Goal: Task Accomplishment & Management: Manage account settings

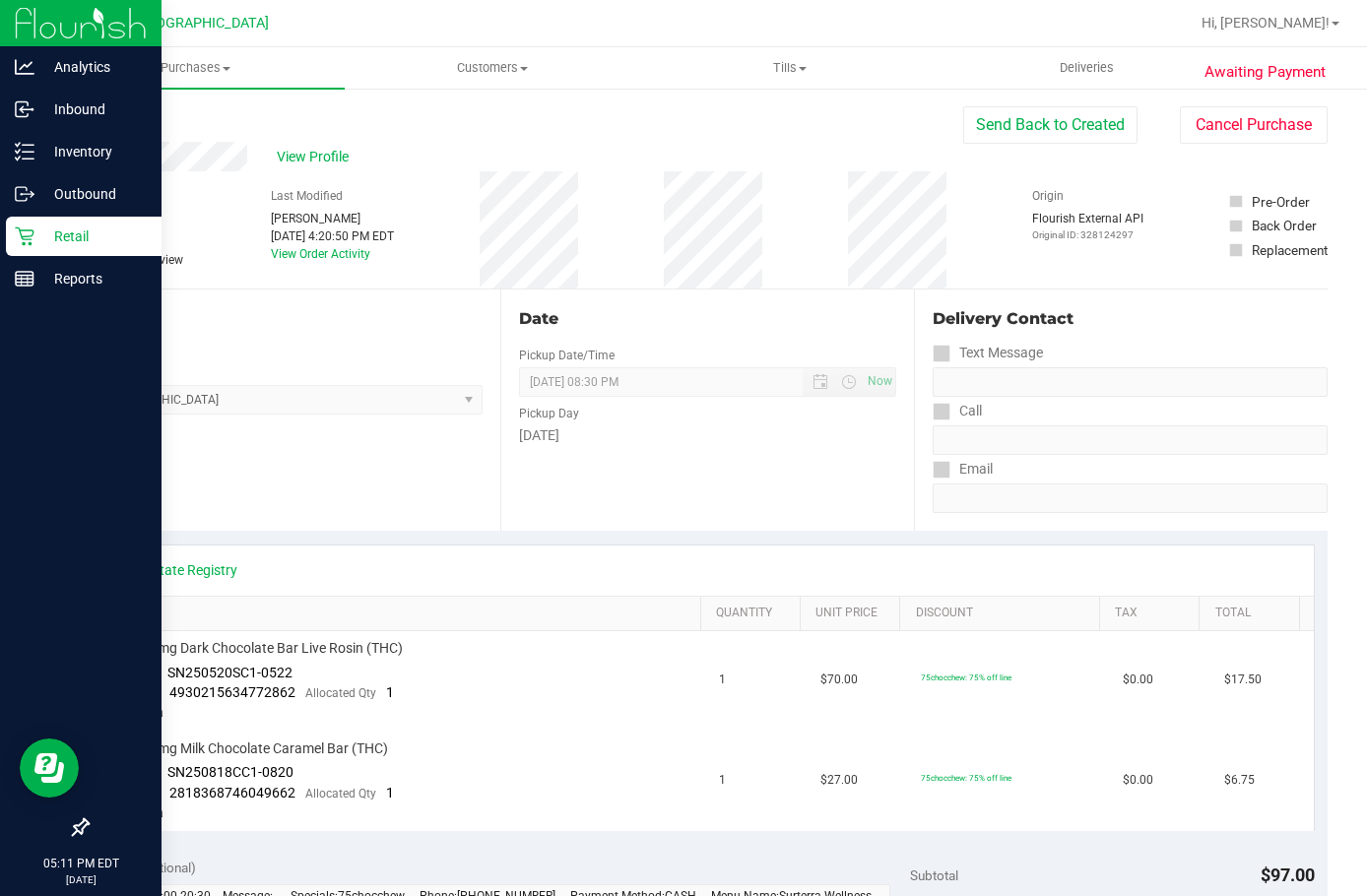
click at [119, 238] on p "Retail" at bounding box center [93, 237] width 118 height 24
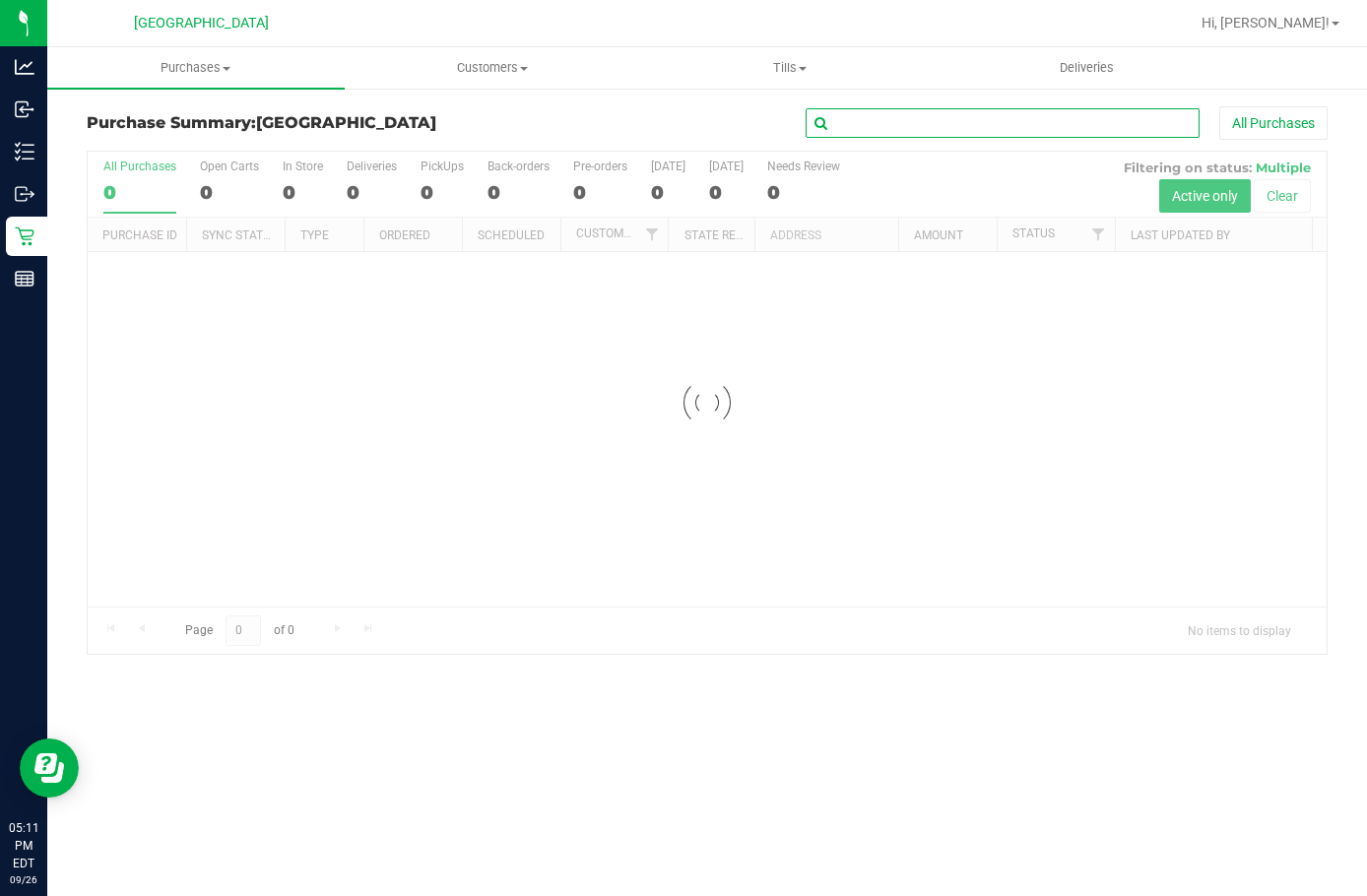
click at [897, 133] on input "text" at bounding box center [1003, 123] width 395 height 30
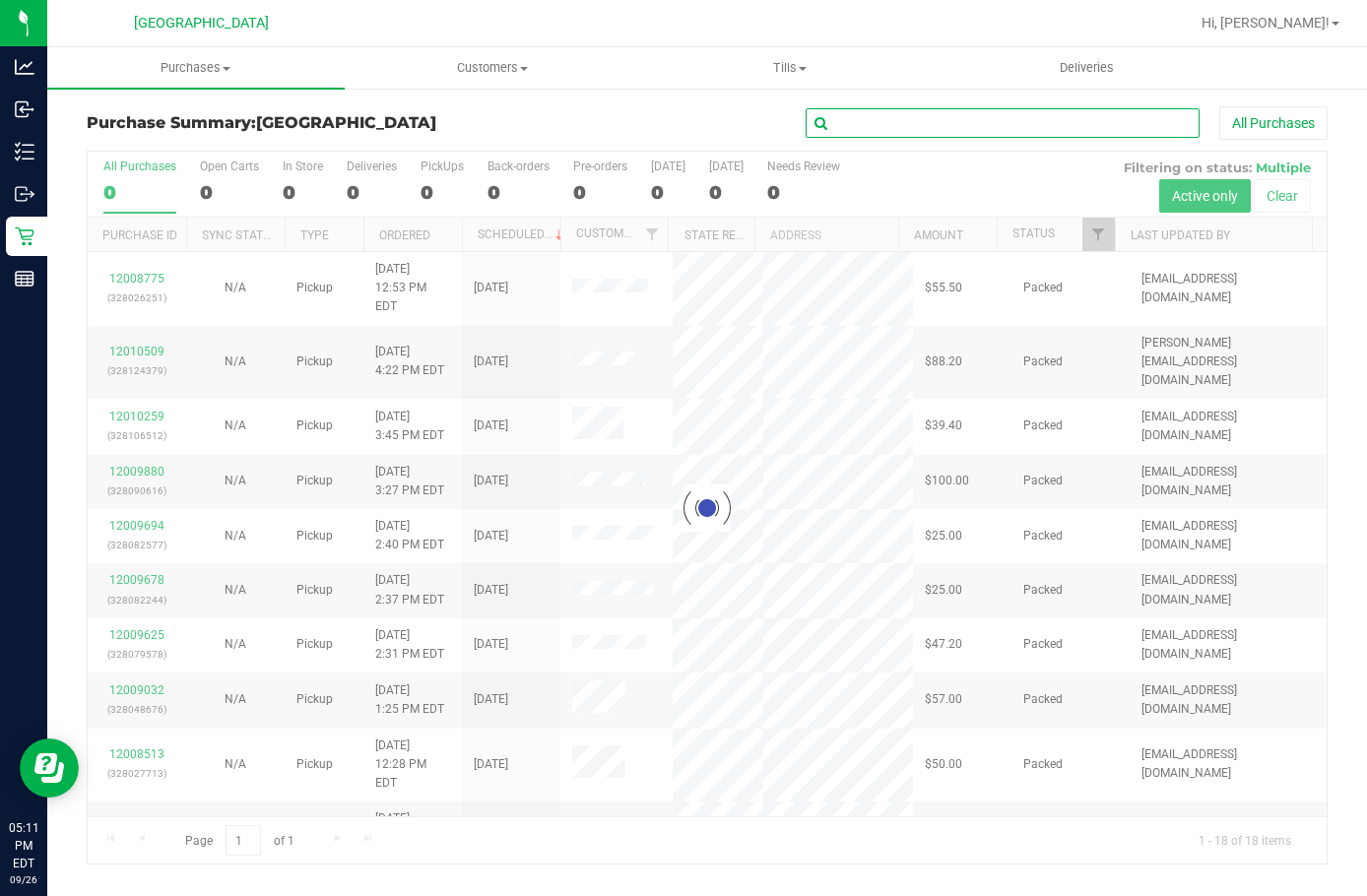
click at [893, 123] on input "text" at bounding box center [1003, 123] width 395 height 30
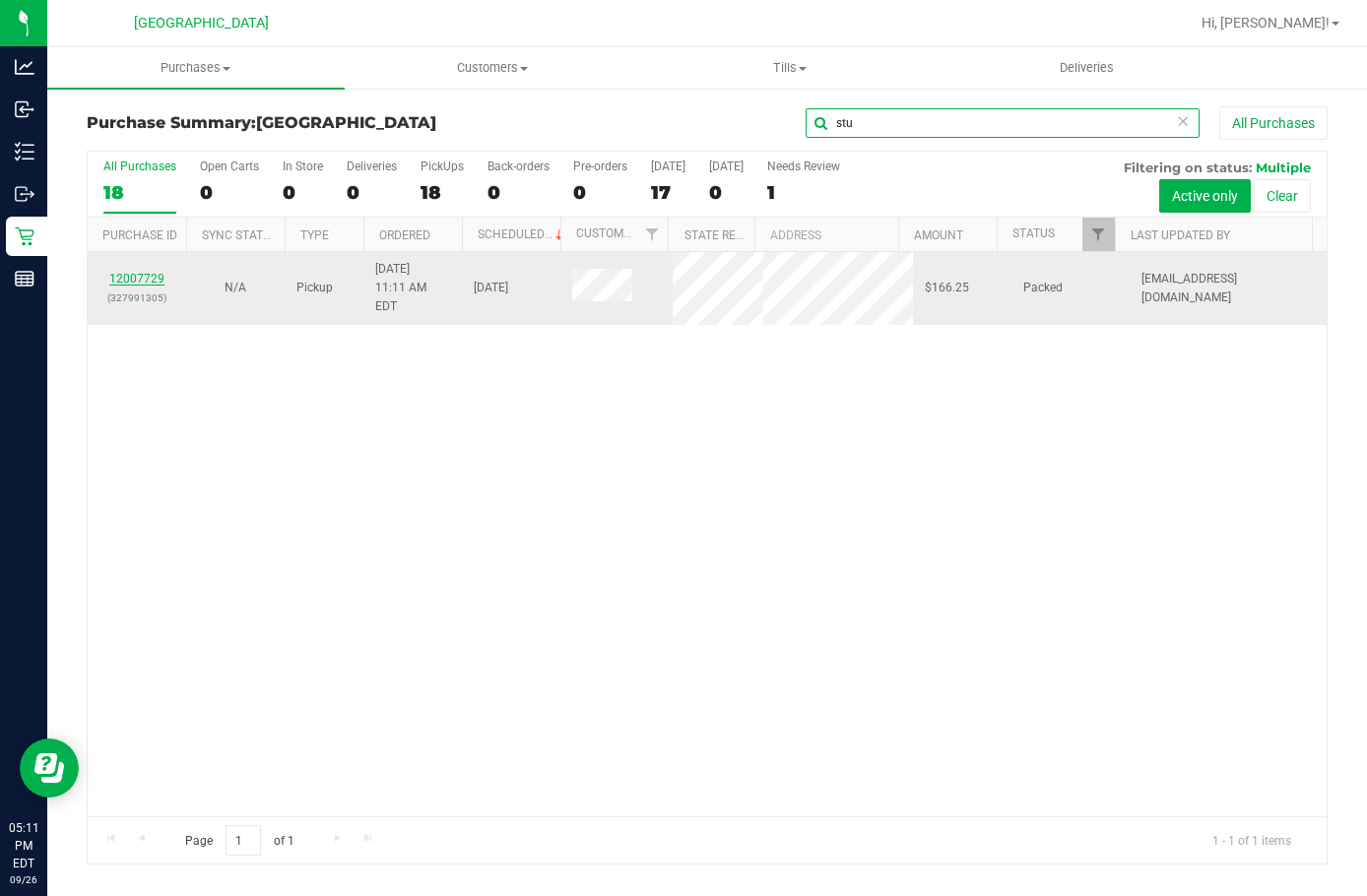
type input "stu"
click at [152, 272] on link "12007729" at bounding box center [137, 279] width 56 height 14
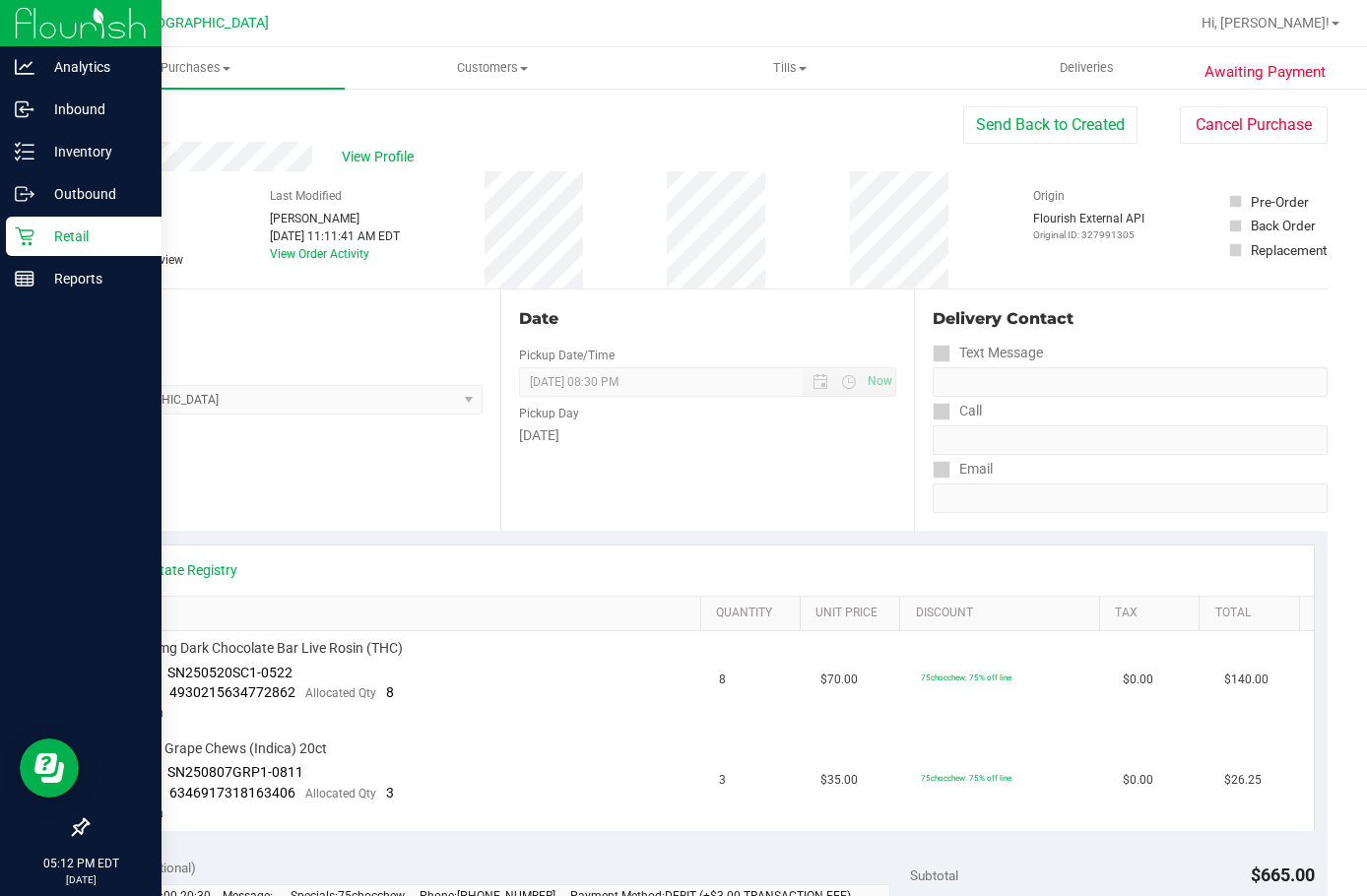
click at [41, 242] on p "Retail" at bounding box center [93, 237] width 118 height 24
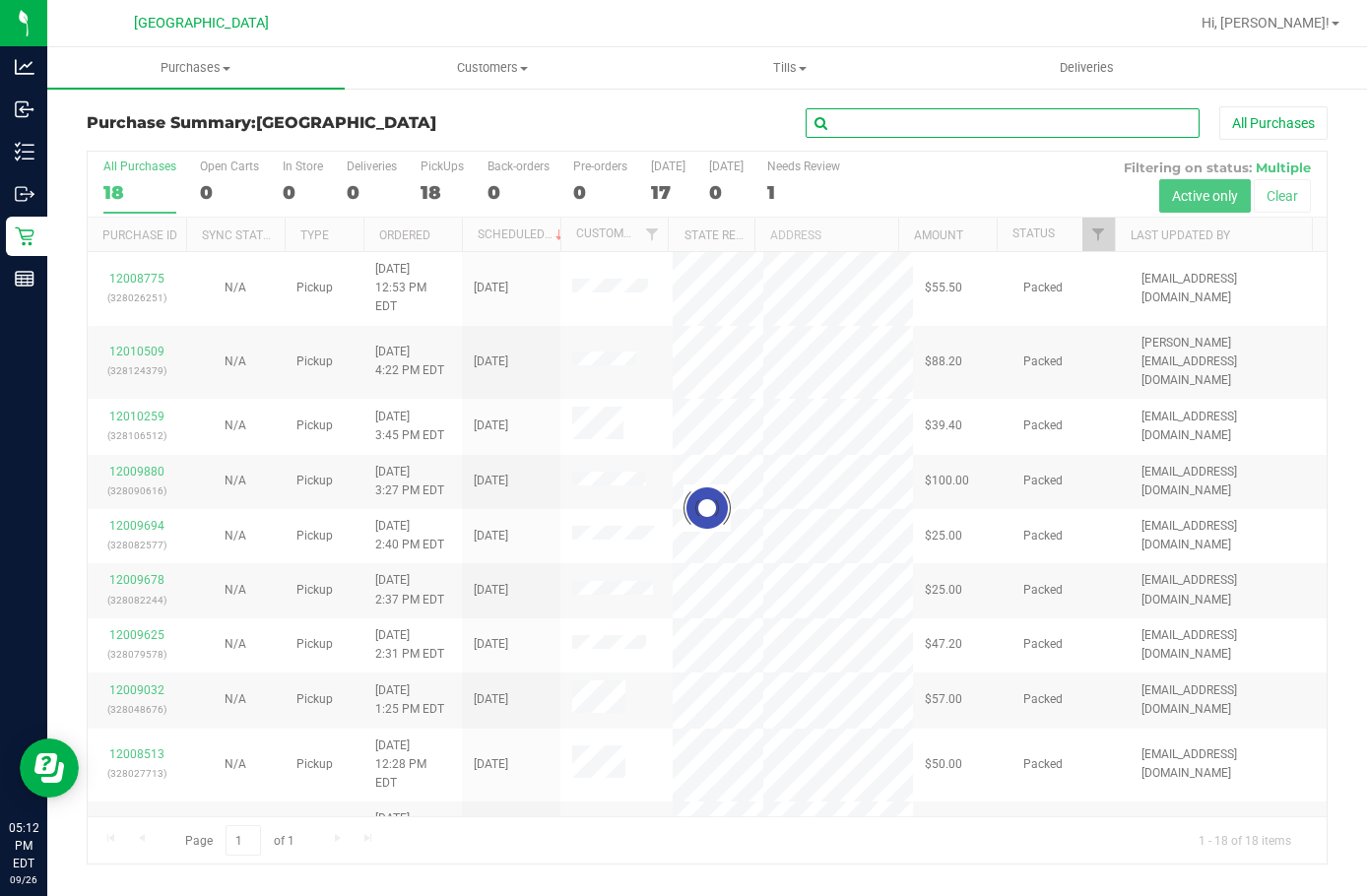
click at [861, 134] on input "text" at bounding box center [1003, 123] width 395 height 30
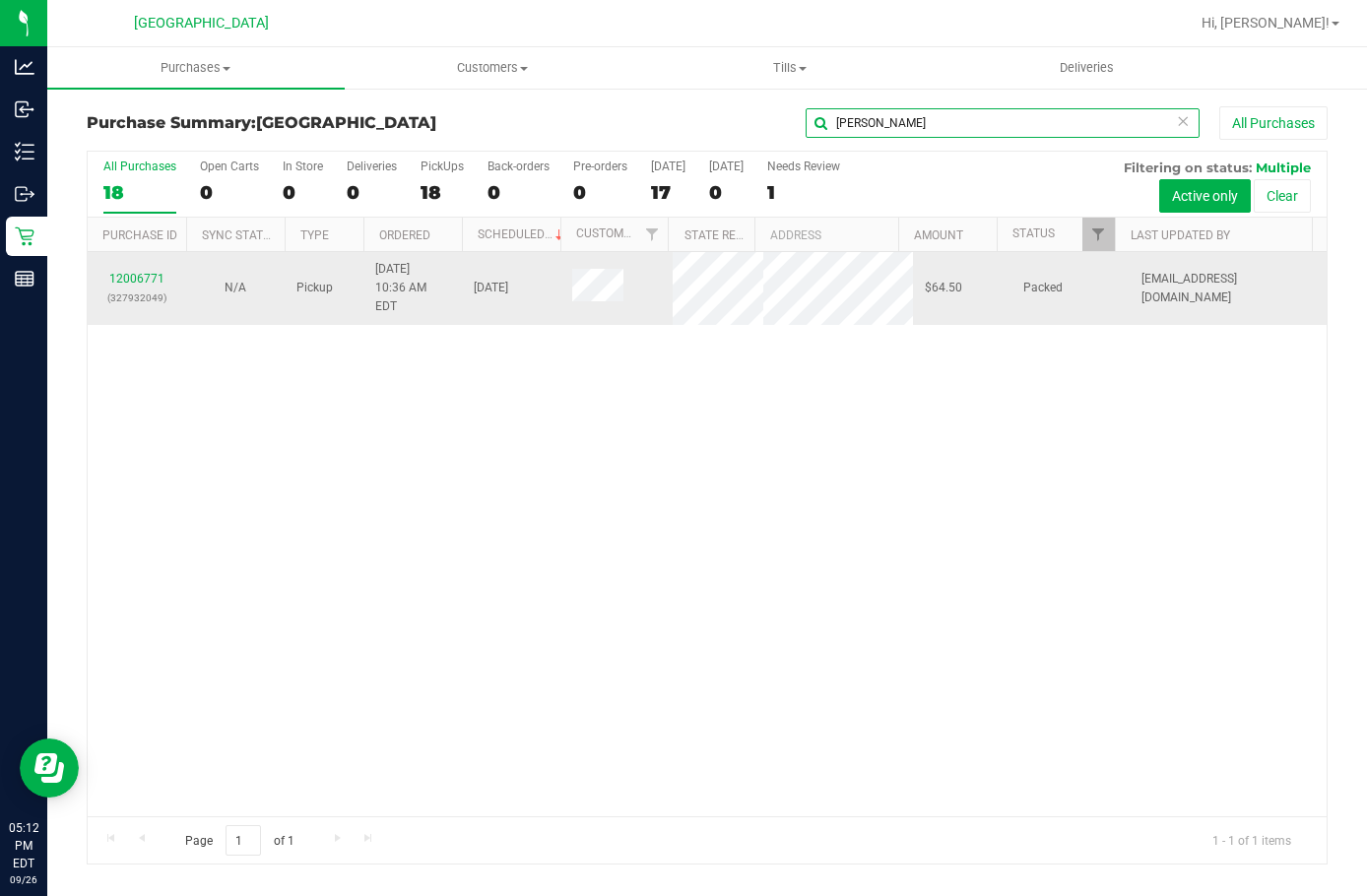
type input "dix"
click at [149, 258] on td "12006771 (327932049)" at bounding box center [136, 288] width 98 height 73
click at [140, 276] on link "12006771" at bounding box center [137, 279] width 56 height 14
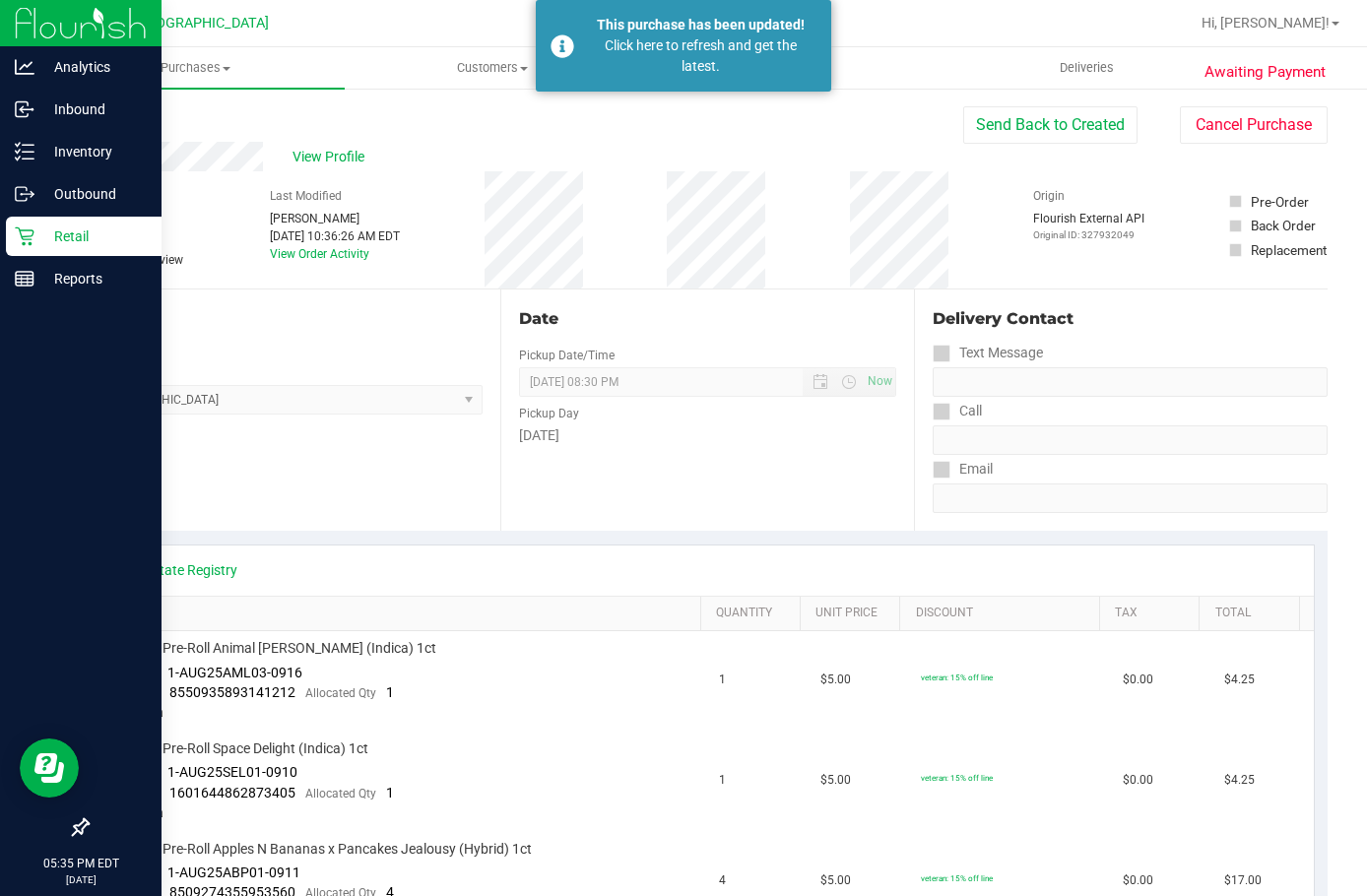
click at [89, 240] on p "Retail" at bounding box center [93, 237] width 118 height 24
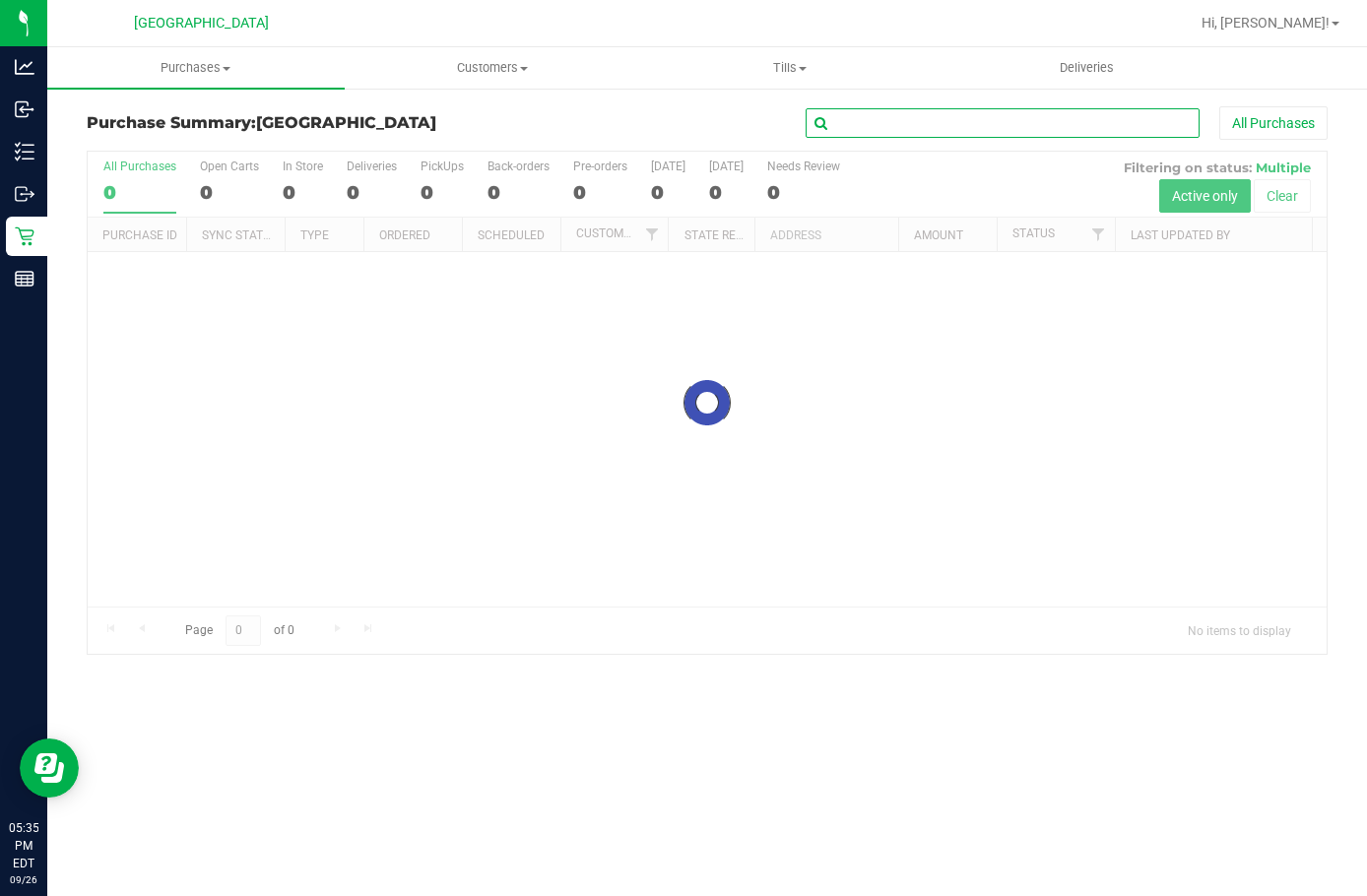
click at [951, 132] on input "text" at bounding box center [1003, 123] width 395 height 30
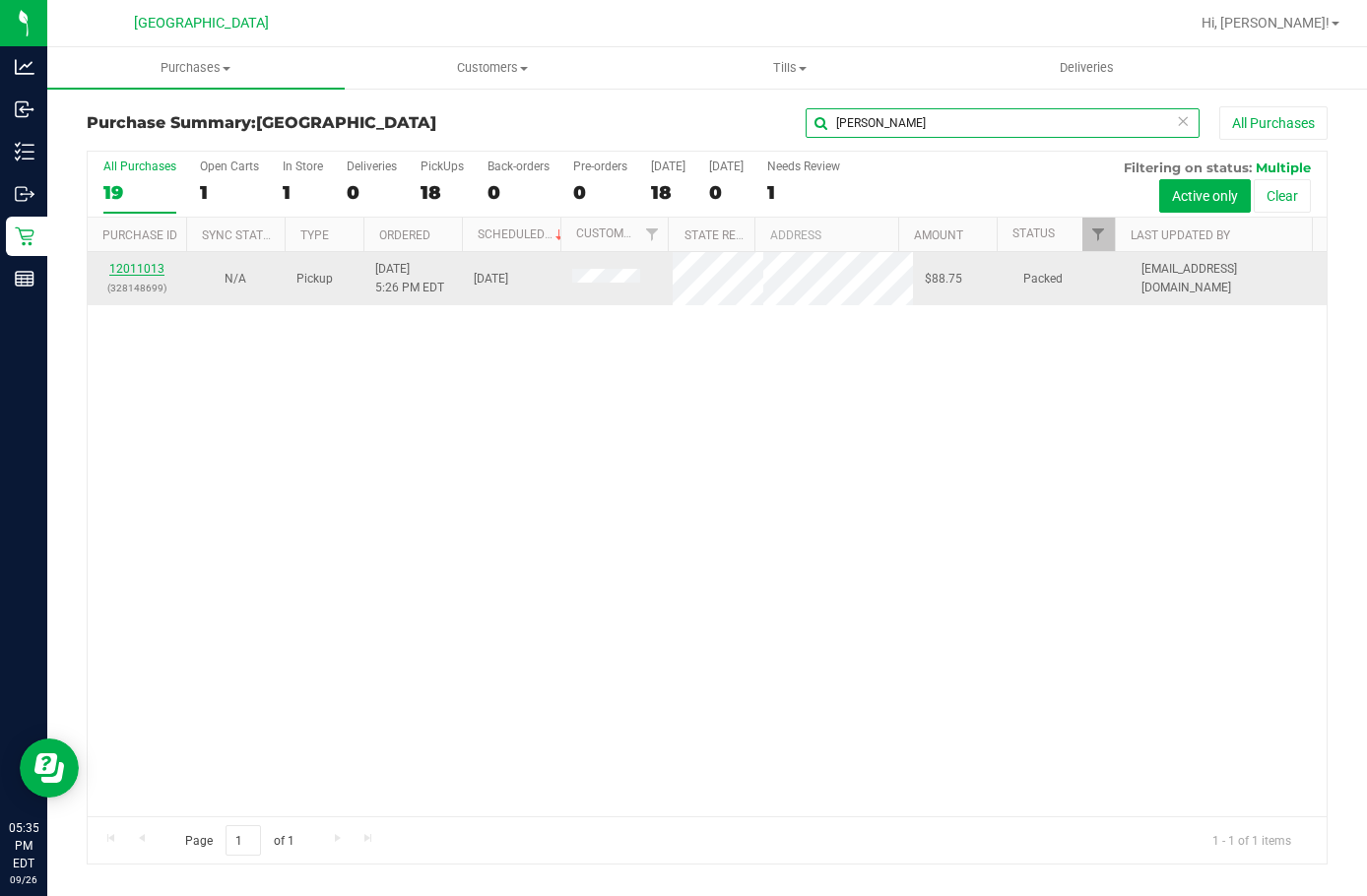
type input "donna"
click at [127, 270] on link "12011013" at bounding box center [137, 269] width 56 height 14
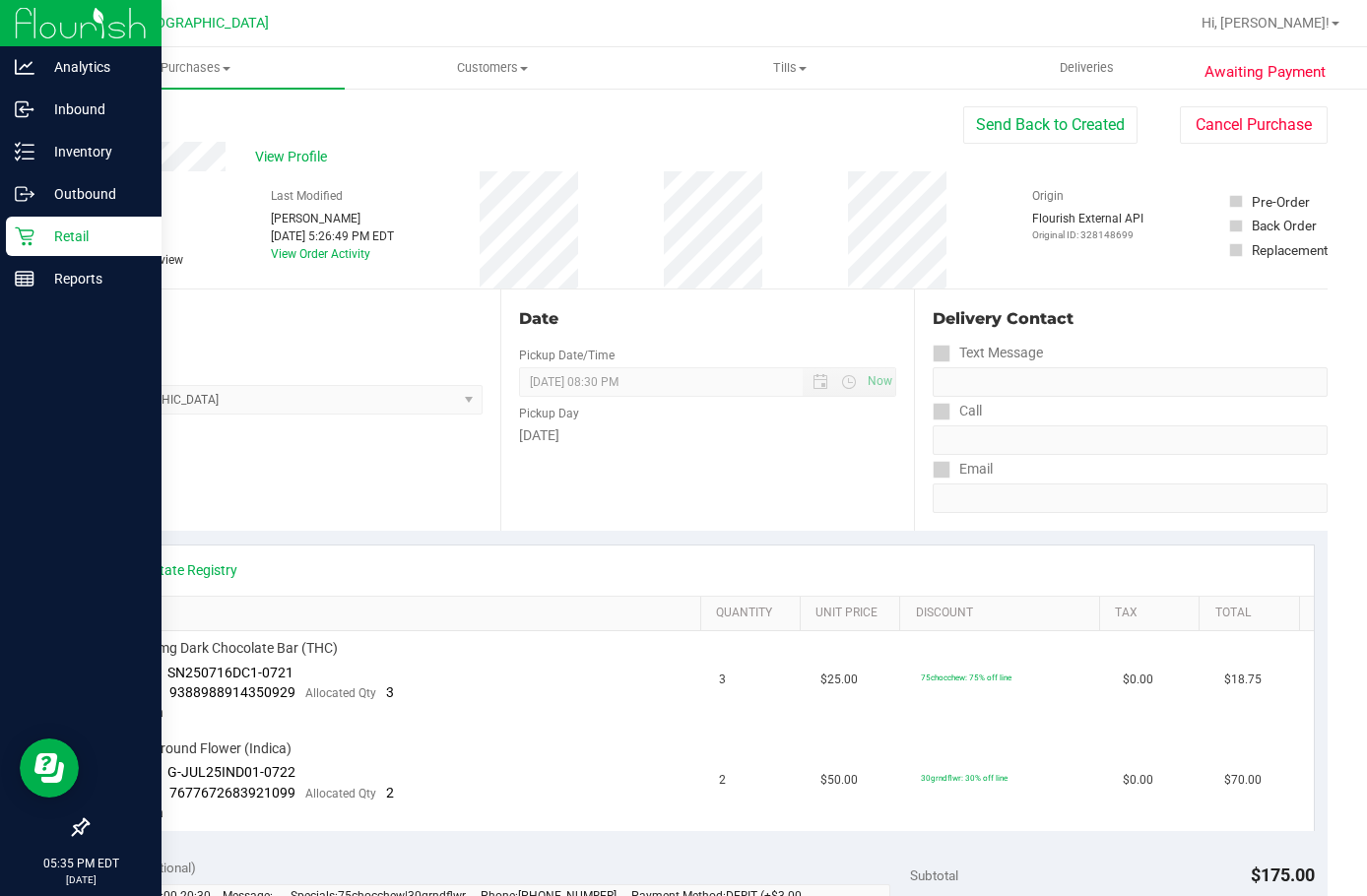
click at [66, 242] on p "Retail" at bounding box center [93, 237] width 118 height 24
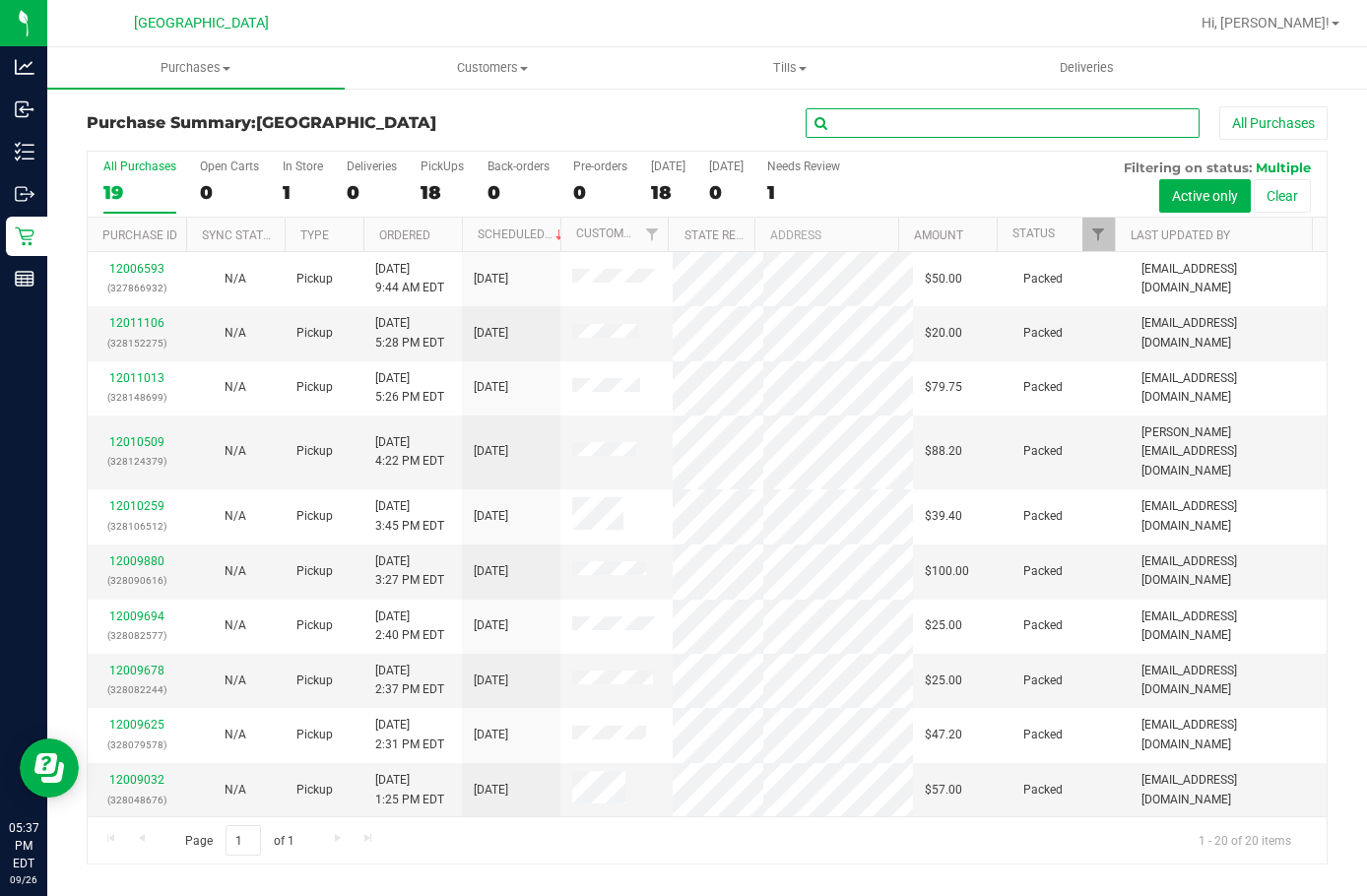
click at [967, 110] on input "text" at bounding box center [1003, 123] width 395 height 30
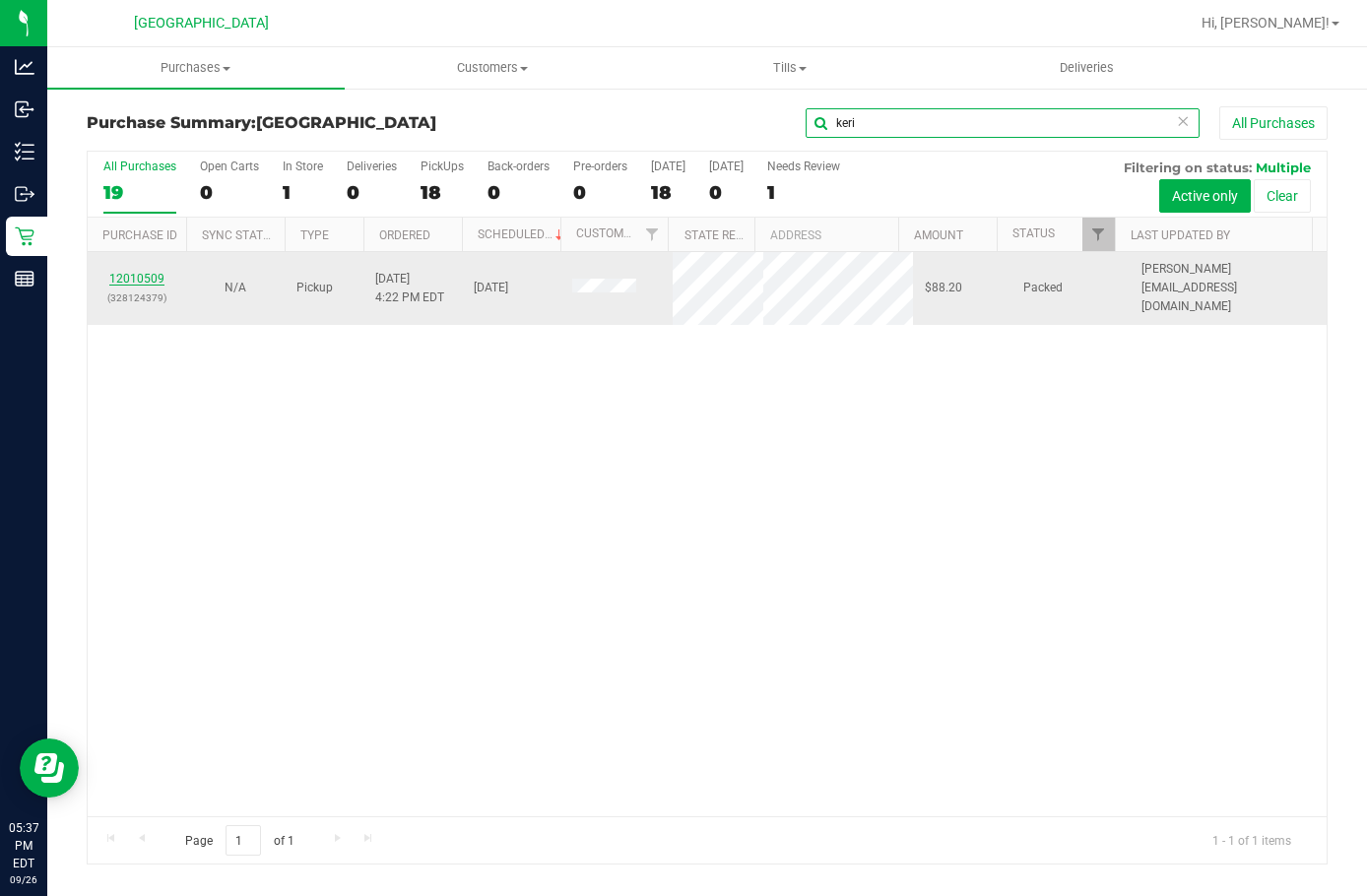
type input "keri"
click at [147, 272] on link "12010509" at bounding box center [137, 279] width 56 height 14
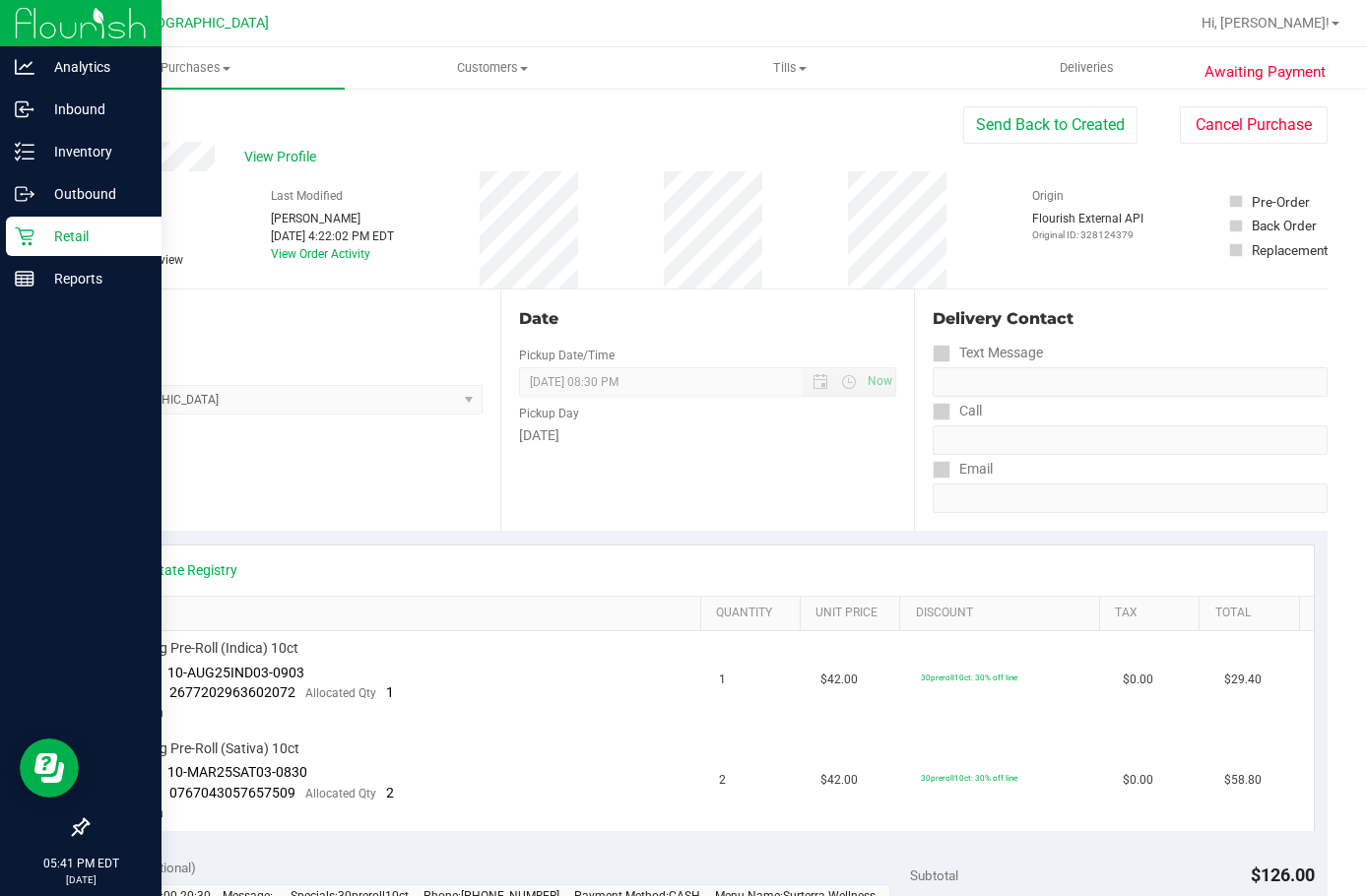
click at [53, 241] on p "Retail" at bounding box center [93, 237] width 118 height 24
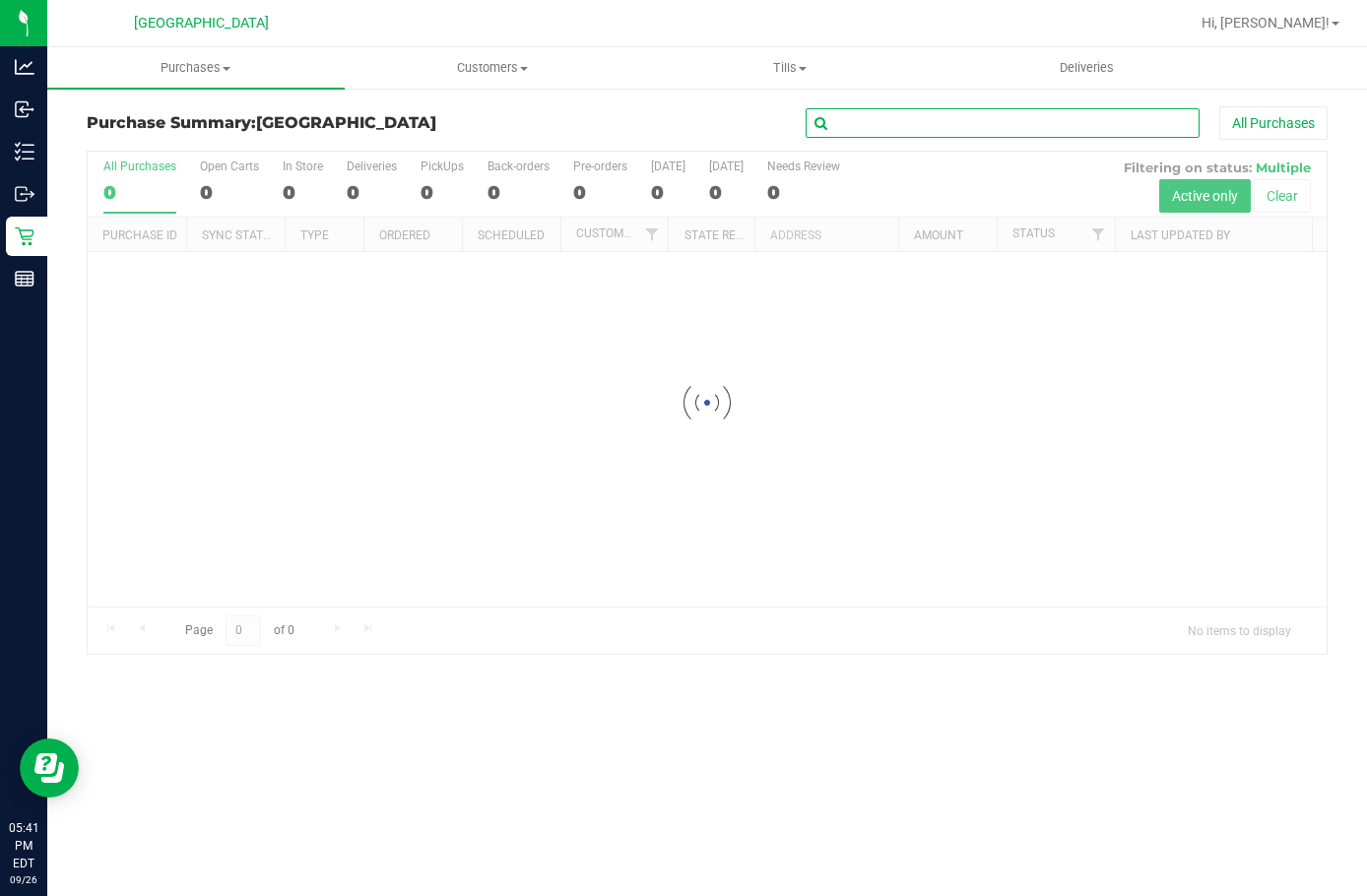
click at [859, 127] on input "text" at bounding box center [1003, 123] width 395 height 30
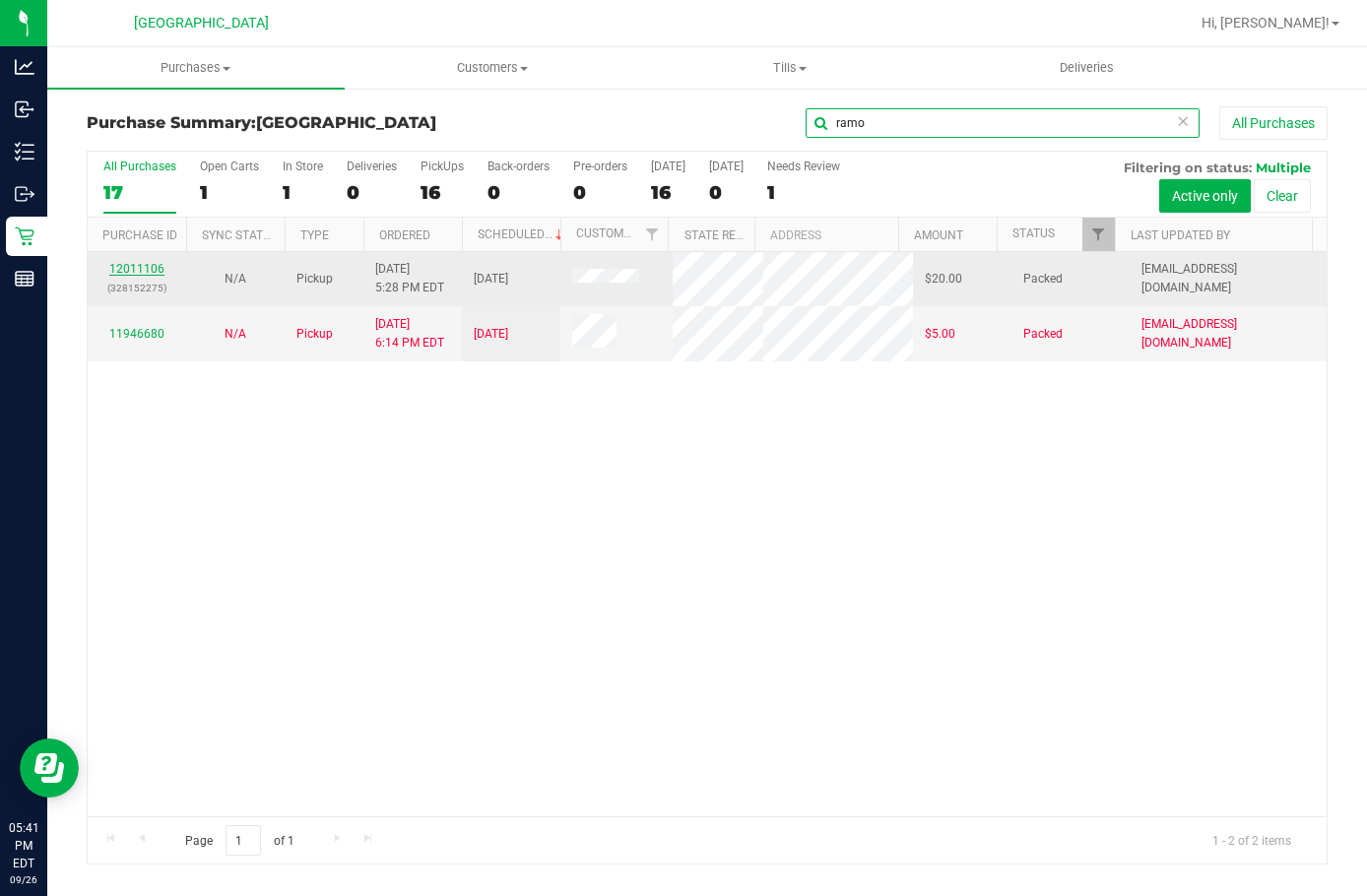
type input "ramo"
click at [127, 272] on link "12011106" at bounding box center [137, 269] width 56 height 14
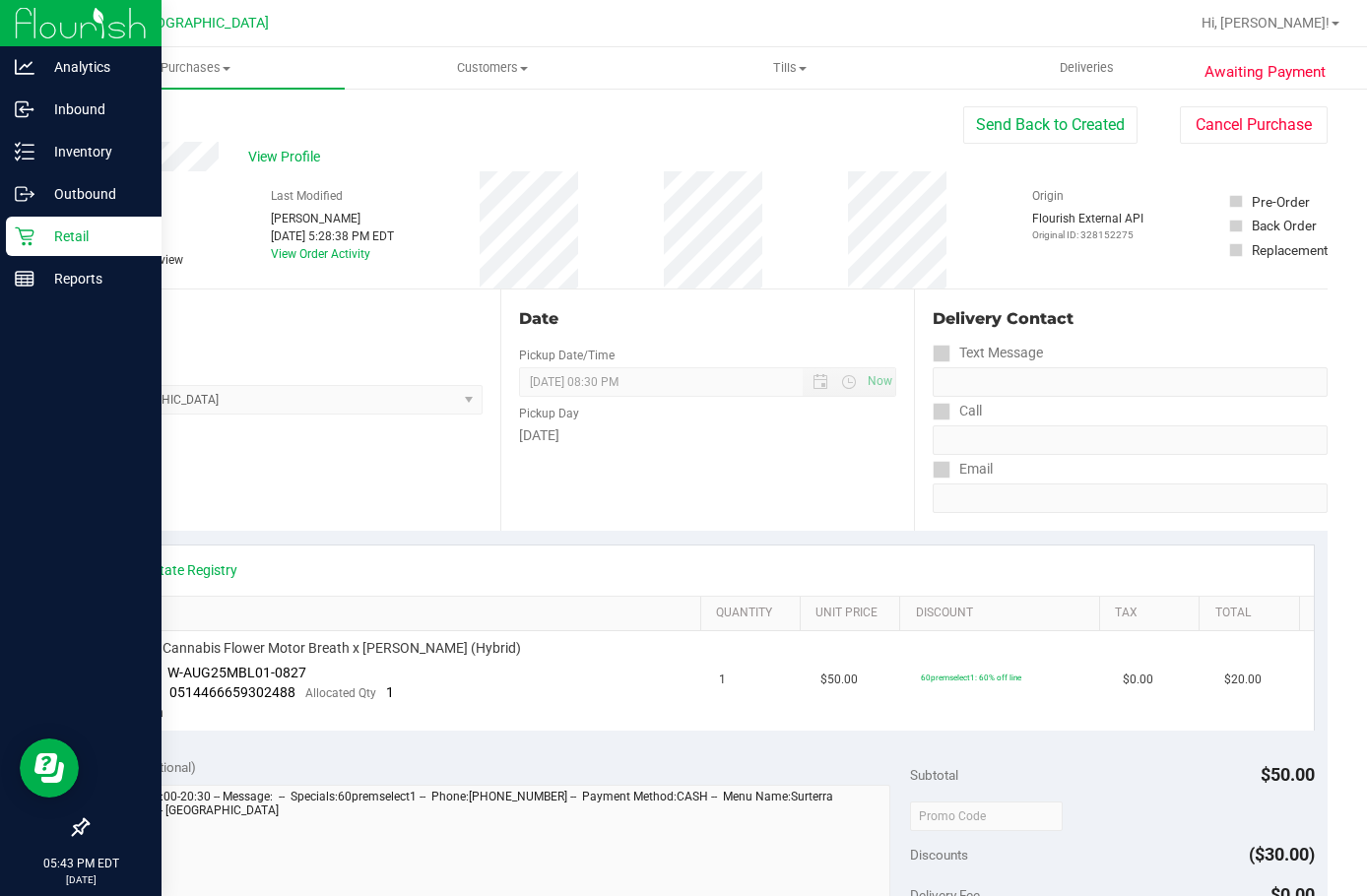
click at [81, 232] on p "Retail" at bounding box center [93, 237] width 118 height 24
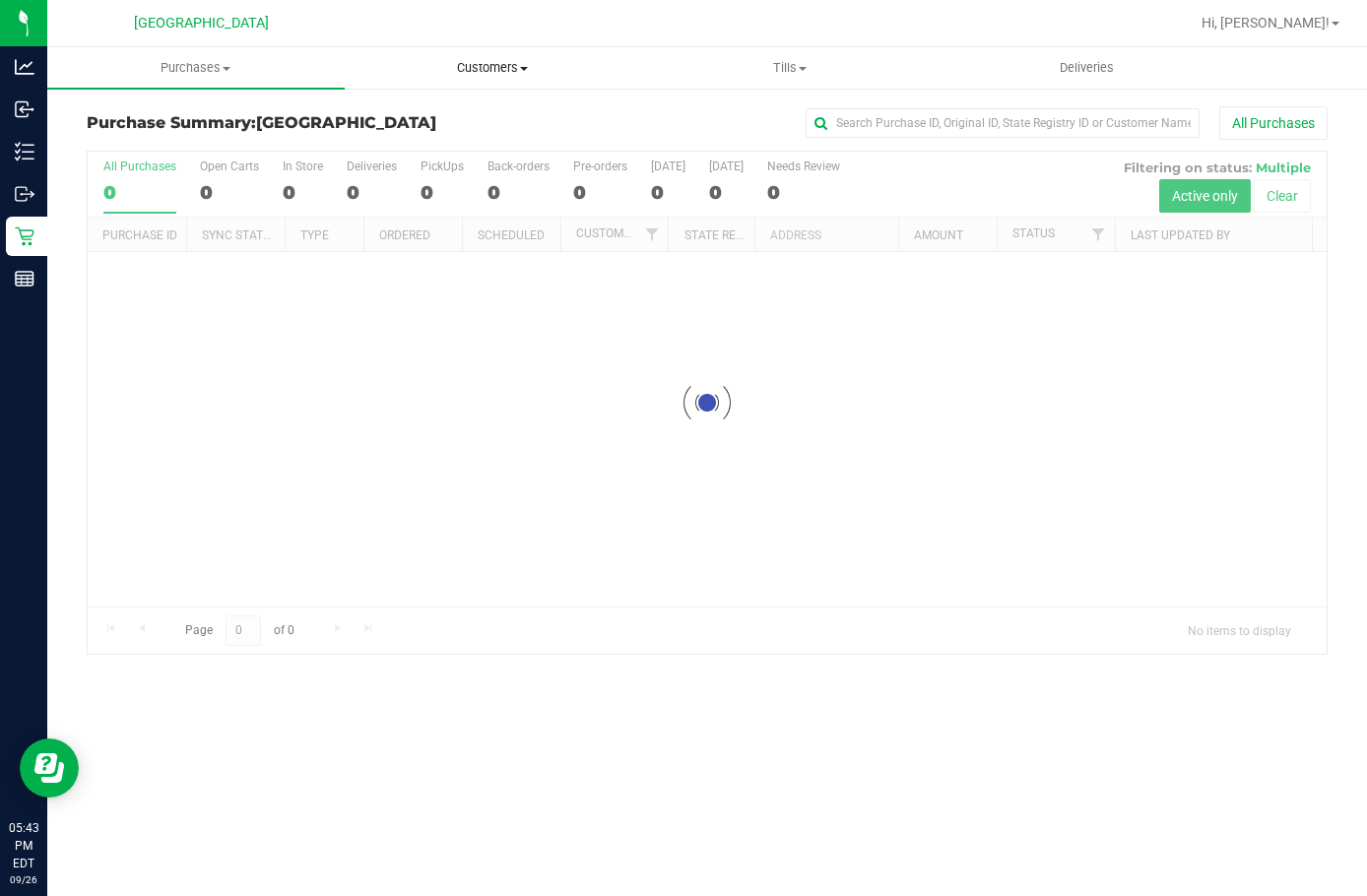
click at [482, 62] on span "Customers" at bounding box center [494, 68] width 295 height 18
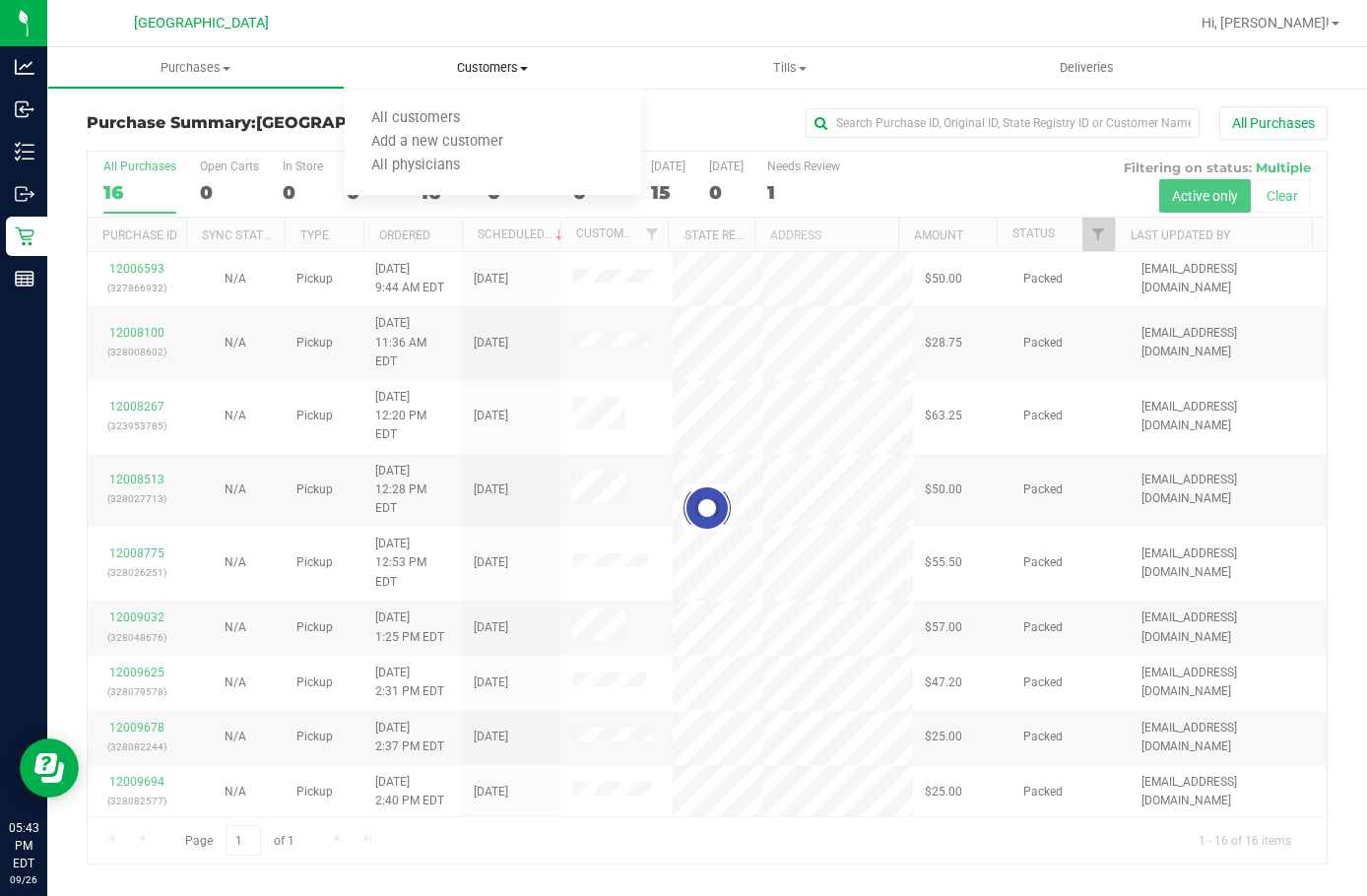
click at [482, 60] on span "Customers" at bounding box center [494, 68] width 297 height 18
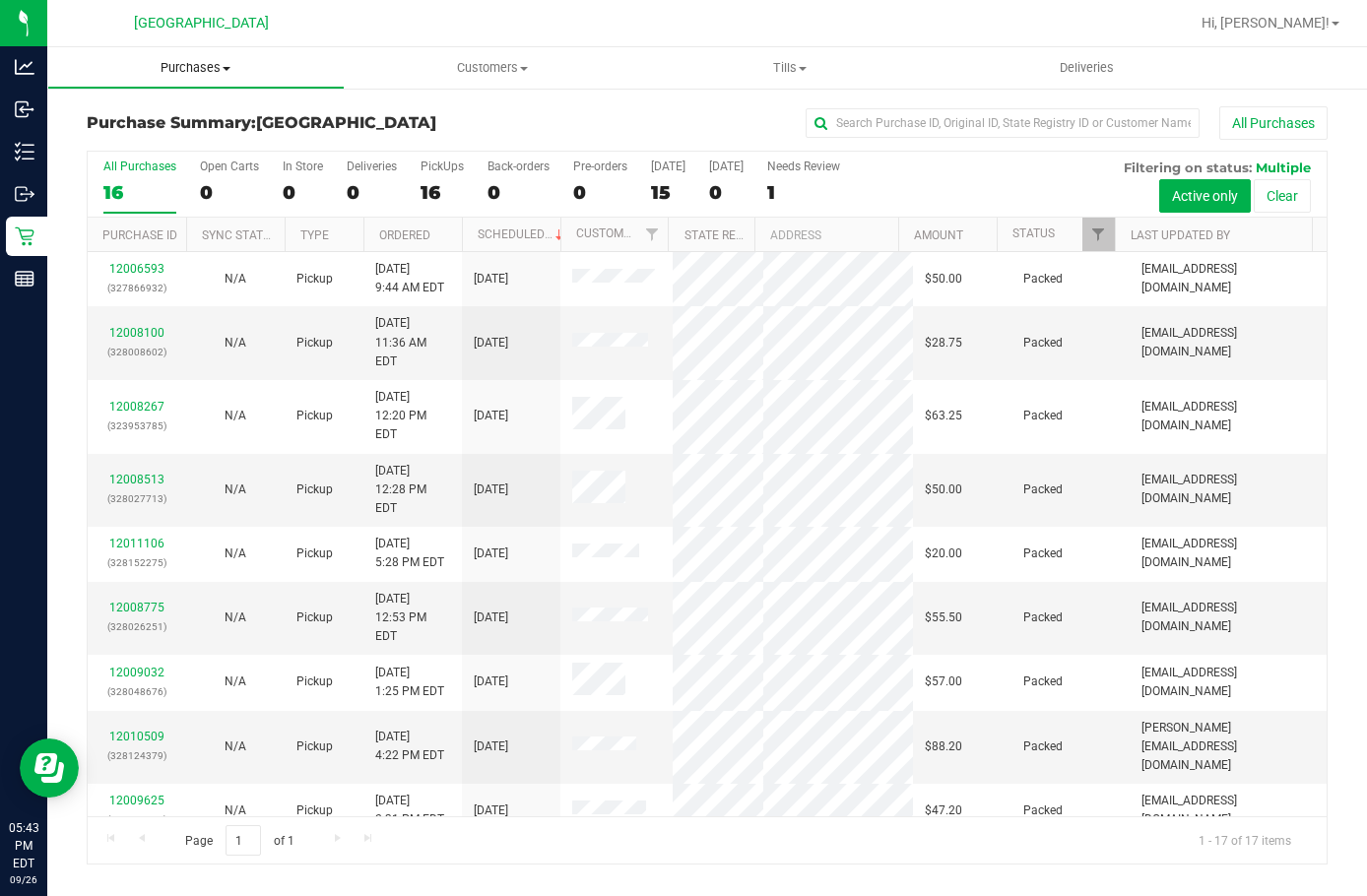
click at [198, 64] on span "Purchases" at bounding box center [196, 68] width 295 height 18
click at [164, 168] on span "All purchases" at bounding box center [117, 166] width 140 height 17
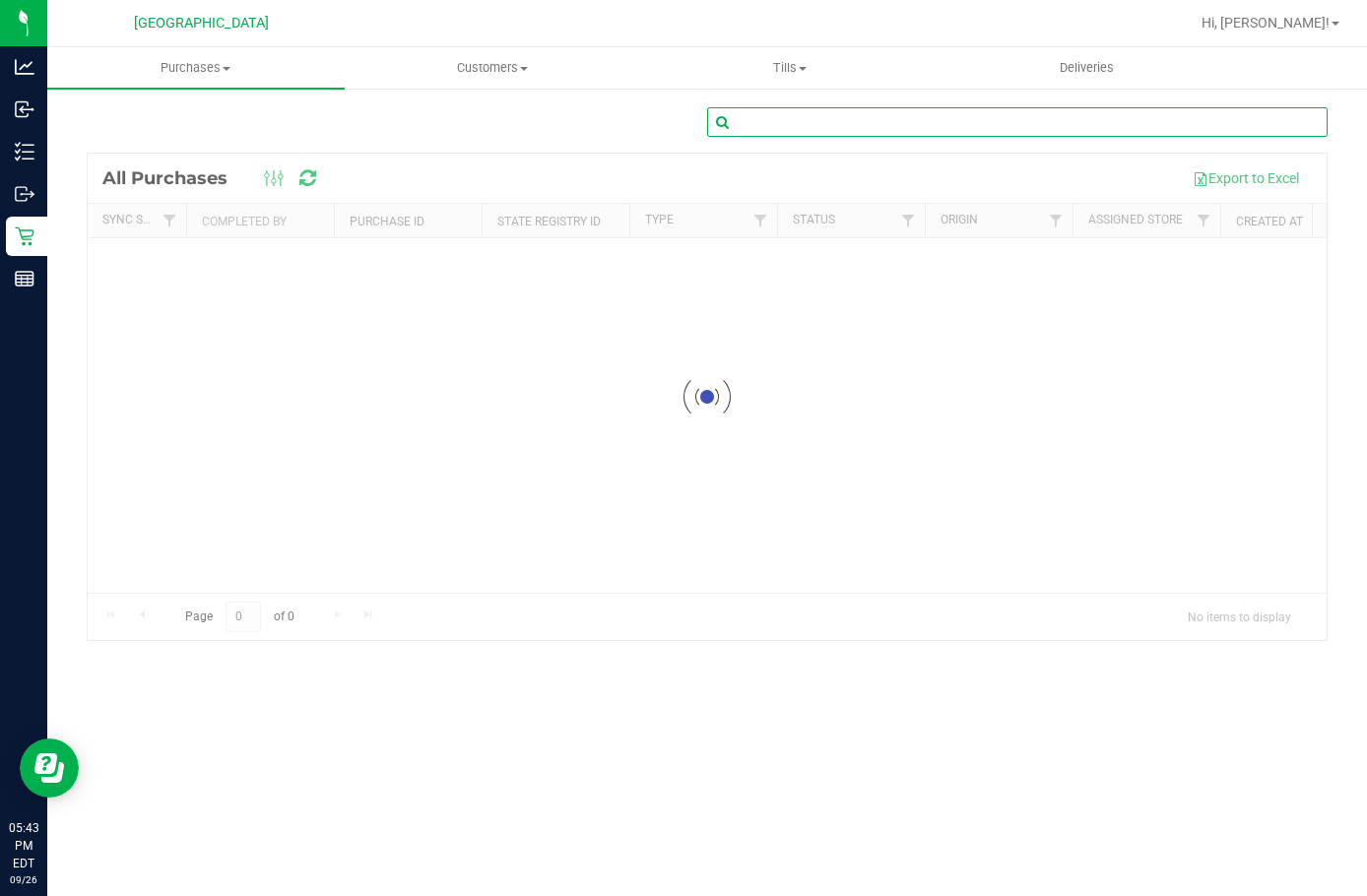
click at [927, 128] on input "text" at bounding box center [1018, 122] width 621 height 30
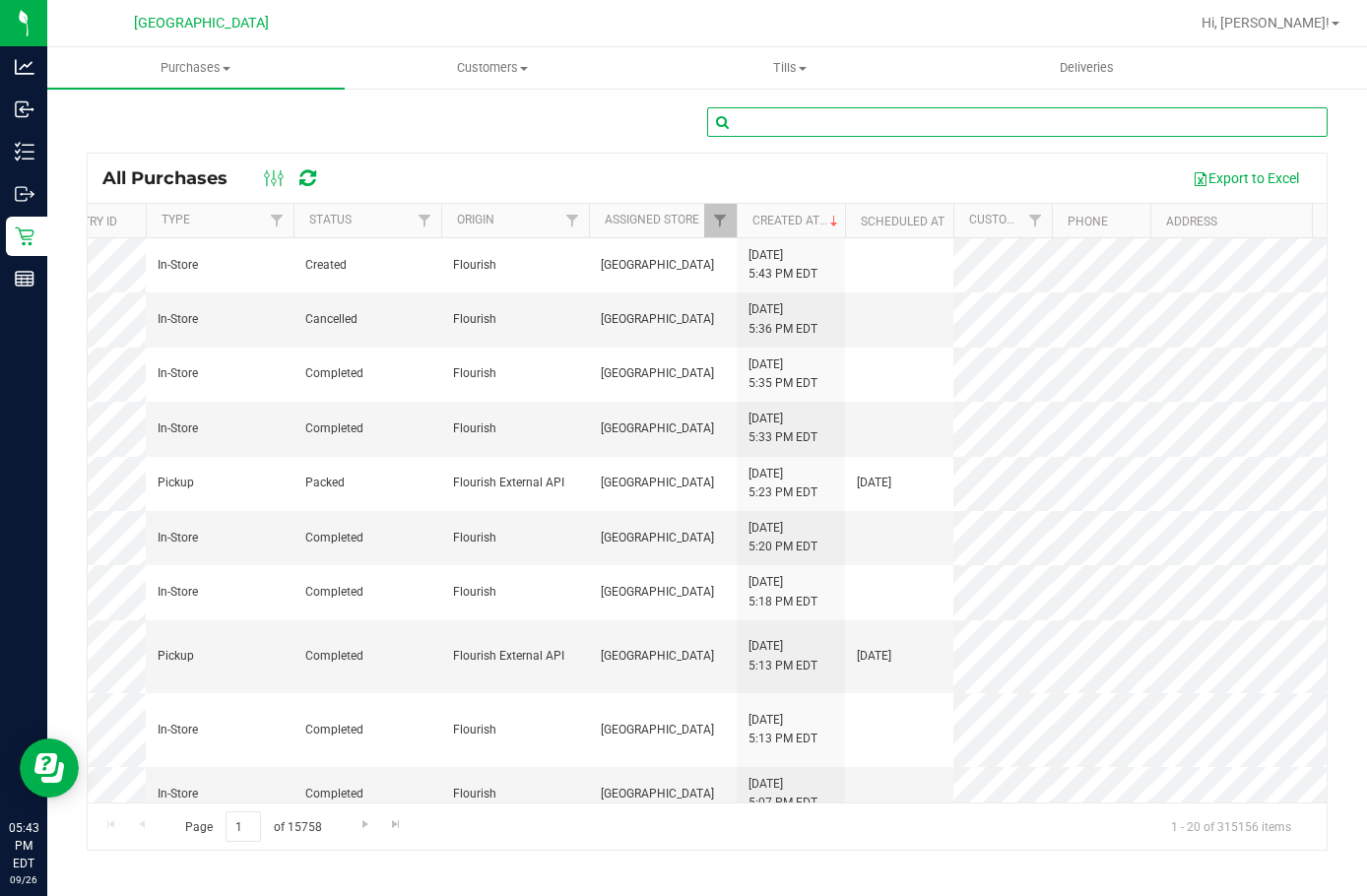
scroll to position [0, 495]
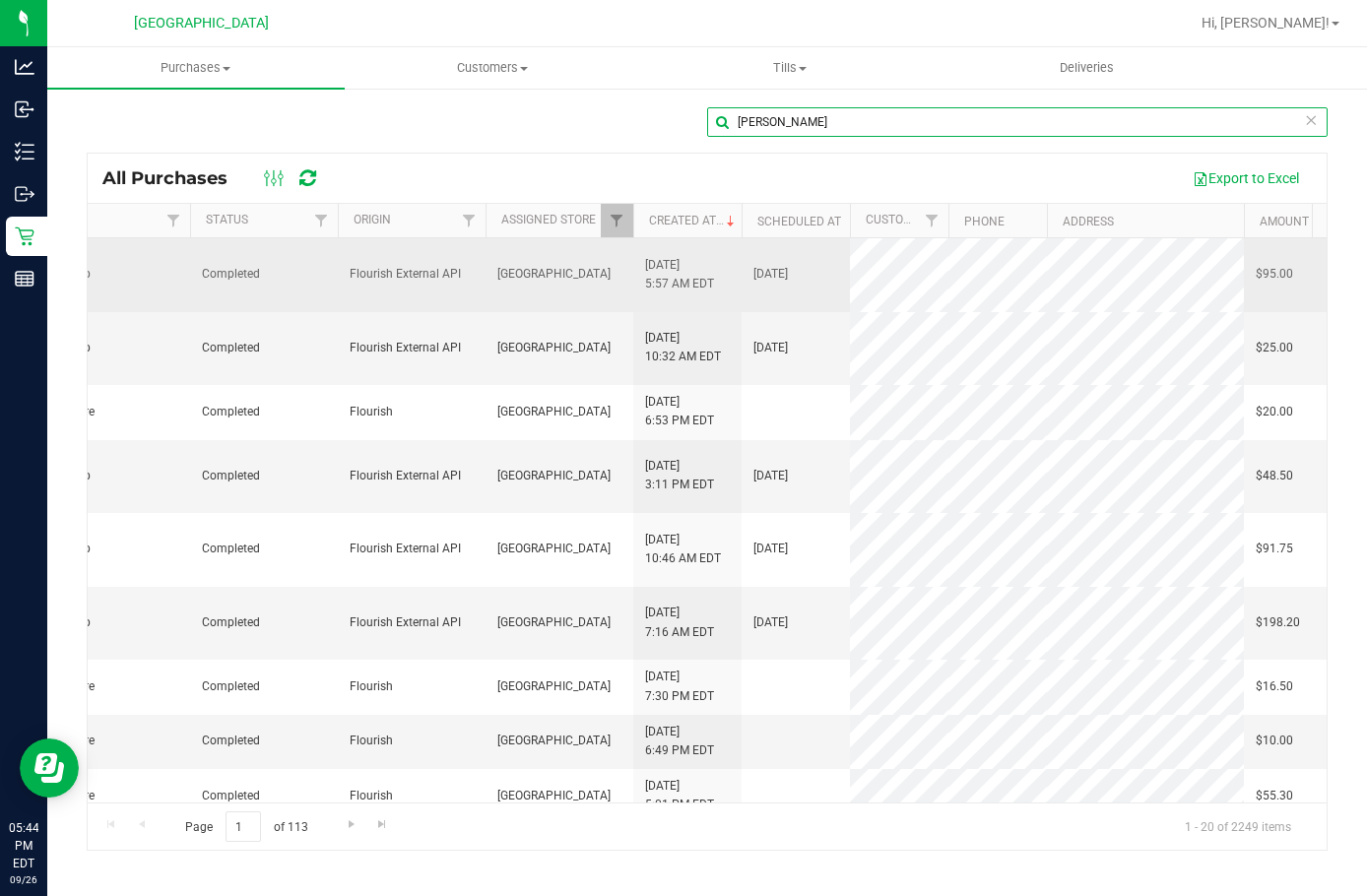
type input "jessica"
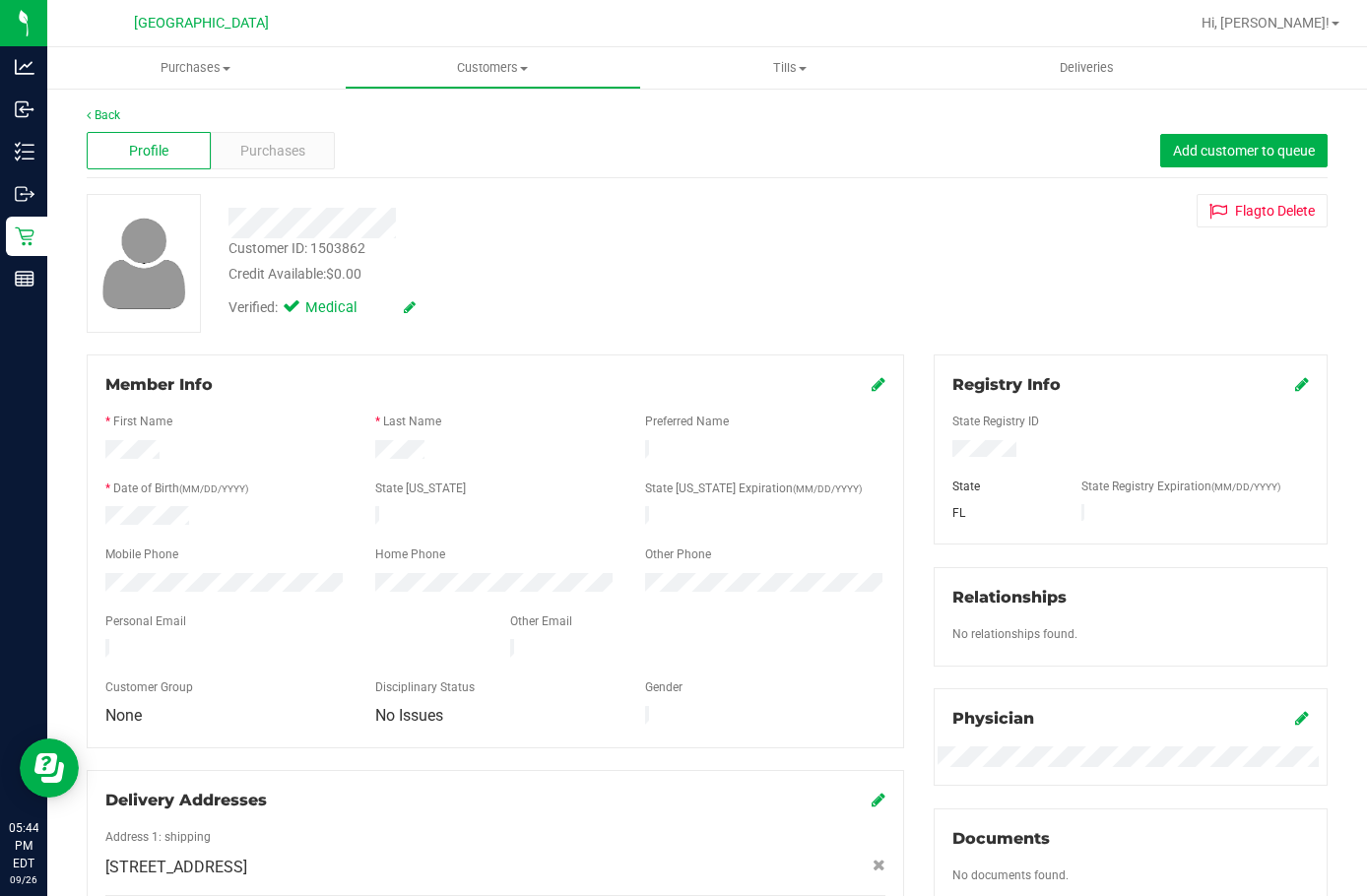
click at [321, 247] on div "Customer ID: 1503862" at bounding box center [297, 249] width 137 height 21
copy div "1503862"
click at [252, 160] on span "Purchases" at bounding box center [273, 151] width 65 height 21
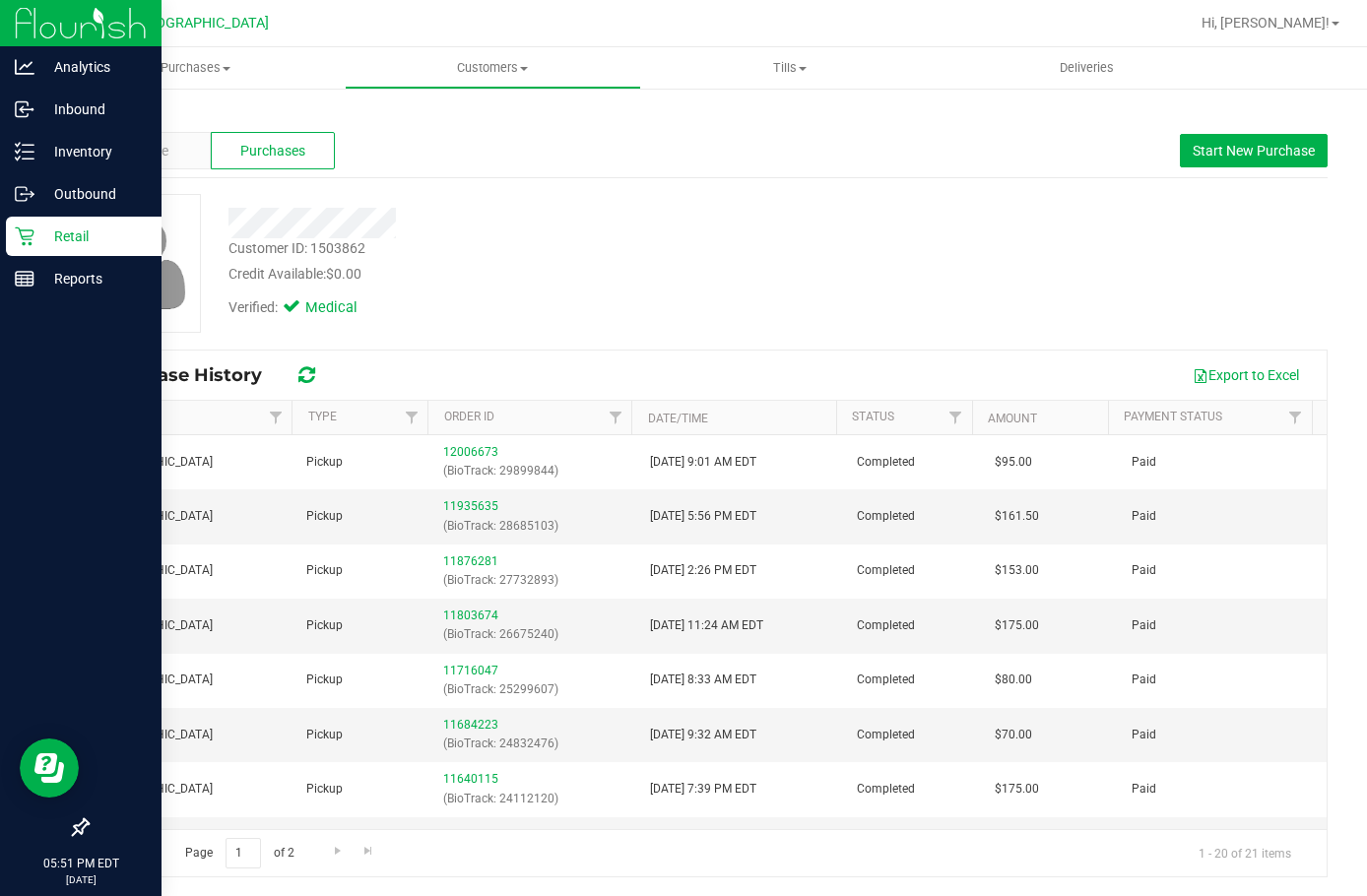
click at [47, 253] on div "Retail" at bounding box center [83, 237] width 156 height 40
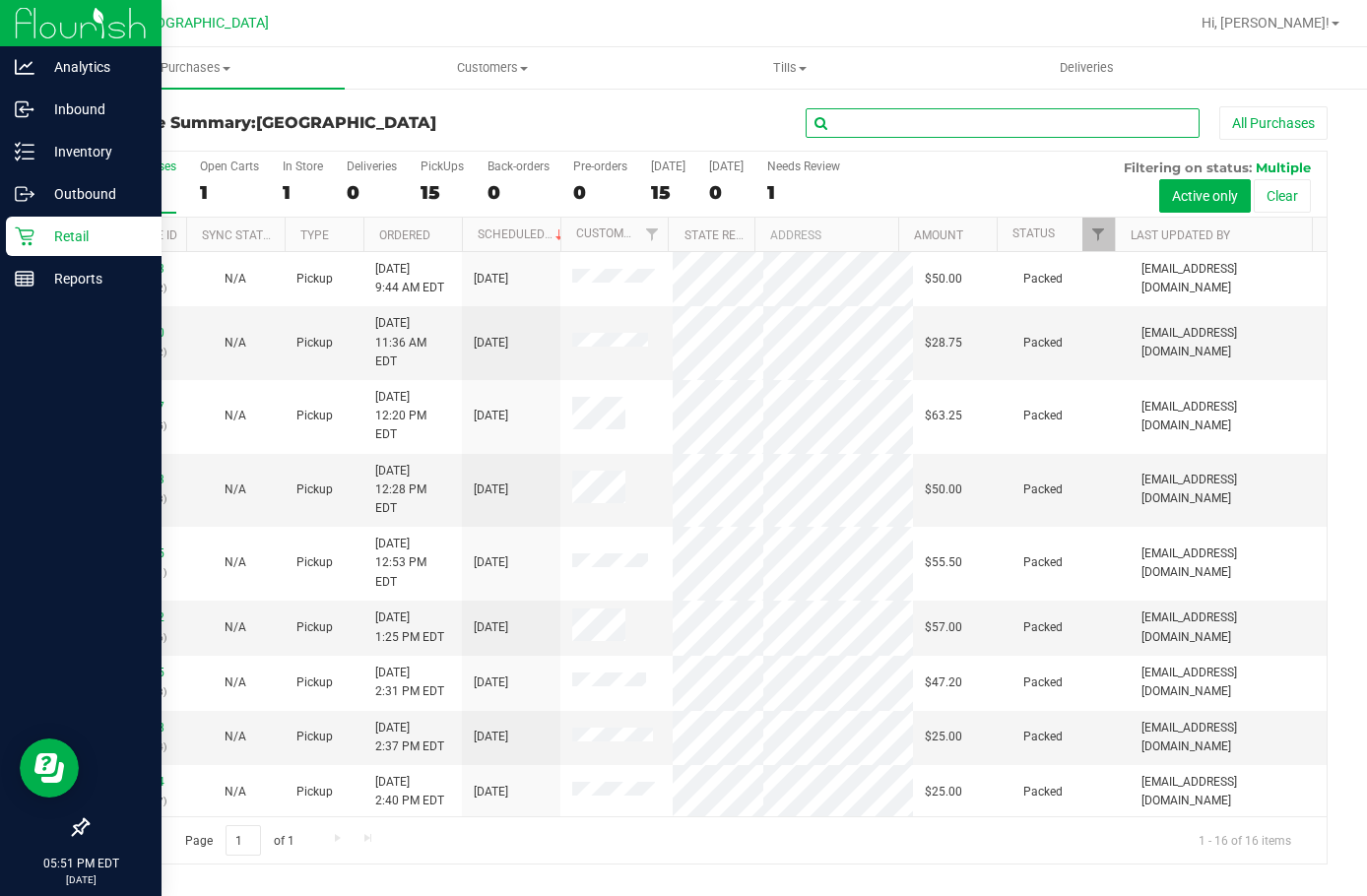
click at [891, 126] on input "text" at bounding box center [1003, 123] width 395 height 30
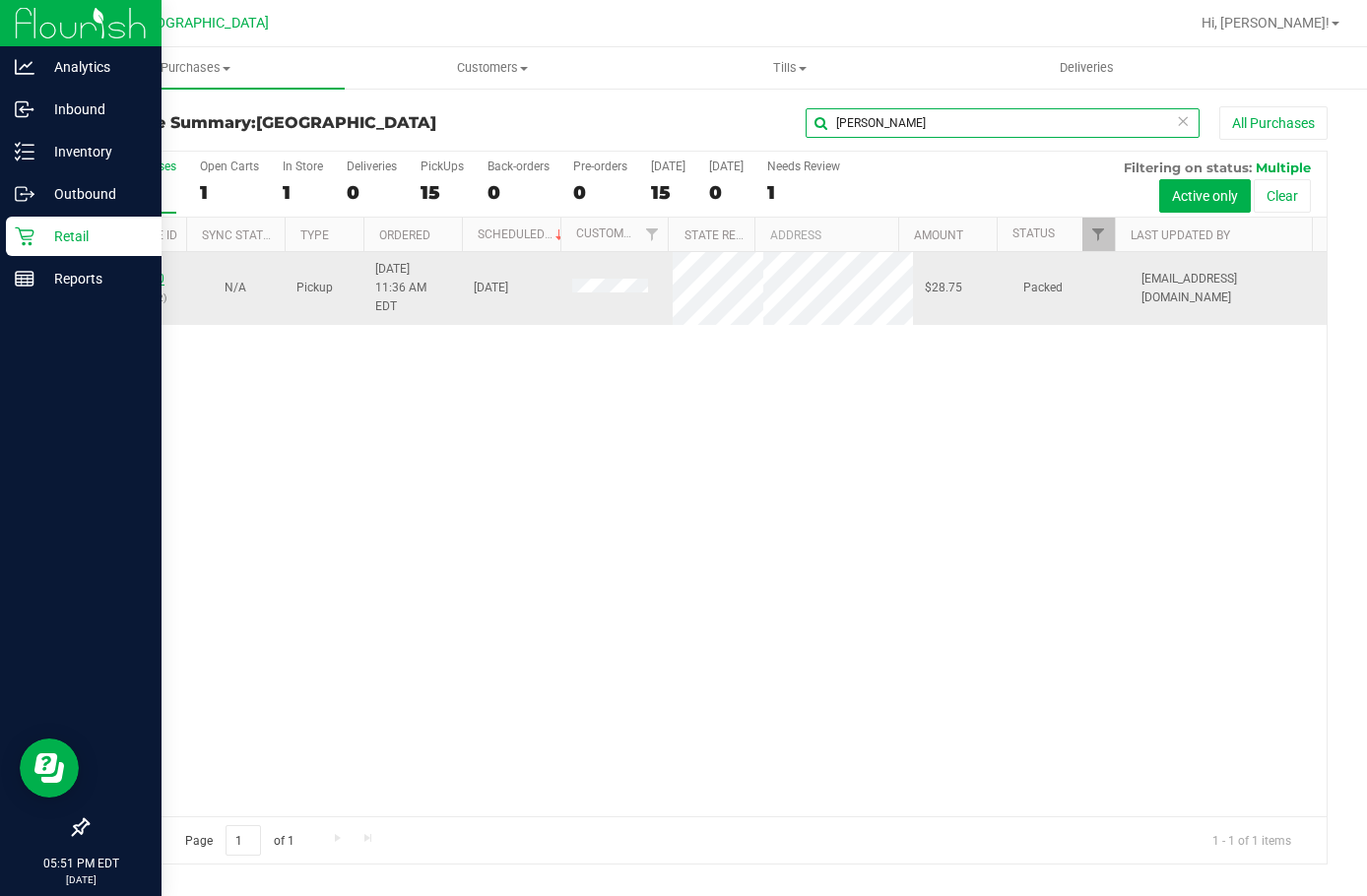
type input "shaw"
click at [153, 275] on link "12008100" at bounding box center [137, 279] width 56 height 14
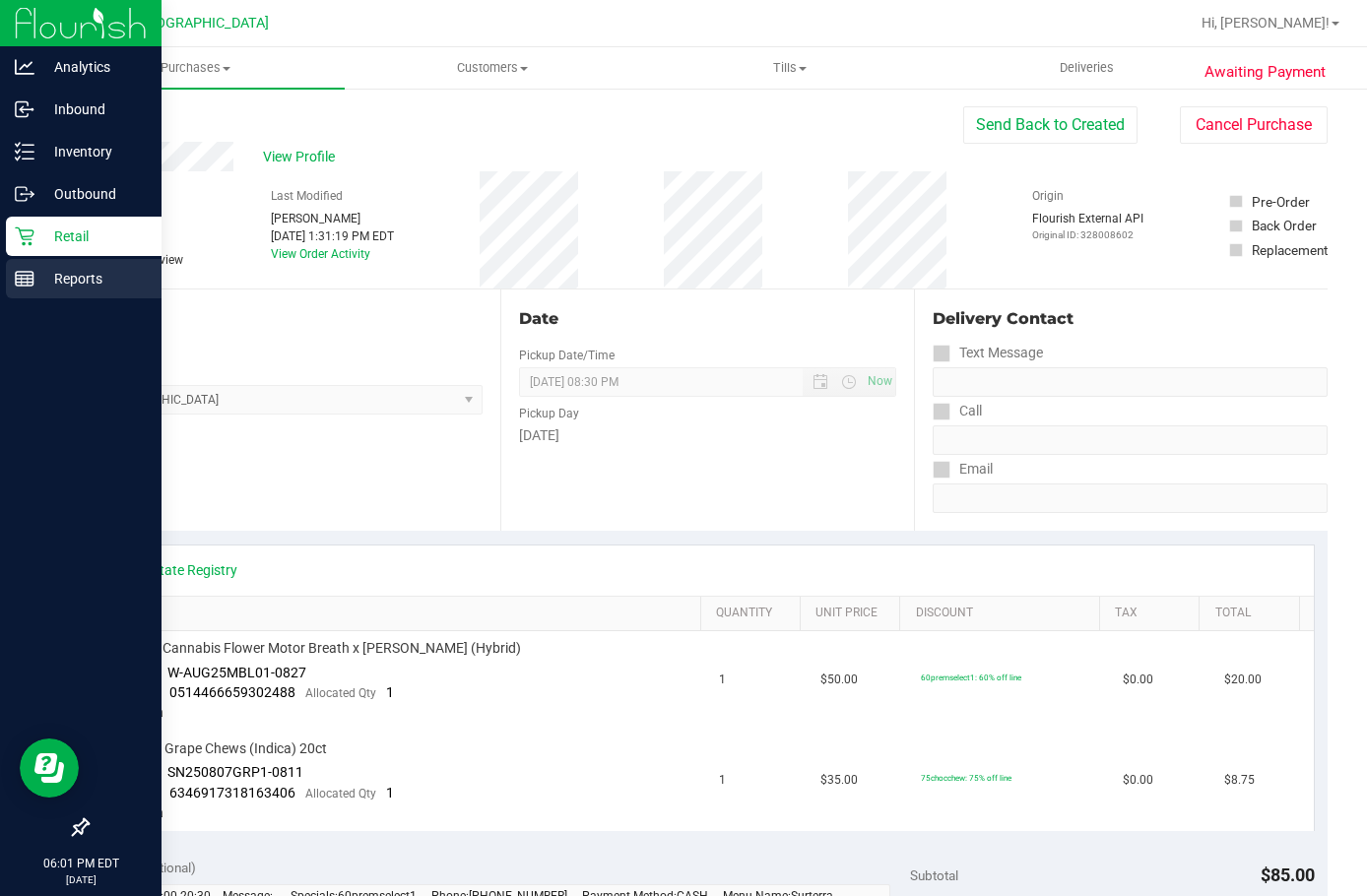
click at [44, 272] on p "Reports" at bounding box center [93, 279] width 118 height 24
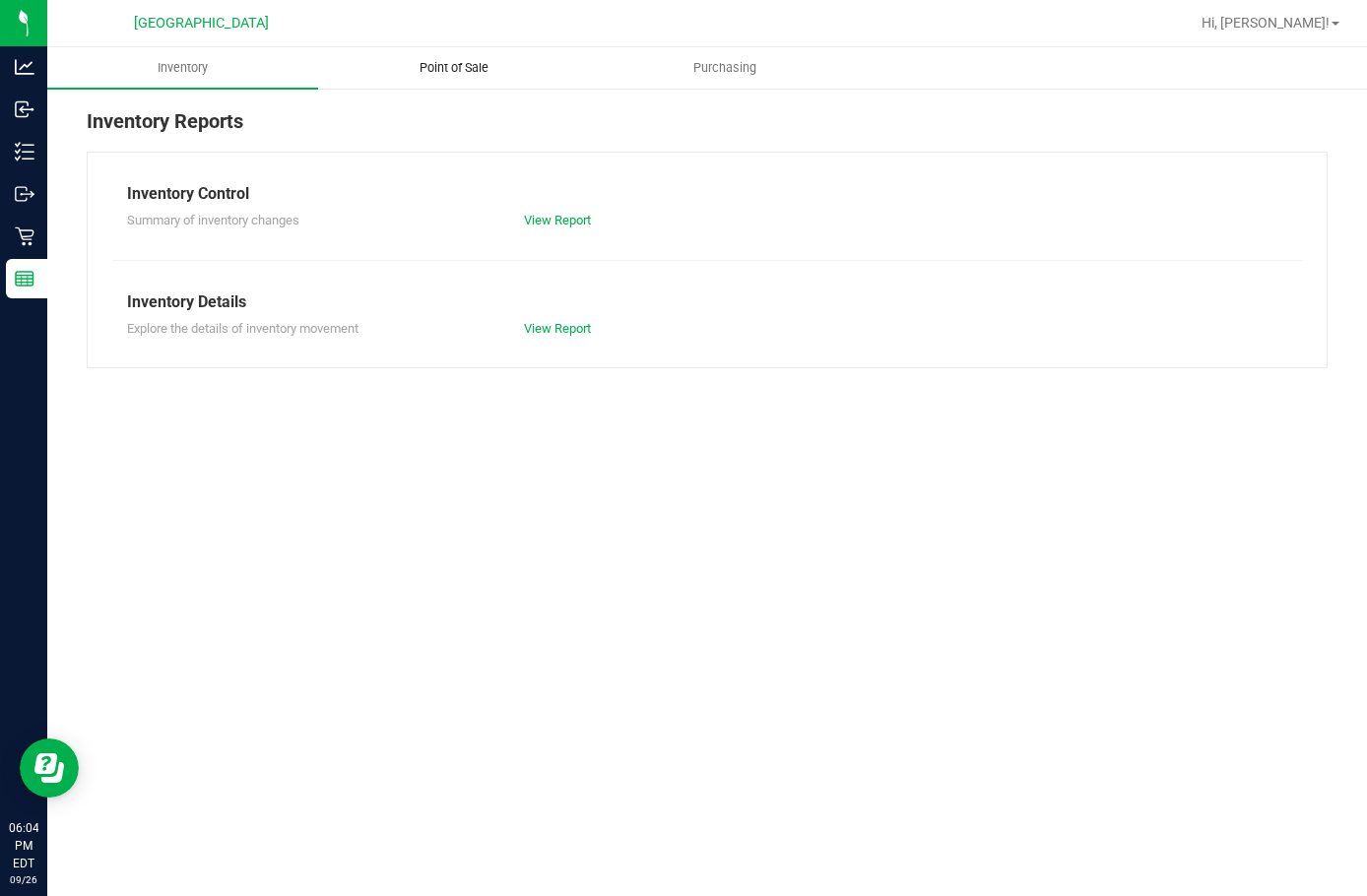
drag, startPoint x: 463, startPoint y: 47, endPoint x: 465, endPoint y: 57, distance: 10.2
click at [463, 47] on nav "Lakeland WC Hi, Kathryn!" at bounding box center [708, 24] width 1320 height 48
click at [466, 76] on span "Point of Sale" at bounding box center [454, 68] width 122 height 18
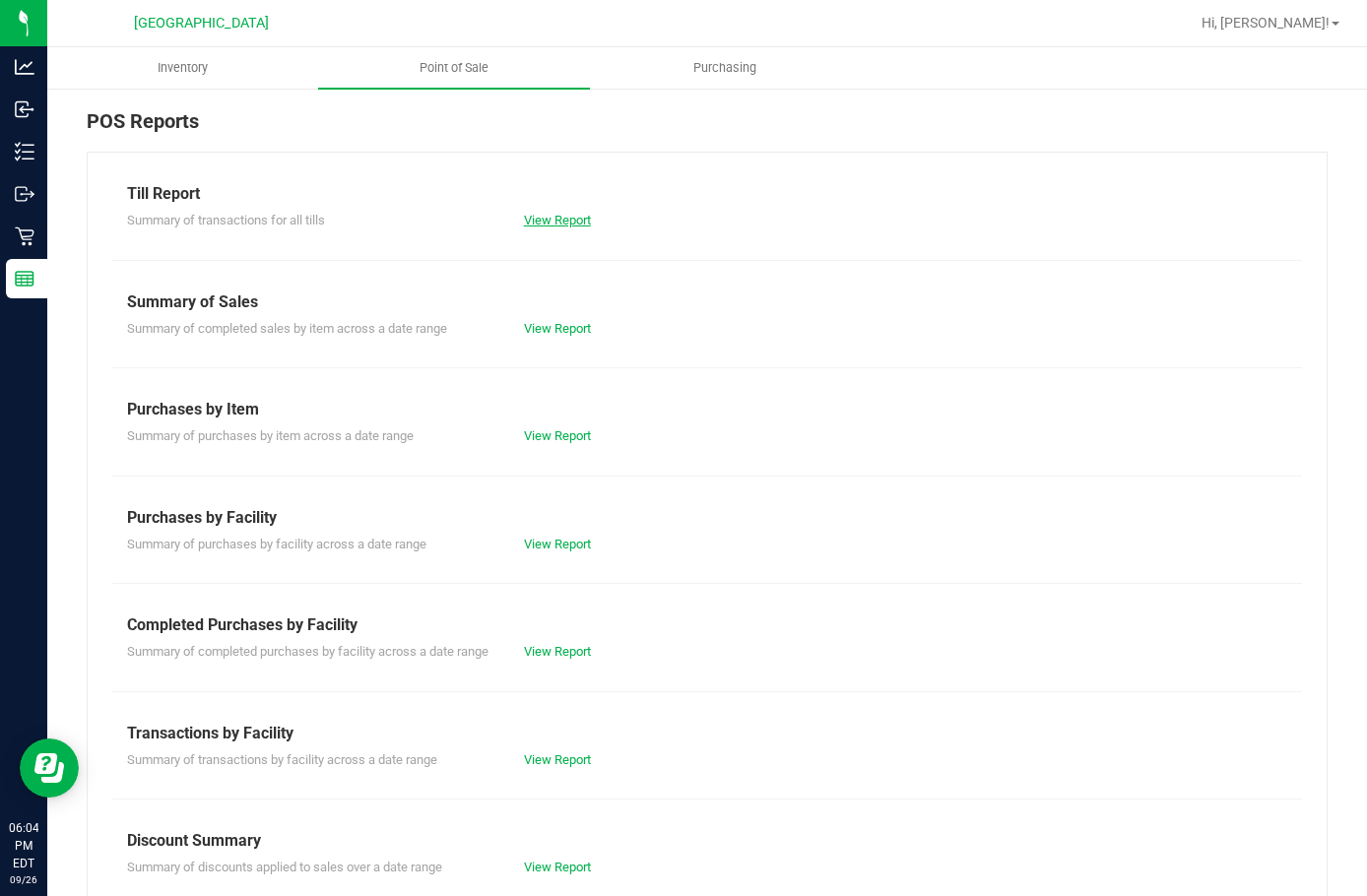
click at [562, 223] on link "View Report" at bounding box center [558, 220] width 67 height 15
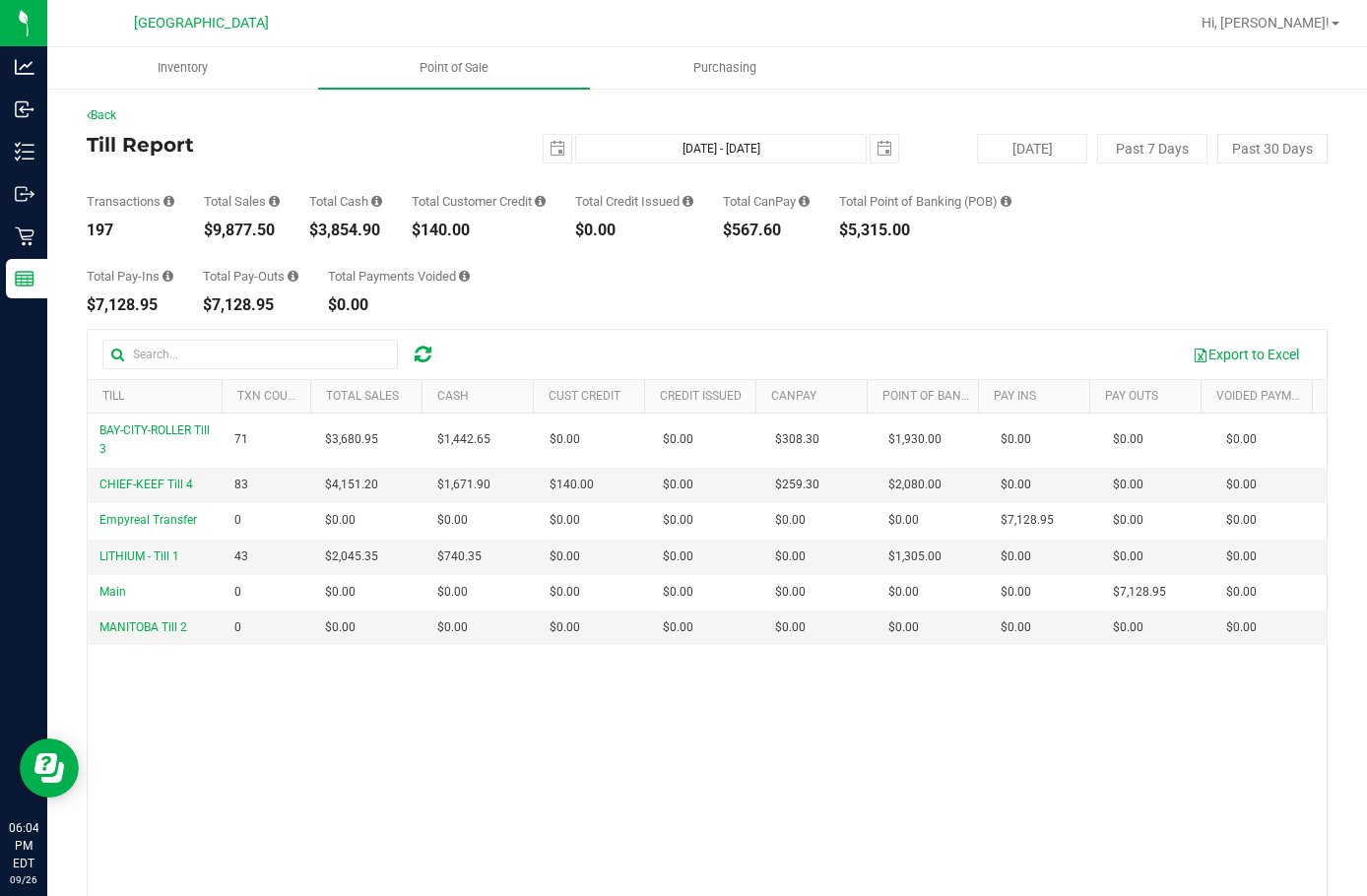
click at [245, 218] on div "Total Sales $9,877.50" at bounding box center [242, 217] width 76 height 44
click at [249, 232] on div "$9,877.50" at bounding box center [242, 231] width 76 height 16
copy div "9,877.50"
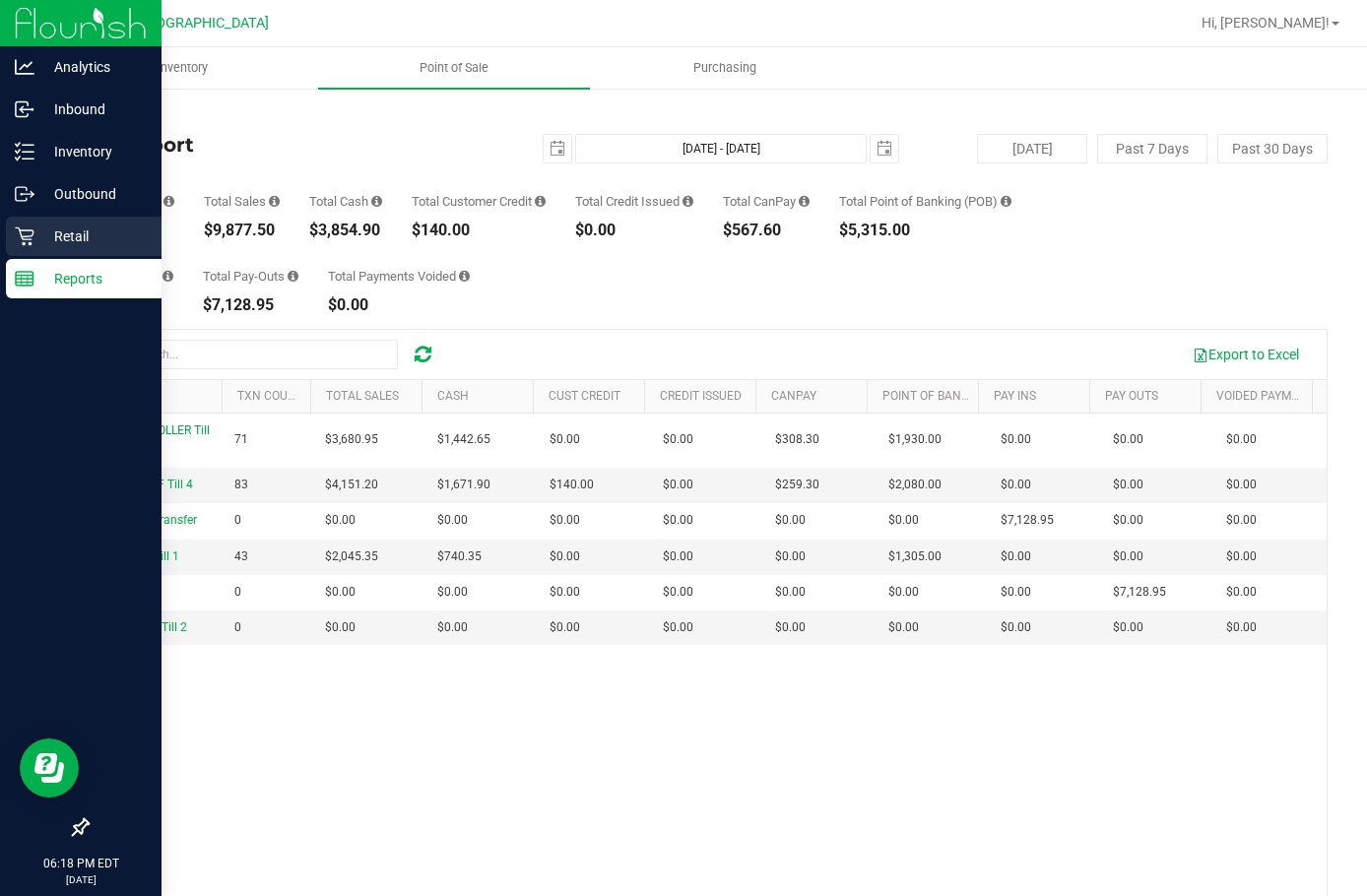
click at [64, 240] on p "Retail" at bounding box center [93, 237] width 118 height 24
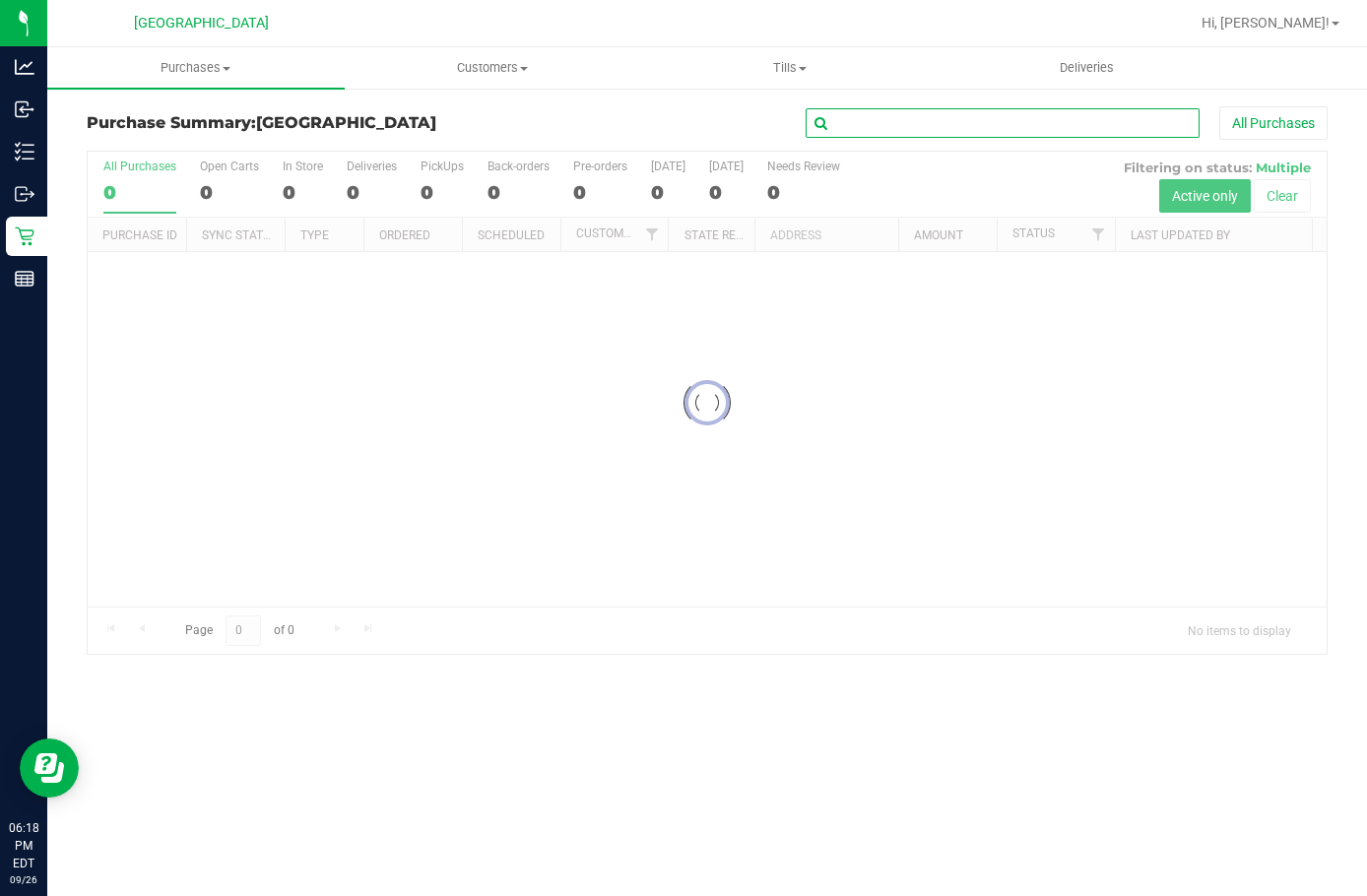
click at [854, 133] on input "text" at bounding box center [1003, 123] width 395 height 30
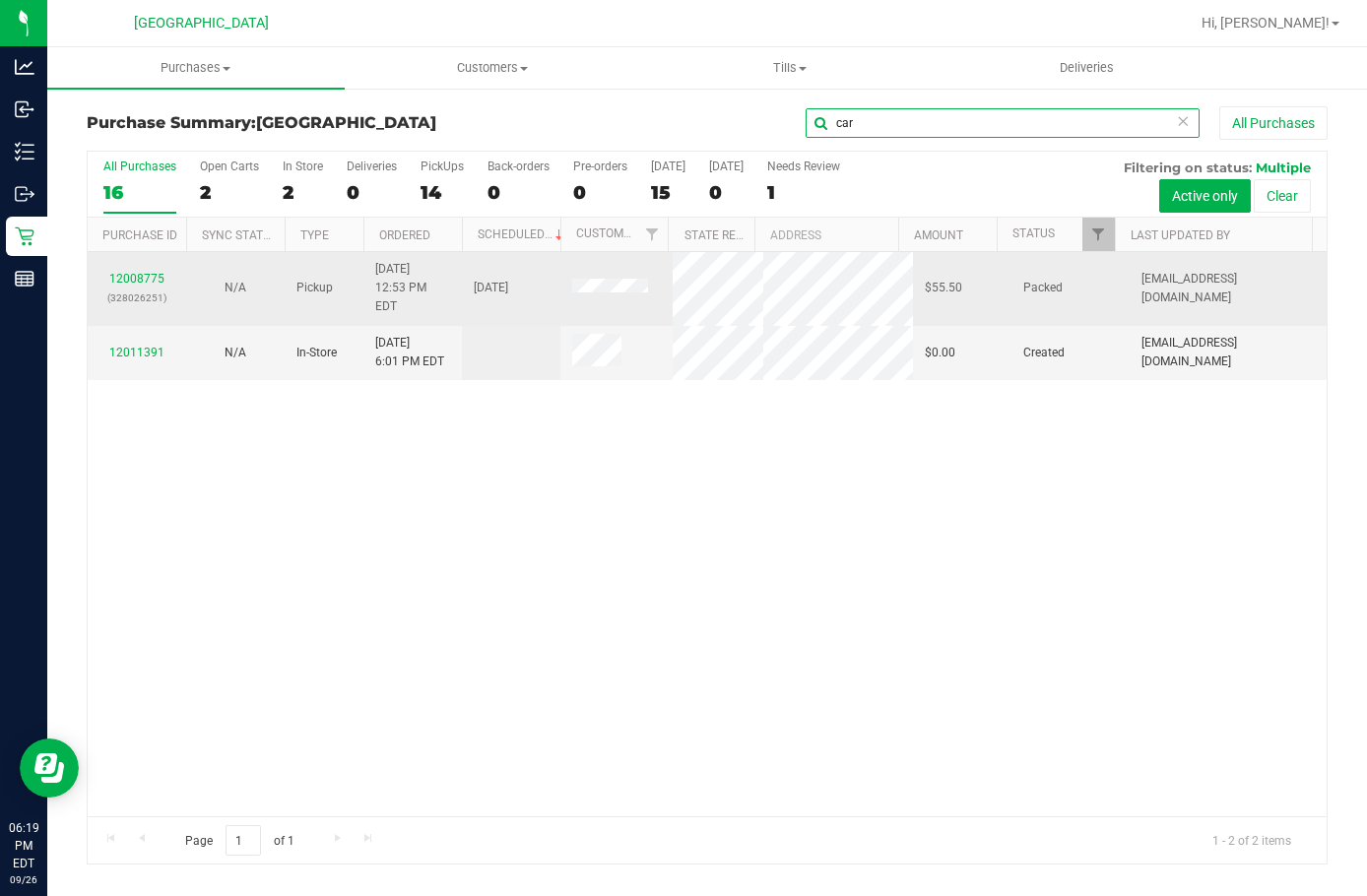
type input "car"
click at [135, 270] on div "12008775 (328026251)" at bounding box center [137, 288] width 75 height 38
click at [133, 272] on link "12008775" at bounding box center [137, 279] width 56 height 14
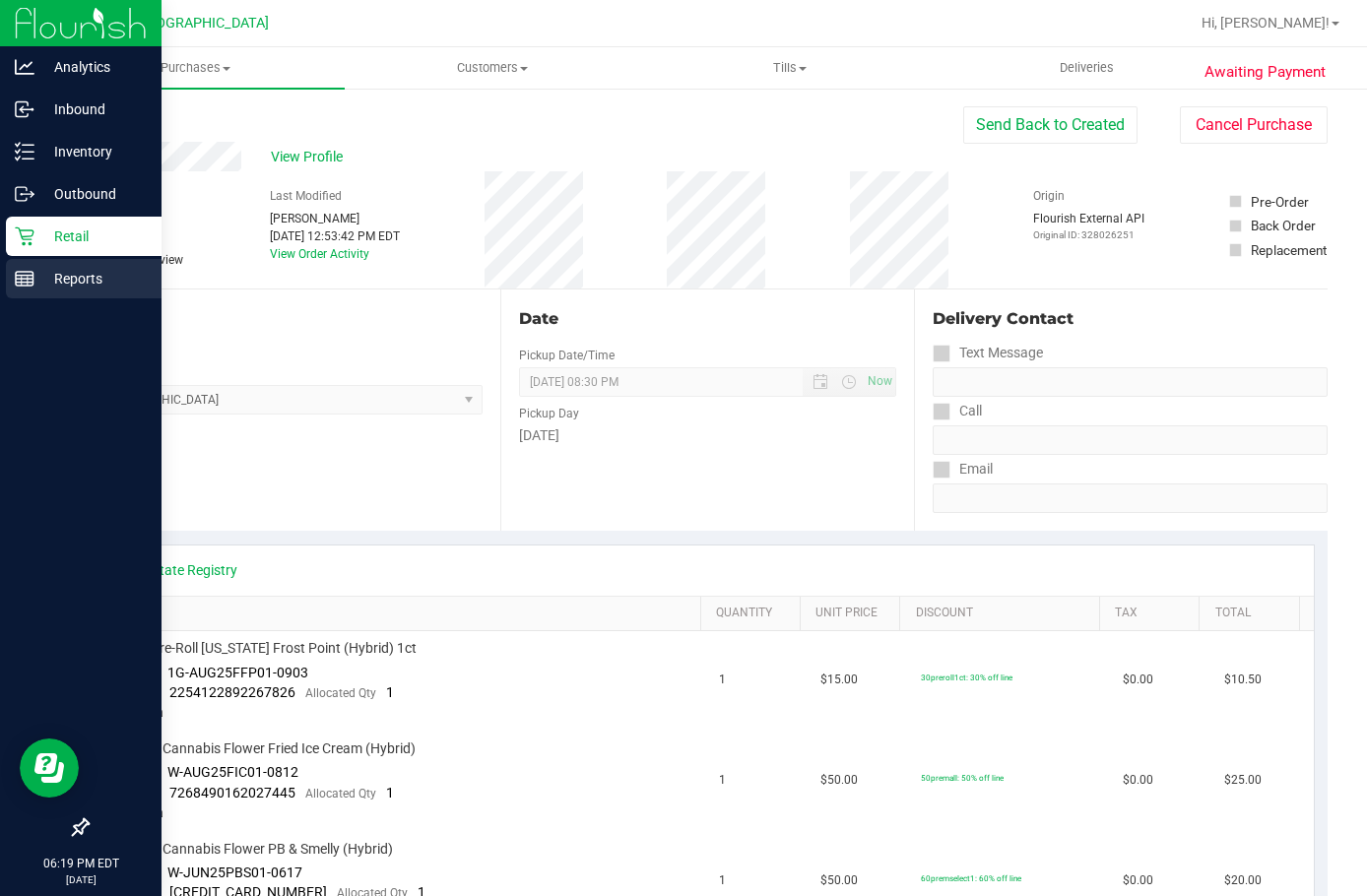
click at [53, 280] on p "Reports" at bounding box center [93, 279] width 118 height 24
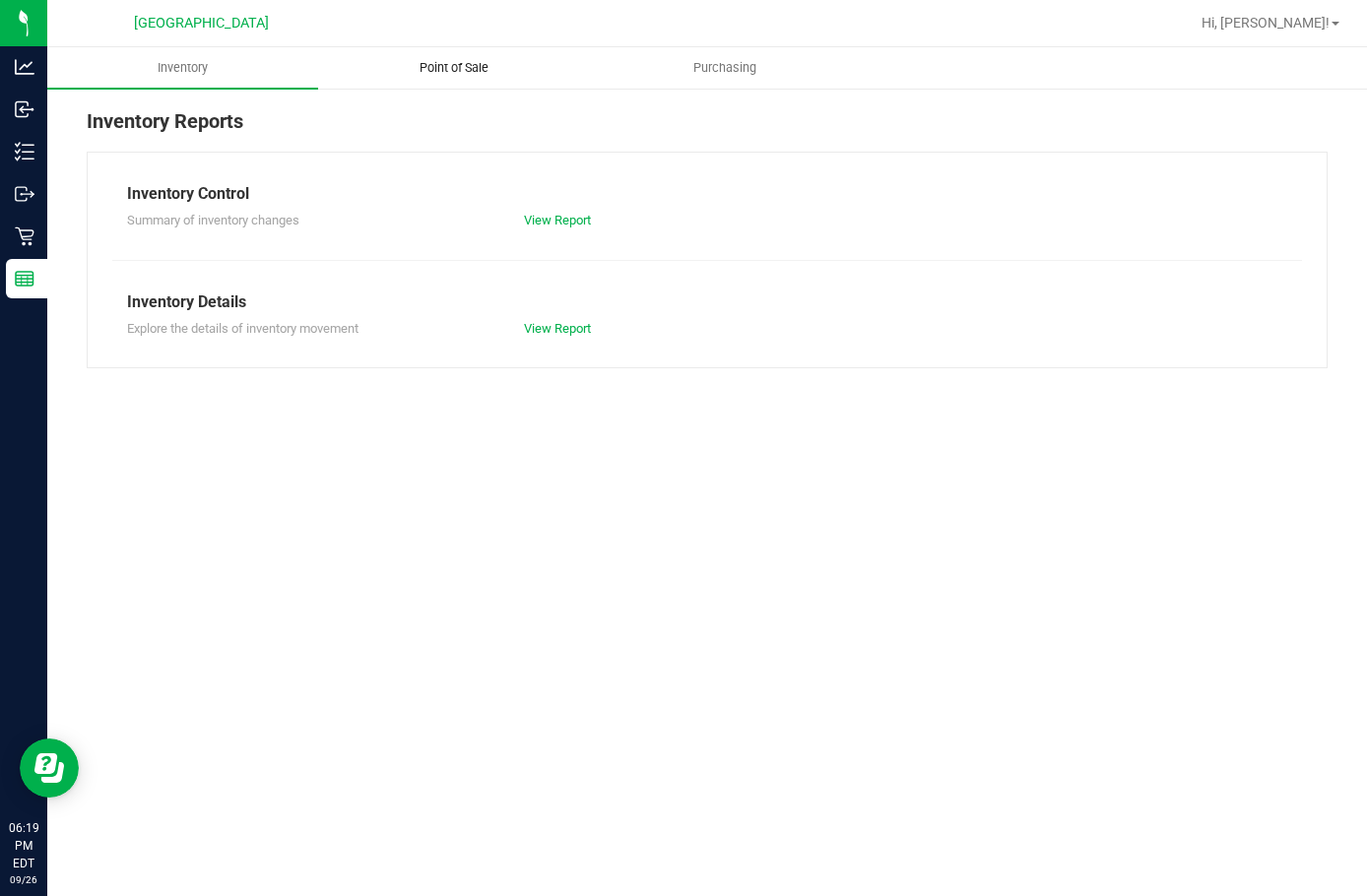
click at [438, 72] on span "Point of Sale" at bounding box center [454, 68] width 122 height 18
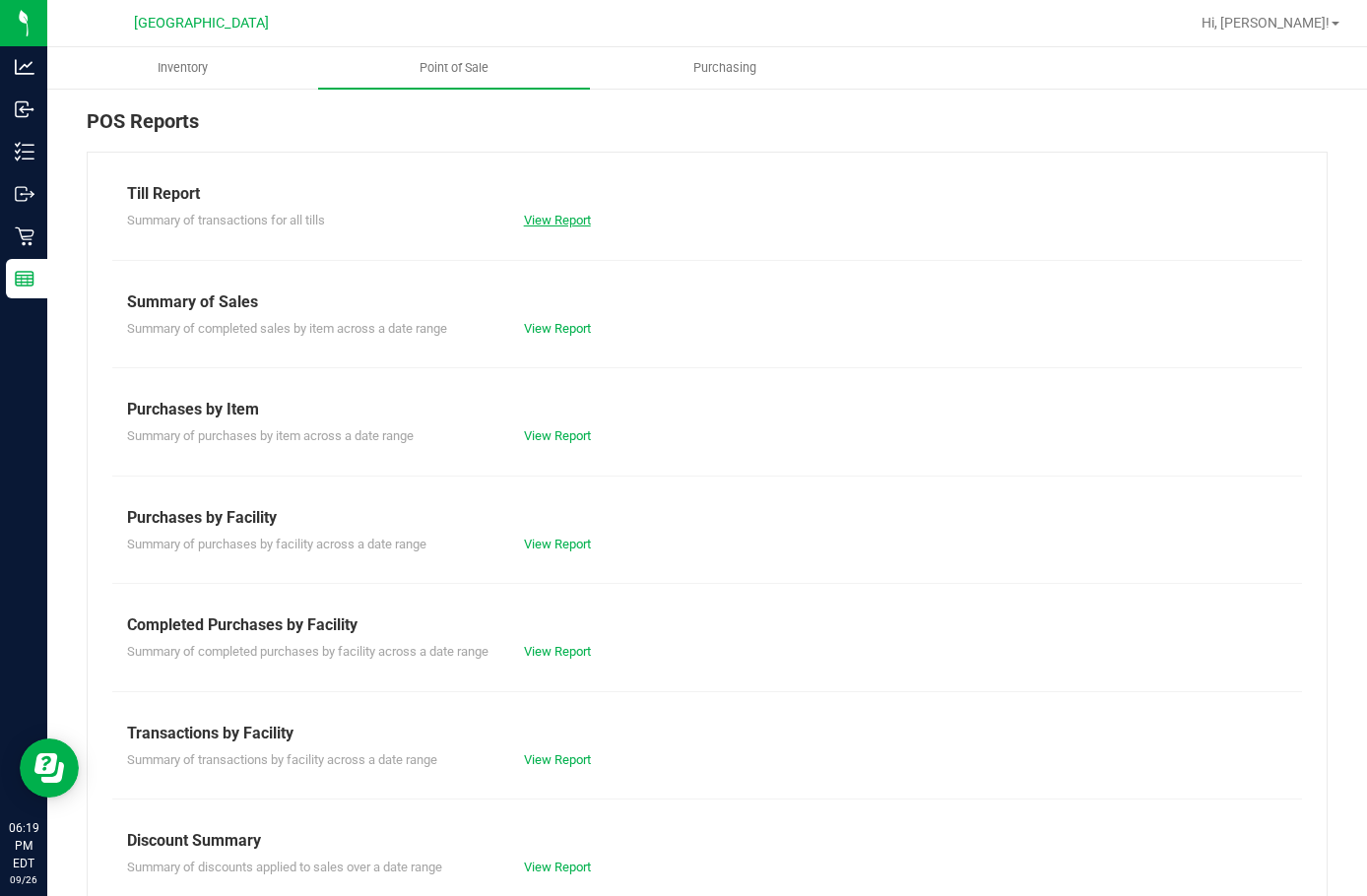
click at [554, 218] on link "View Report" at bounding box center [558, 220] width 67 height 15
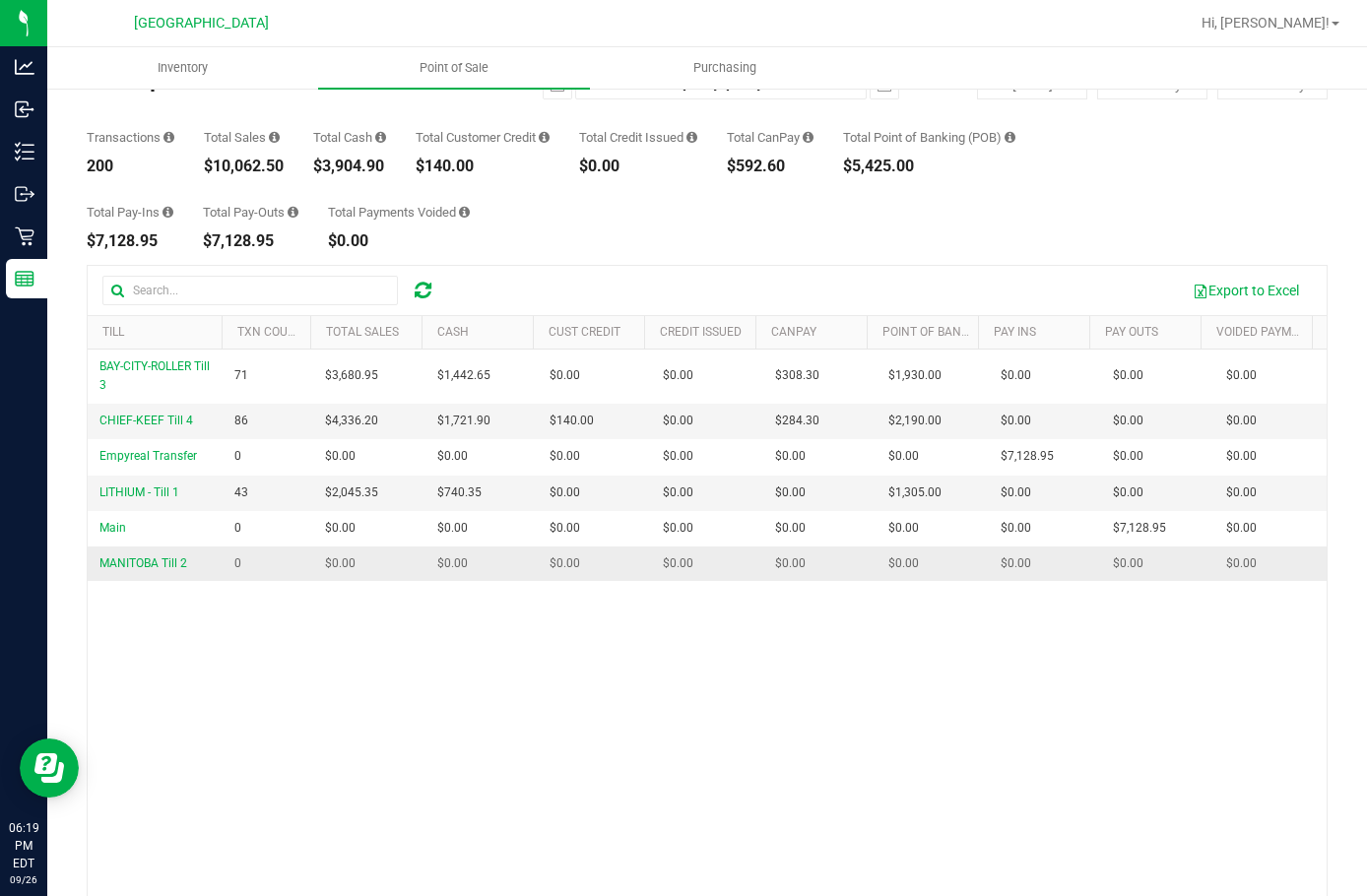
scroll to position [98, 0]
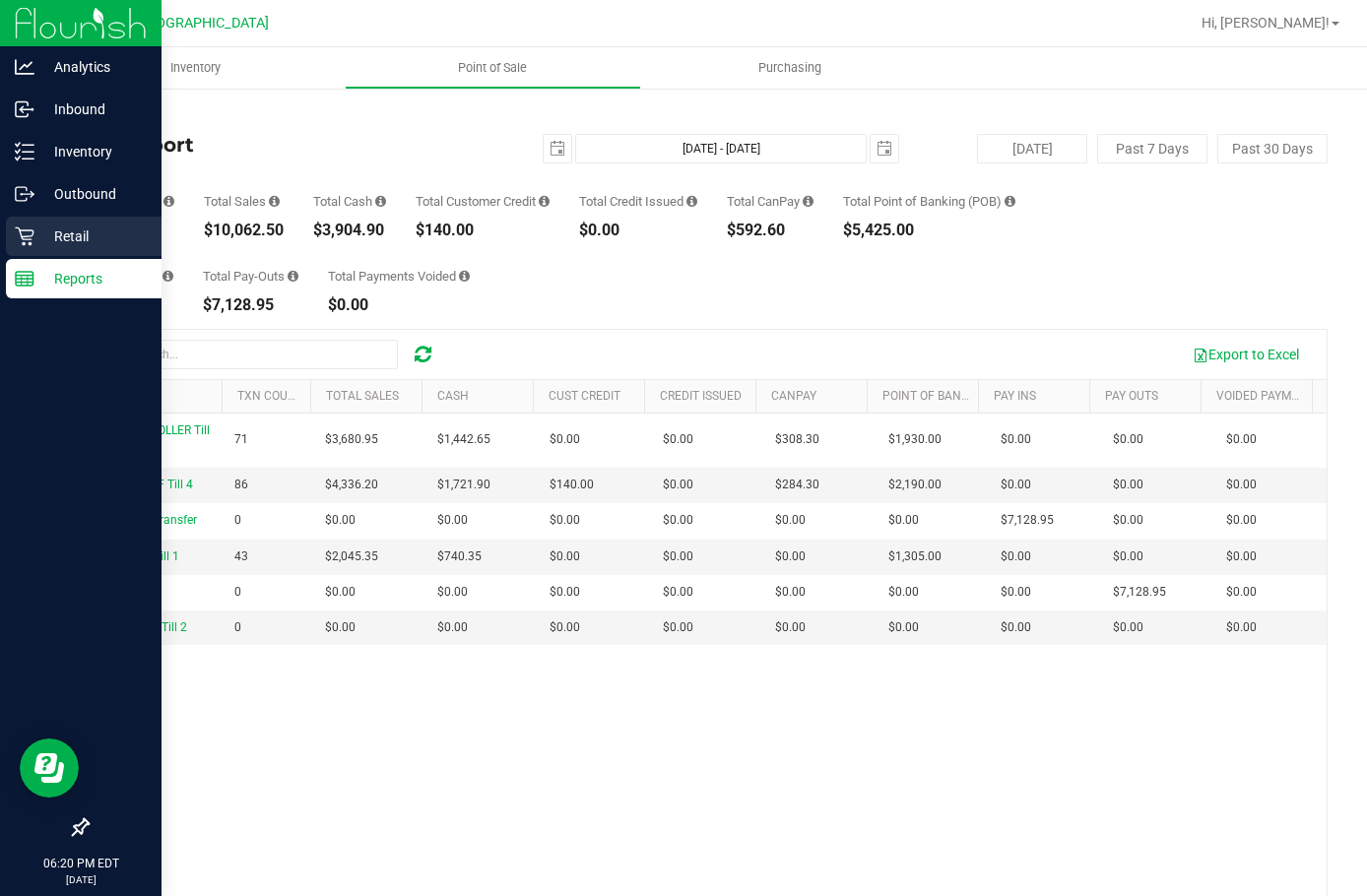
click at [78, 236] on p "Retail" at bounding box center [93, 237] width 118 height 24
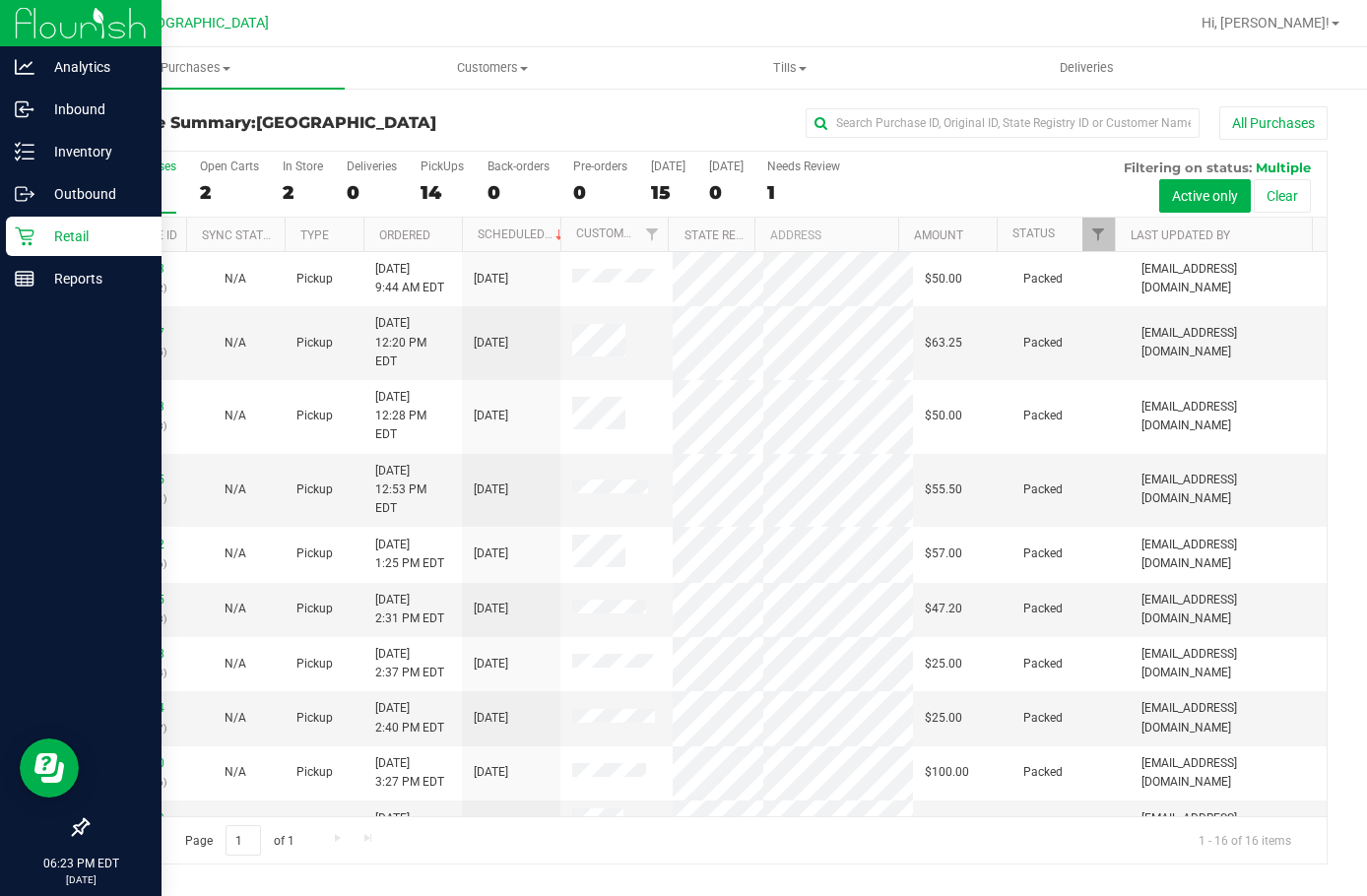
click at [85, 240] on p "Retail" at bounding box center [93, 237] width 118 height 24
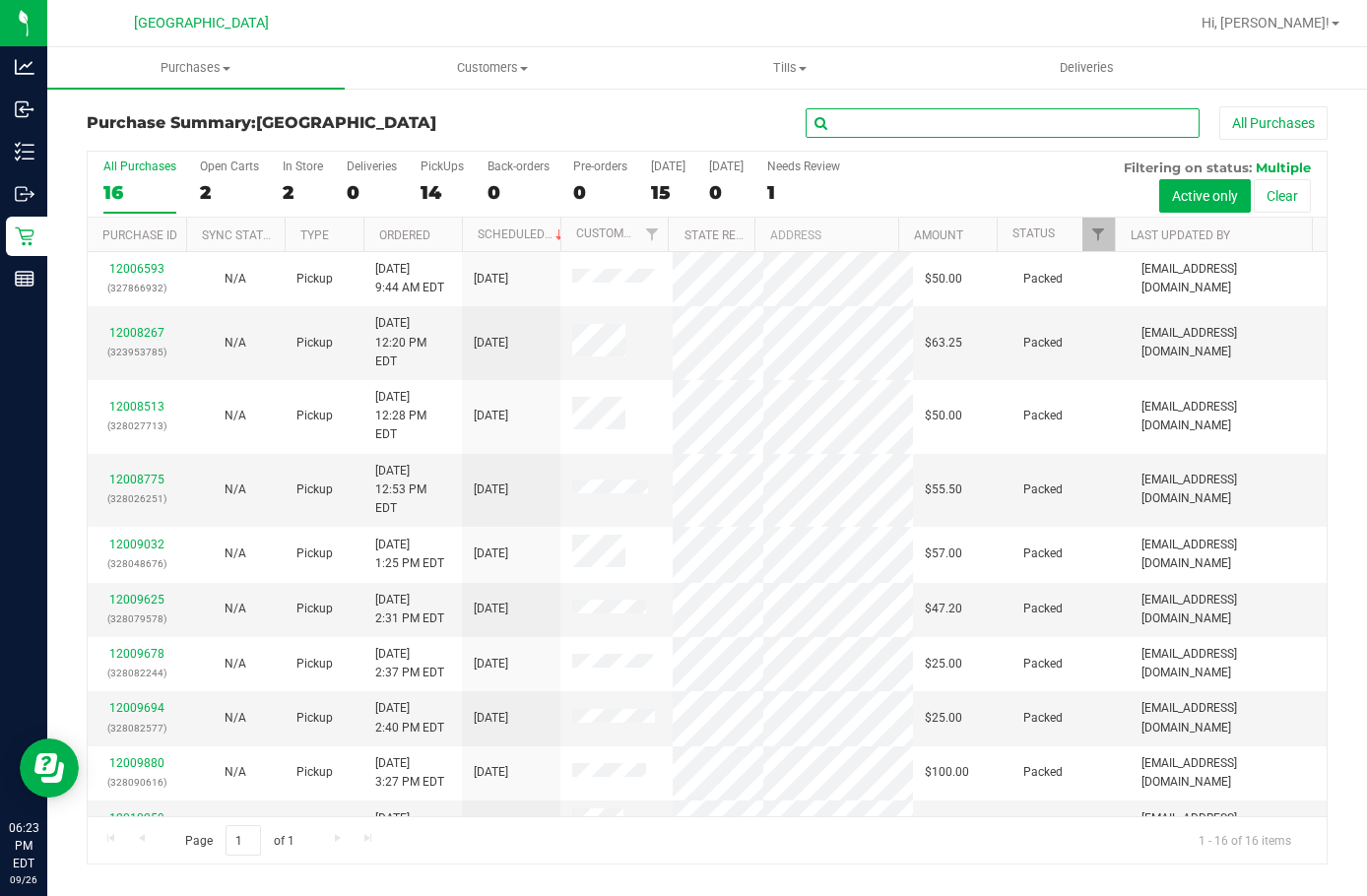
click at [886, 122] on input "text" at bounding box center [1003, 123] width 395 height 30
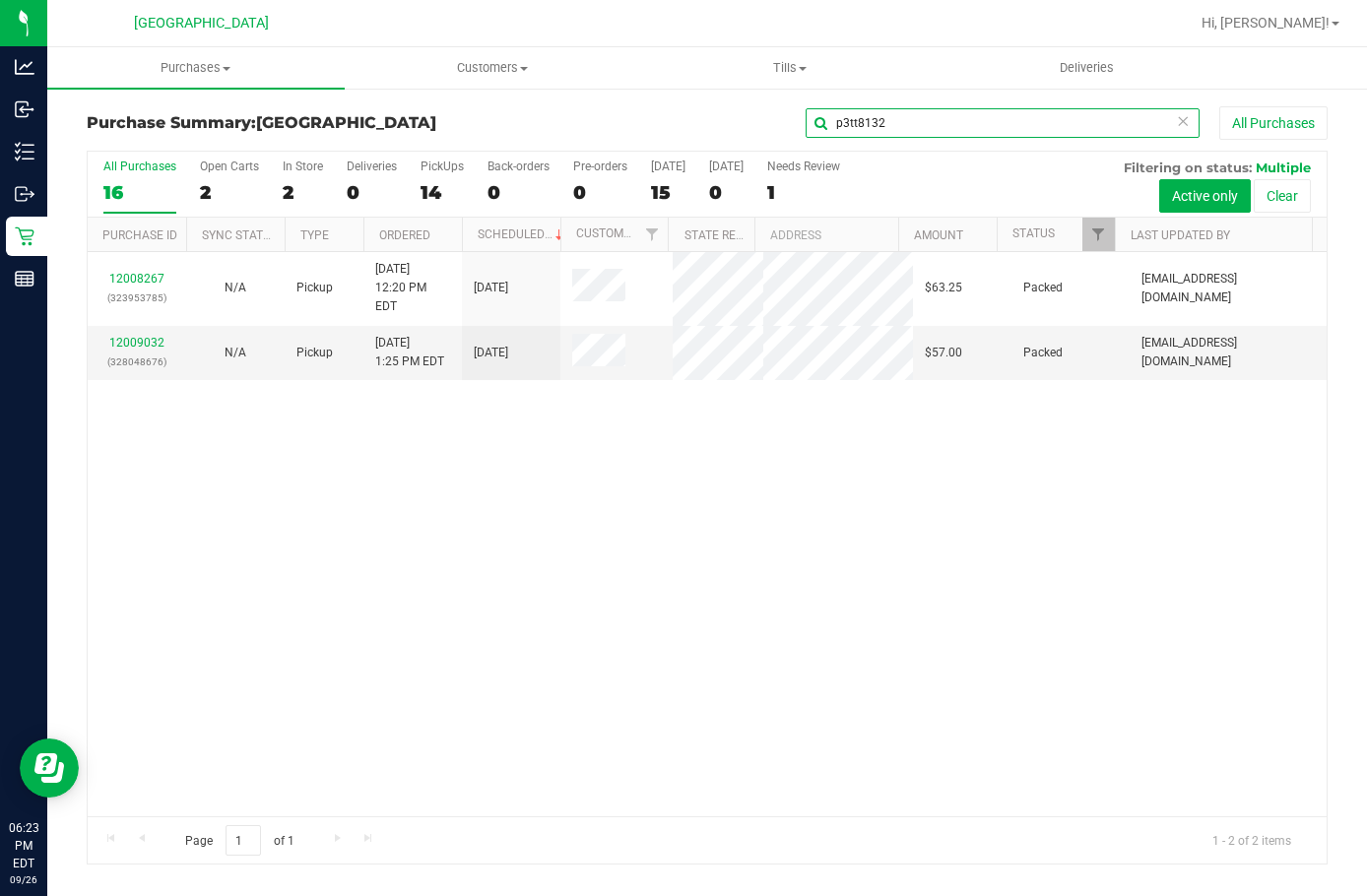
type input "p3tt8132"
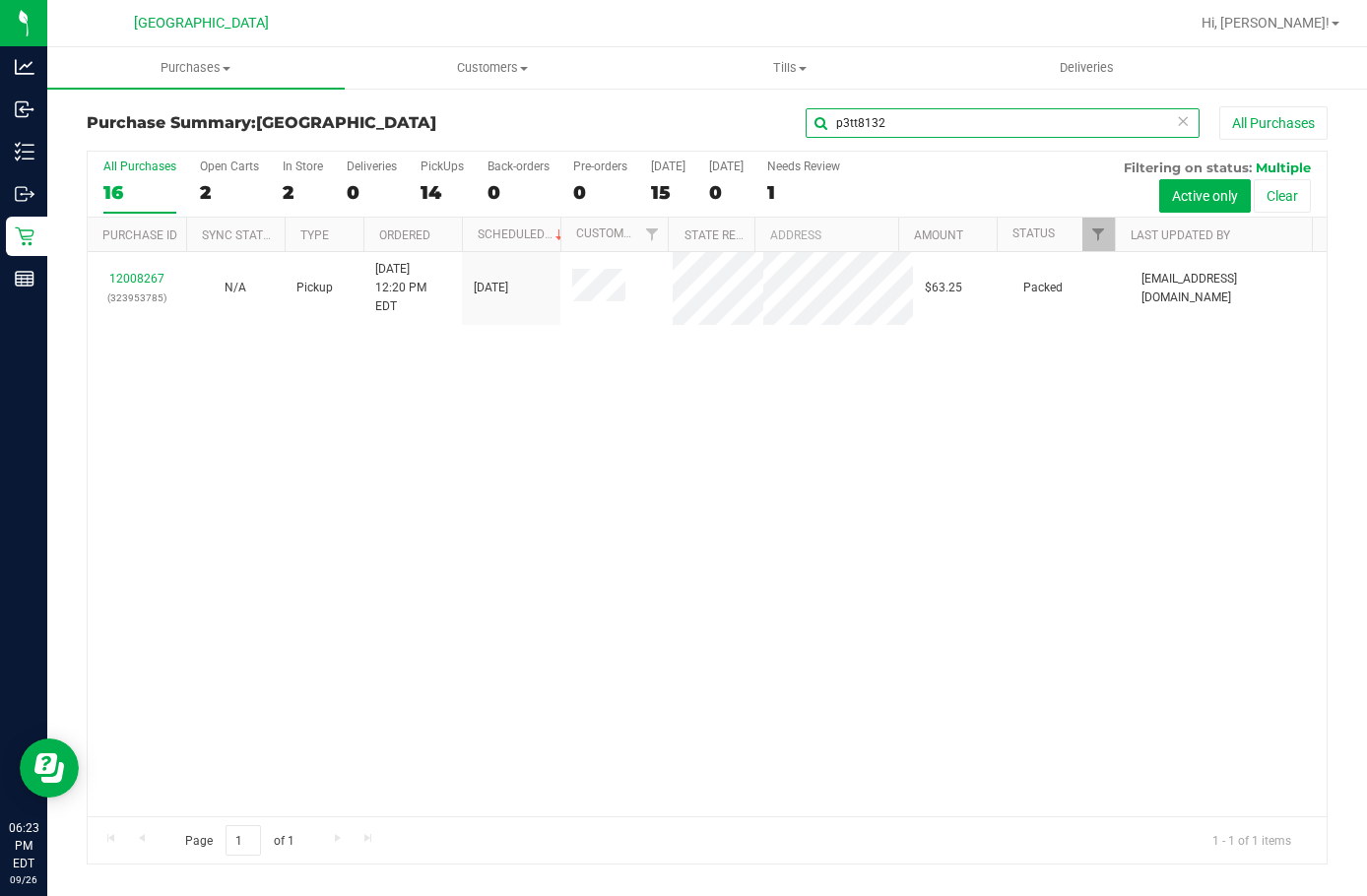
click at [858, 120] on input "p3tt8132" at bounding box center [1003, 123] width 395 height 30
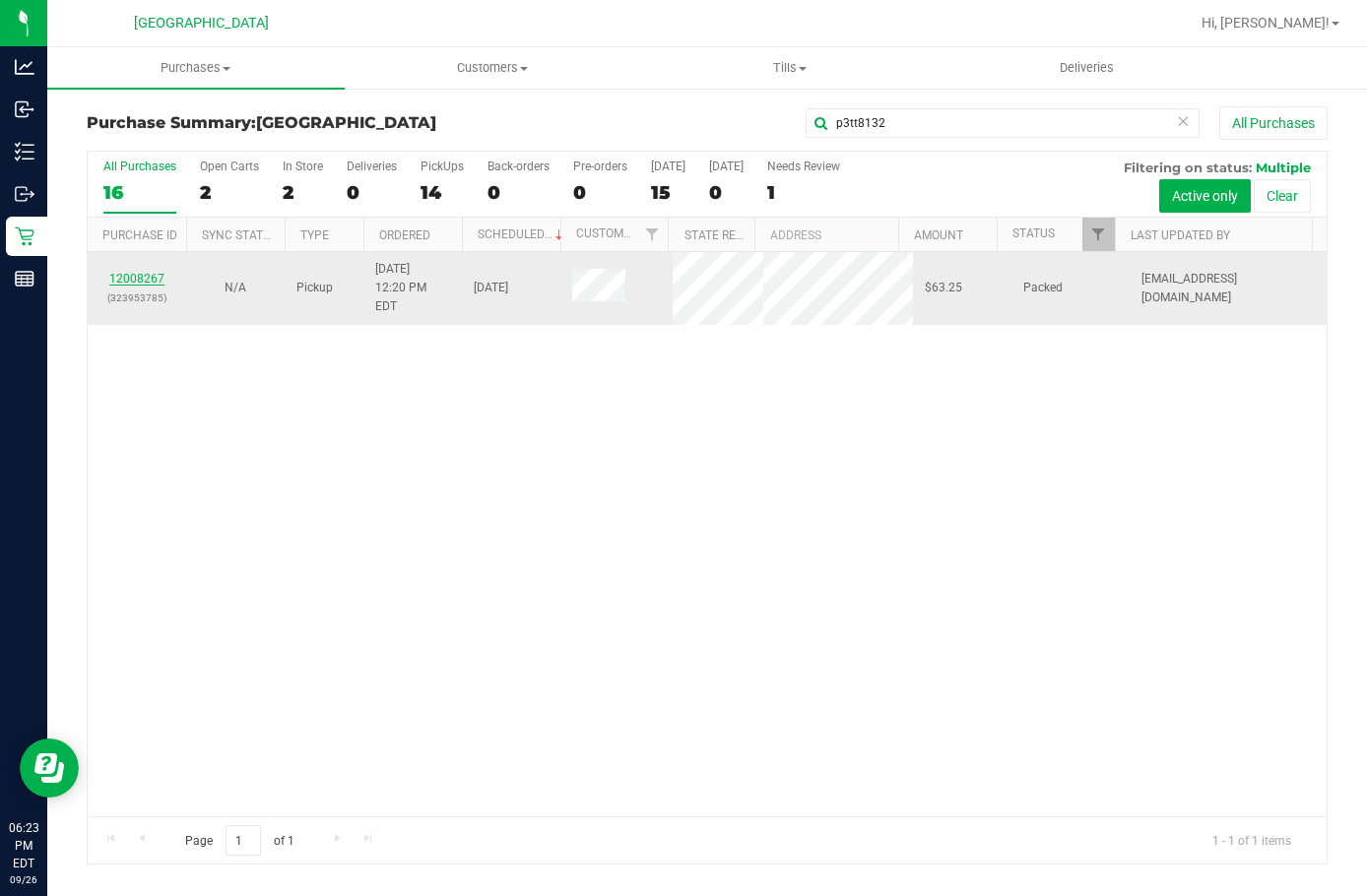
click at [156, 272] on link "12008267" at bounding box center [137, 279] width 56 height 14
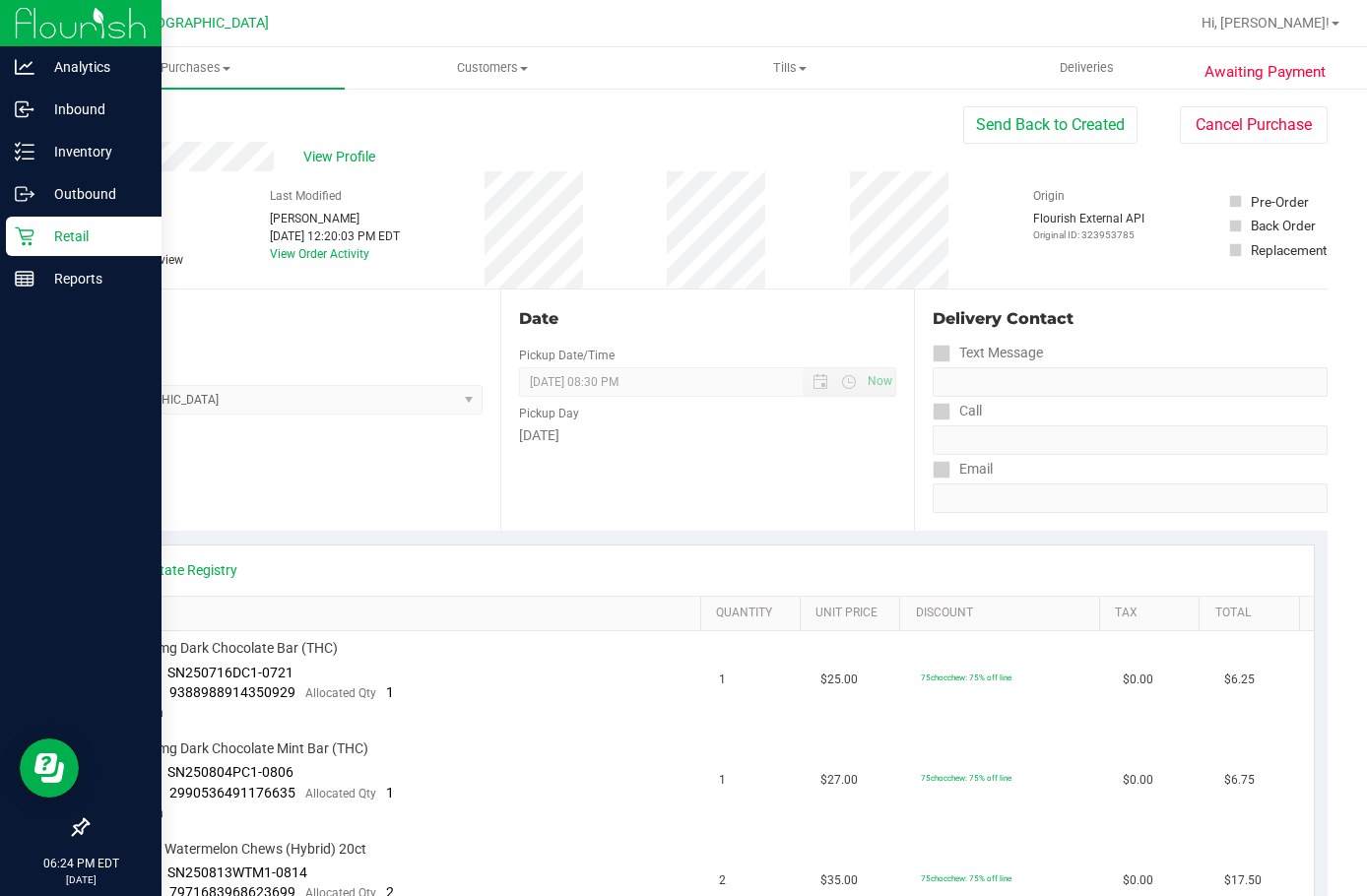
click at [79, 241] on p "Retail" at bounding box center [93, 237] width 118 height 24
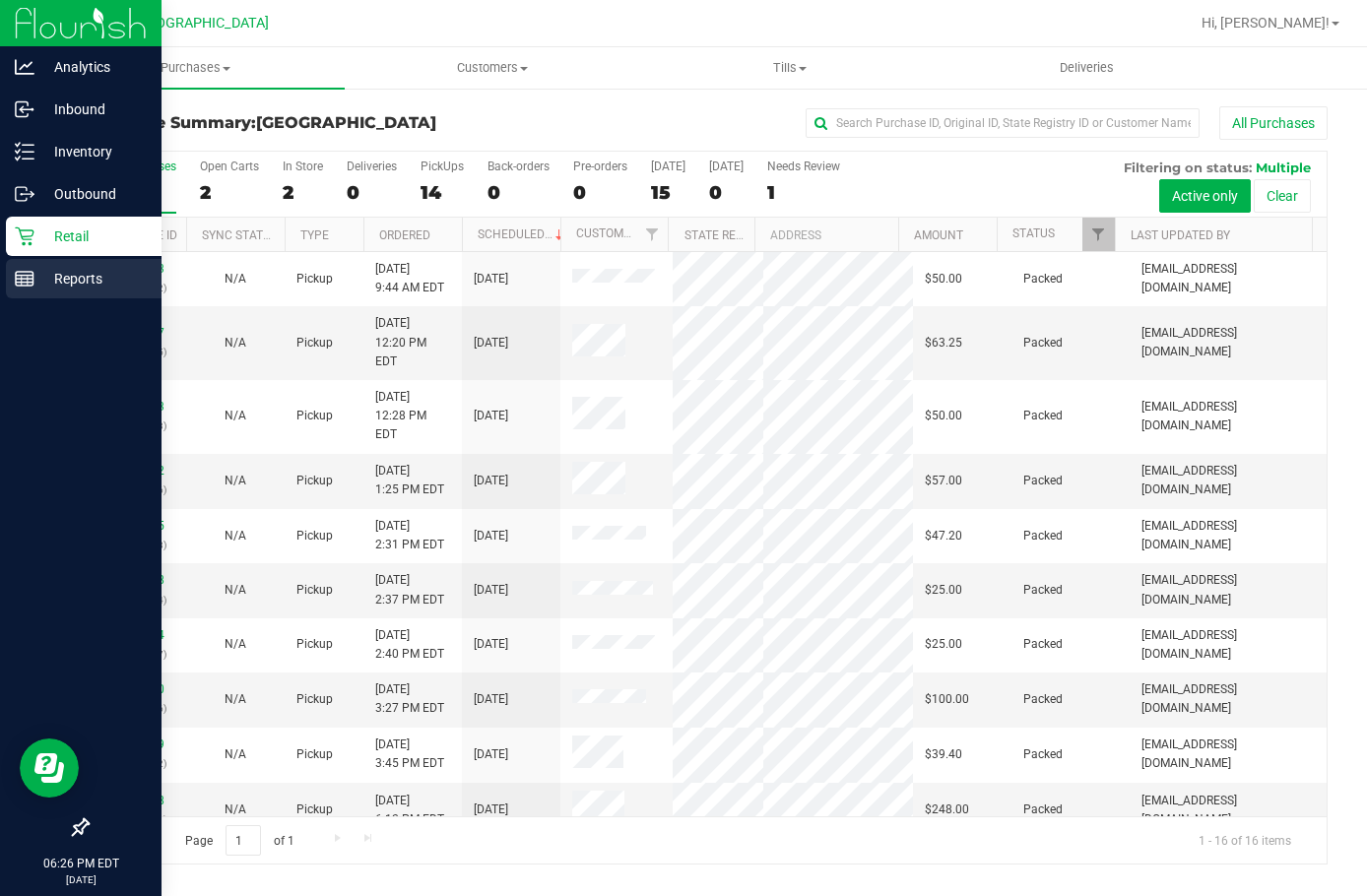
click at [100, 271] on p "Reports" at bounding box center [93, 279] width 118 height 24
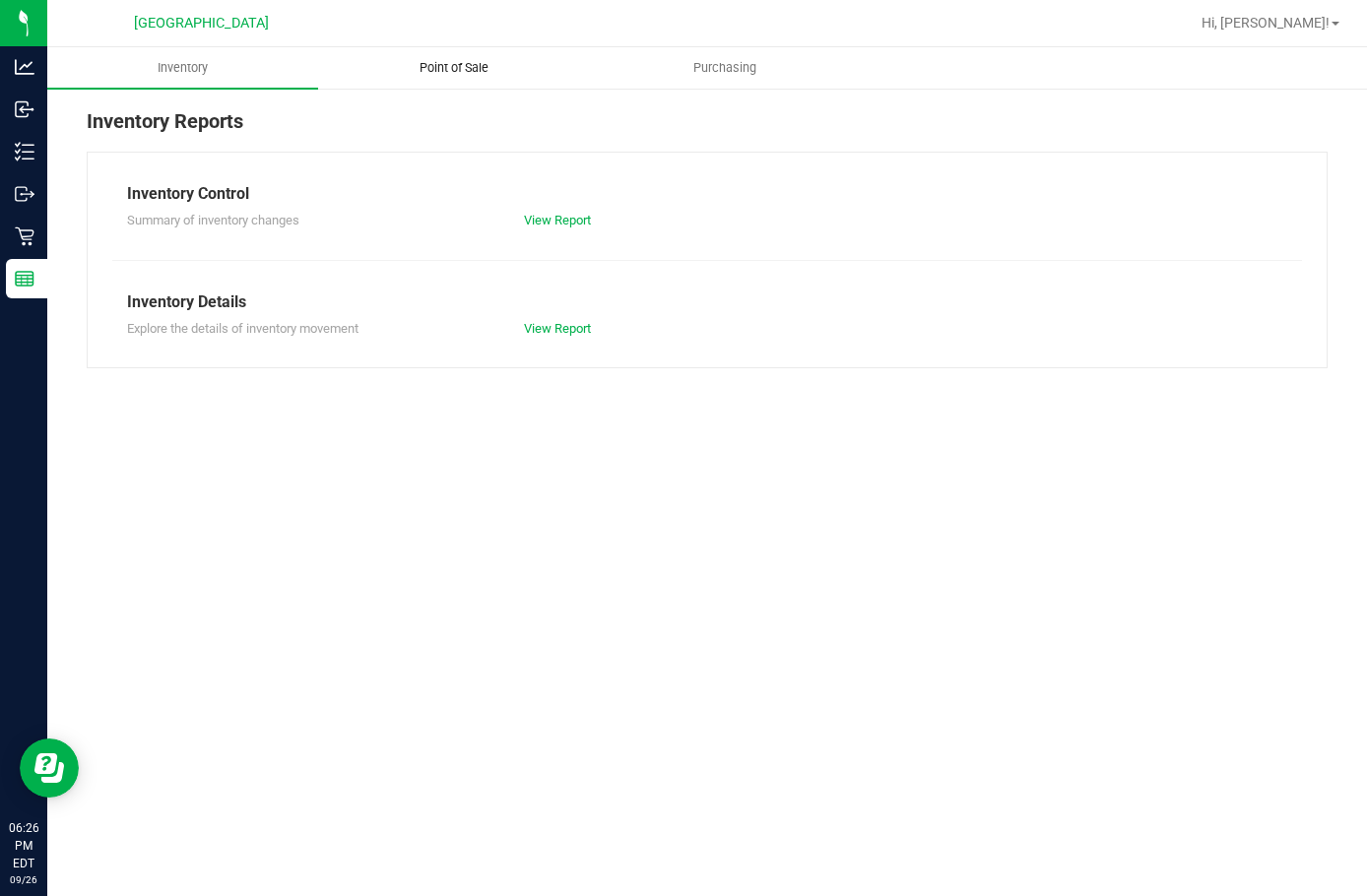
click at [470, 80] on uib-tab-heading "Point of Sale" at bounding box center [453, 68] width 269 height 40
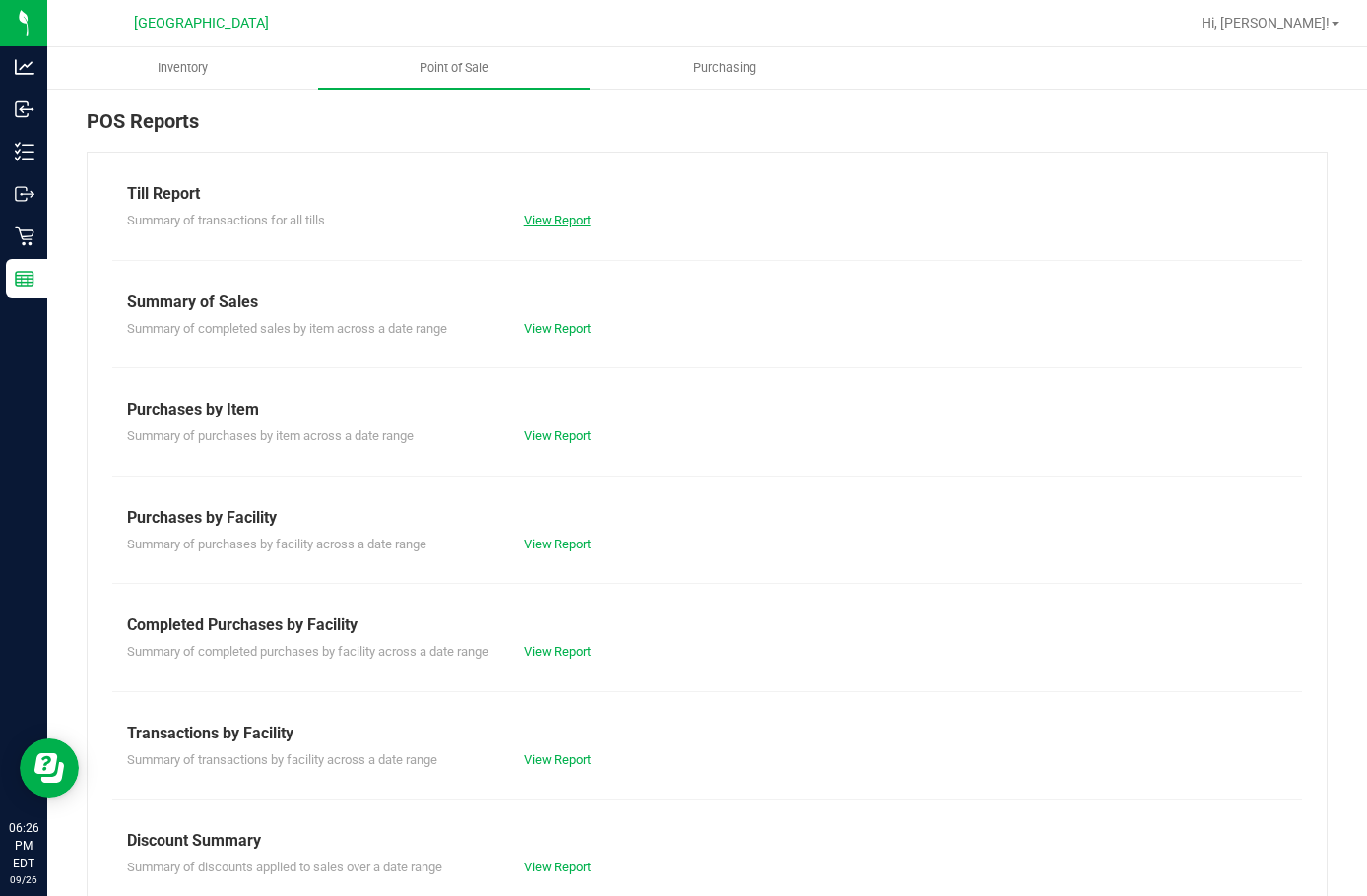
click at [560, 216] on link "View Report" at bounding box center [558, 220] width 67 height 15
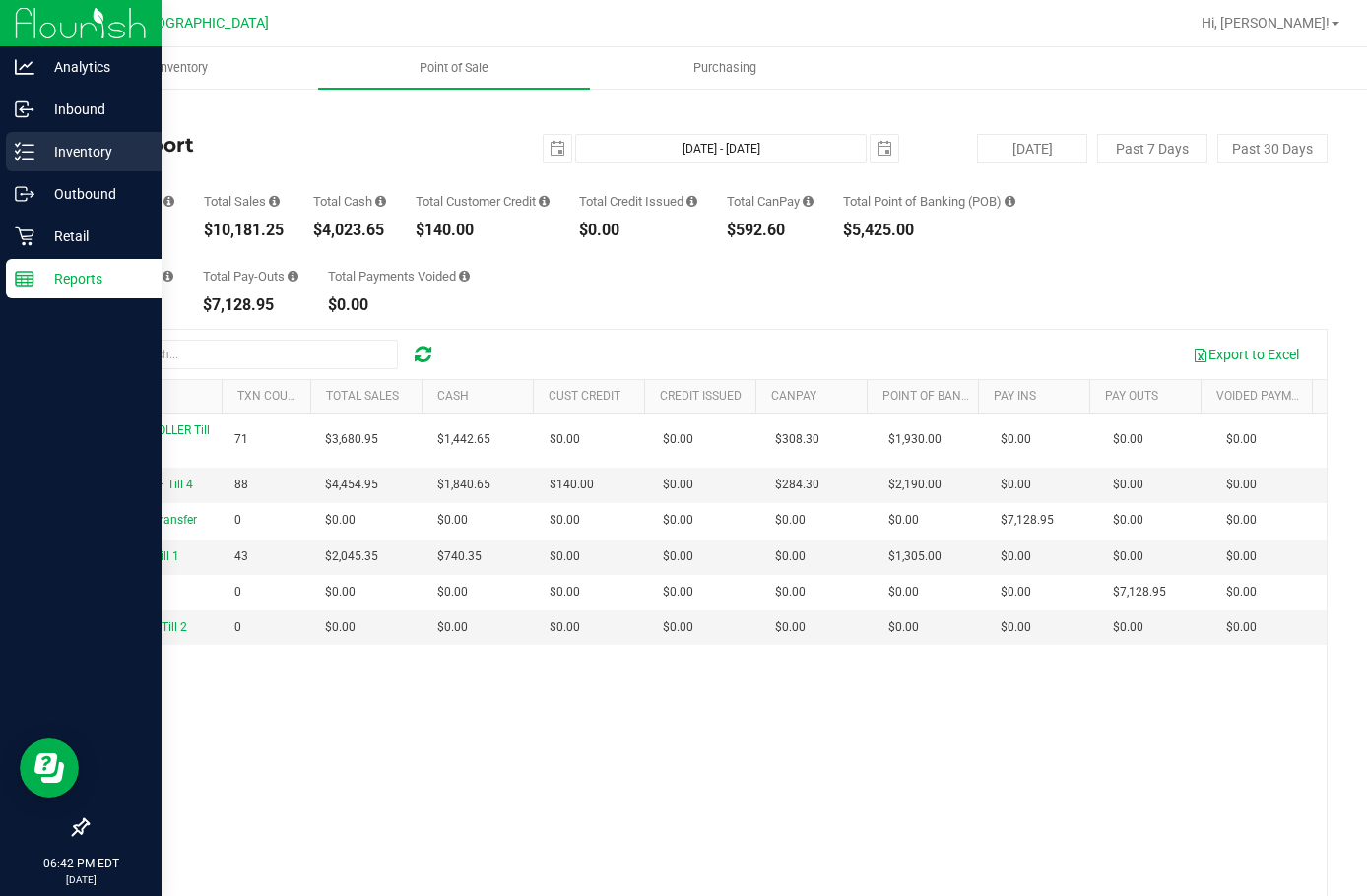
click at [40, 148] on p "Inventory" at bounding box center [93, 152] width 118 height 24
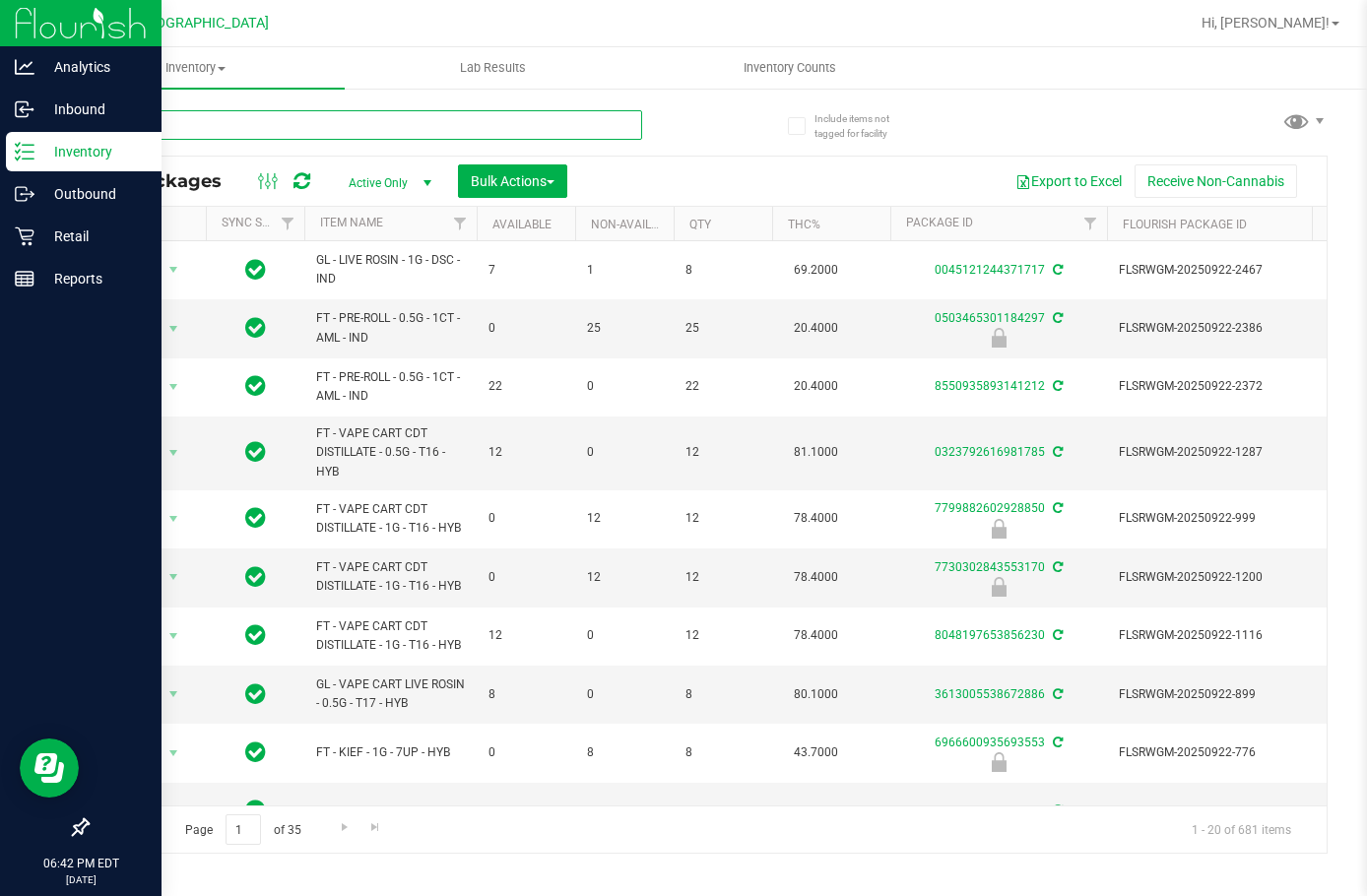
click at [418, 129] on input "text" at bounding box center [364, 125] width 556 height 30
type input "dark"
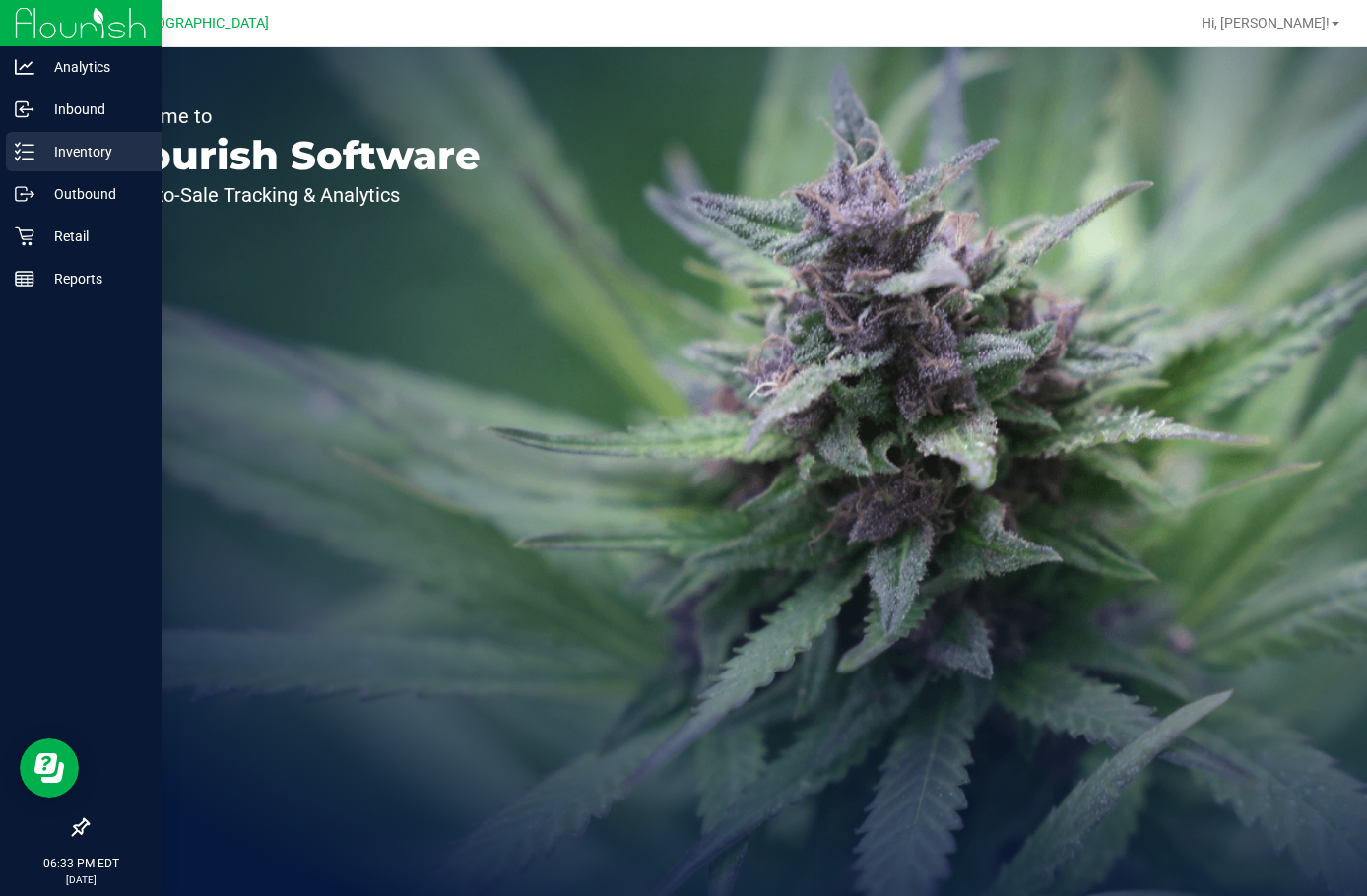
click at [61, 156] on p "Inventory" at bounding box center [93, 152] width 118 height 24
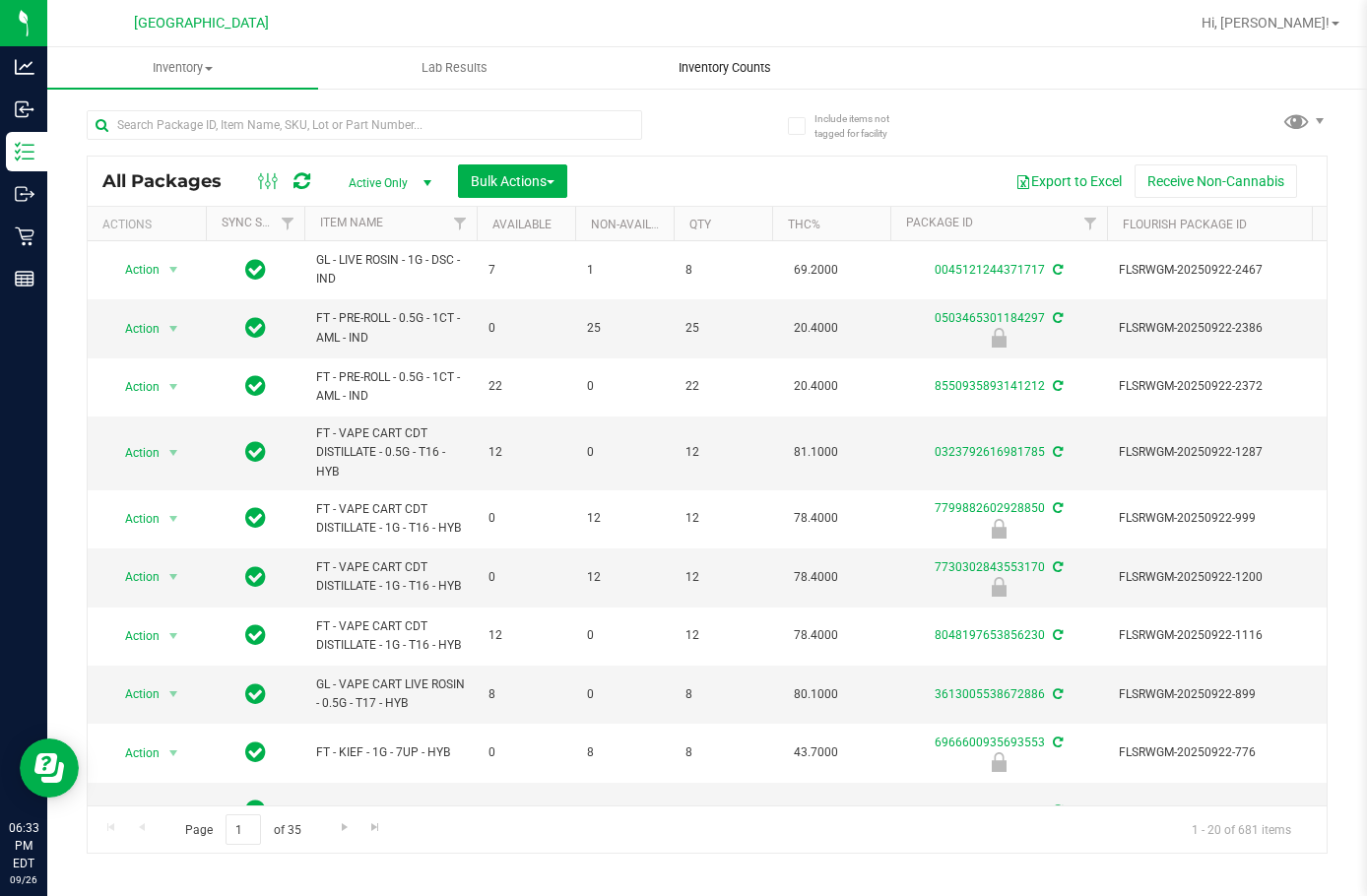
click at [745, 63] on span "Inventory Counts" at bounding box center [725, 68] width 146 height 18
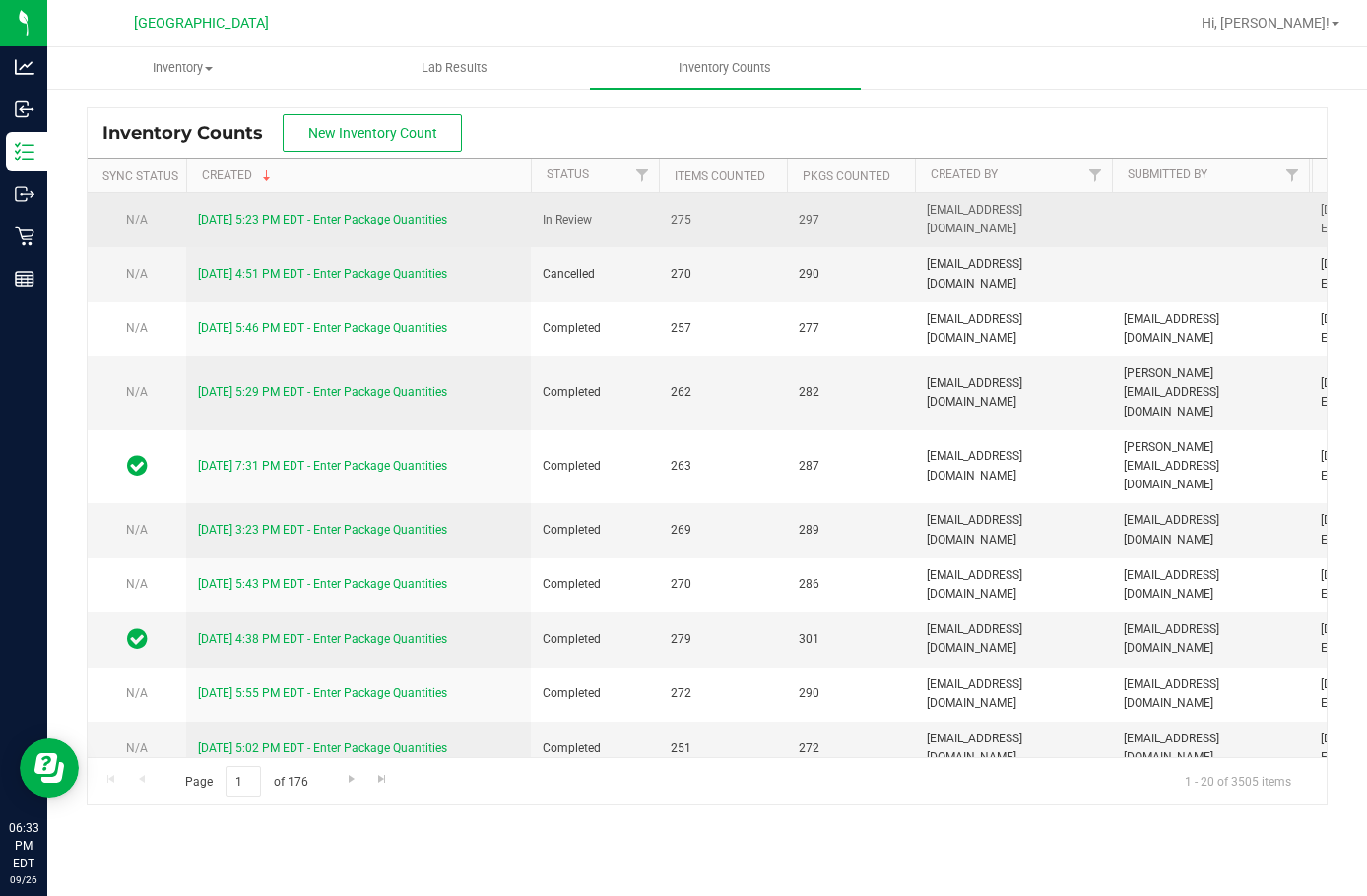
click at [365, 221] on link "[DATE] 5:23 PM EDT - Enter Package Quantities" at bounding box center [322, 220] width 249 height 14
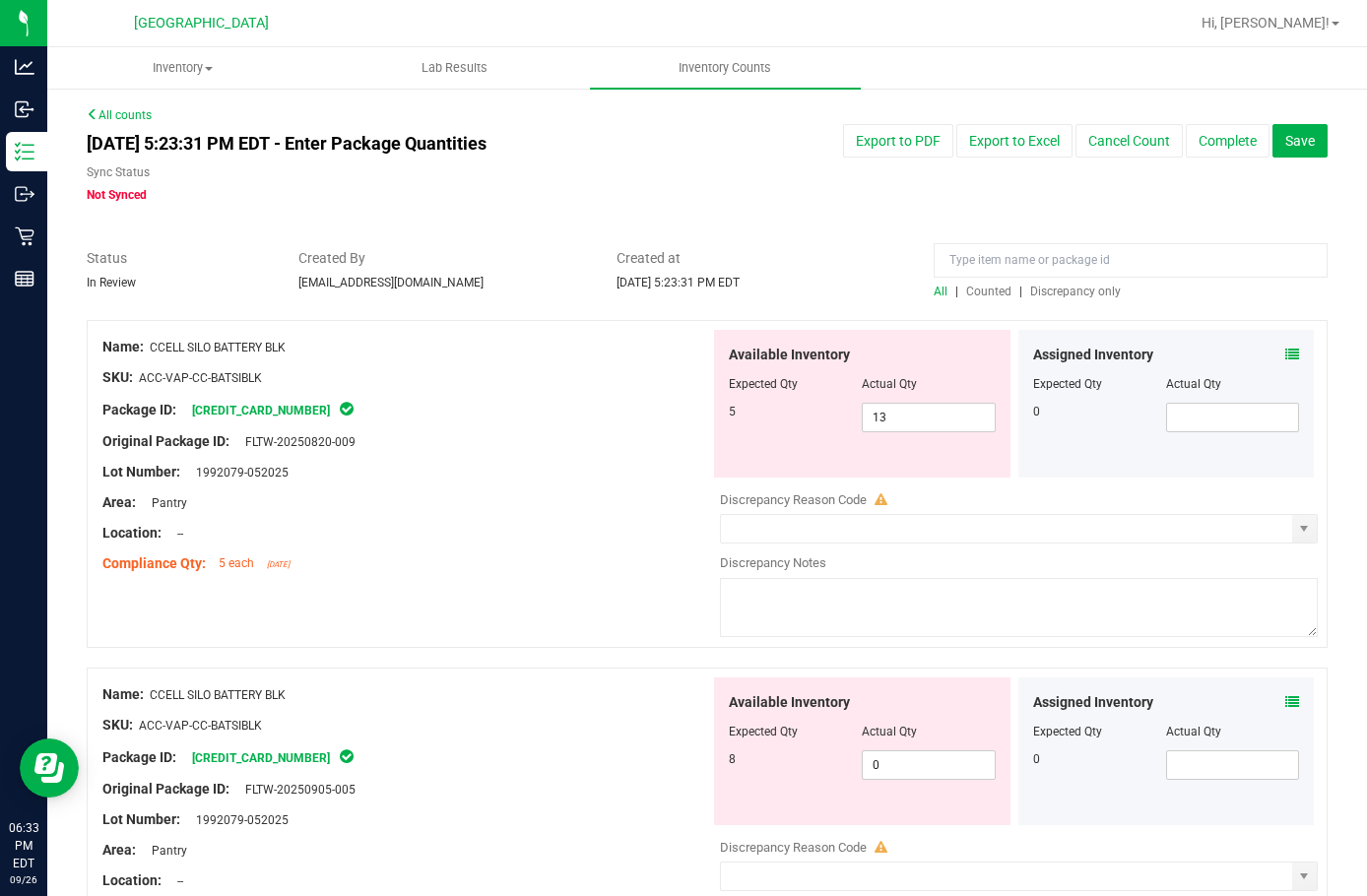
click at [1089, 287] on span "Discrepancy only" at bounding box center [1076, 291] width 90 height 14
click at [895, 406] on span "0 0" at bounding box center [929, 417] width 133 height 30
click at [895, 406] on input "0" at bounding box center [929, 417] width 131 height 28
type input "8"
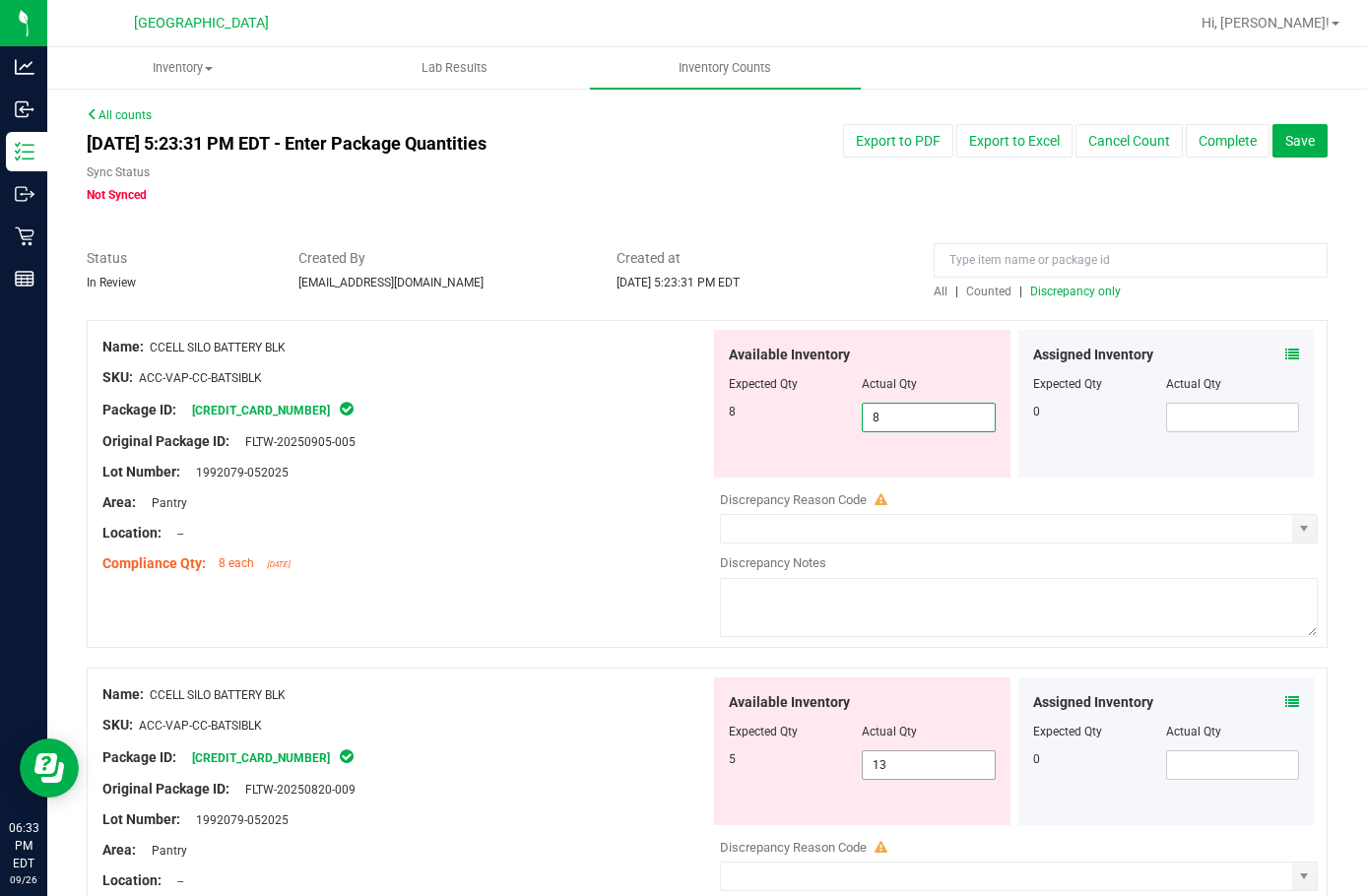
click at [956, 771] on div "Available Inventory Expected Qty Actual Qty 5 13 13" at bounding box center [1014, 834] width 608 height 312
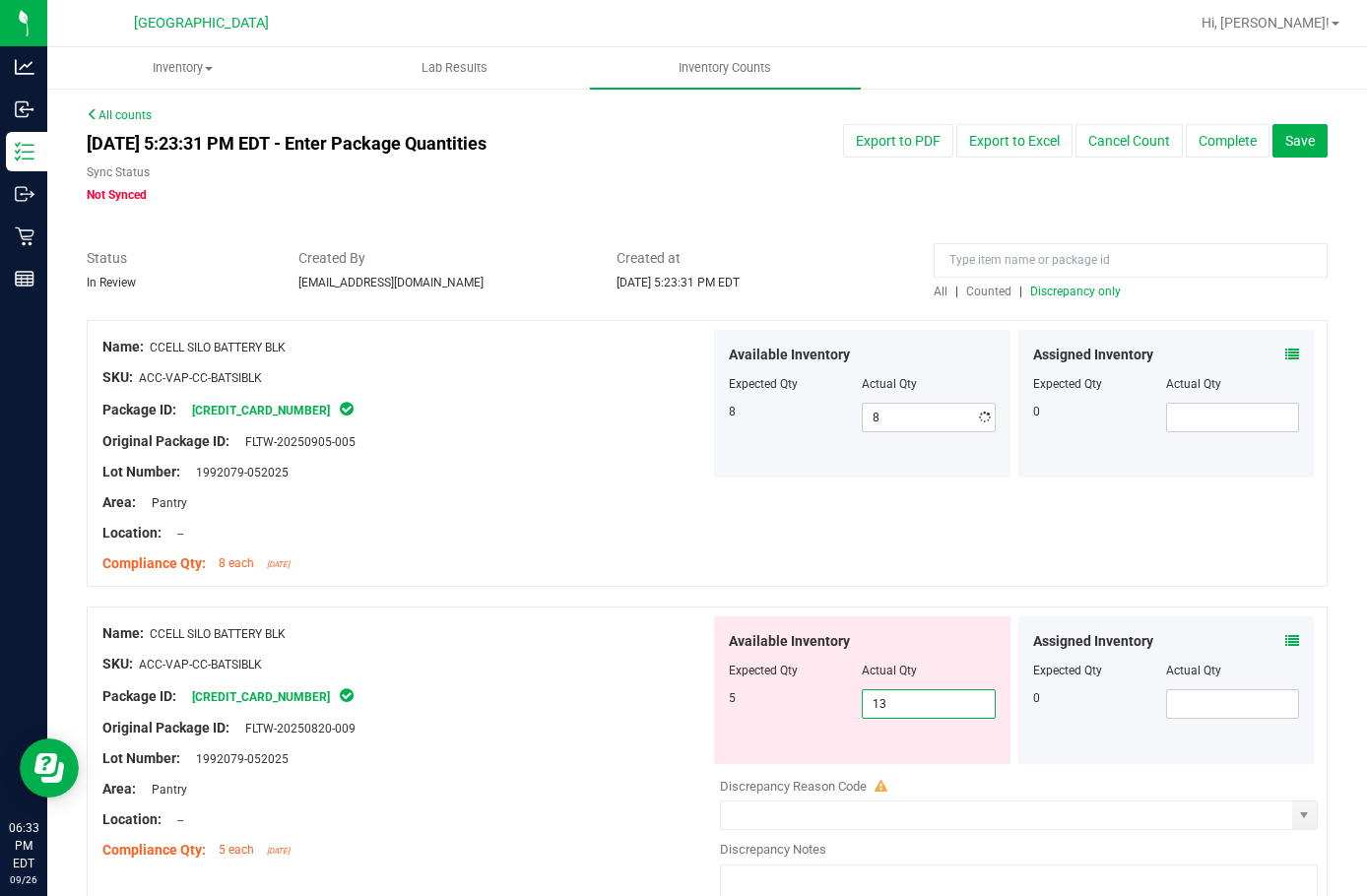
click at [956, 771] on div at bounding box center [1018, 772] width 598 height 10
click at [914, 704] on span "13 13" at bounding box center [929, 705] width 133 height 30
click at [914, 704] on input "13" at bounding box center [929, 705] width 131 height 28
type input "5"
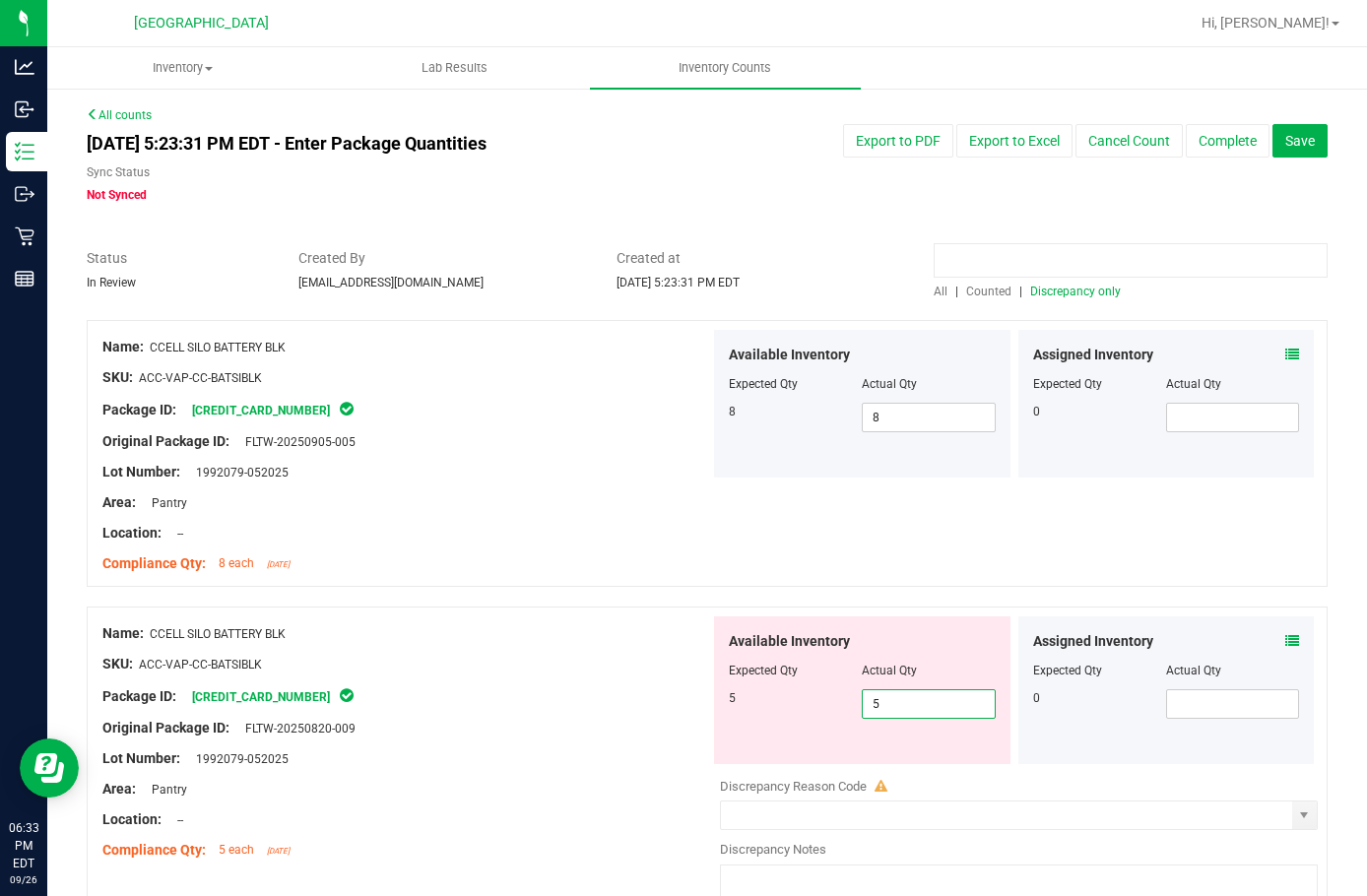
click at [1014, 264] on input at bounding box center [1131, 260] width 395 height 35
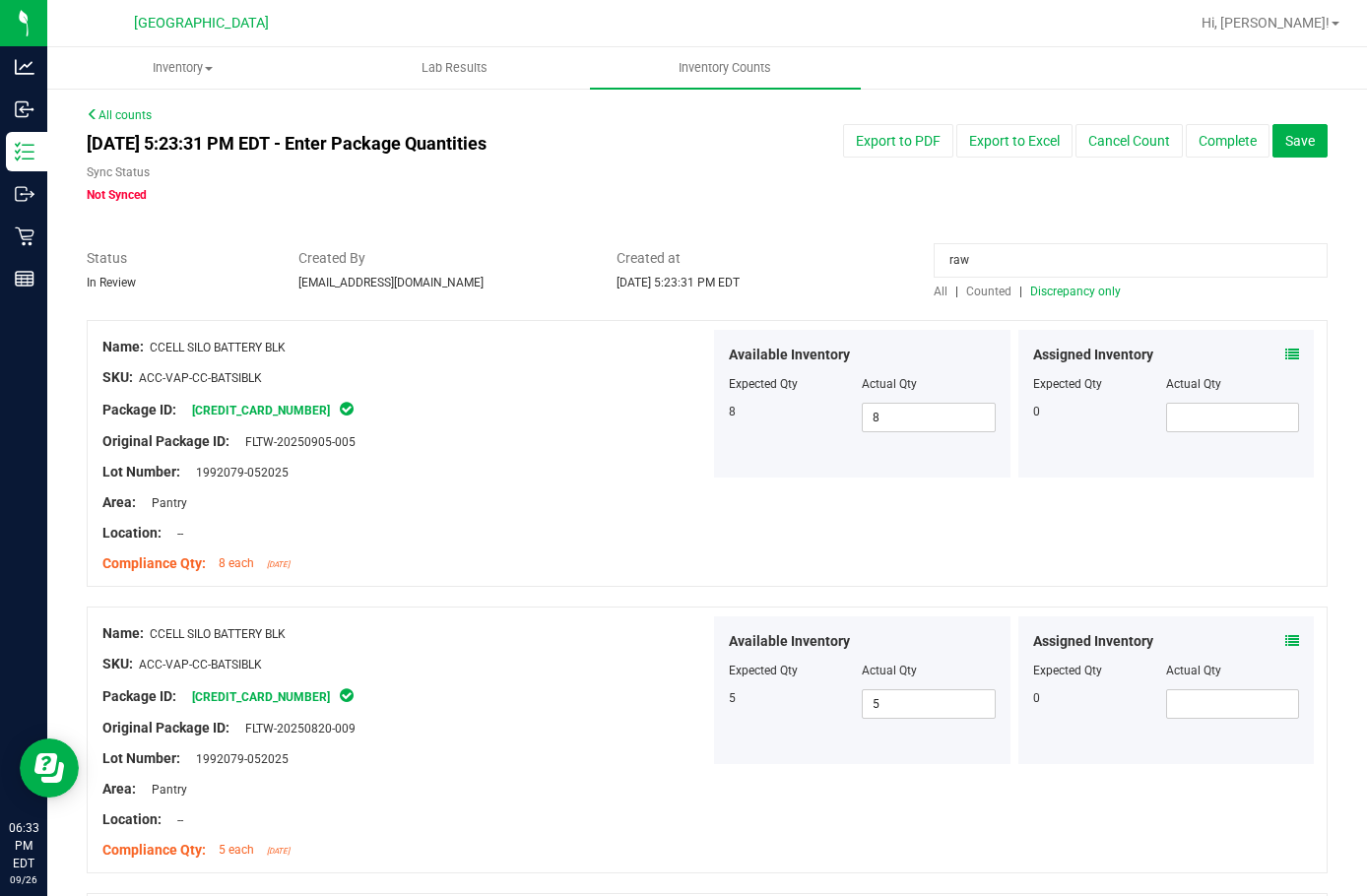
type input "raw"
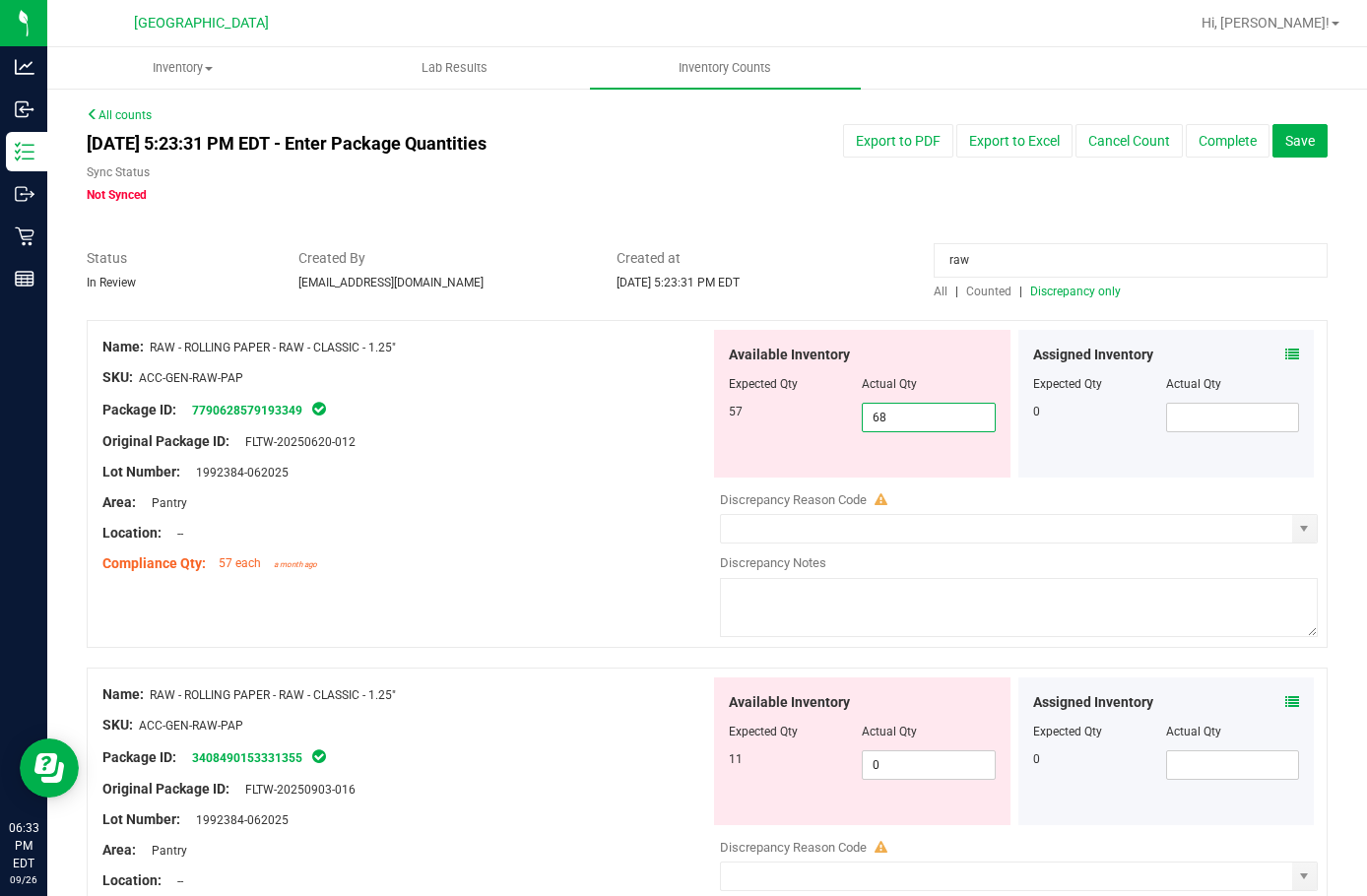
click at [902, 406] on span "68 68" at bounding box center [929, 417] width 133 height 30
click at [906, 416] on input "68" at bounding box center [929, 417] width 131 height 28
type input "57"
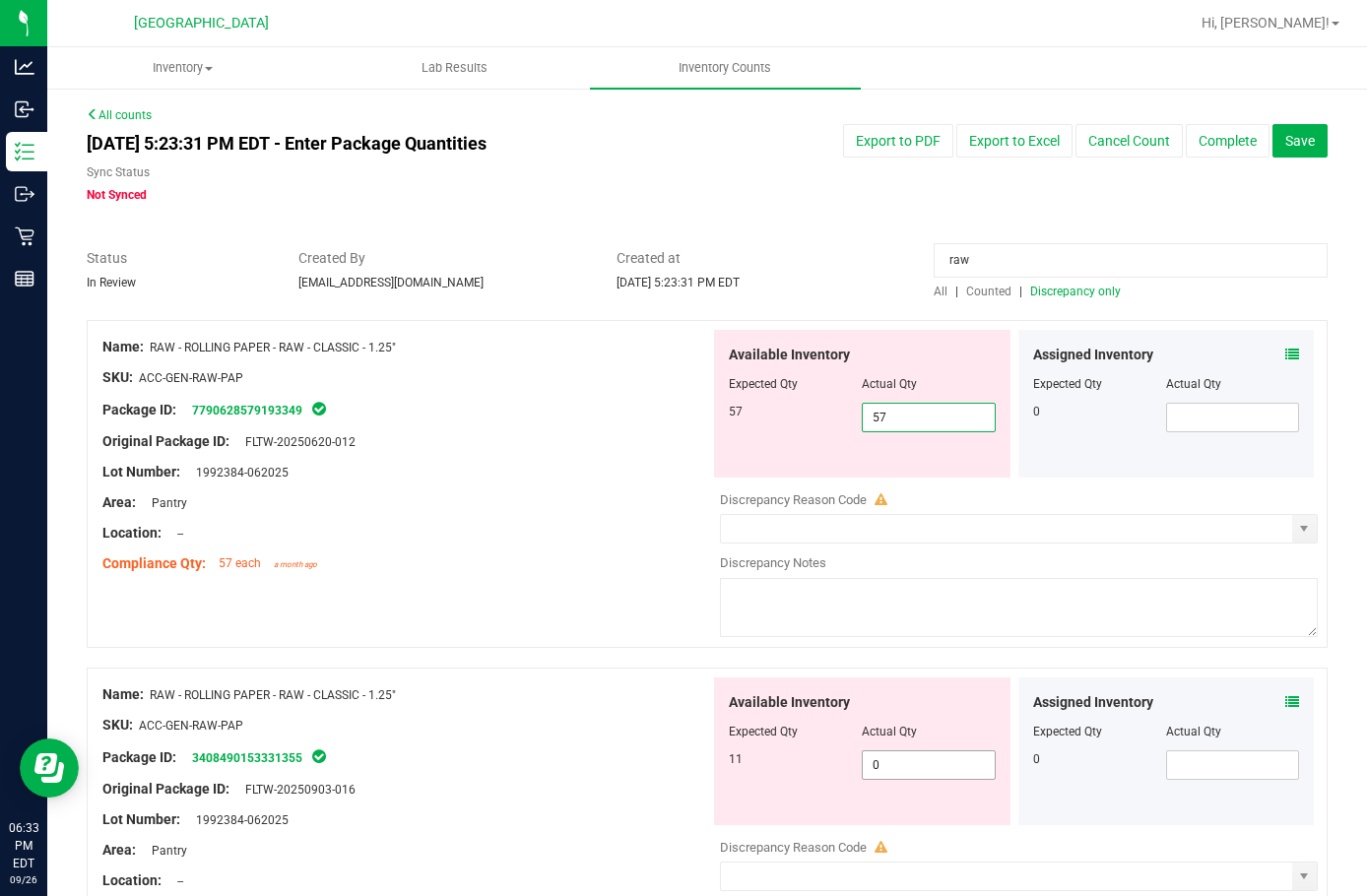
click at [892, 765] on div "Available Inventory Expected Qty Actual Qty 11 0 0" at bounding box center [1014, 834] width 608 height 312
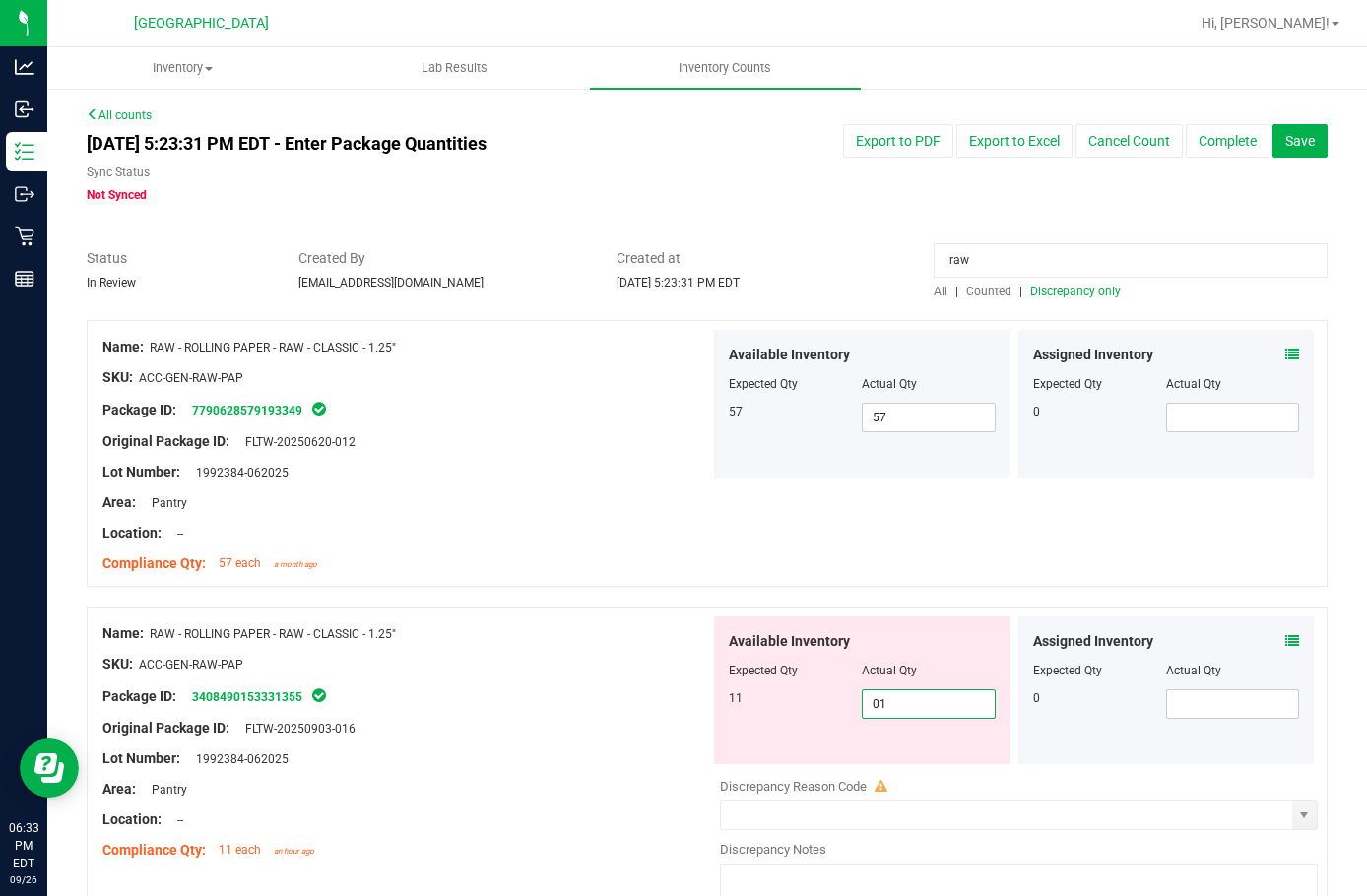
type input "011"
type input "11"
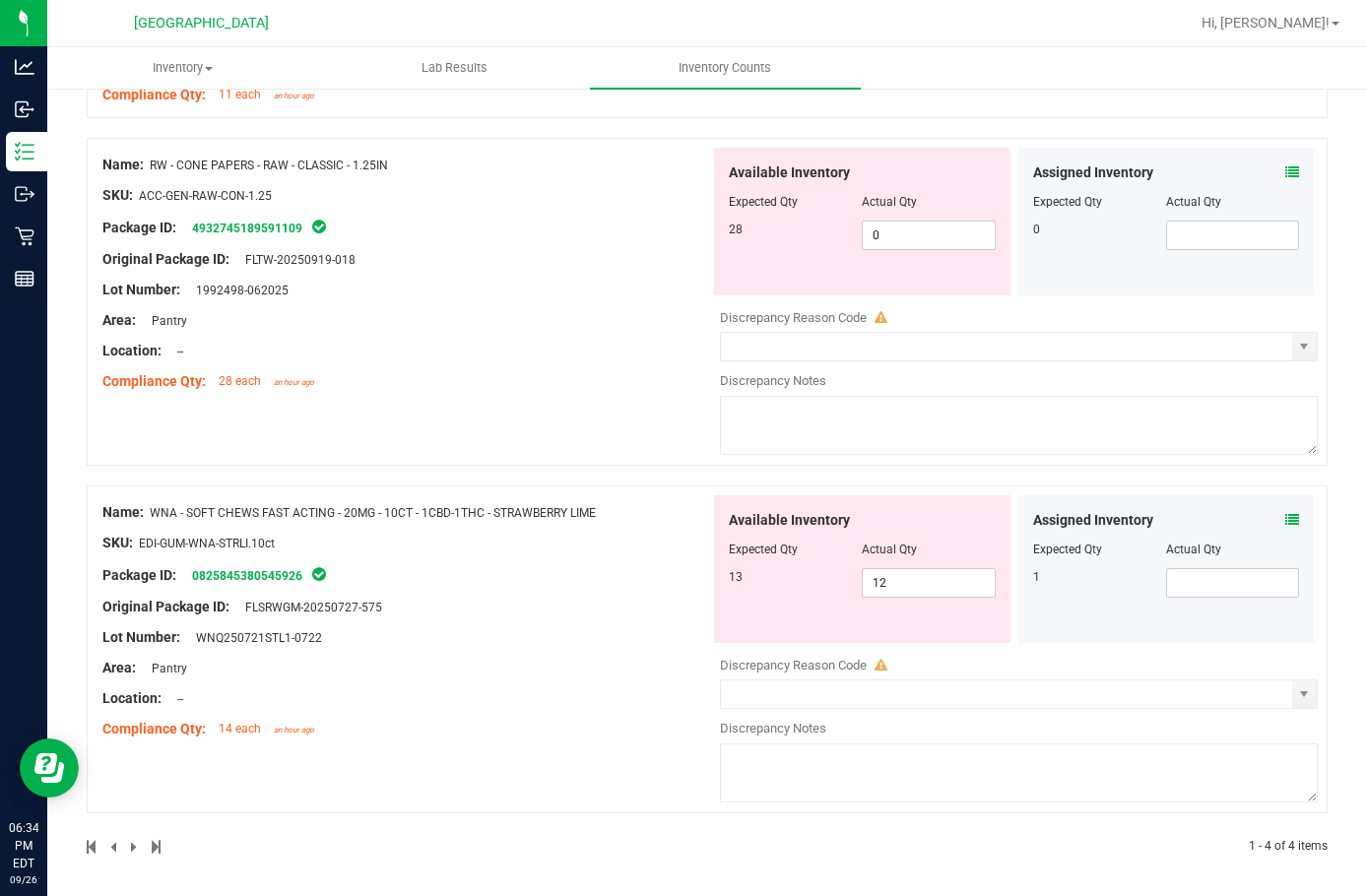
scroll to position [759, 0]
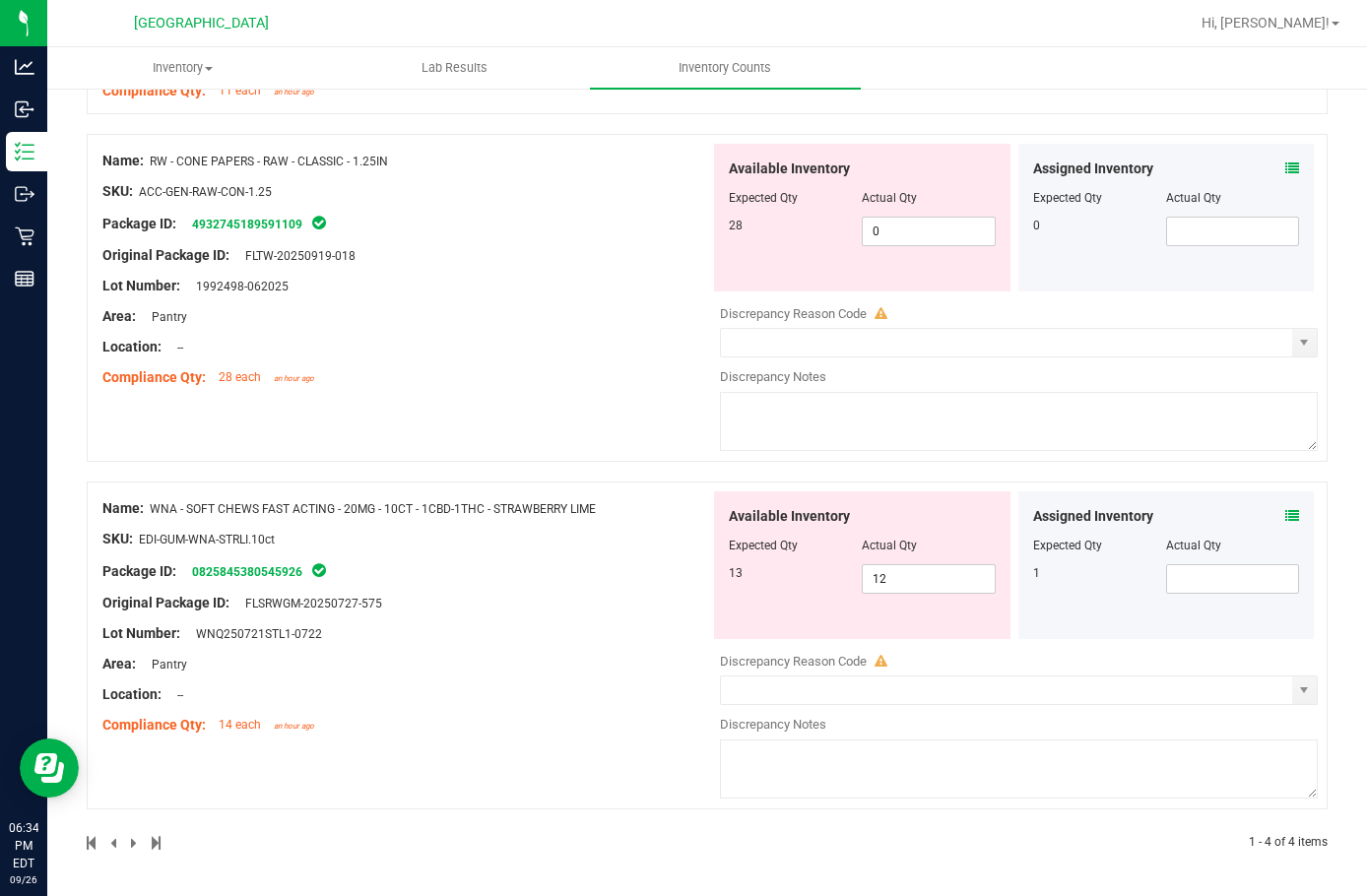
click at [1286, 512] on icon at bounding box center [1293, 516] width 14 height 14
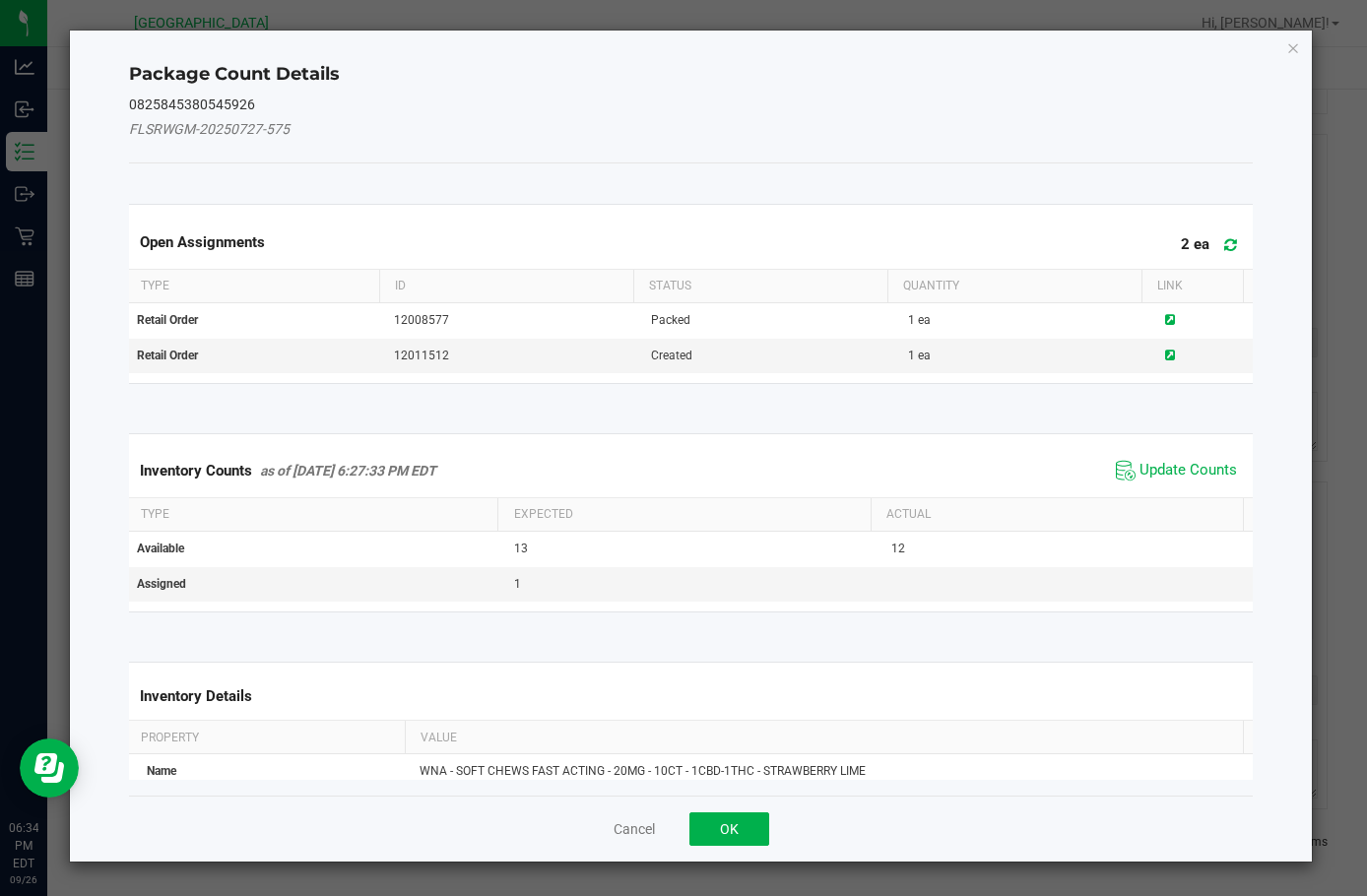
click at [1164, 456] on span "Update Counts" at bounding box center [1177, 471] width 131 height 30
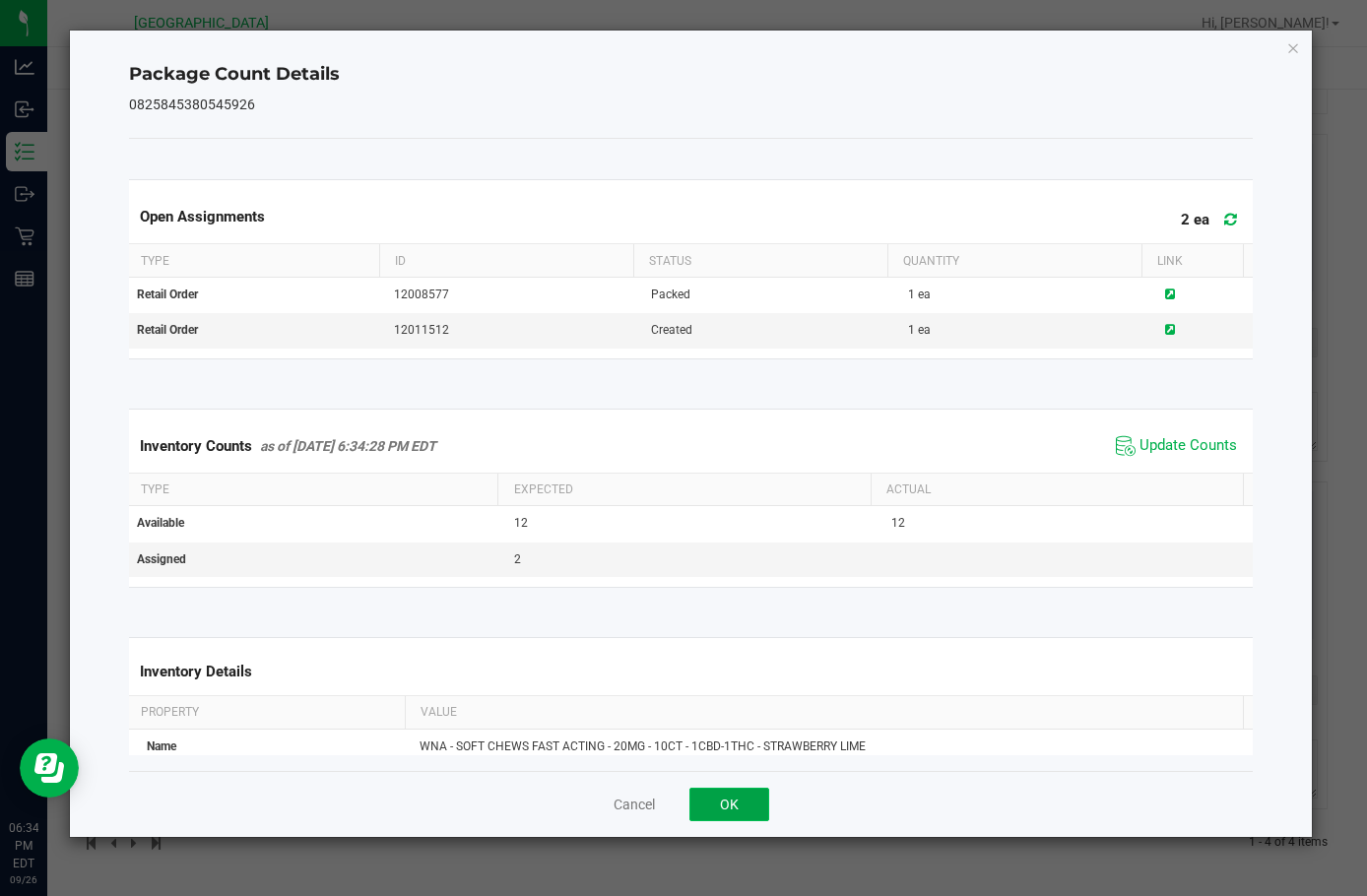
click at [737, 797] on button "OK" at bounding box center [730, 805] width 79 height 34
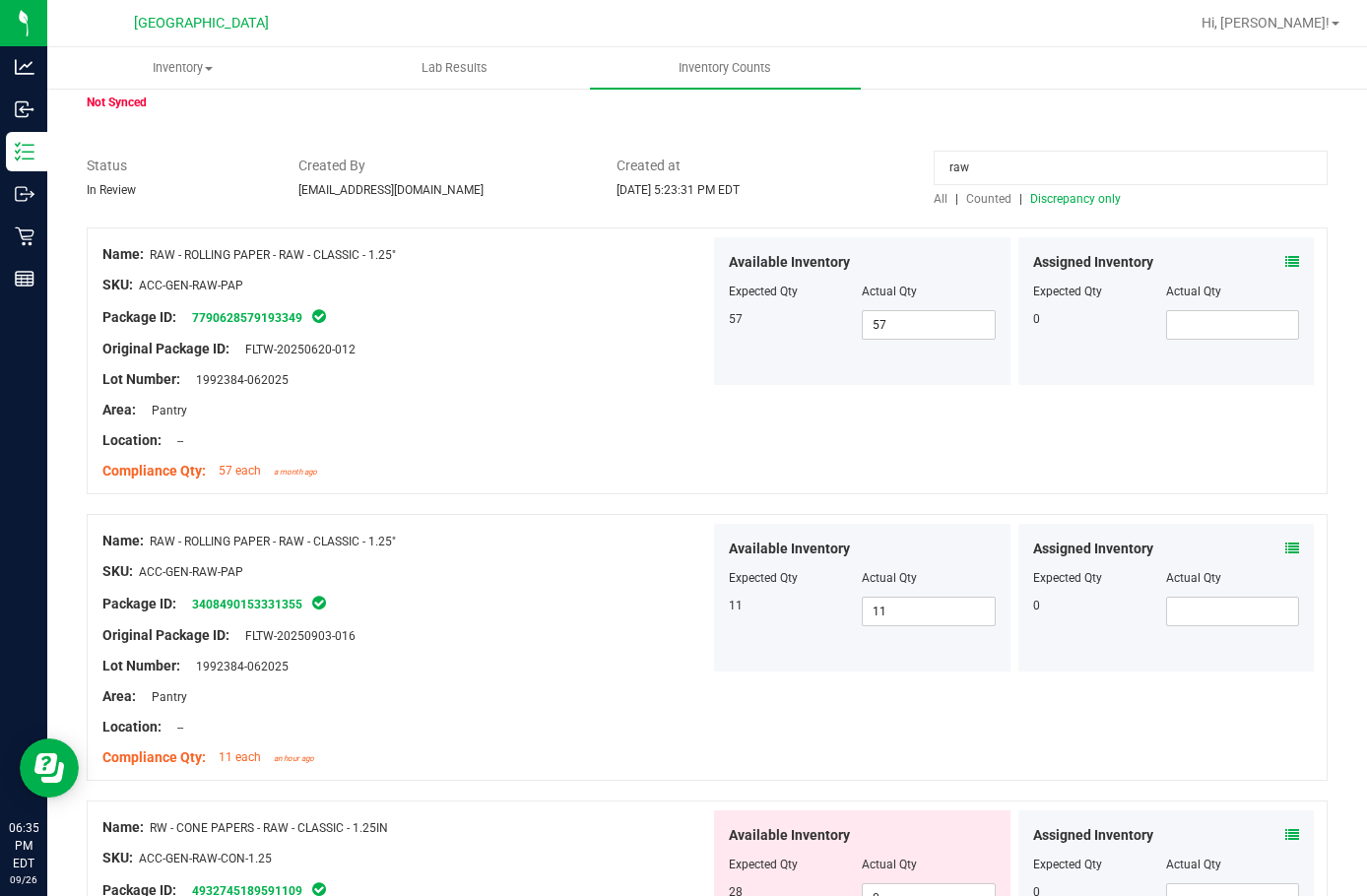
scroll to position [0, 0]
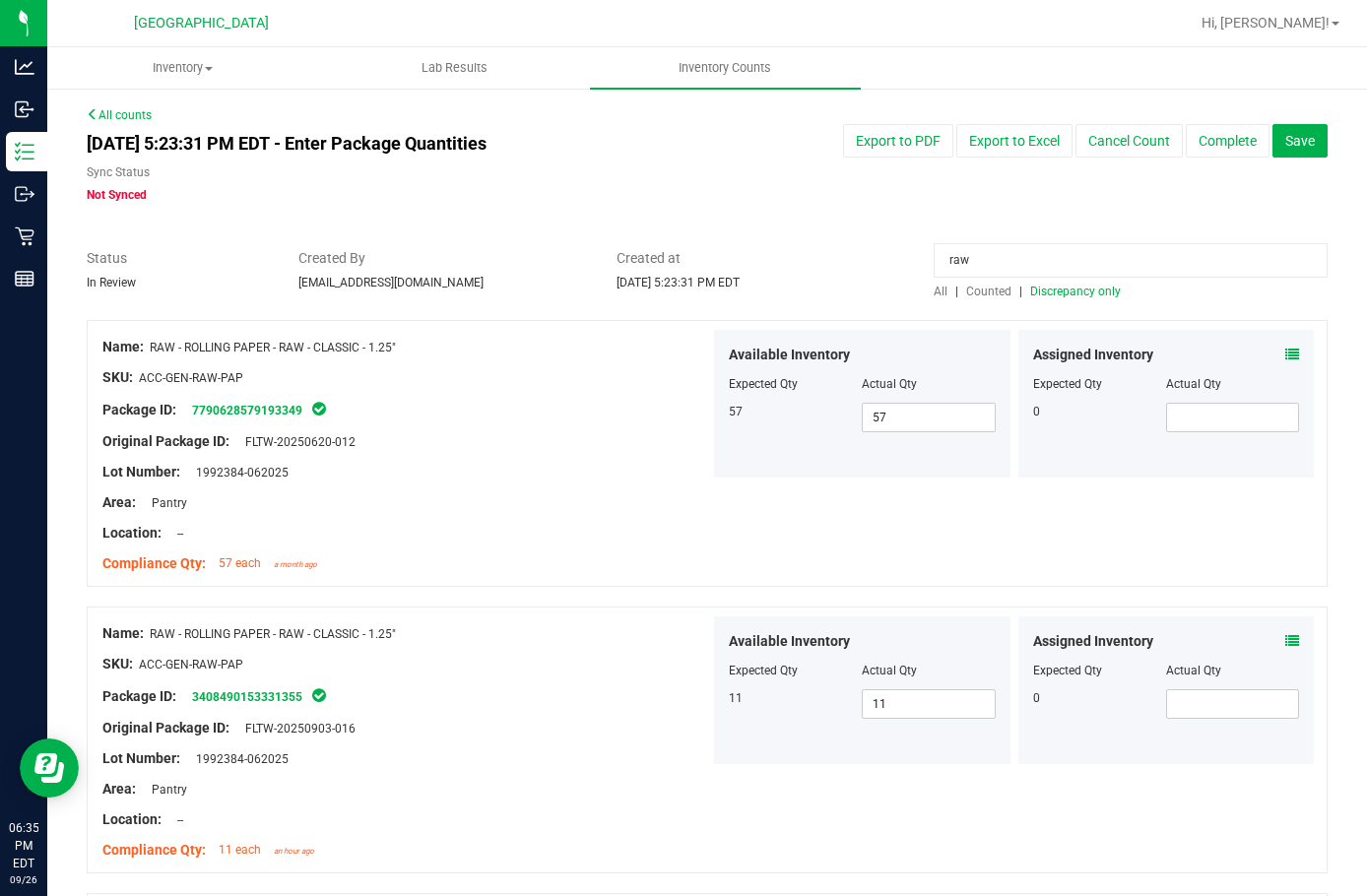
click at [1034, 293] on span "Discrepancy only" at bounding box center [1076, 291] width 90 height 14
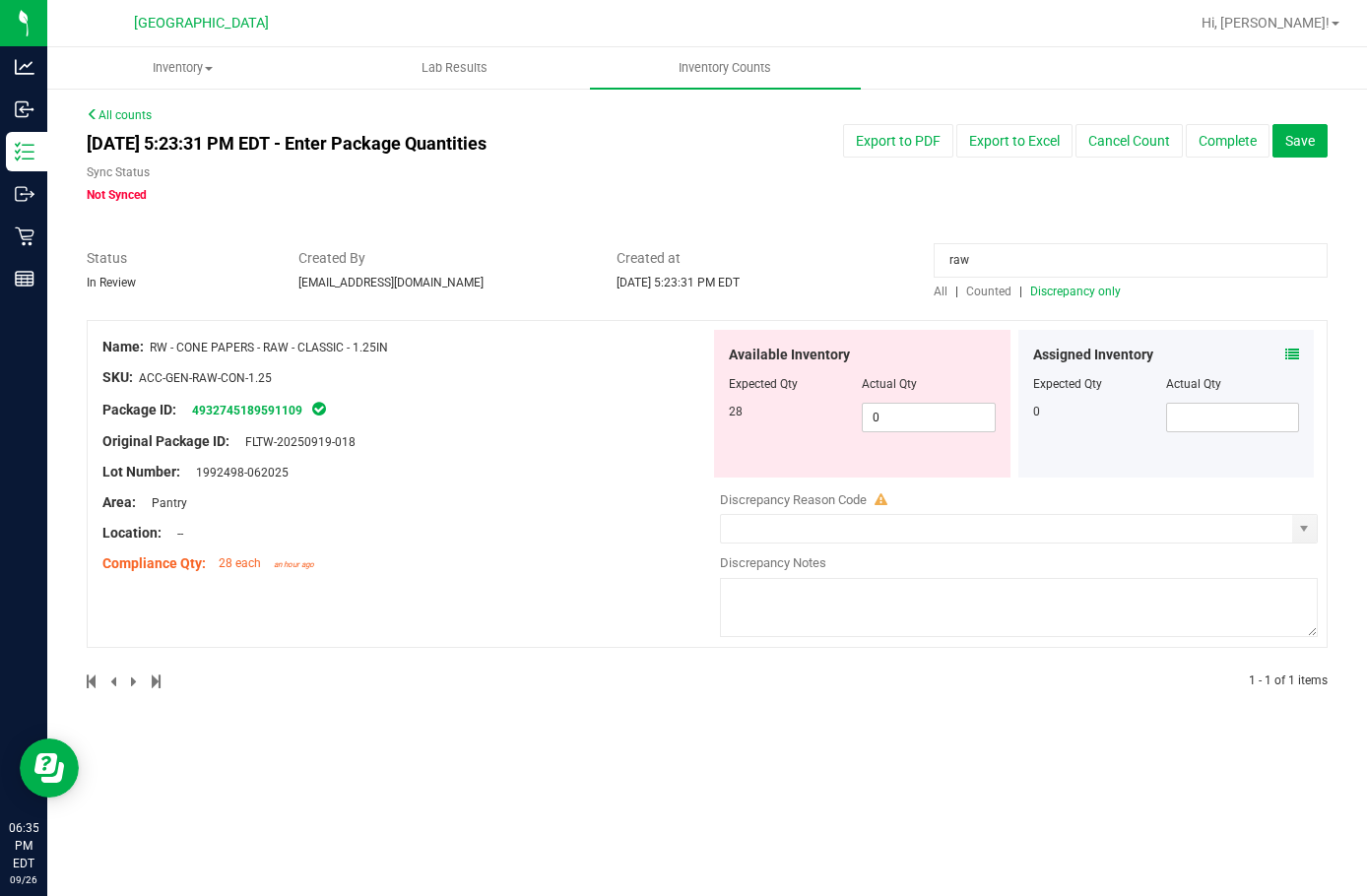
click at [976, 258] on input "raw" at bounding box center [1131, 260] width 395 height 35
type input "bowl"
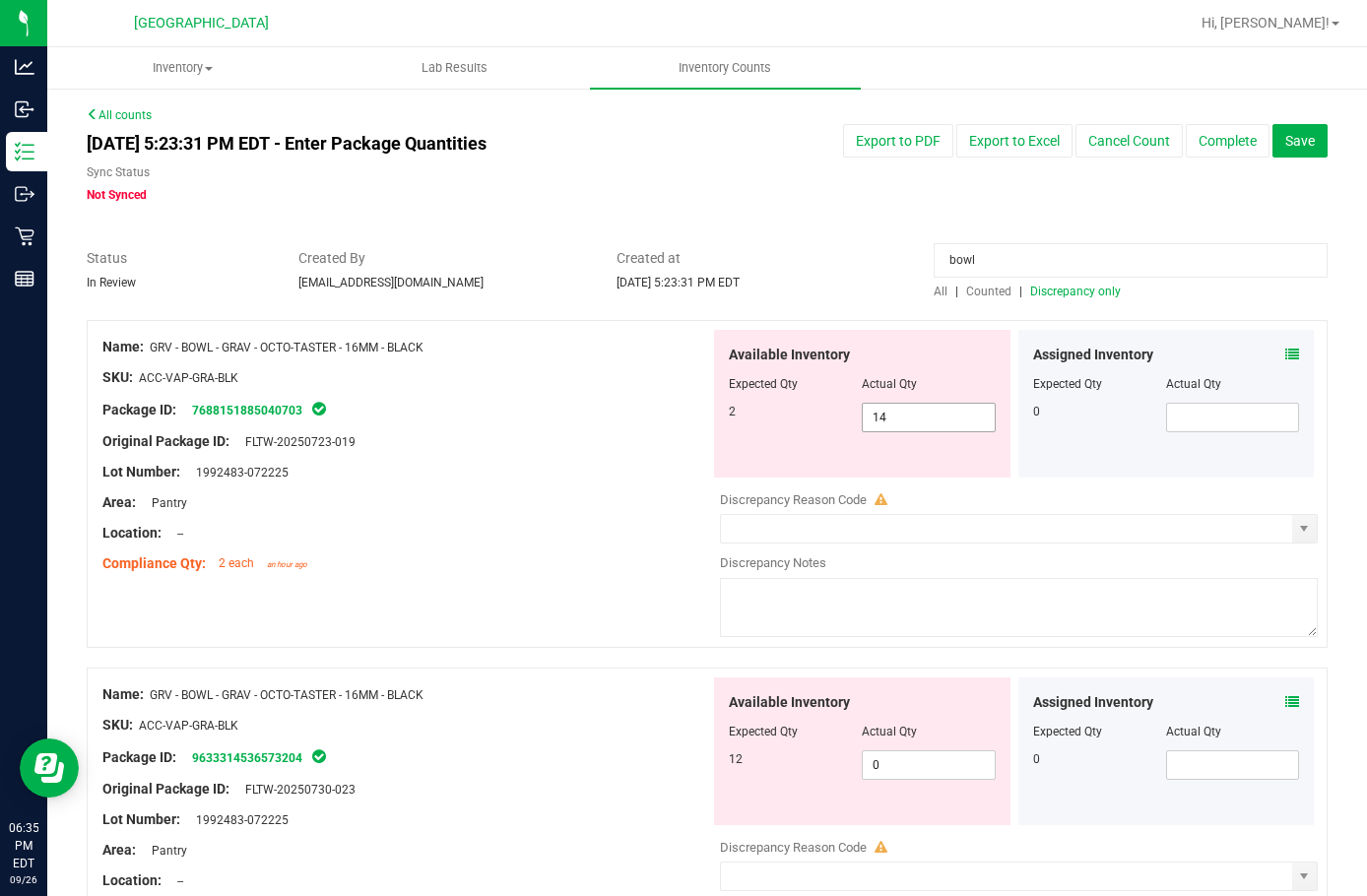
click at [914, 424] on span "14 14" at bounding box center [929, 417] width 133 height 30
click at [912, 424] on input "14" at bounding box center [929, 417] width 131 height 28
type input "2"
click at [899, 763] on div "Available Inventory Expected Qty Actual Qty 12 0 0" at bounding box center [862, 751] width 296 height 148
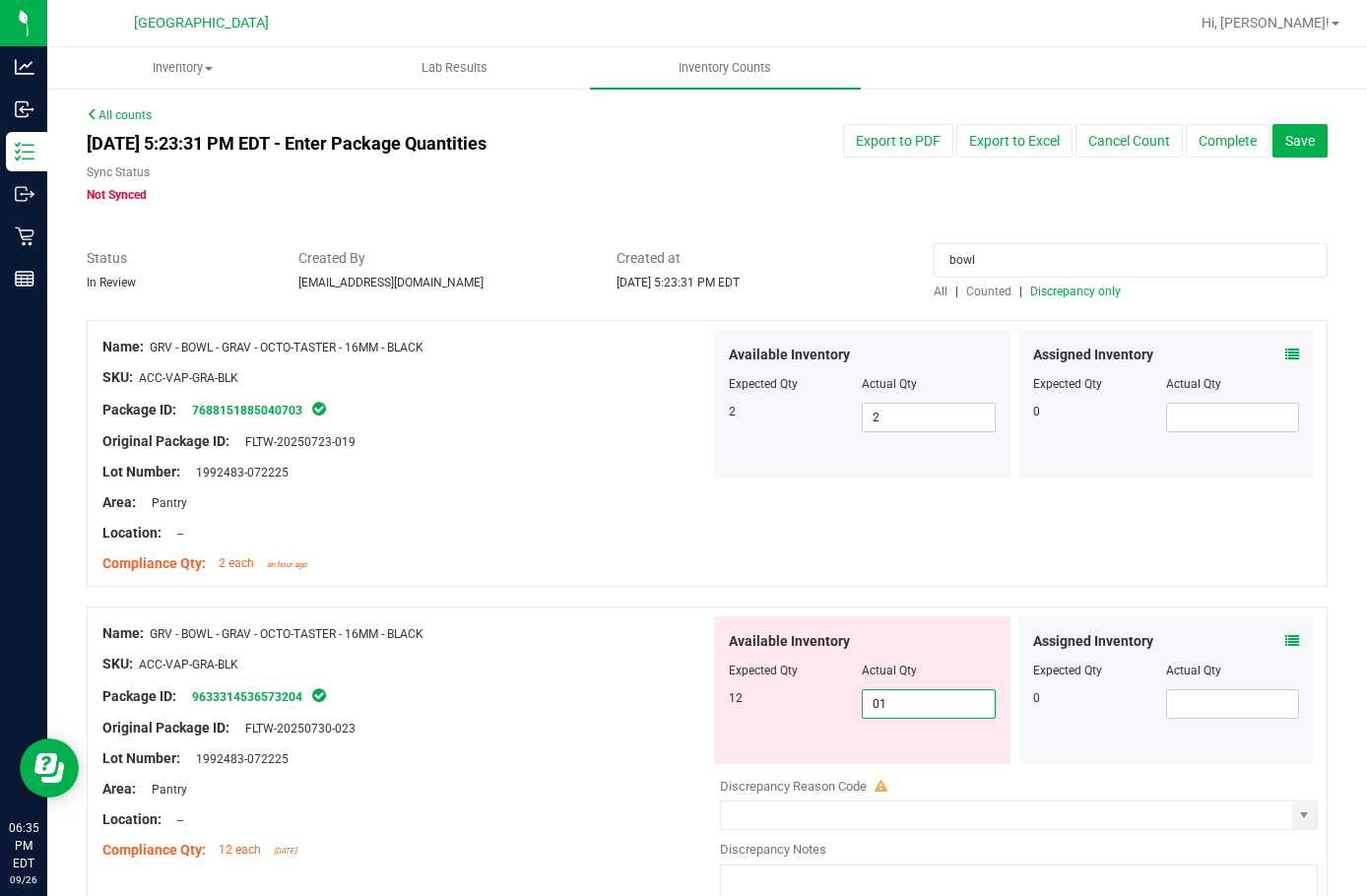
type input "012"
type input "12"
drag, startPoint x: 515, startPoint y: 649, endPoint x: 569, endPoint y: 632, distance: 56.6
click at [521, 646] on div at bounding box center [405, 649] width 608 height 10
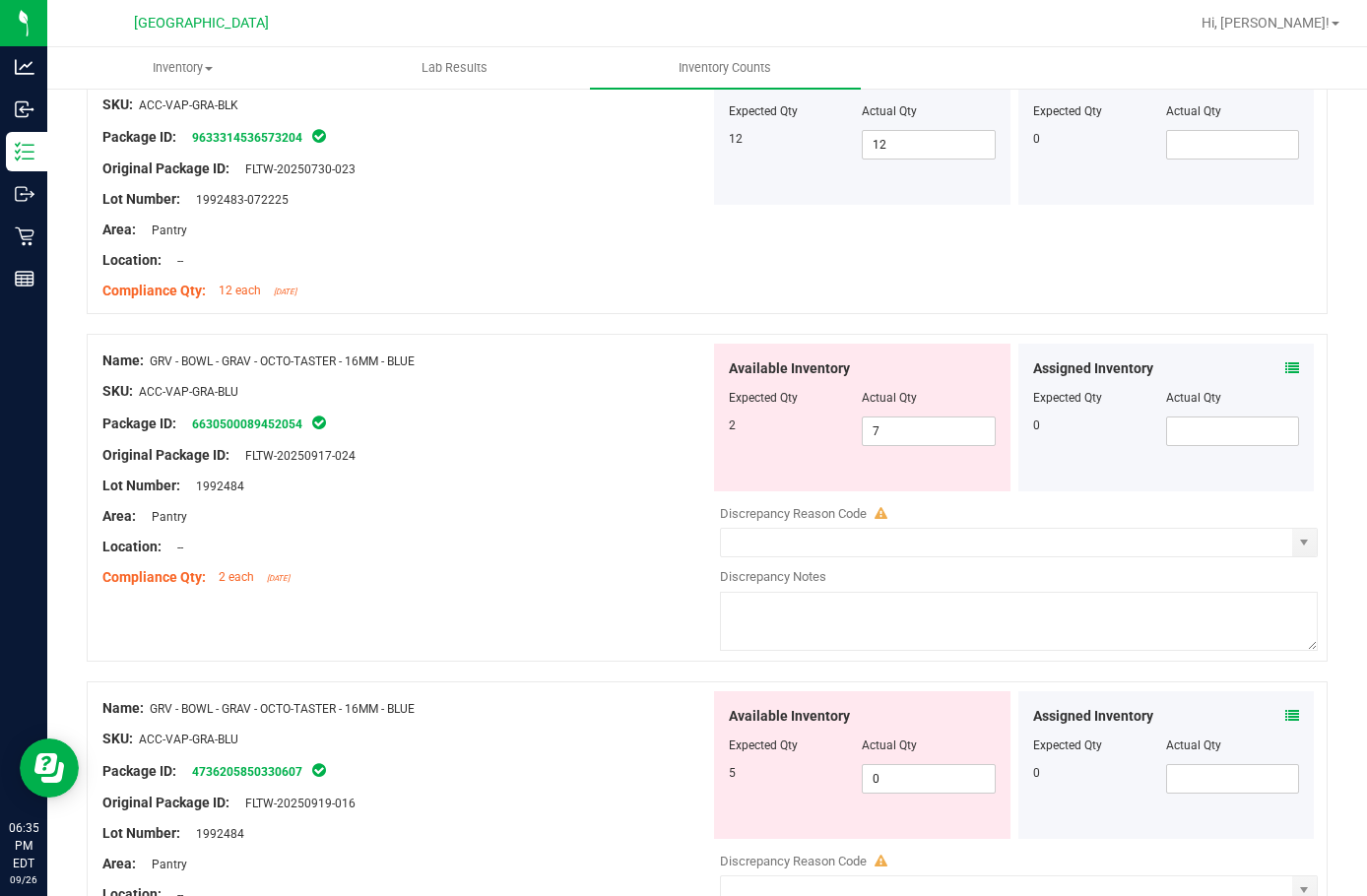
scroll to position [591, 0]
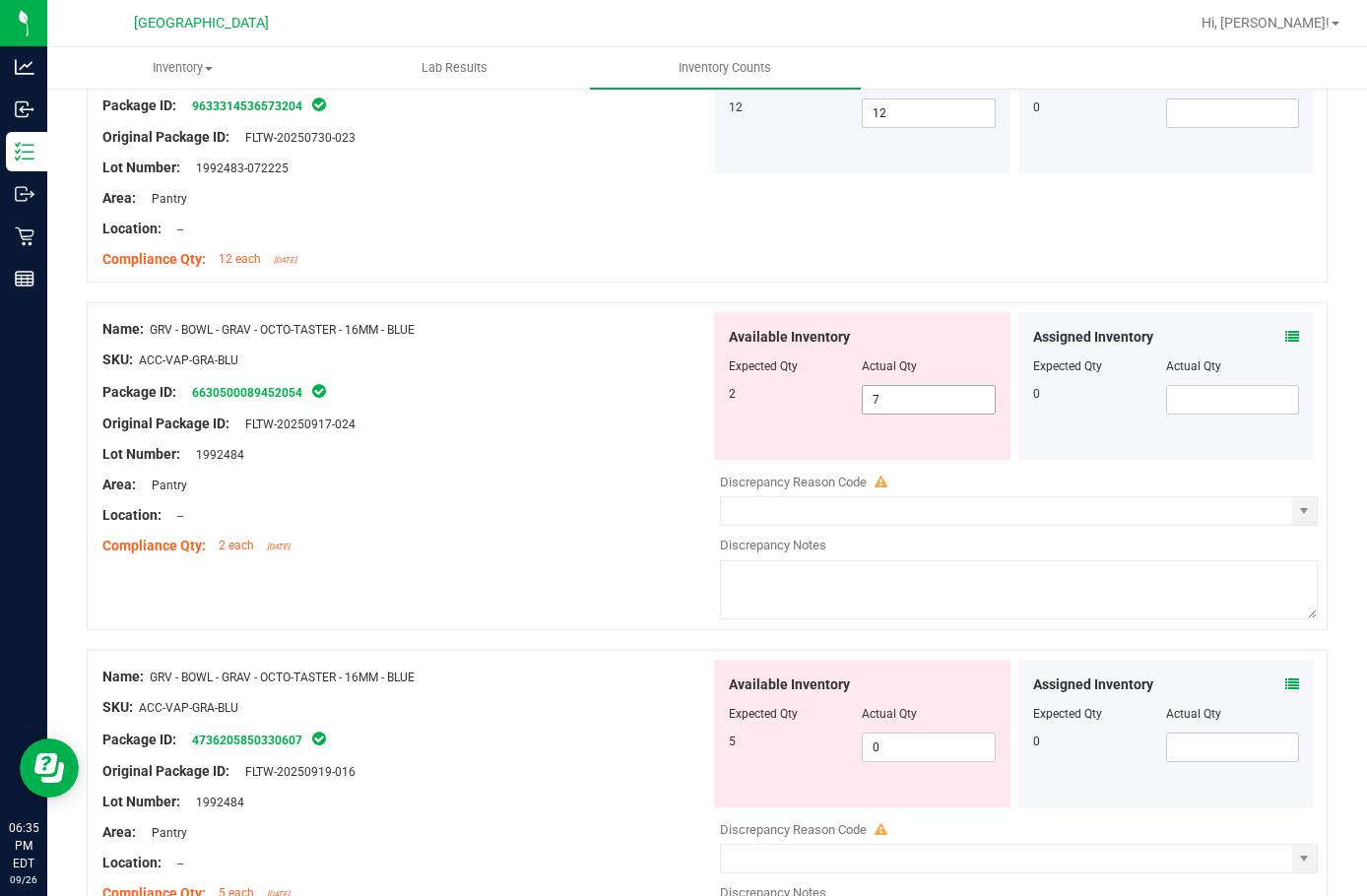
click at [940, 404] on span "7 7" at bounding box center [929, 400] width 133 height 30
click at [940, 405] on input "7" at bounding box center [929, 400] width 131 height 28
type input "2"
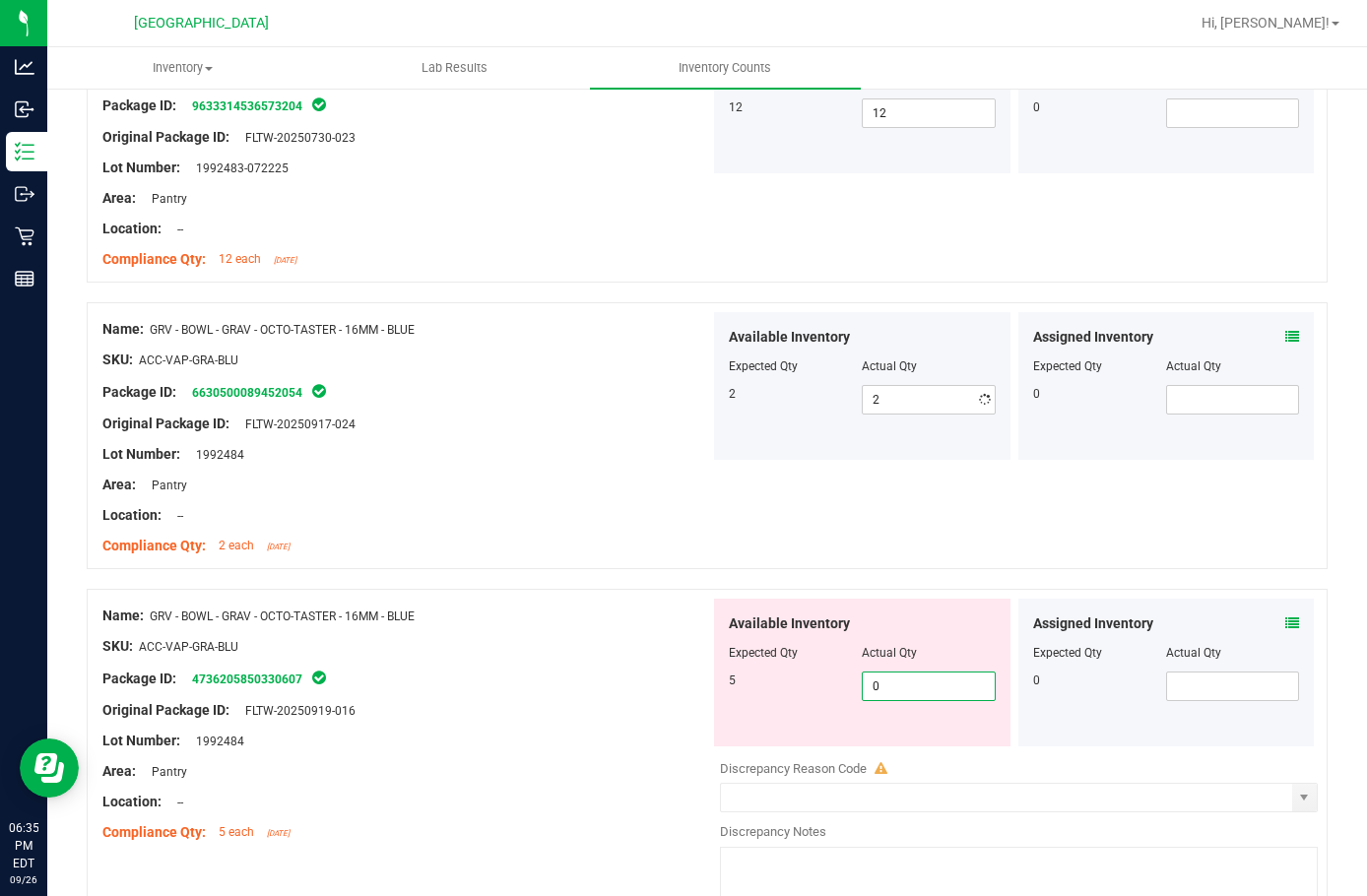
click at [920, 752] on div "Available Inventory Expected Qty Actual Qty 5 0 0" at bounding box center [1014, 754] width 608 height 312
type input "05"
type input "5"
click at [571, 671] on div "Package ID: 4736205850330607" at bounding box center [405, 679] width 608 height 24
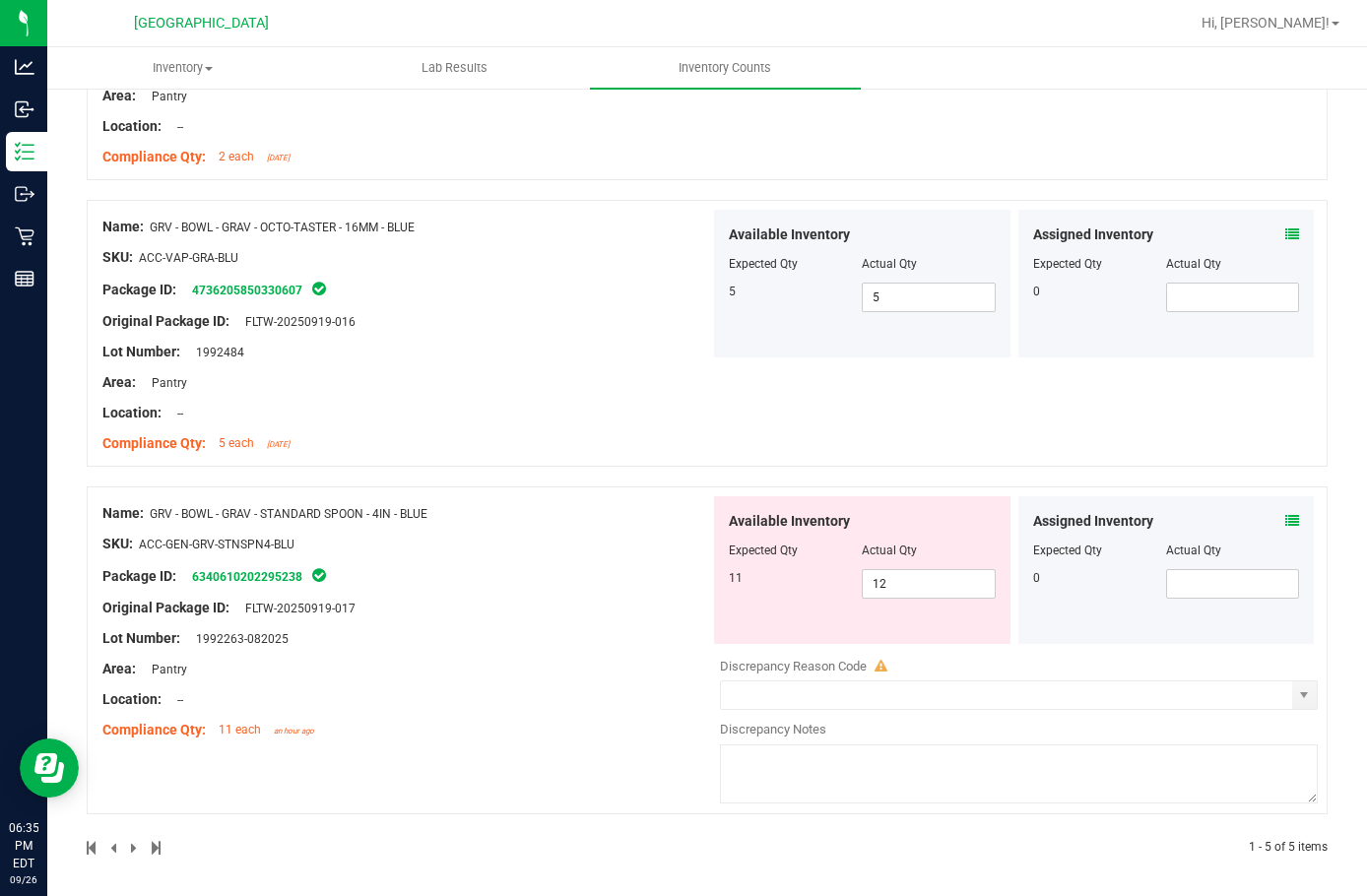
scroll to position [985, 0]
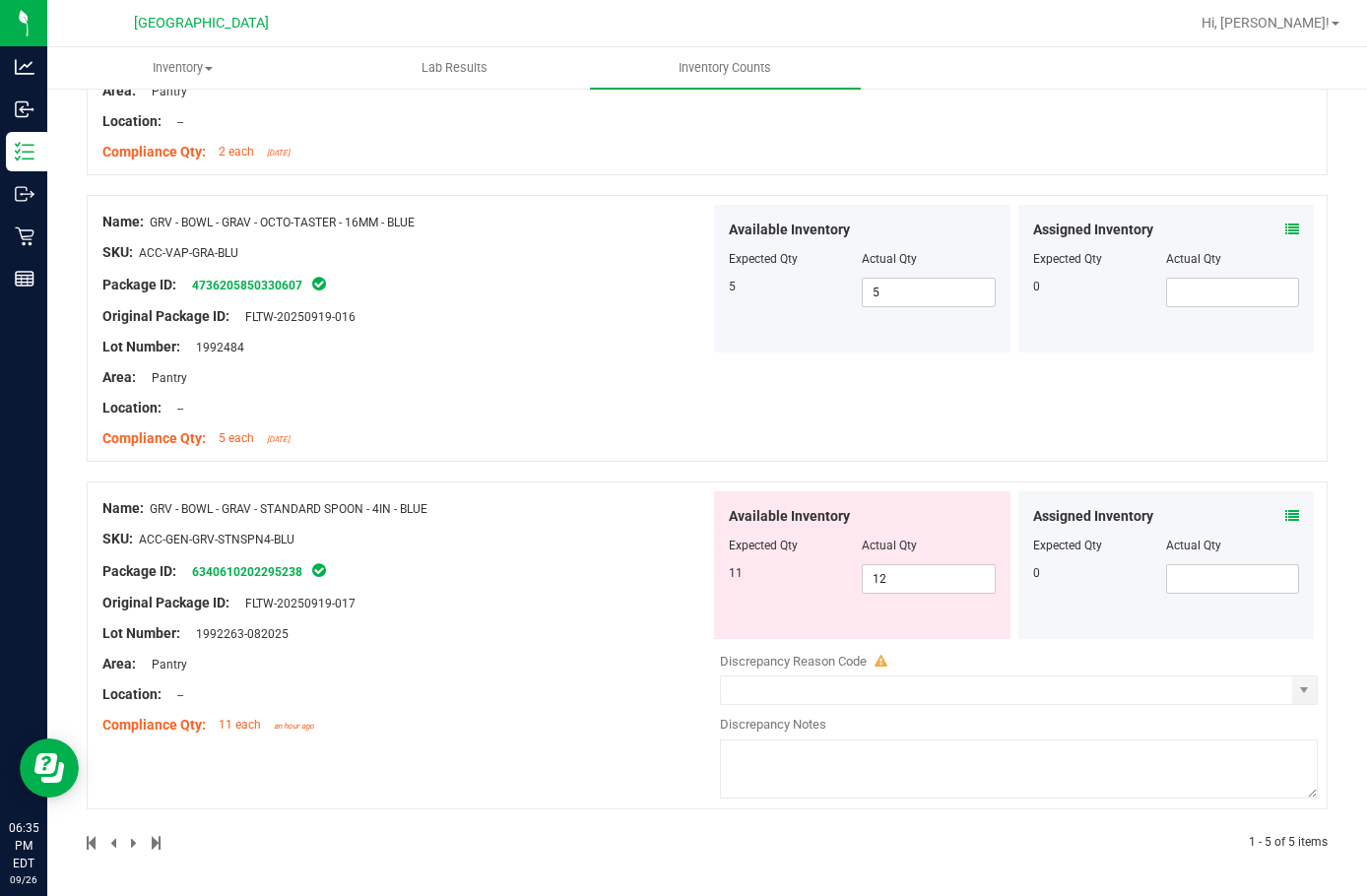
click at [1286, 511] on icon at bounding box center [1293, 516] width 14 height 14
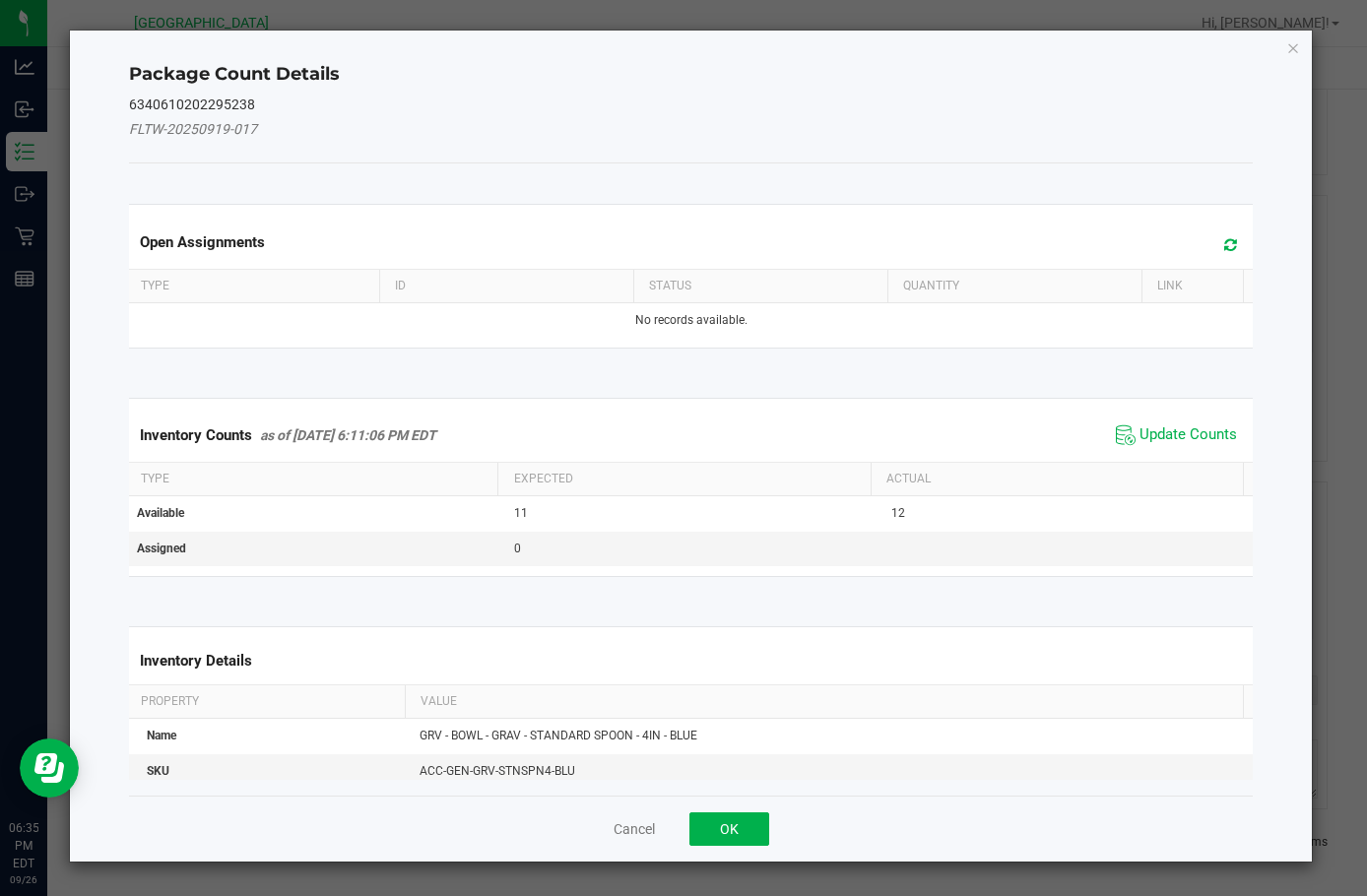
click at [1173, 421] on span "Update Counts" at bounding box center [1177, 435] width 131 height 30
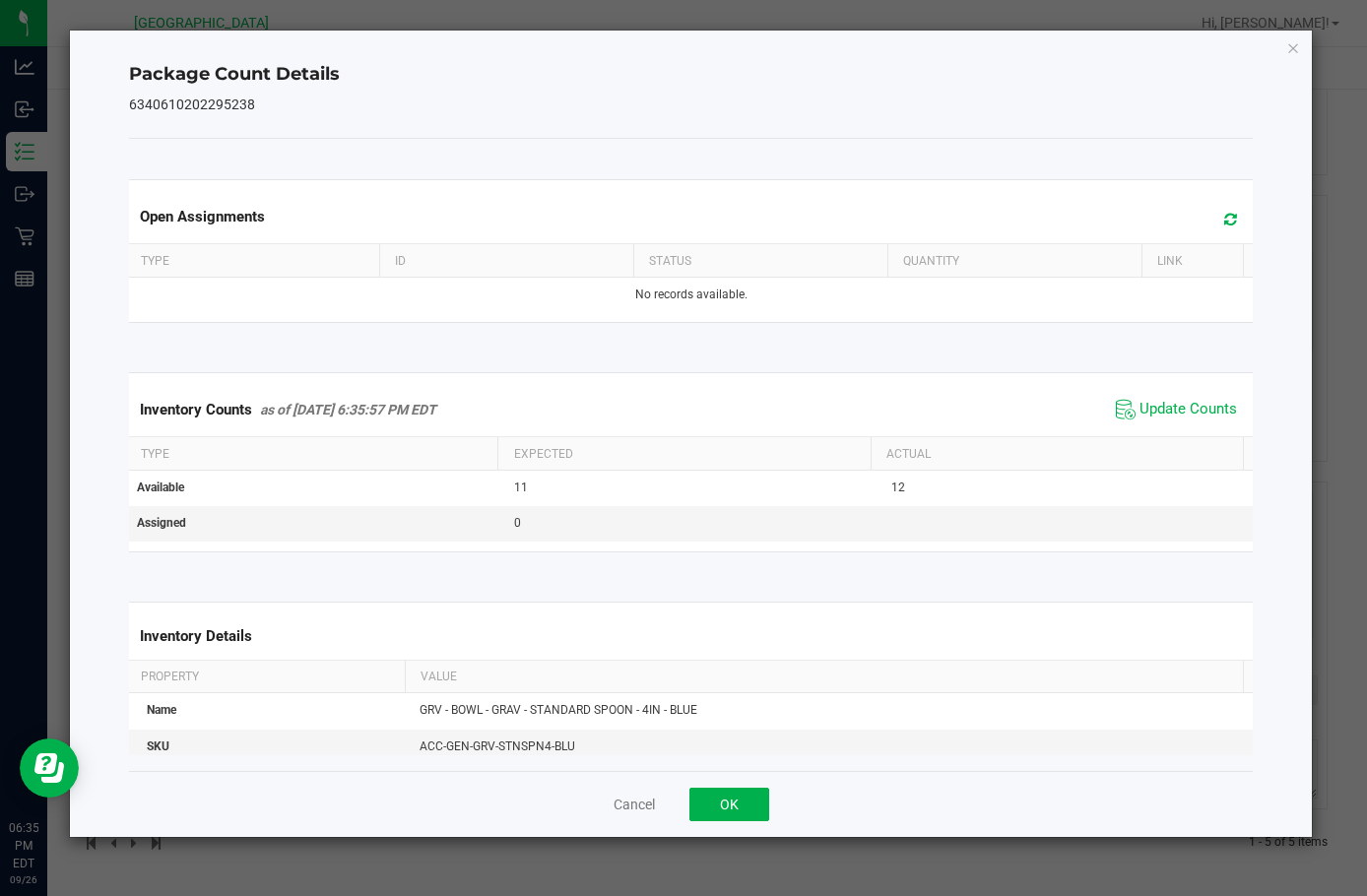
drag, startPoint x: 764, startPoint y: 827, endPoint x: 755, endPoint y: 814, distance: 15.8
click at [763, 828] on div "Cancel OK" at bounding box center [691, 804] width 1124 height 66
click at [754, 813] on button "OK" at bounding box center [730, 805] width 79 height 34
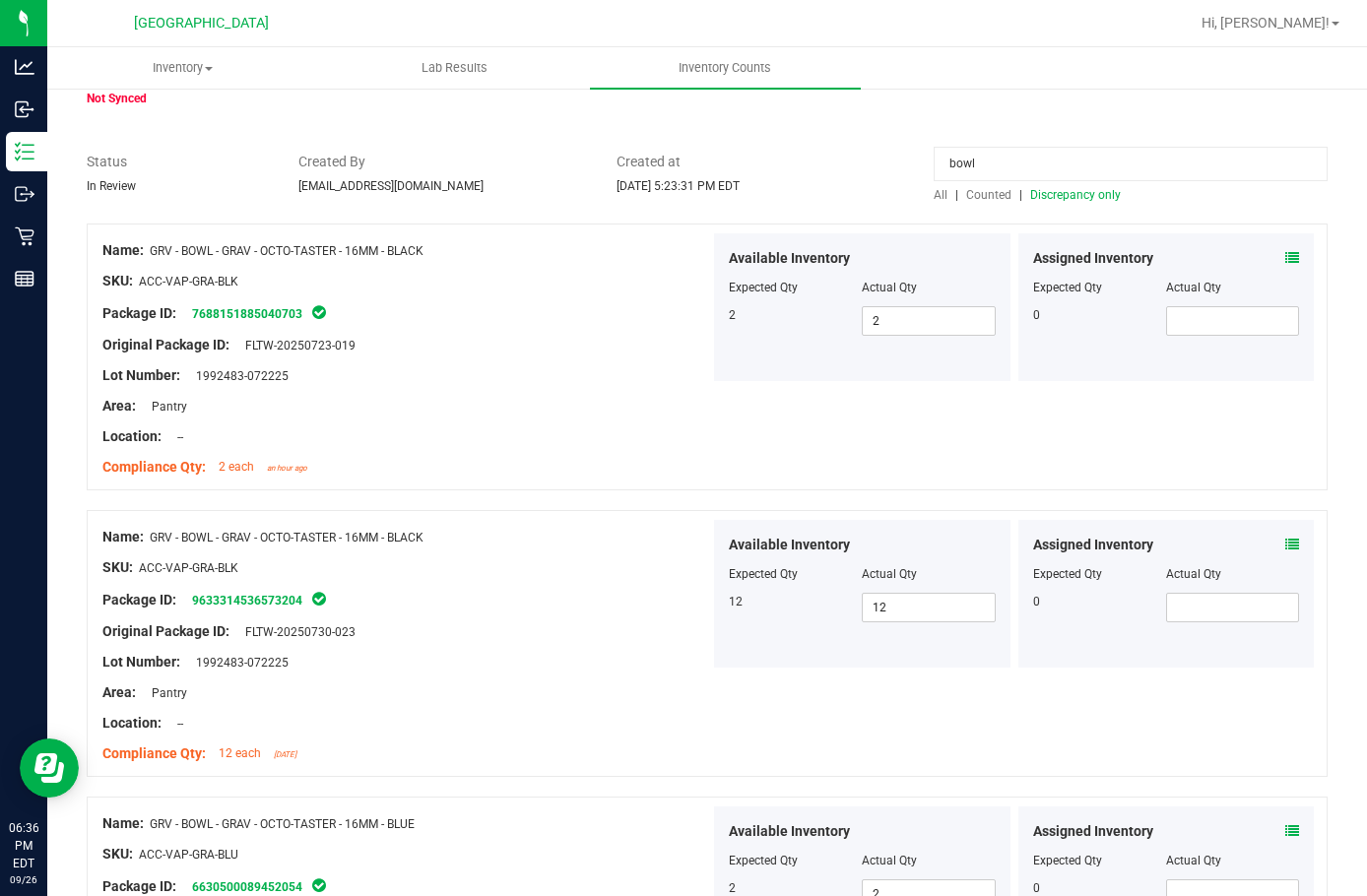
scroll to position [0, 0]
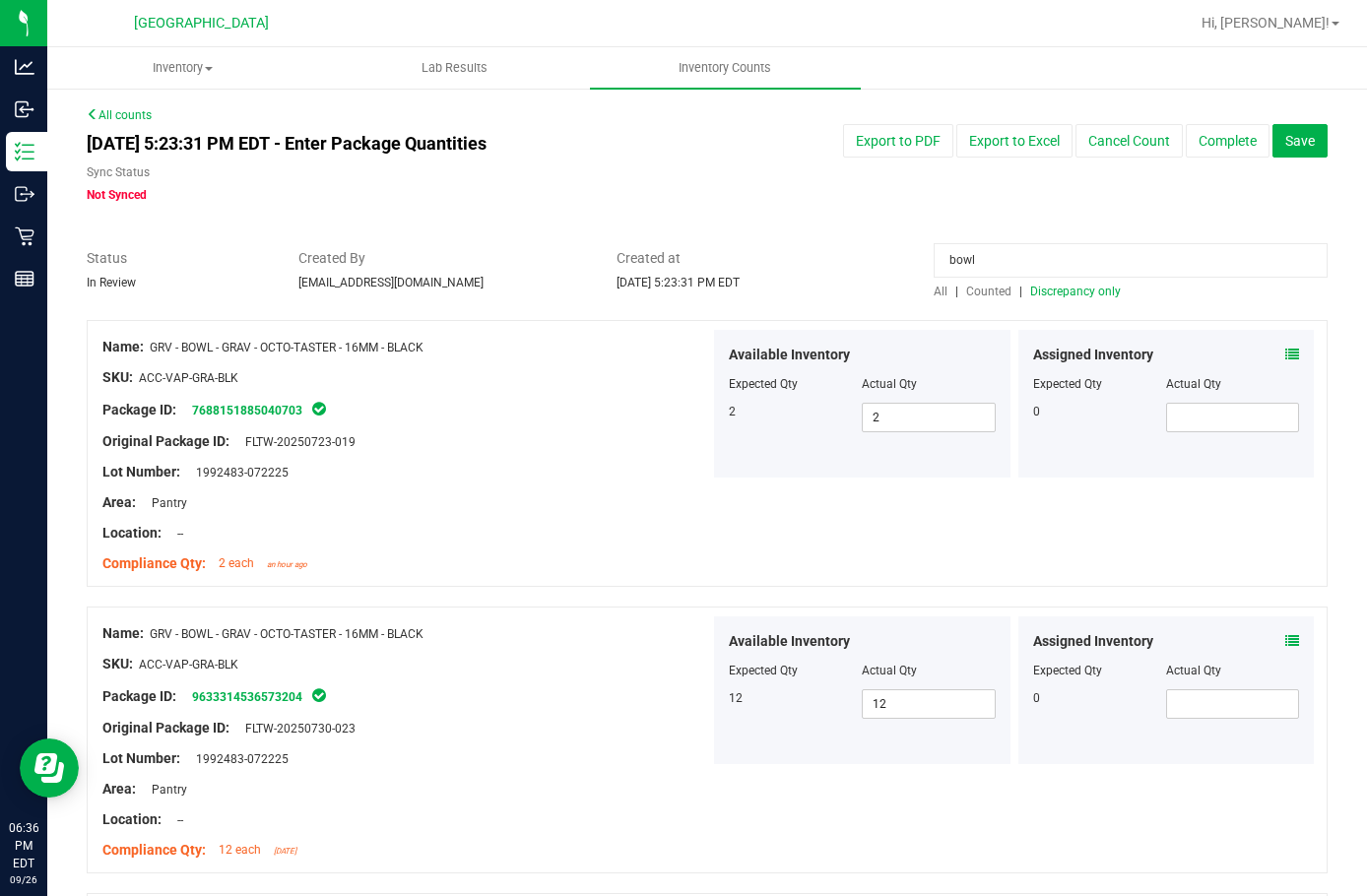
click at [1050, 282] on div "All | Counted | Discrepancy only" at bounding box center [1131, 291] width 395 height 18
click at [1051, 296] on span "Discrepancy only" at bounding box center [1076, 291] width 90 height 14
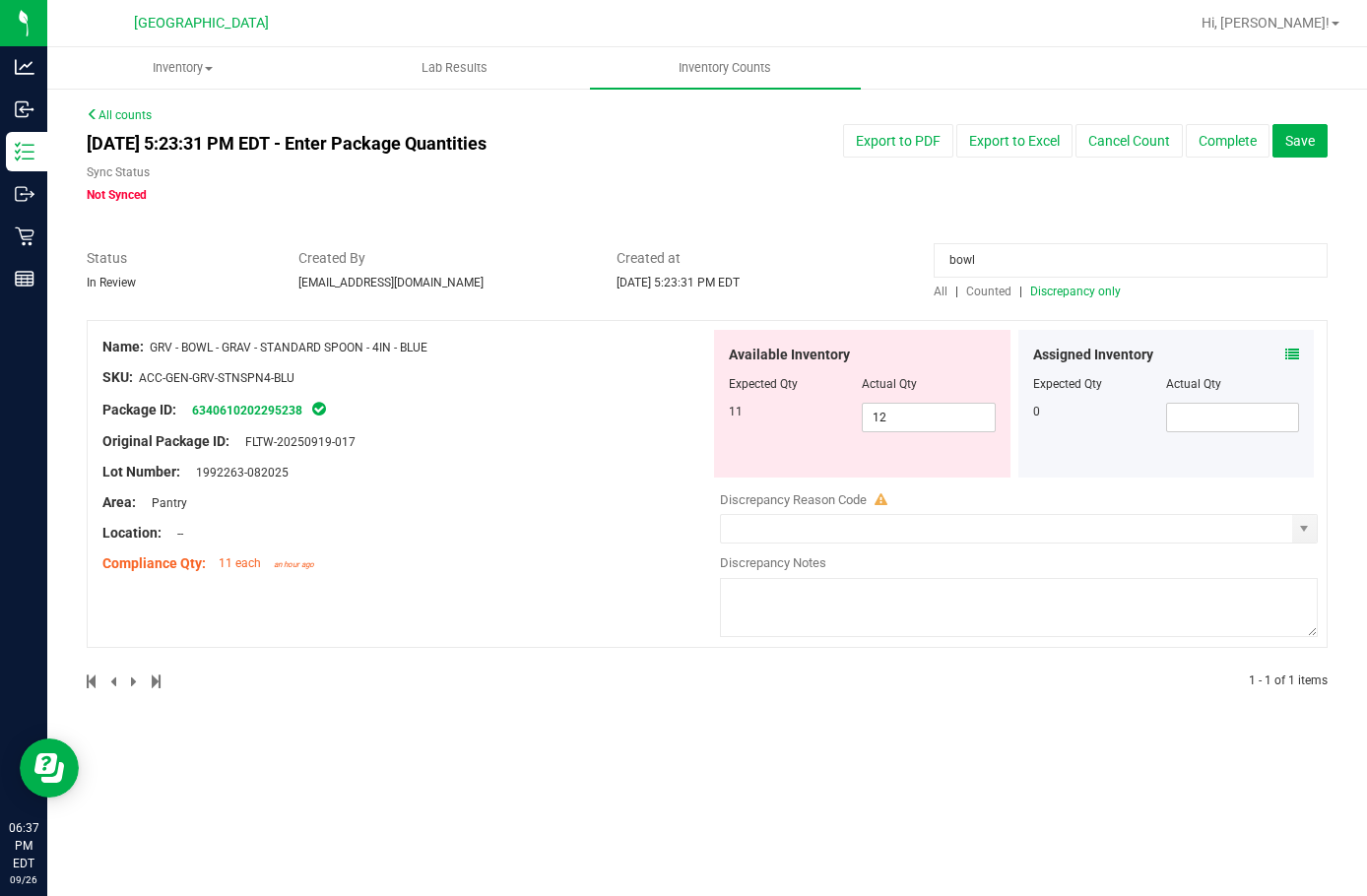
click at [979, 251] on input "bowl" at bounding box center [1131, 260] width 395 height 35
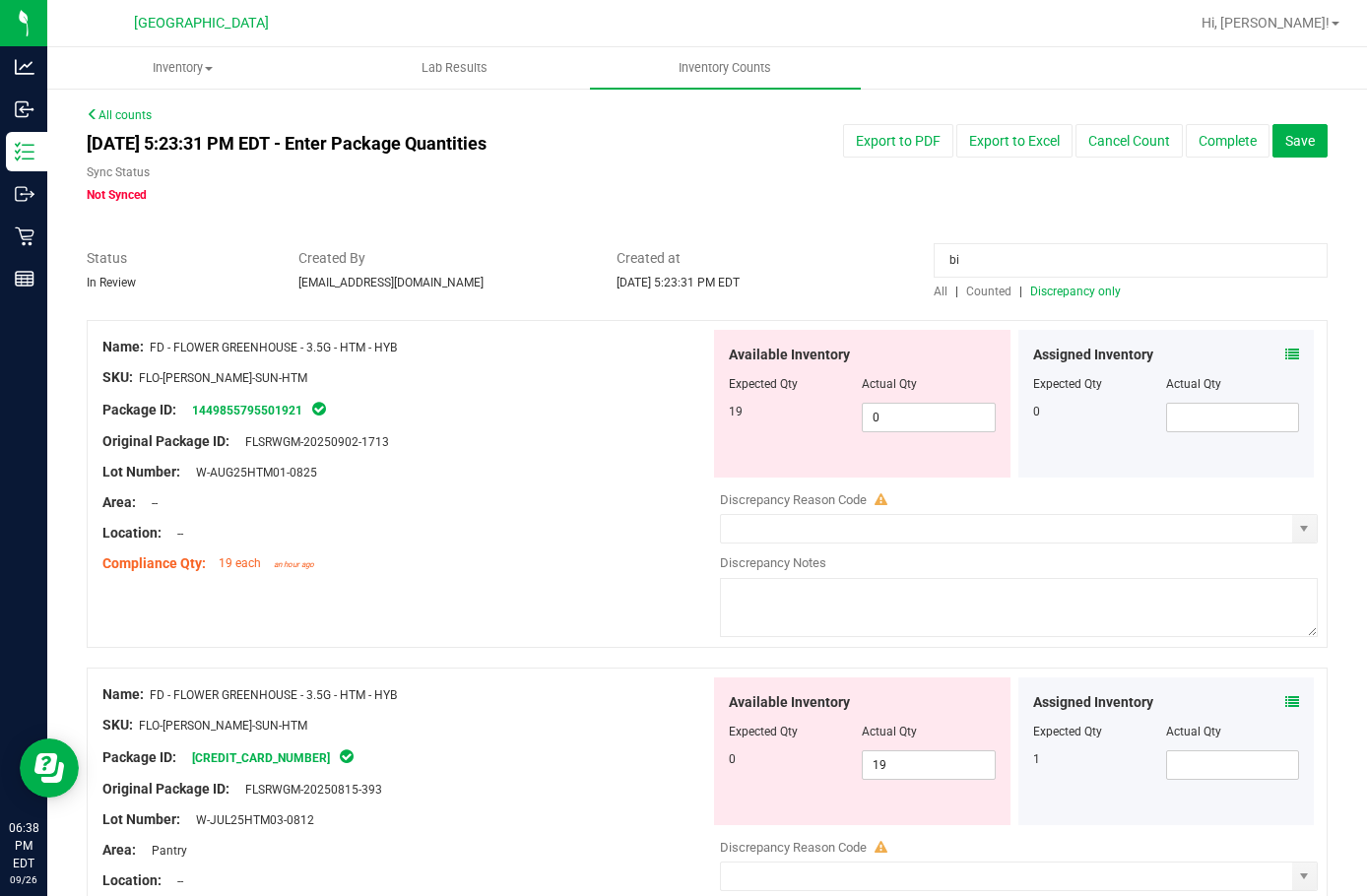
type input "bic"
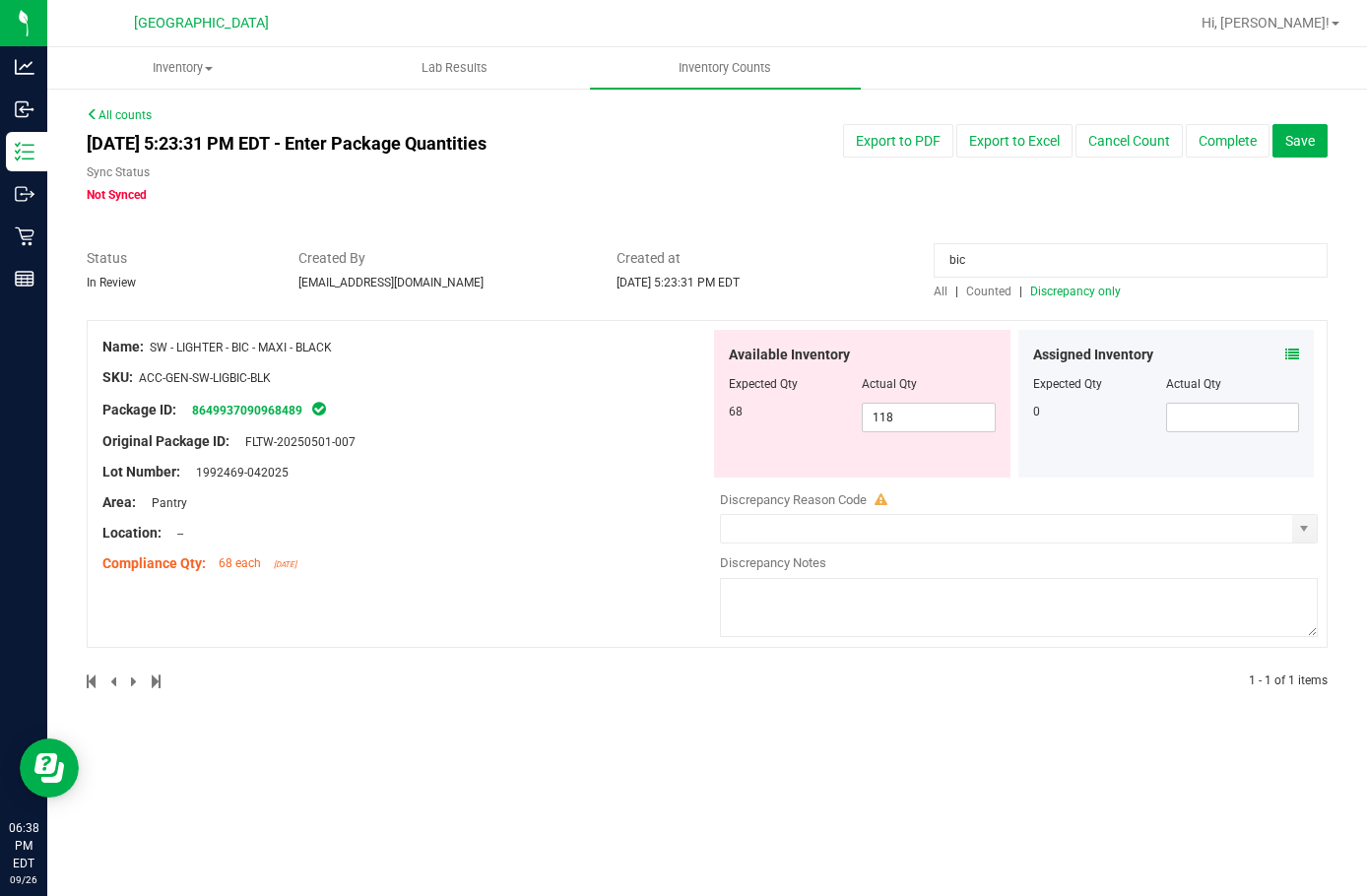
click at [973, 291] on span "Counted" at bounding box center [989, 291] width 46 height 14
click at [941, 297] on span "All" at bounding box center [941, 291] width 14 height 14
click at [938, 286] on span "All" at bounding box center [941, 291] width 14 height 14
click at [1019, 255] on input "bic" at bounding box center [1131, 260] width 395 height 35
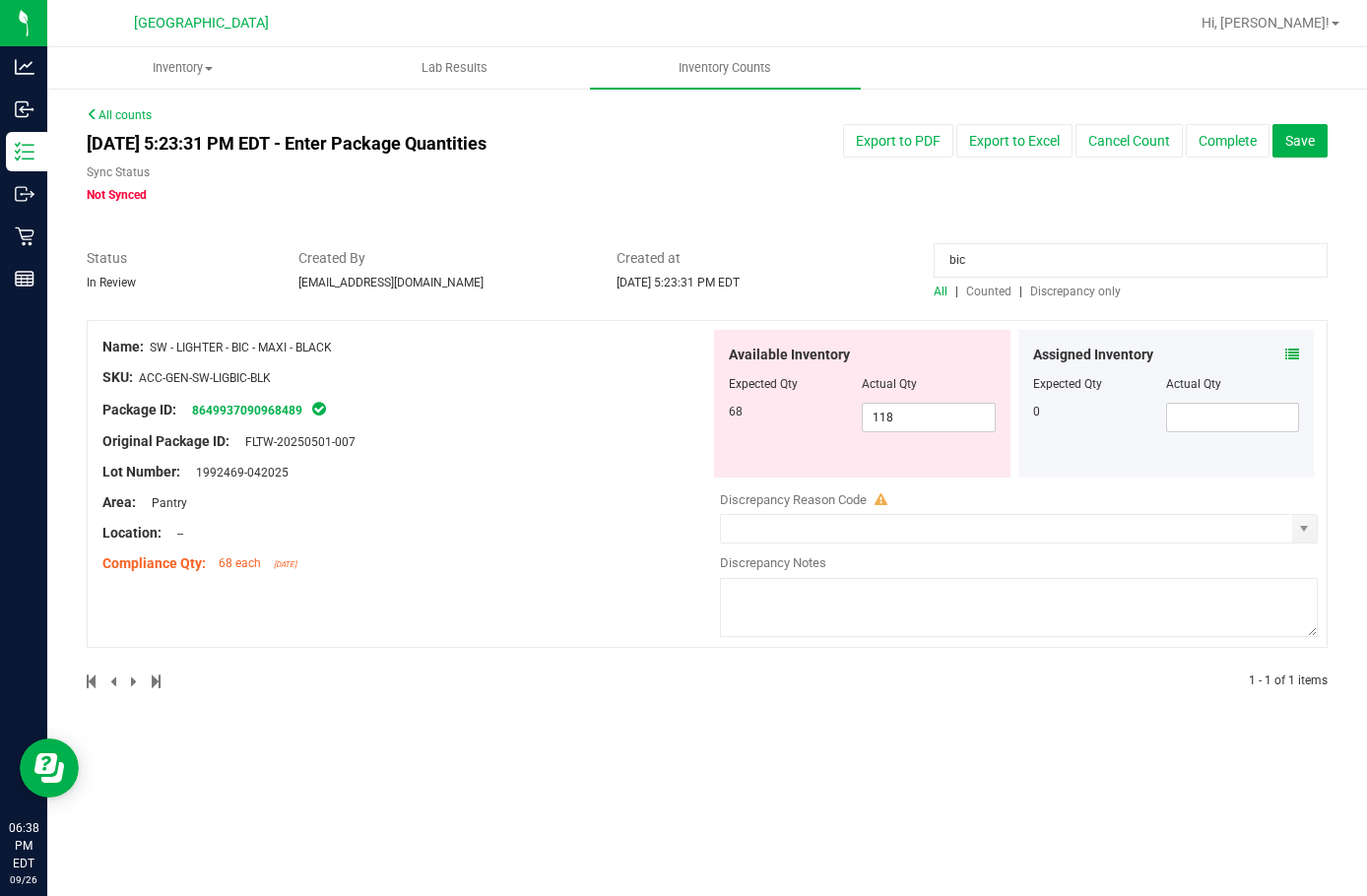
click at [1296, 345] on span at bounding box center [1293, 355] width 14 height 21
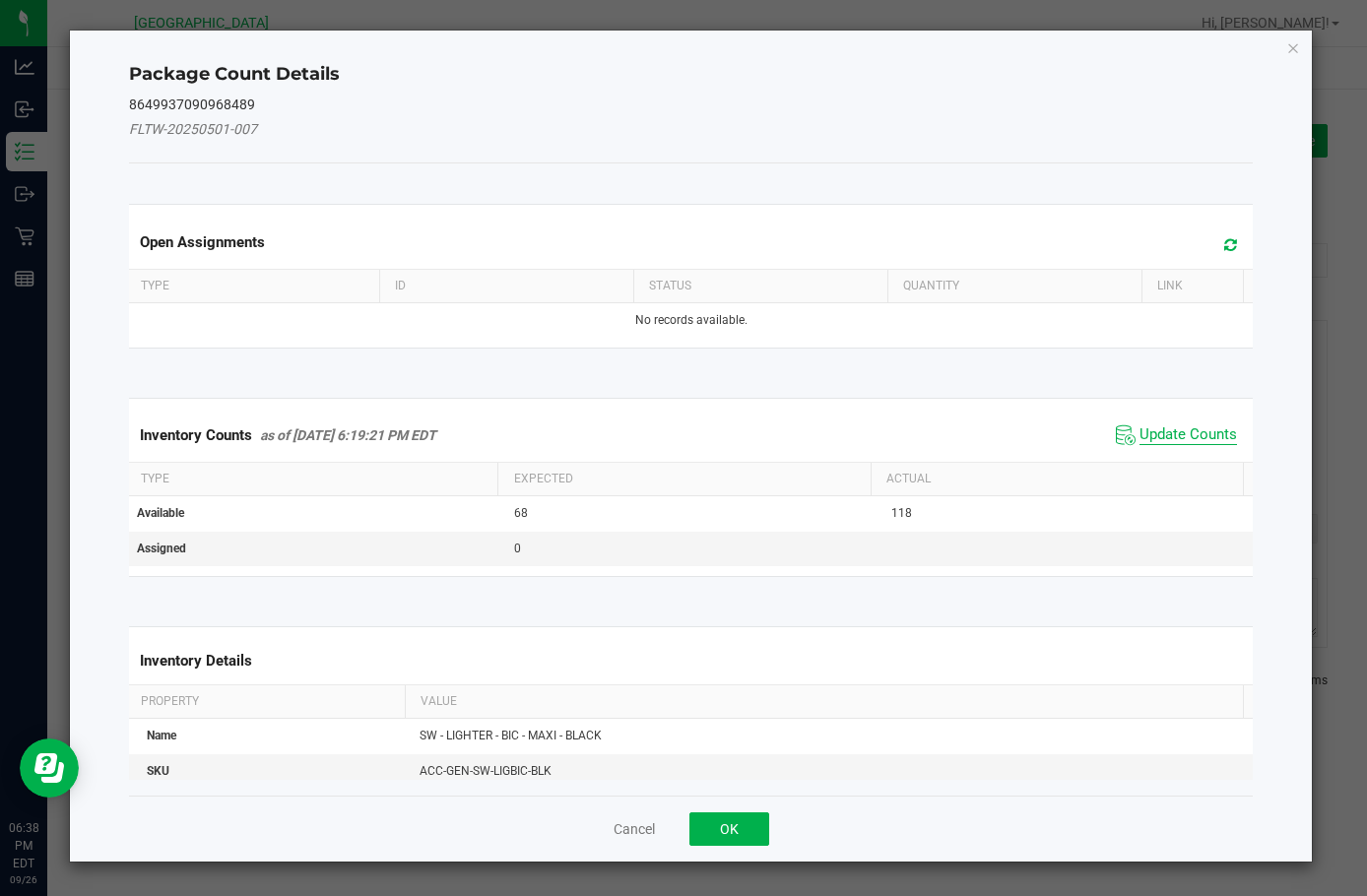
click at [1178, 431] on span "Update Counts" at bounding box center [1189, 435] width 97 height 20
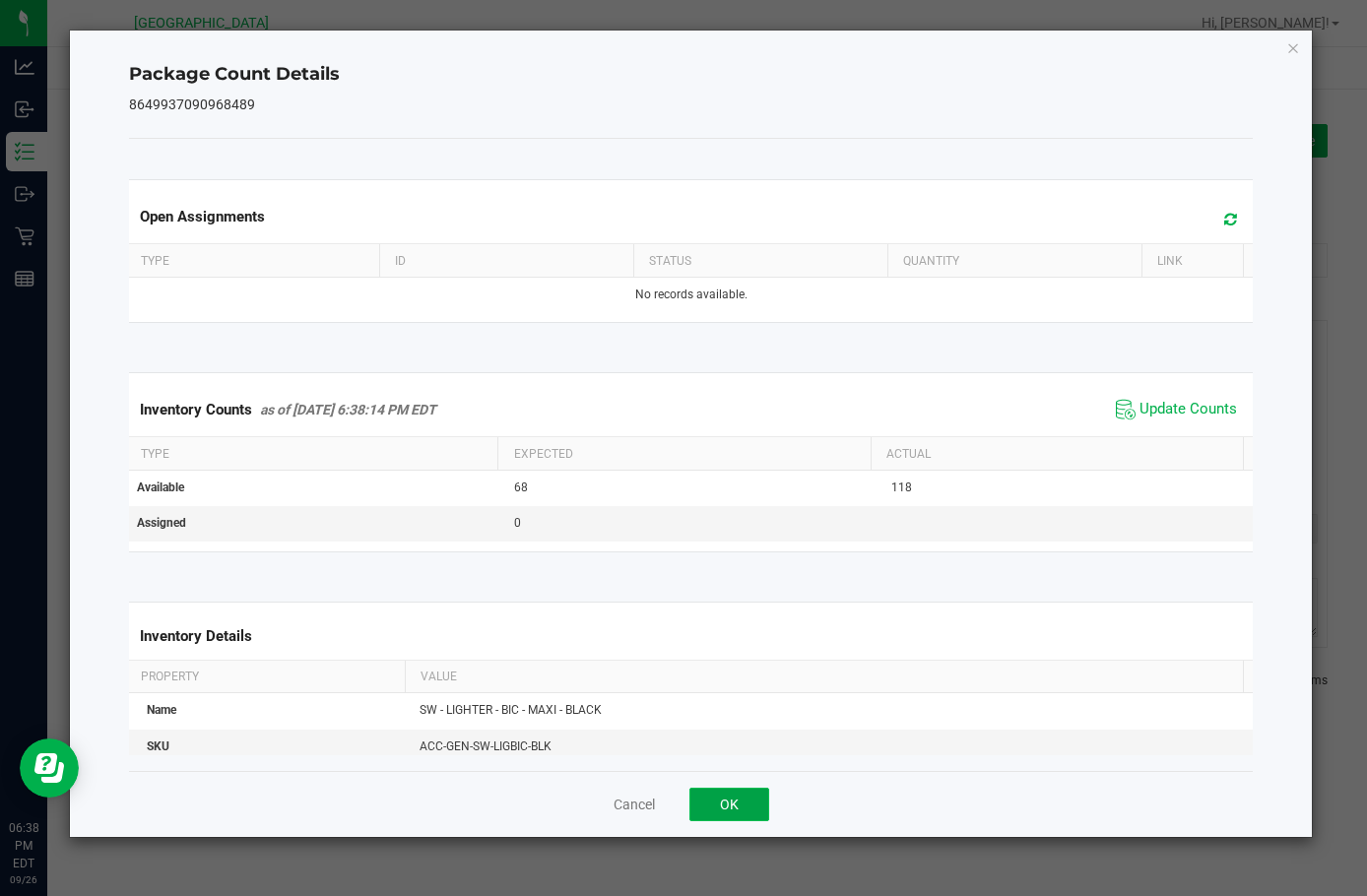
click at [748, 817] on button "OK" at bounding box center [730, 805] width 79 height 34
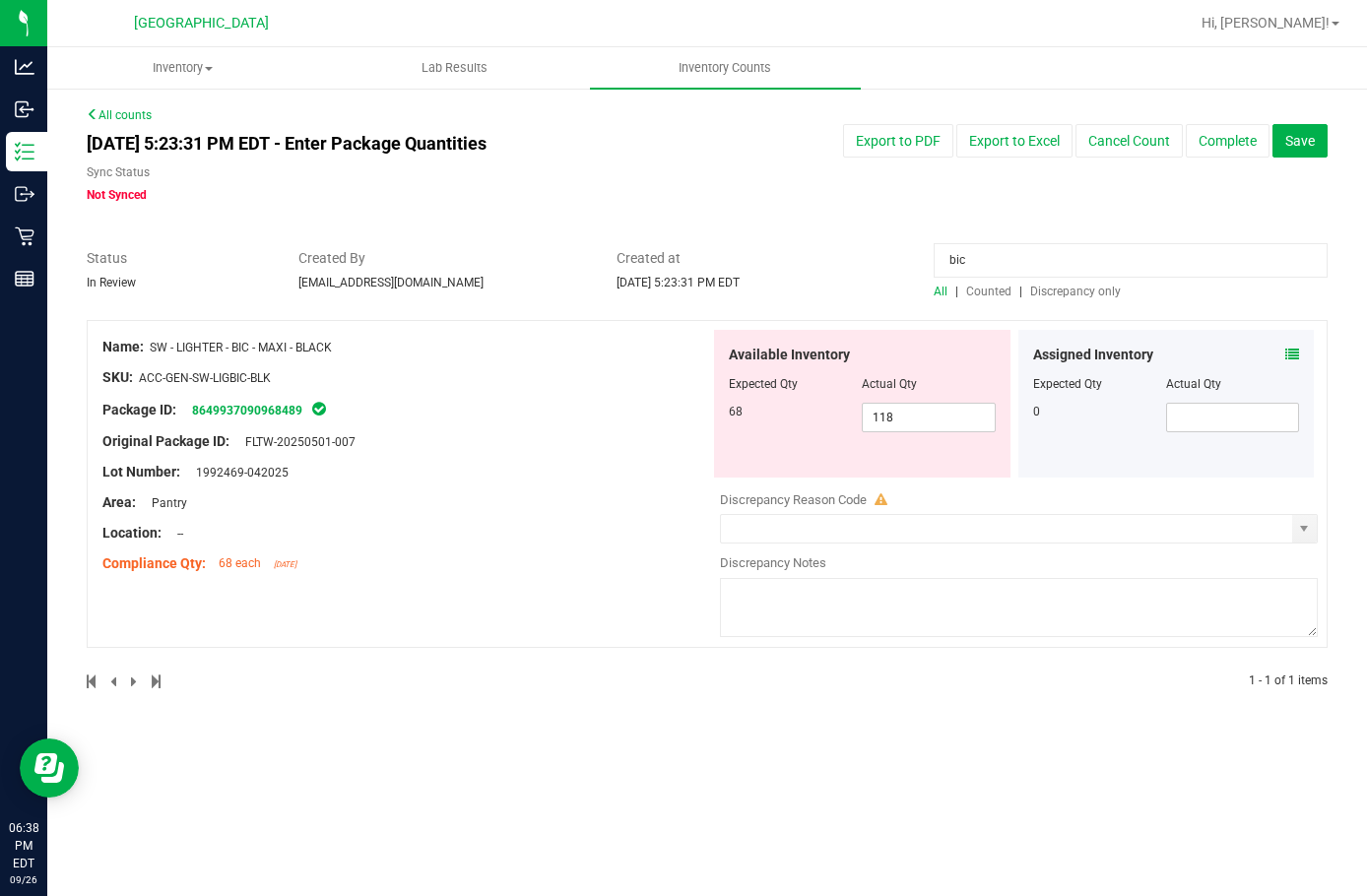
click at [967, 257] on input "bic" at bounding box center [1131, 260] width 395 height 35
drag, startPoint x: 967, startPoint y: 257, endPoint x: 1048, endPoint y: 271, distance: 82.2
click at [968, 256] on input "bic" at bounding box center [1131, 260] width 395 height 35
click at [1048, 287] on div "All counts [DATE] 5:23:31 PM EDT - Enter Package Quantities Sync Status Not Syn…" at bounding box center [707, 410] width 1241 height 609
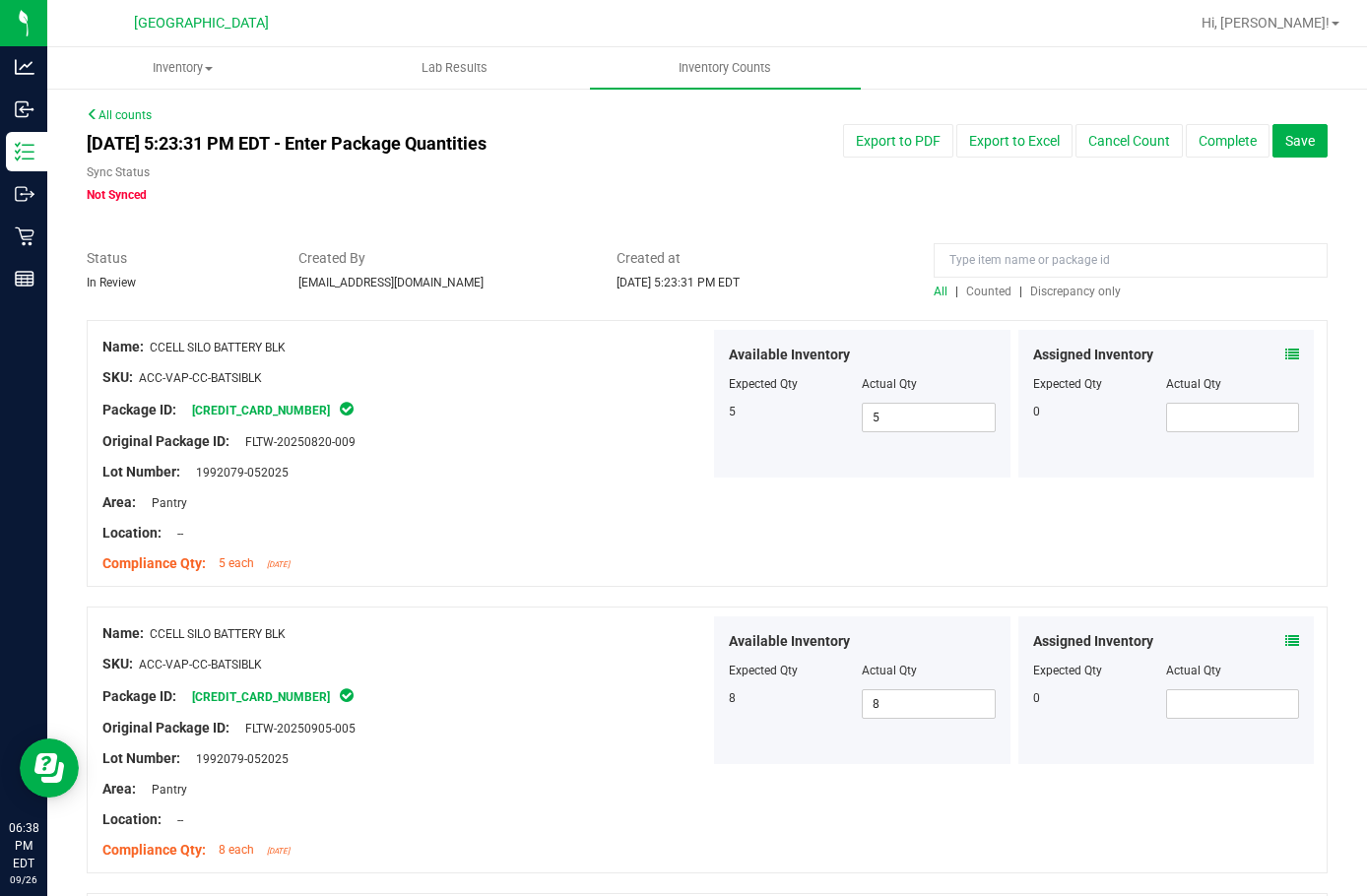
click at [1061, 278] on div at bounding box center [1131, 265] width 395 height 35
click at [1061, 291] on span "Discrepancy only" at bounding box center [1076, 291] width 90 height 14
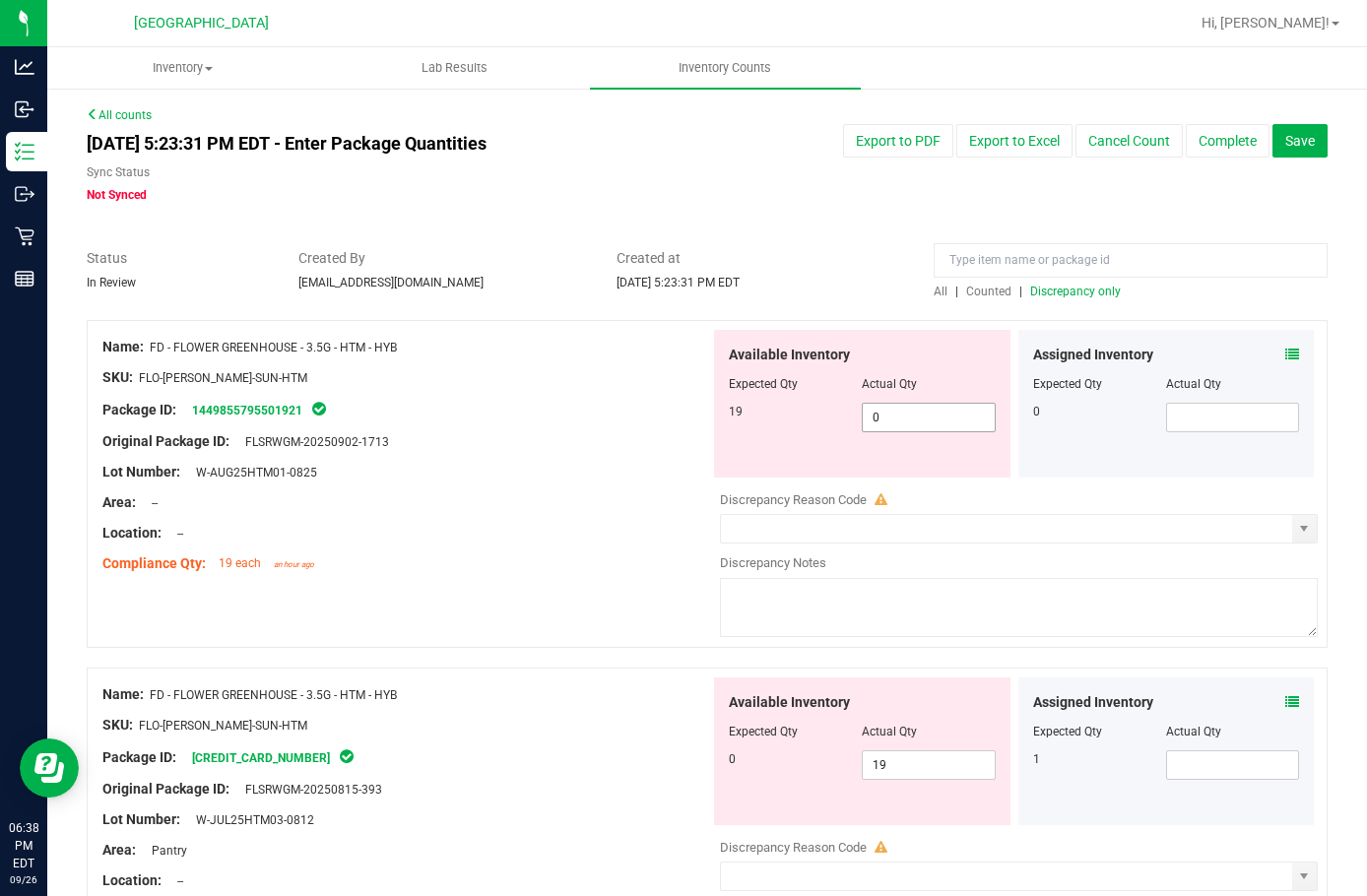
click at [887, 409] on span "0 0" at bounding box center [929, 417] width 133 height 30
click at [887, 409] on input "0" at bounding box center [929, 417] width 131 height 28
type input "19"
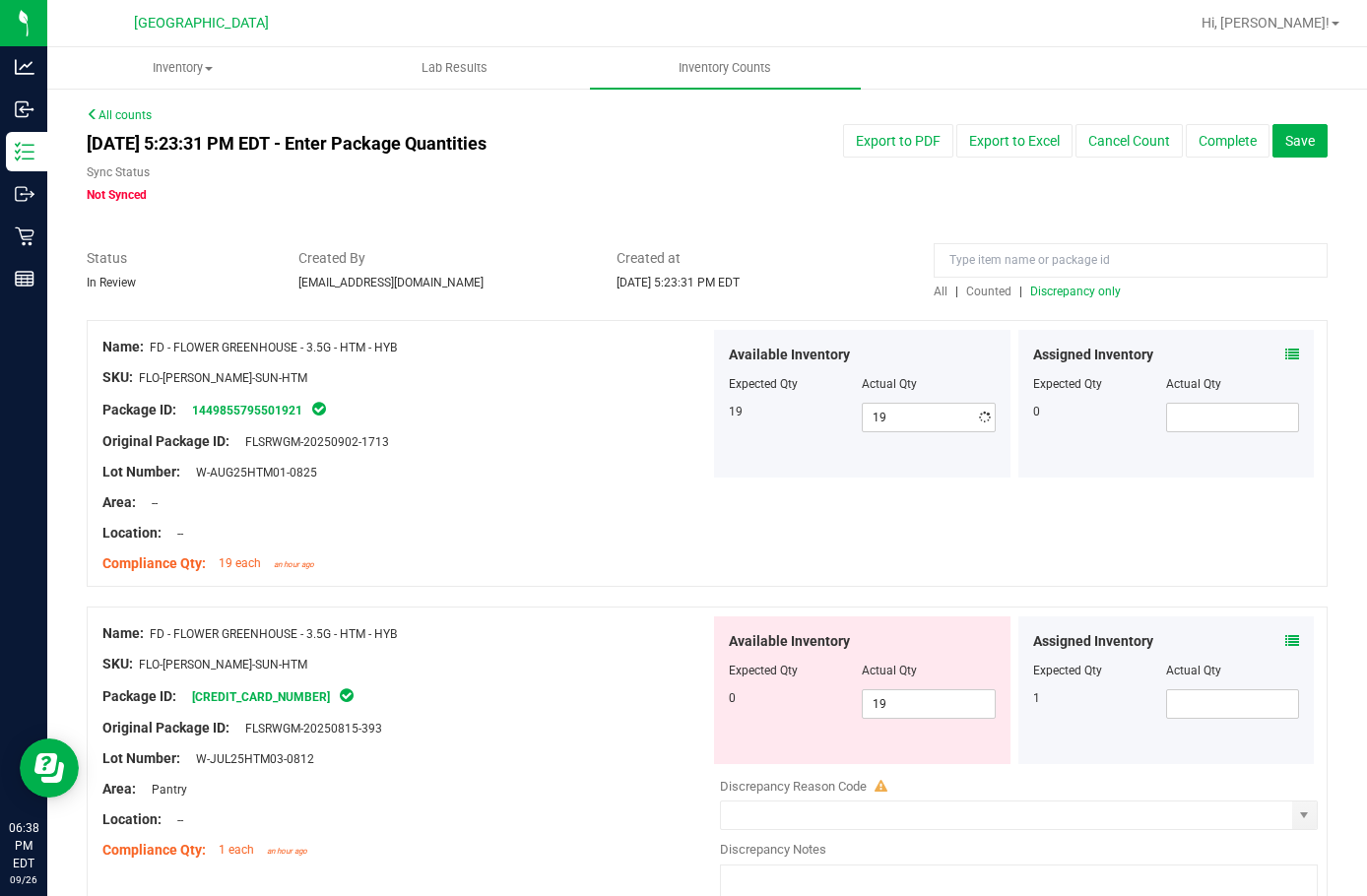
click at [563, 550] on div at bounding box center [405, 549] width 608 height 10
click at [1286, 647] on icon at bounding box center [1293, 641] width 14 height 14
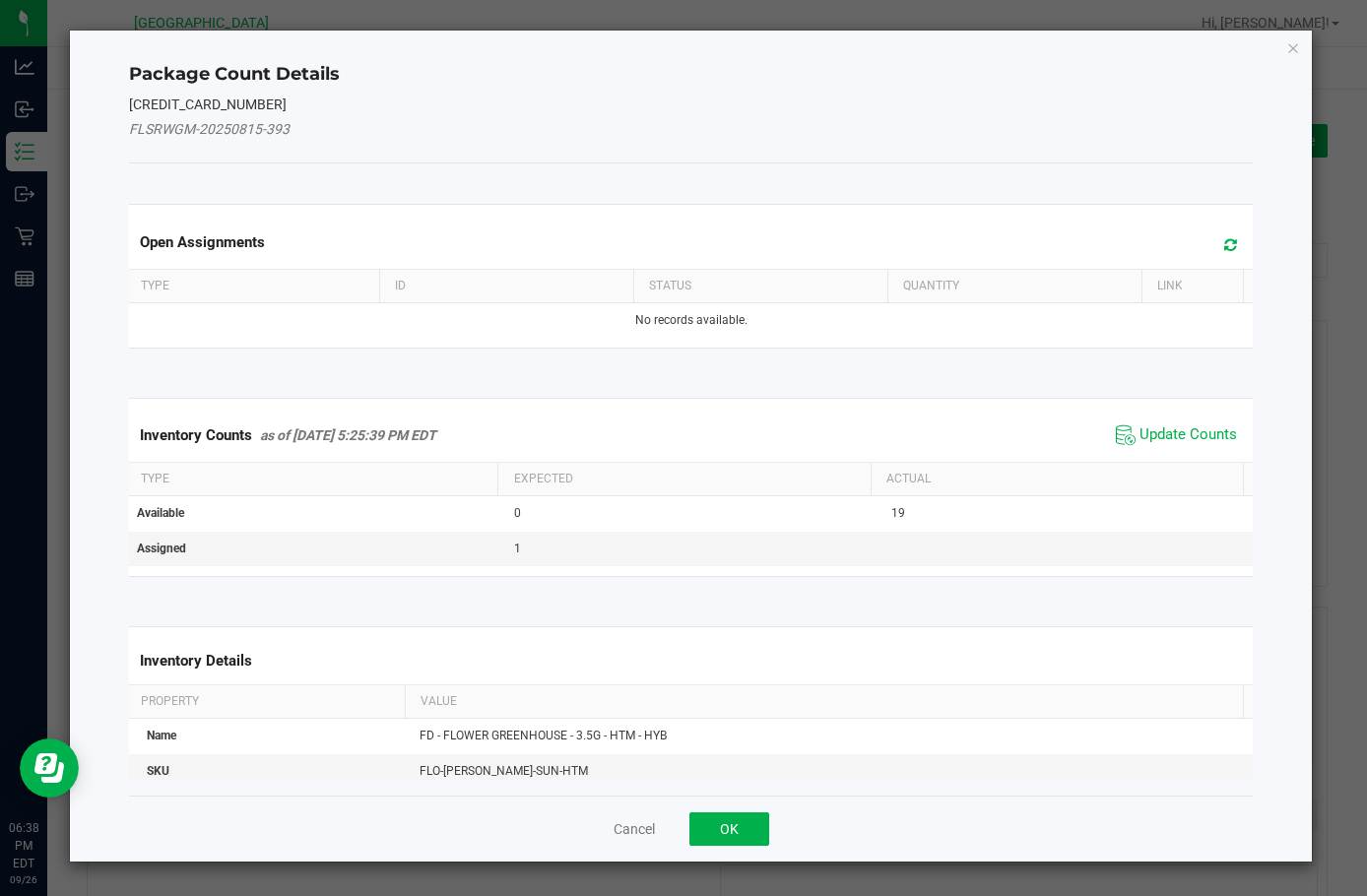
click at [1175, 422] on span "Update Counts" at bounding box center [1177, 435] width 131 height 30
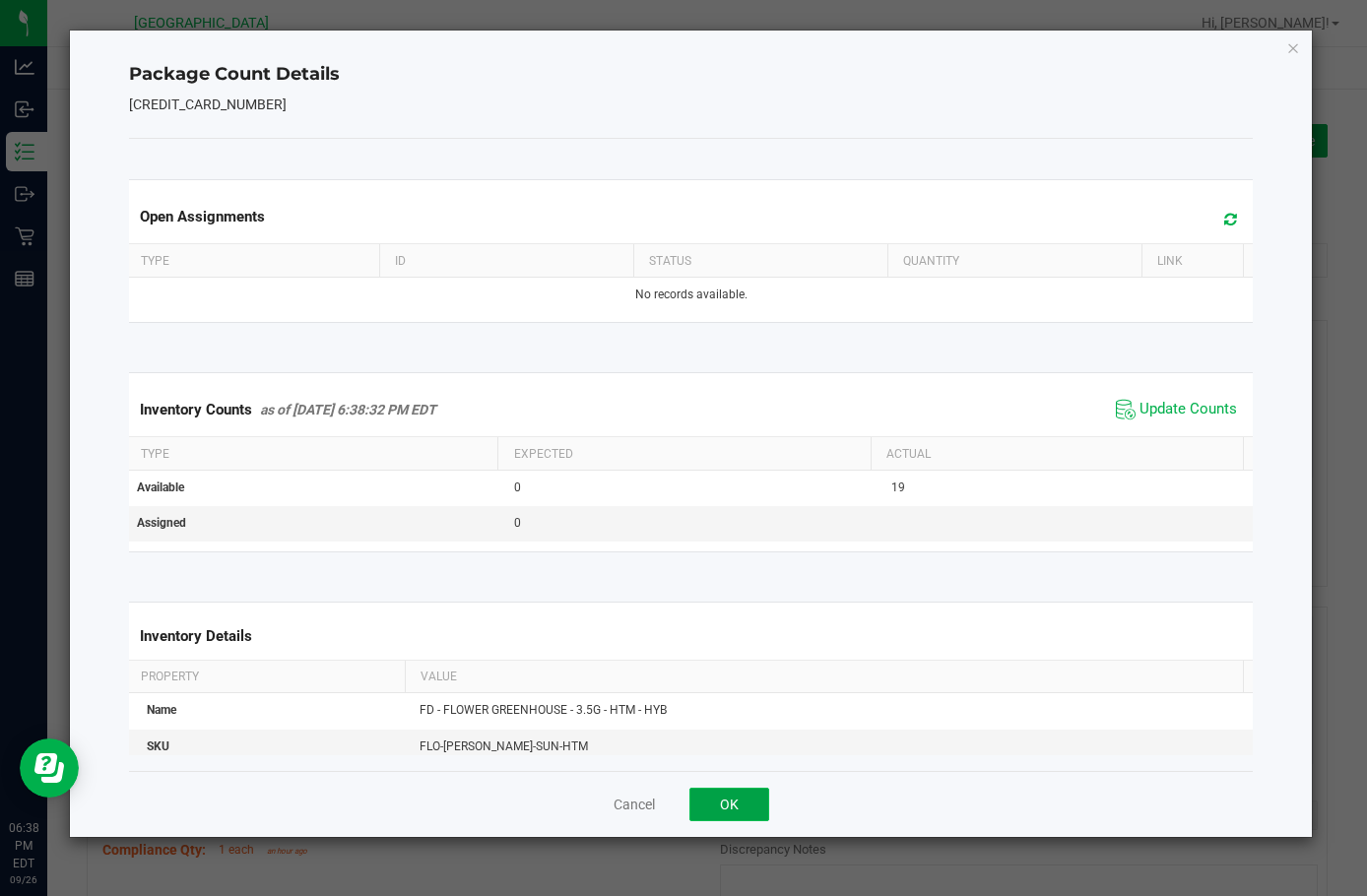
click at [720, 801] on button "OK" at bounding box center [730, 805] width 79 height 34
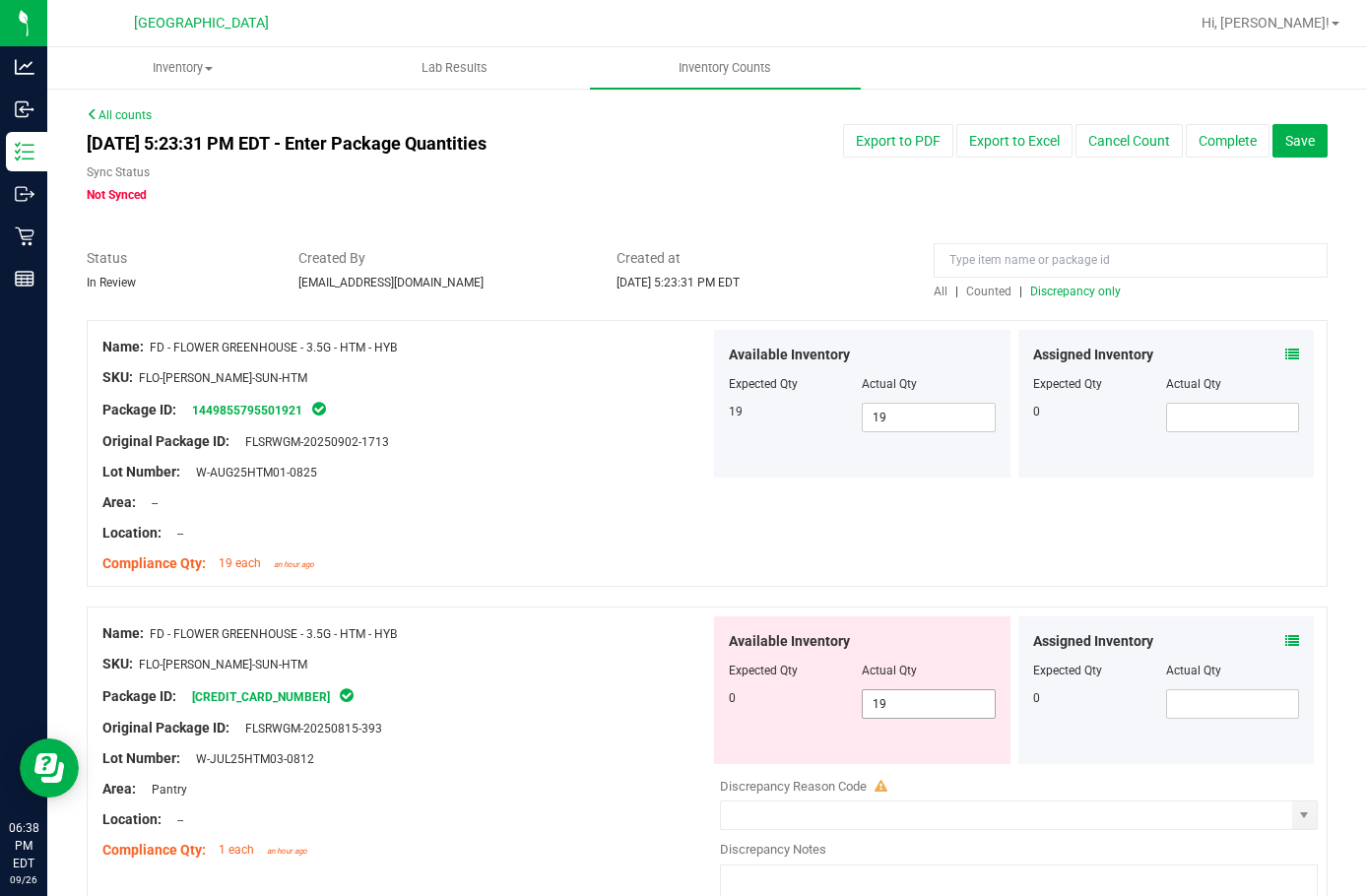
click at [888, 710] on span "19 19" at bounding box center [929, 705] width 133 height 30
click at [888, 707] on input "19" at bounding box center [929, 705] width 131 height 28
type input "0"
click at [1059, 254] on input at bounding box center [1131, 260] width 395 height 35
type input "0"
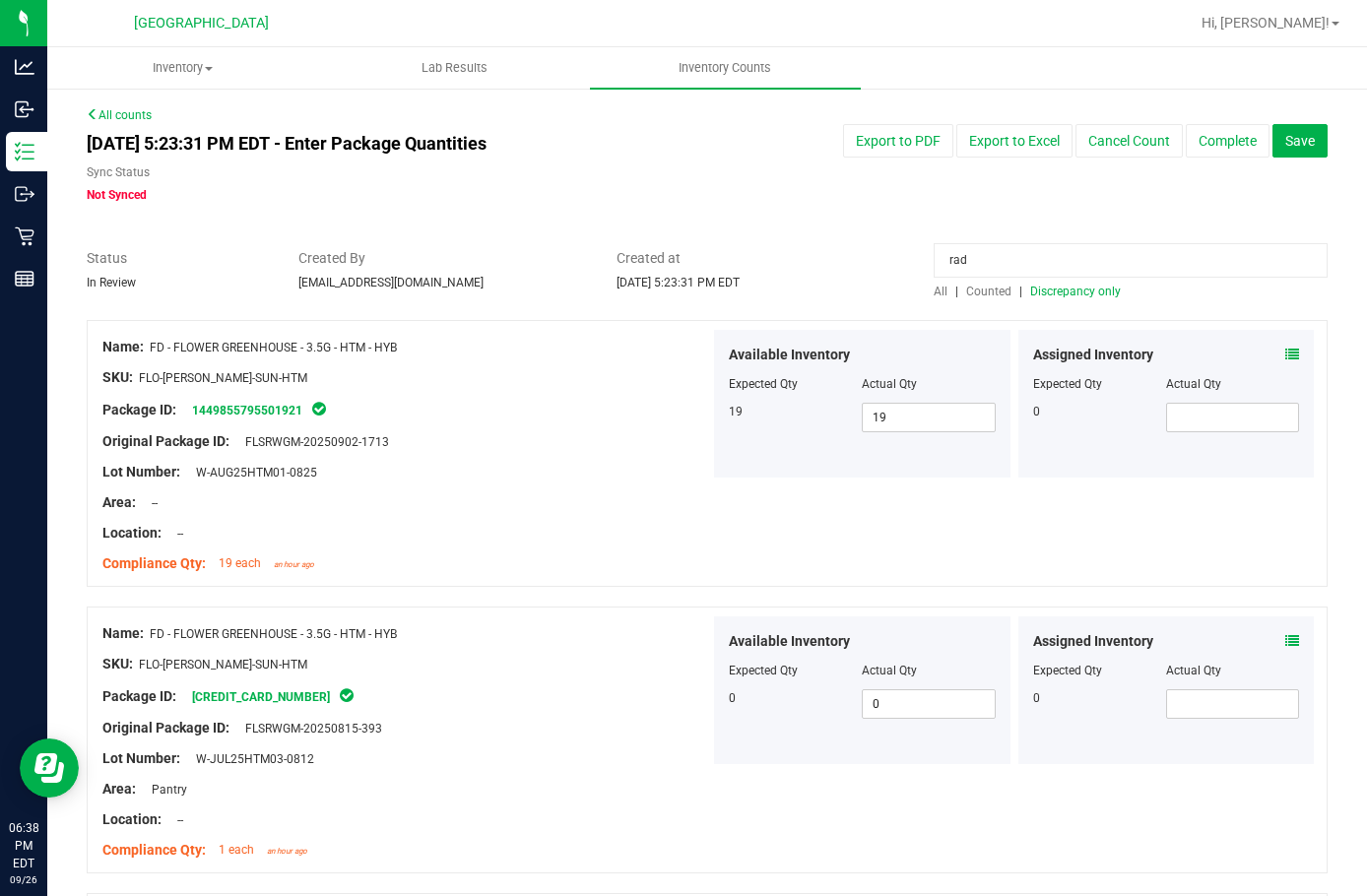
type input "rad"
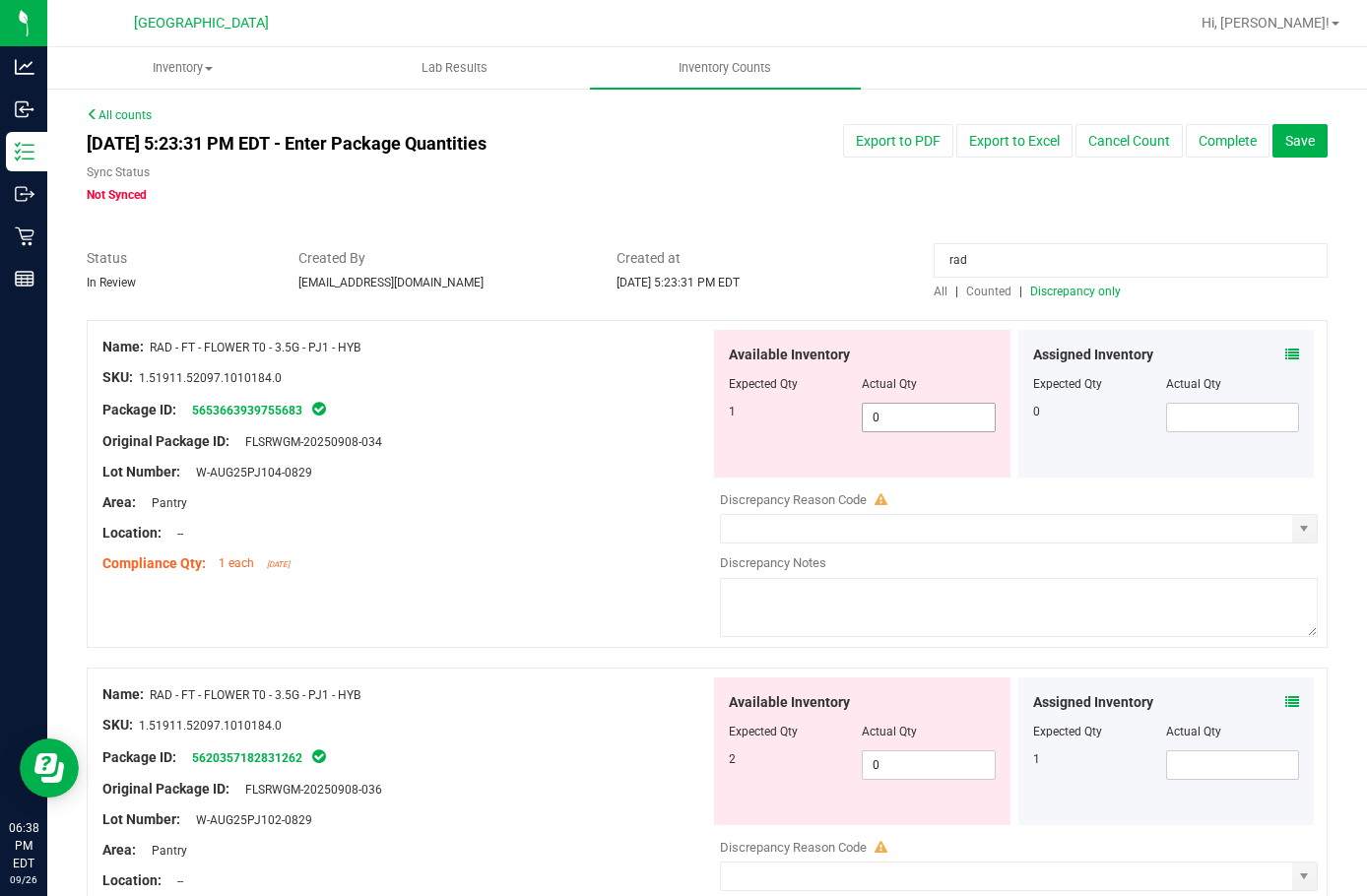
click at [889, 413] on span "0 0" at bounding box center [929, 417] width 133 height 30
click at [888, 414] on input "0" at bounding box center [929, 417] width 131 height 28
type input "1"
click at [905, 768] on div "Available Inventory Expected Qty Actual Qty 2 0 0" at bounding box center [1014, 834] width 608 height 312
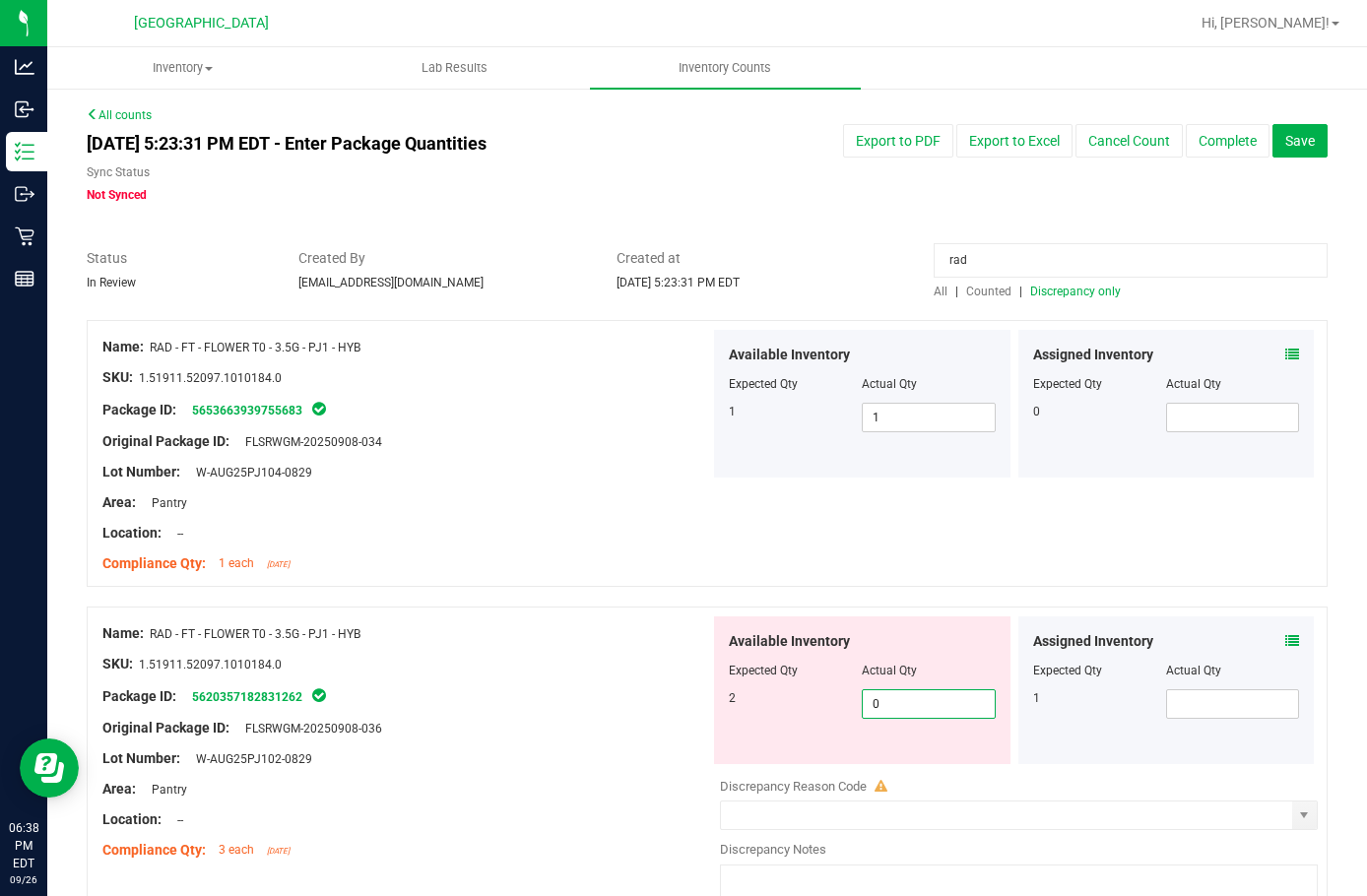
type input "02"
type input "2"
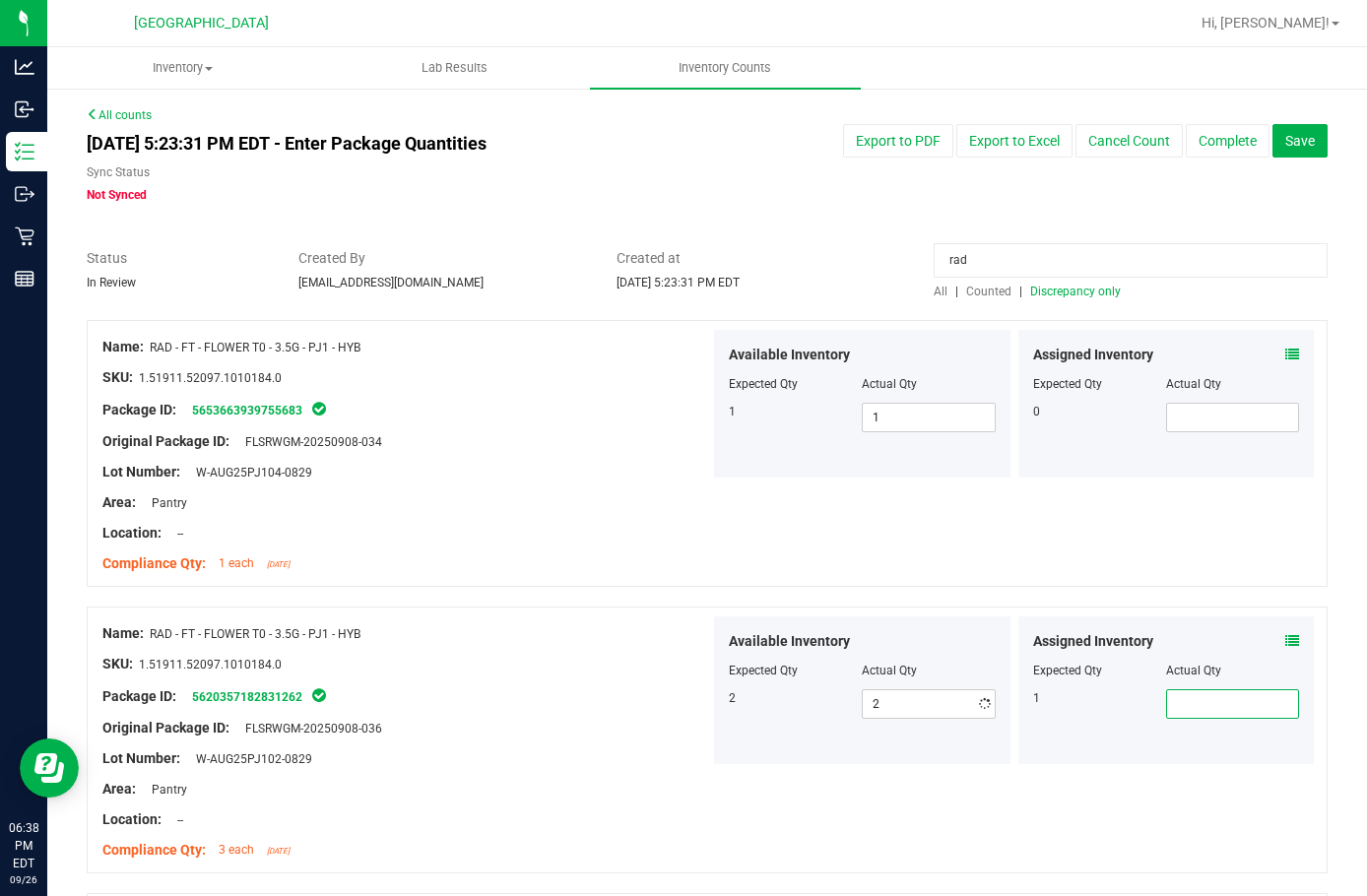
click at [1210, 706] on span at bounding box center [1233, 705] width 133 height 30
type input "1"
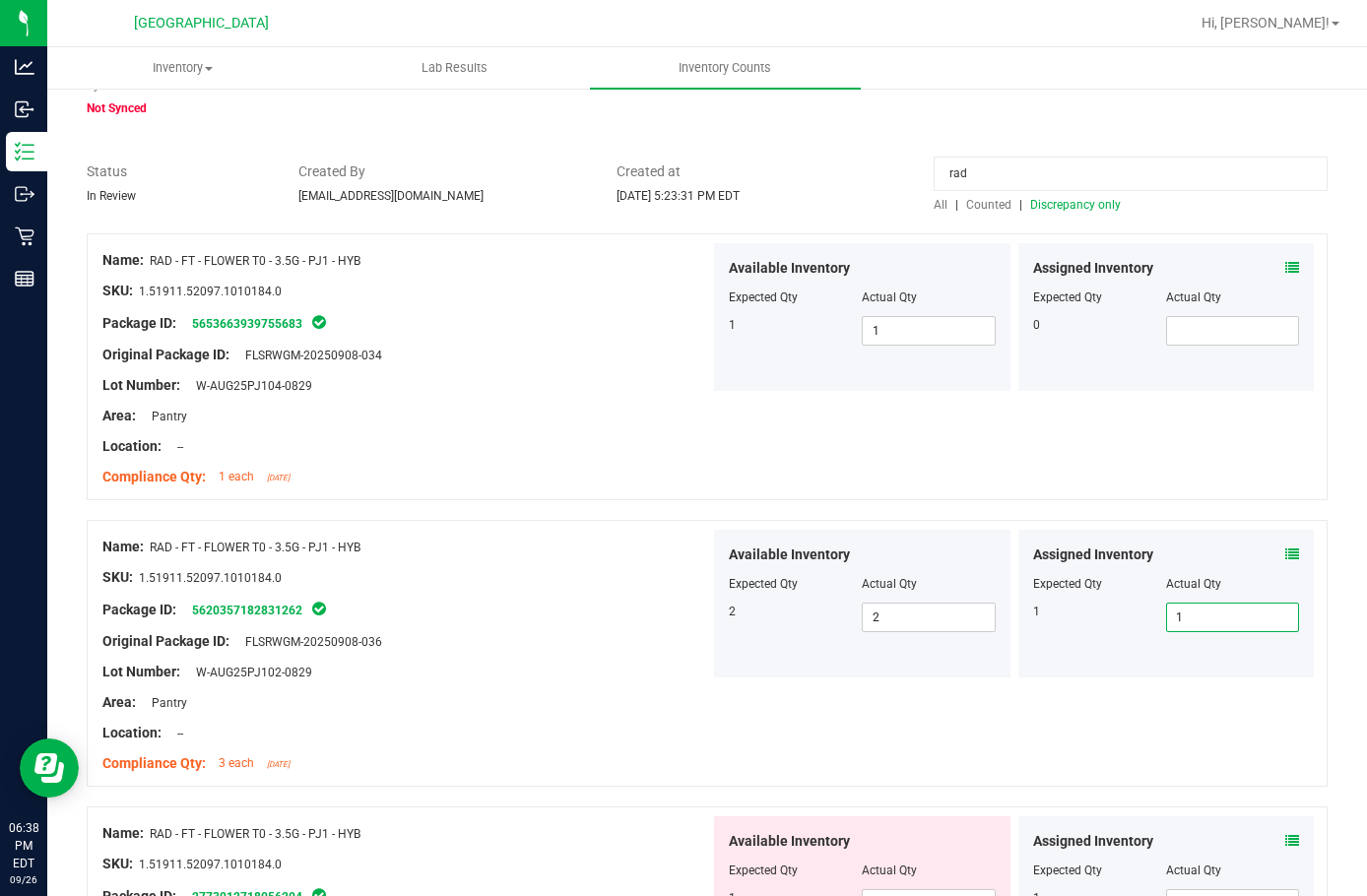
scroll to position [197, 0]
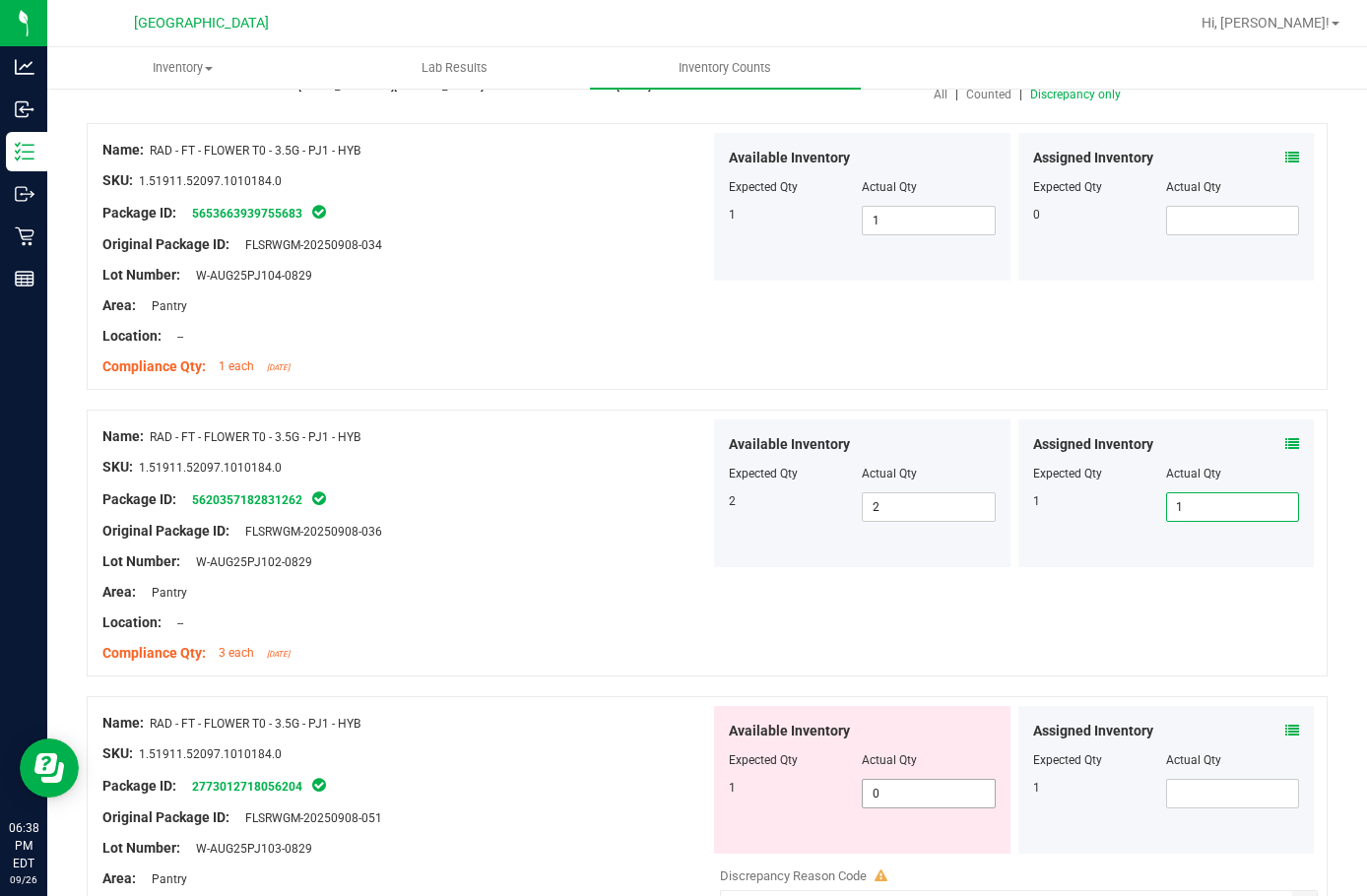
type input "1"
click at [948, 790] on span "0 0" at bounding box center [929, 794] width 133 height 30
type input "01"
type input "1"
click at [1194, 779] on span at bounding box center [1233, 794] width 133 height 30
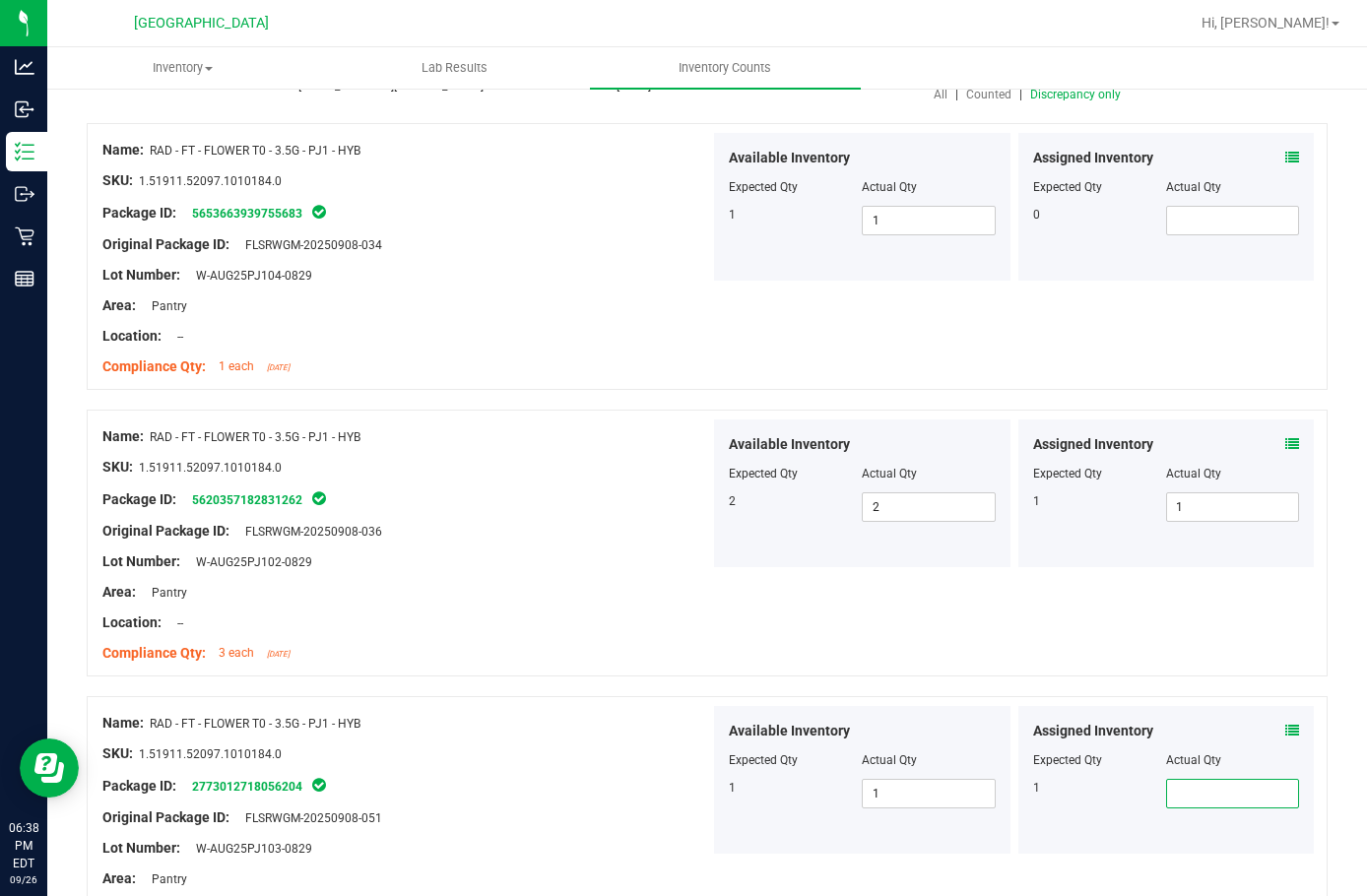
click at [1195, 780] on span at bounding box center [1233, 794] width 133 height 30
type input "1"
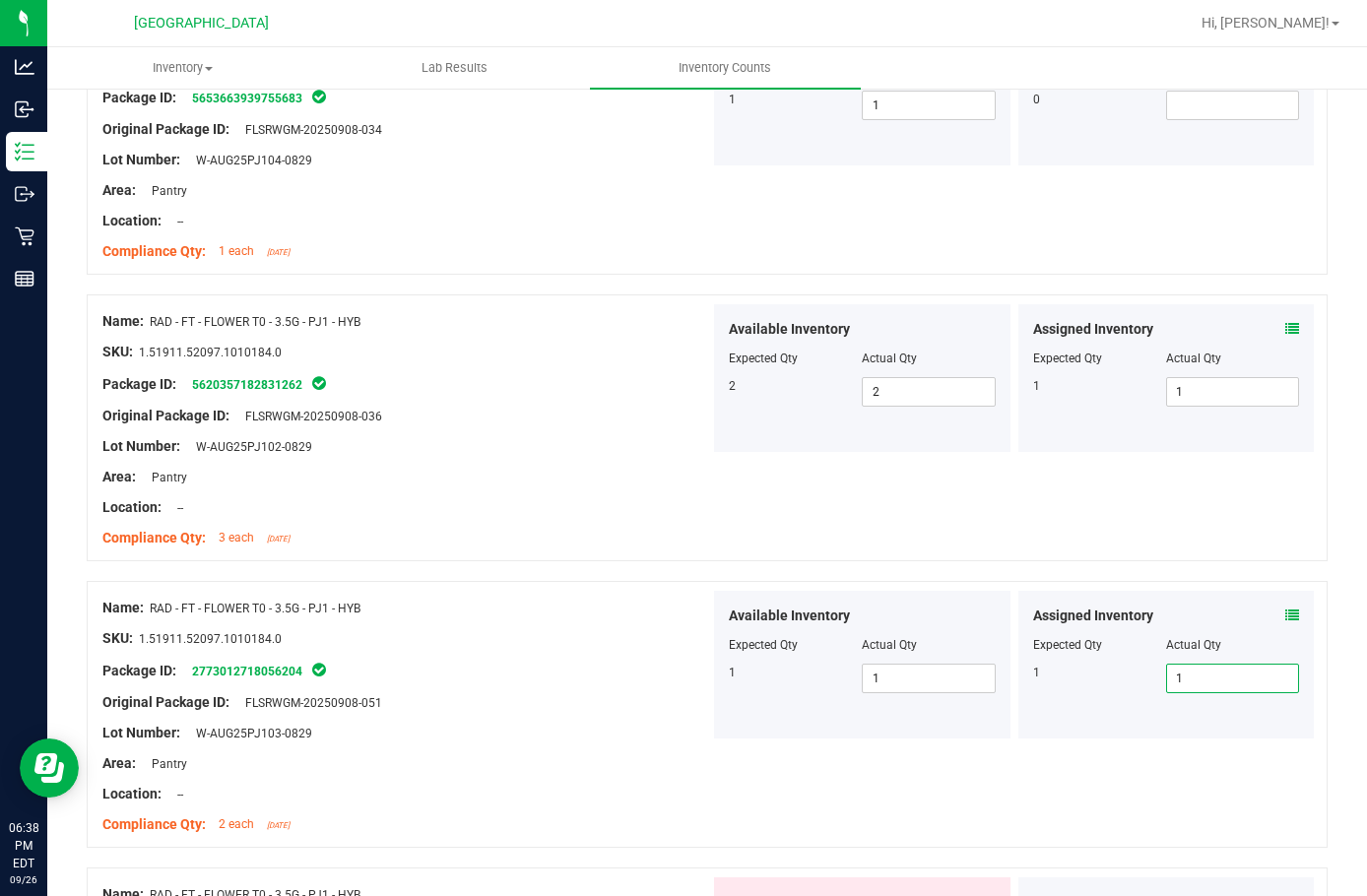
scroll to position [493, 0]
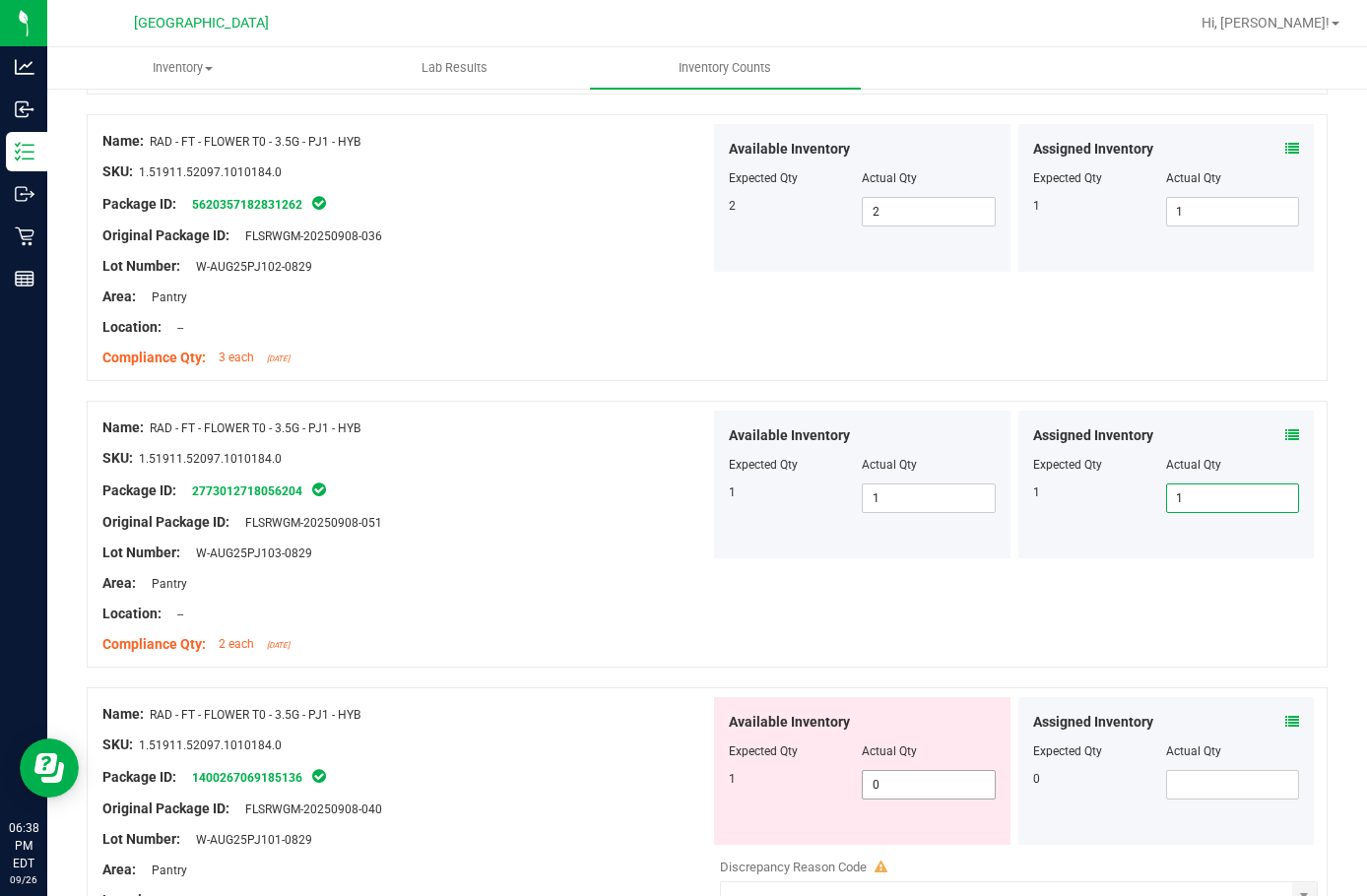
type input "1"
click at [922, 776] on span "0 0" at bounding box center [929, 785] width 133 height 30
type input "01"
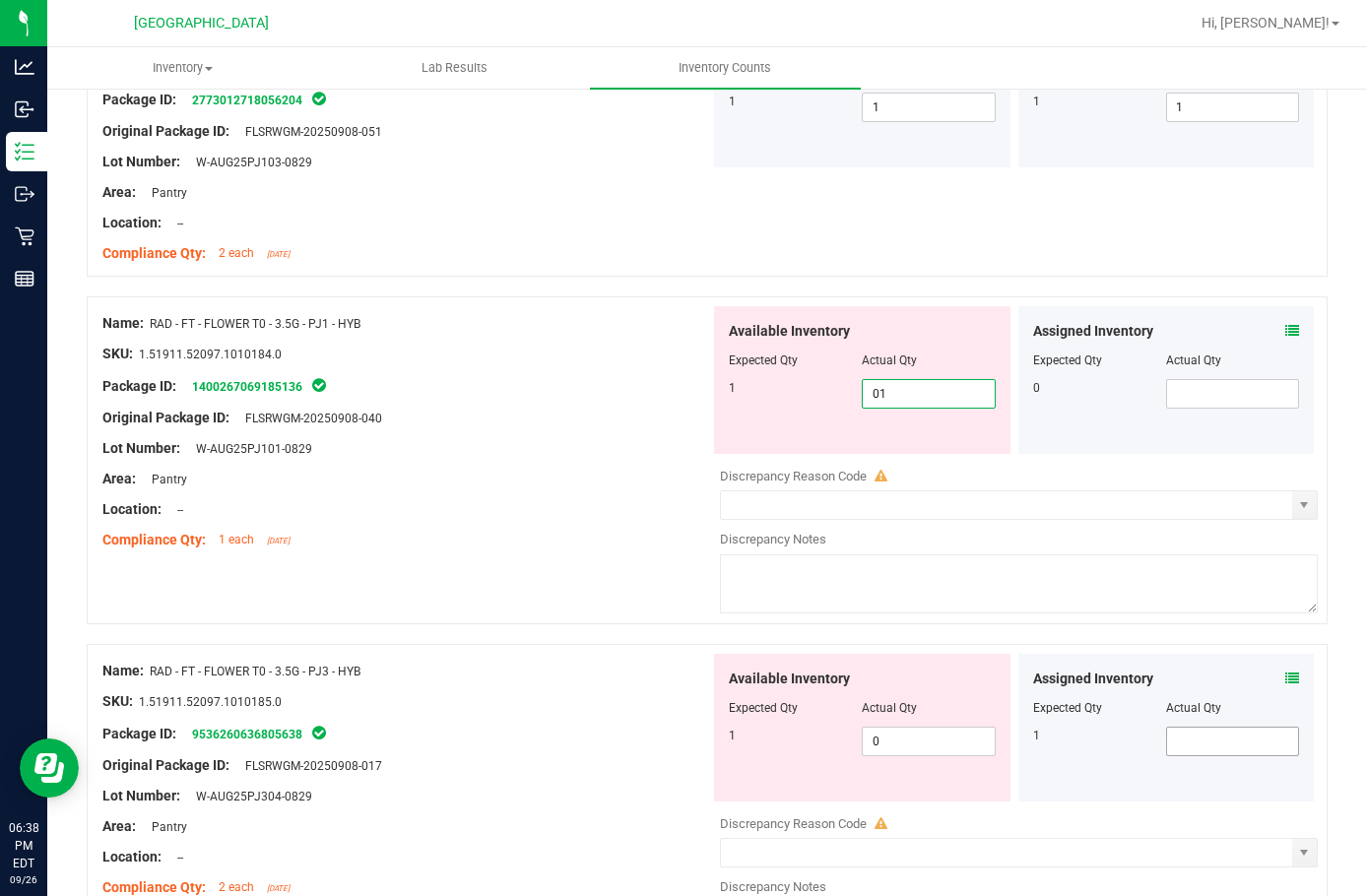
scroll to position [886, 0]
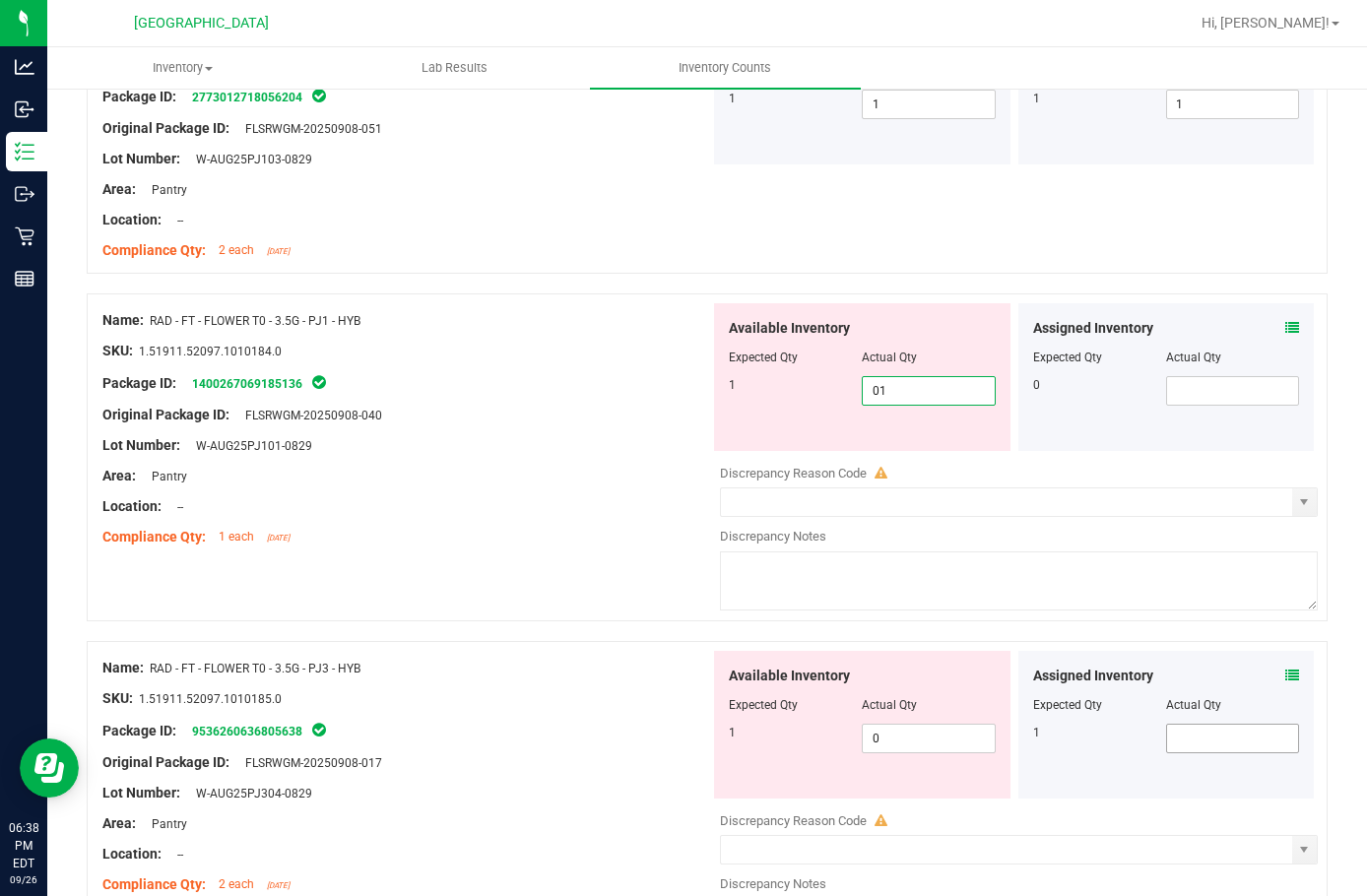
type input "1"
click at [1216, 733] on div "Assigned Inventory Expected Qty Actual Qty 1" at bounding box center [1167, 725] width 296 height 148
type input "1"
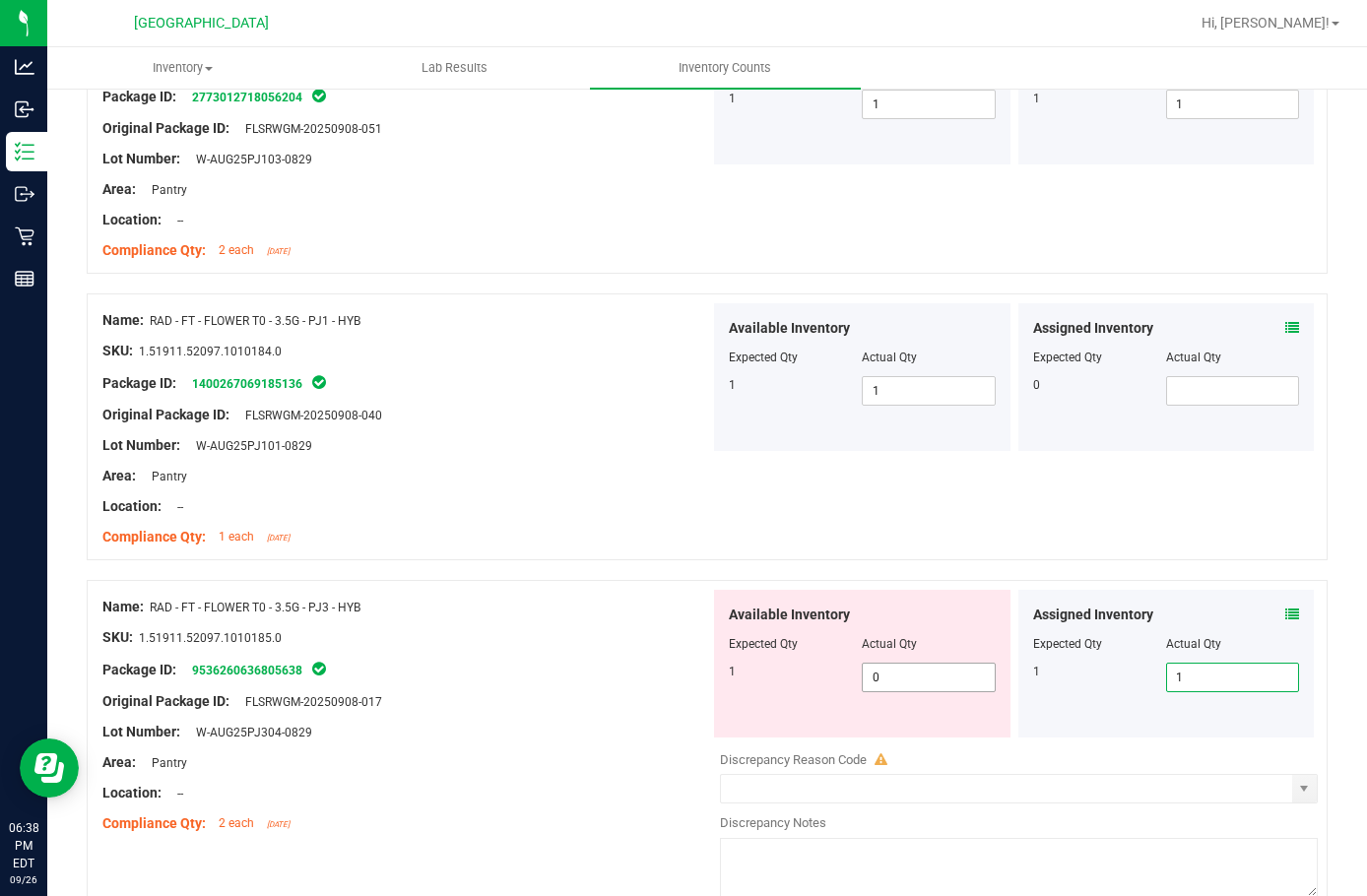
type input "1"
click at [903, 682] on span "0 0" at bounding box center [929, 678] width 133 height 30
type input "01"
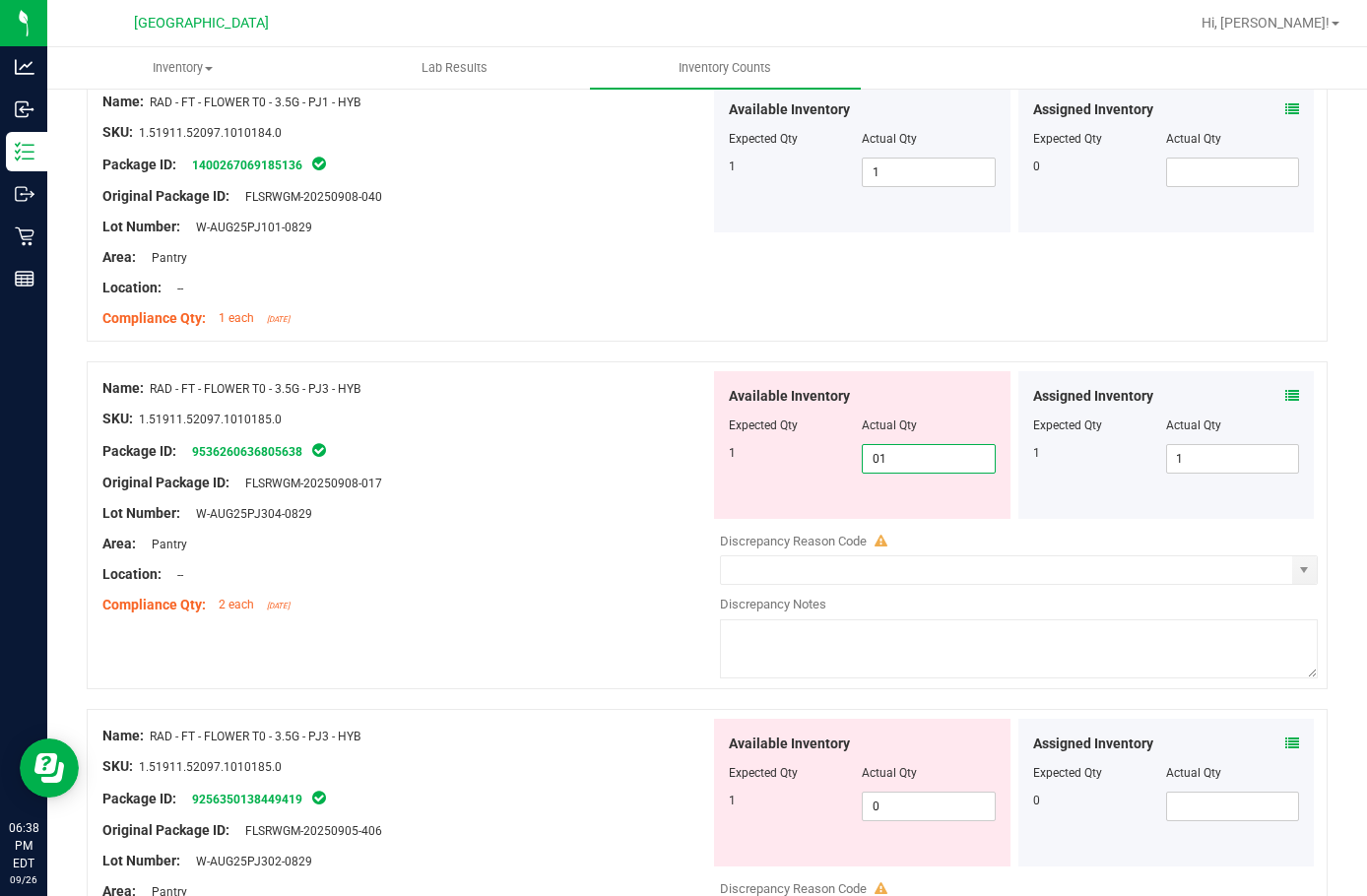
scroll to position [1182, 0]
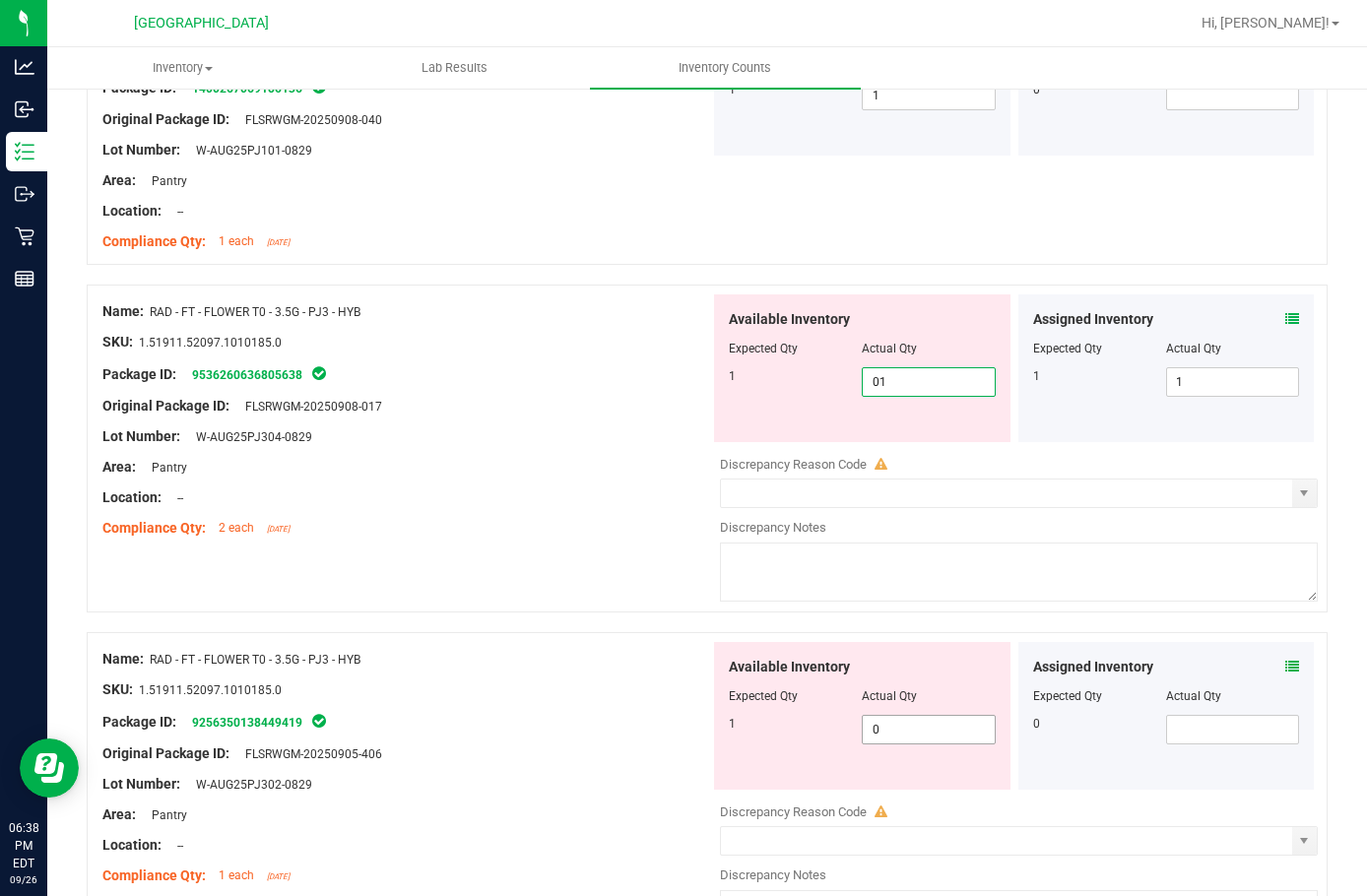
type input "1"
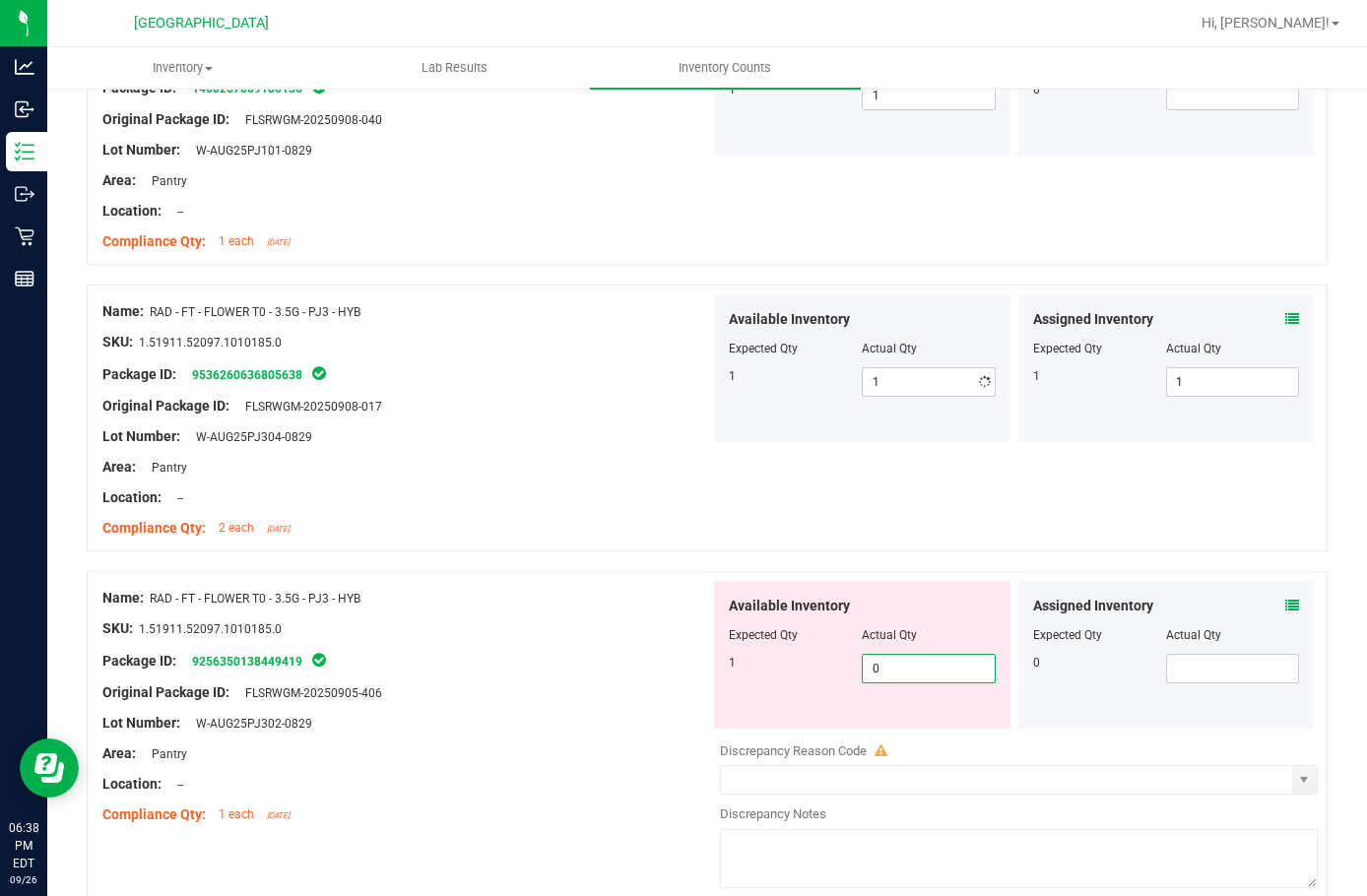
click at [953, 731] on div "Available Inventory Expected Qty Actual Qty 1 0 0" at bounding box center [1014, 736] width 608 height 312
type input "01"
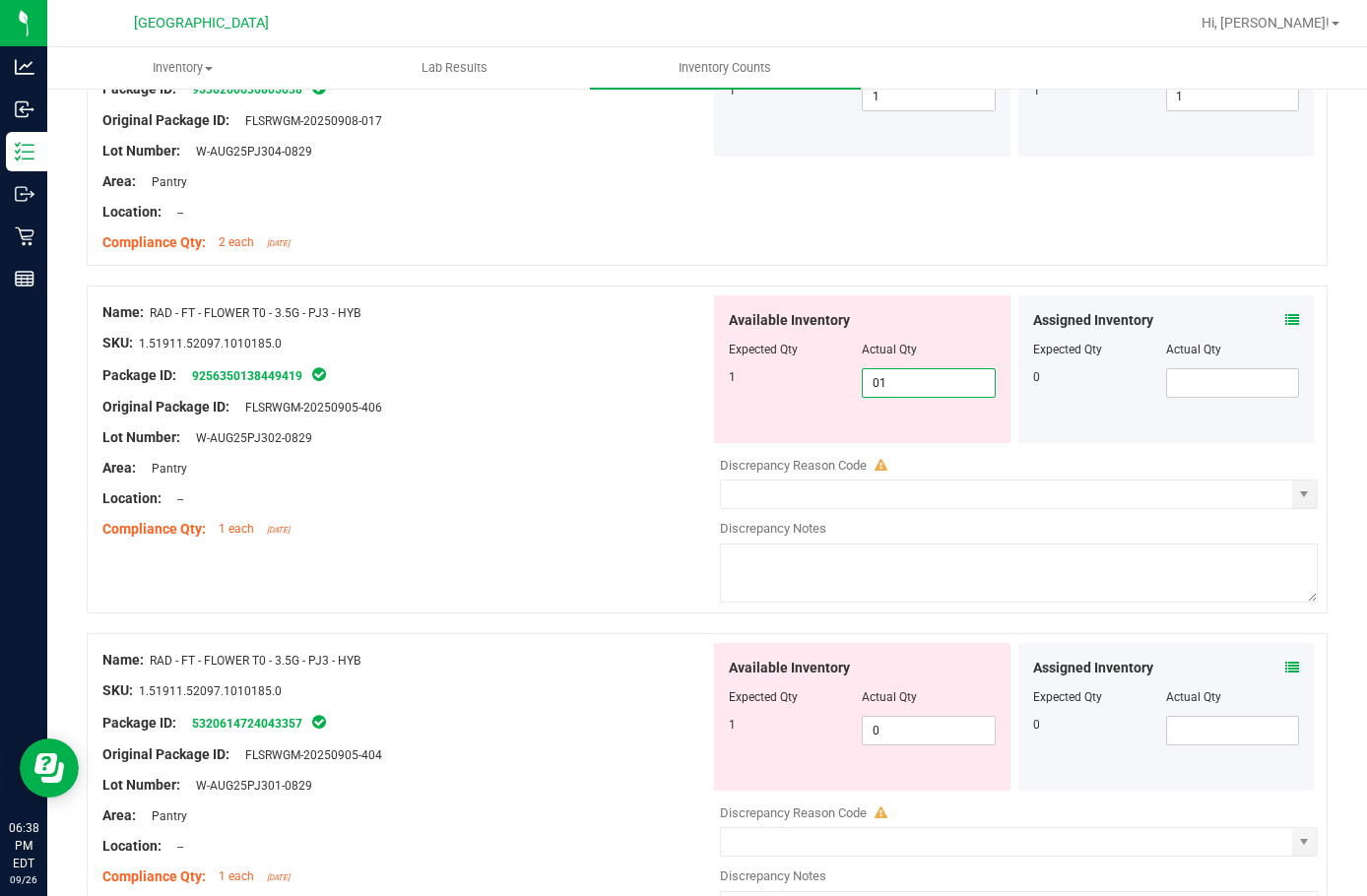
scroll to position [1478, 0]
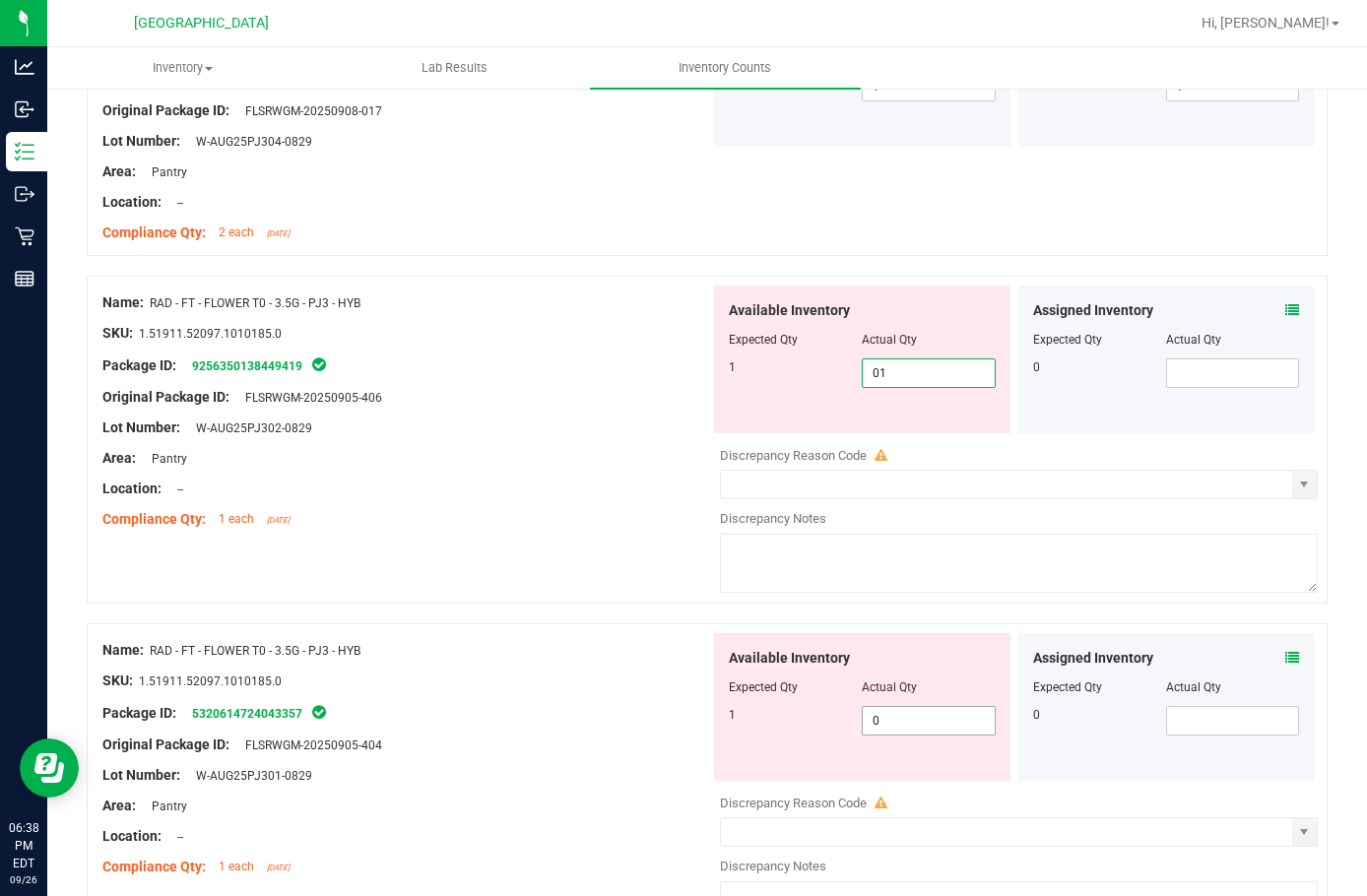
type input "1"
click at [924, 719] on div "Available Inventory Expected Qty Actual Qty 1 0 0" at bounding box center [862, 707] width 296 height 148
type input "01"
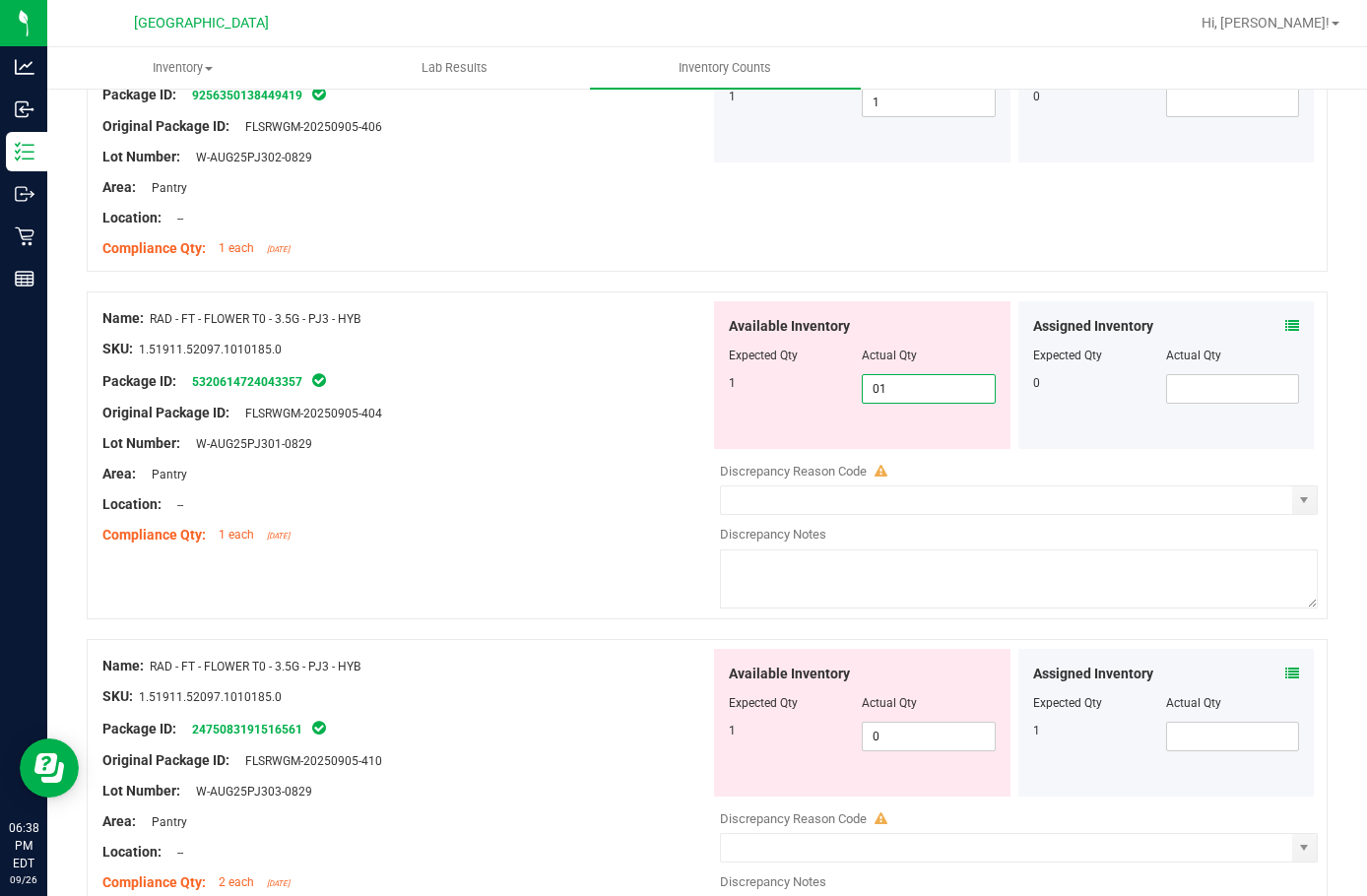
scroll to position [1773, 0]
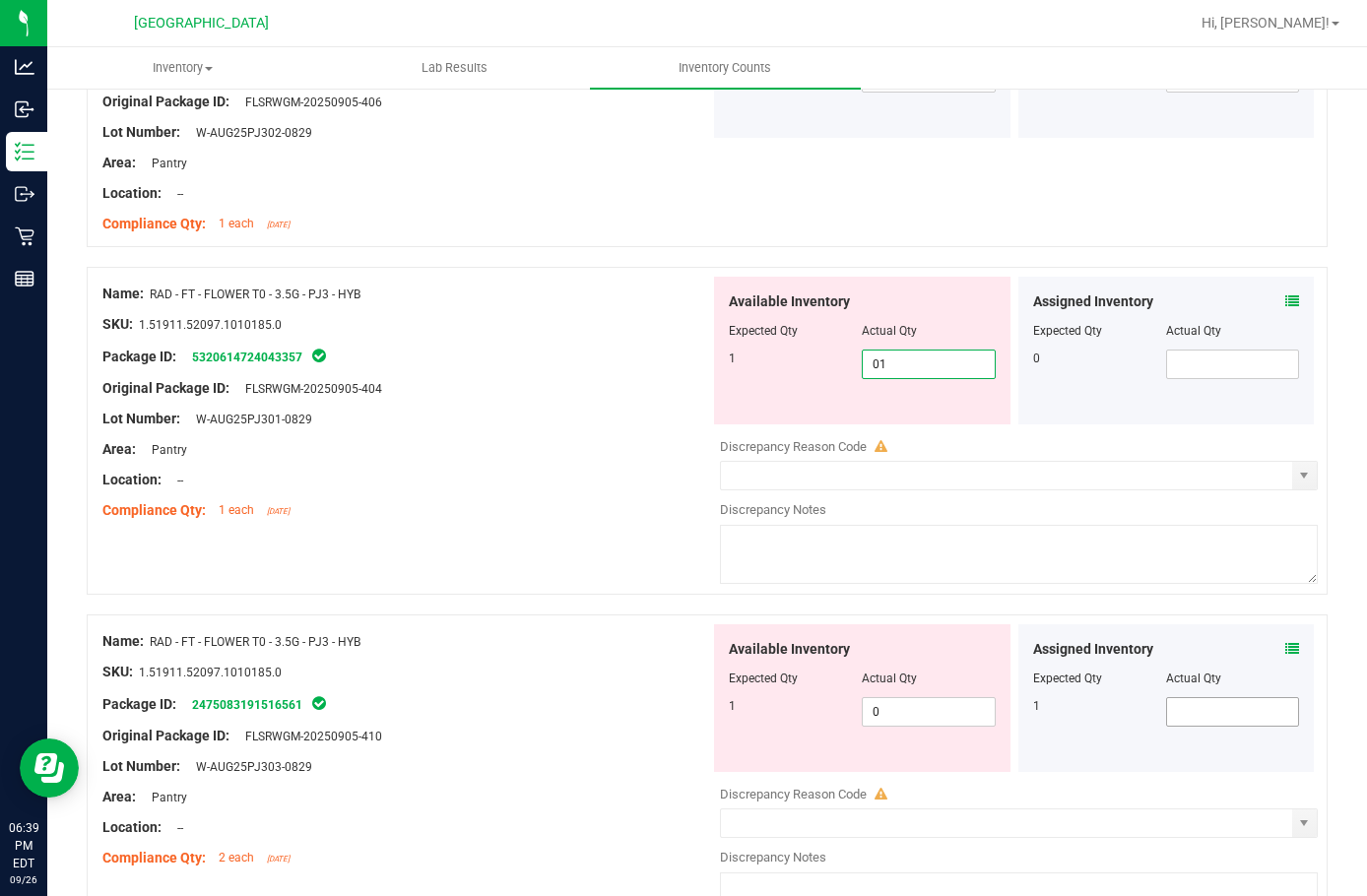
type input "1"
click at [1234, 699] on div "Assigned Inventory Expected Qty Actual Qty 1" at bounding box center [1167, 698] width 296 height 148
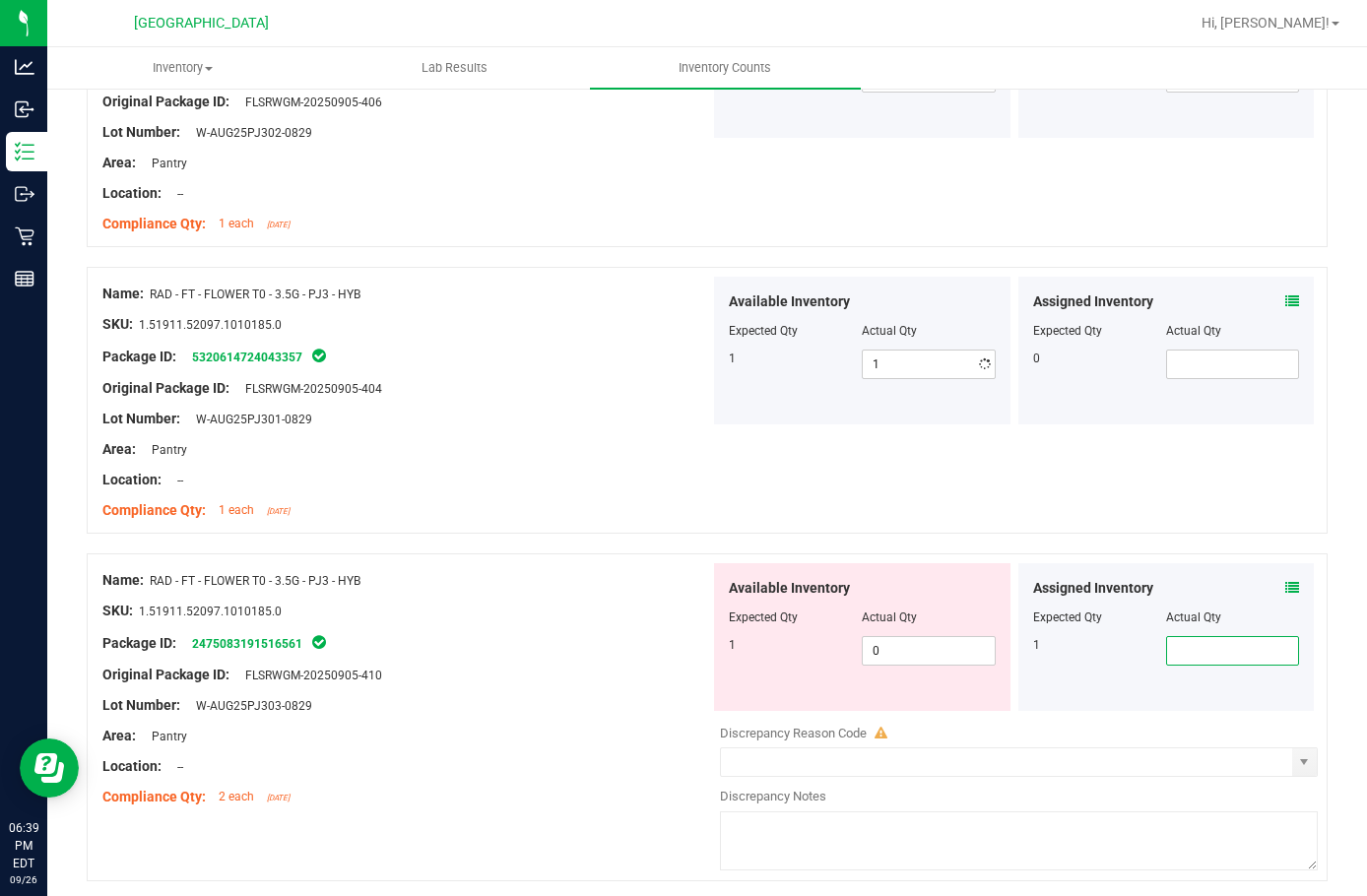
type input "1"
click at [918, 641] on span "0 0" at bounding box center [929, 651] width 133 height 30
type input "01"
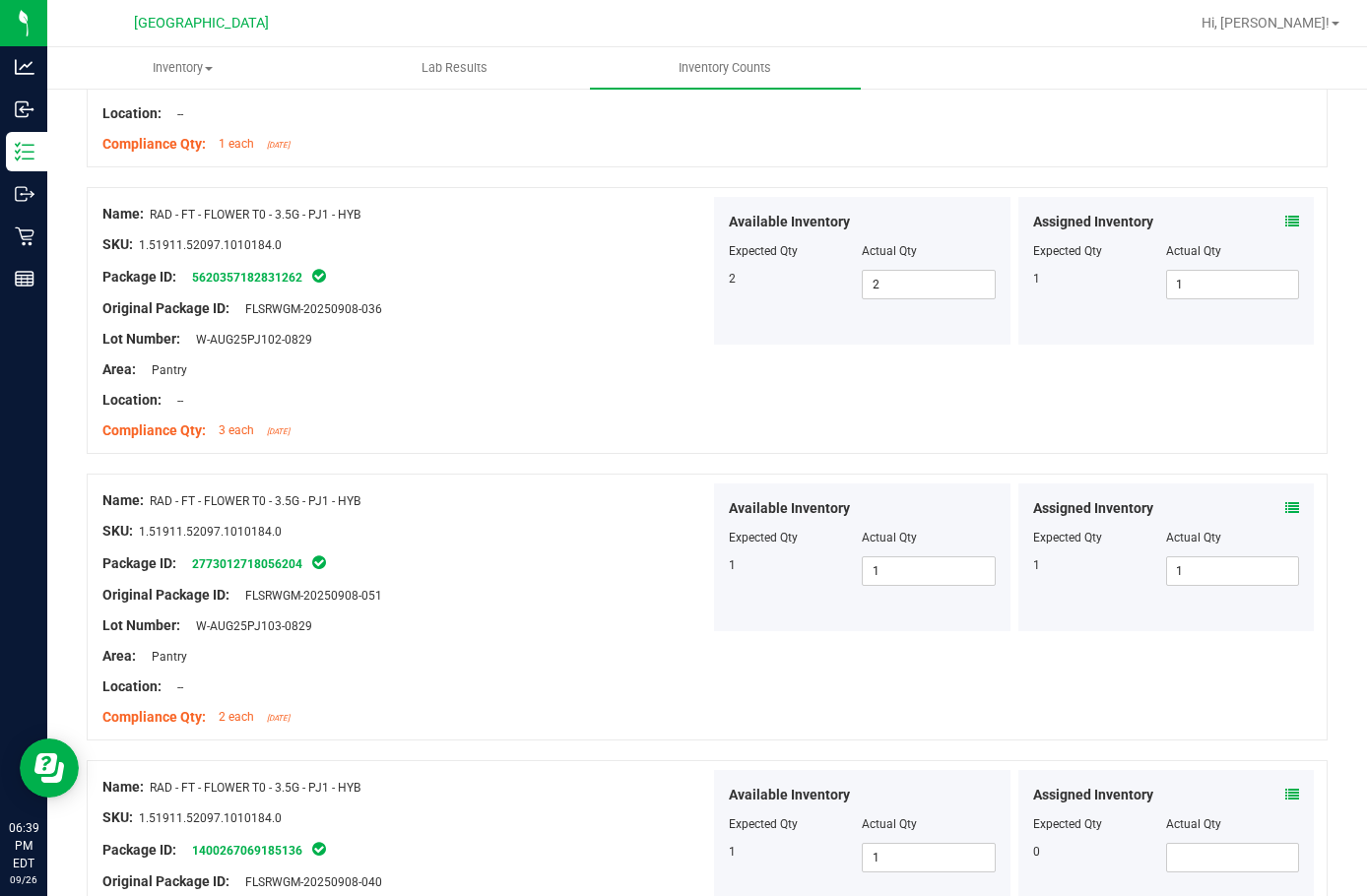
scroll to position [0, 0]
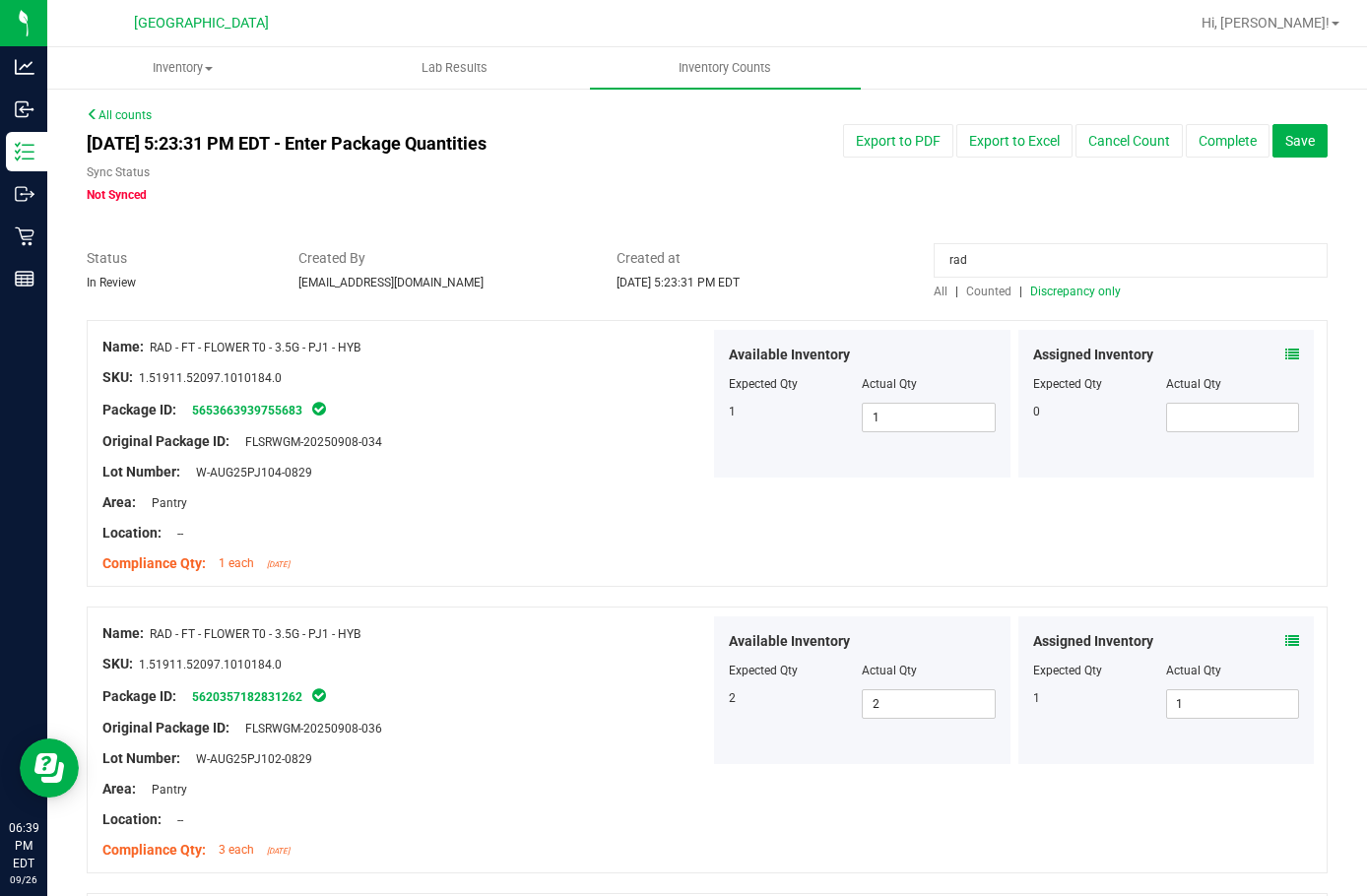
type input "1"
click at [1079, 292] on span "Discrepancy only" at bounding box center [1076, 291] width 90 height 14
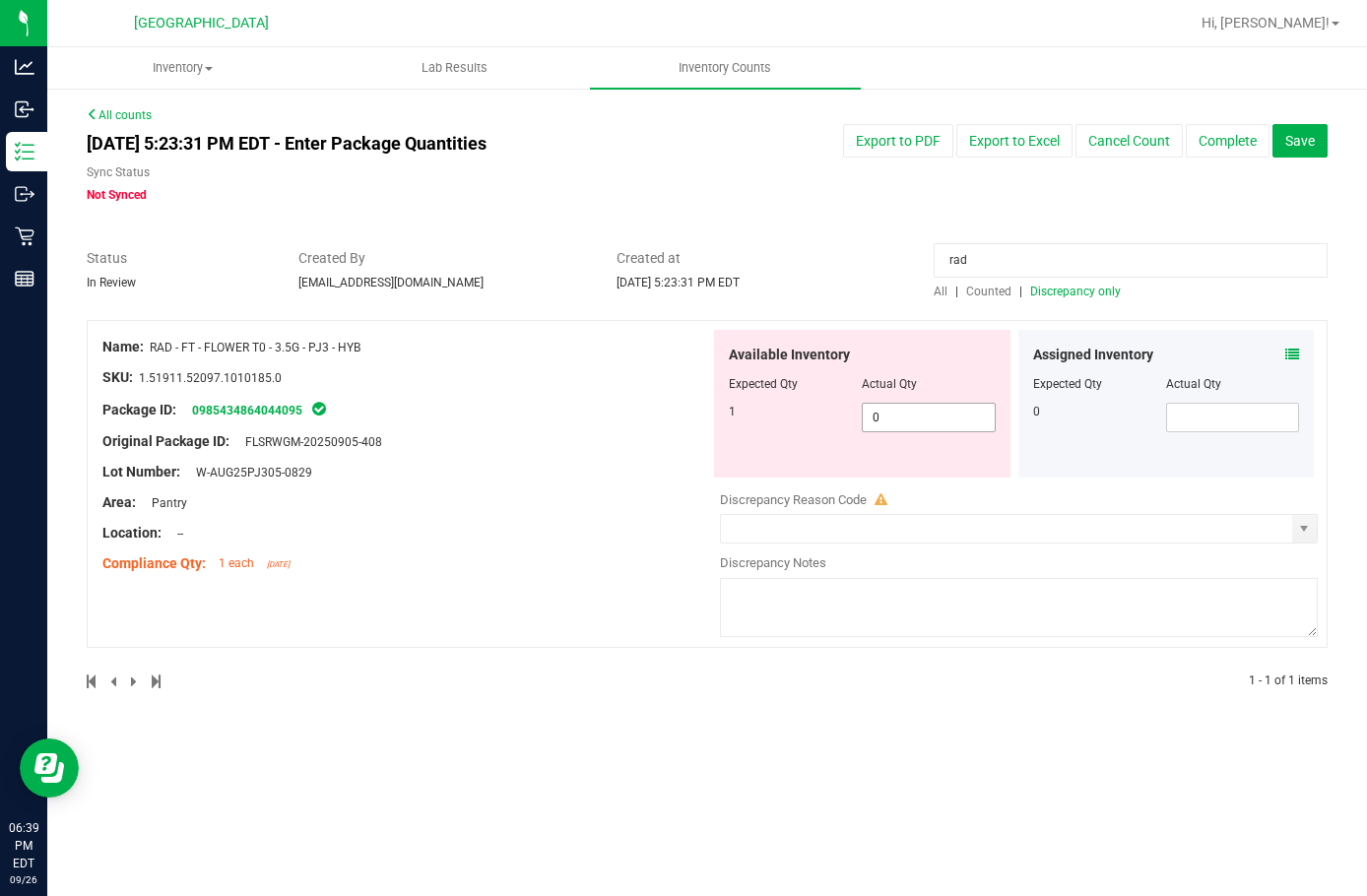
click at [891, 415] on span "0 0" at bounding box center [929, 417] width 133 height 30
type input "01"
type input "1"
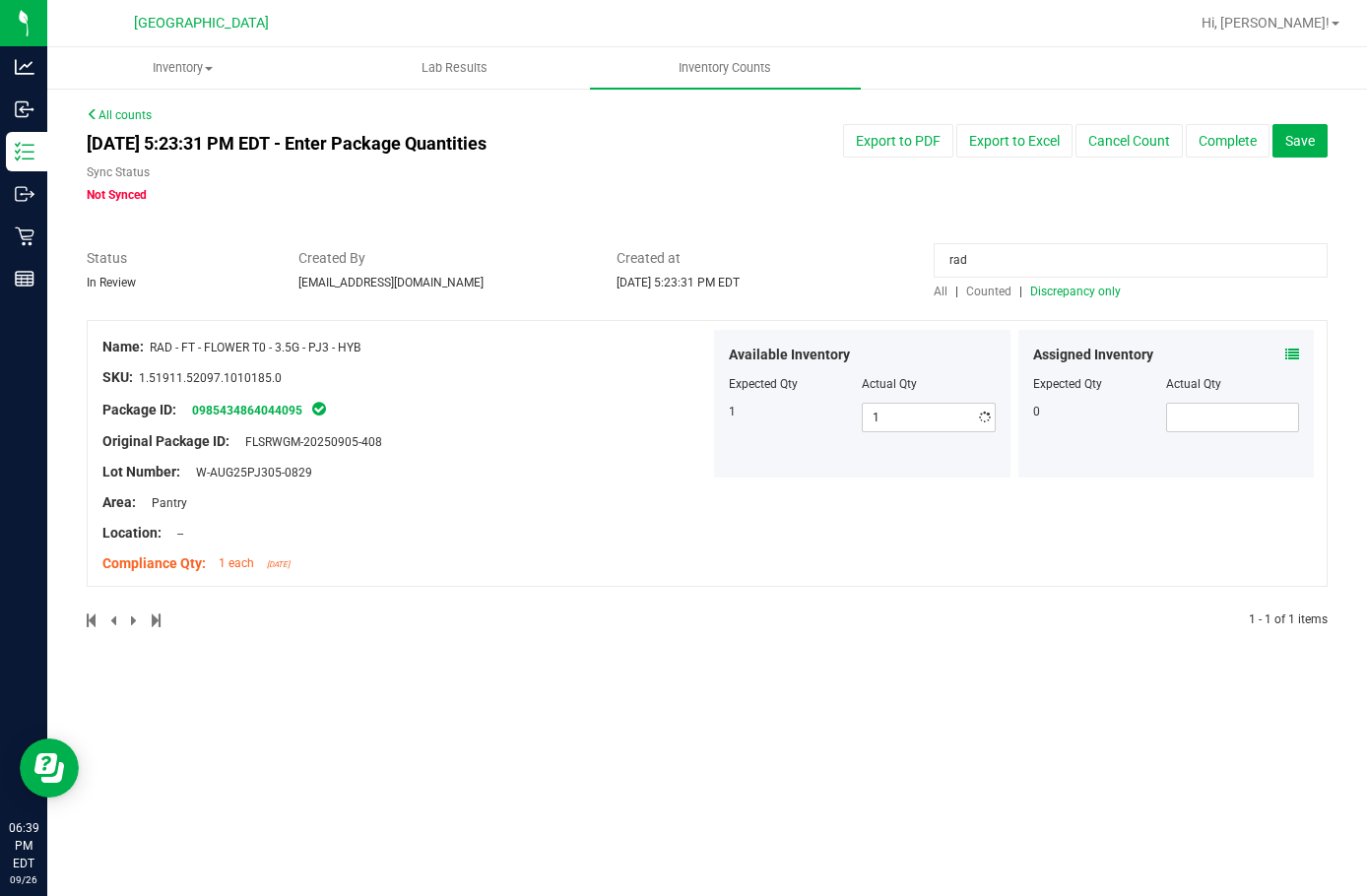
click at [1082, 294] on span "Discrepancy only" at bounding box center [1076, 291] width 90 height 14
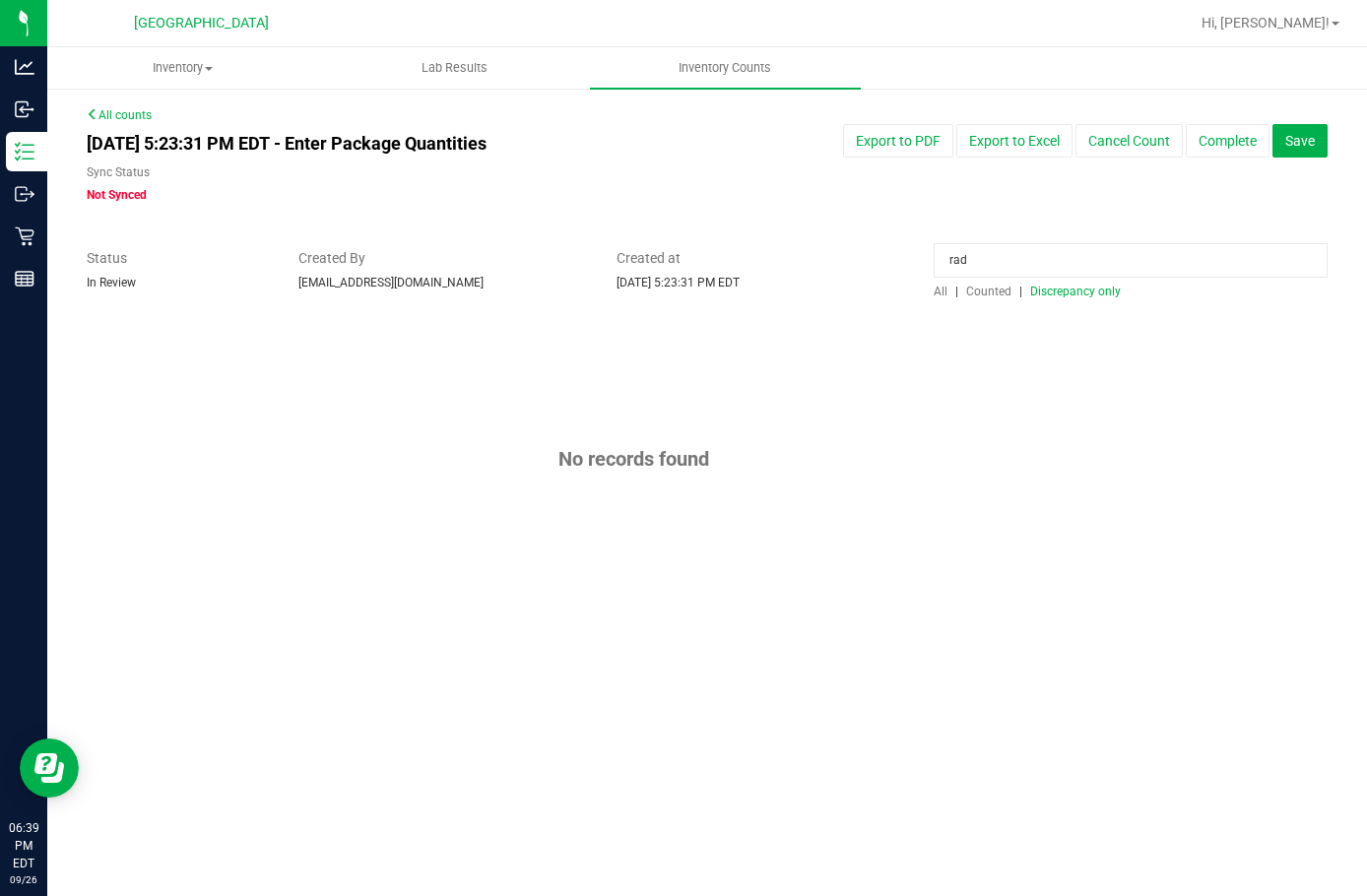
click at [1011, 264] on input "rad" at bounding box center [1131, 260] width 395 height 35
type input "r"
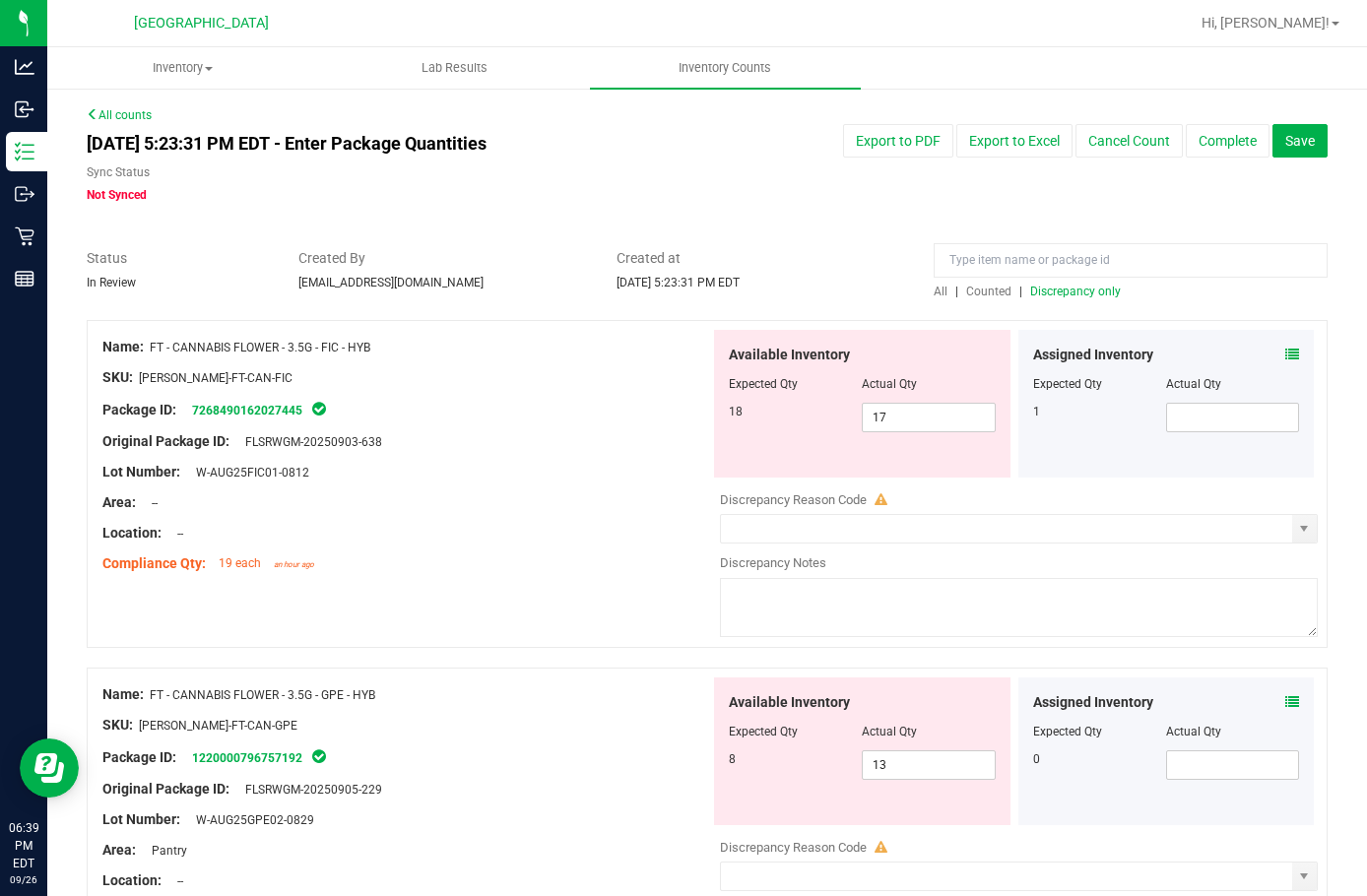
click at [1286, 357] on icon at bounding box center [1293, 355] width 14 height 14
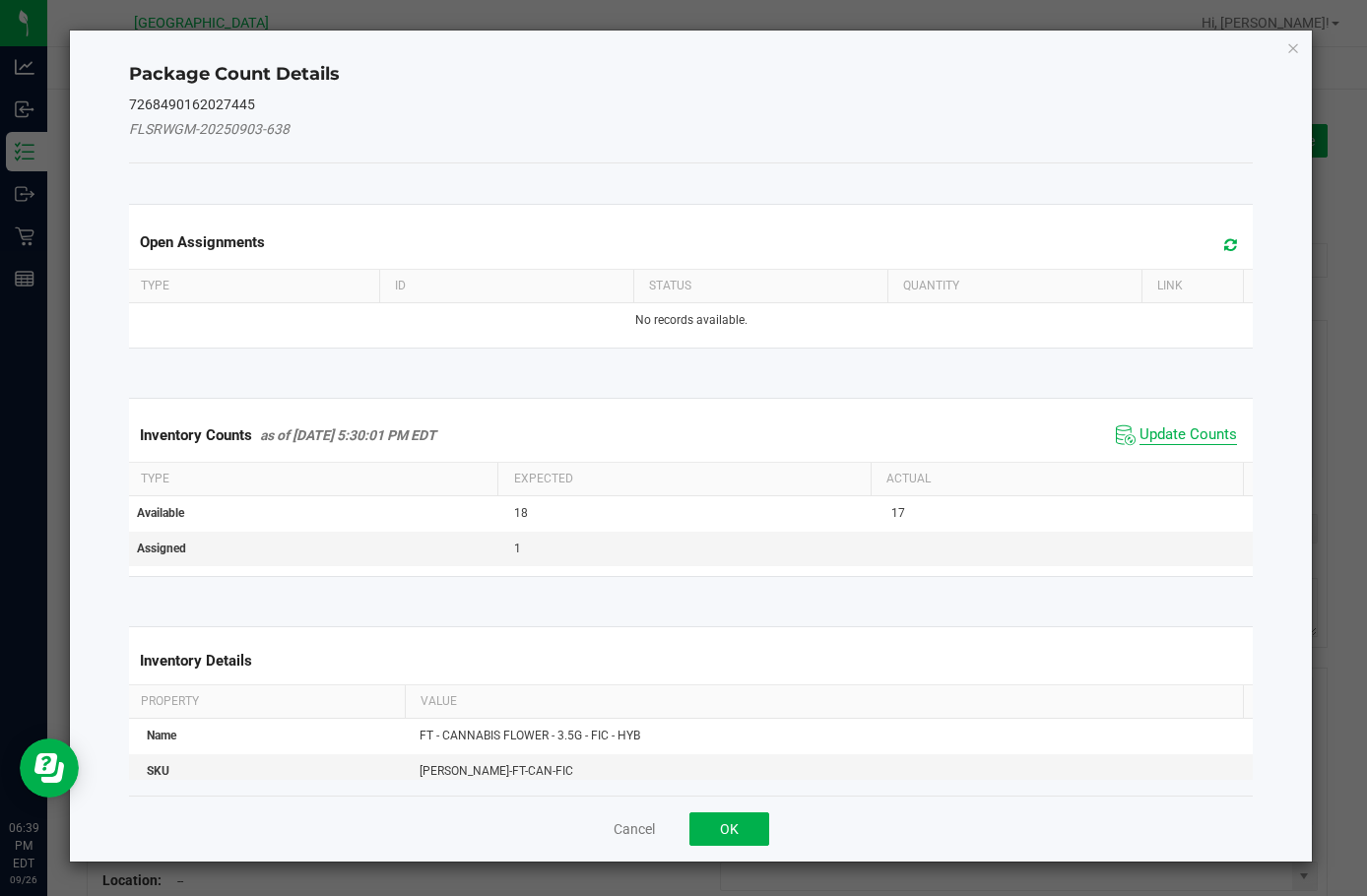
click at [1204, 432] on span "Update Counts" at bounding box center [1189, 435] width 97 height 20
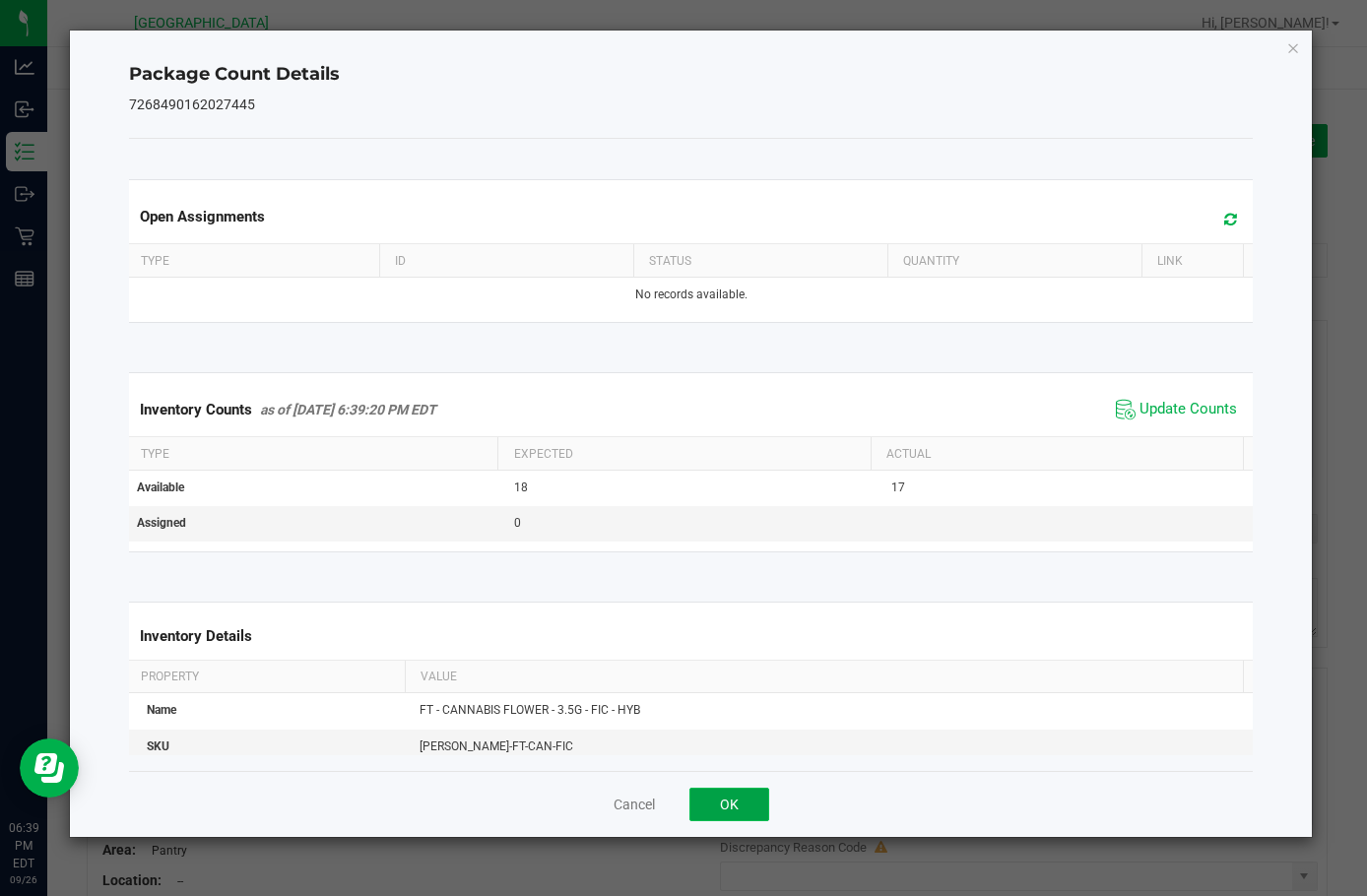
click at [738, 808] on button "OK" at bounding box center [730, 805] width 79 height 34
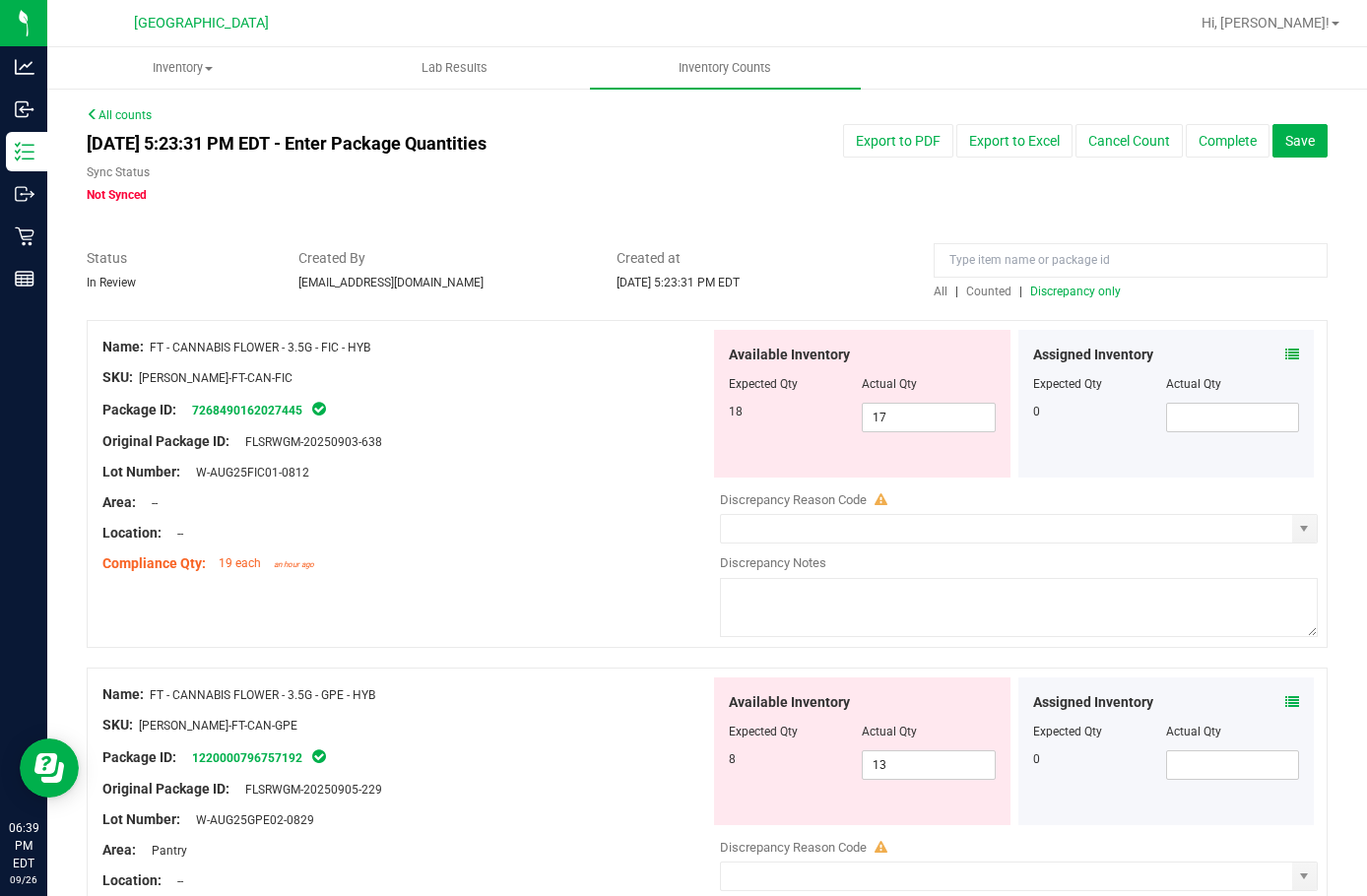
click at [1286, 696] on icon at bounding box center [1293, 703] width 14 height 14
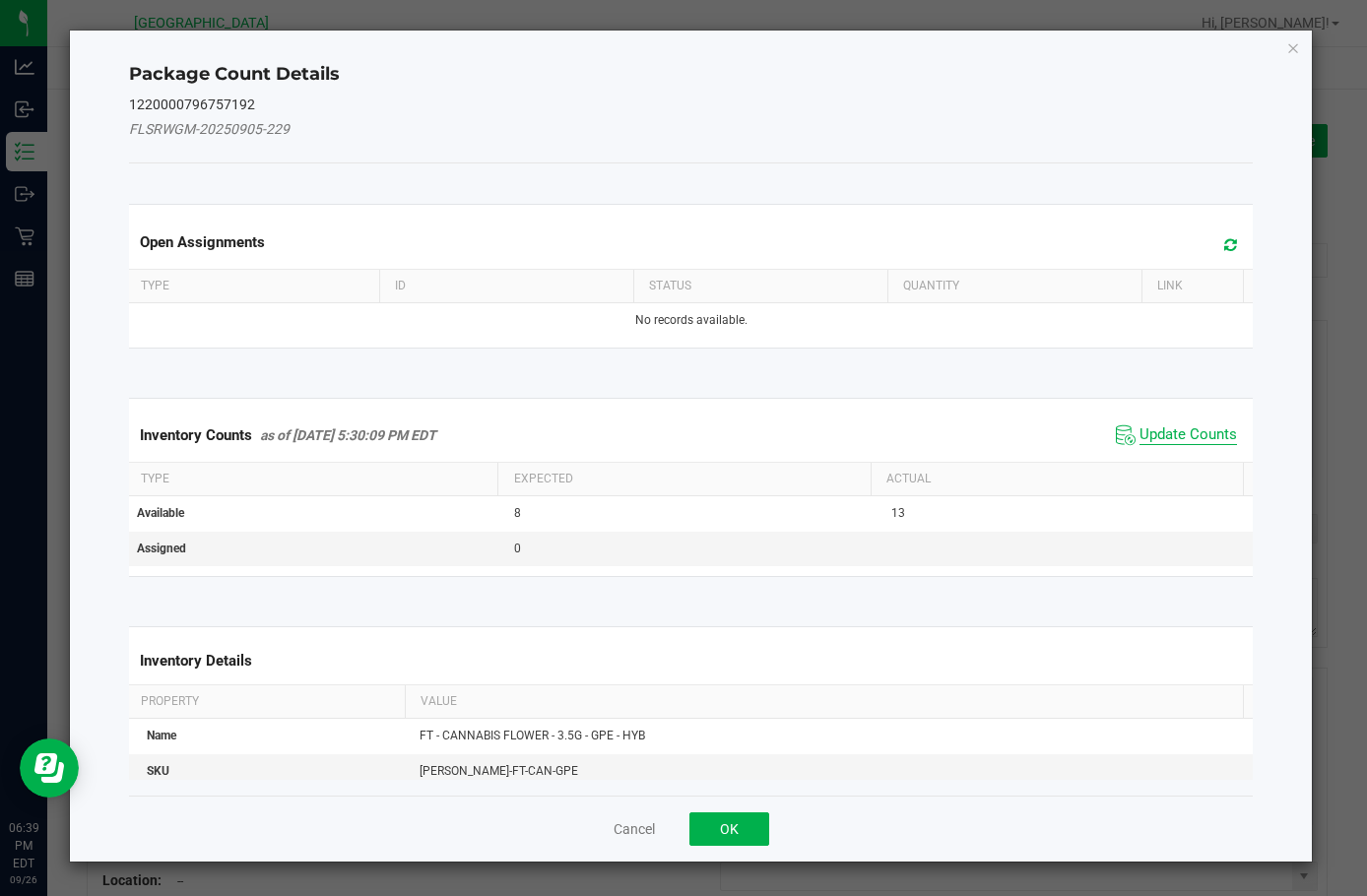
click at [1168, 444] on span "Update Counts" at bounding box center [1189, 435] width 97 height 20
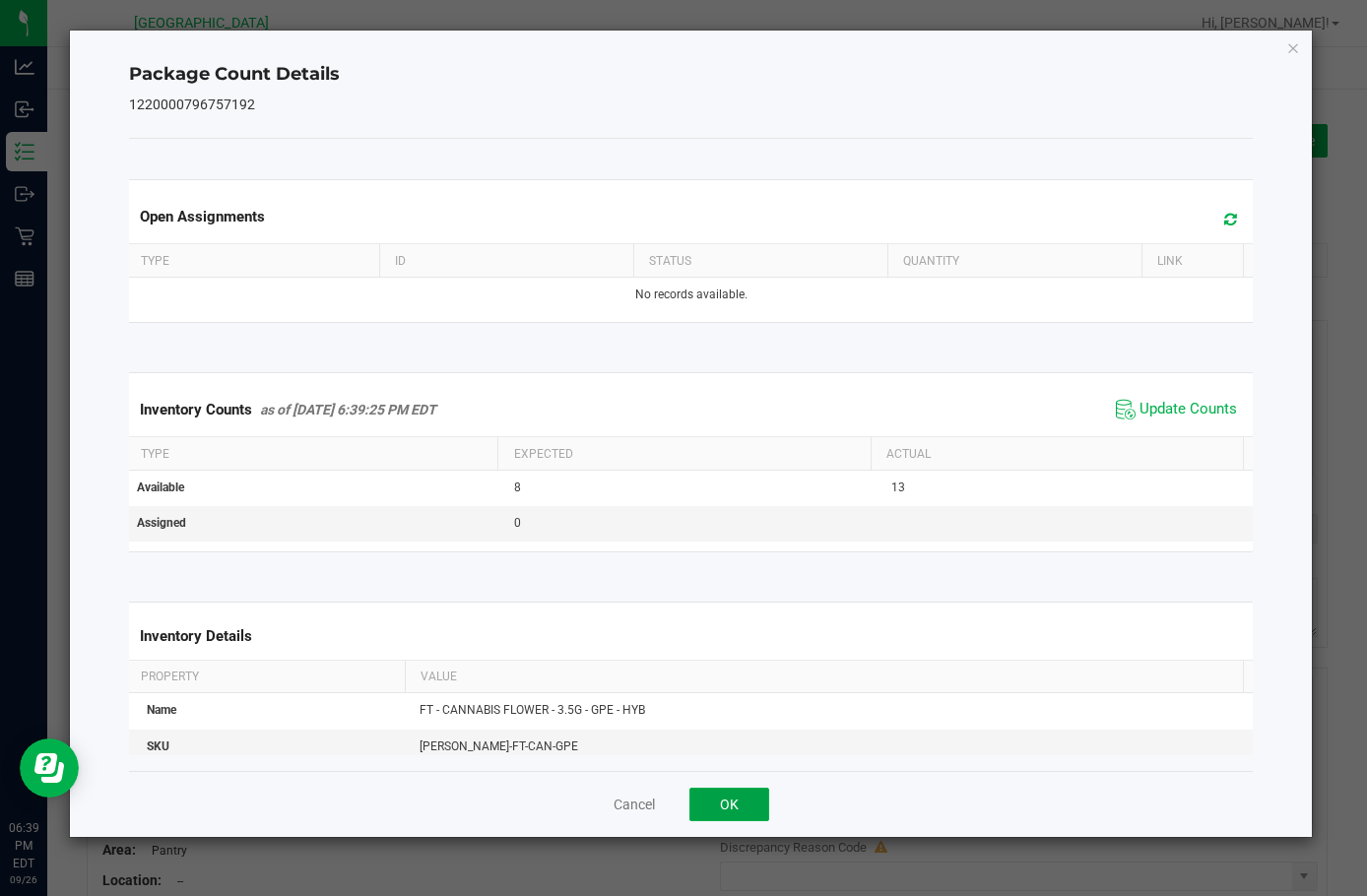
click at [736, 809] on button "OK" at bounding box center [730, 805] width 79 height 34
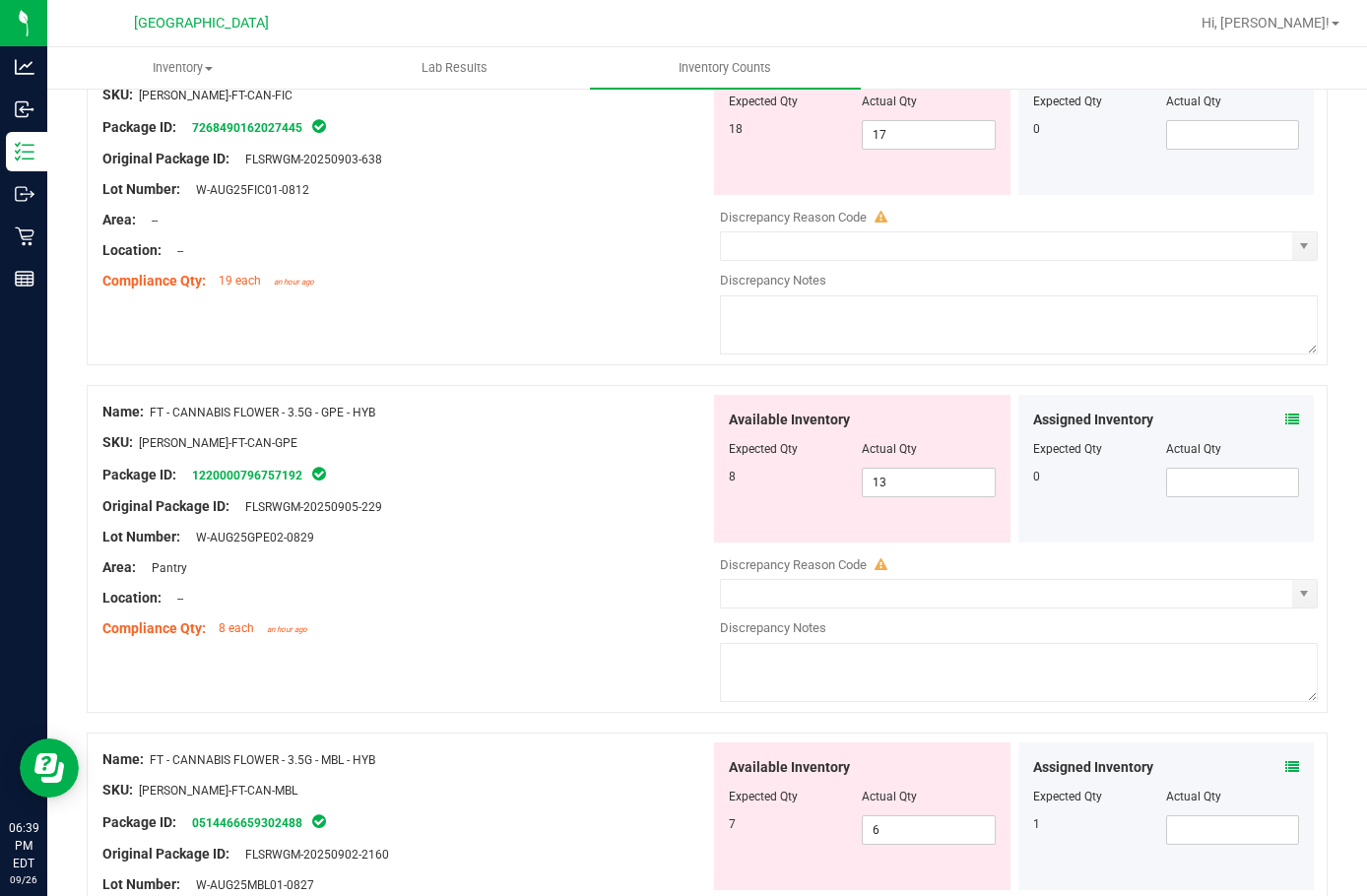
scroll to position [394, 0]
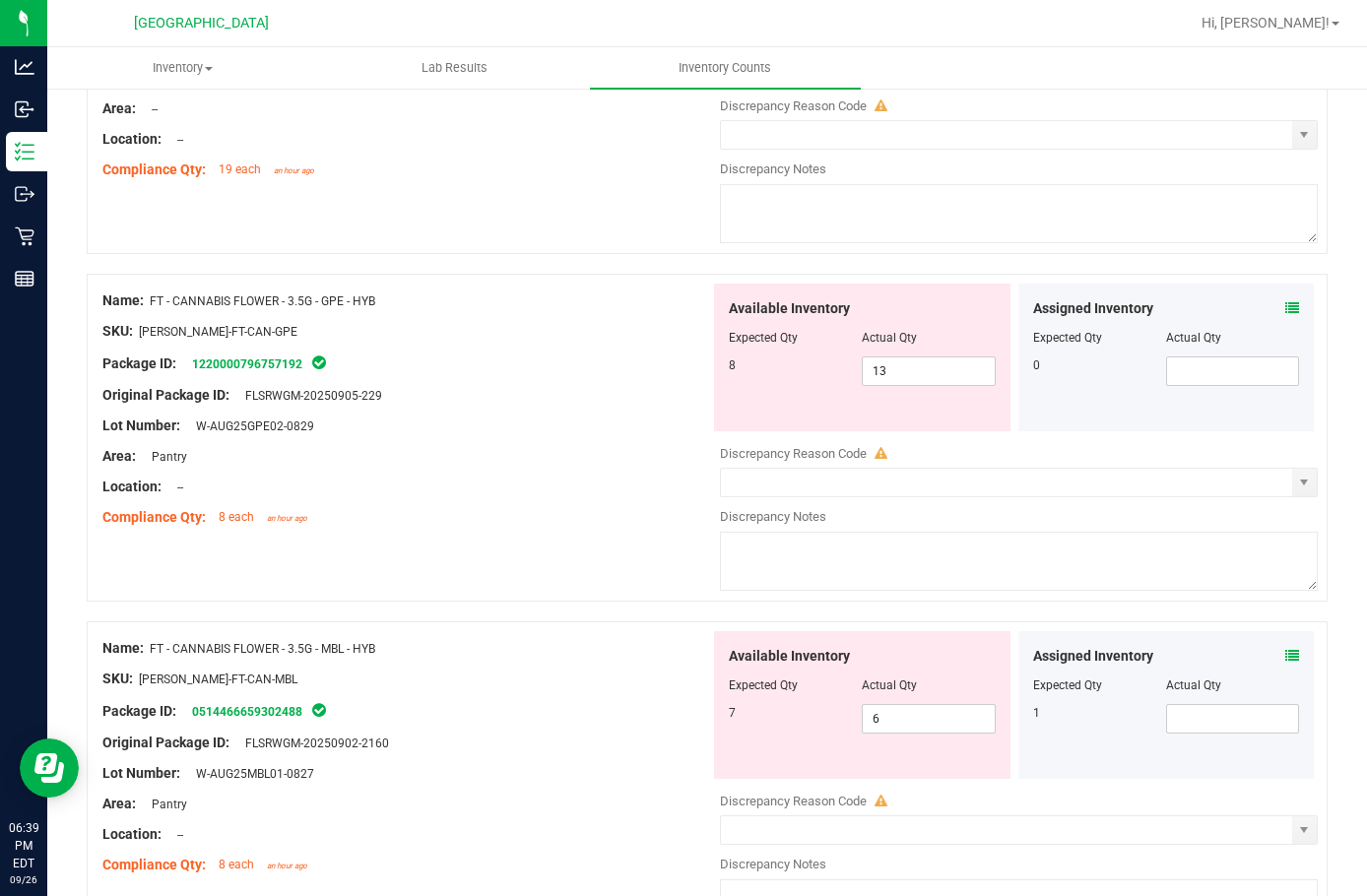
click at [1286, 655] on icon at bounding box center [1293, 656] width 14 height 14
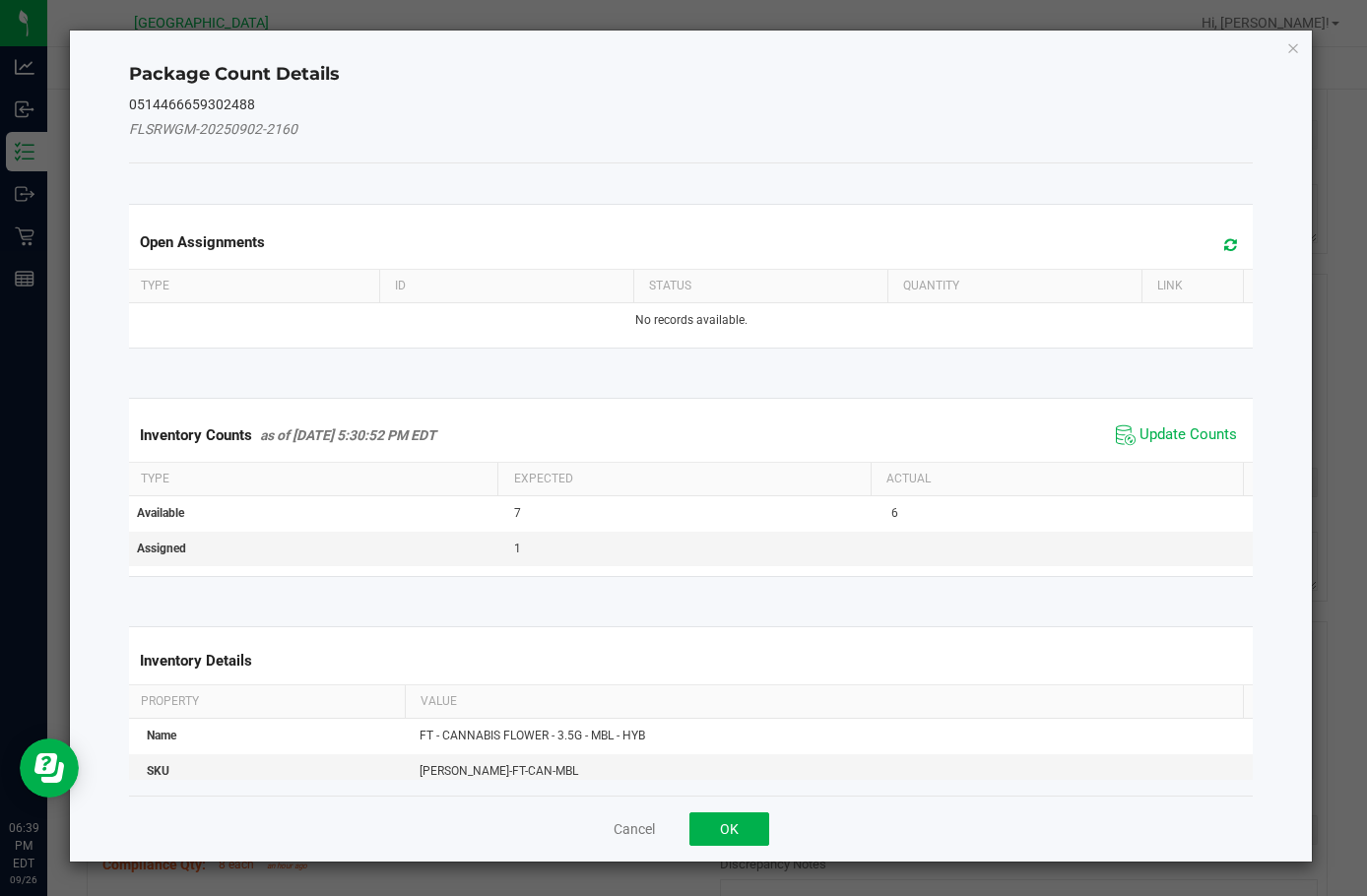
click at [1133, 448] on span "Update Counts" at bounding box center [1177, 435] width 131 height 30
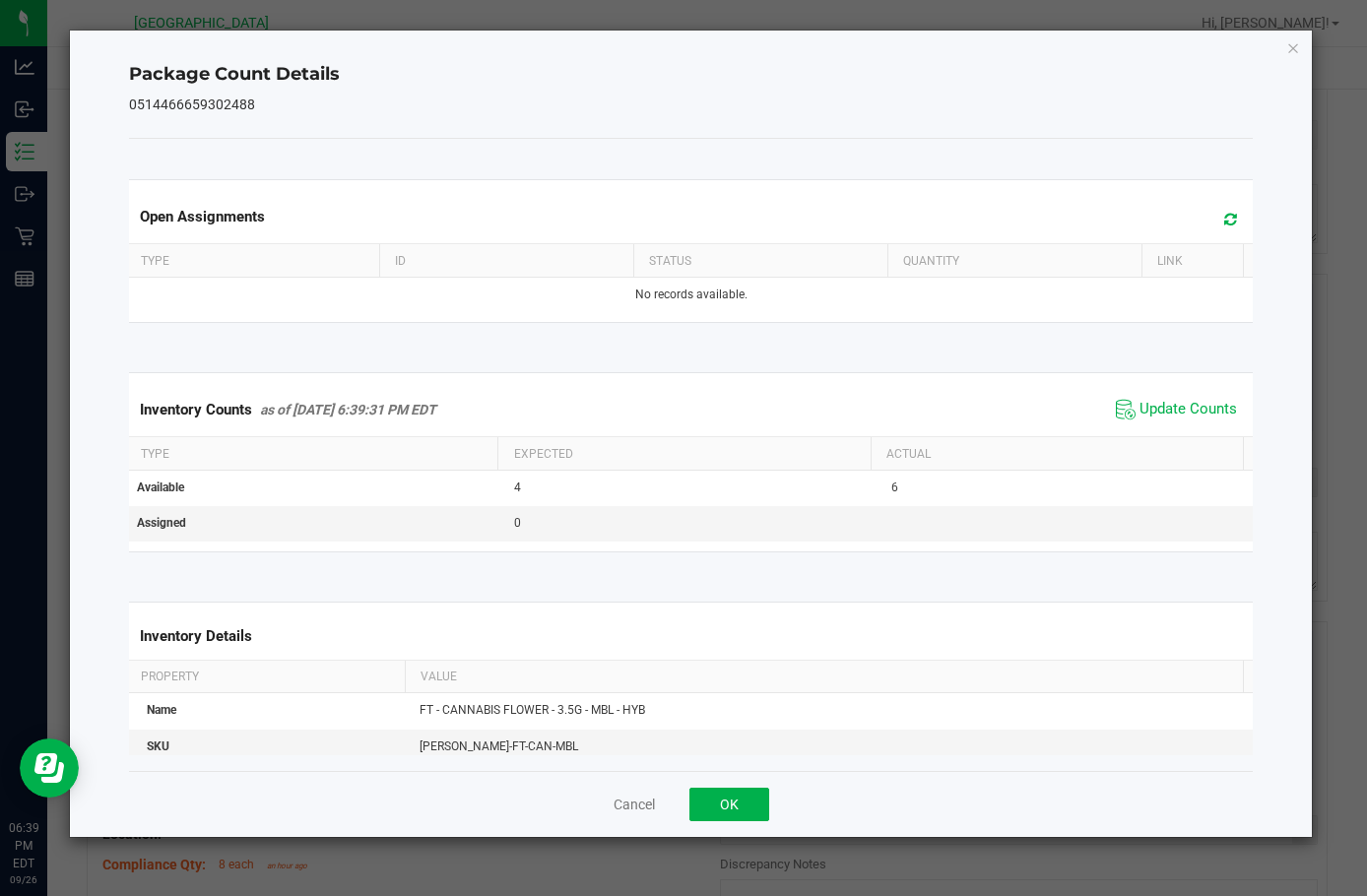
click at [735, 823] on div "Cancel OK" at bounding box center [691, 804] width 1124 height 66
click at [736, 808] on button "OK" at bounding box center [730, 805] width 79 height 34
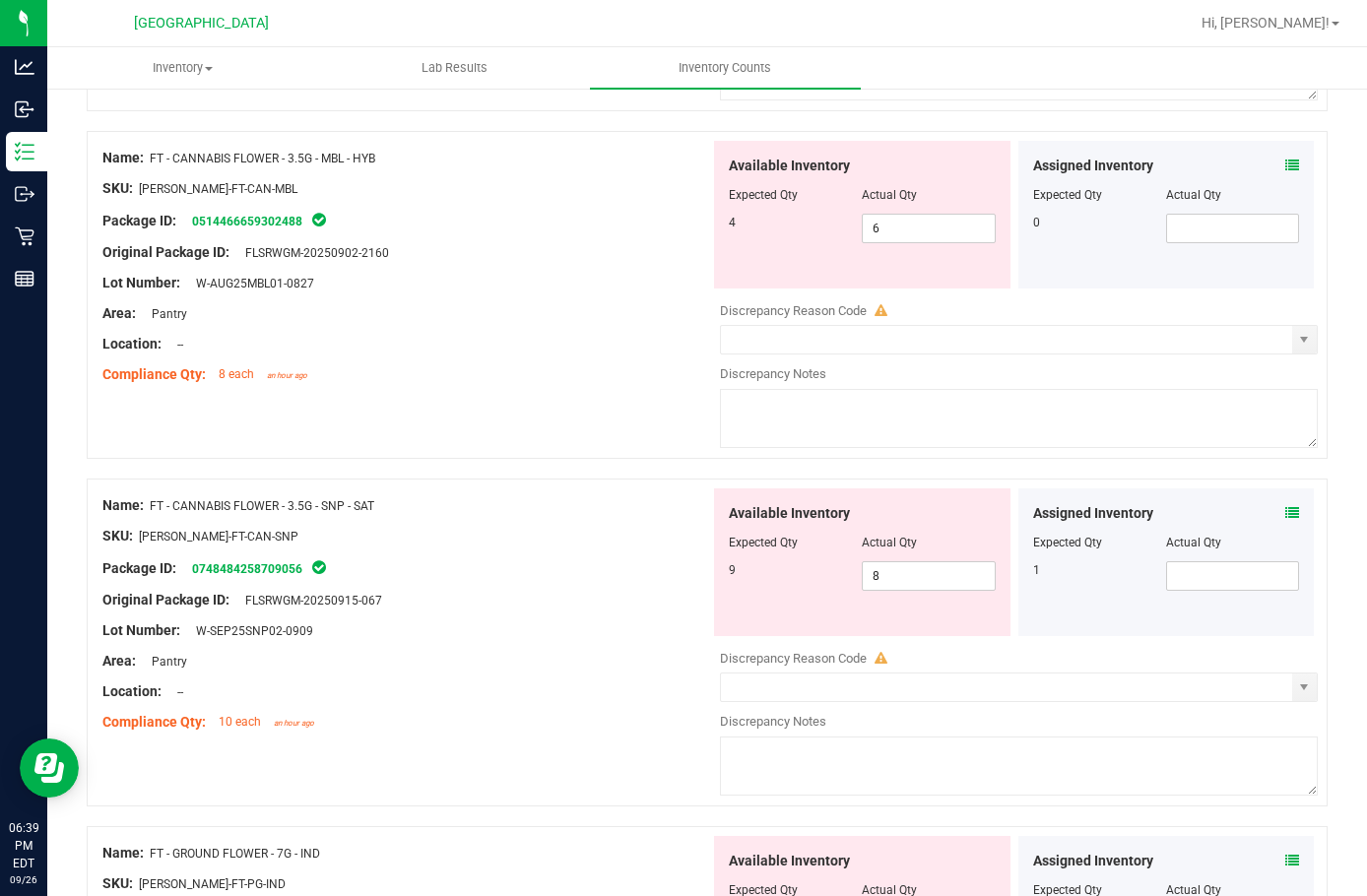
scroll to position [886, 0]
click at [1265, 517] on div "Assigned Inventory" at bounding box center [1167, 511] width 267 height 21
click at [1286, 508] on icon at bounding box center [1293, 511] width 14 height 14
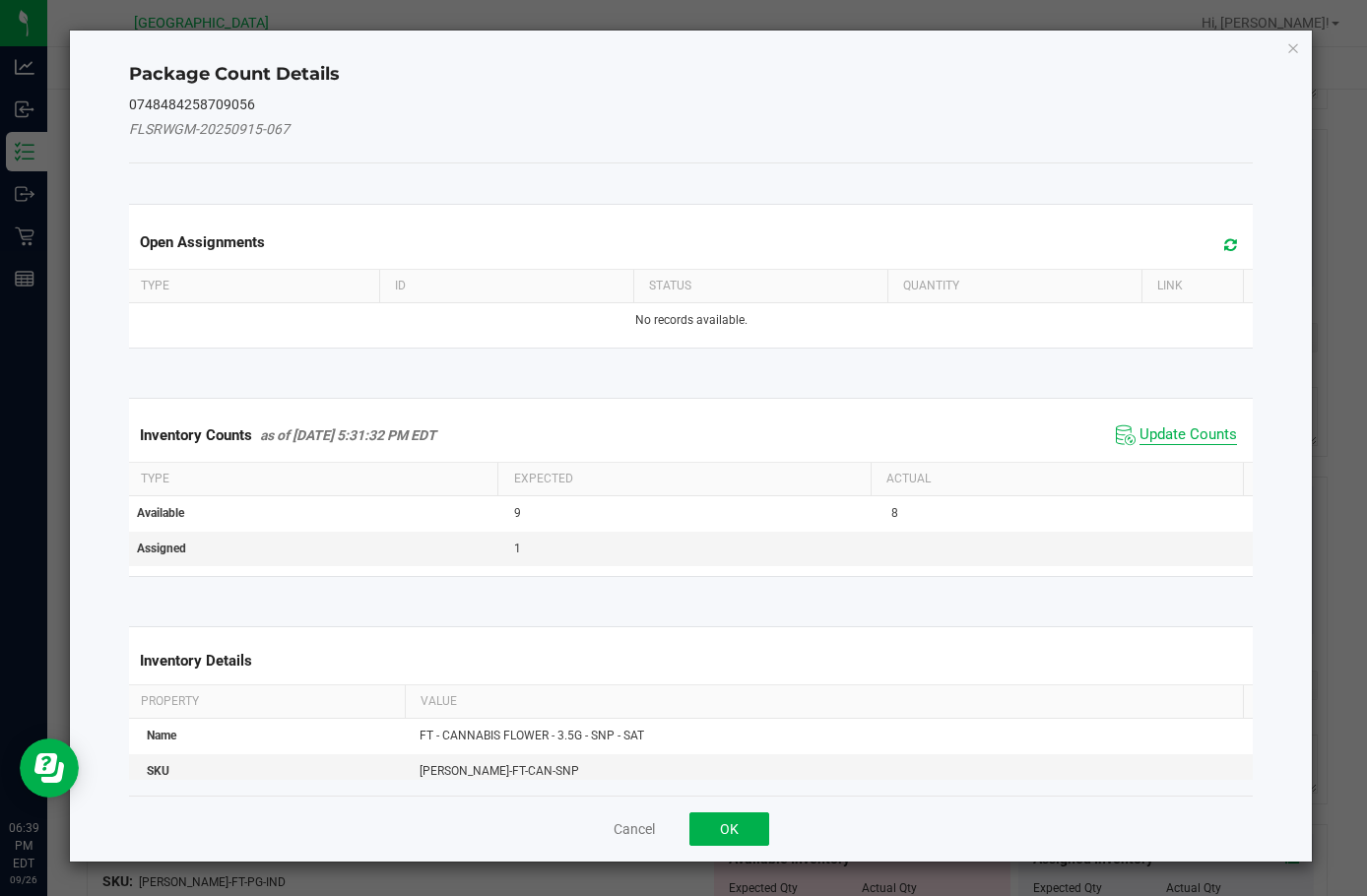
click at [1176, 436] on span "Update Counts" at bounding box center [1189, 435] width 97 height 20
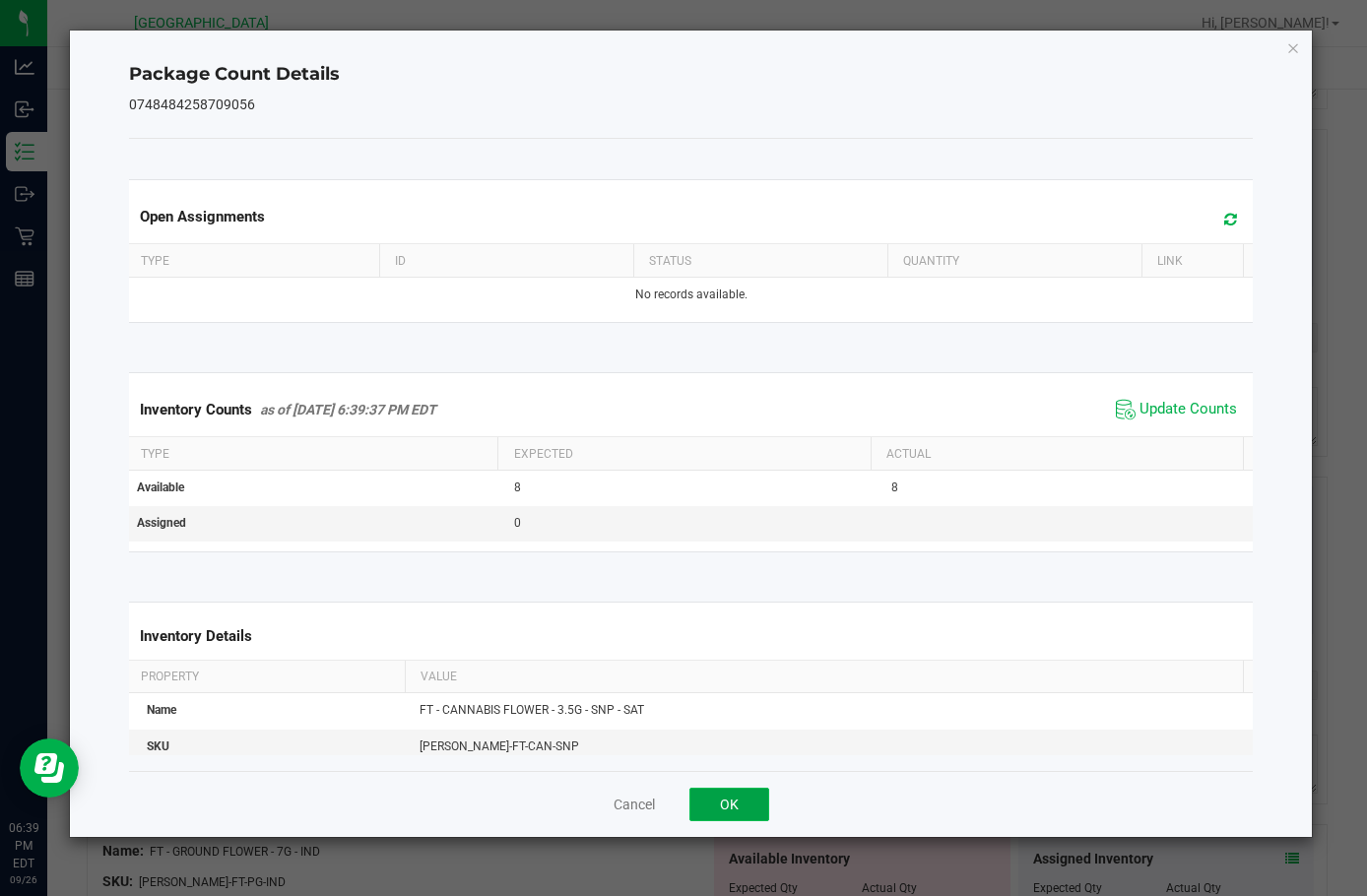
click at [740, 790] on button "OK" at bounding box center [730, 805] width 79 height 34
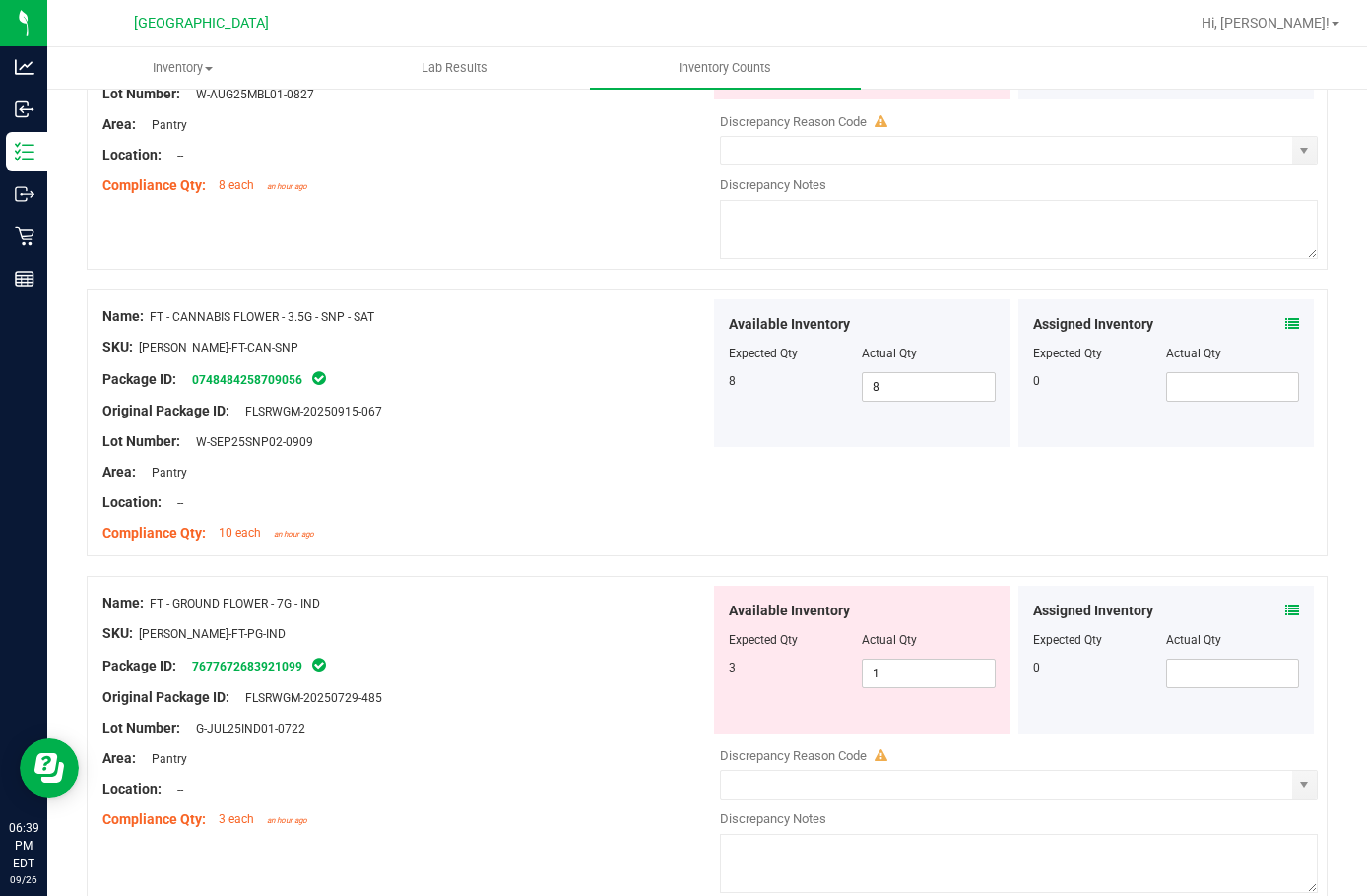
scroll to position [1182, 0]
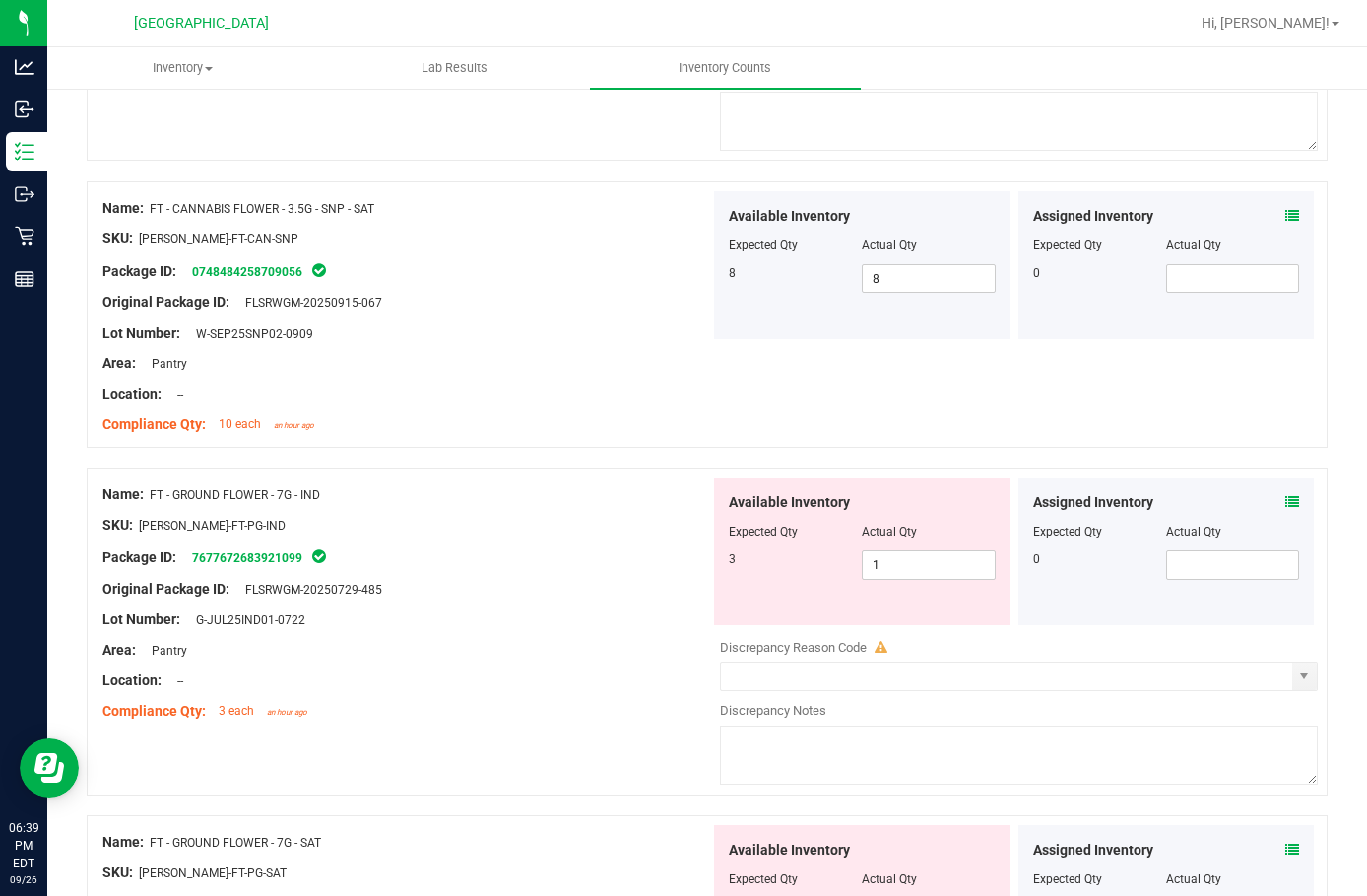
click at [1288, 501] on div "Assigned Inventory Expected Qty Actual Qty 0" at bounding box center [1167, 551] width 296 height 148
click at [1289, 504] on div "Assigned Inventory Expected Qty Actual Qty 0" at bounding box center [1167, 551] width 296 height 148
click at [1287, 504] on div "Assigned Inventory Expected Qty Actual Qty 0" at bounding box center [1167, 551] width 296 height 148
click at [1286, 503] on icon at bounding box center [1293, 503] width 14 height 14
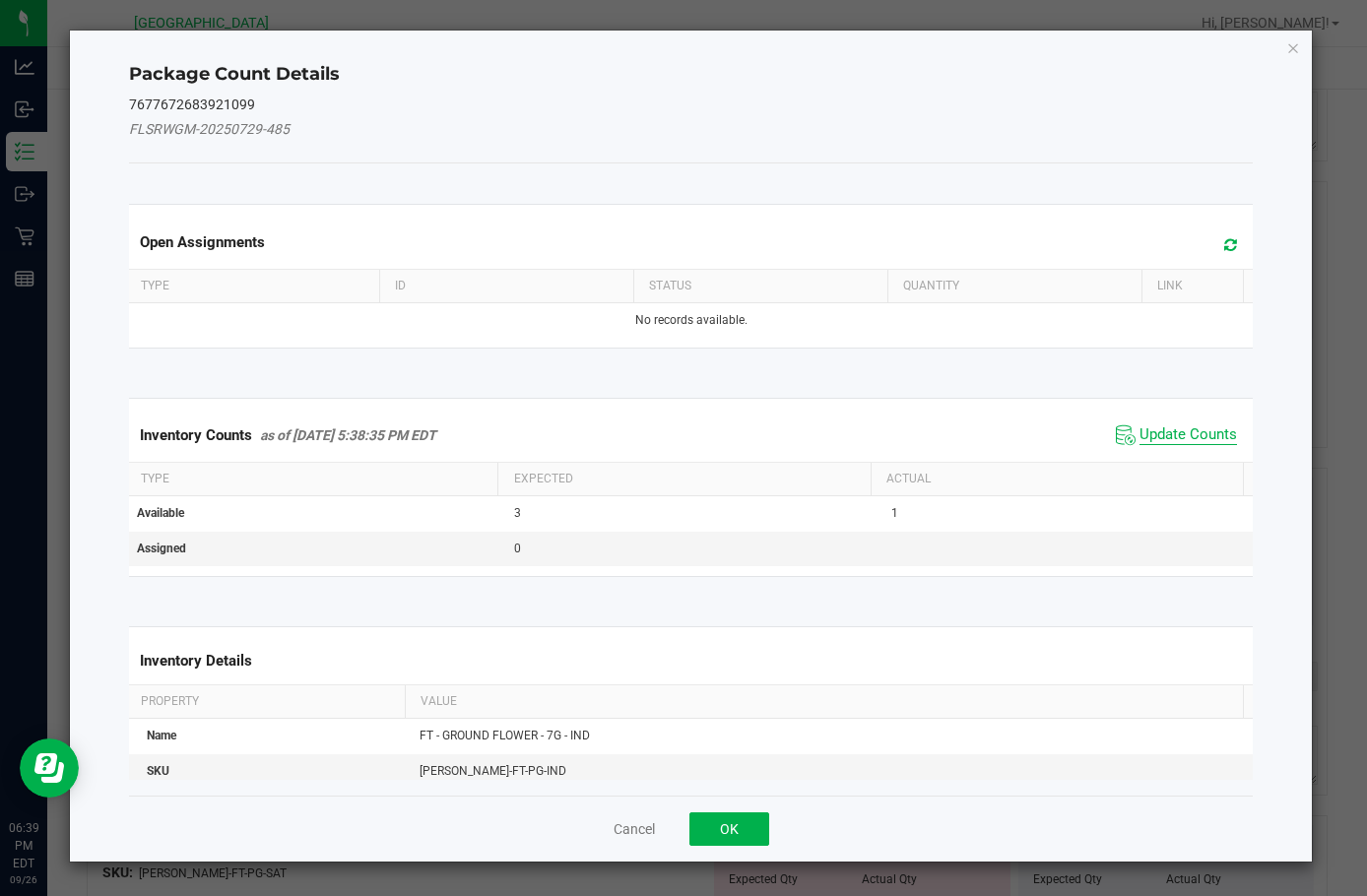
click at [1152, 438] on span "Update Counts" at bounding box center [1189, 435] width 97 height 20
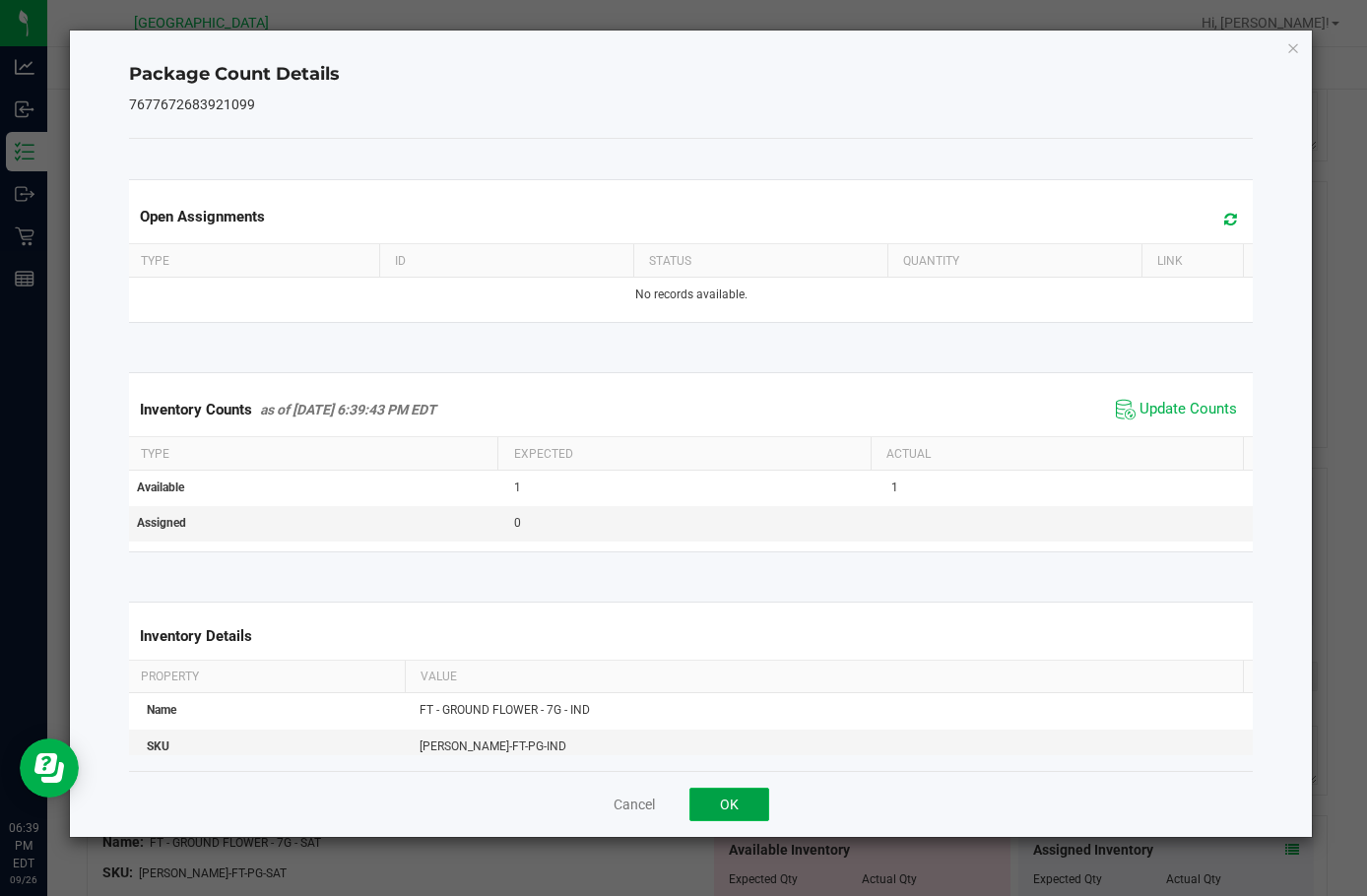
click at [731, 808] on button "OK" at bounding box center [730, 805] width 79 height 34
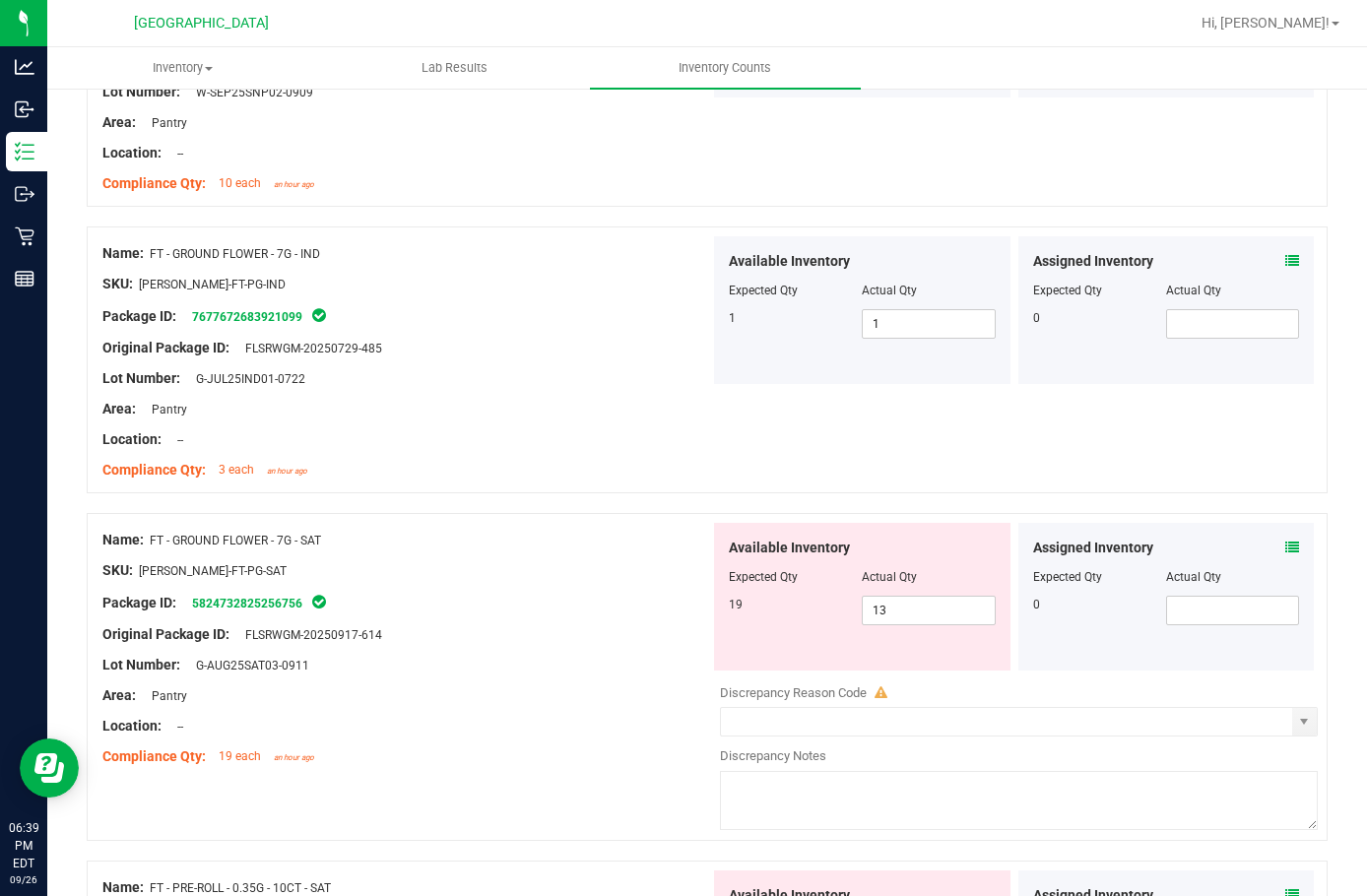
scroll to position [1478, 0]
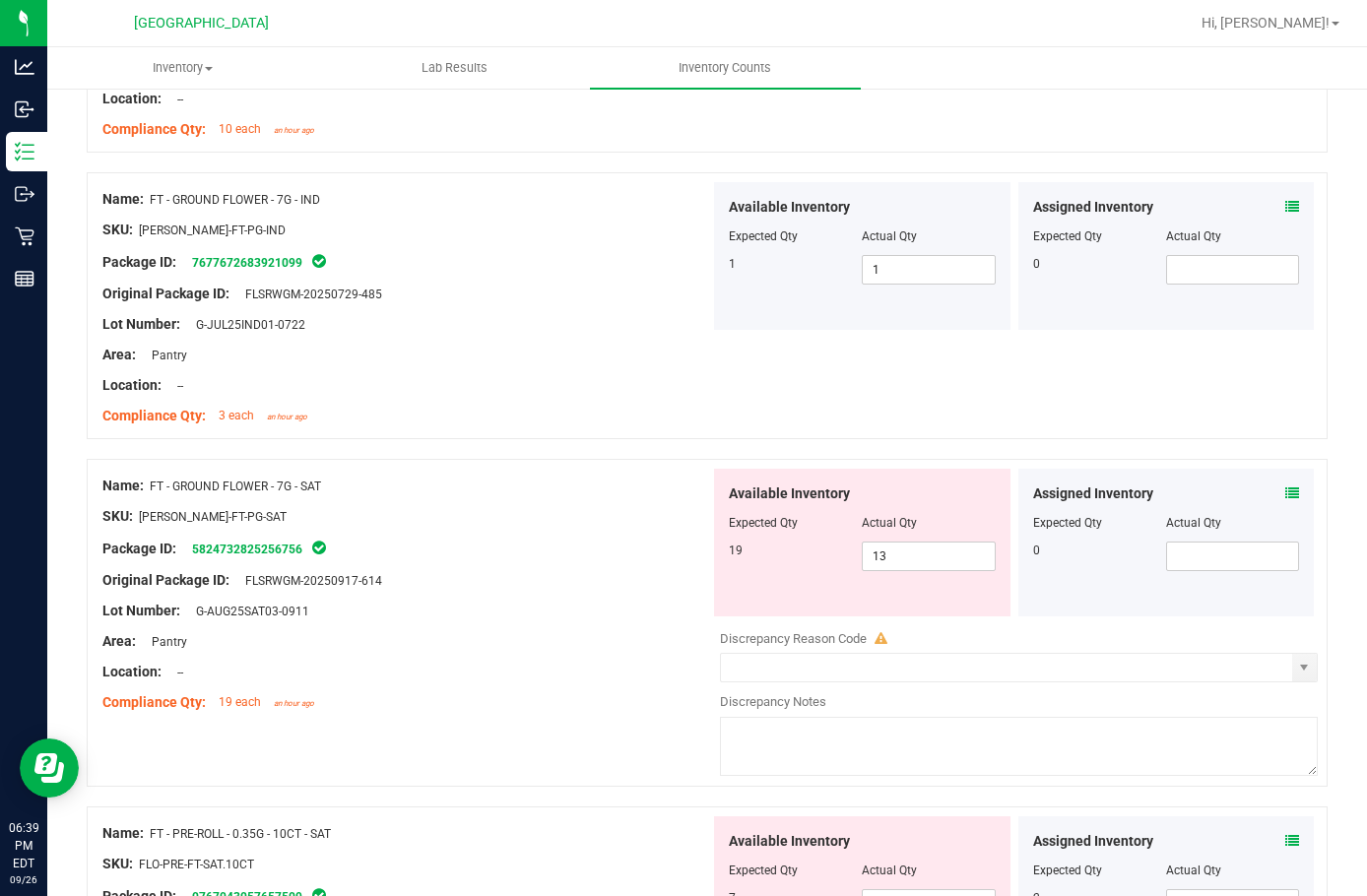
click at [1286, 491] on icon at bounding box center [1293, 494] width 14 height 14
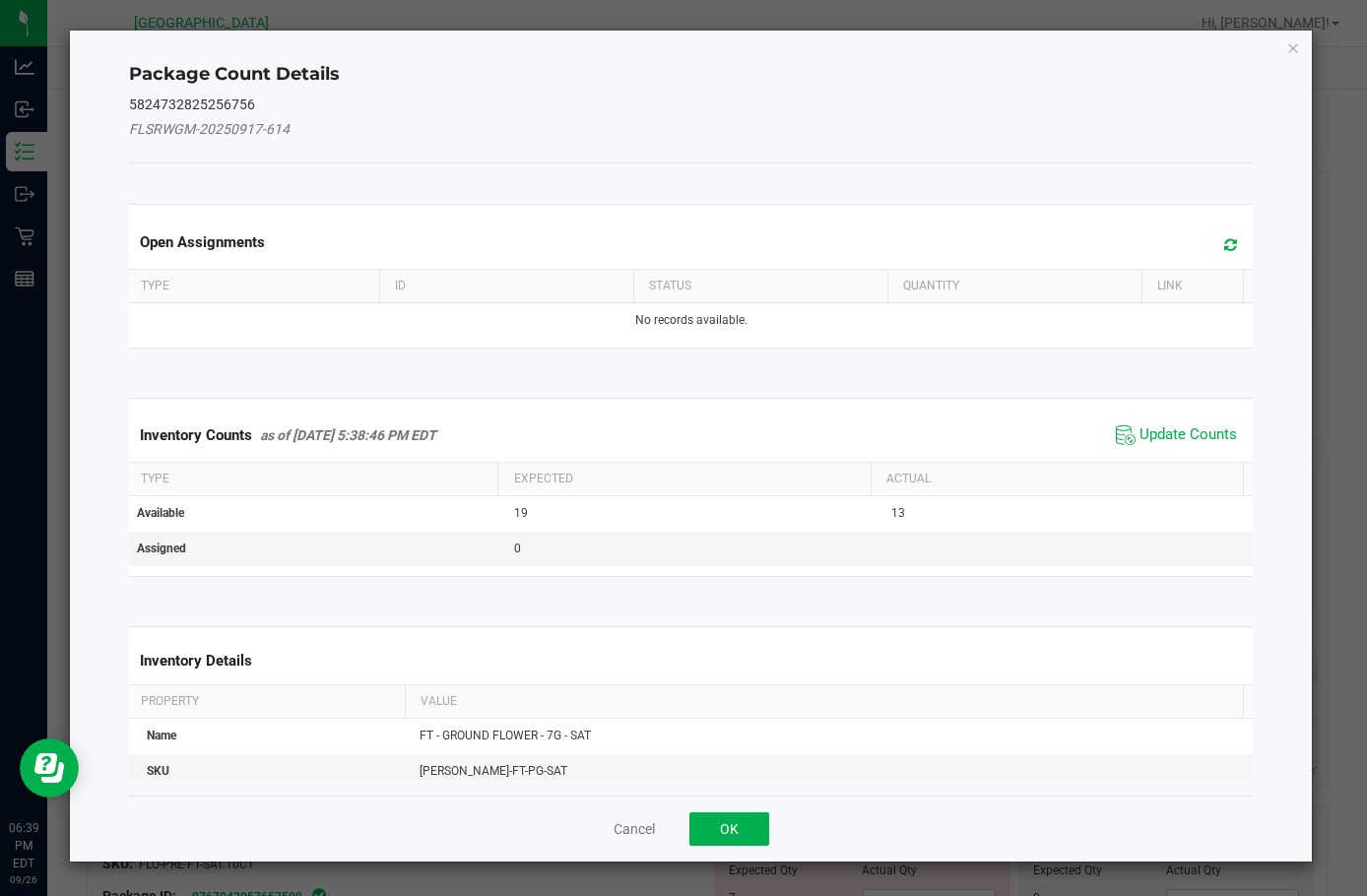
click at [1145, 450] on div "Inventory Counts as of [DATE] 5:38:46 PM EDT Update Counts" at bounding box center [691, 435] width 1132 height 54
click at [1149, 434] on span "Update Counts" at bounding box center [1189, 435] width 97 height 20
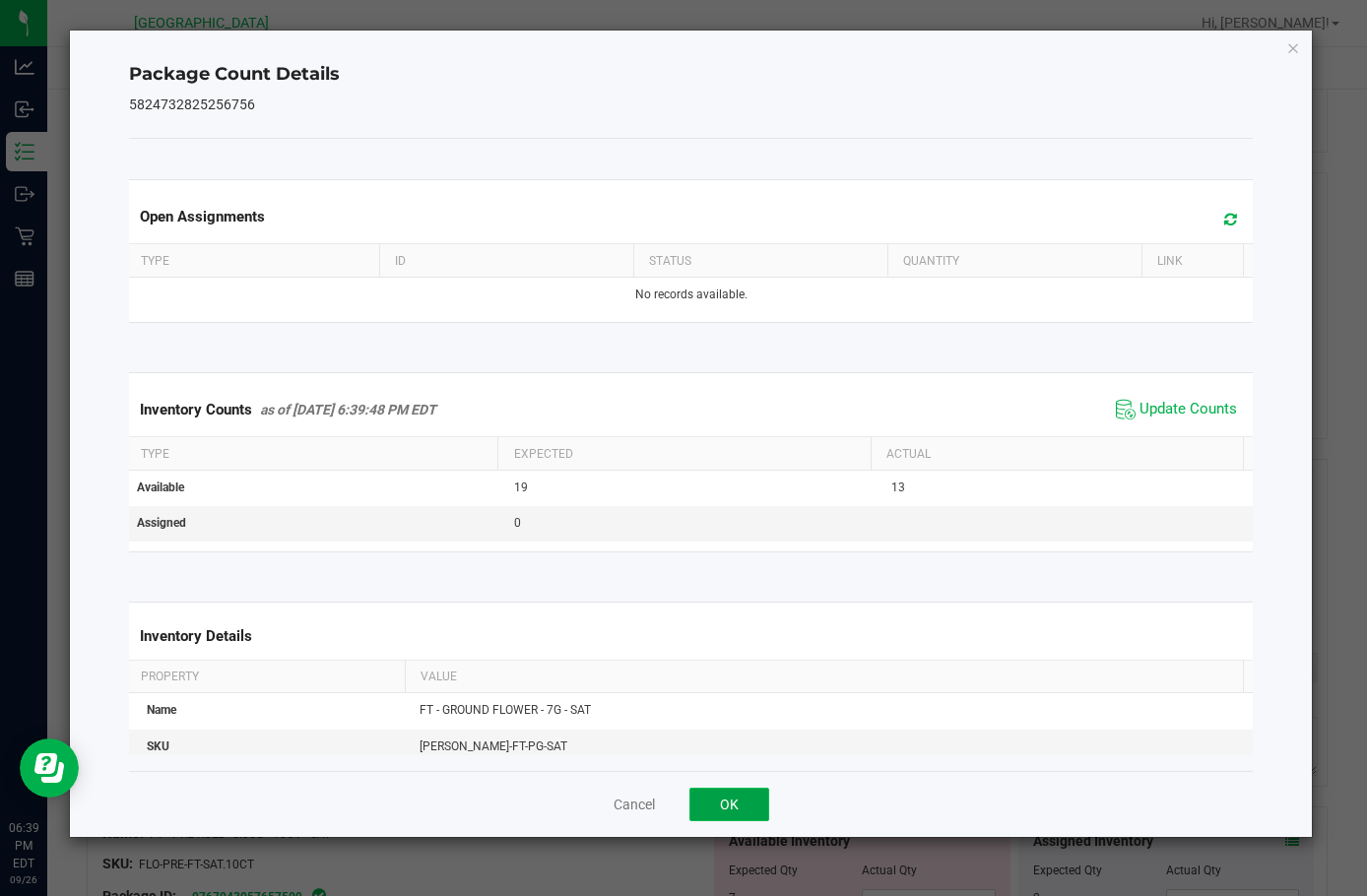
click at [720, 805] on button "OK" at bounding box center [730, 805] width 79 height 34
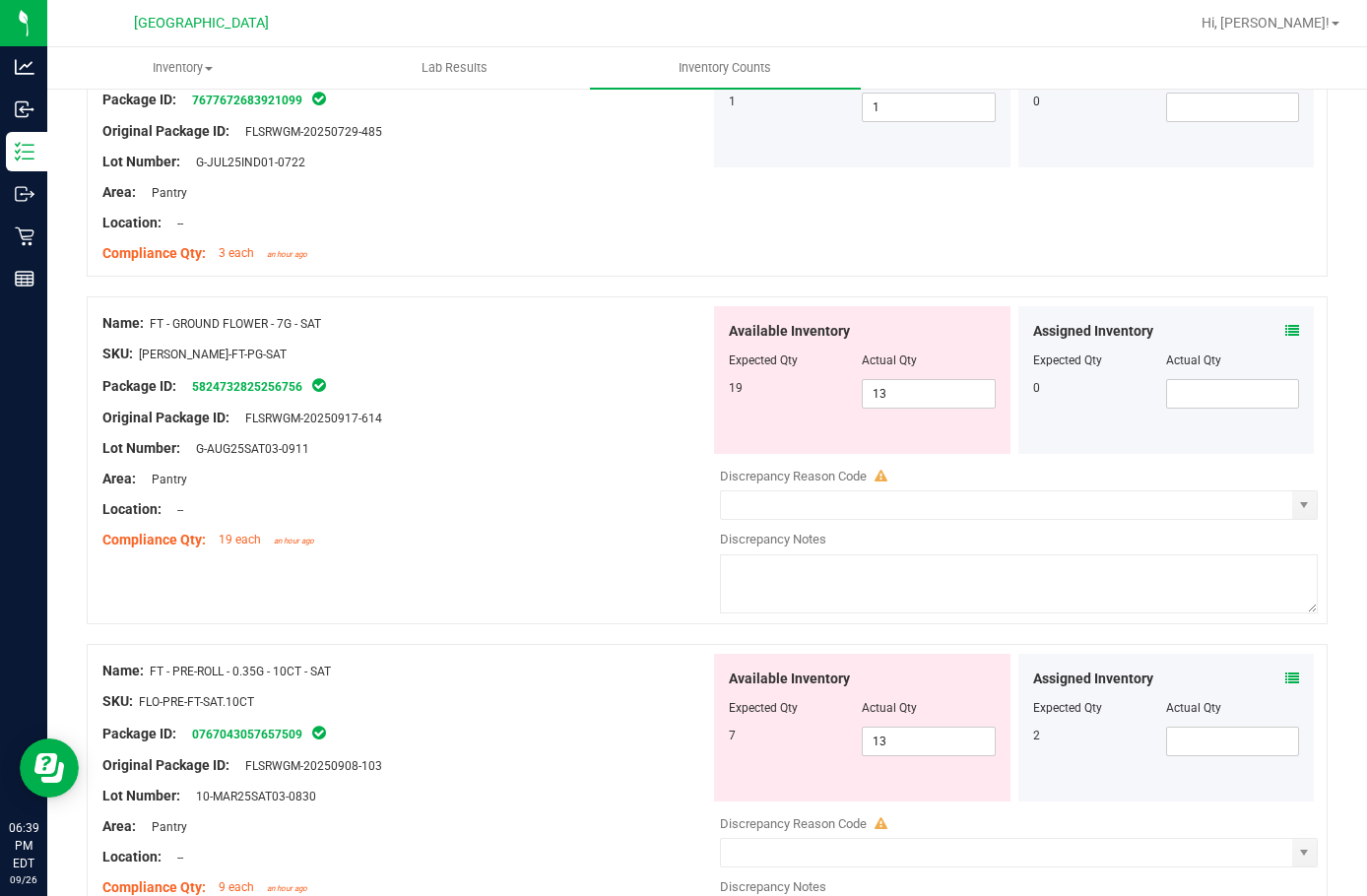
scroll to position [1674, 0]
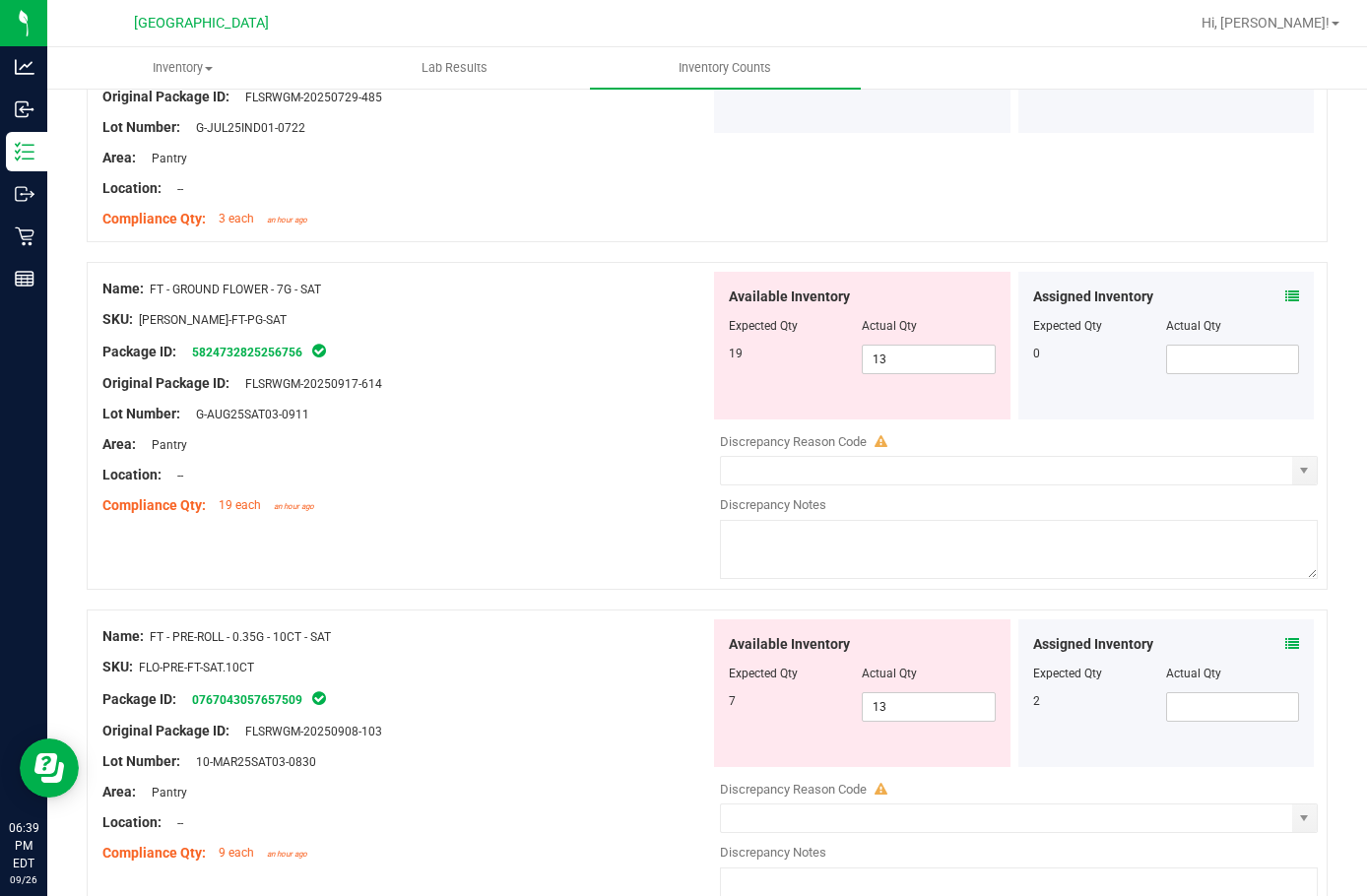
click at [1286, 639] on icon at bounding box center [1293, 644] width 14 height 14
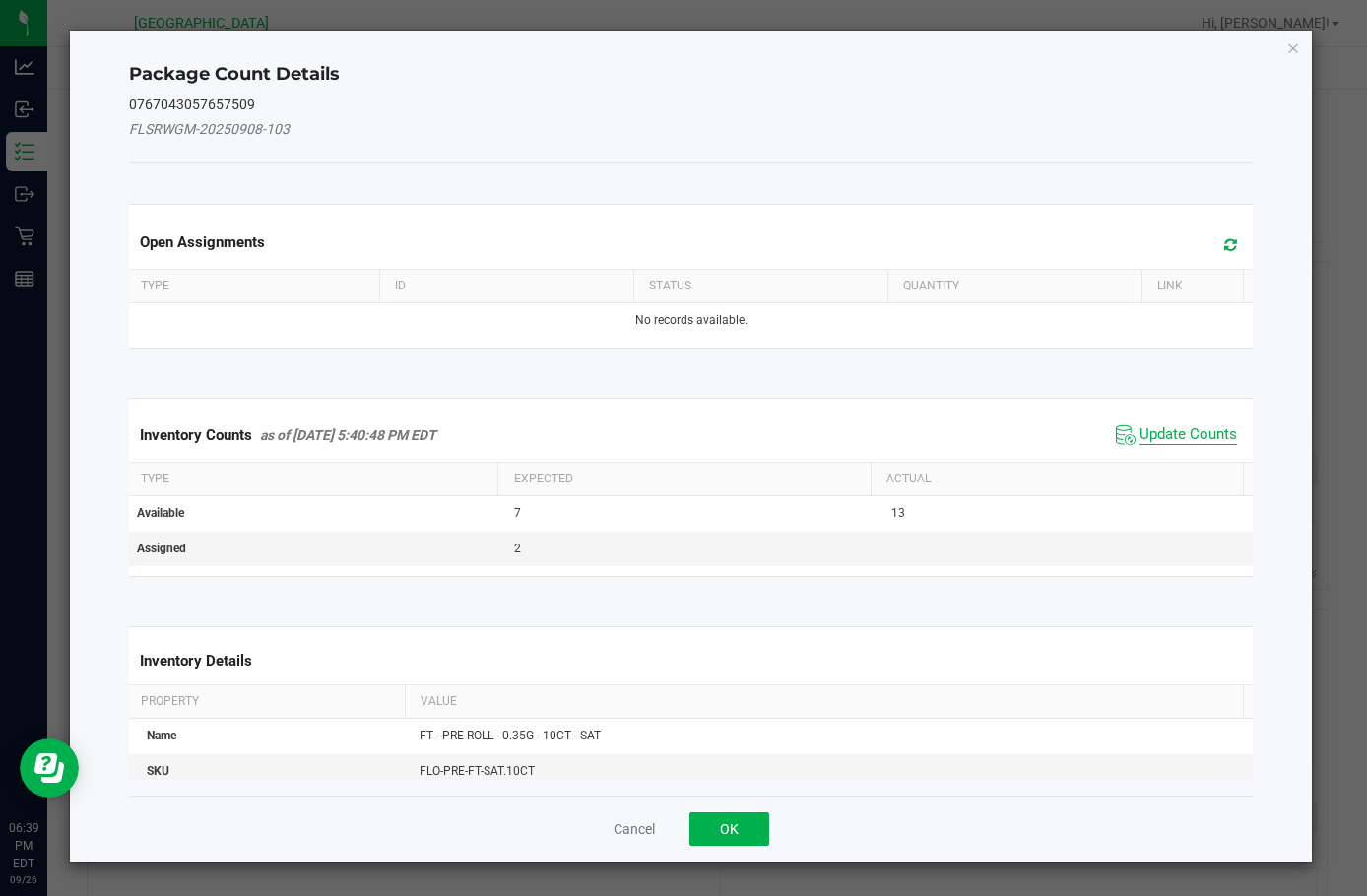
click at [1155, 436] on span "Update Counts" at bounding box center [1189, 435] width 97 height 20
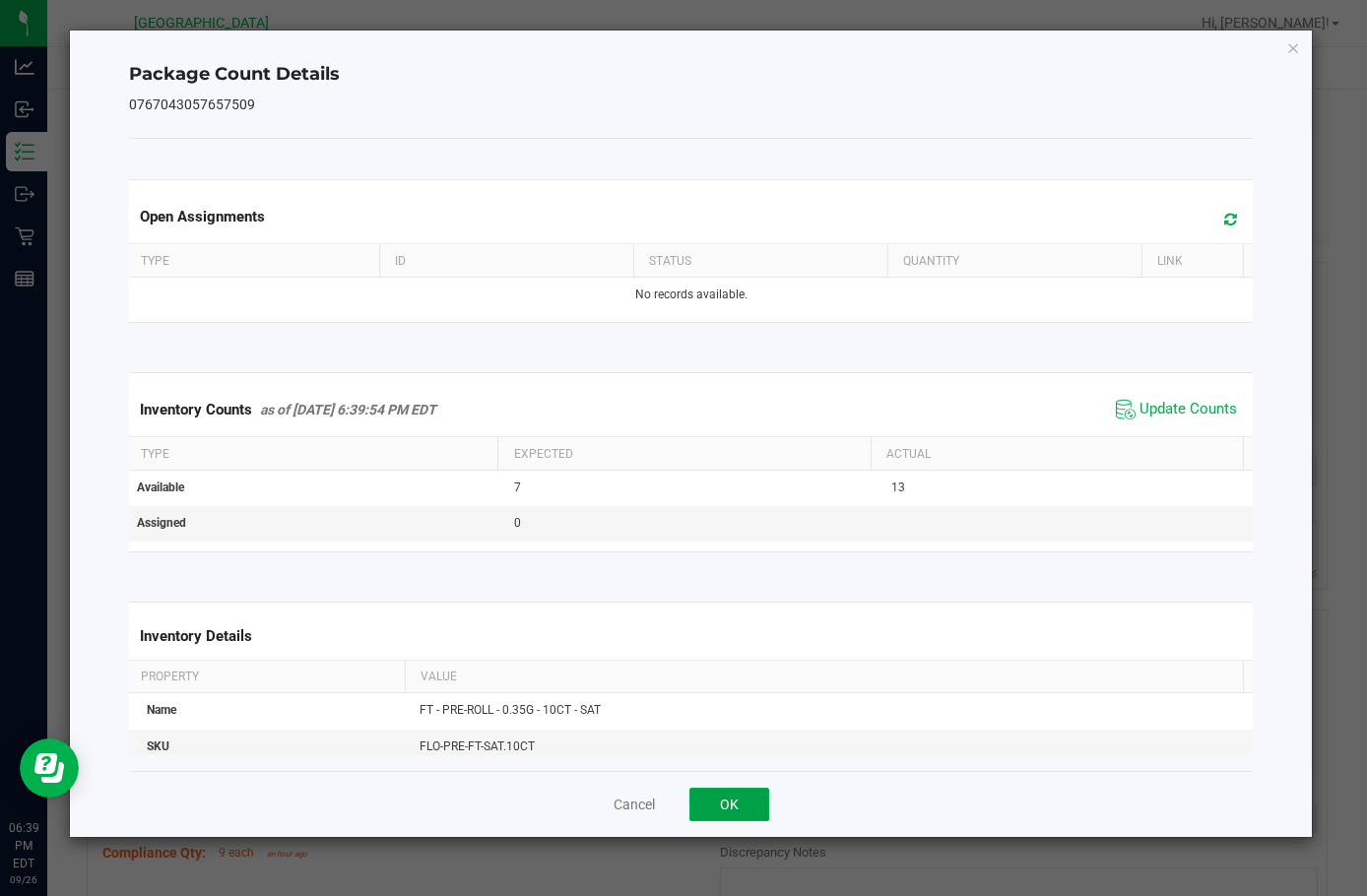
click at [730, 793] on button "OK" at bounding box center [730, 805] width 79 height 34
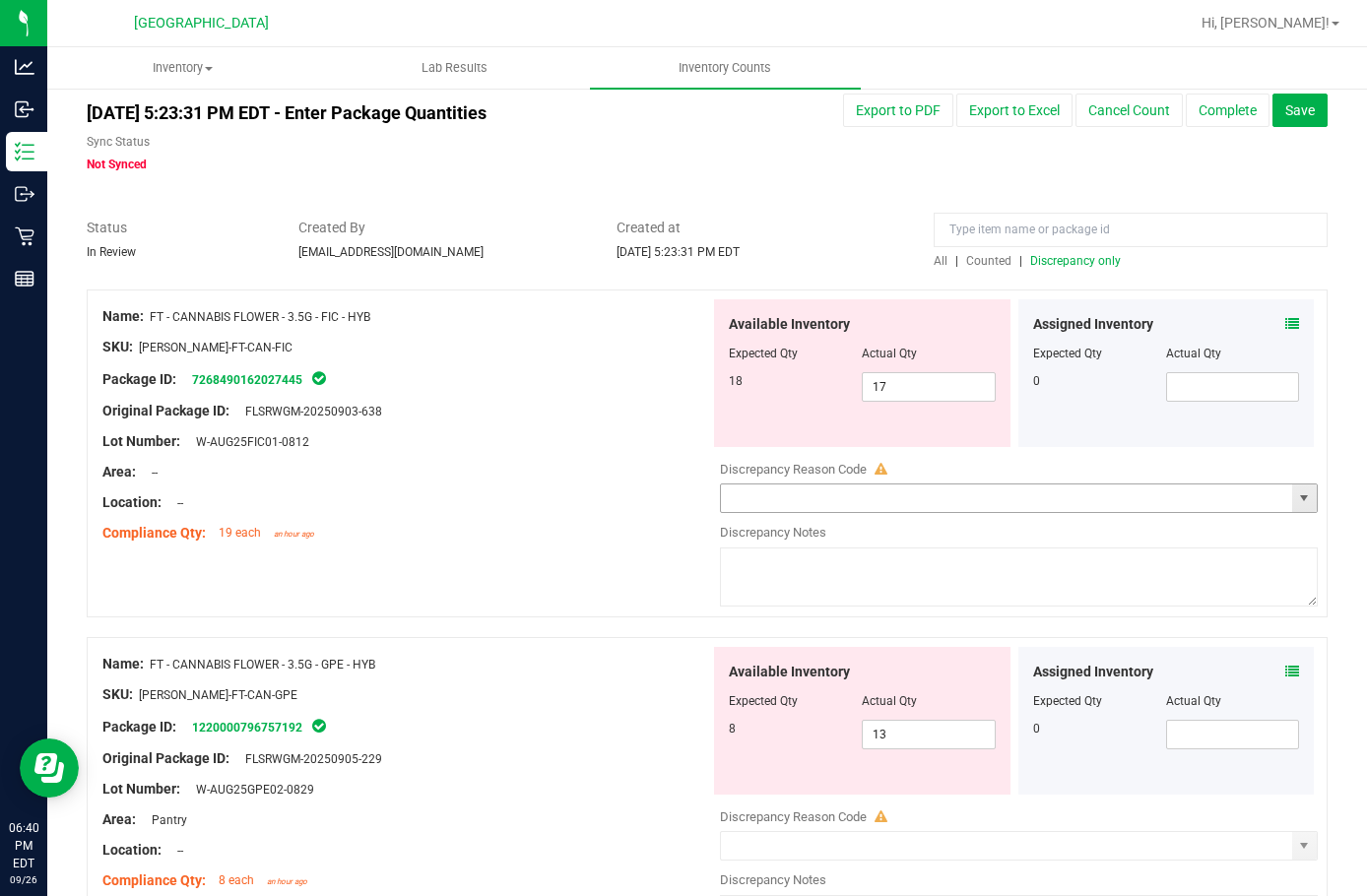
scroll to position [0, 0]
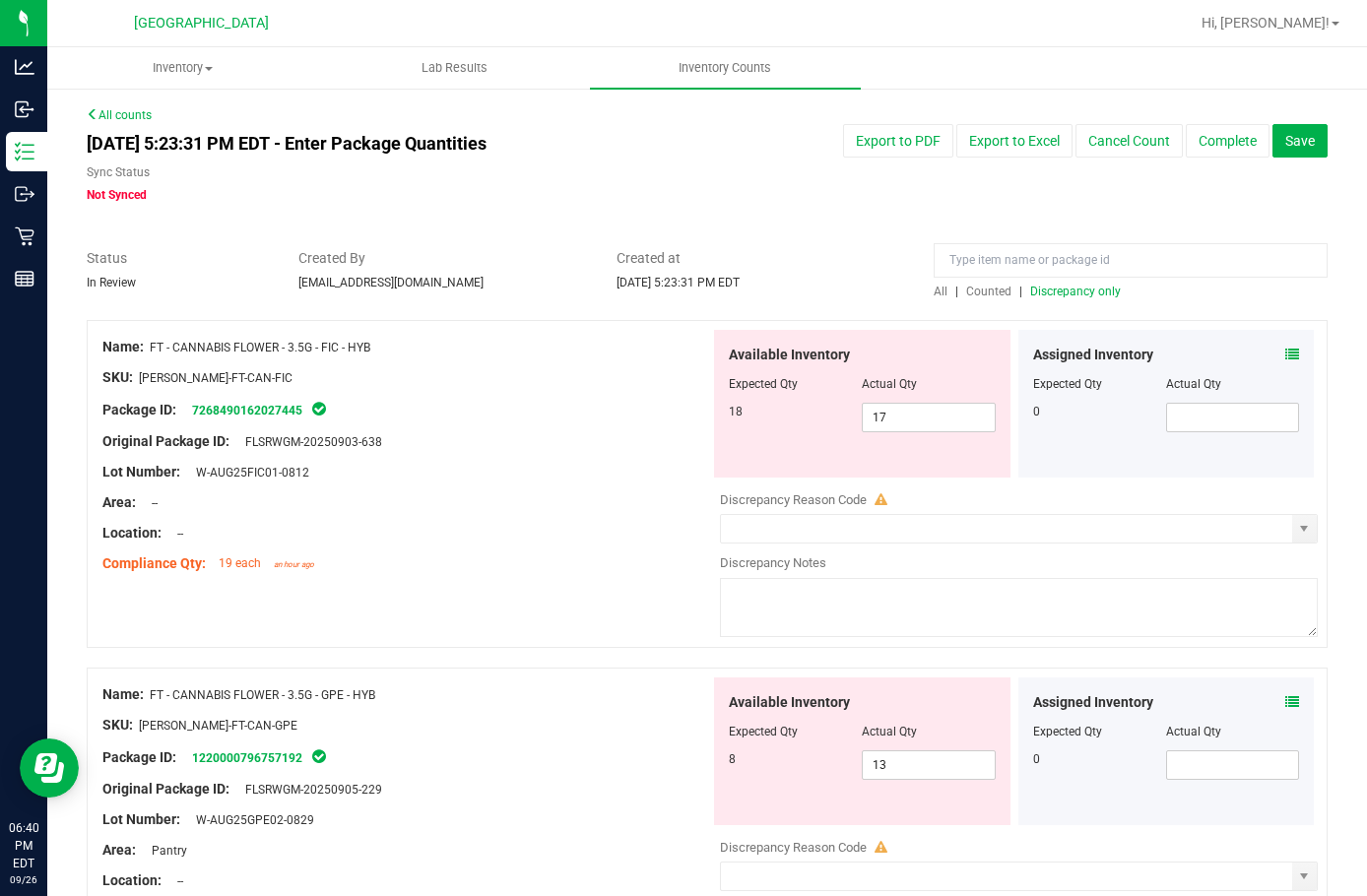
click at [1035, 284] on span "Discrepancy only" at bounding box center [1076, 291] width 90 height 14
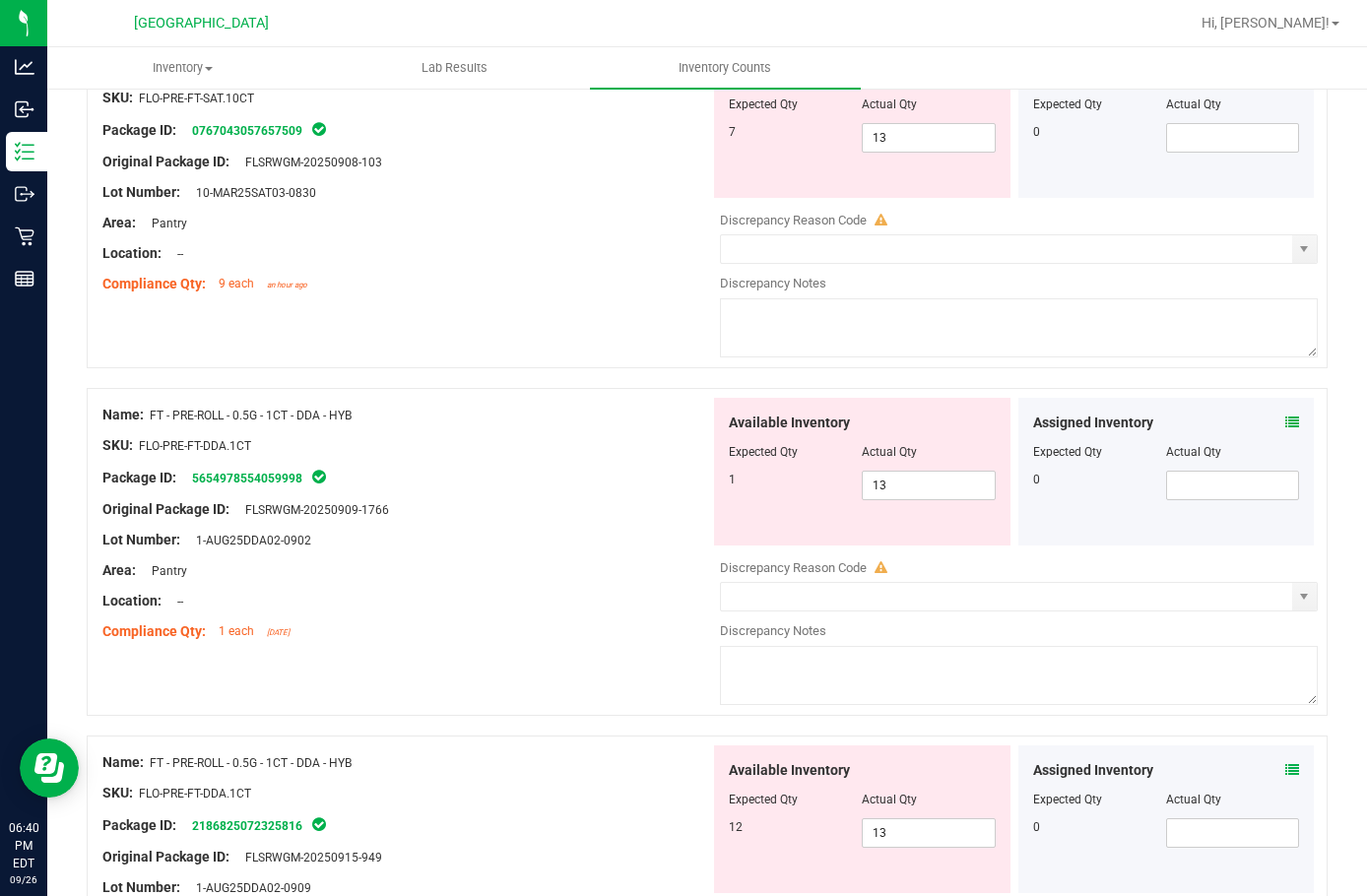
scroll to position [1674, 0]
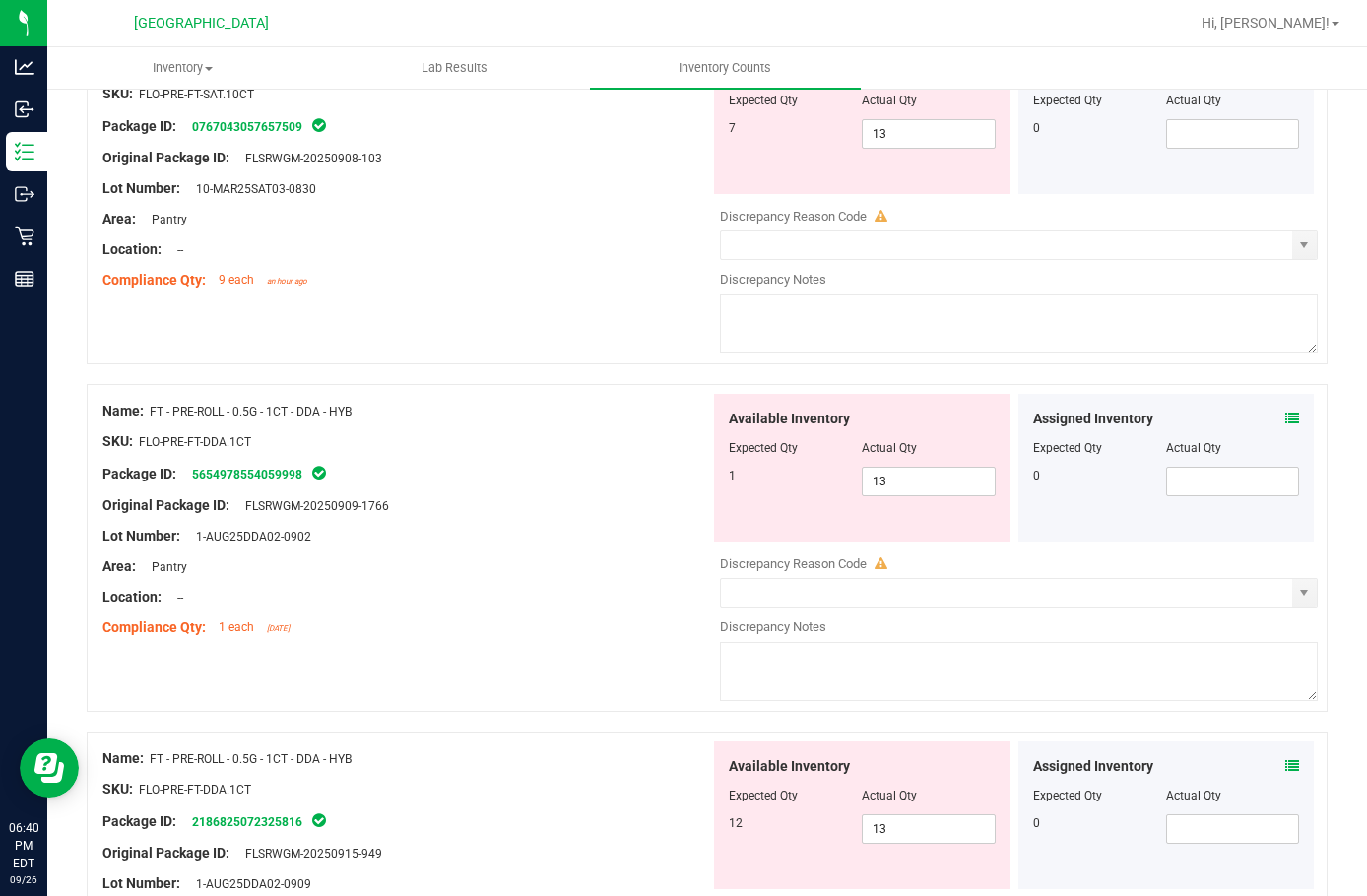
click at [1286, 425] on span at bounding box center [1293, 418] width 14 height 21
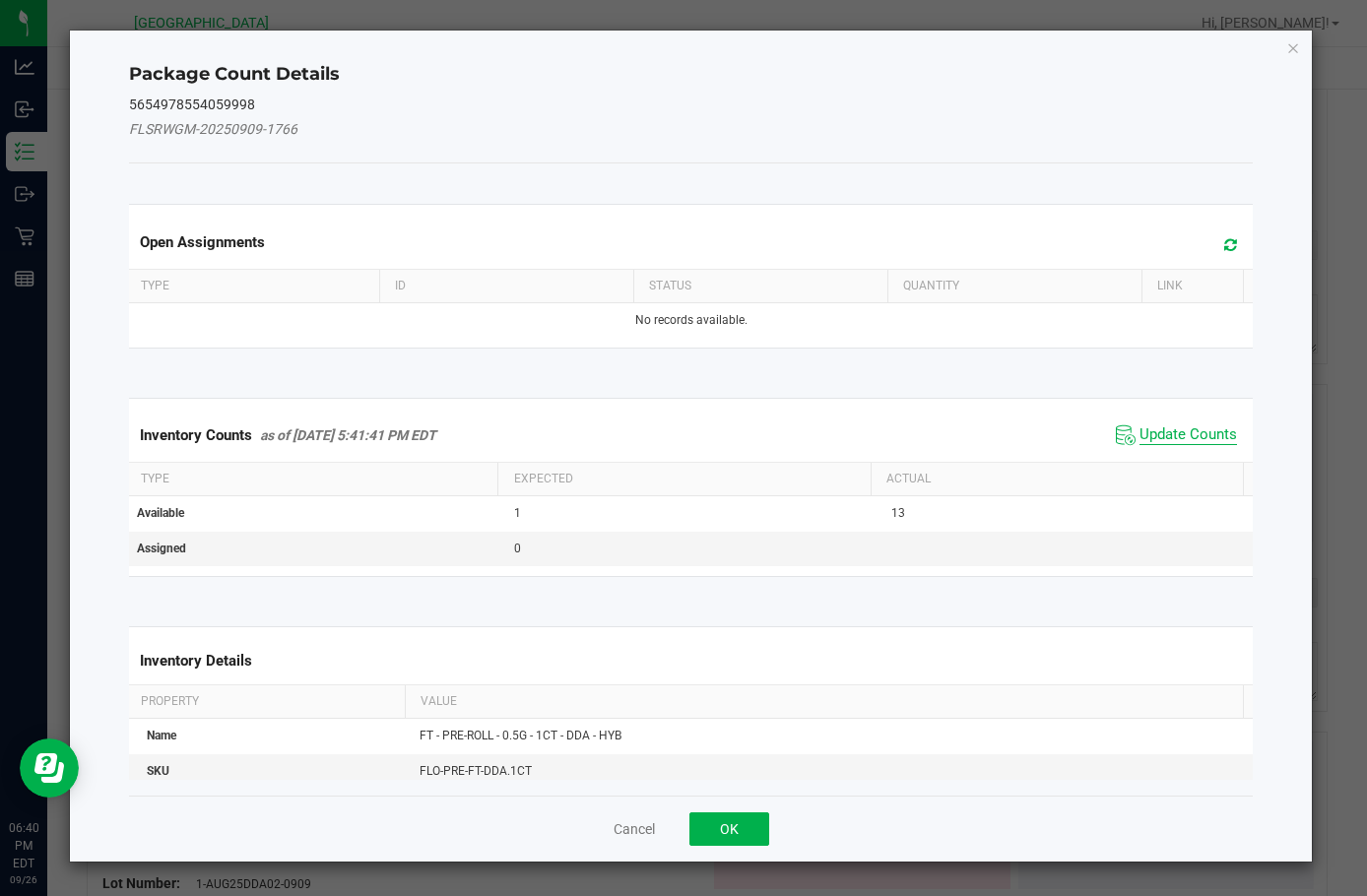
click at [1140, 436] on span "Update Counts" at bounding box center [1189, 435] width 97 height 20
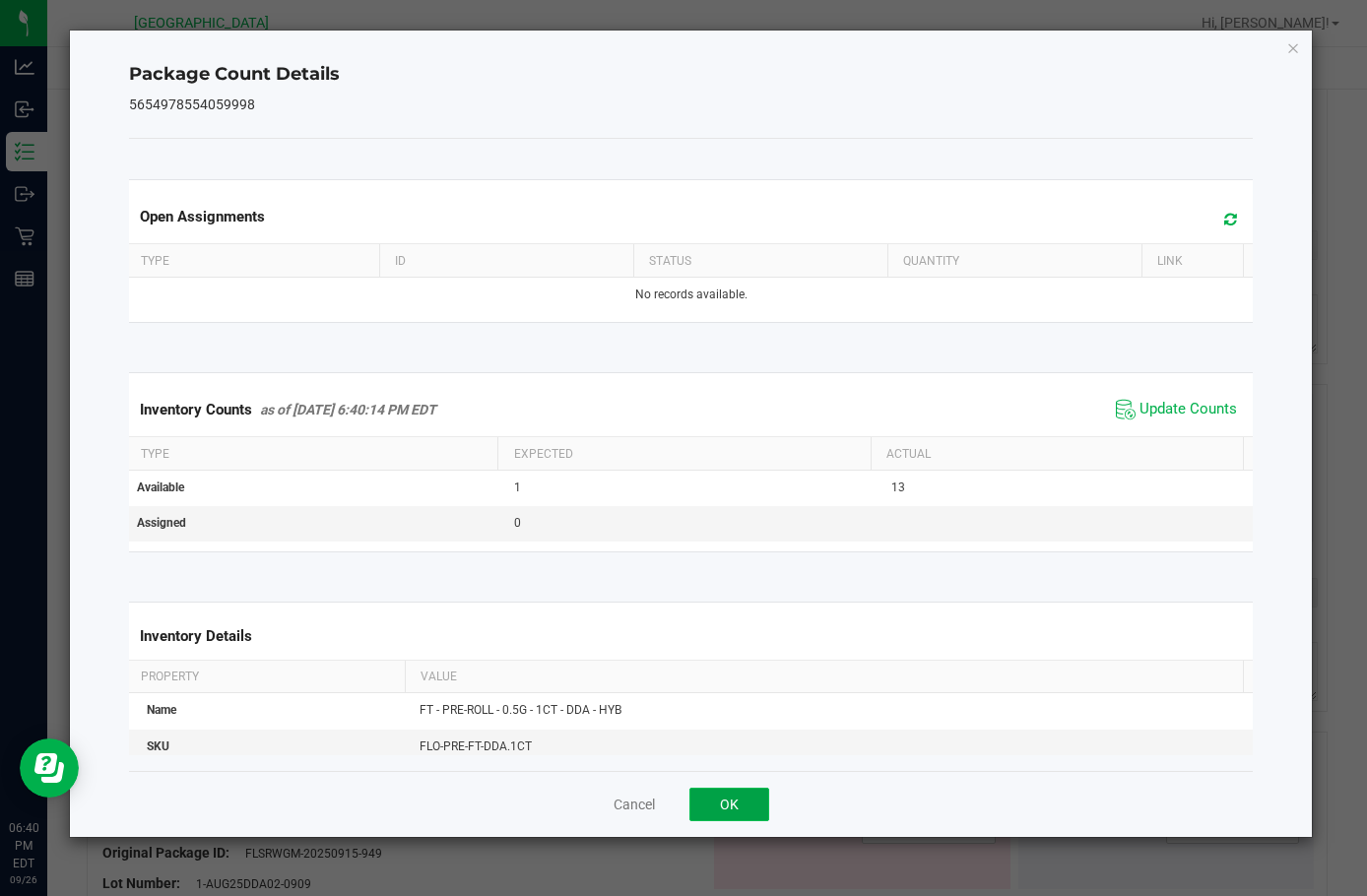
click at [708, 800] on button "OK" at bounding box center [730, 805] width 79 height 34
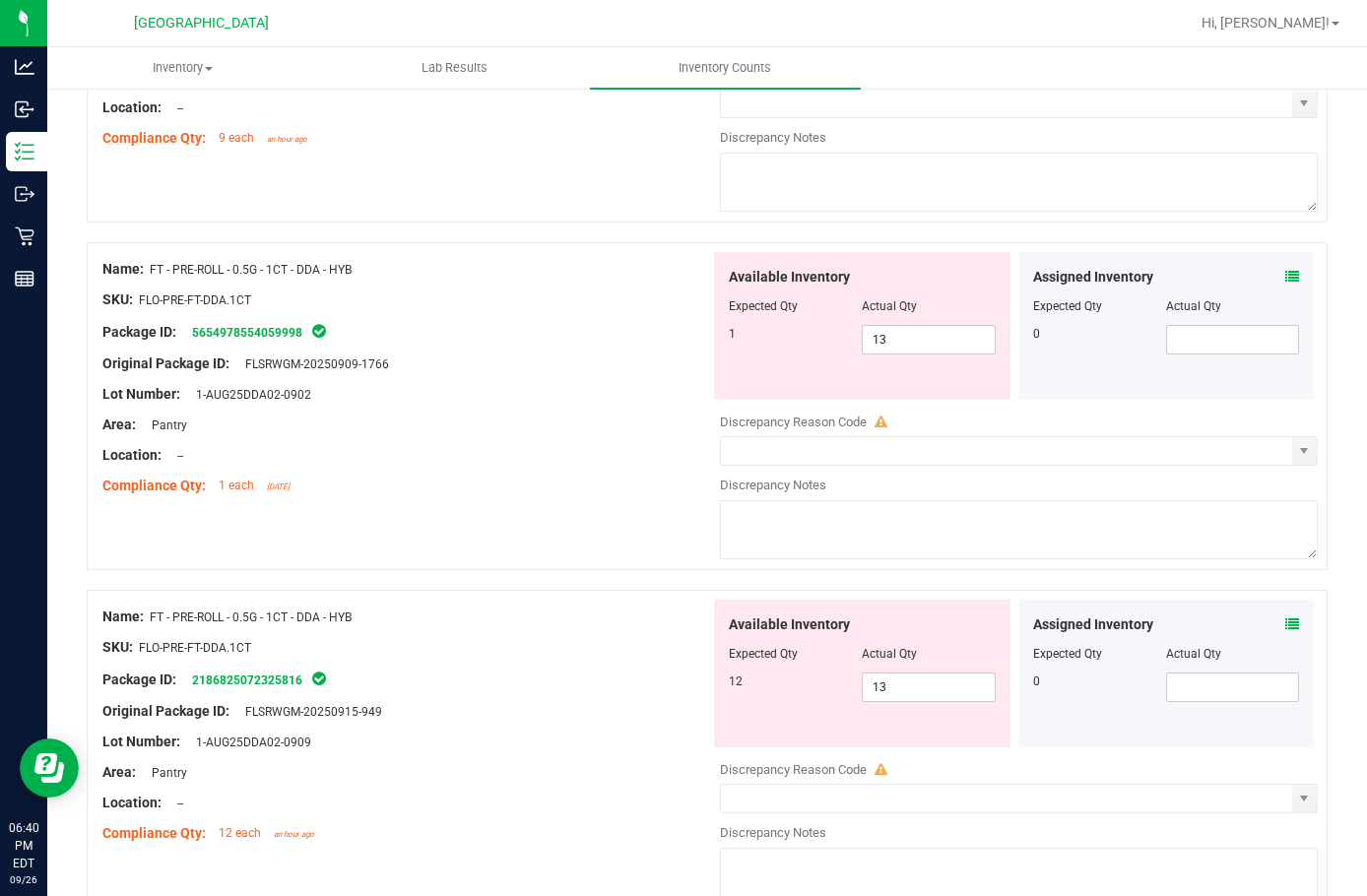
scroll to position [1871, 0]
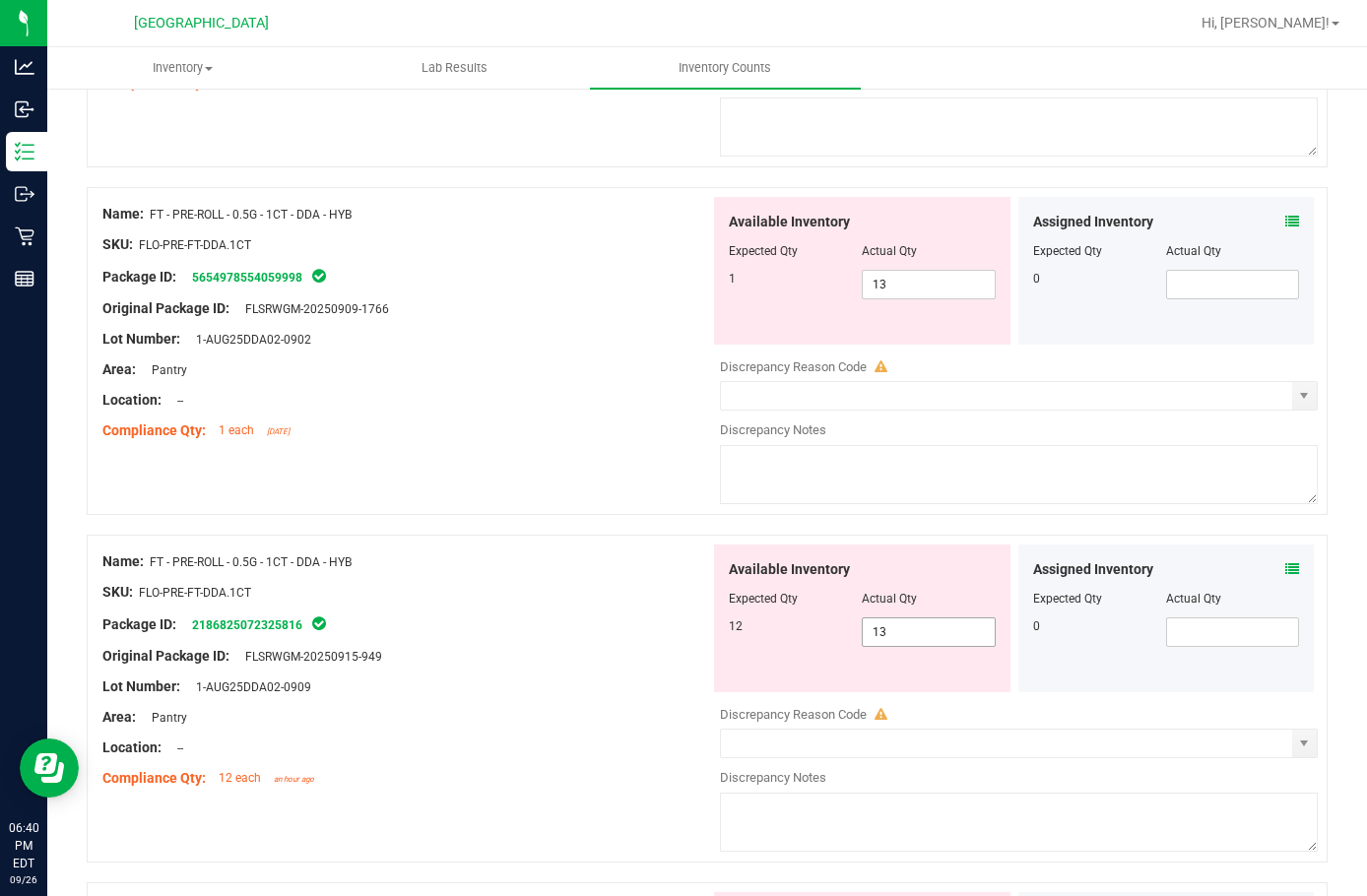
click at [910, 619] on span "13 13" at bounding box center [929, 632] width 133 height 30
click at [911, 627] on input "13" at bounding box center [929, 632] width 131 height 28
type input "12"
click at [903, 283] on span "13 13" at bounding box center [929, 284] width 133 height 30
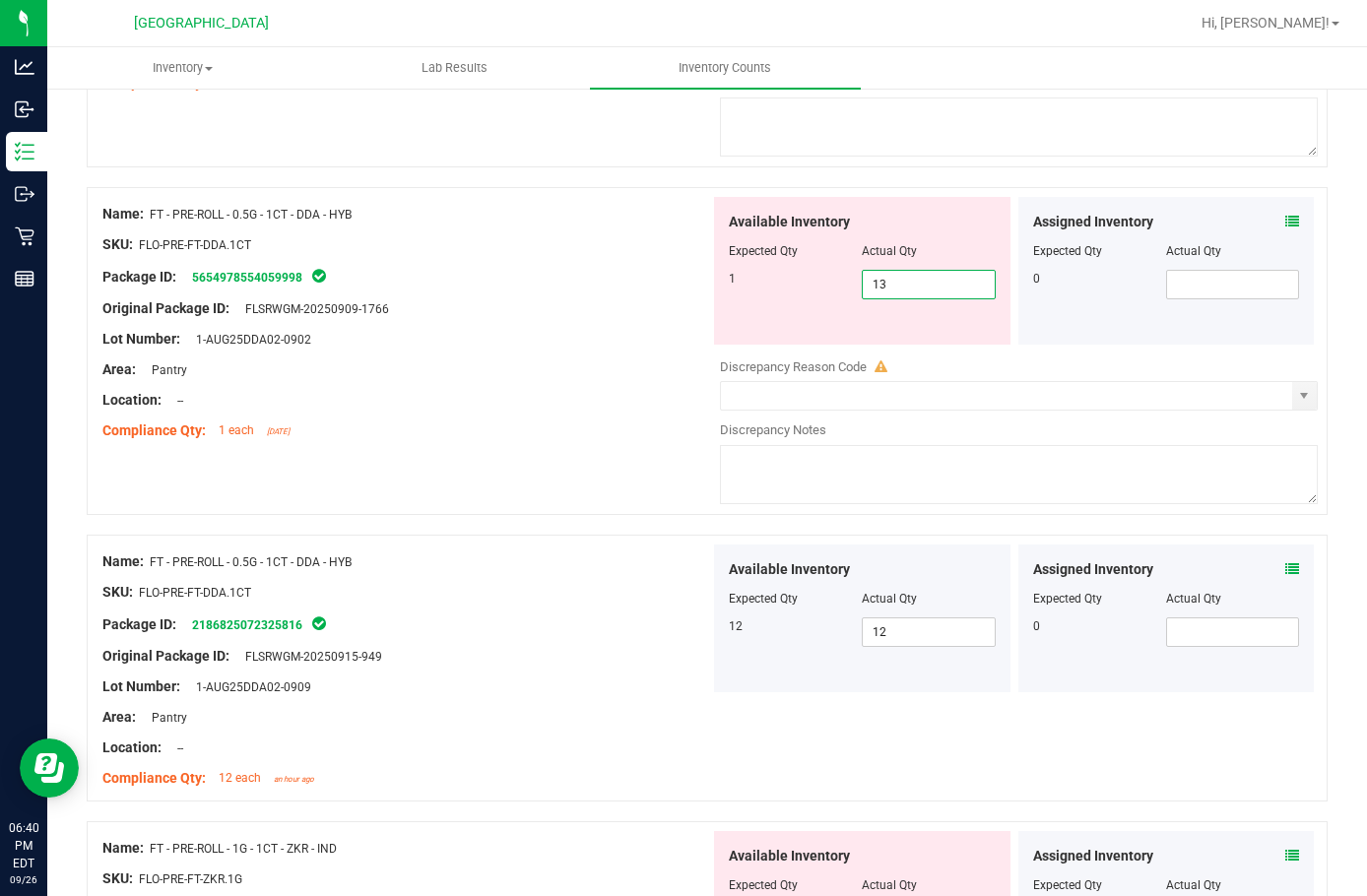
type input "1"
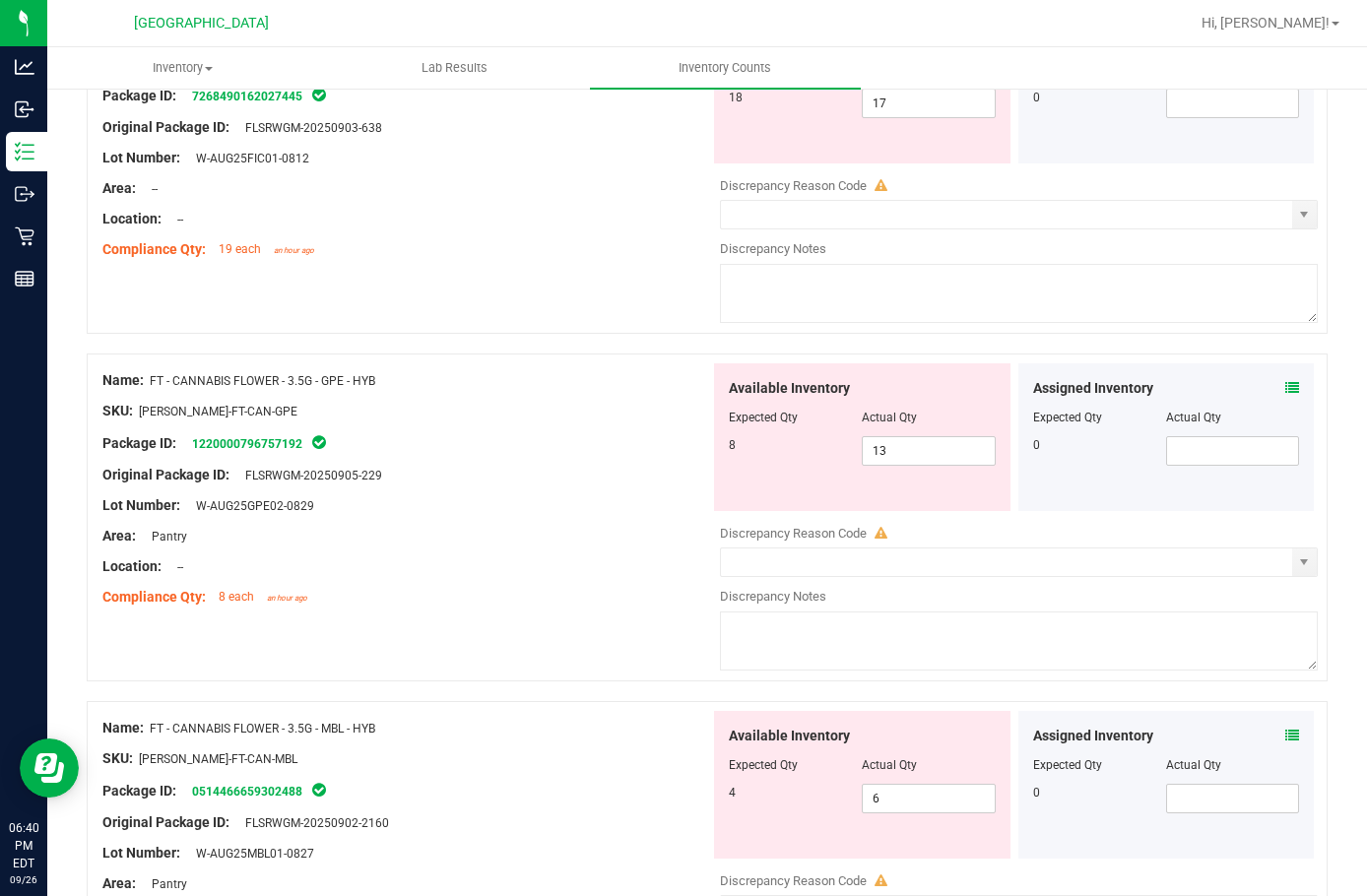
scroll to position [0, 0]
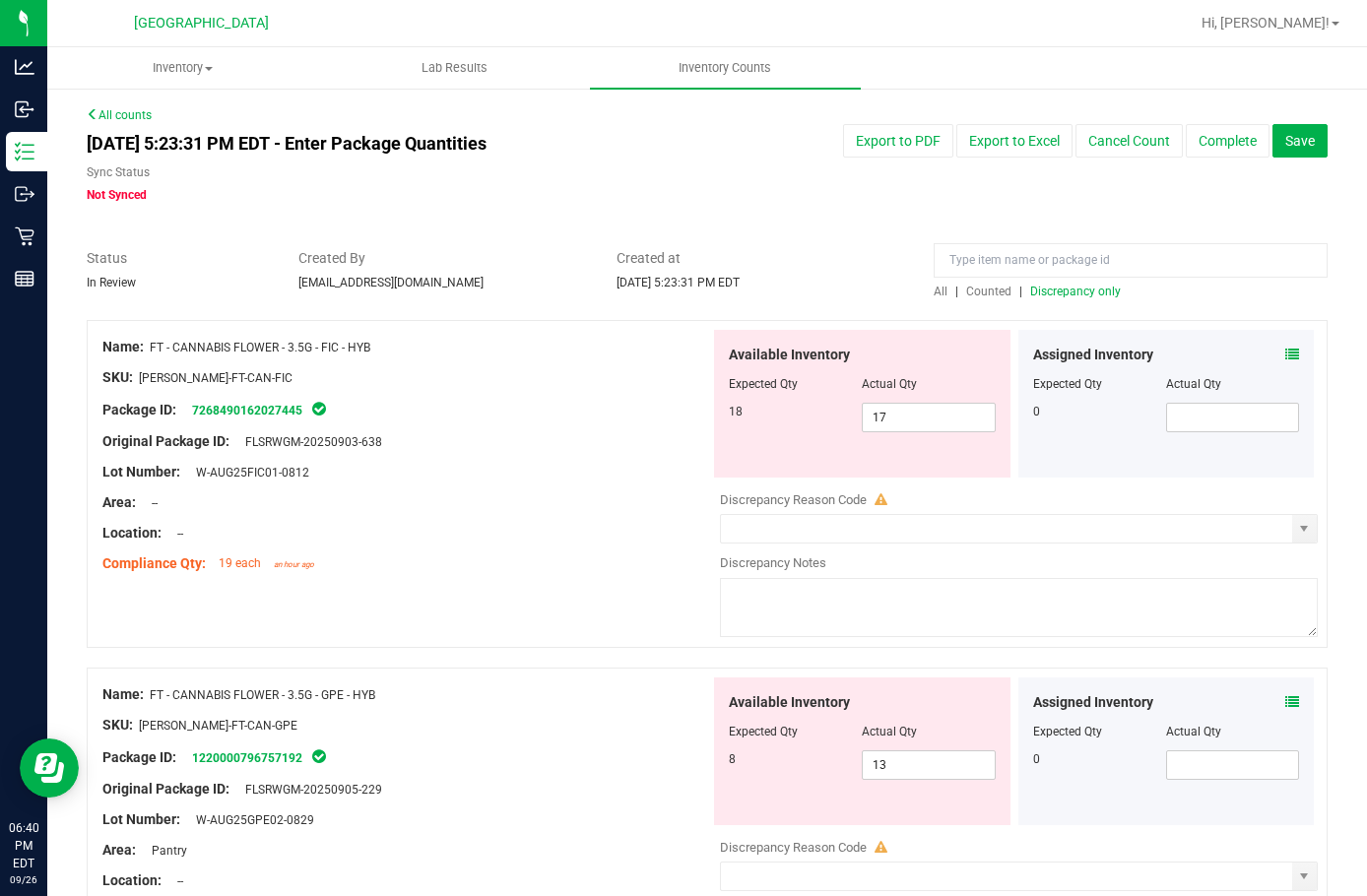
click at [1050, 294] on span "Discrepancy only" at bounding box center [1076, 291] width 90 height 14
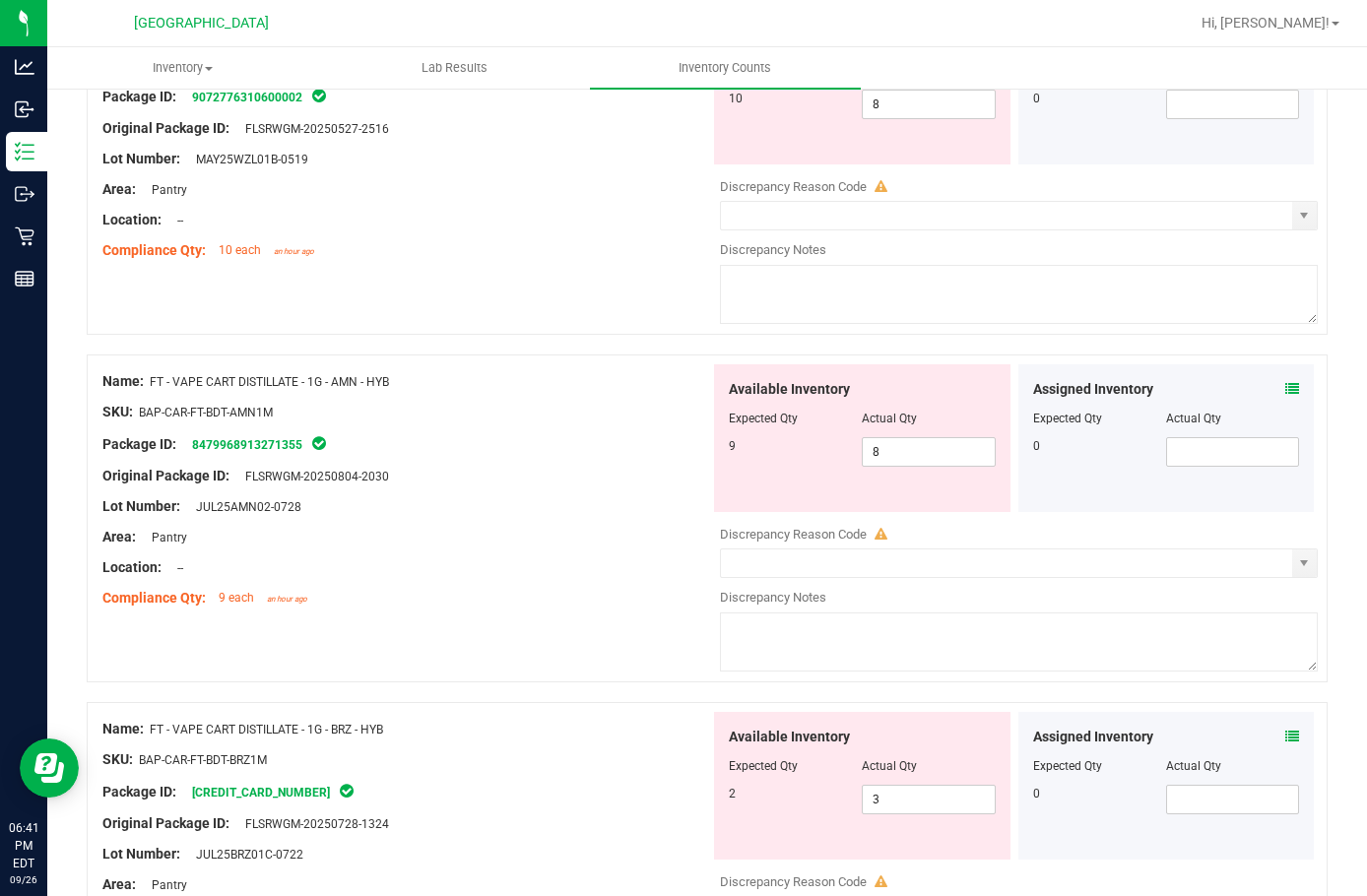
scroll to position [2758, 0]
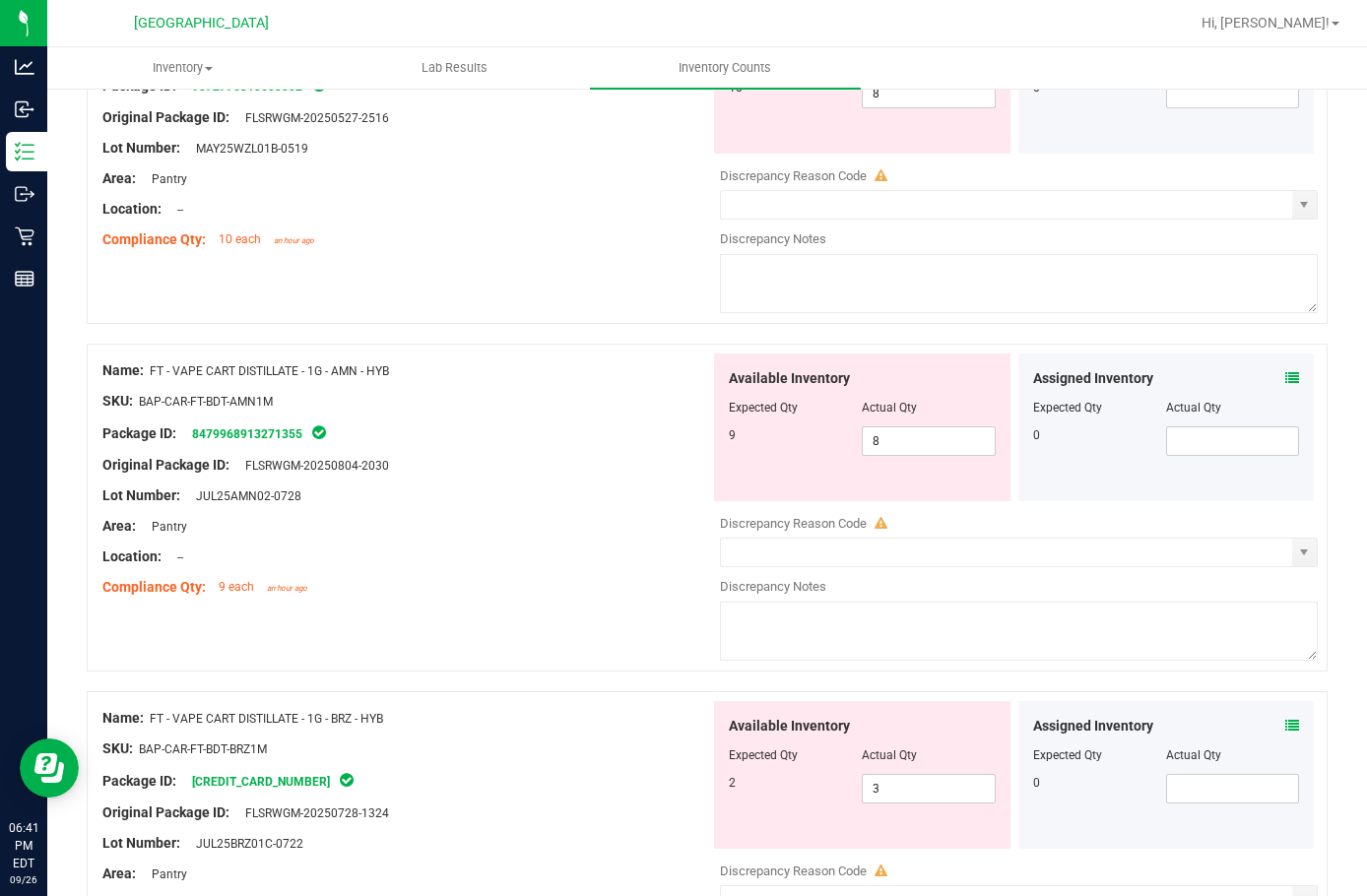
click at [1286, 377] on icon at bounding box center [1293, 379] width 14 height 14
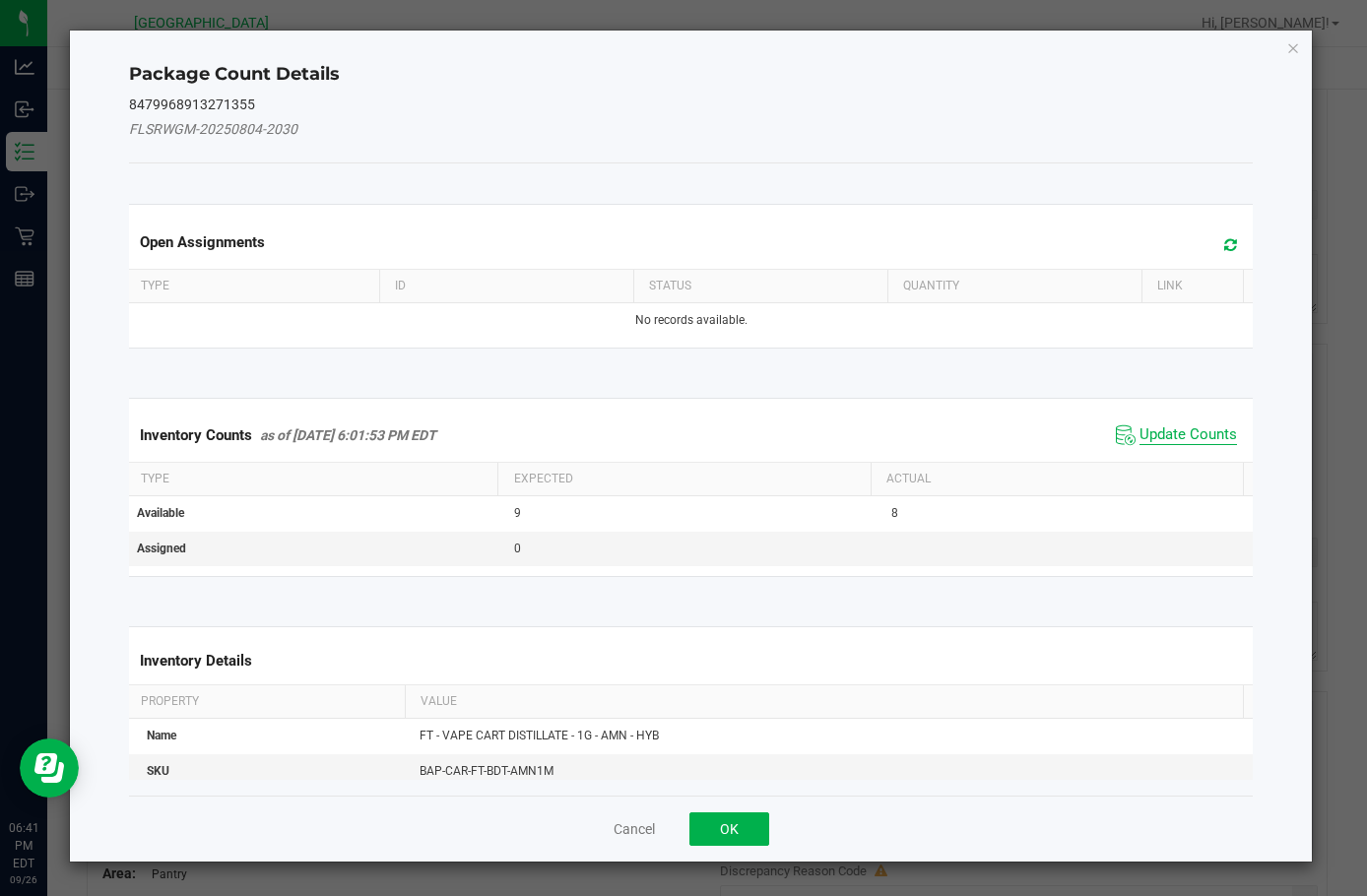
click at [1195, 435] on span "Update Counts" at bounding box center [1189, 435] width 97 height 20
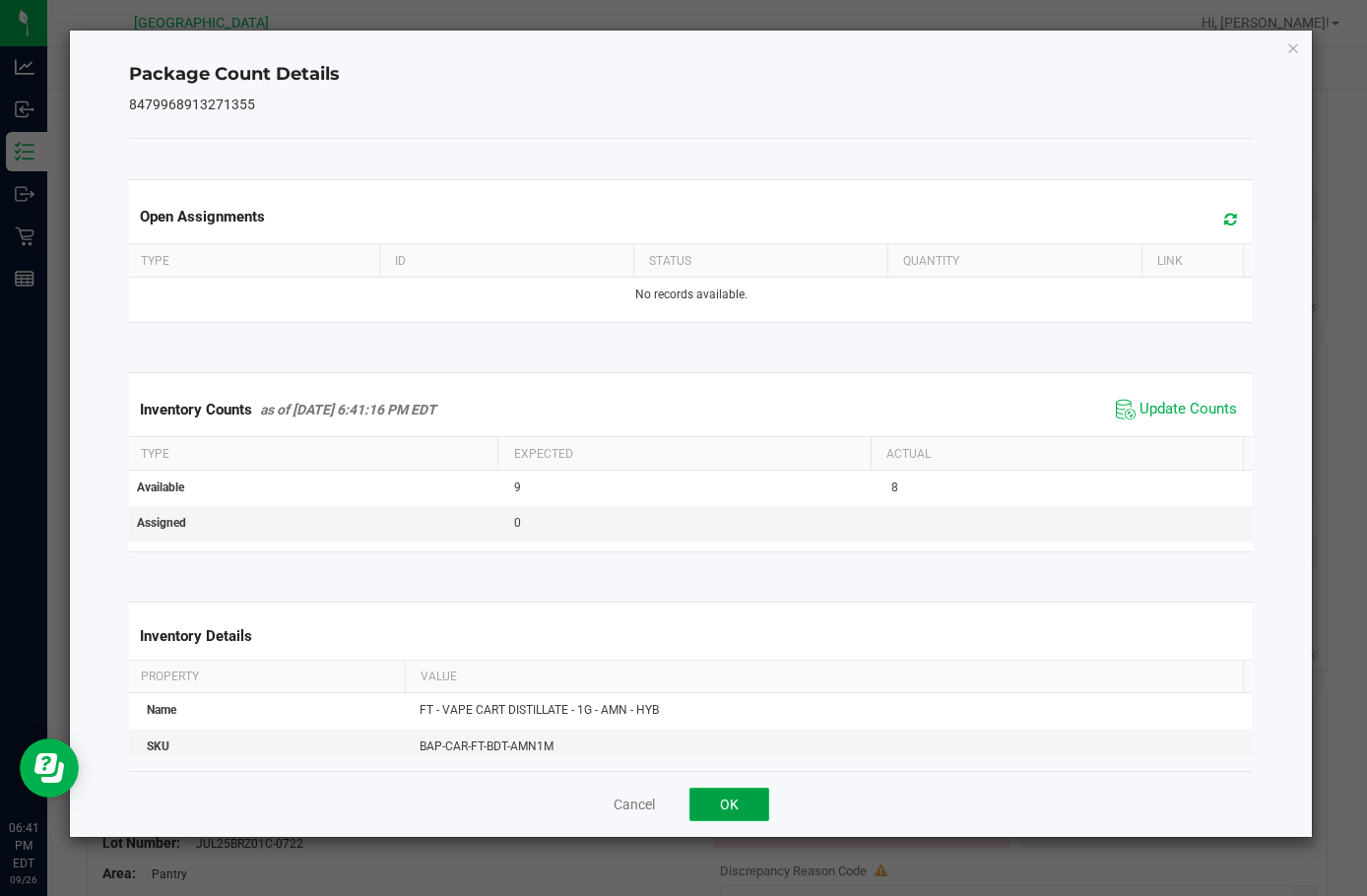
click at [742, 808] on button "OK" at bounding box center [730, 805] width 79 height 34
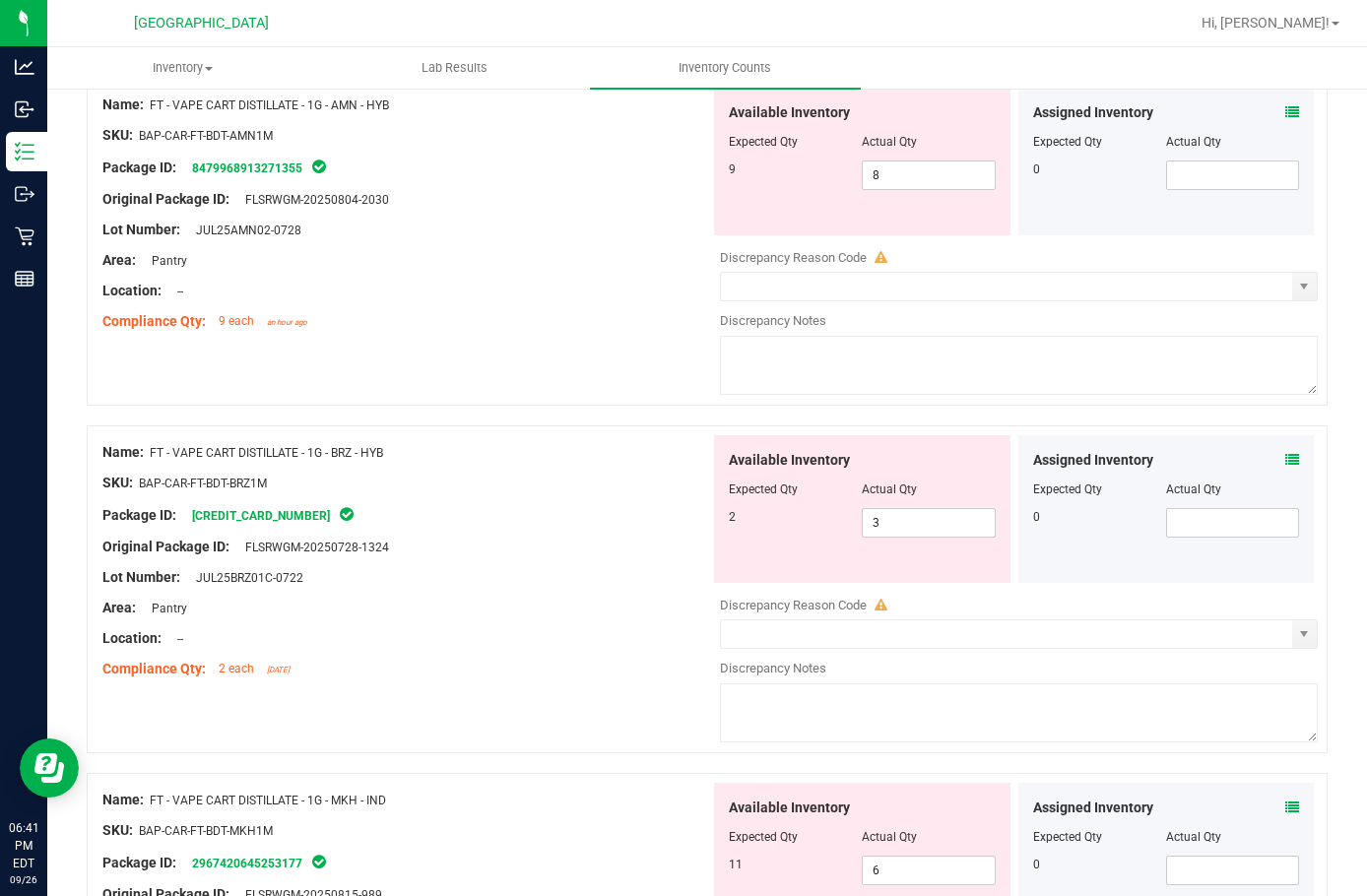
scroll to position [3054, 0]
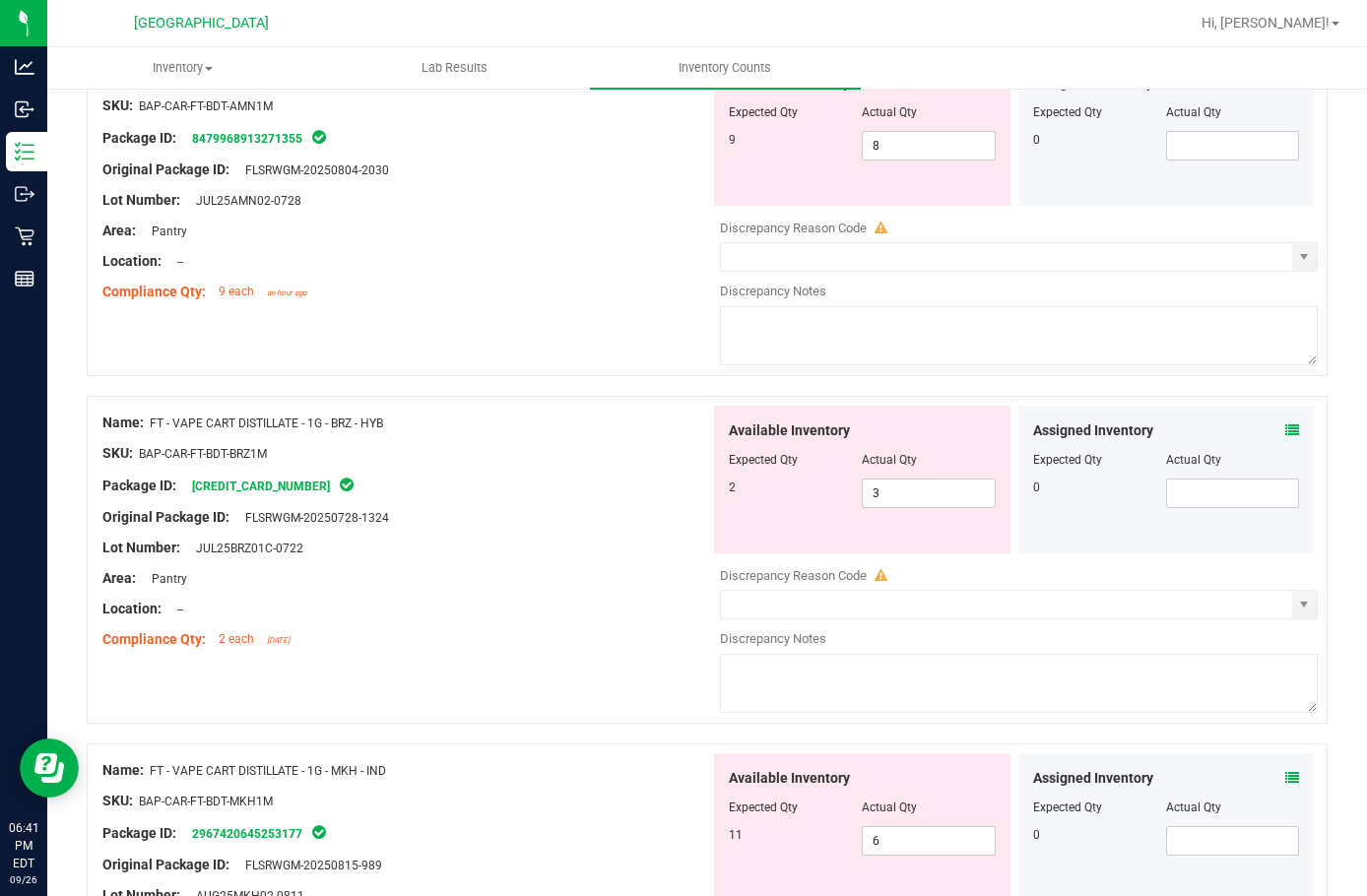
click at [1286, 435] on icon at bounding box center [1293, 430] width 14 height 14
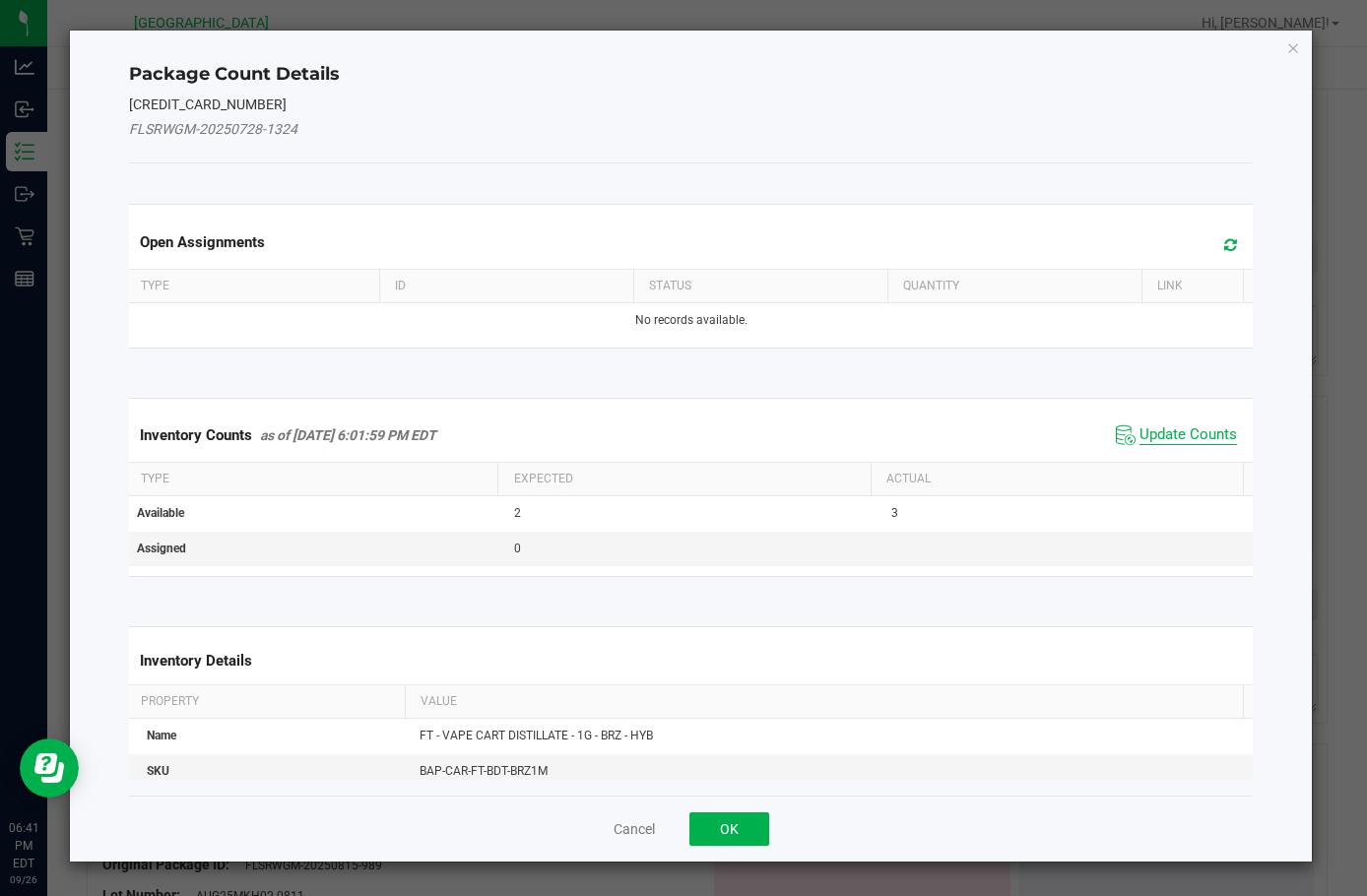
click at [1158, 432] on span "Update Counts" at bounding box center [1189, 435] width 97 height 20
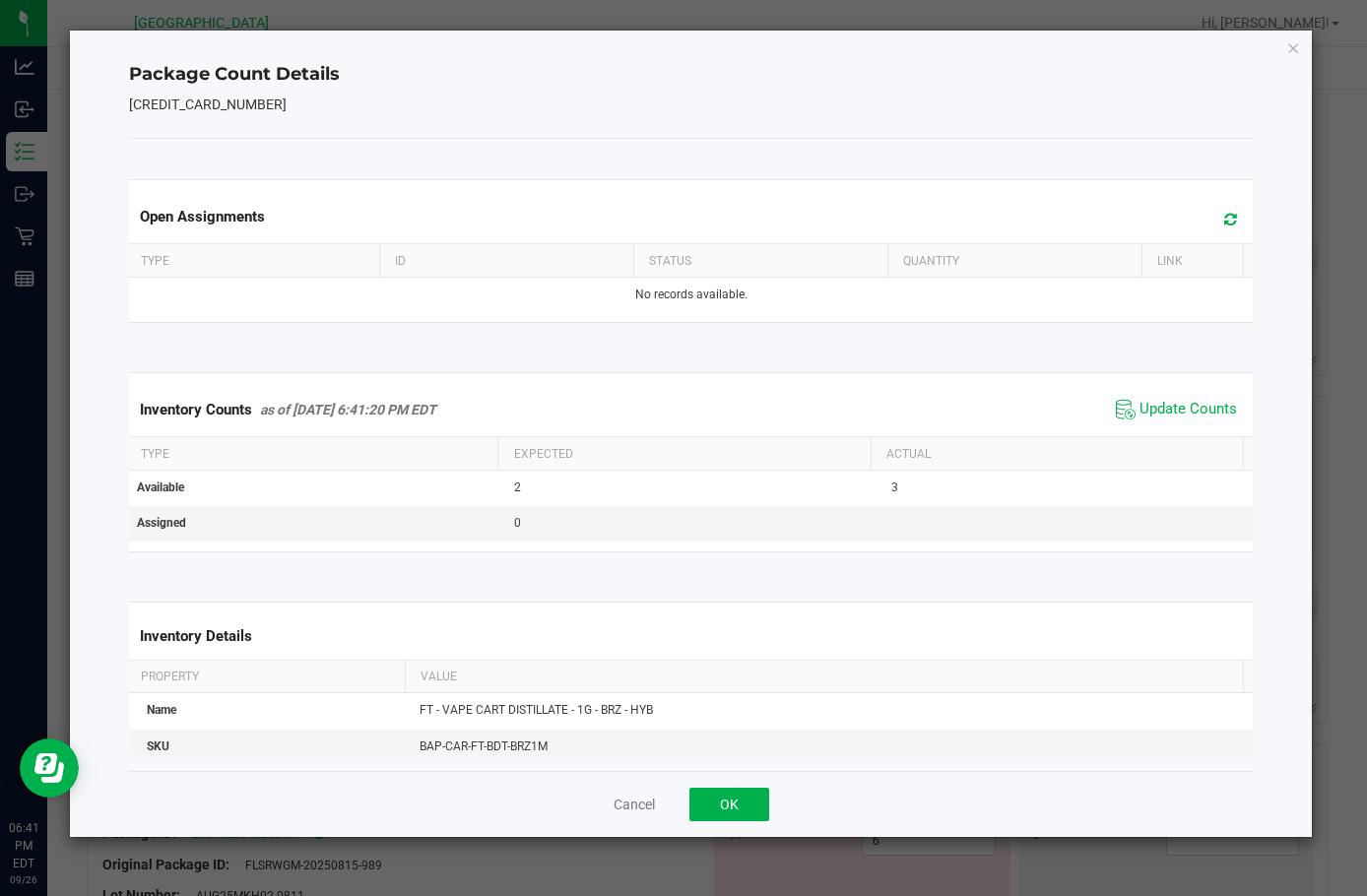
click at [767, 766] on div "Open Assignments Type ID Status Quantity Link No records available. Inventory C…" at bounding box center [691, 455] width 1124 height 632
click at [751, 783] on div "Cancel OK" at bounding box center [691, 804] width 1124 height 66
click at [731, 806] on button "OK" at bounding box center [730, 805] width 79 height 34
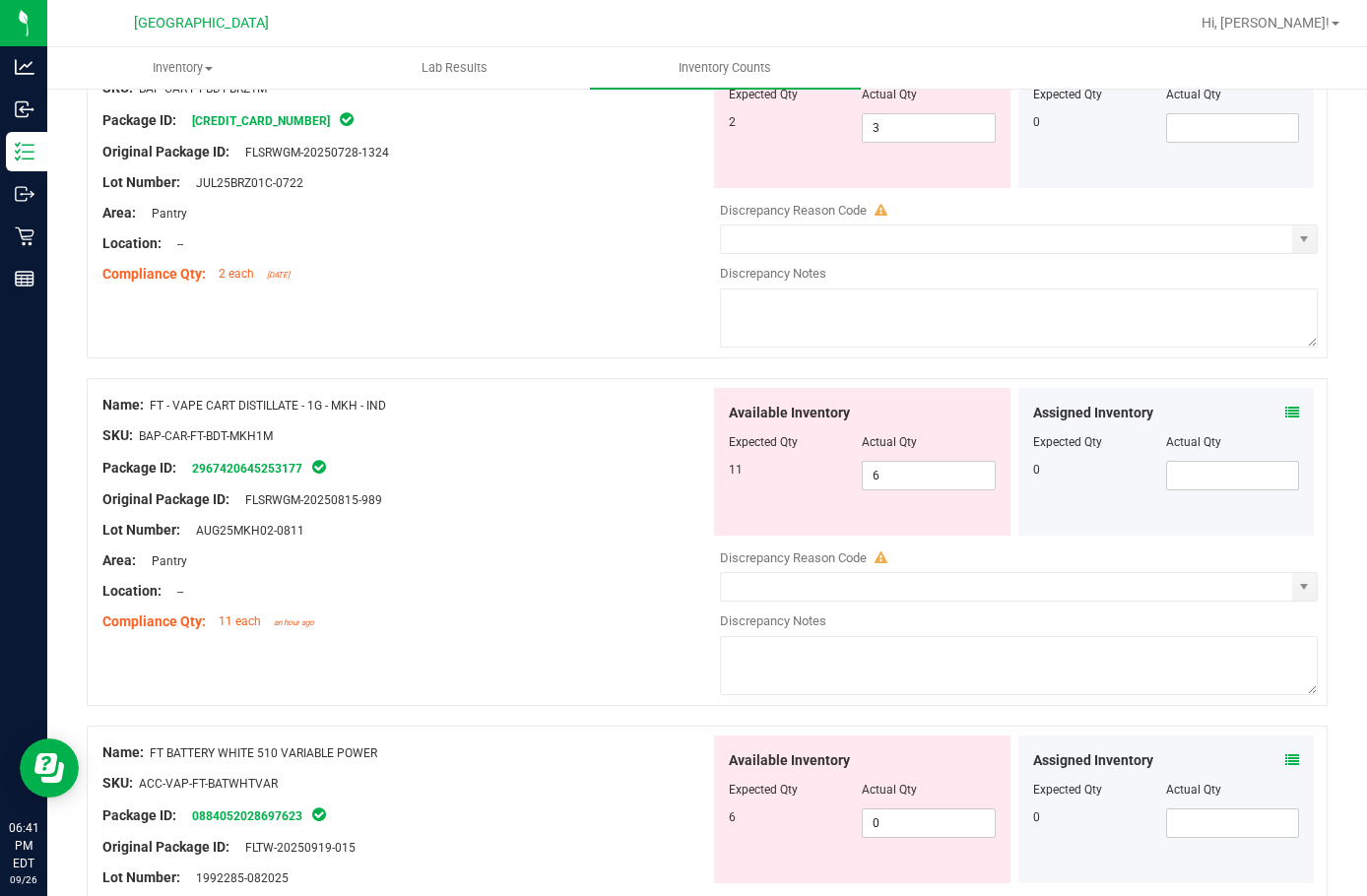
scroll to position [3447, 0]
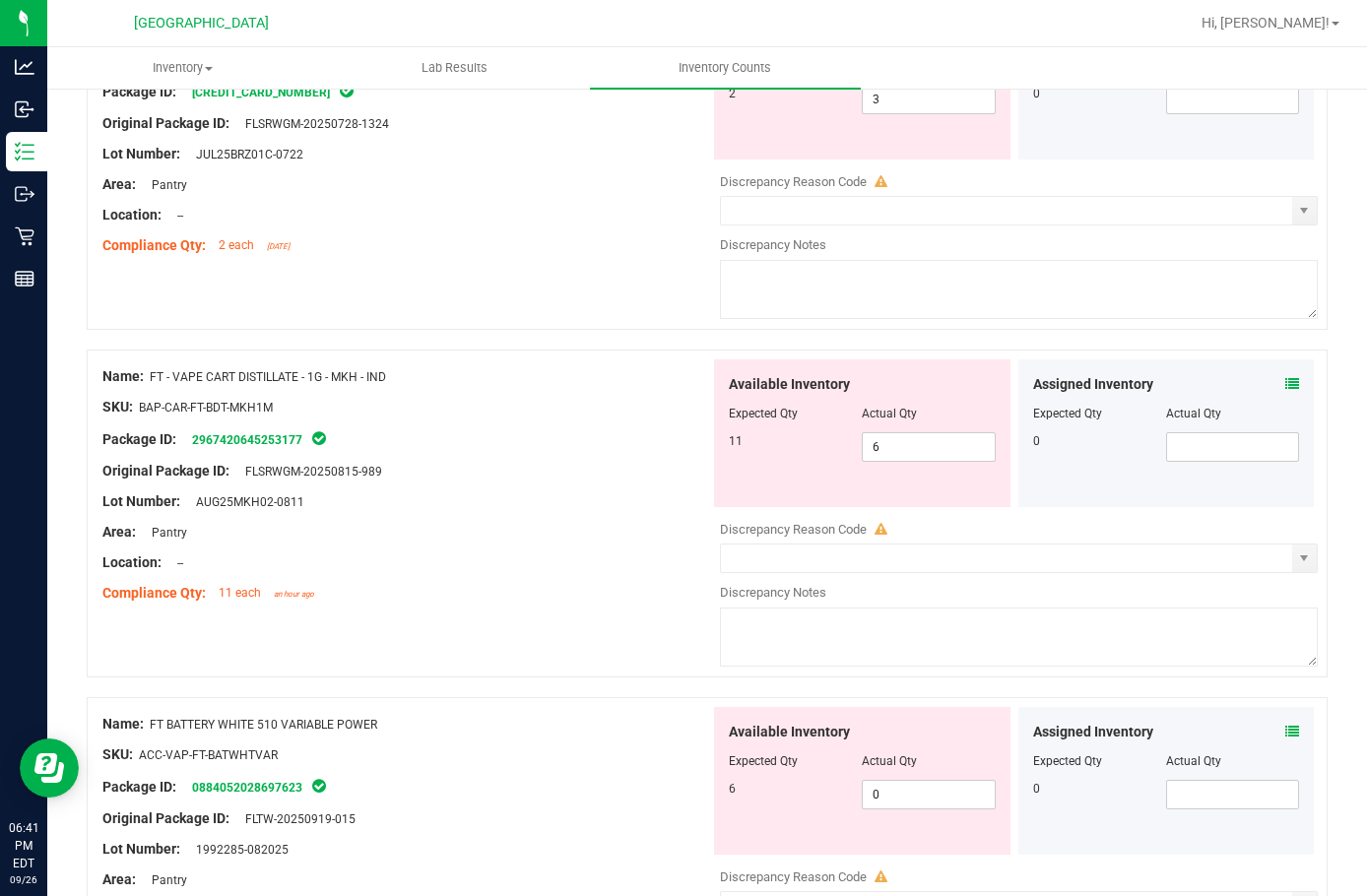
click at [1286, 383] on icon at bounding box center [1293, 385] width 14 height 14
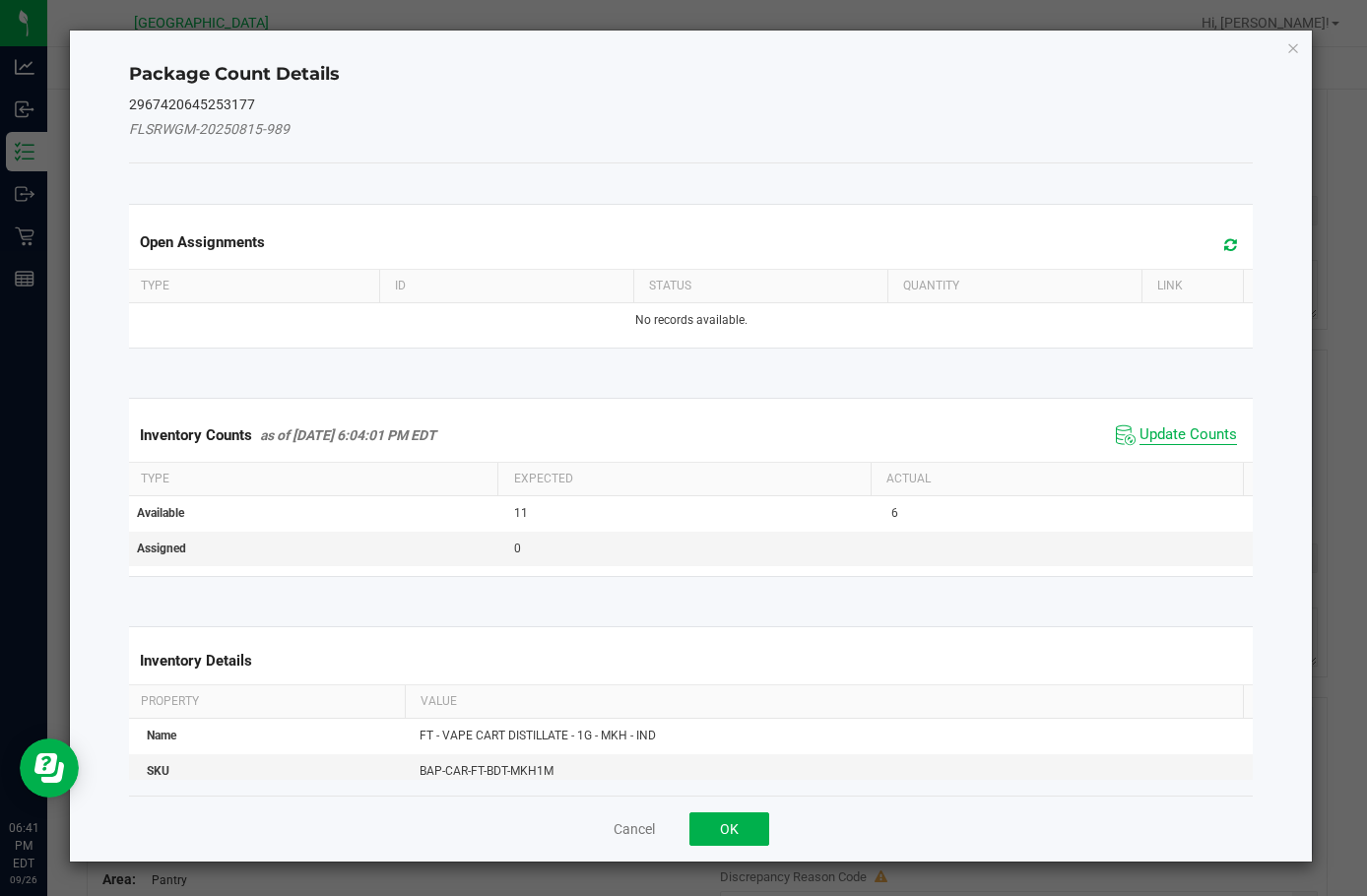
click at [1171, 430] on span "Update Counts" at bounding box center [1189, 435] width 97 height 20
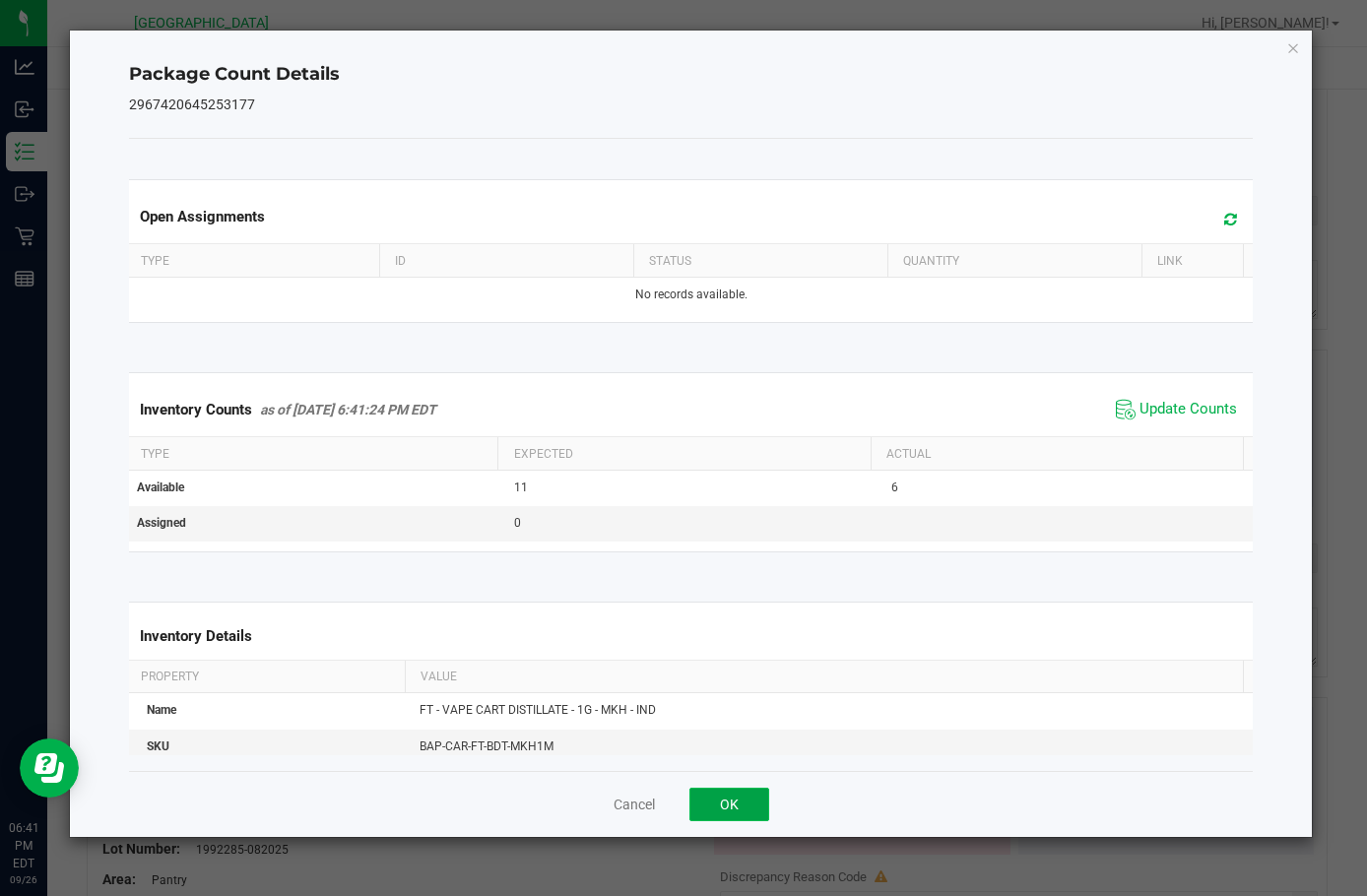
drag, startPoint x: 717, startPoint y: 797, endPoint x: 753, endPoint y: 797, distance: 36.0
click at [717, 797] on button "OK" at bounding box center [730, 805] width 79 height 34
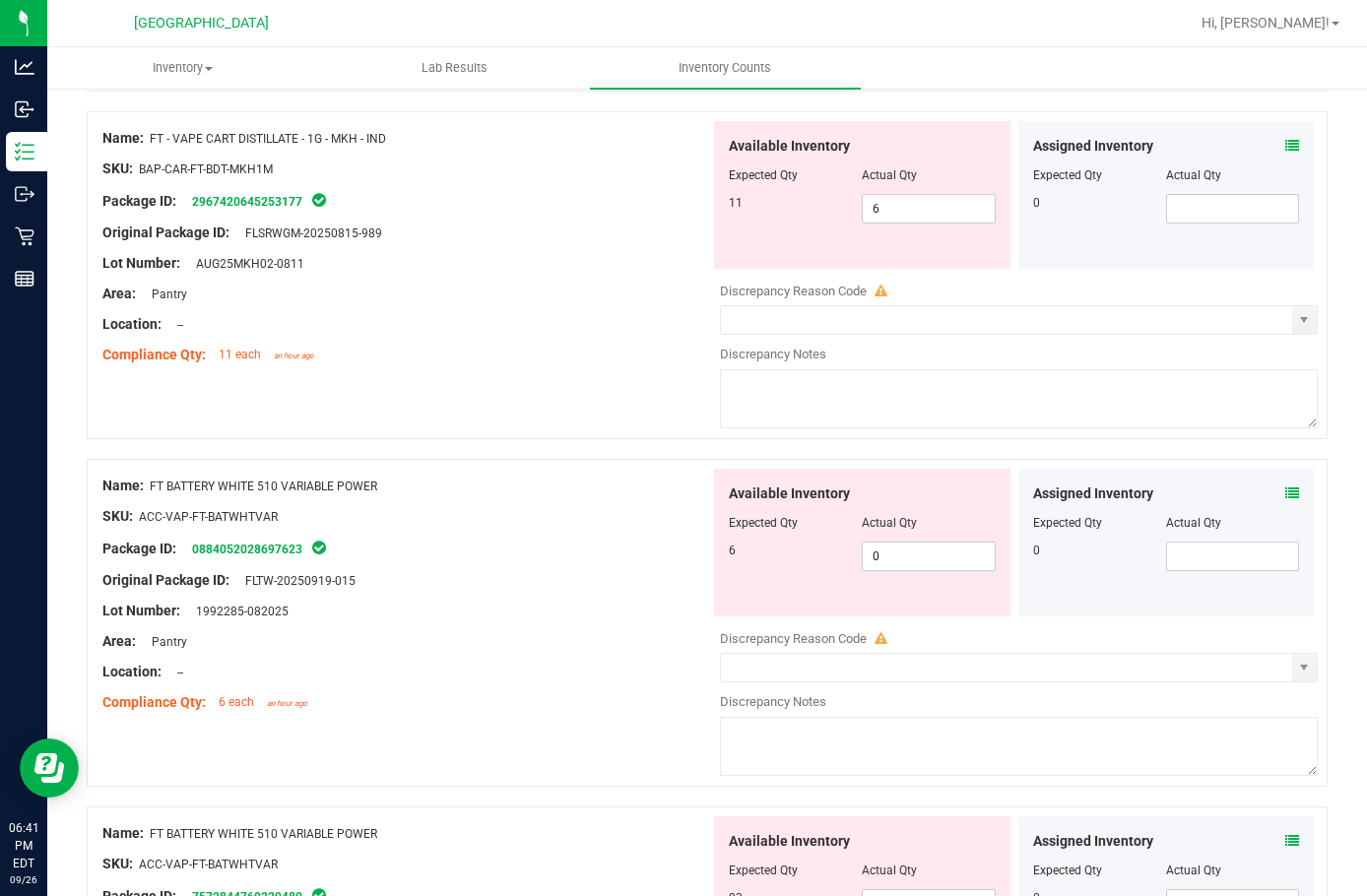
scroll to position [3743, 0]
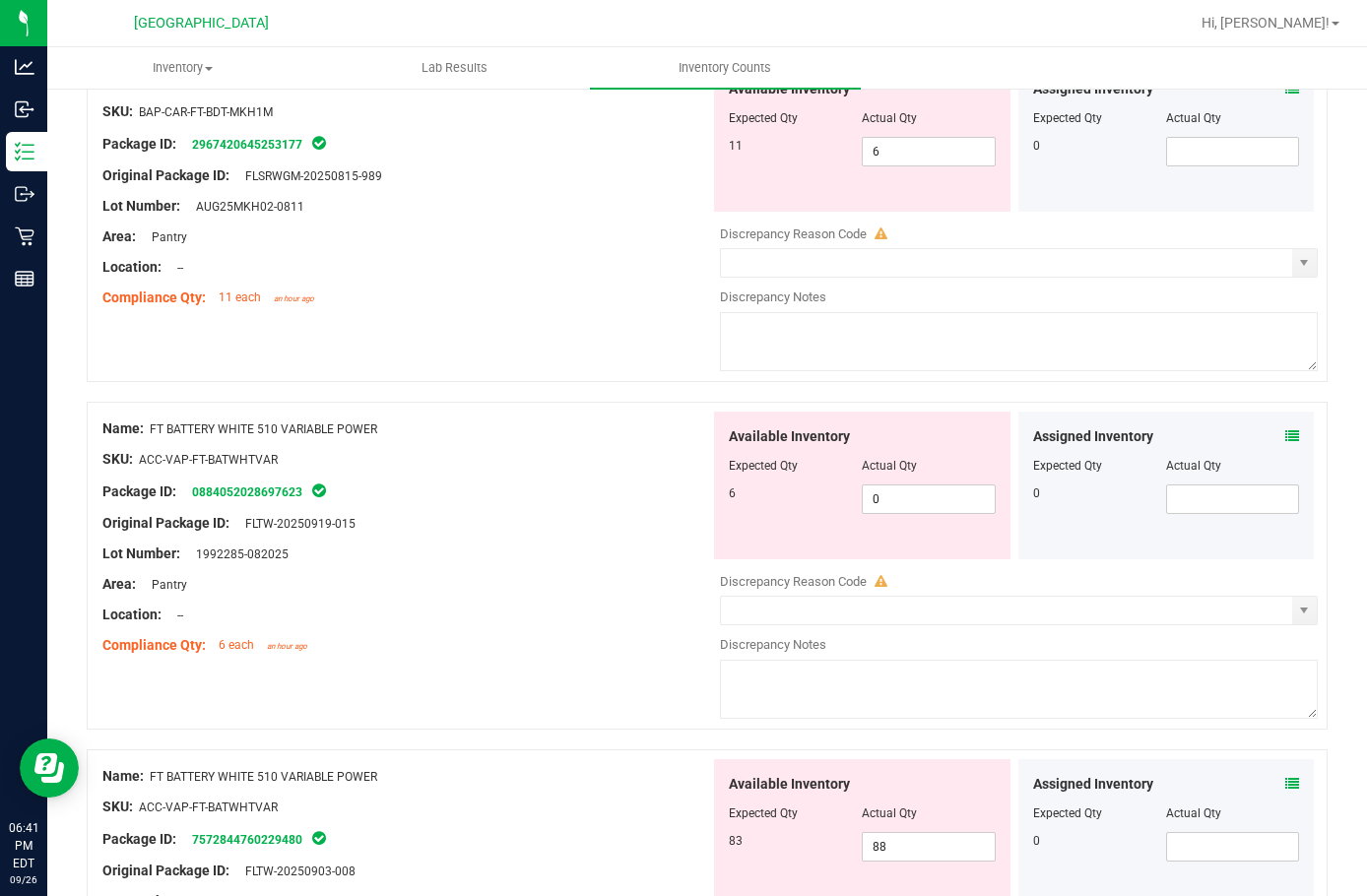
click at [1286, 429] on icon at bounding box center [1293, 436] width 14 height 14
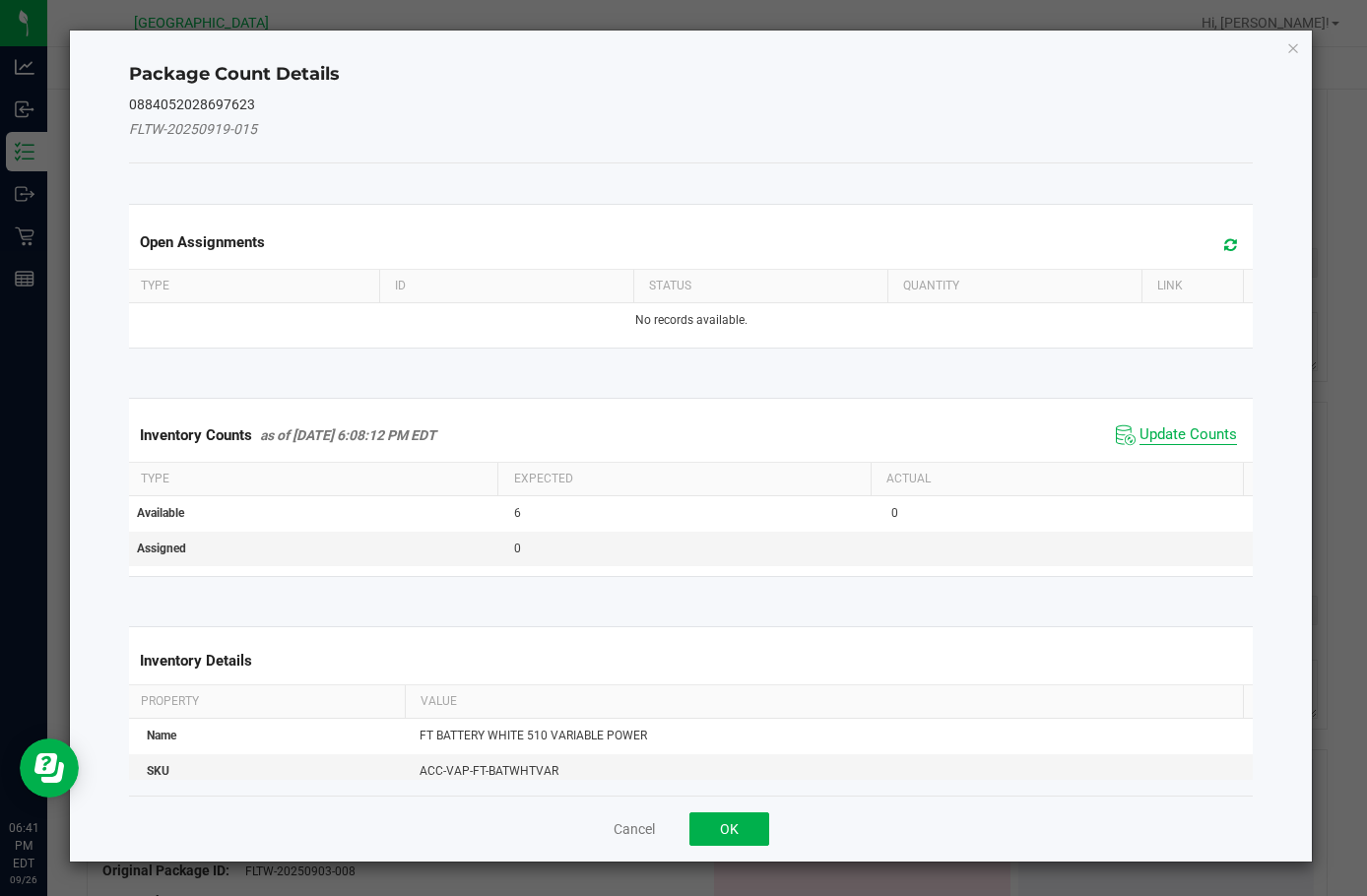
click at [1194, 426] on span "Update Counts" at bounding box center [1189, 435] width 97 height 20
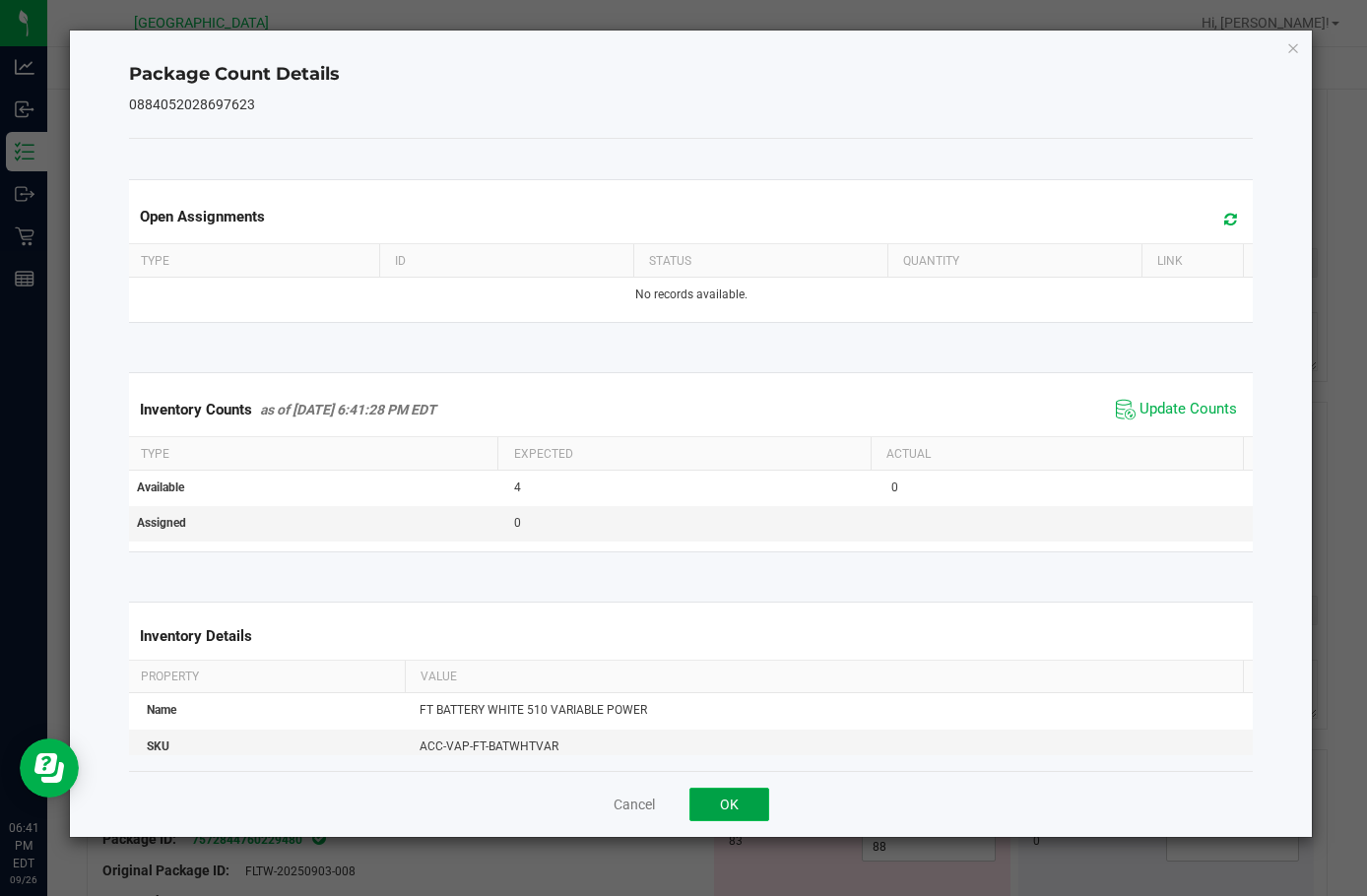
click at [725, 805] on button "OK" at bounding box center [730, 805] width 79 height 34
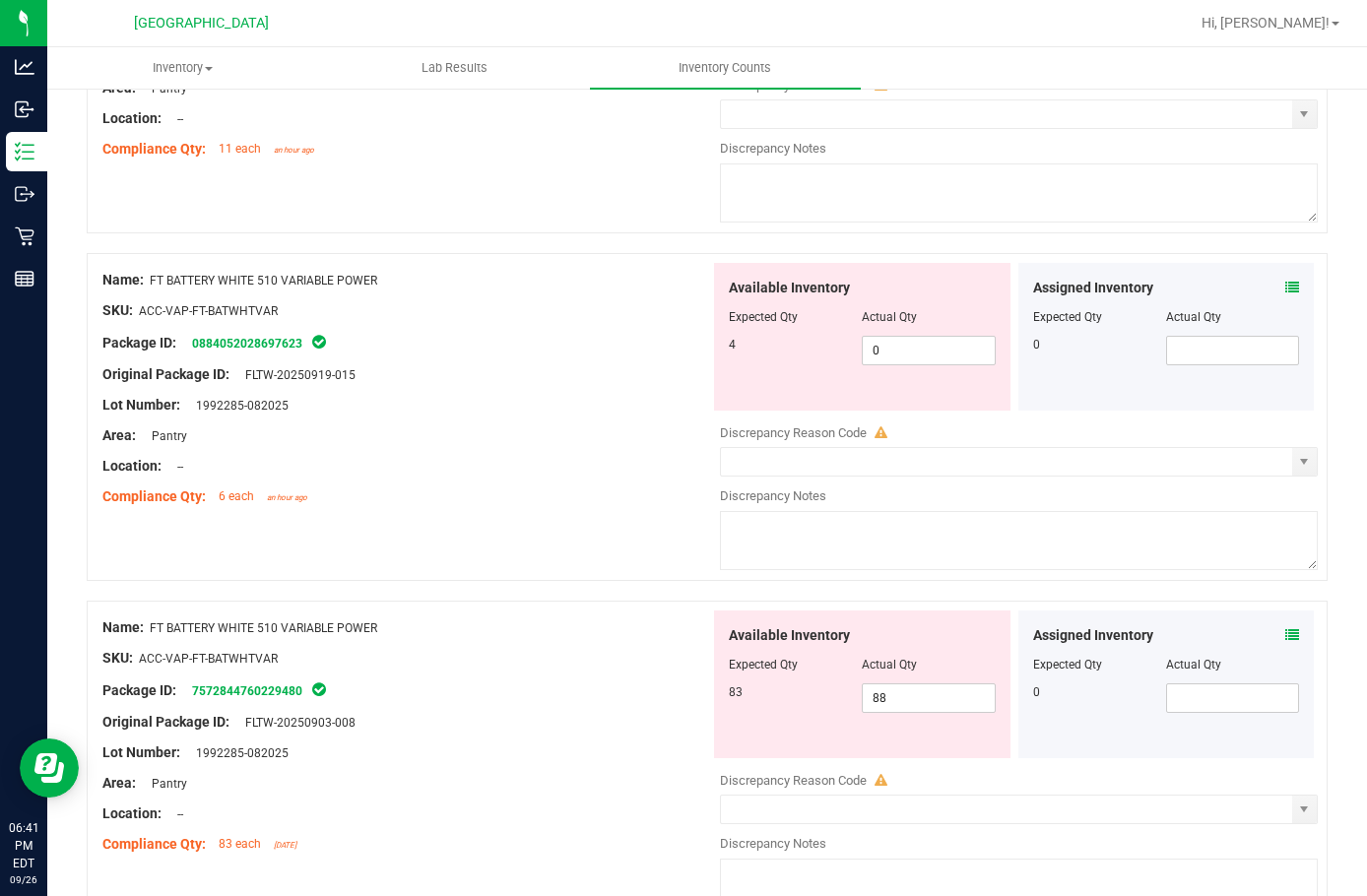
scroll to position [3940, 0]
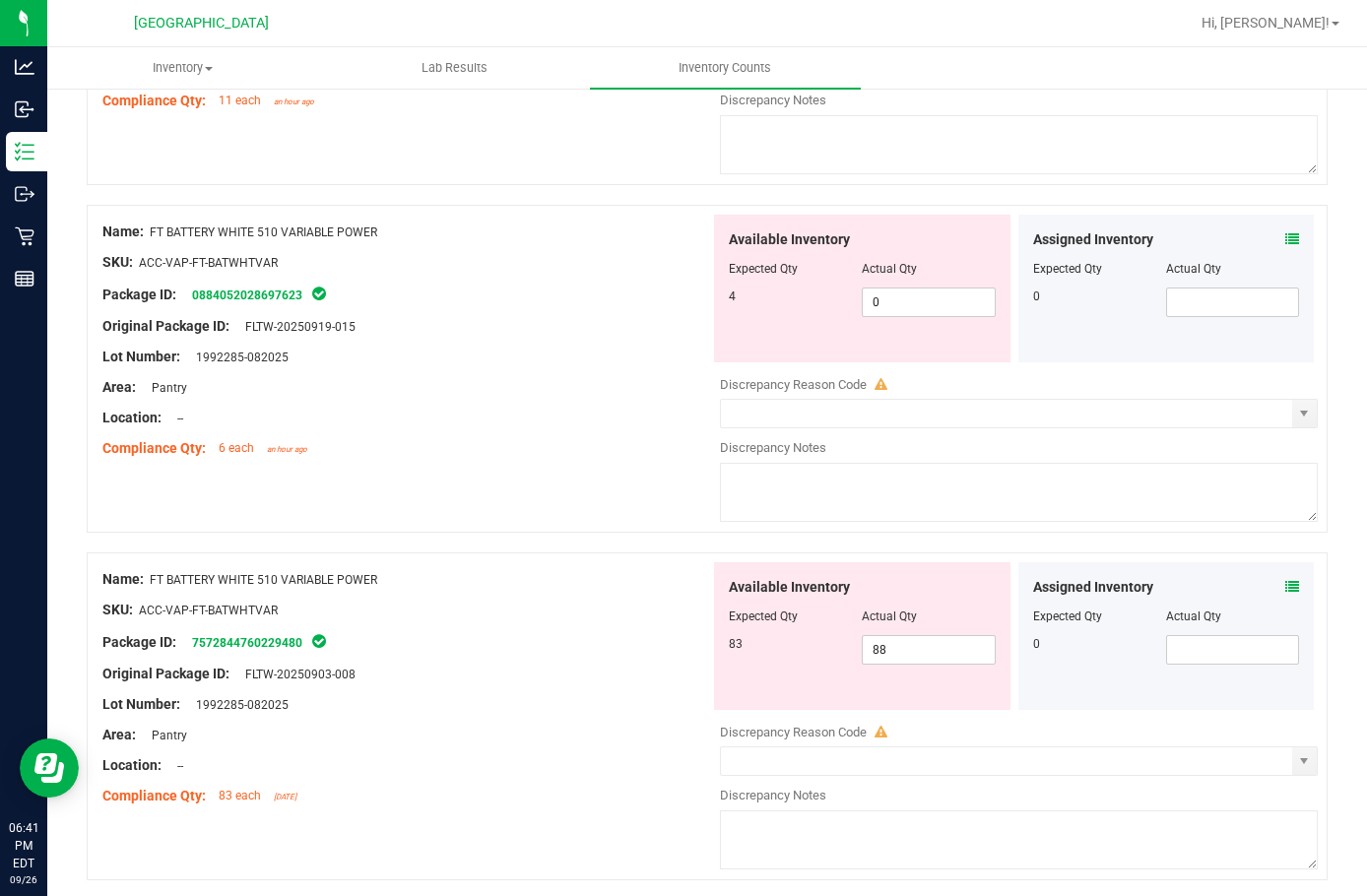
click at [1286, 582] on icon at bounding box center [1293, 587] width 14 height 14
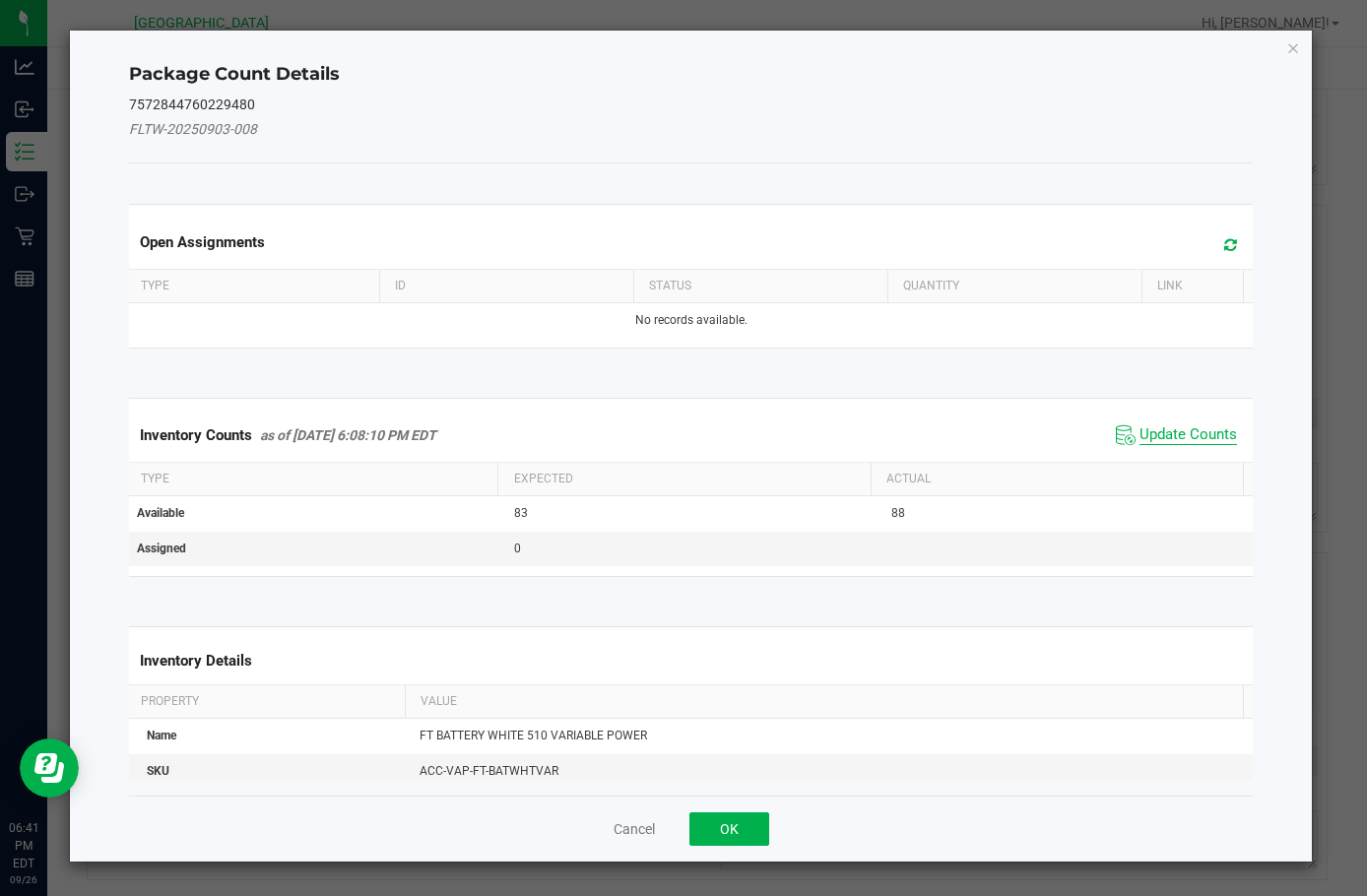
click at [1154, 440] on span "Update Counts" at bounding box center [1189, 435] width 97 height 20
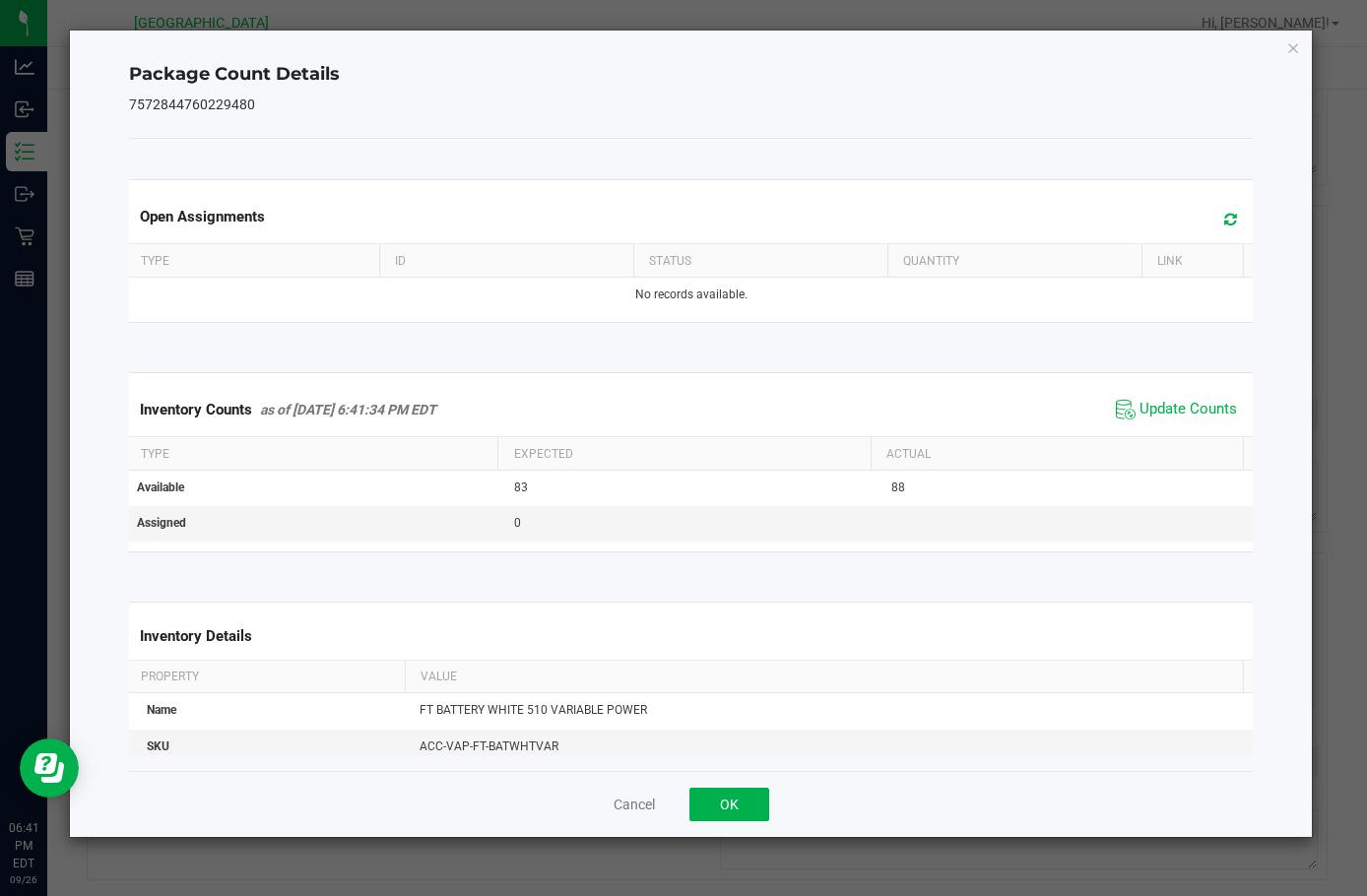
click at [731, 829] on div "Cancel OK" at bounding box center [691, 804] width 1124 height 66
click at [732, 822] on div "Cancel OK" at bounding box center [691, 804] width 1124 height 66
click at [740, 813] on button "OK" at bounding box center [730, 805] width 79 height 34
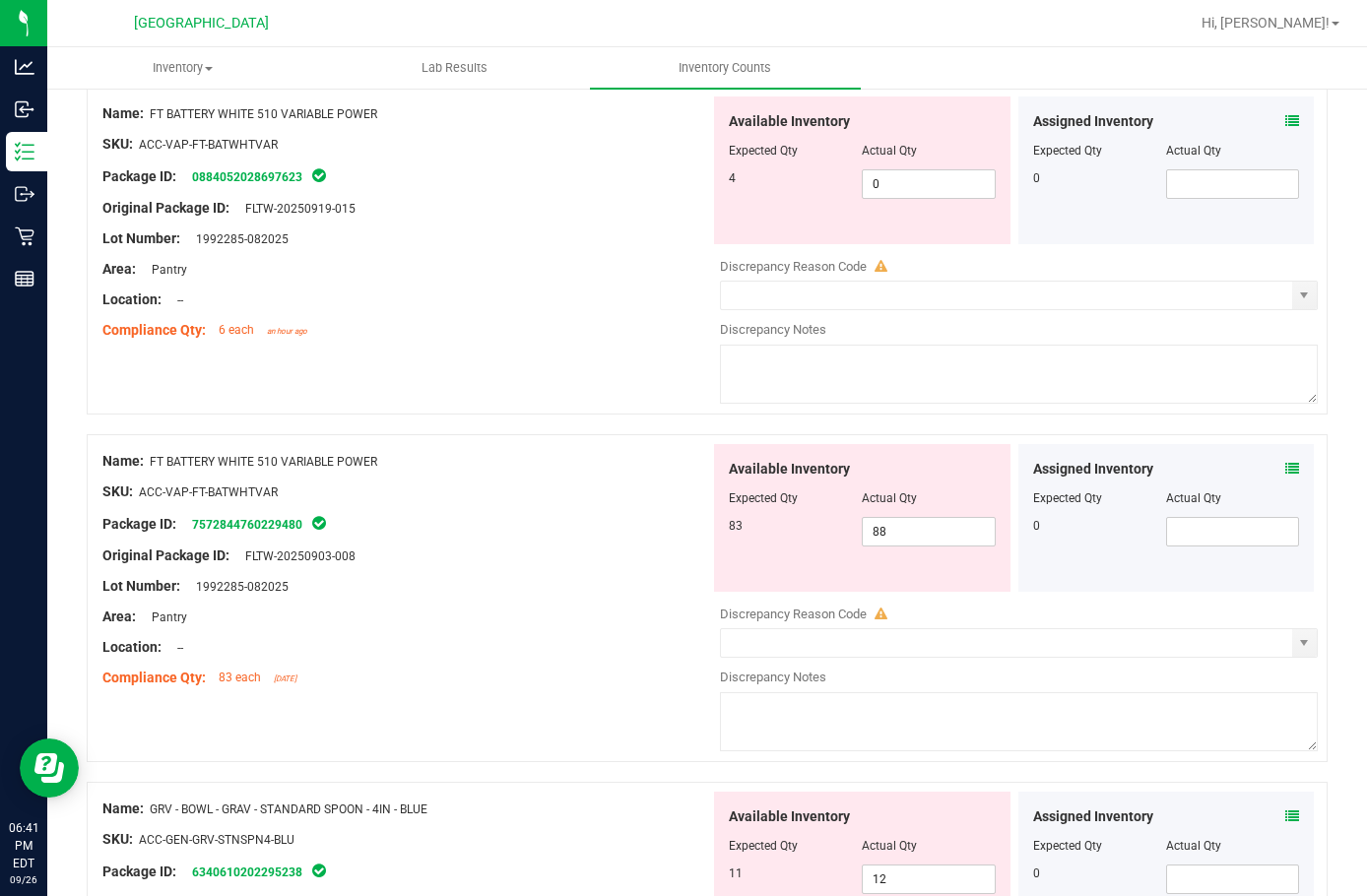
scroll to position [4039, 0]
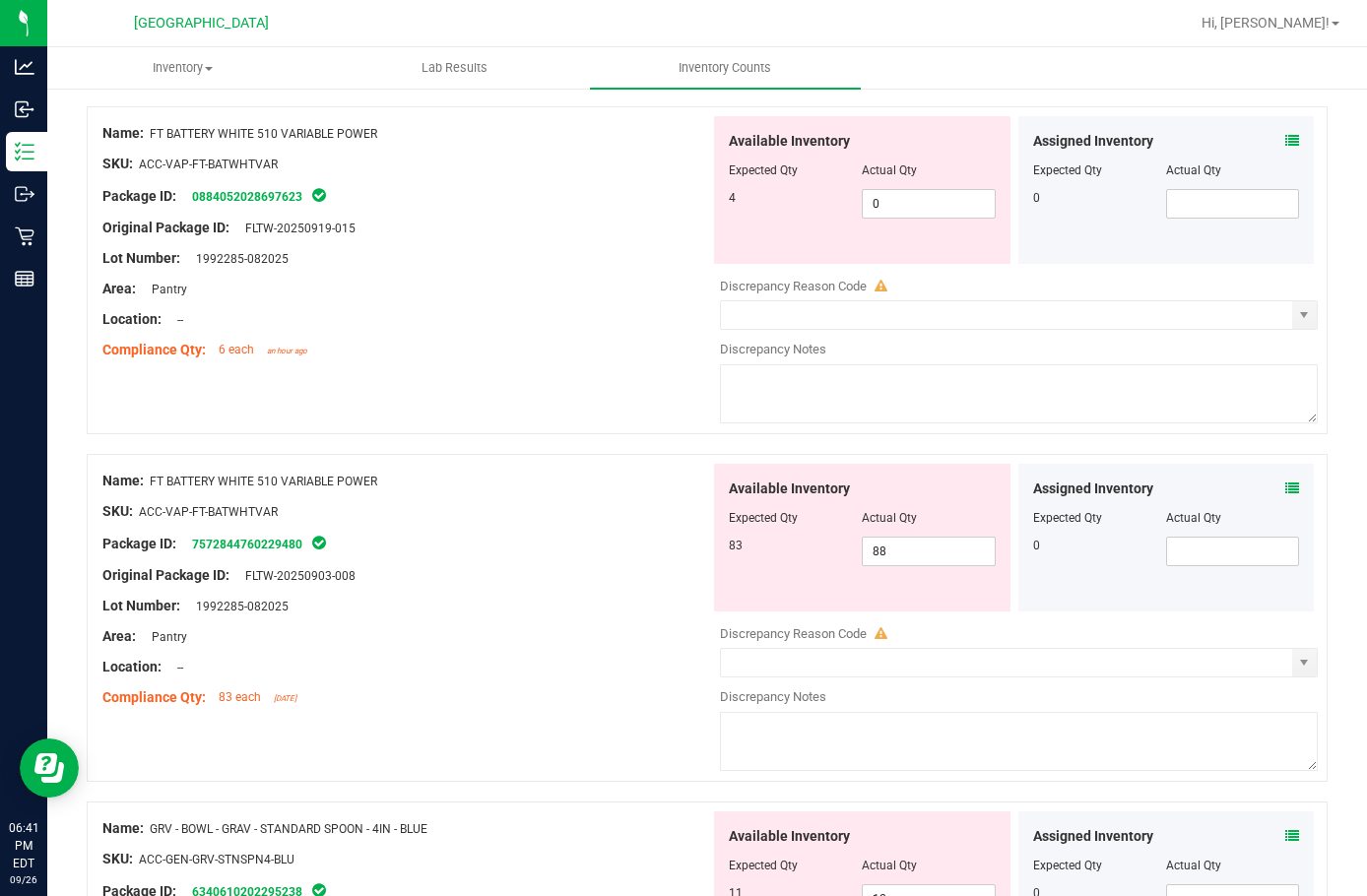
click at [1276, 477] on div "Assigned Inventory Expected Qty Actual Qty 0" at bounding box center [1167, 537] width 296 height 148
click at [1286, 487] on icon at bounding box center [1293, 489] width 14 height 14
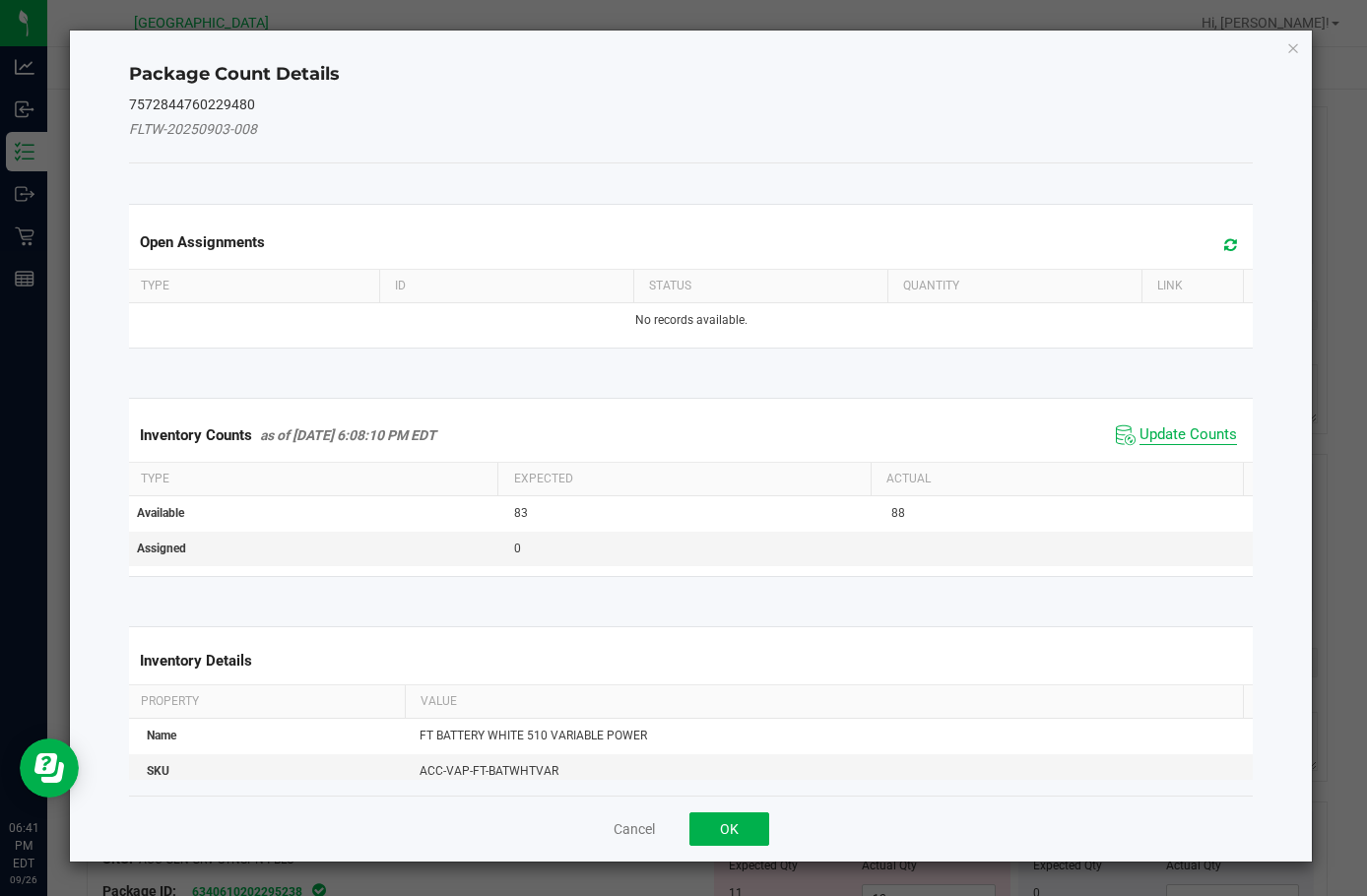
click at [1153, 427] on span "Update Counts" at bounding box center [1189, 435] width 97 height 20
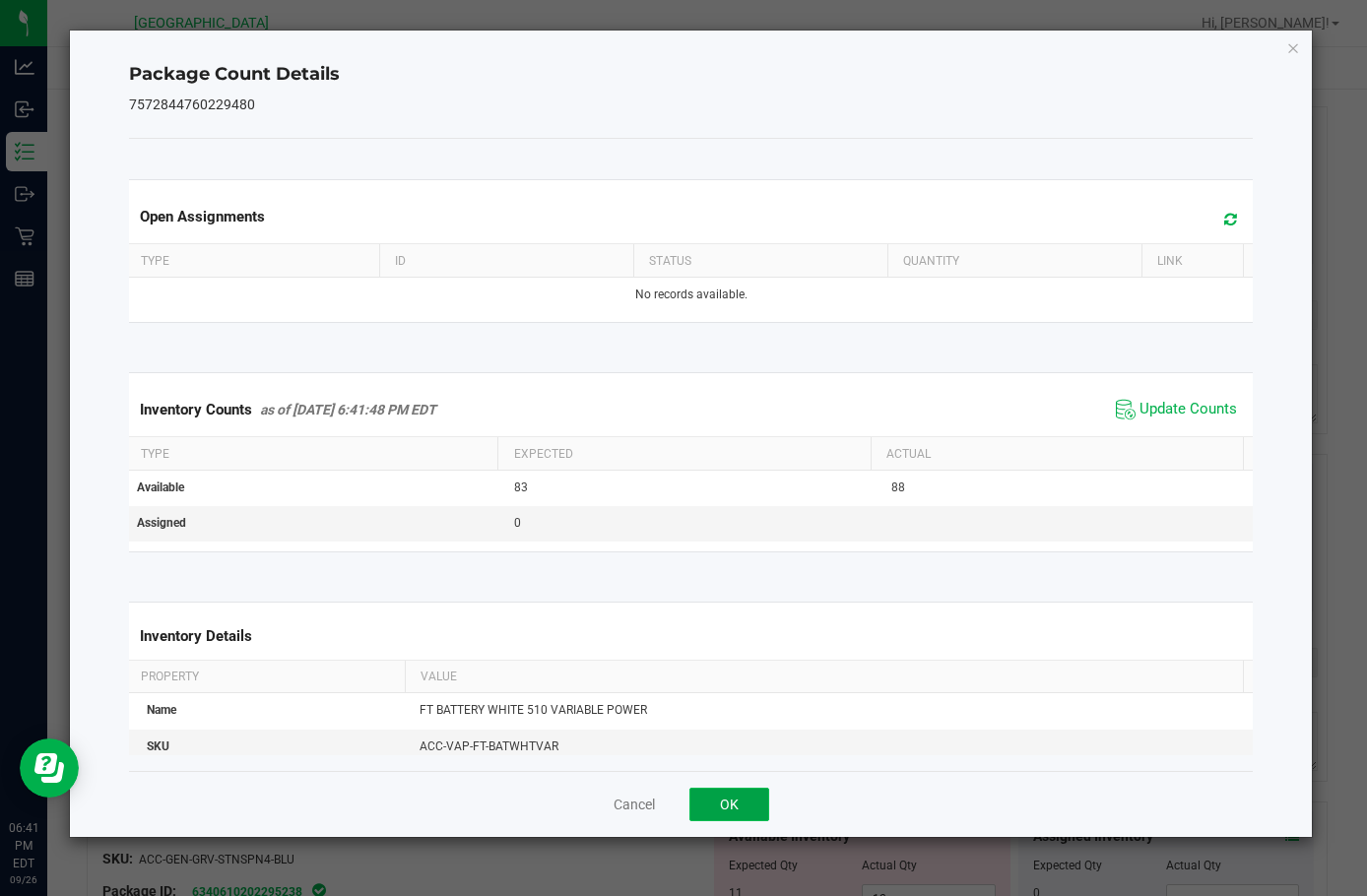
click at [707, 806] on button "OK" at bounding box center [730, 805] width 79 height 34
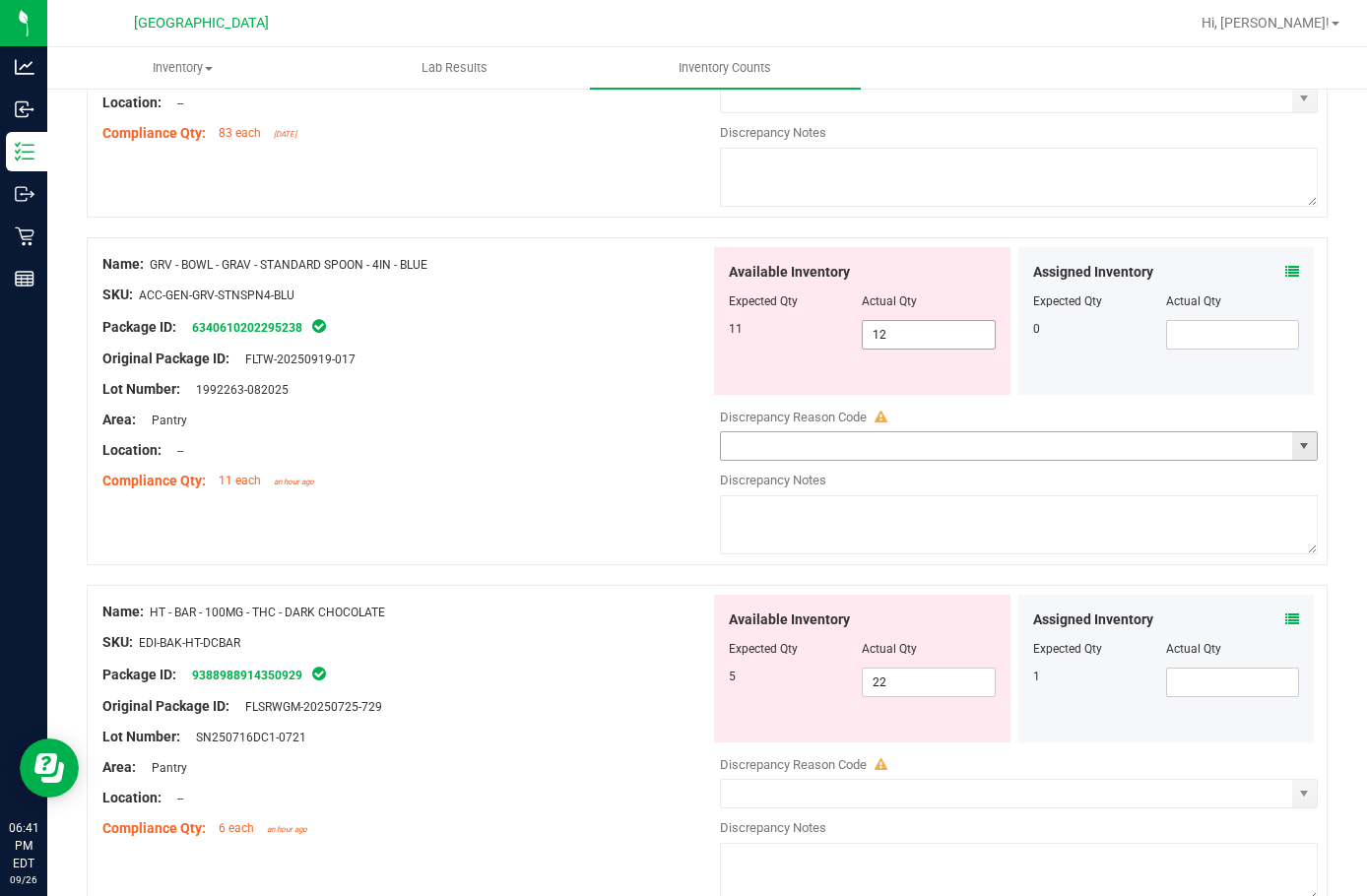
scroll to position [4630, 0]
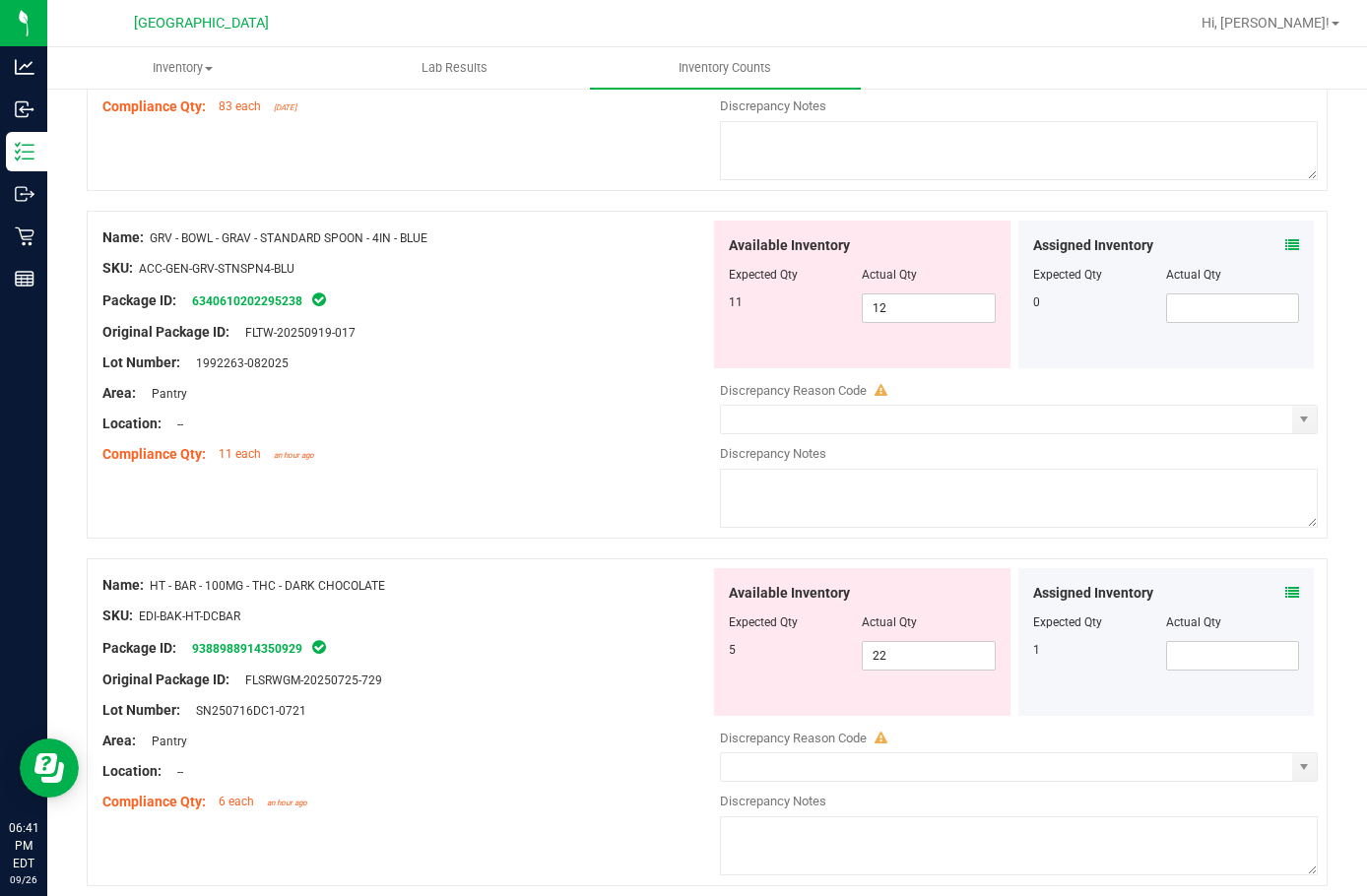
click at [1286, 589] on icon at bounding box center [1293, 593] width 14 height 14
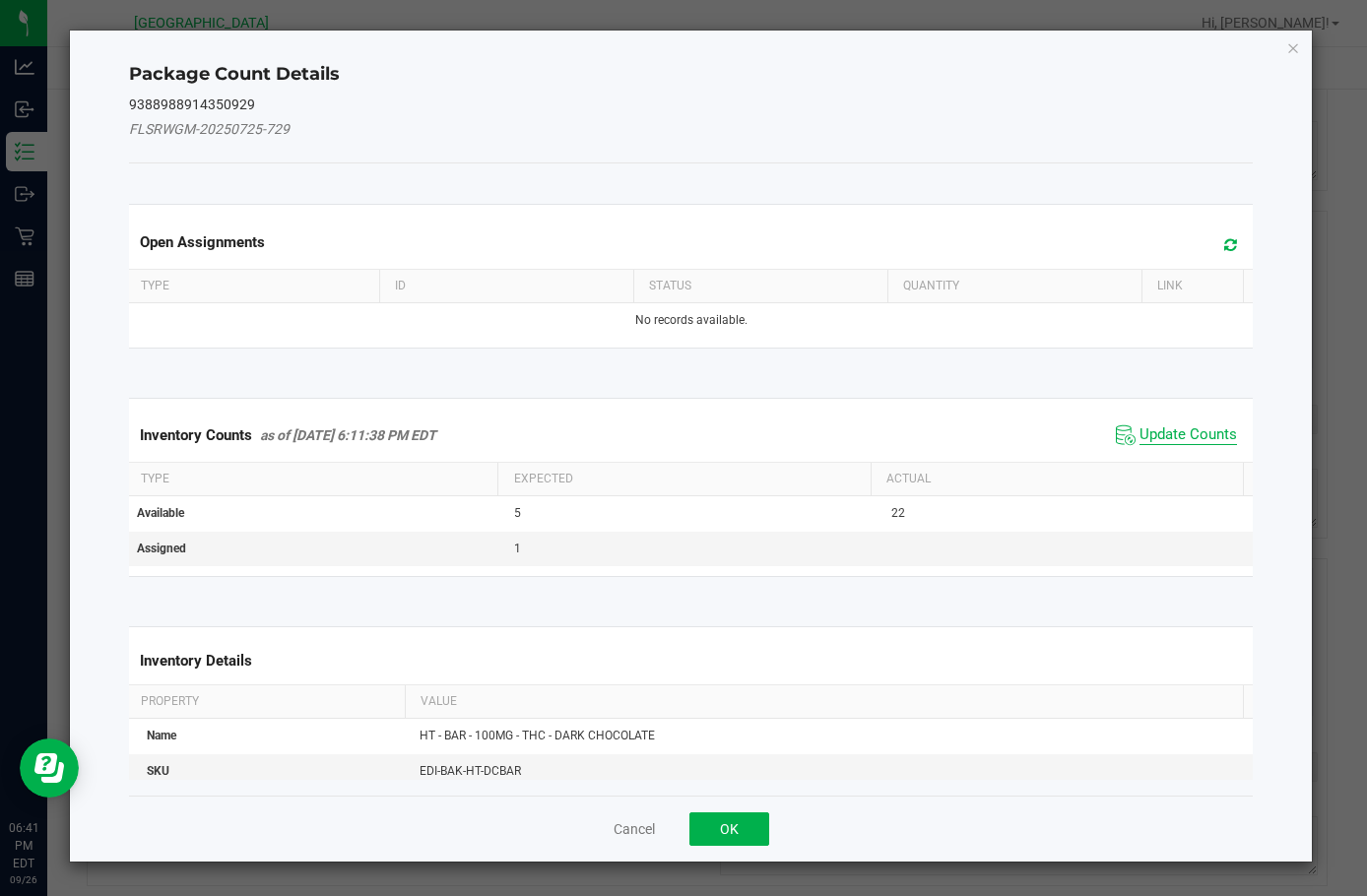
click at [1140, 434] on span "Update Counts" at bounding box center [1189, 435] width 97 height 20
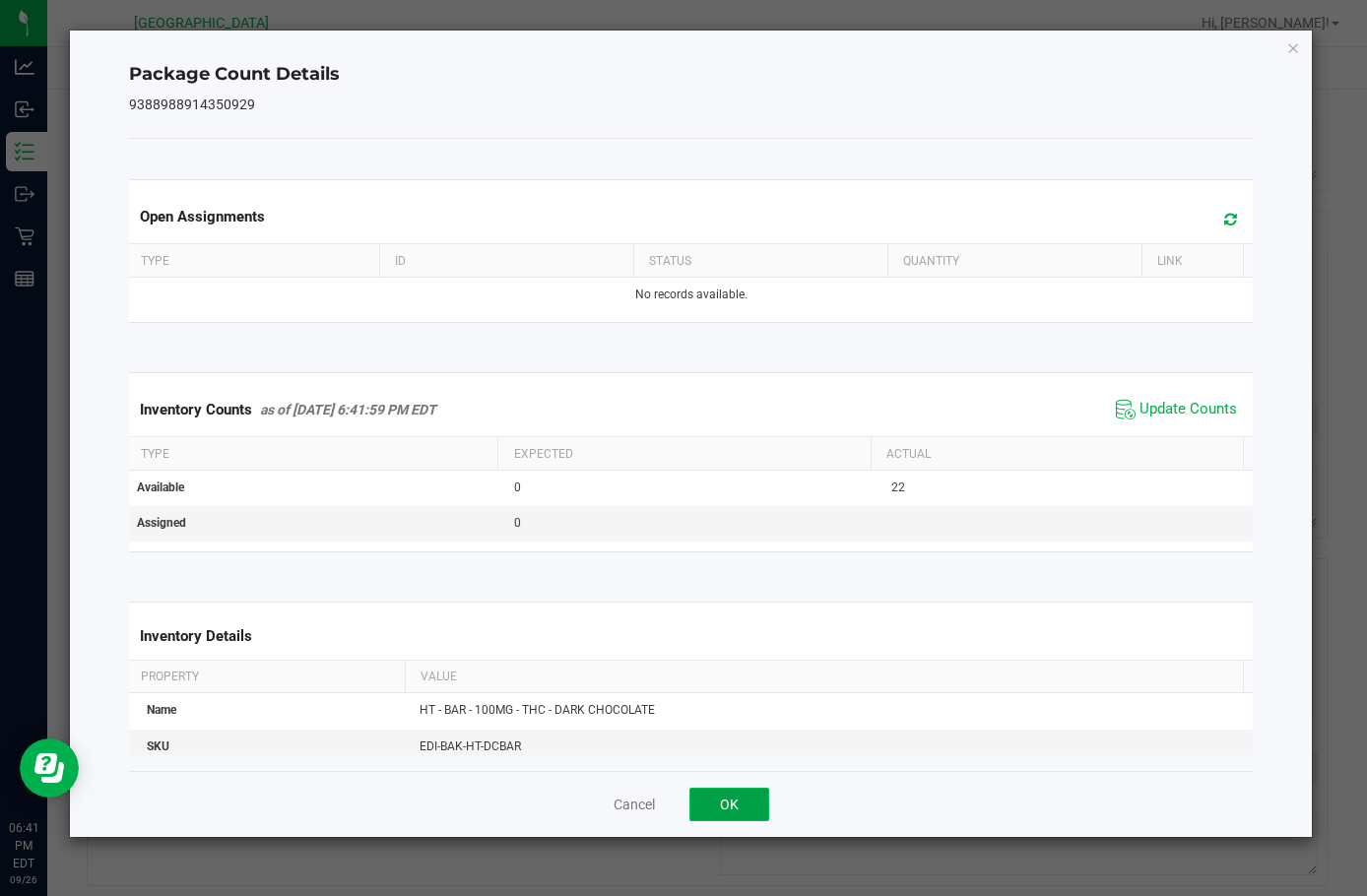
click at [746, 808] on button "OK" at bounding box center [730, 805] width 79 height 34
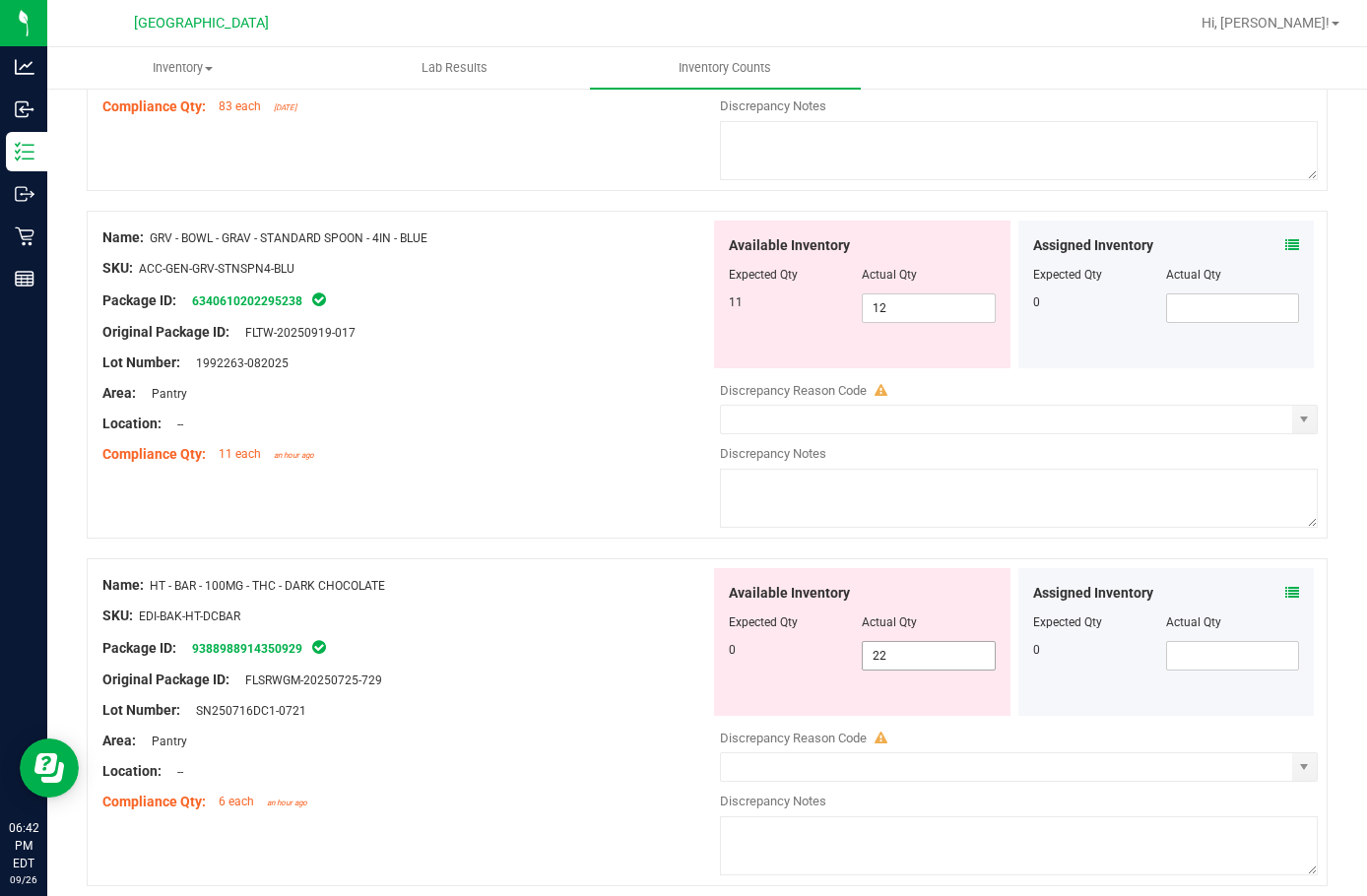
click at [869, 657] on span "22 22" at bounding box center [929, 656] width 133 height 30
click at [869, 657] on input "22" at bounding box center [929, 656] width 131 height 28
click at [933, 666] on span "22 22" at bounding box center [929, 656] width 133 height 30
click at [933, 666] on input "22" at bounding box center [929, 656] width 131 height 28
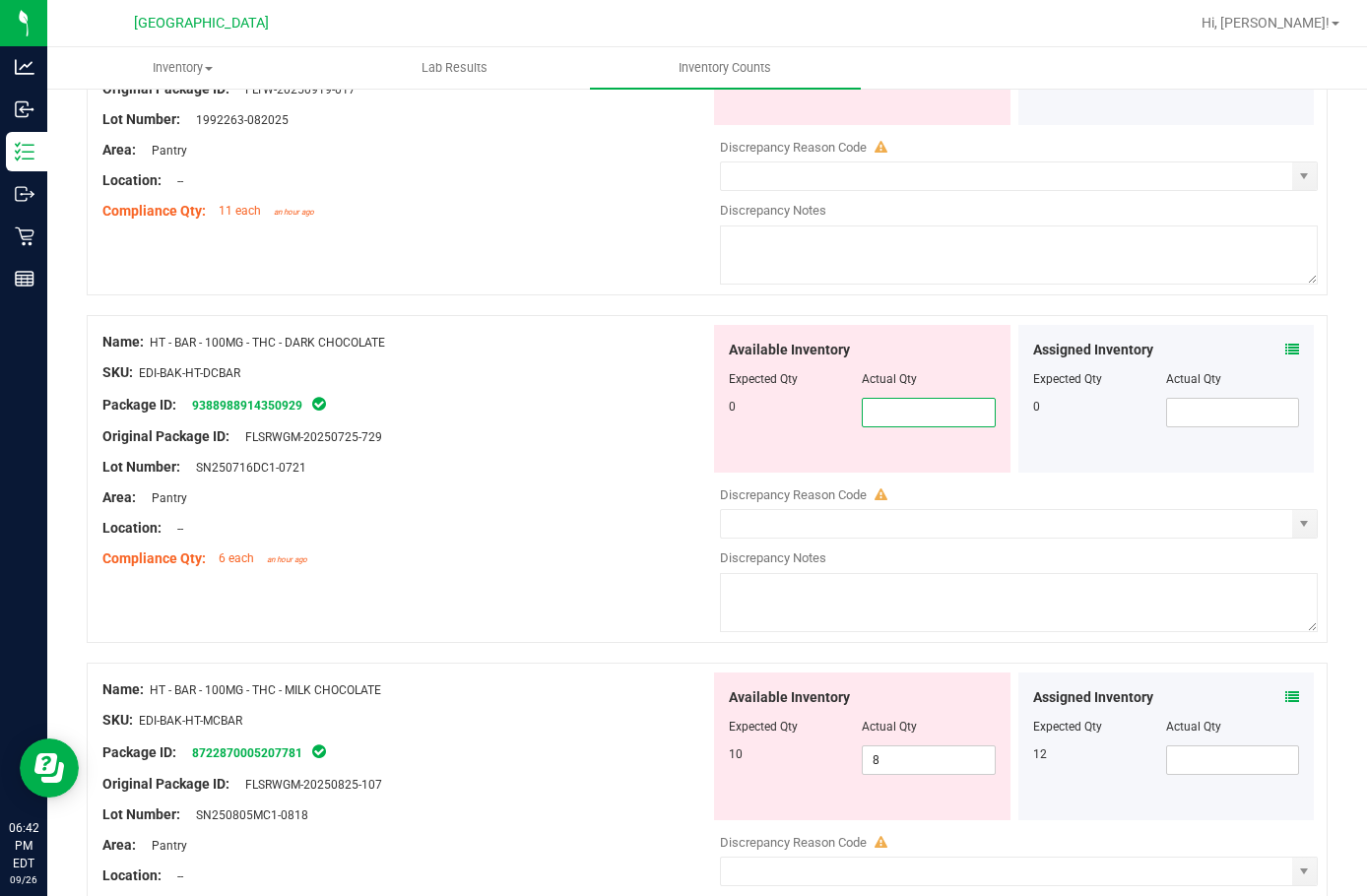
scroll to position [4925, 0]
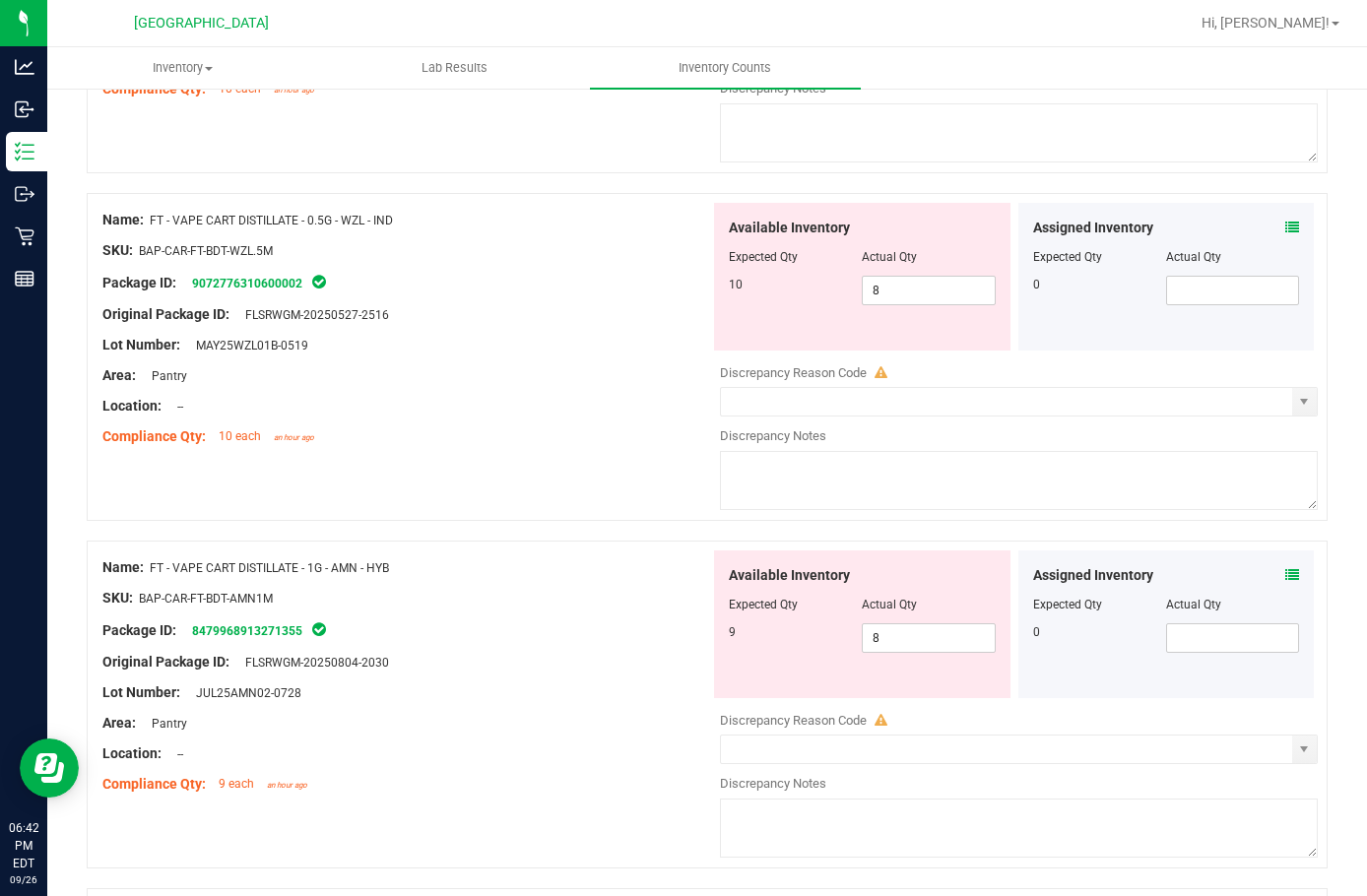
click at [415, 438] on div "Compliance Qty: 10 each an hour ago" at bounding box center [405, 436] width 608 height 21
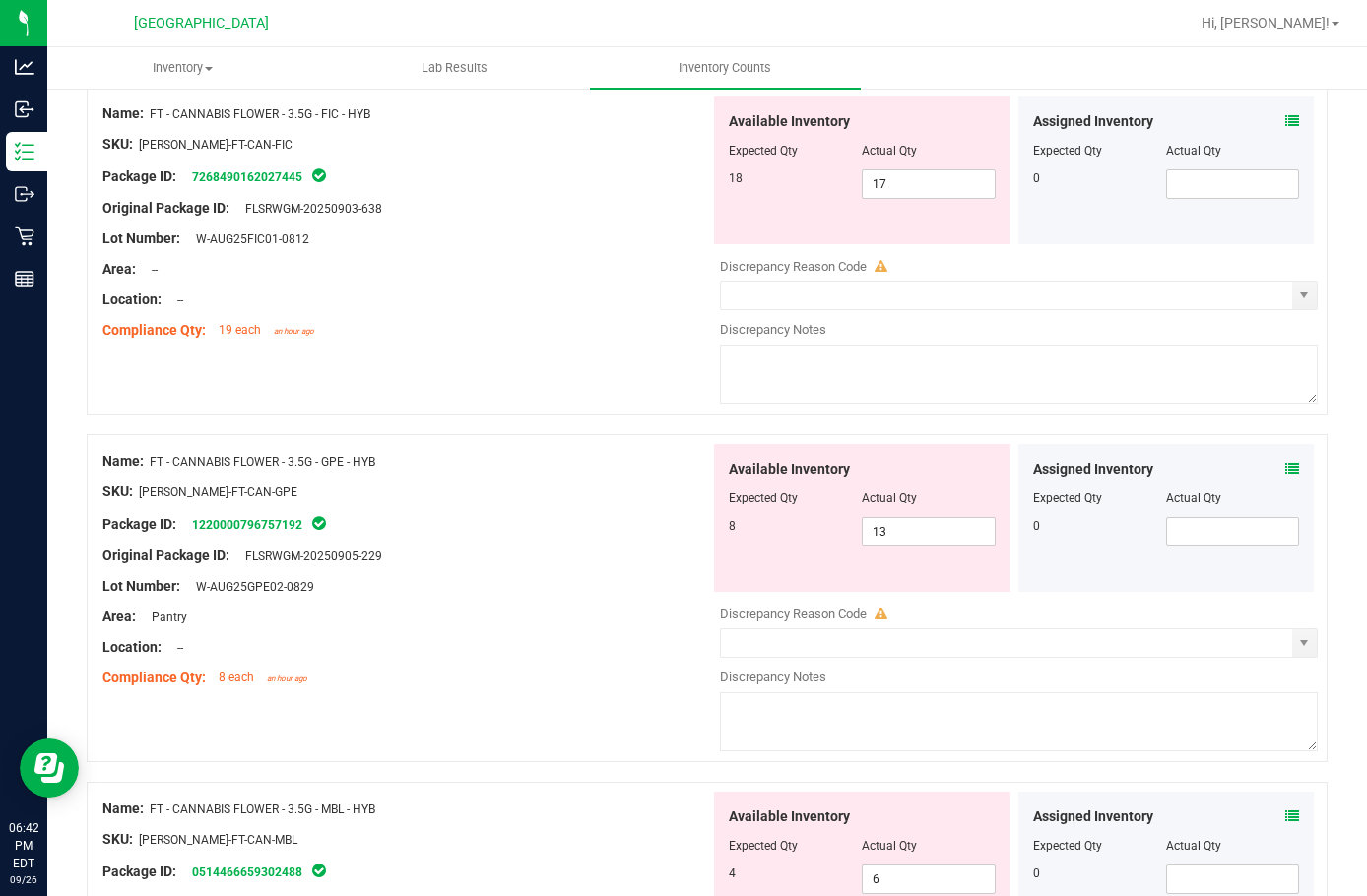
scroll to position [0, 0]
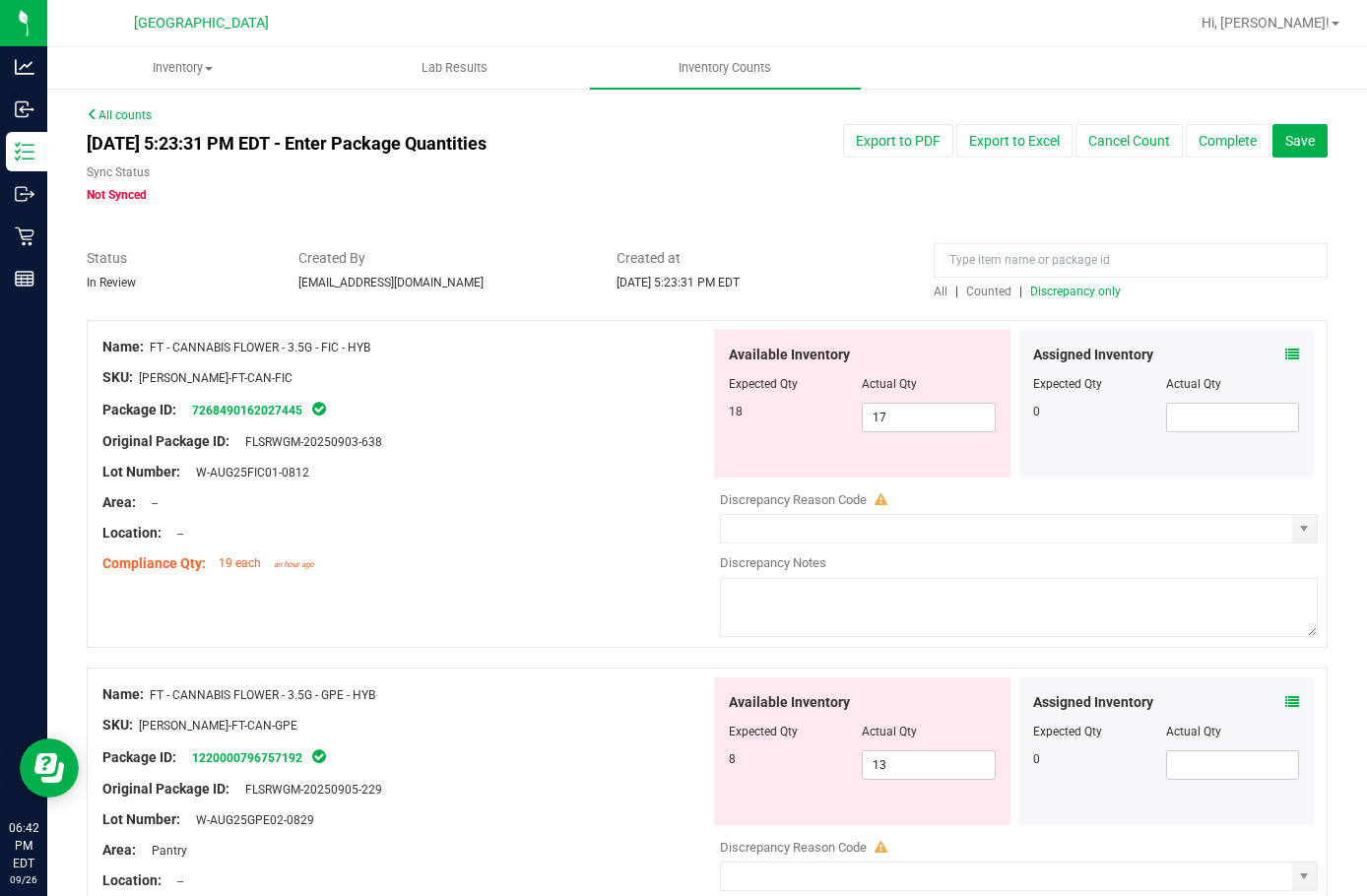
click at [1071, 290] on span "Discrepancy only" at bounding box center [1076, 291] width 90 height 14
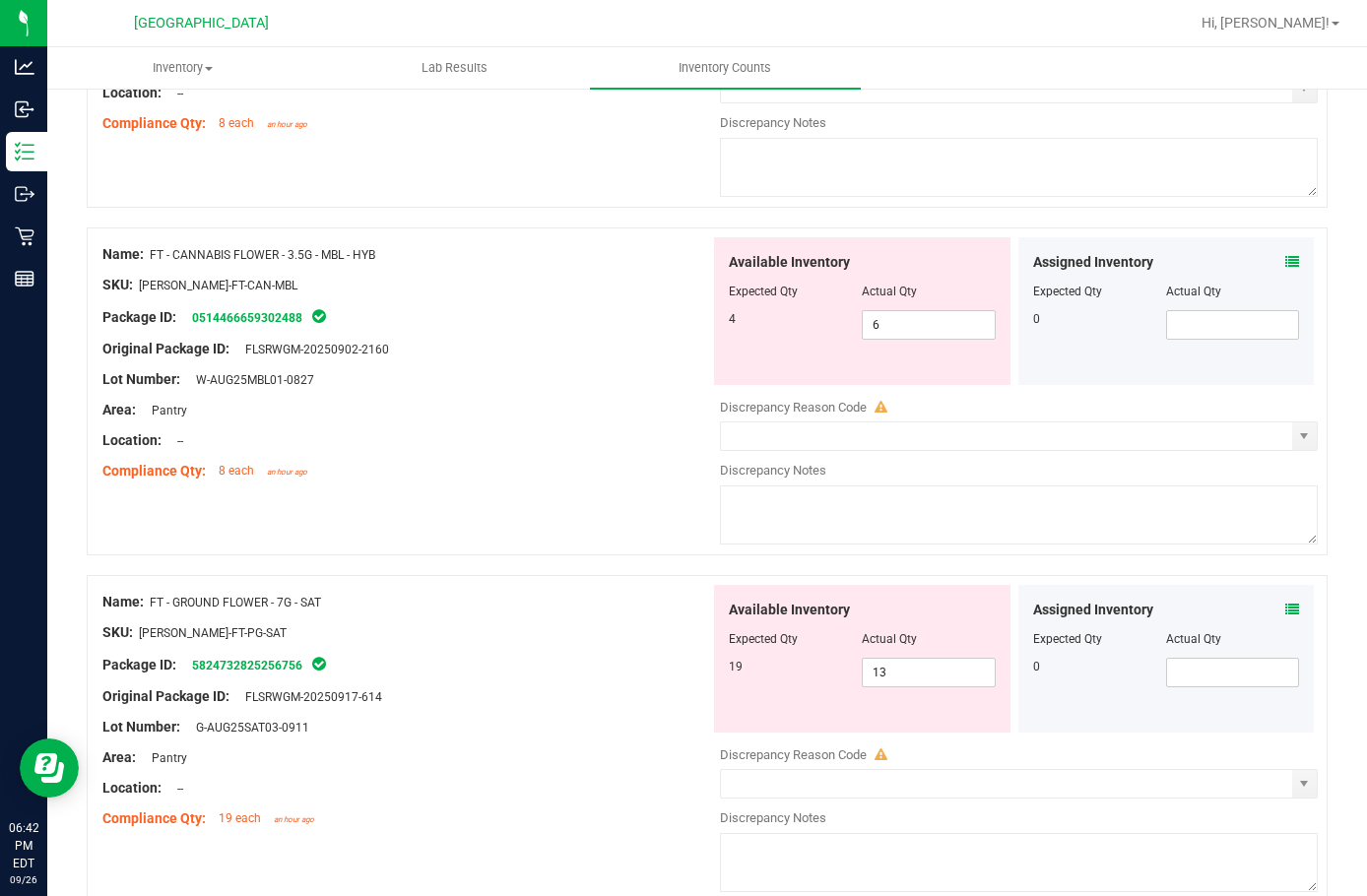
scroll to position [886, 0]
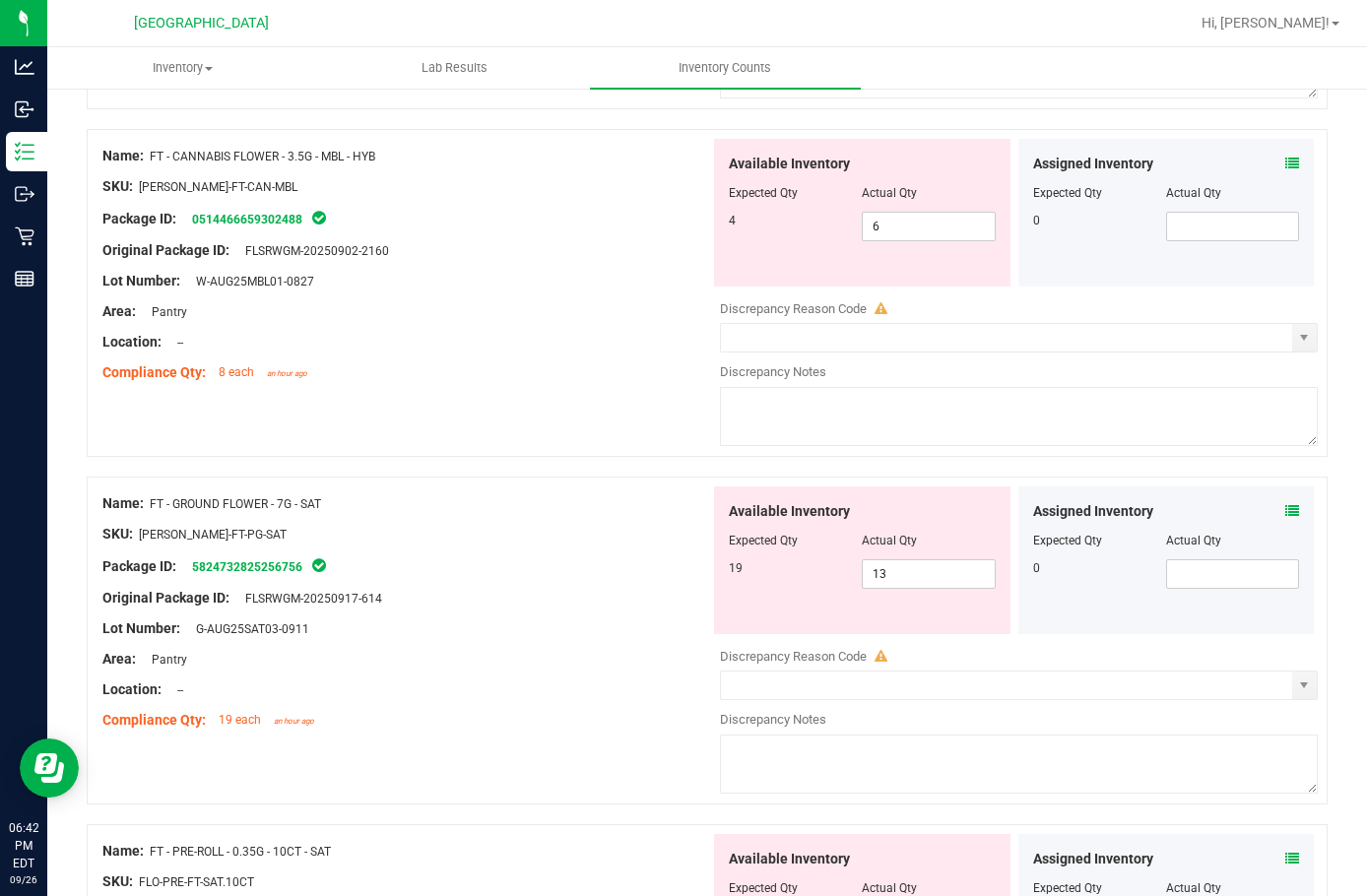
click at [1286, 166] on icon at bounding box center [1293, 164] width 14 height 14
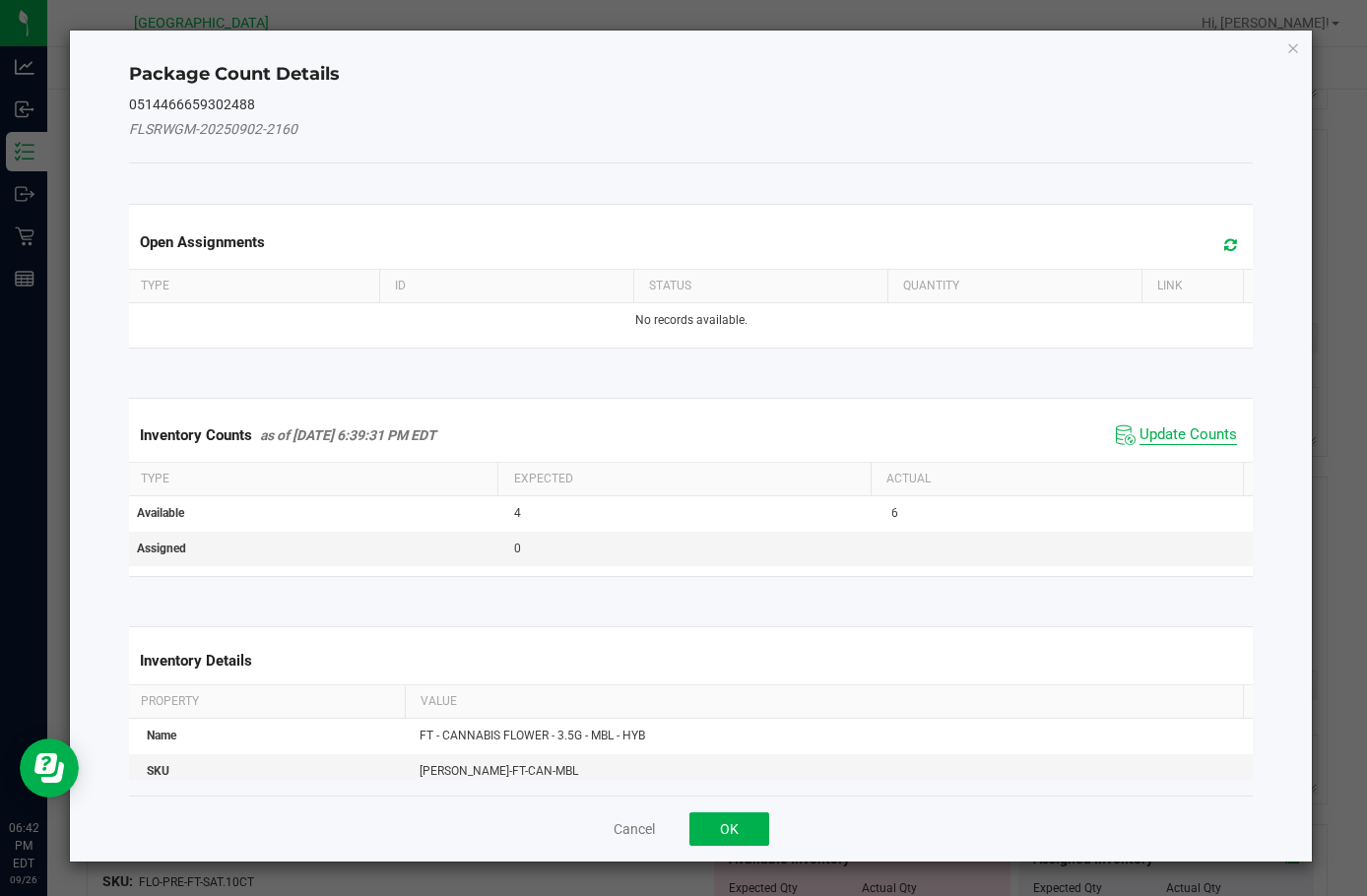
click at [1161, 438] on span "Update Counts" at bounding box center [1189, 435] width 97 height 20
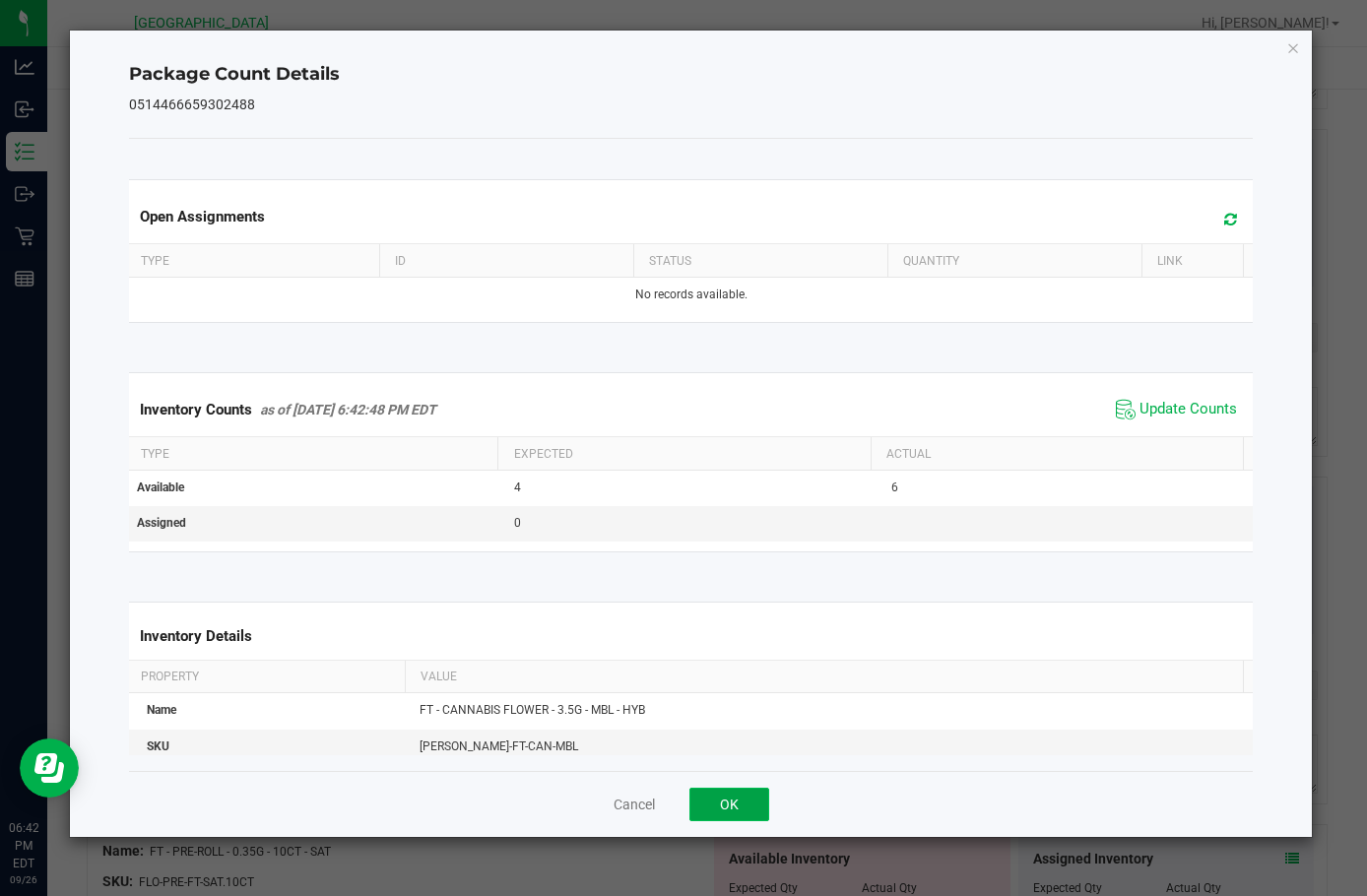
click at [740, 804] on button "OK" at bounding box center [730, 805] width 79 height 34
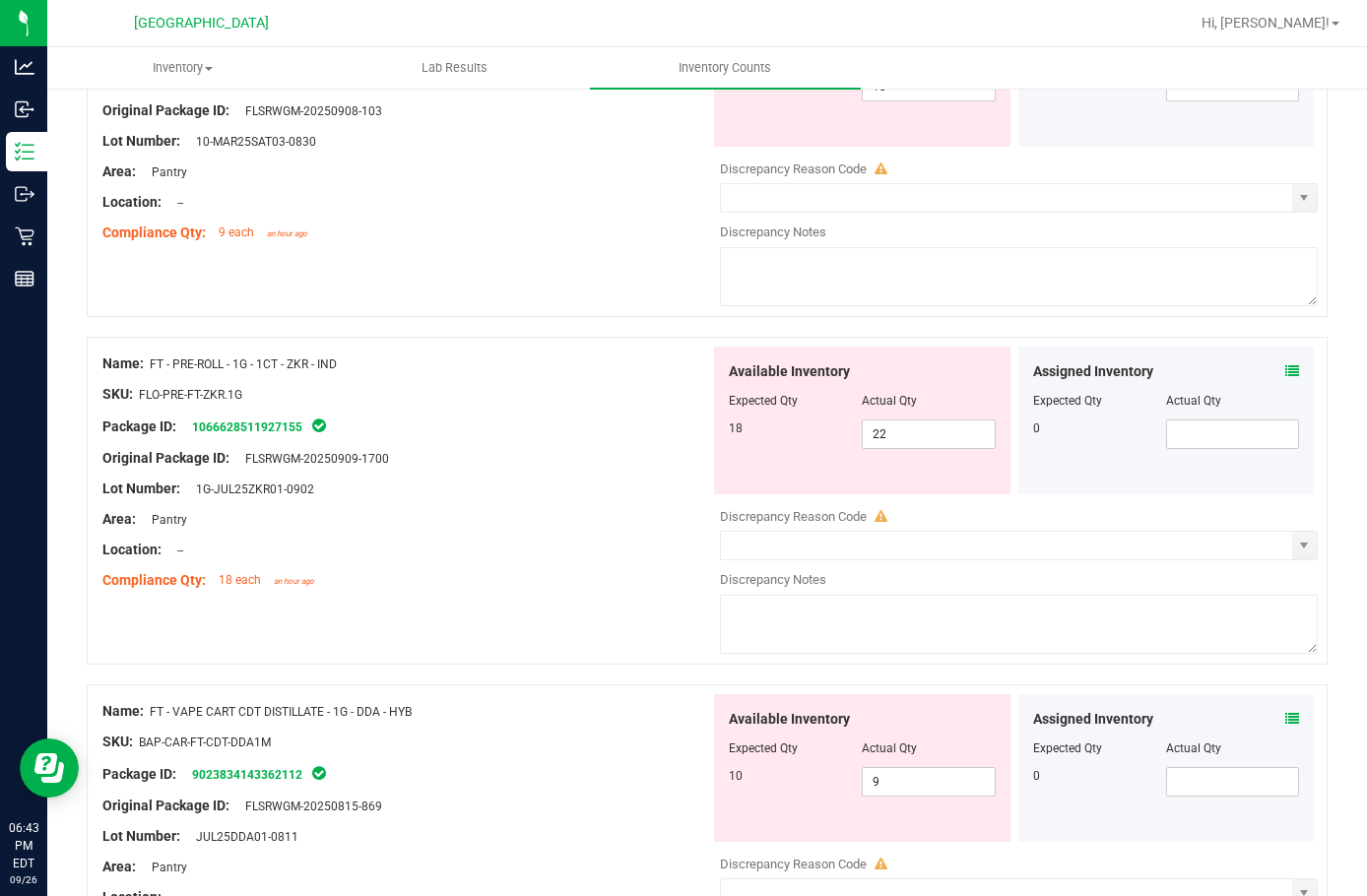
scroll to position [1773, 0]
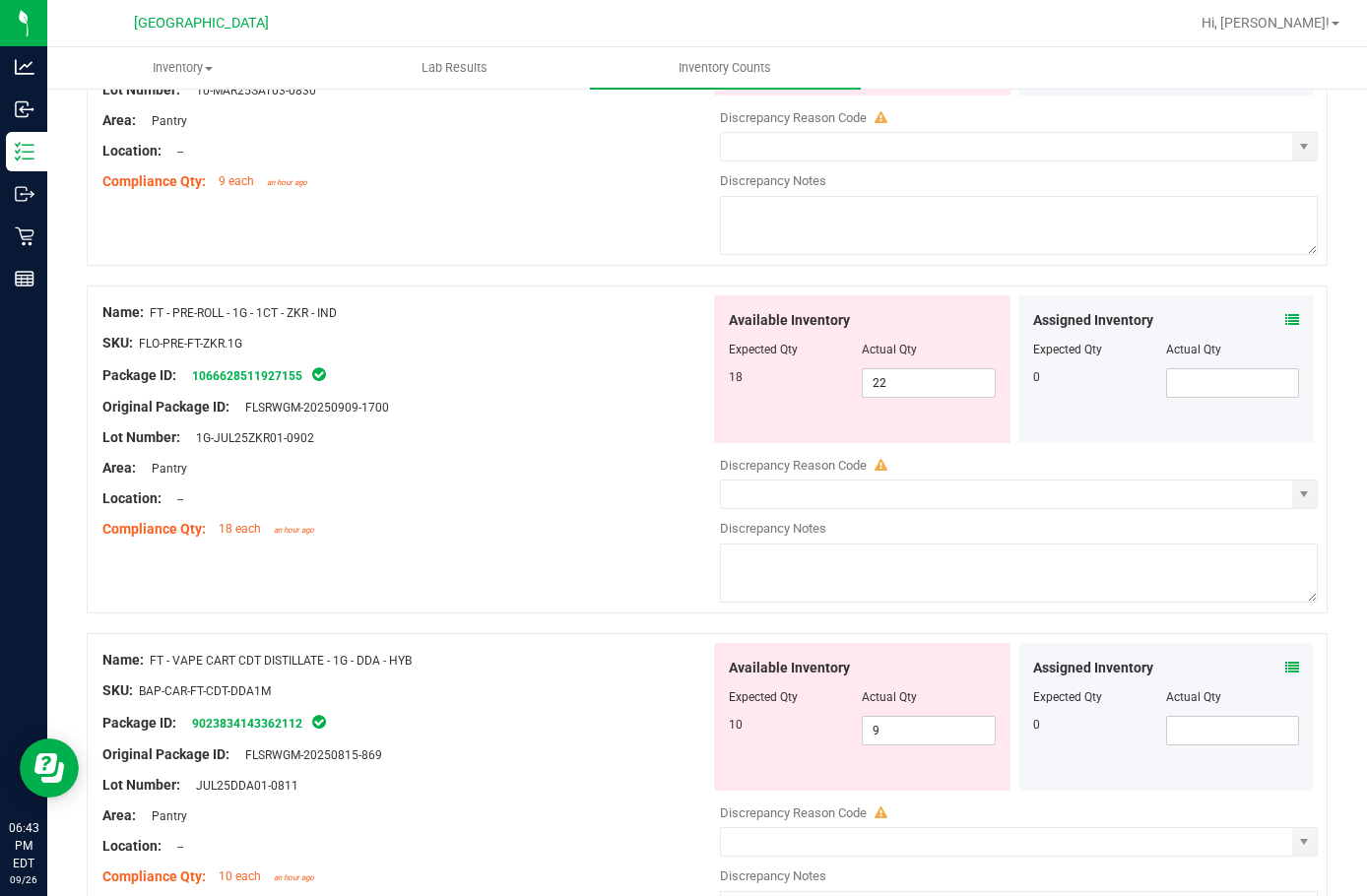
click at [1286, 320] on icon at bounding box center [1293, 320] width 14 height 14
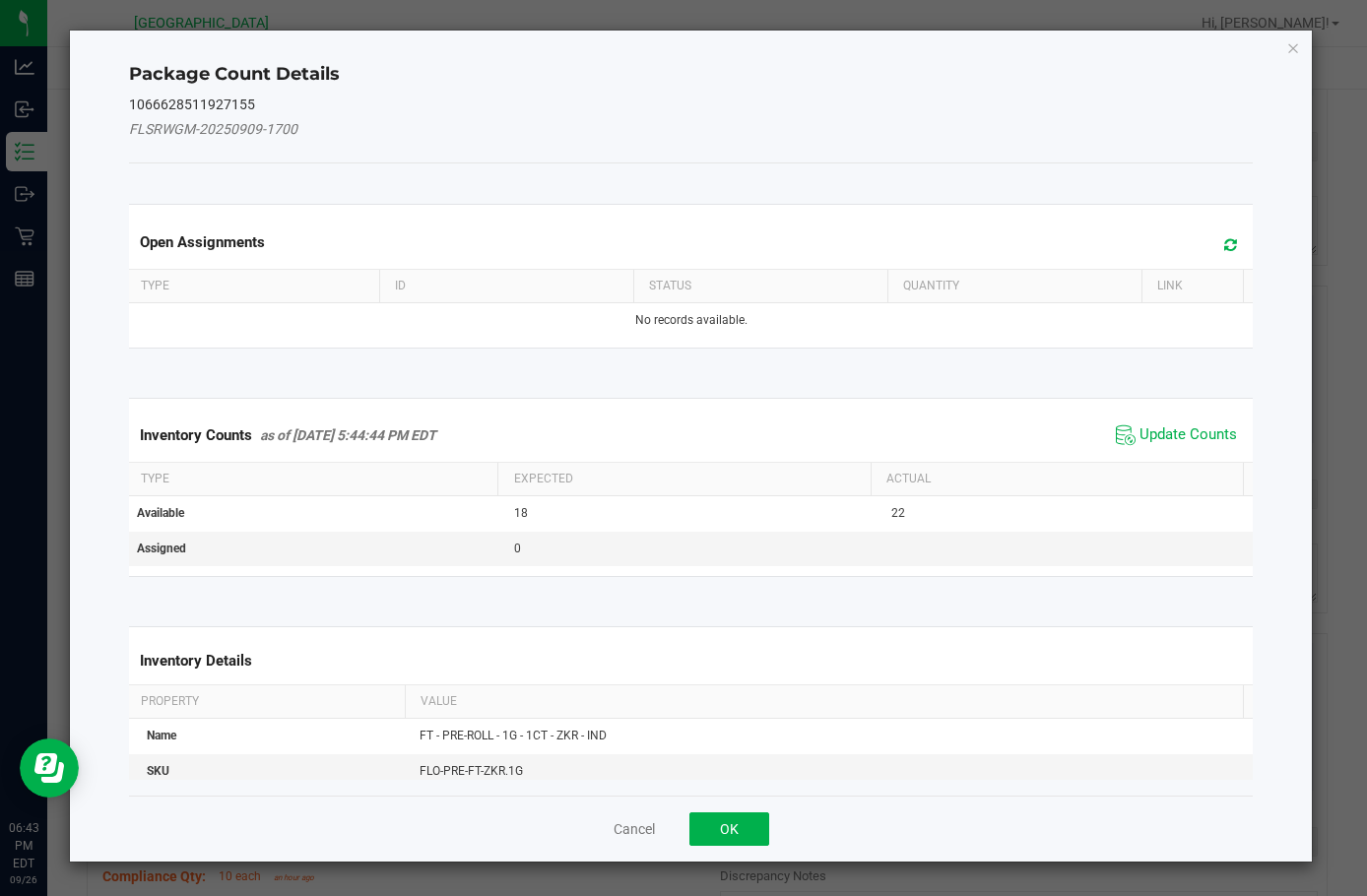
click at [1135, 446] on span "Update Counts" at bounding box center [1177, 435] width 131 height 30
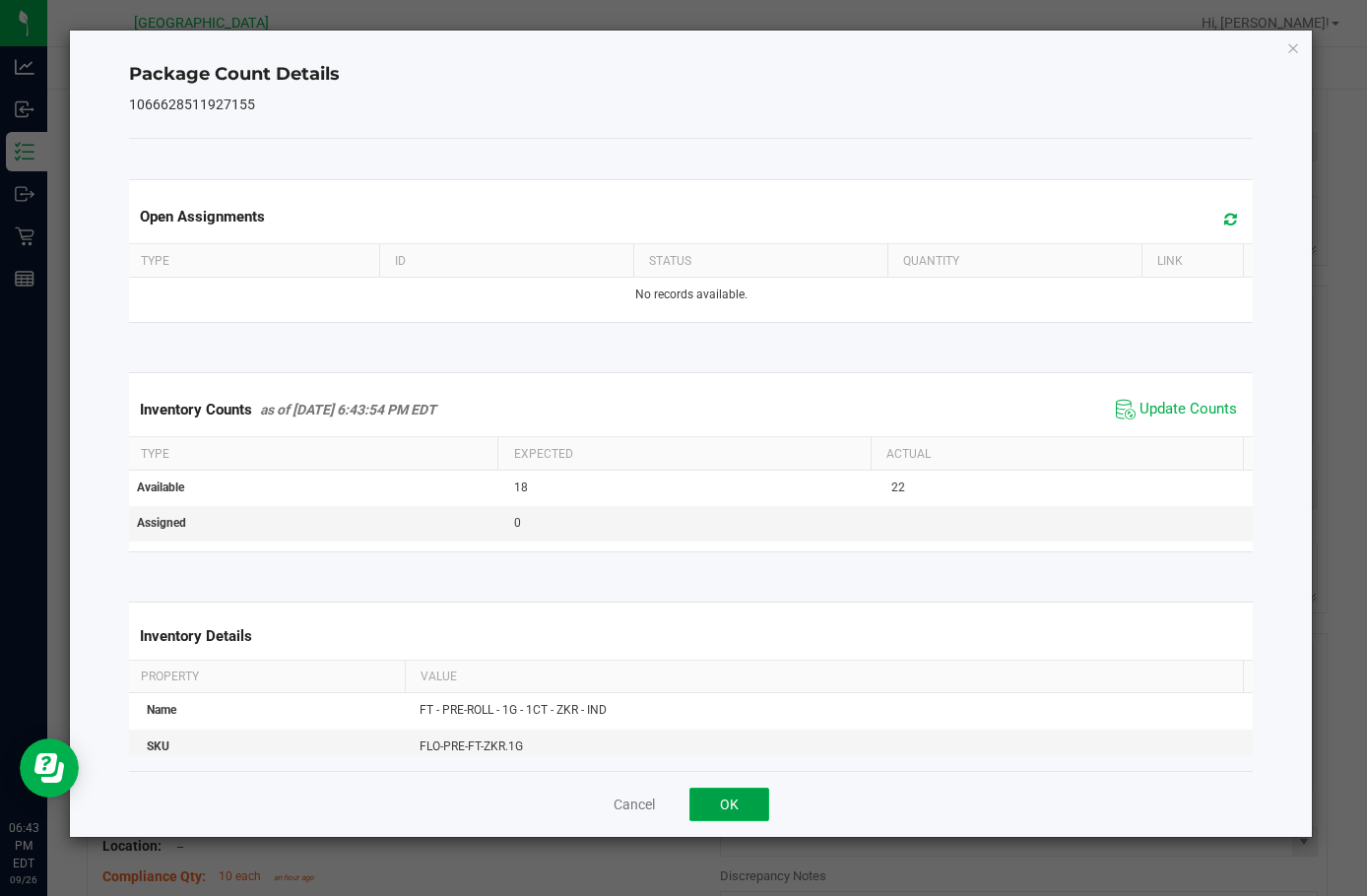
click at [730, 813] on button "OK" at bounding box center [730, 805] width 79 height 34
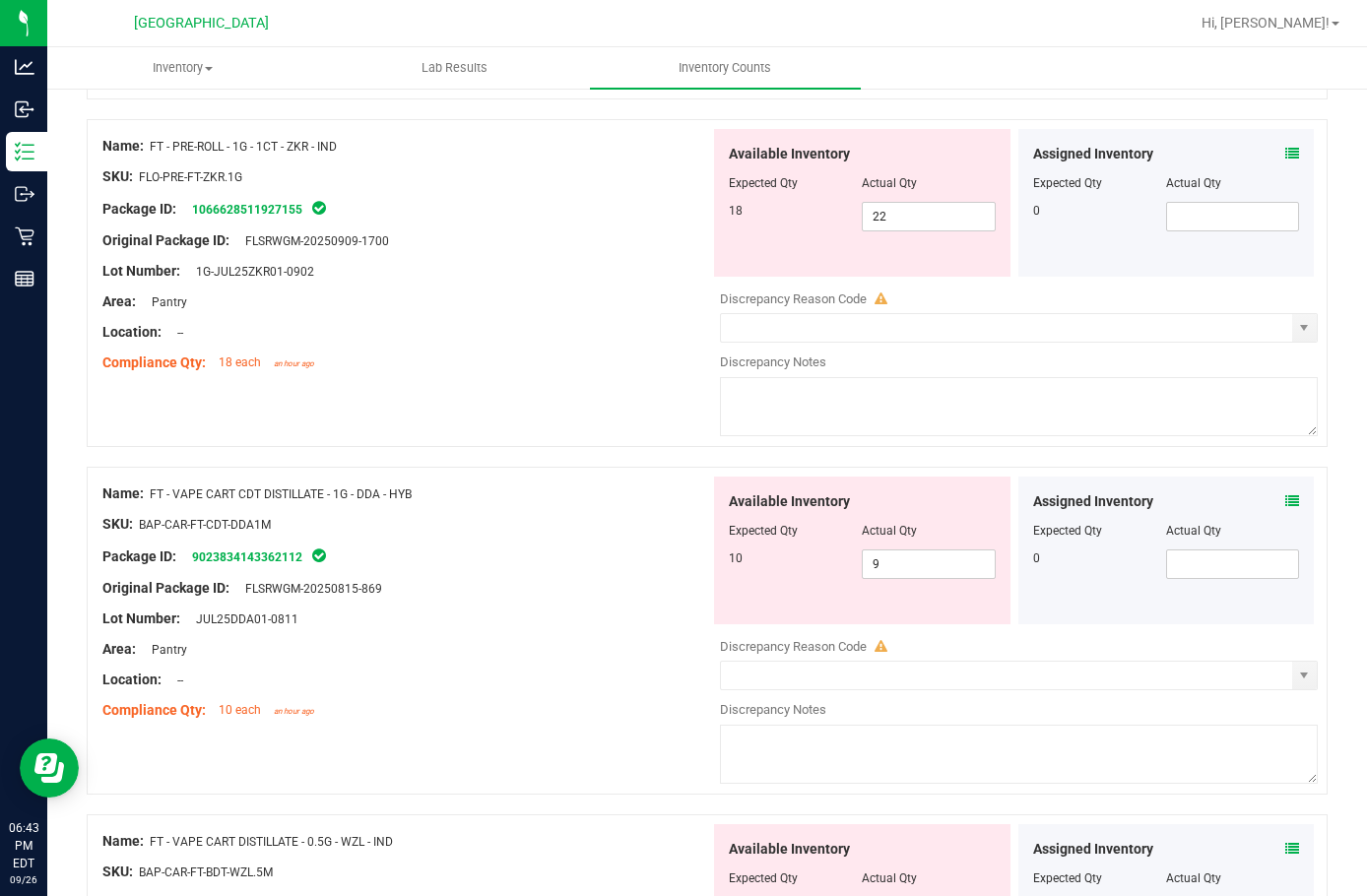
scroll to position [1970, 0]
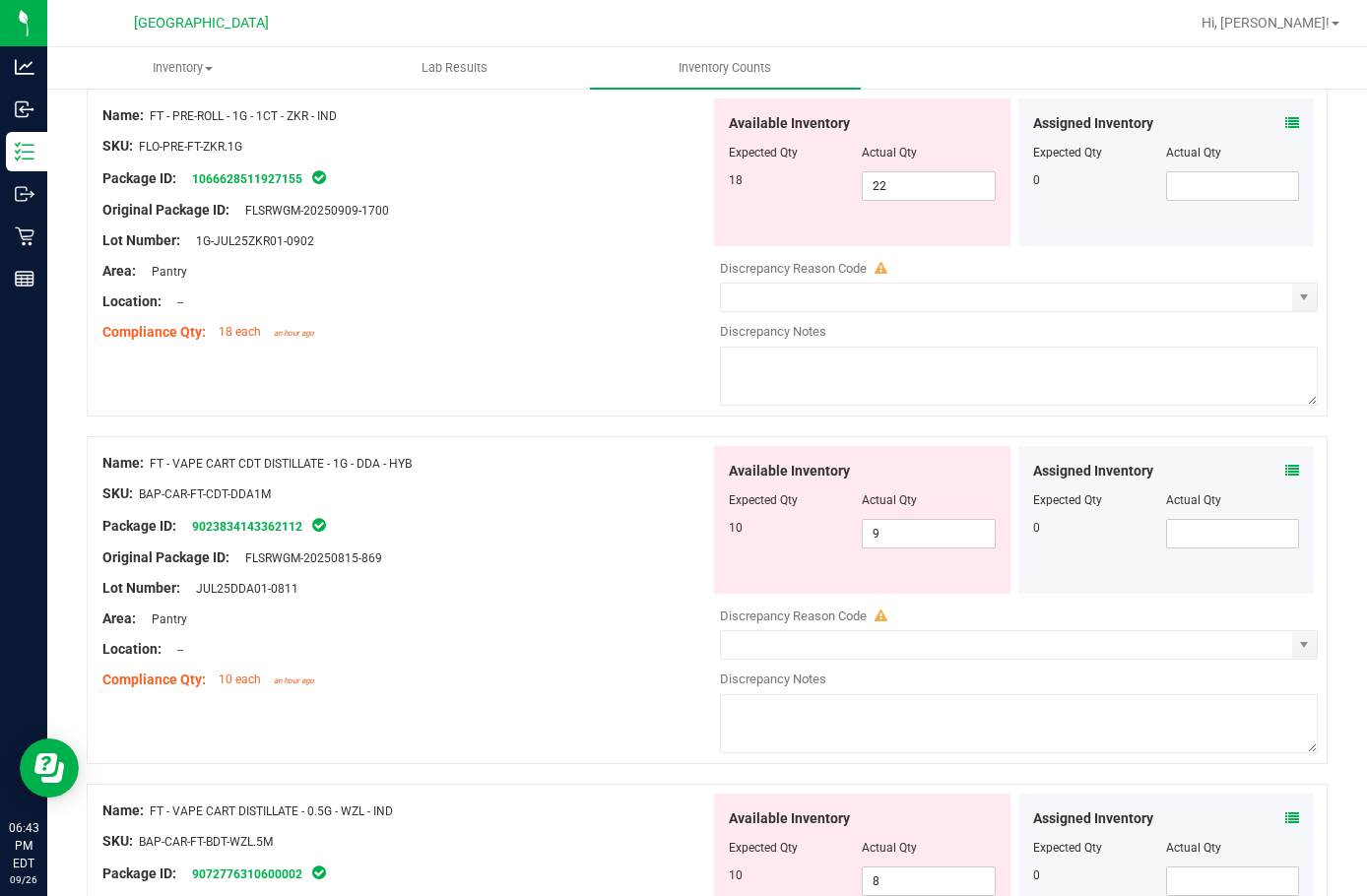
click at [1286, 470] on icon at bounding box center [1293, 471] width 14 height 14
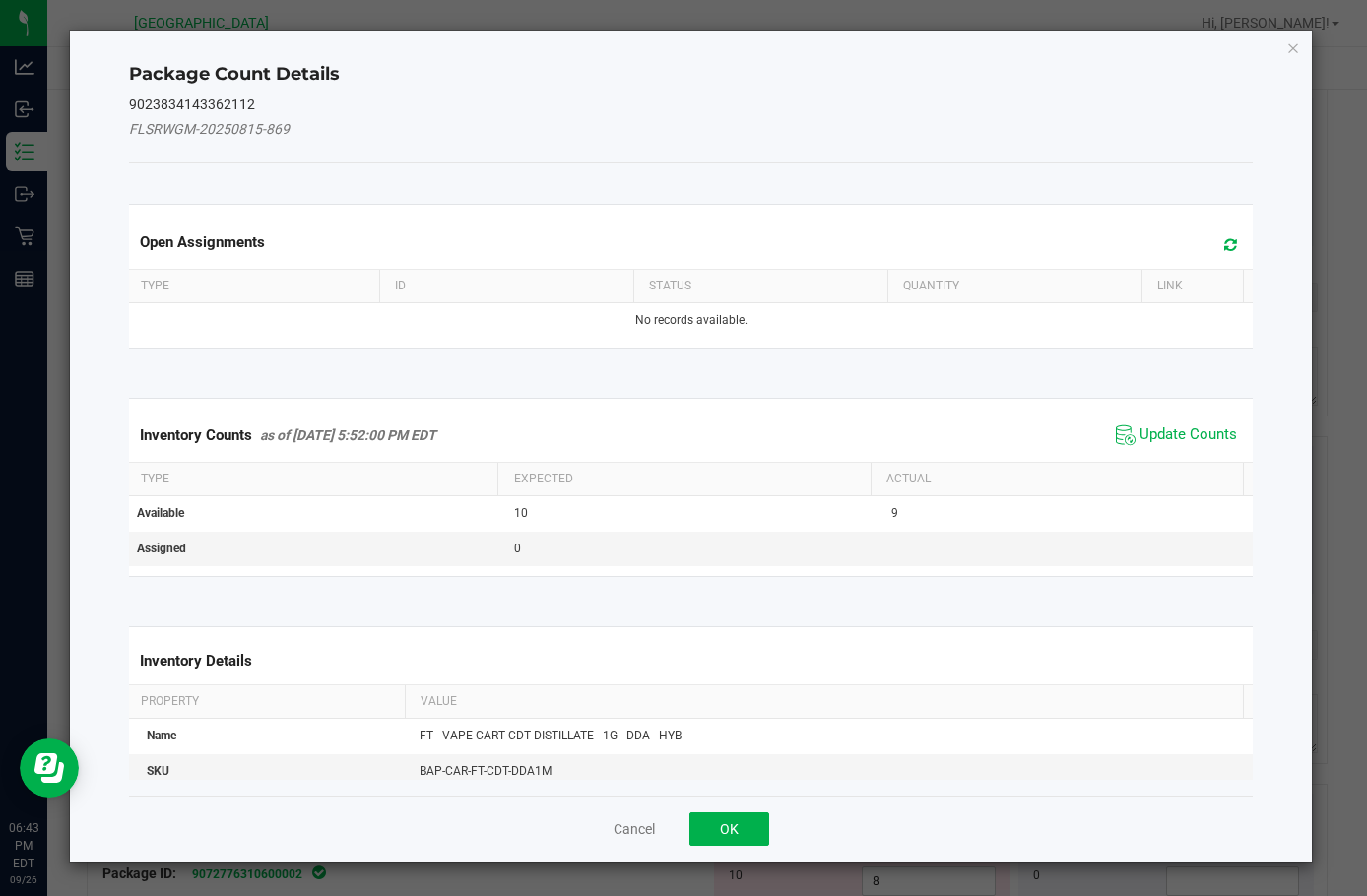
click at [1155, 421] on span "Update Counts" at bounding box center [1177, 435] width 131 height 30
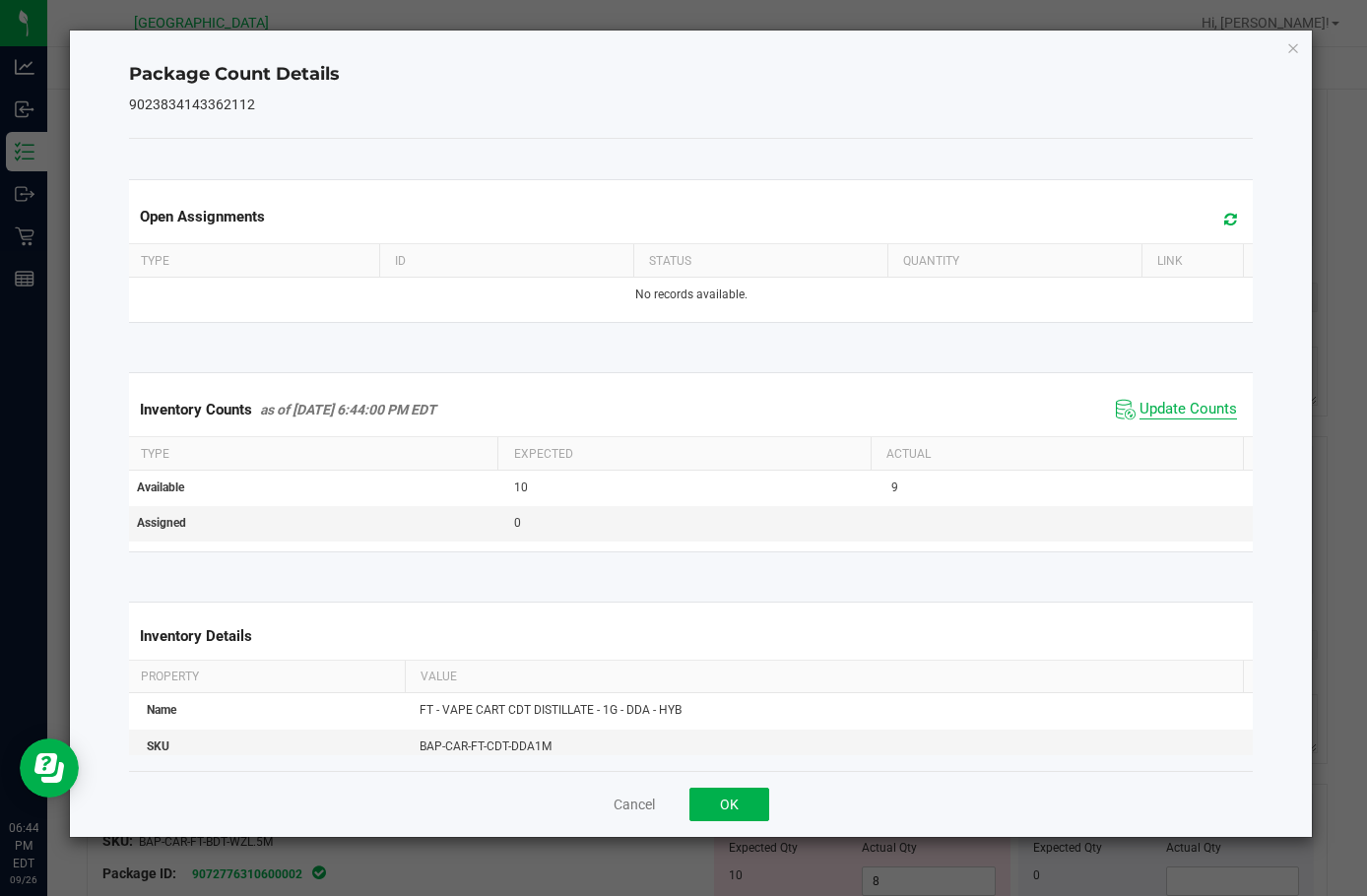
click at [1155, 415] on span "Update Counts" at bounding box center [1189, 409] width 97 height 20
click at [751, 804] on button "OK" at bounding box center [730, 805] width 79 height 34
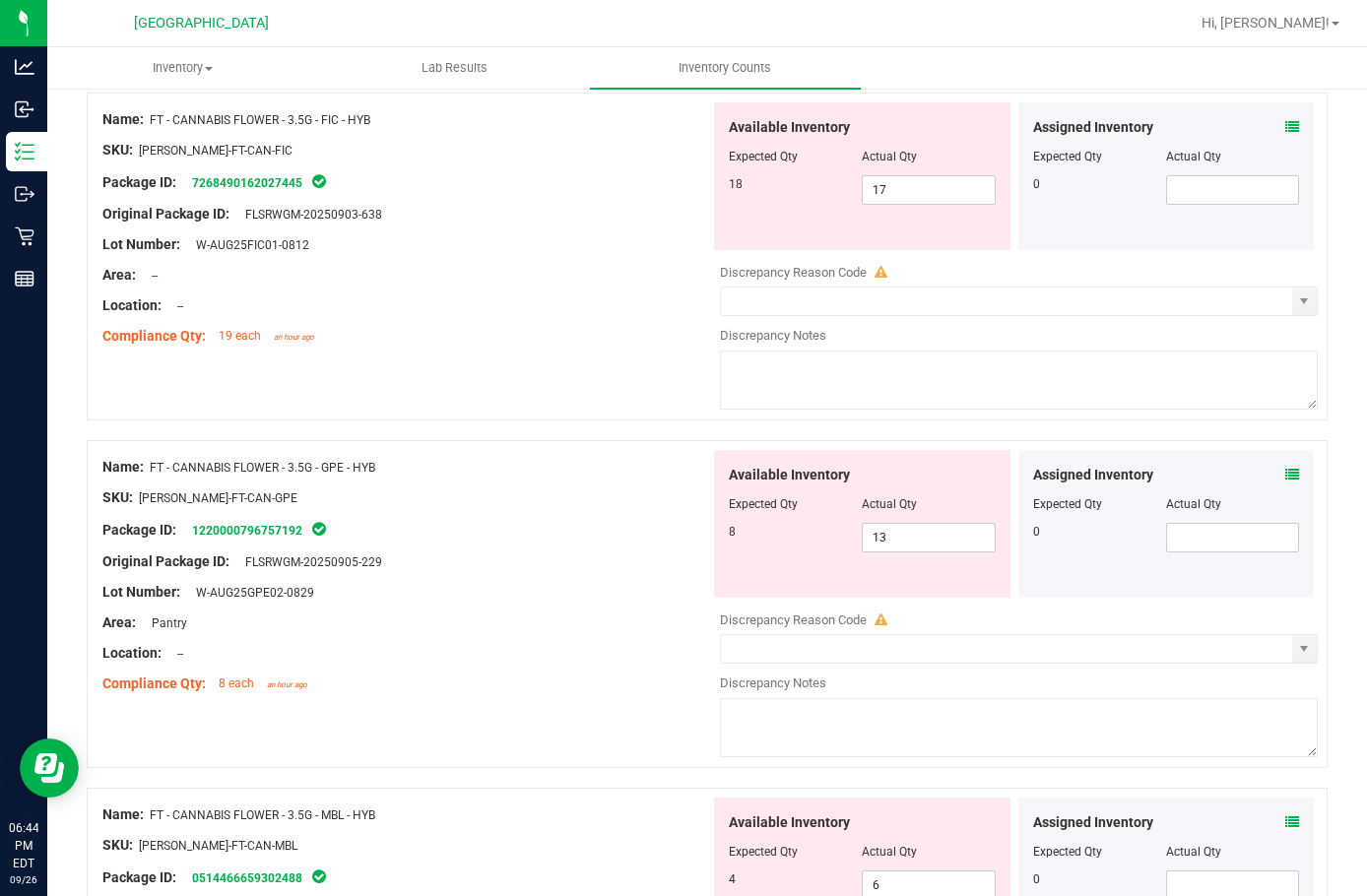
scroll to position [197, 0]
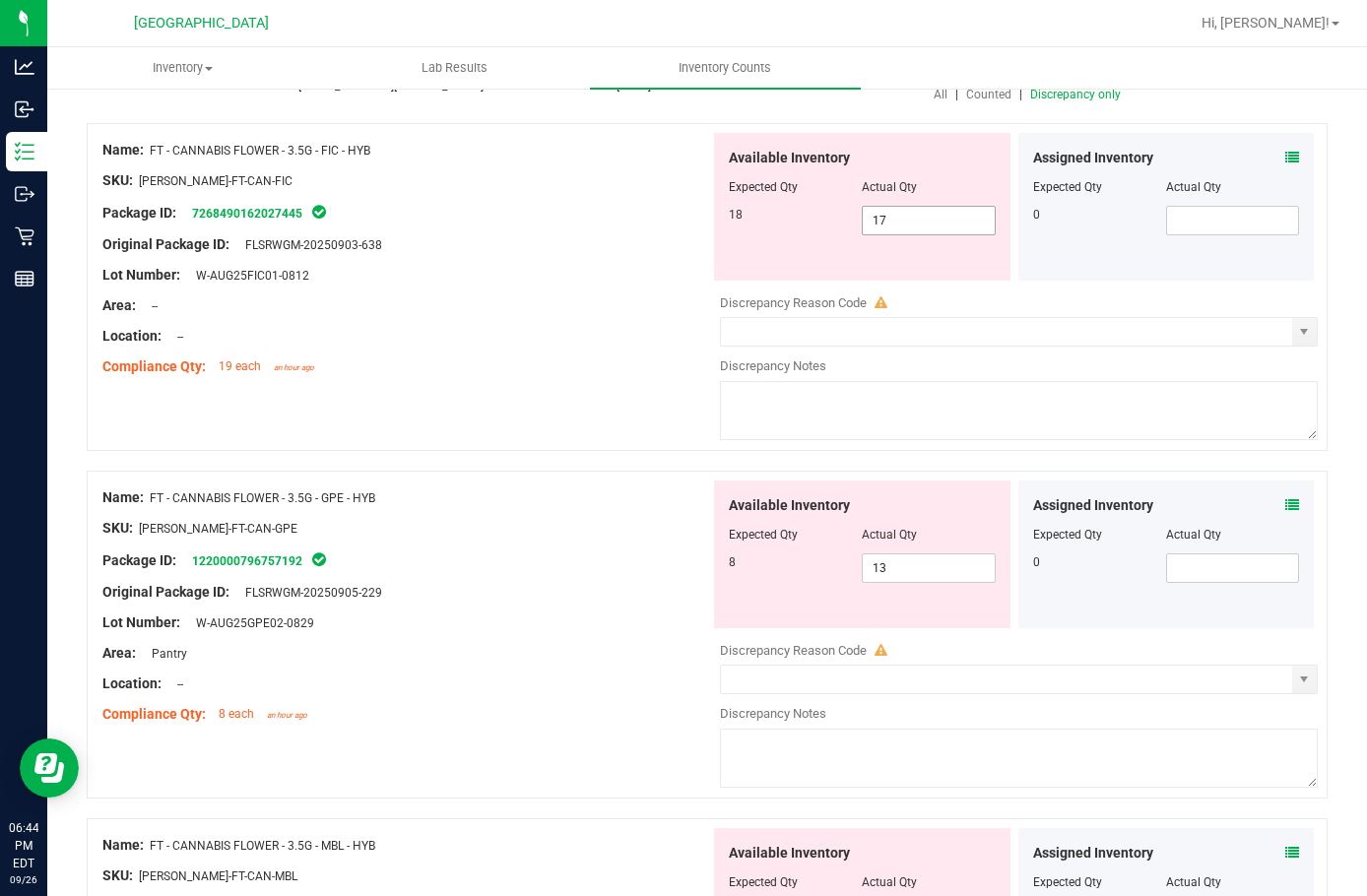
click at [878, 217] on span "17 17" at bounding box center [929, 221] width 133 height 30
click at [879, 217] on input "17" at bounding box center [929, 221] width 131 height 28
type input "4"
type input "18"
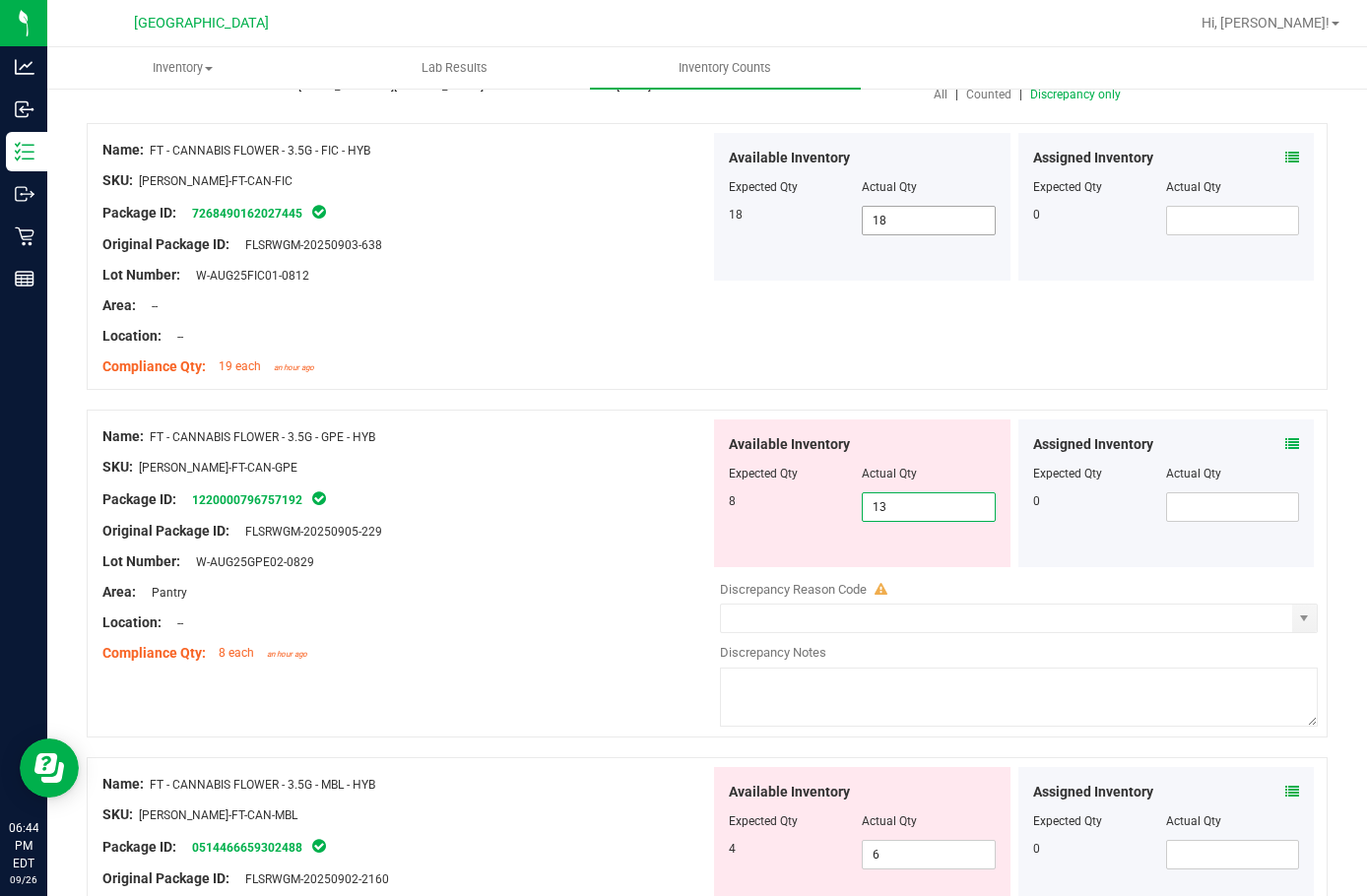
type input "3"
type input "8"
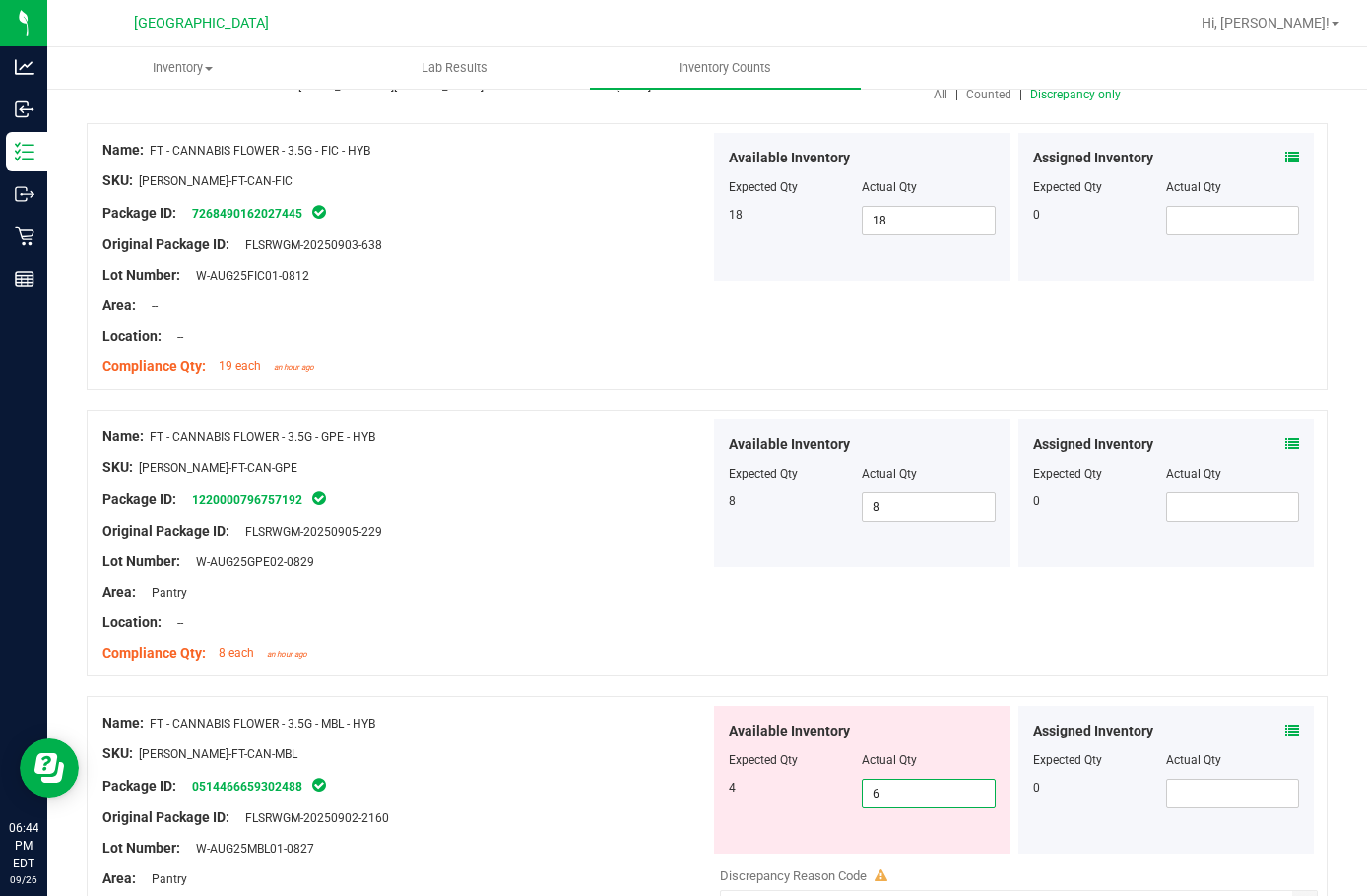
click at [894, 790] on span "6 6" at bounding box center [929, 794] width 133 height 30
click at [894, 790] on input "6" at bounding box center [929, 794] width 131 height 28
type input "4"
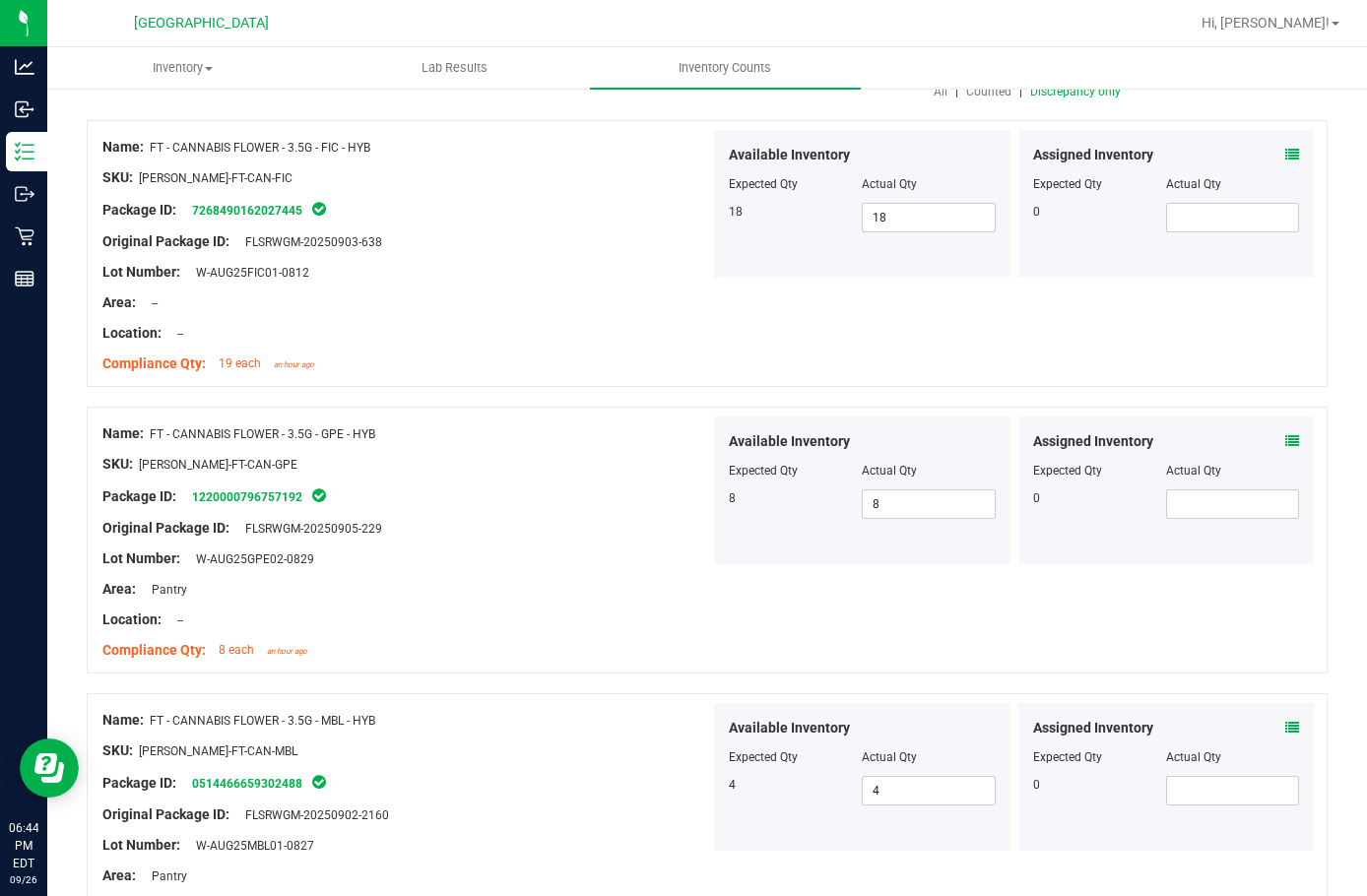
scroll to position [0, 0]
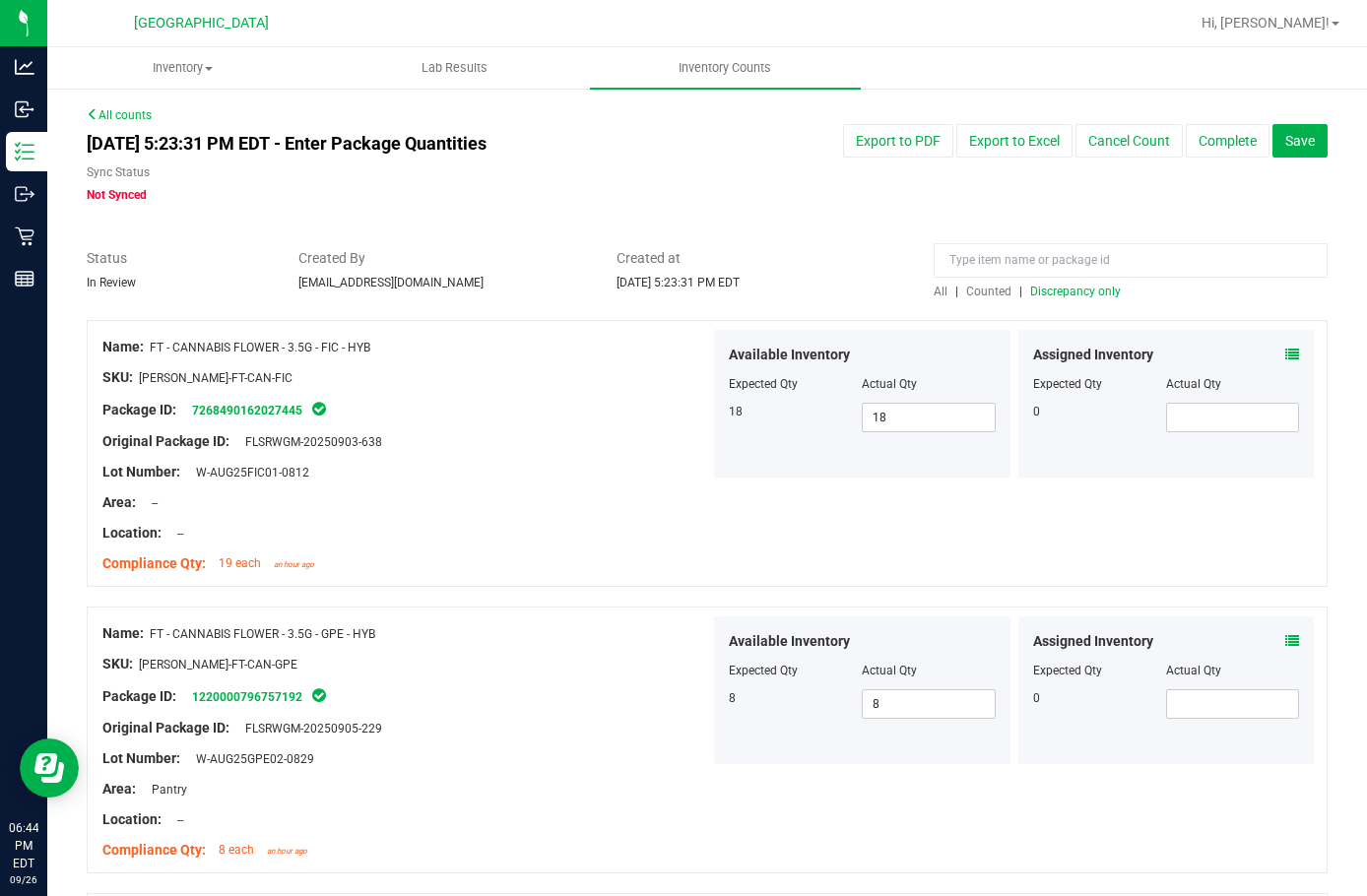
click at [1050, 280] on div at bounding box center [1131, 265] width 395 height 35
click at [1050, 289] on span "Discrepancy only" at bounding box center [1076, 291] width 90 height 14
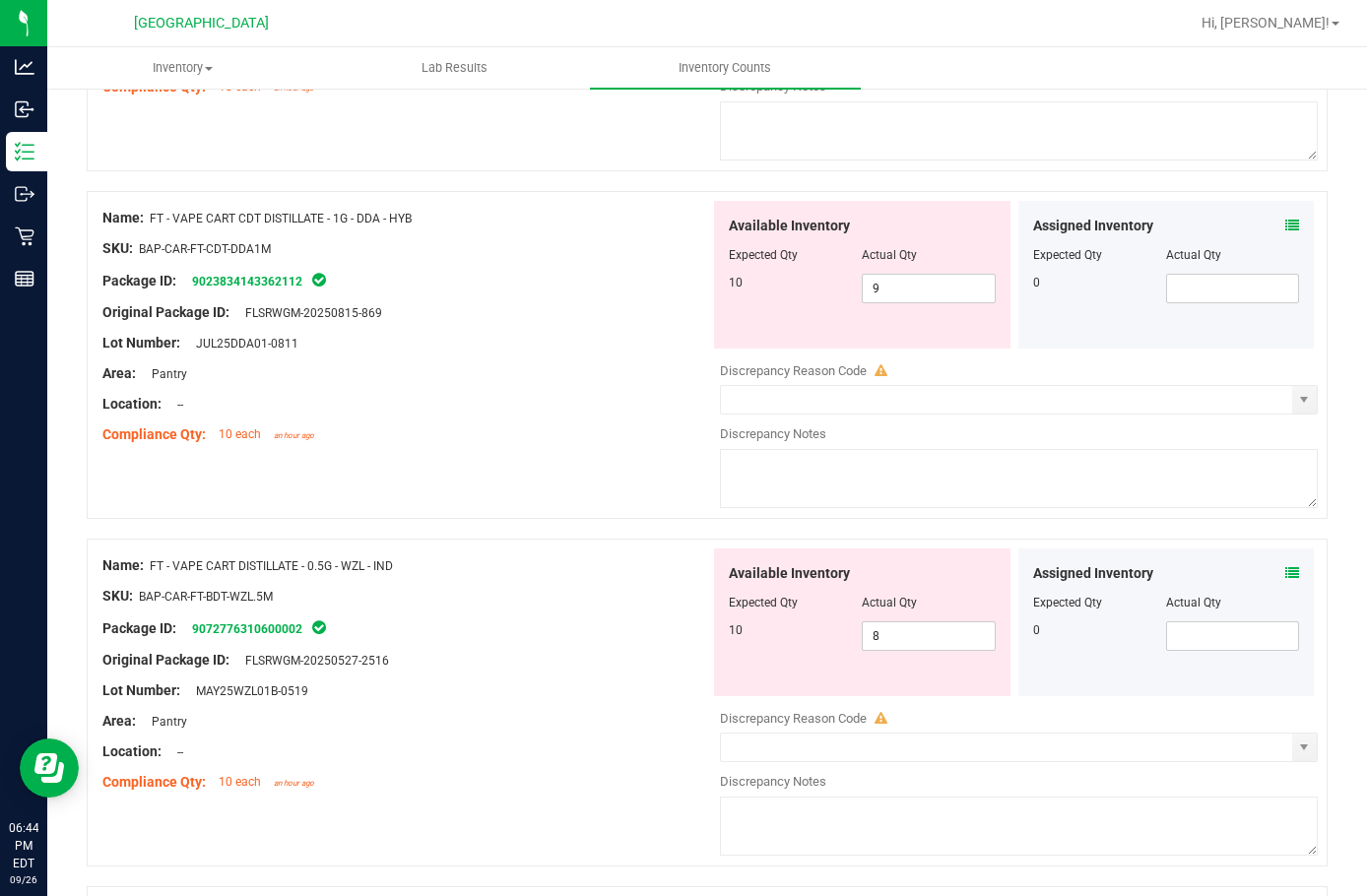
scroll to position [1182, 0]
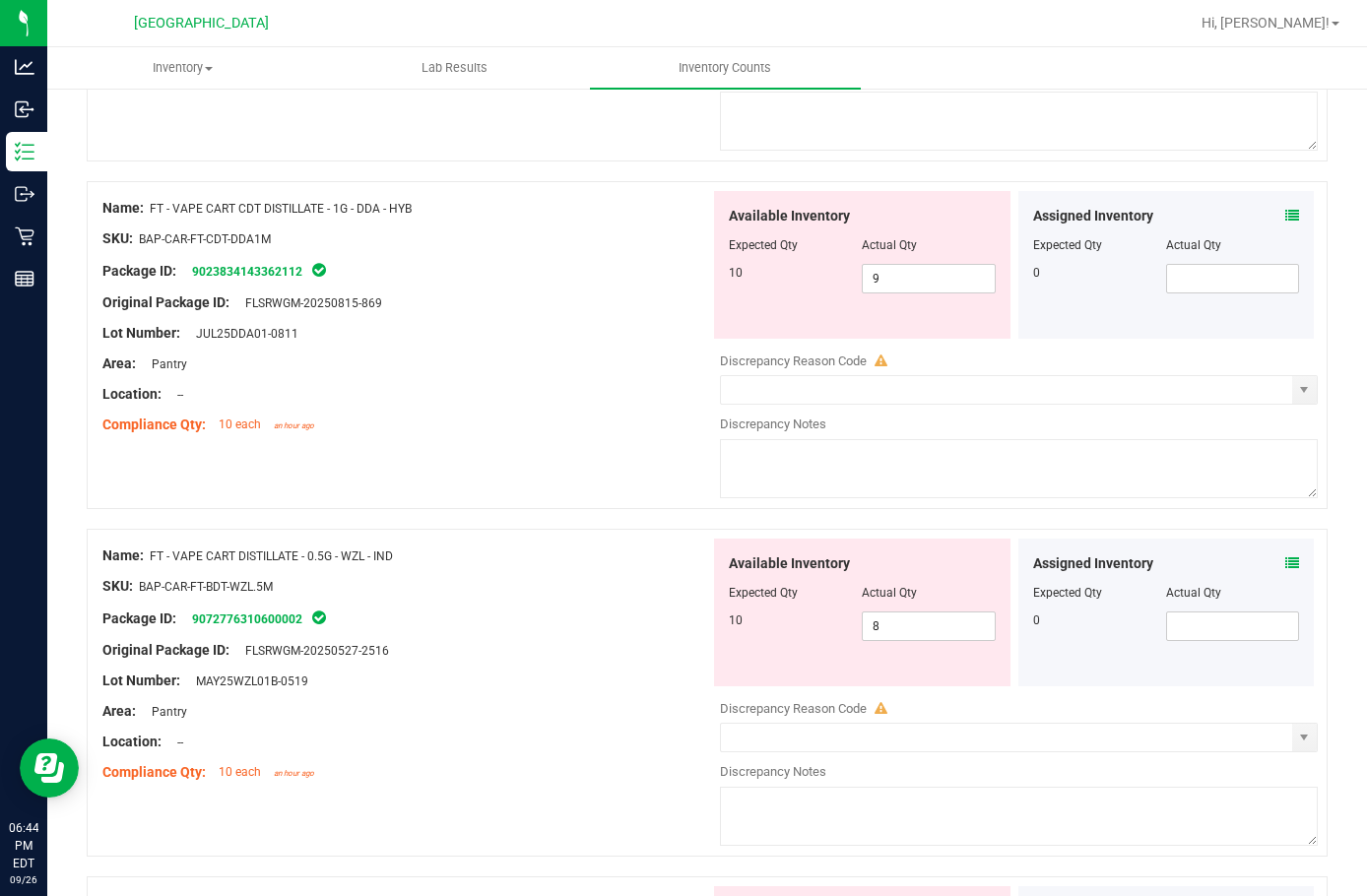
click at [1286, 566] on icon at bounding box center [1293, 564] width 14 height 14
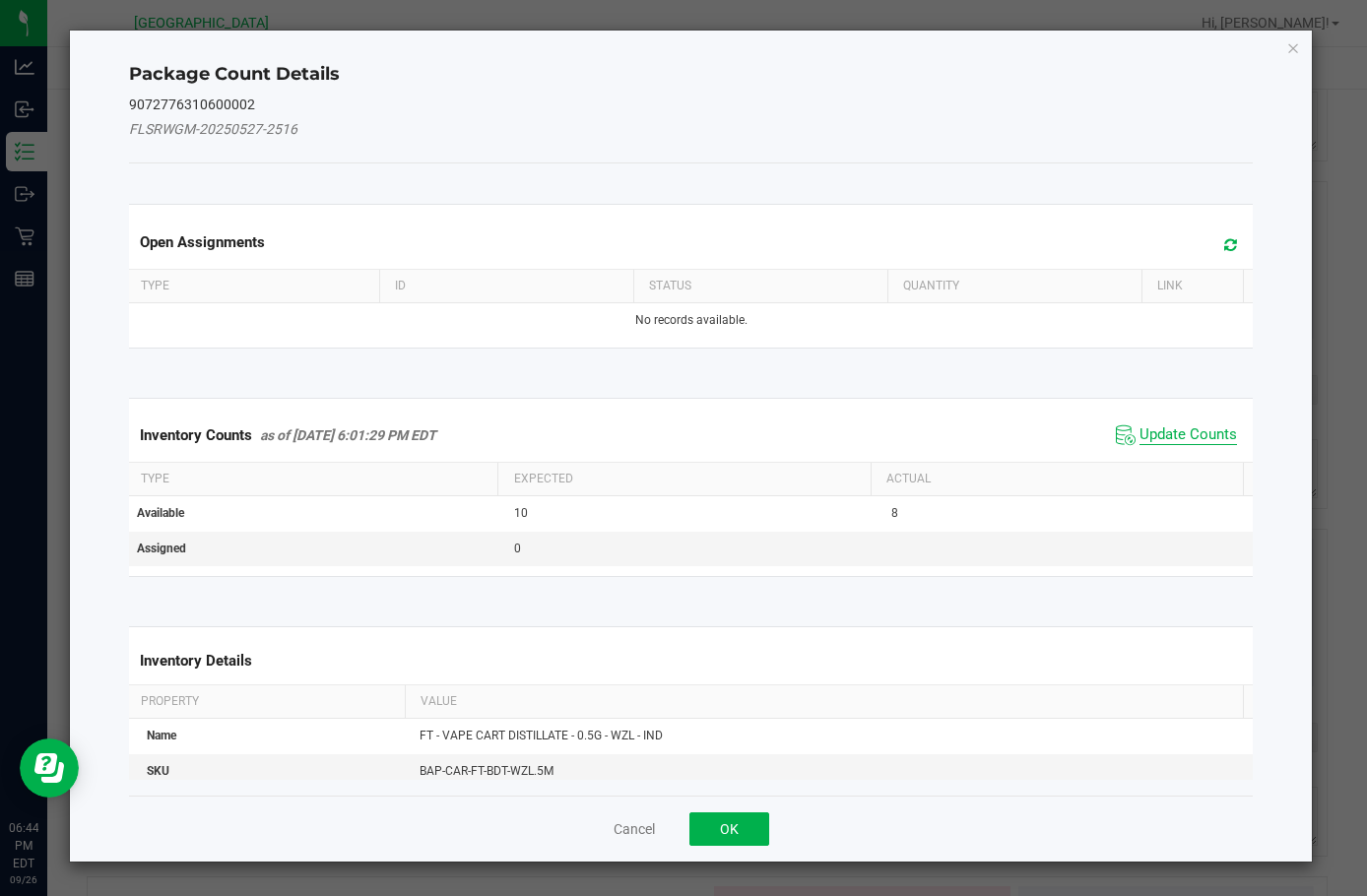
click at [1147, 435] on span "Update Counts" at bounding box center [1189, 435] width 97 height 20
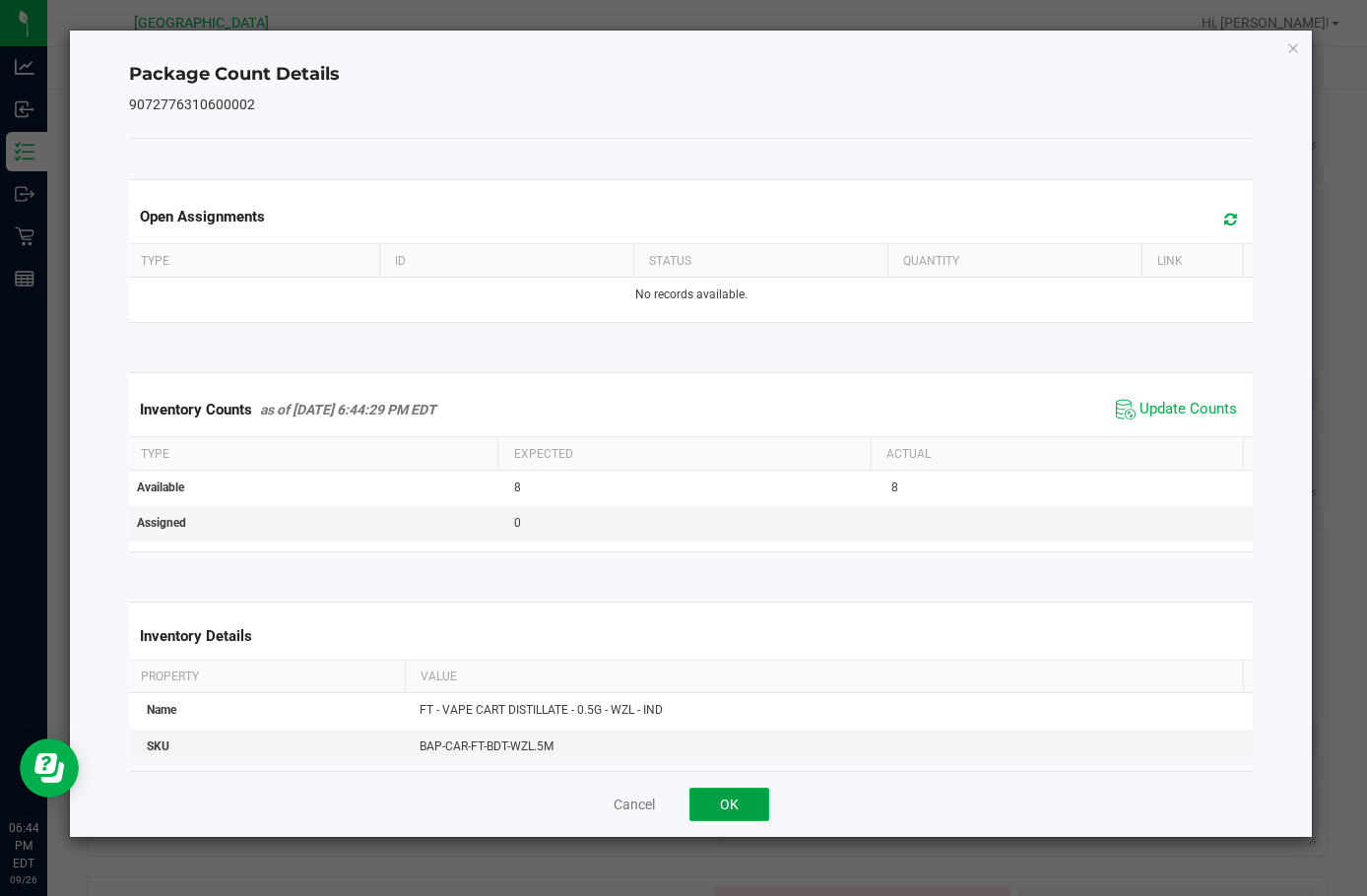
click at [723, 802] on button "OK" at bounding box center [730, 805] width 79 height 34
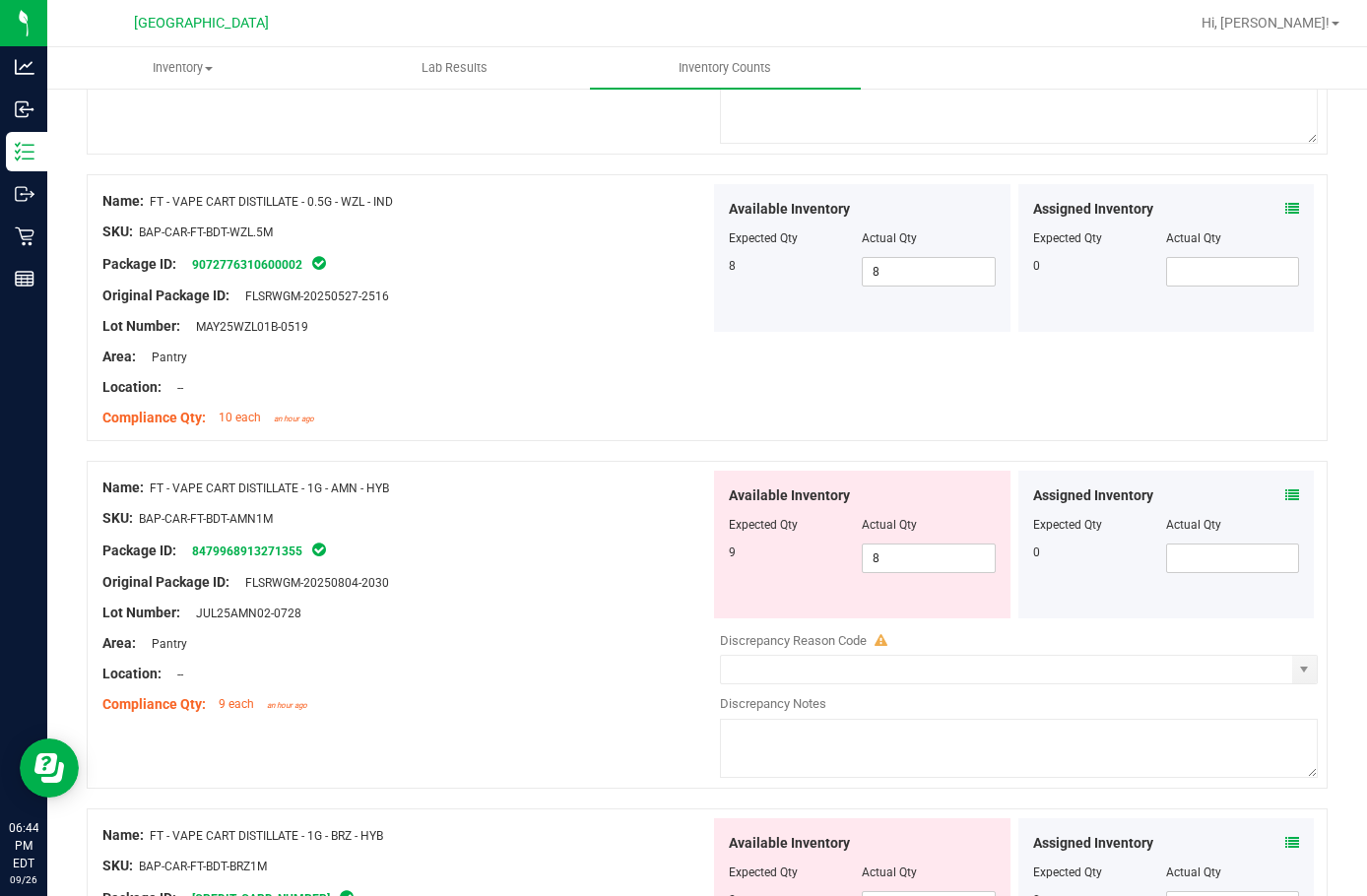
scroll to position [1576, 0]
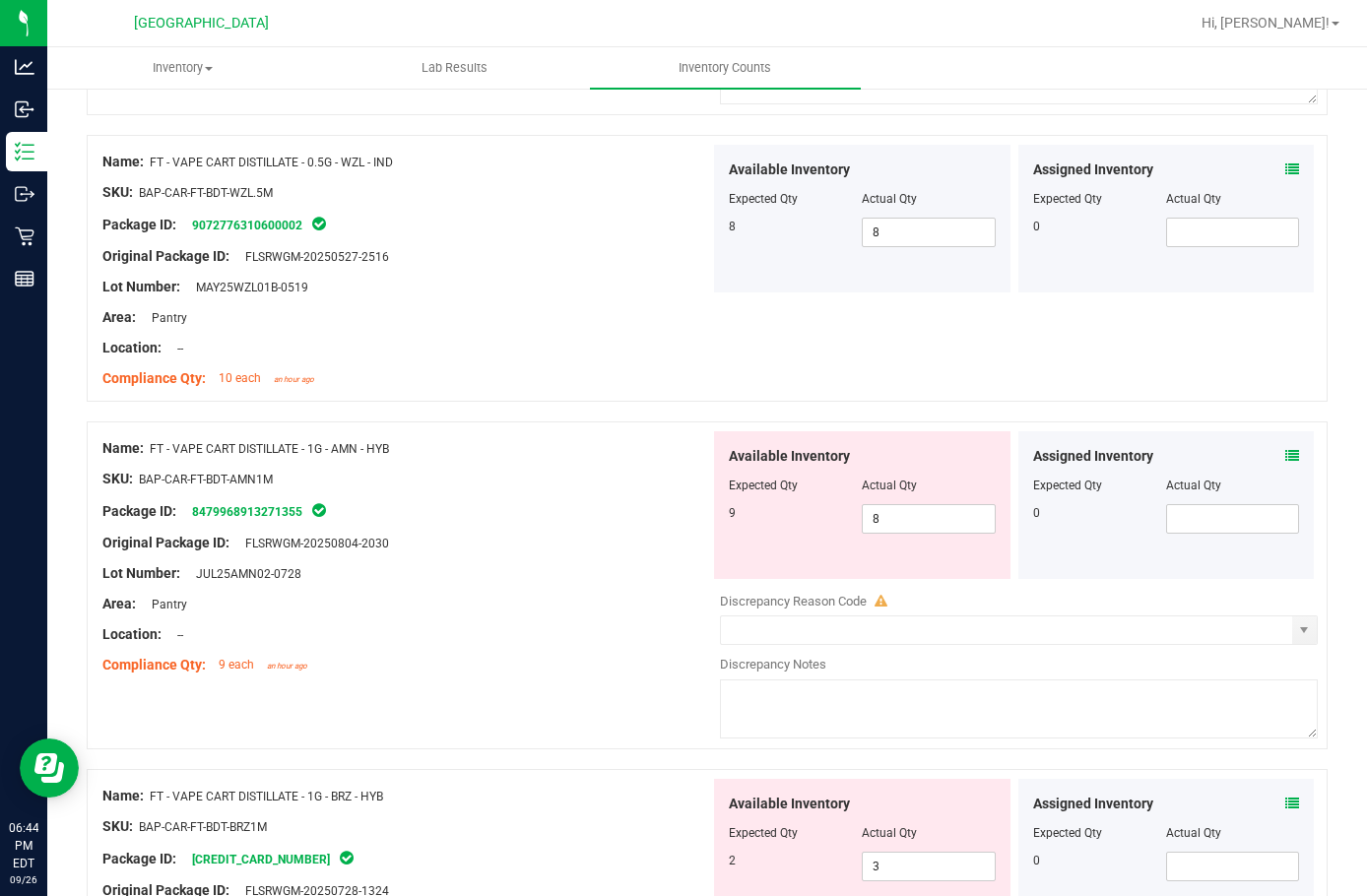
click at [1286, 453] on icon at bounding box center [1293, 456] width 14 height 14
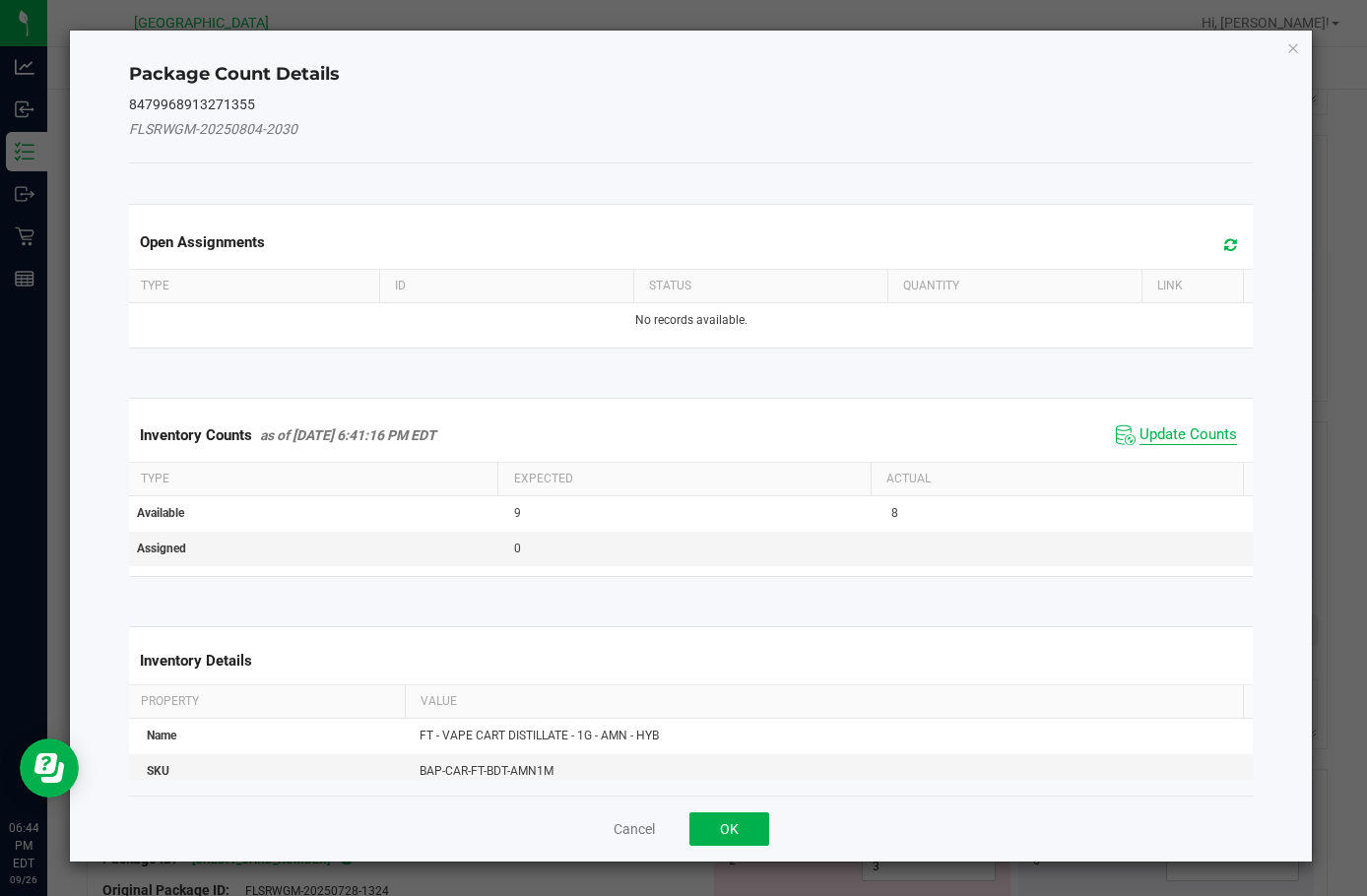
click at [1144, 432] on span "Update Counts" at bounding box center [1189, 435] width 97 height 20
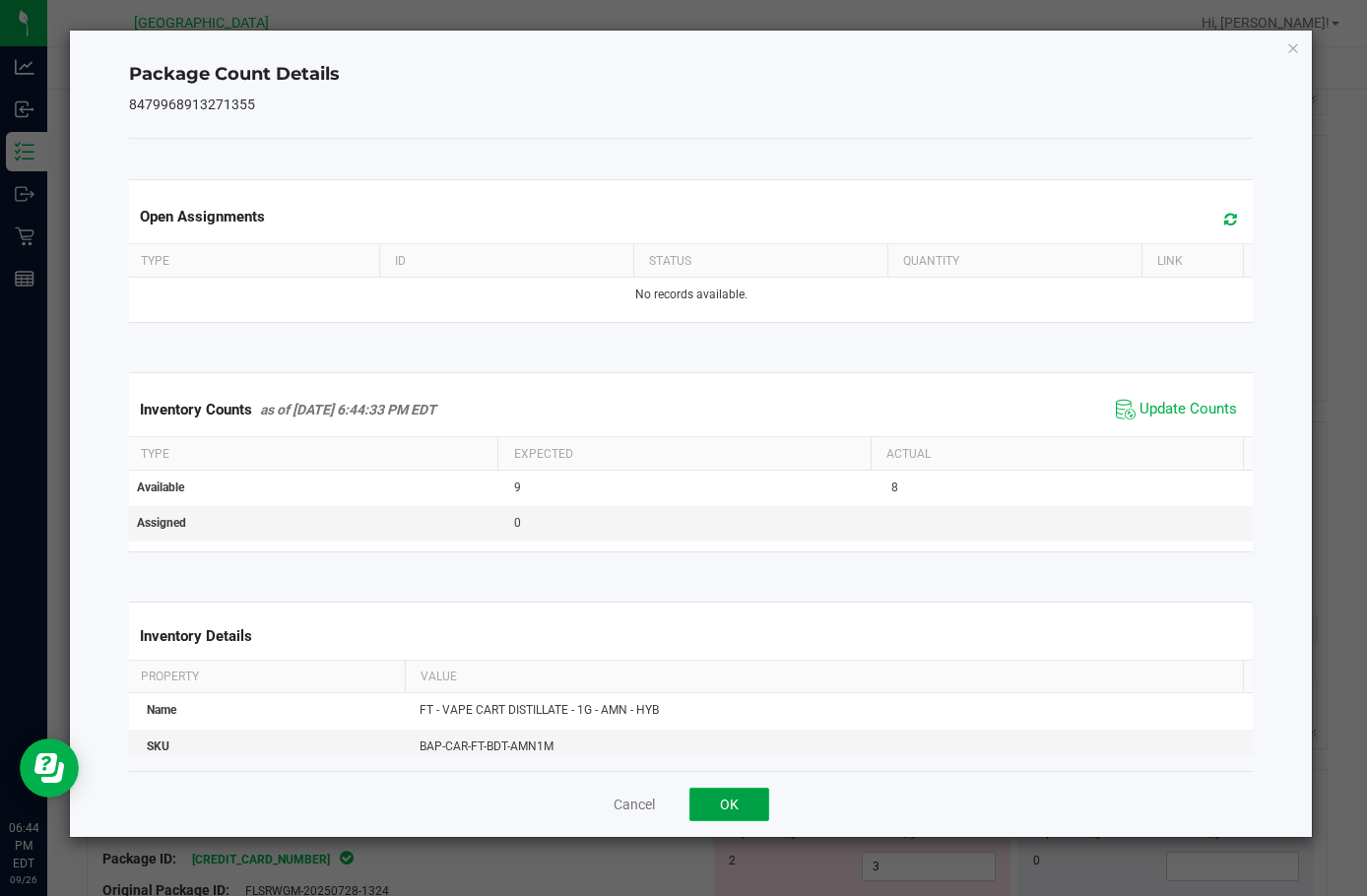
drag, startPoint x: 740, startPoint y: 804, endPoint x: 777, endPoint y: 765, distance: 53.8
click at [740, 803] on button "OK" at bounding box center [730, 805] width 79 height 34
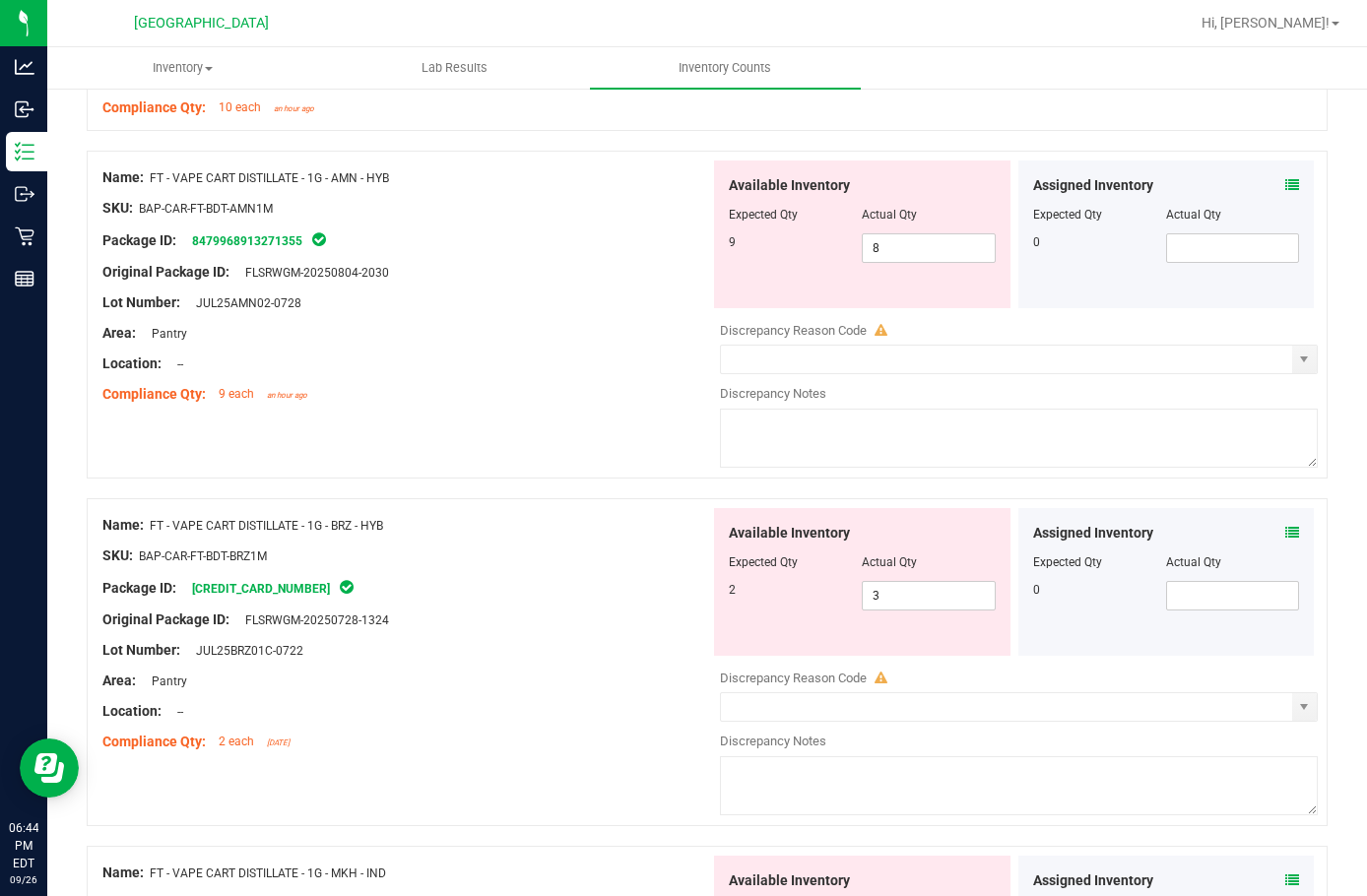
scroll to position [1871, 0]
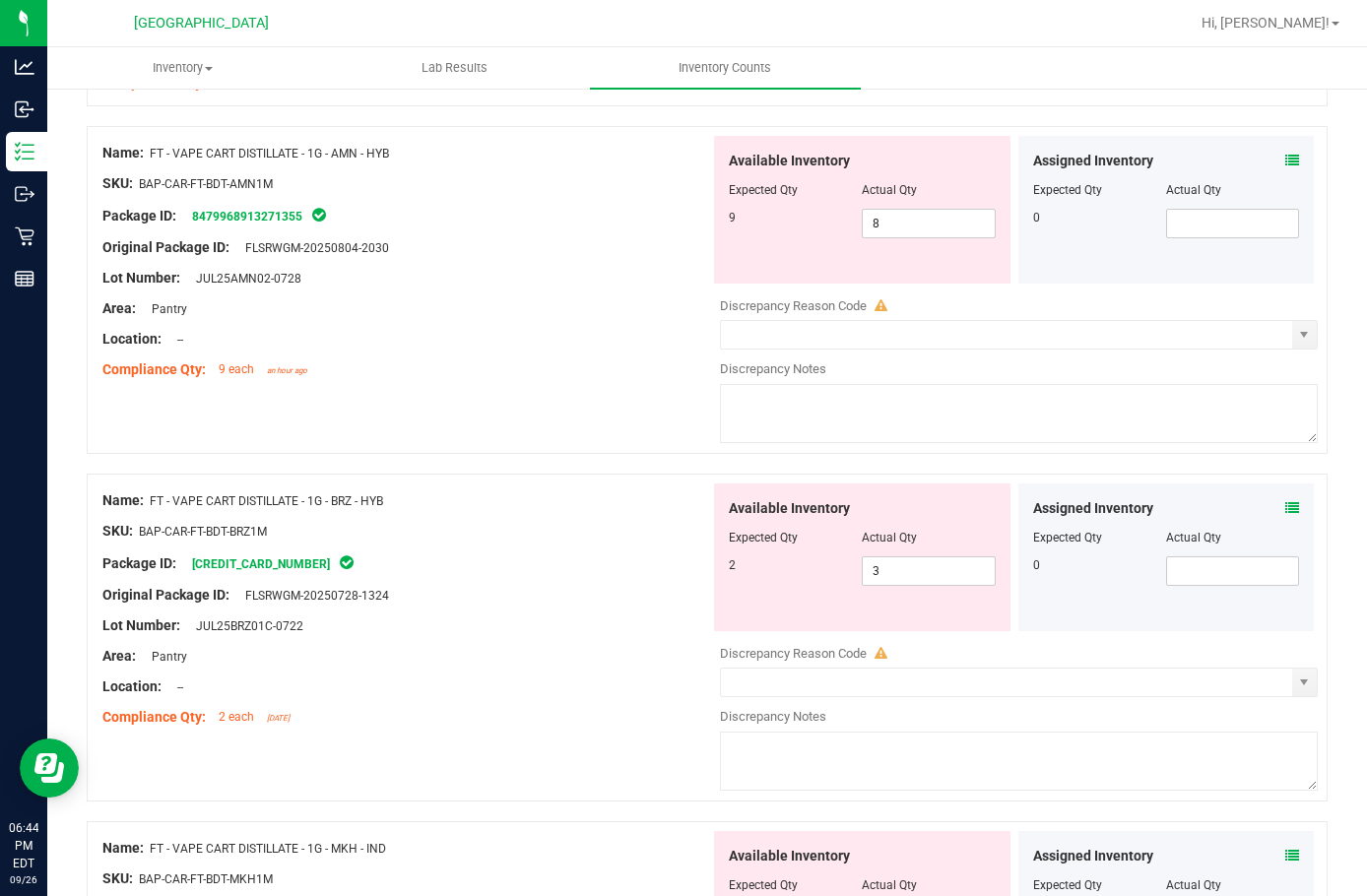
click at [1286, 506] on icon at bounding box center [1293, 508] width 14 height 14
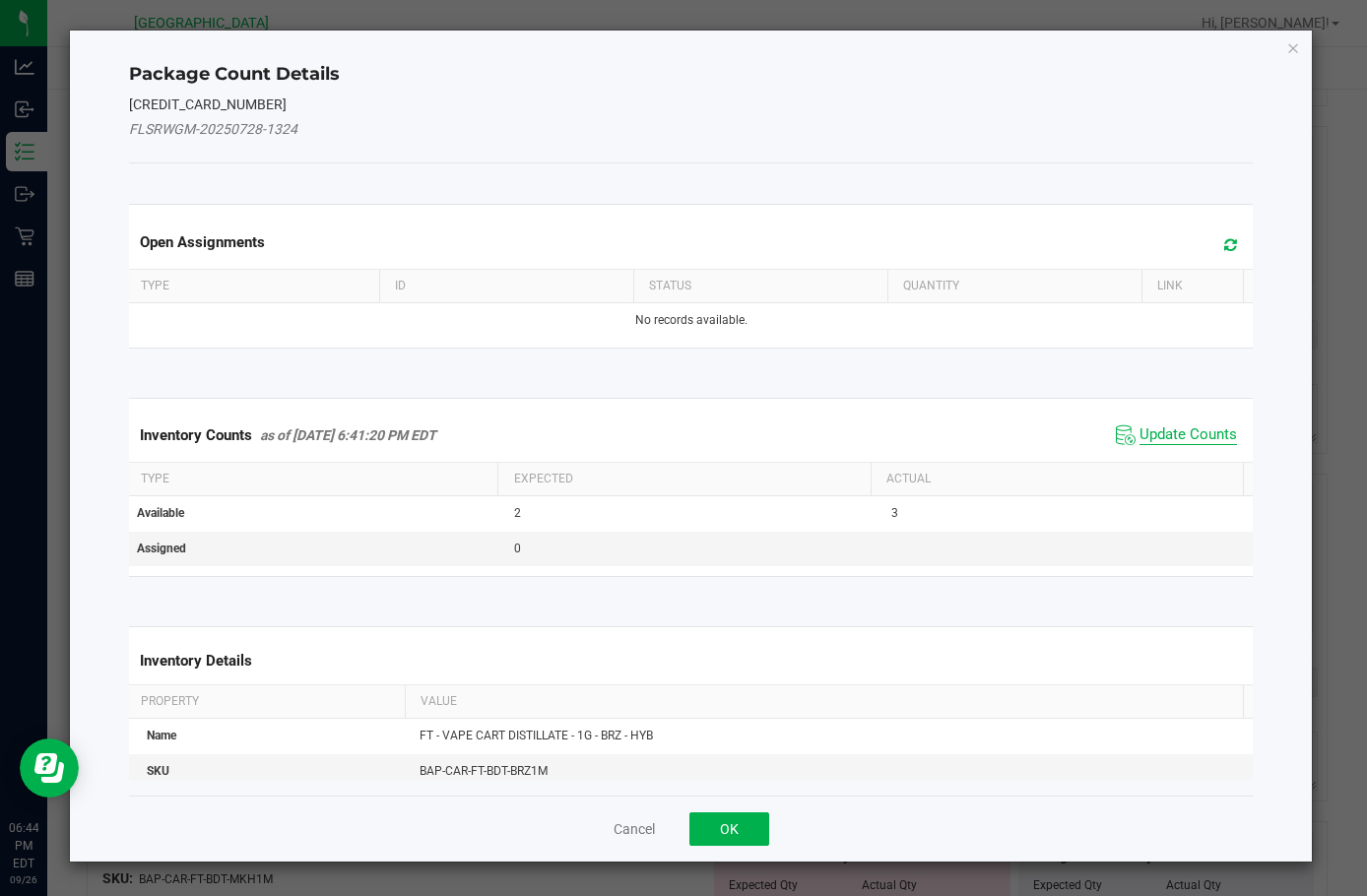
click at [1152, 430] on span "Update Counts" at bounding box center [1189, 435] width 97 height 20
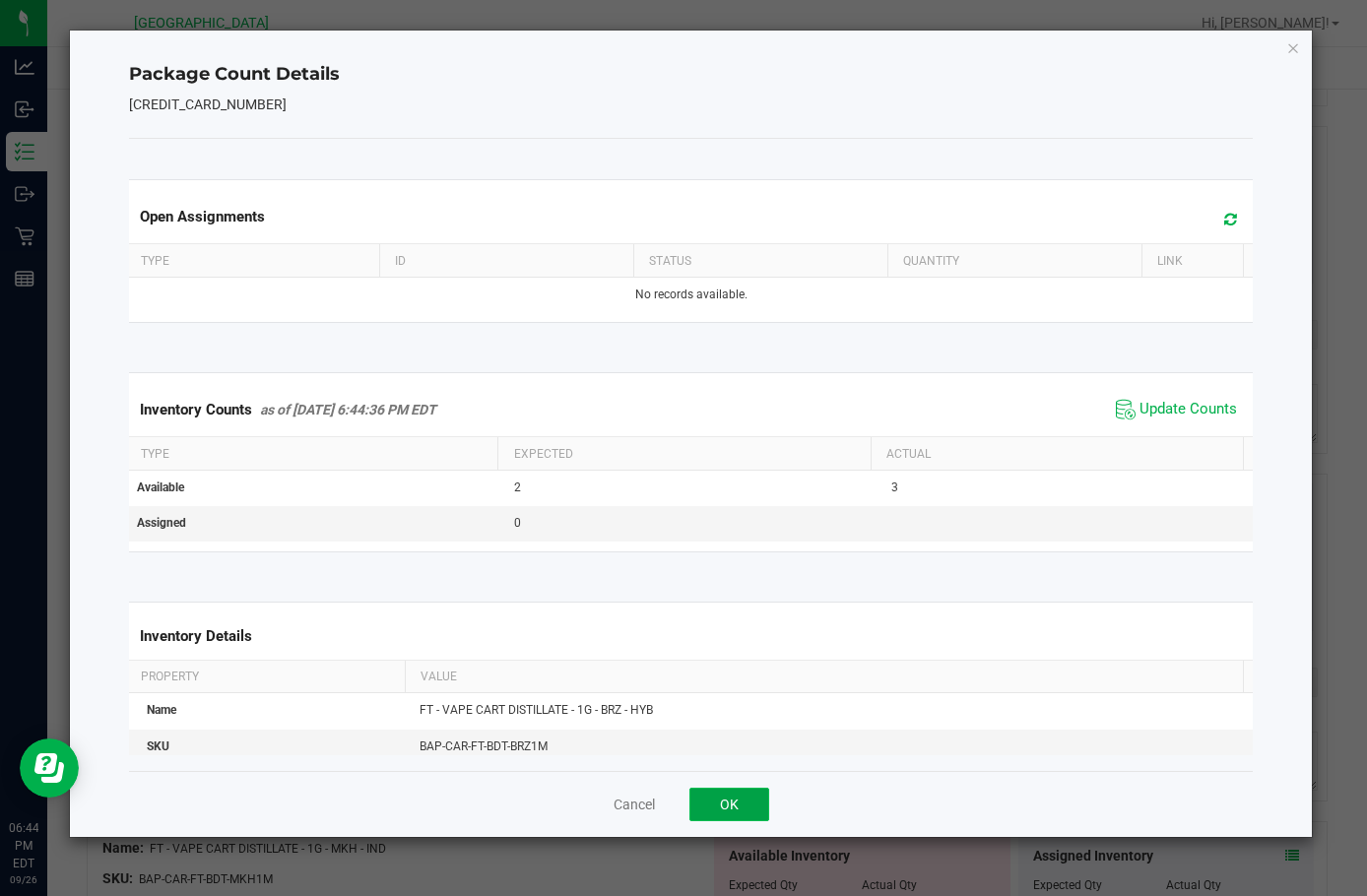
click at [726, 797] on button "OK" at bounding box center [730, 805] width 79 height 34
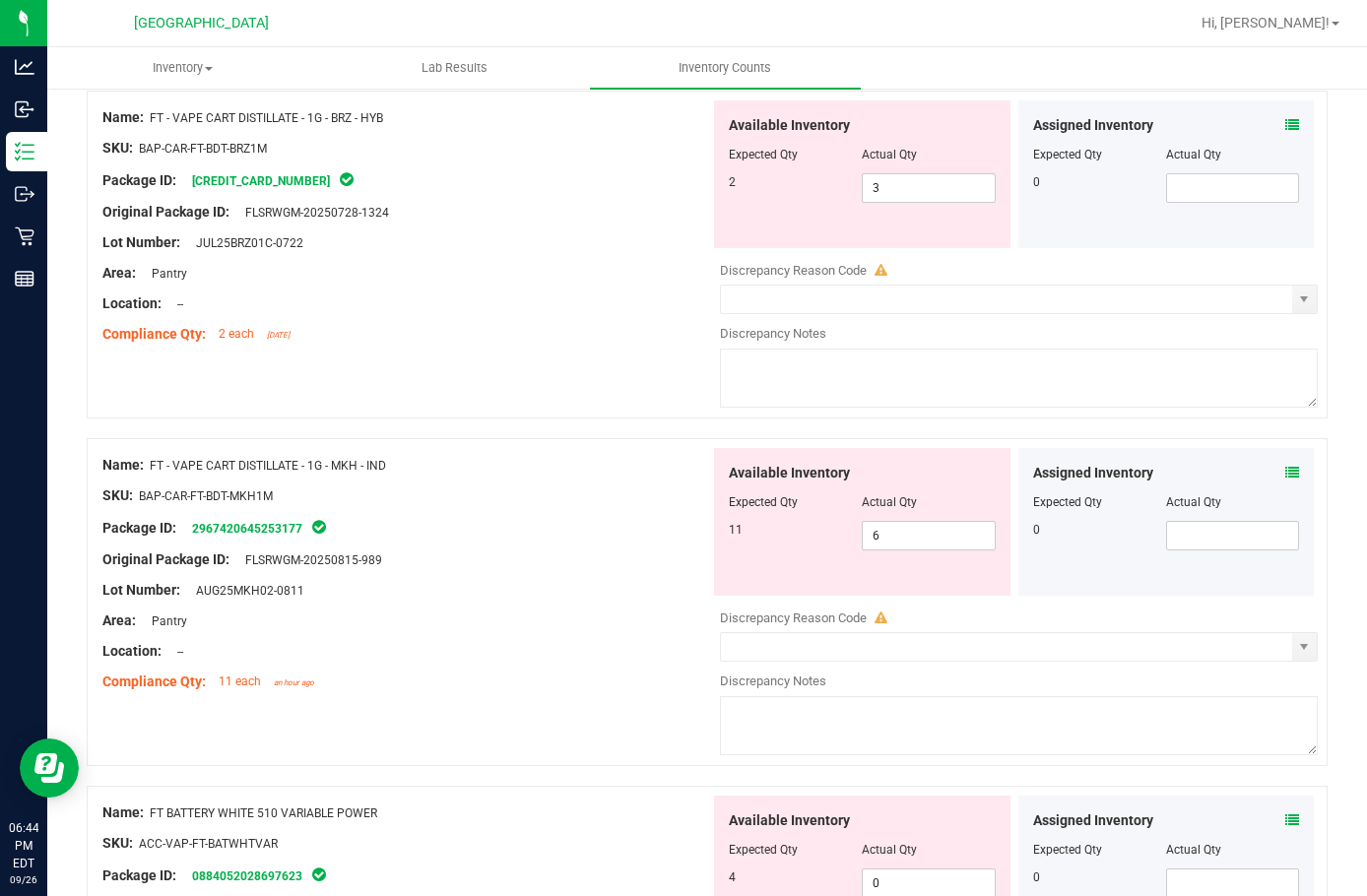
scroll to position [2266, 0]
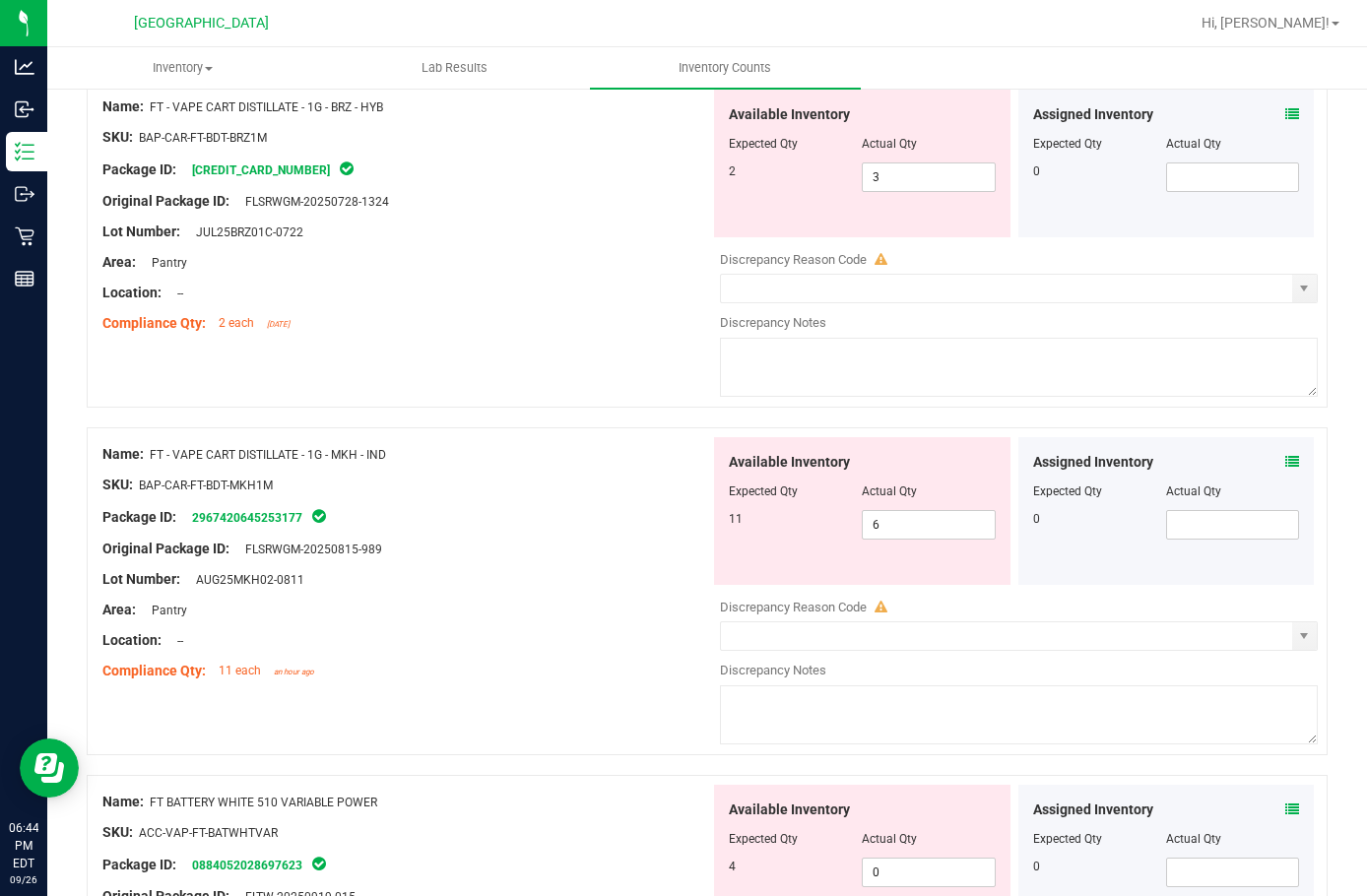
click at [1286, 807] on icon at bounding box center [1293, 810] width 14 height 14
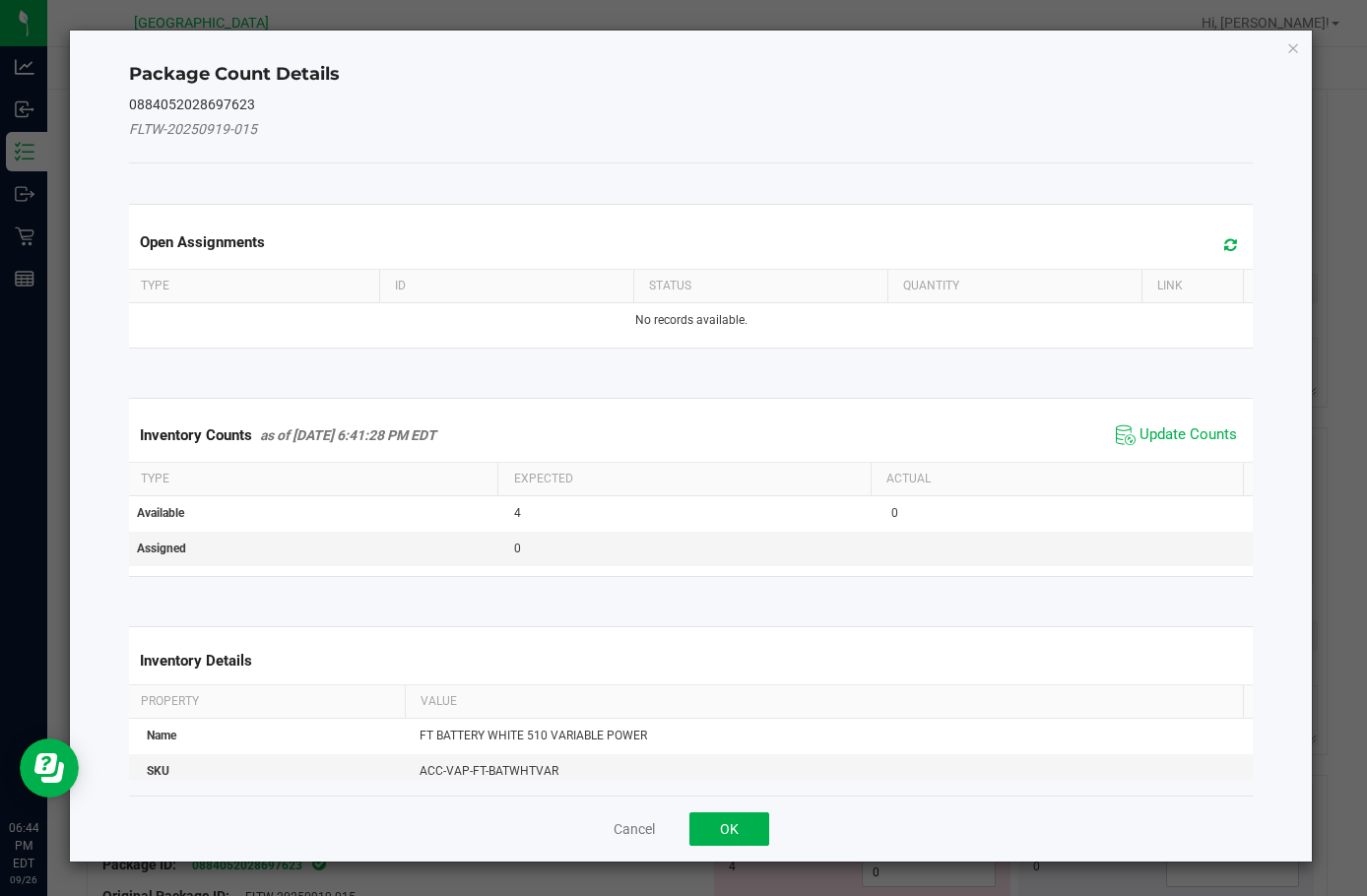
click at [1147, 421] on span "Update Counts" at bounding box center [1177, 435] width 131 height 30
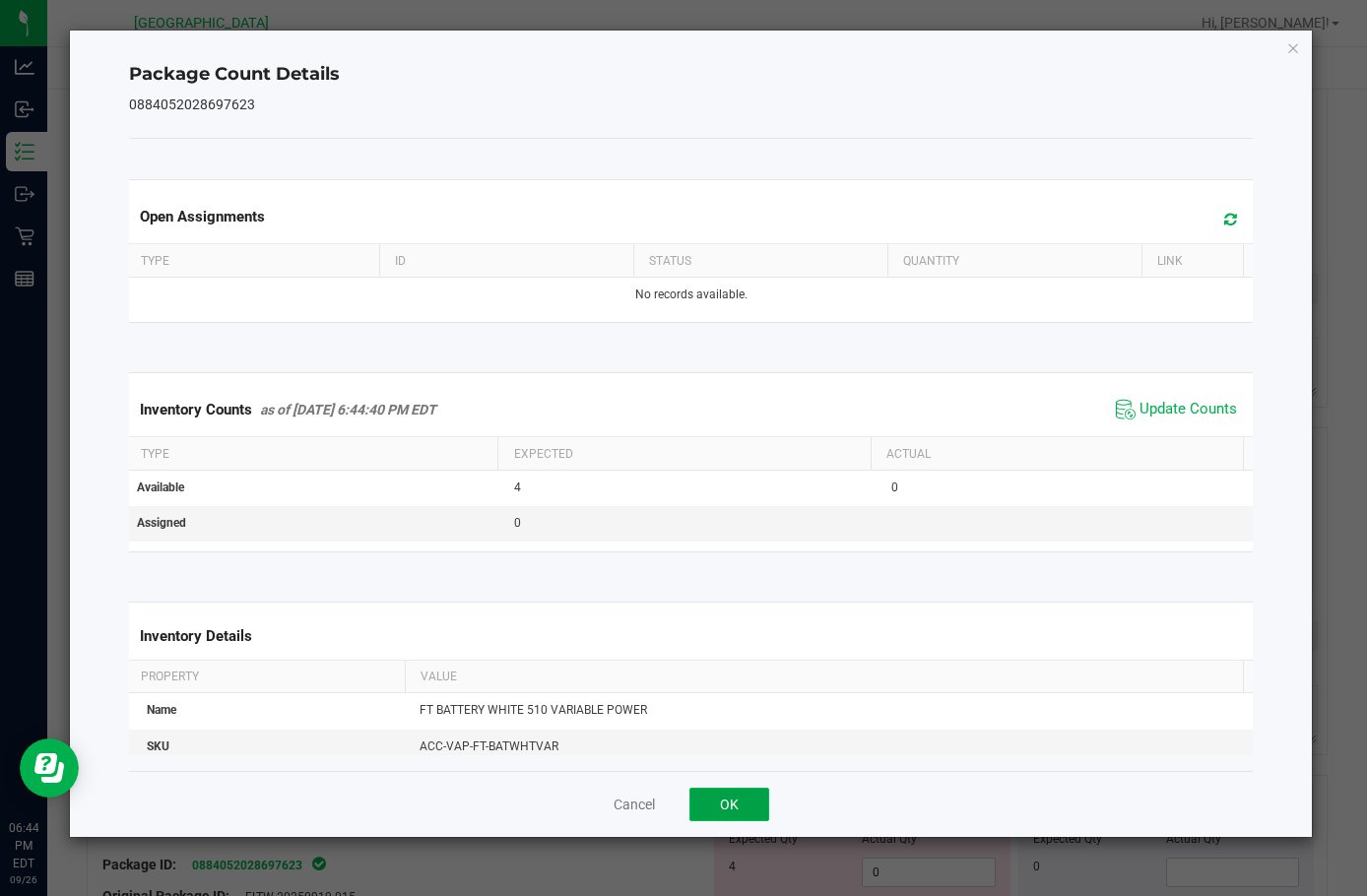
click at [739, 791] on button "OK" at bounding box center [730, 805] width 79 height 34
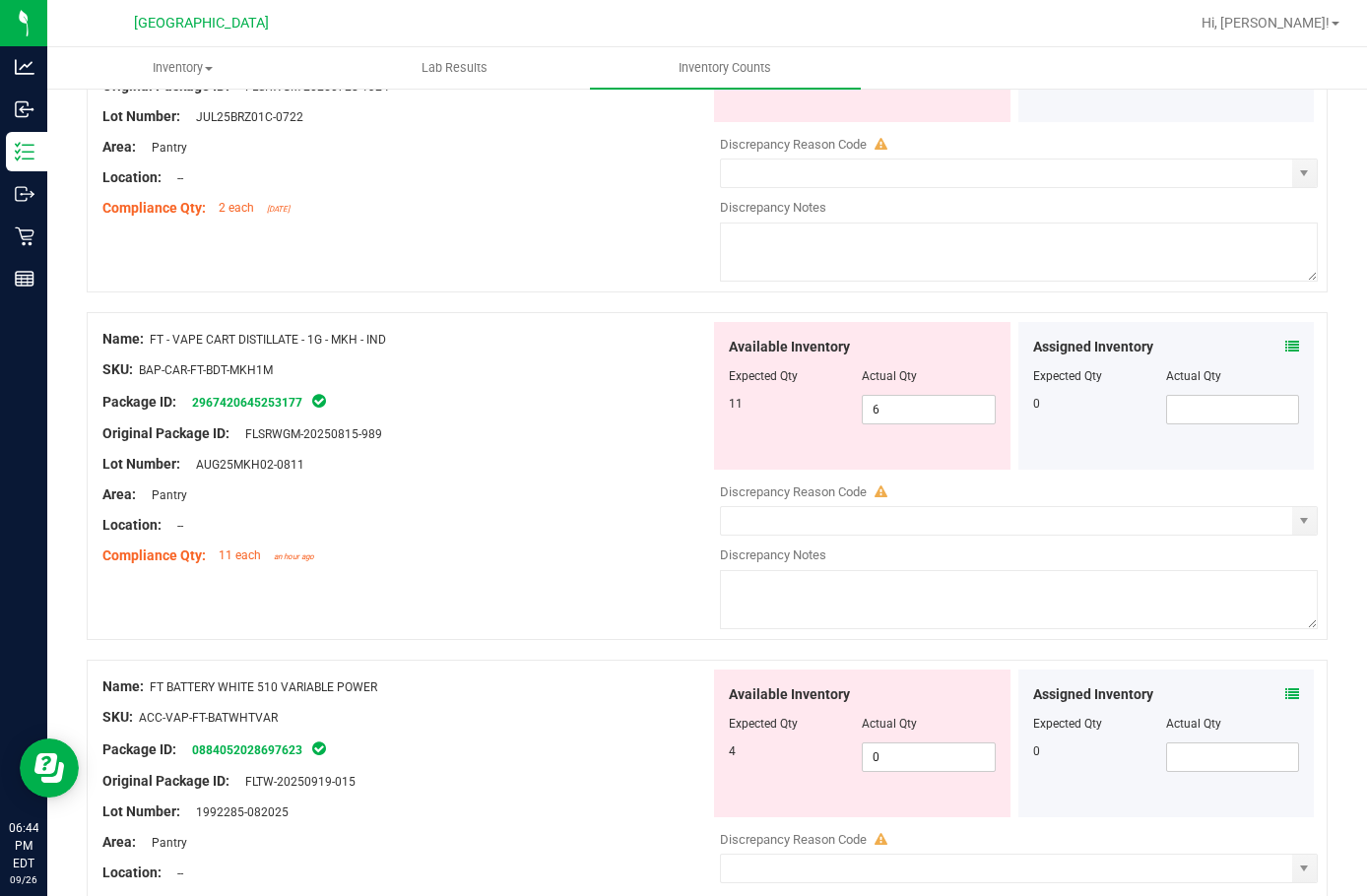
scroll to position [2659, 0]
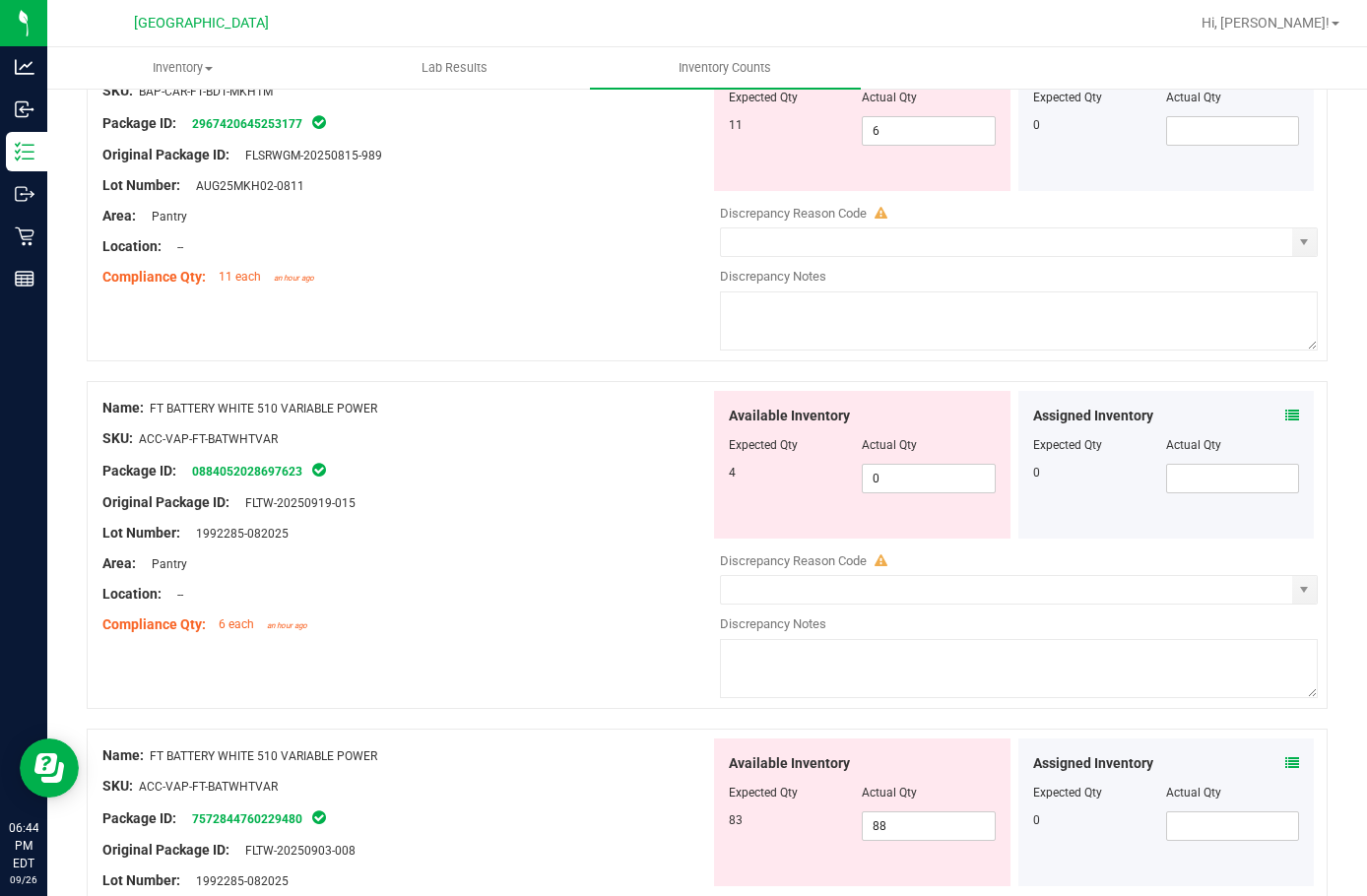
click at [1286, 766] on icon at bounding box center [1293, 763] width 14 height 14
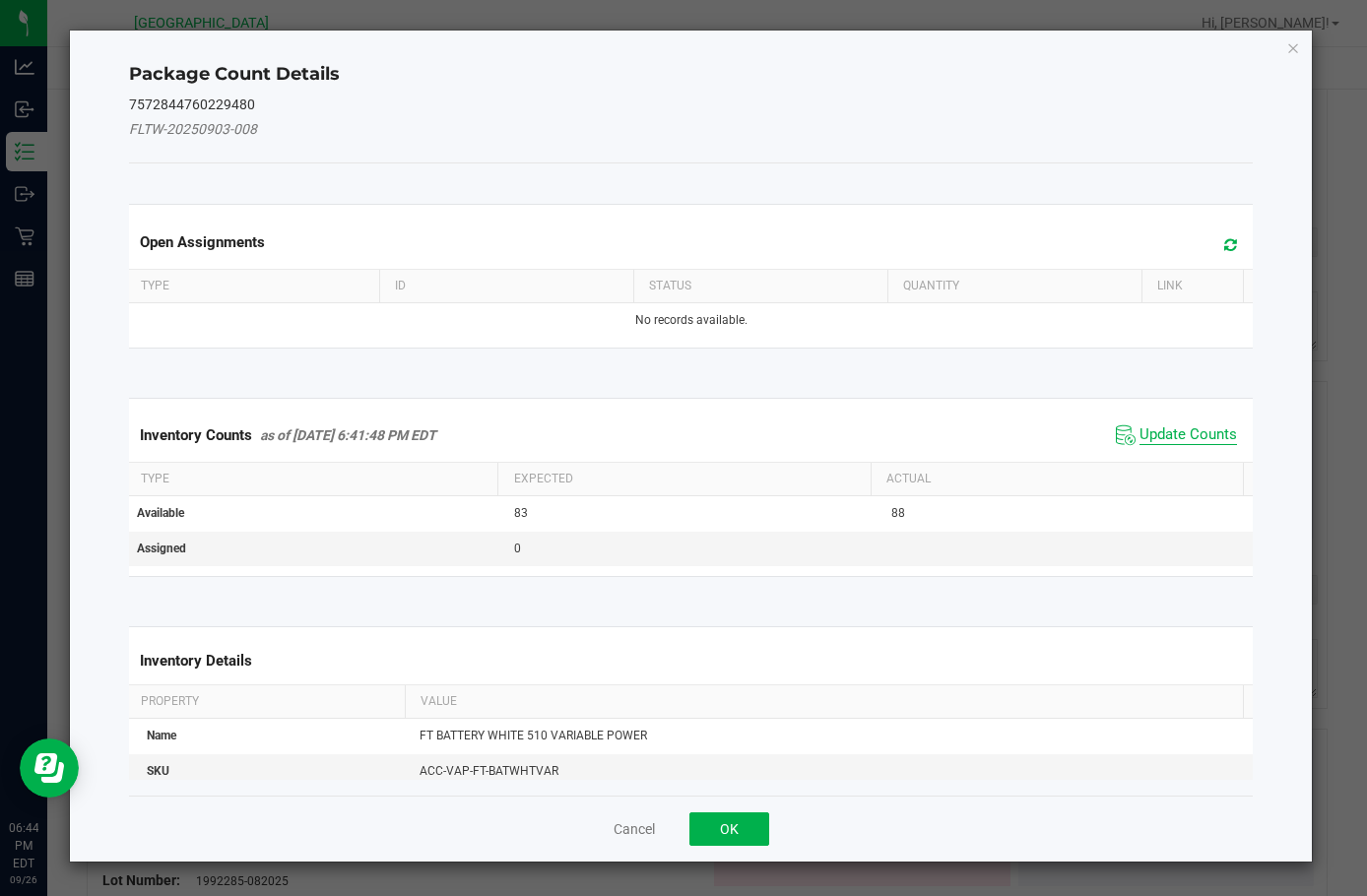
click at [1140, 433] on span "Update Counts" at bounding box center [1189, 435] width 97 height 20
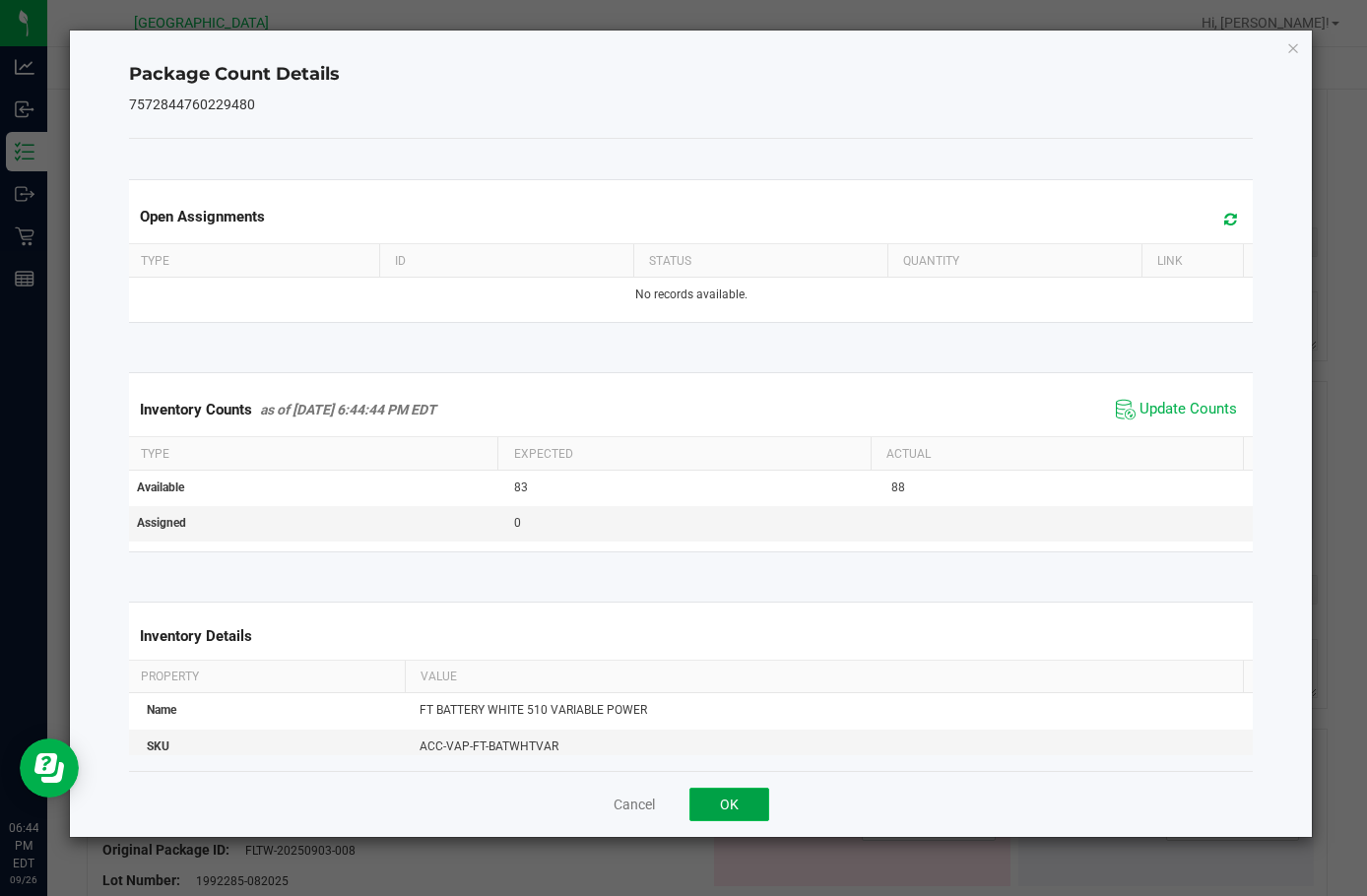
click at [707, 817] on button "OK" at bounding box center [730, 805] width 79 height 34
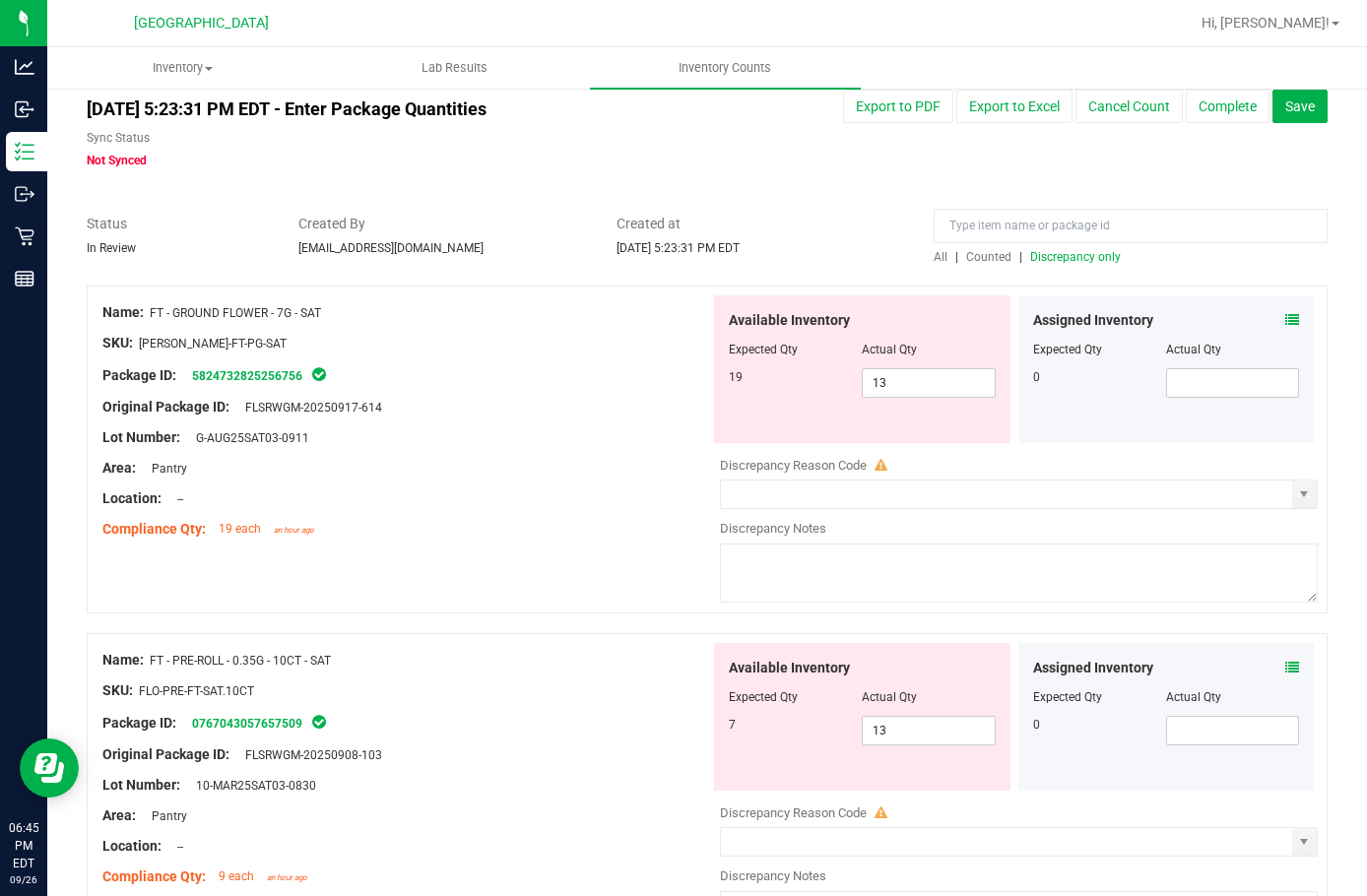
scroll to position [0, 0]
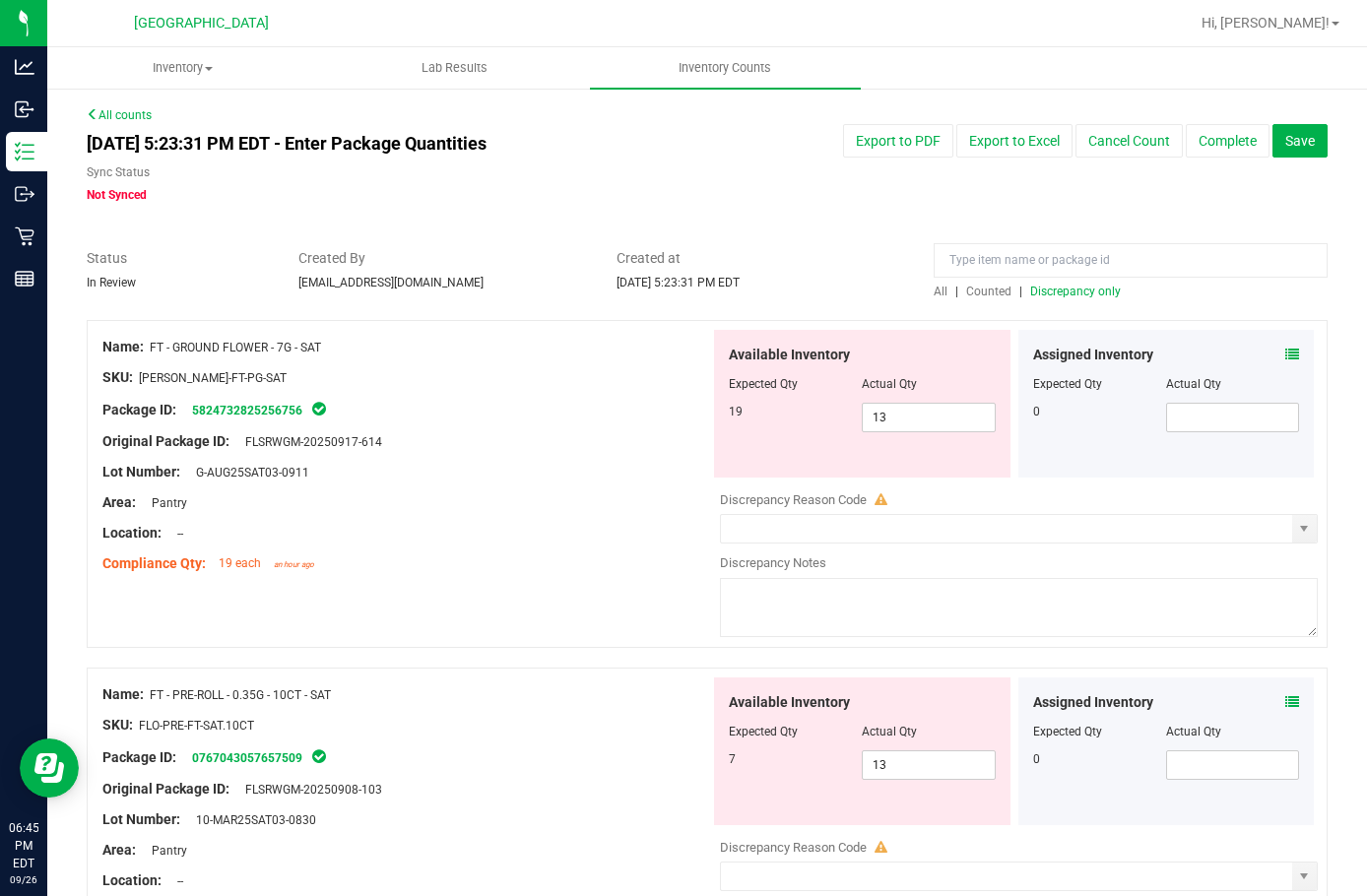
click at [1052, 290] on span "Discrepancy only" at bounding box center [1076, 291] width 90 height 14
click at [1285, 349] on div "Assigned Inventory Expected Qty Actual Qty 0" at bounding box center [1167, 403] width 296 height 148
click at [1286, 354] on icon at bounding box center [1293, 355] width 14 height 14
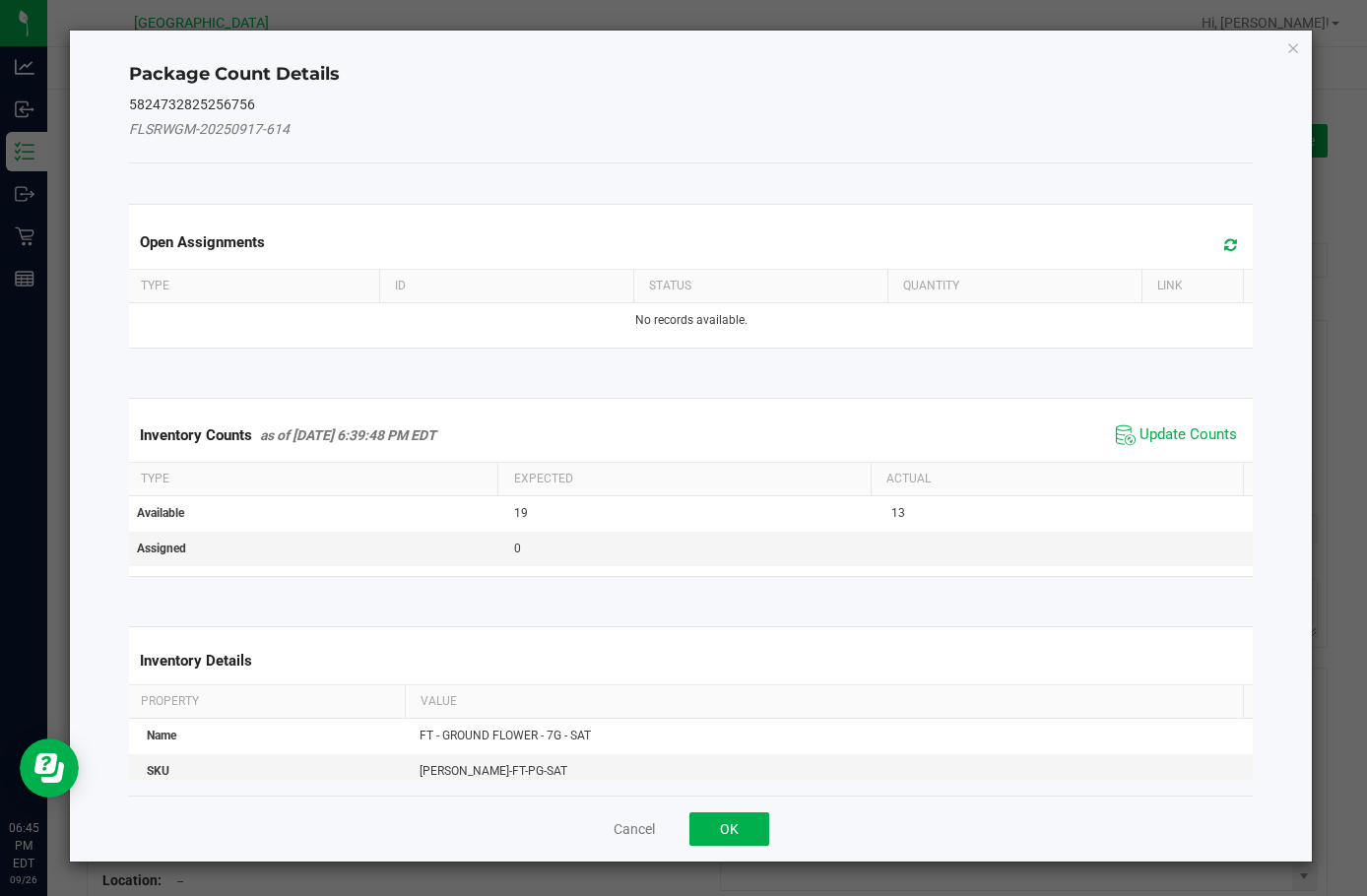
click at [1152, 448] on span "Update Counts" at bounding box center [1177, 435] width 131 height 30
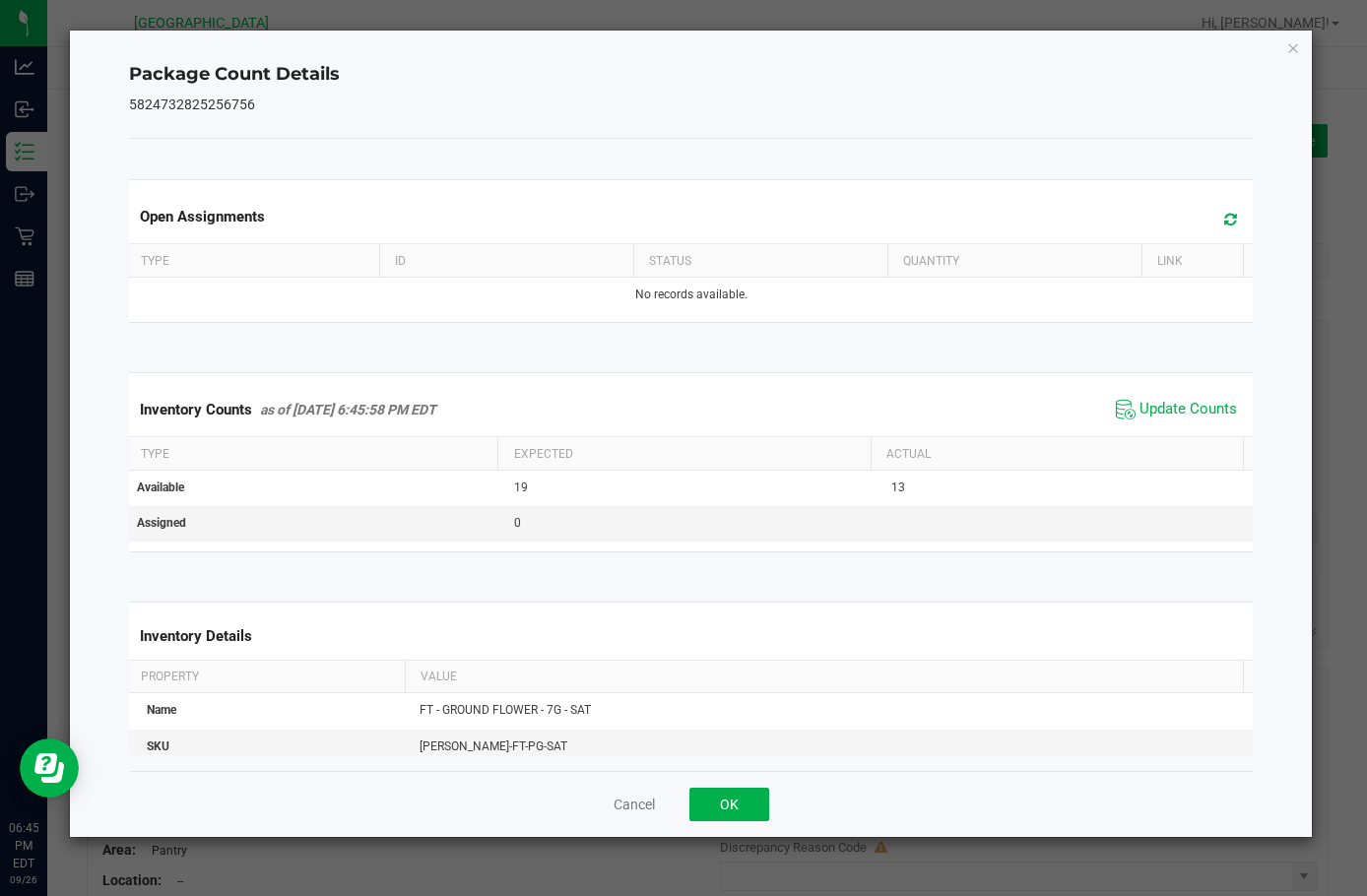
click at [1151, 437] on th "Actual" at bounding box center [1058, 454] width 373 height 34
click at [1252, 384] on div "Package Count Details 5824732825256756 Open Assignments Type ID Status Quantity…" at bounding box center [691, 434] width 1242 height 807
click at [1193, 418] on span "Update Counts" at bounding box center [1189, 409] width 97 height 20
click at [1282, 49] on div "Package Count Details 5824732825256756 Open Assignments Type ID Status Quantity…" at bounding box center [691, 434] width 1242 height 807
click at [1295, 46] on icon "Close" at bounding box center [1294, 48] width 14 height 24
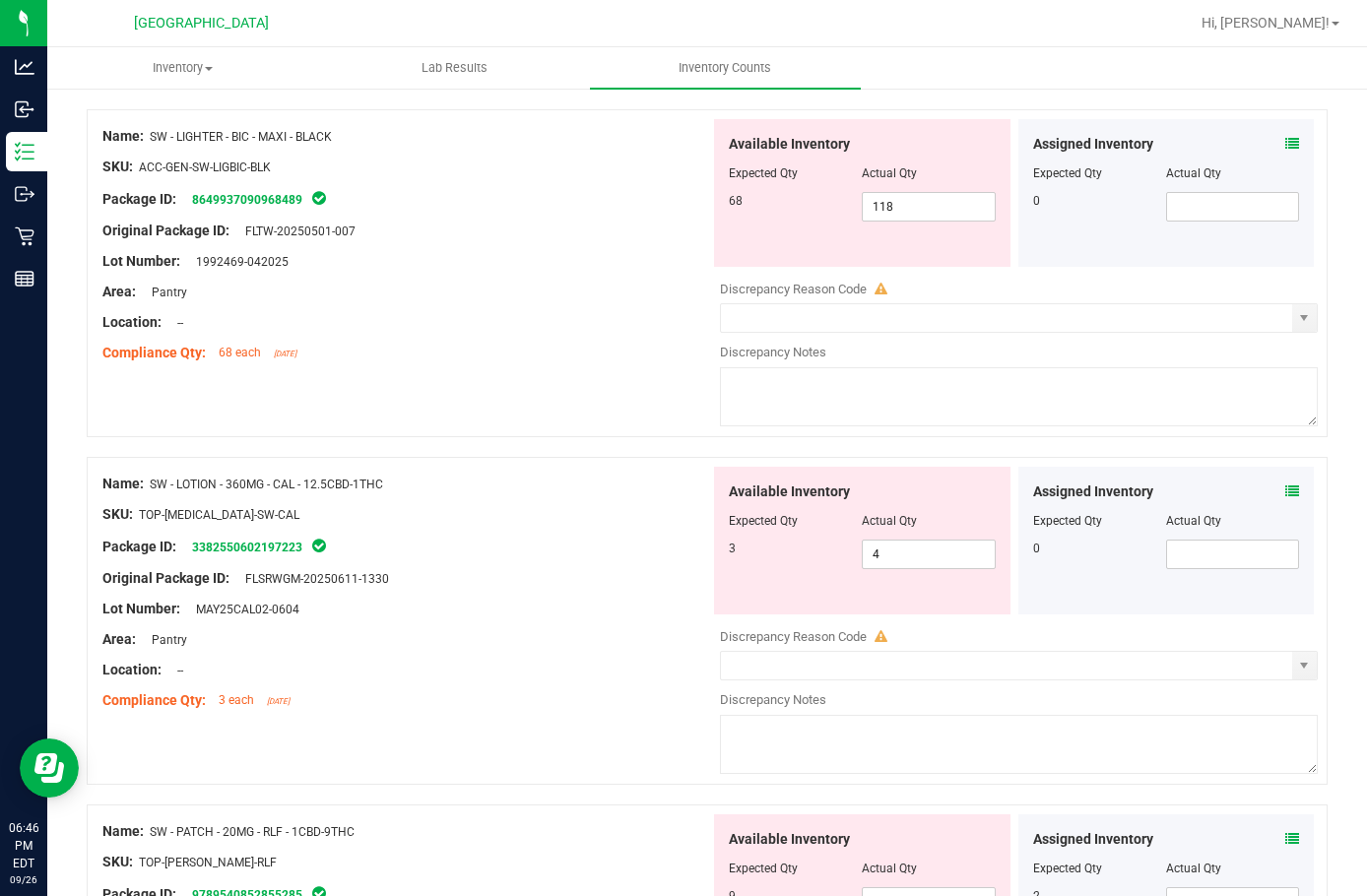
scroll to position [6445, 0]
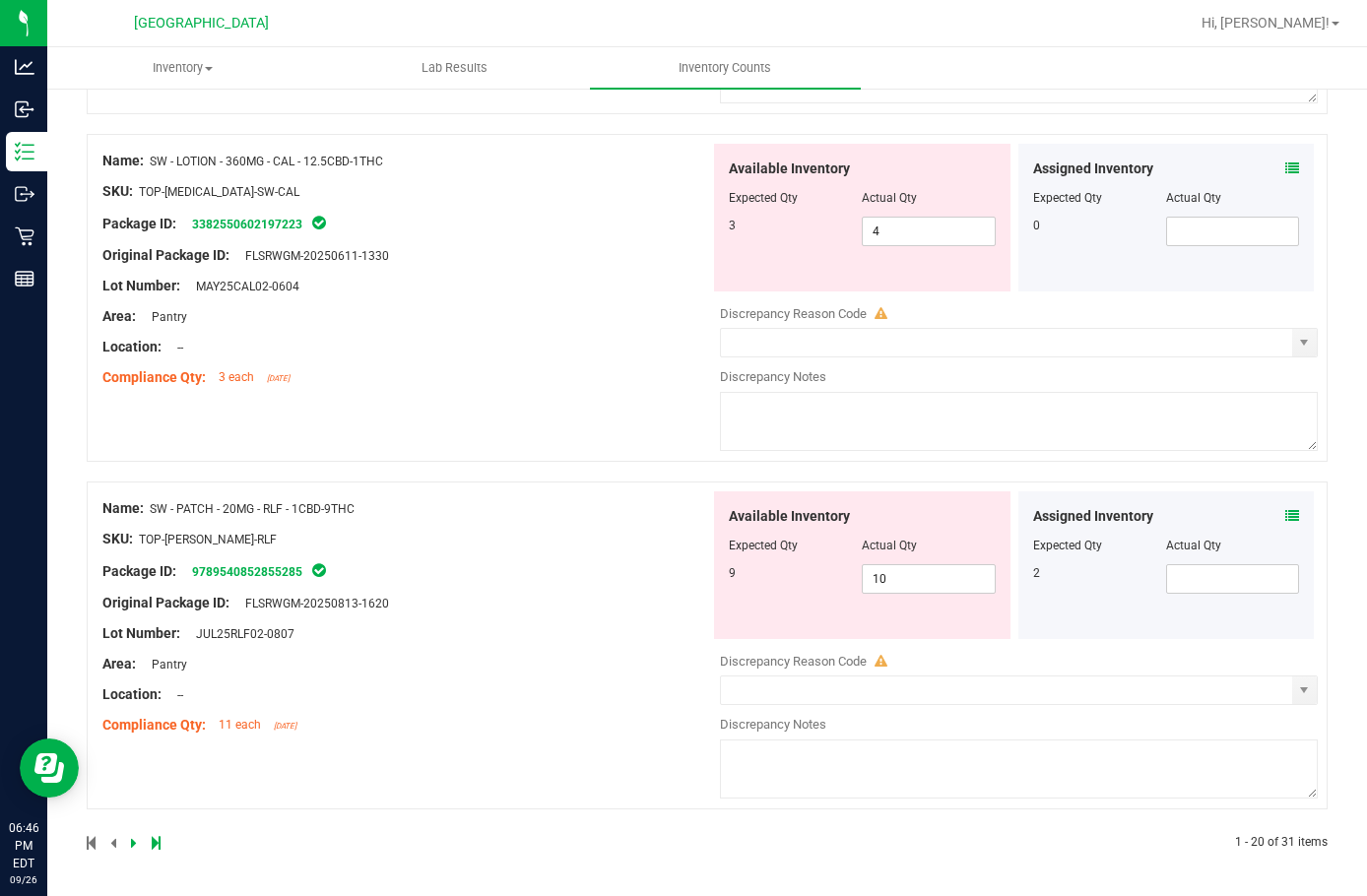
click at [1286, 521] on icon at bounding box center [1293, 516] width 14 height 14
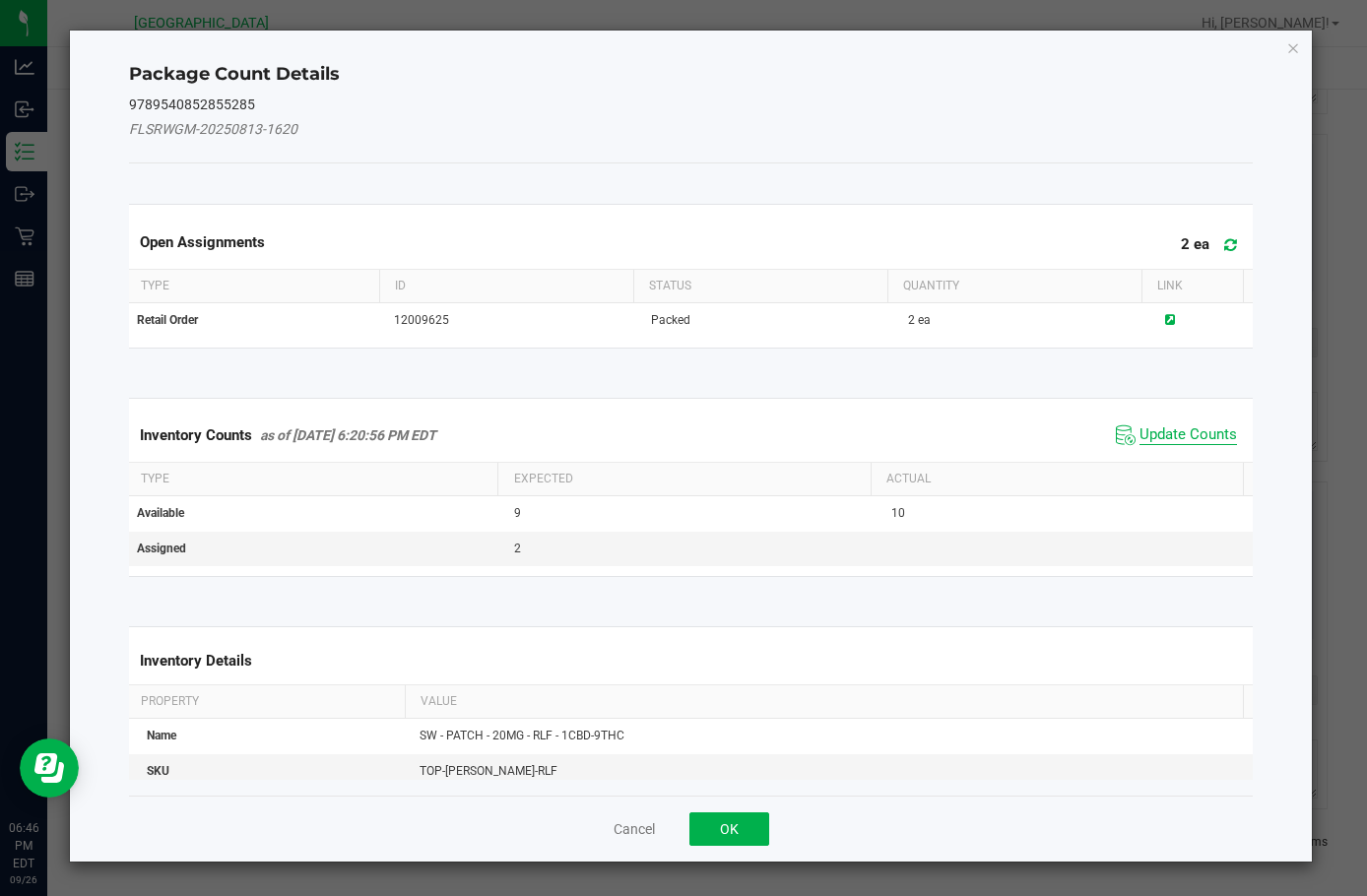
click at [1141, 441] on span "Update Counts" at bounding box center [1189, 435] width 97 height 20
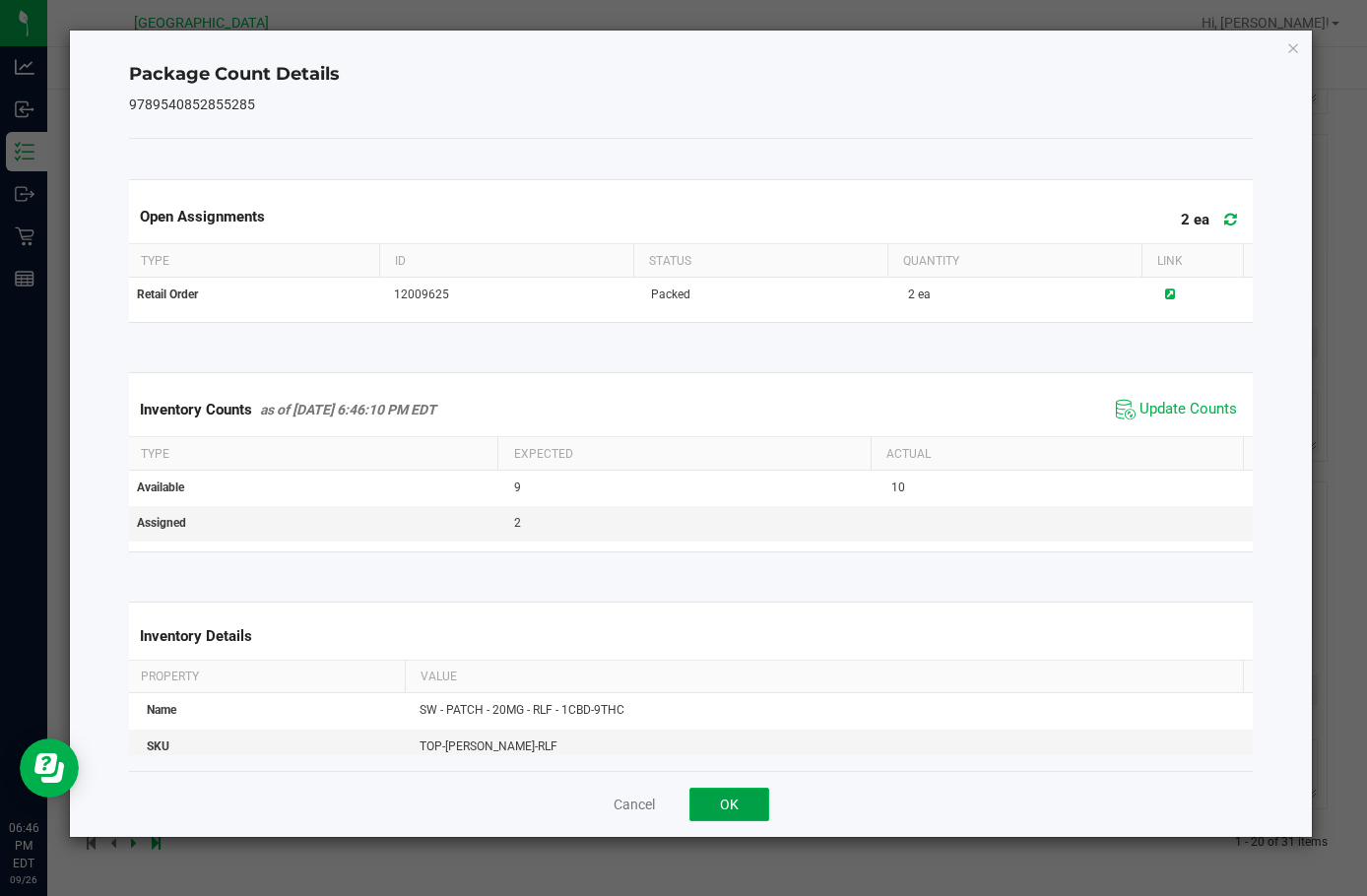
click at [729, 806] on button "OK" at bounding box center [730, 805] width 79 height 34
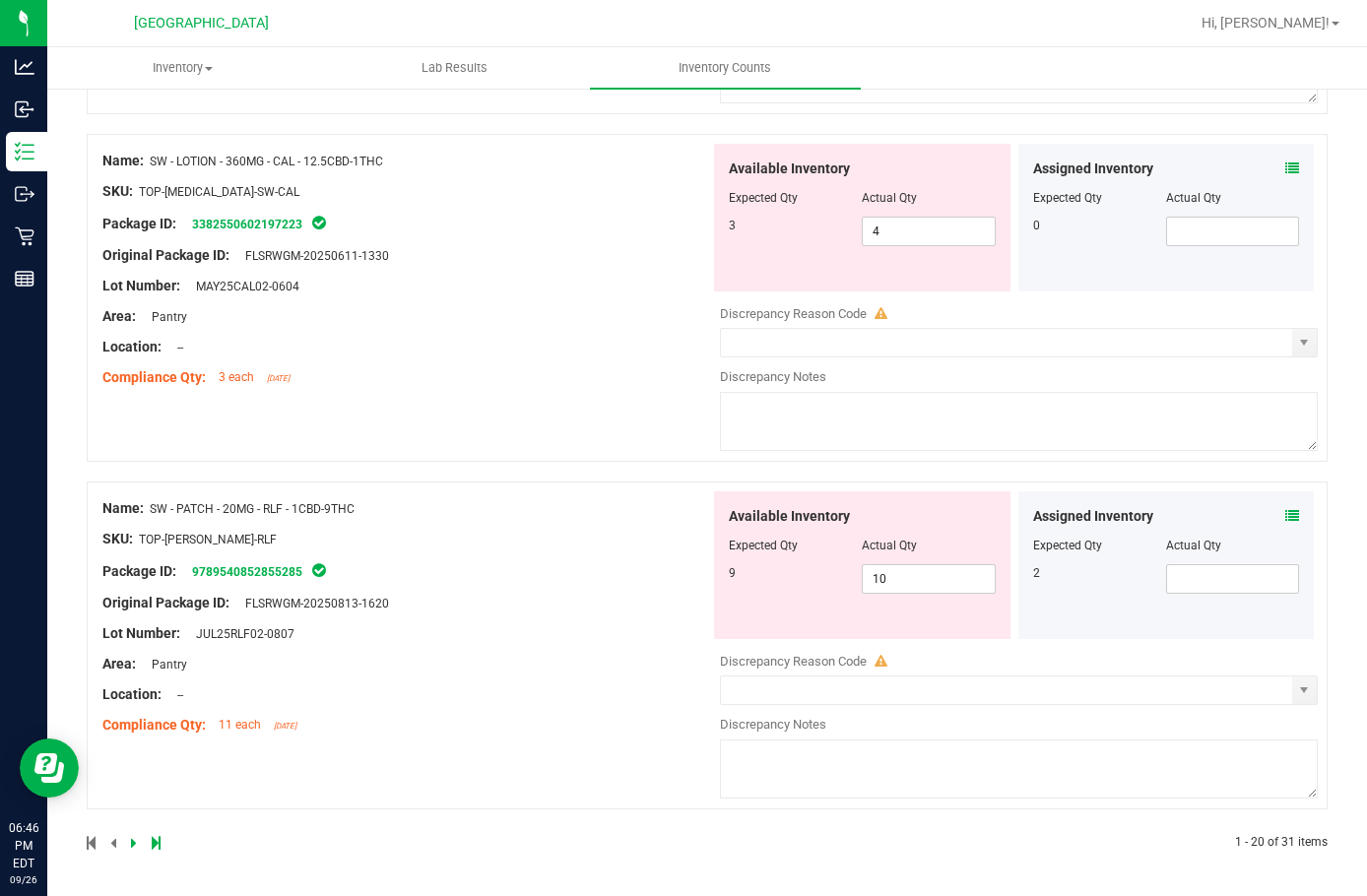
click at [1269, 170] on div "Assigned Inventory" at bounding box center [1167, 168] width 267 height 21
click at [1286, 176] on span at bounding box center [1293, 168] width 14 height 21
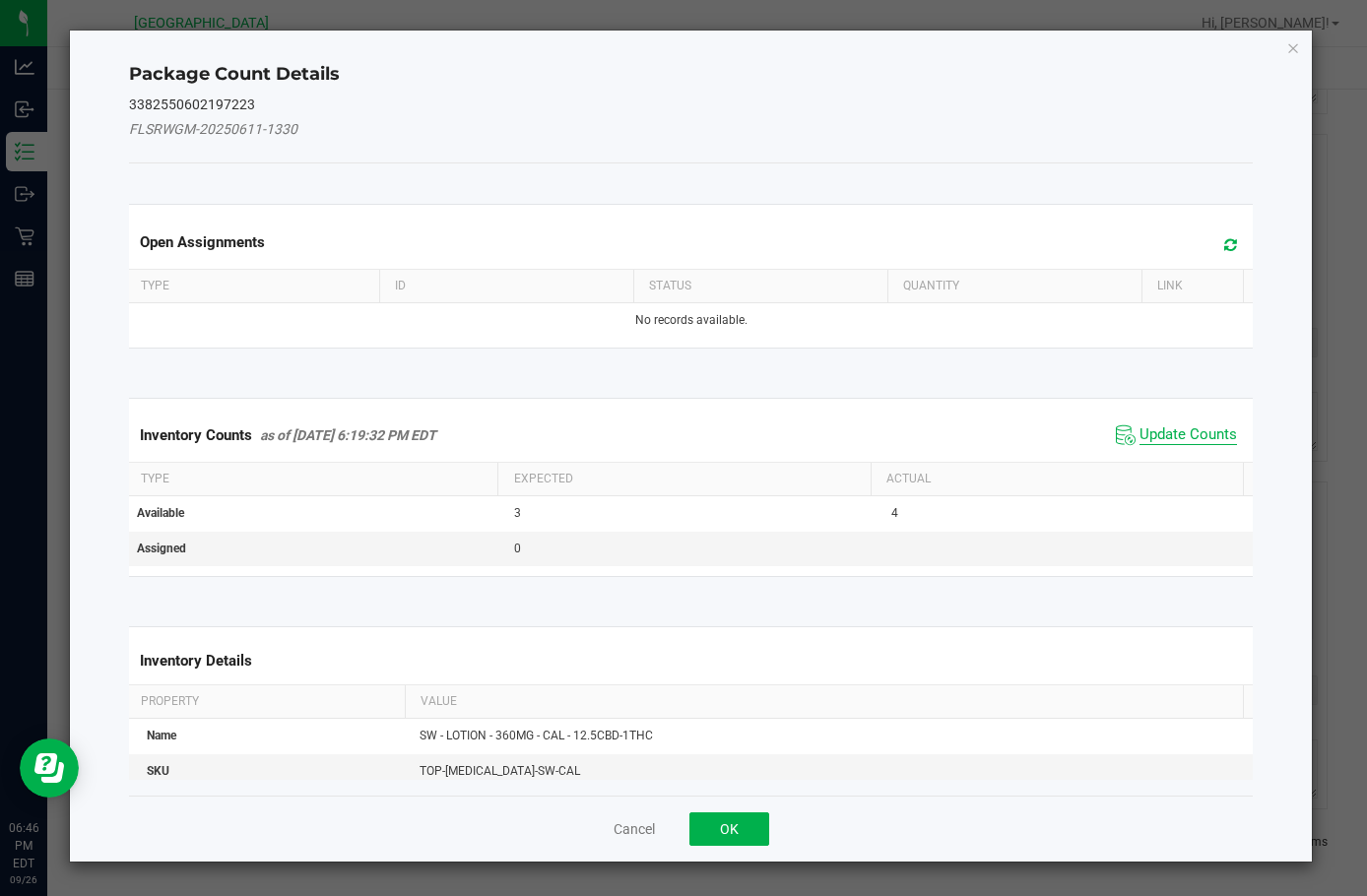
click at [1145, 428] on span "Update Counts" at bounding box center [1189, 435] width 97 height 20
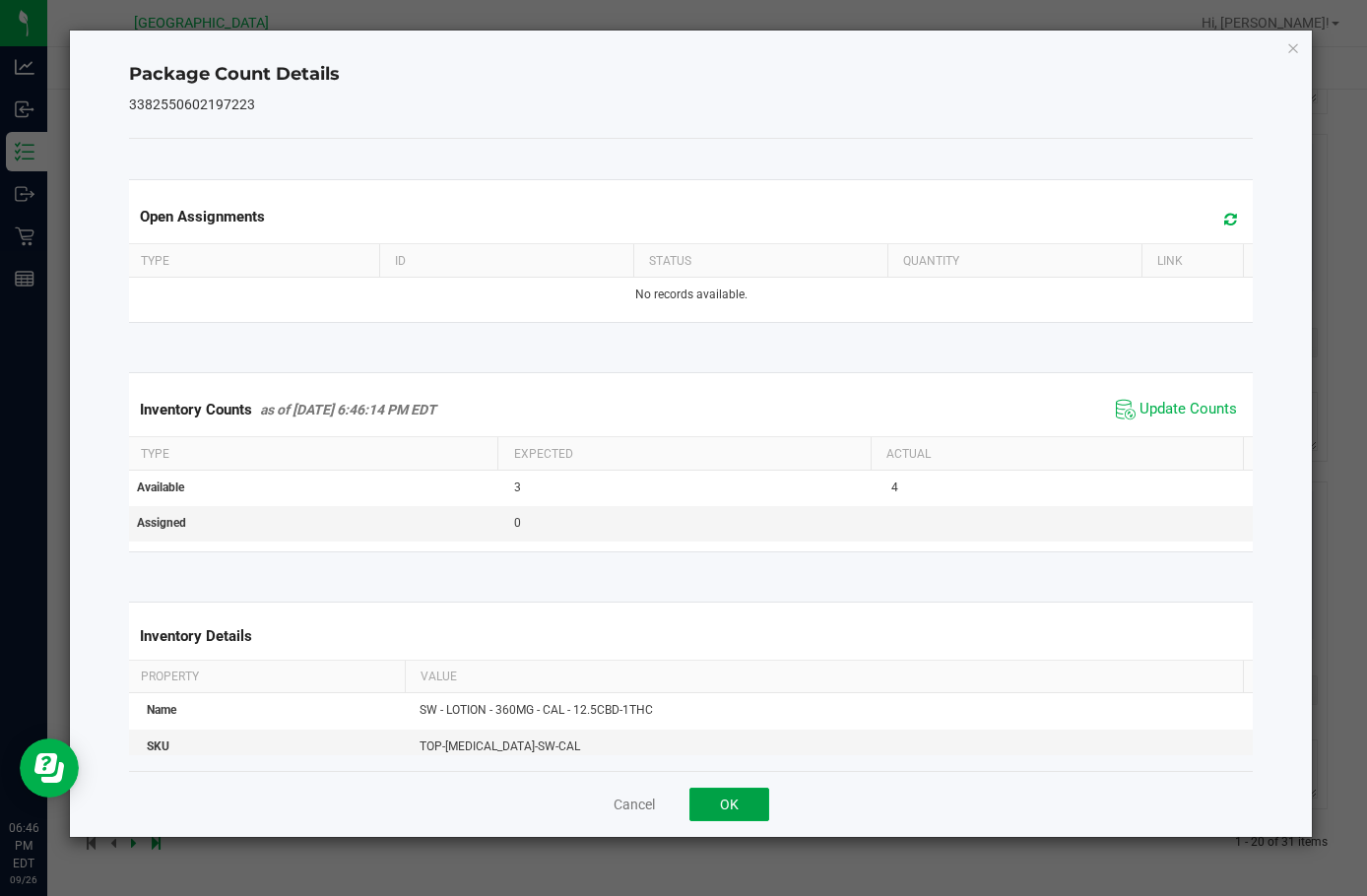
click at [762, 809] on button "OK" at bounding box center [730, 805] width 79 height 34
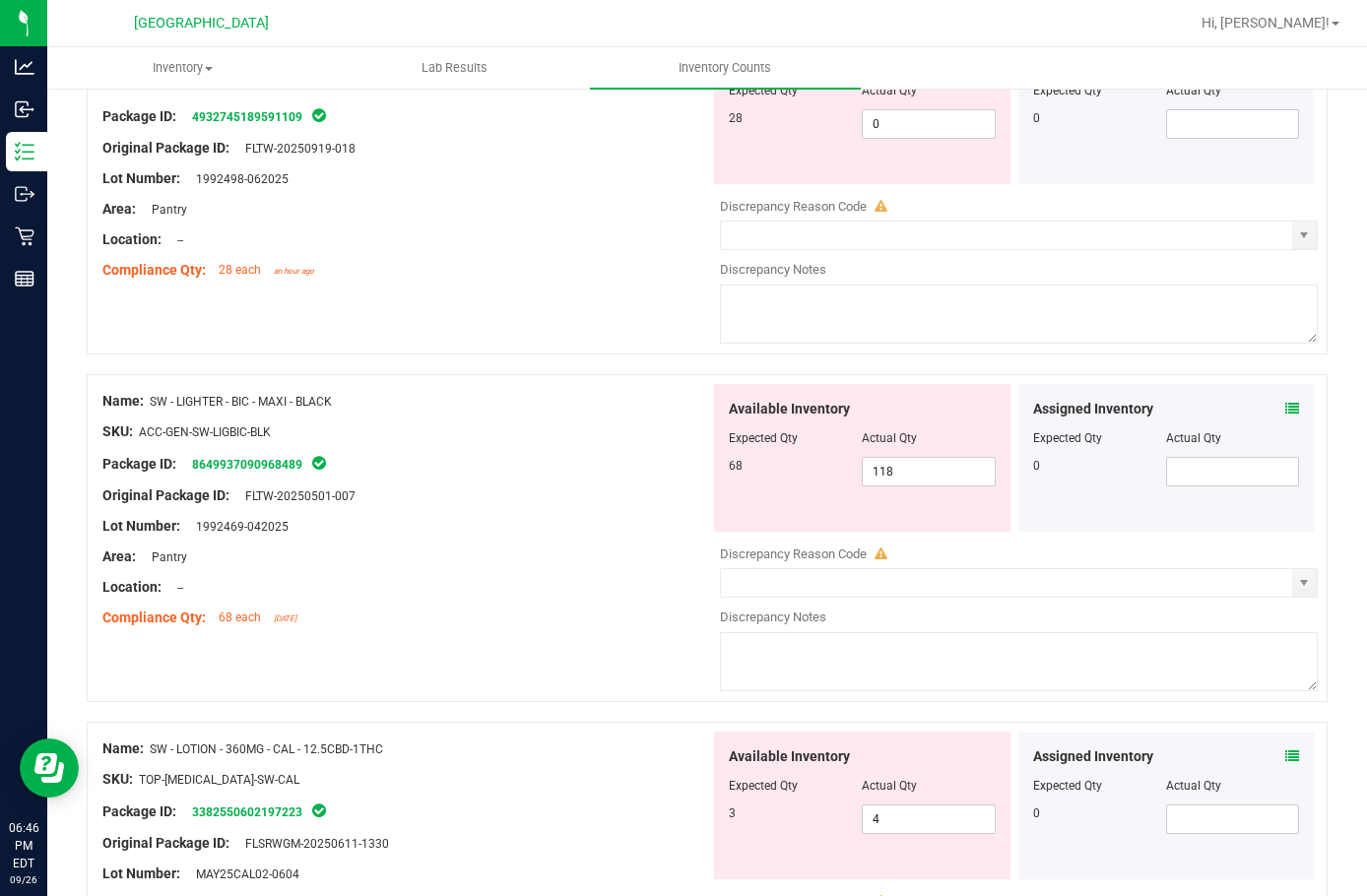
scroll to position [5854, 0]
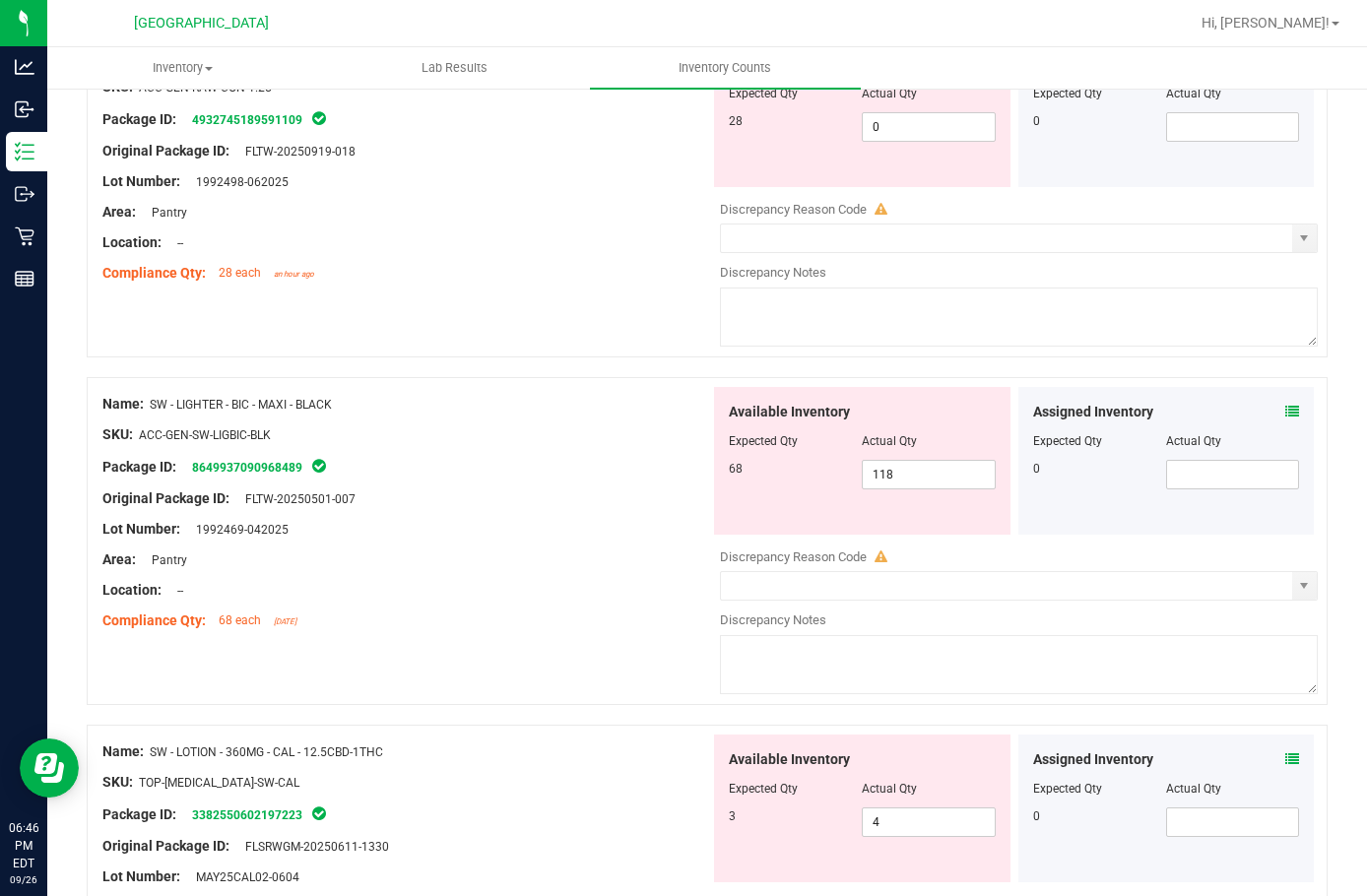
click at [1286, 404] on icon at bounding box center [1293, 411] width 14 height 14
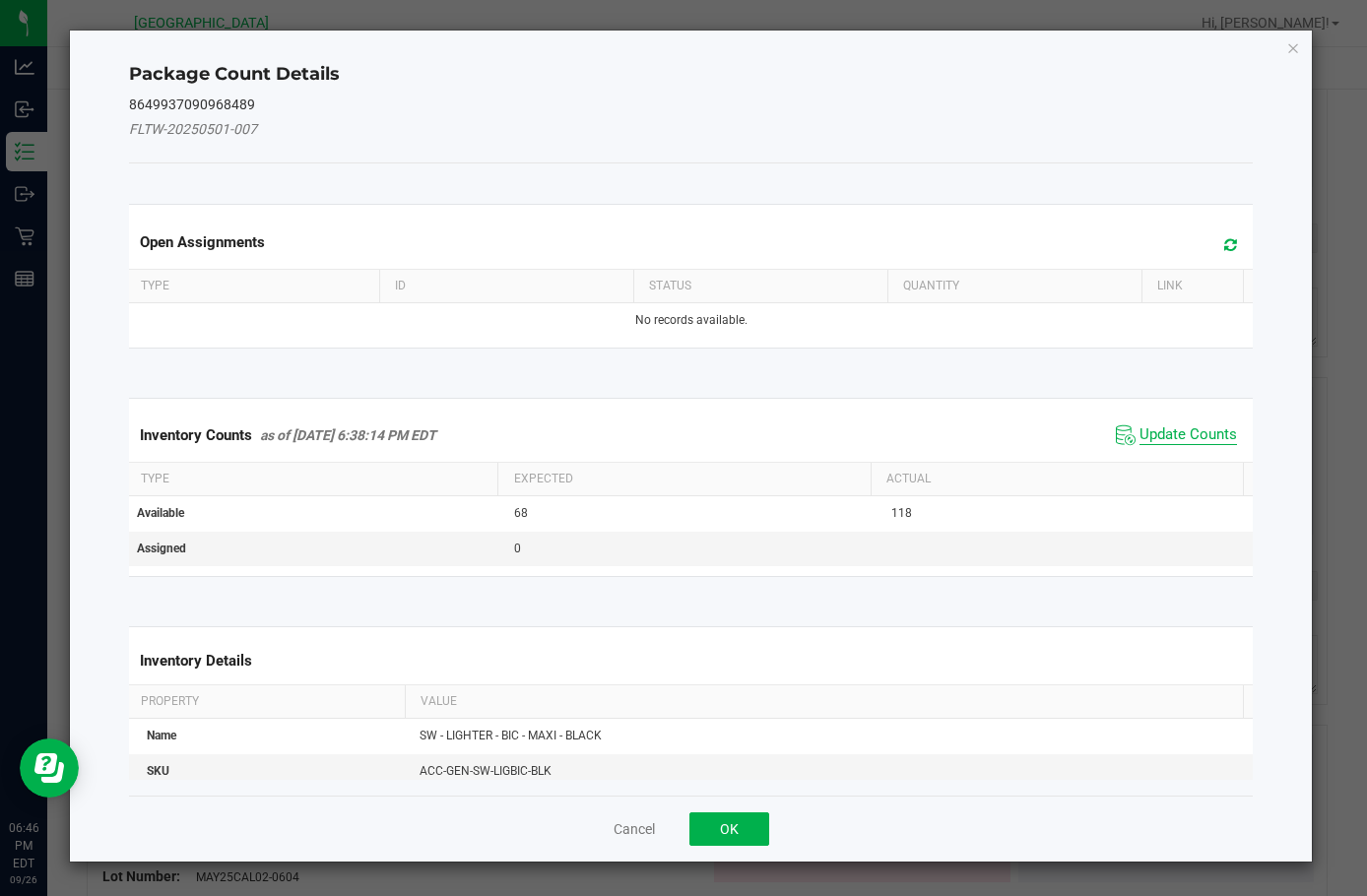
click at [1140, 435] on span "Update Counts" at bounding box center [1189, 435] width 97 height 20
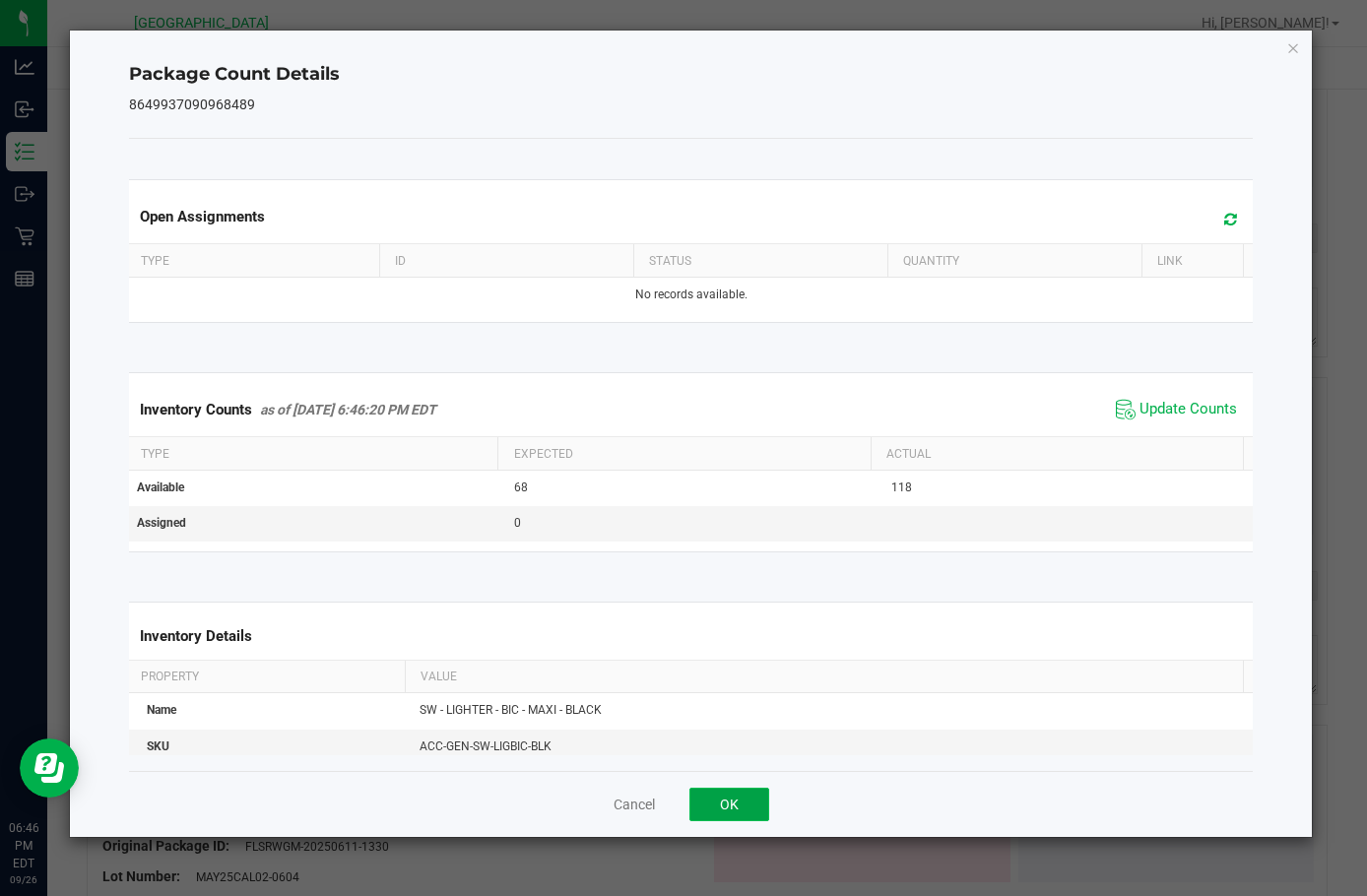
click at [725, 800] on button "OK" at bounding box center [730, 805] width 79 height 34
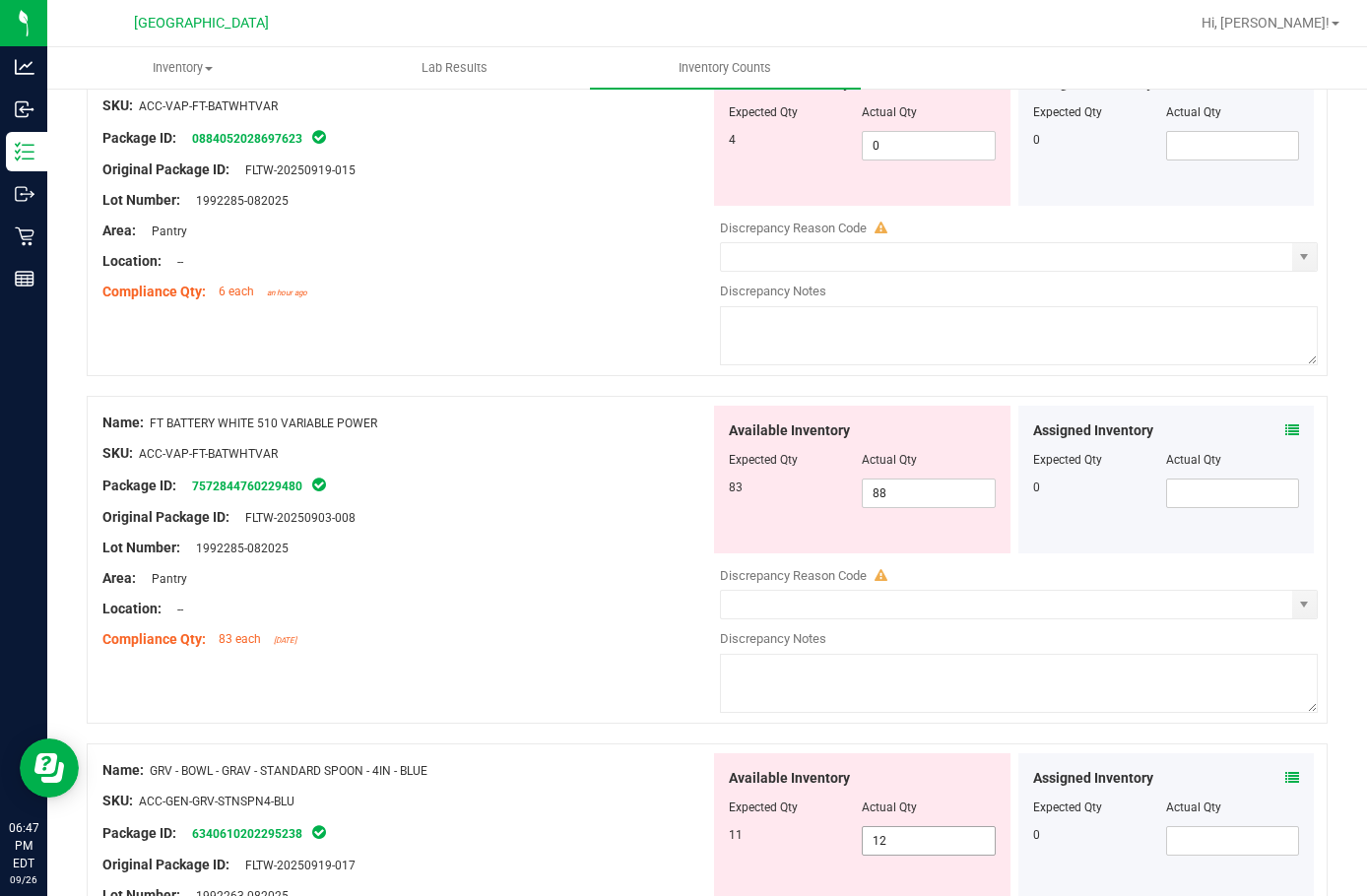
scroll to position [2604, 0]
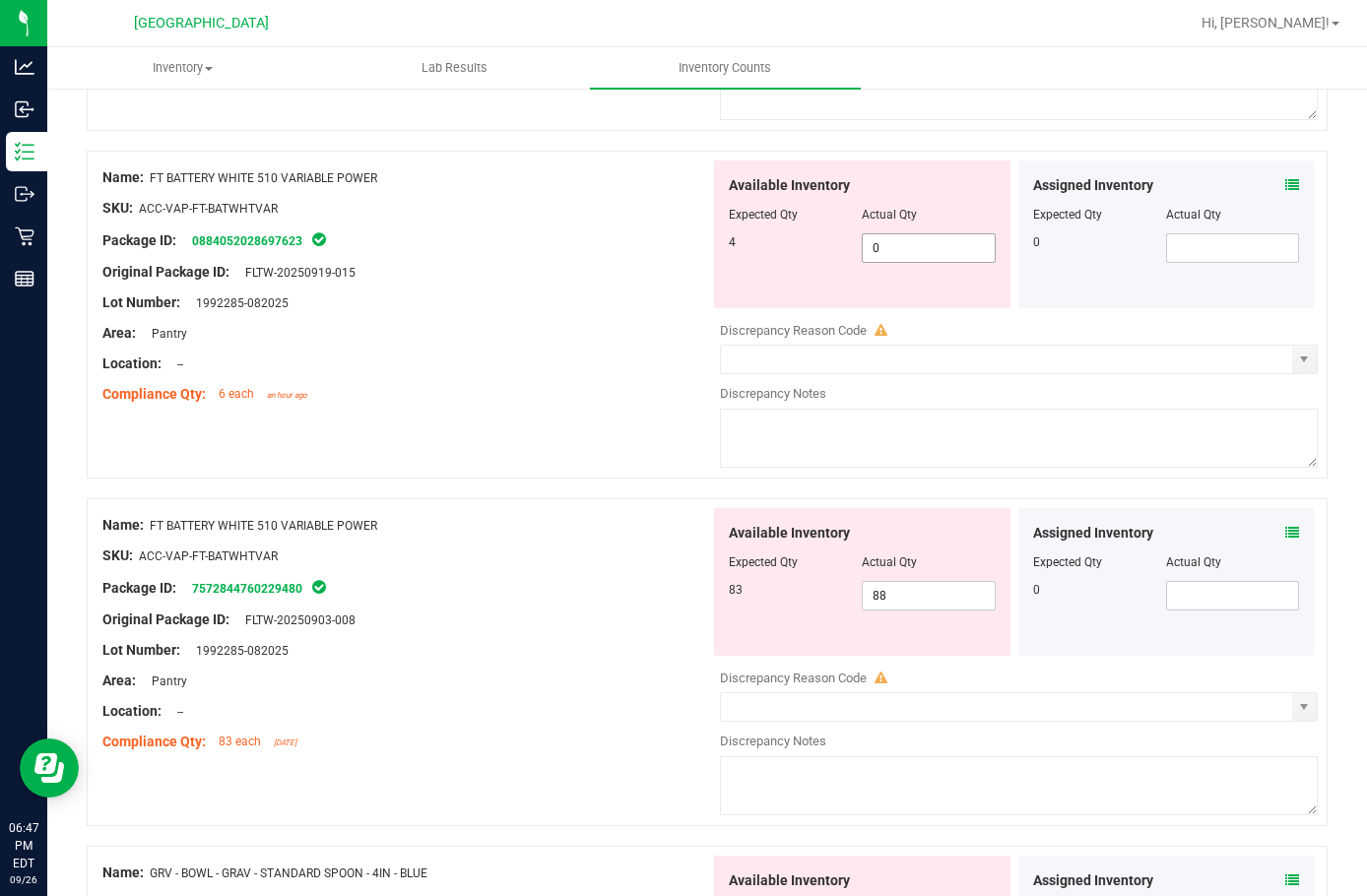
click at [896, 256] on span "0 0" at bounding box center [929, 249] width 133 height 30
click at [896, 256] on input "0" at bounding box center [929, 249] width 131 height 28
type input "4"
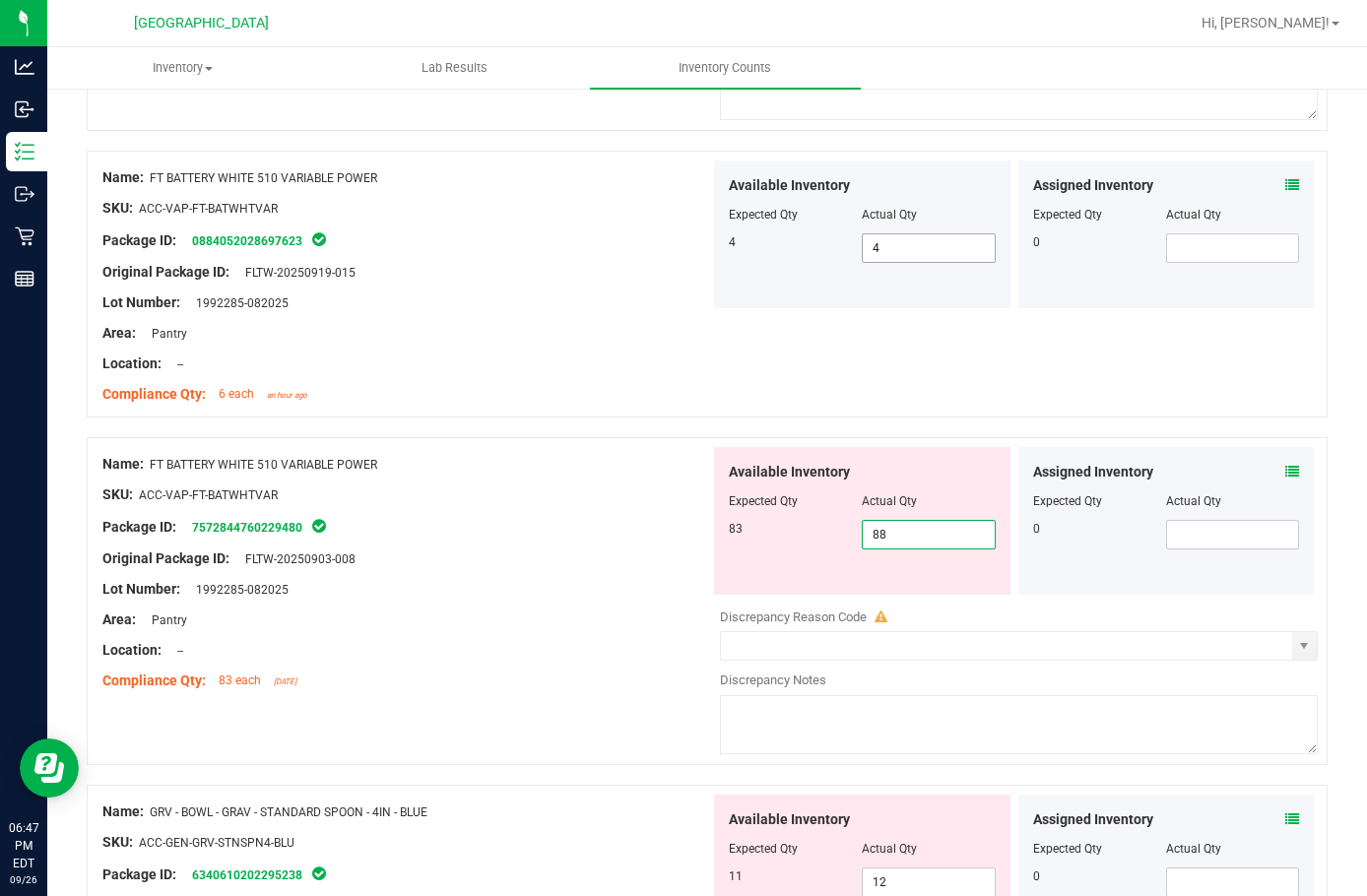
type input "8"
type input "87"
click at [906, 531] on span "87 87" at bounding box center [929, 535] width 133 height 30
click at [906, 530] on input "87" at bounding box center [929, 535] width 131 height 28
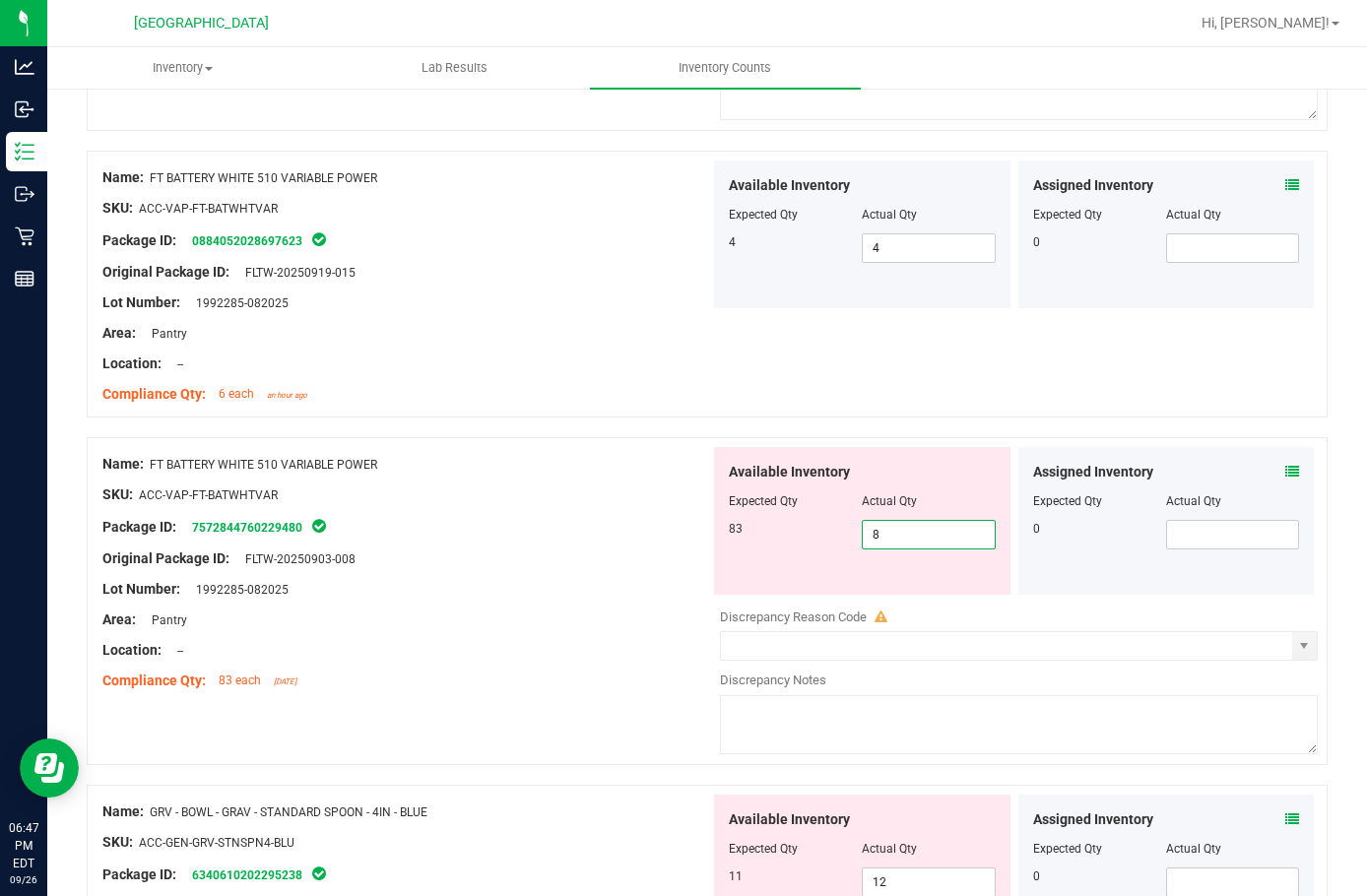
type input "83"
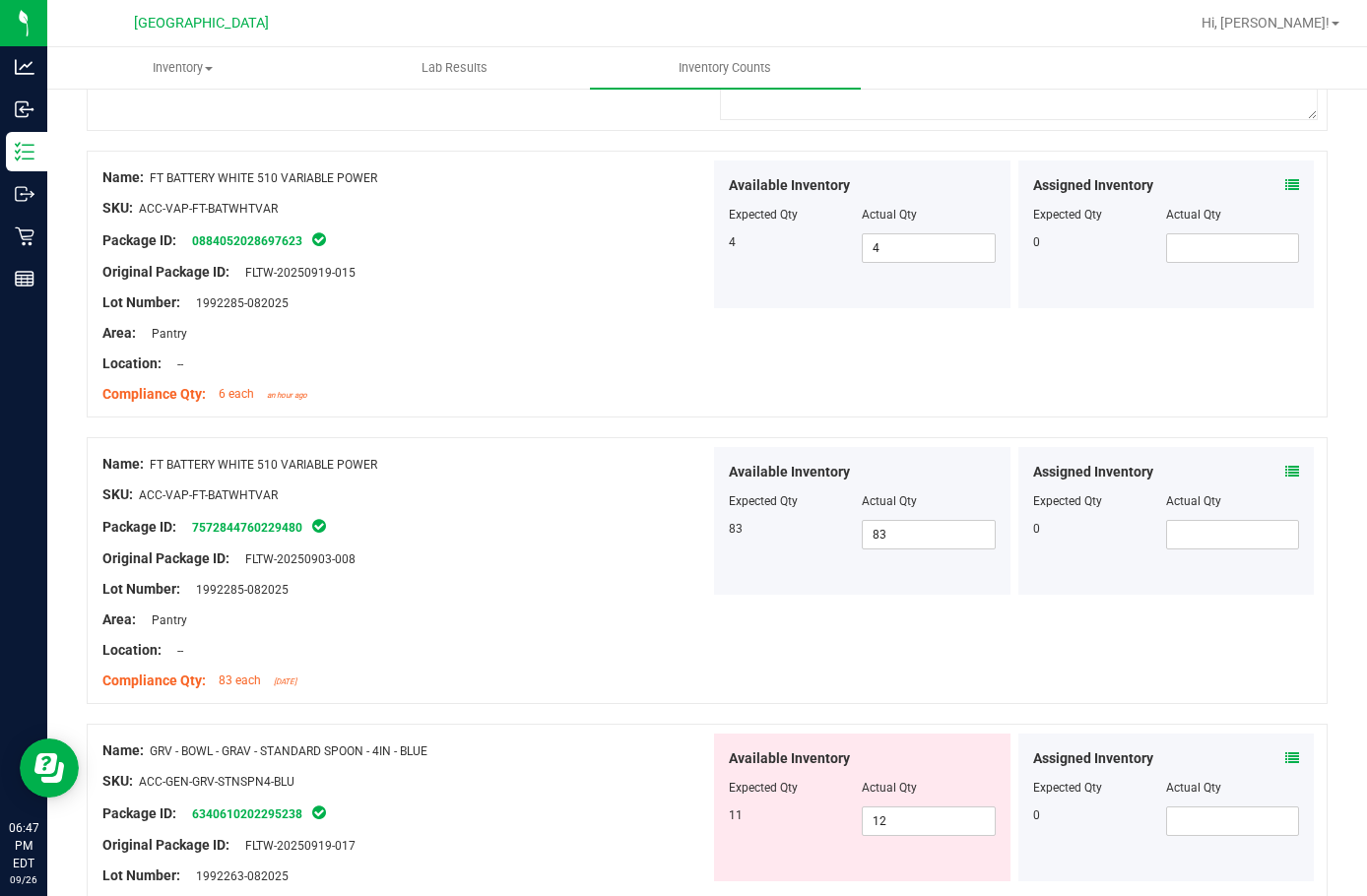
click at [777, 367] on div "Name: FT BATTERY WHITE 510 VARIABLE POWER SKU: ACC-VAP-FT-BATWHTVAR Package ID:…" at bounding box center [707, 283] width 1241 height 267
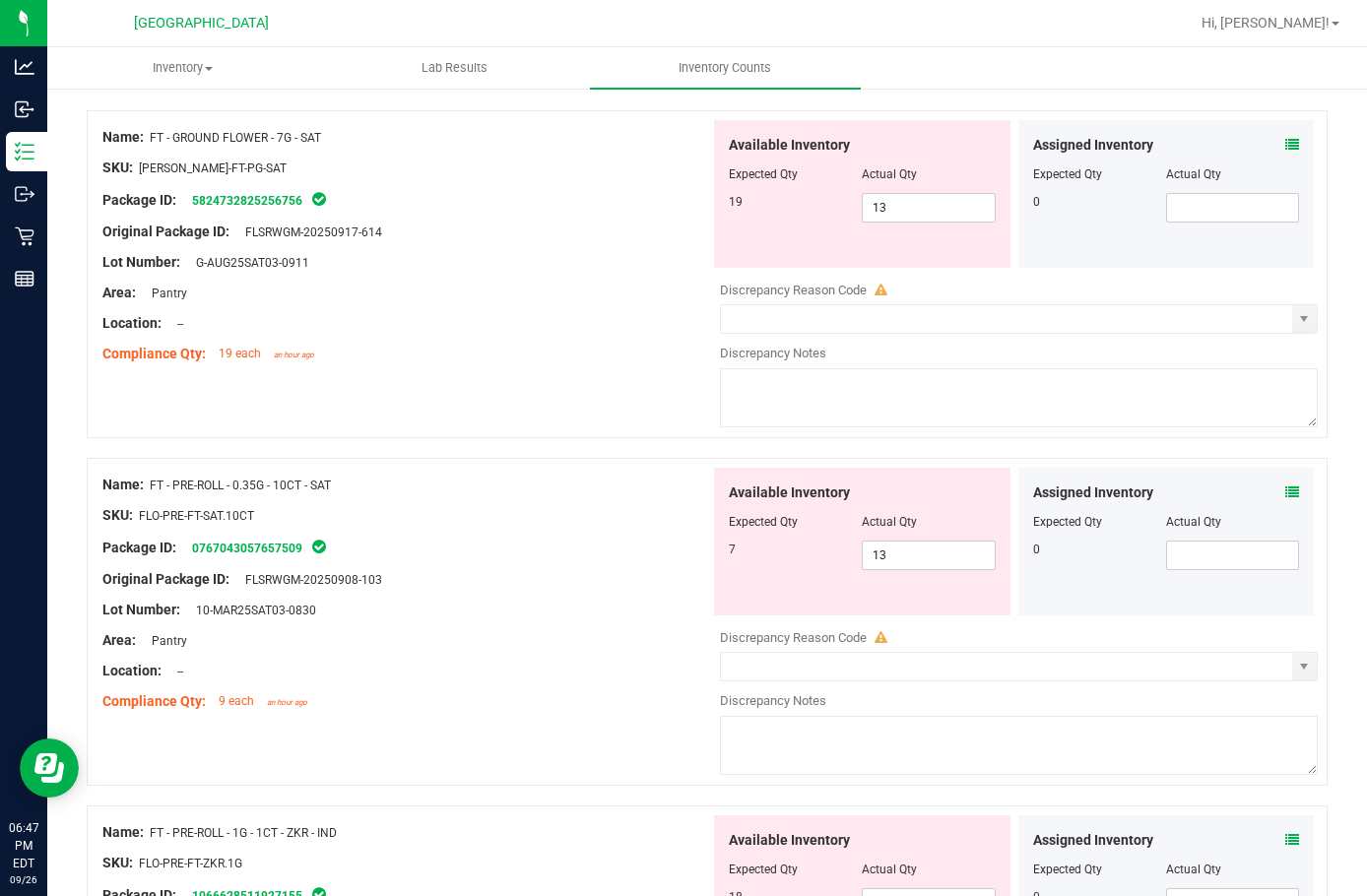
scroll to position [0, 0]
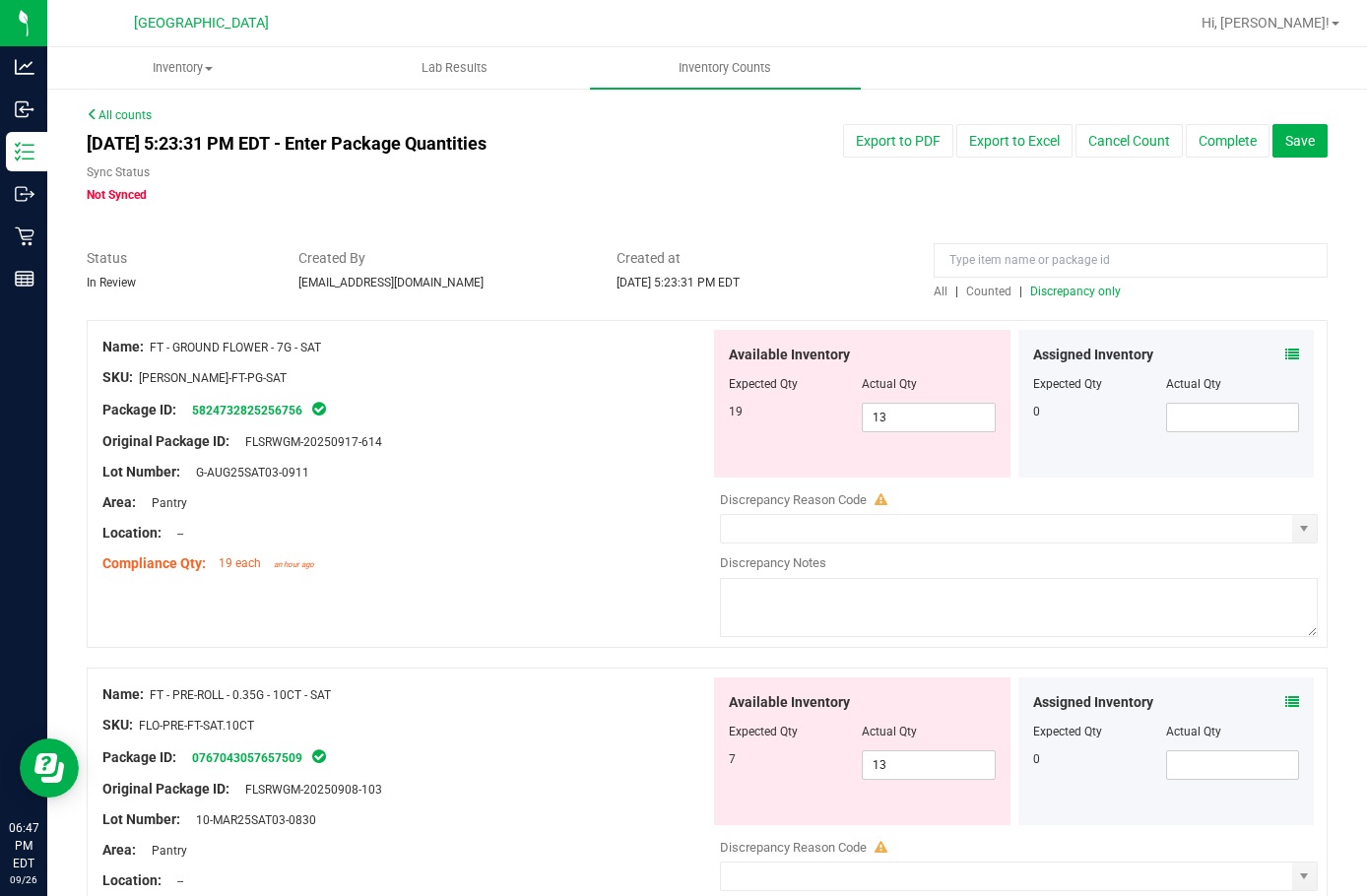
click at [1039, 294] on span "Discrepancy only" at bounding box center [1076, 291] width 90 height 14
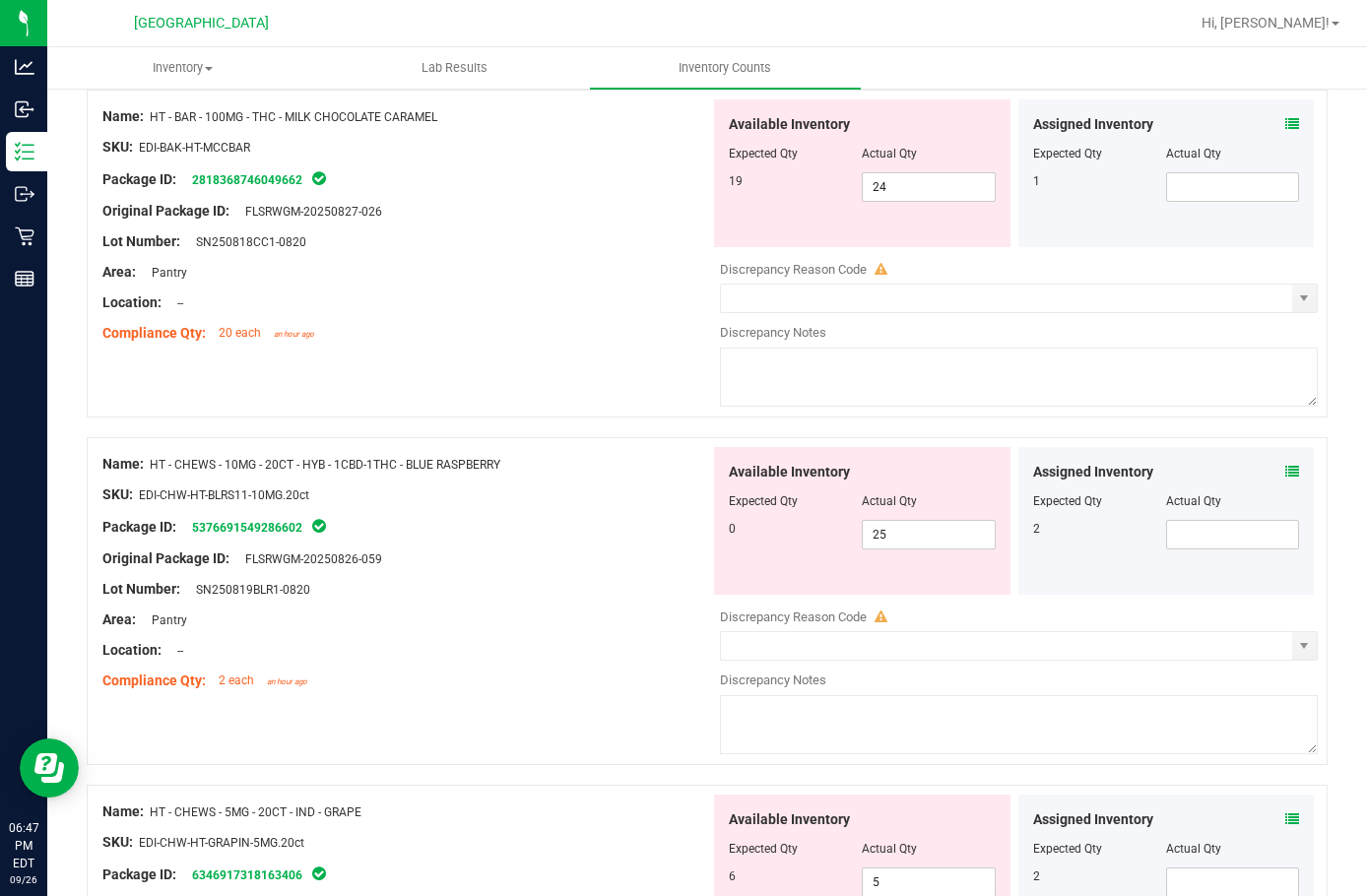
scroll to position [3447, 0]
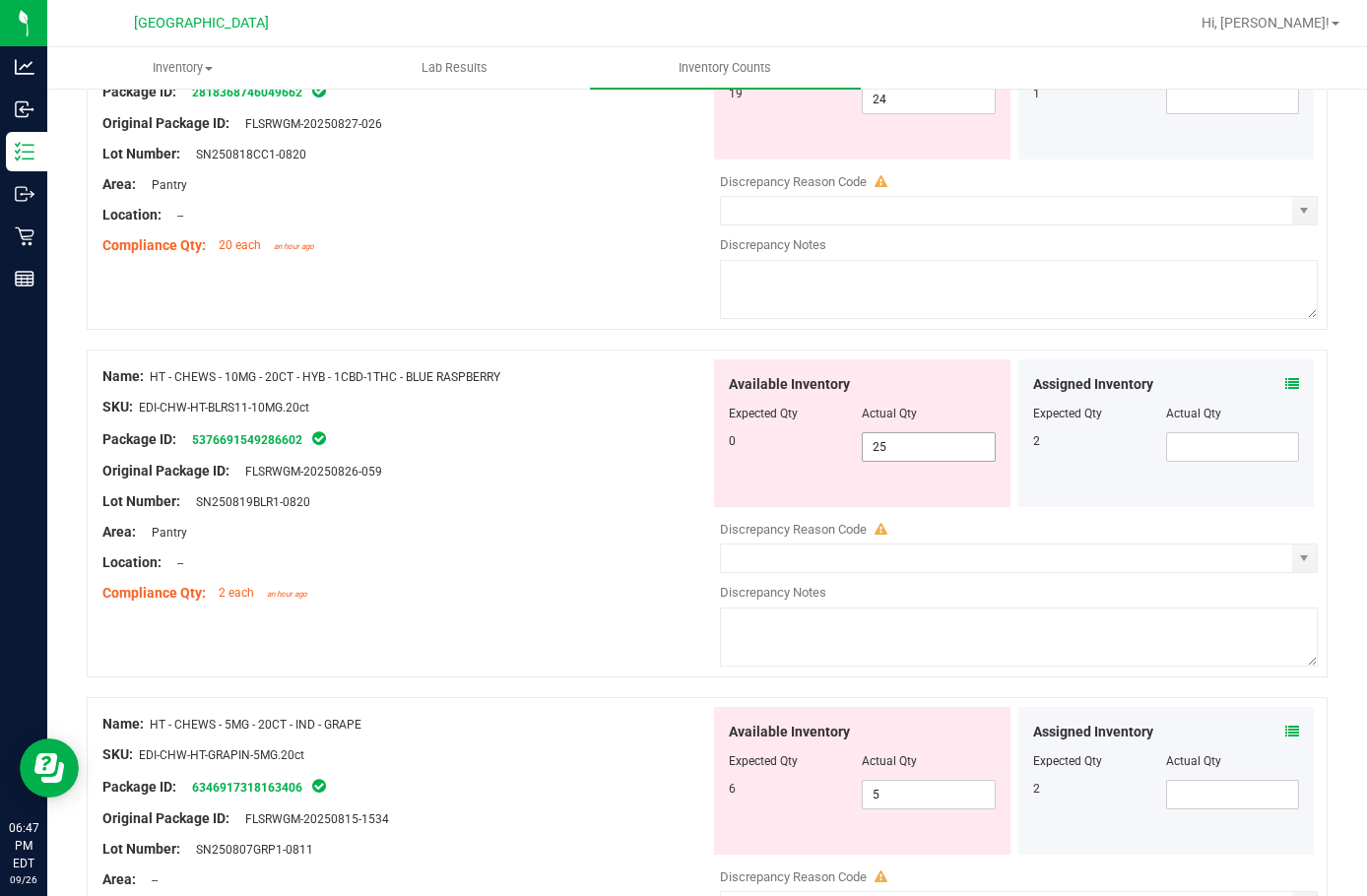
click at [903, 456] on span "25 25" at bounding box center [929, 447] width 133 height 30
click at [903, 456] on input "25" at bounding box center [929, 447] width 131 height 28
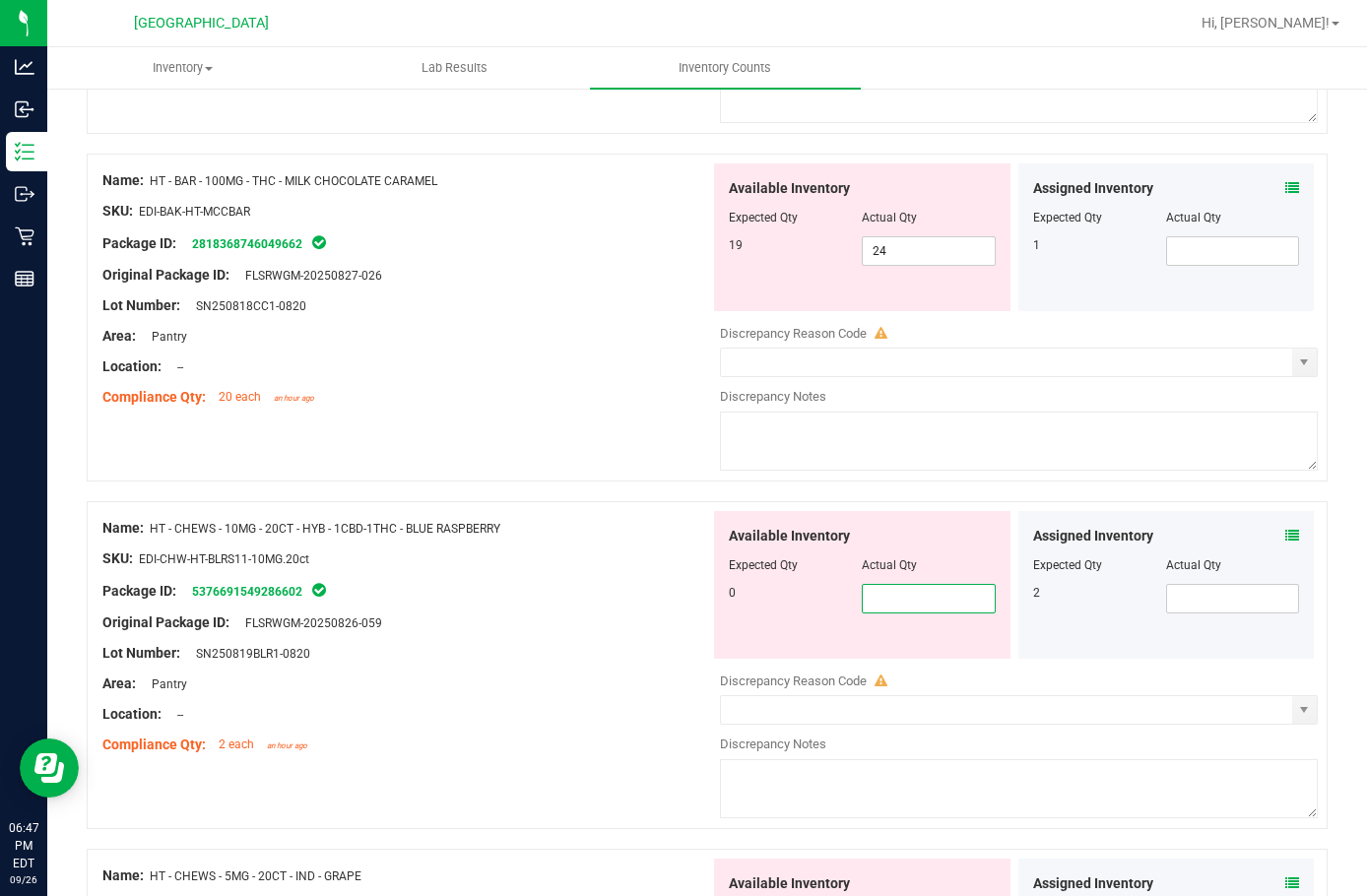
scroll to position [3152, 0]
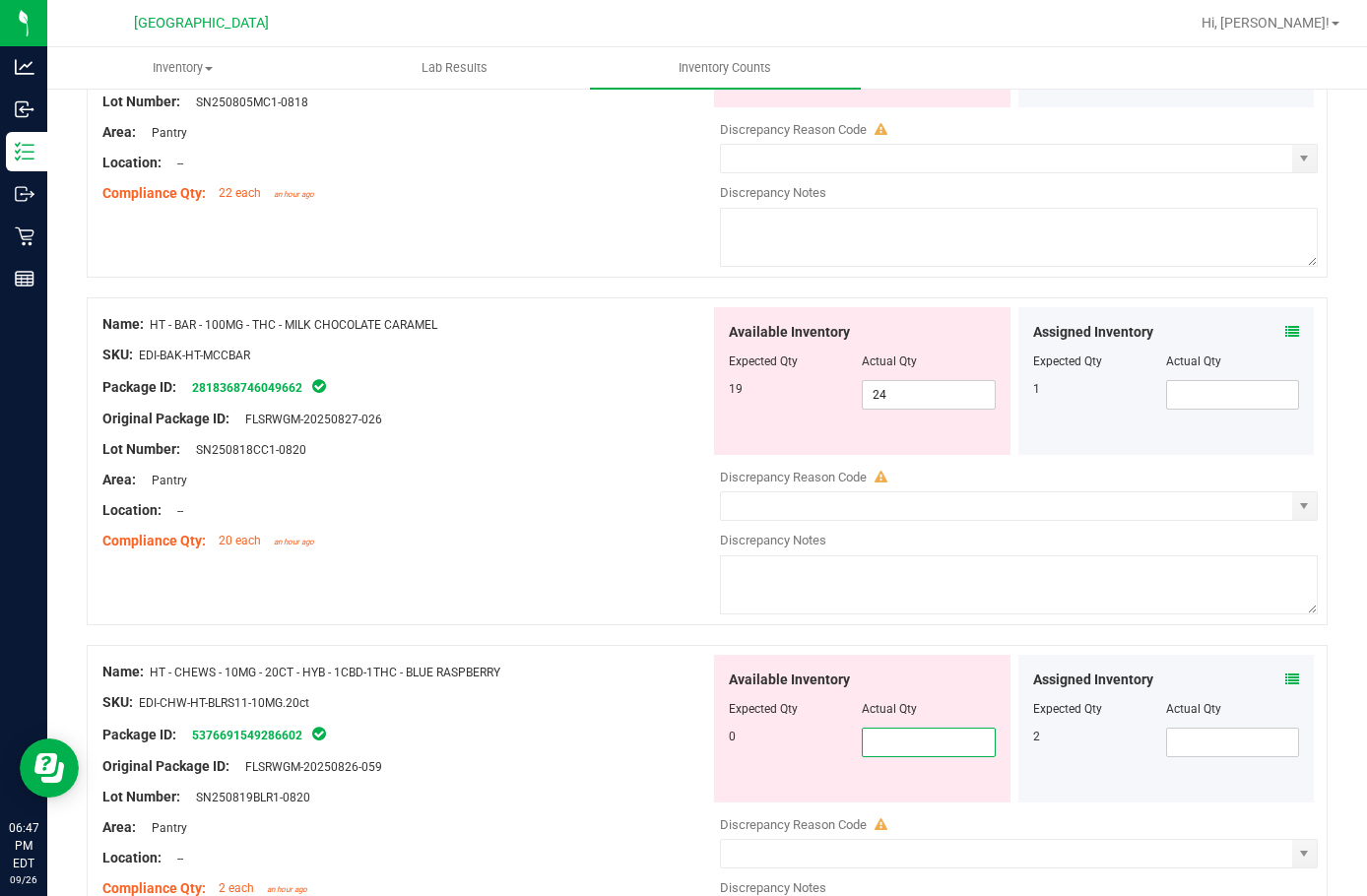
click at [573, 531] on div "Compliance Qty: 20 each an hour ago" at bounding box center [405, 541] width 608 height 21
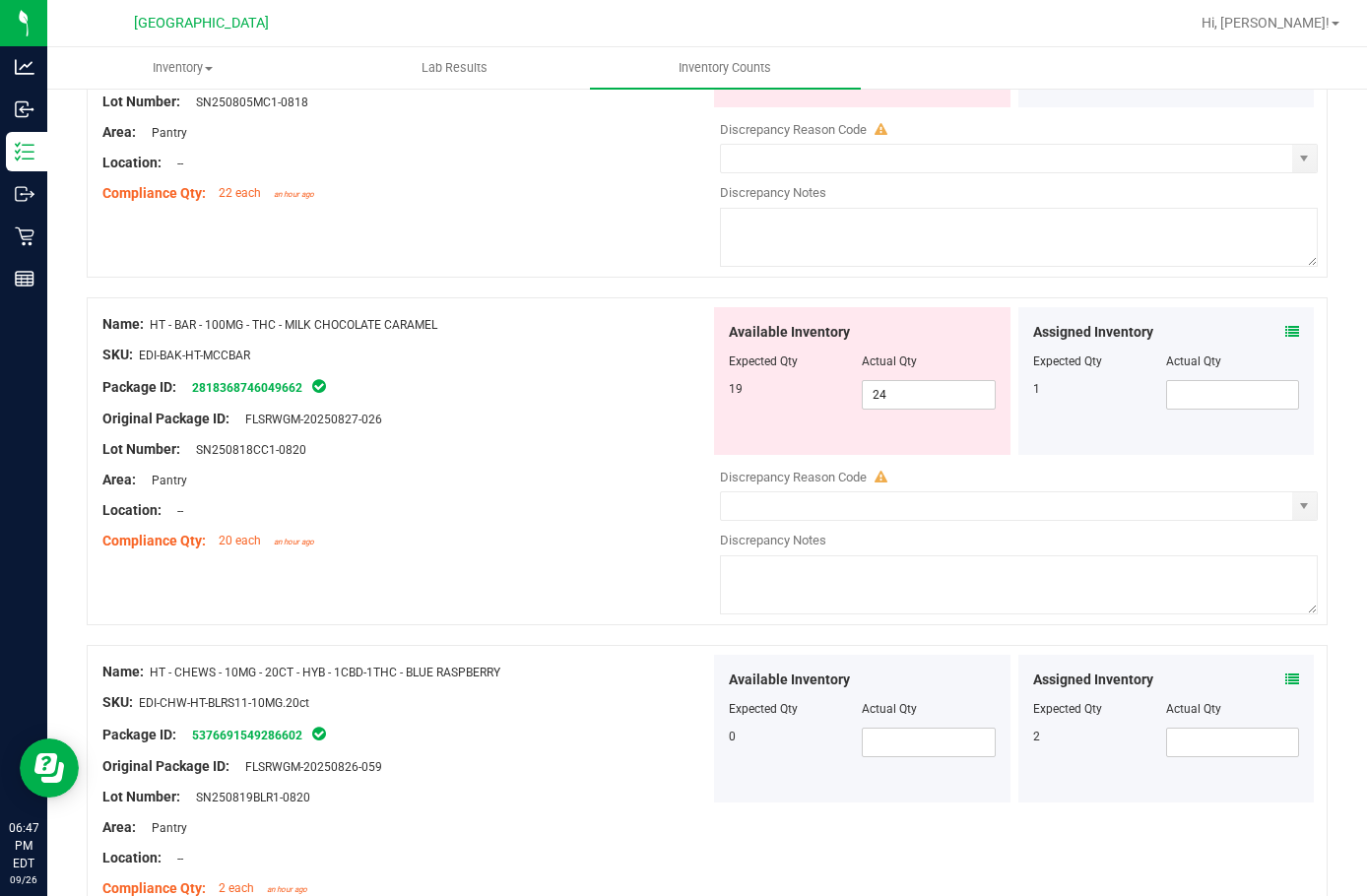
click at [1286, 325] on icon at bounding box center [1293, 332] width 14 height 14
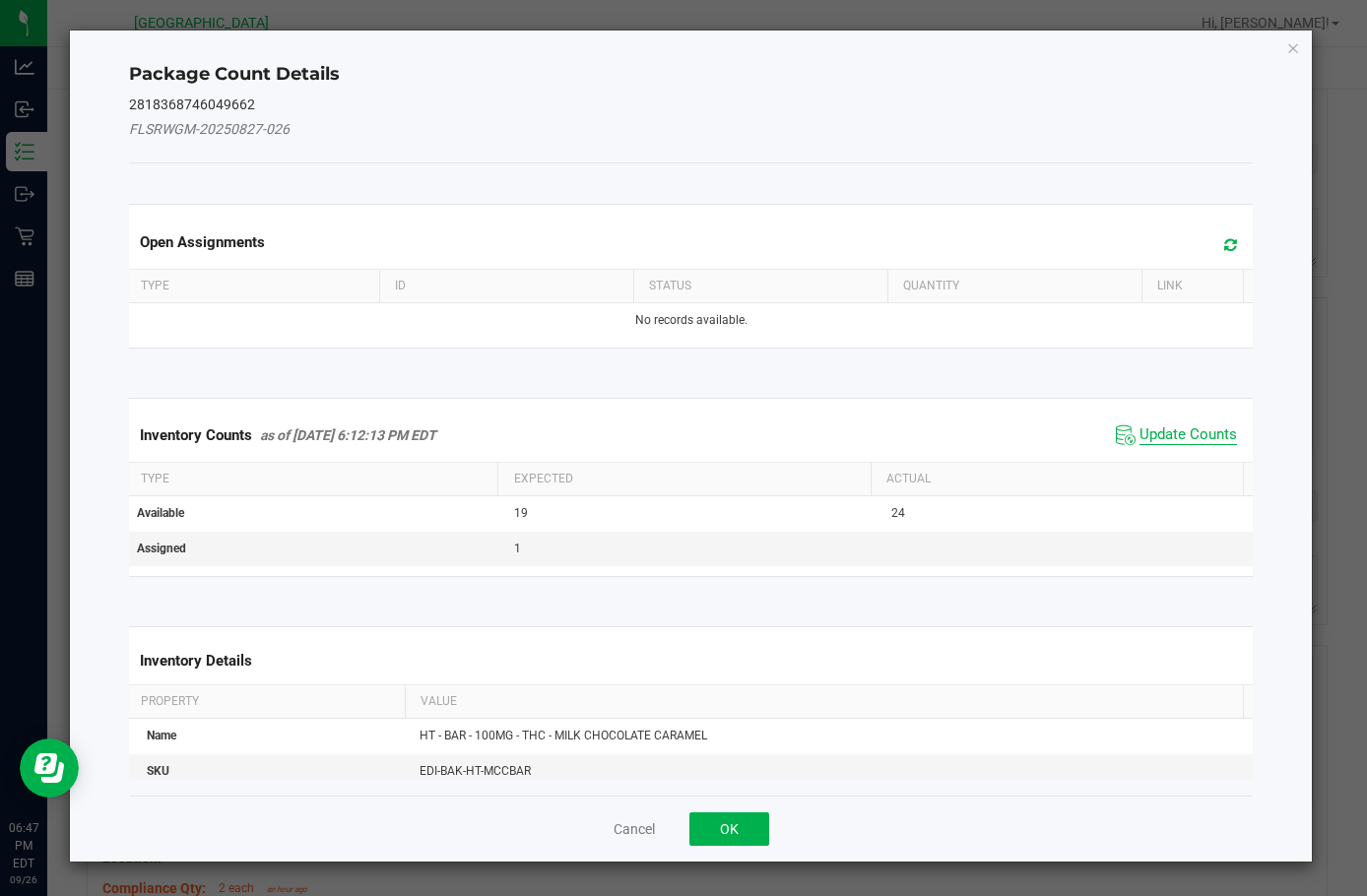
click at [1173, 431] on span "Update Counts" at bounding box center [1189, 435] width 97 height 20
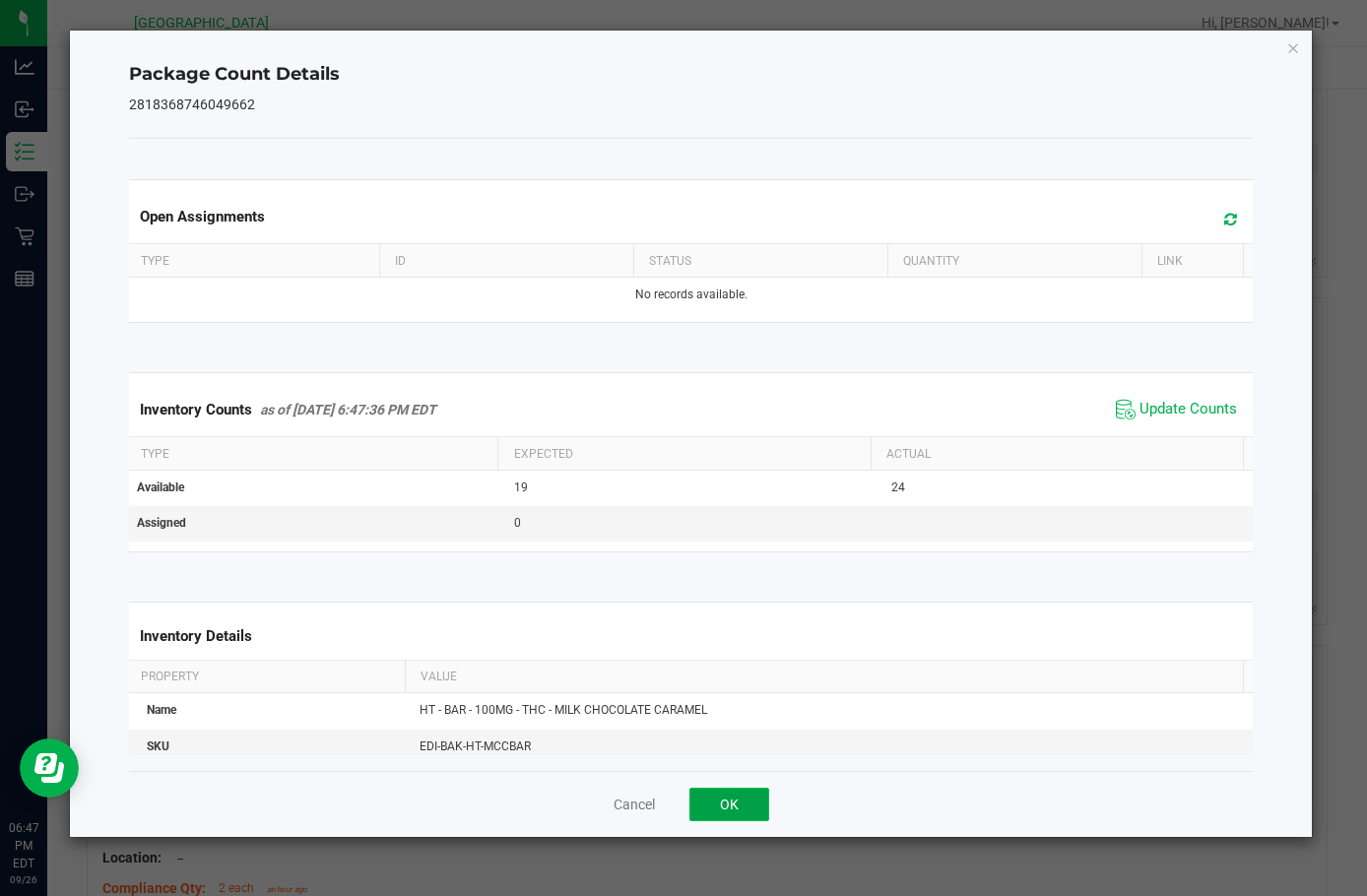
click at [727, 798] on button "OK" at bounding box center [730, 805] width 79 height 34
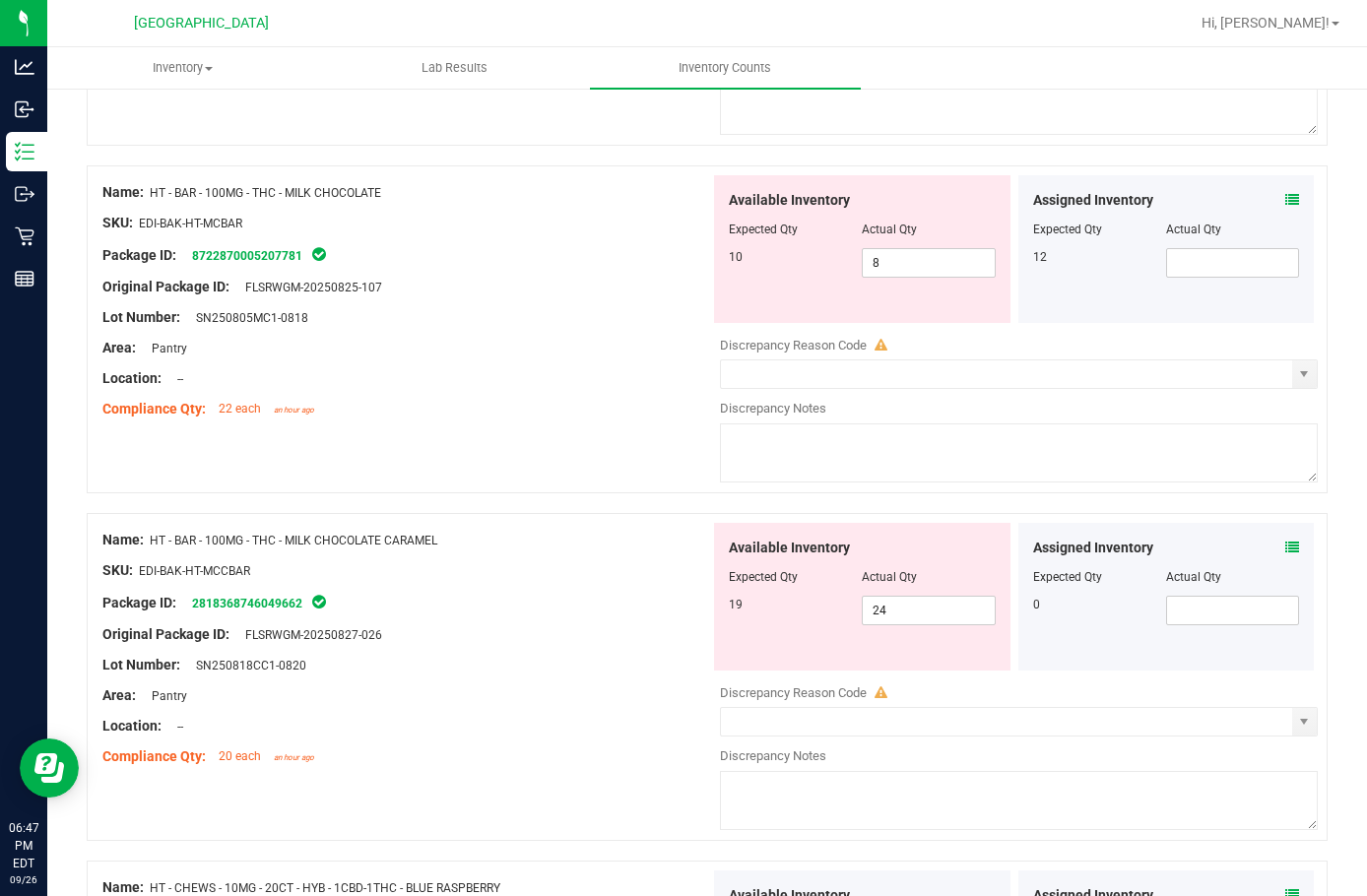
scroll to position [2856, 0]
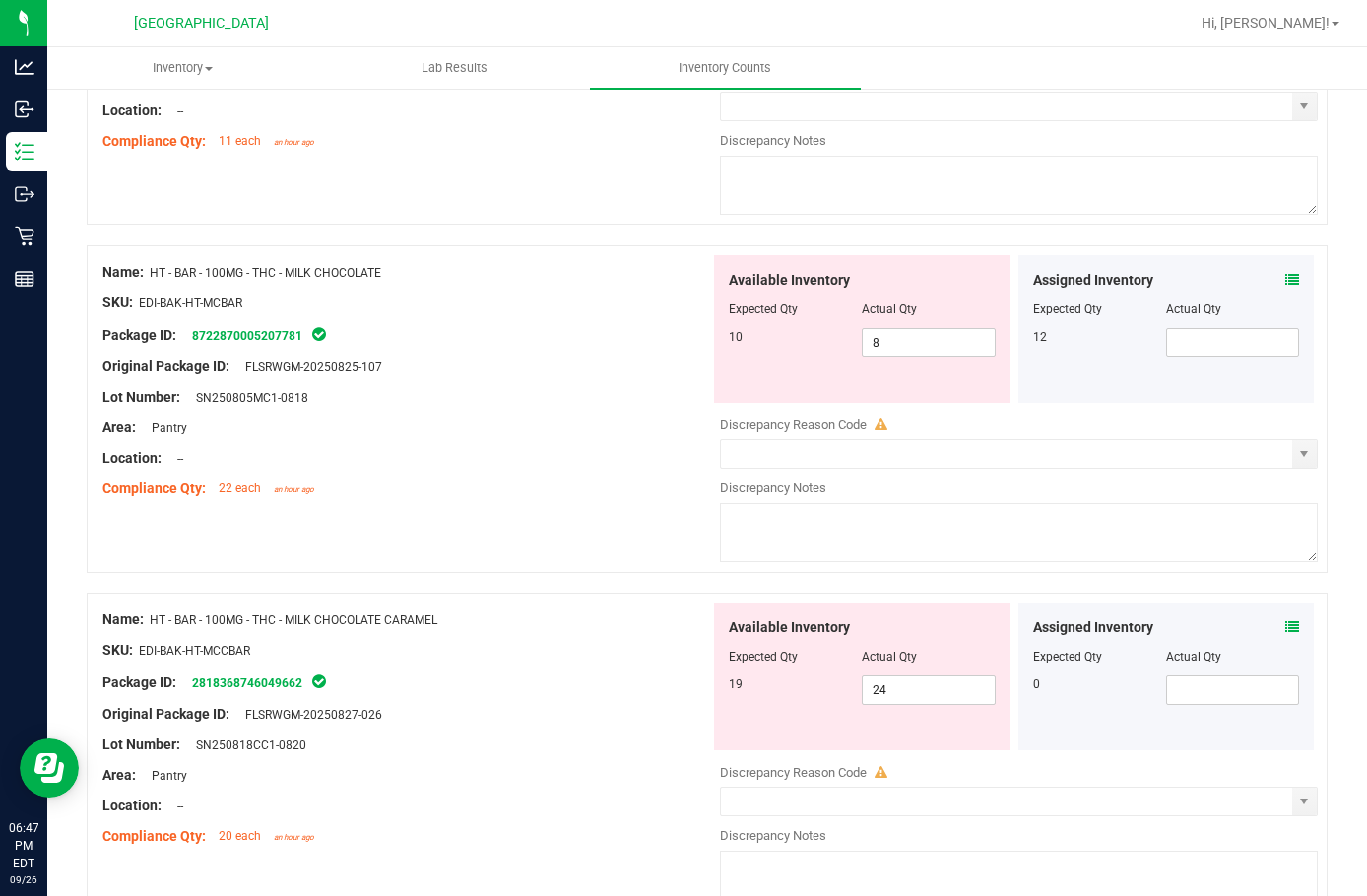
click at [1286, 271] on span at bounding box center [1293, 280] width 14 height 21
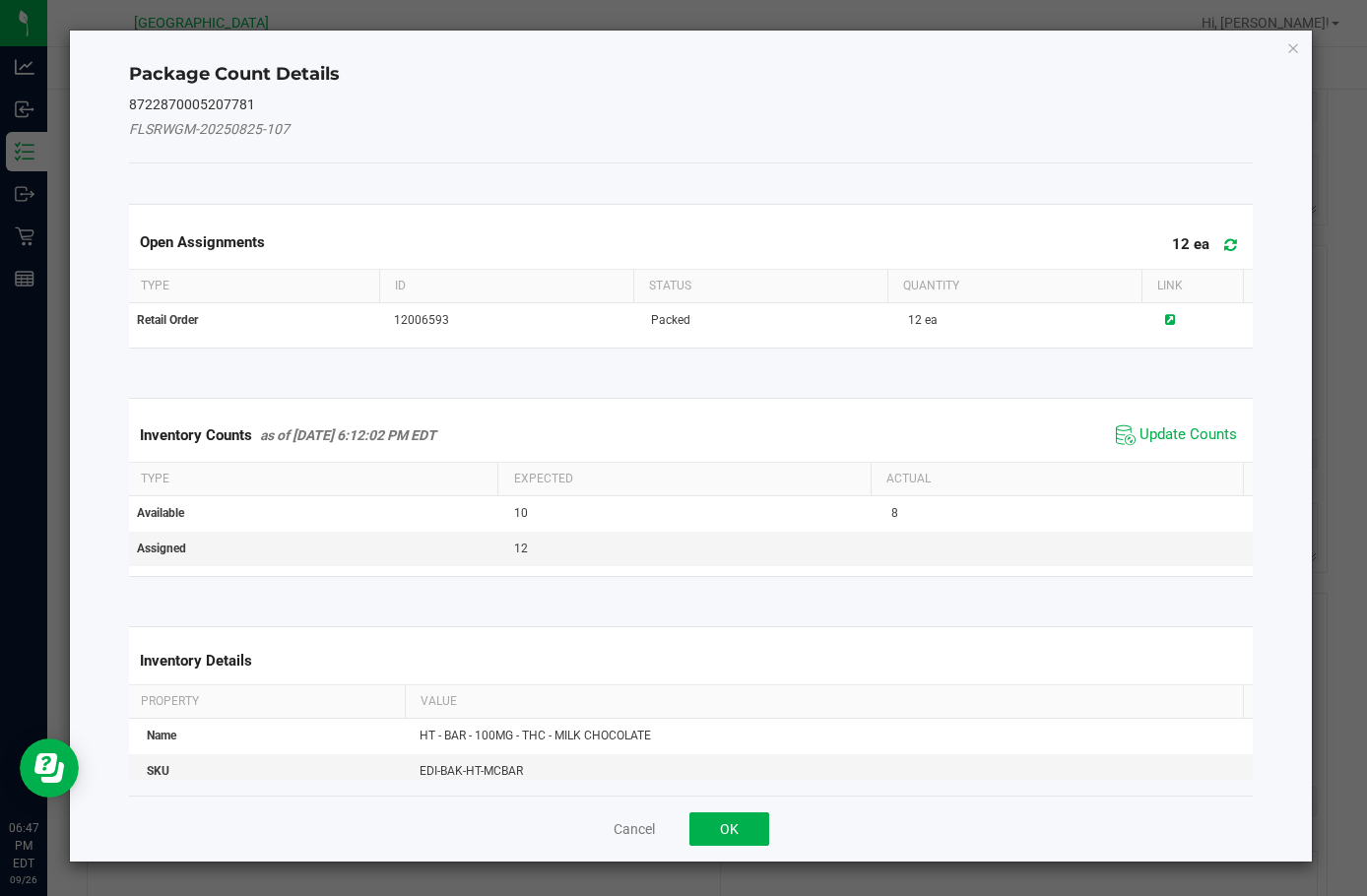
click at [1151, 448] on span "Update Counts" at bounding box center [1177, 435] width 131 height 30
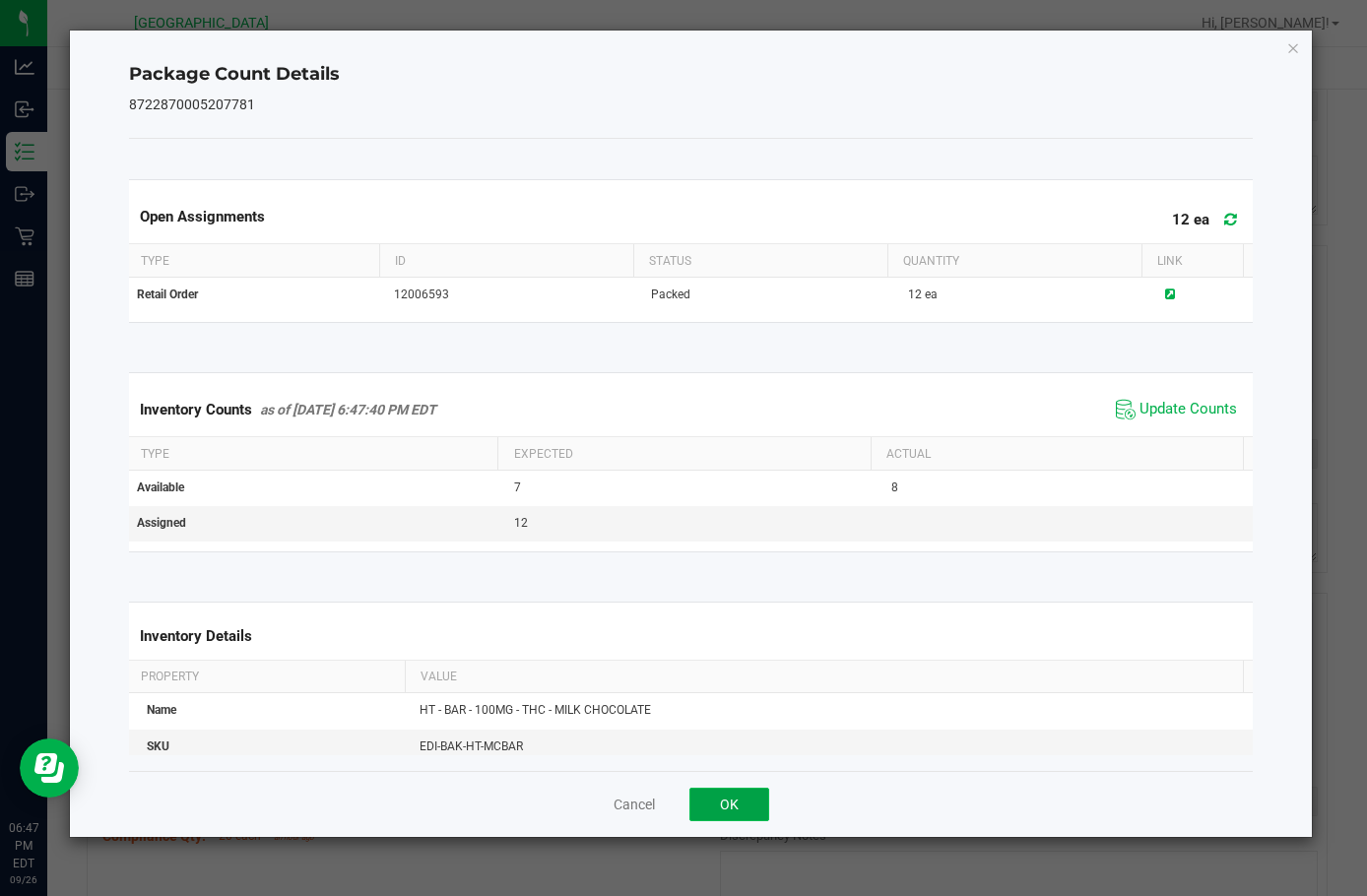
click at [740, 811] on button "OK" at bounding box center [730, 805] width 79 height 34
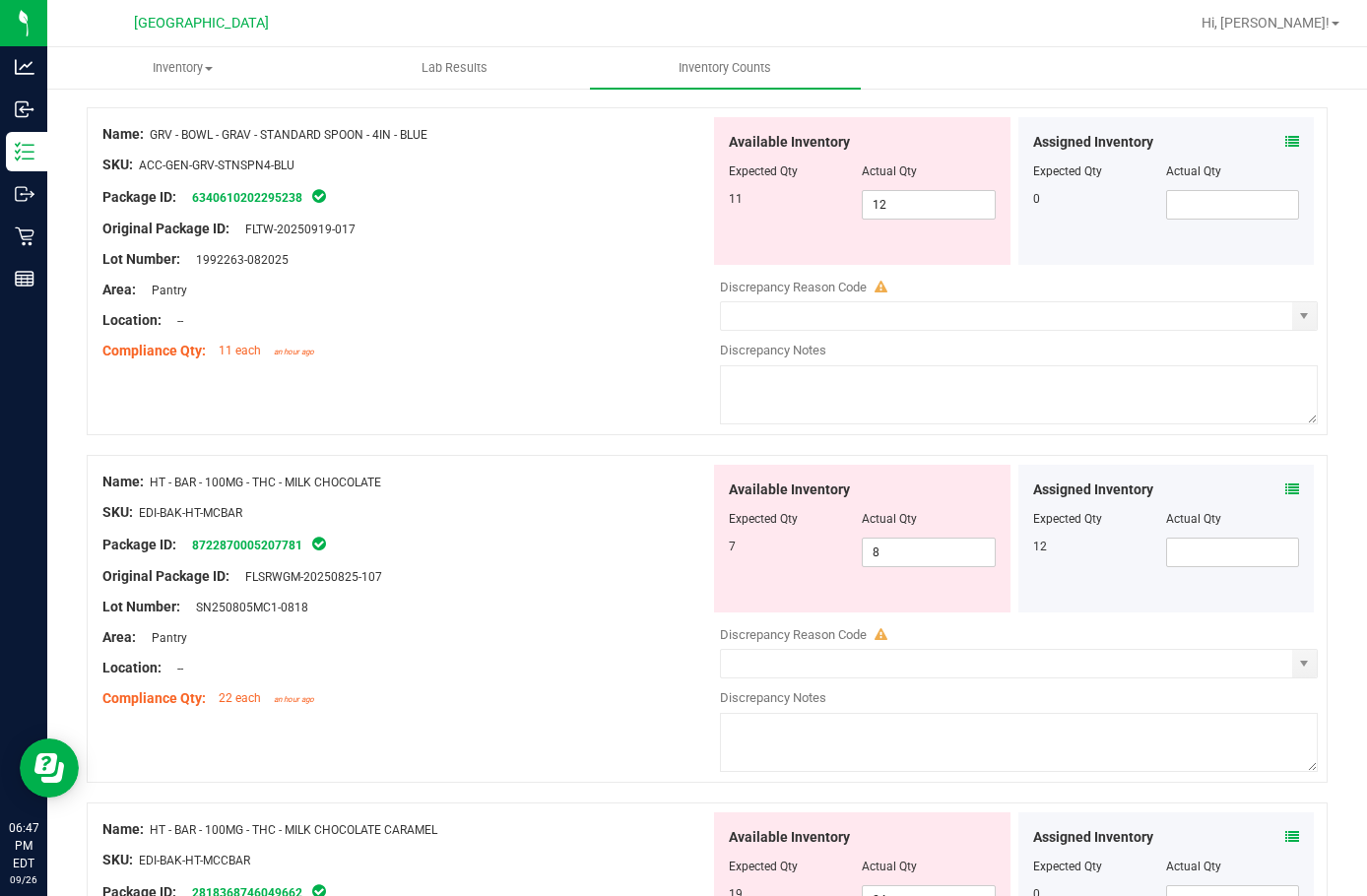
scroll to position [2561, 0]
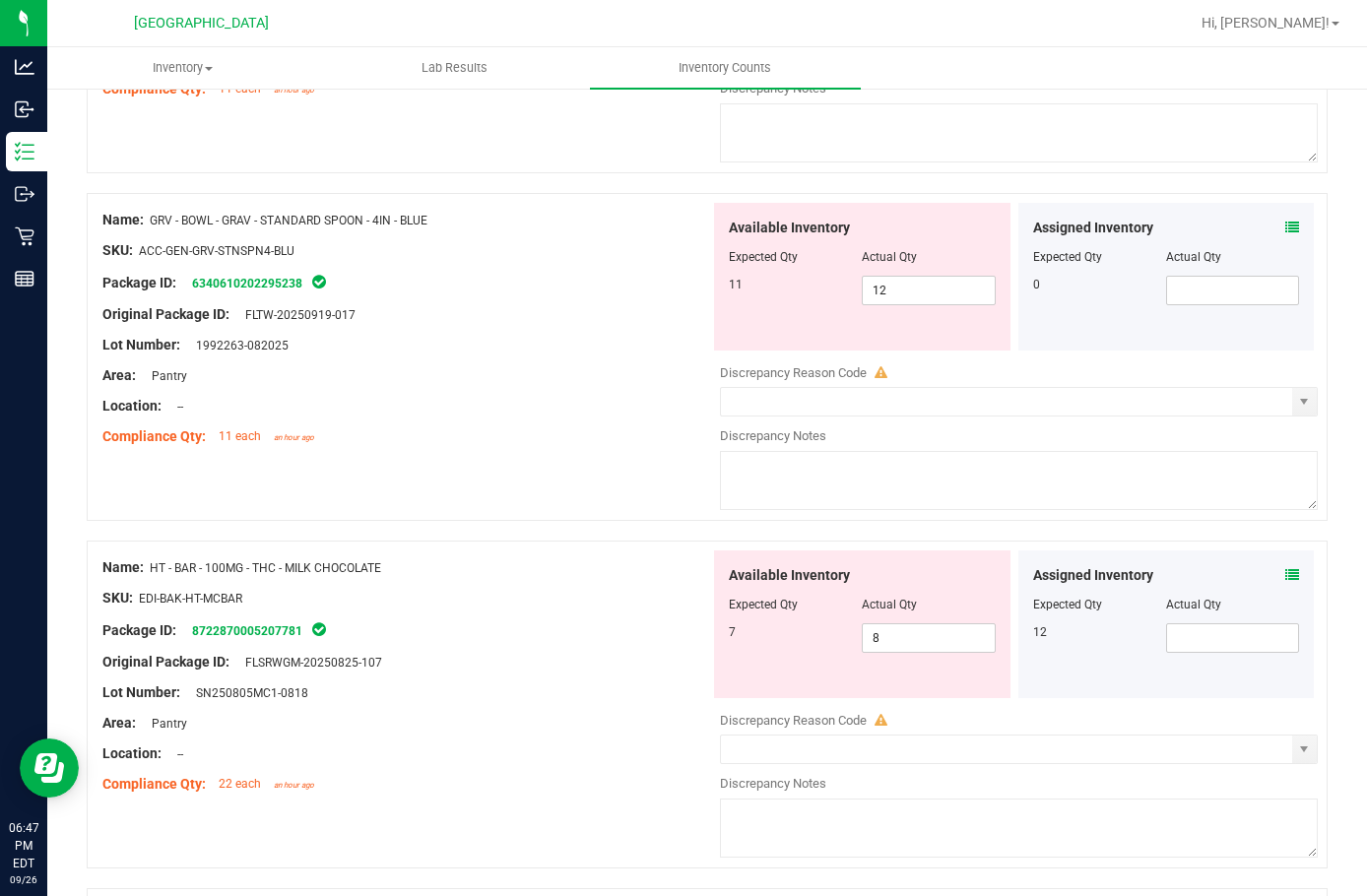
click at [1266, 223] on div "Assigned Inventory" at bounding box center [1167, 228] width 267 height 21
click at [1269, 226] on div "Assigned Inventory" at bounding box center [1167, 228] width 267 height 21
click at [1286, 226] on icon at bounding box center [1293, 228] width 14 height 14
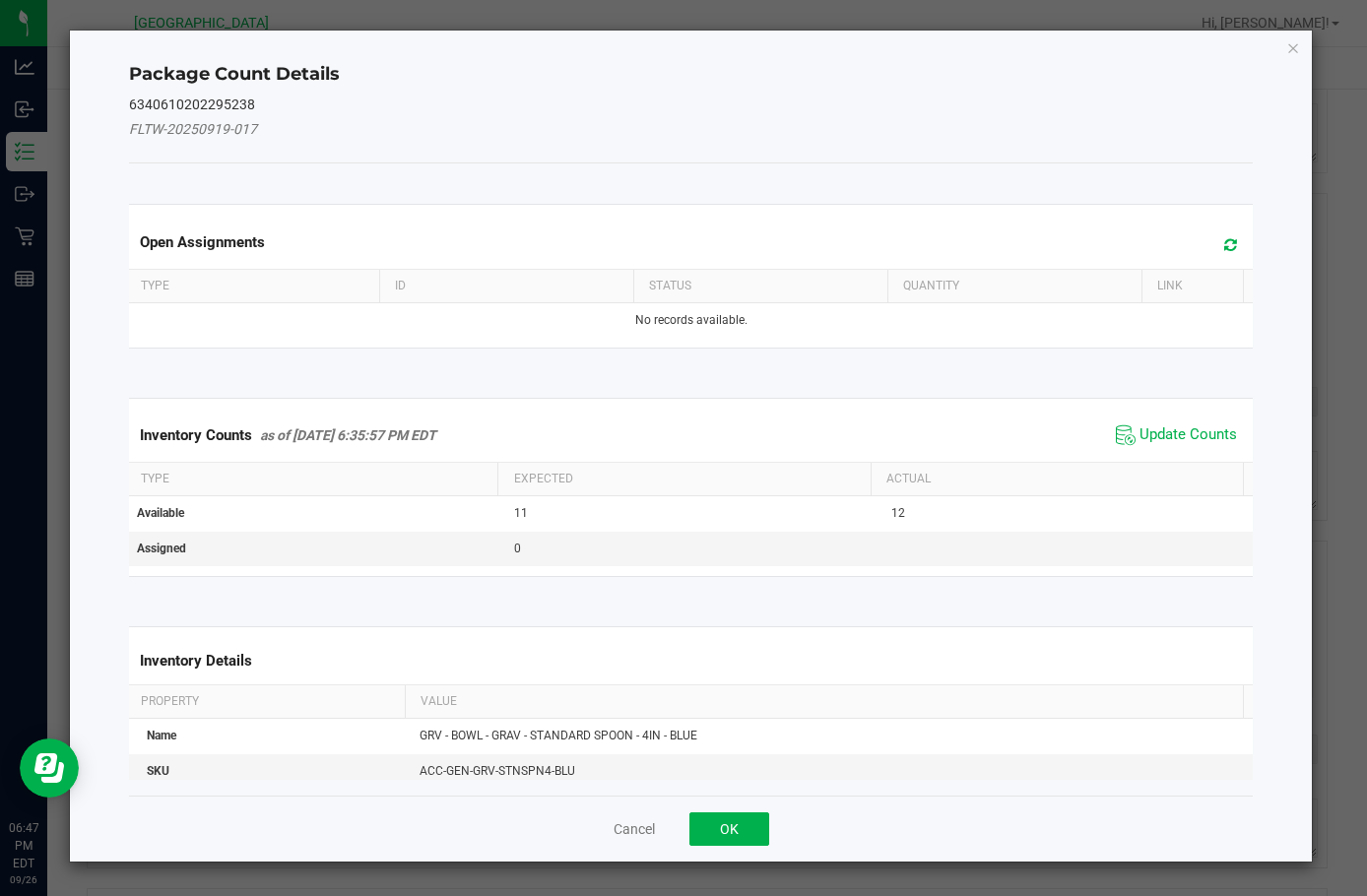
click at [1196, 420] on span "Update Counts" at bounding box center [1177, 435] width 131 height 30
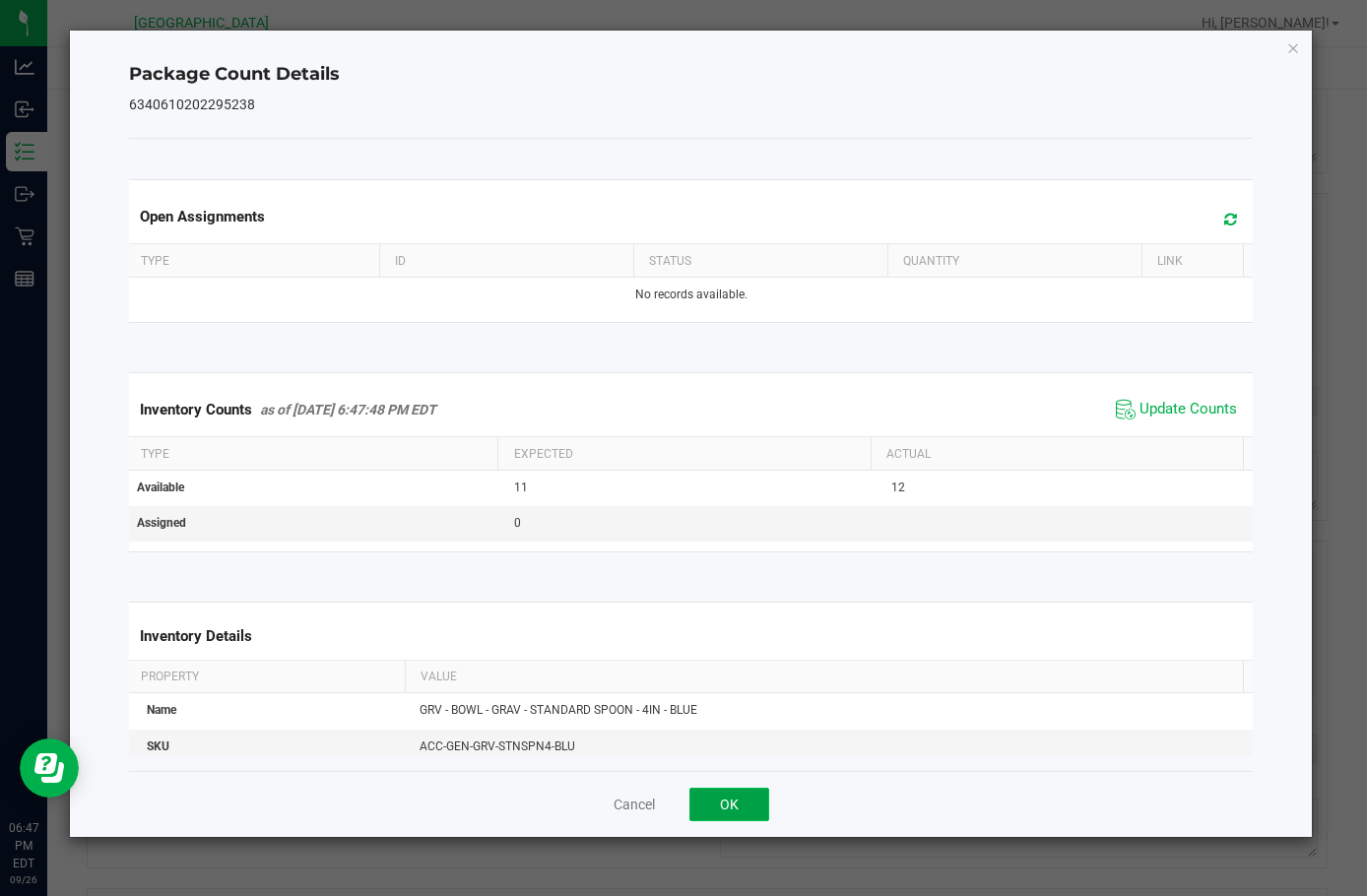
click at [710, 814] on button "OK" at bounding box center [730, 805] width 79 height 34
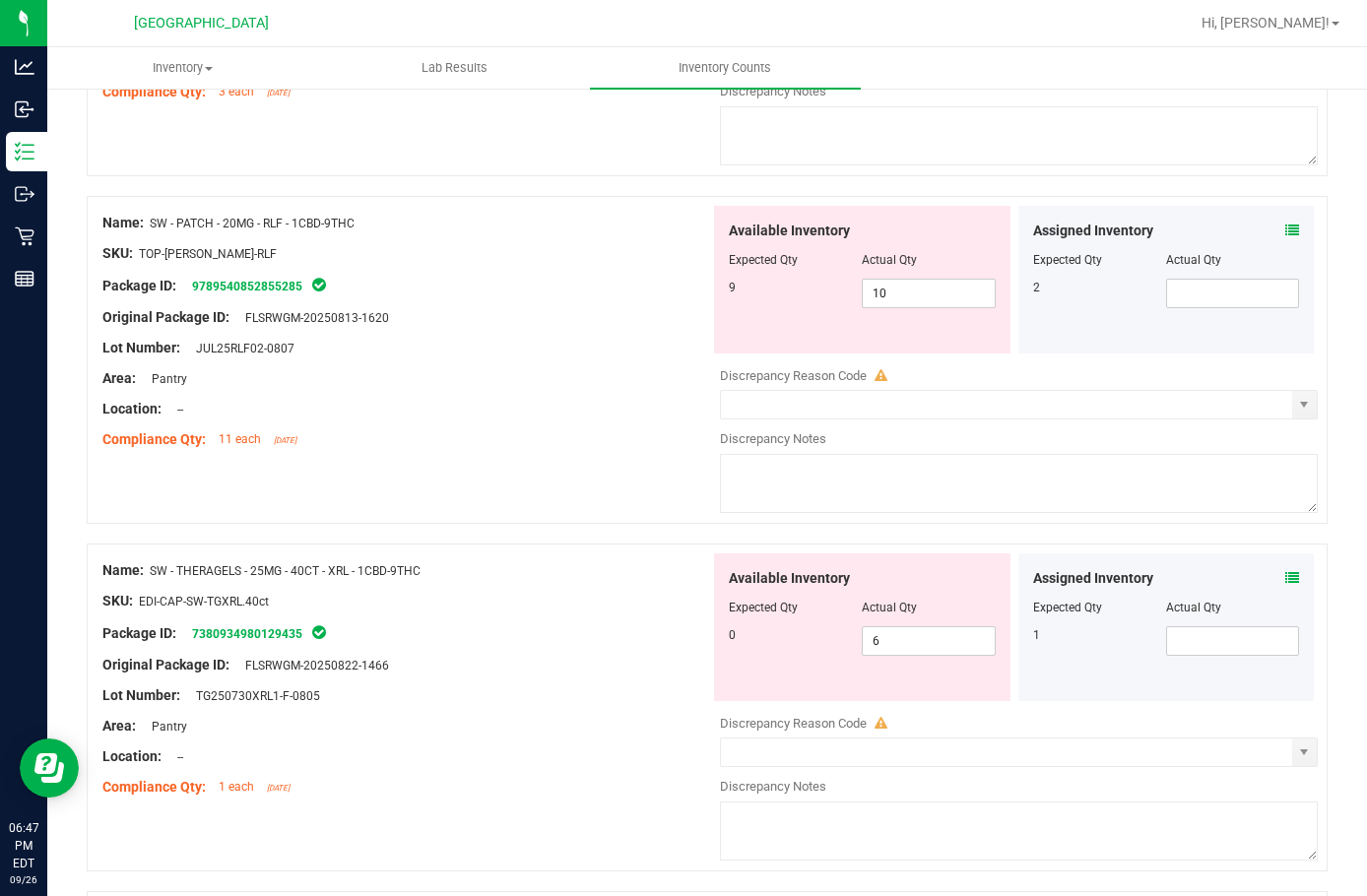
scroll to position [6008, 0]
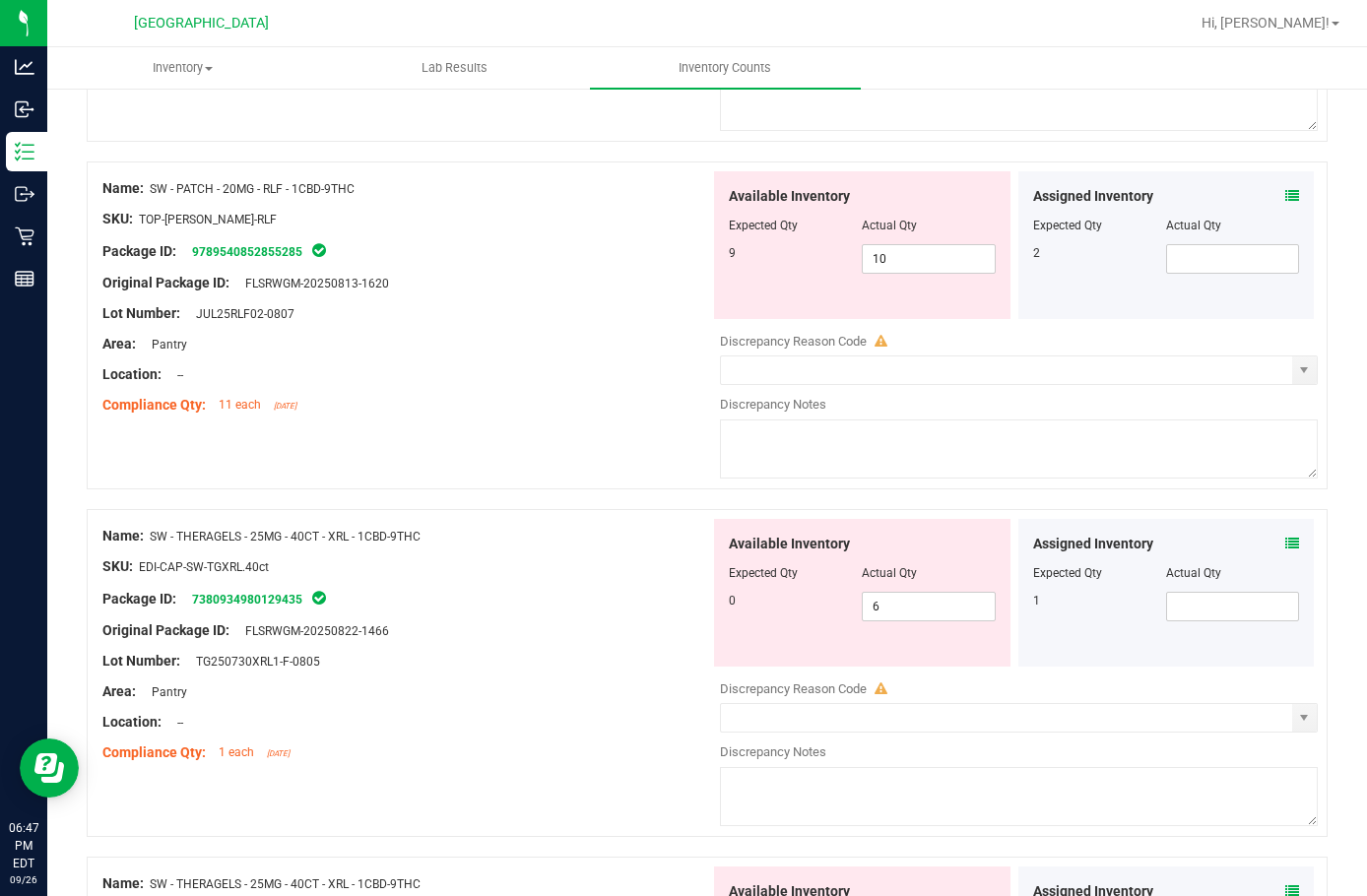
click at [1267, 193] on div "Assigned Inventory" at bounding box center [1167, 196] width 267 height 21
click at [1286, 193] on icon at bounding box center [1293, 196] width 14 height 14
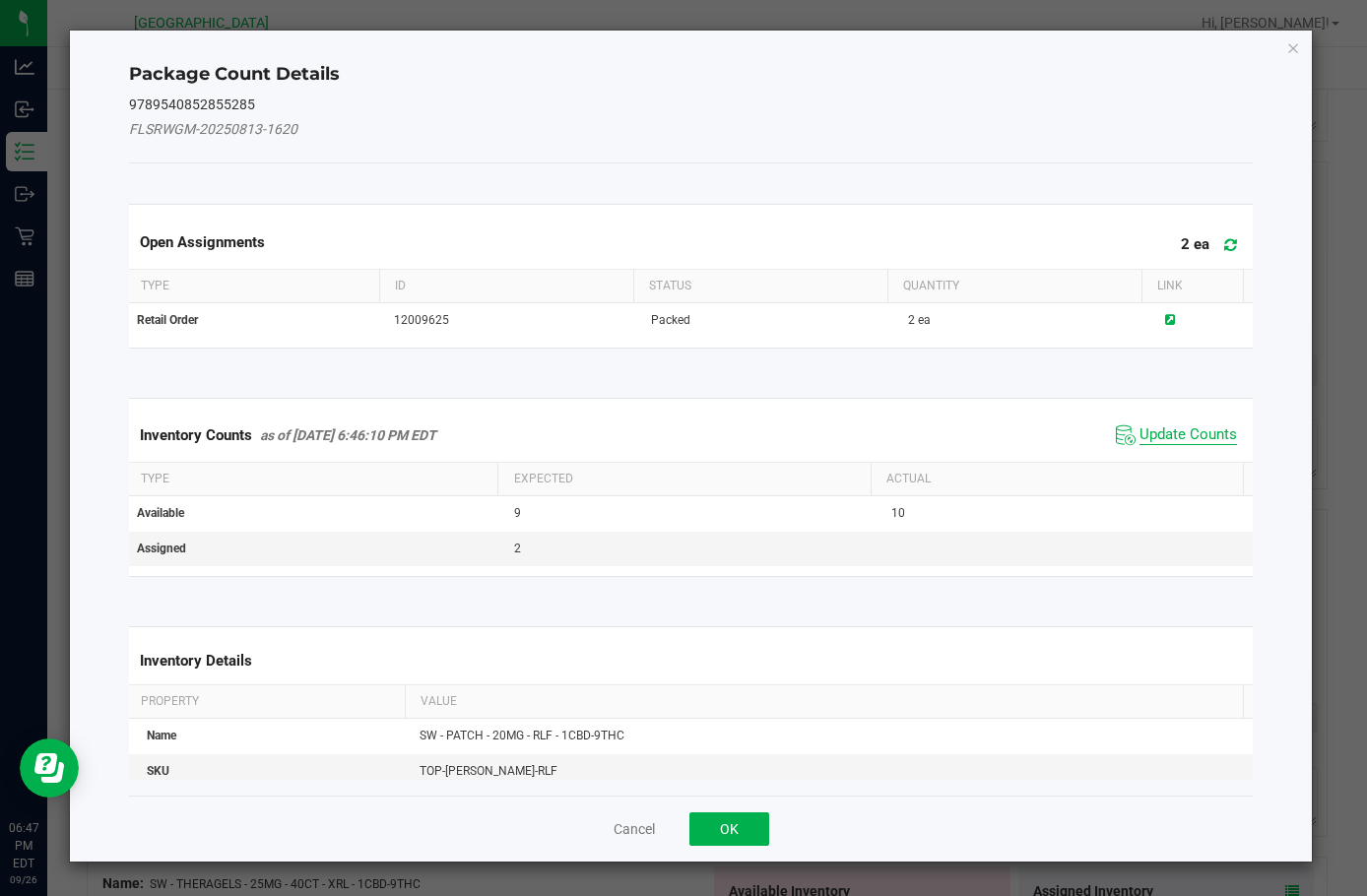
click at [1182, 438] on span "Update Counts" at bounding box center [1189, 435] width 97 height 20
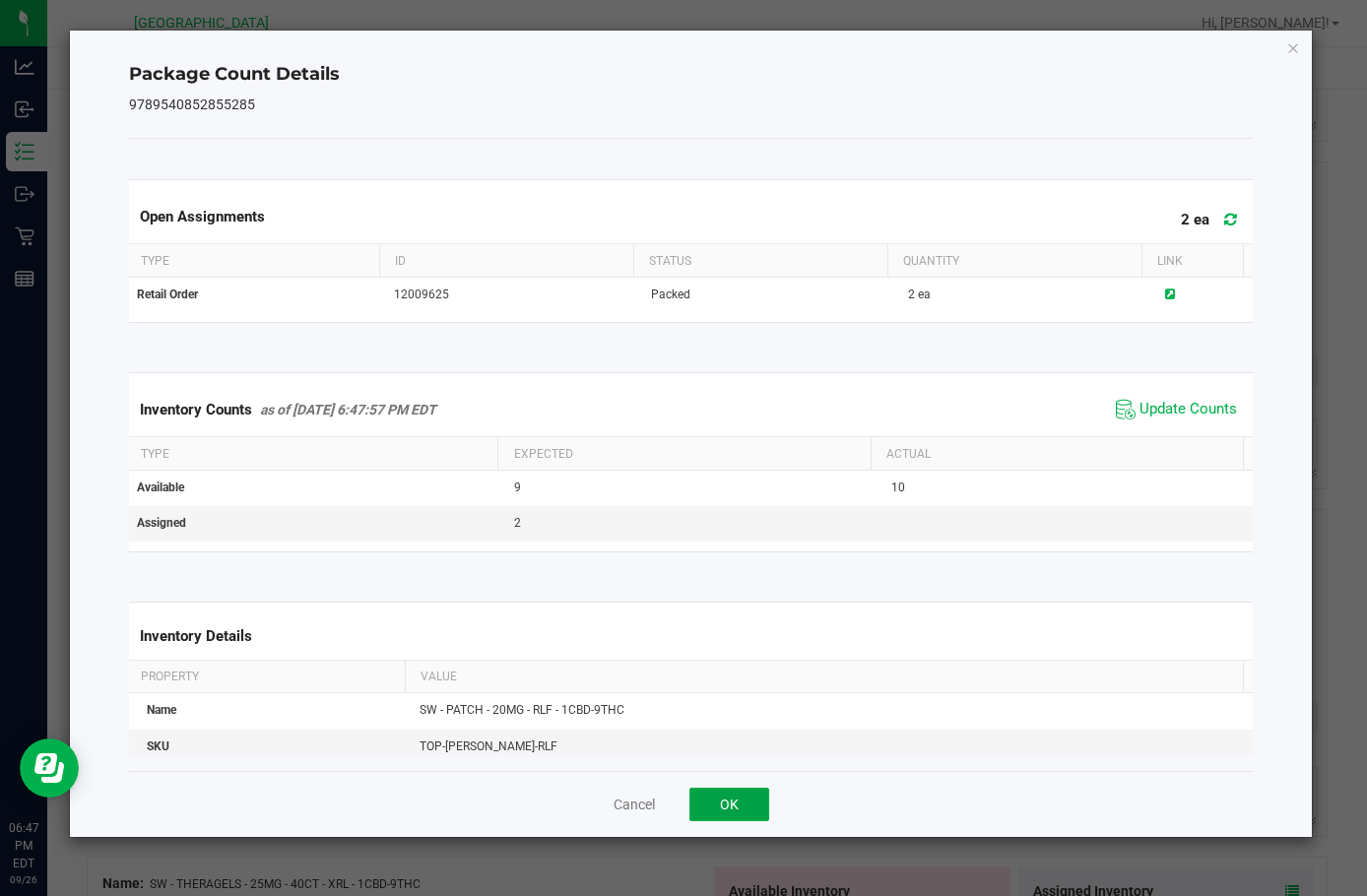
click at [732, 797] on button "OK" at bounding box center [730, 805] width 79 height 34
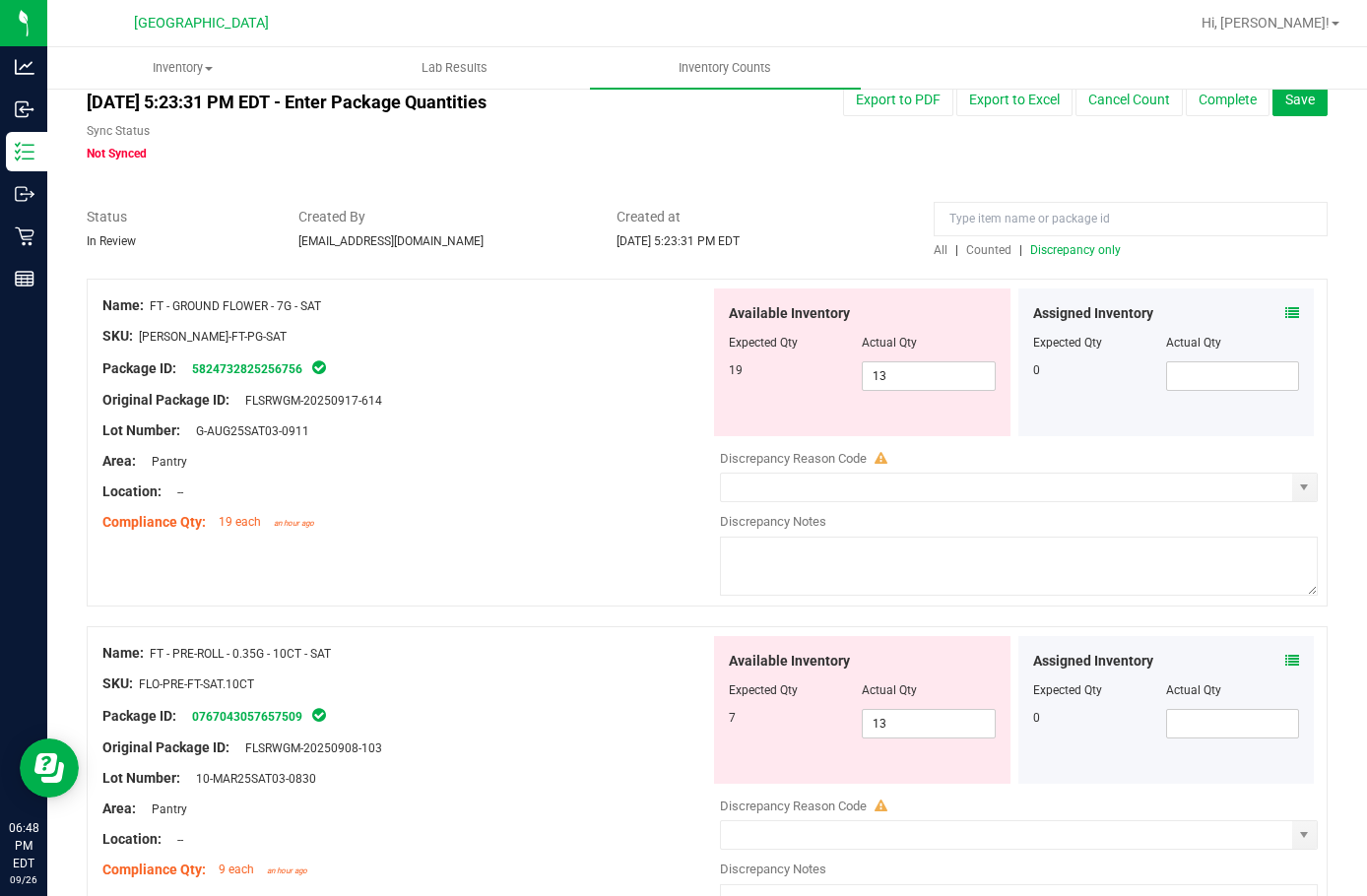
scroll to position [0, 0]
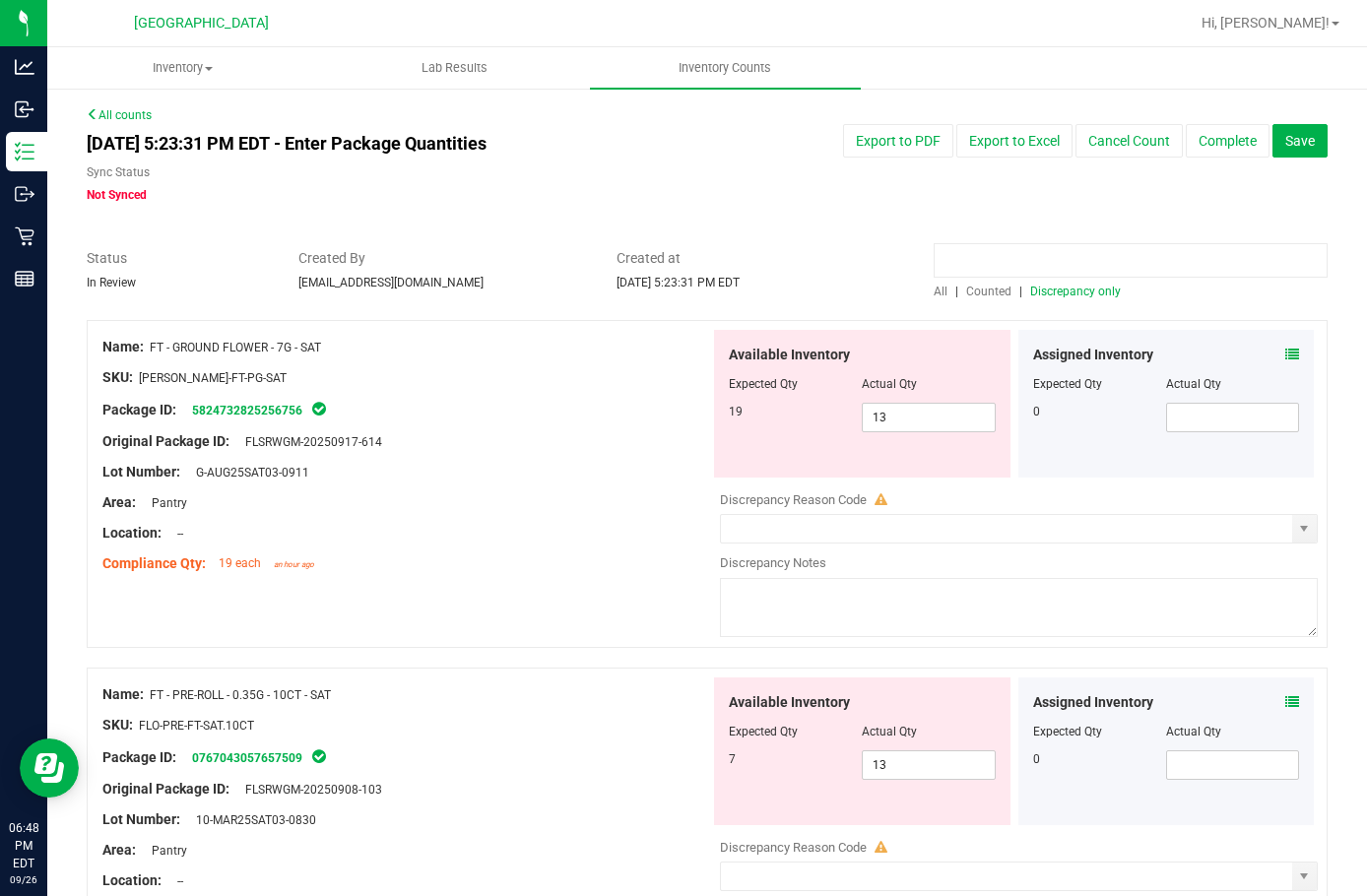
click at [941, 267] on input at bounding box center [1131, 260] width 395 height 35
click at [991, 297] on span "Counted" at bounding box center [989, 291] width 46 height 14
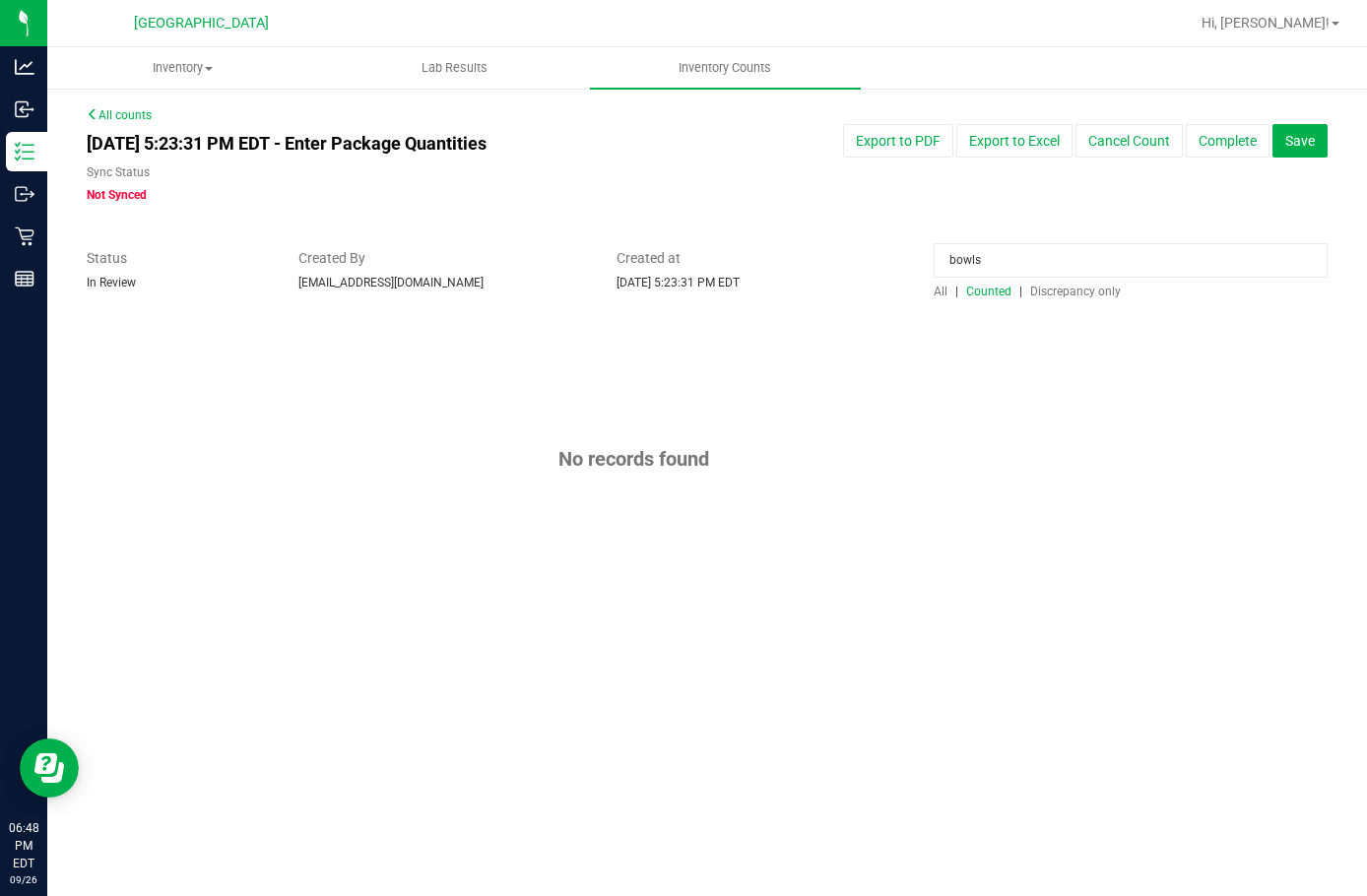
click at [1017, 259] on input "bowls" at bounding box center [1131, 260] width 395 height 35
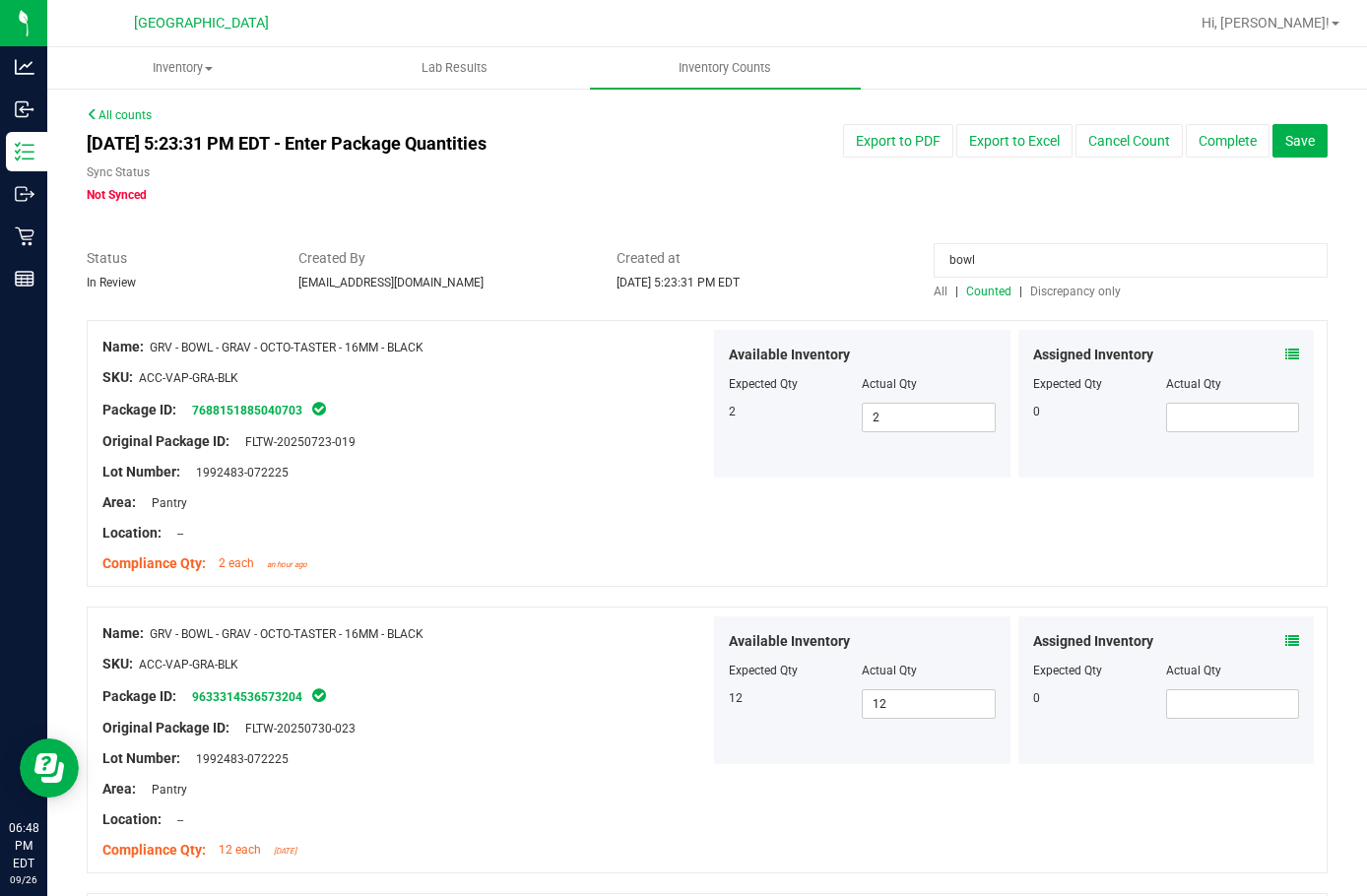
type input "bowl"
click at [1286, 351] on icon at bounding box center [1293, 355] width 14 height 14
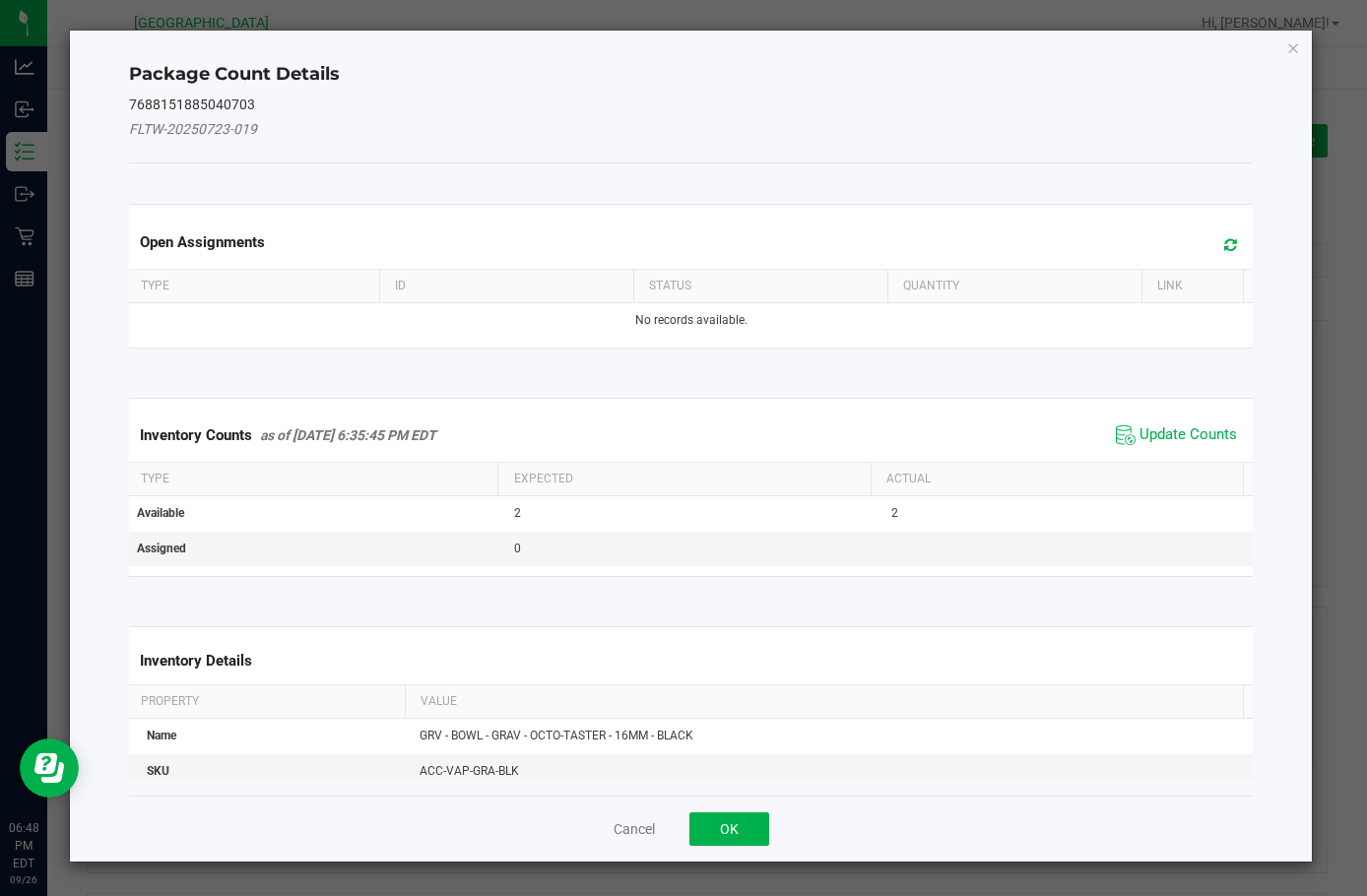
click at [1140, 443] on span "Update Counts" at bounding box center [1189, 435] width 97 height 20
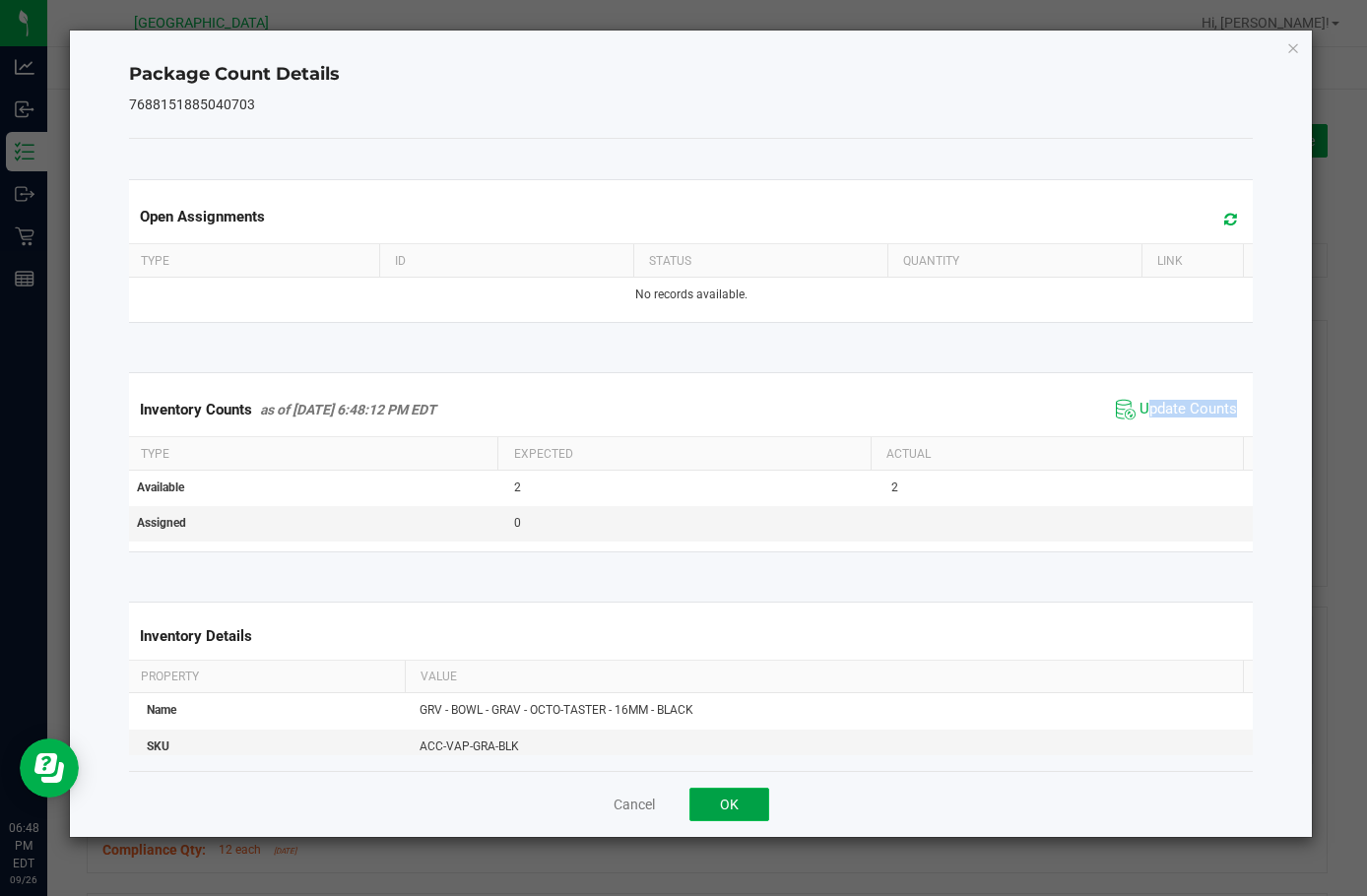
drag, startPoint x: 720, startPoint y: 815, endPoint x: 854, endPoint y: 768, distance: 142.0
click at [721, 815] on button "OK" at bounding box center [730, 805] width 79 height 34
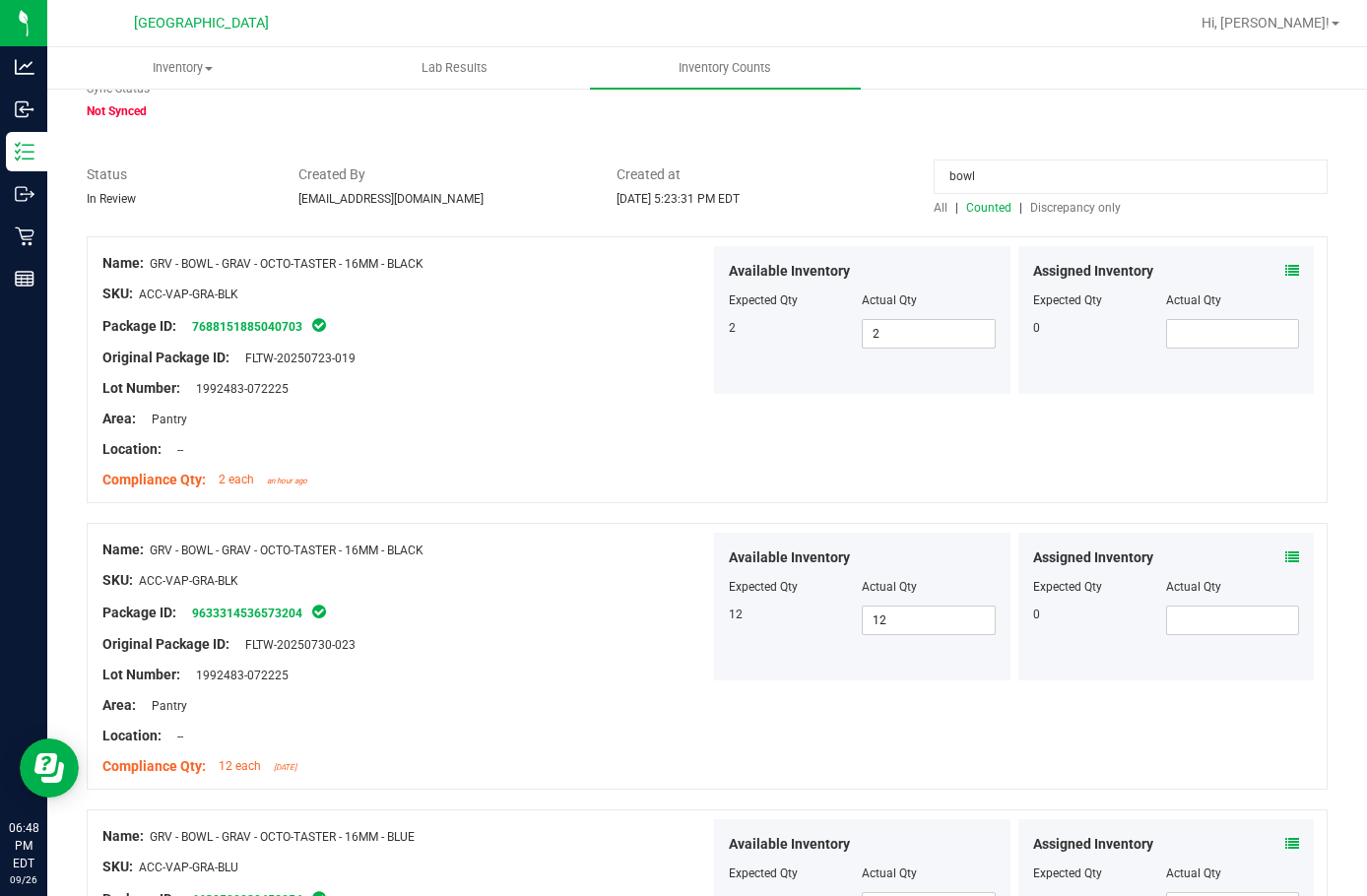
scroll to position [197, 0]
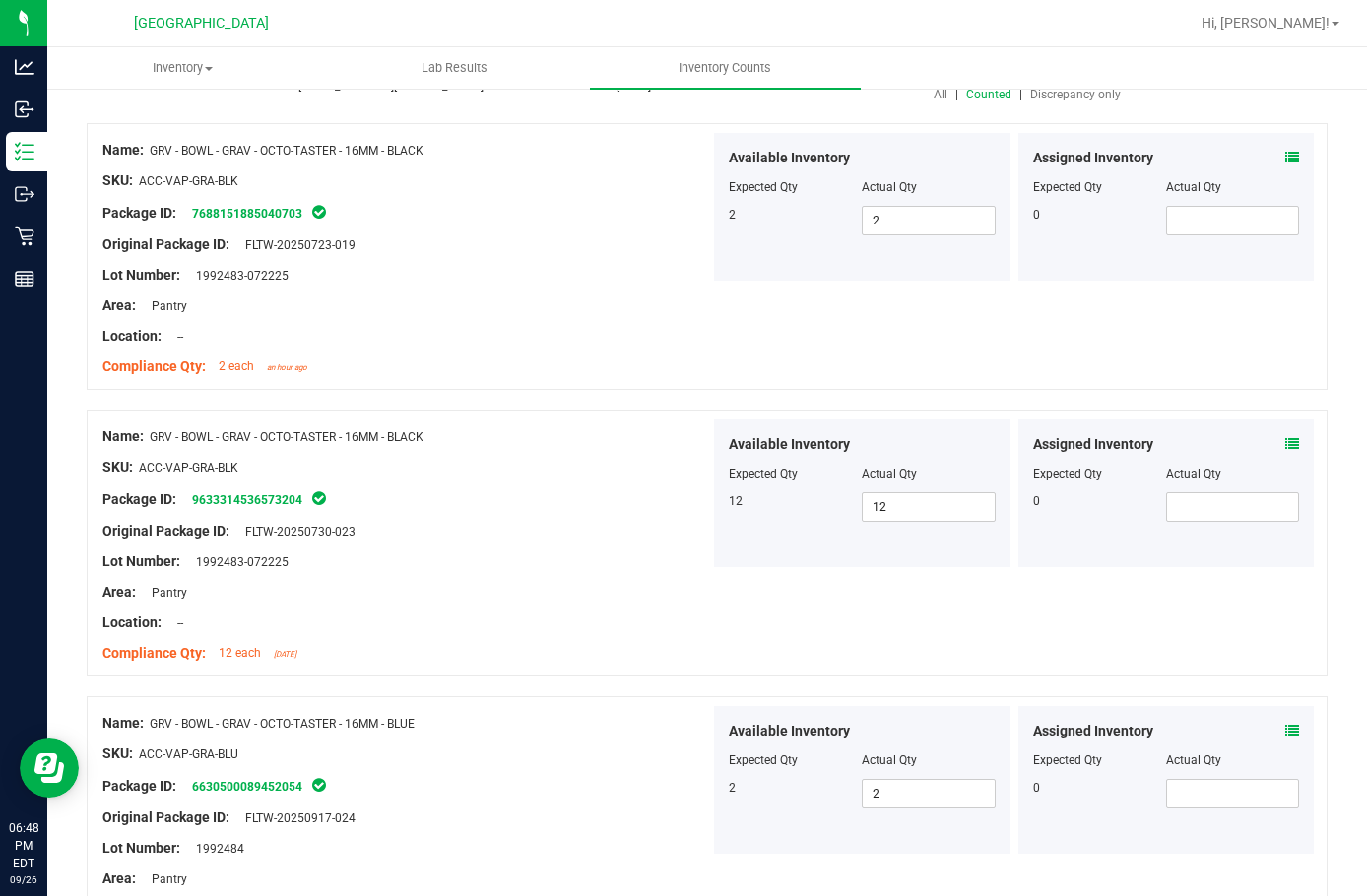
click at [1286, 441] on icon at bounding box center [1293, 444] width 14 height 14
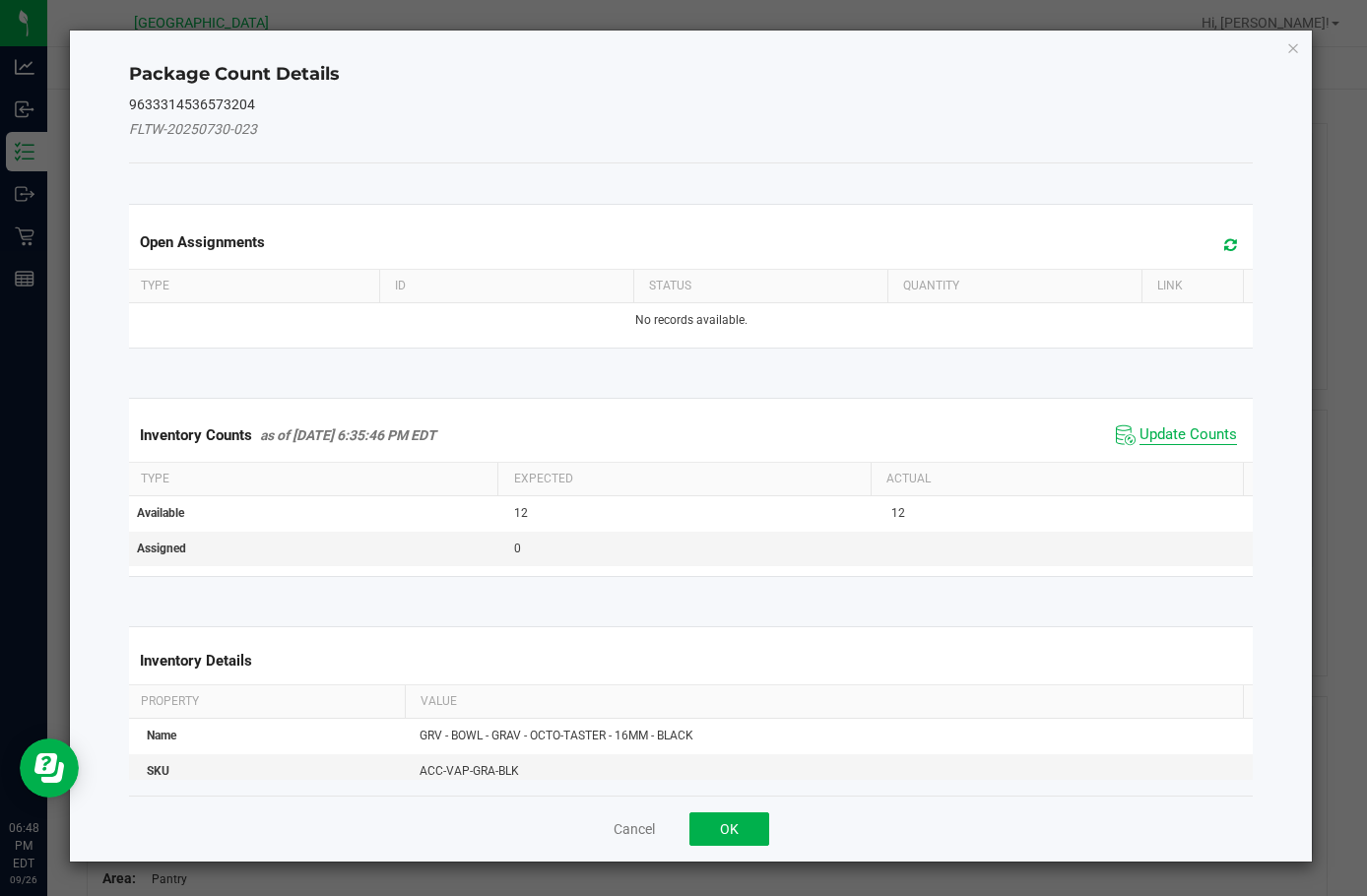
click at [1154, 431] on span "Update Counts" at bounding box center [1189, 435] width 97 height 20
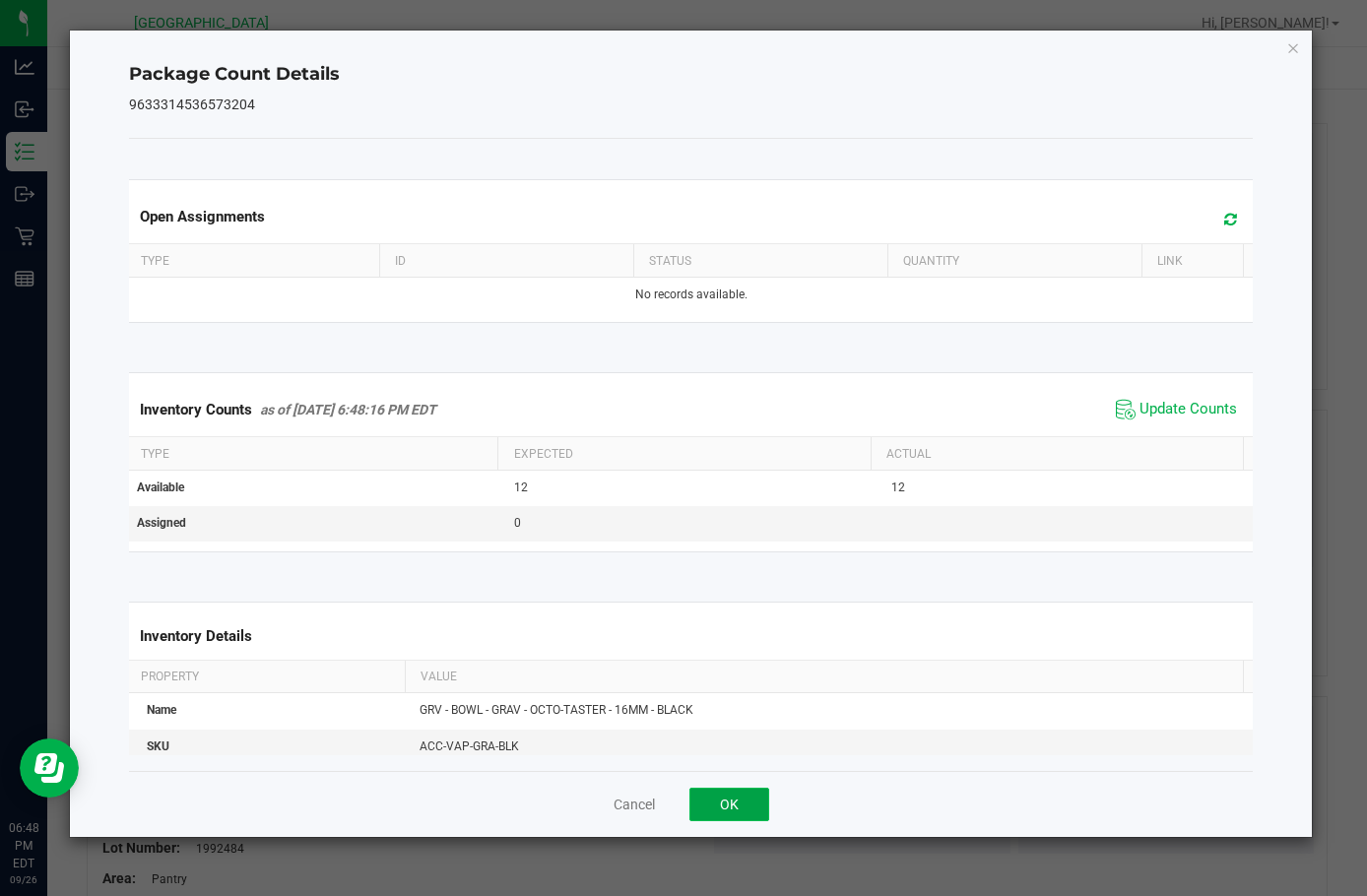
click at [749, 815] on button "OK" at bounding box center [730, 805] width 79 height 34
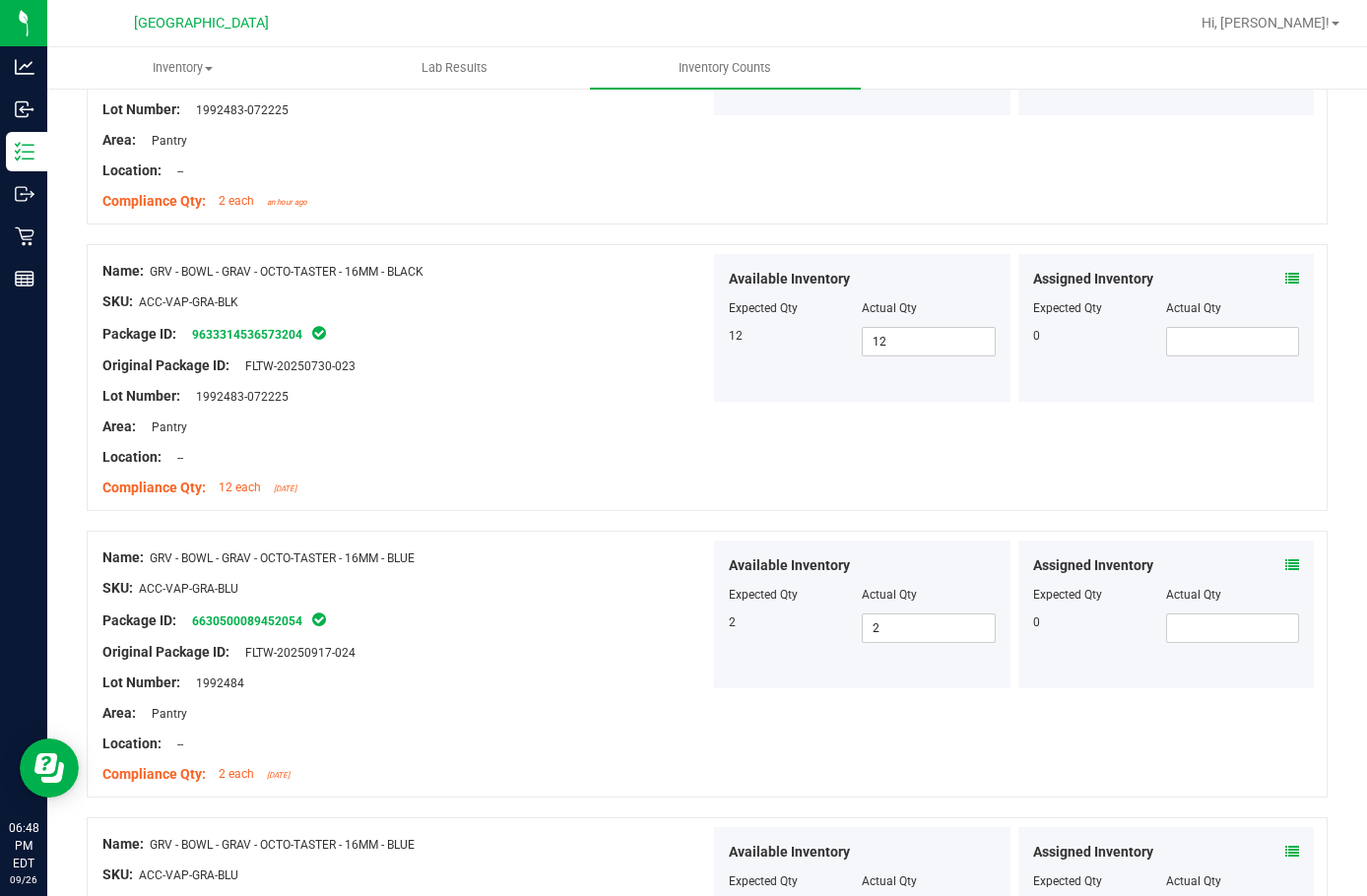
scroll to position [394, 0]
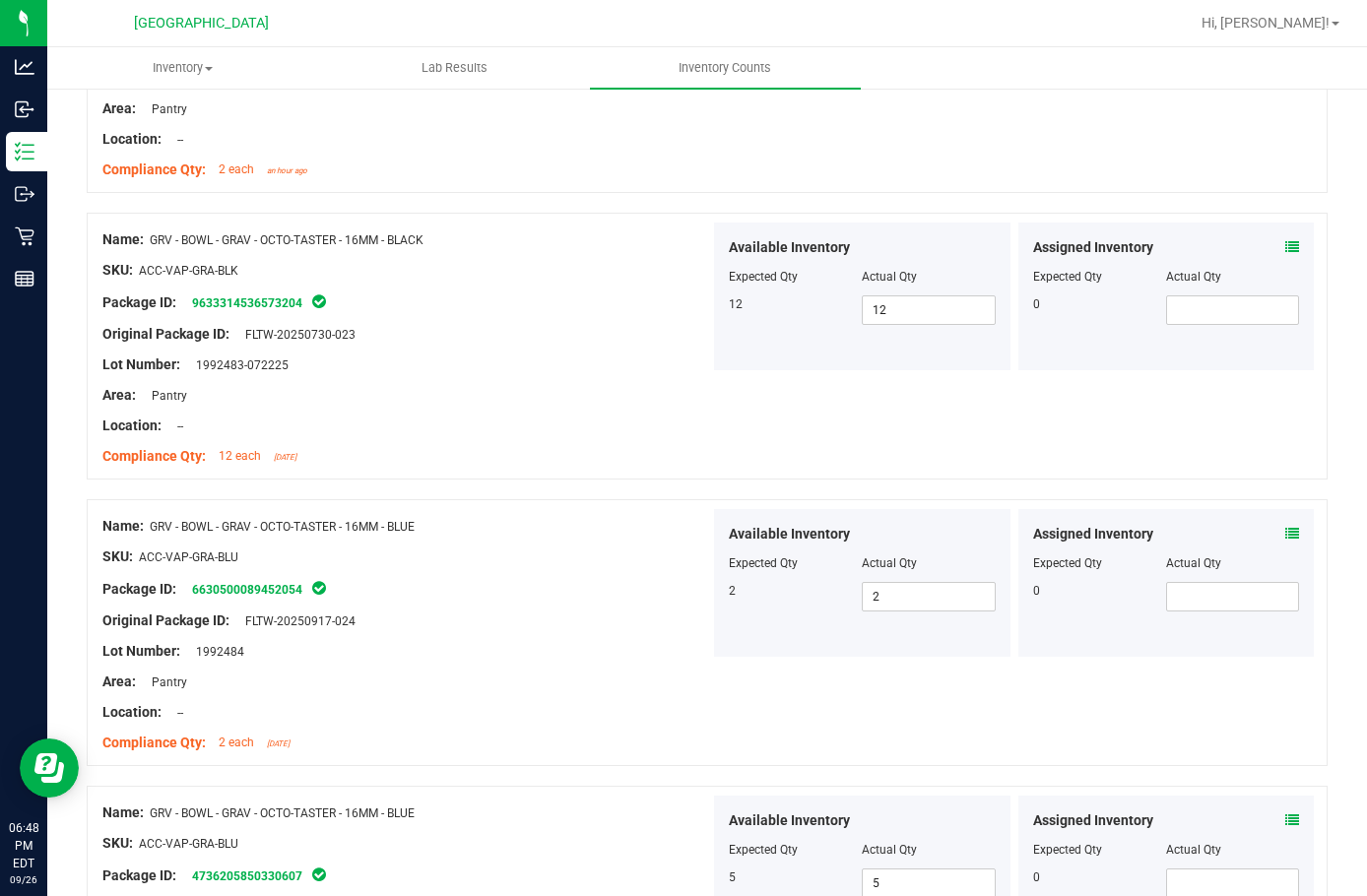
click at [1286, 531] on icon at bounding box center [1293, 534] width 14 height 14
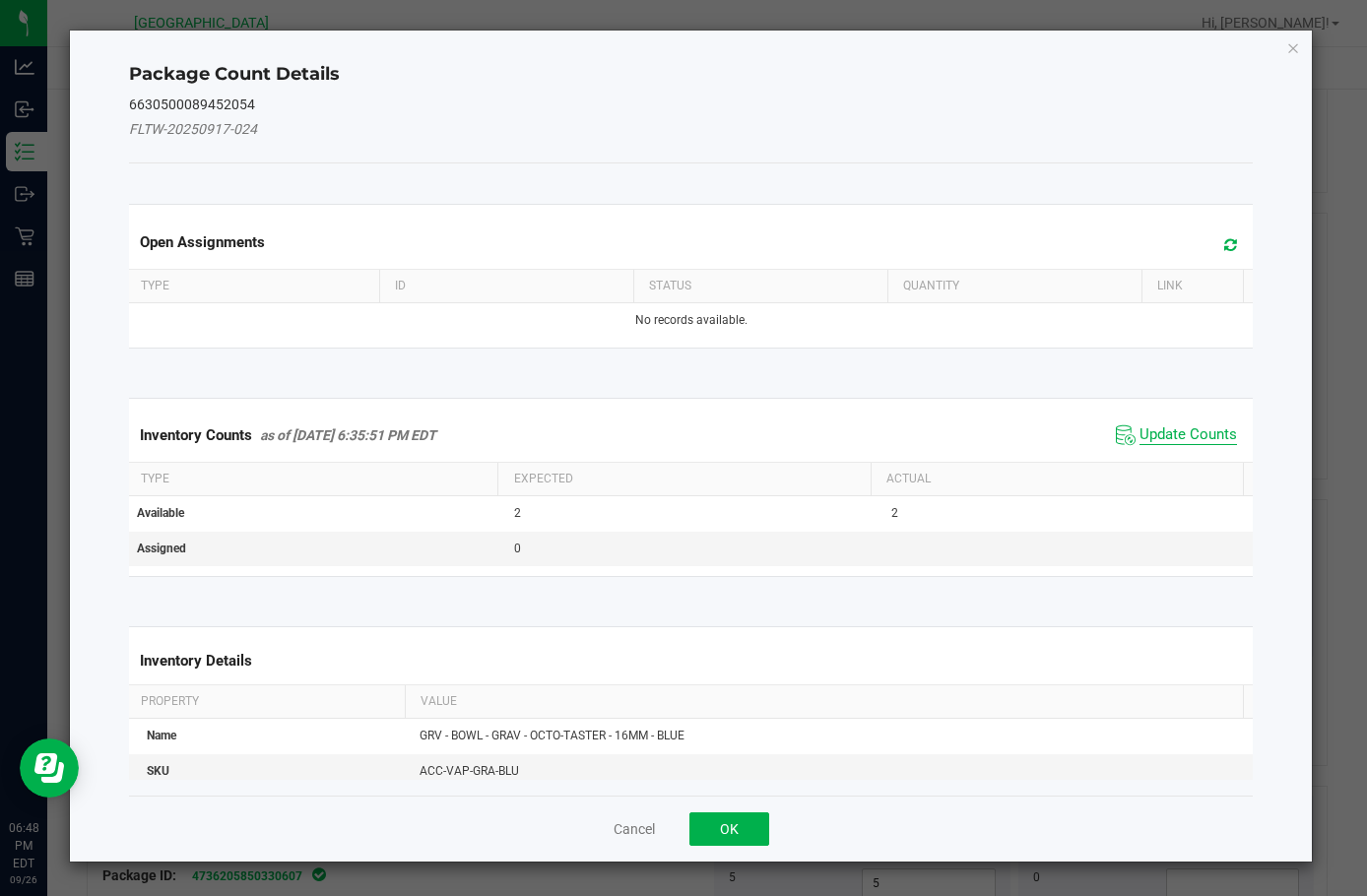
click at [1153, 435] on span "Update Counts" at bounding box center [1189, 435] width 97 height 20
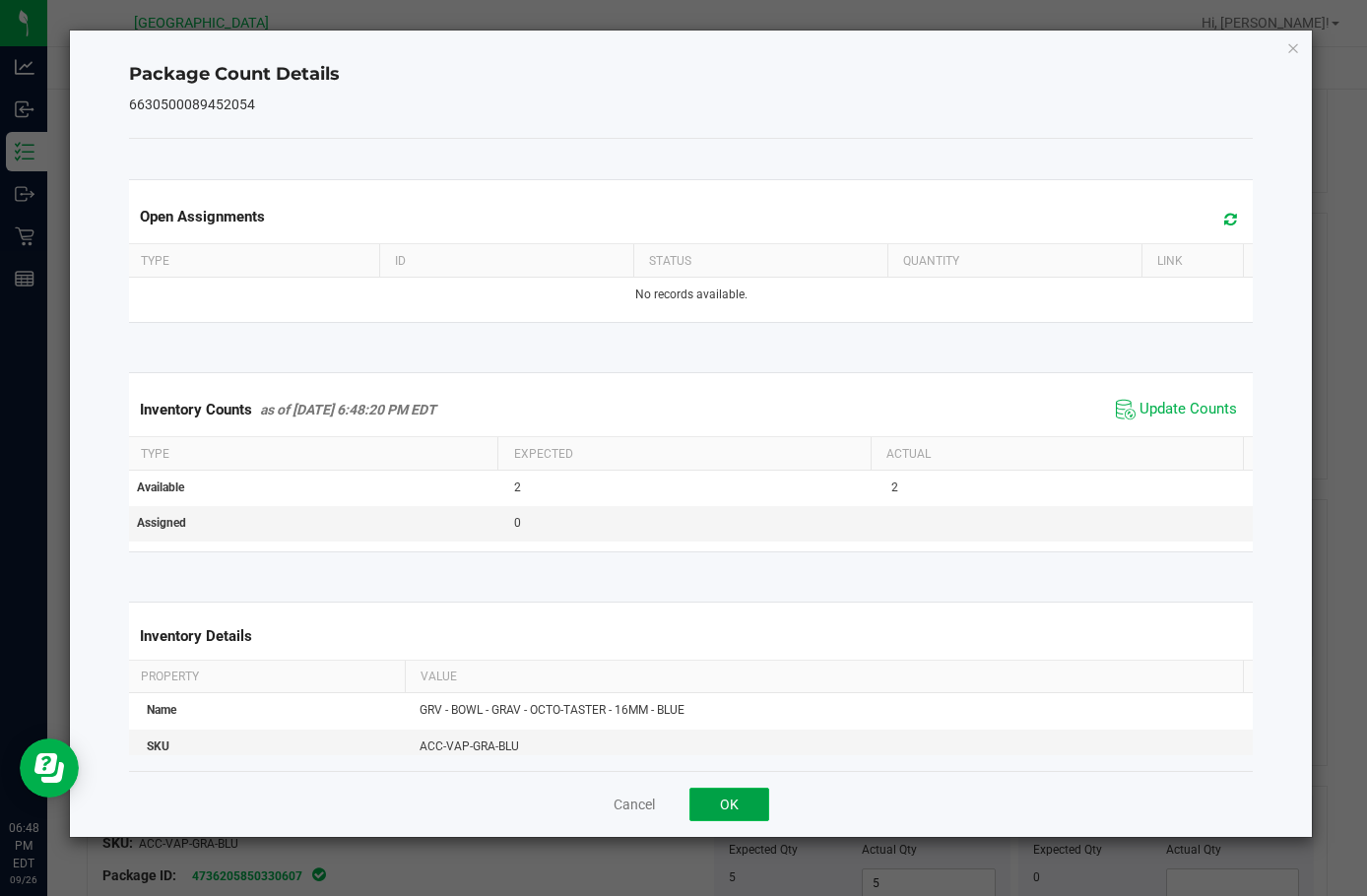
click at [705, 803] on button "OK" at bounding box center [730, 805] width 79 height 34
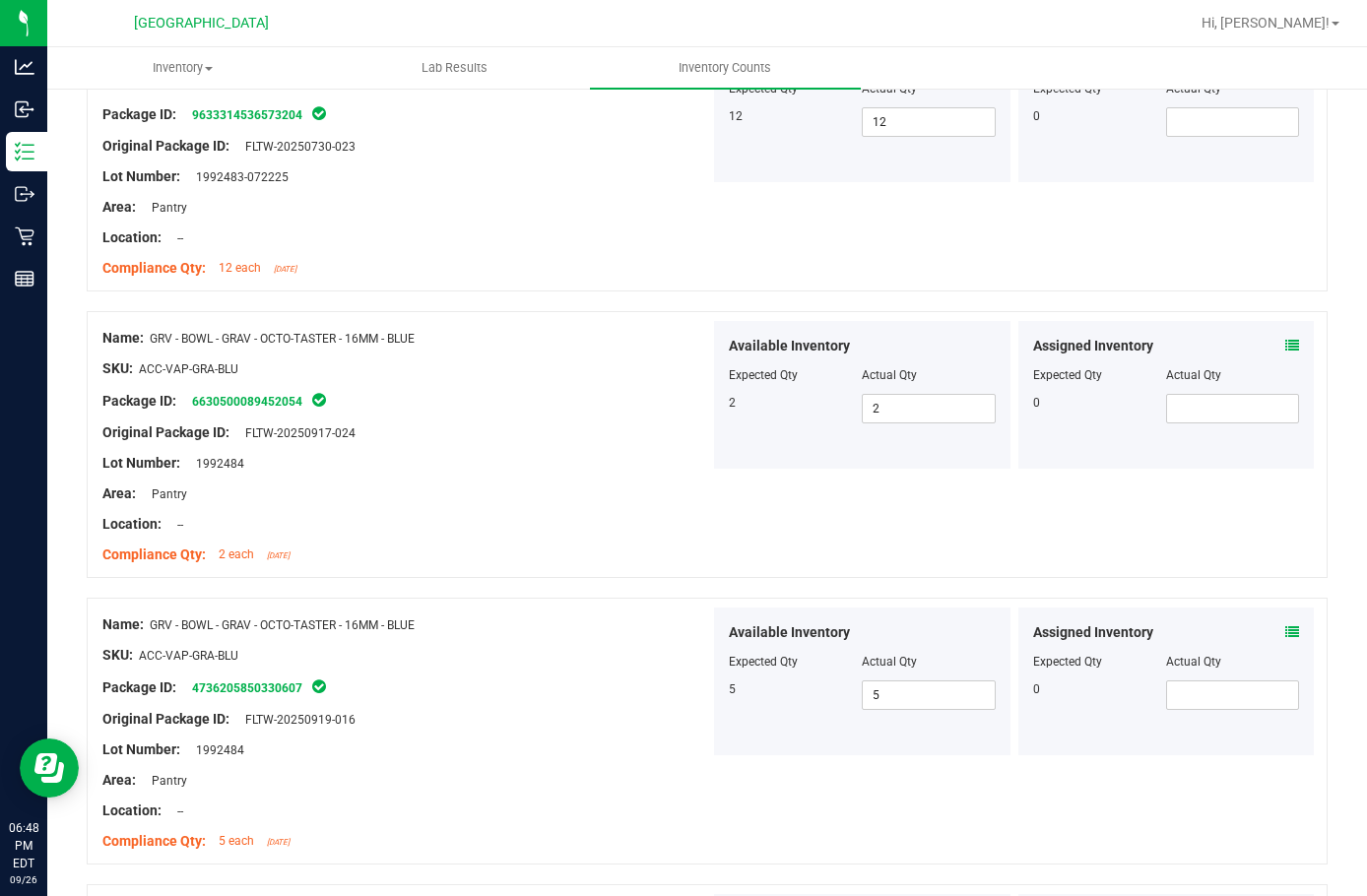
scroll to position [591, 0]
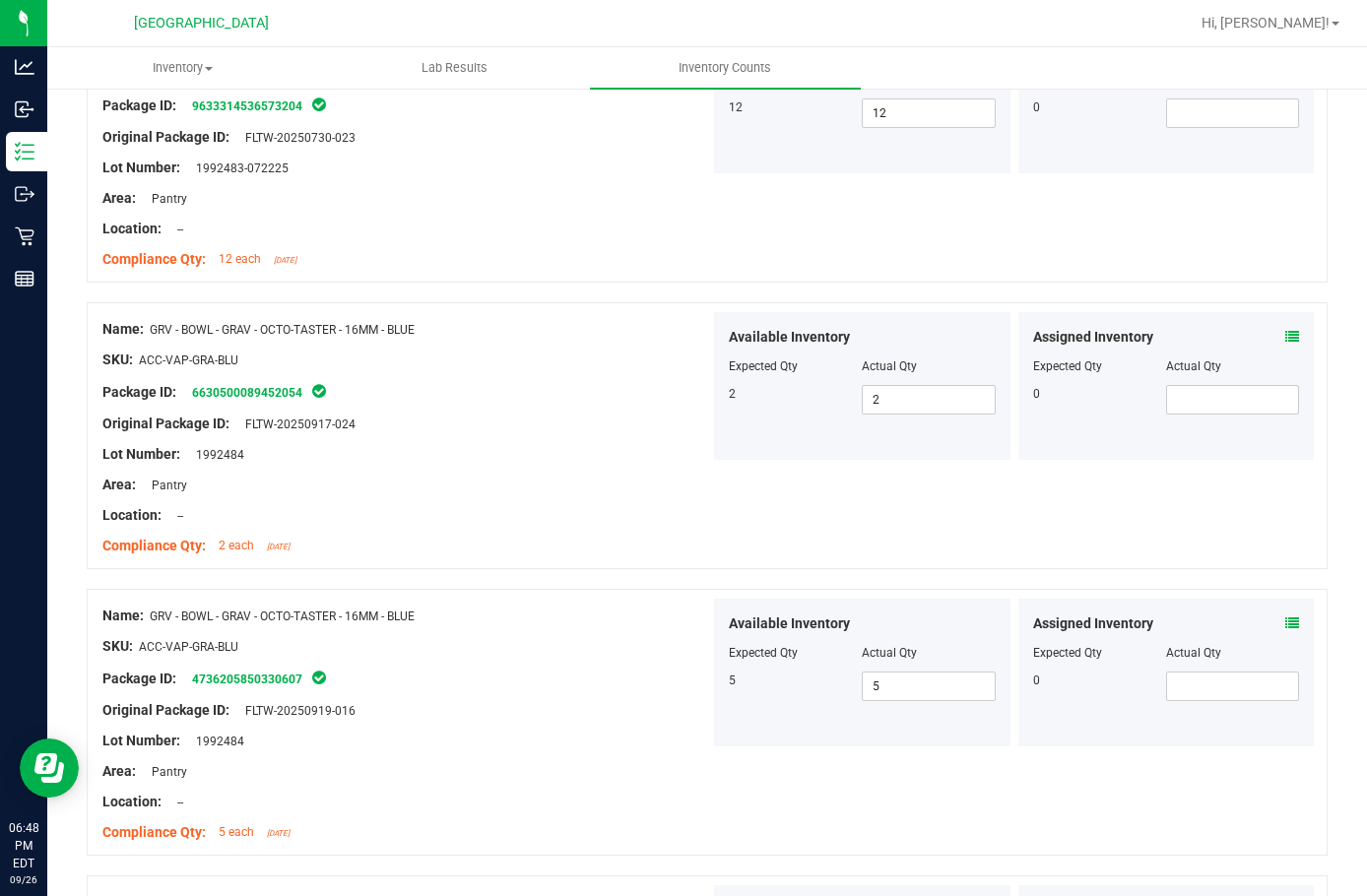
click at [1270, 620] on div "Assigned Inventory" at bounding box center [1167, 623] width 267 height 21
click at [1286, 619] on icon at bounding box center [1293, 623] width 14 height 14
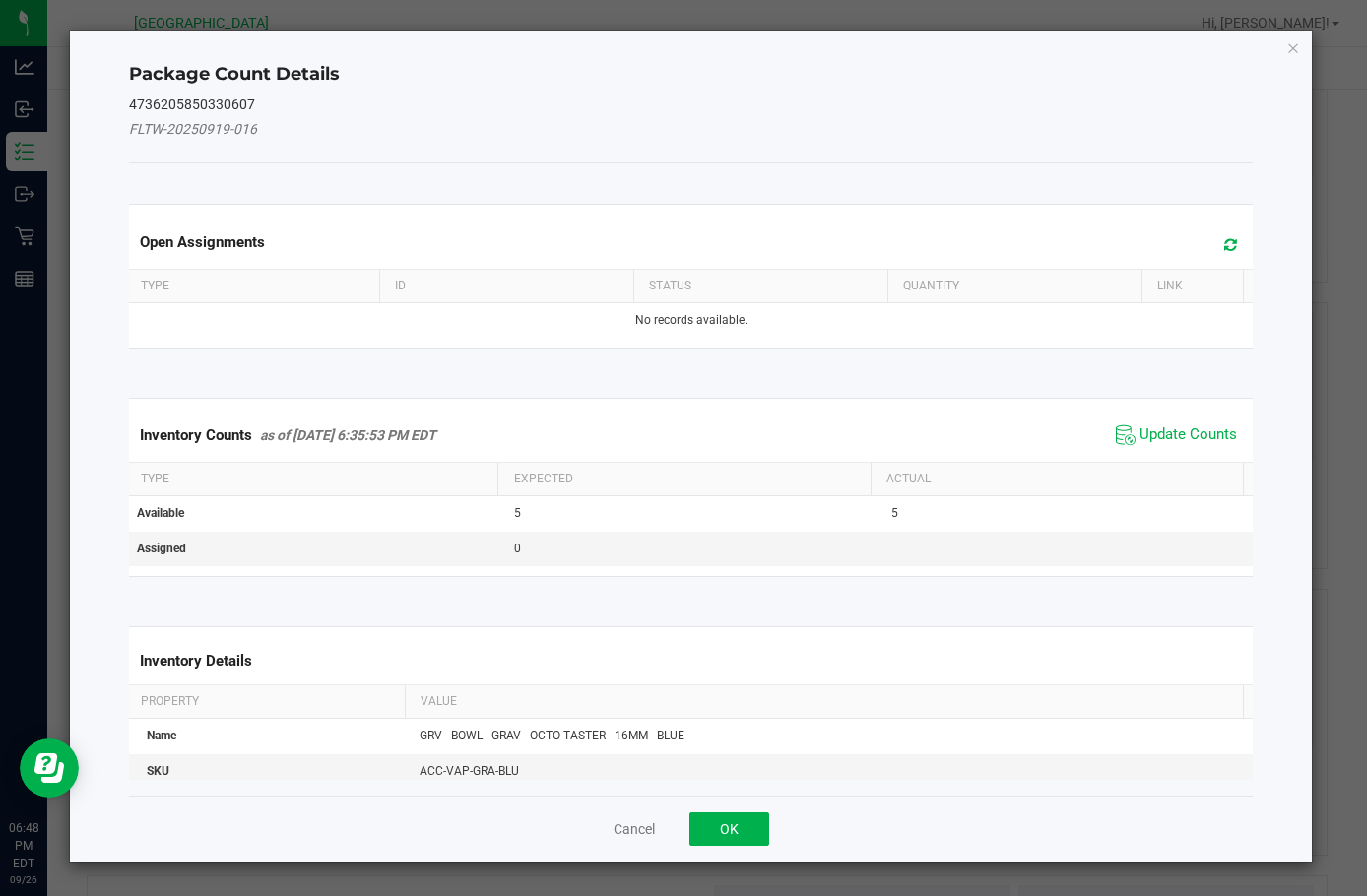
drag, startPoint x: 1137, startPoint y: 428, endPoint x: 1140, endPoint y: 447, distance: 19.2
click at [1140, 428] on span "Update Counts" at bounding box center [1189, 435] width 97 height 20
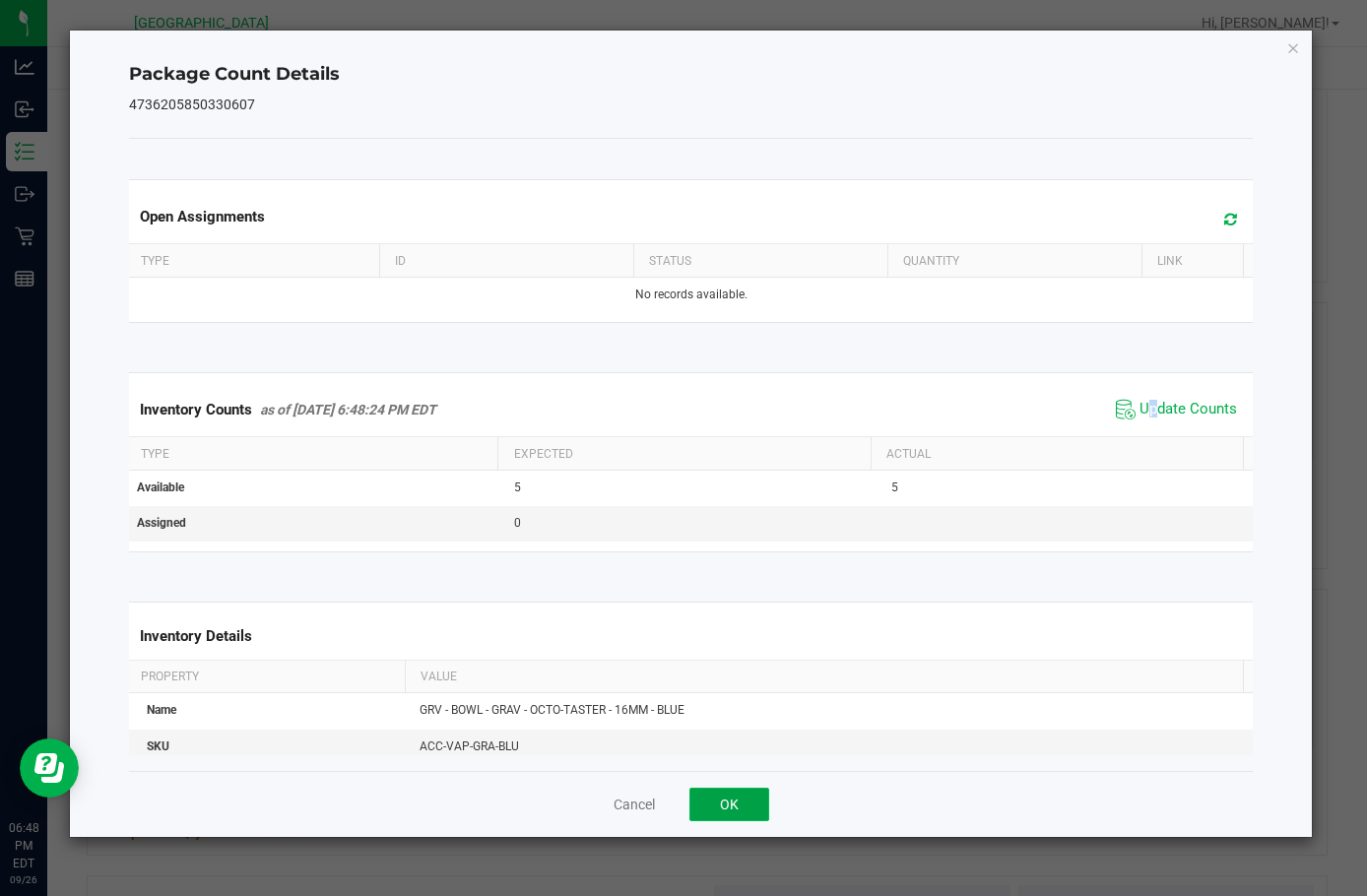
click at [736, 810] on button "OK" at bounding box center [730, 805] width 79 height 34
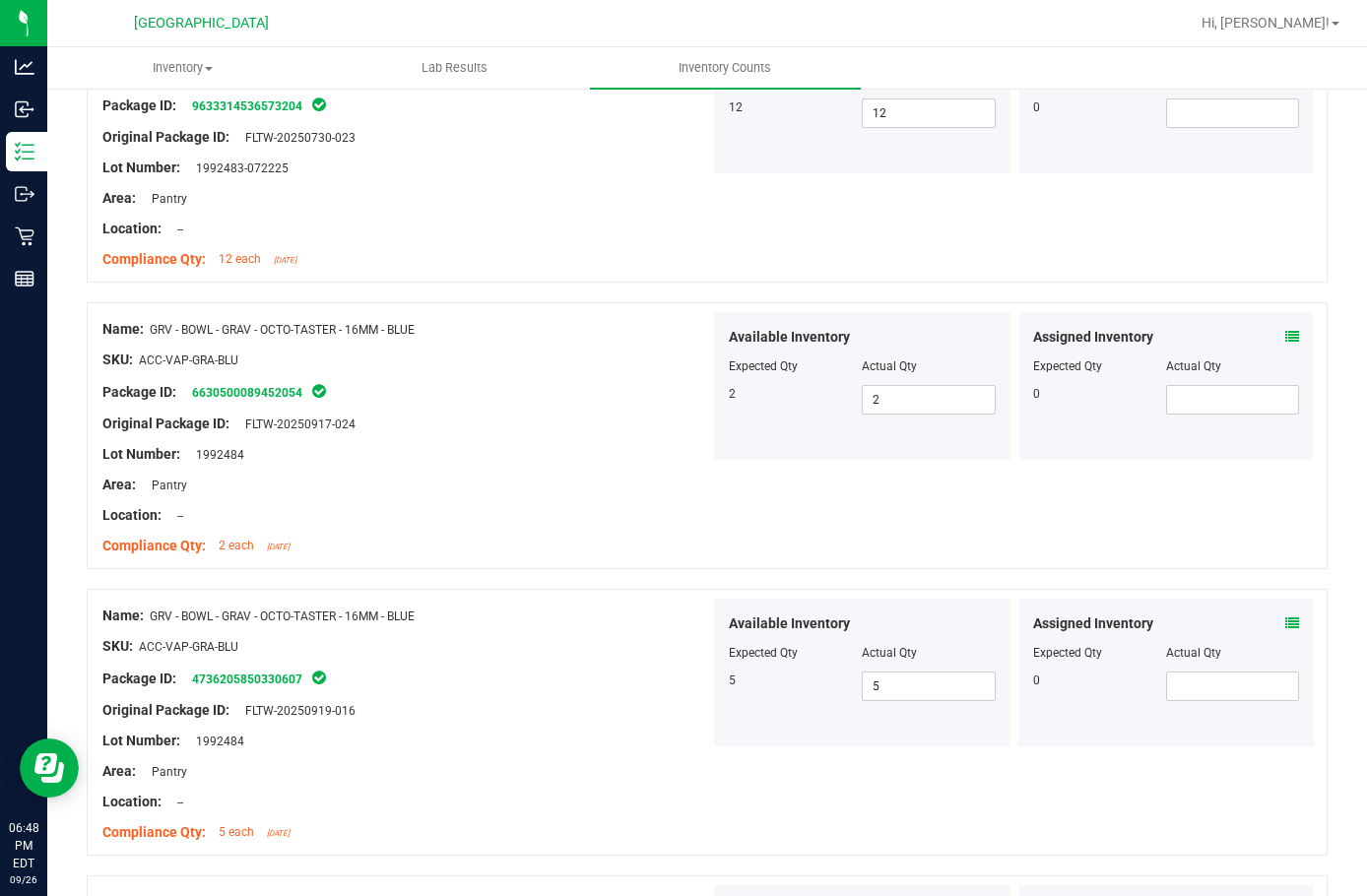
scroll to position [886, 0]
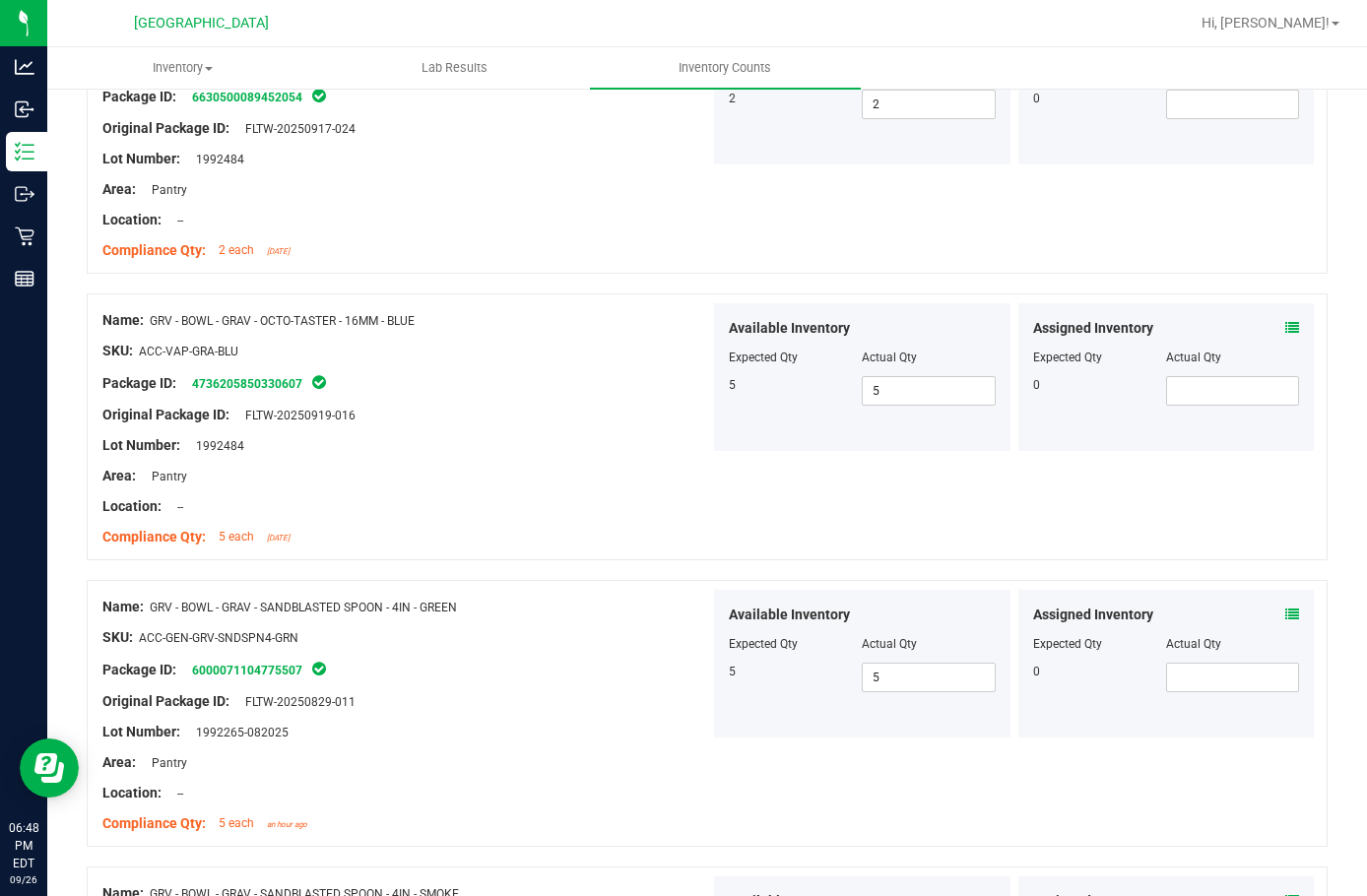
click at [1286, 611] on icon at bounding box center [1293, 615] width 14 height 14
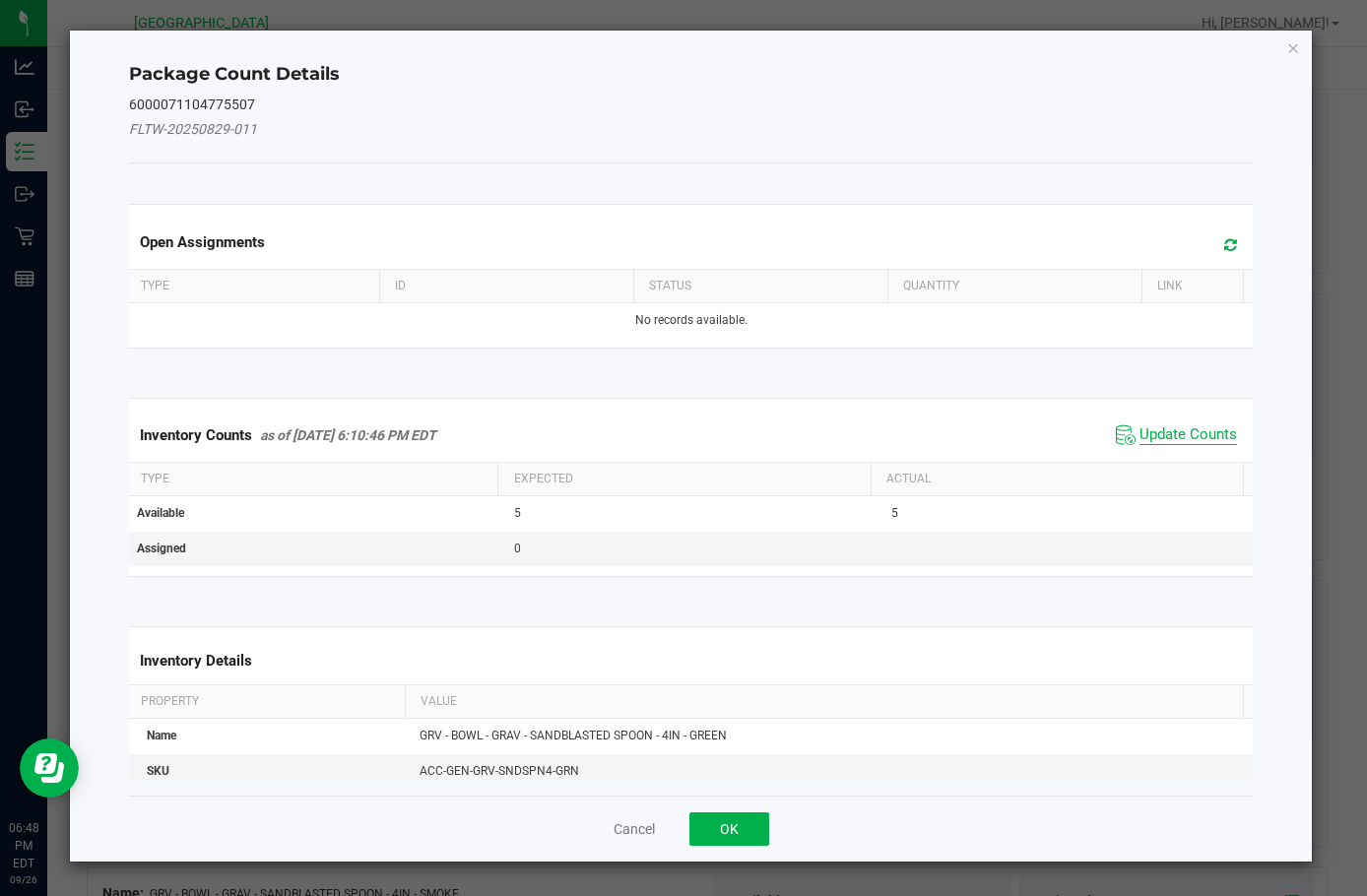
click at [1140, 432] on span "Update Counts" at bounding box center [1189, 435] width 97 height 20
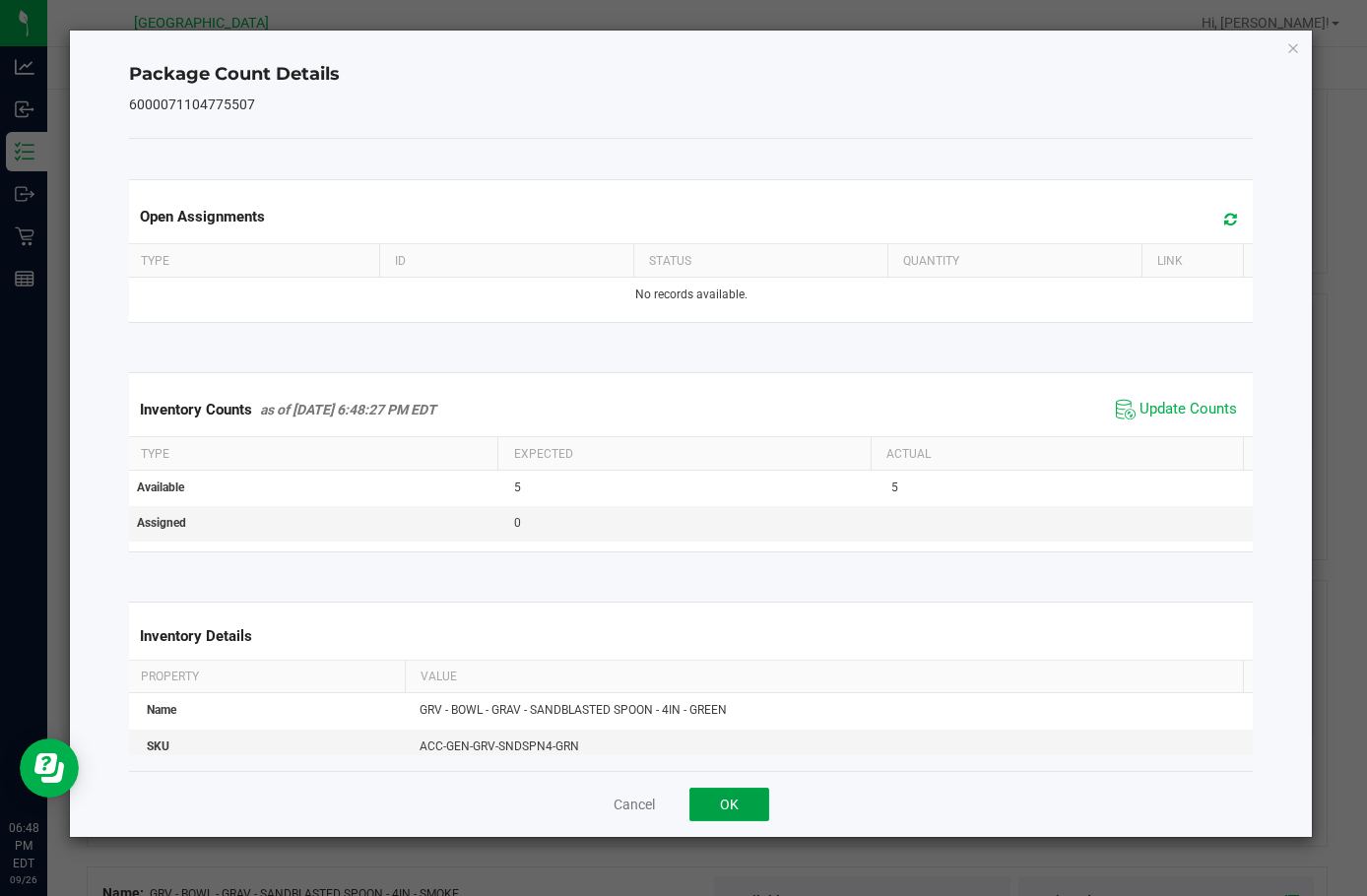
click at [730, 800] on button "OK" at bounding box center [730, 805] width 79 height 34
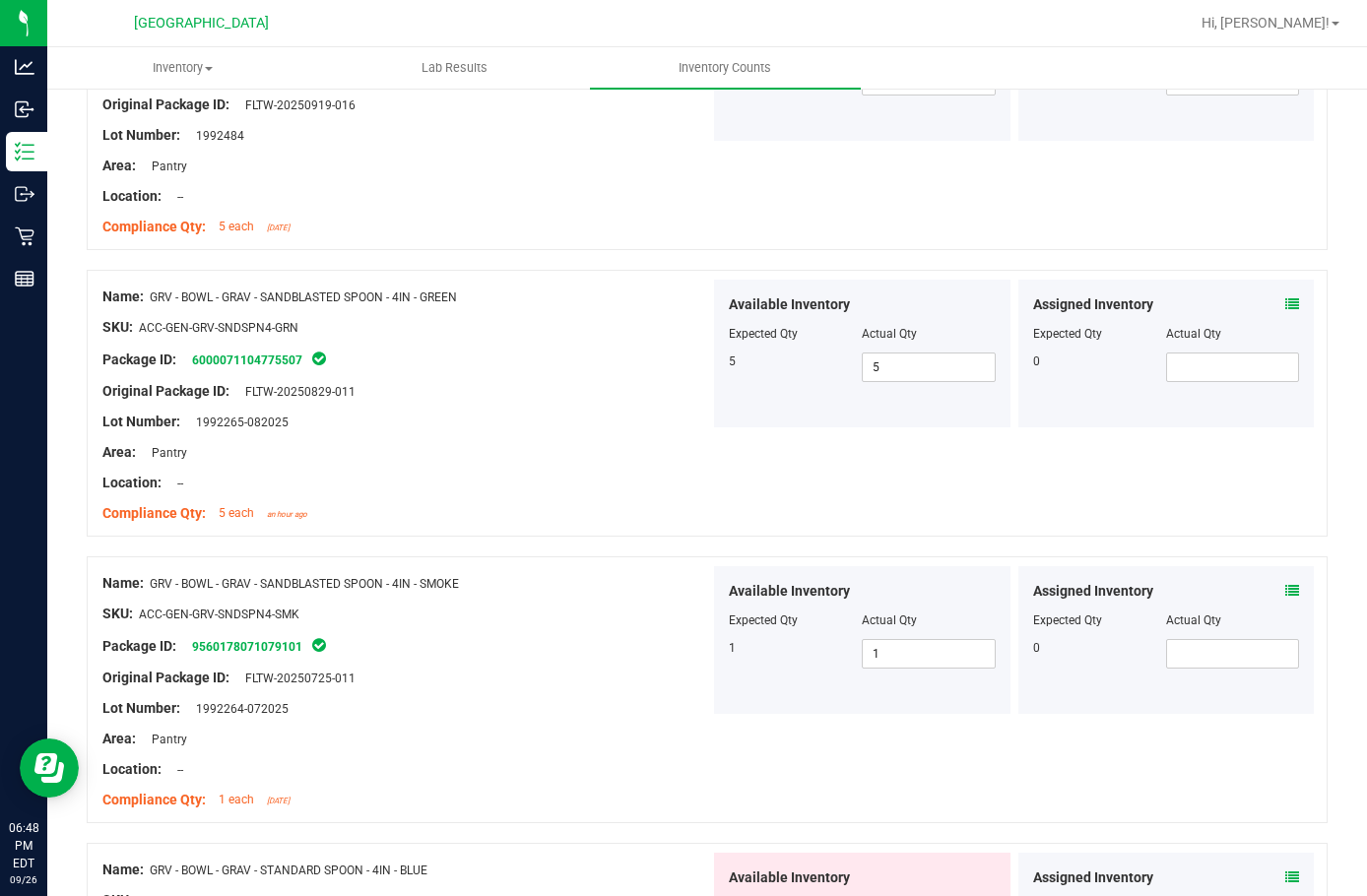
scroll to position [1281, 0]
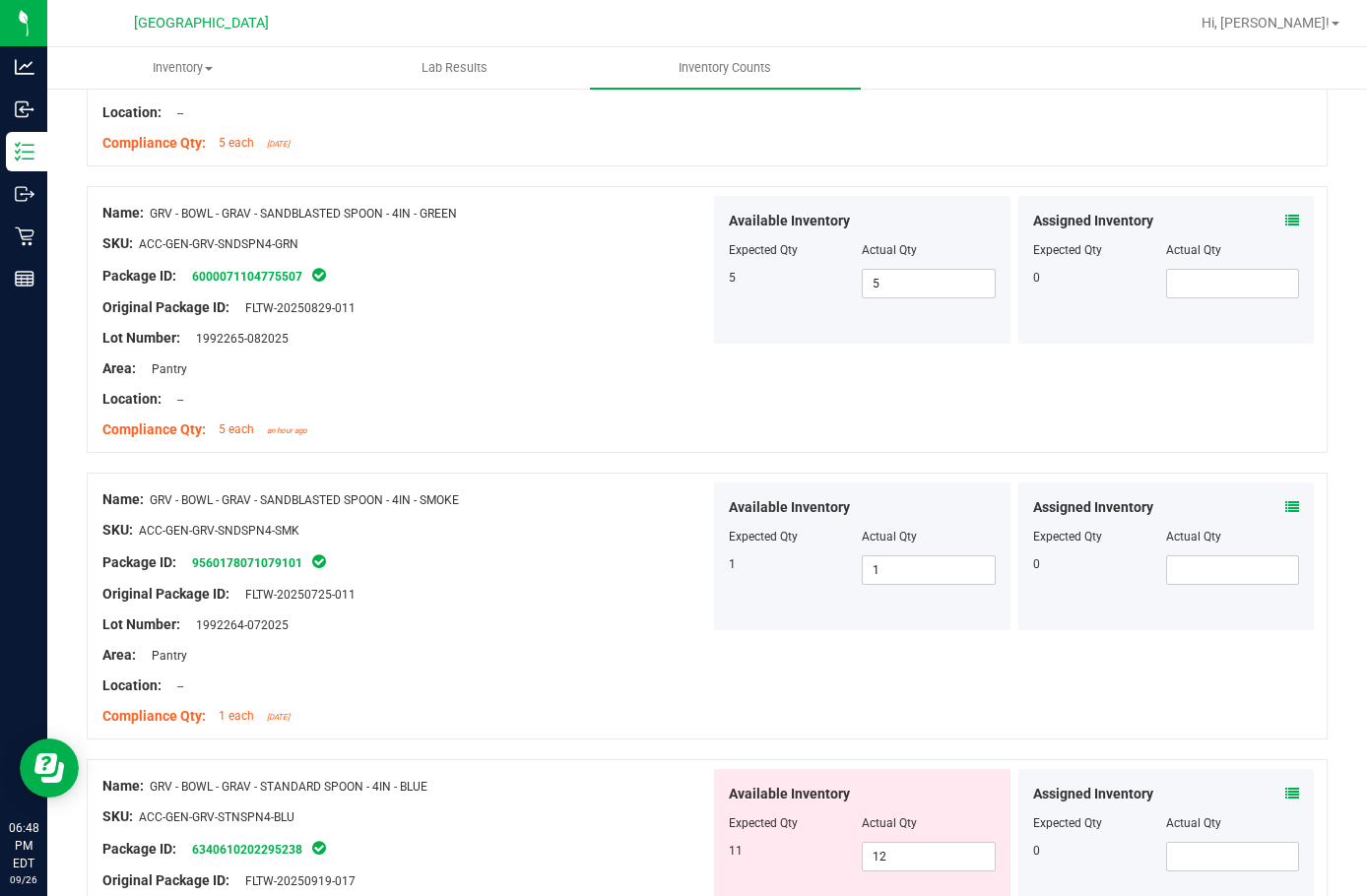
click at [1286, 501] on icon at bounding box center [1293, 507] width 14 height 14
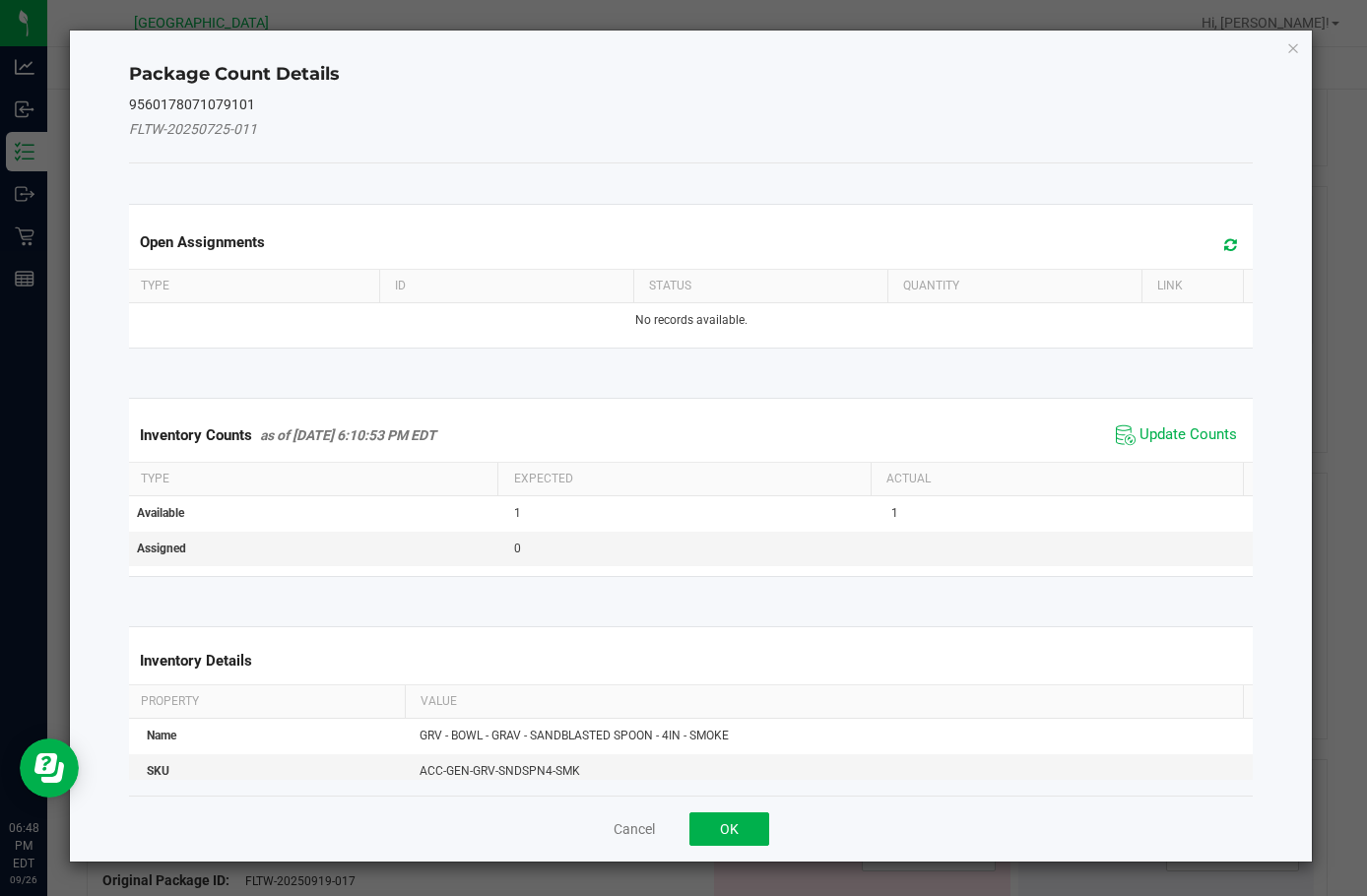
drag, startPoint x: 1168, startPoint y: 435, endPoint x: 1119, endPoint y: 485, distance: 70.0
click at [1169, 435] on span "Update Counts" at bounding box center [1189, 435] width 97 height 20
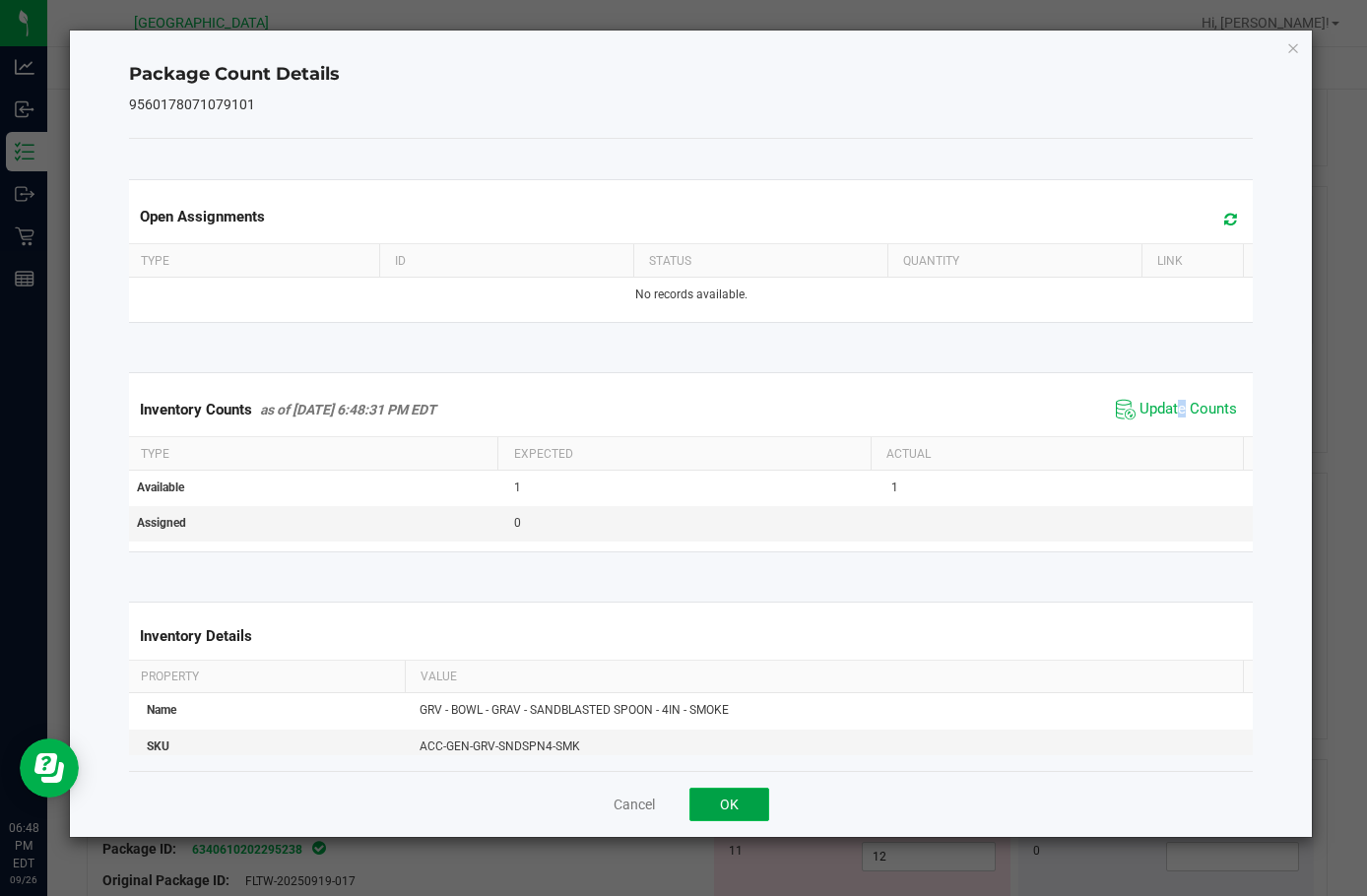
click at [728, 811] on button "OK" at bounding box center [730, 805] width 79 height 34
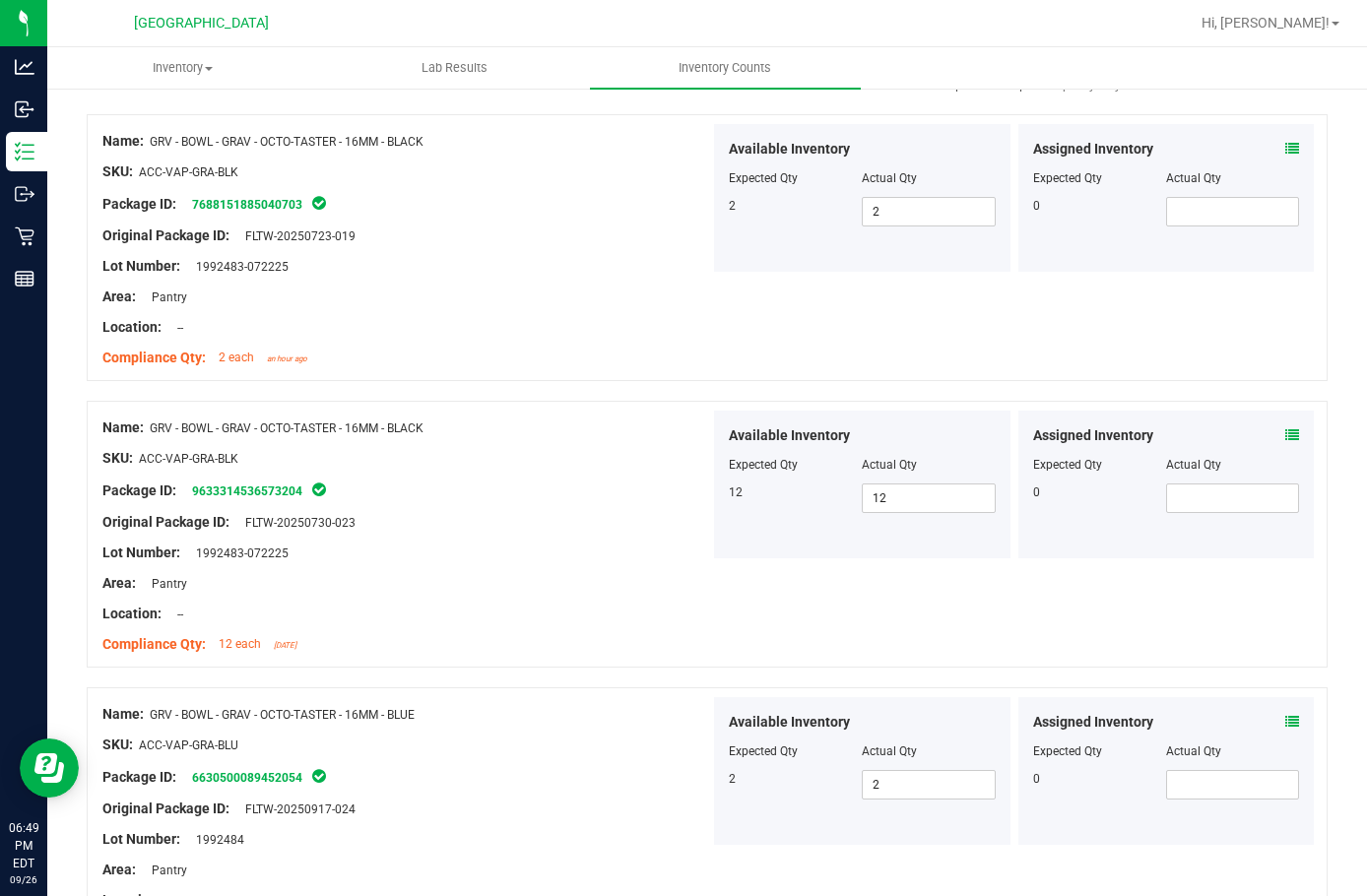
scroll to position [0, 0]
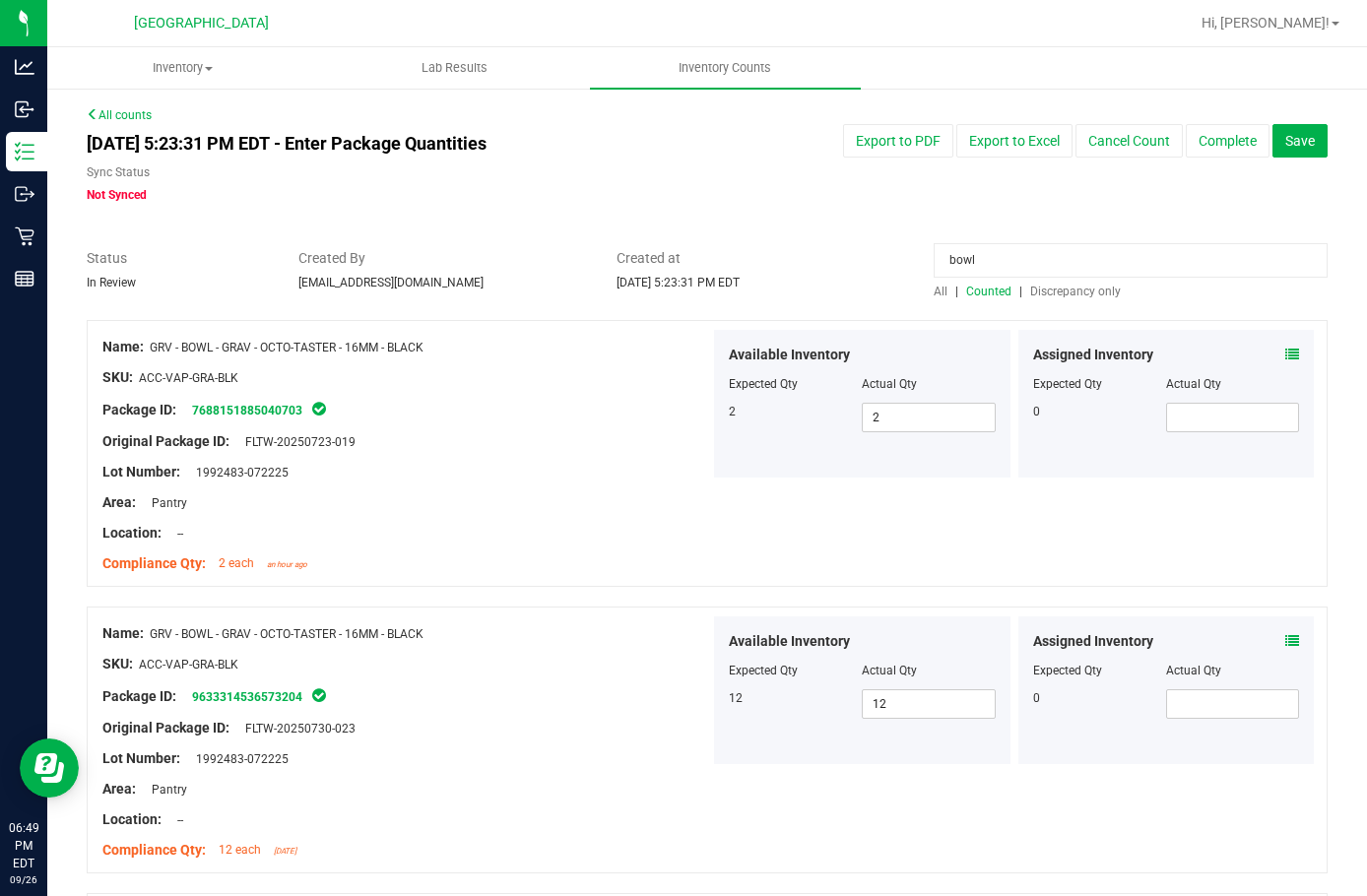
click at [1063, 293] on span "Discrepancy only" at bounding box center [1076, 291] width 90 height 14
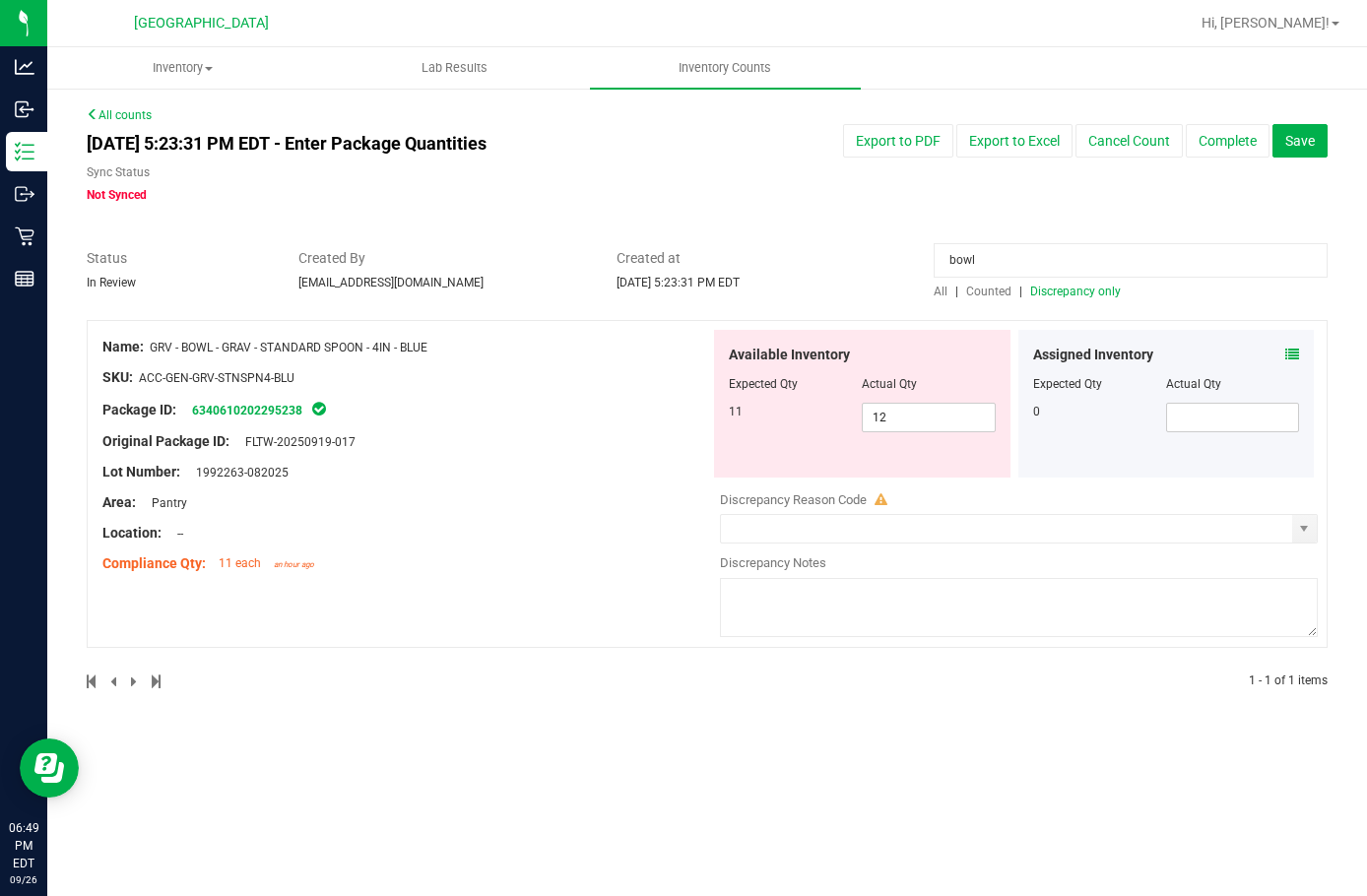
click at [973, 261] on input "bowl" at bounding box center [1131, 260] width 395 height 35
click at [984, 298] on div "All | Counted | Discrepancy only" at bounding box center [1131, 291] width 395 height 18
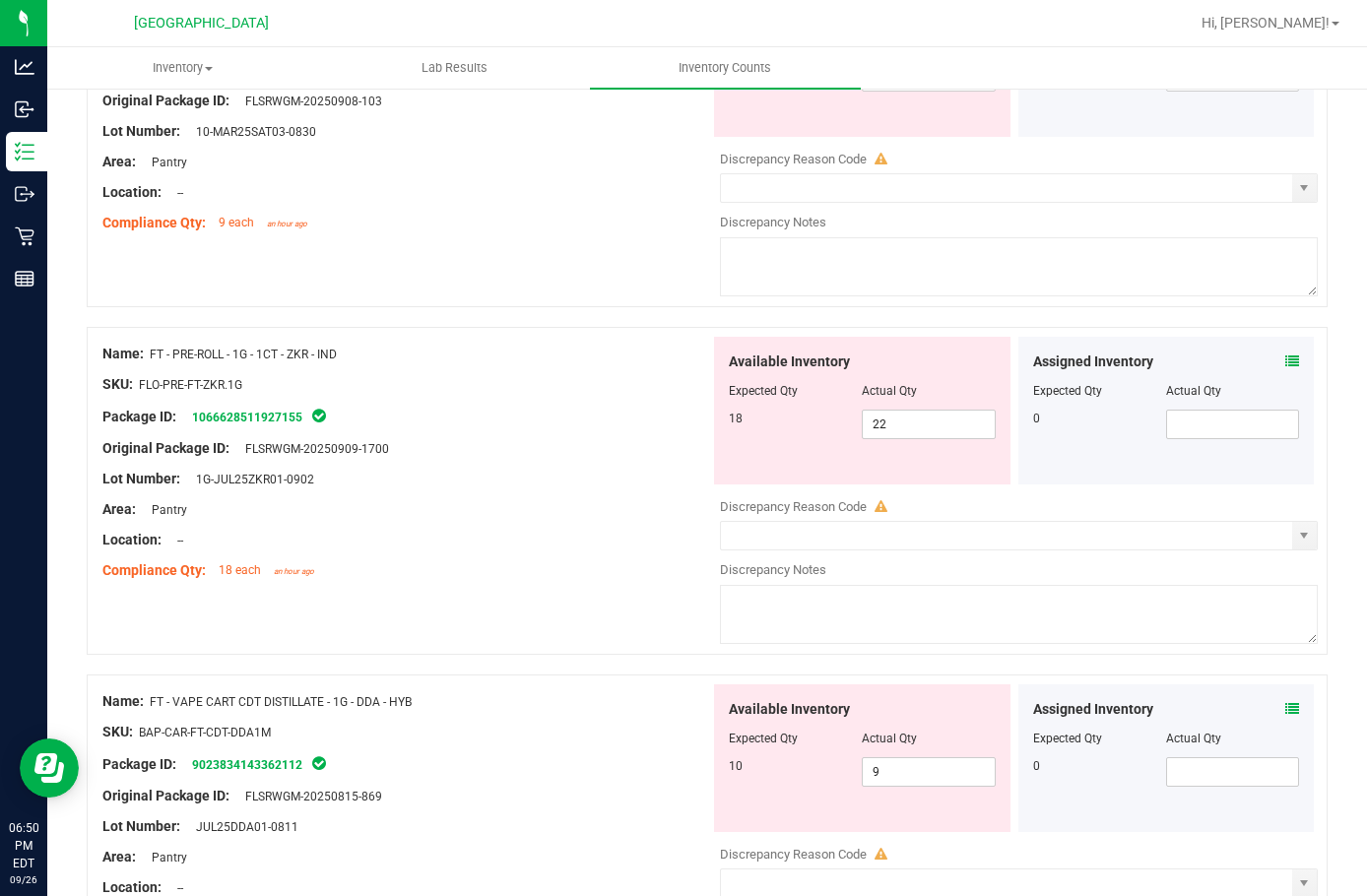
scroll to position [690, 0]
click at [1286, 360] on icon at bounding box center [1293, 361] width 14 height 14
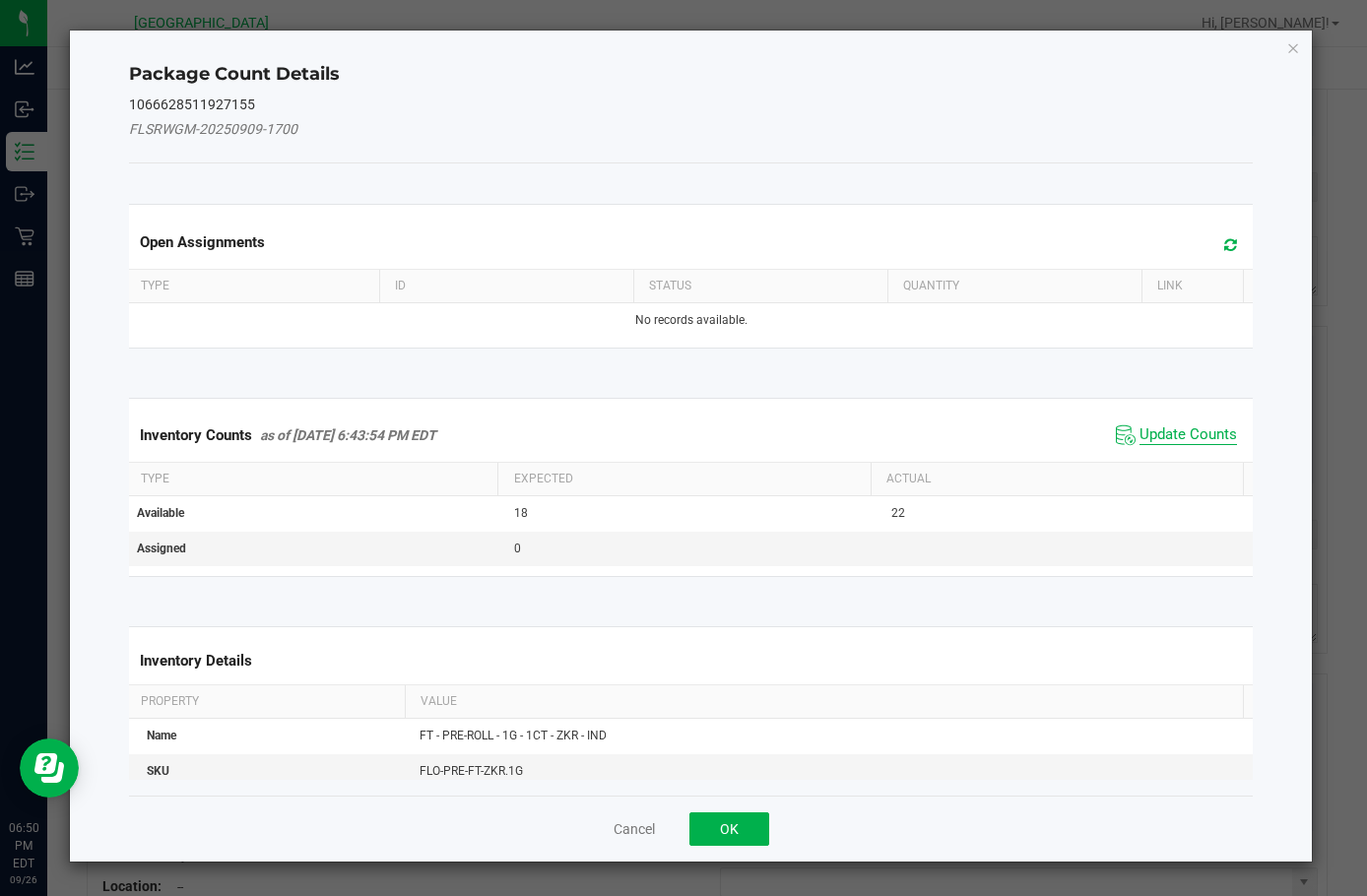
click at [1187, 441] on span "Update Counts" at bounding box center [1189, 435] width 97 height 20
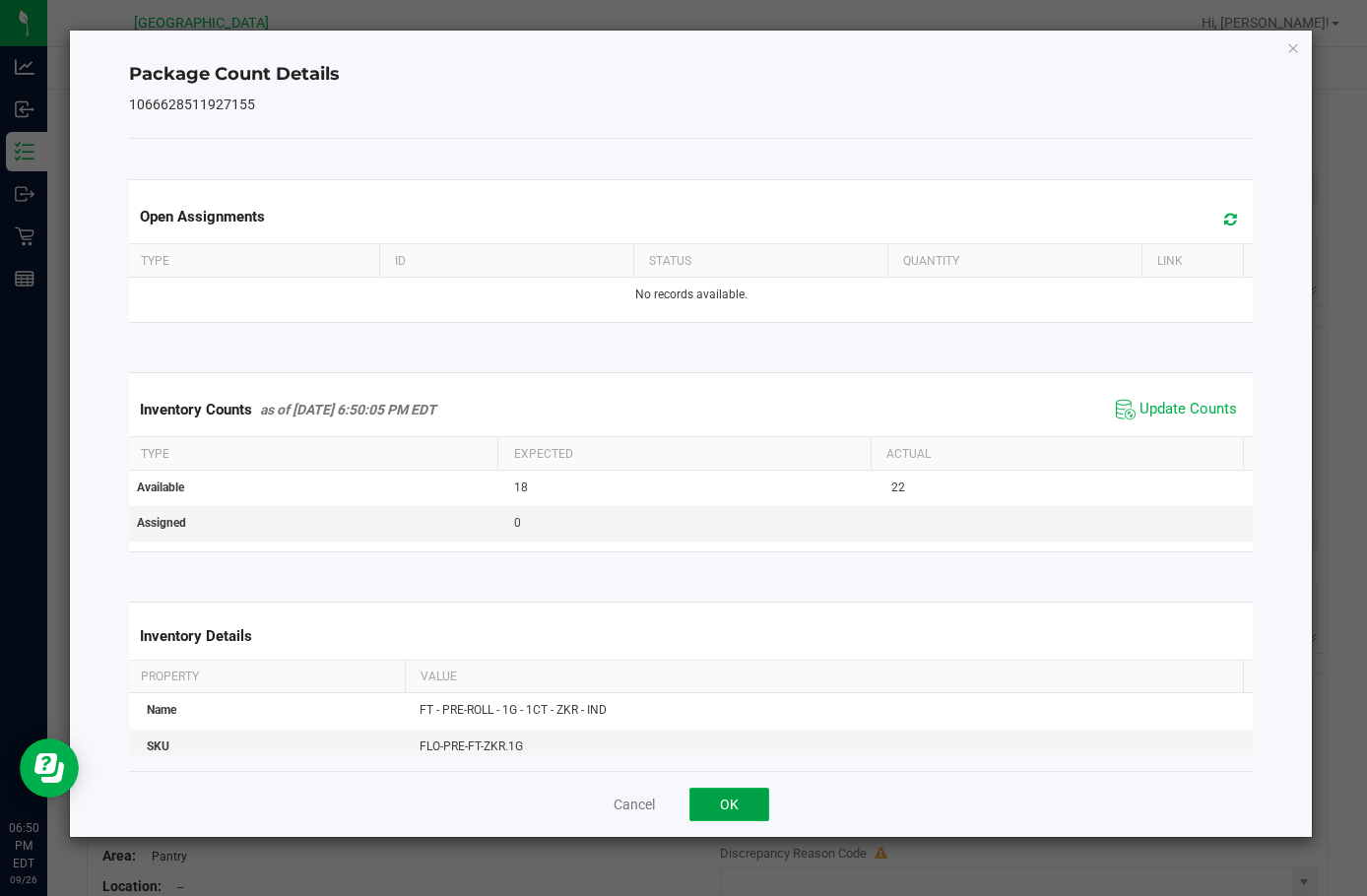
click at [724, 794] on button "OK" at bounding box center [730, 805] width 79 height 34
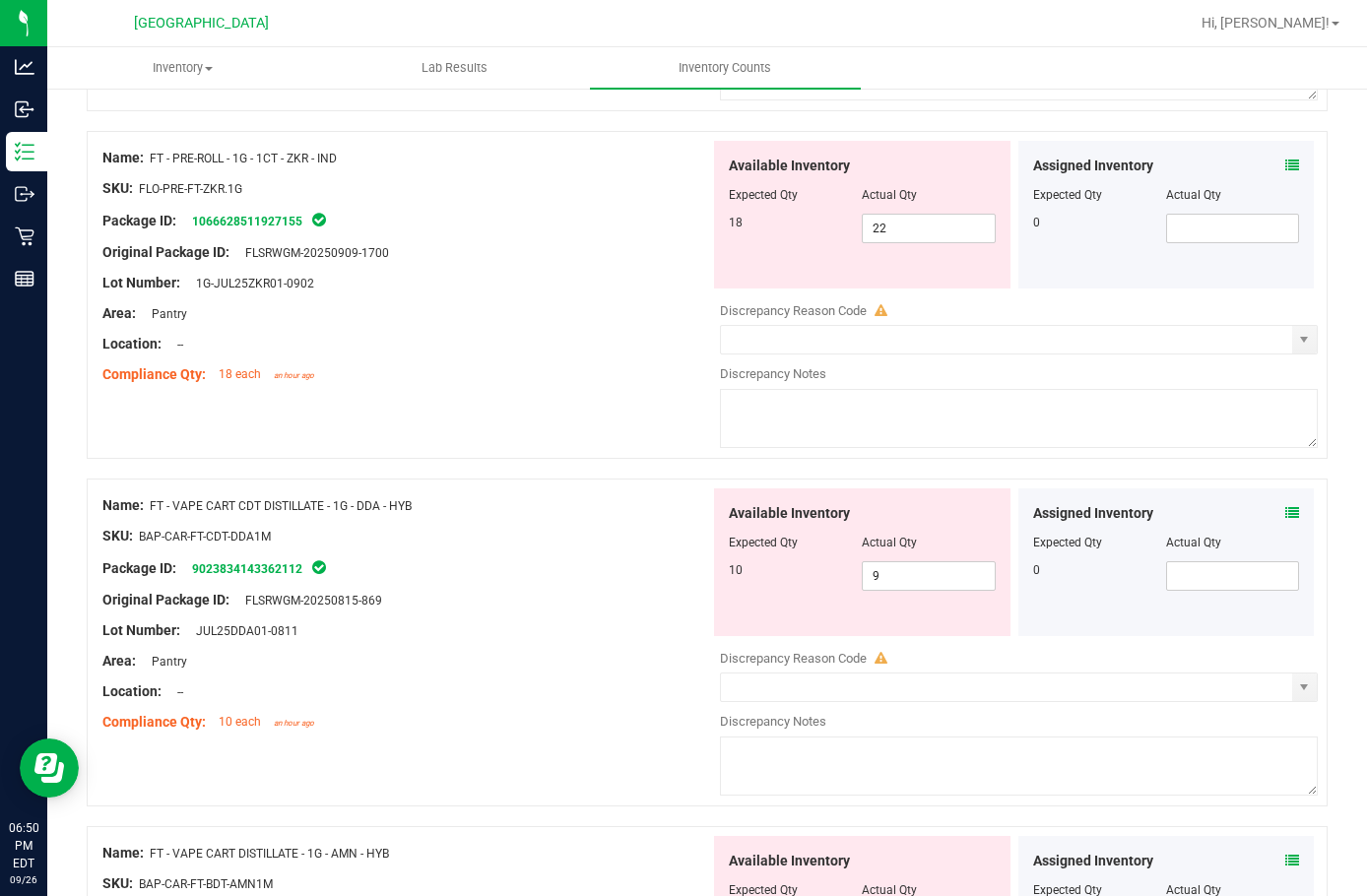
scroll to position [886, 0]
click at [1286, 505] on icon at bounding box center [1293, 511] width 14 height 14
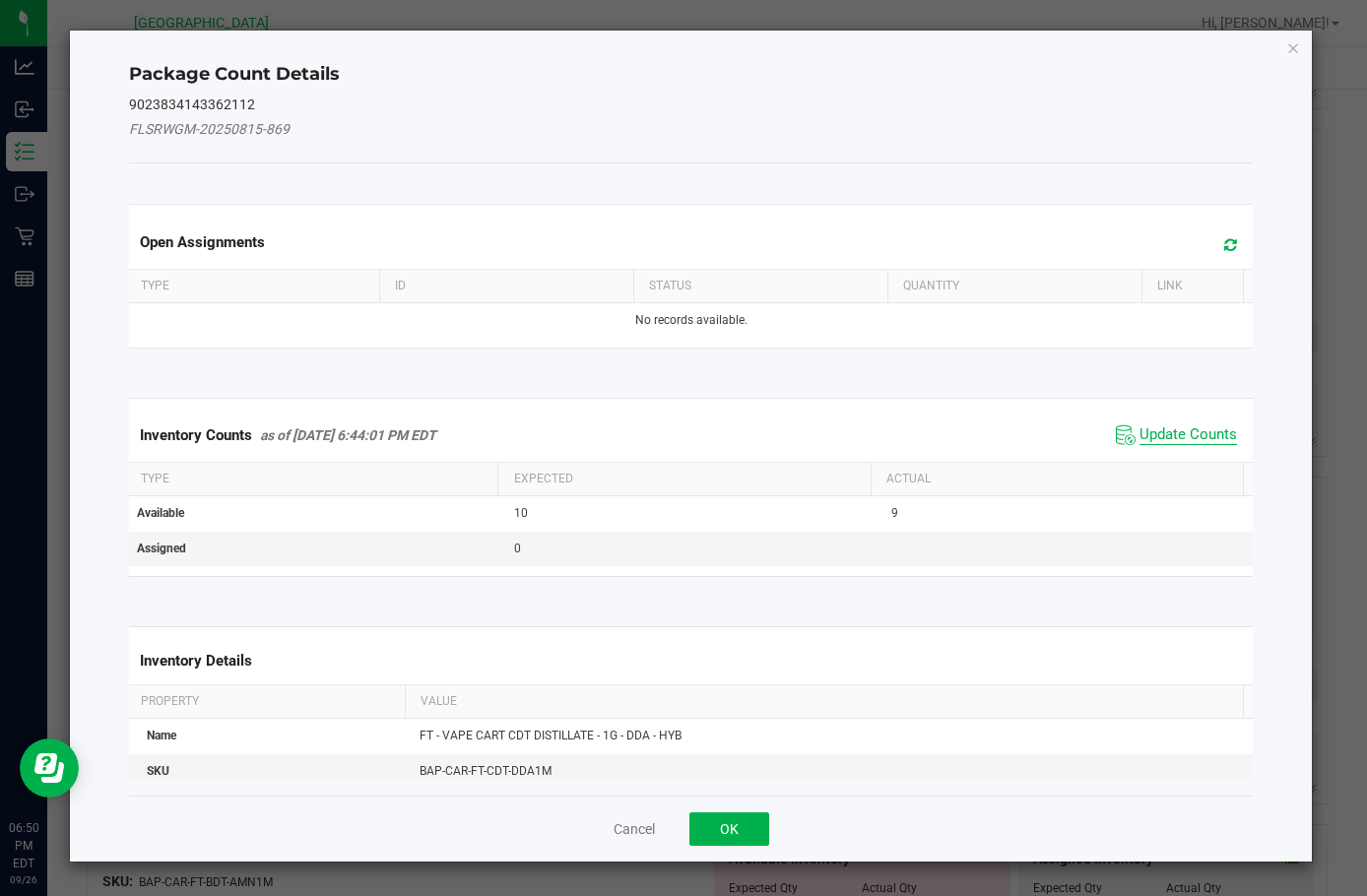
click at [1147, 438] on span "Update Counts" at bounding box center [1189, 435] width 97 height 20
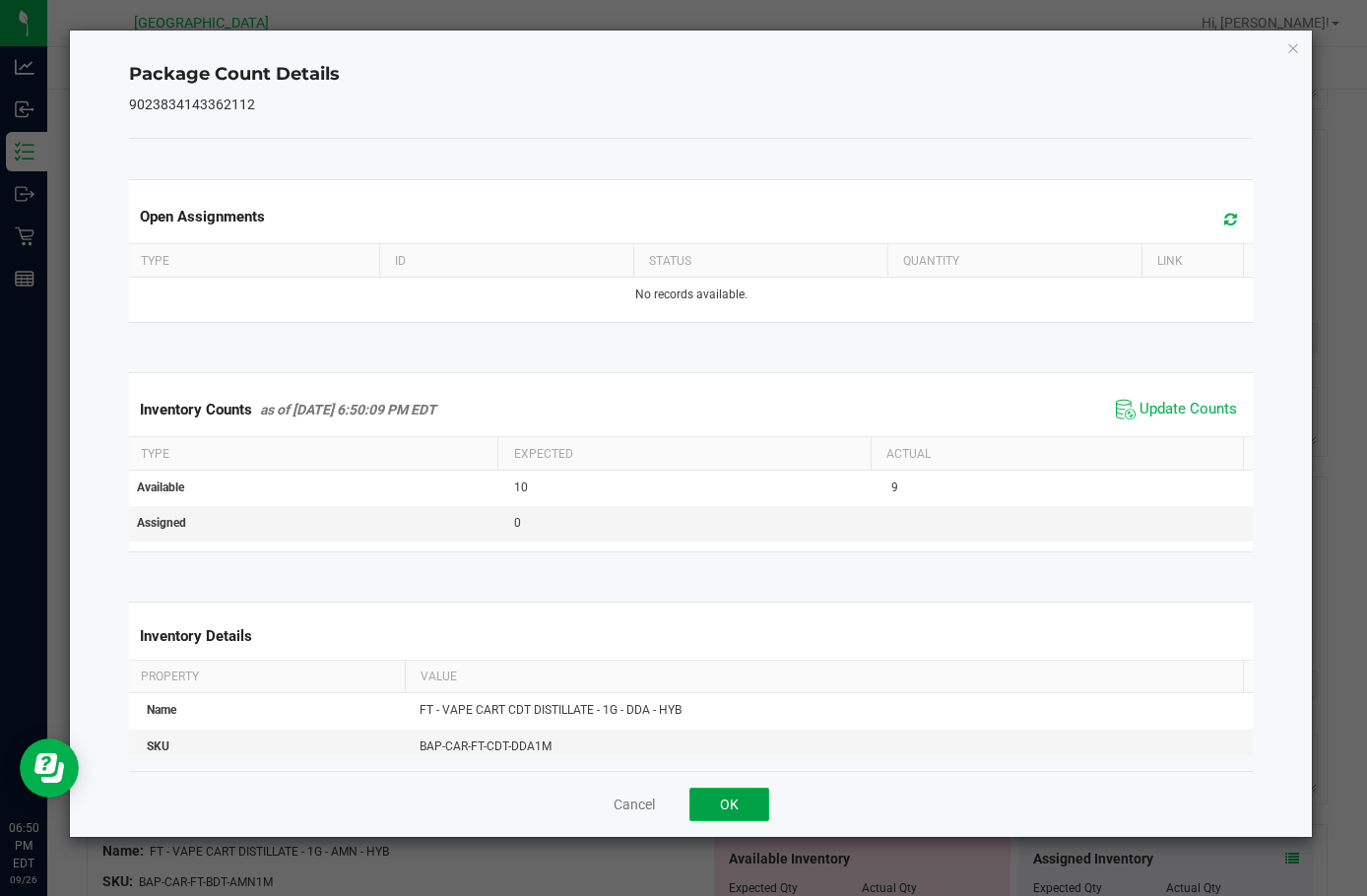
click at [720, 794] on button "OK" at bounding box center [730, 805] width 79 height 34
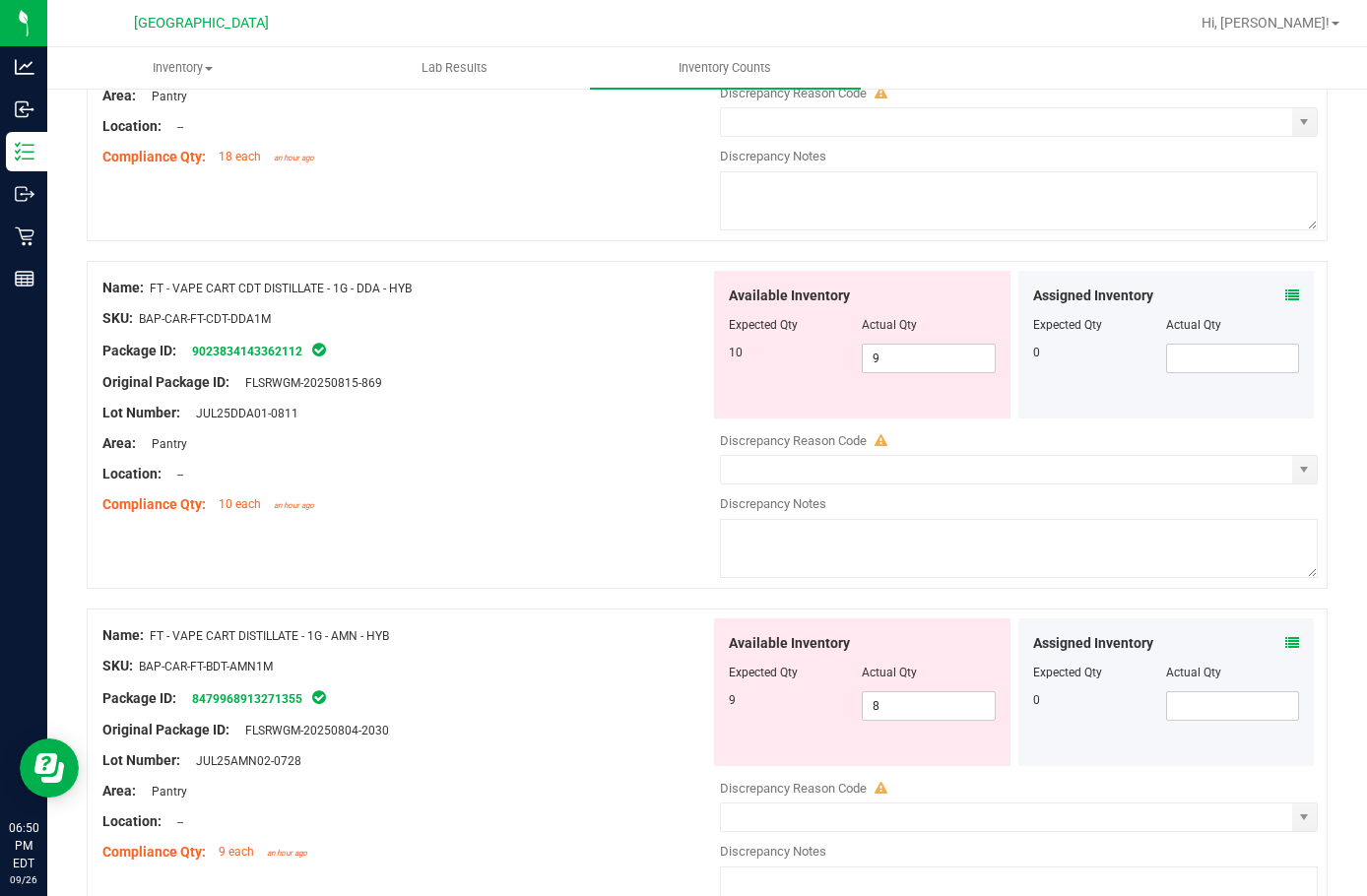
scroll to position [1478, 0]
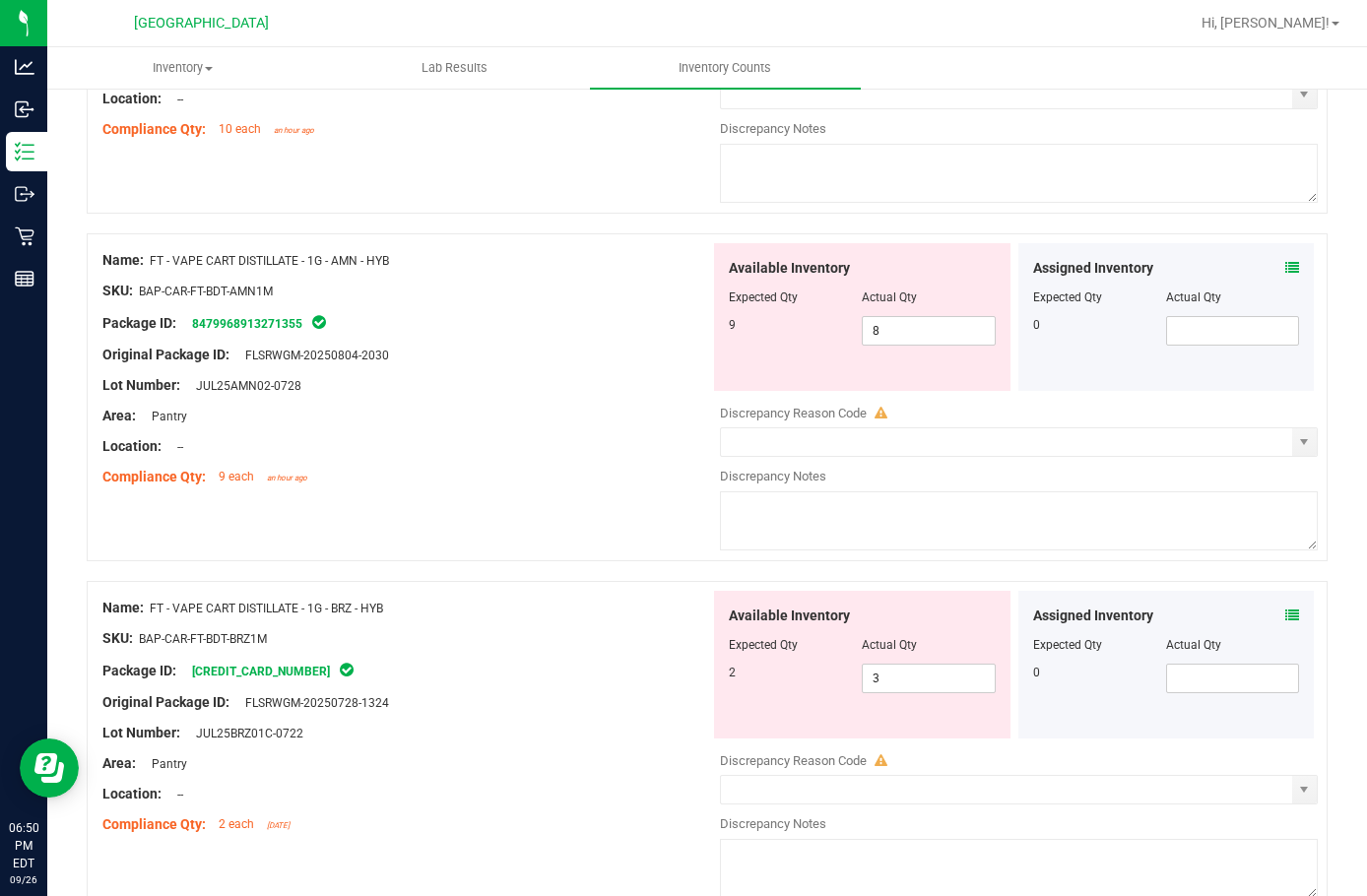
click at [1286, 269] on icon at bounding box center [1293, 268] width 14 height 14
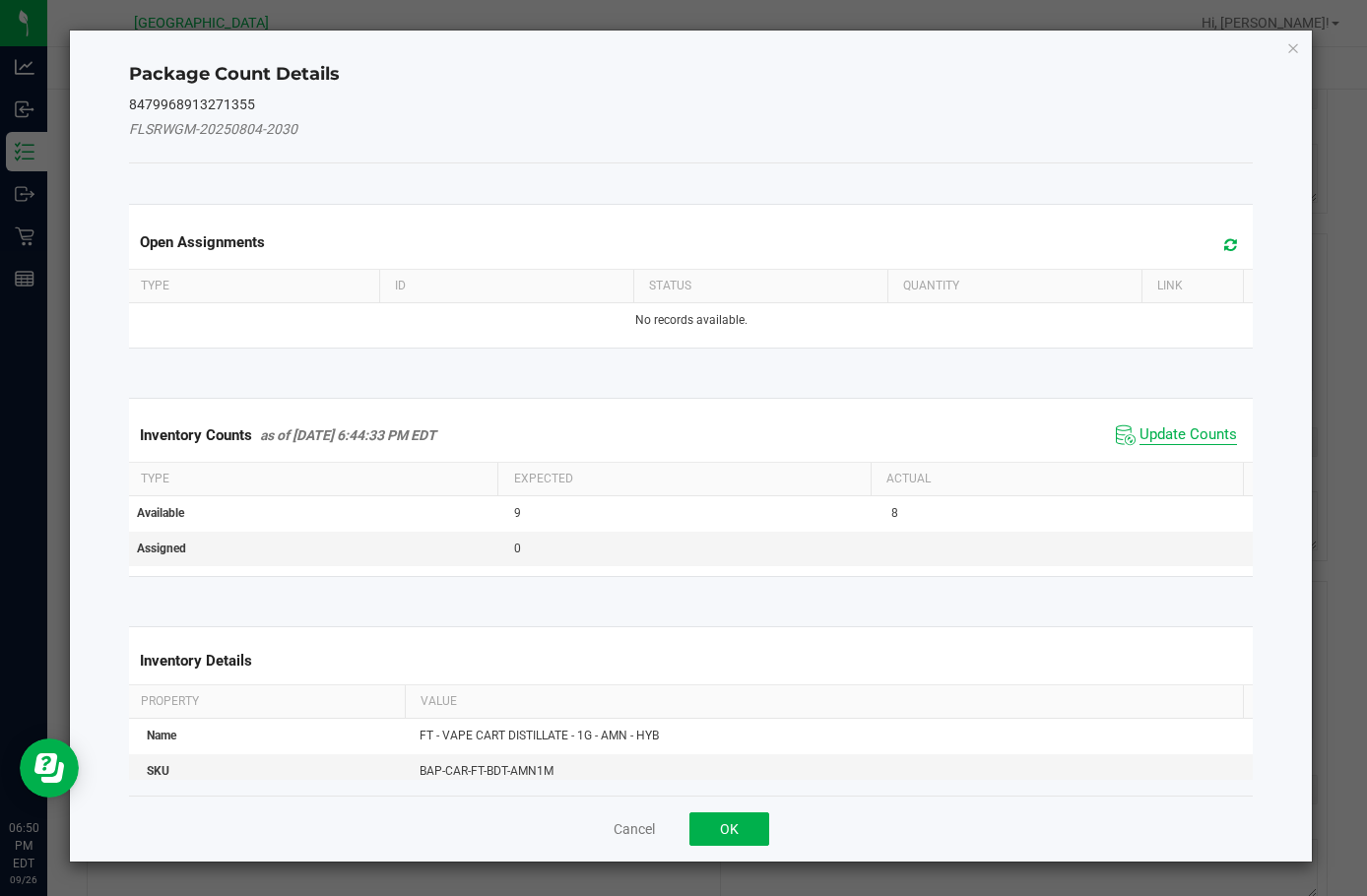
click at [1146, 436] on span "Update Counts" at bounding box center [1189, 435] width 97 height 20
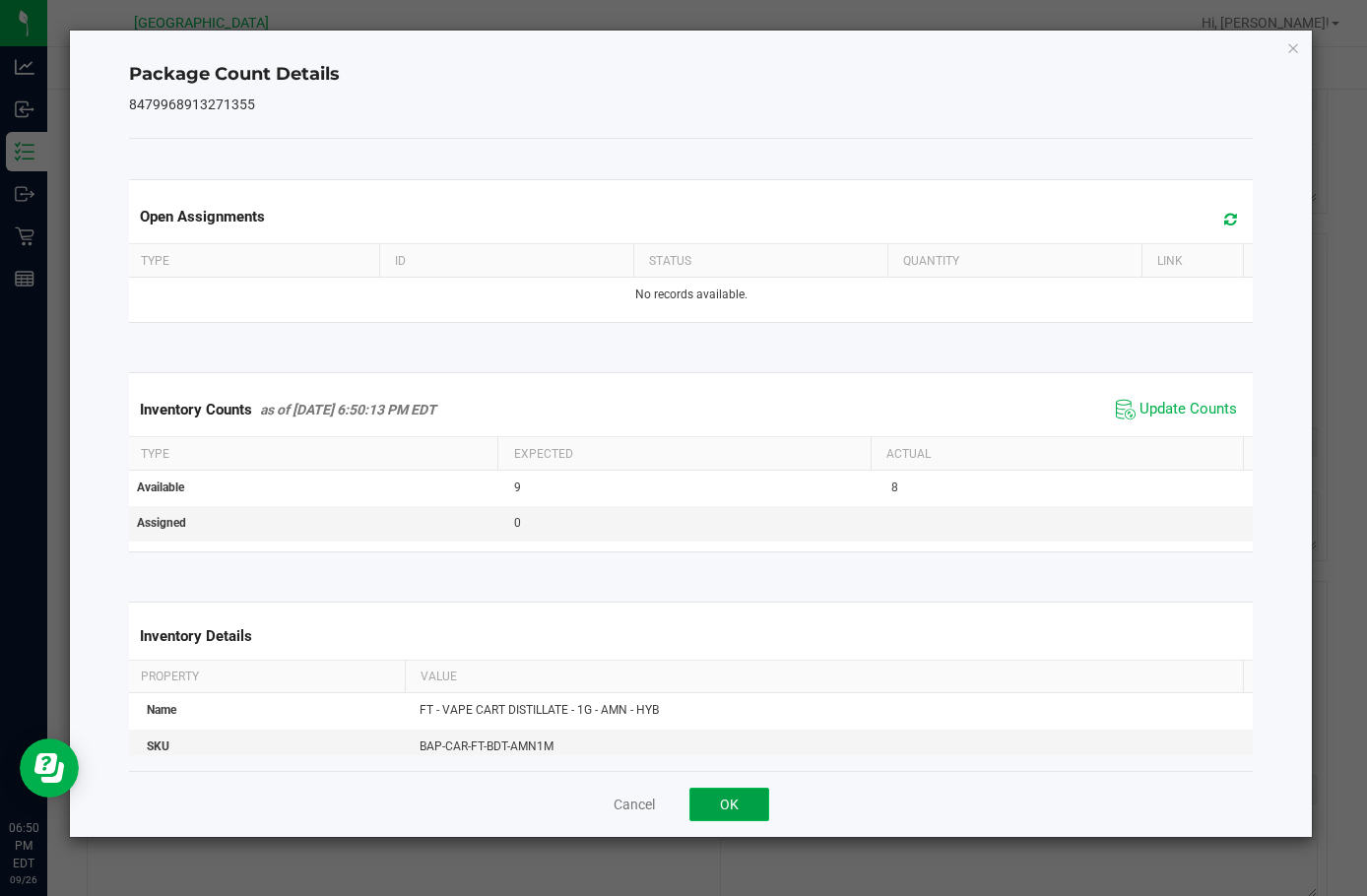
click at [727, 795] on button "OK" at bounding box center [730, 805] width 79 height 34
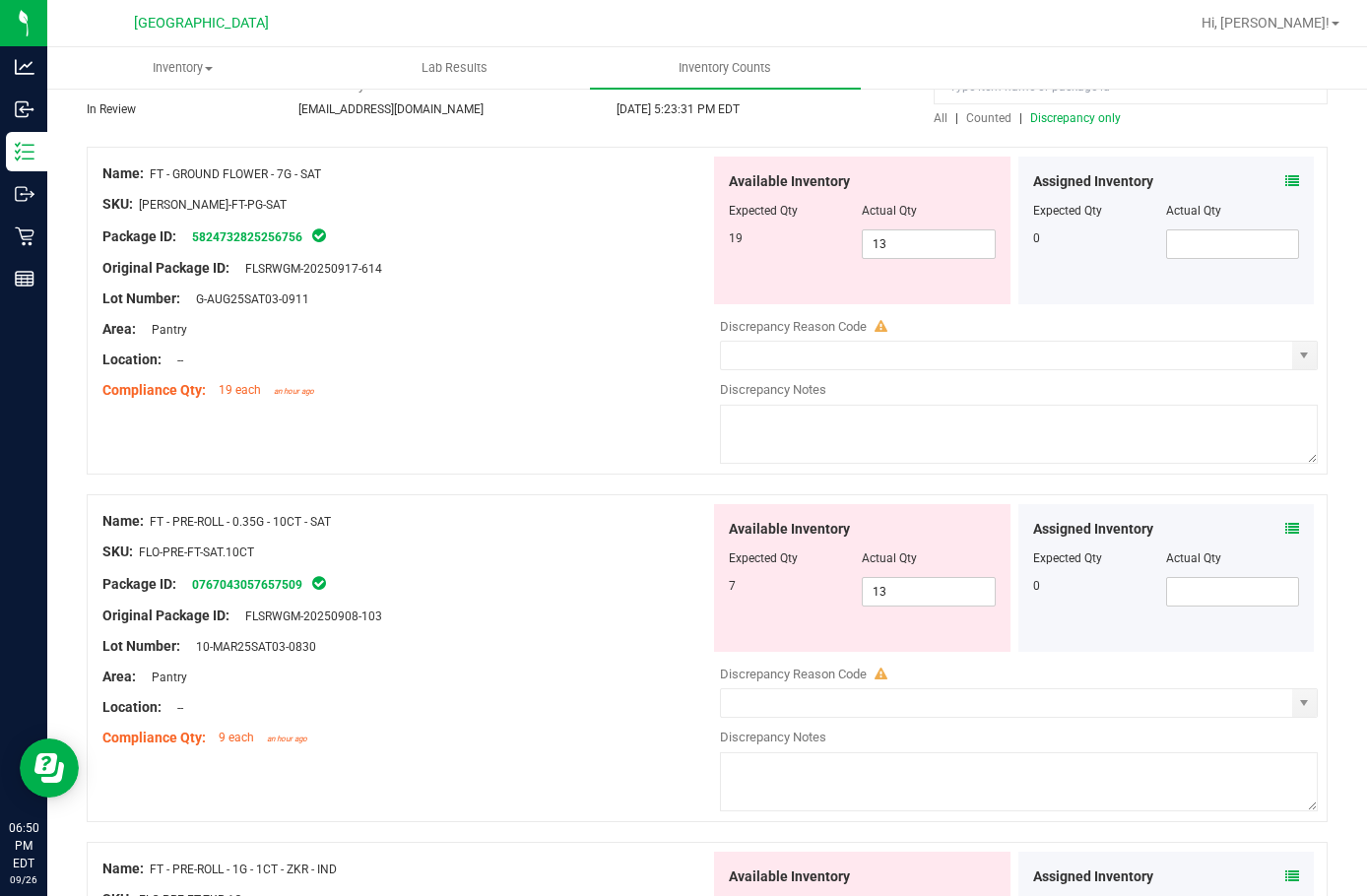
scroll to position [0, 0]
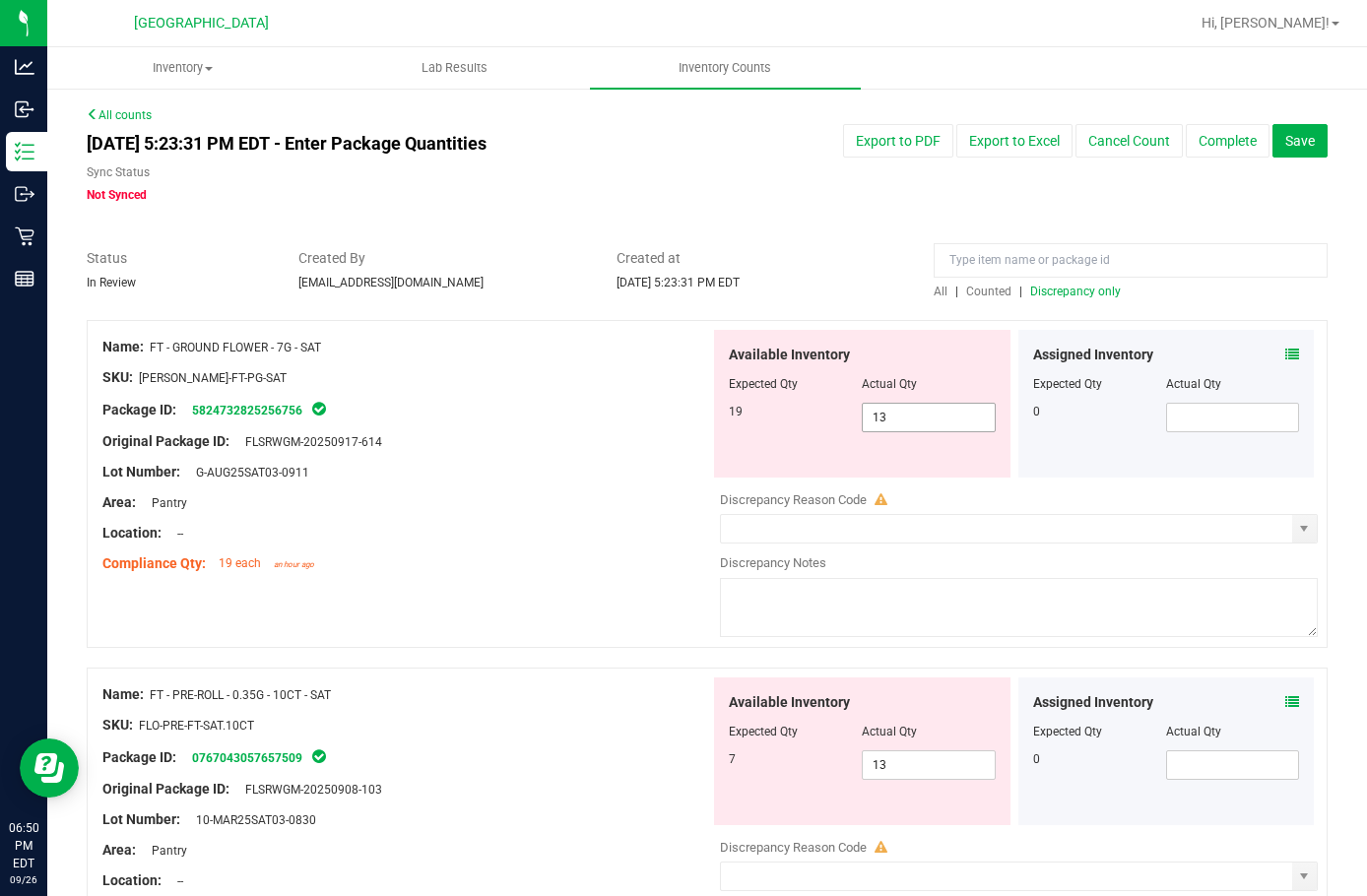
click at [917, 413] on span "13 13" at bounding box center [929, 417] width 133 height 30
click at [917, 413] on input "13" at bounding box center [929, 417] width 131 height 28
type input "19"
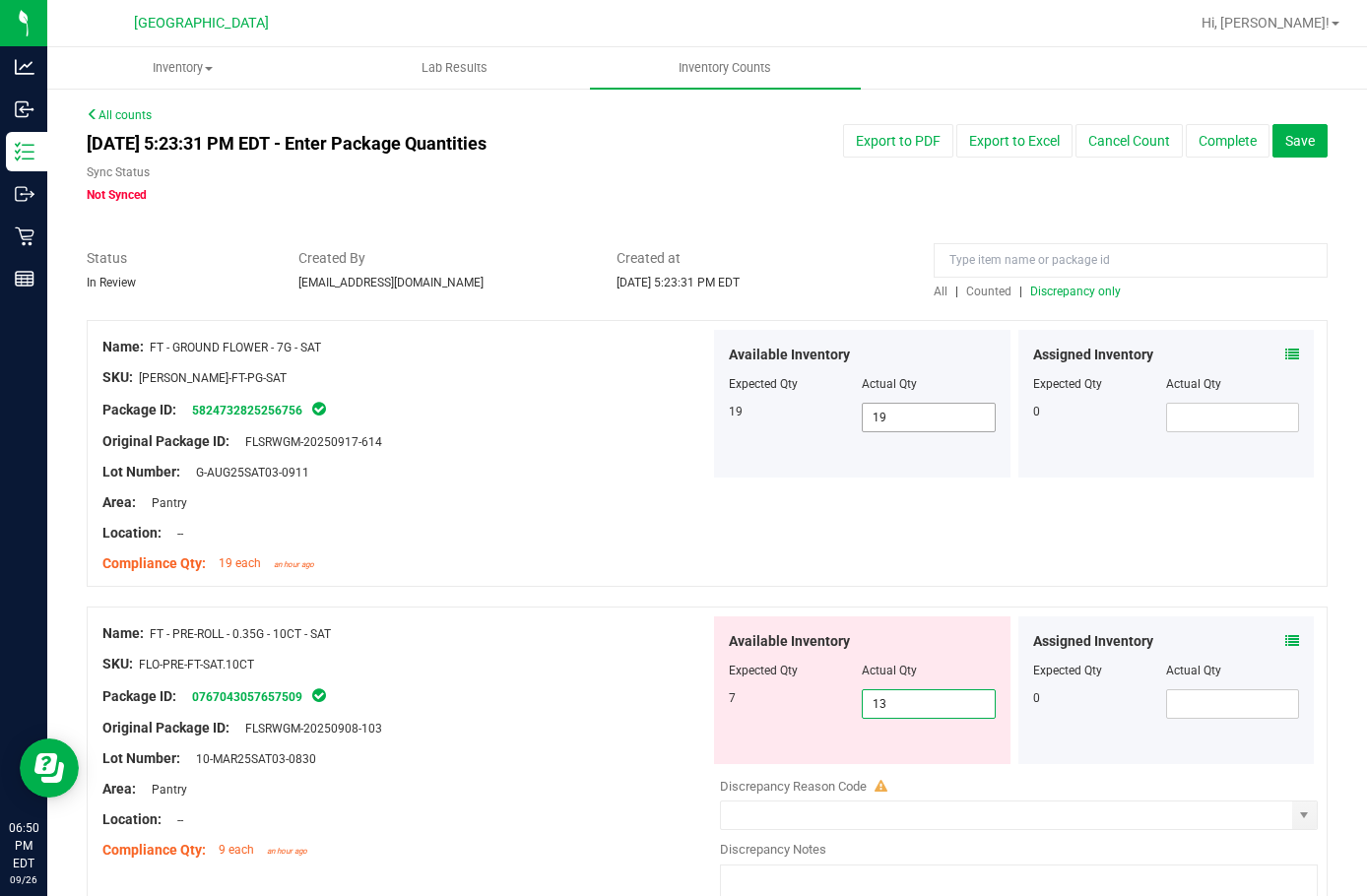
type input "3"
type input "7"
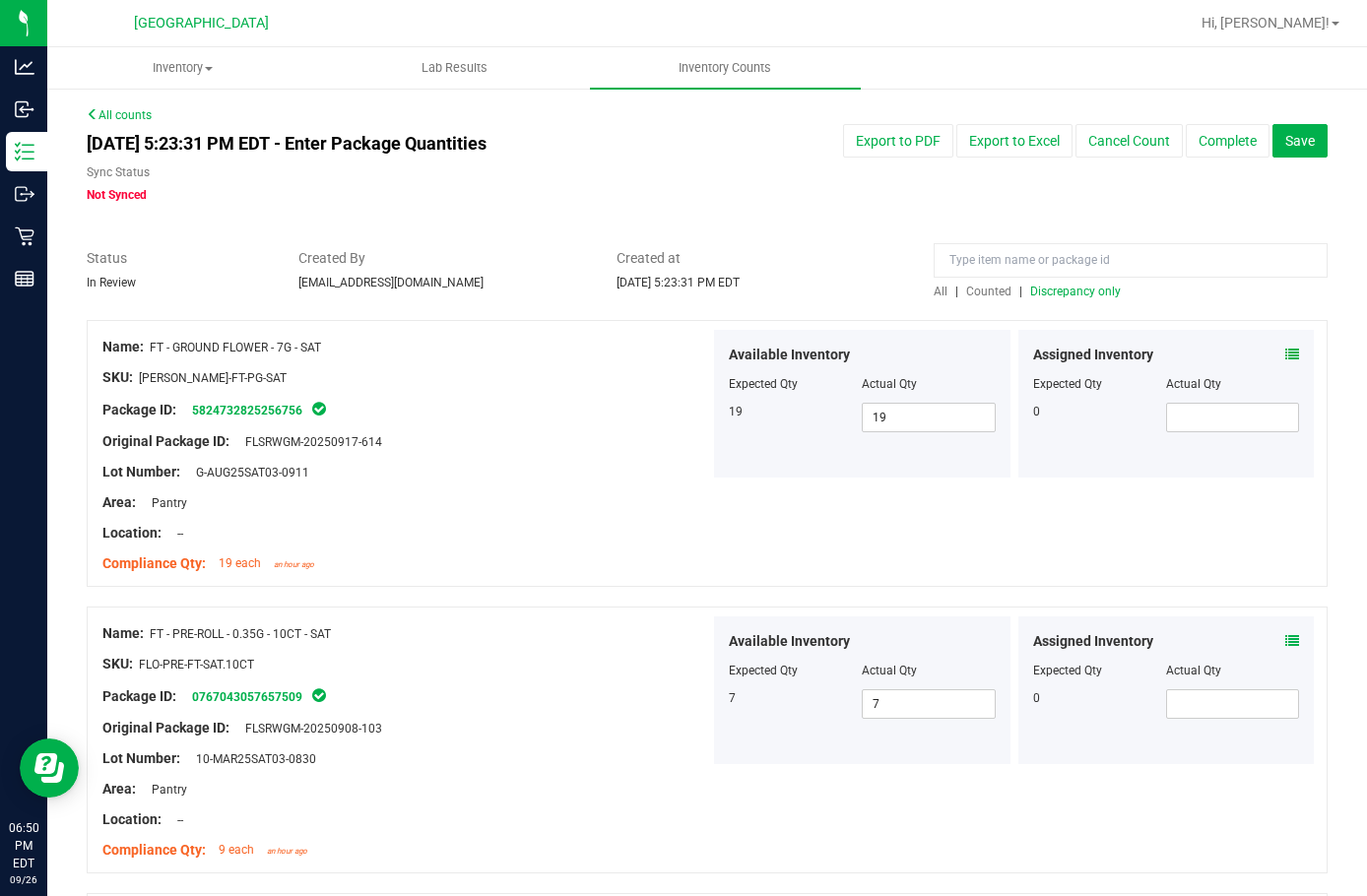
click at [1068, 284] on span "Discrepancy only" at bounding box center [1076, 291] width 90 height 14
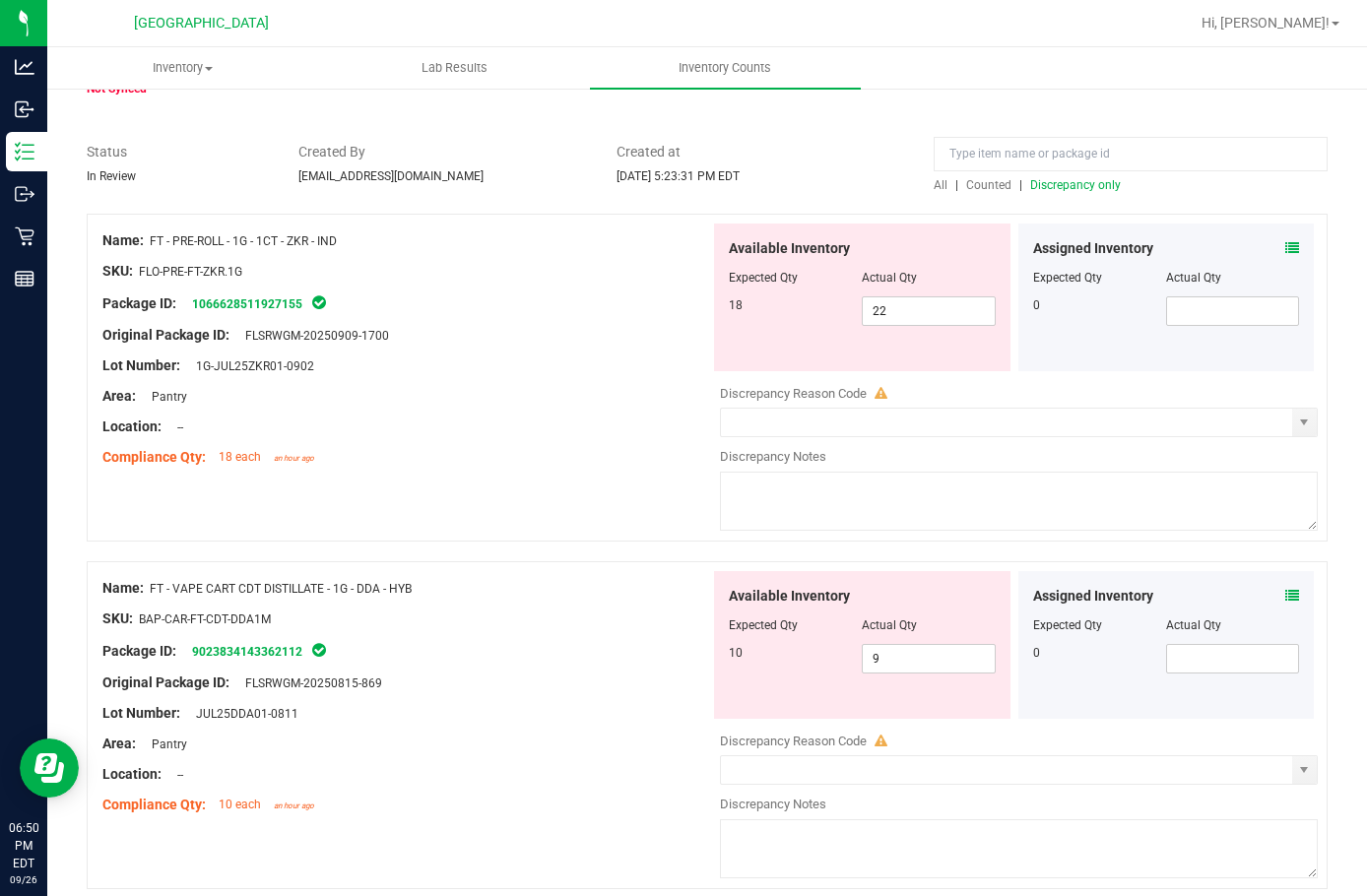
scroll to position [98, 0]
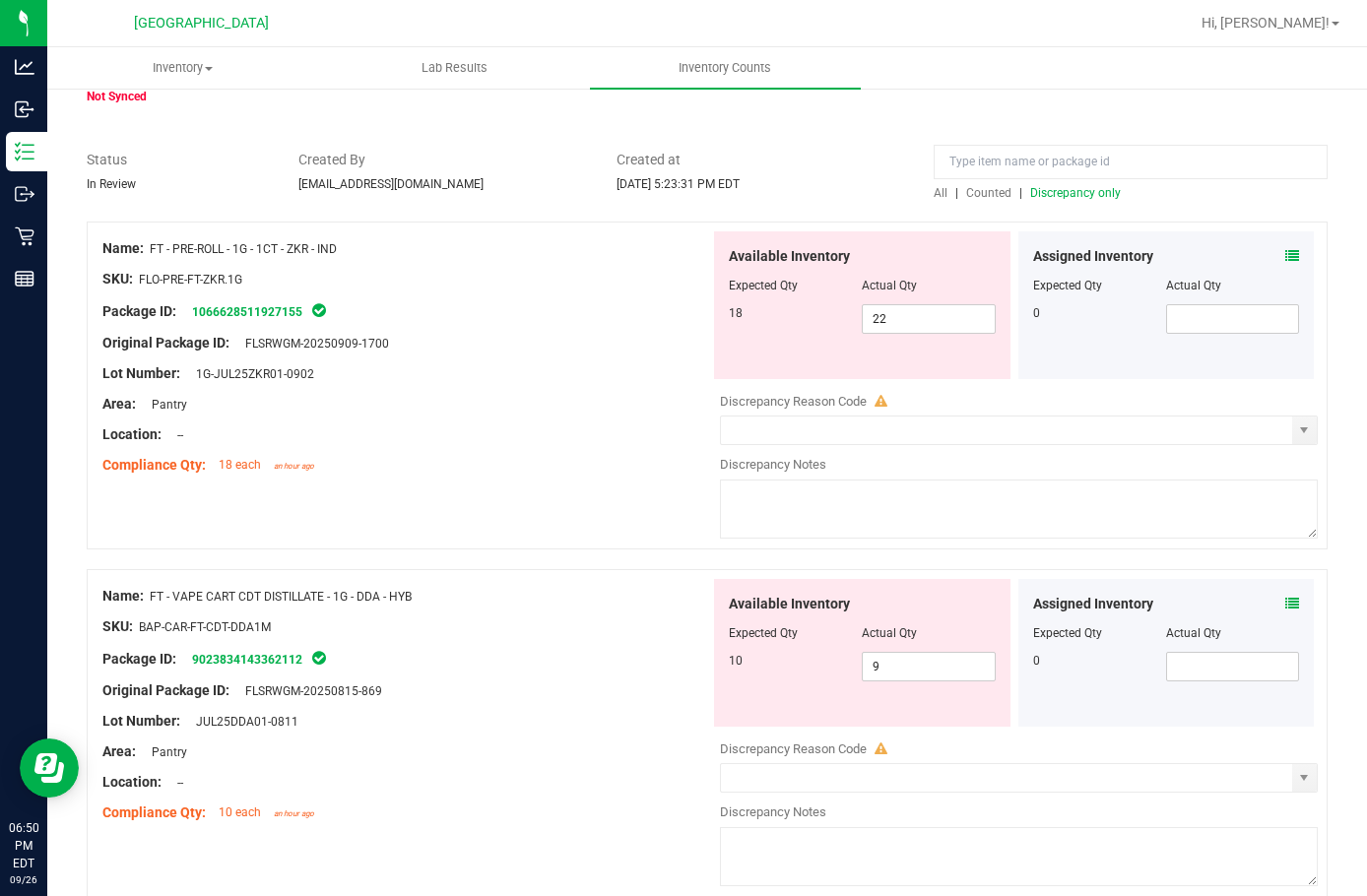
click at [1286, 257] on icon at bounding box center [1293, 256] width 14 height 14
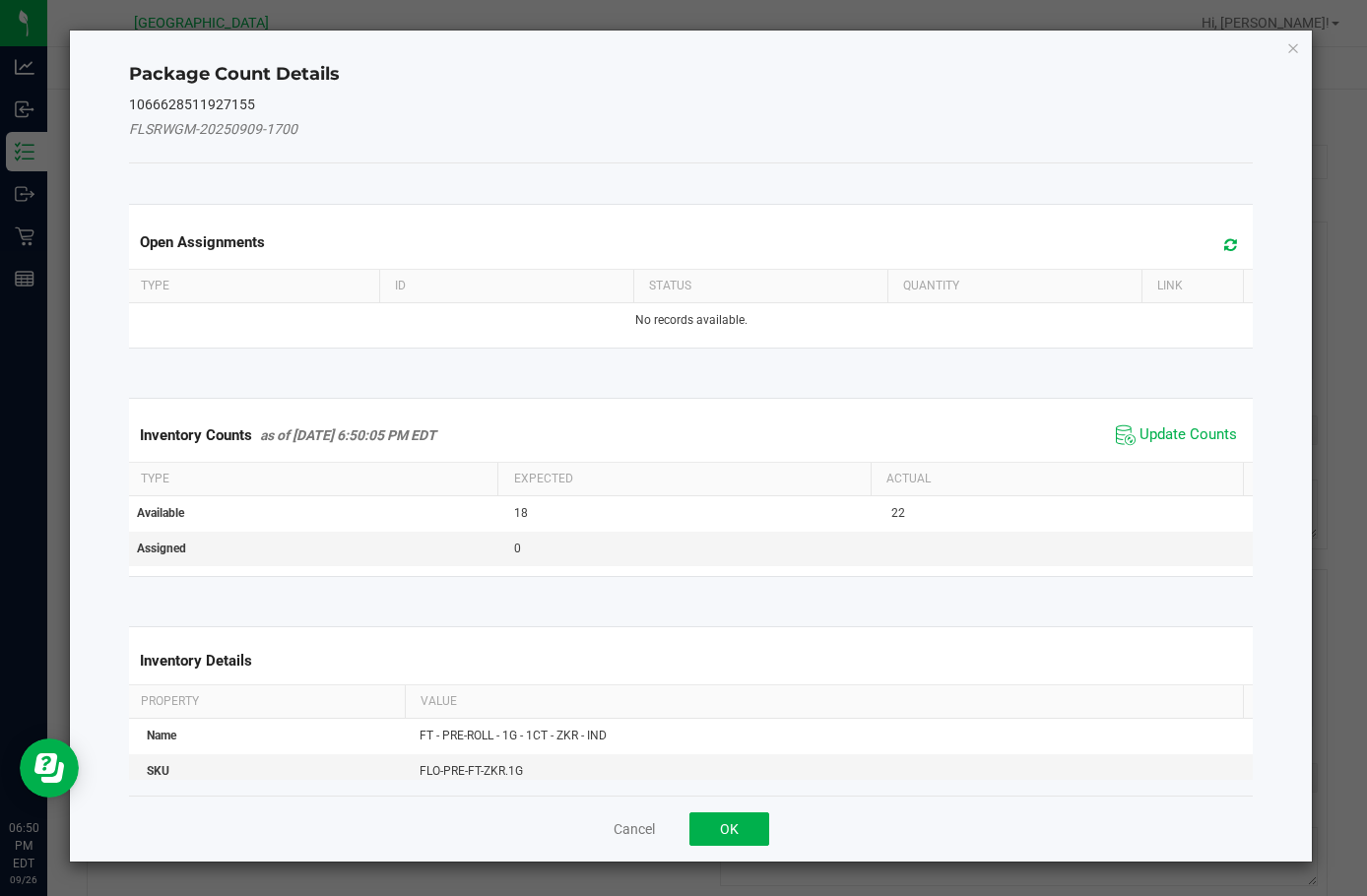
click at [1133, 448] on span "Update Counts" at bounding box center [1177, 435] width 131 height 30
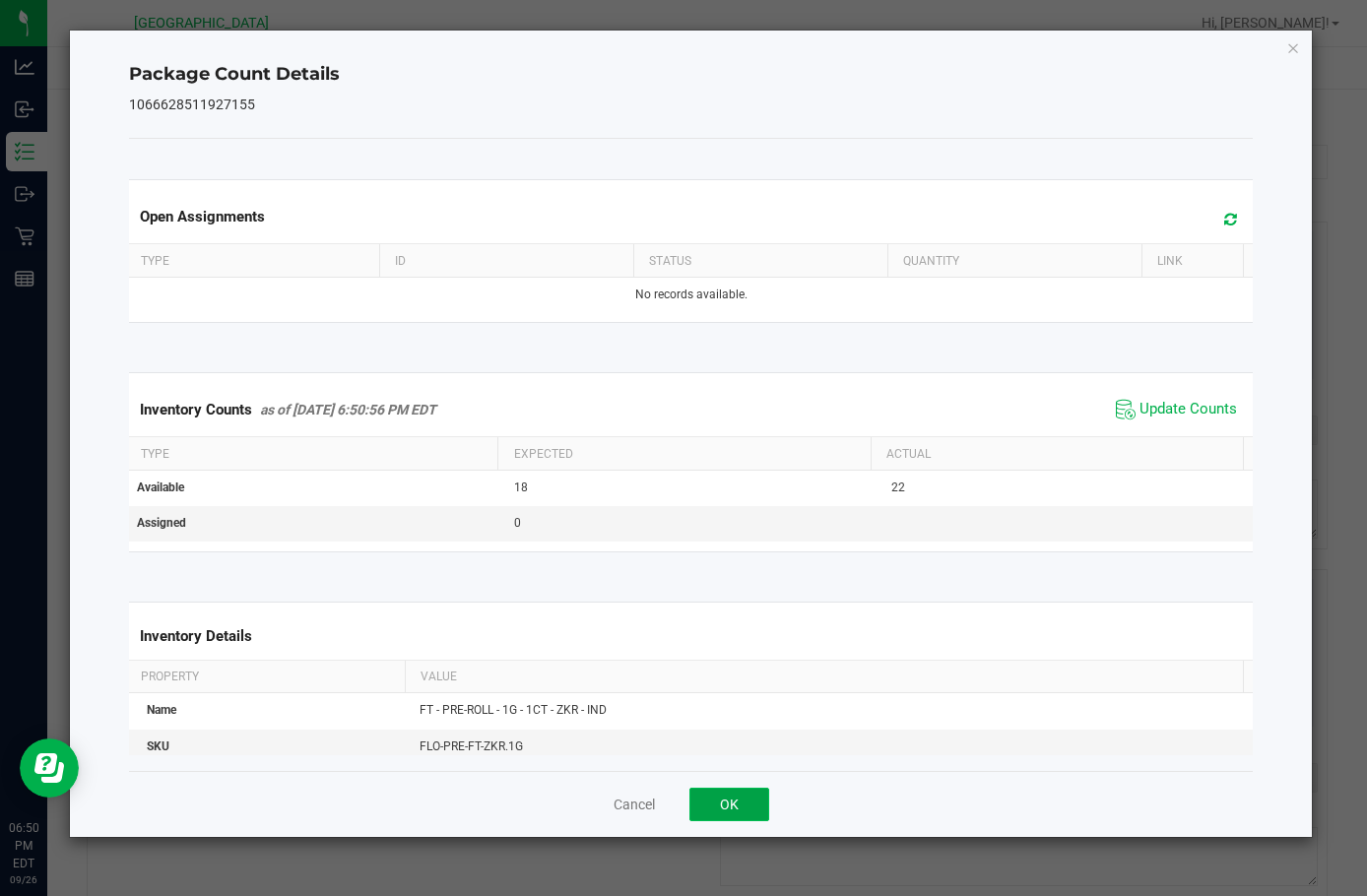
click at [724, 808] on button "OK" at bounding box center [730, 805] width 79 height 34
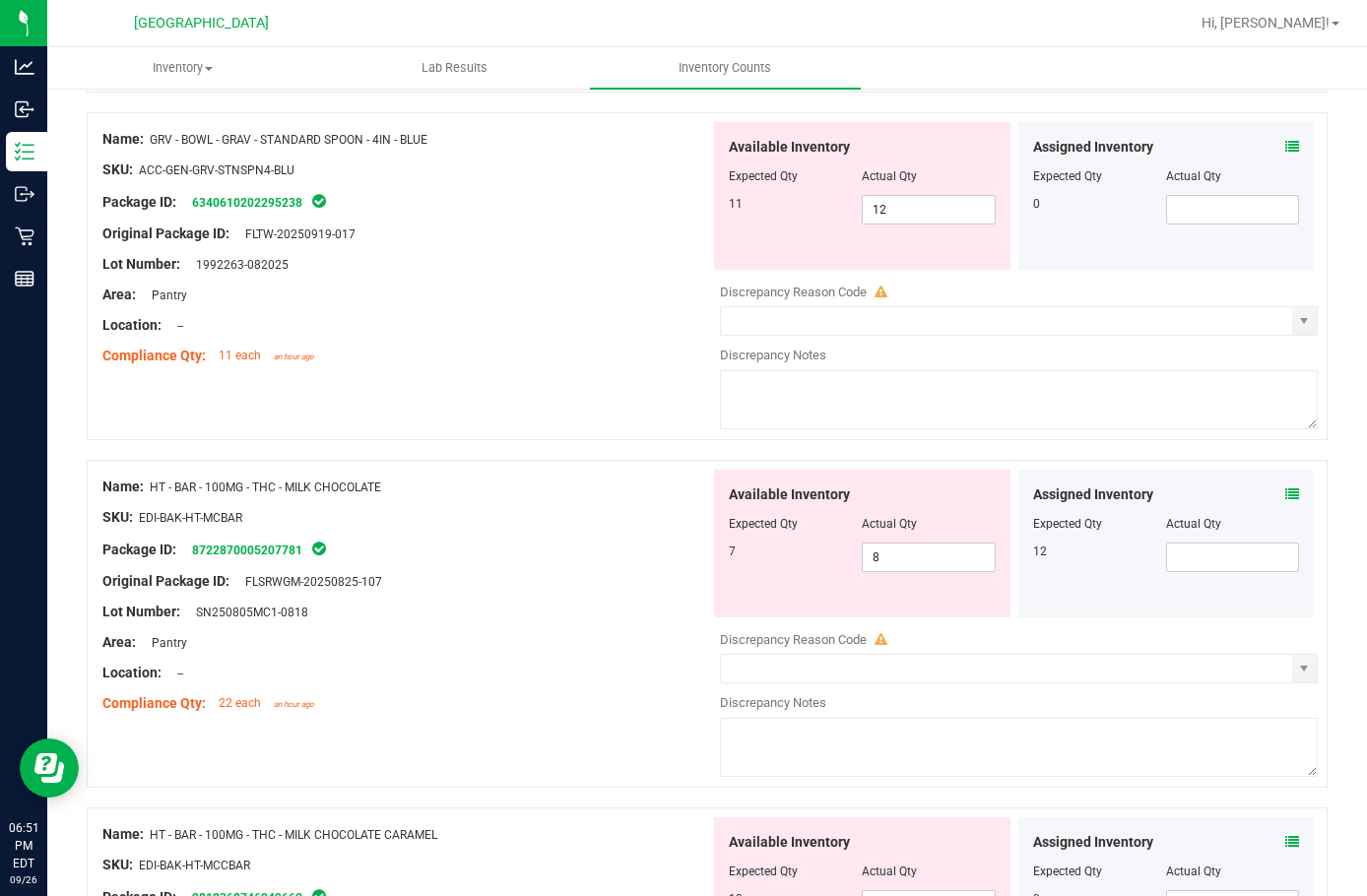
scroll to position [1970, 0]
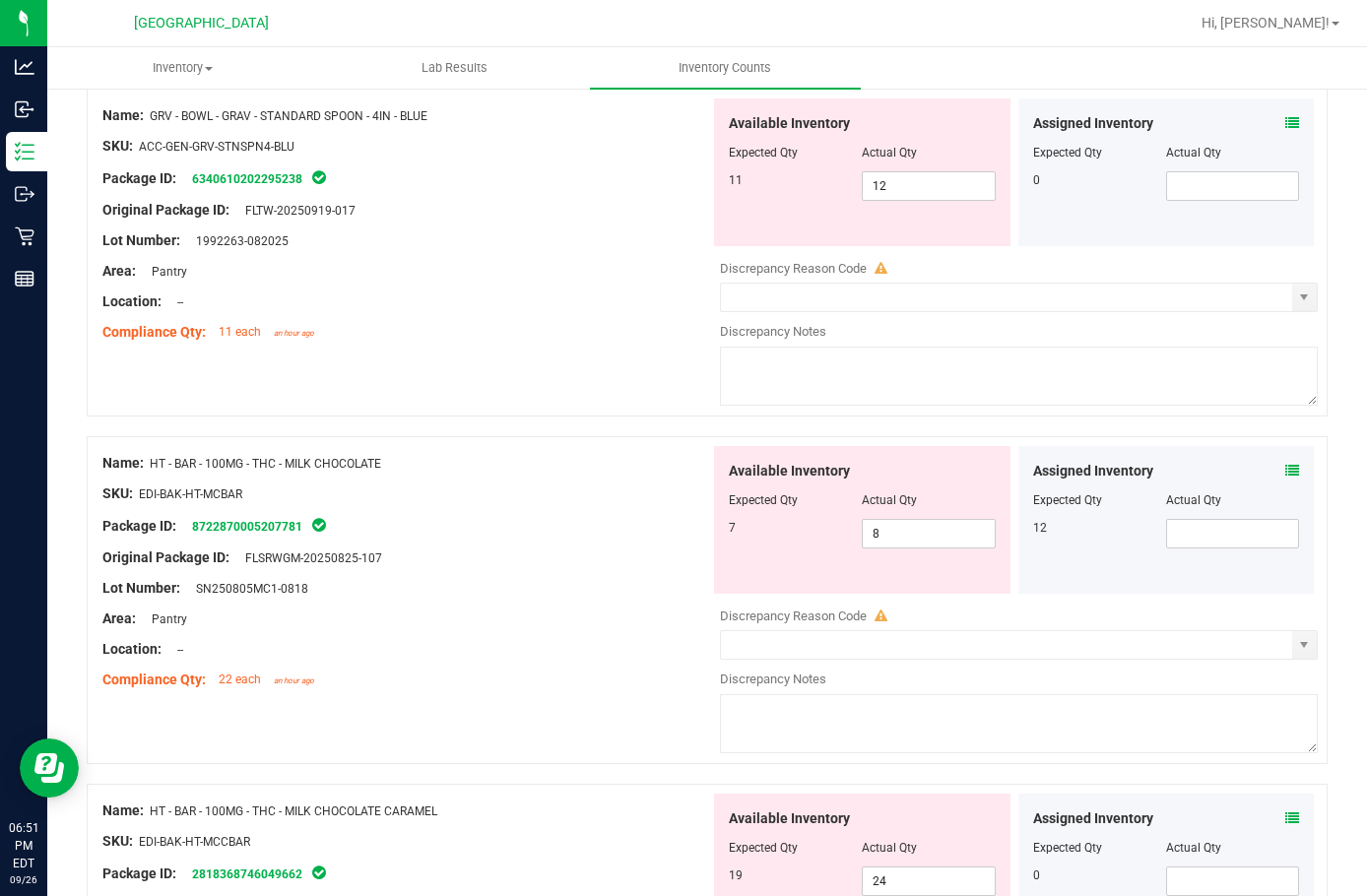
click at [519, 217] on div "Original Package ID: FLTW-20250919-017" at bounding box center [405, 210] width 608 height 21
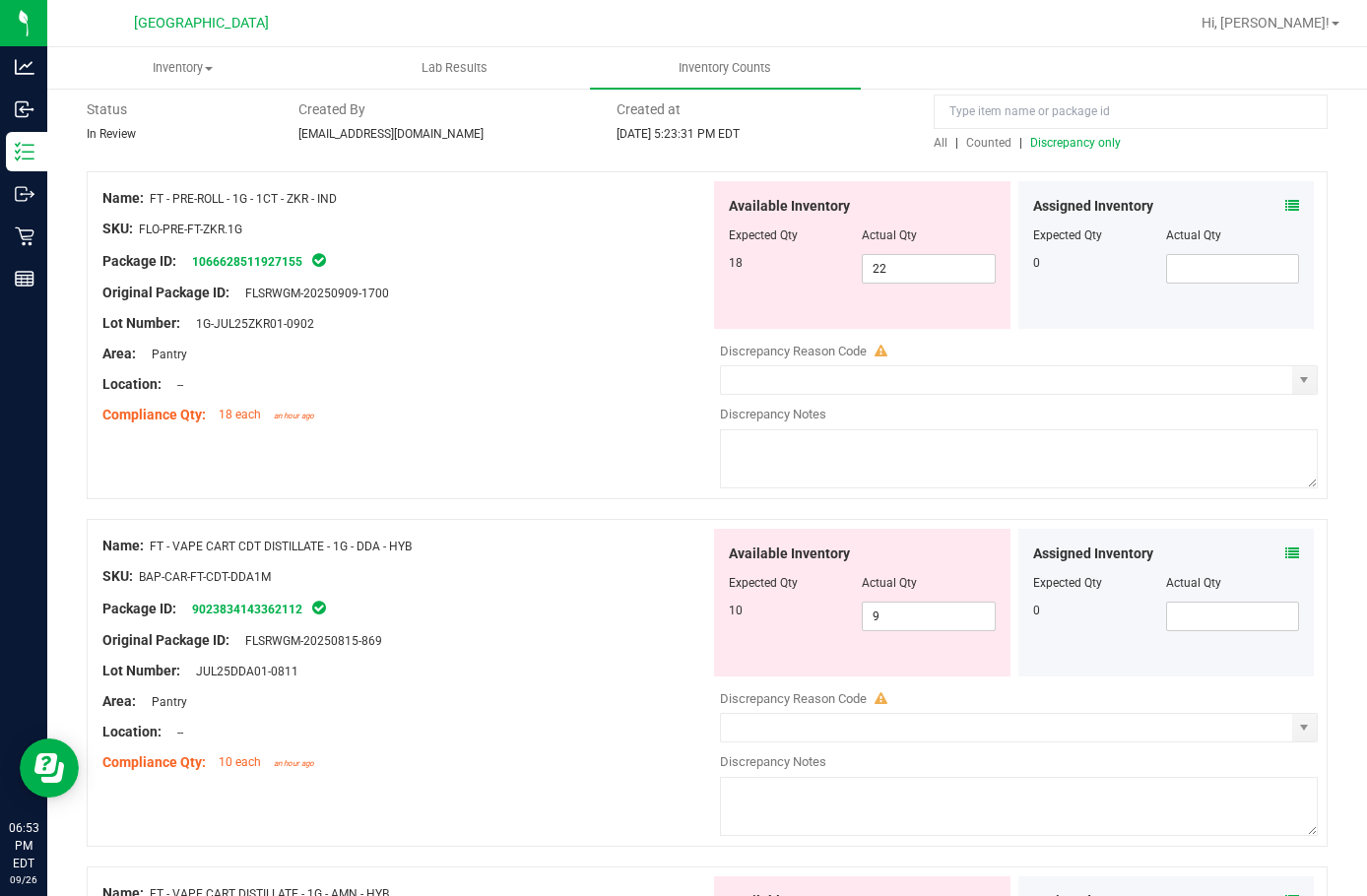
scroll to position [0, 0]
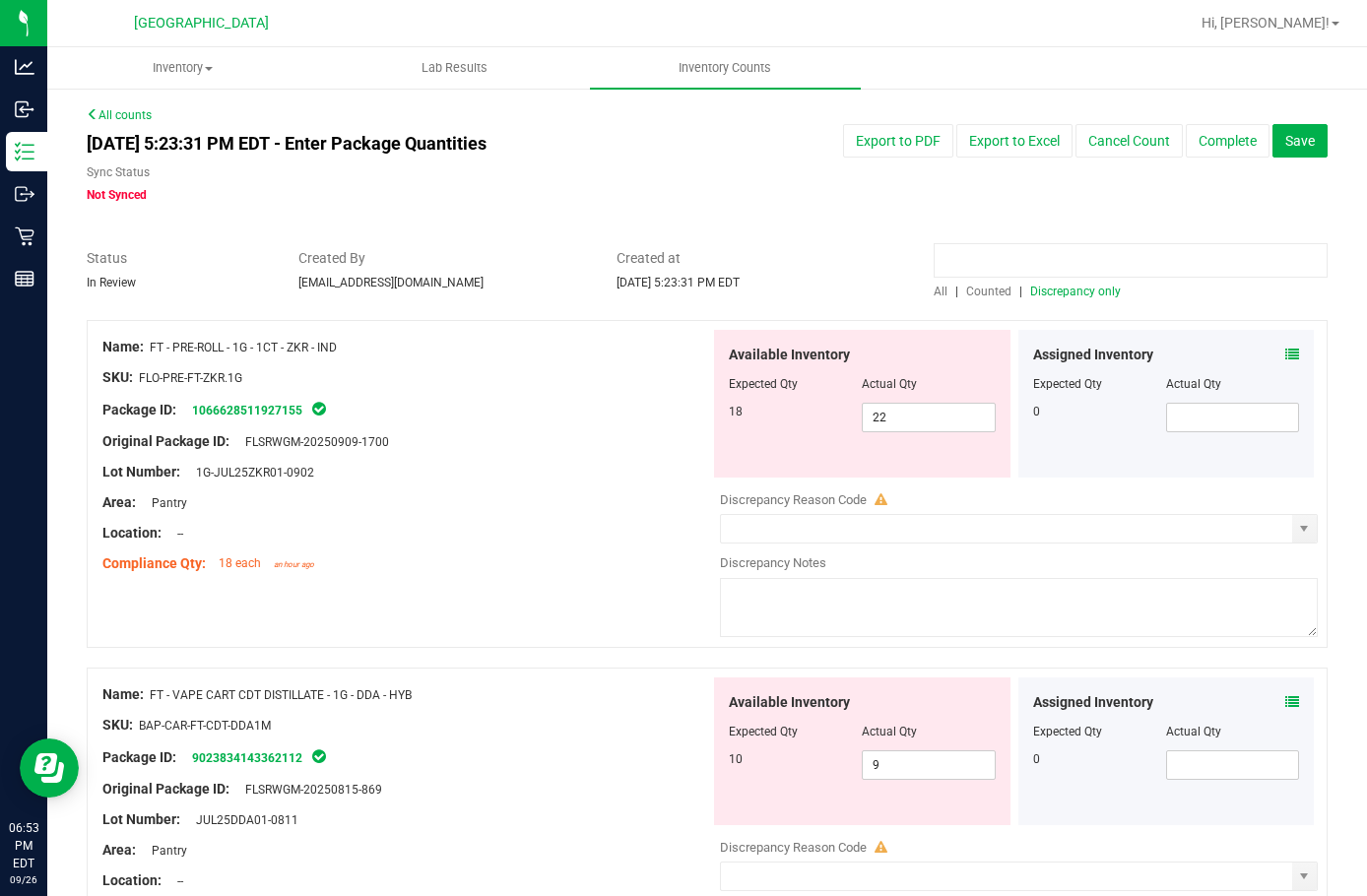
click at [956, 263] on input at bounding box center [1131, 260] width 395 height 35
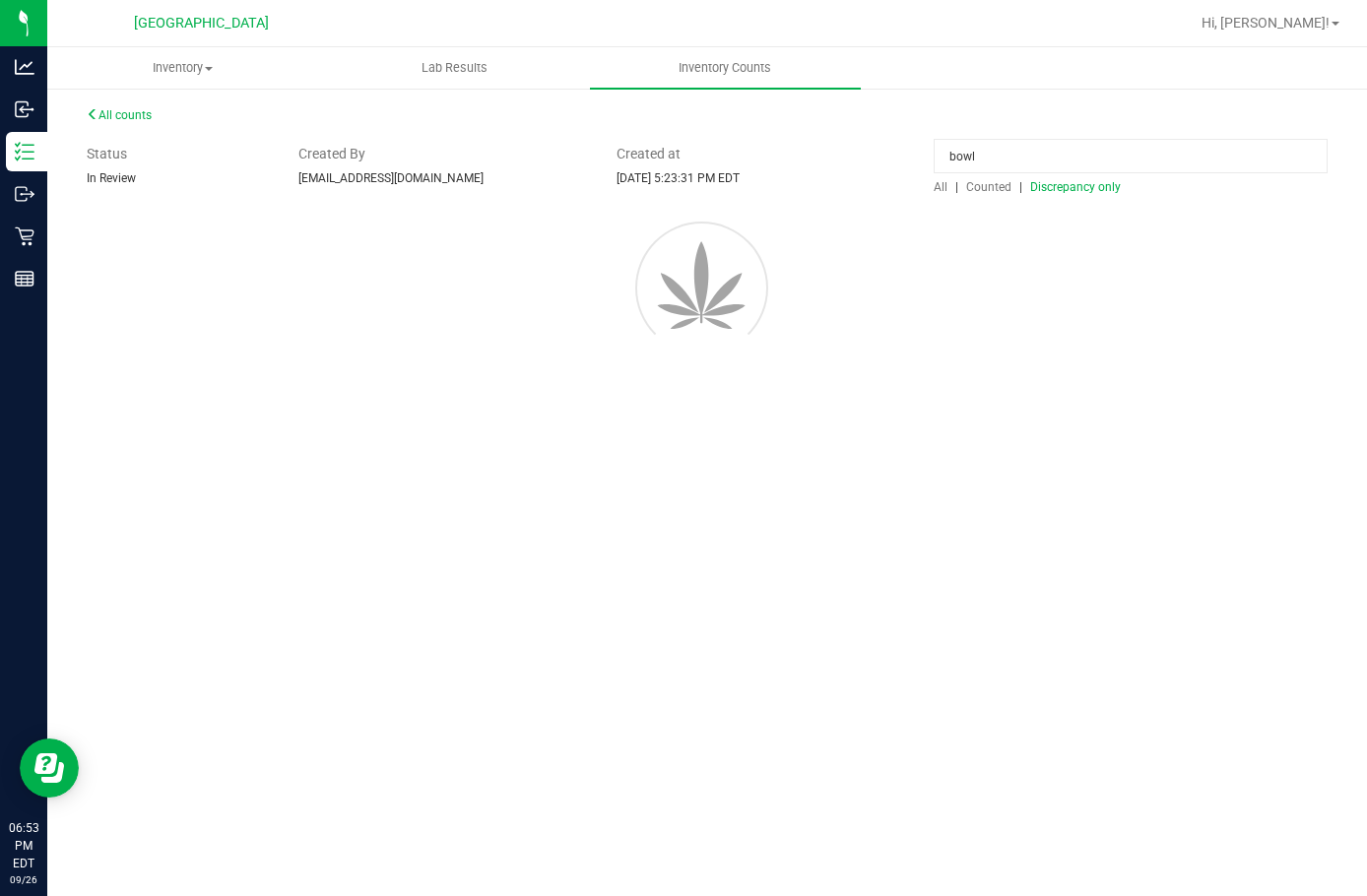
type input "bowl"
click at [972, 194] on span "Counted" at bounding box center [989, 187] width 46 height 14
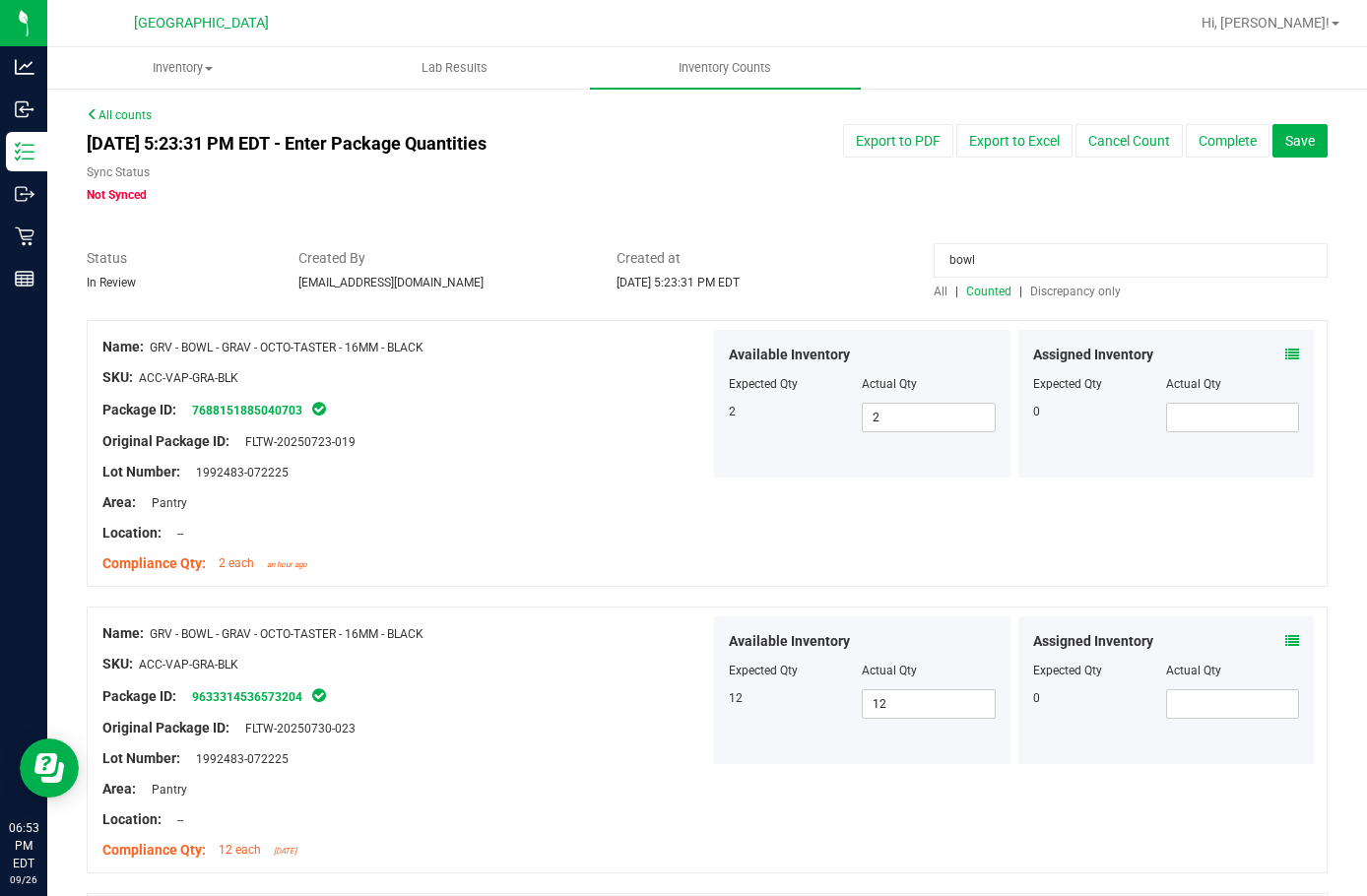
click at [923, 293] on div "bowl All | Counted | Discrepancy only" at bounding box center [1130, 274] width 423 height 53
click at [935, 292] on span "All" at bounding box center [941, 291] width 14 height 14
click at [1076, 285] on span "Discrepancy only" at bounding box center [1076, 291] width 90 height 14
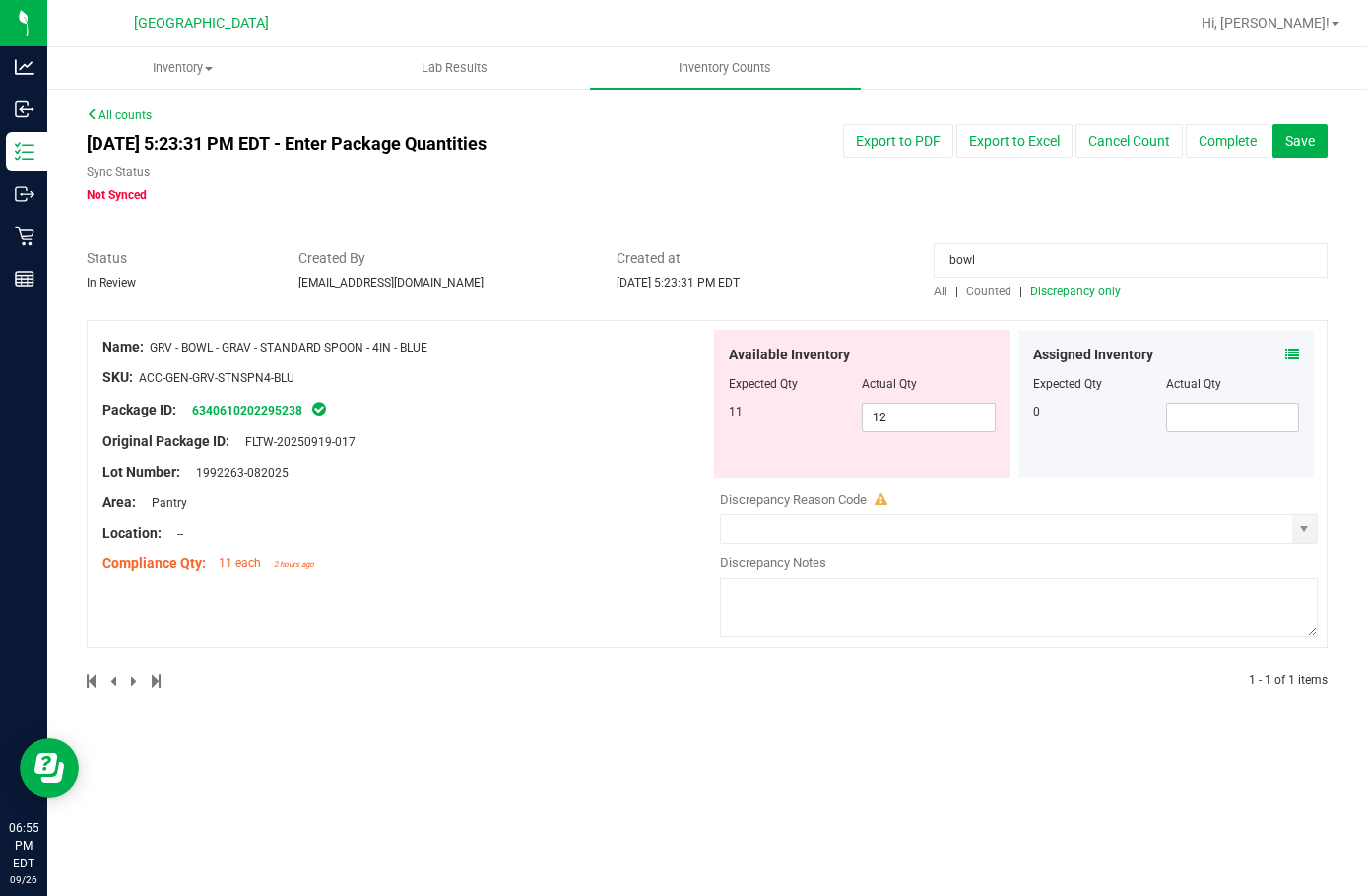
click at [983, 285] on span "Counted" at bounding box center [989, 291] width 46 height 14
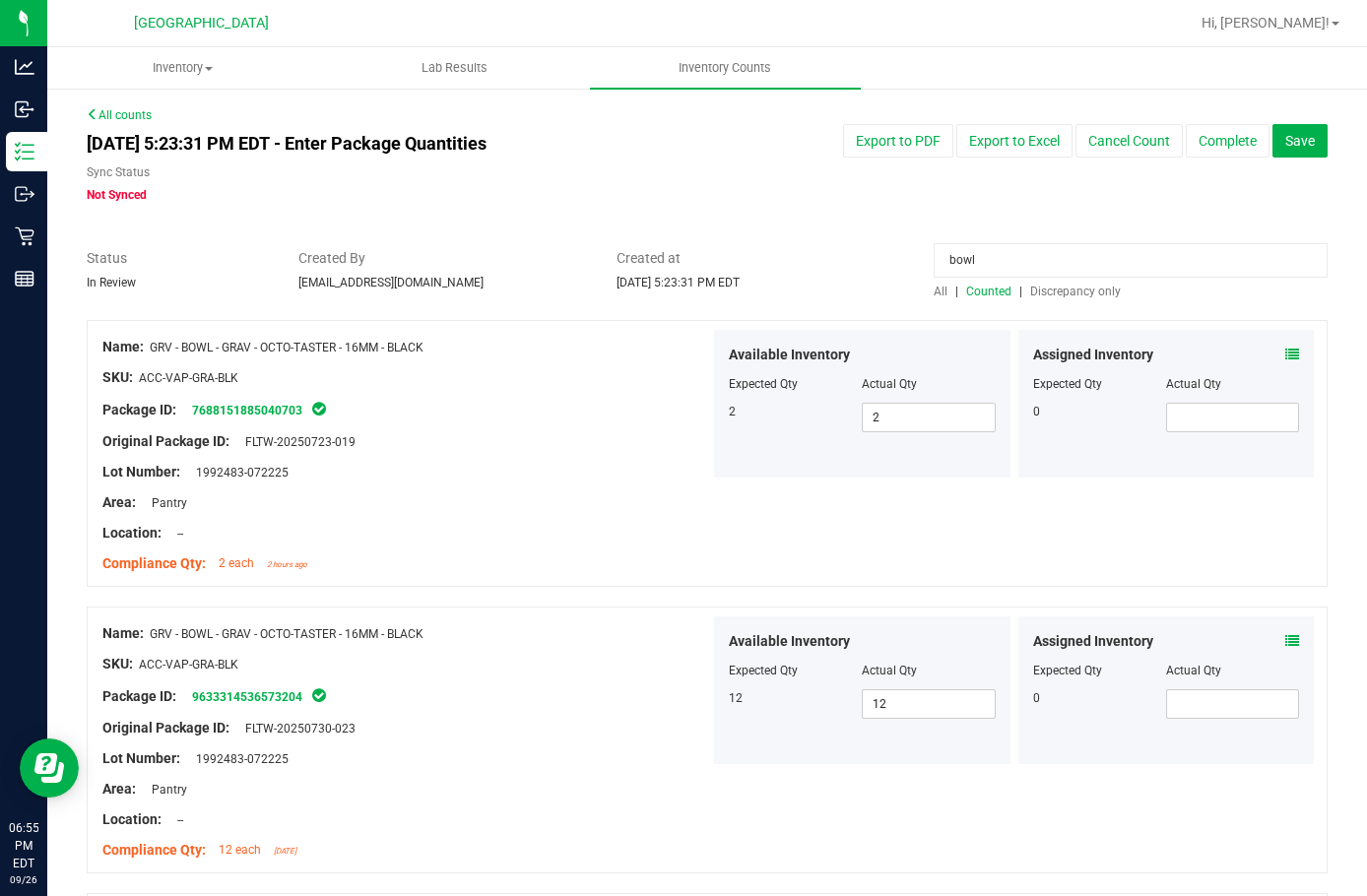
click at [1034, 291] on span "Discrepancy only" at bounding box center [1076, 291] width 90 height 14
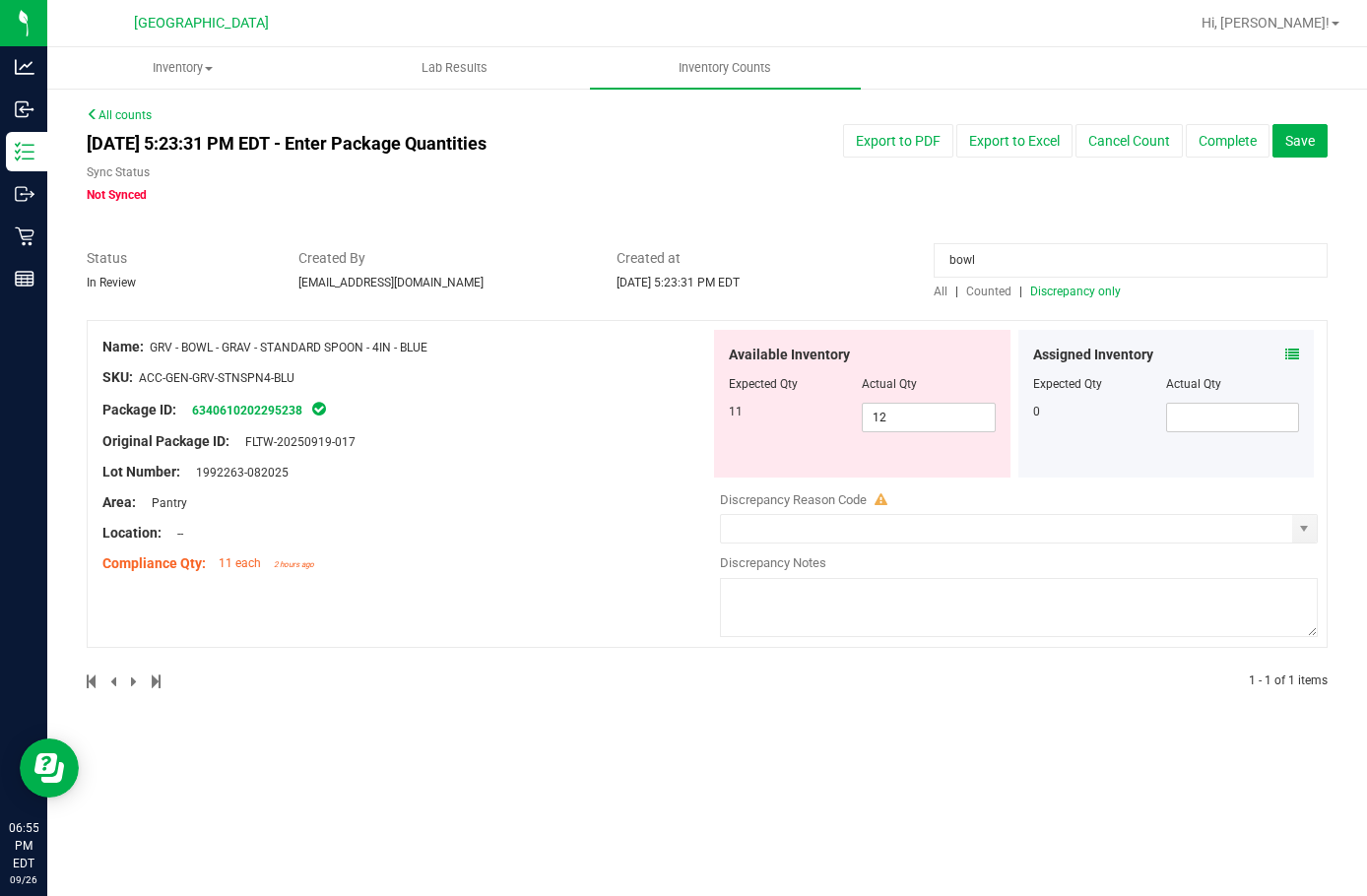
click at [1040, 246] on input "bowl" at bounding box center [1131, 260] width 395 height 35
click at [1041, 247] on input "bowl" at bounding box center [1131, 260] width 395 height 35
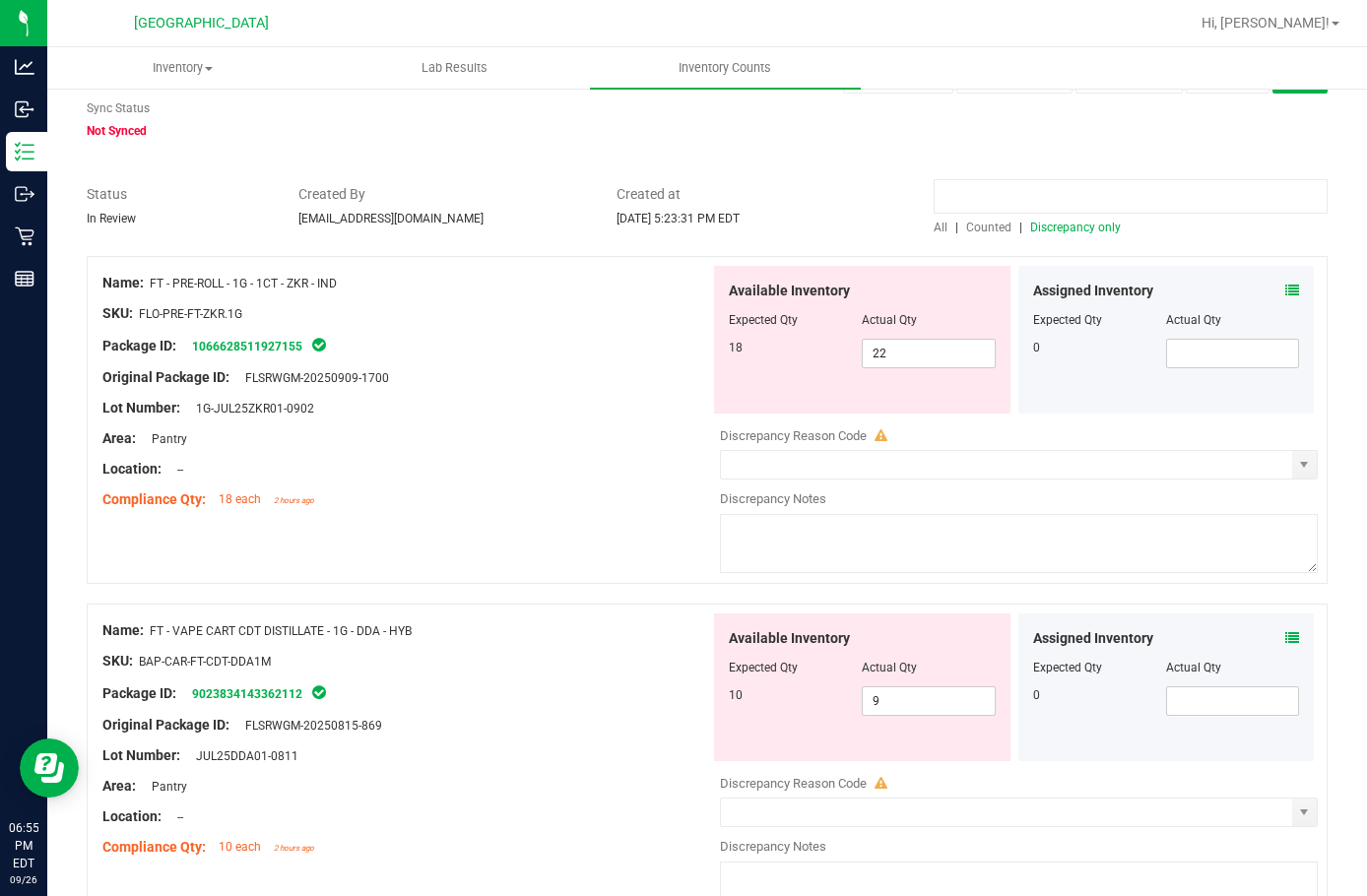
scroll to position [98, 0]
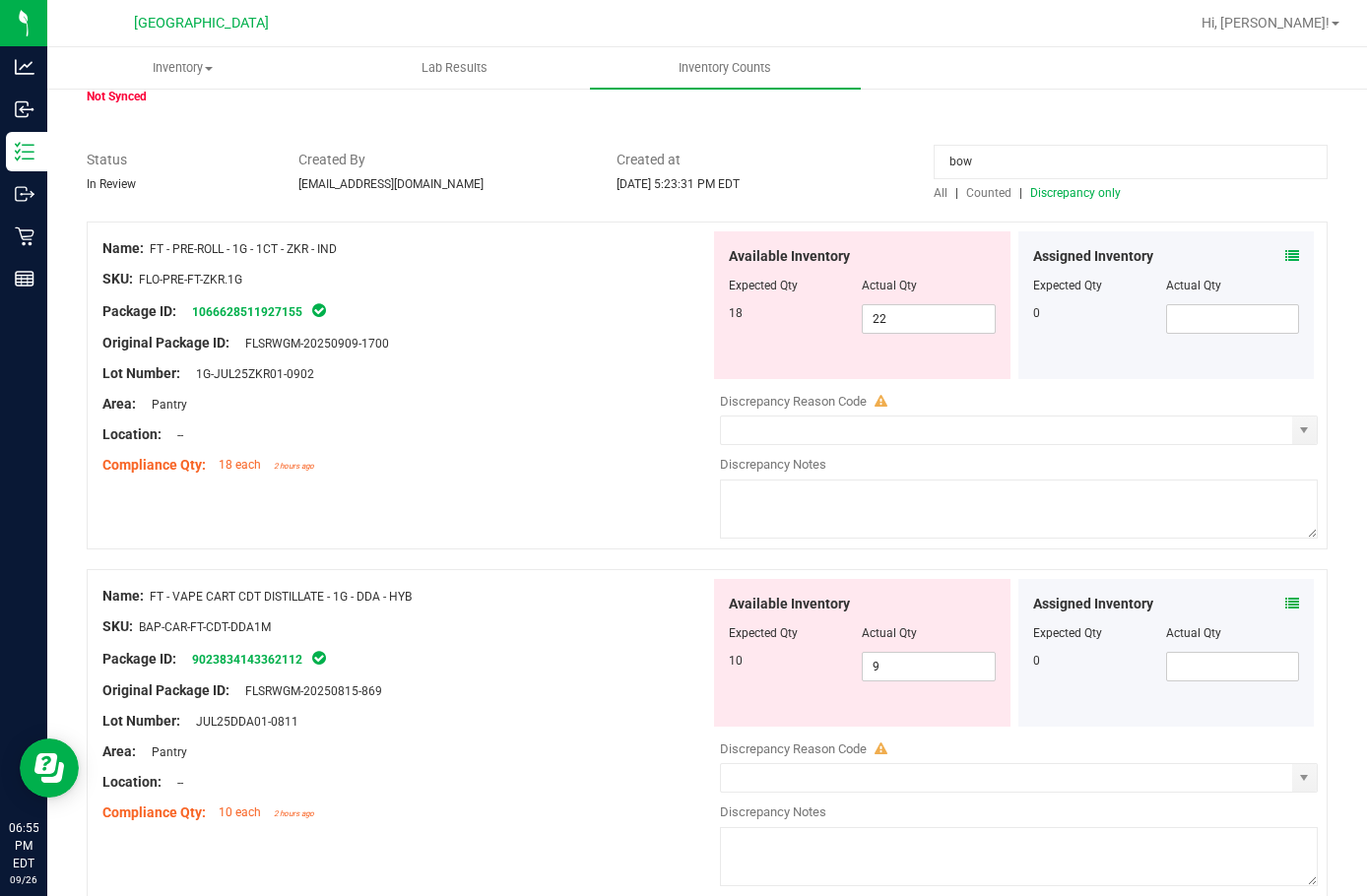
type input "bowl"
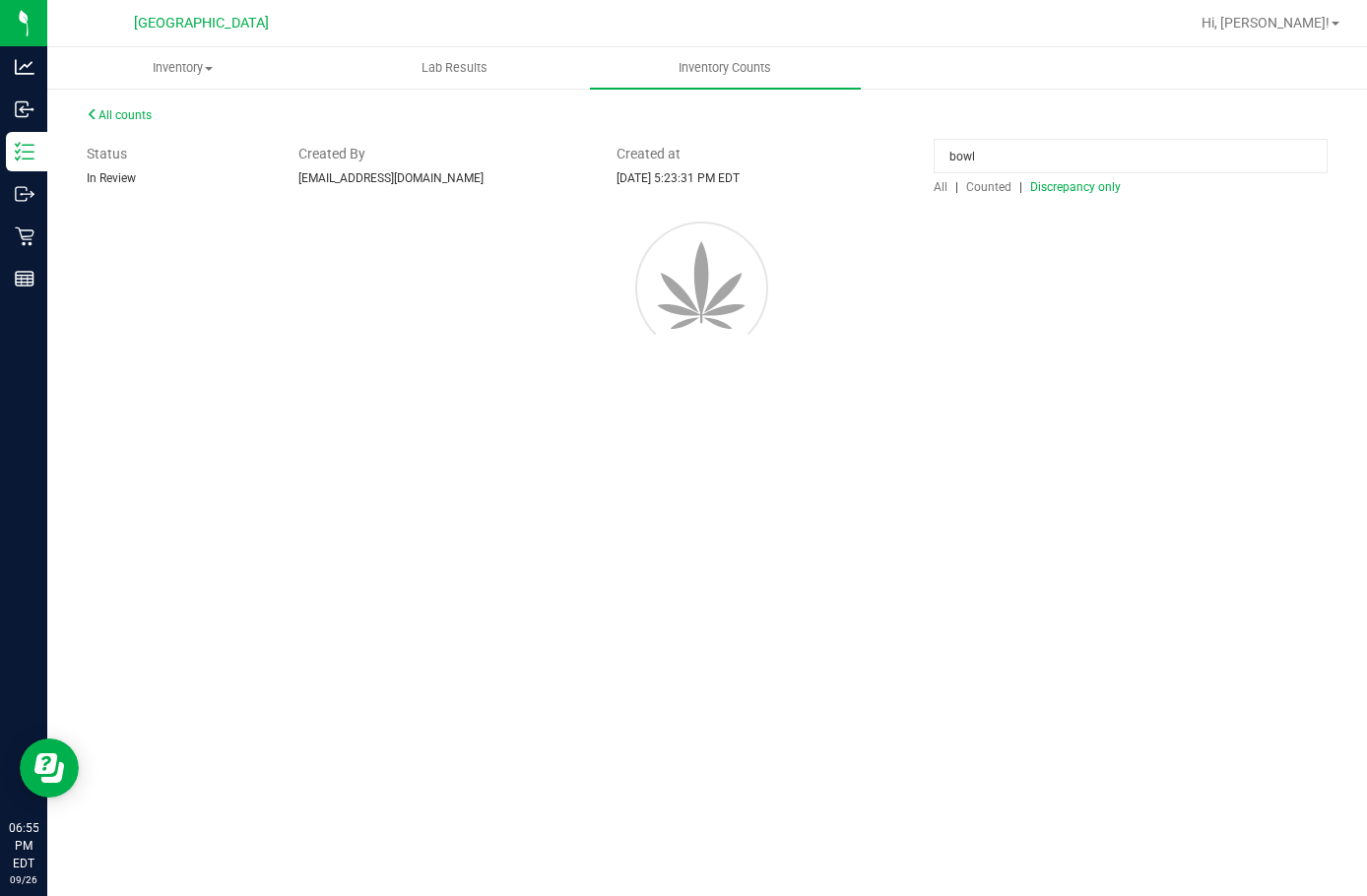
scroll to position [0, 0]
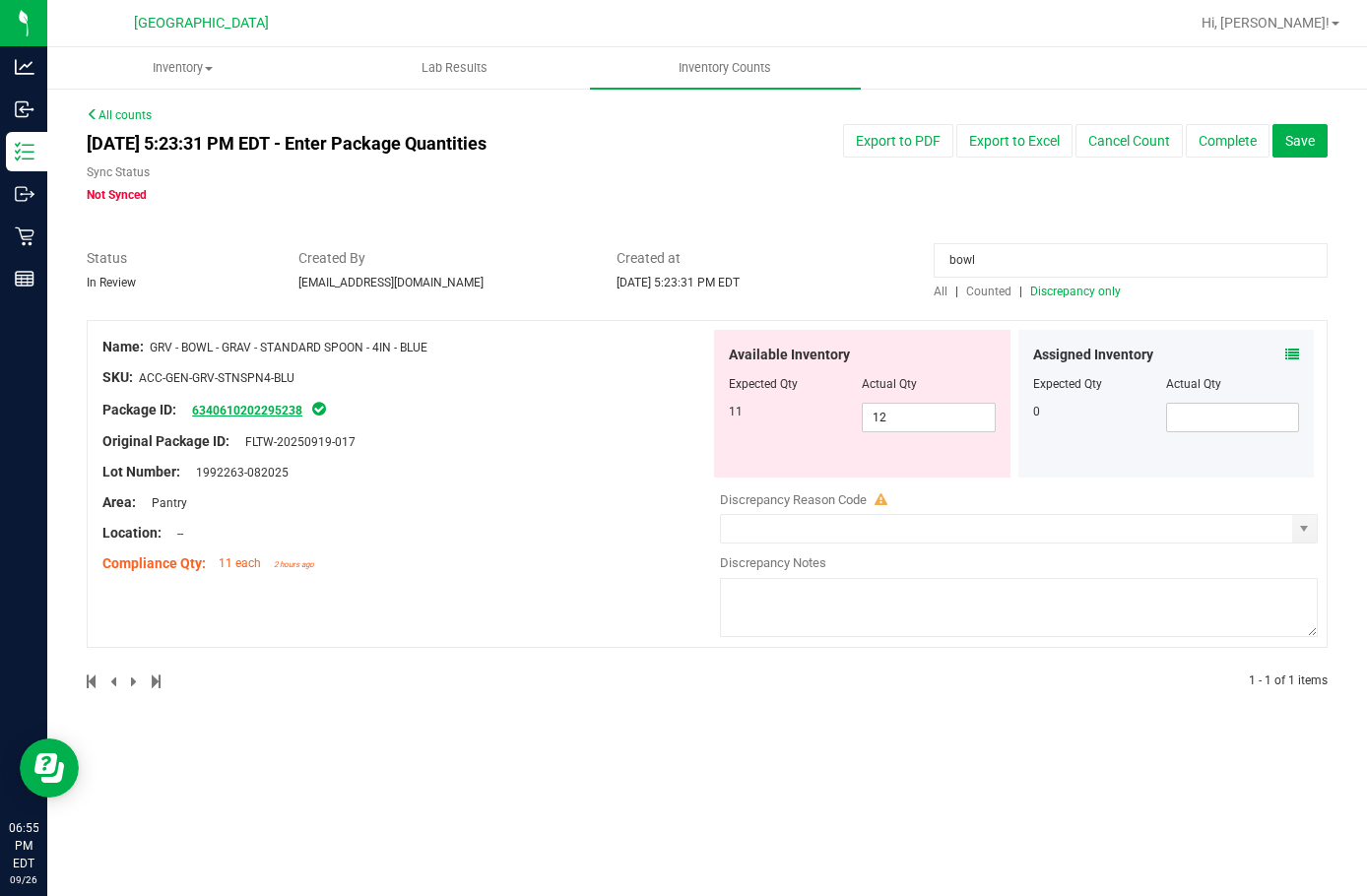
click at [223, 408] on link "6340610202295238" at bounding box center [247, 410] width 110 height 14
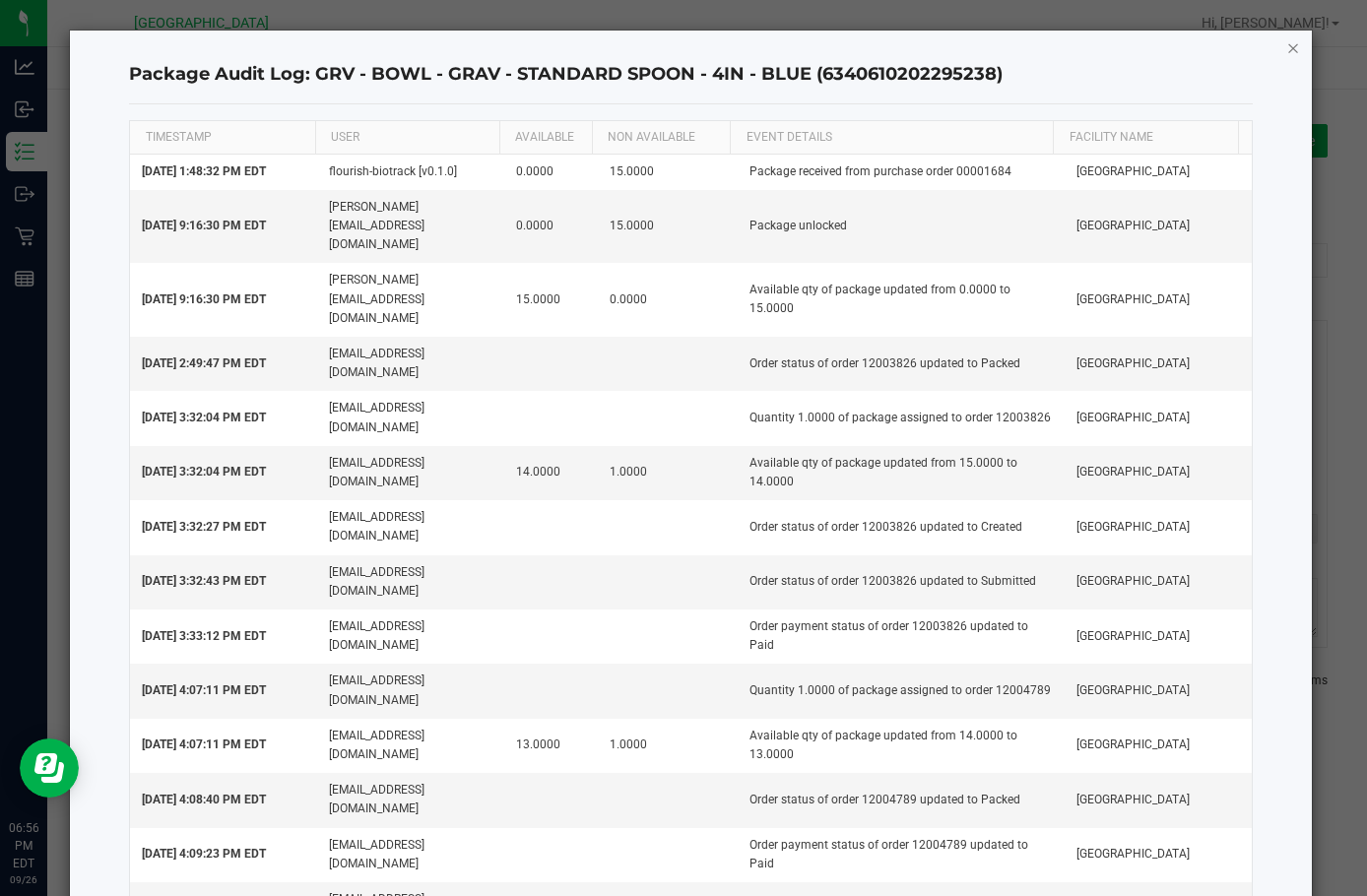
click at [1287, 48] on icon "button" at bounding box center [1294, 48] width 14 height 24
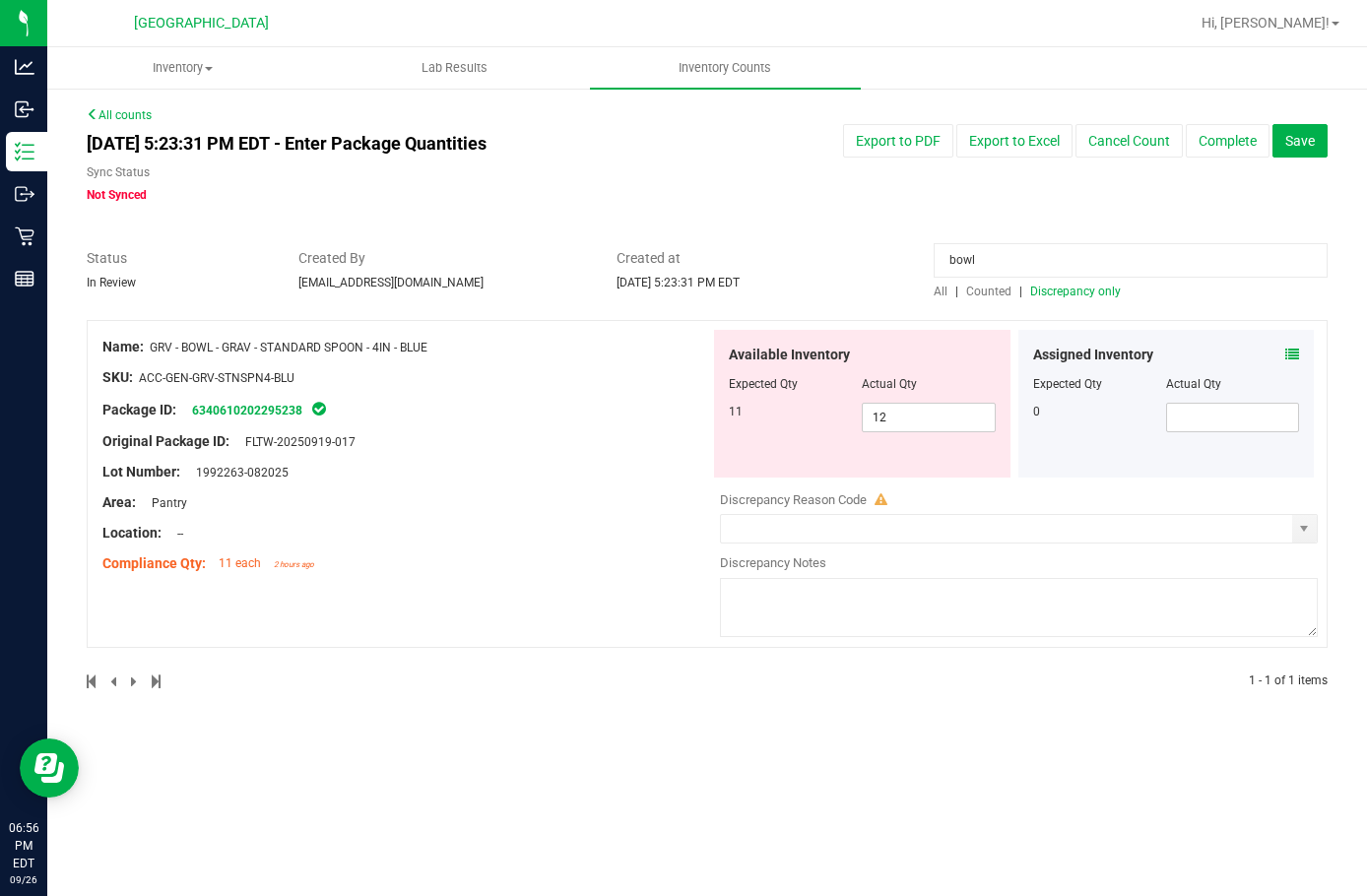
click at [1029, 273] on input "bowl" at bounding box center [1131, 260] width 395 height 35
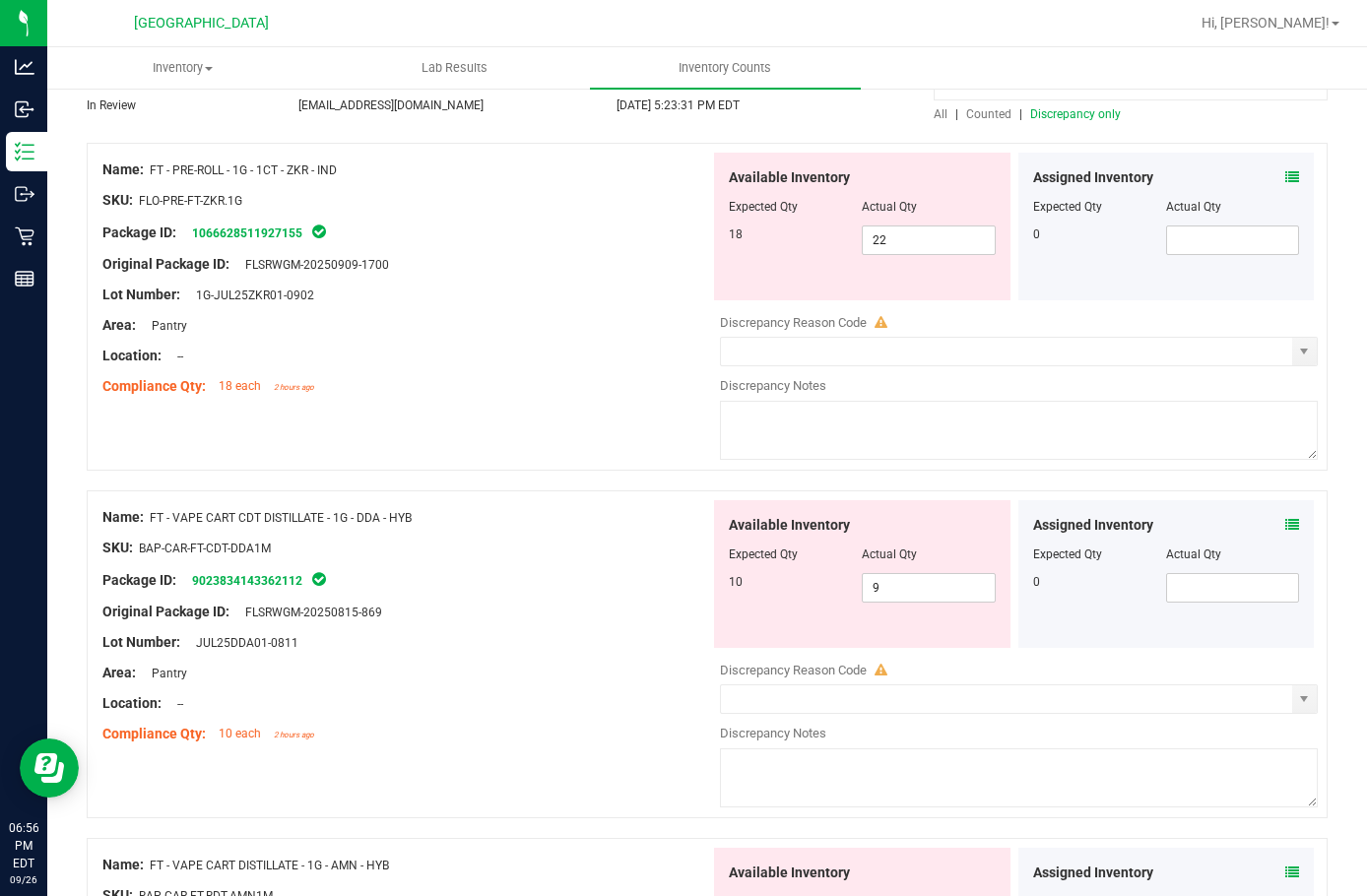
scroll to position [197, 0]
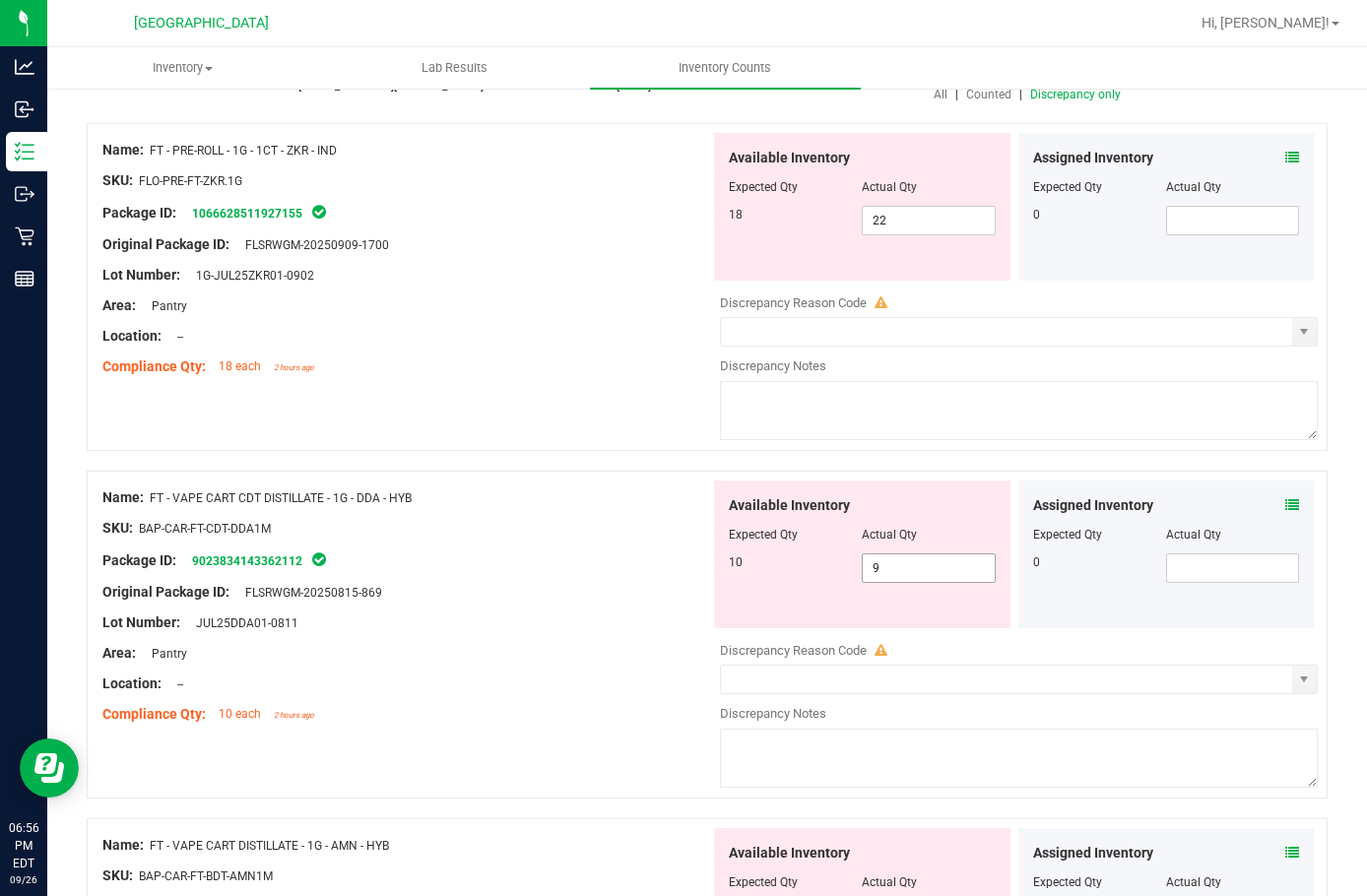
click at [893, 567] on span "9 9" at bounding box center [929, 569] width 133 height 30
click at [893, 567] on input "9" at bounding box center [929, 569] width 131 height 28
type input "10"
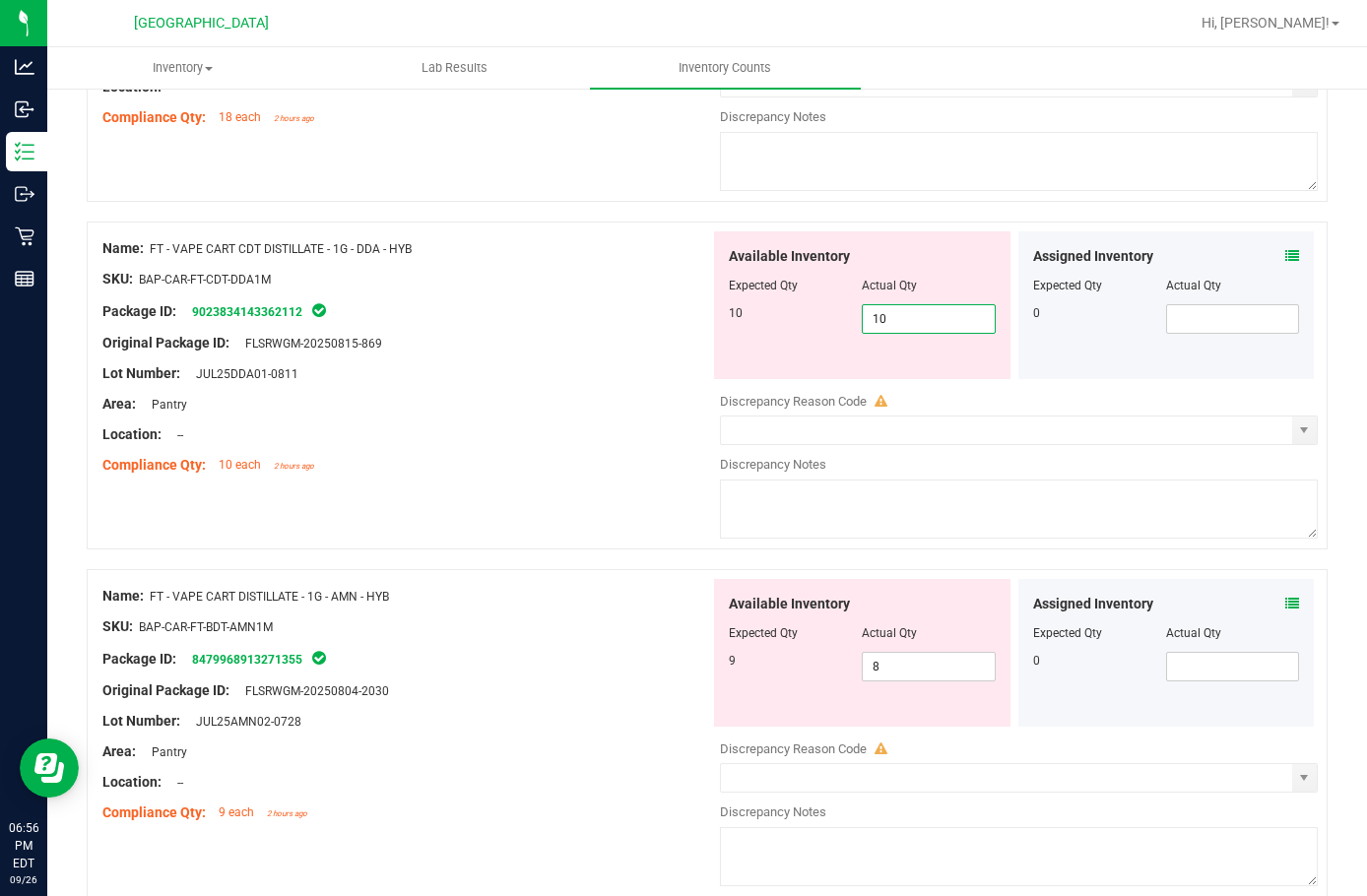
scroll to position [591, 0]
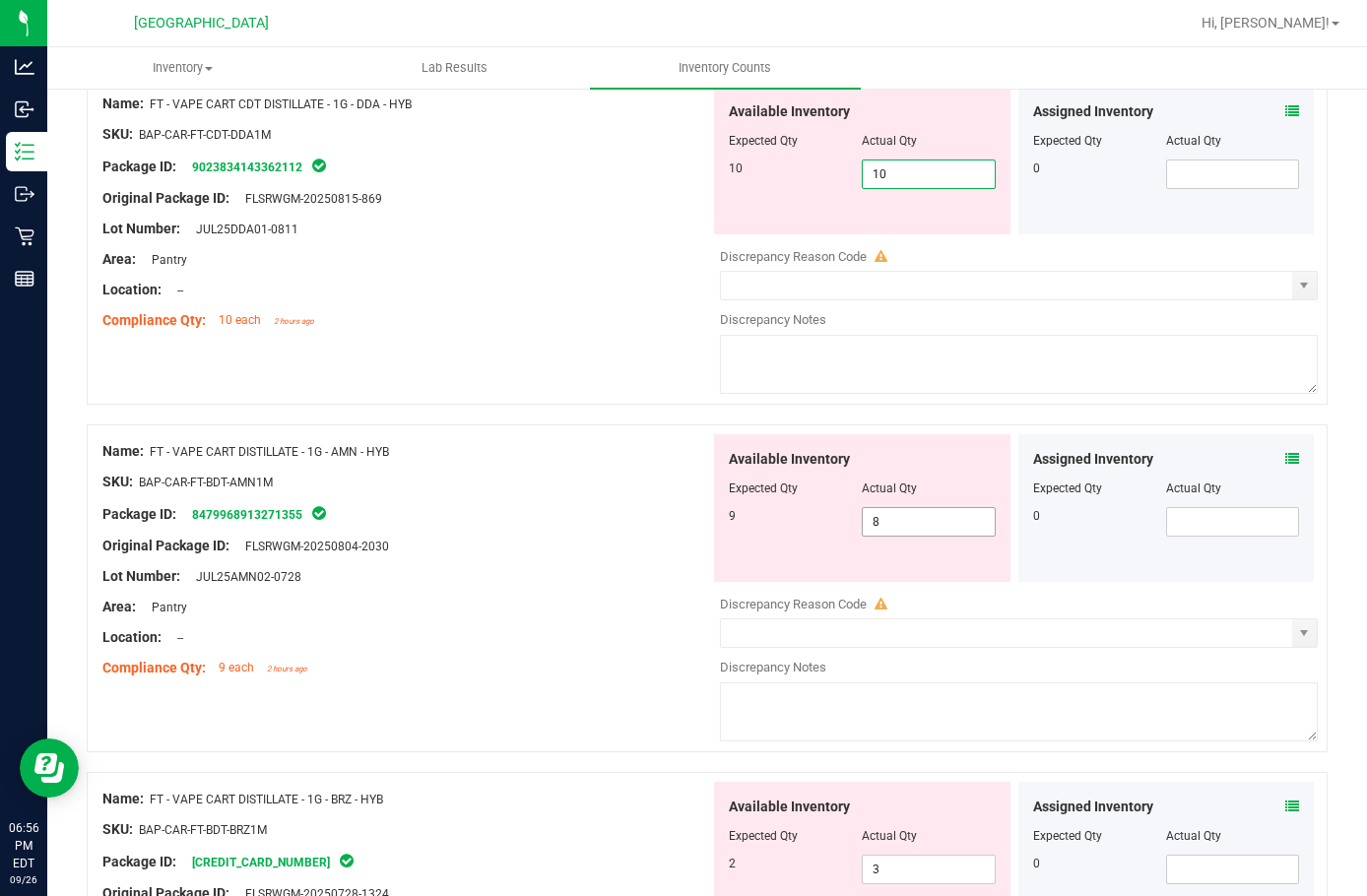
type input "10"
click at [907, 530] on div "Available Inventory Expected Qty Actual Qty 9 8 8" at bounding box center [1014, 590] width 608 height 312
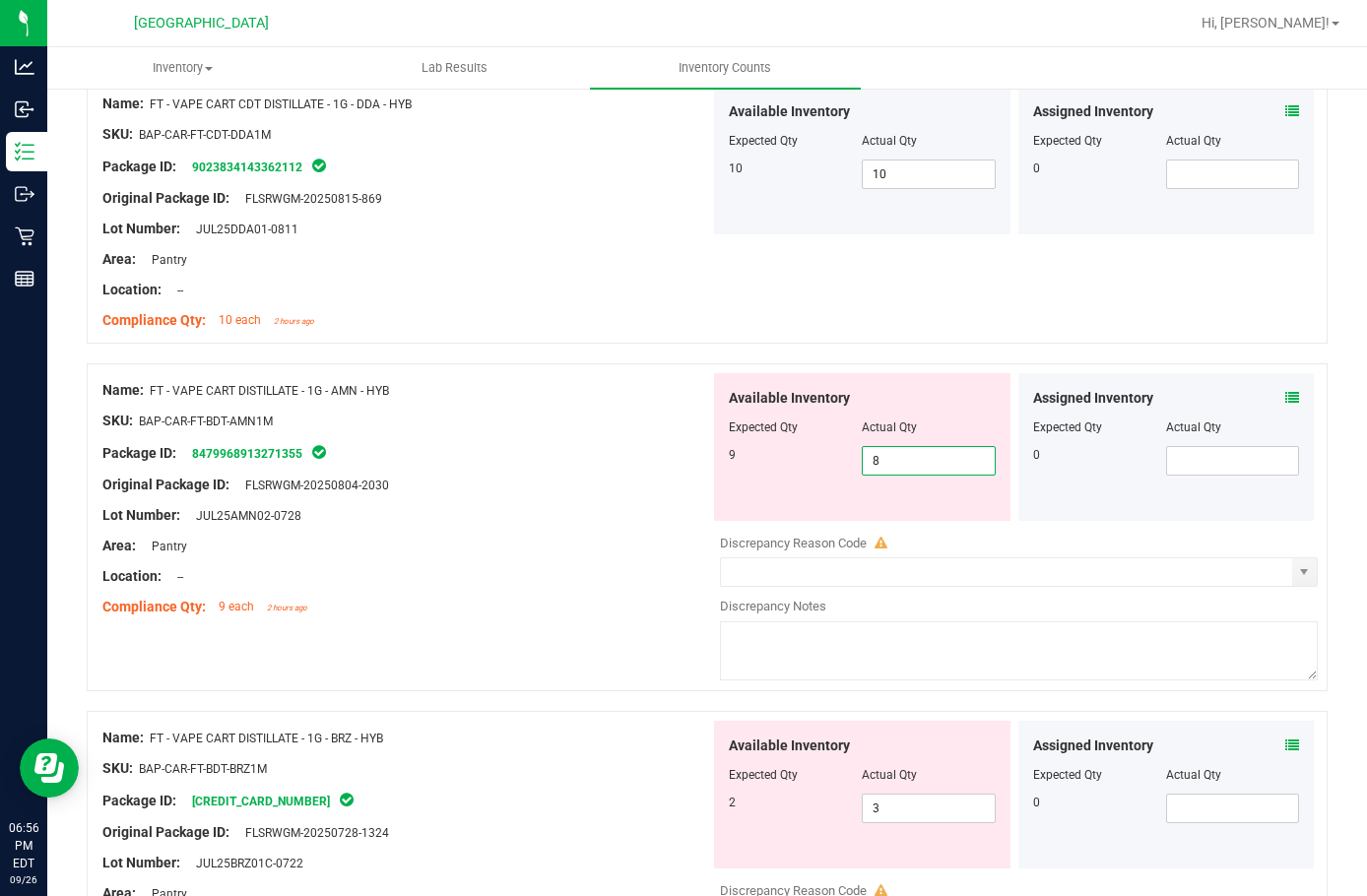
click at [616, 694] on div at bounding box center [707, 702] width 1241 height 20
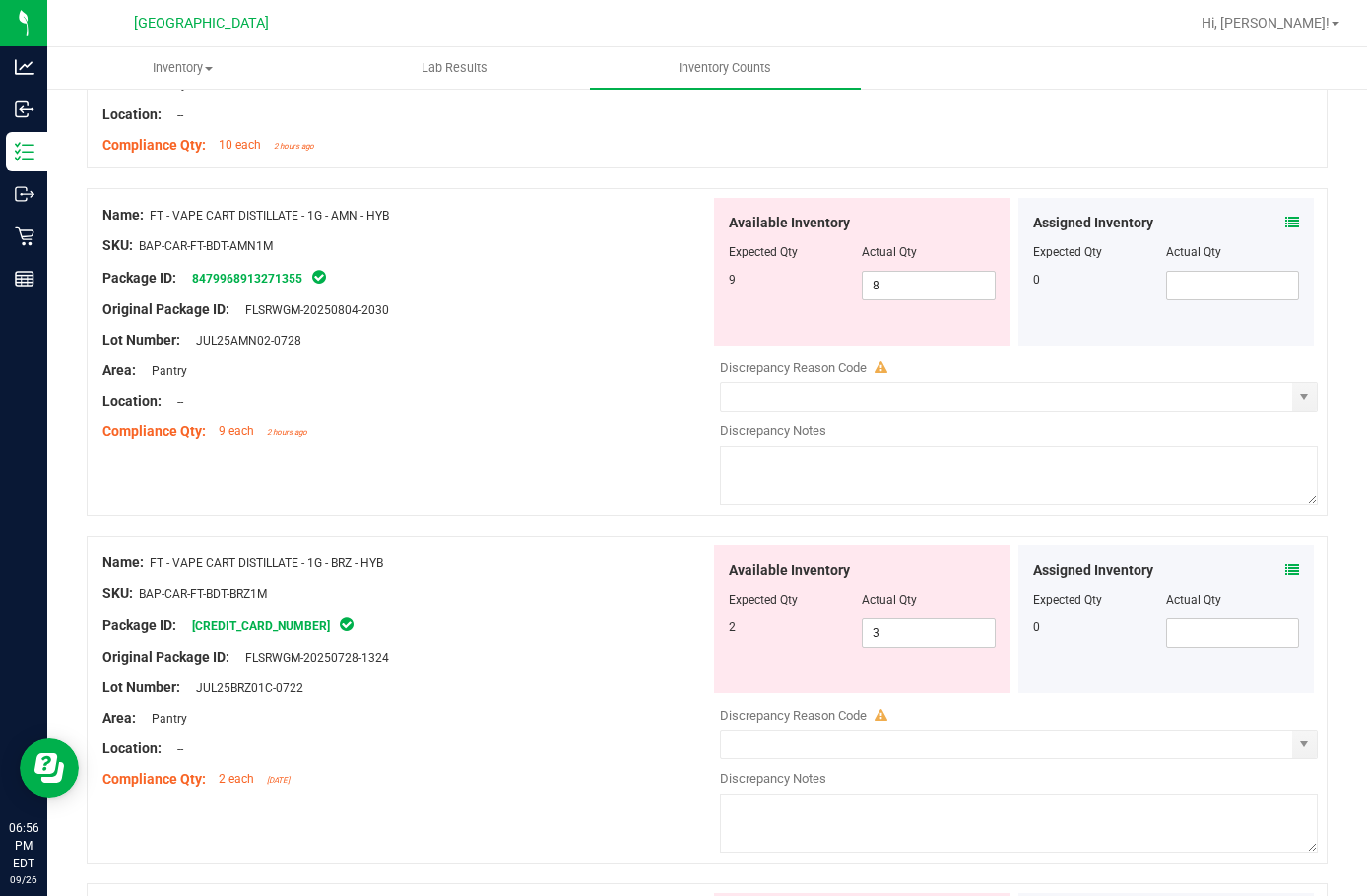
scroll to position [788, 0]
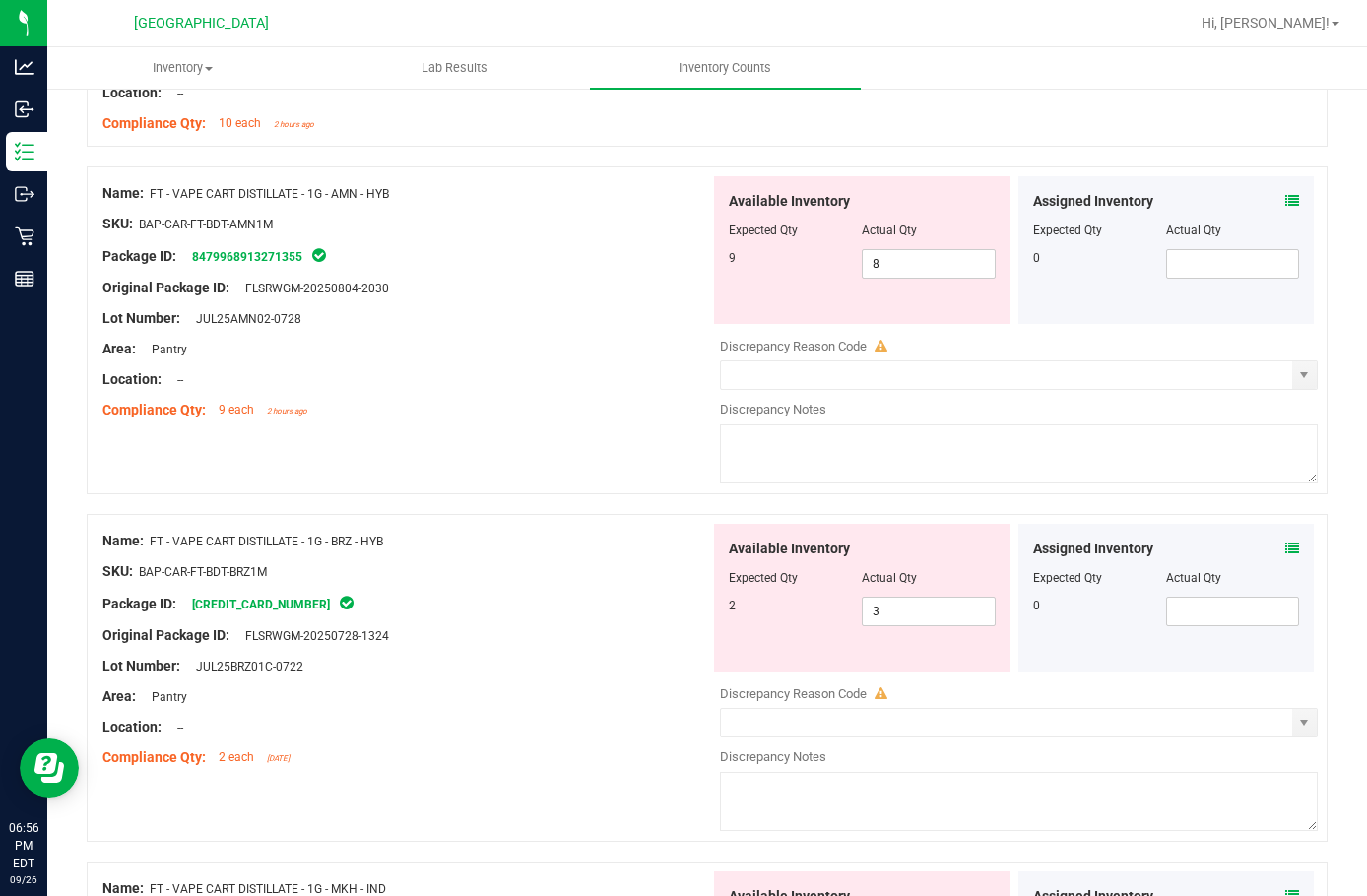
click at [631, 616] on div at bounding box center [405, 620] width 608 height 10
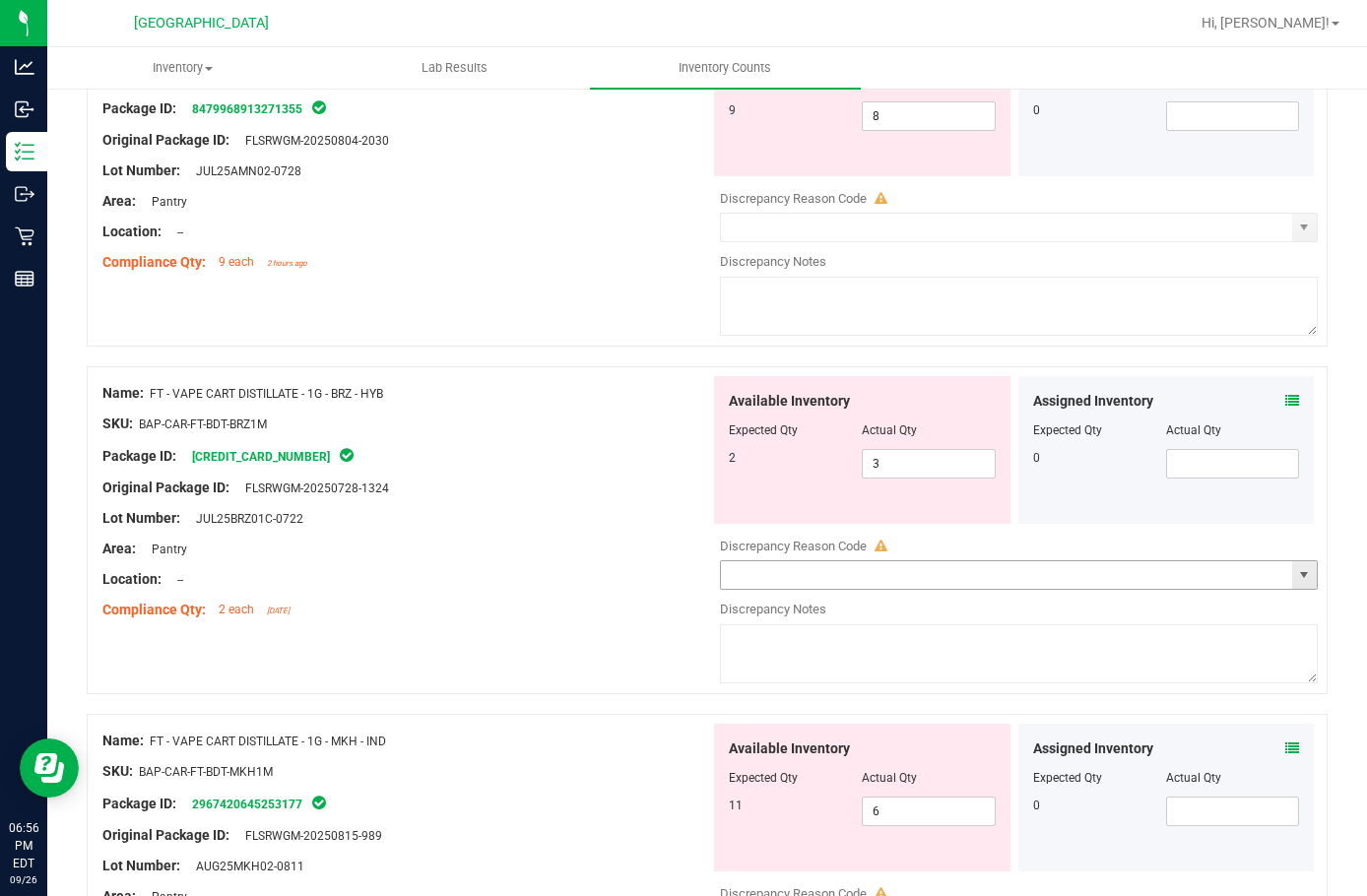
scroll to position [985, 0]
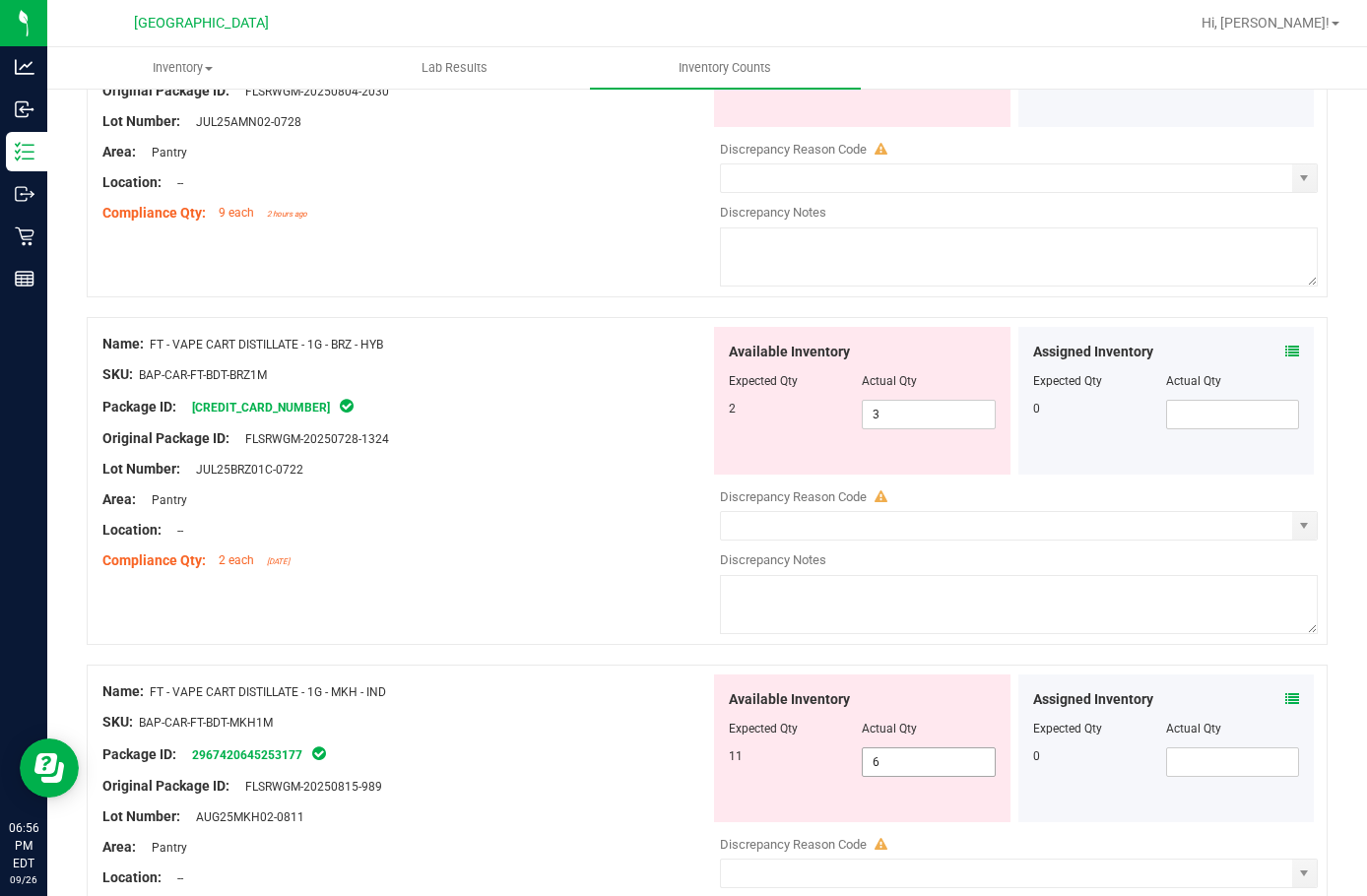
click at [879, 776] on span "6 6" at bounding box center [929, 762] width 133 height 30
click at [879, 762] on span "6 6" at bounding box center [929, 762] width 133 height 30
click at [879, 762] on input "6" at bounding box center [929, 762] width 131 height 28
type input "11"
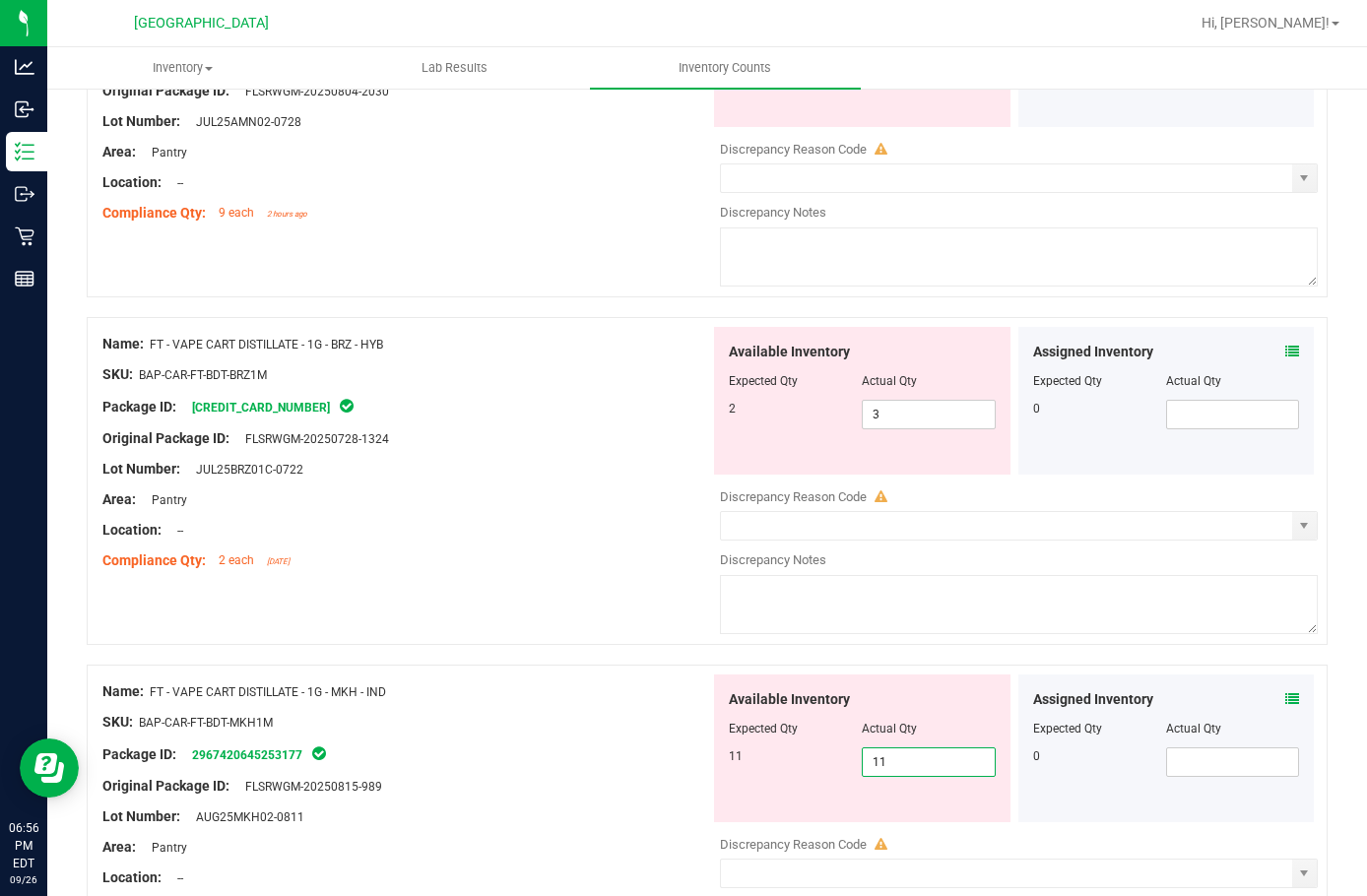
click at [509, 751] on div "Package ID: 2967420645253177" at bounding box center [405, 754] width 608 height 24
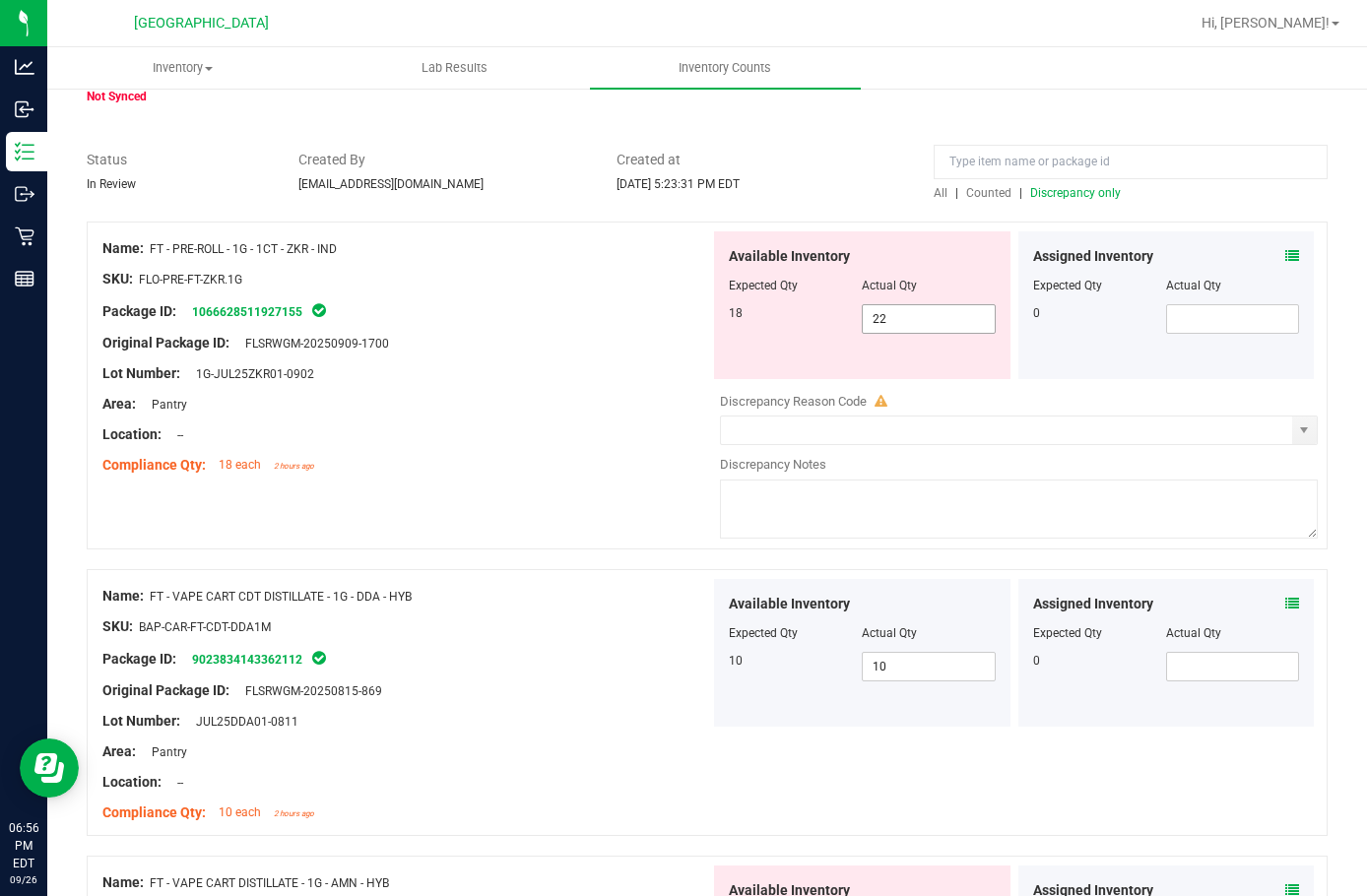
scroll to position [0, 0]
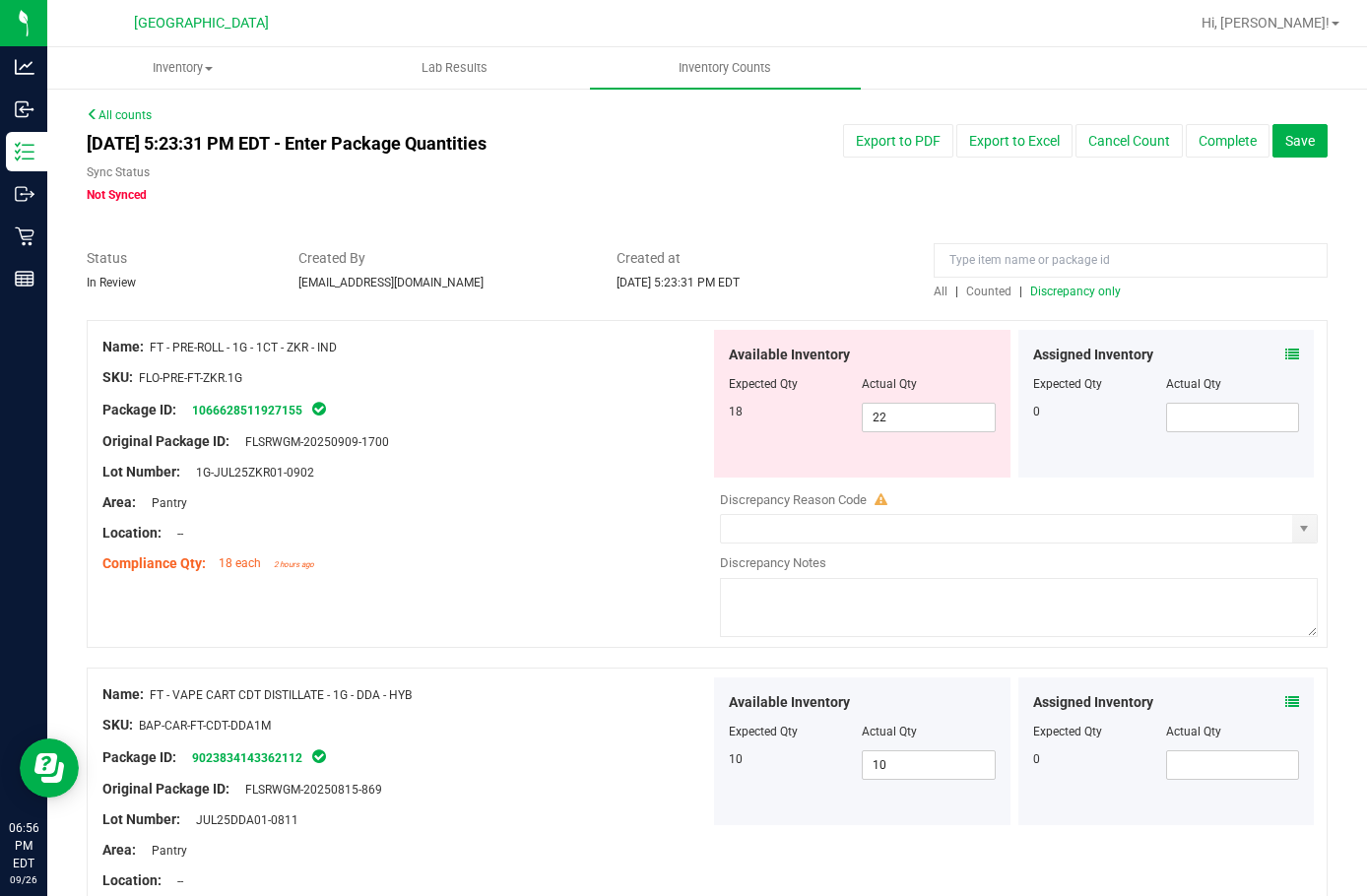
click at [1077, 287] on span "Discrepancy only" at bounding box center [1076, 291] width 90 height 14
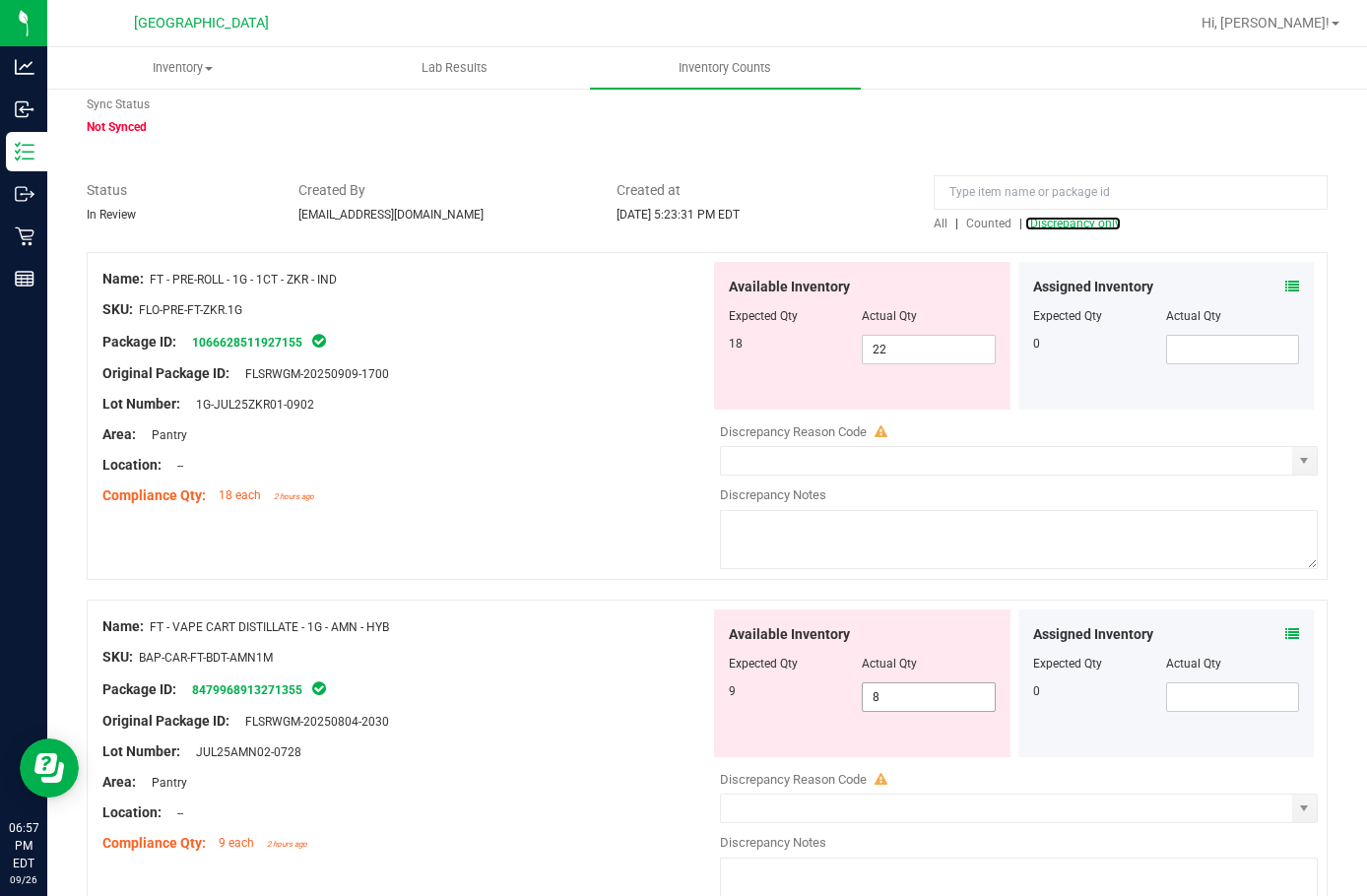
scroll to position [197, 0]
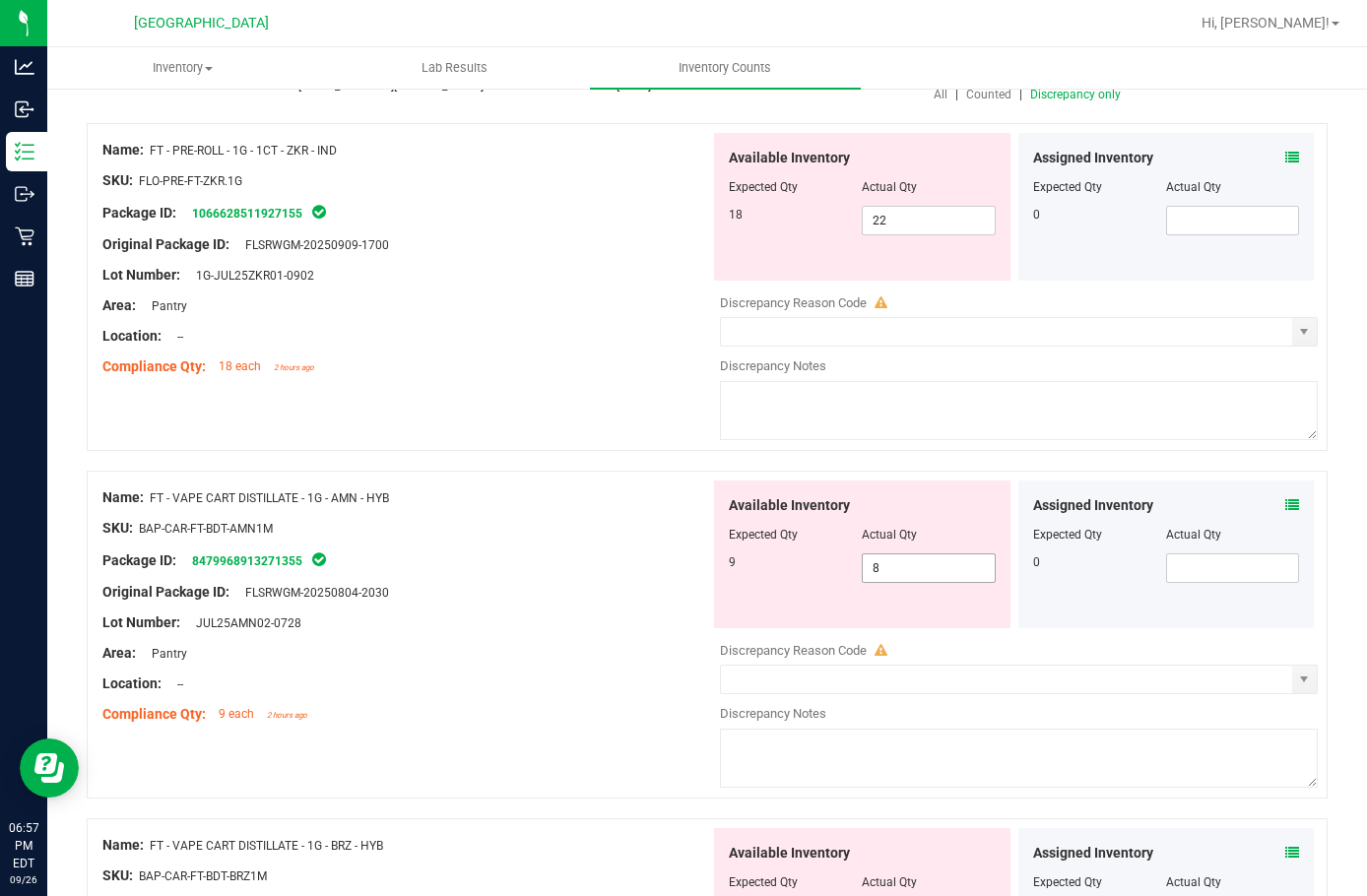
click at [915, 565] on span "8 8" at bounding box center [929, 569] width 133 height 30
click at [0, 0] on input "8" at bounding box center [0, 0] width 0 height 0
type input "9"
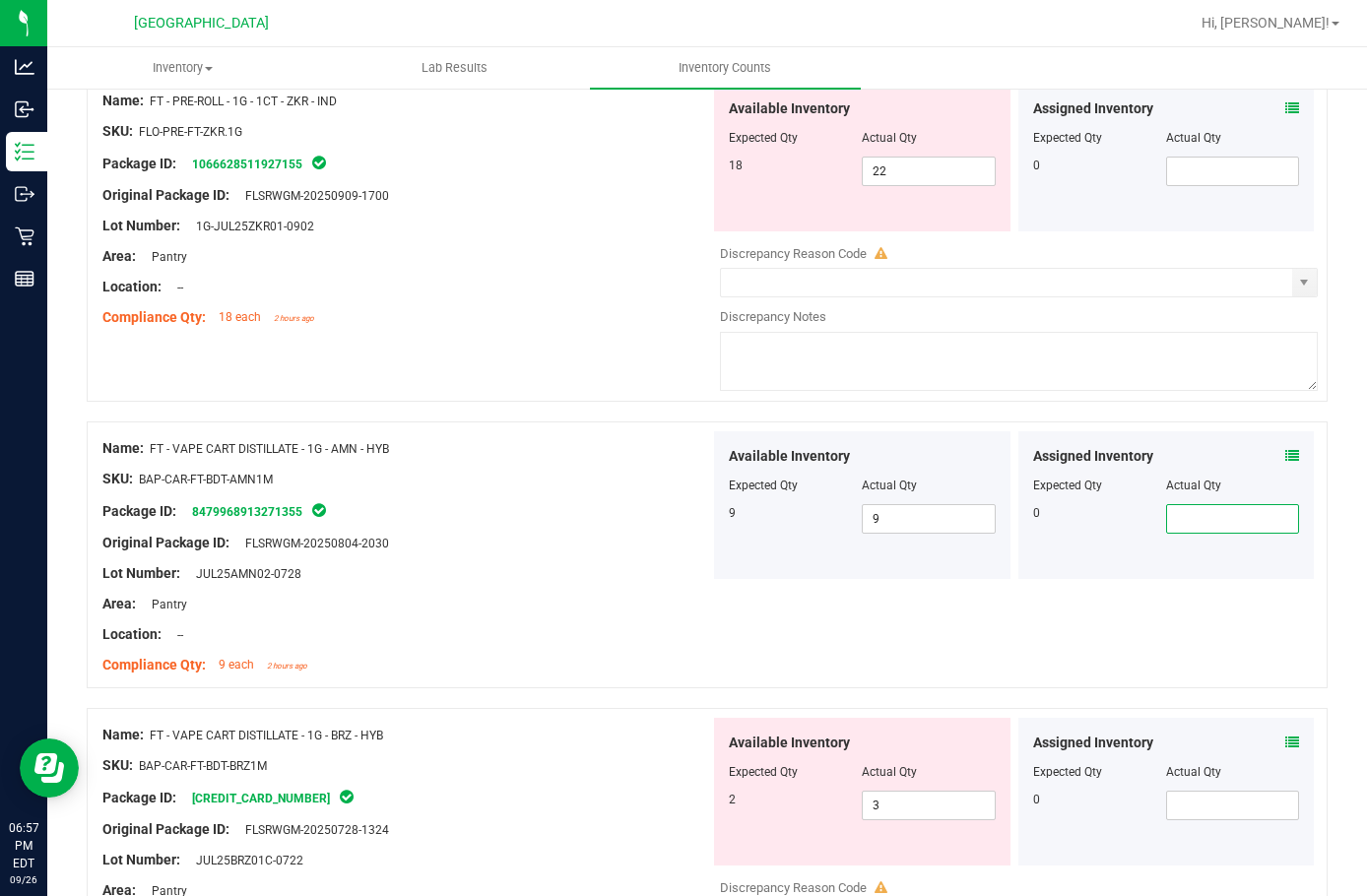
scroll to position [295, 0]
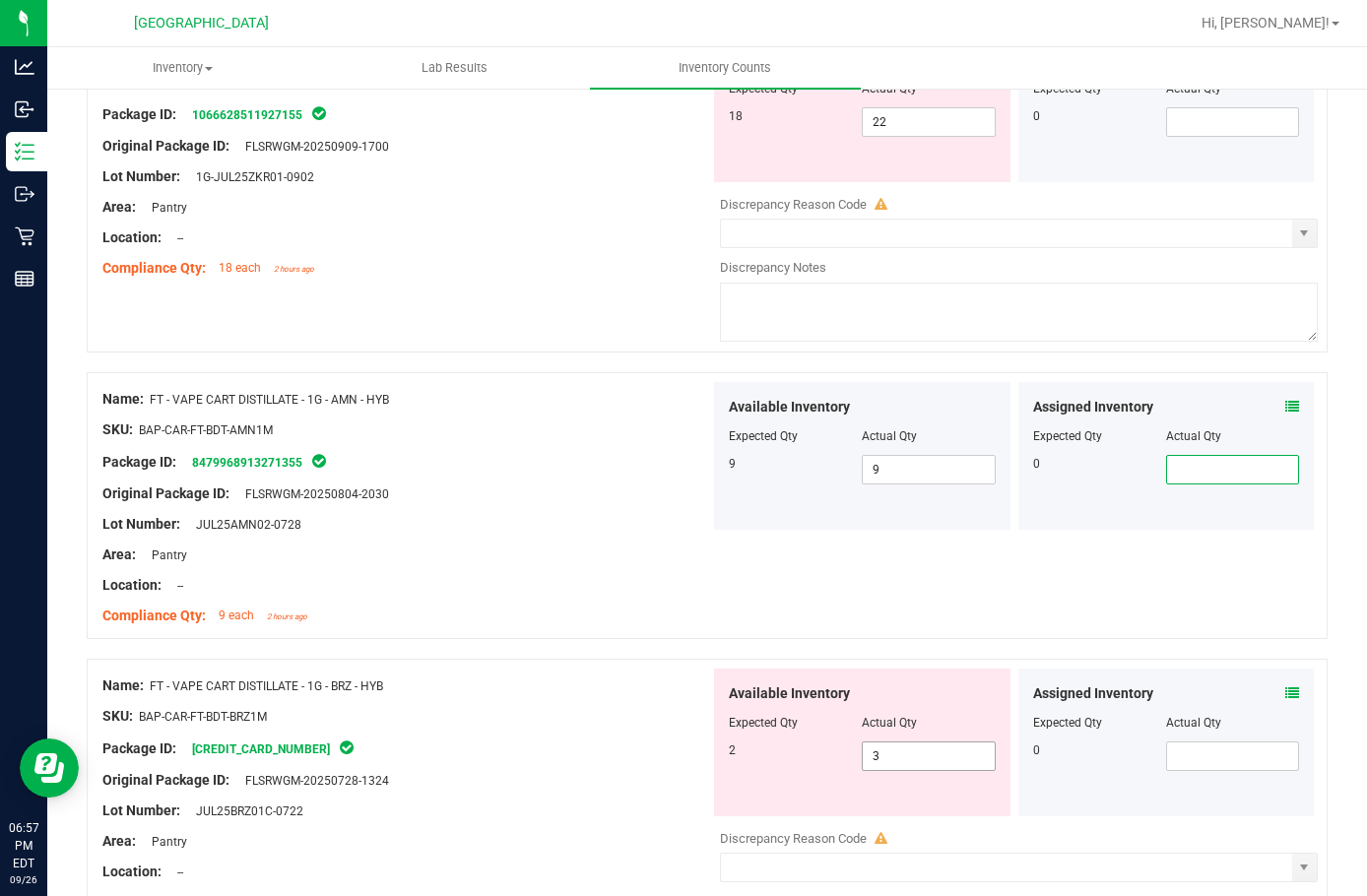
click at [901, 750] on span "3 3" at bounding box center [929, 756] width 133 height 30
click at [901, 750] on input "3" at bounding box center [929, 756] width 131 height 28
type input "2"
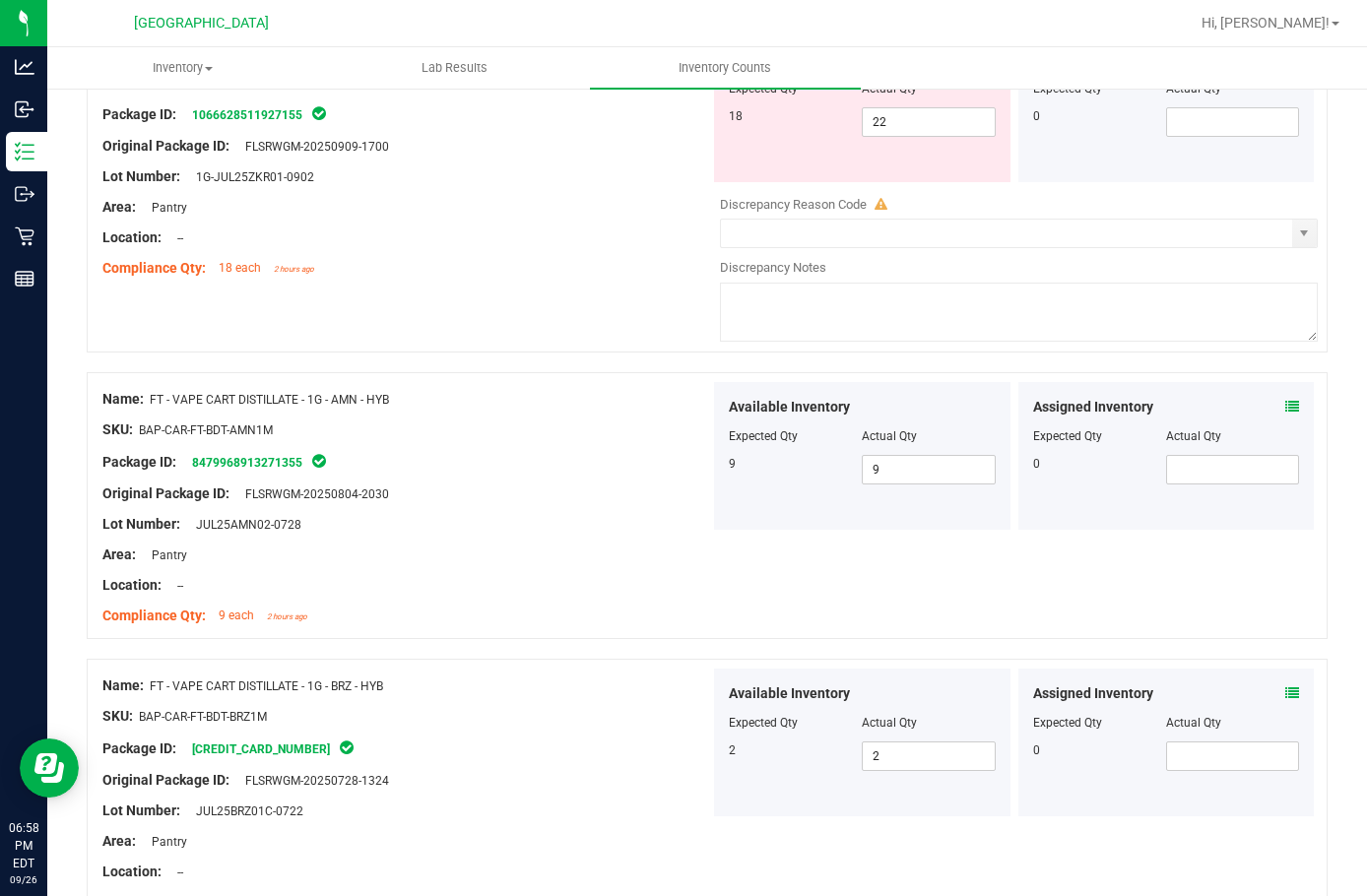
scroll to position [0, 0]
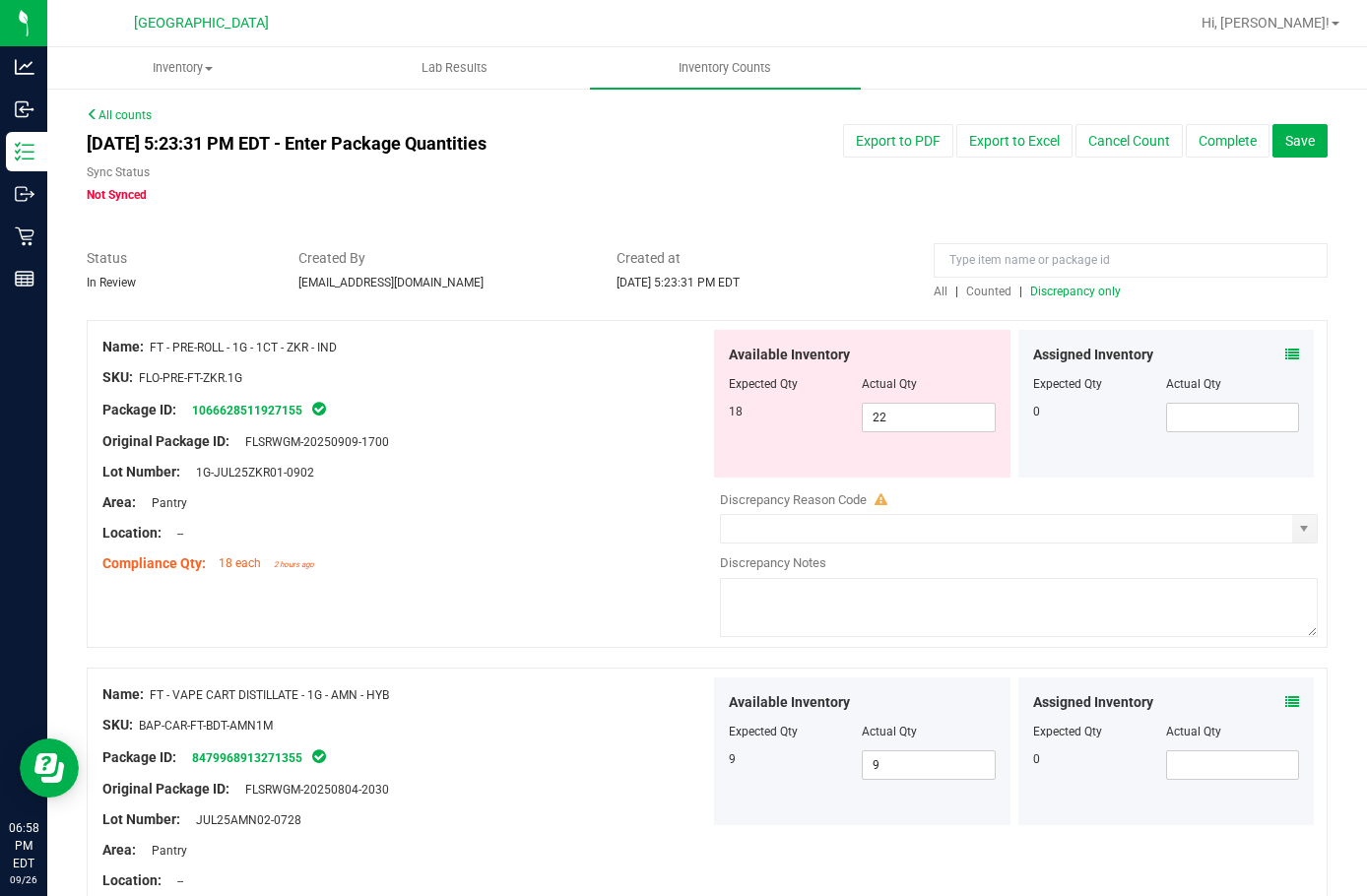
click at [1046, 284] on span "Discrepancy only" at bounding box center [1076, 291] width 90 height 14
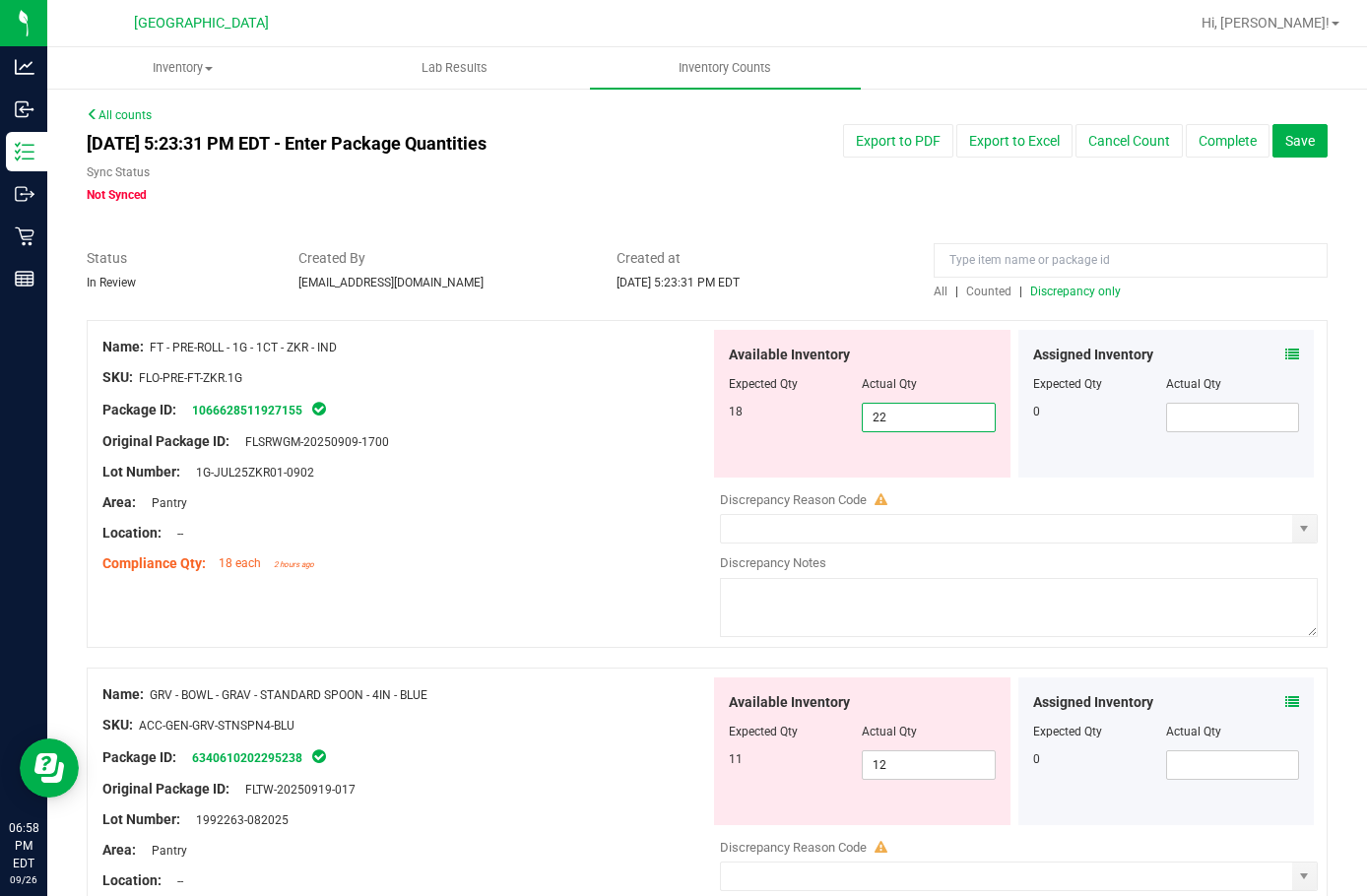
click at [889, 423] on span "22 22" at bounding box center [929, 417] width 133 height 30
click at [889, 423] on input "22" at bounding box center [929, 417] width 131 height 28
type input "18"
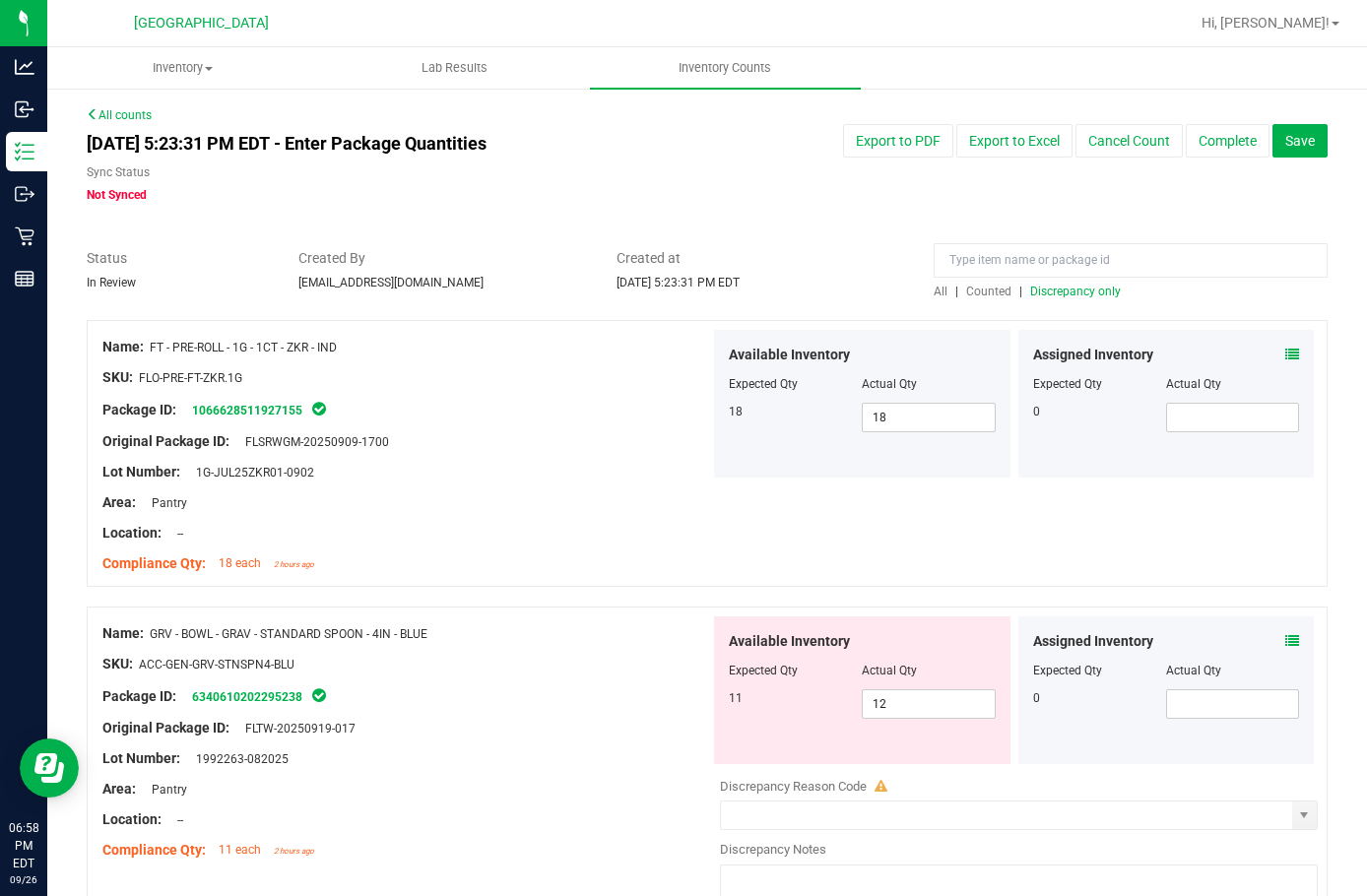
click at [1045, 295] on span "Discrepancy only" at bounding box center [1076, 291] width 90 height 14
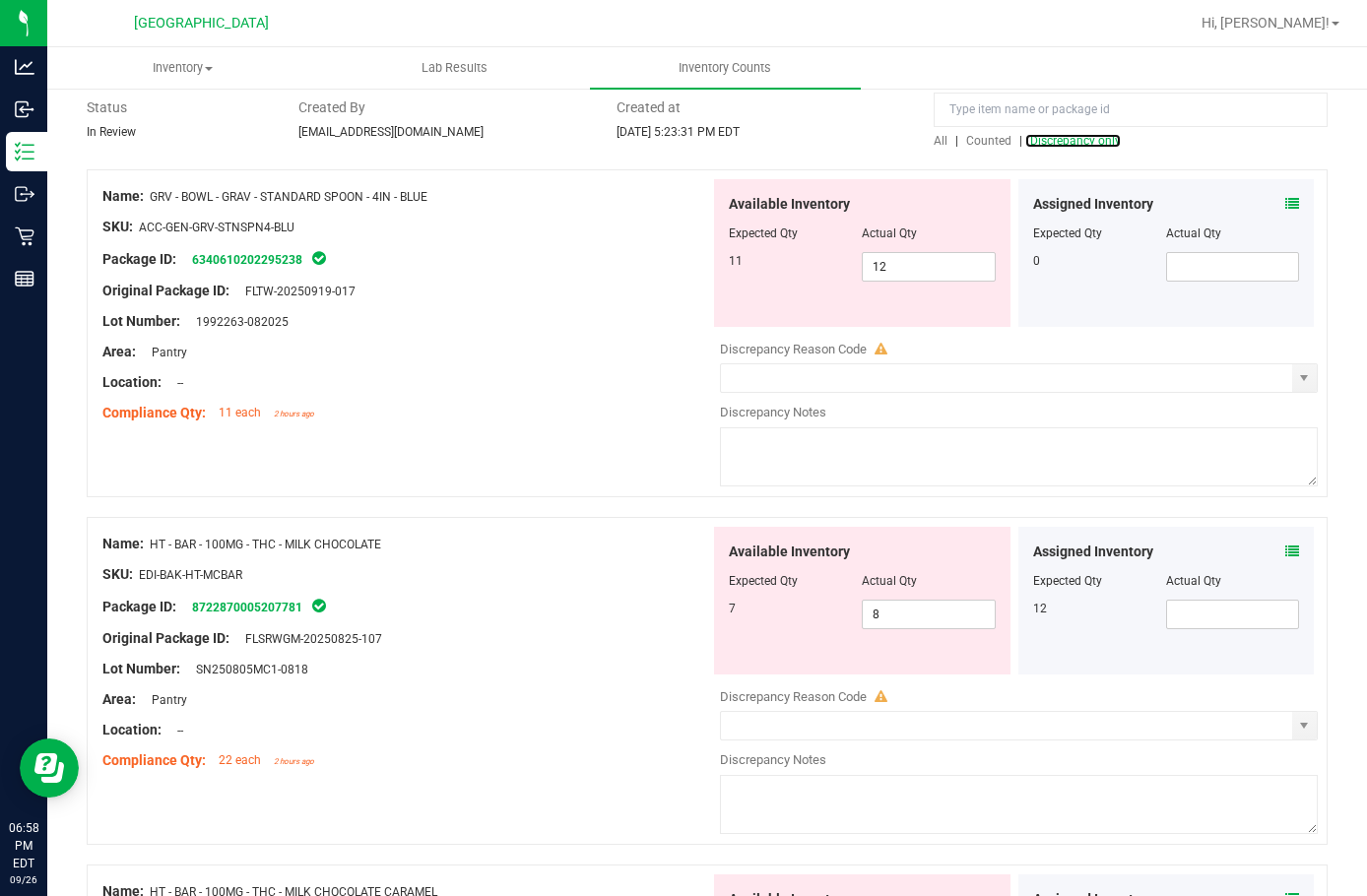
scroll to position [197, 0]
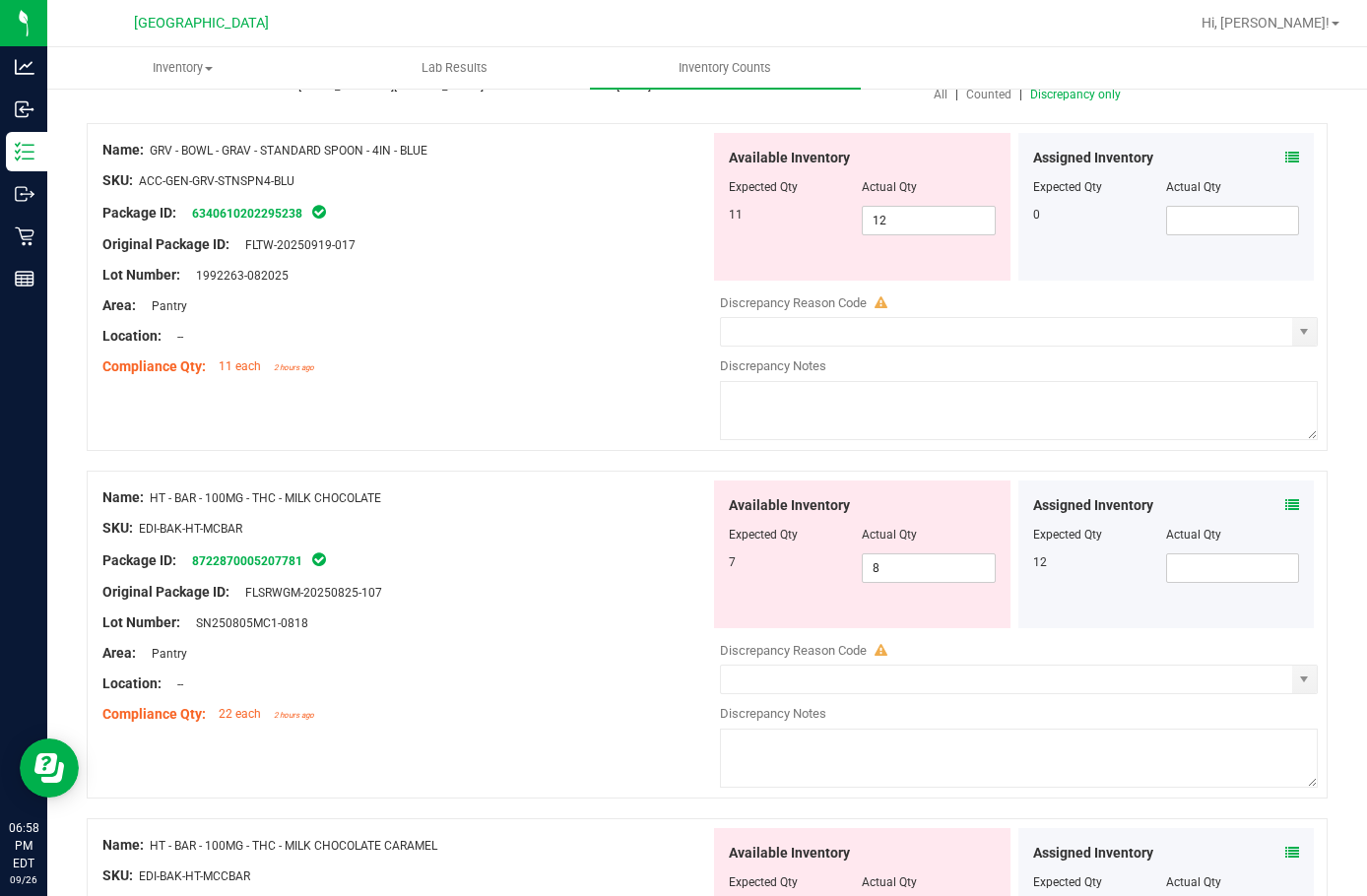
click at [1286, 505] on icon at bounding box center [1293, 505] width 14 height 14
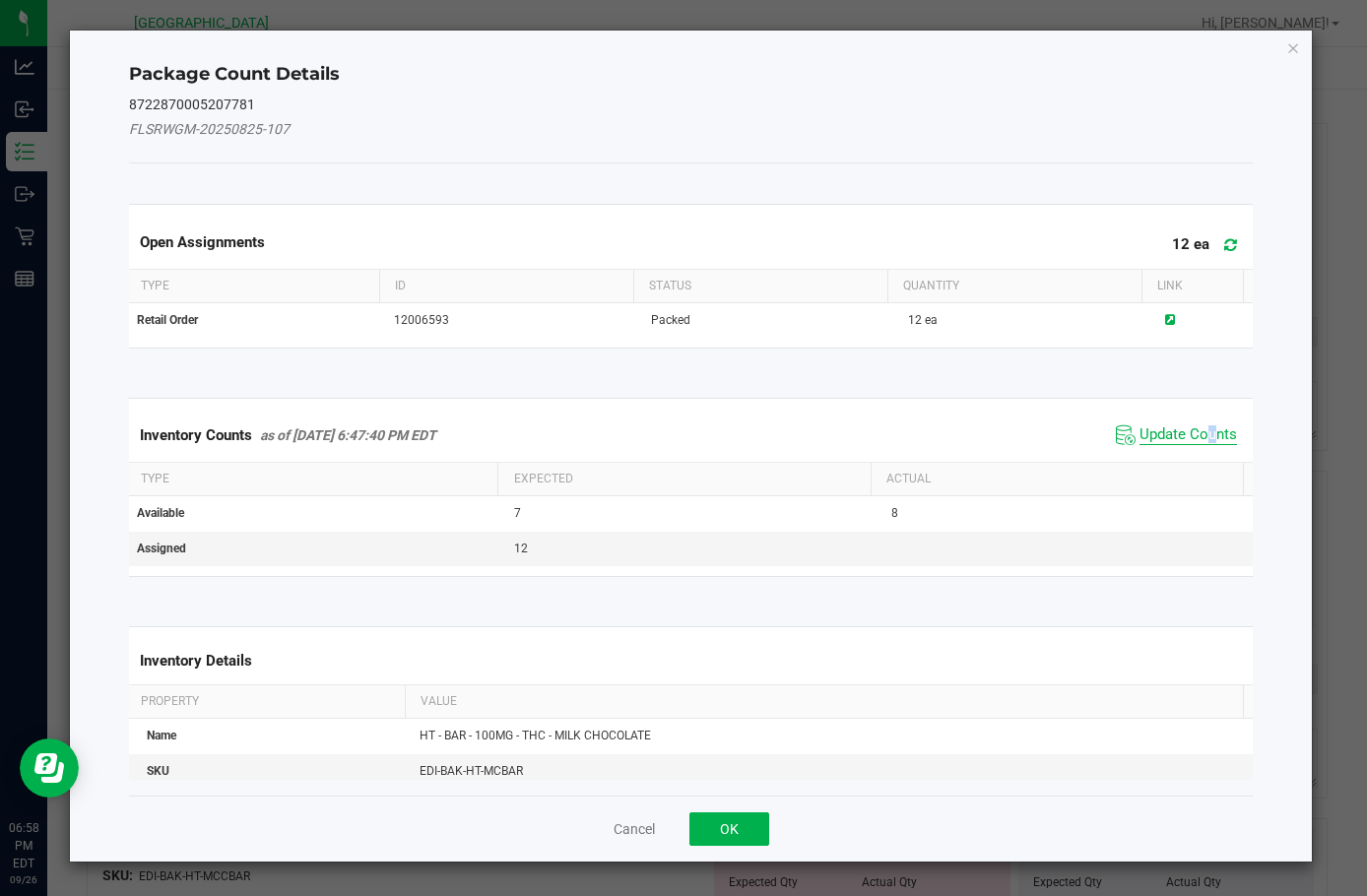
click at [1196, 433] on span "Update Counts" at bounding box center [1189, 435] width 97 height 20
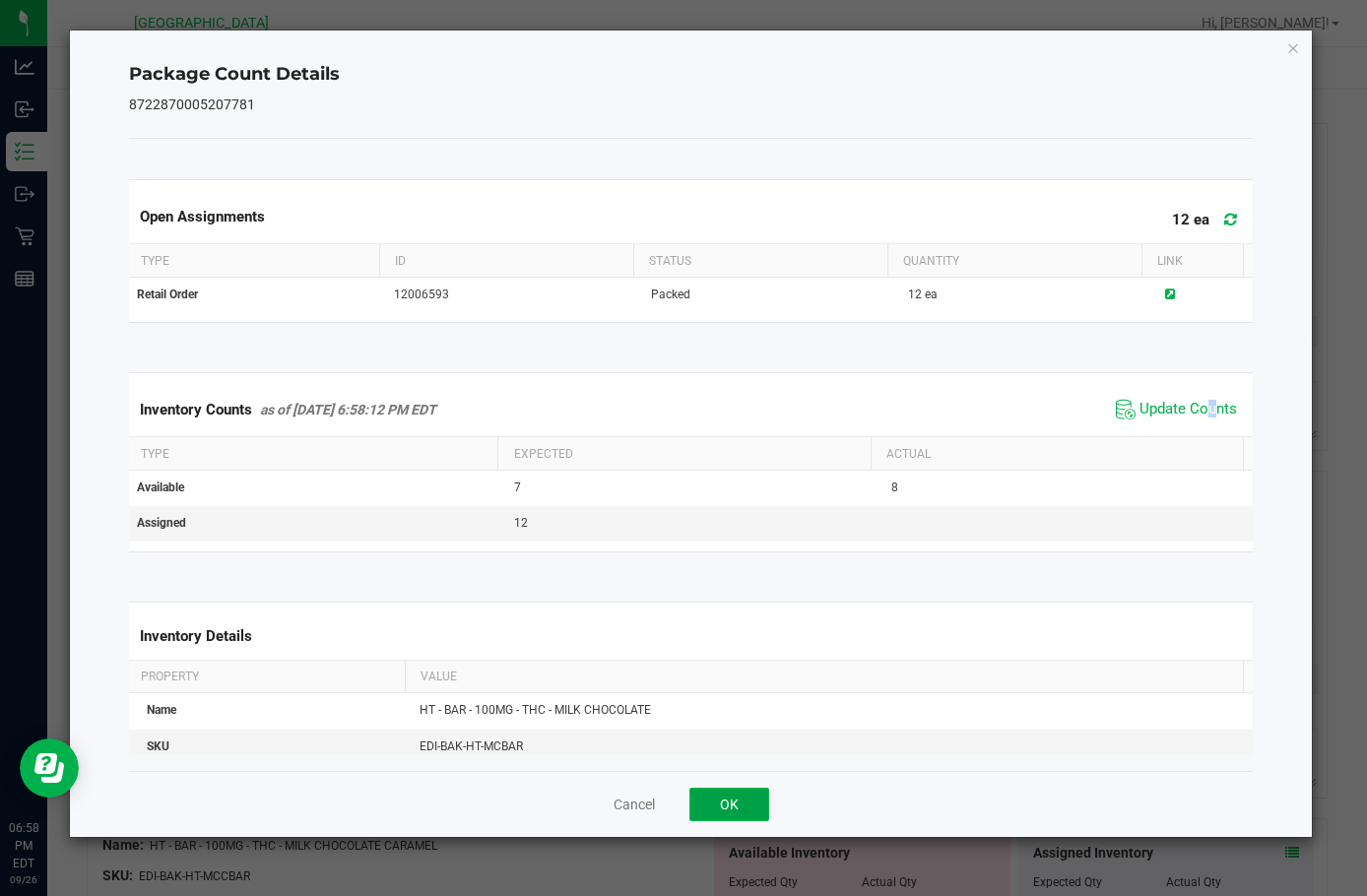
drag, startPoint x: 727, startPoint y: 807, endPoint x: 851, endPoint y: 759, distance: 133.0
click at [728, 805] on button "OK" at bounding box center [730, 805] width 79 height 34
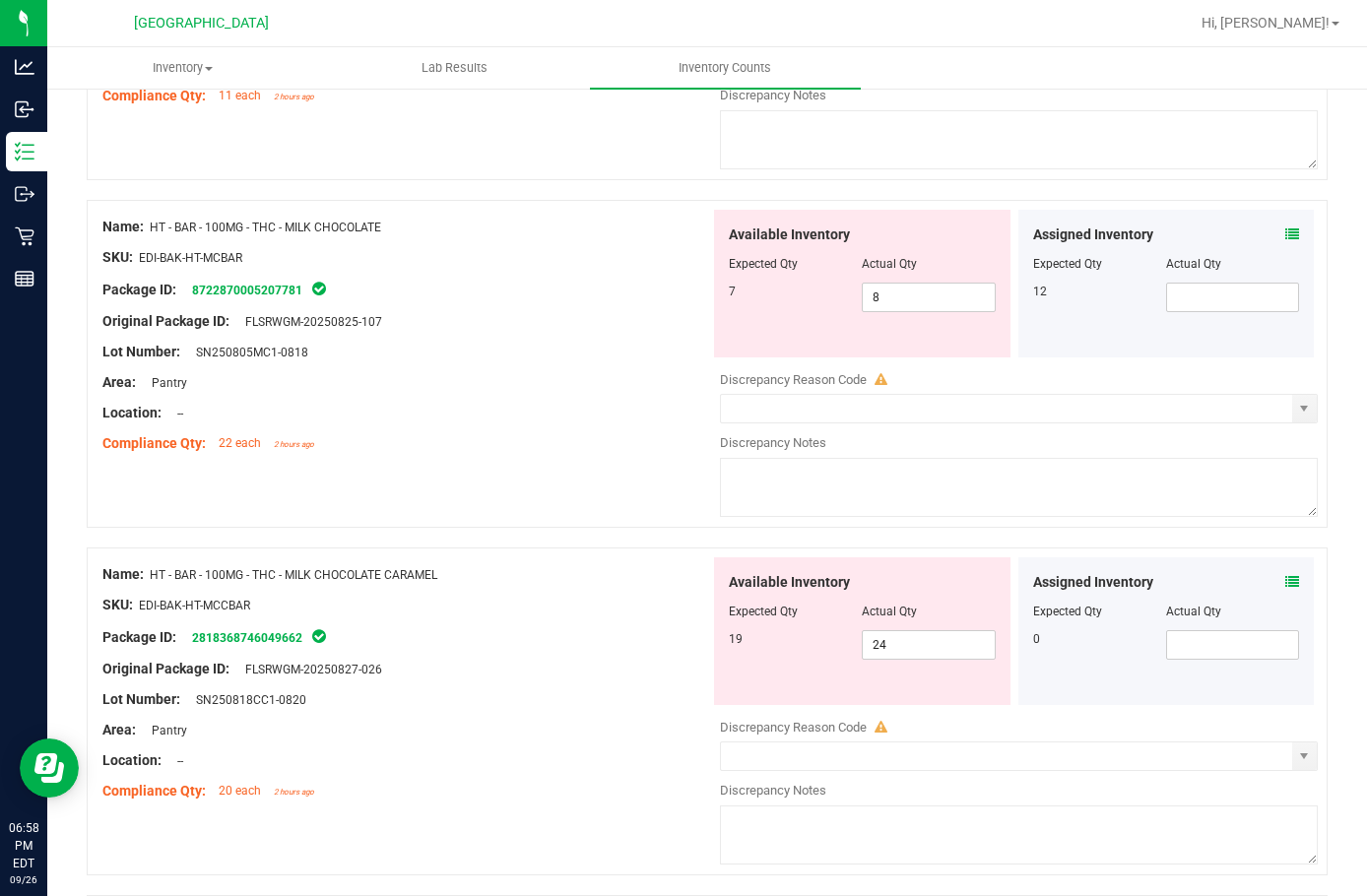
scroll to position [493, 0]
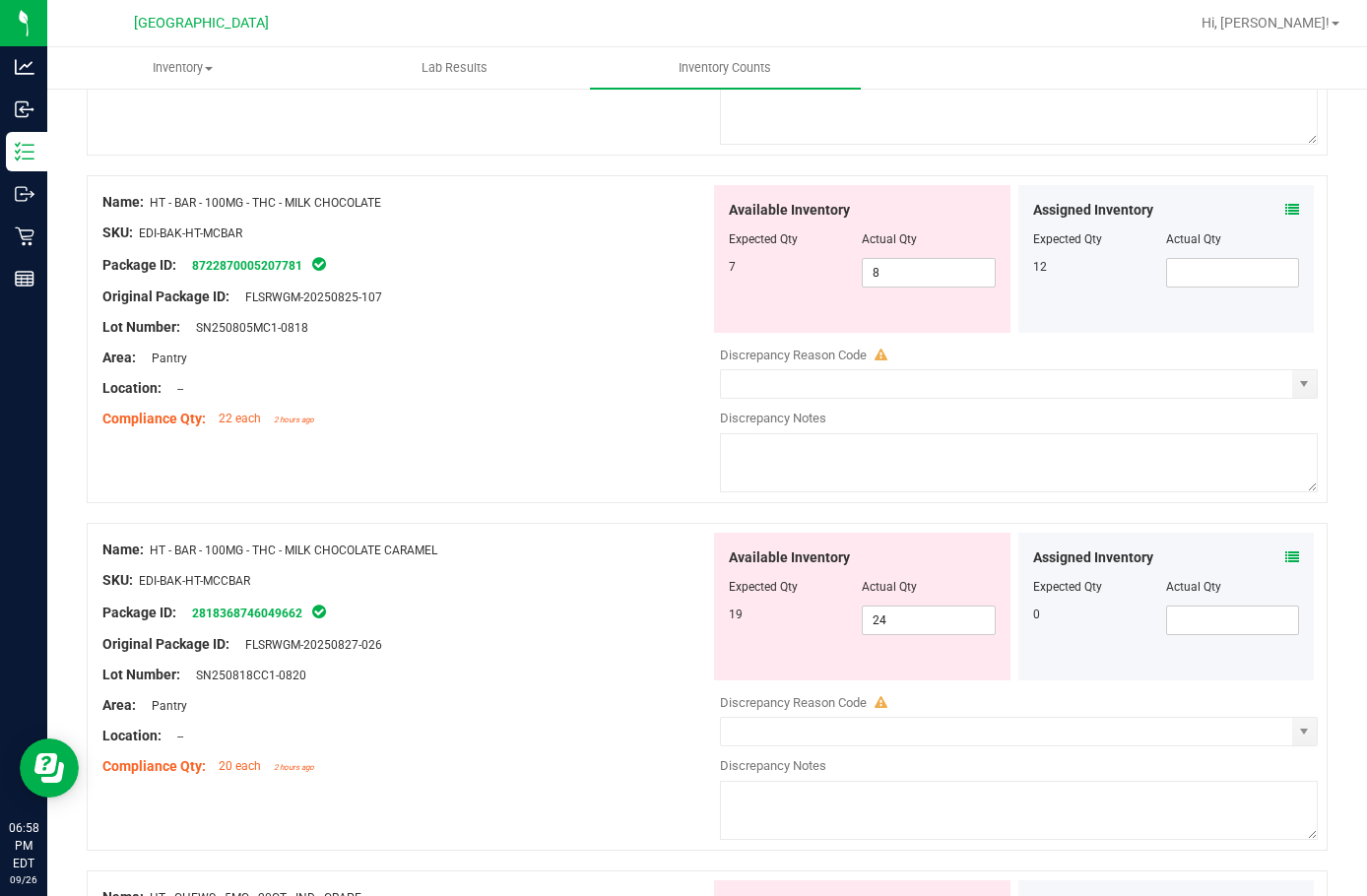
click at [1286, 563] on icon at bounding box center [1293, 558] width 14 height 14
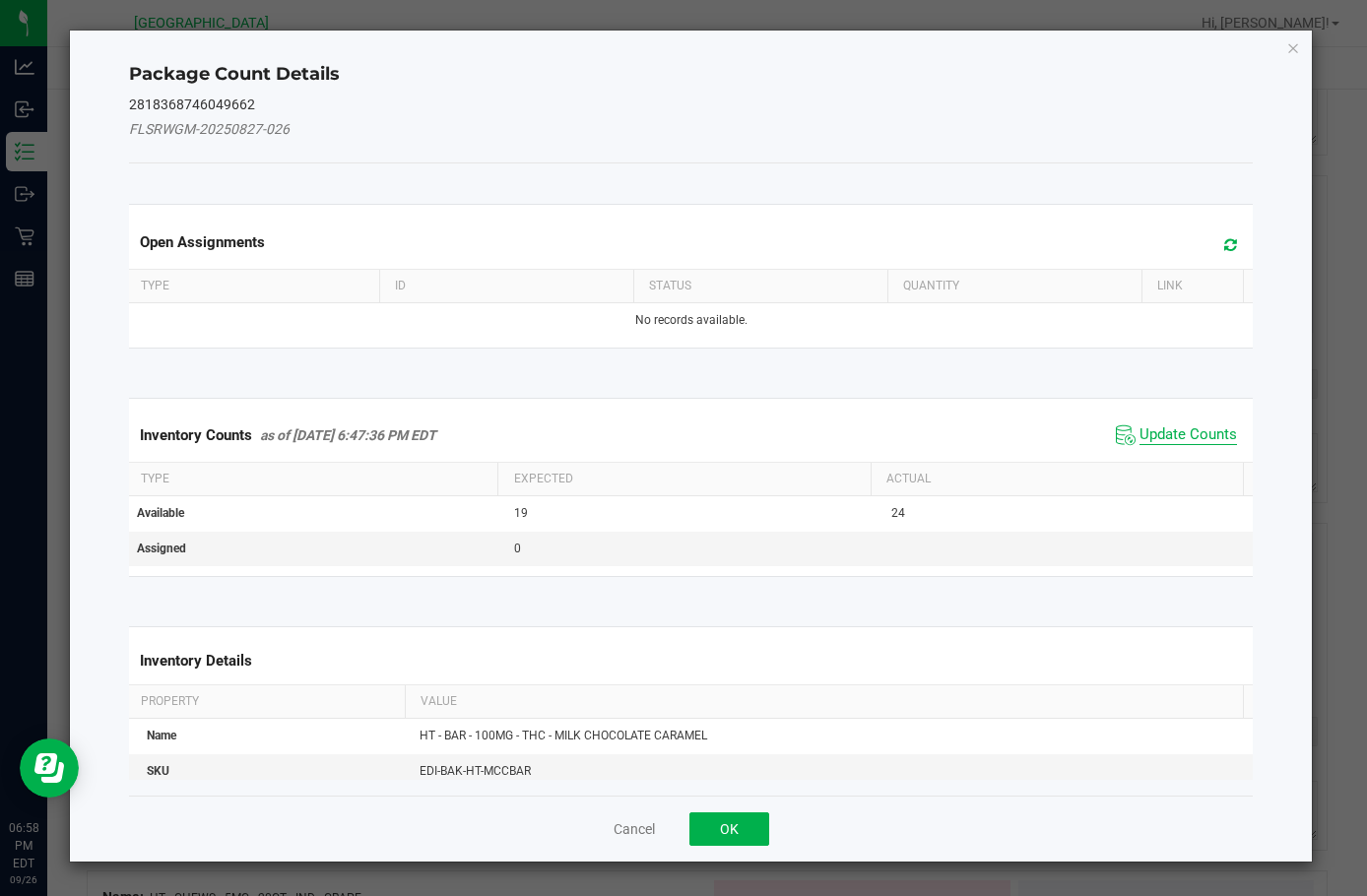
click at [1179, 425] on span "Update Counts" at bounding box center [1189, 435] width 97 height 20
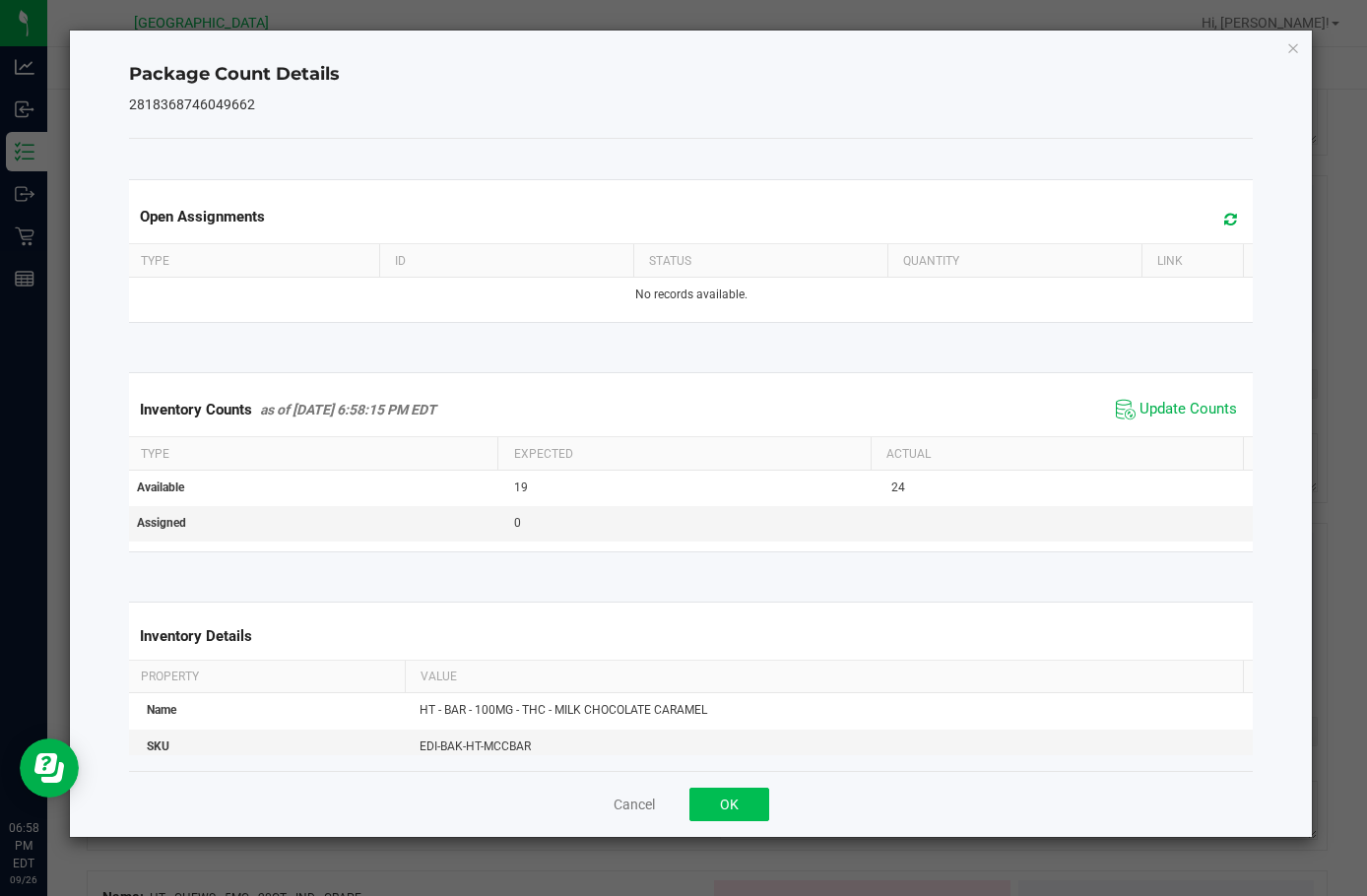
drag, startPoint x: 750, startPoint y: 826, endPoint x: 749, endPoint y: 815, distance: 11.0
click at [750, 825] on div "Cancel OK" at bounding box center [691, 804] width 1124 height 66
click at [749, 815] on button "OK" at bounding box center [730, 805] width 79 height 34
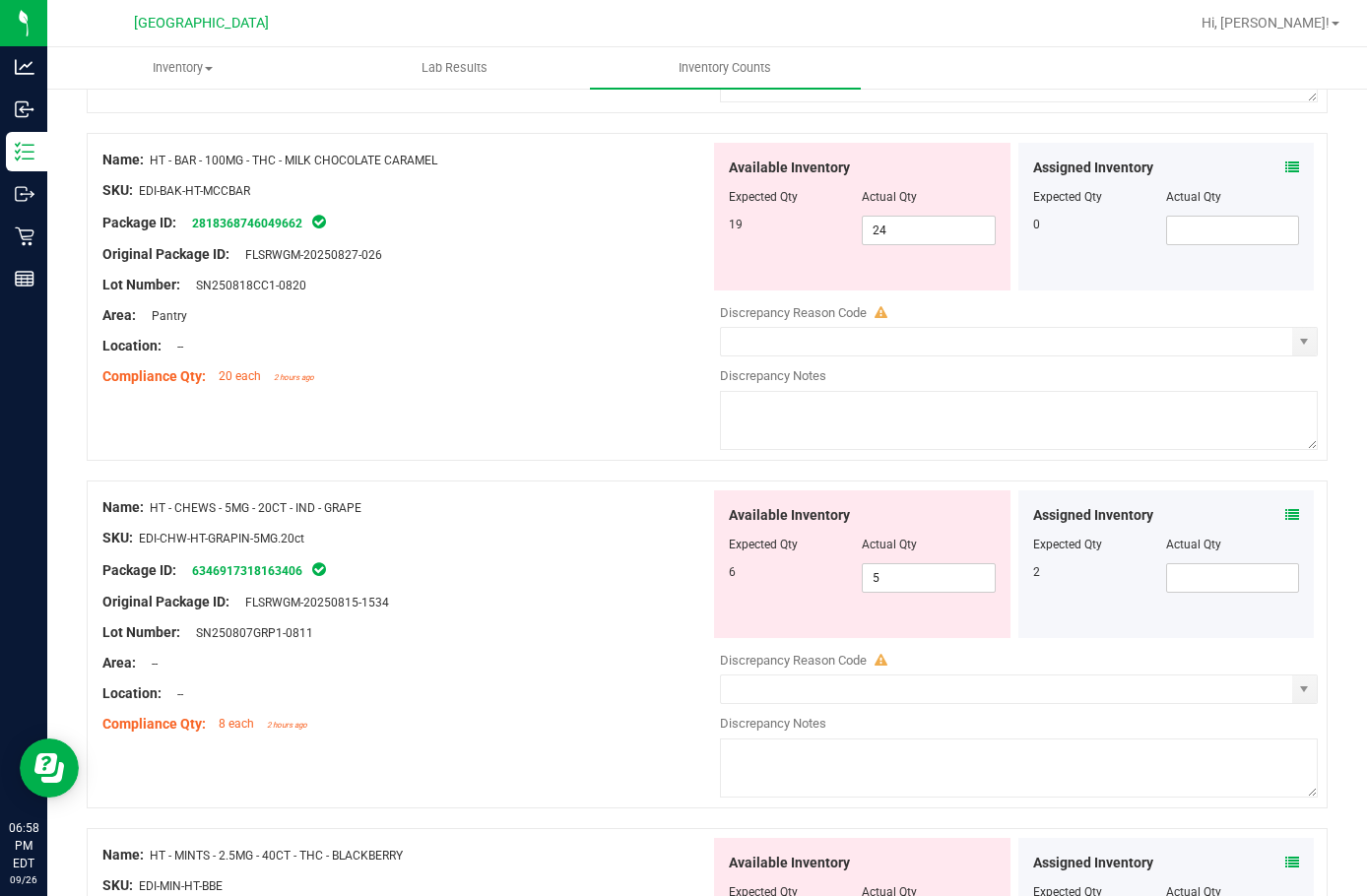
scroll to position [985, 0]
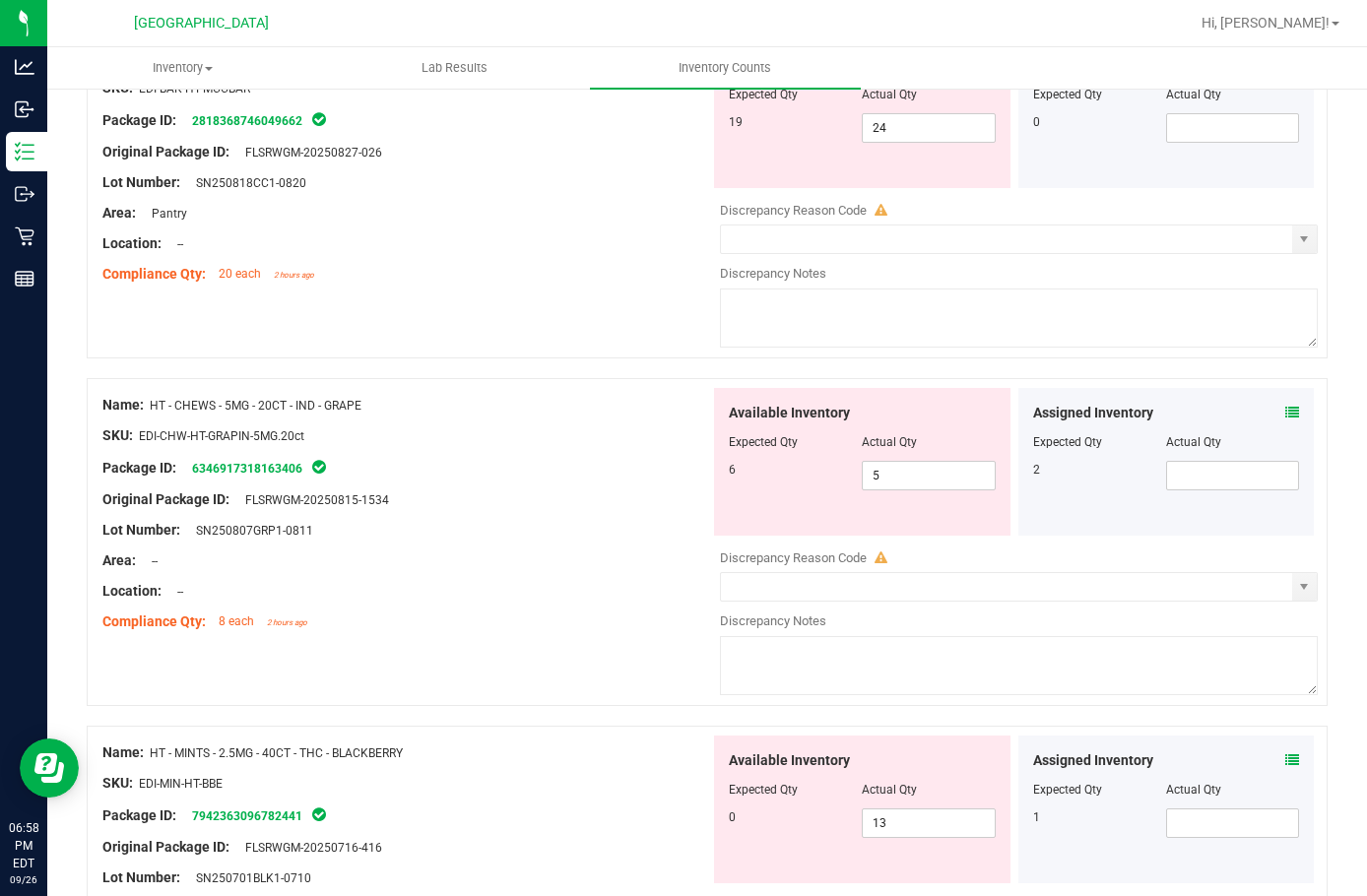
click at [1286, 406] on icon at bounding box center [1293, 412] width 14 height 14
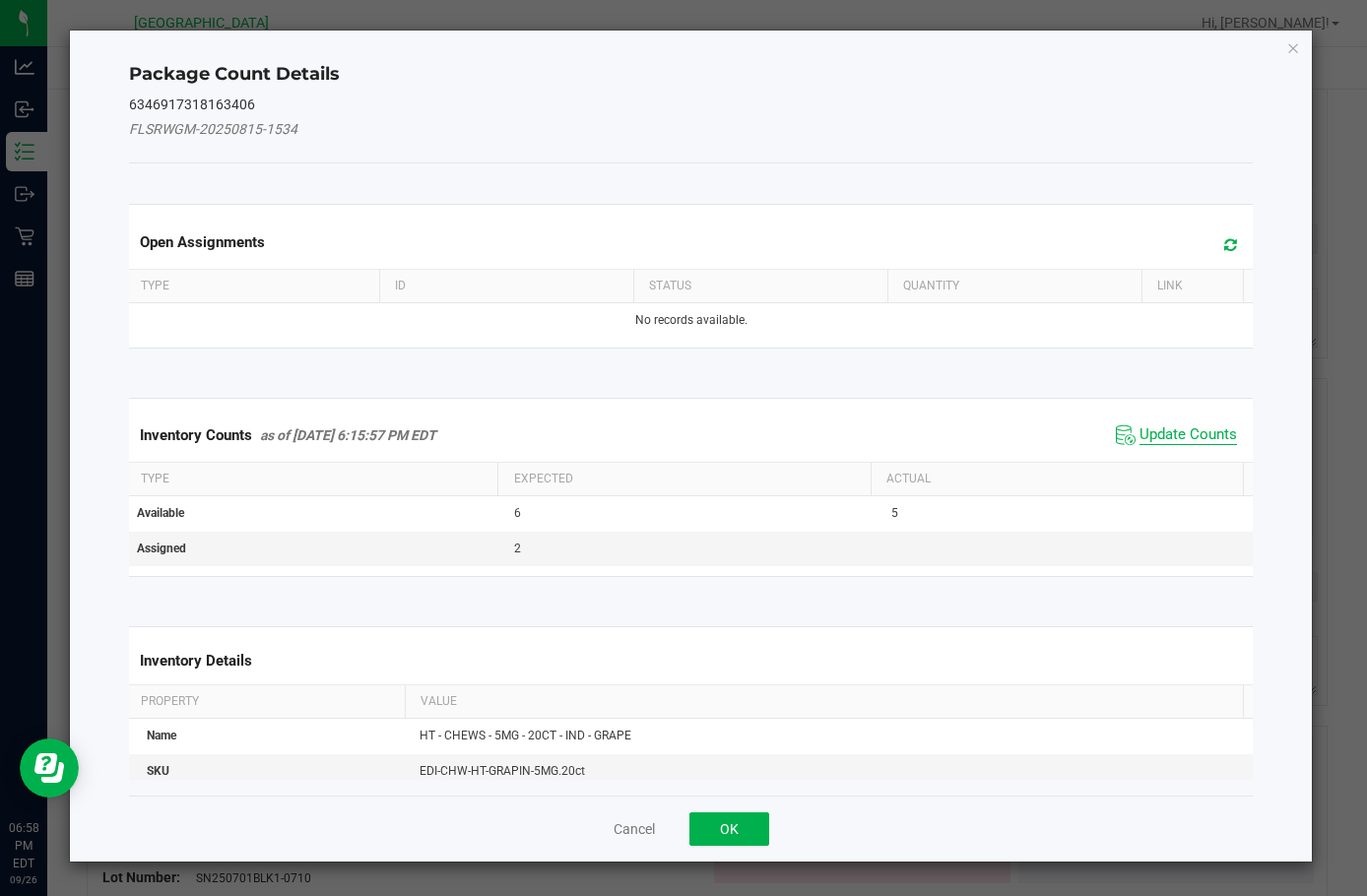
click at [1168, 440] on span "Update Counts" at bounding box center [1189, 435] width 97 height 20
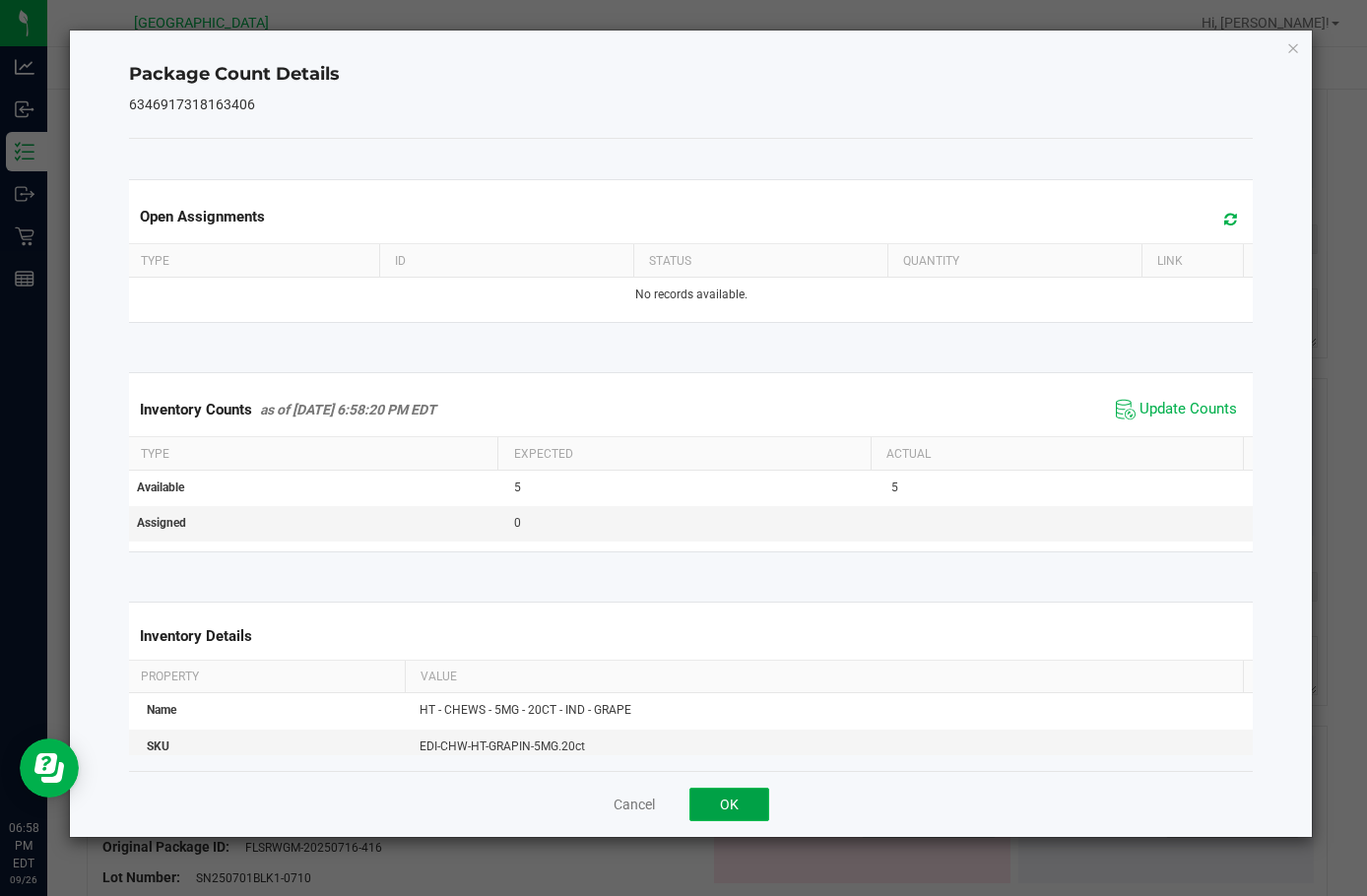
click at [729, 800] on button "OK" at bounding box center [730, 805] width 79 height 34
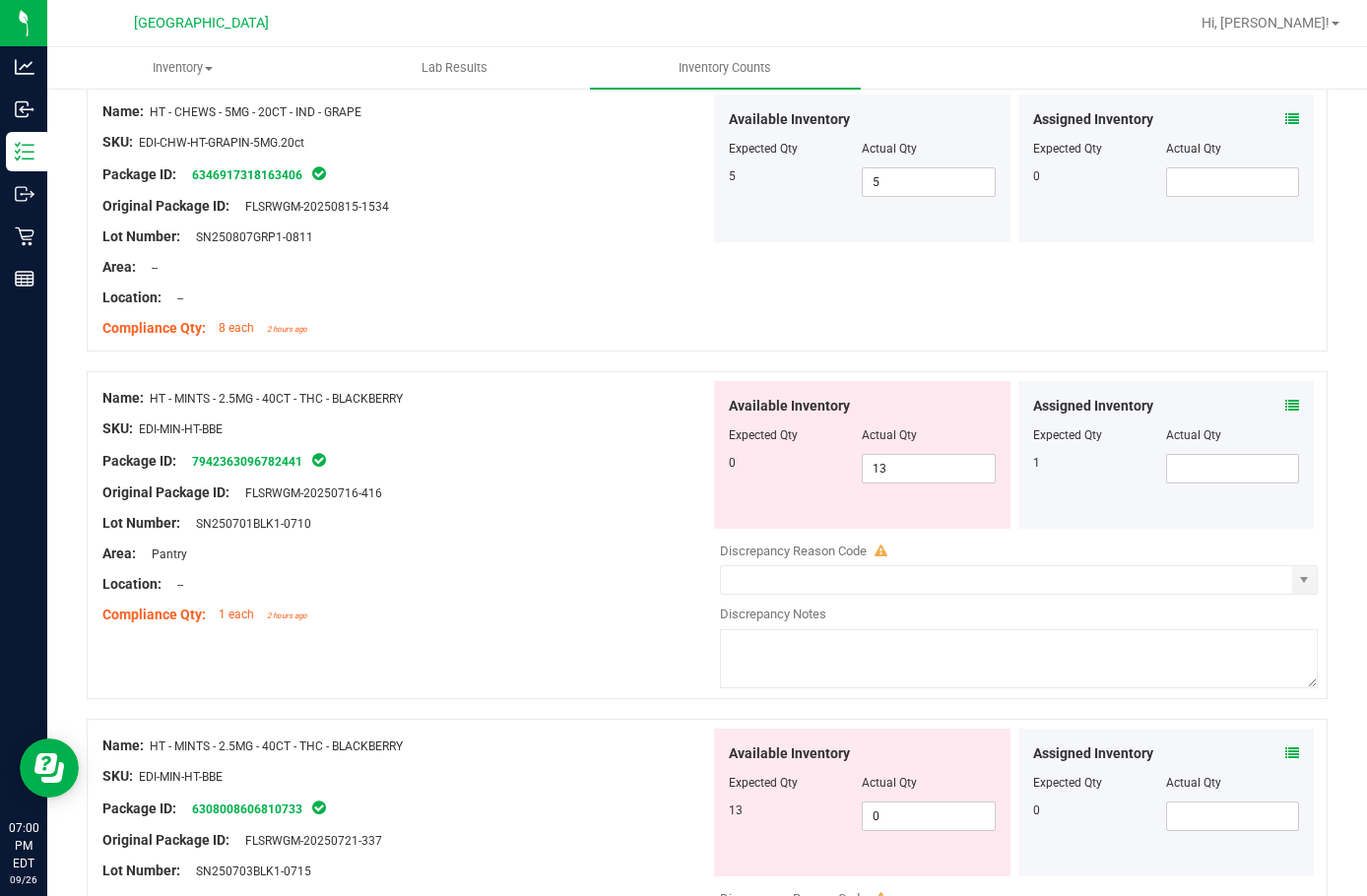
scroll to position [1182, 0]
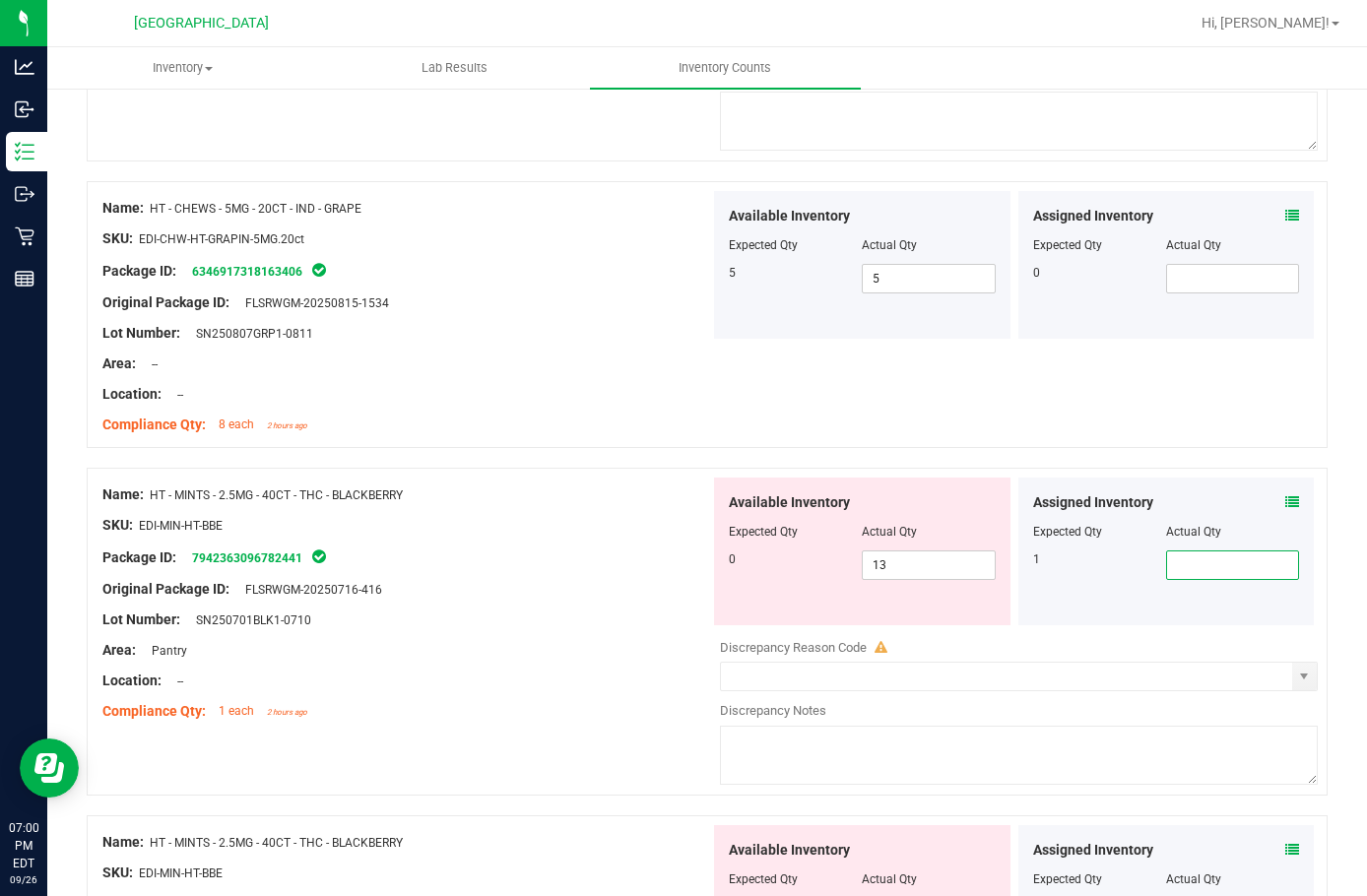
click at [1185, 559] on span at bounding box center [1233, 566] width 133 height 30
click at [1286, 502] on icon at bounding box center [1293, 503] width 14 height 14
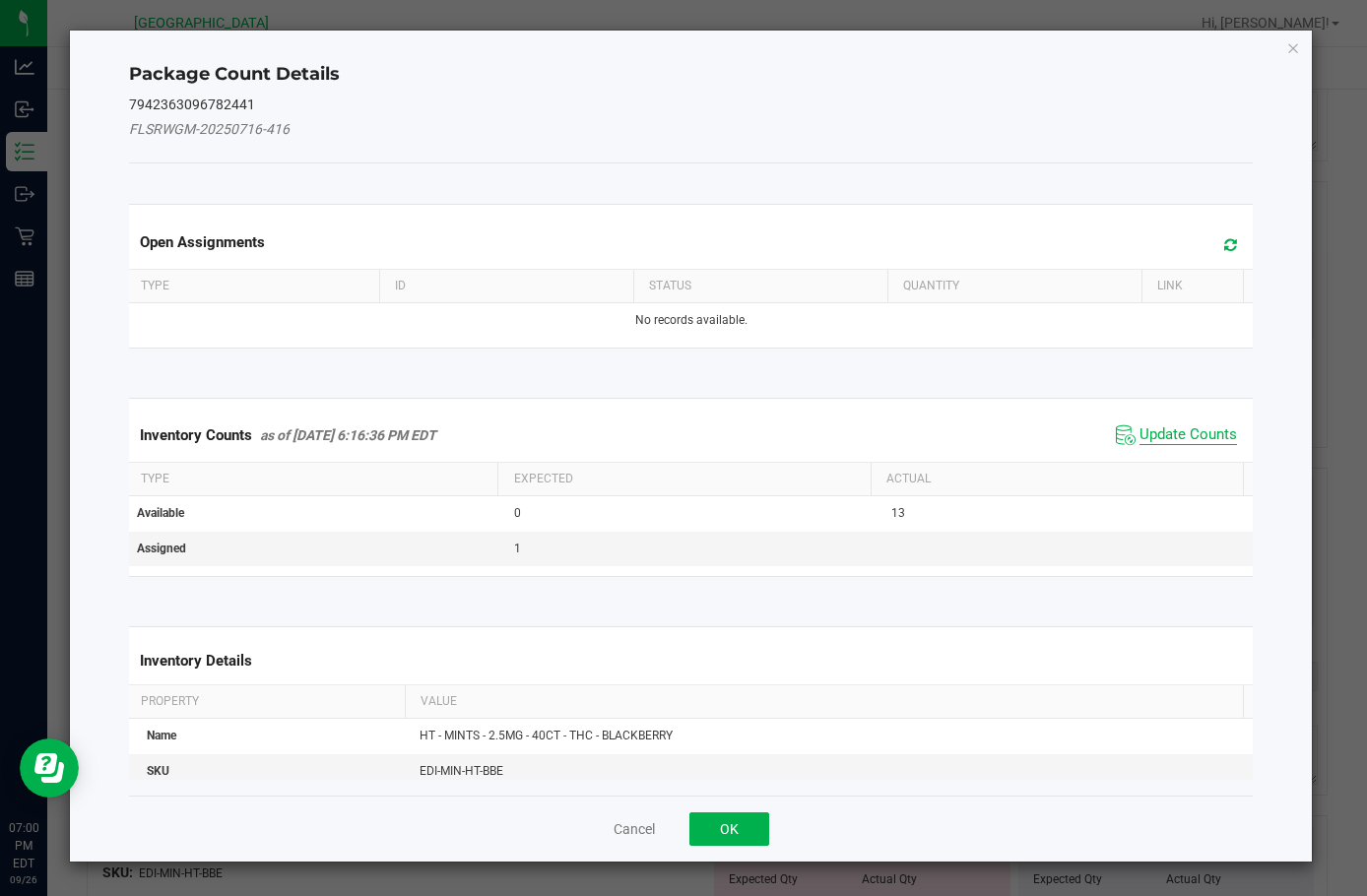
click at [1143, 440] on span "Update Counts" at bounding box center [1189, 435] width 97 height 20
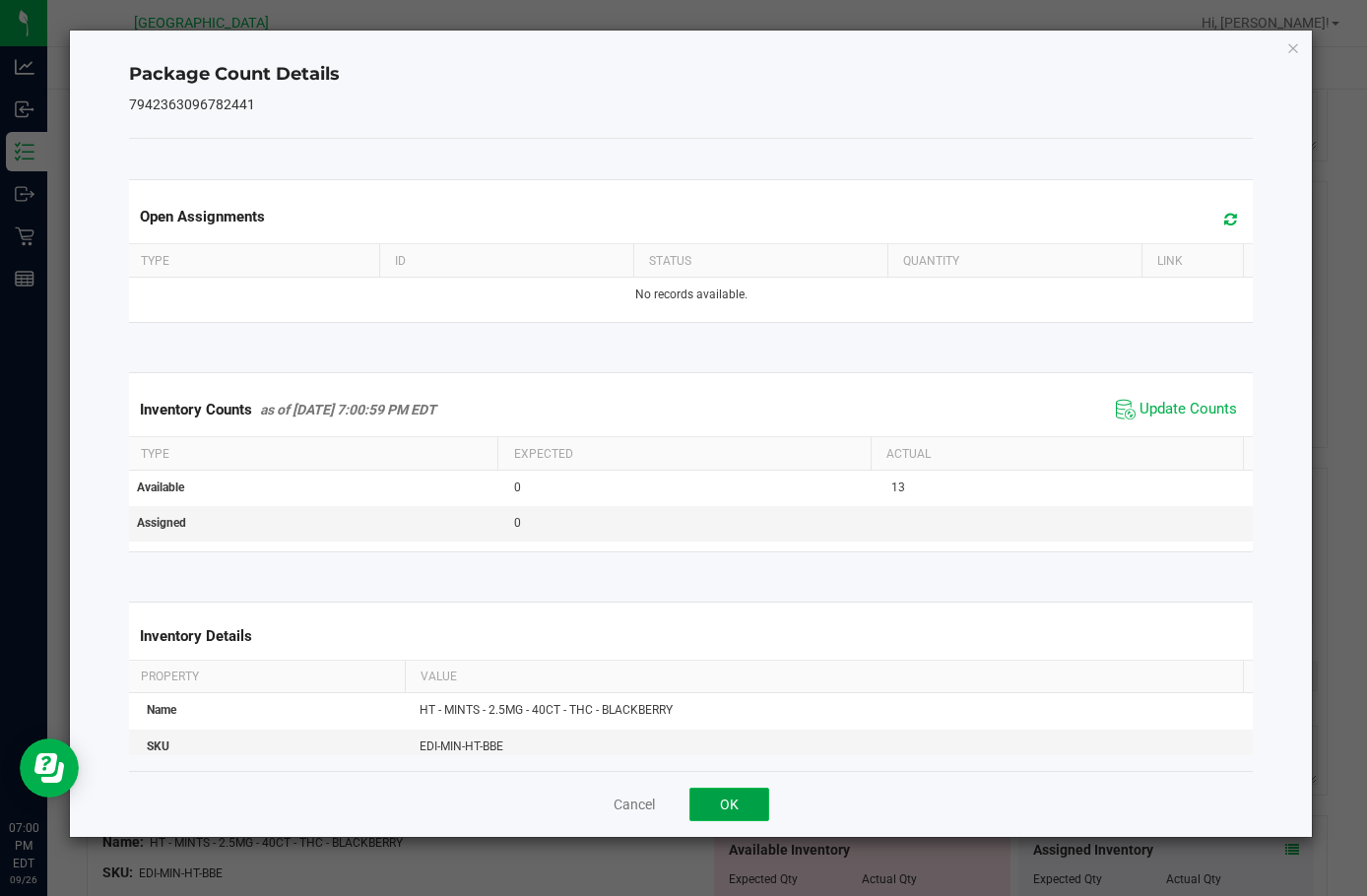
drag, startPoint x: 715, startPoint y: 790, endPoint x: 745, endPoint y: 784, distance: 30.6
click at [717, 790] on button "OK" at bounding box center [730, 805] width 79 height 34
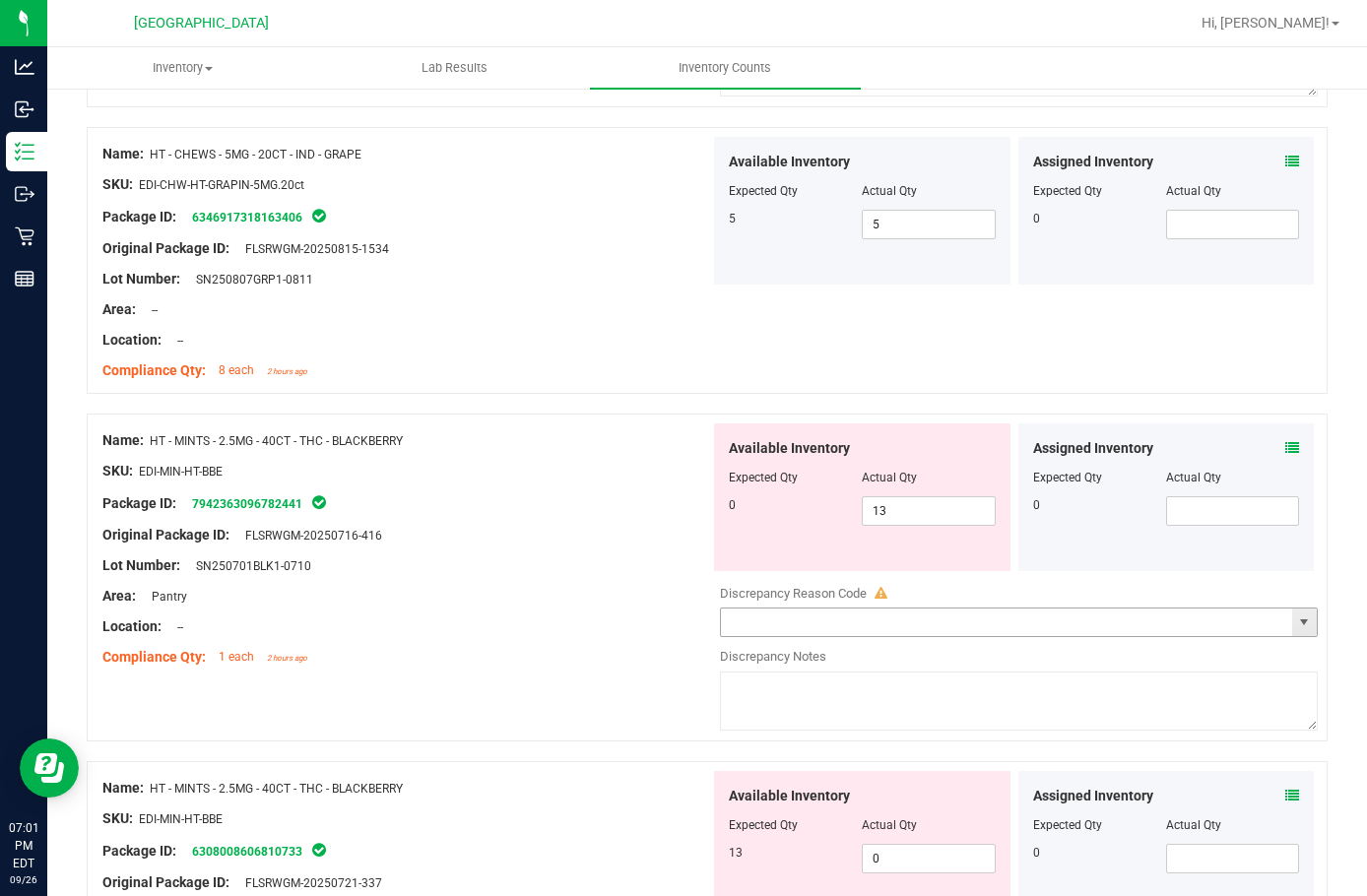
scroll to position [1281, 0]
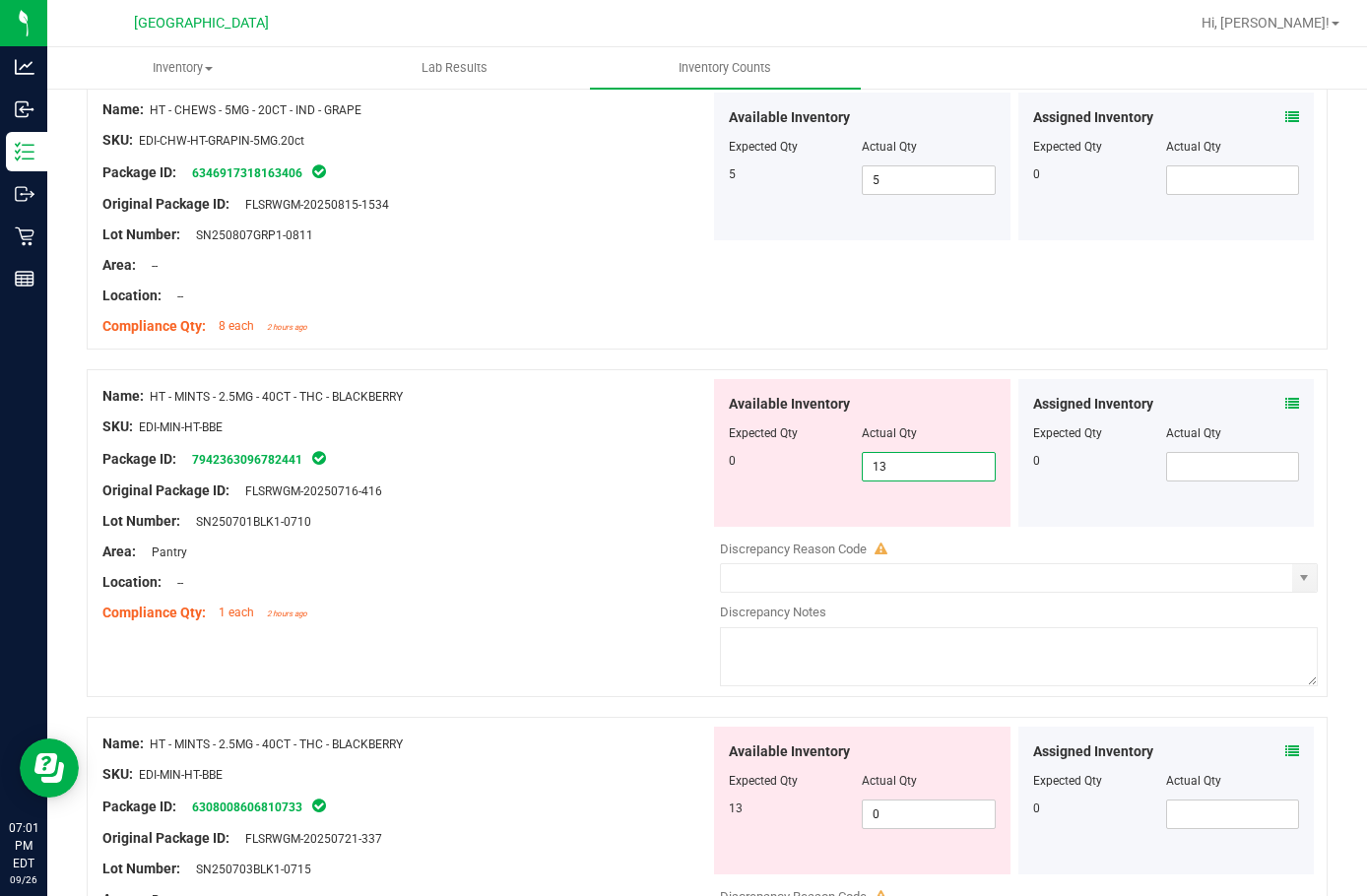
click at [912, 461] on span "13 13" at bounding box center [929, 467] width 133 height 30
click at [912, 461] on input "13" at bounding box center [929, 467] width 131 height 28
click at [924, 806] on span "0 0" at bounding box center [929, 815] width 133 height 30
type input "013"
type input "13"
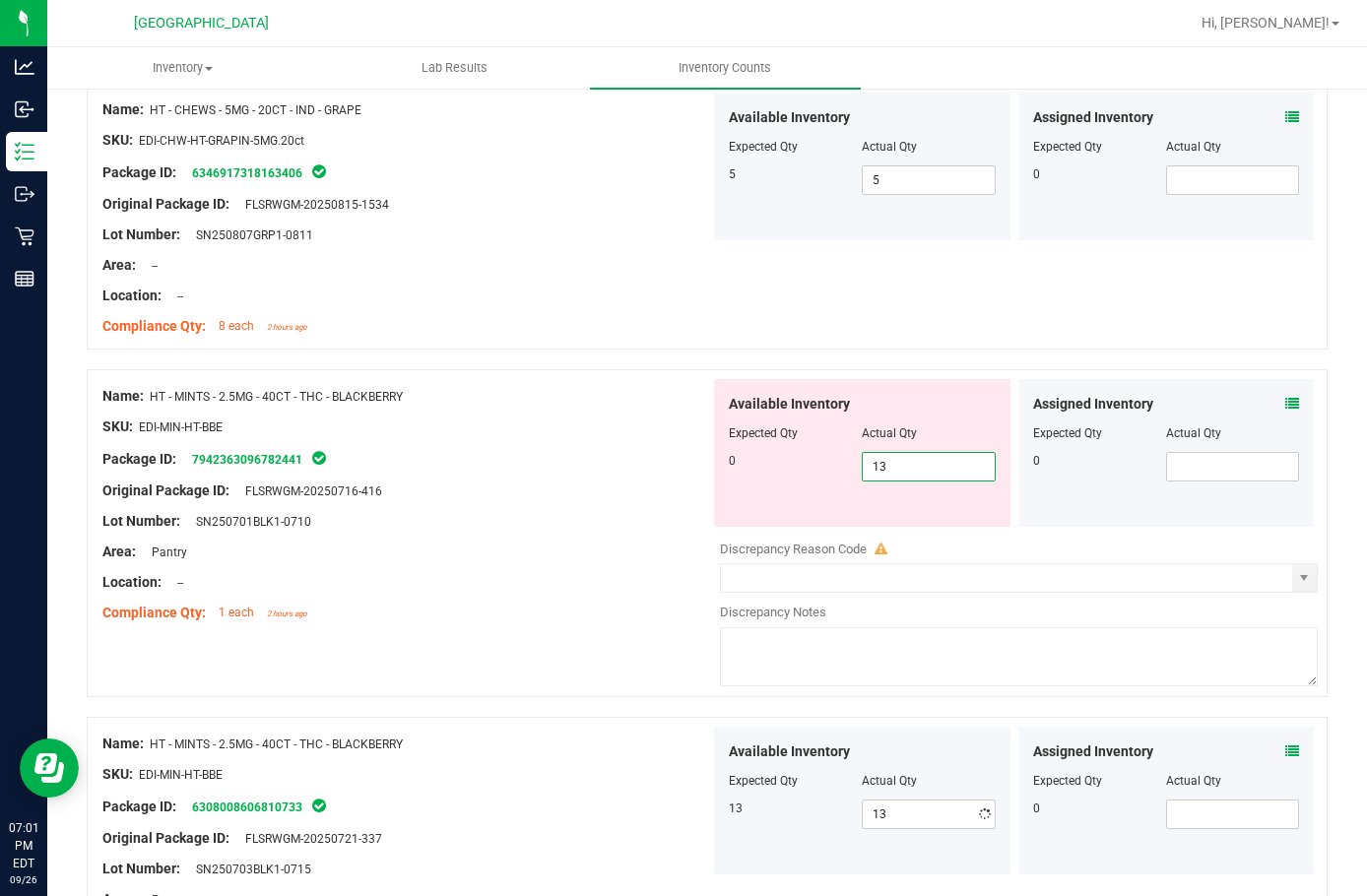
click at [920, 469] on span "13 13" at bounding box center [929, 467] width 133 height 30
click at [920, 469] on input "13" at bounding box center [929, 467] width 131 height 28
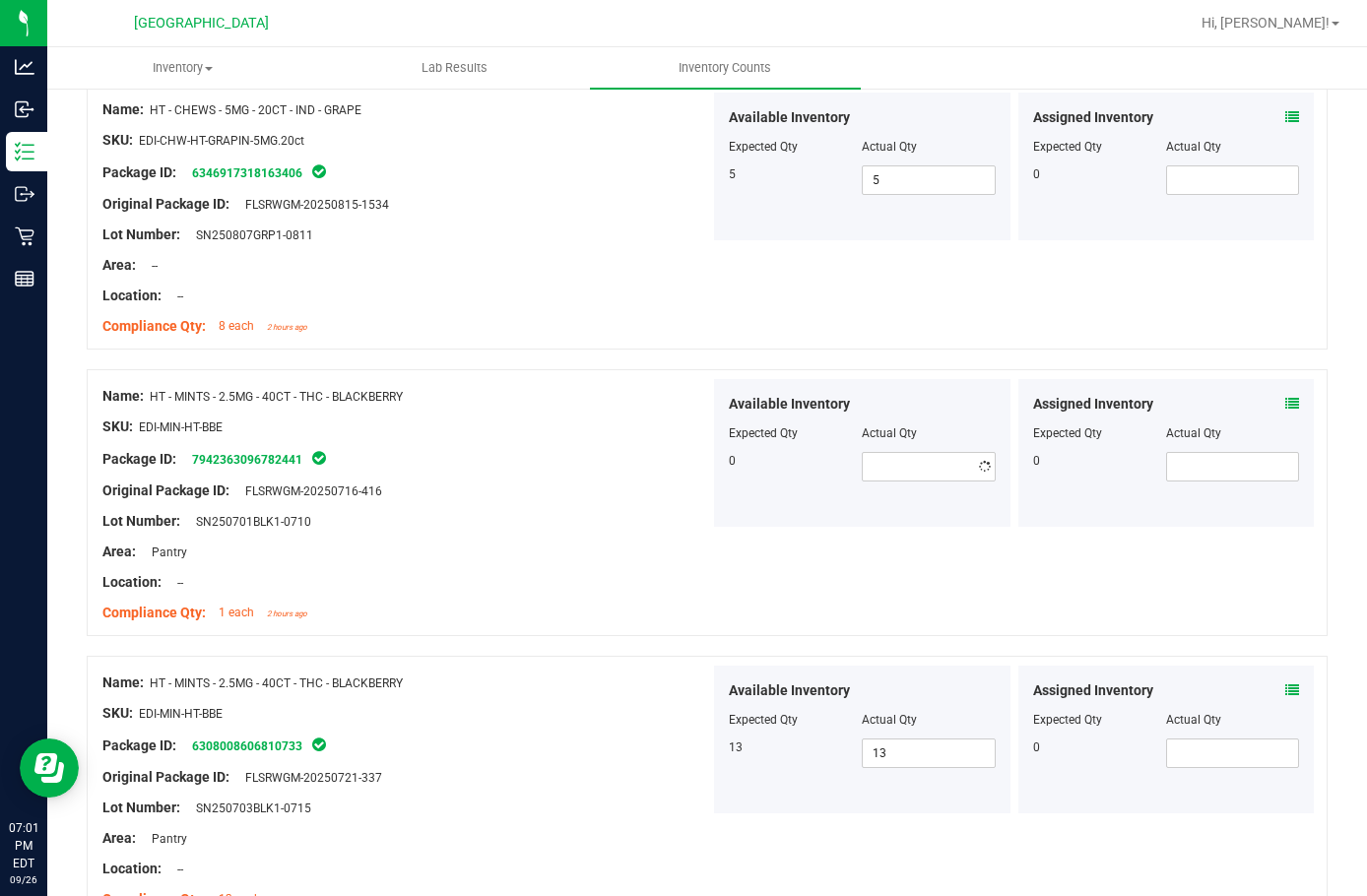
click at [626, 575] on div "Location: --" at bounding box center [405, 582] width 608 height 21
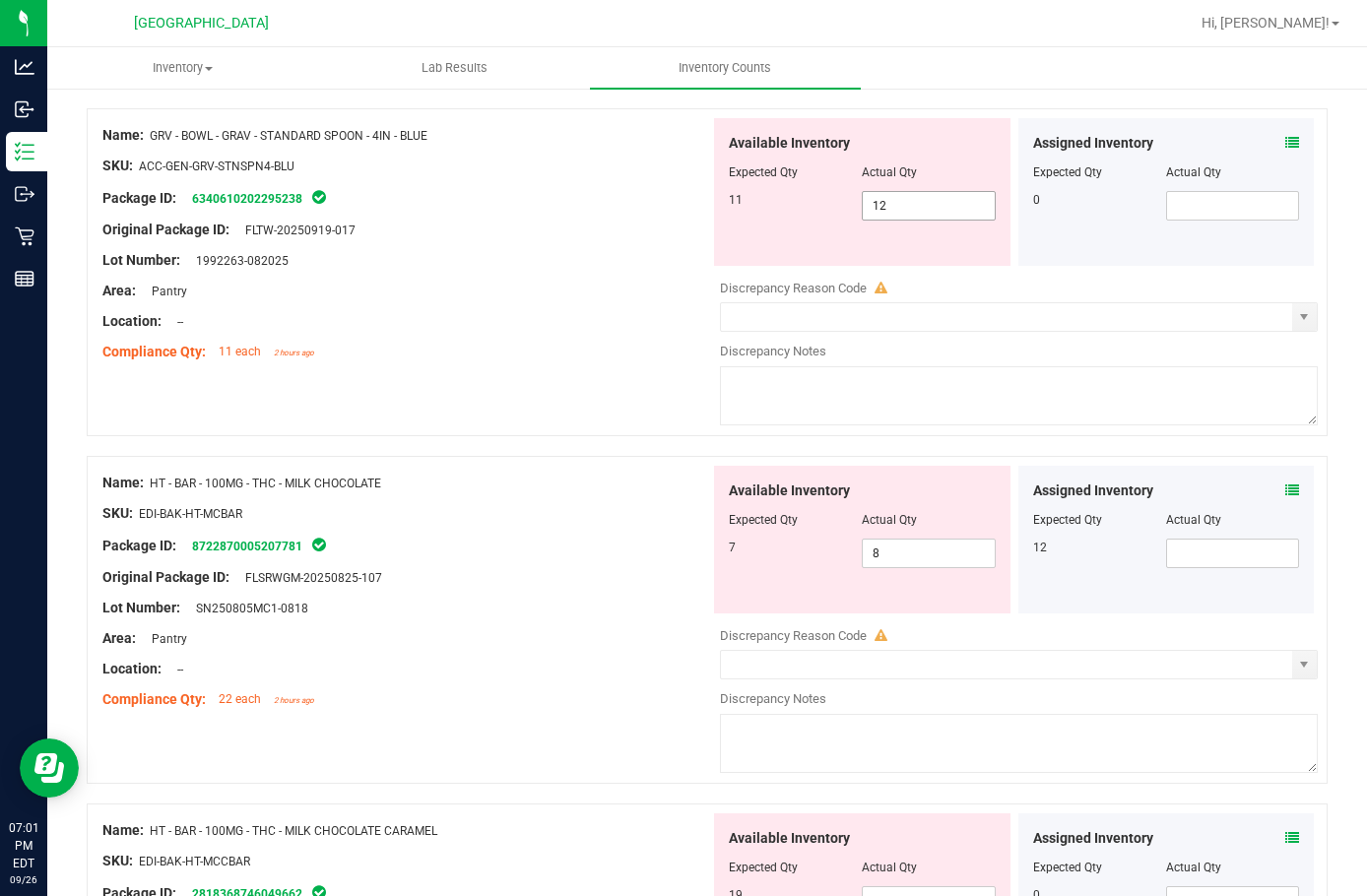
scroll to position [0, 0]
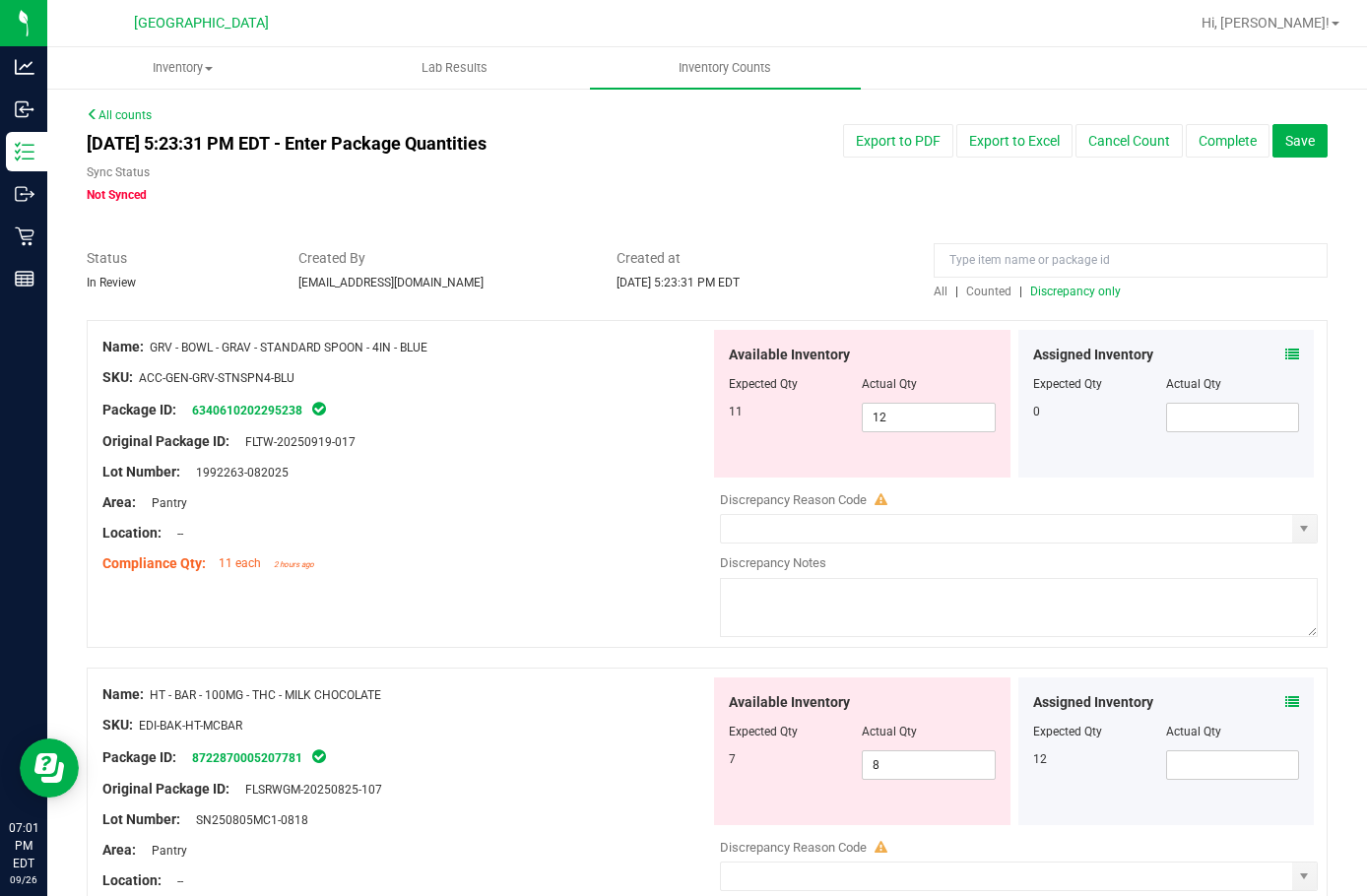
click at [1037, 286] on span "Discrepancy only" at bounding box center [1076, 291] width 90 height 14
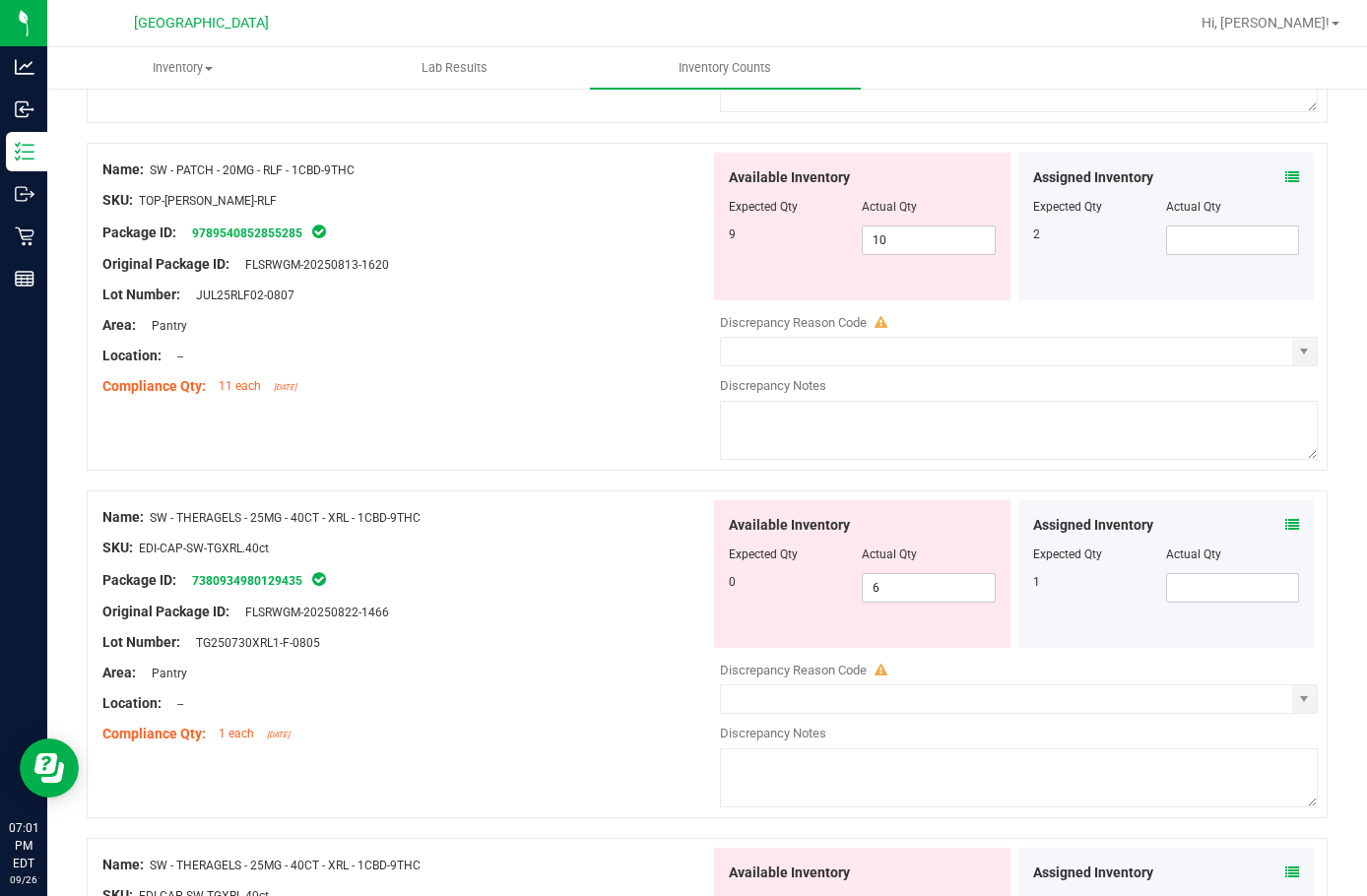
scroll to position [2266, 0]
click at [1286, 531] on span at bounding box center [1293, 523] width 14 height 21
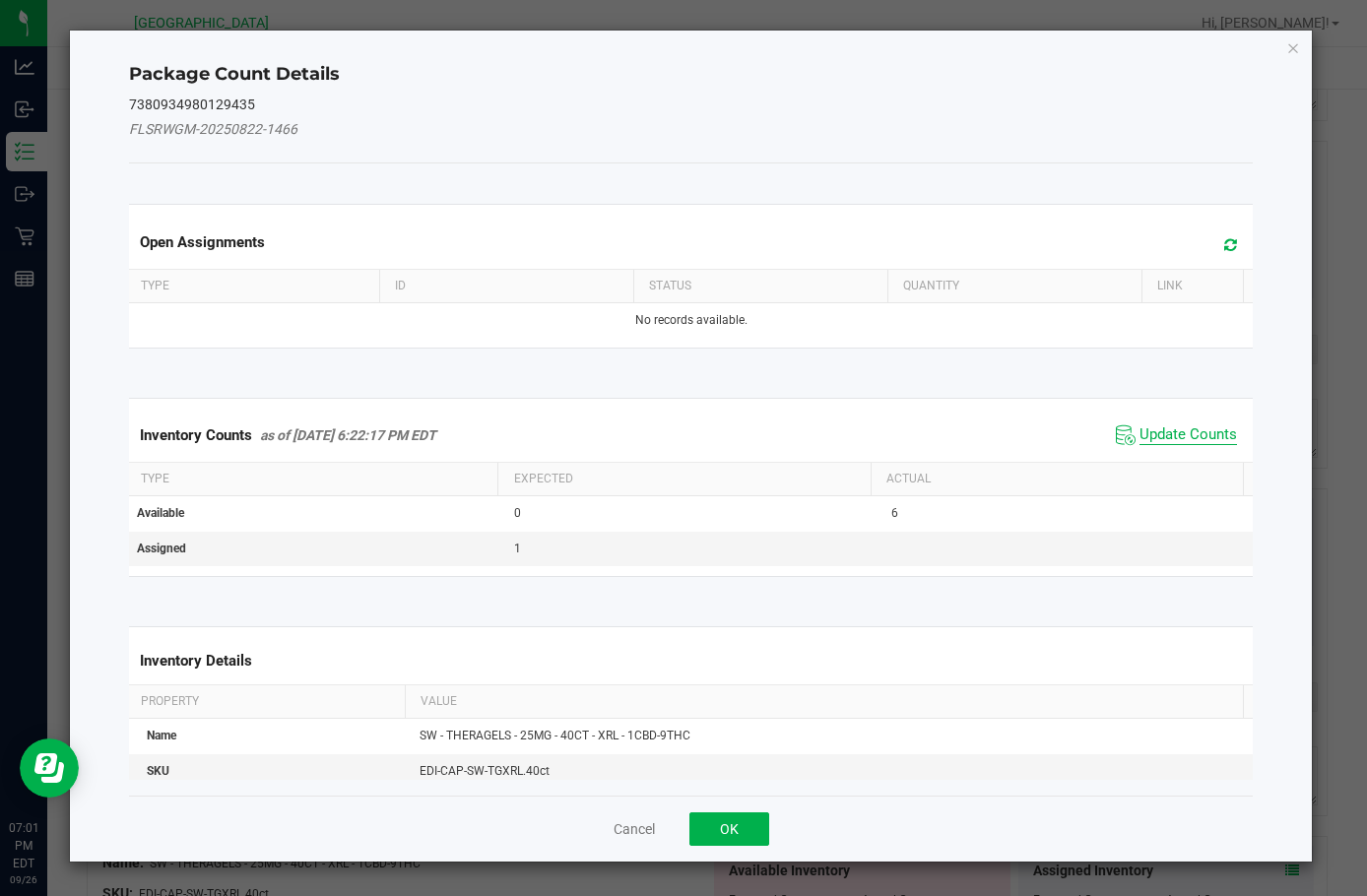
click at [1163, 438] on span "Update Counts" at bounding box center [1189, 435] width 97 height 20
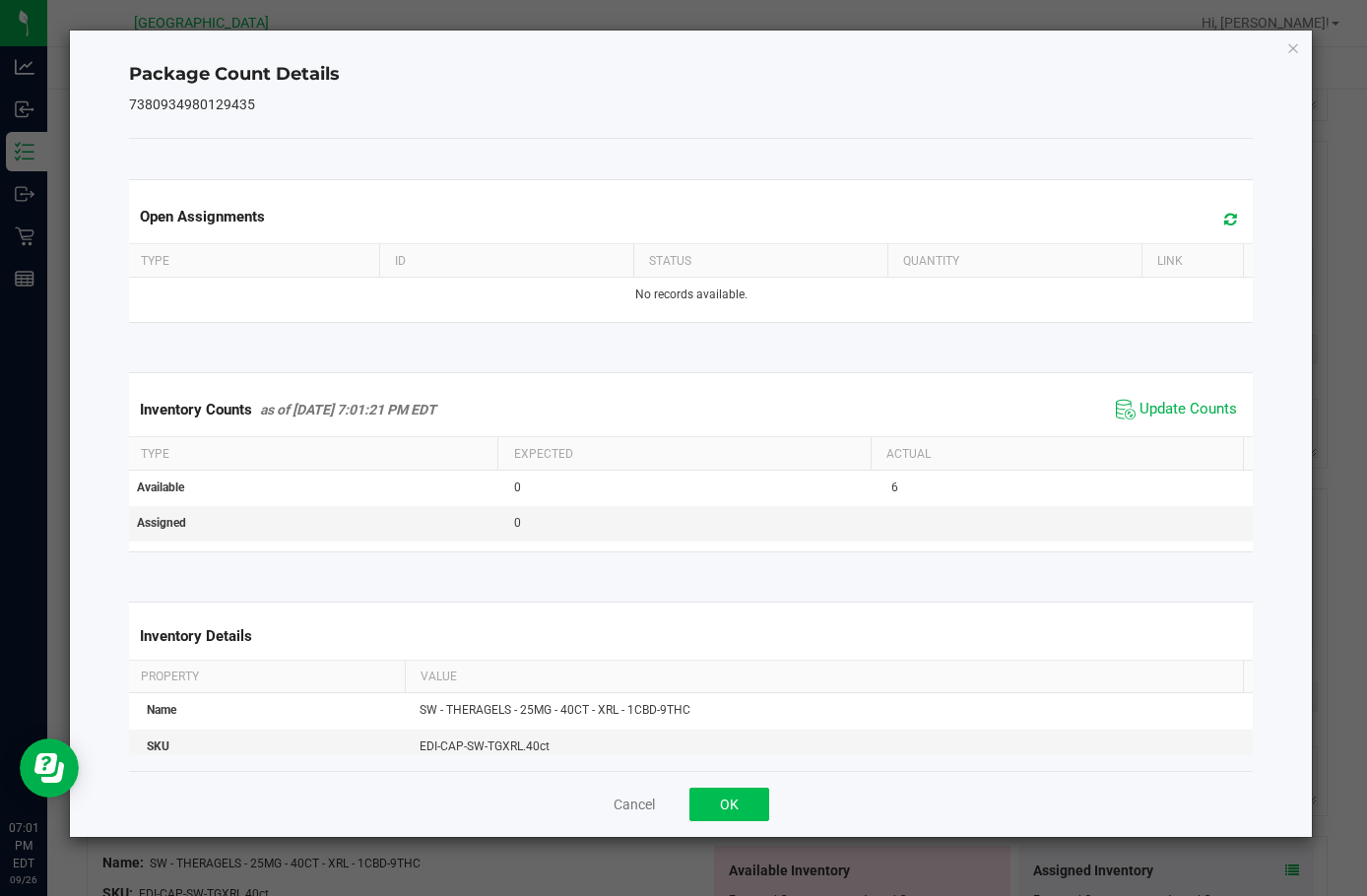
drag, startPoint x: 743, startPoint y: 774, endPoint x: 743, endPoint y: 787, distance: 13.0
click at [741, 777] on div "Cancel OK" at bounding box center [691, 804] width 1124 height 66
click at [743, 793] on button "OK" at bounding box center [730, 805] width 79 height 34
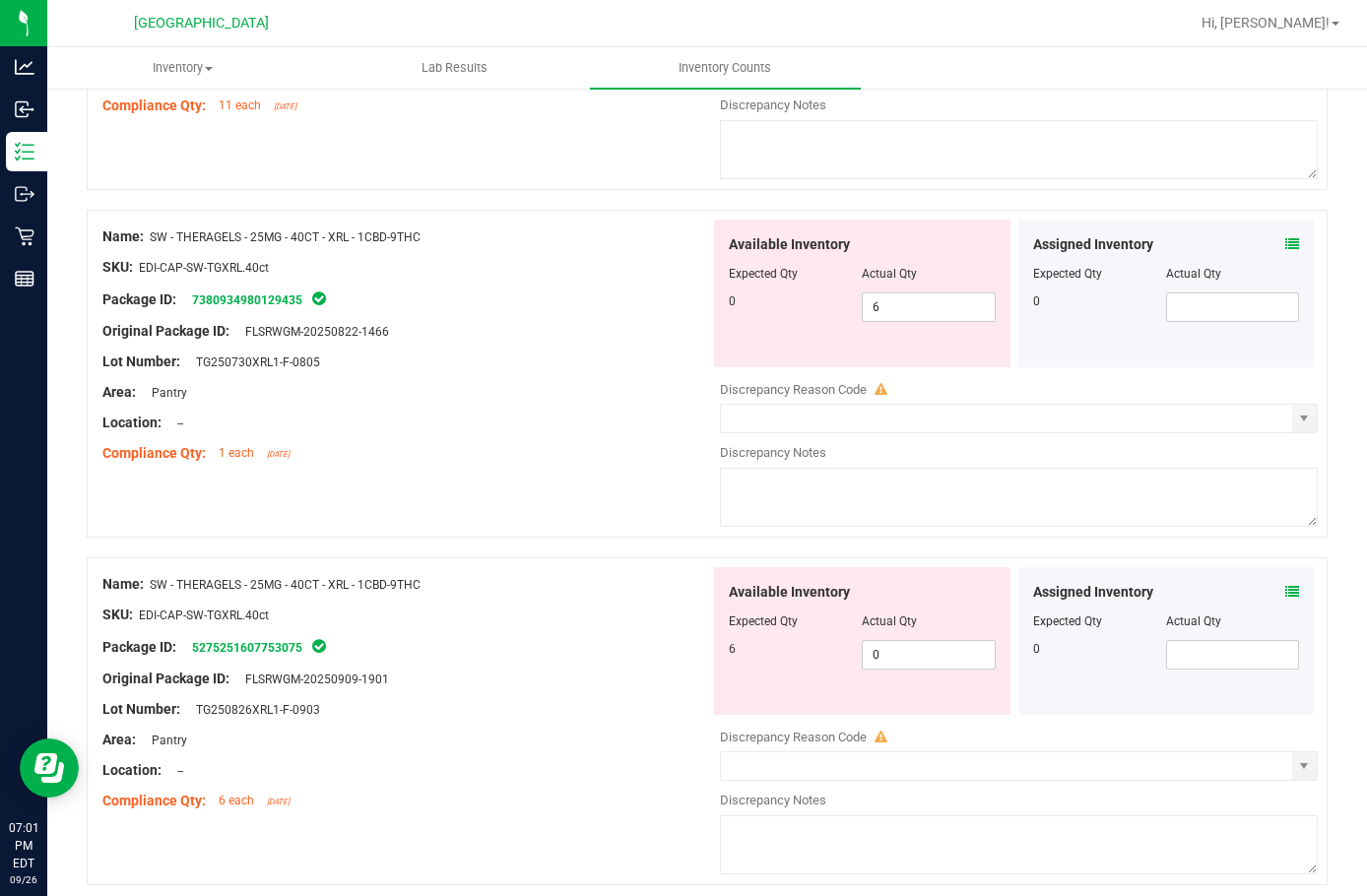
scroll to position [2561, 0]
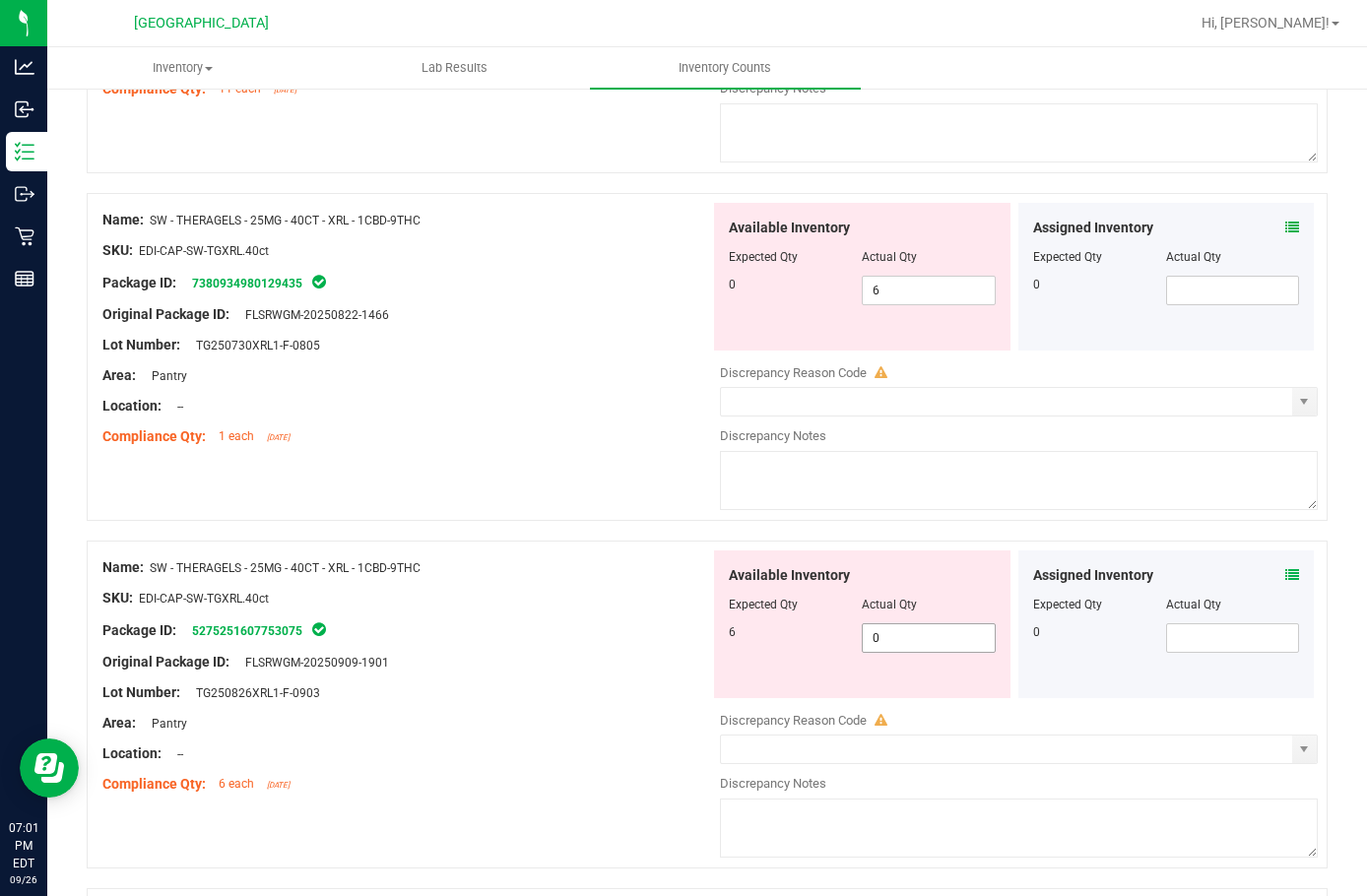
click at [897, 638] on span "0 0" at bounding box center [929, 638] width 133 height 30
click at [897, 638] on input "0" at bounding box center [929, 638] width 131 height 28
type input "6"
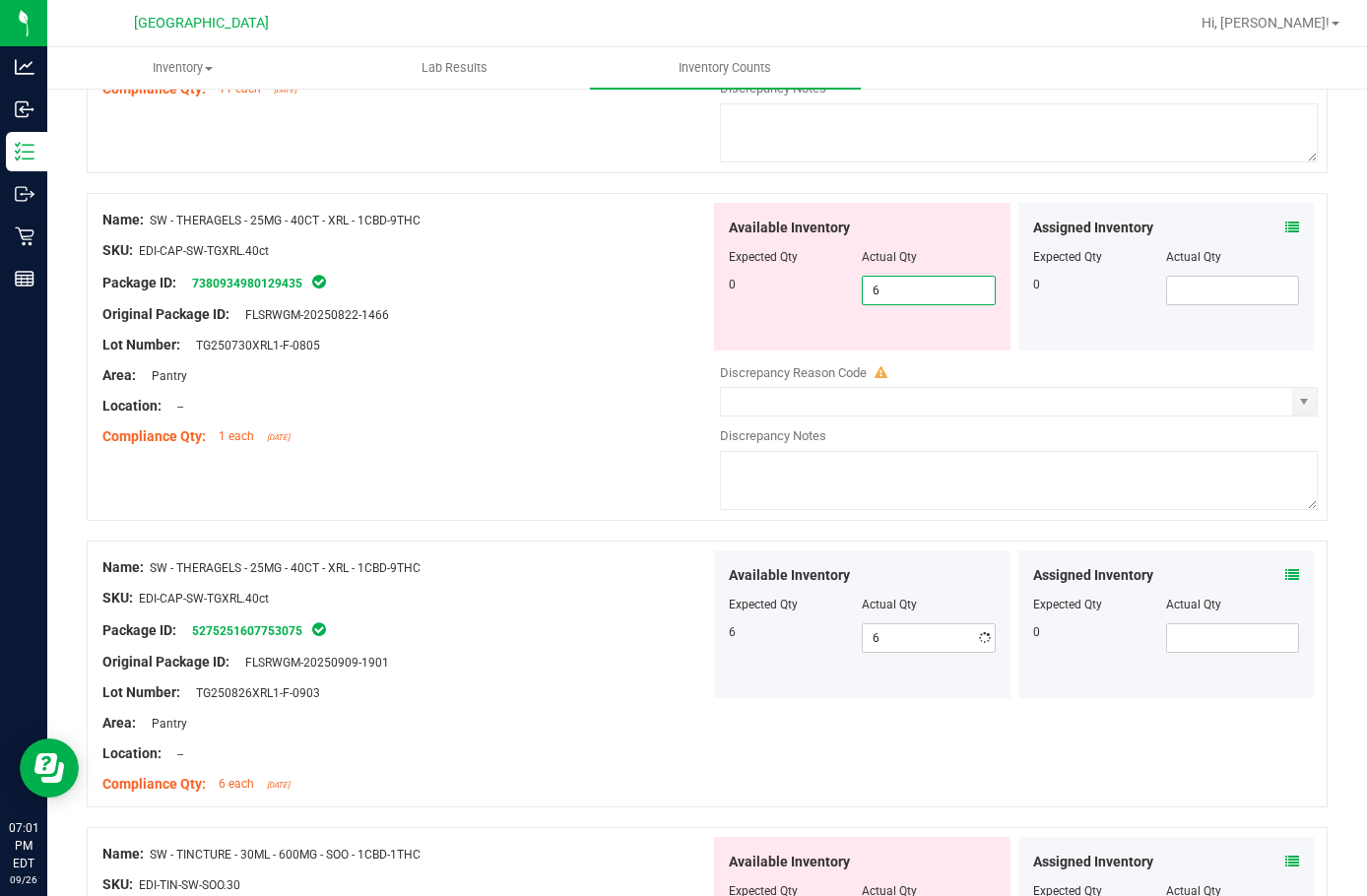
click at [882, 288] on span "6 6" at bounding box center [929, 290] width 133 height 30
click at [882, 288] on input "6" at bounding box center [929, 290] width 131 height 28
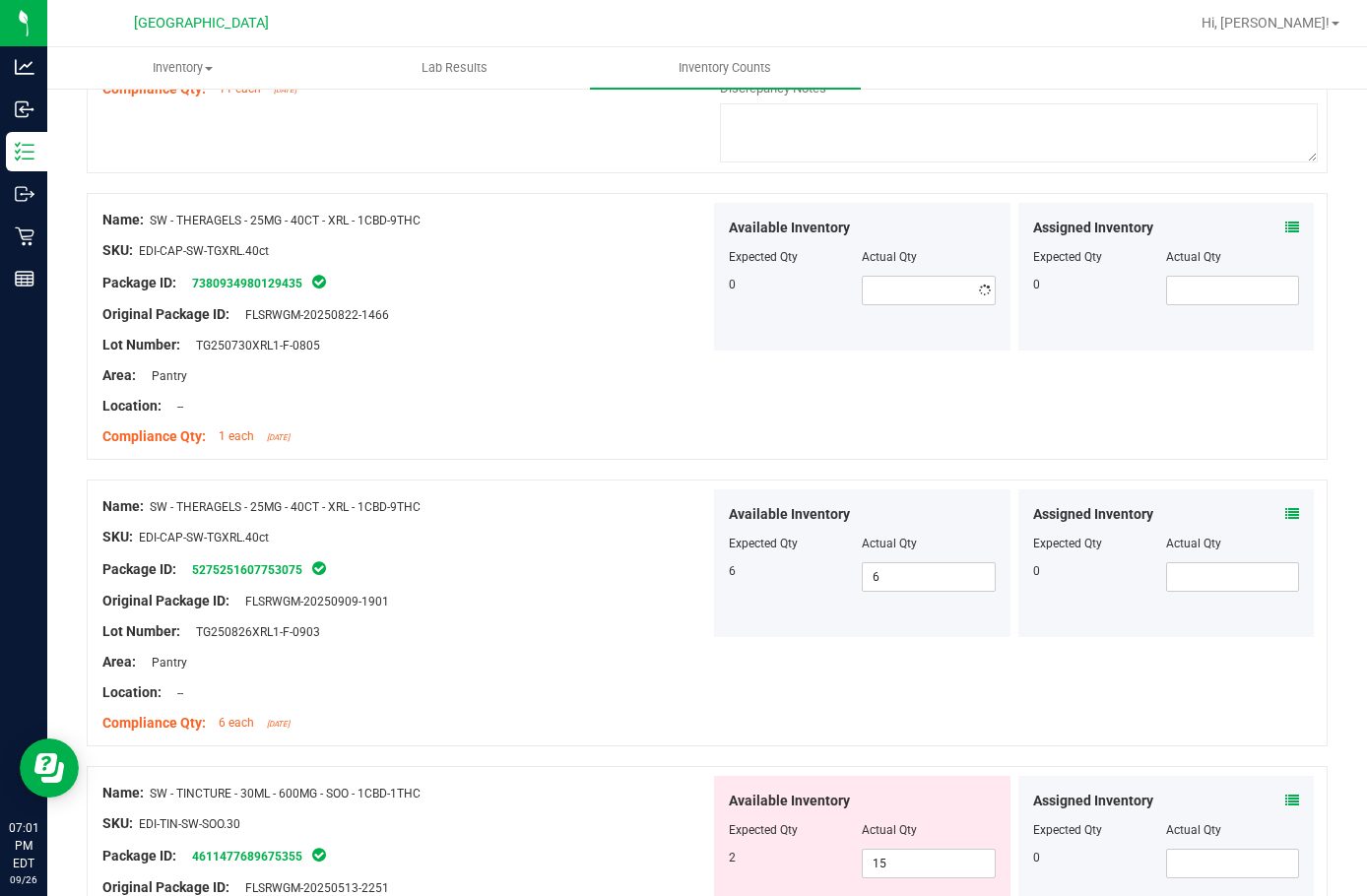
click at [583, 372] on div "Area: Pantry" at bounding box center [405, 376] width 608 height 21
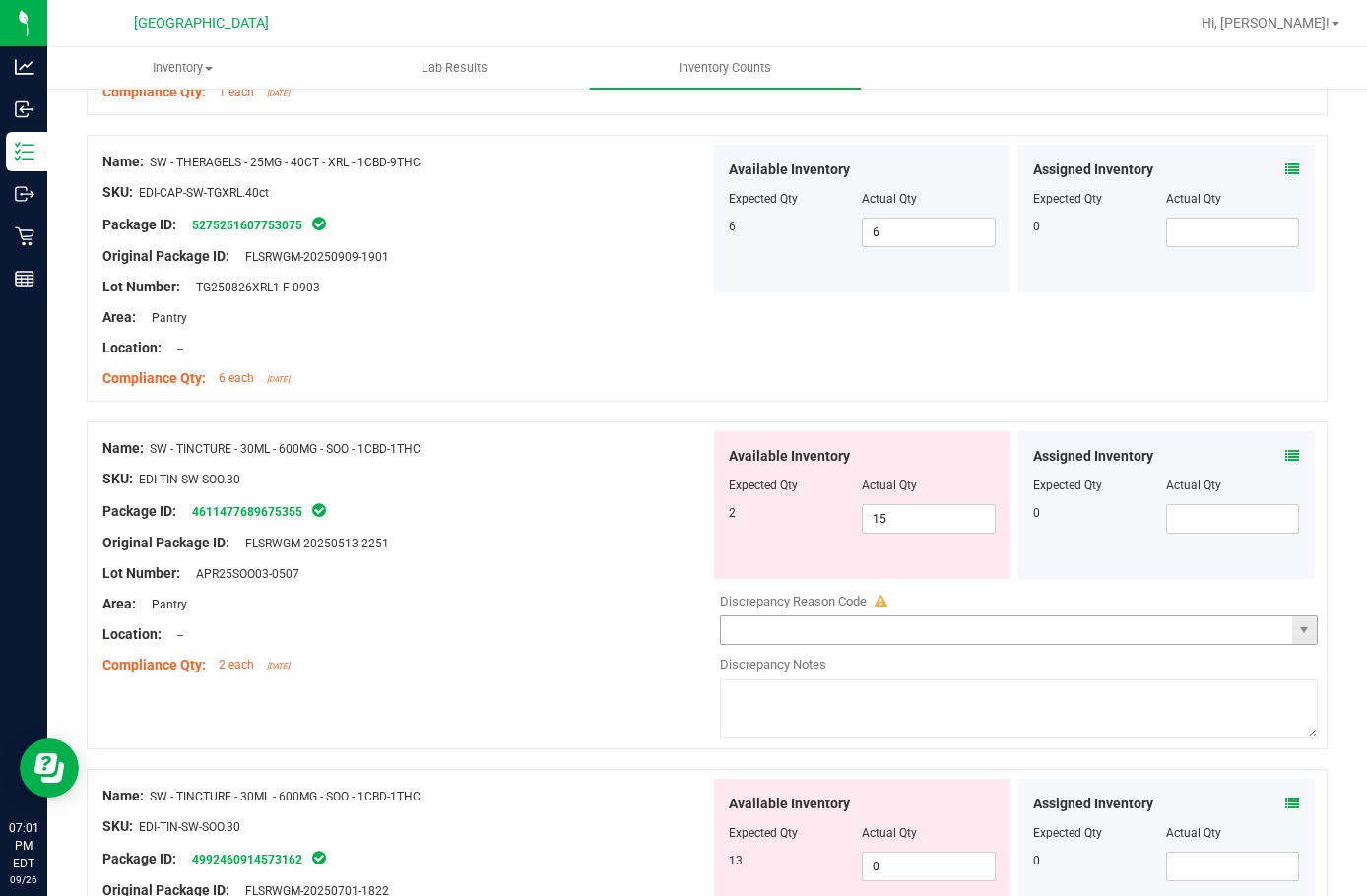
scroll to position [2955, 0]
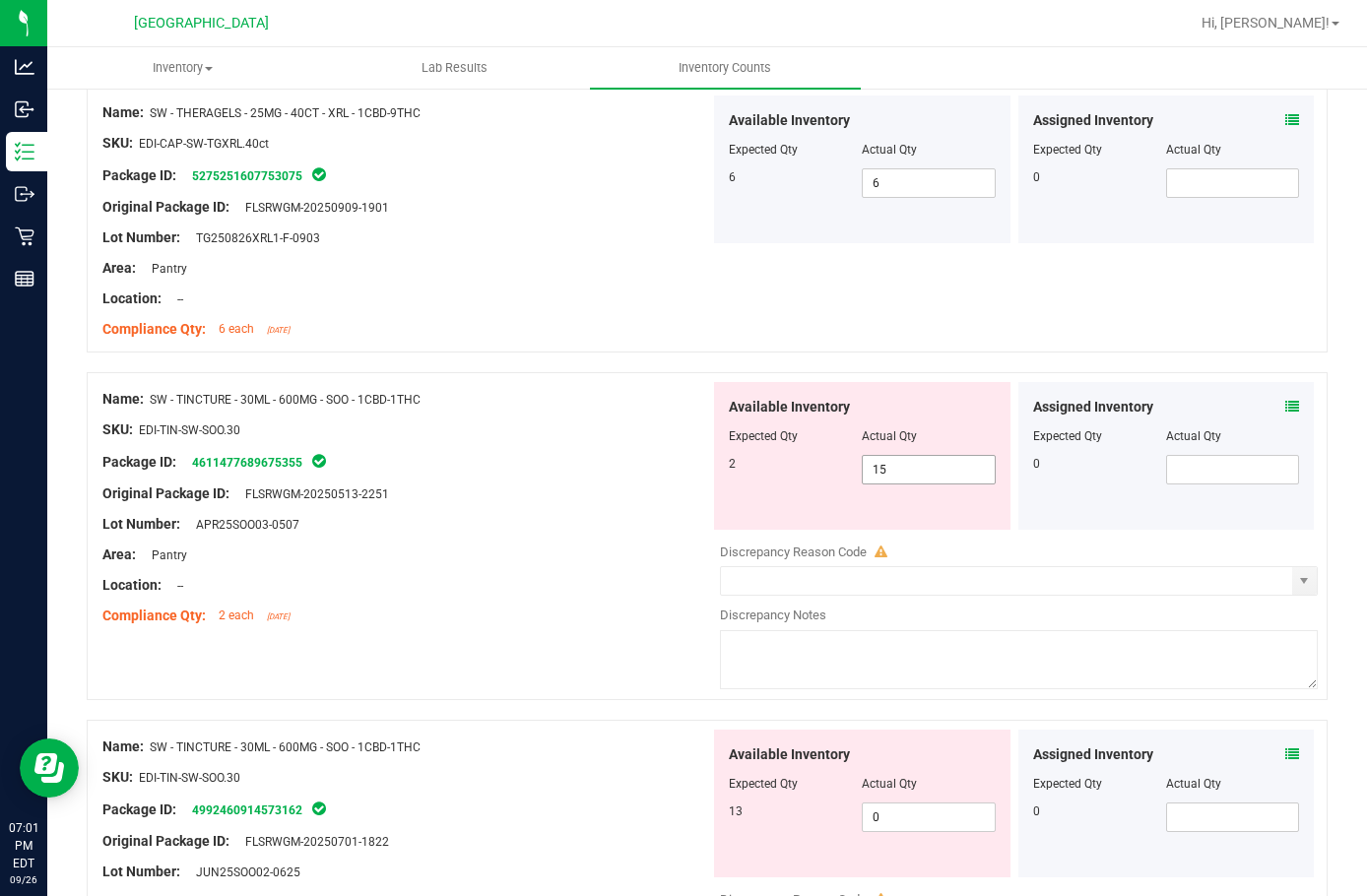
click at [919, 466] on span "15 15" at bounding box center [929, 470] width 133 height 30
click at [919, 466] on input "15" at bounding box center [929, 470] width 131 height 28
click at [1286, 401] on icon at bounding box center [1293, 406] width 14 height 14
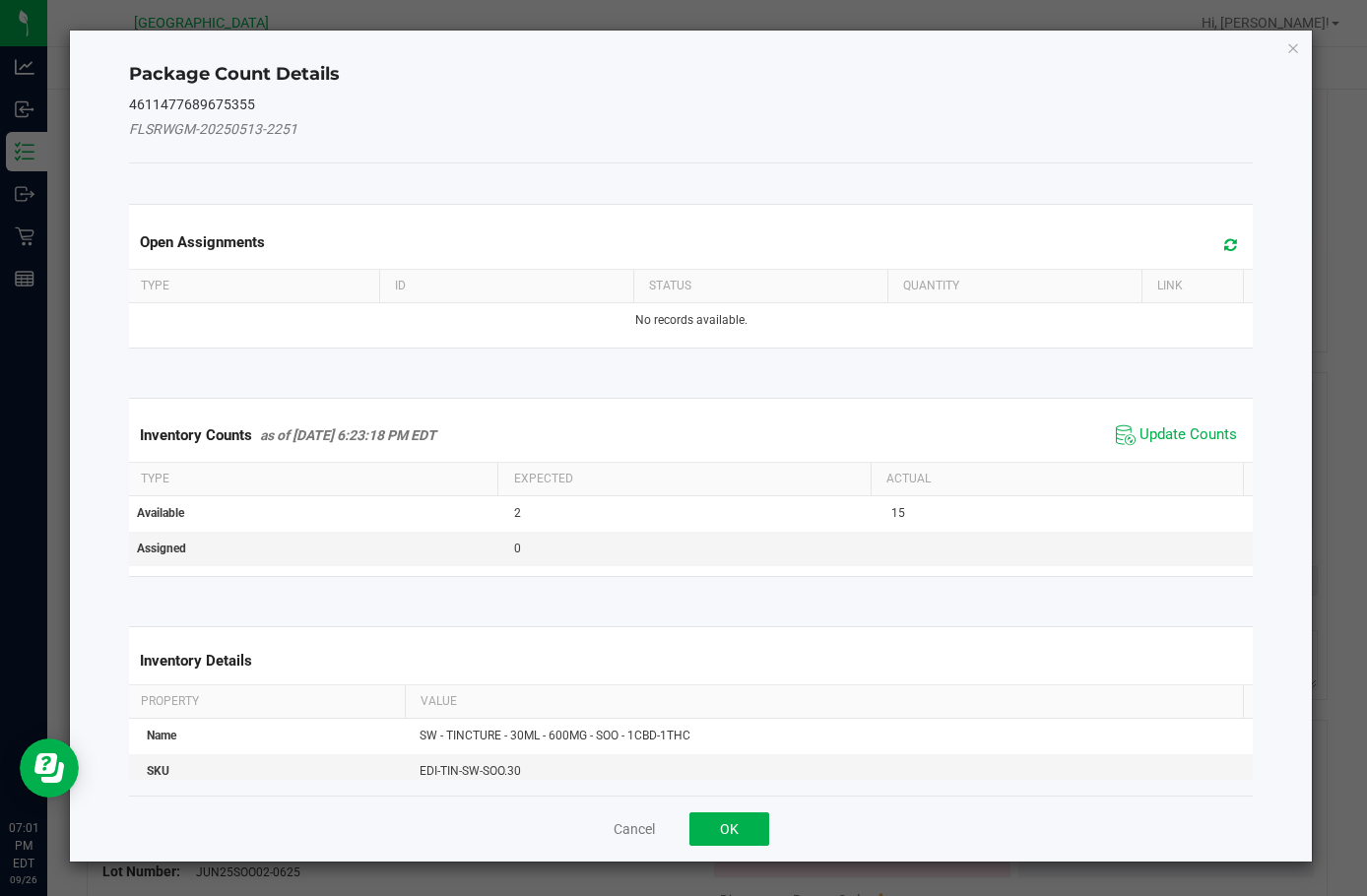
click at [1121, 431] on span "Update Counts" at bounding box center [1177, 435] width 131 height 30
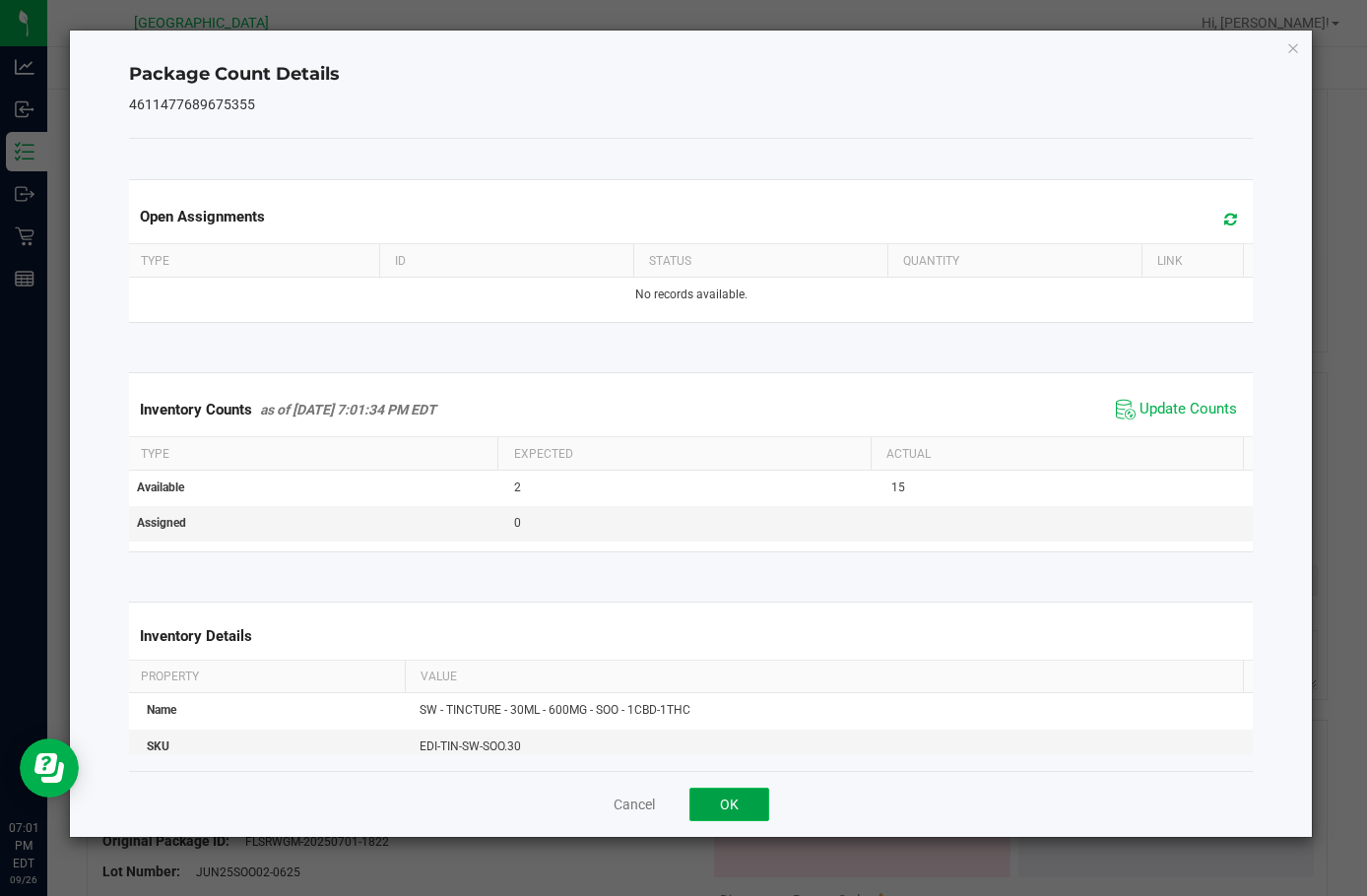
click at [724, 797] on button "OK" at bounding box center [730, 805] width 79 height 34
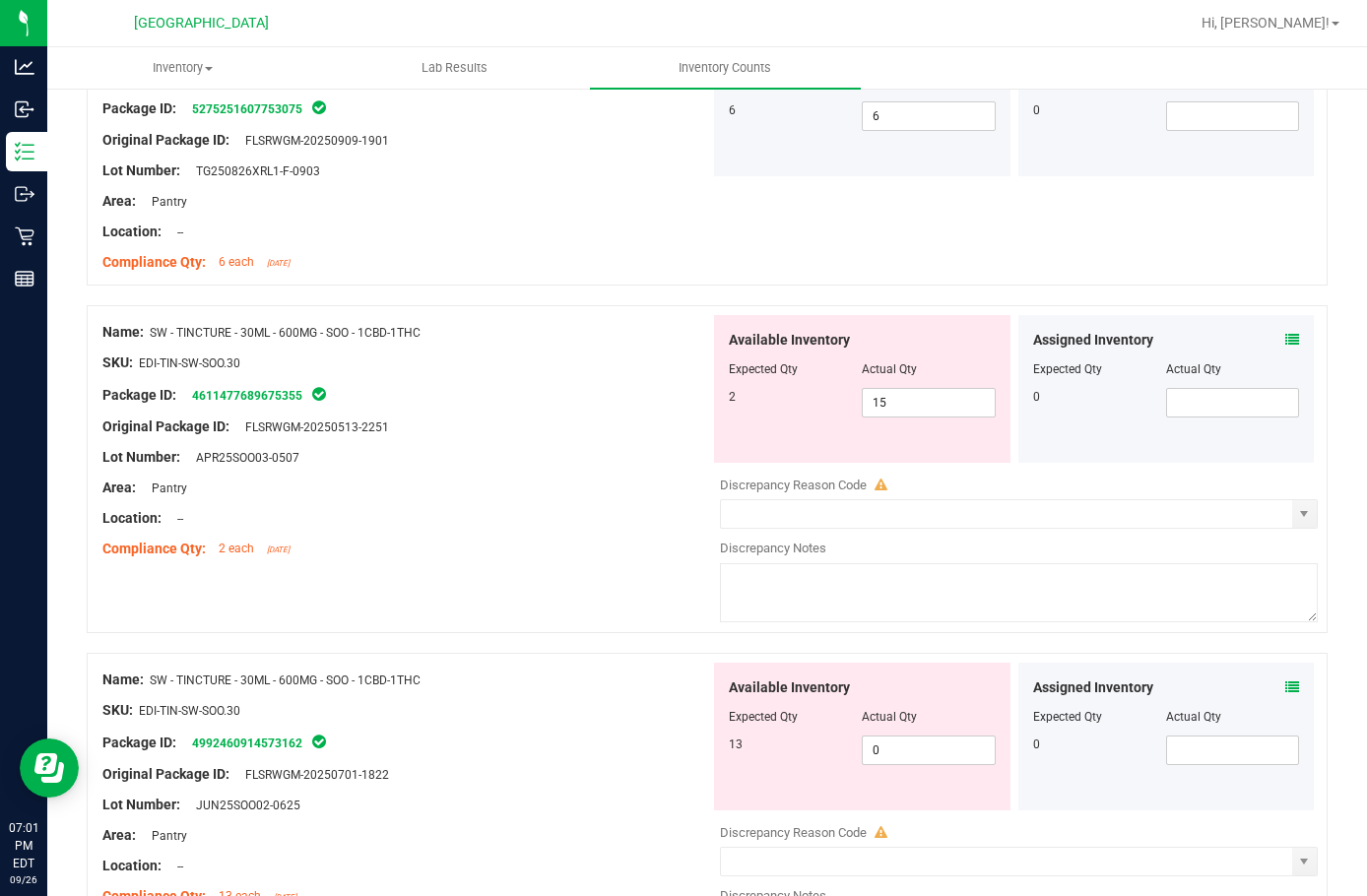
scroll to position [3054, 0]
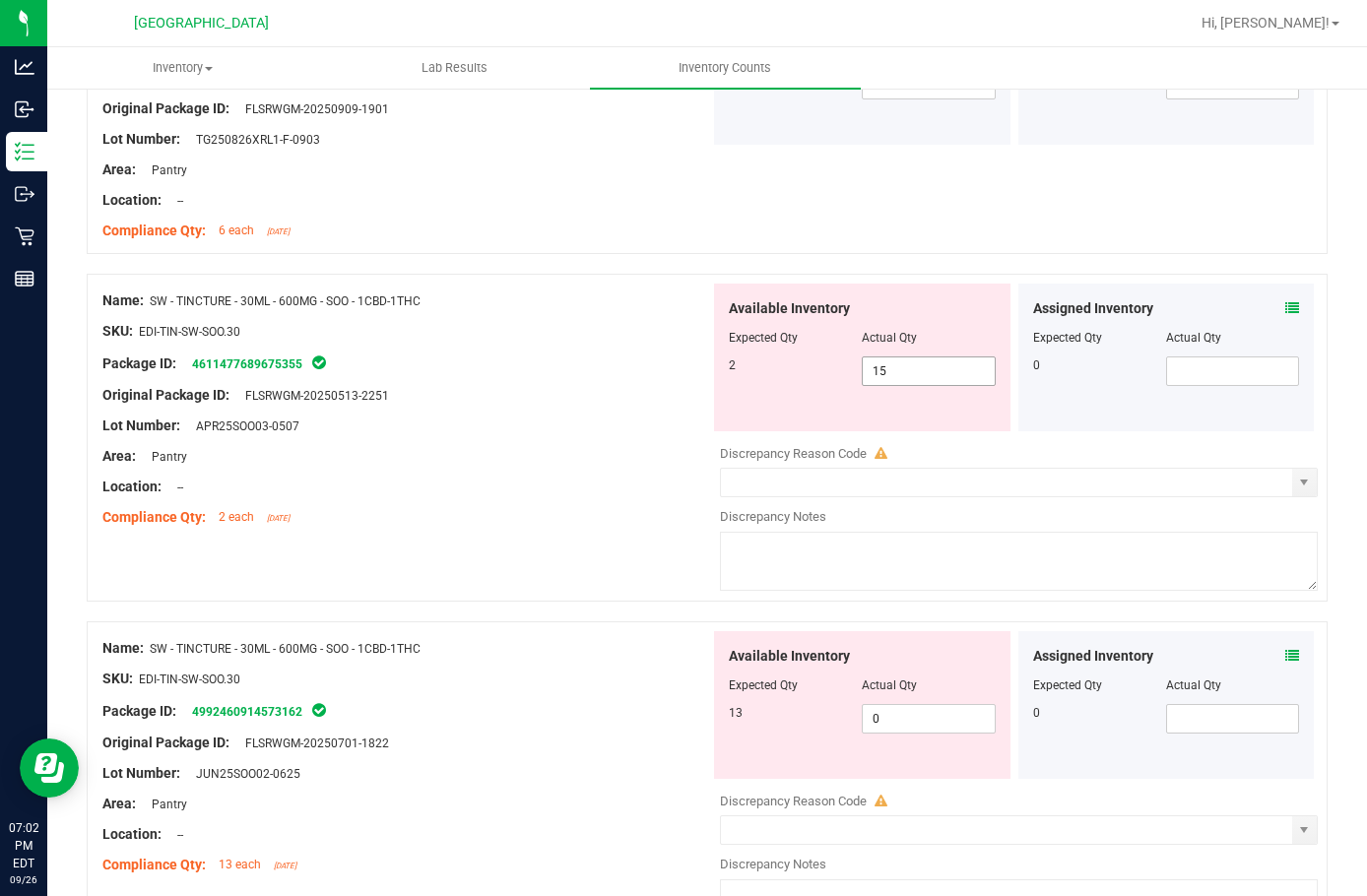
click at [892, 381] on span "15 15" at bounding box center [929, 372] width 133 height 30
click at [892, 381] on input "15" at bounding box center [929, 372] width 131 height 28
type input "2"
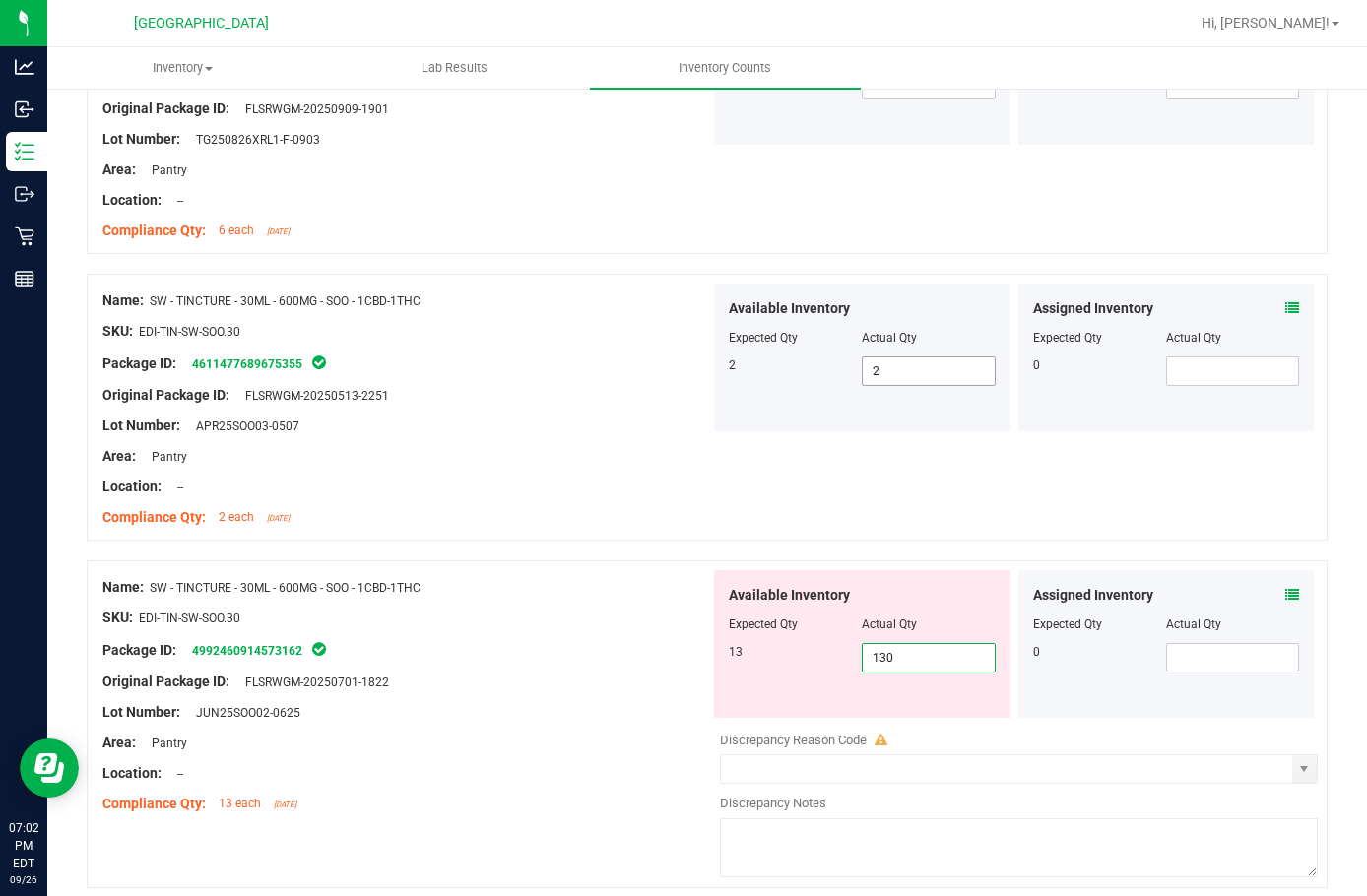
type input "13"
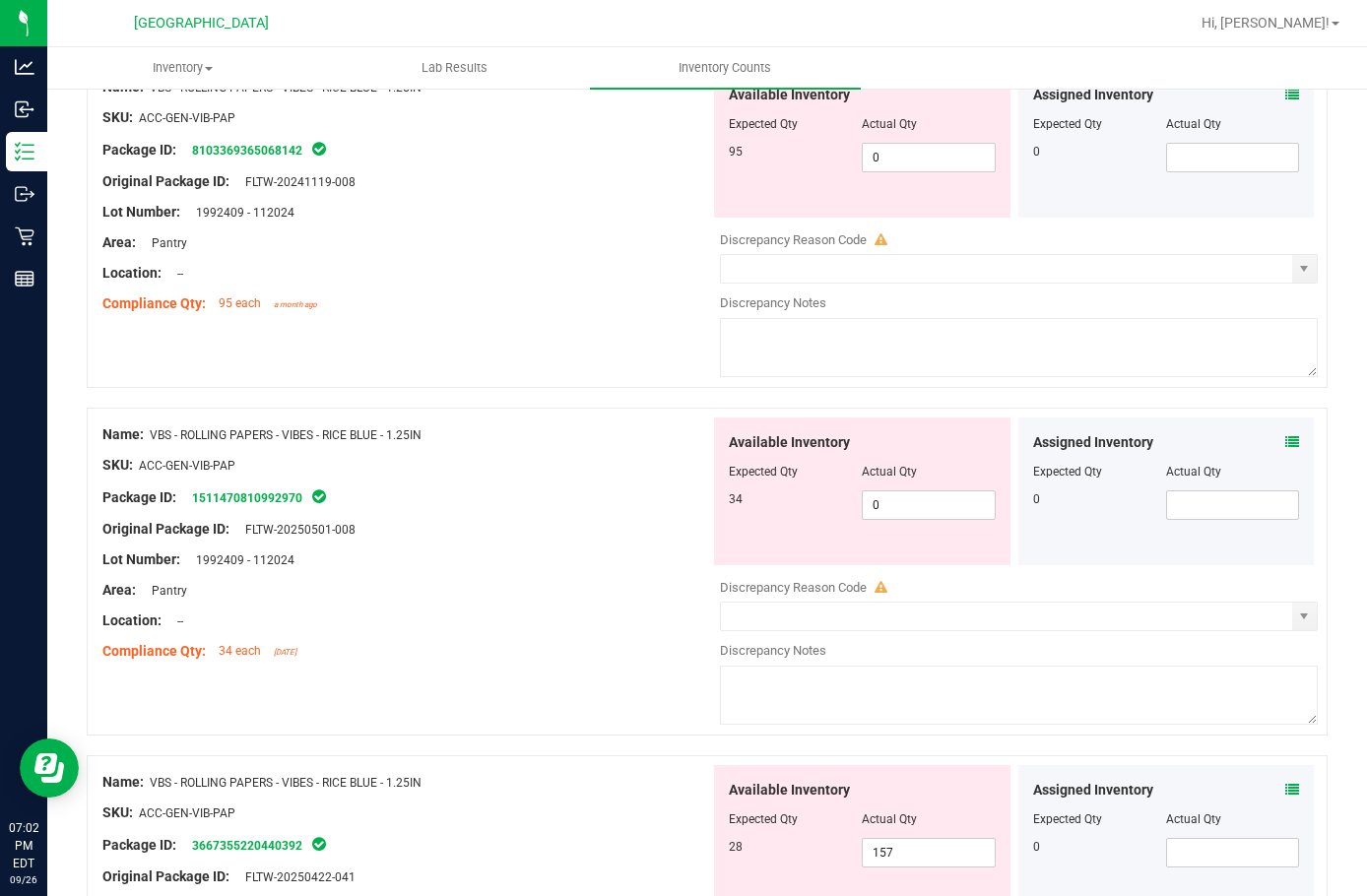
scroll to position [3842, 0]
click at [630, 495] on div "Package ID: 1511470810992970" at bounding box center [405, 497] width 608 height 24
click at [889, 150] on span "0 0" at bounding box center [929, 157] width 133 height 30
type input "095"
type input "95"
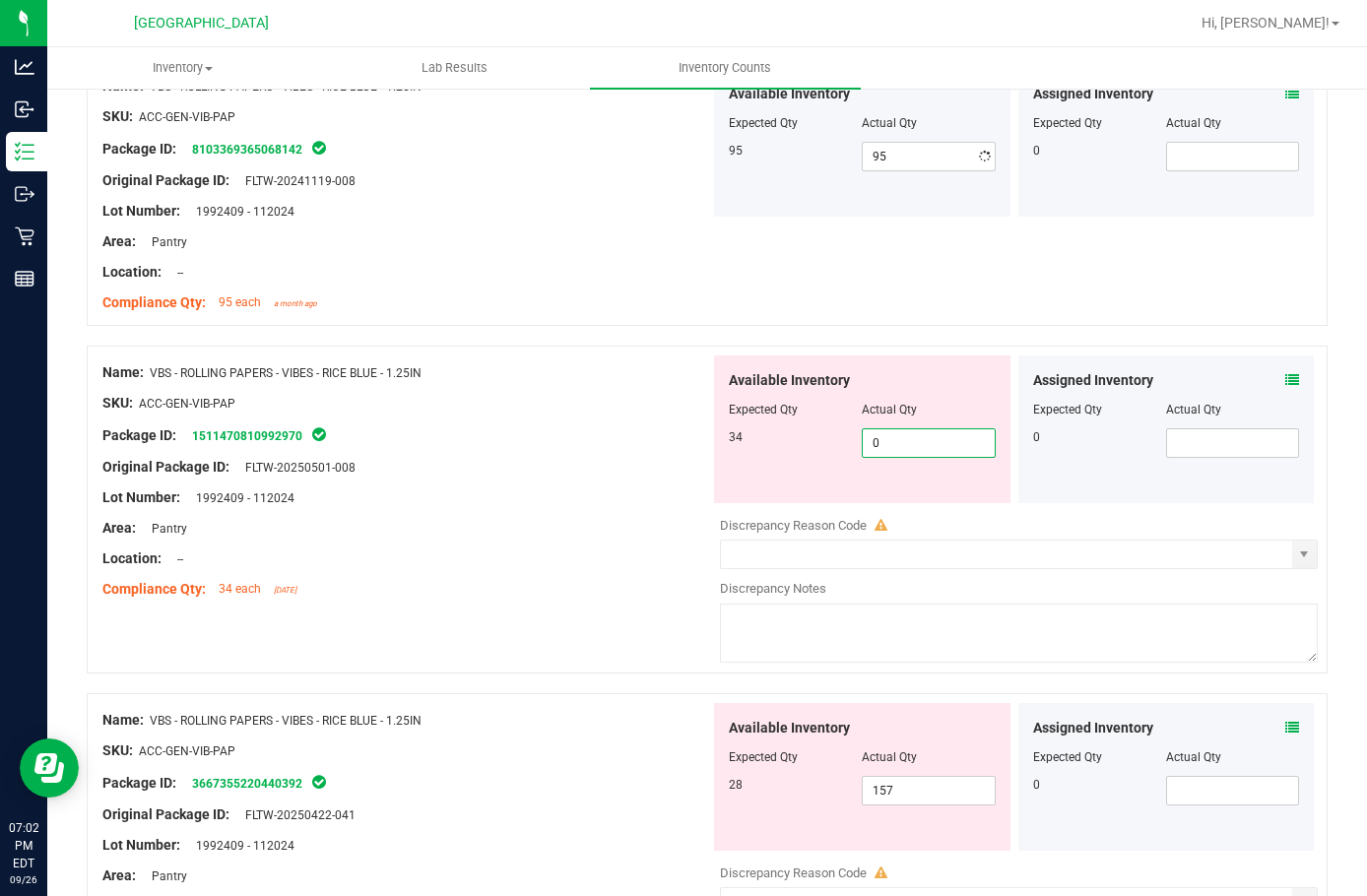
click at [943, 498] on div "Available Inventory Expected Qty Actual Qty 34 0 0" at bounding box center [862, 429] width 296 height 148
type input "034"
type input "34"
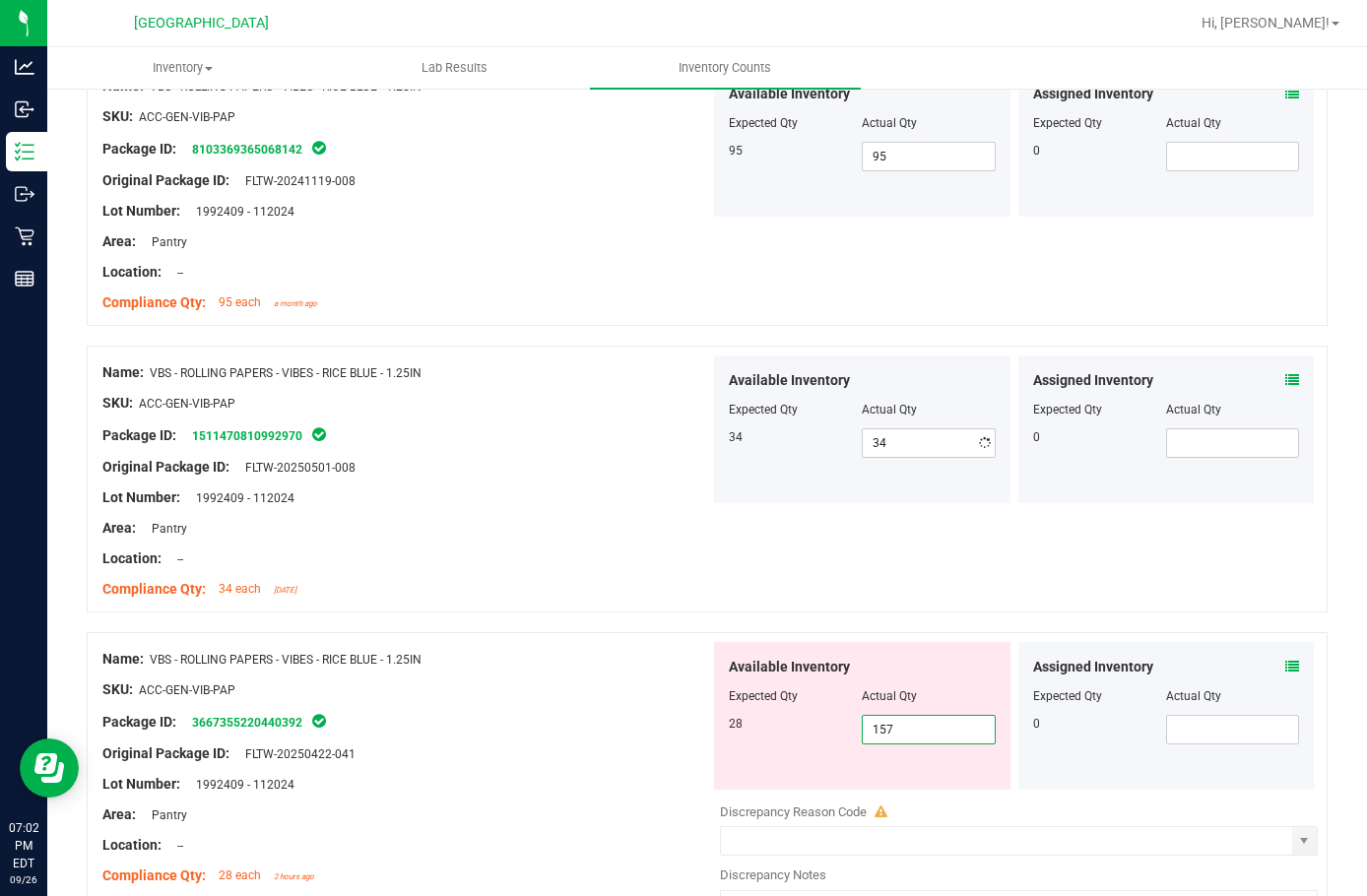
click at [926, 788] on div "Available Inventory Expected Qty Actual Qty 28 157 157" at bounding box center [862, 716] width 296 height 148
click at [924, 733] on input "157" at bounding box center [929, 730] width 131 height 28
click at [924, 732] on input "157" at bounding box center [929, 730] width 131 height 28
type input "28"
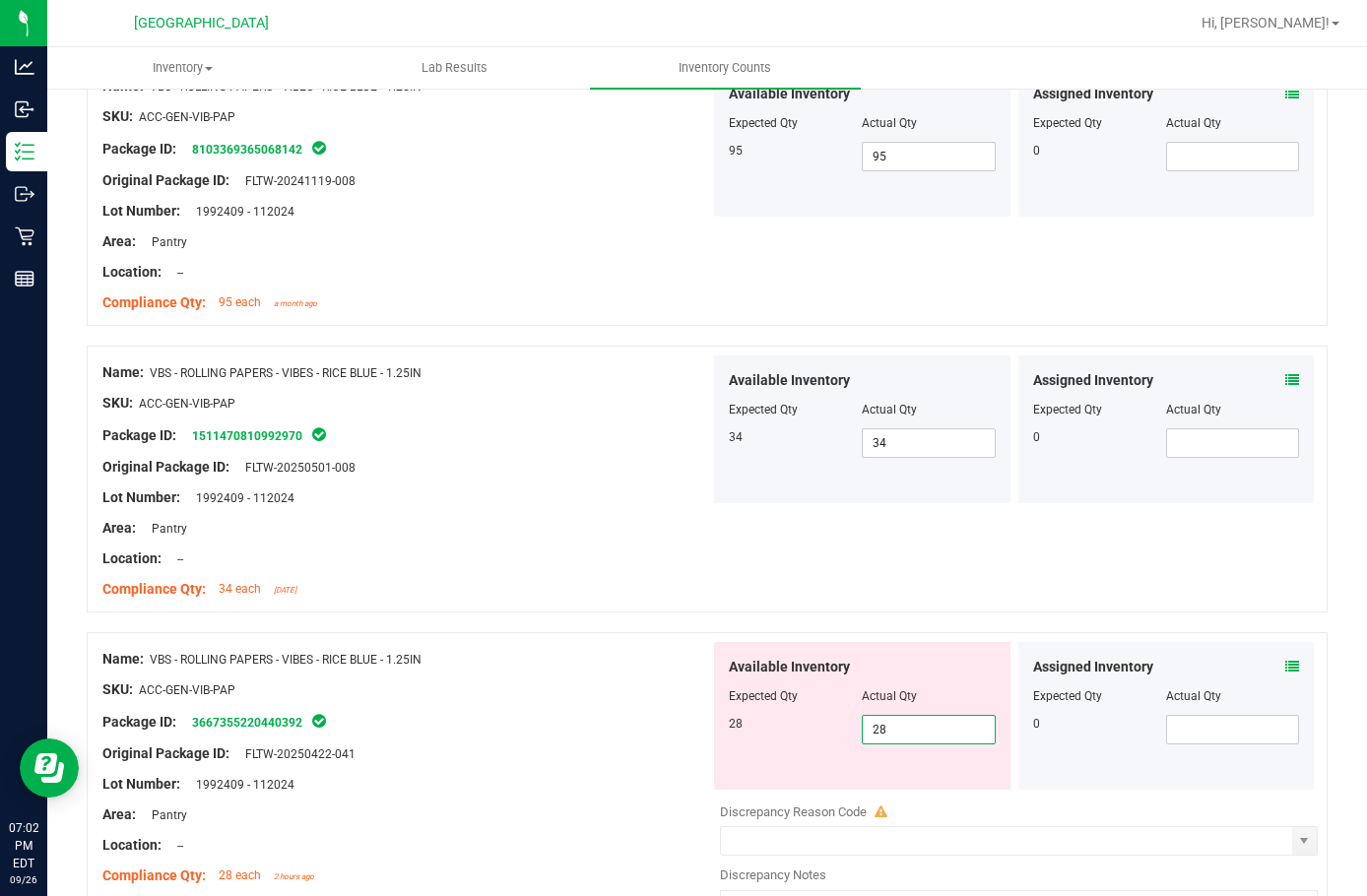
click at [462, 713] on div "Package ID: 3667355220440392" at bounding box center [405, 723] width 608 height 24
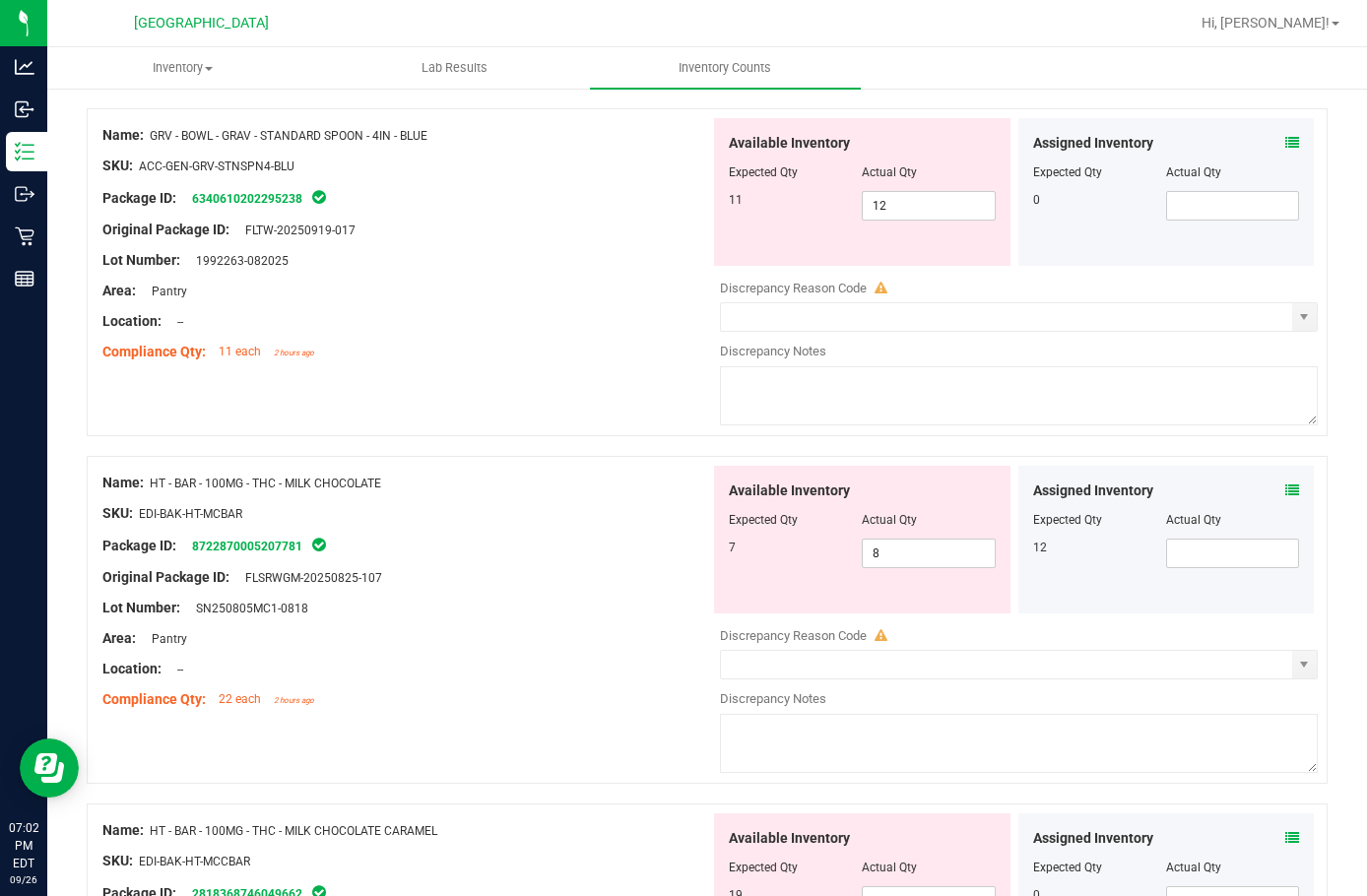
scroll to position [0, 0]
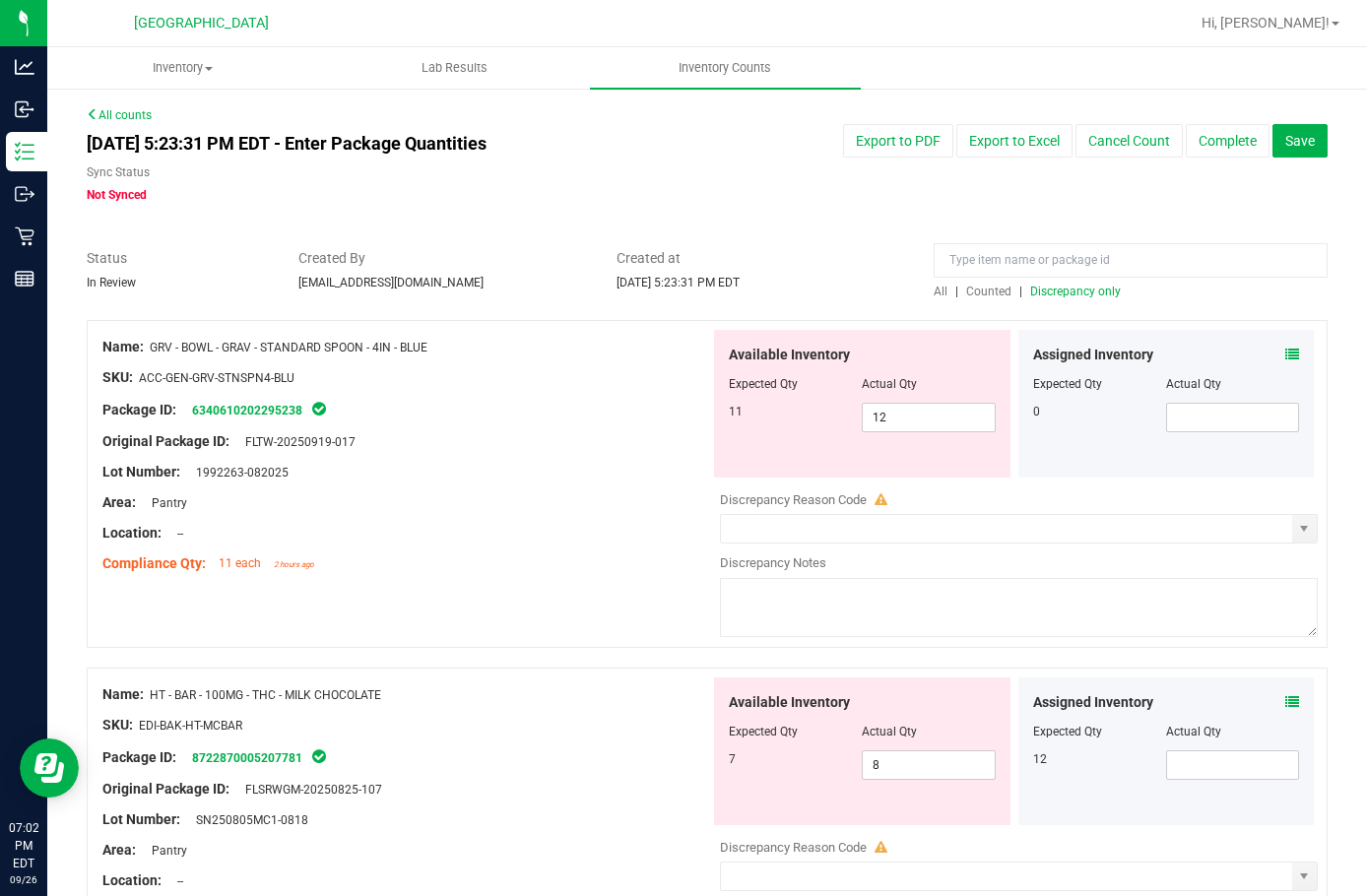
click at [1057, 291] on span "Discrepancy only" at bounding box center [1076, 291] width 90 height 14
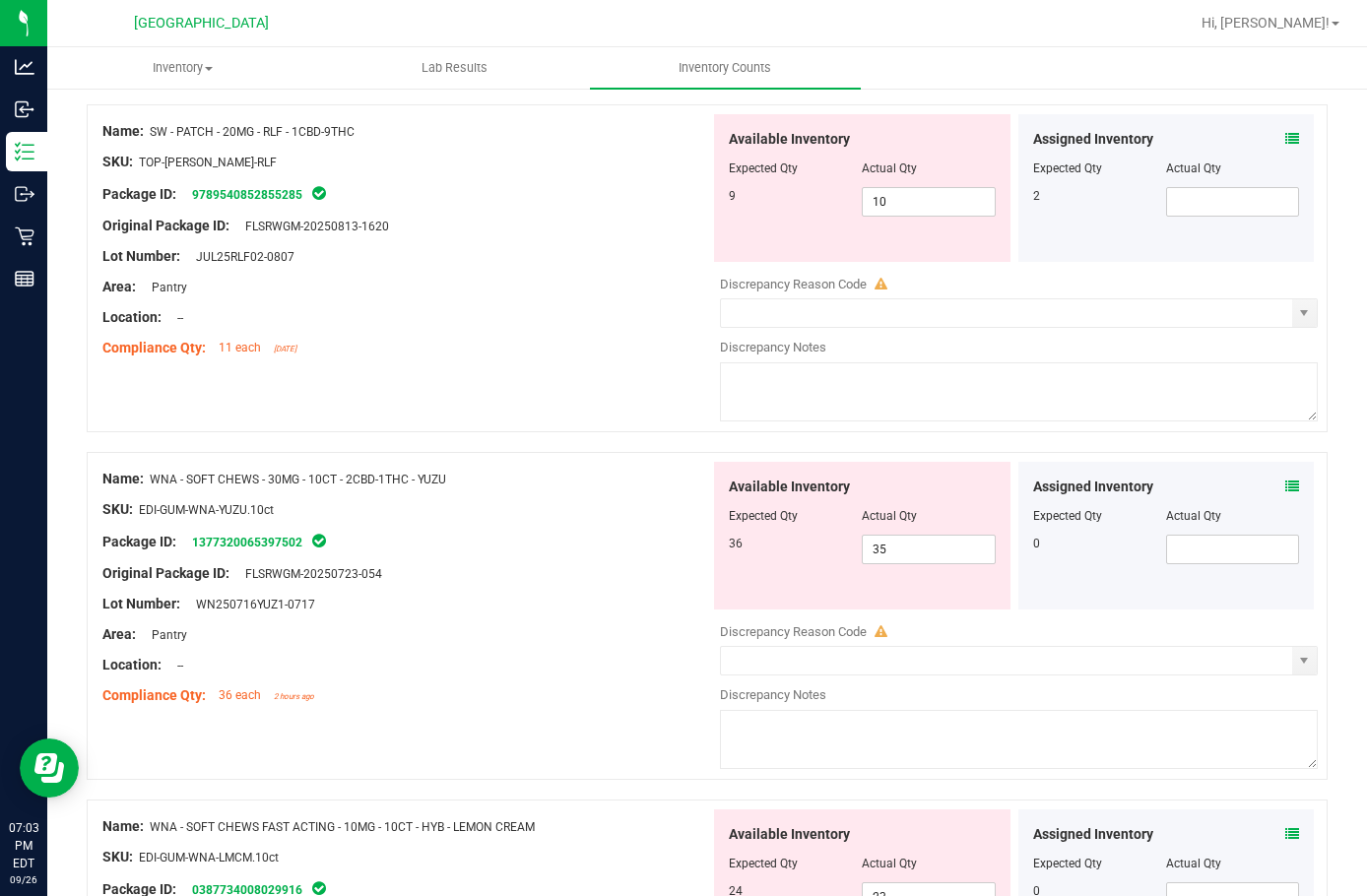
scroll to position [2364, 0]
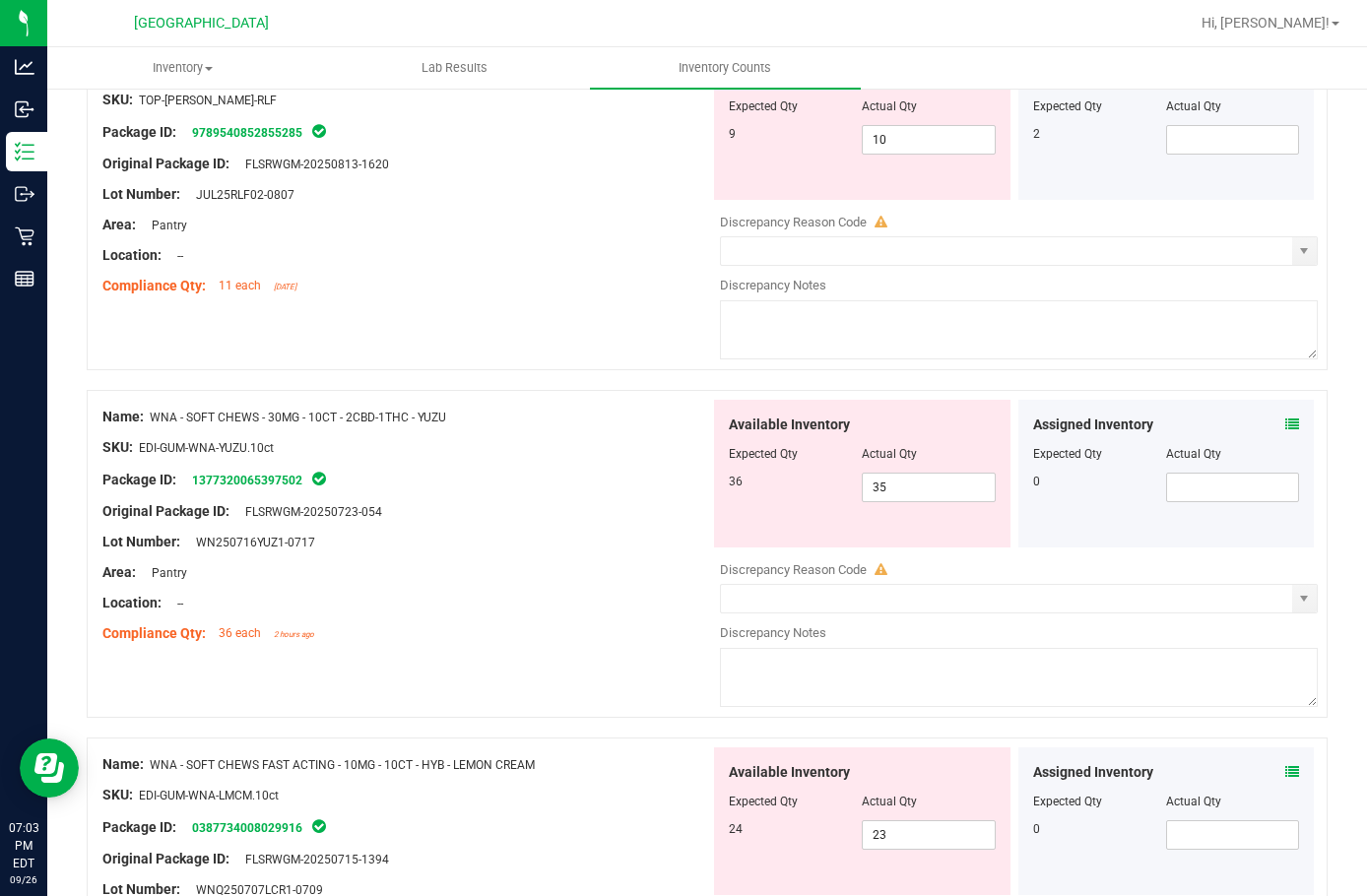
click at [1286, 419] on icon at bounding box center [1293, 424] width 14 height 14
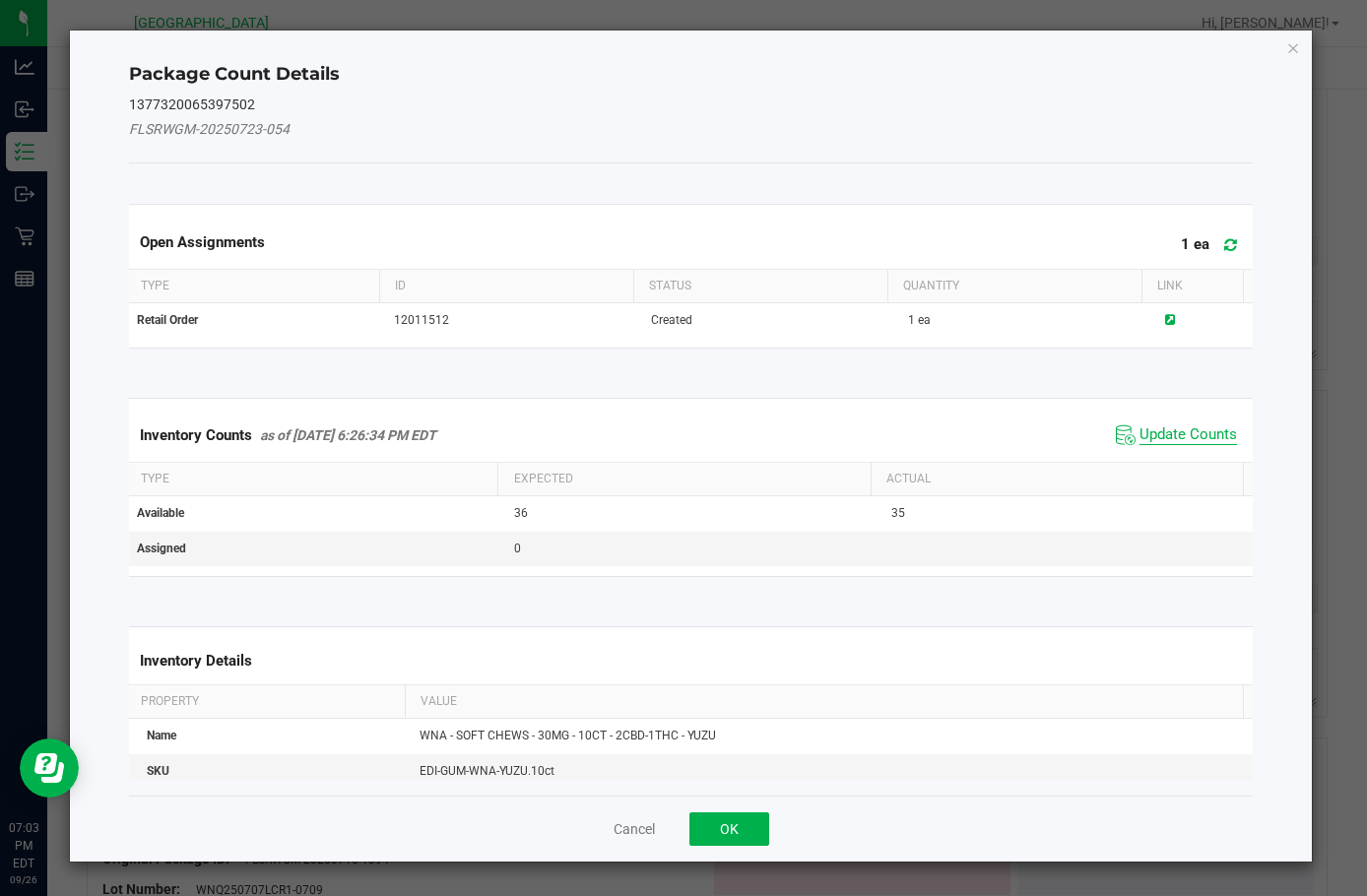
click at [1158, 429] on span "Update Counts" at bounding box center [1189, 435] width 97 height 20
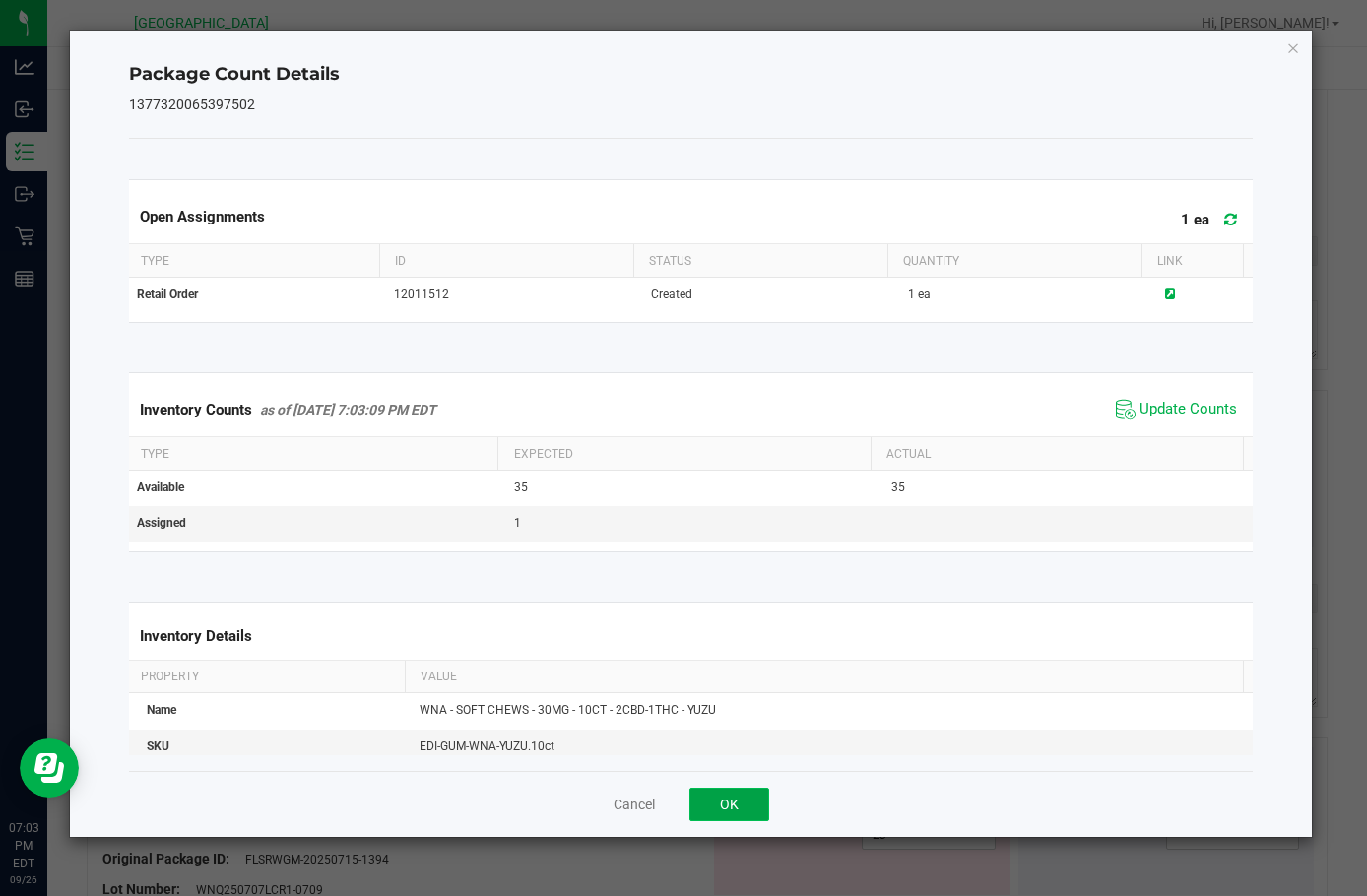
click at [740, 819] on button "OK" at bounding box center [730, 805] width 79 height 34
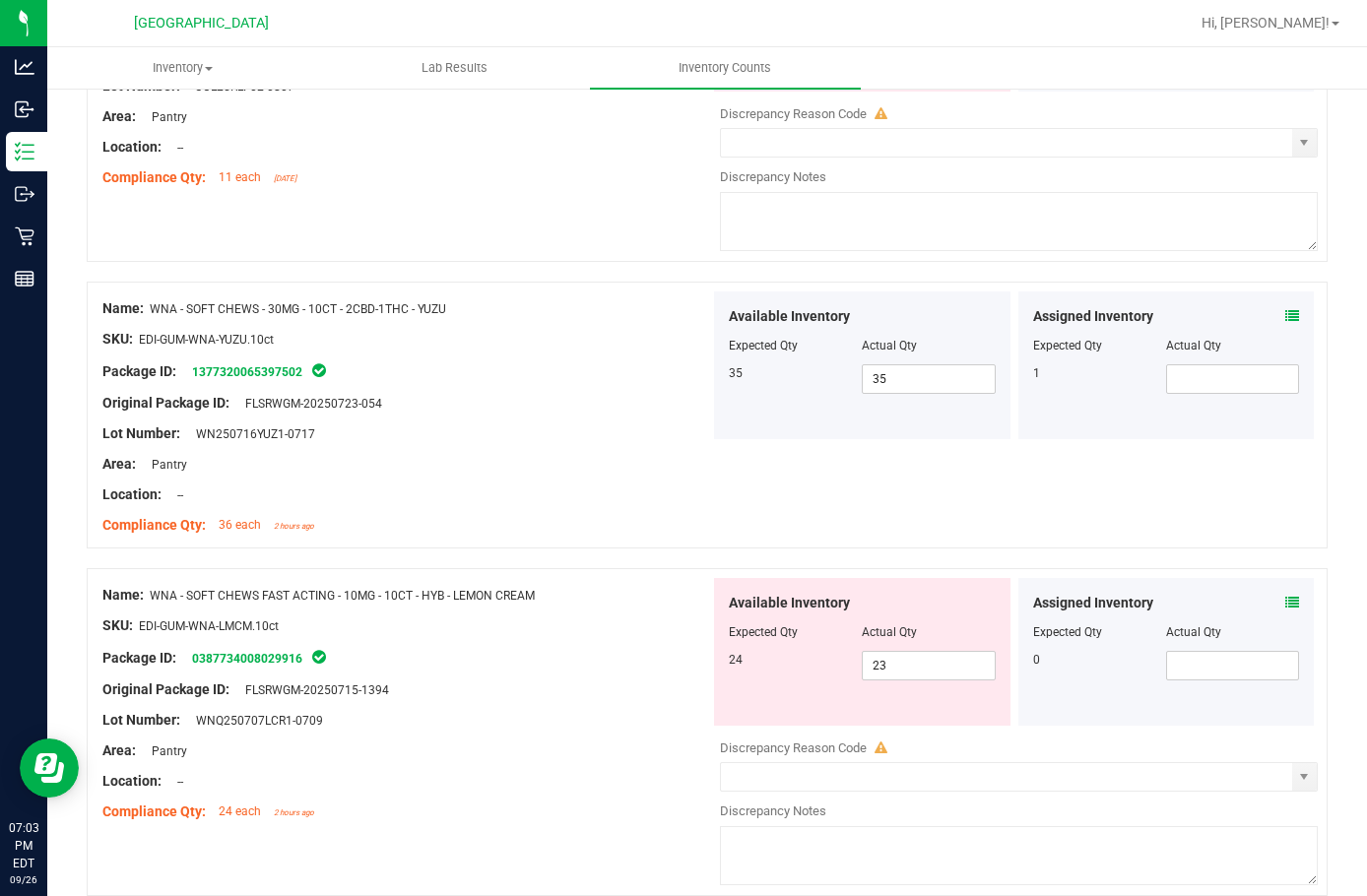
scroll to position [2659, 0]
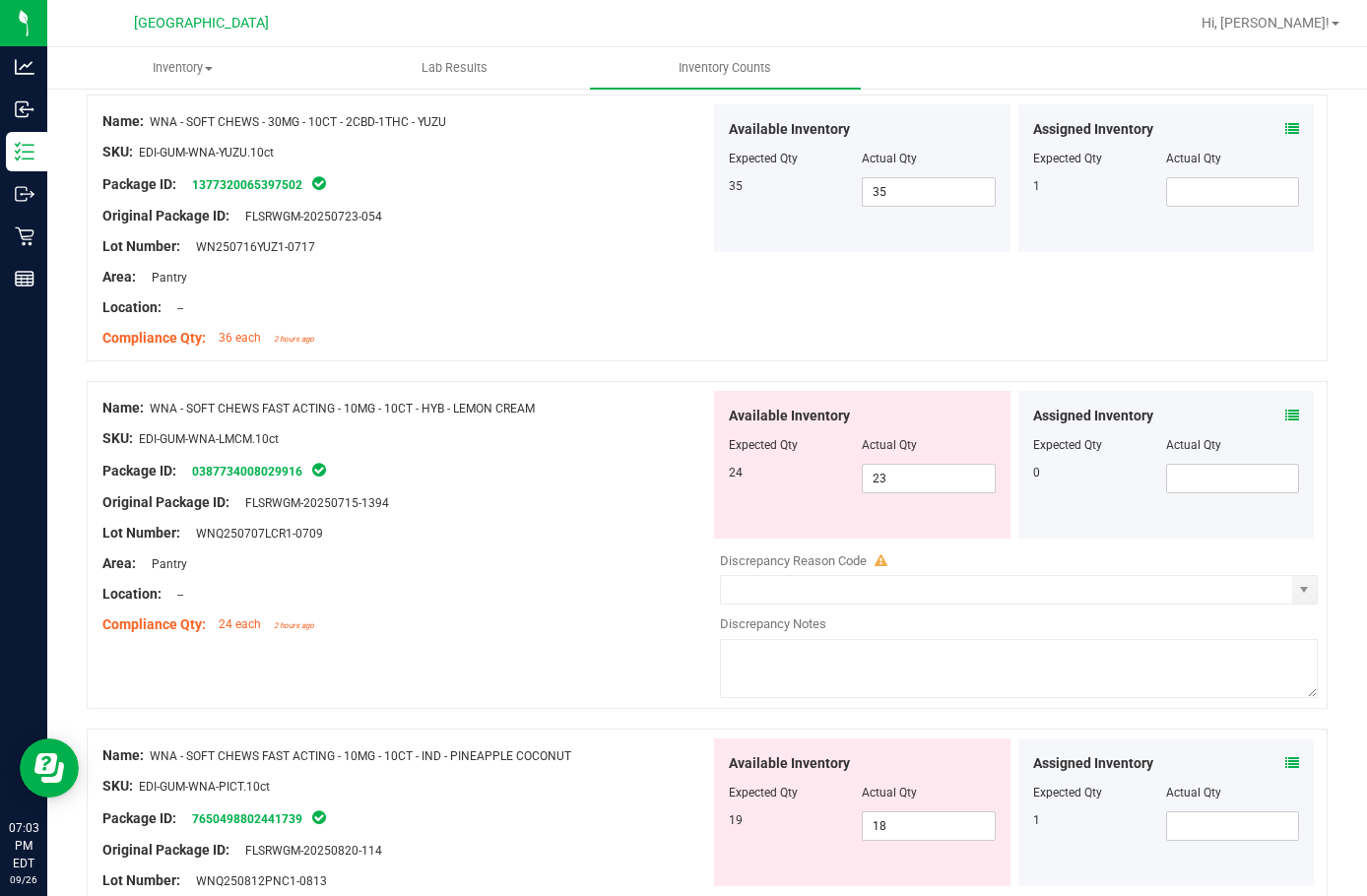
click at [1286, 409] on icon at bounding box center [1293, 415] width 14 height 14
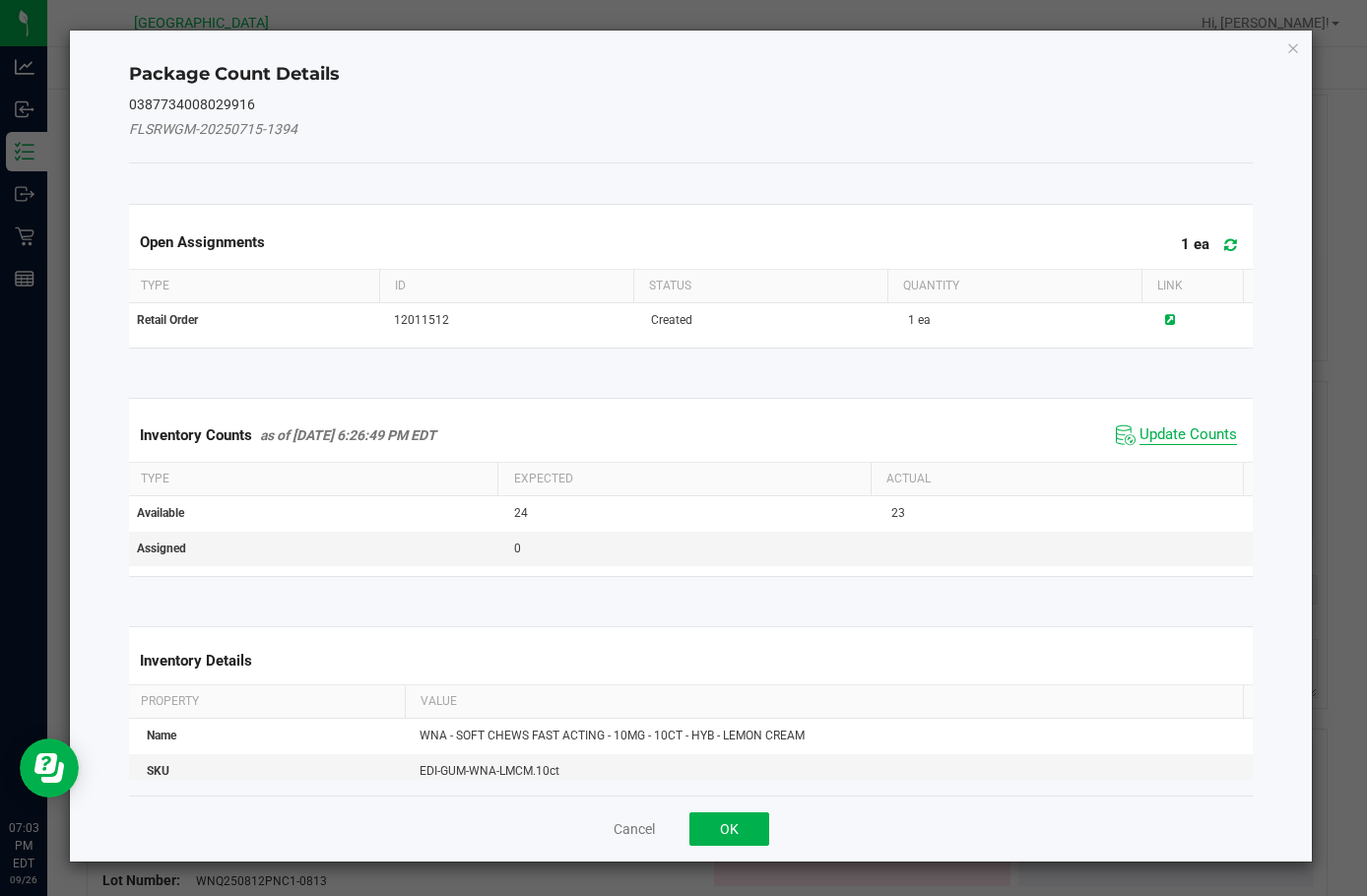
click at [1162, 443] on span "Update Counts" at bounding box center [1189, 435] width 97 height 20
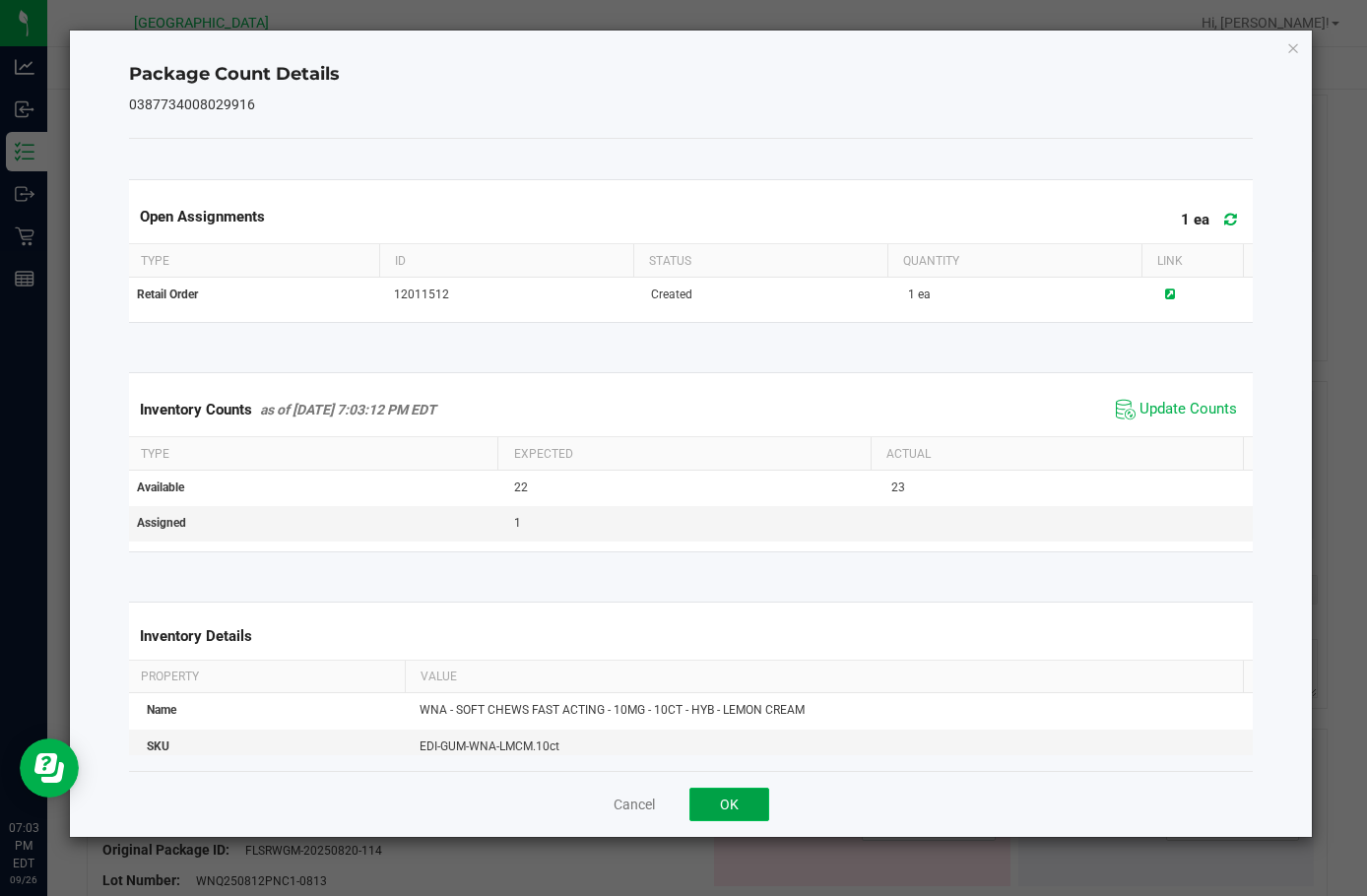
click at [757, 819] on button "OK" at bounding box center [730, 805] width 79 height 34
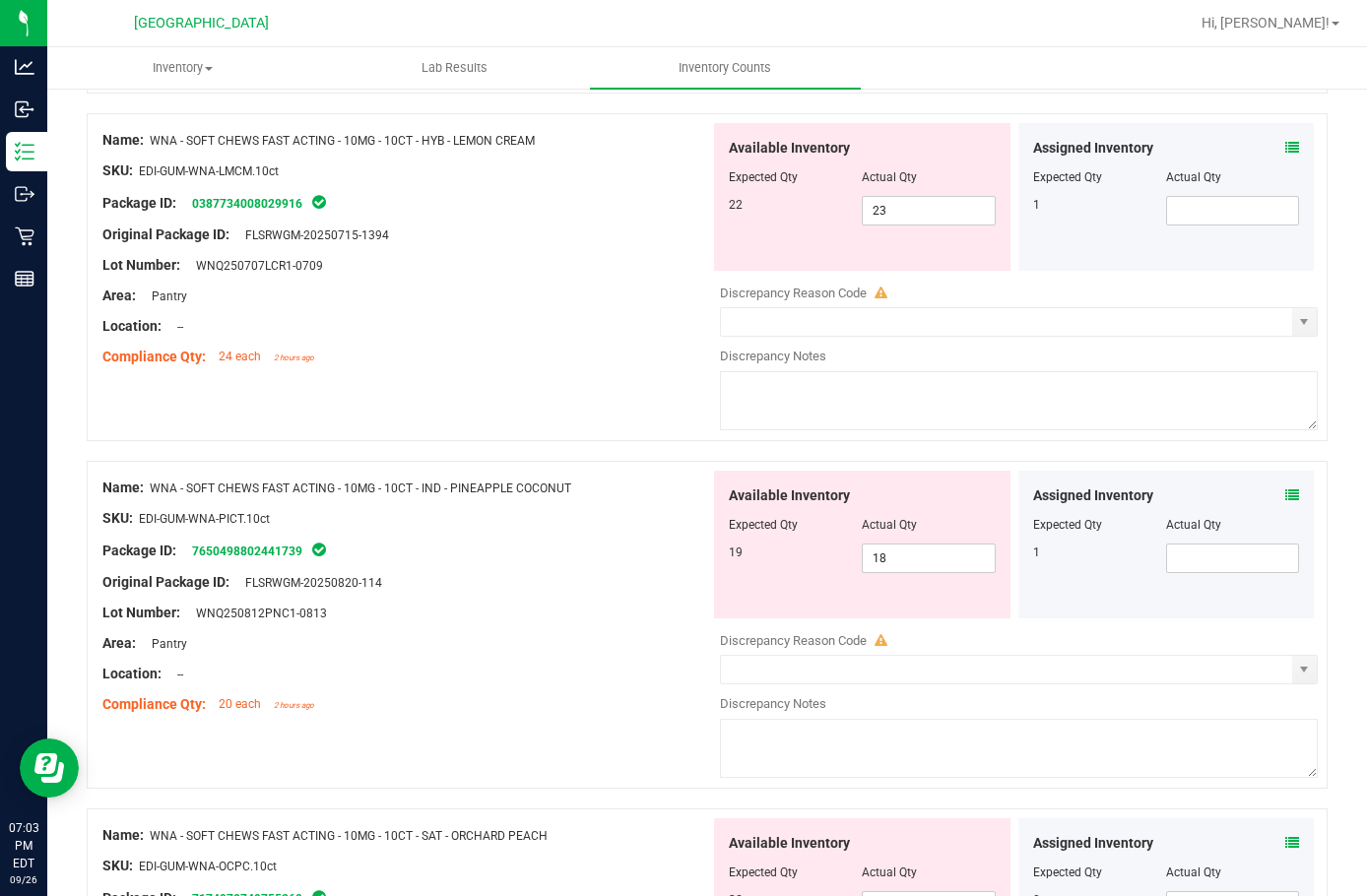
scroll to position [2955, 0]
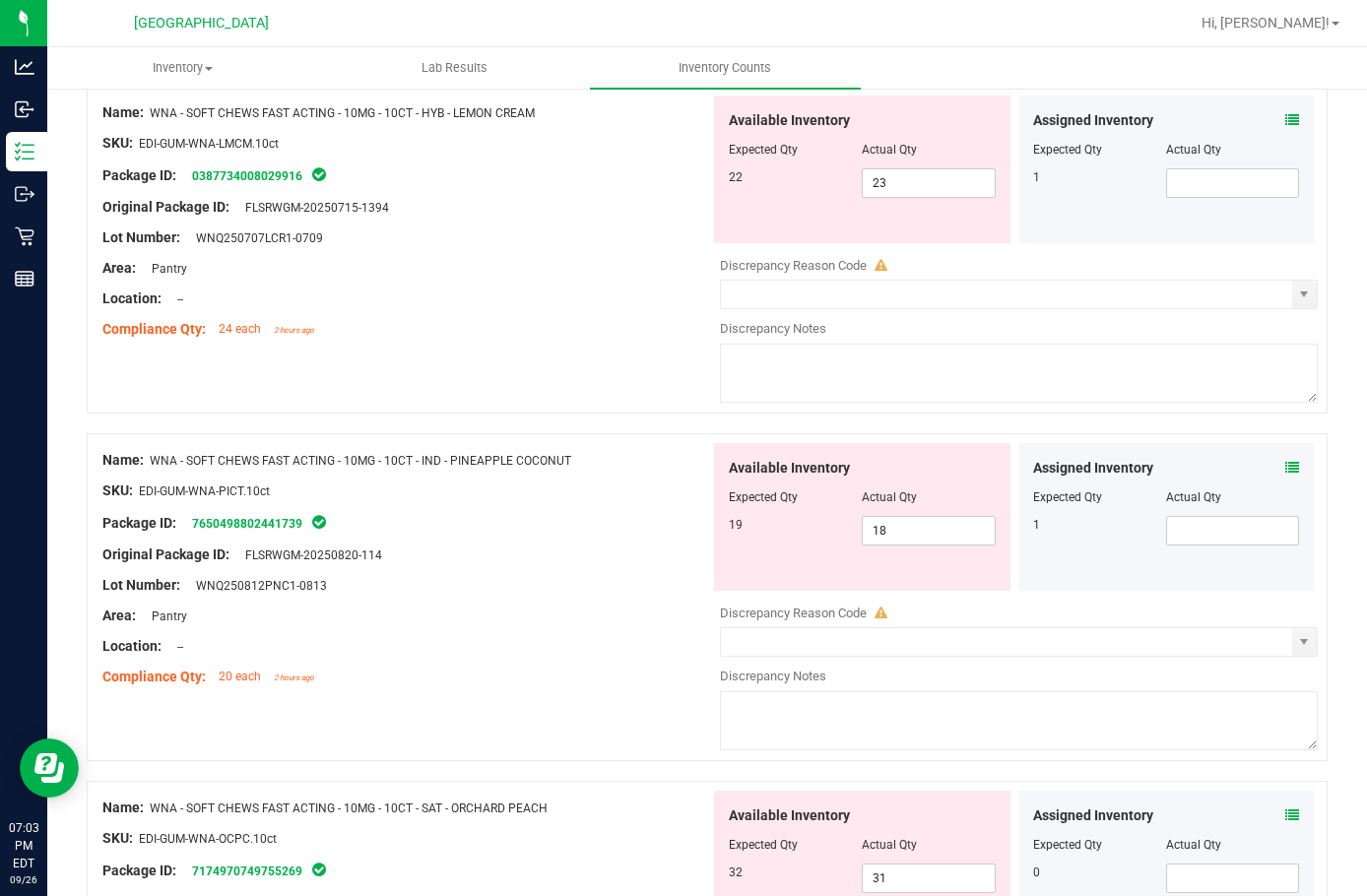
click at [1286, 462] on icon at bounding box center [1293, 468] width 14 height 14
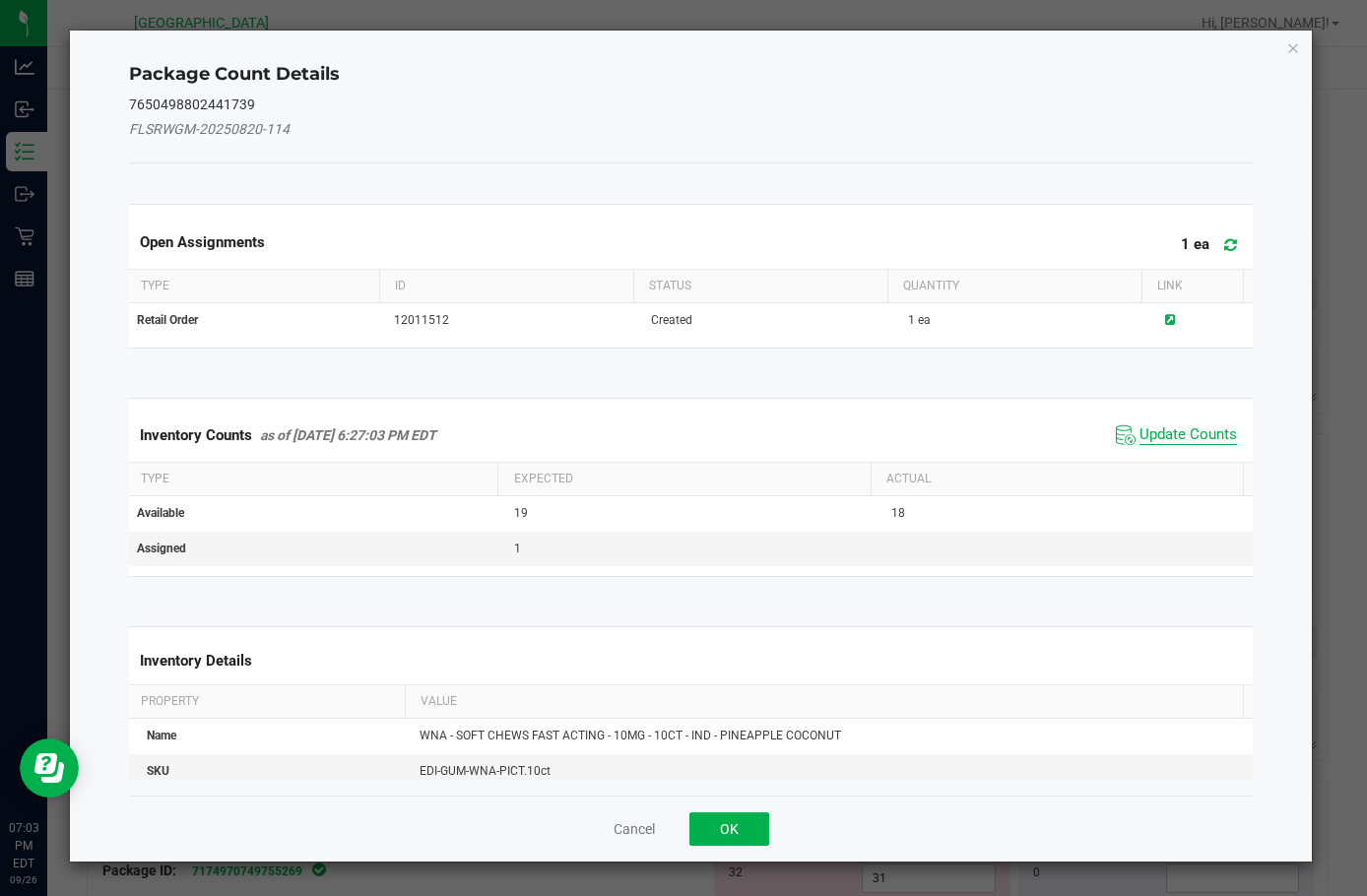
click at [1177, 429] on span "Update Counts" at bounding box center [1189, 435] width 97 height 20
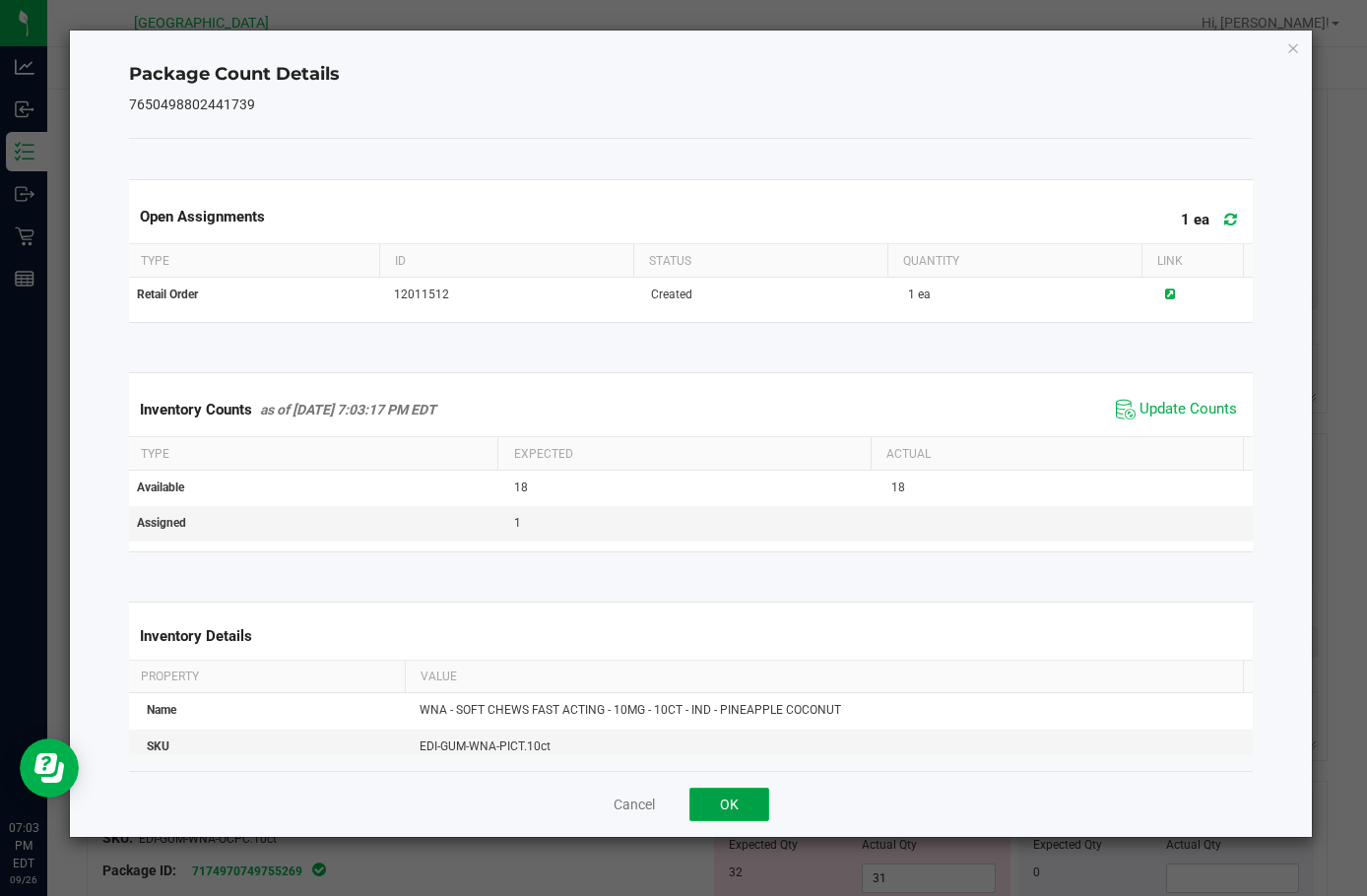
drag, startPoint x: 715, startPoint y: 794, endPoint x: 781, endPoint y: 770, distance: 70.2
click at [716, 794] on button "OK" at bounding box center [730, 805] width 79 height 34
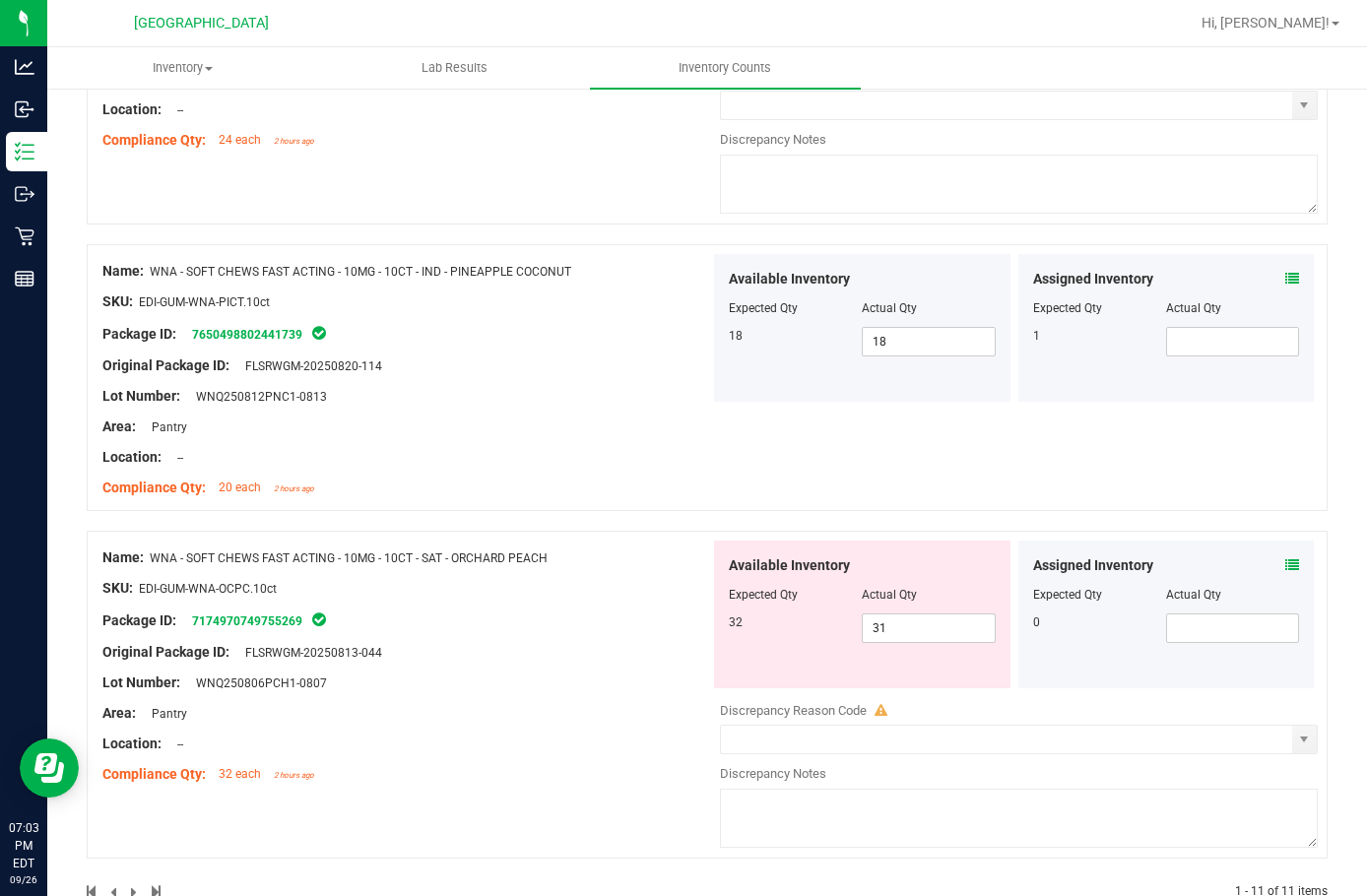
scroll to position [3152, 0]
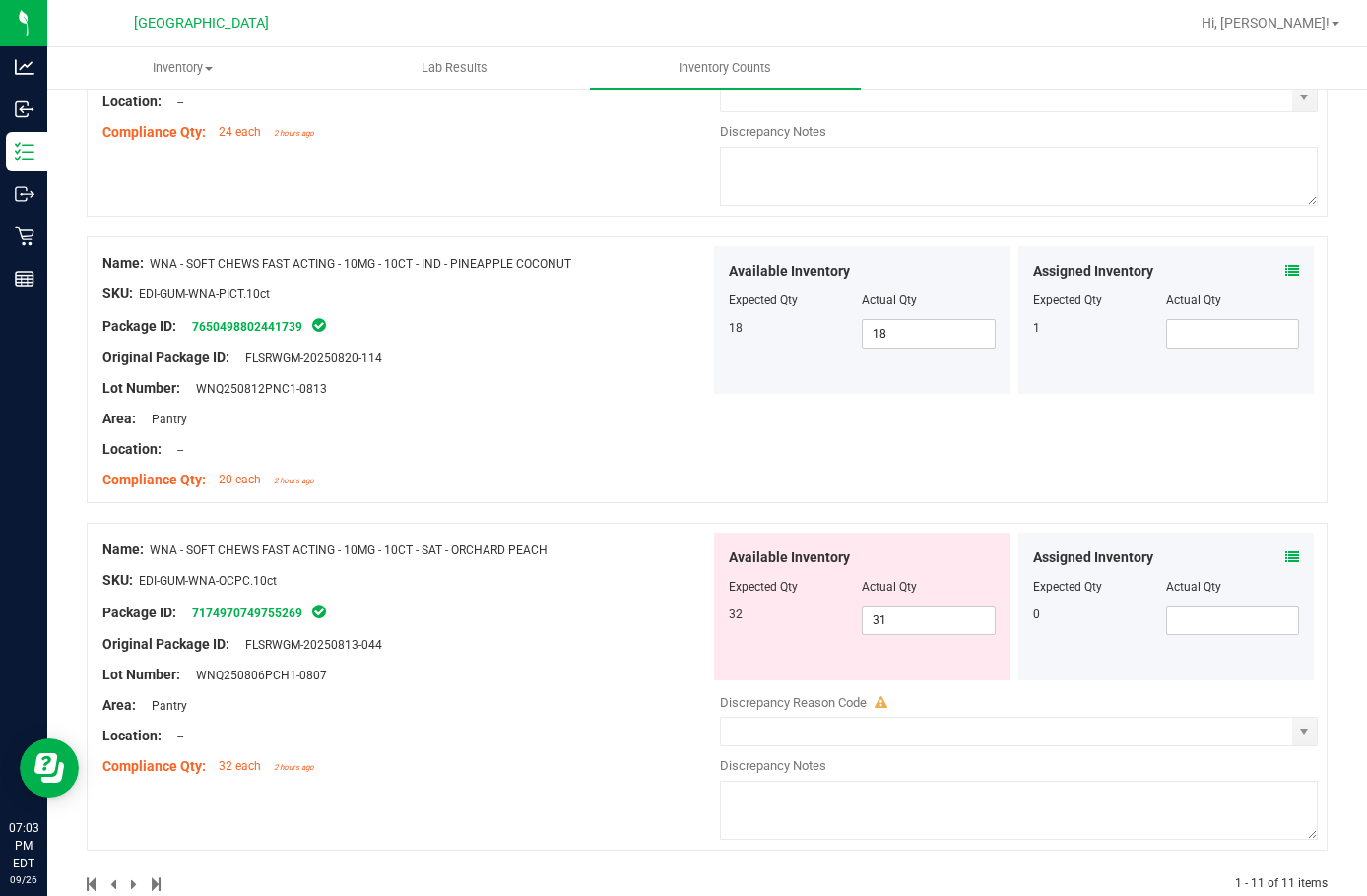
click at [1286, 559] on icon at bounding box center [1293, 558] width 14 height 14
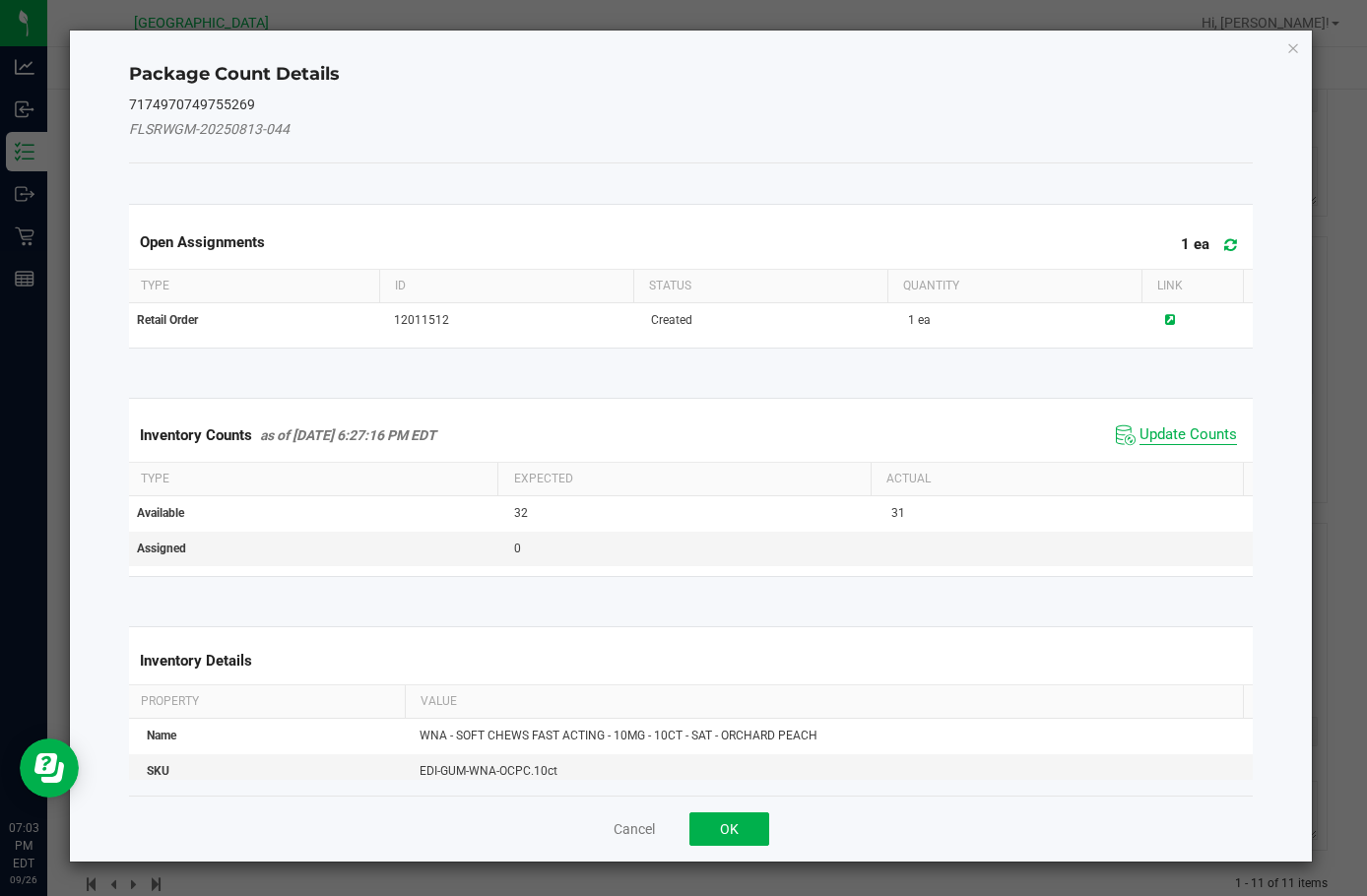
click at [1160, 438] on span "Update Counts" at bounding box center [1189, 435] width 97 height 20
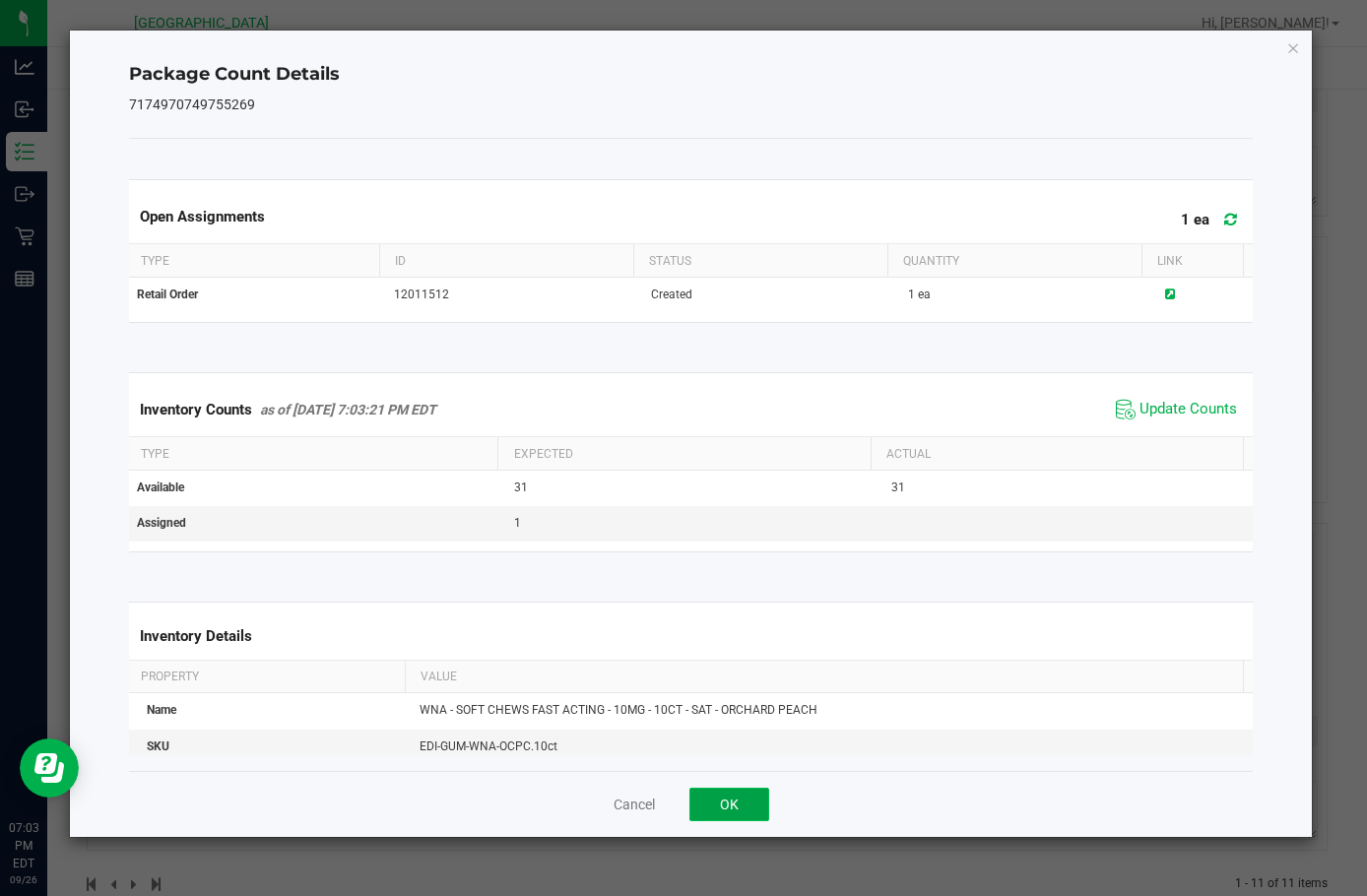
click at [741, 800] on button "OK" at bounding box center [730, 805] width 79 height 34
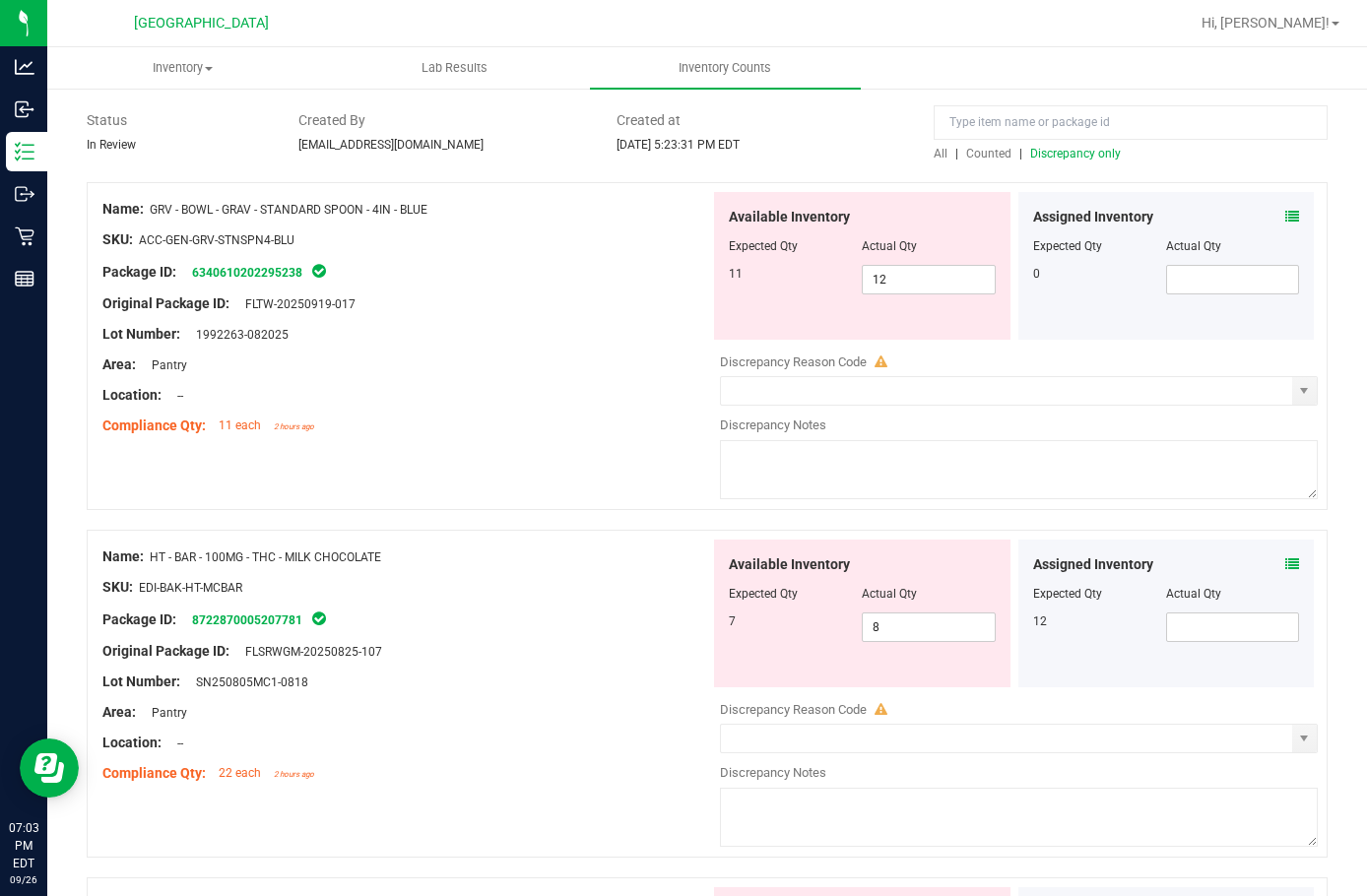
scroll to position [0, 0]
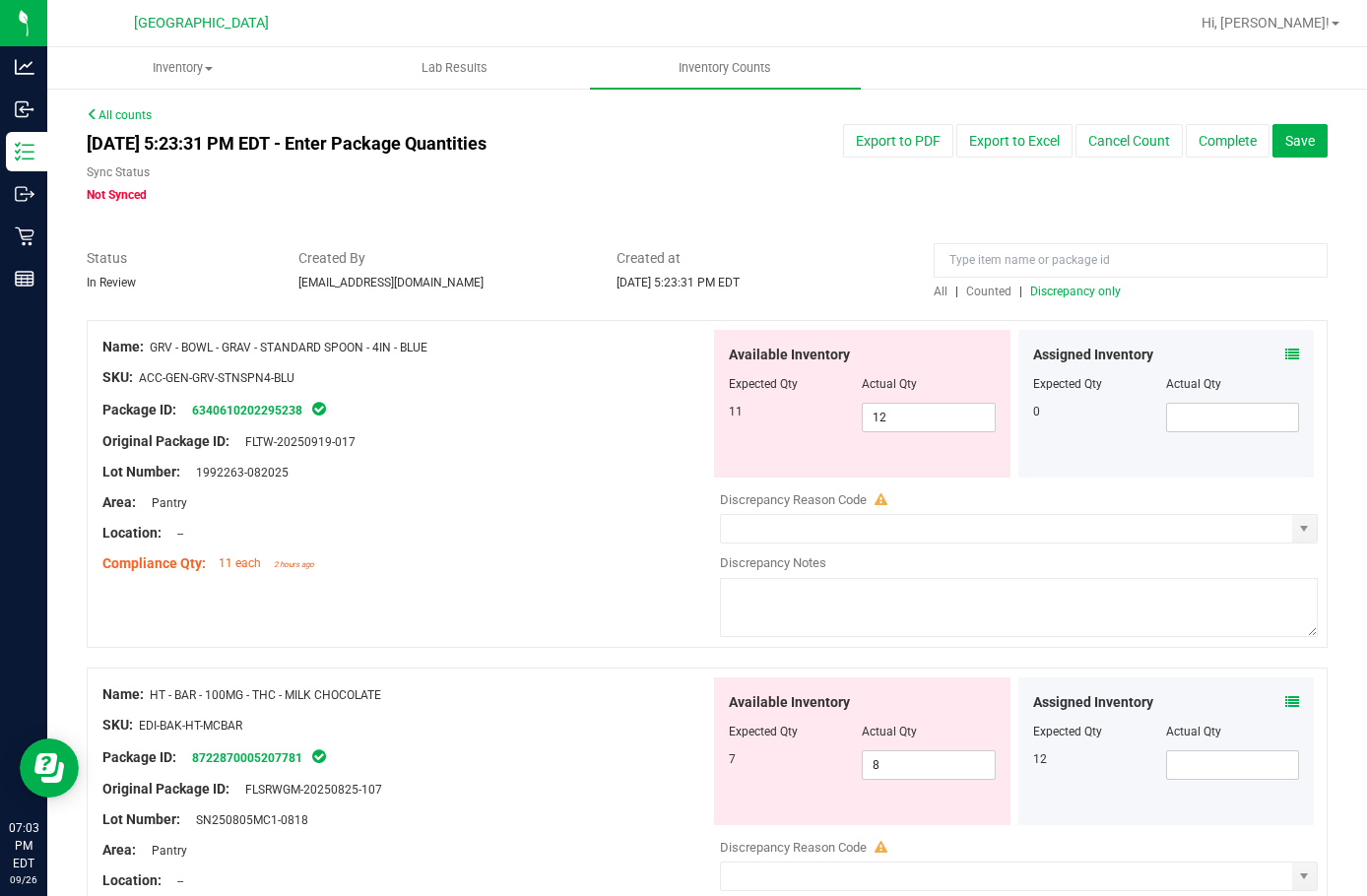
click at [1036, 285] on span "Discrepancy only" at bounding box center [1076, 291] width 90 height 14
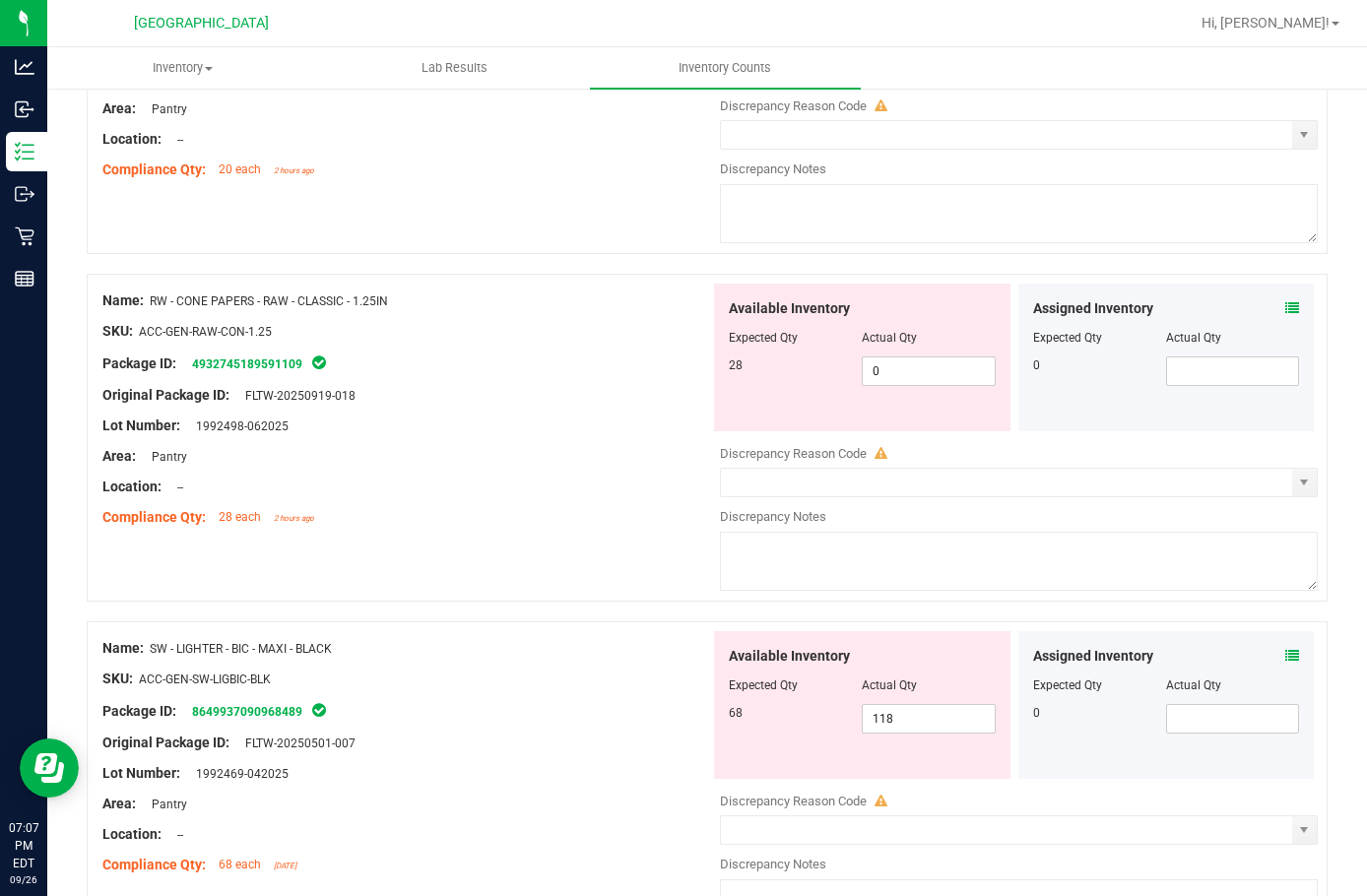
scroll to position [1090, 0]
click at [1286, 300] on icon at bounding box center [1293, 307] width 14 height 14
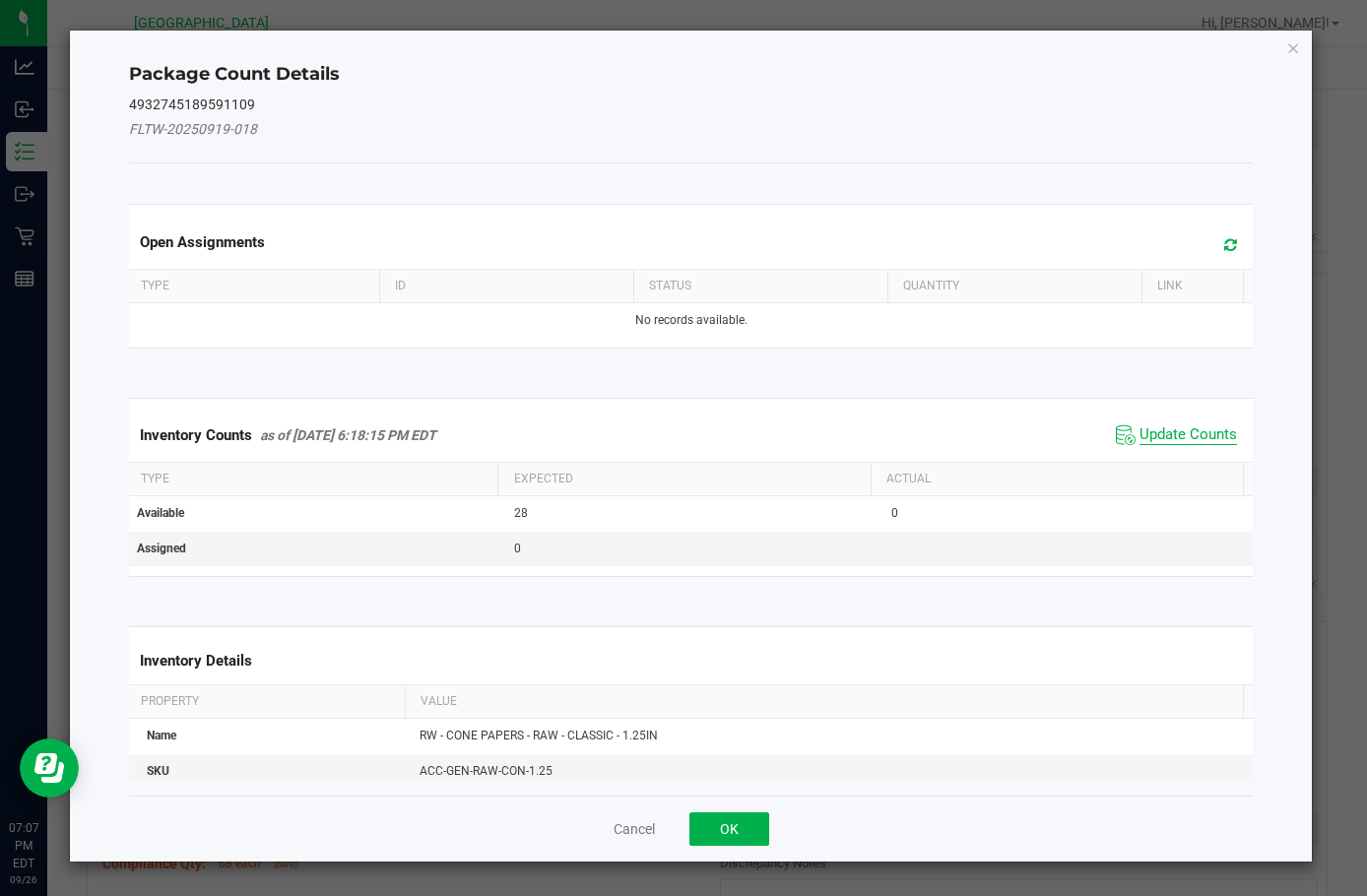
click at [1191, 442] on span "Update Counts" at bounding box center [1189, 435] width 97 height 20
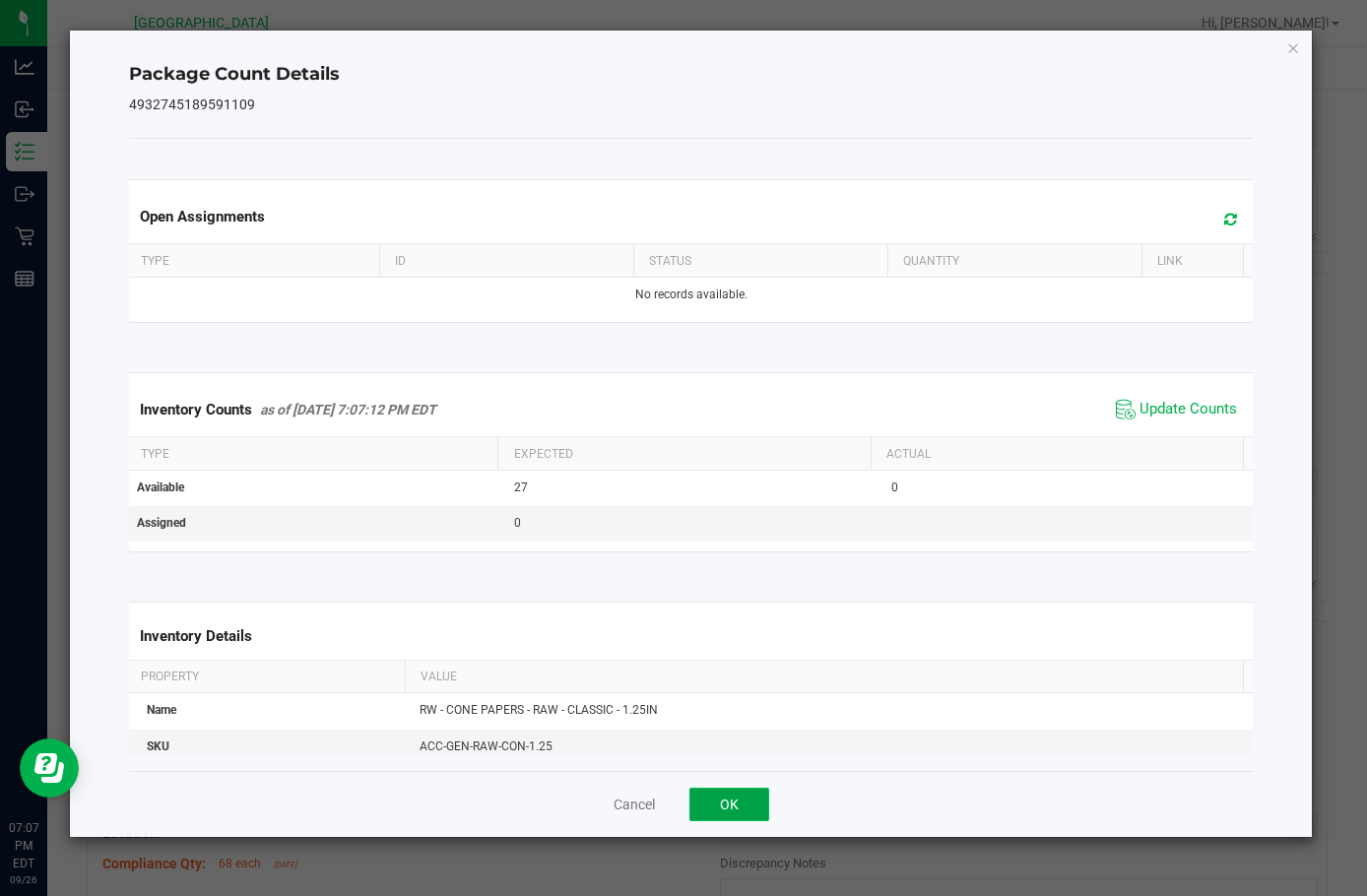
click at [729, 801] on button "OK" at bounding box center [730, 805] width 79 height 34
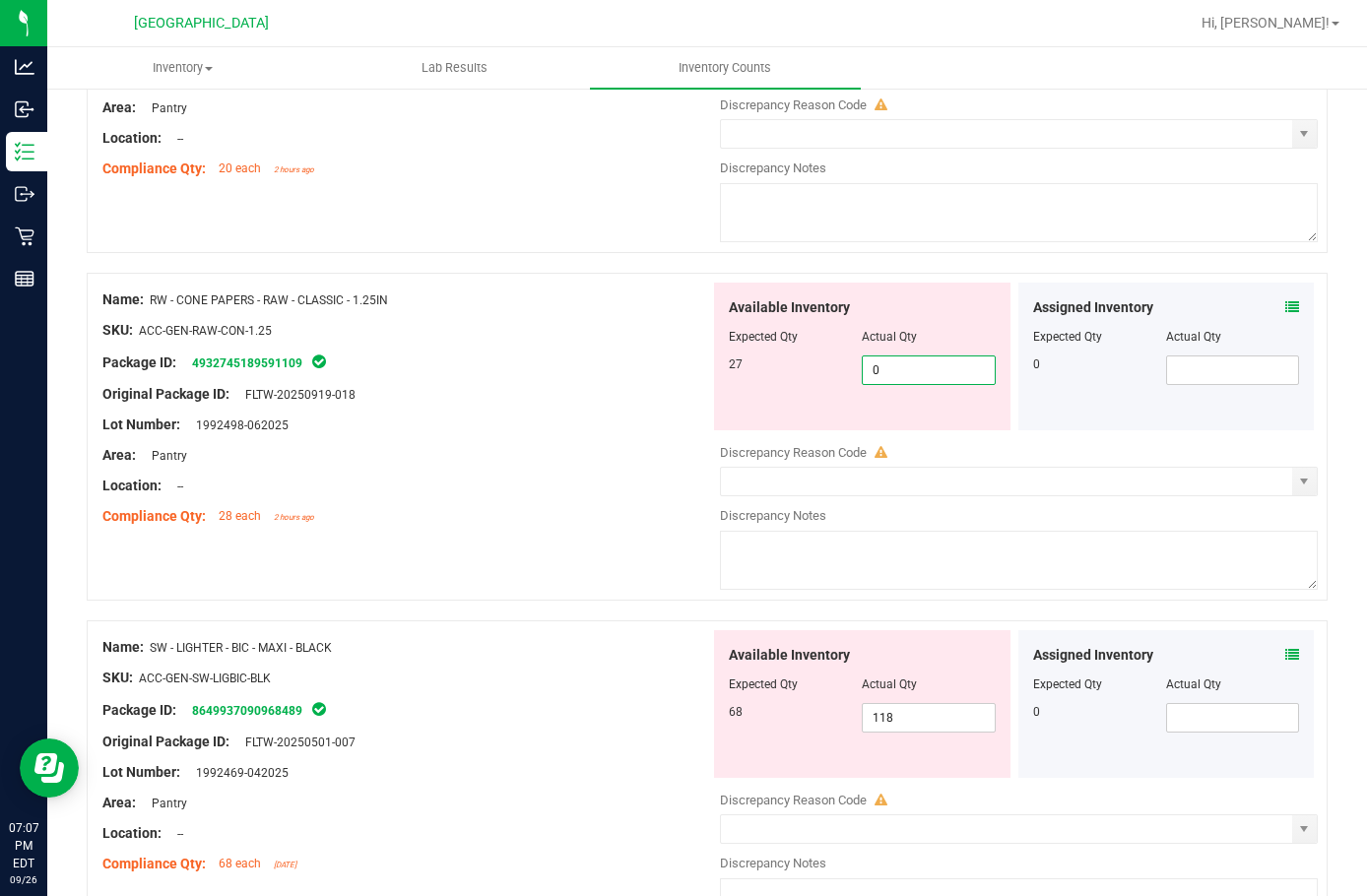
click at [895, 370] on span "0 0" at bounding box center [929, 371] width 133 height 30
type input "027"
type input "27"
click at [485, 405] on div at bounding box center [405, 409] width 608 height 10
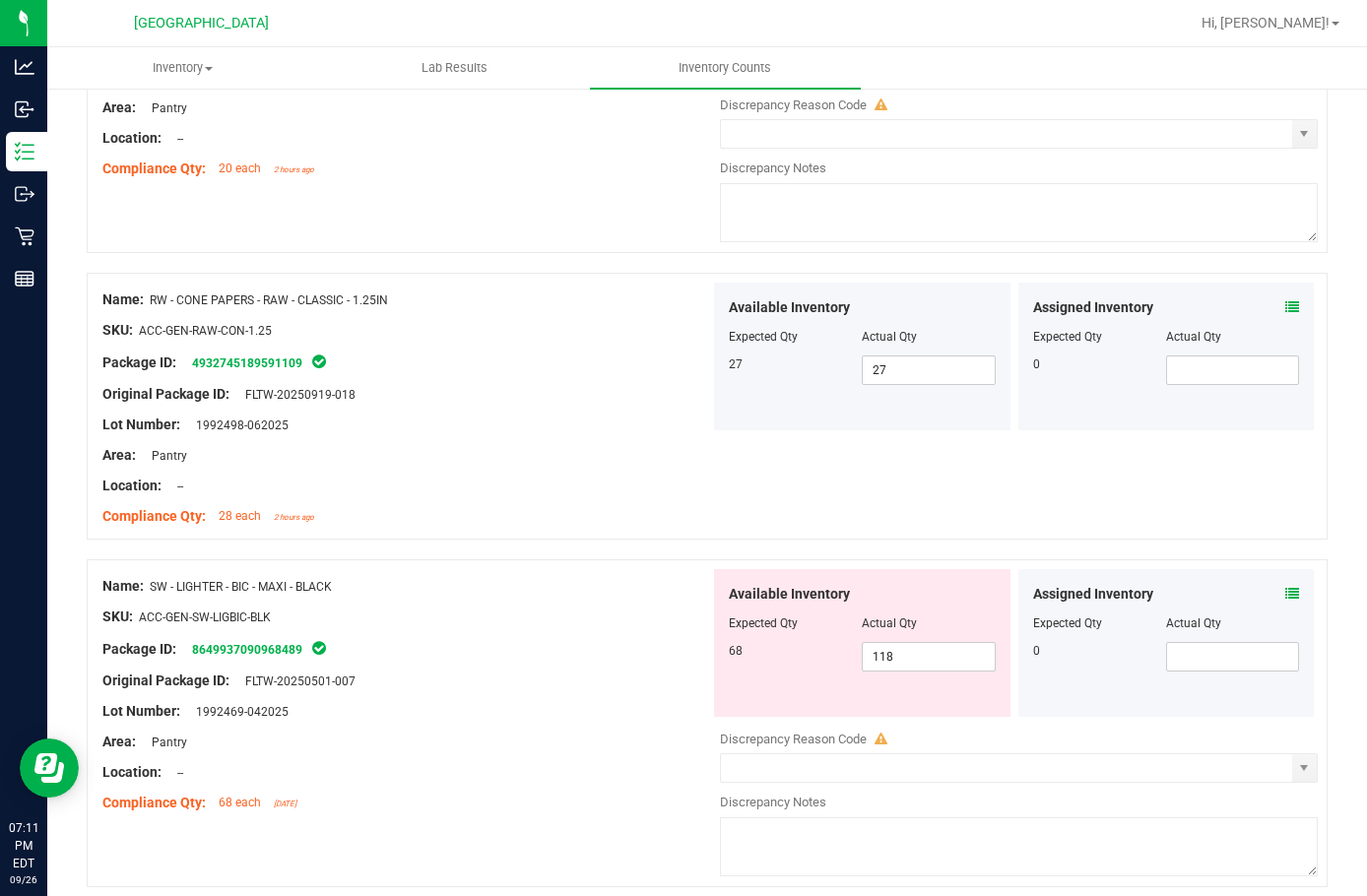
click at [501, 473] on div at bounding box center [405, 471] width 608 height 10
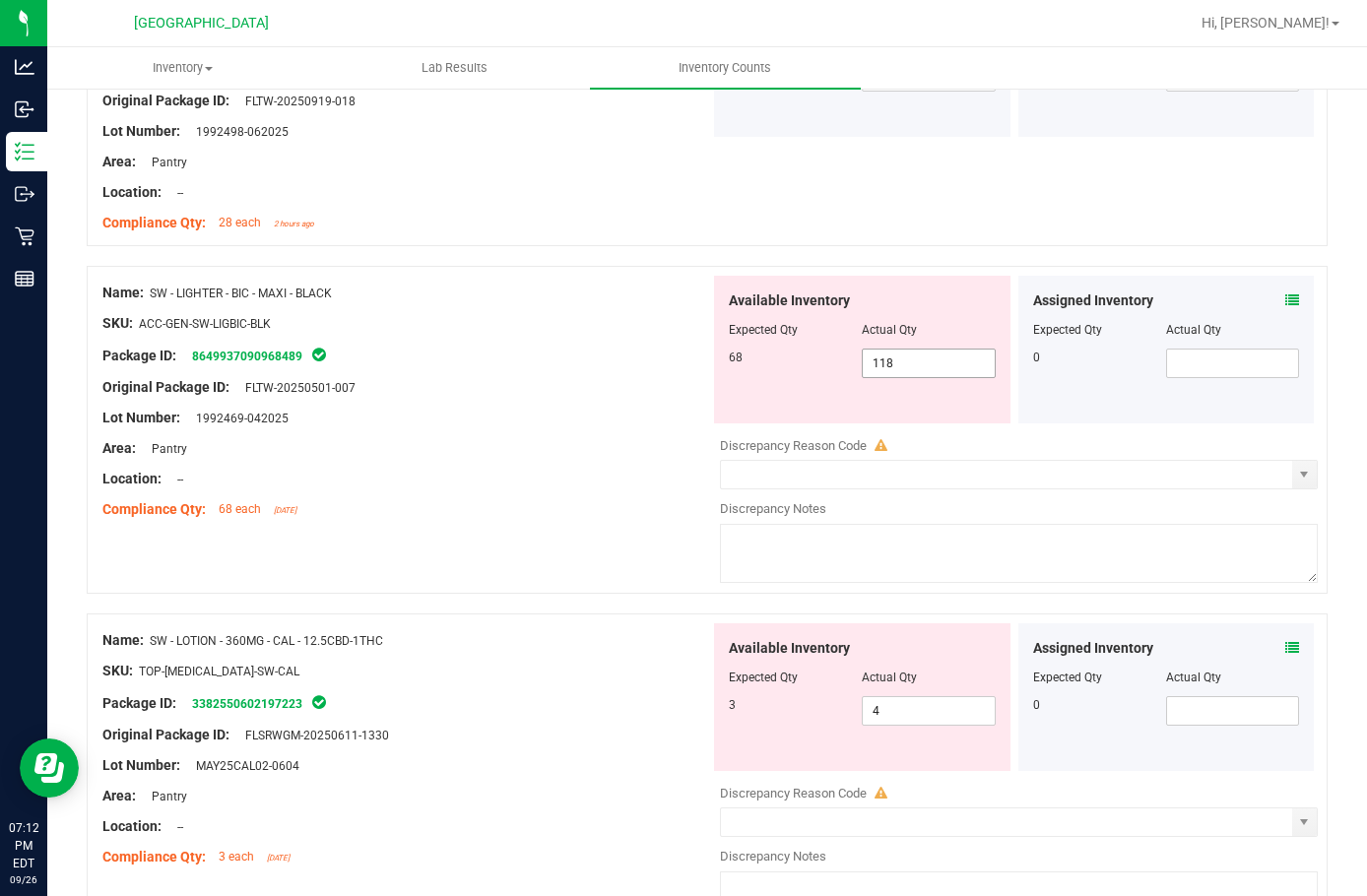
scroll to position [1386, 0]
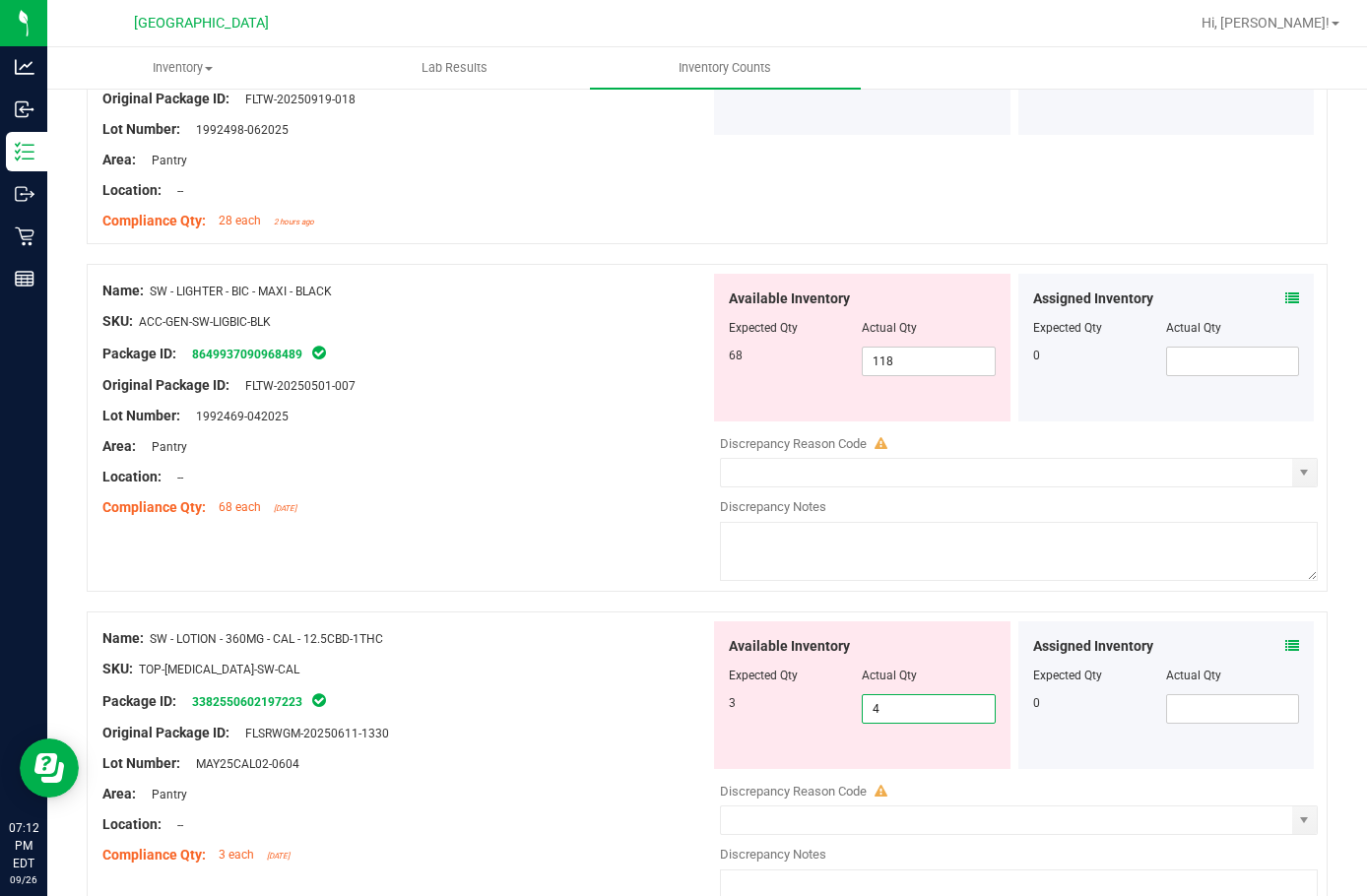
click at [925, 713] on span "4 4" at bounding box center [929, 710] width 133 height 30
click at [925, 713] on input "4" at bounding box center [929, 710] width 131 height 28
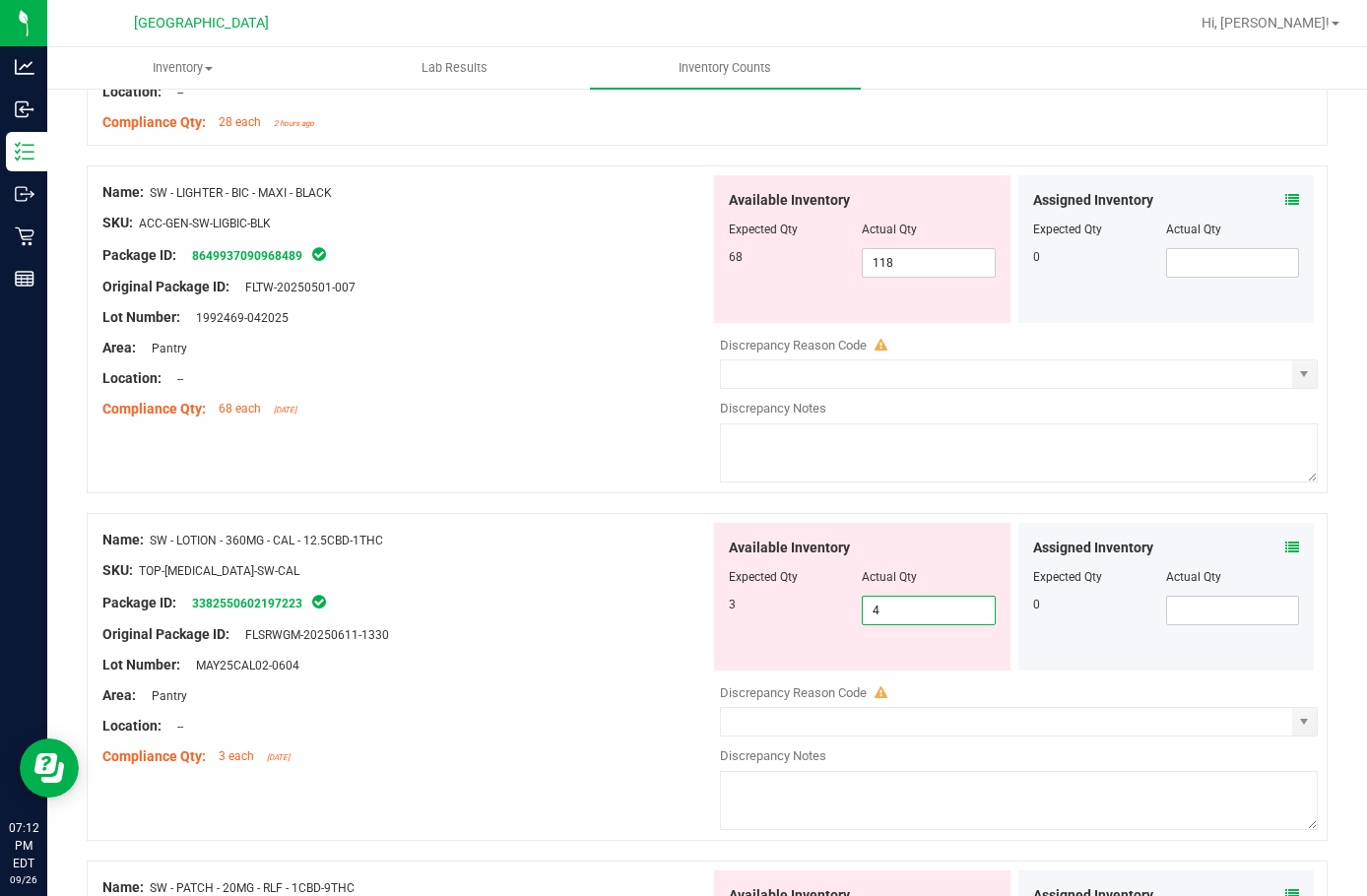
type input "3"
click at [466, 610] on div "Package ID: 3382550602197223" at bounding box center [405, 603] width 608 height 24
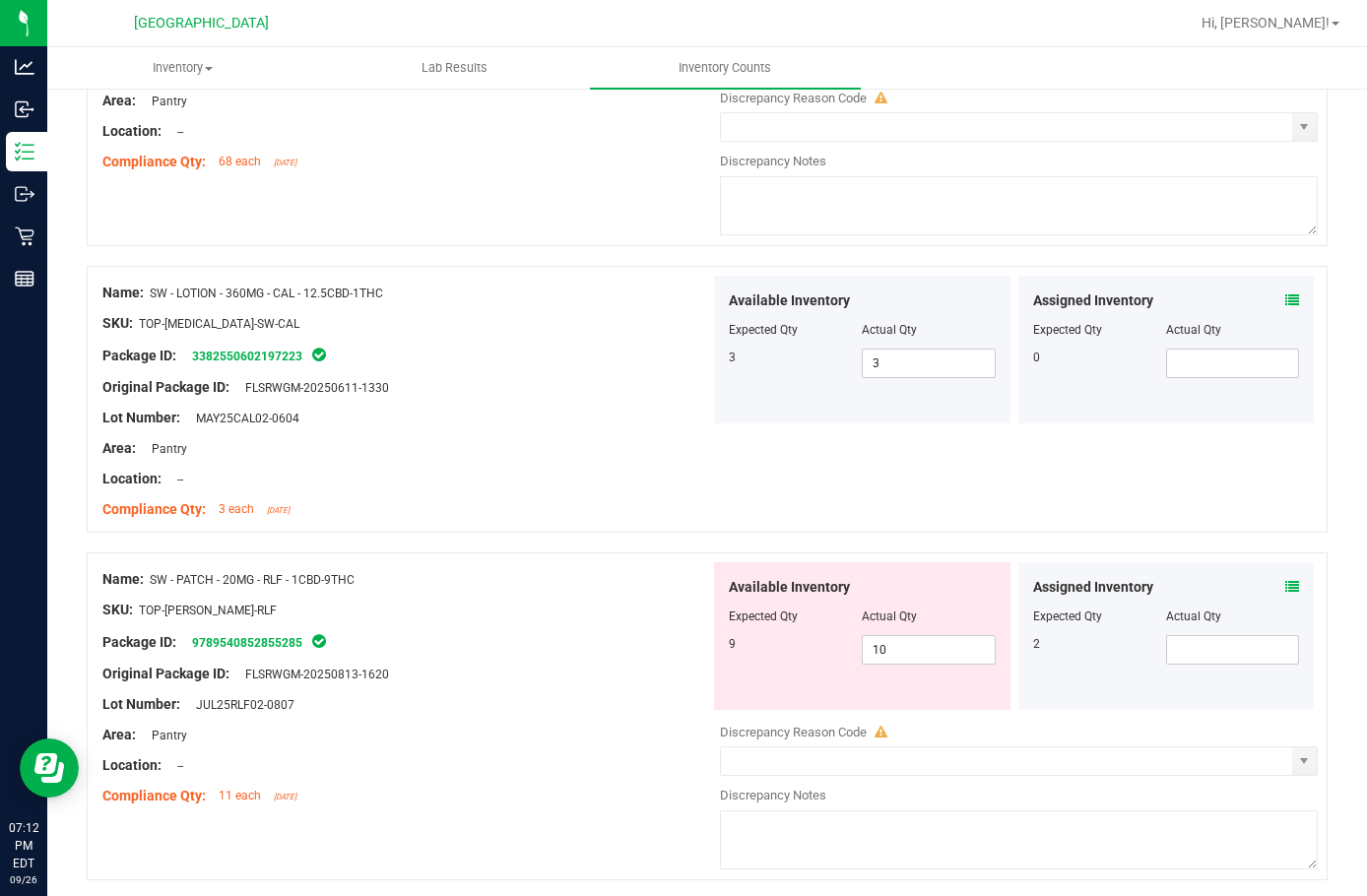
scroll to position [1780, 0]
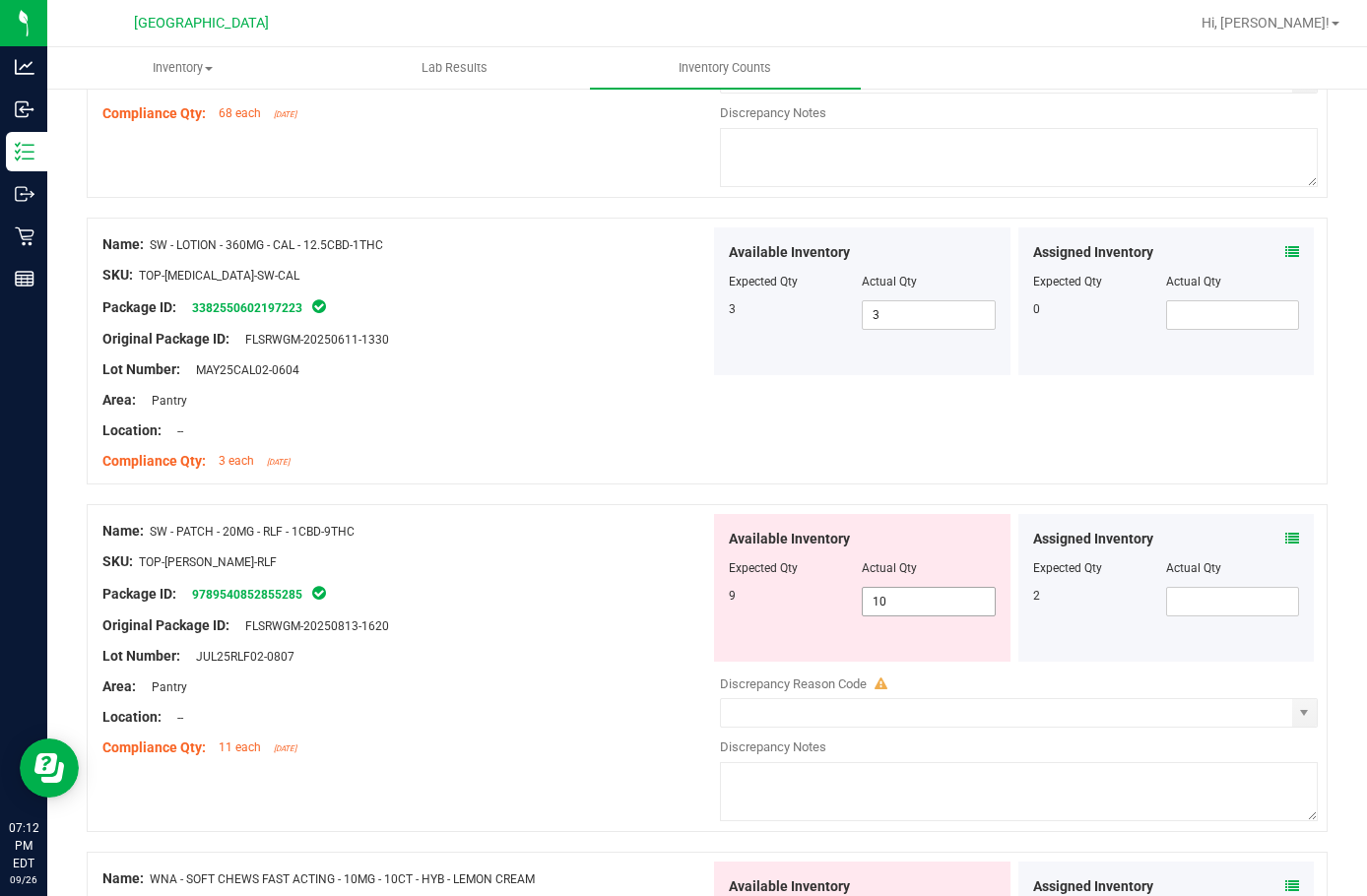
click at [925, 596] on span "10 10" at bounding box center [929, 602] width 133 height 30
click at [925, 596] on input "10" at bounding box center [929, 602] width 131 height 28
type input "9"
click at [640, 616] on div "Original Package ID: FLSRWGM-20250813-1620" at bounding box center [405, 625] width 608 height 21
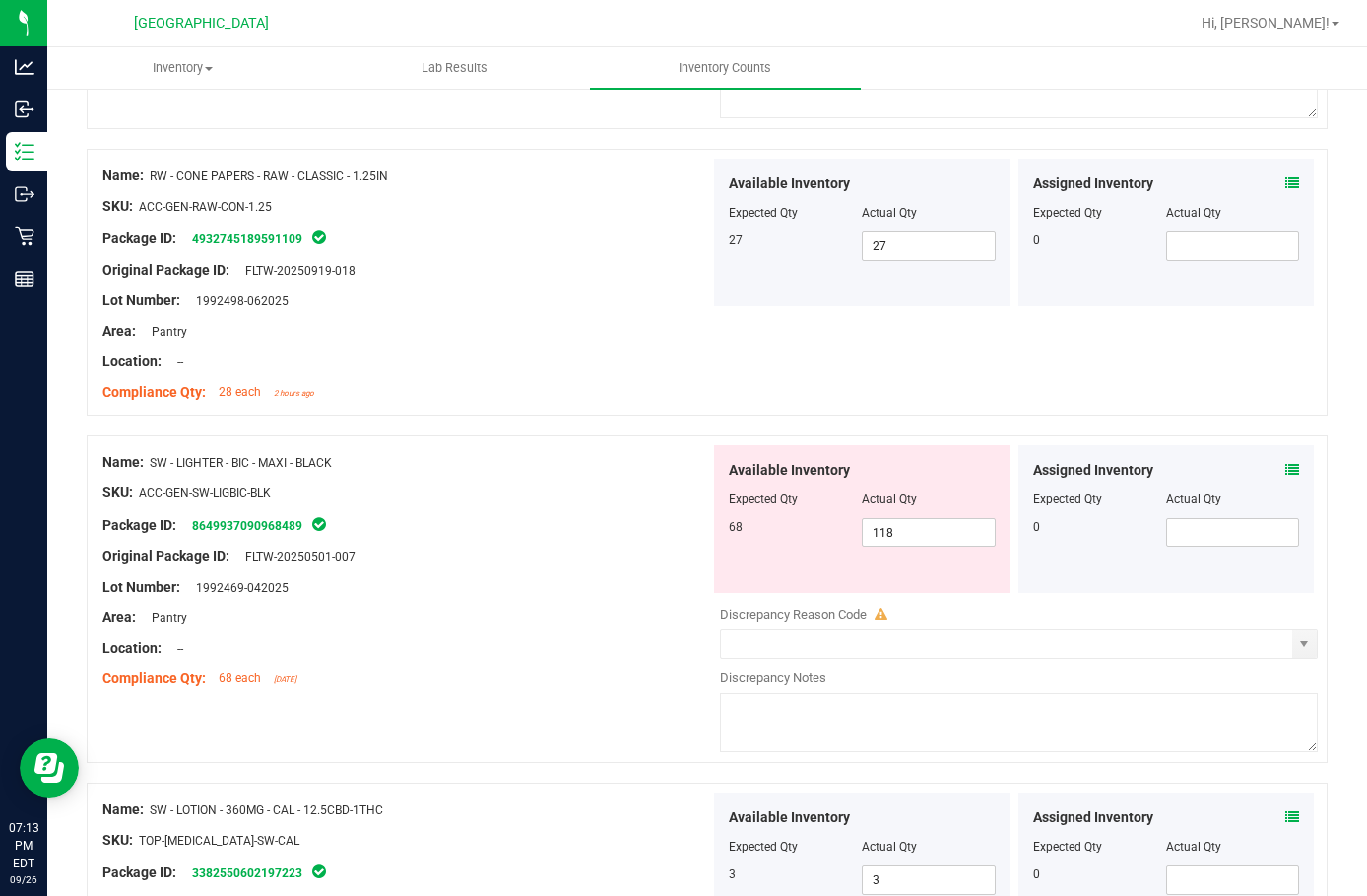
scroll to position [1189, 0]
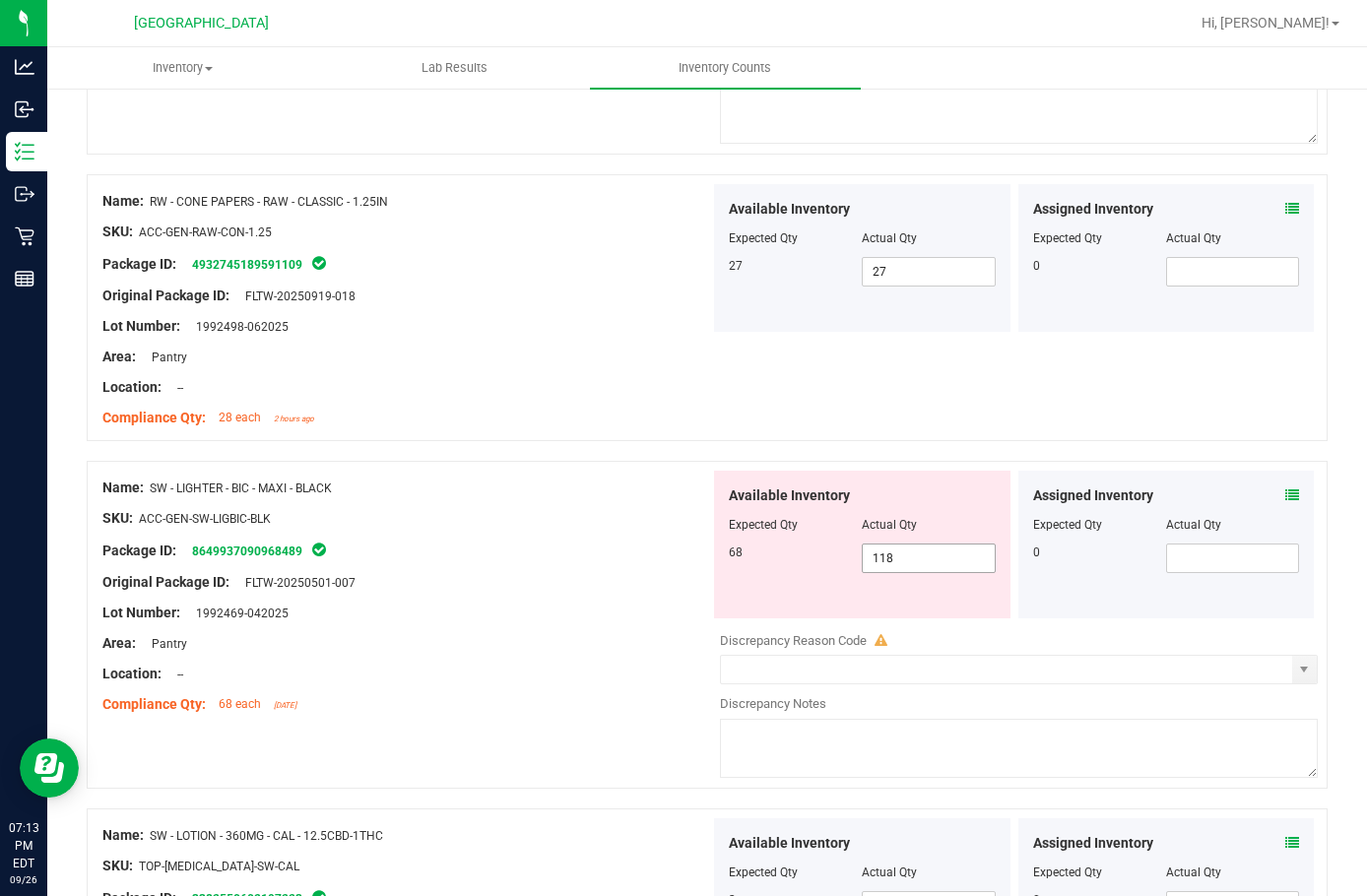
click at [931, 565] on span "118 118" at bounding box center [929, 559] width 133 height 30
click at [931, 565] on input "118" at bounding box center [929, 559] width 131 height 28
type input "68"
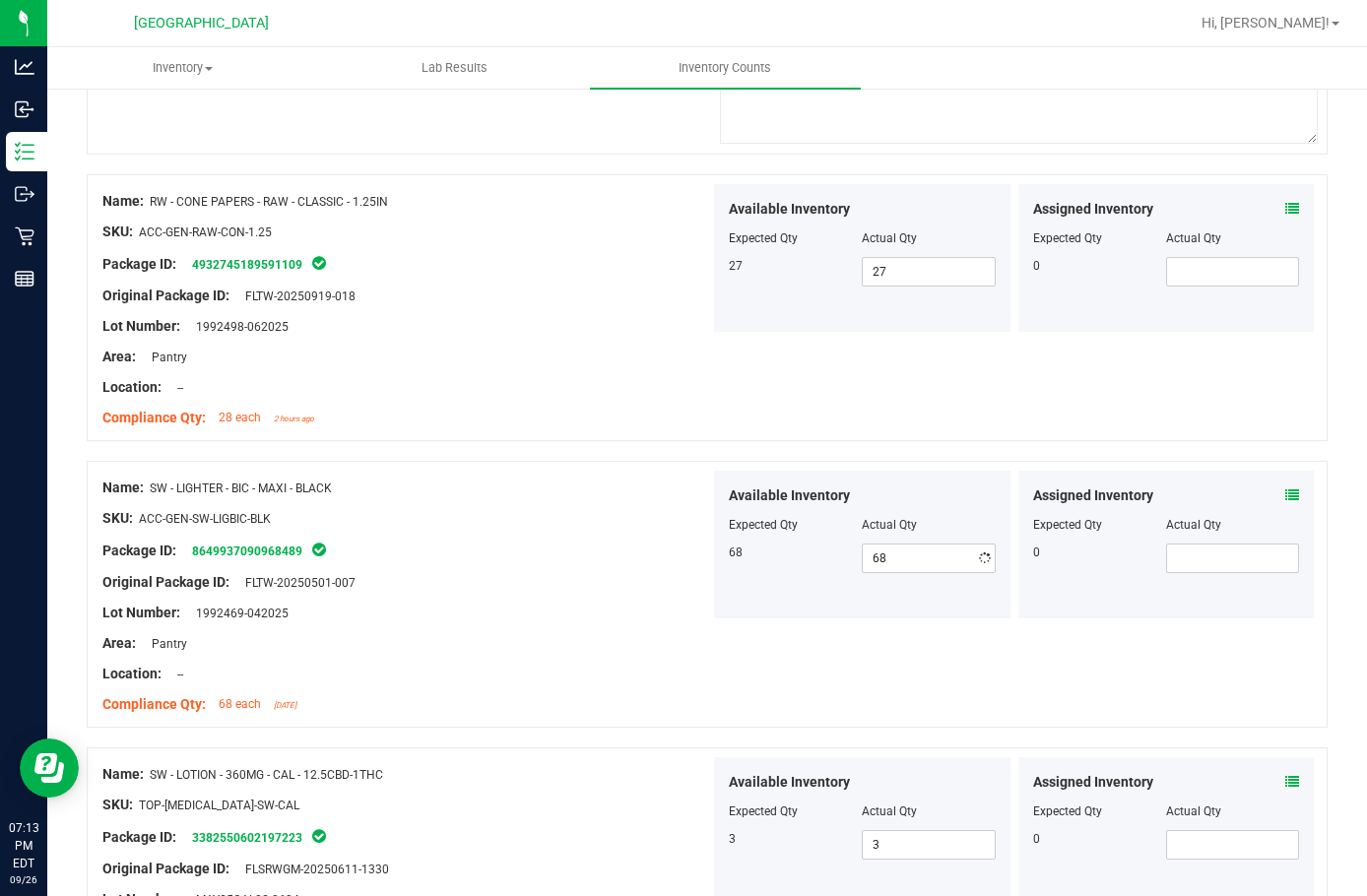
click at [579, 480] on div "Name: SW - LIGHTER - BIC - MAXI - BLACK" at bounding box center [405, 488] width 608 height 21
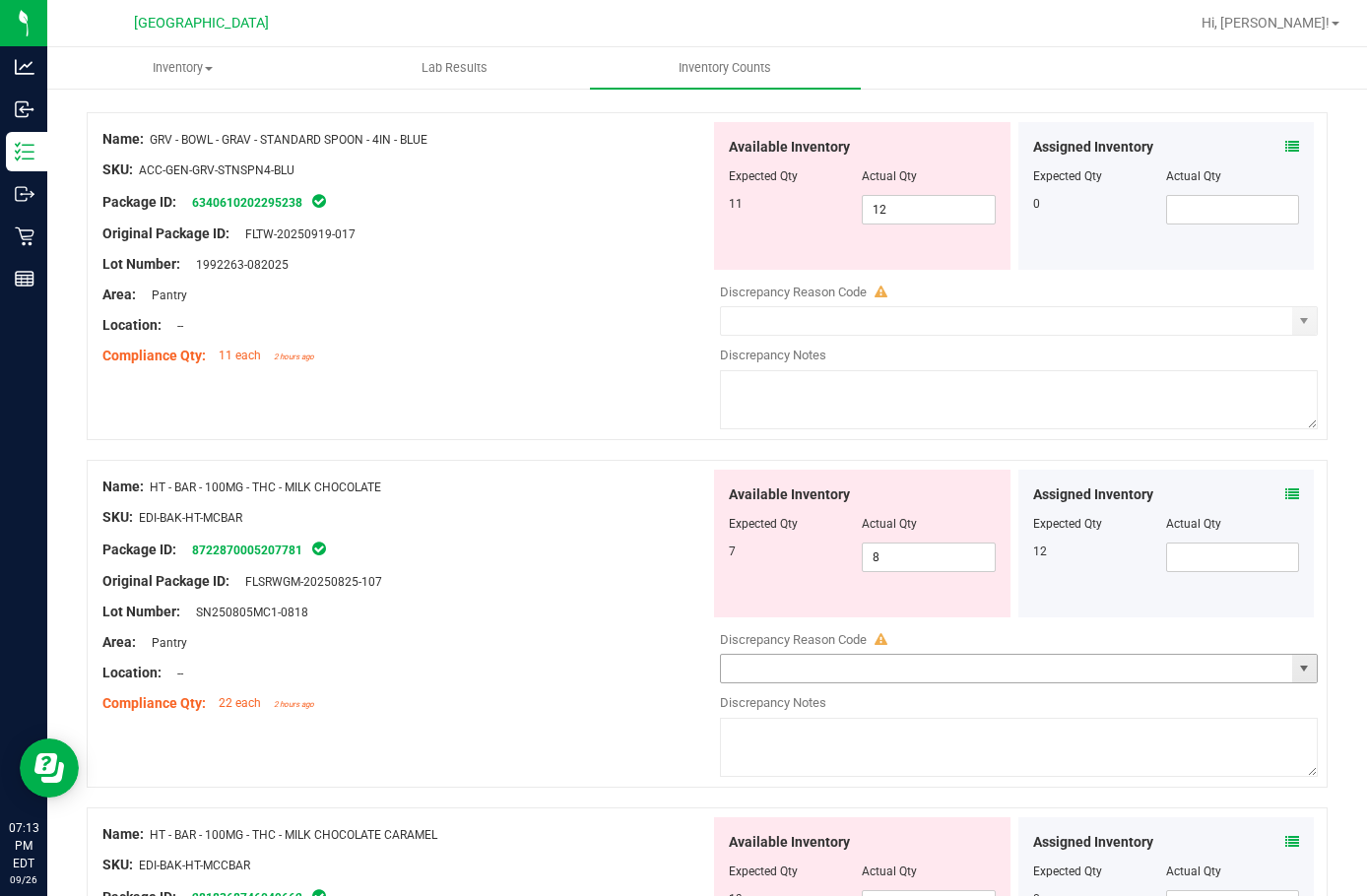
scroll to position [204, 0]
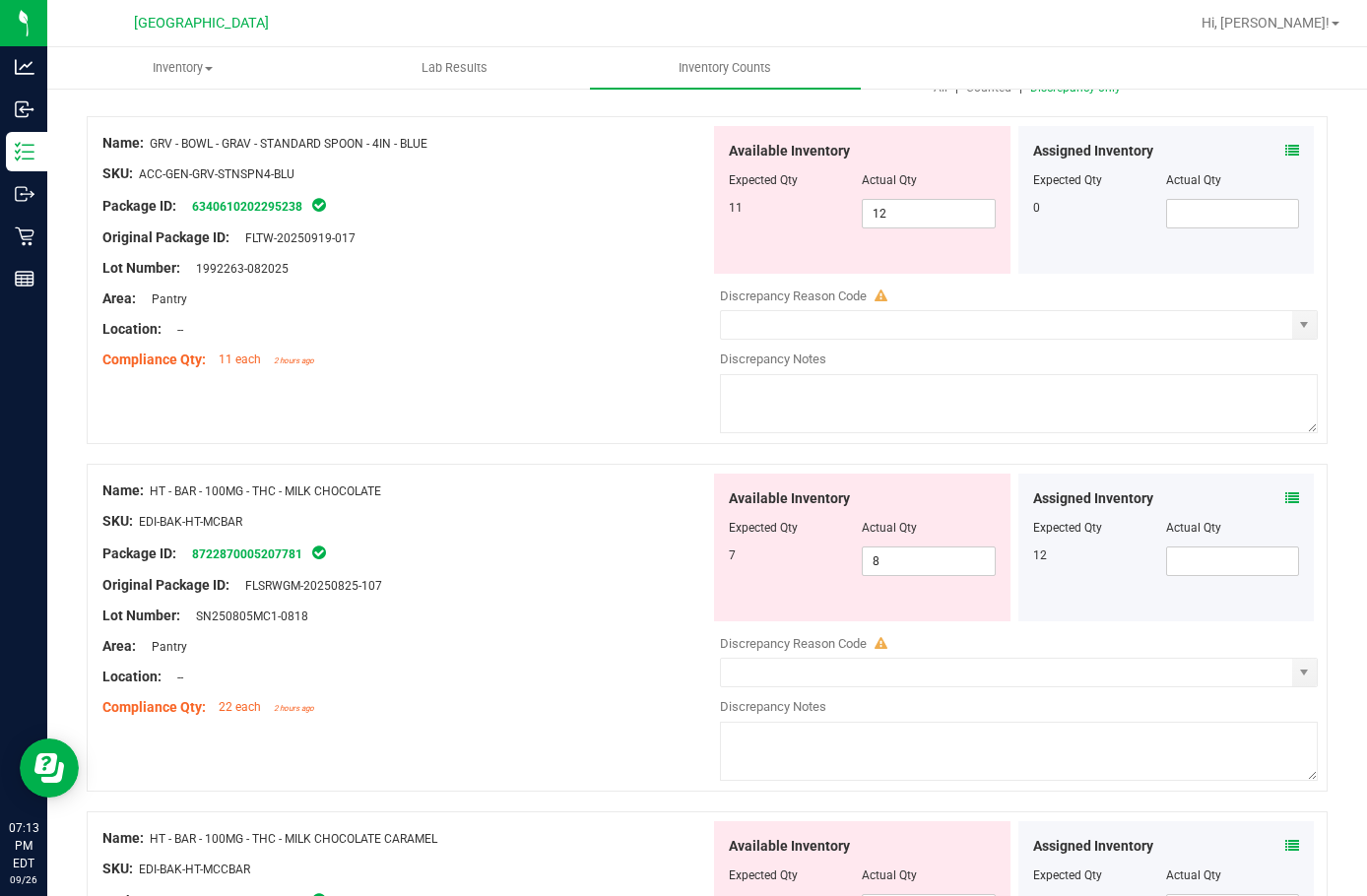
click at [1286, 493] on icon at bounding box center [1293, 499] width 14 height 14
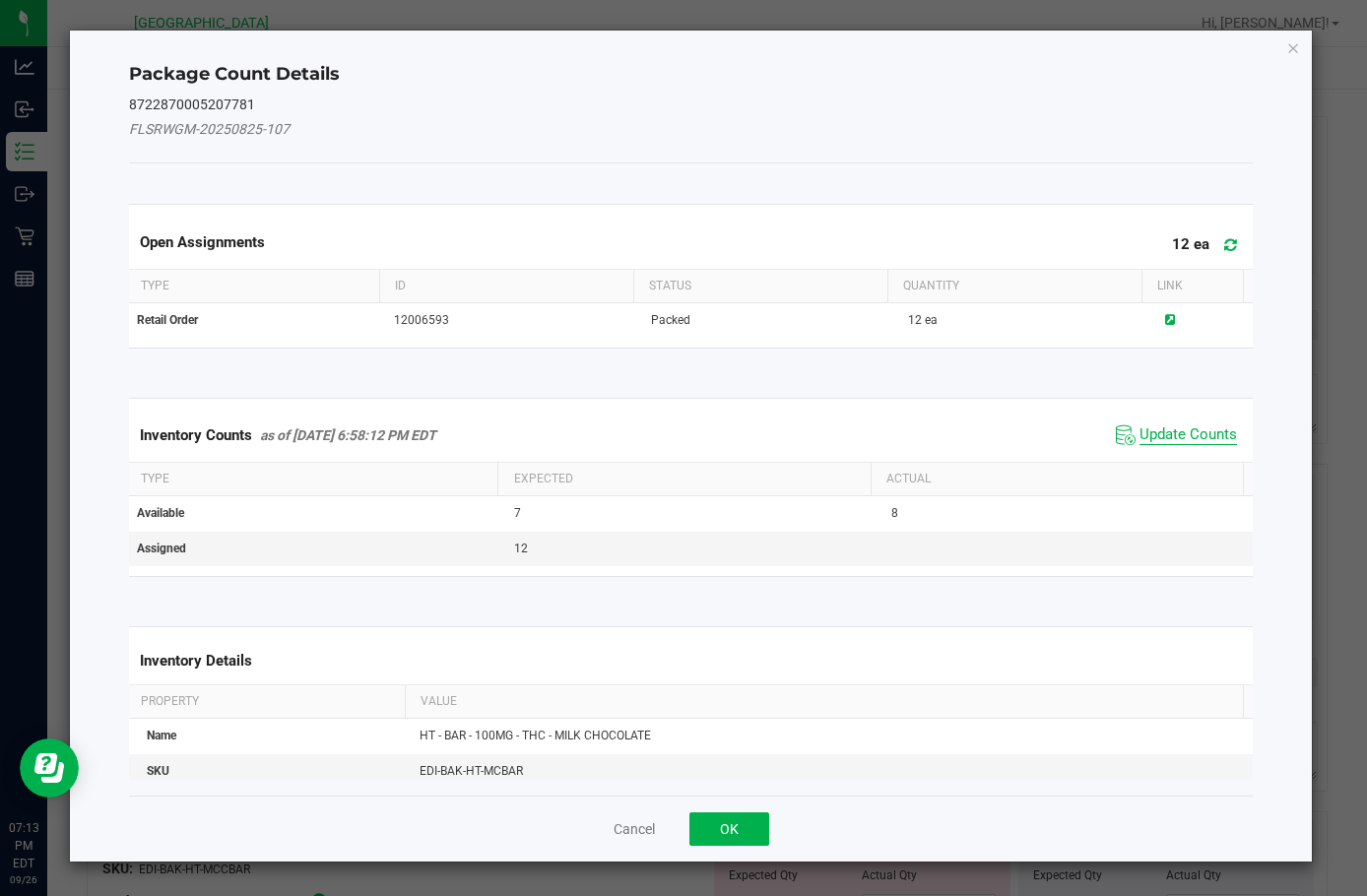
click at [1199, 440] on span "Update Counts" at bounding box center [1189, 435] width 97 height 20
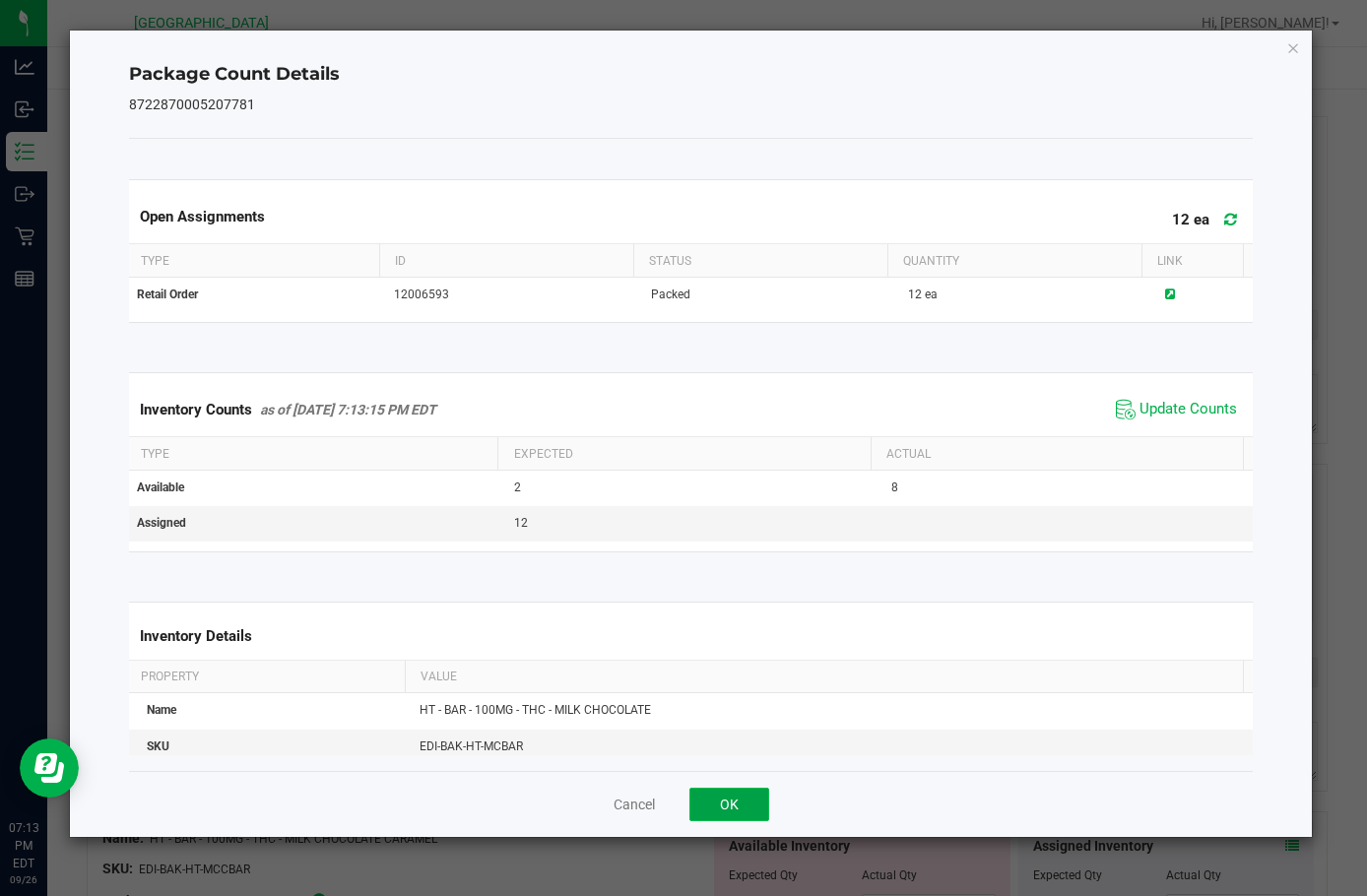
click at [723, 807] on button "OK" at bounding box center [730, 805] width 79 height 34
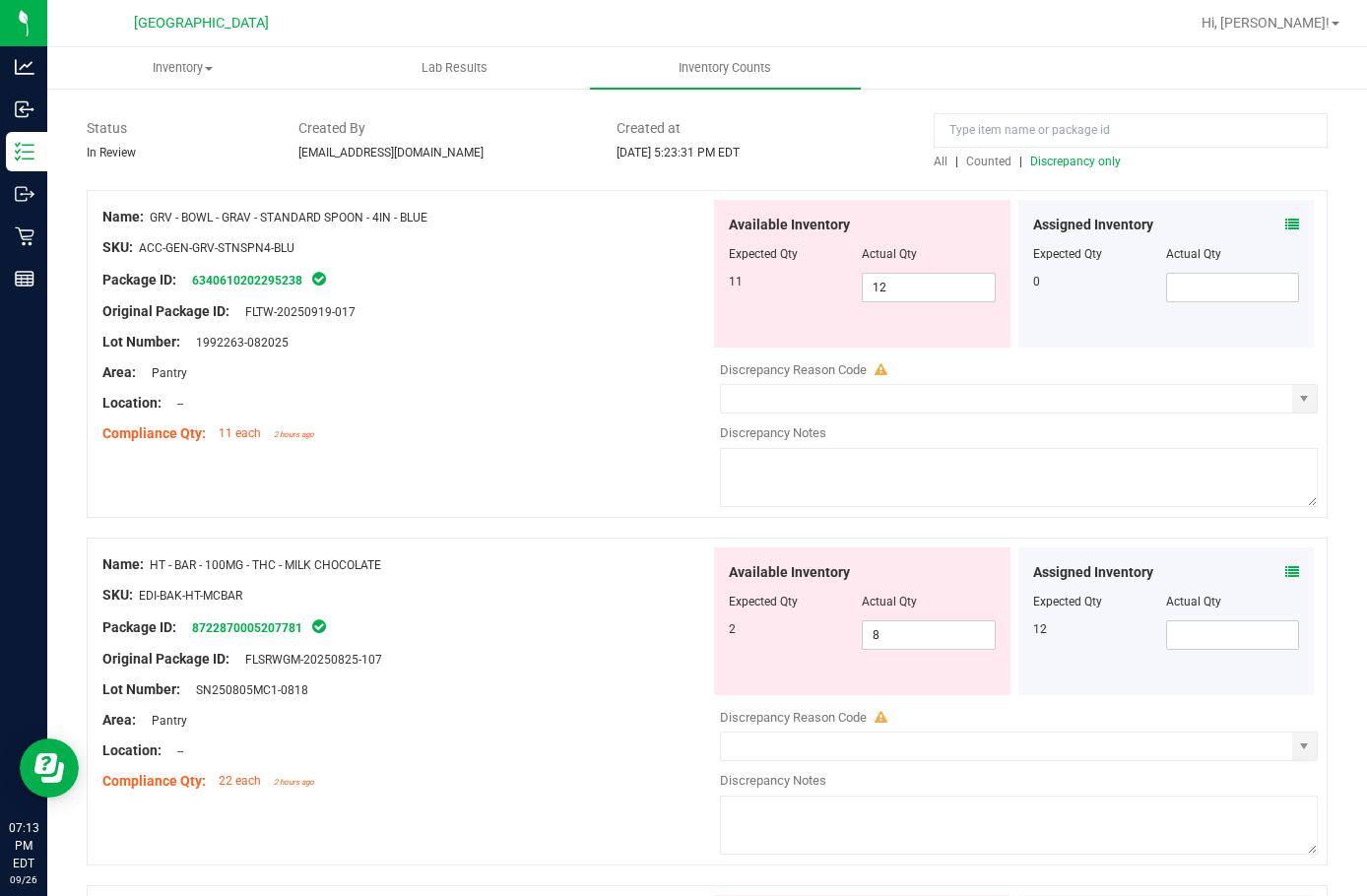
scroll to position [7, 0]
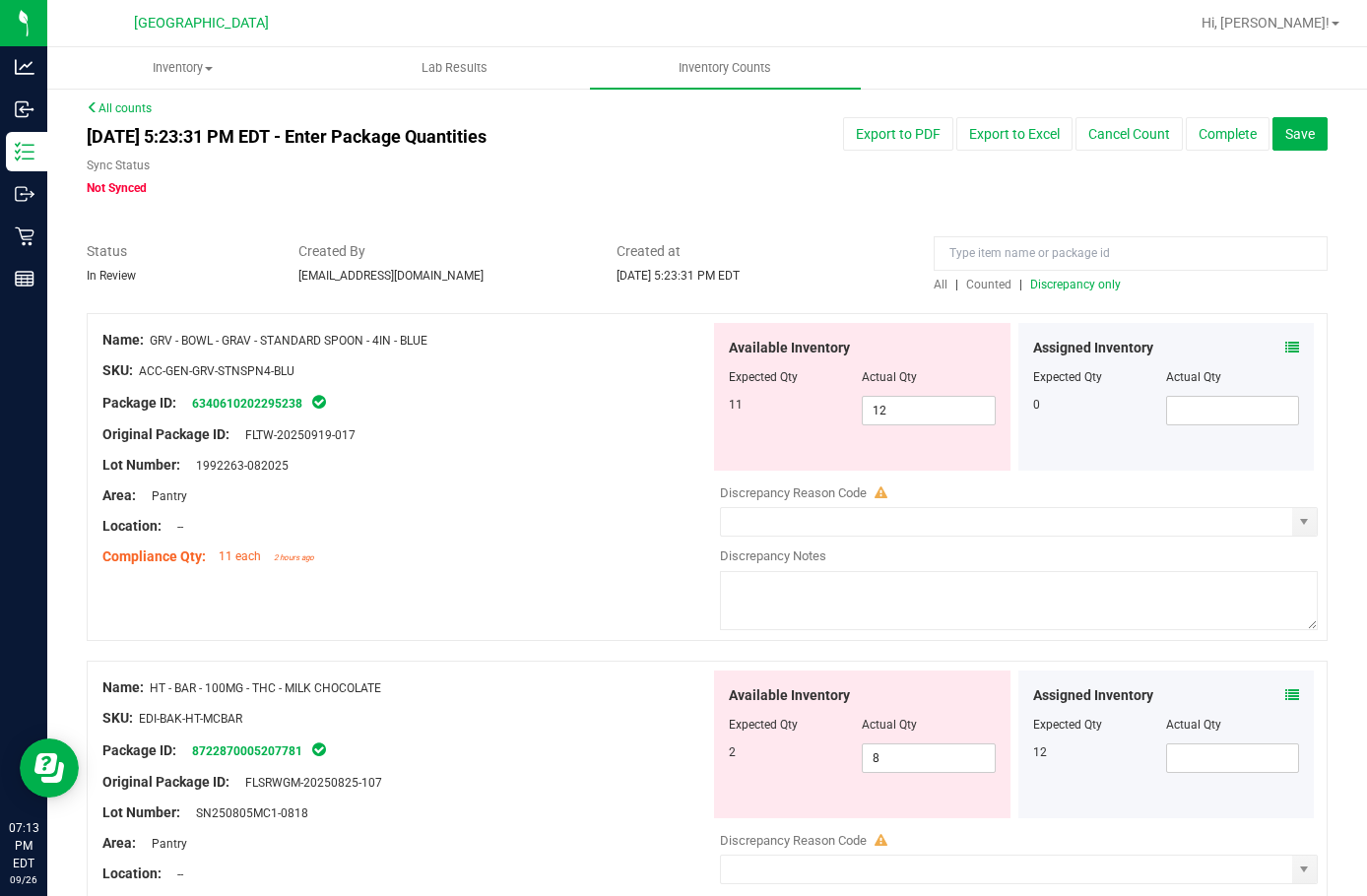
click at [1286, 348] on icon at bounding box center [1293, 348] width 14 height 14
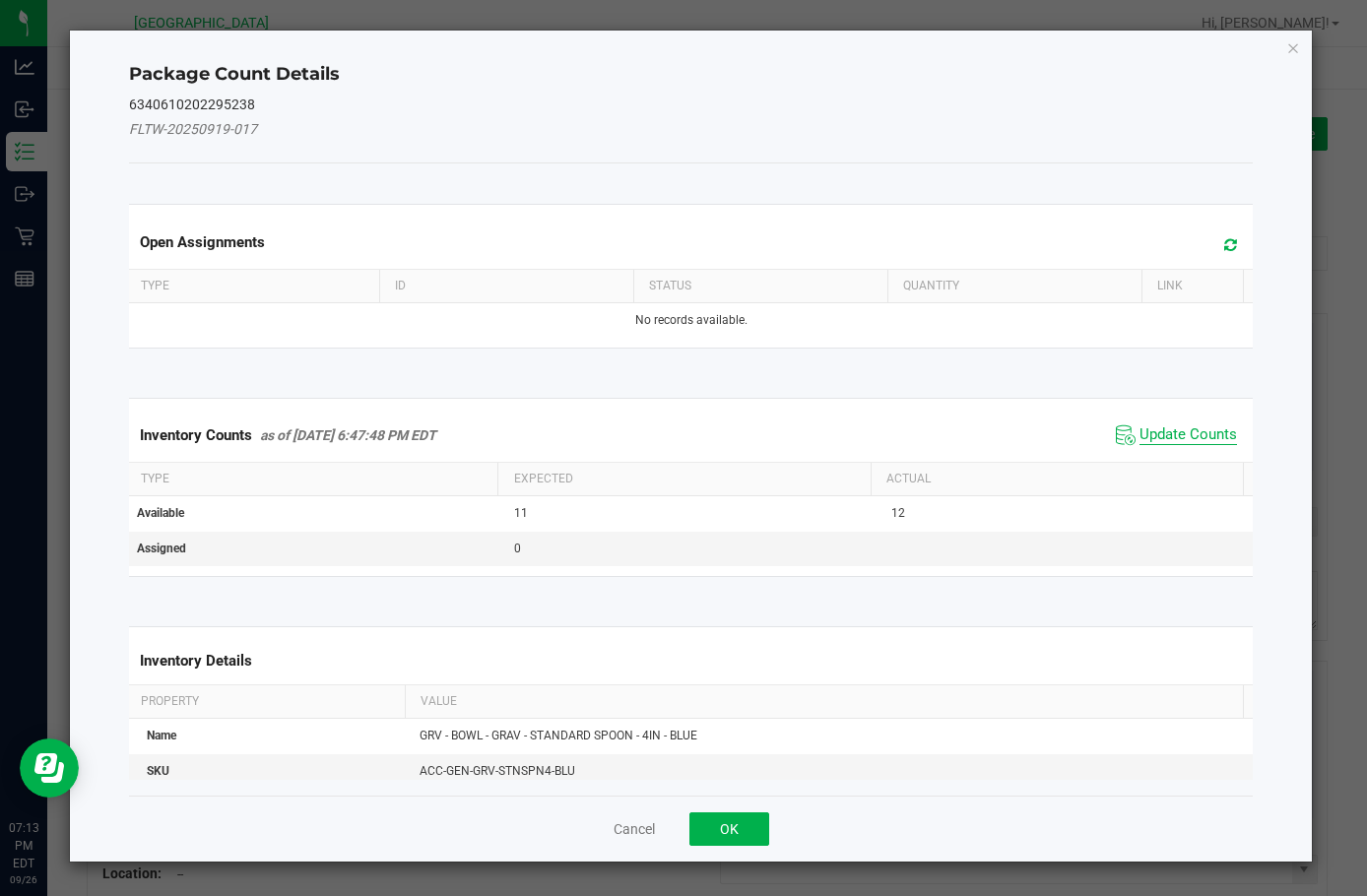
click at [1159, 435] on span "Update Counts" at bounding box center [1189, 435] width 97 height 20
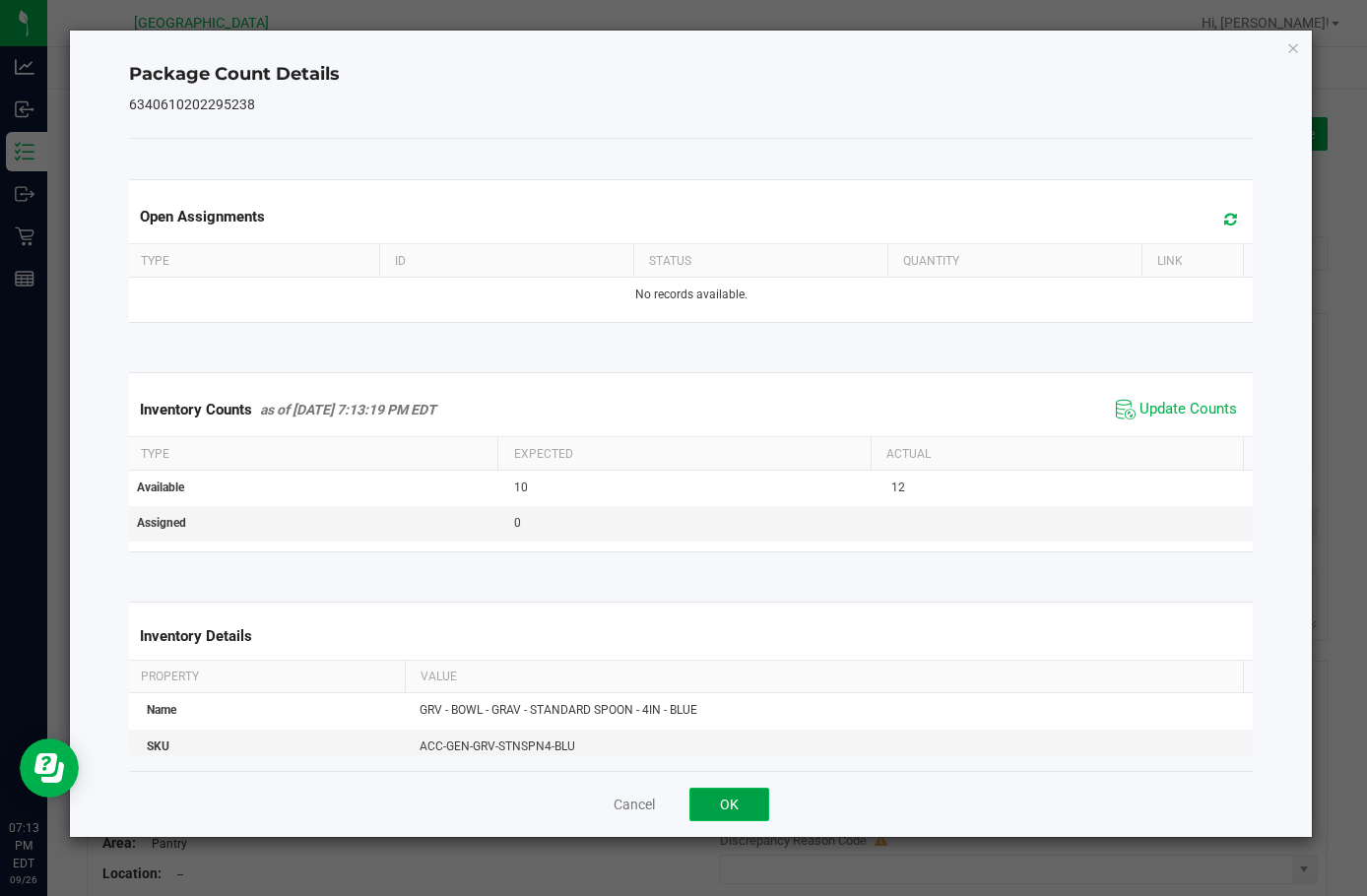
click at [716, 812] on button "OK" at bounding box center [730, 805] width 79 height 34
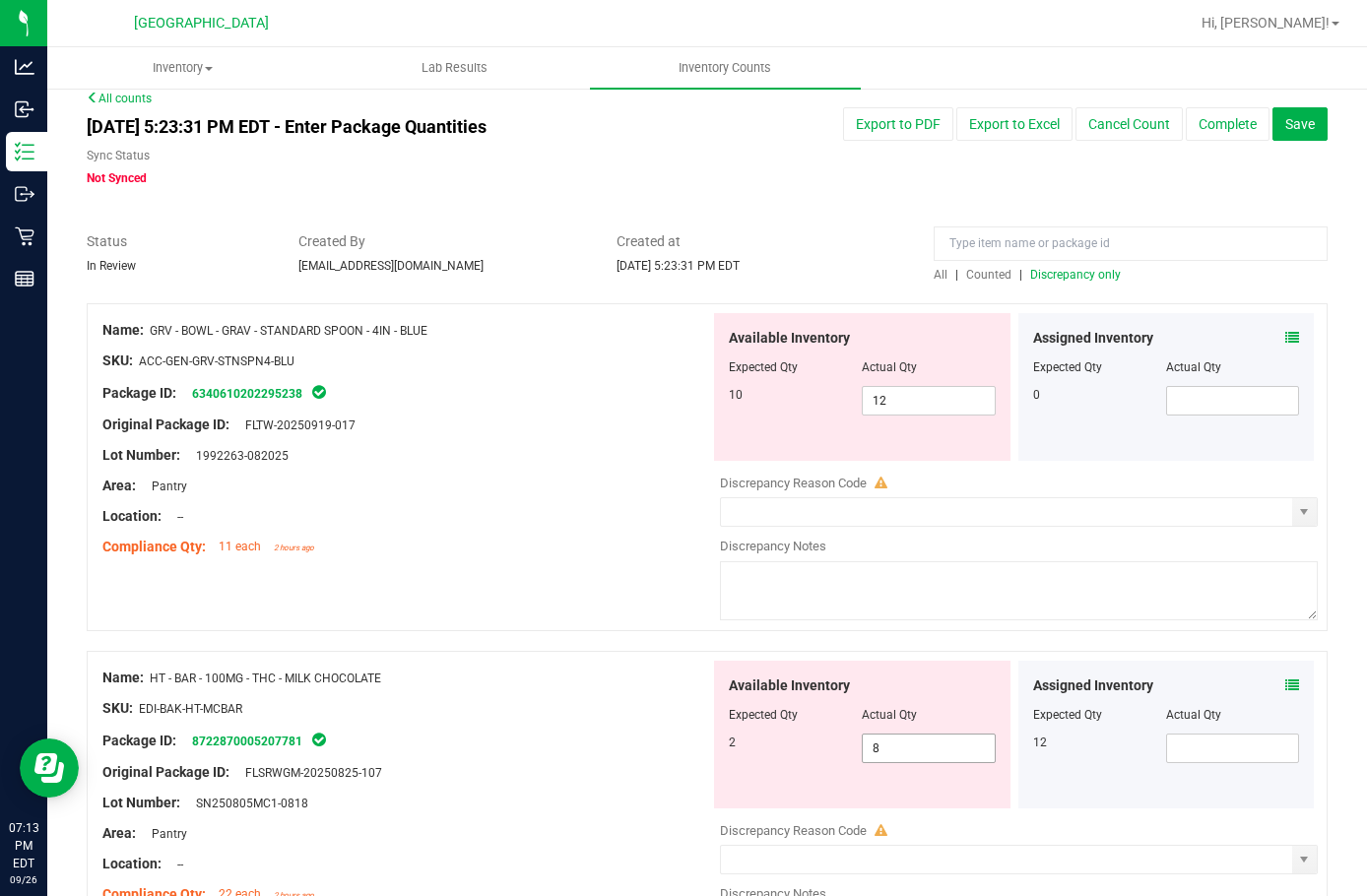
scroll to position [0, 0]
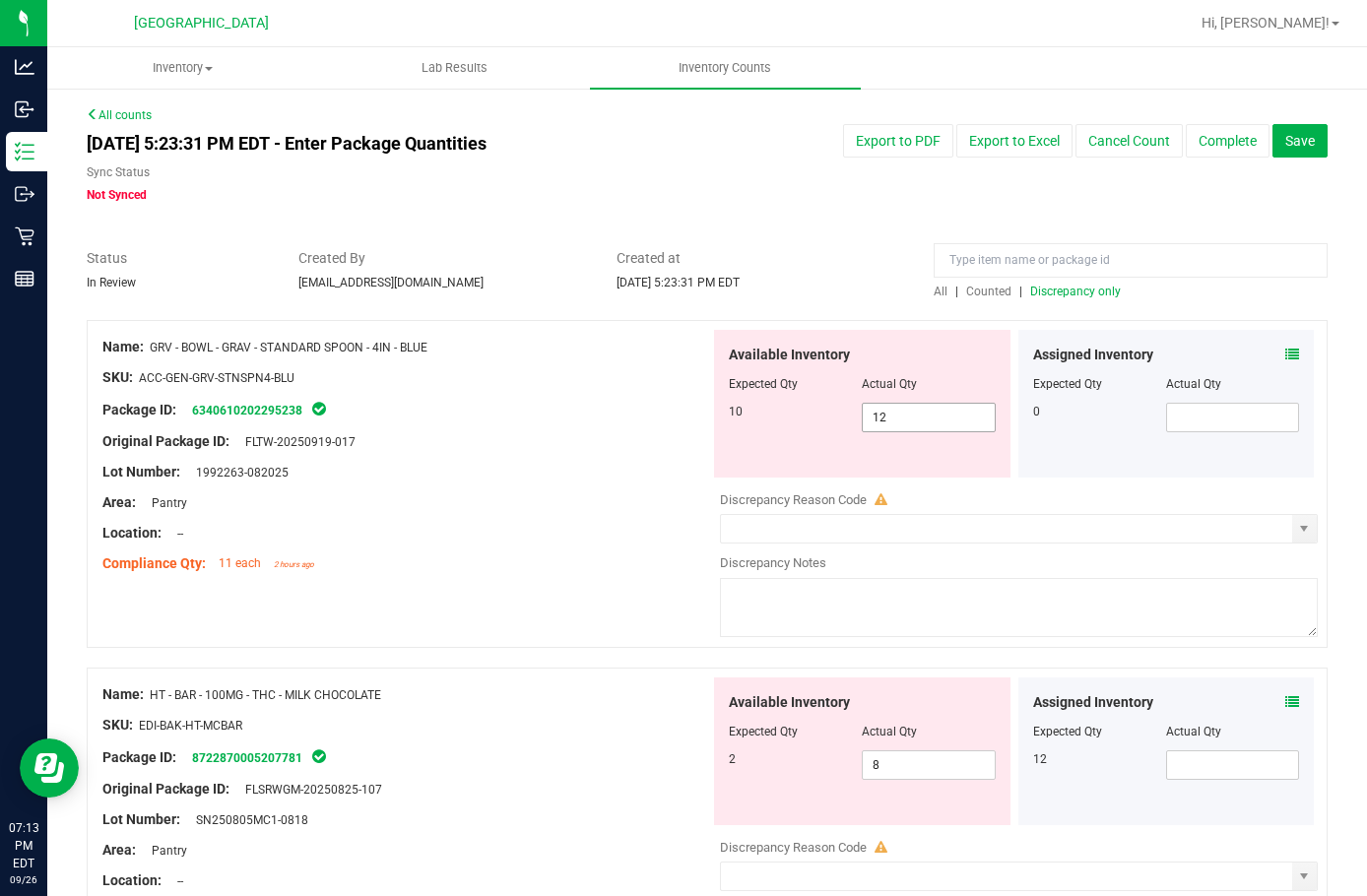
click at [902, 416] on span "12 12" at bounding box center [929, 417] width 133 height 30
type input "11"
click at [630, 514] on div at bounding box center [405, 518] width 608 height 10
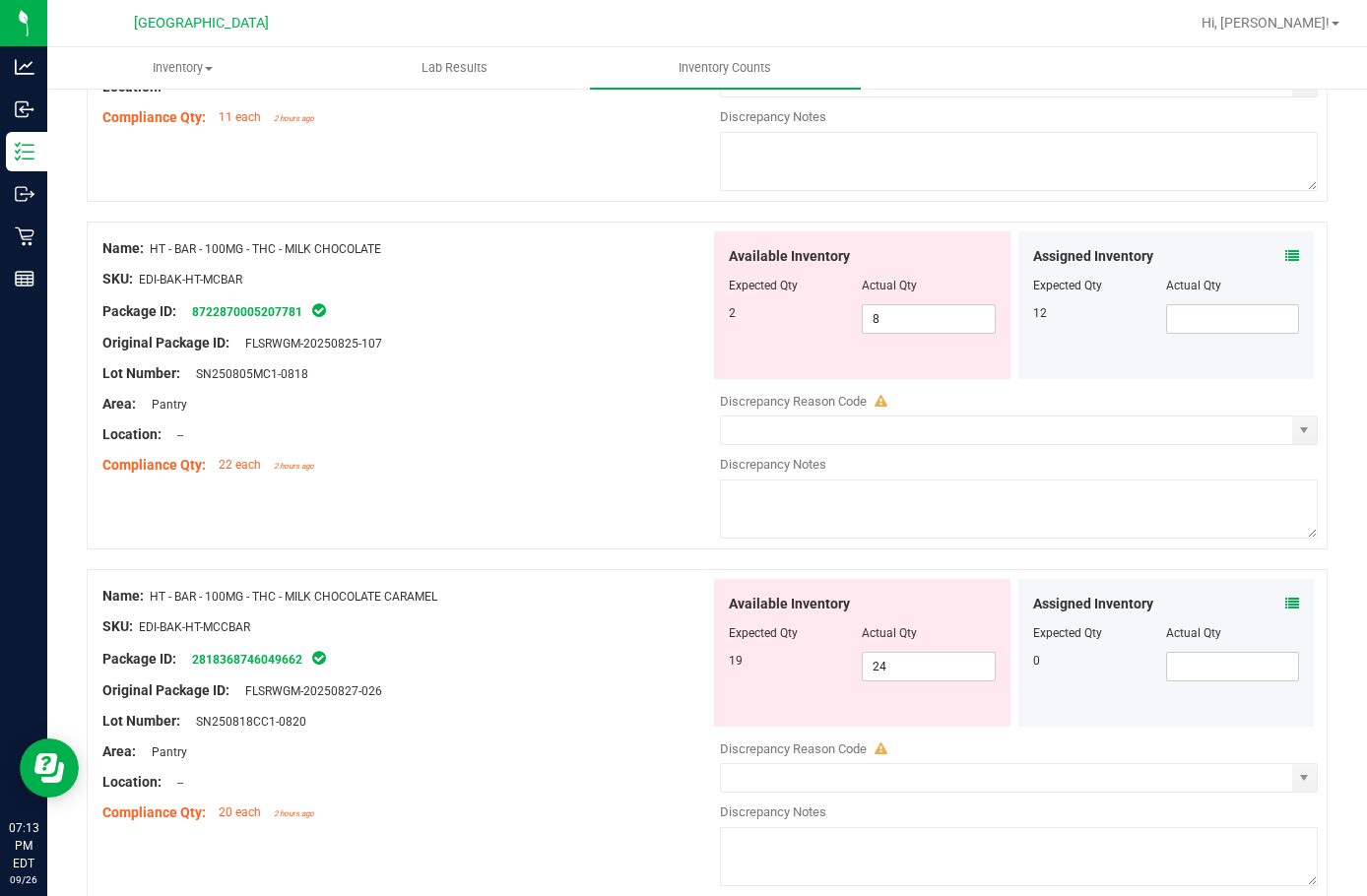
scroll to position [493, 0]
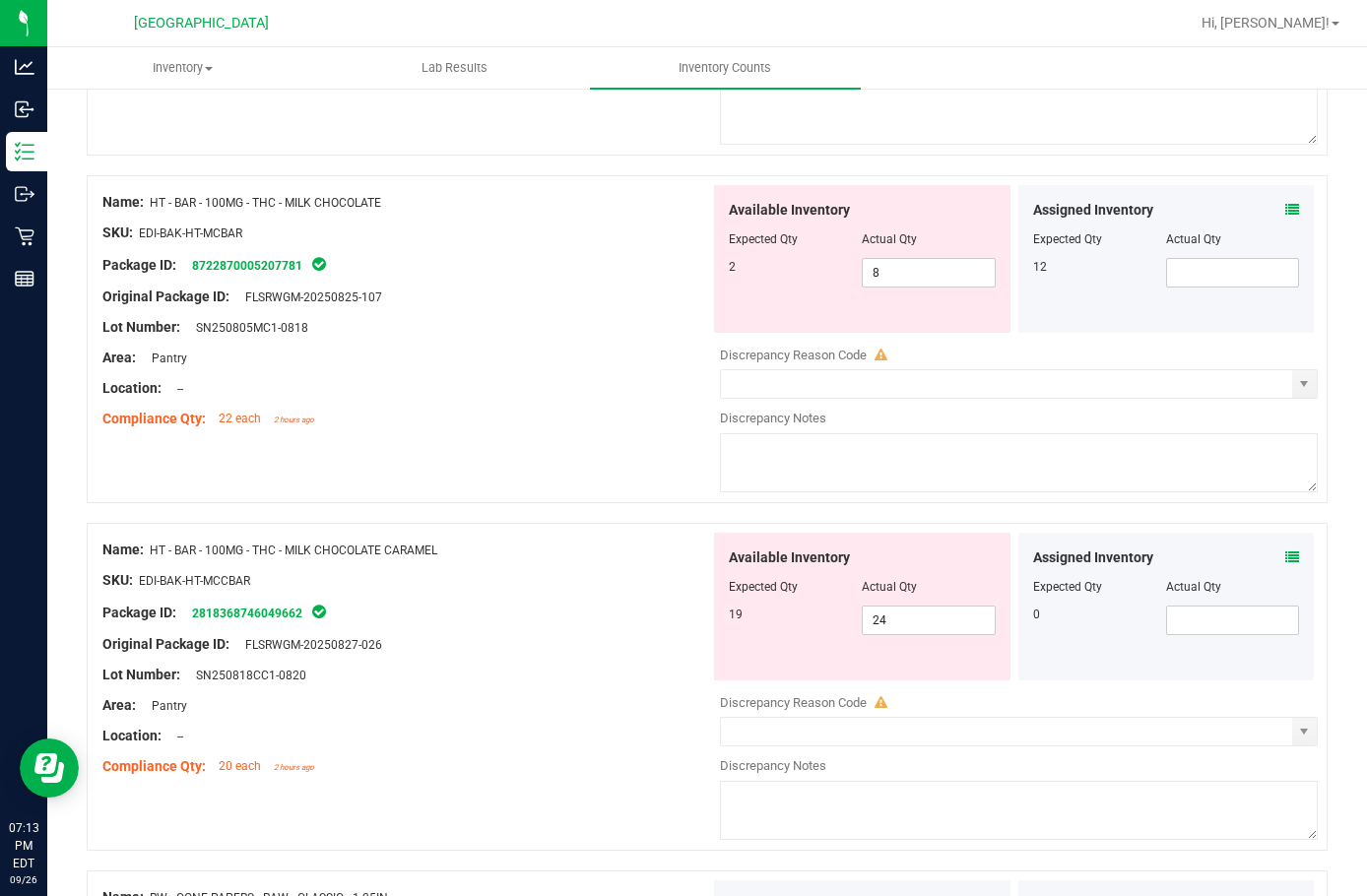
click at [1286, 553] on icon at bounding box center [1293, 558] width 14 height 14
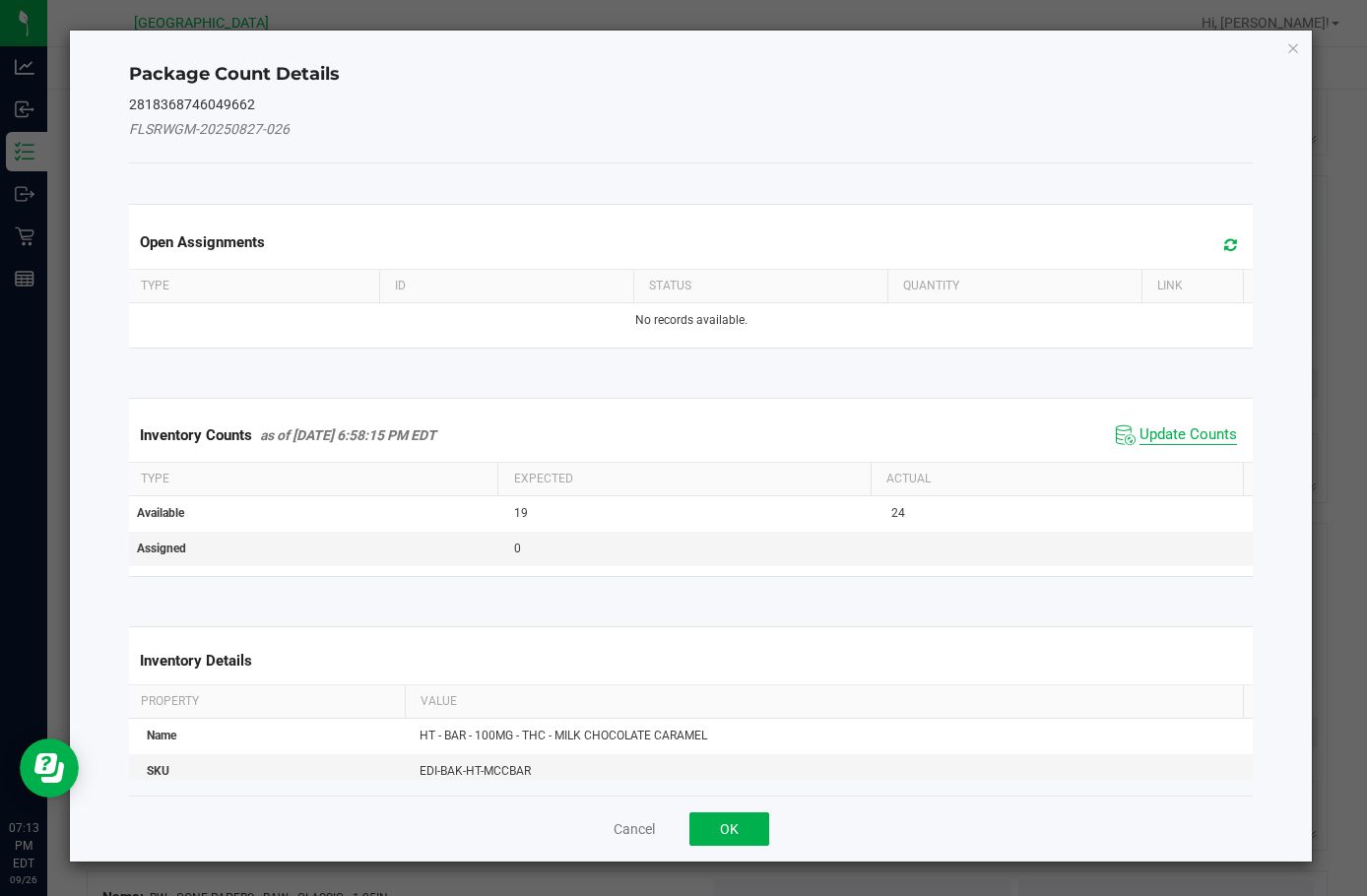
click at [1206, 438] on span "Update Counts" at bounding box center [1189, 435] width 97 height 20
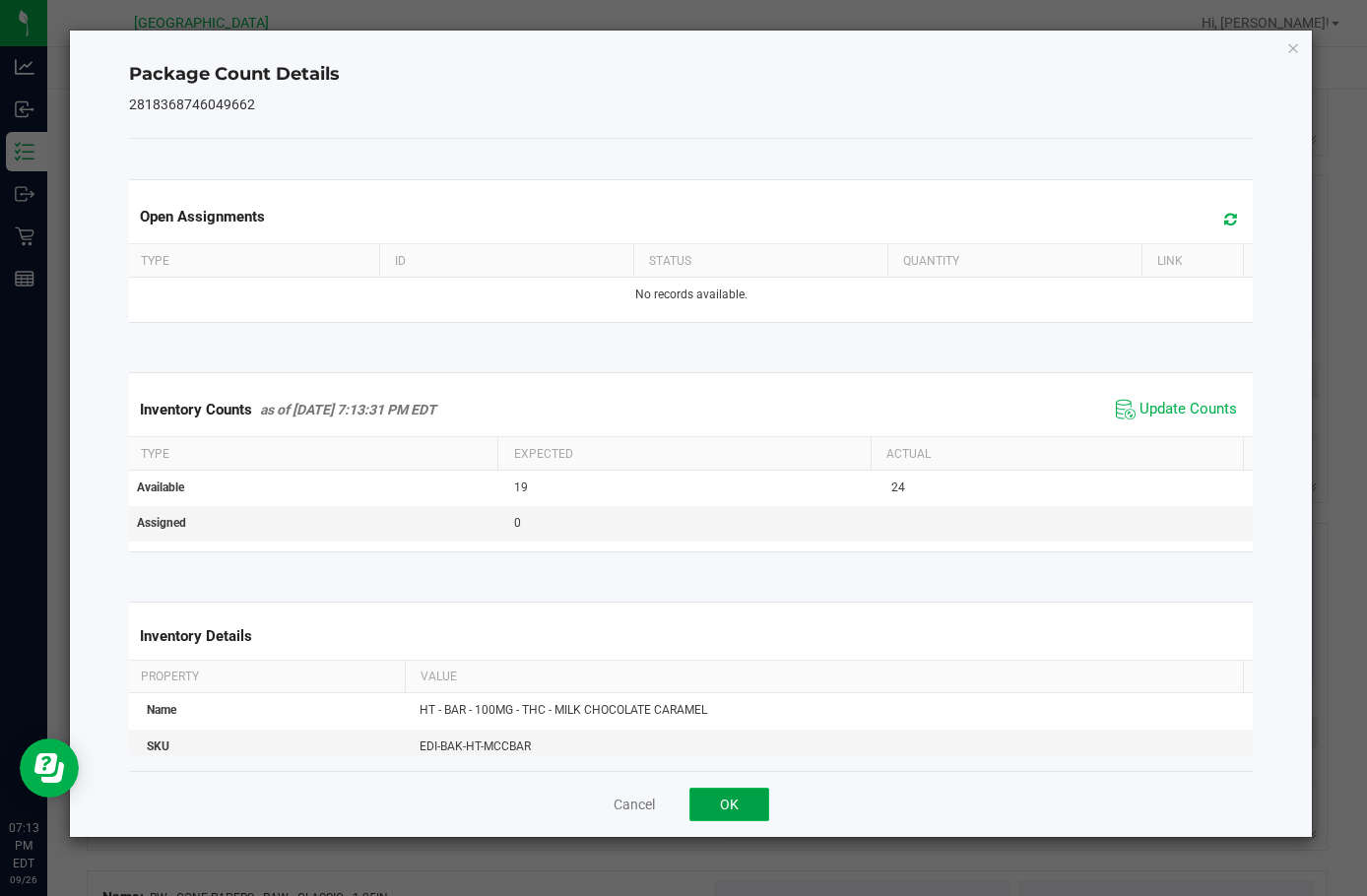
click at [738, 795] on button "OK" at bounding box center [730, 805] width 79 height 34
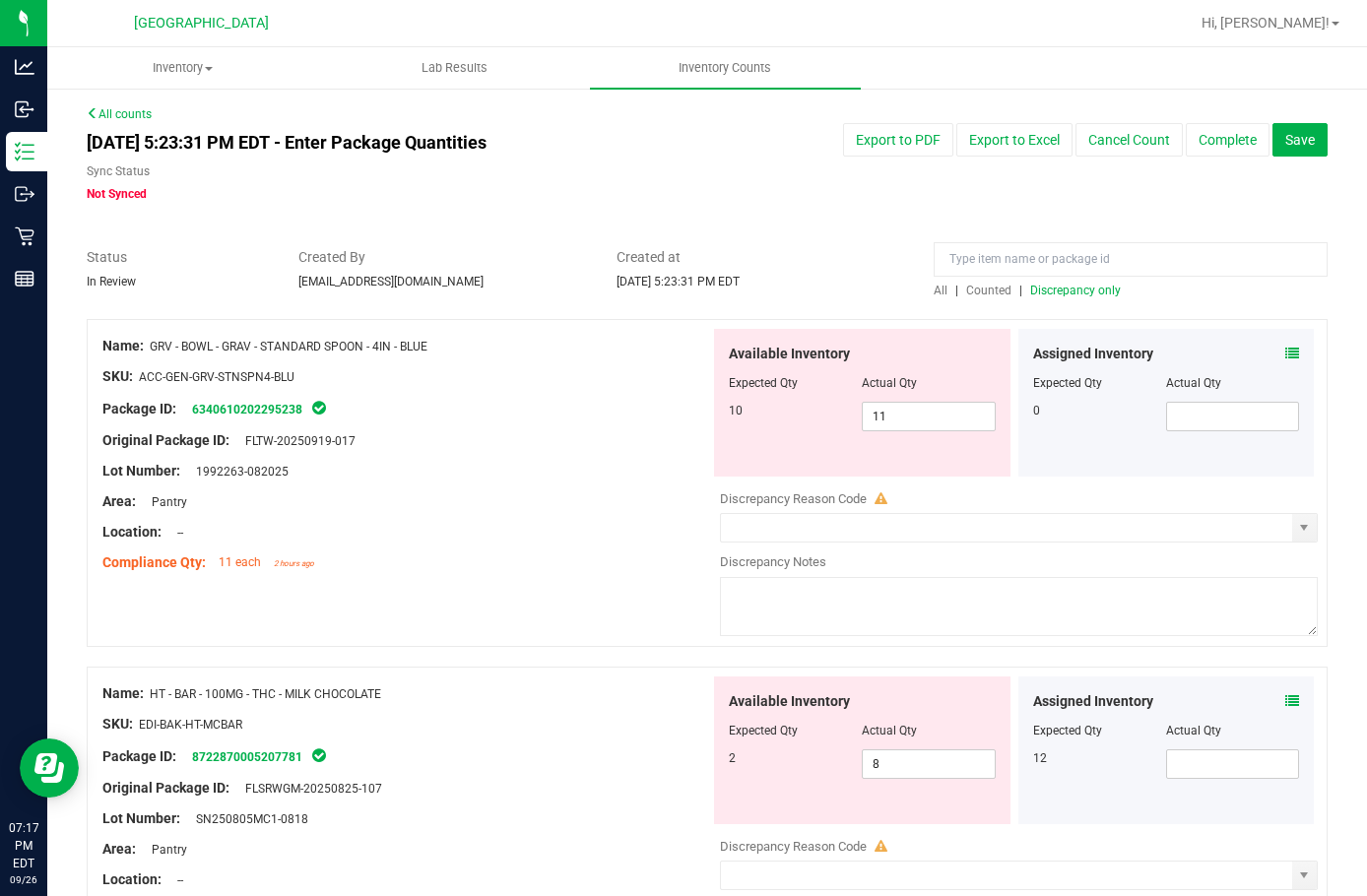
scroll to position [0, 0]
click at [1039, 297] on span "Discrepancy only" at bounding box center [1076, 291] width 90 height 14
click at [1283, 366] on div at bounding box center [1167, 371] width 267 height 10
click at [1286, 358] on icon at bounding box center [1293, 355] width 14 height 14
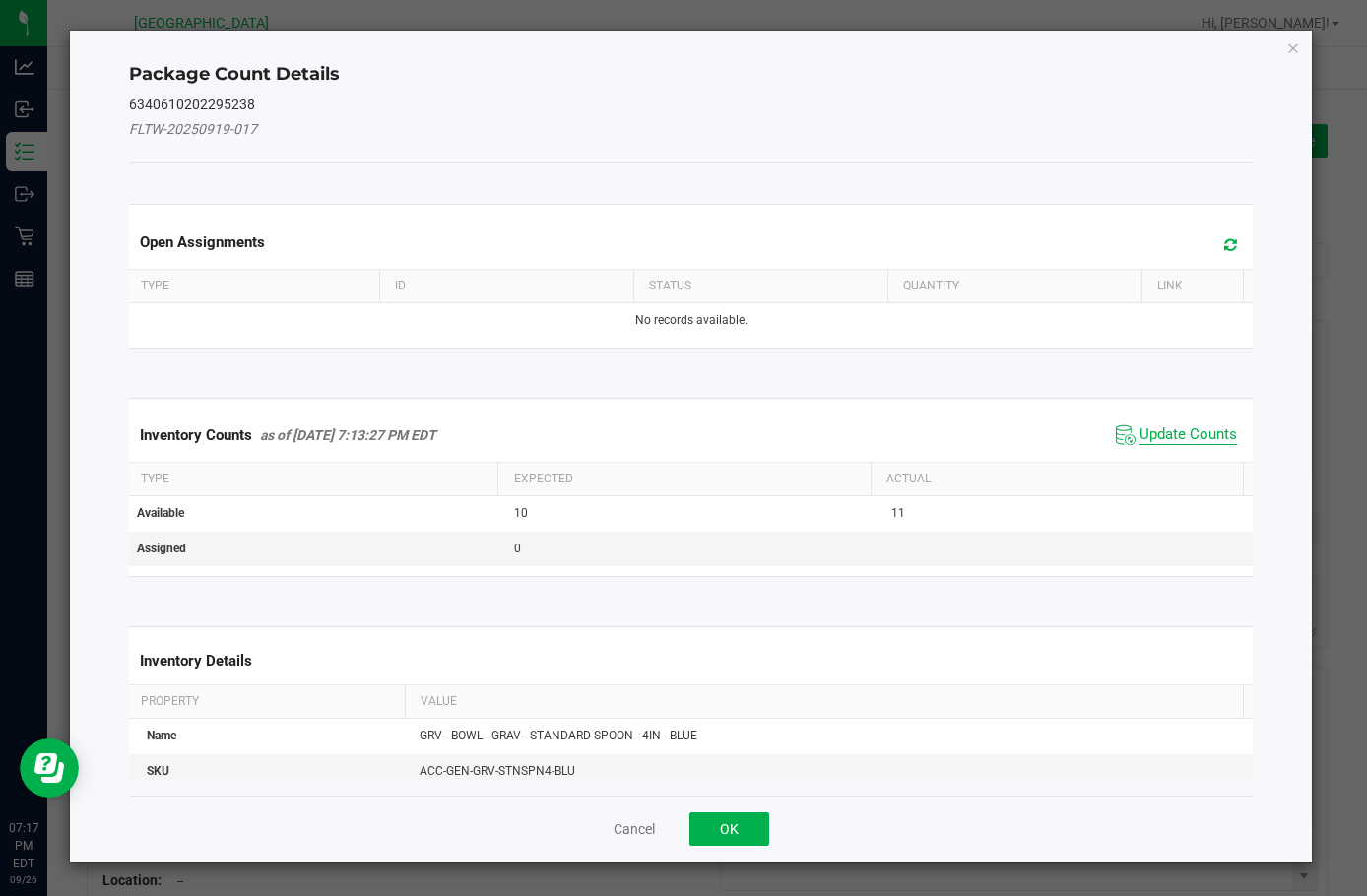
click at [1149, 428] on span "Update Counts" at bounding box center [1189, 435] width 97 height 20
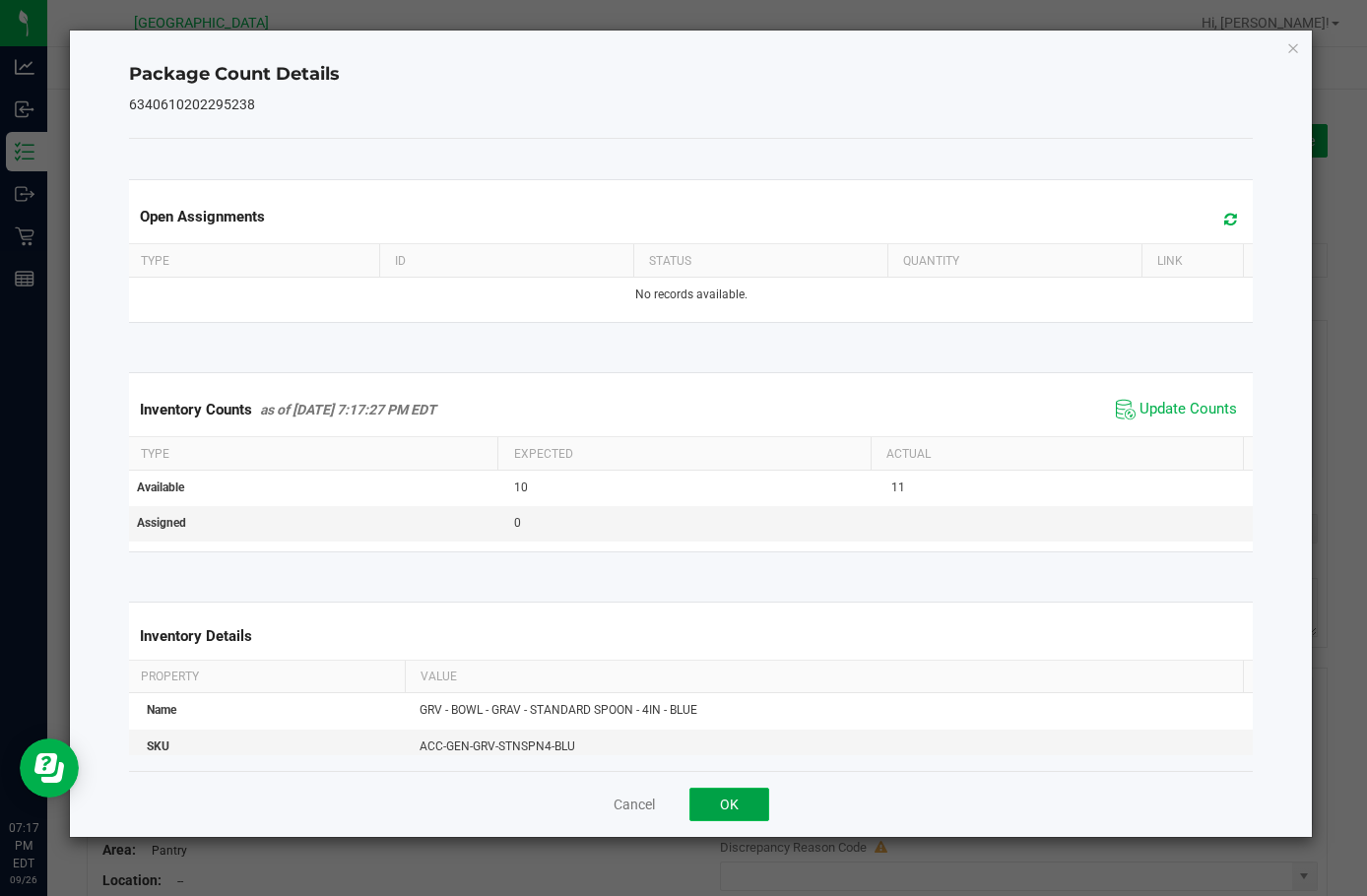
click at [732, 809] on button "OK" at bounding box center [730, 805] width 79 height 34
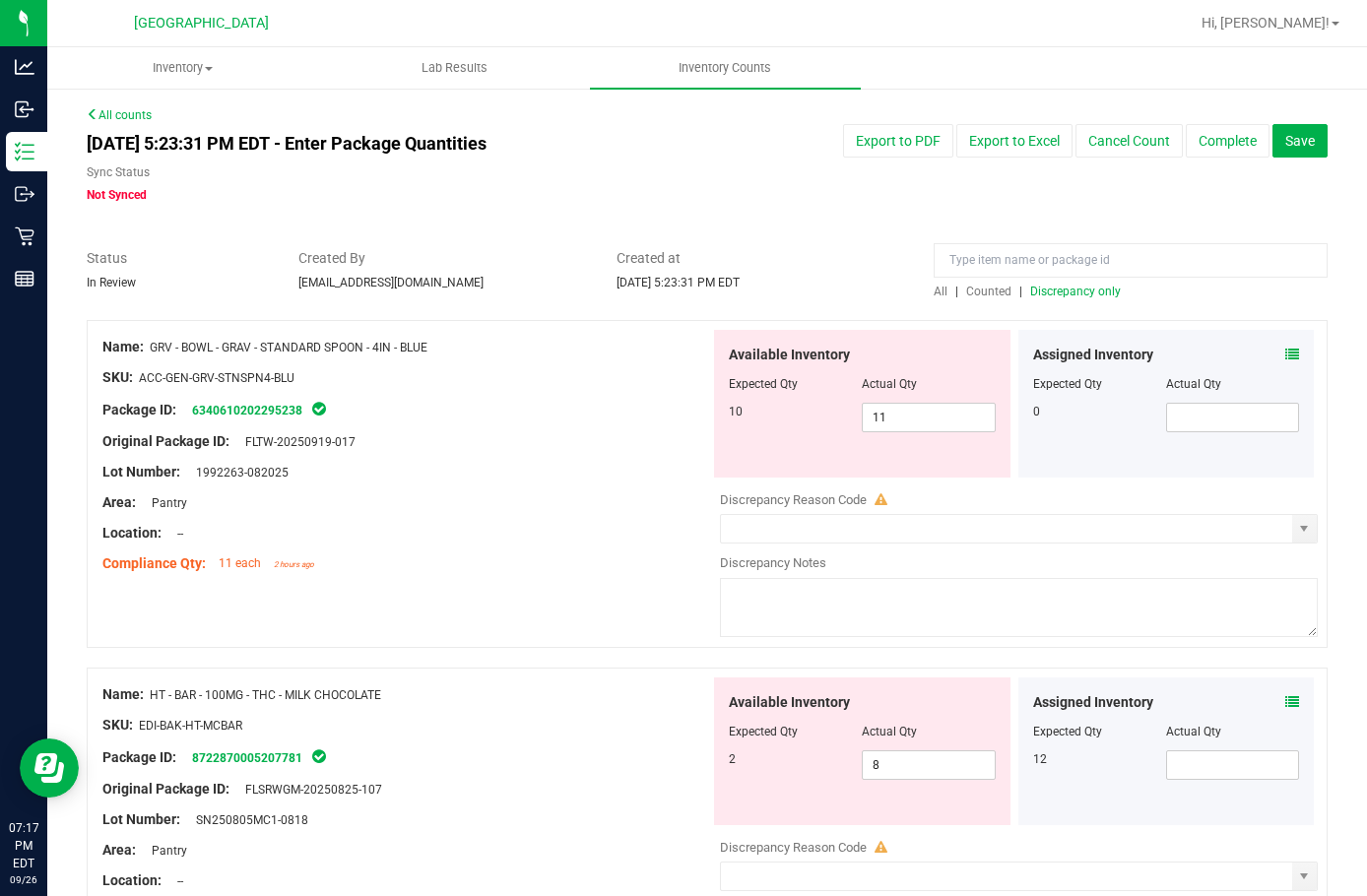
click at [580, 389] on div at bounding box center [405, 393] width 608 height 10
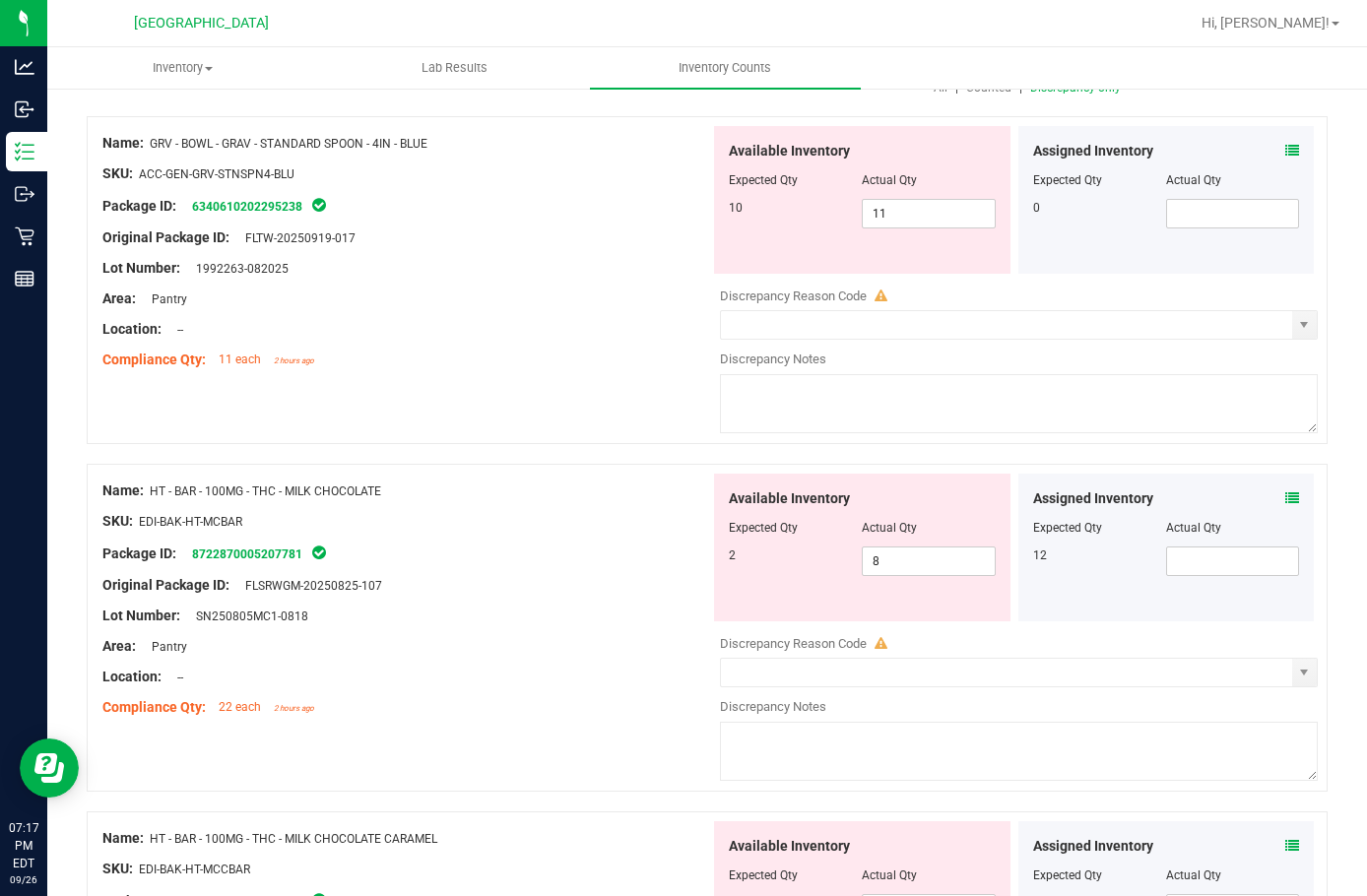
scroll to position [295, 0]
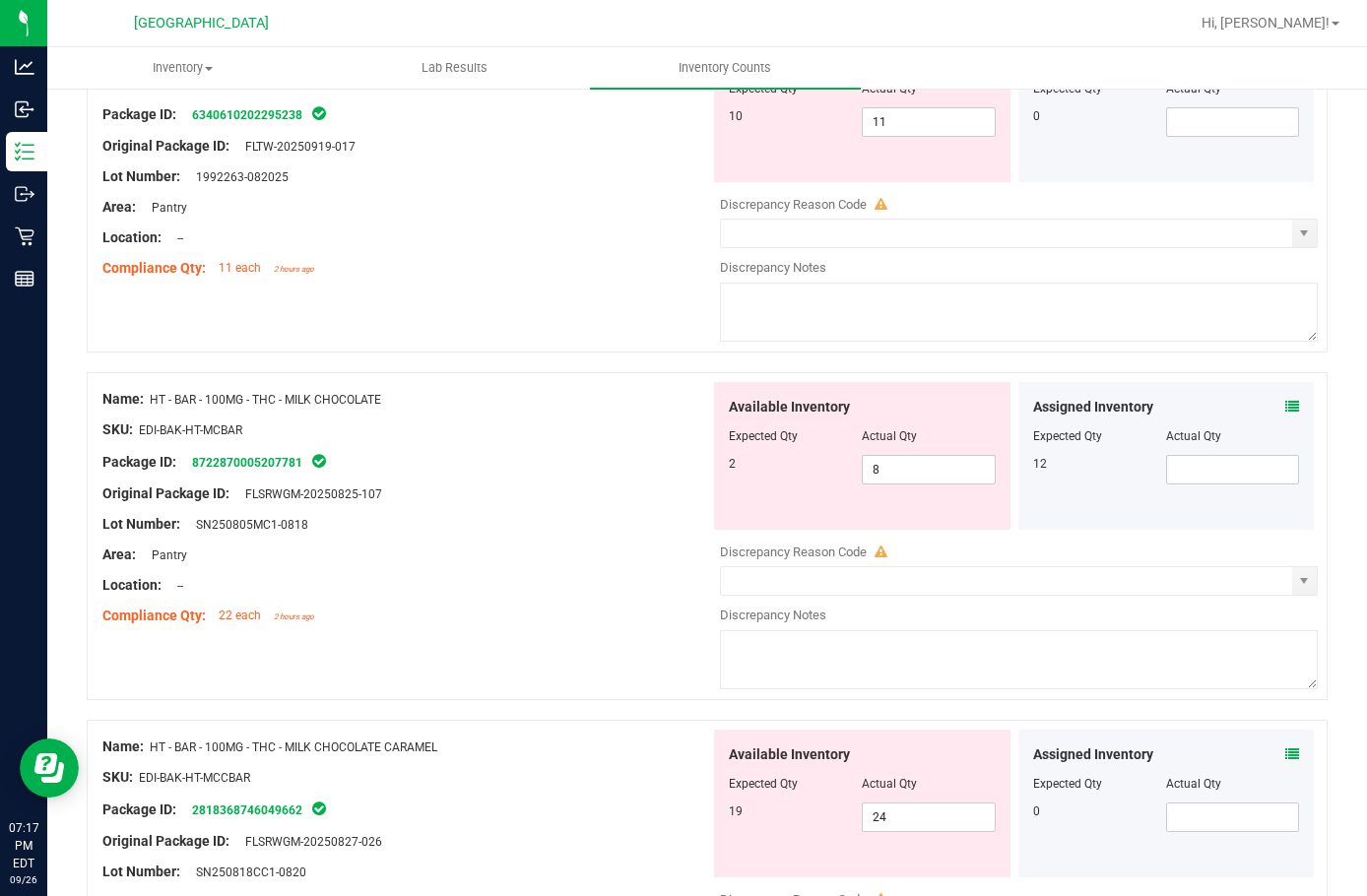
click at [1286, 403] on icon at bounding box center [1293, 406] width 14 height 14
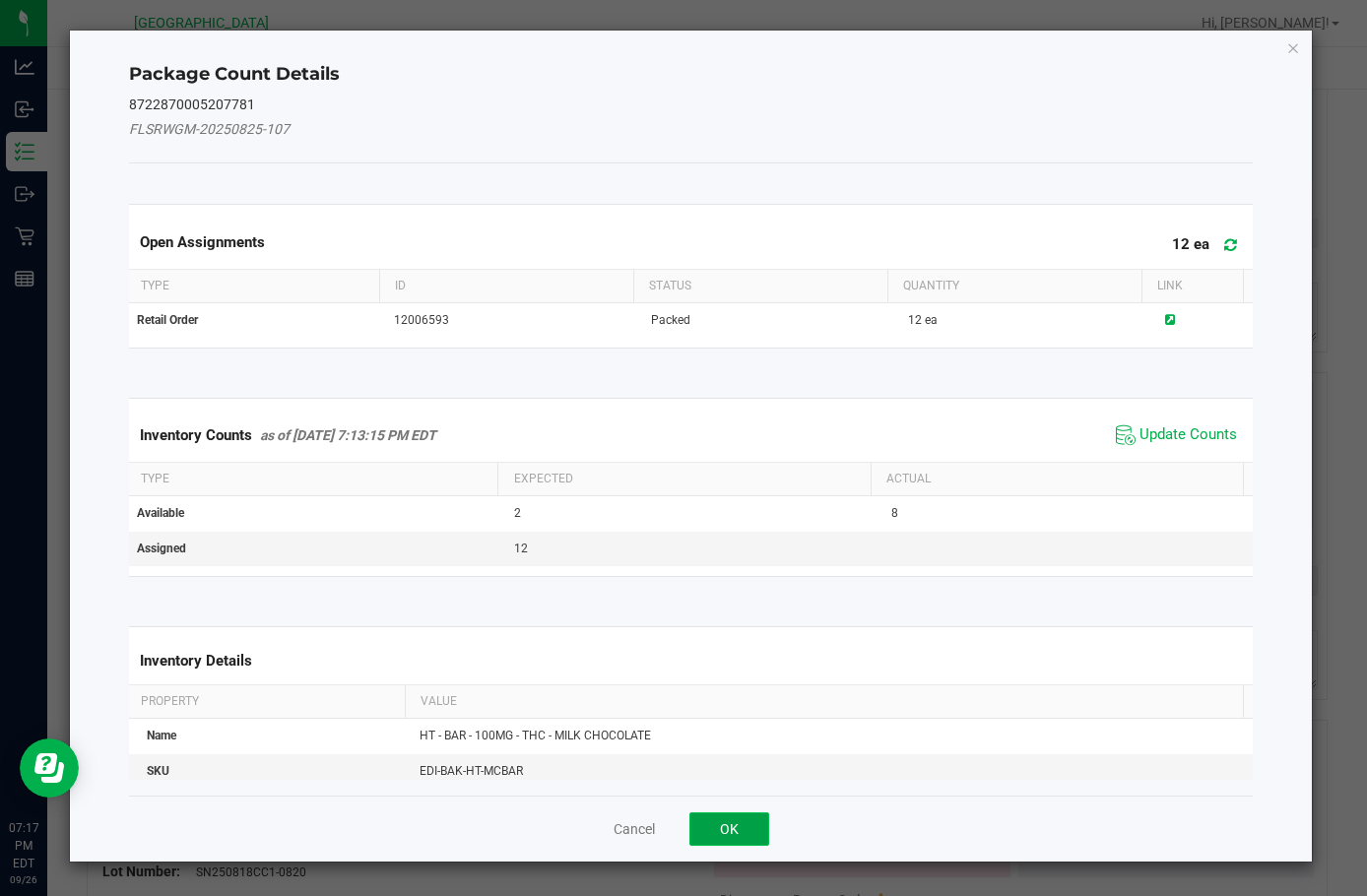
click at [719, 823] on button "OK" at bounding box center [730, 830] width 79 height 34
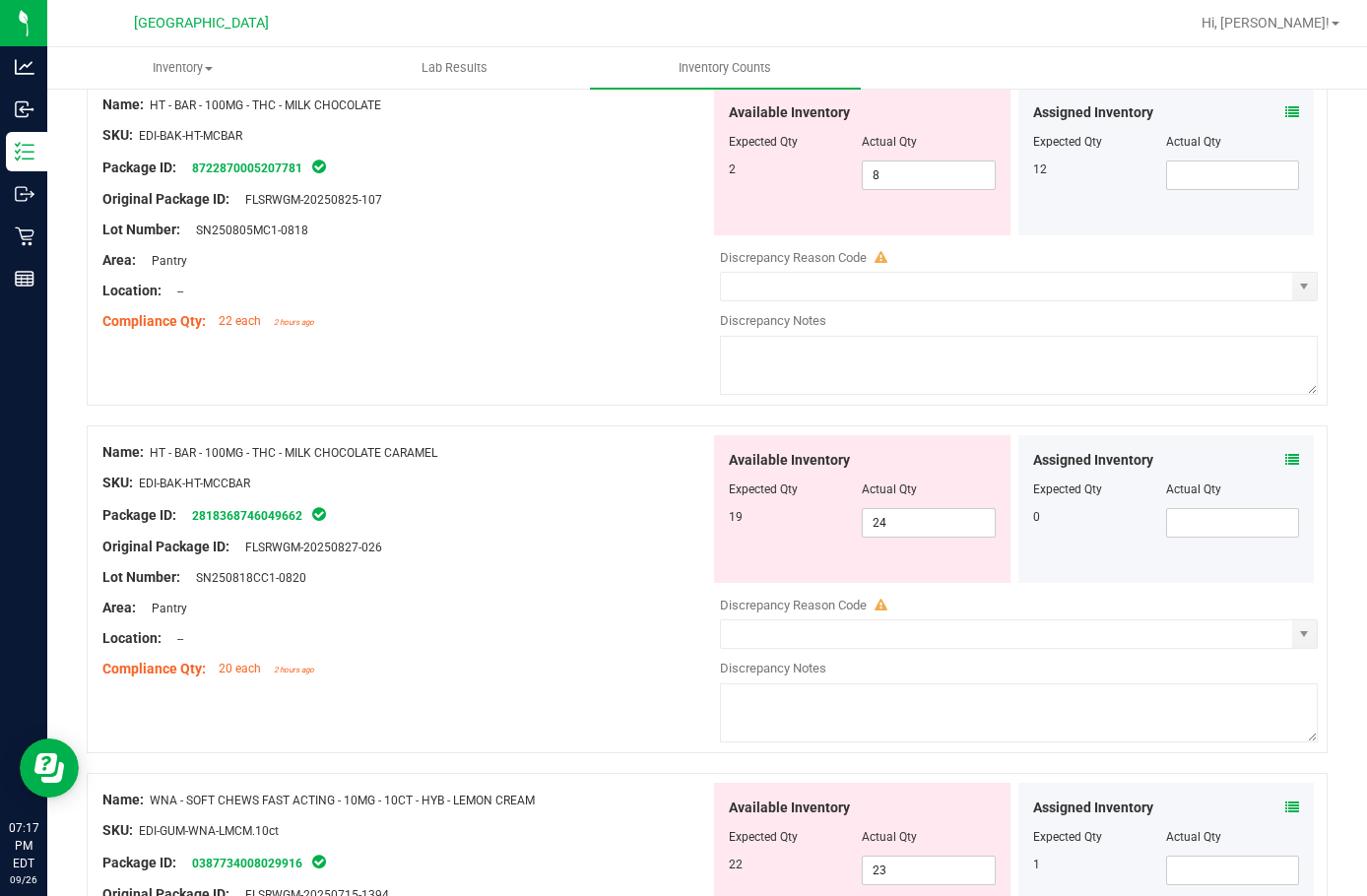
scroll to position [591, 0]
click at [1286, 452] on icon at bounding box center [1293, 459] width 14 height 14
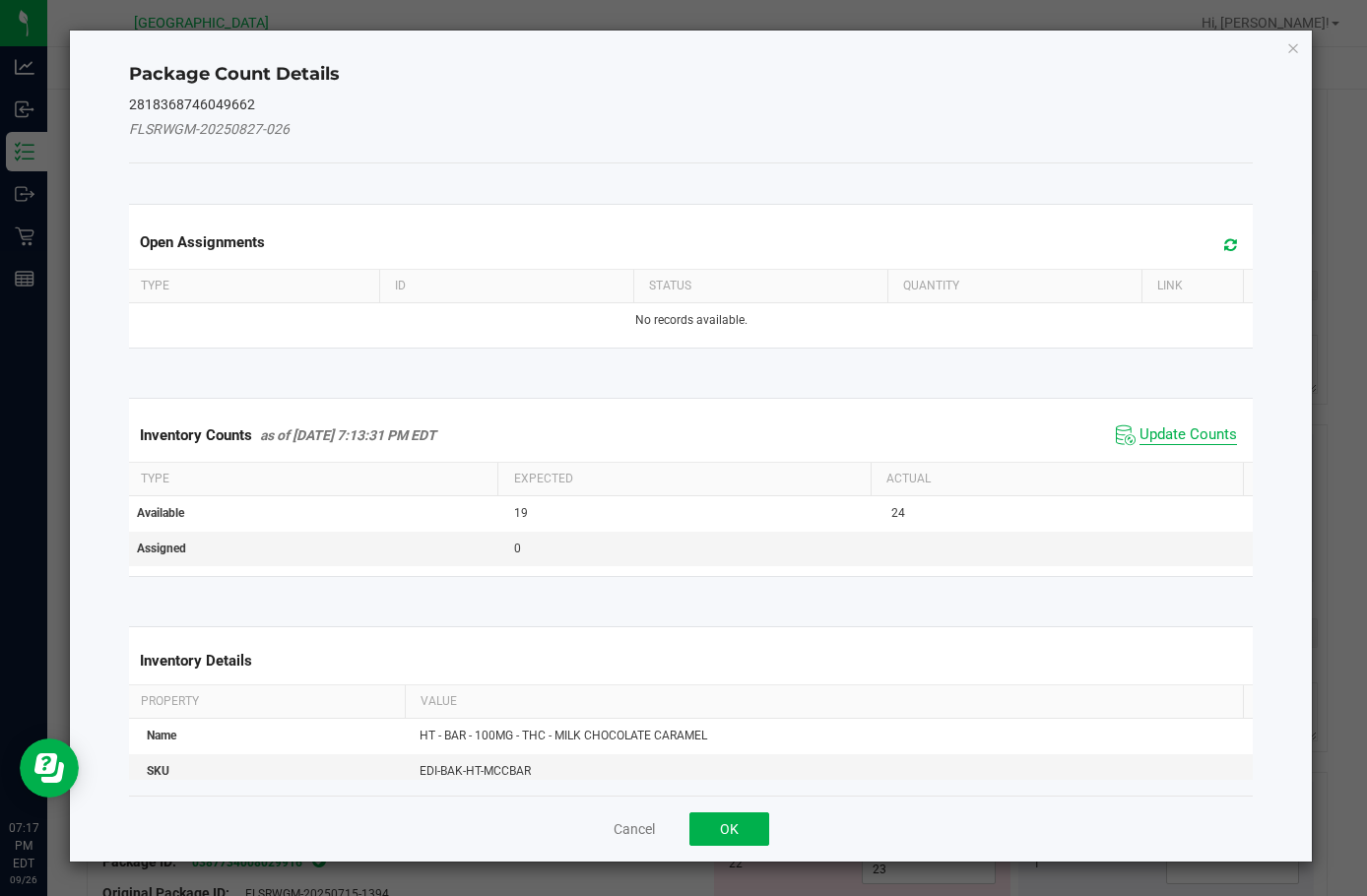
click at [1140, 429] on span "Update Counts" at bounding box center [1189, 435] width 97 height 20
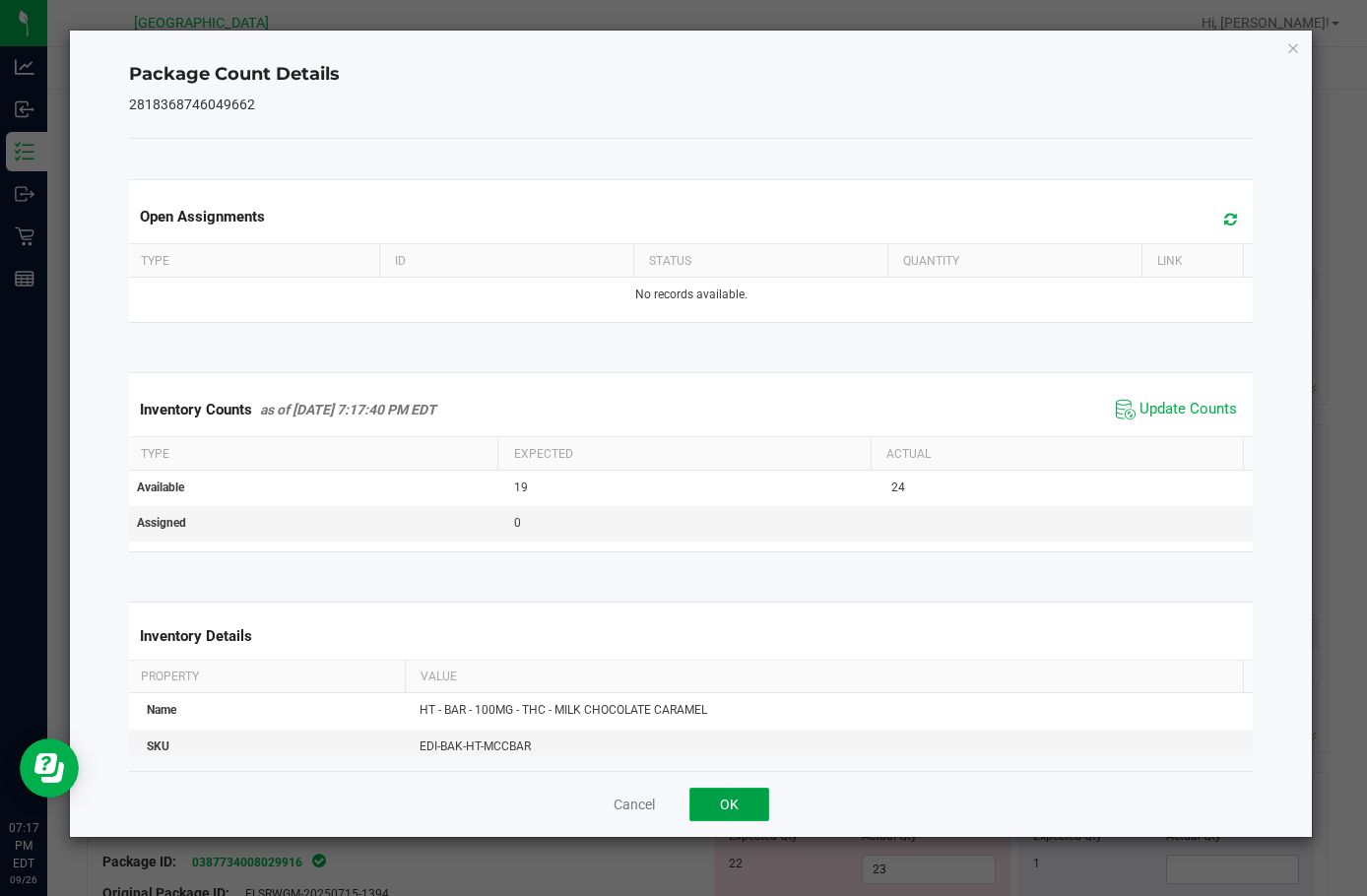
click at [713, 802] on button "OK" at bounding box center [730, 805] width 79 height 34
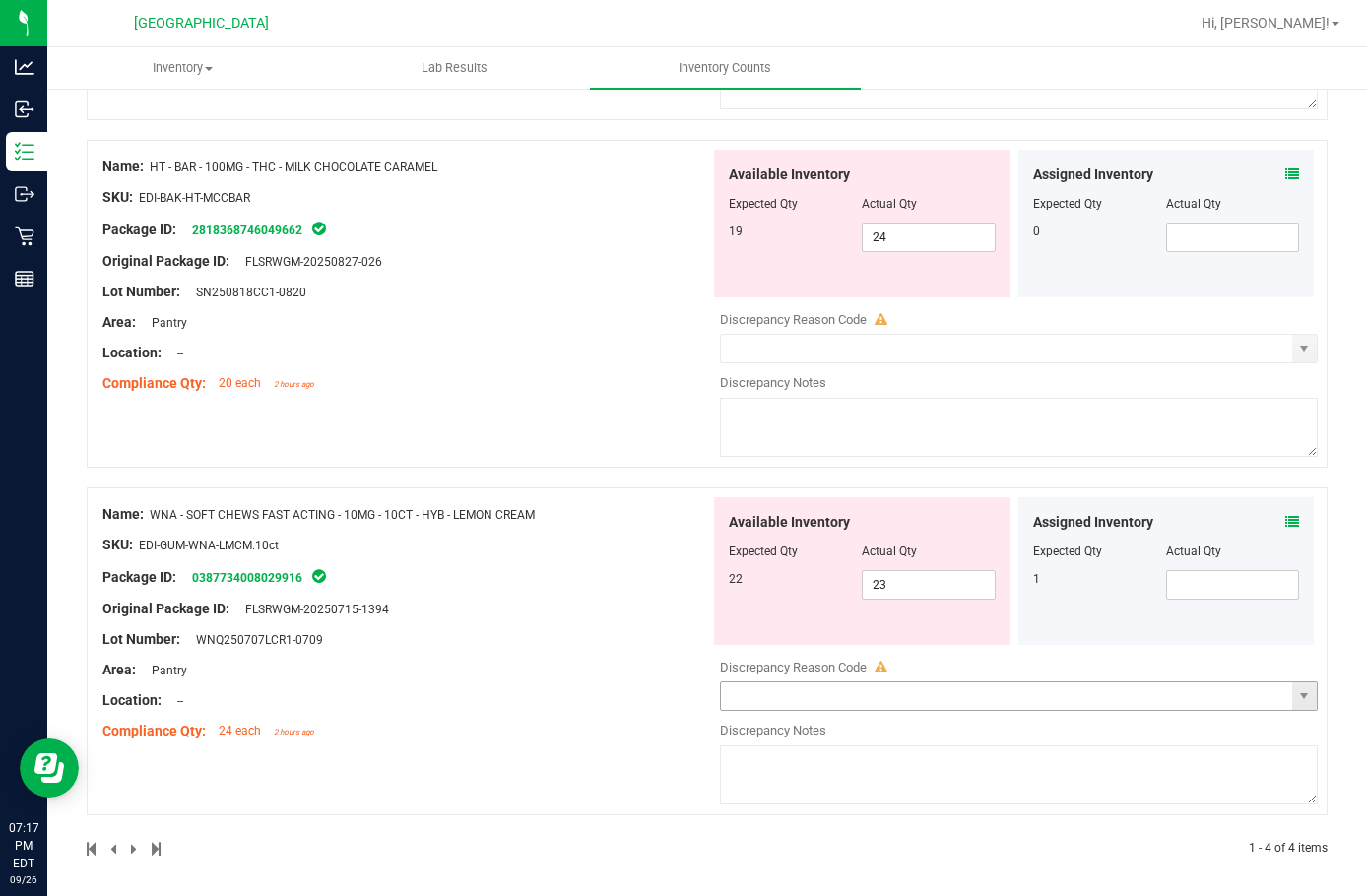
scroll to position [881, 0]
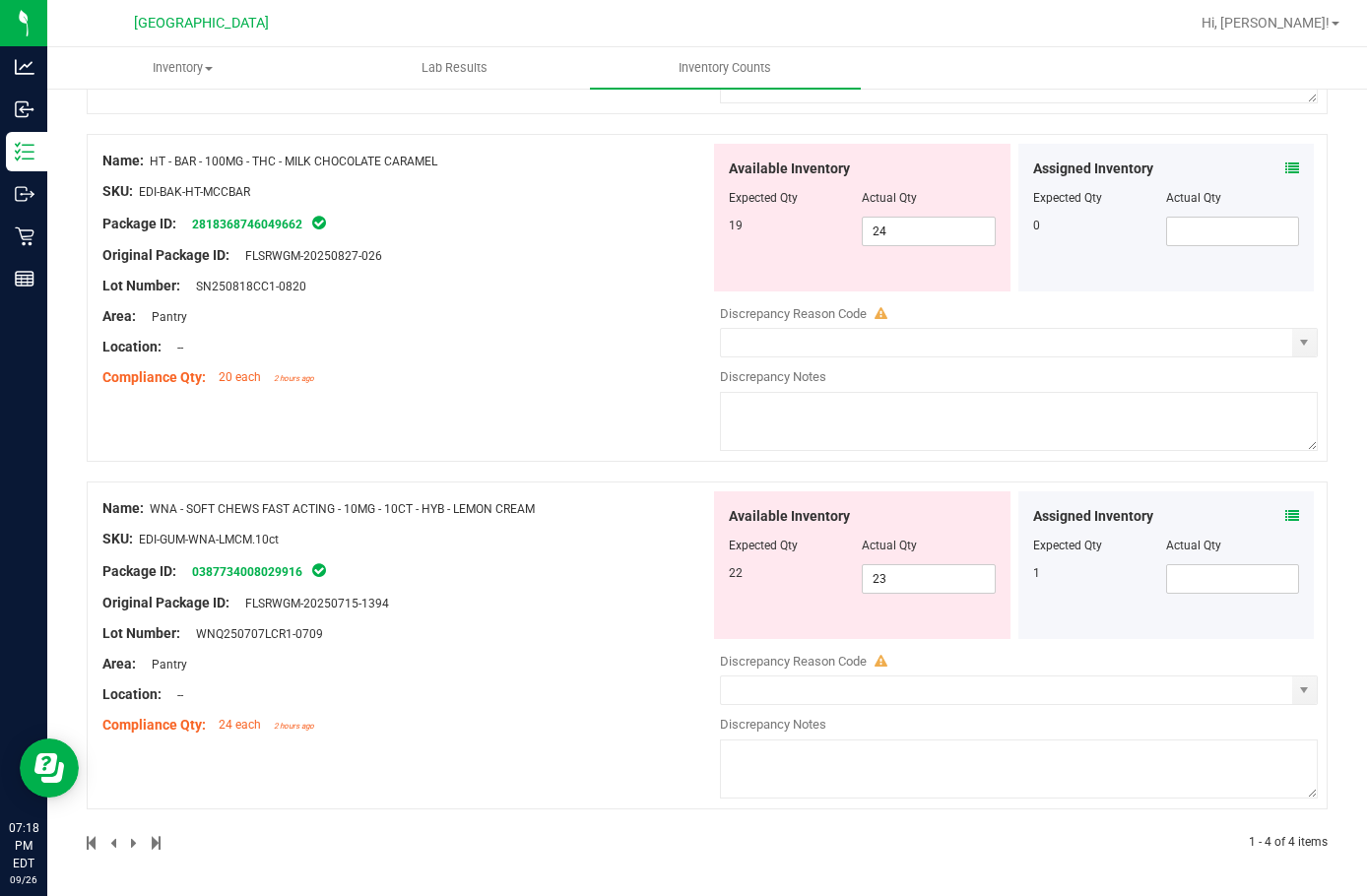
drag, startPoint x: 255, startPoint y: 864, endPoint x: 888, endPoint y: 863, distance: 633.0
click at [260, 863] on div at bounding box center [707, 867] width 1241 height 20
click at [1286, 511] on icon at bounding box center [1293, 516] width 14 height 14
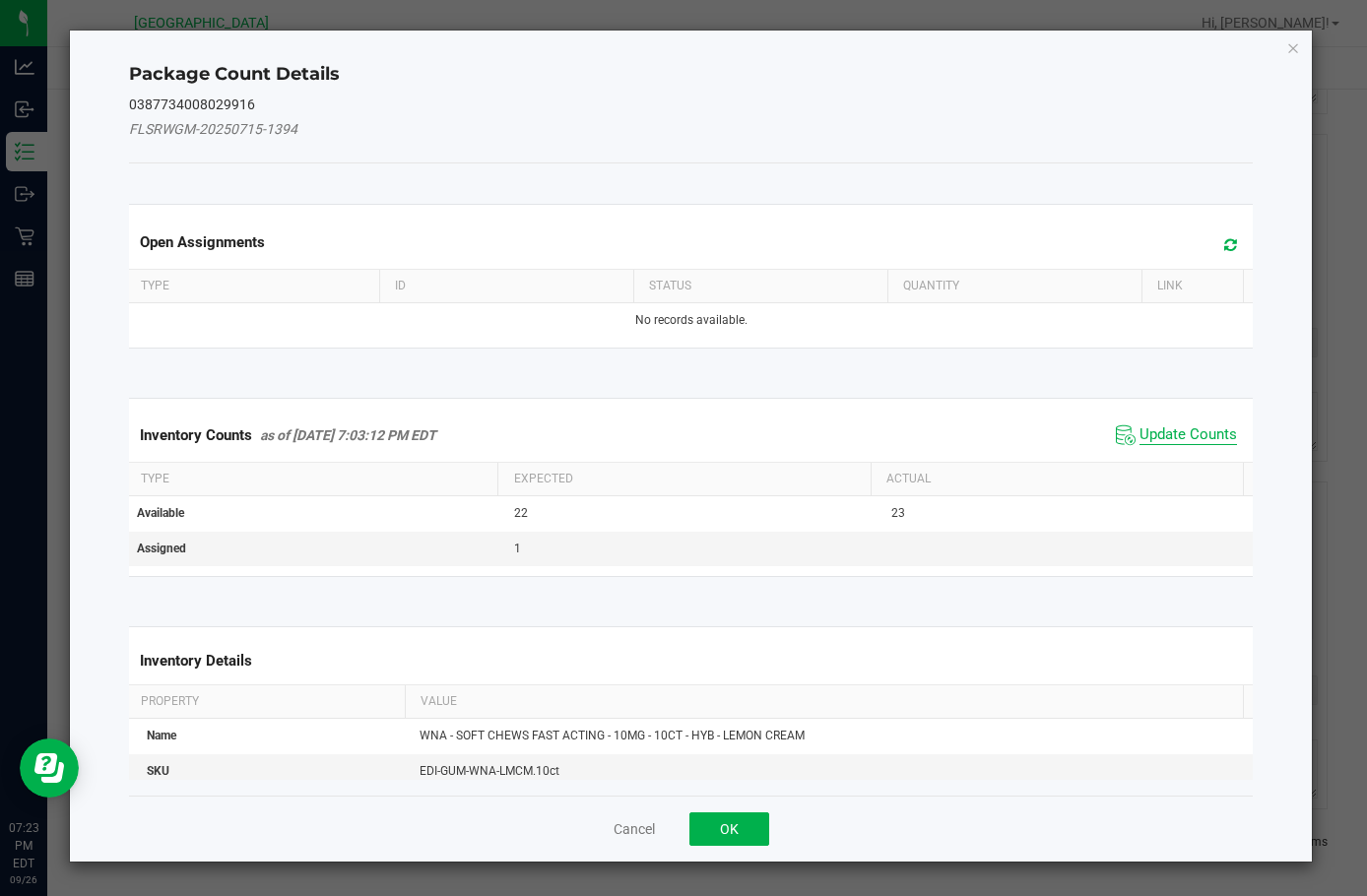
click at [1166, 439] on span "Update Counts" at bounding box center [1189, 435] width 97 height 20
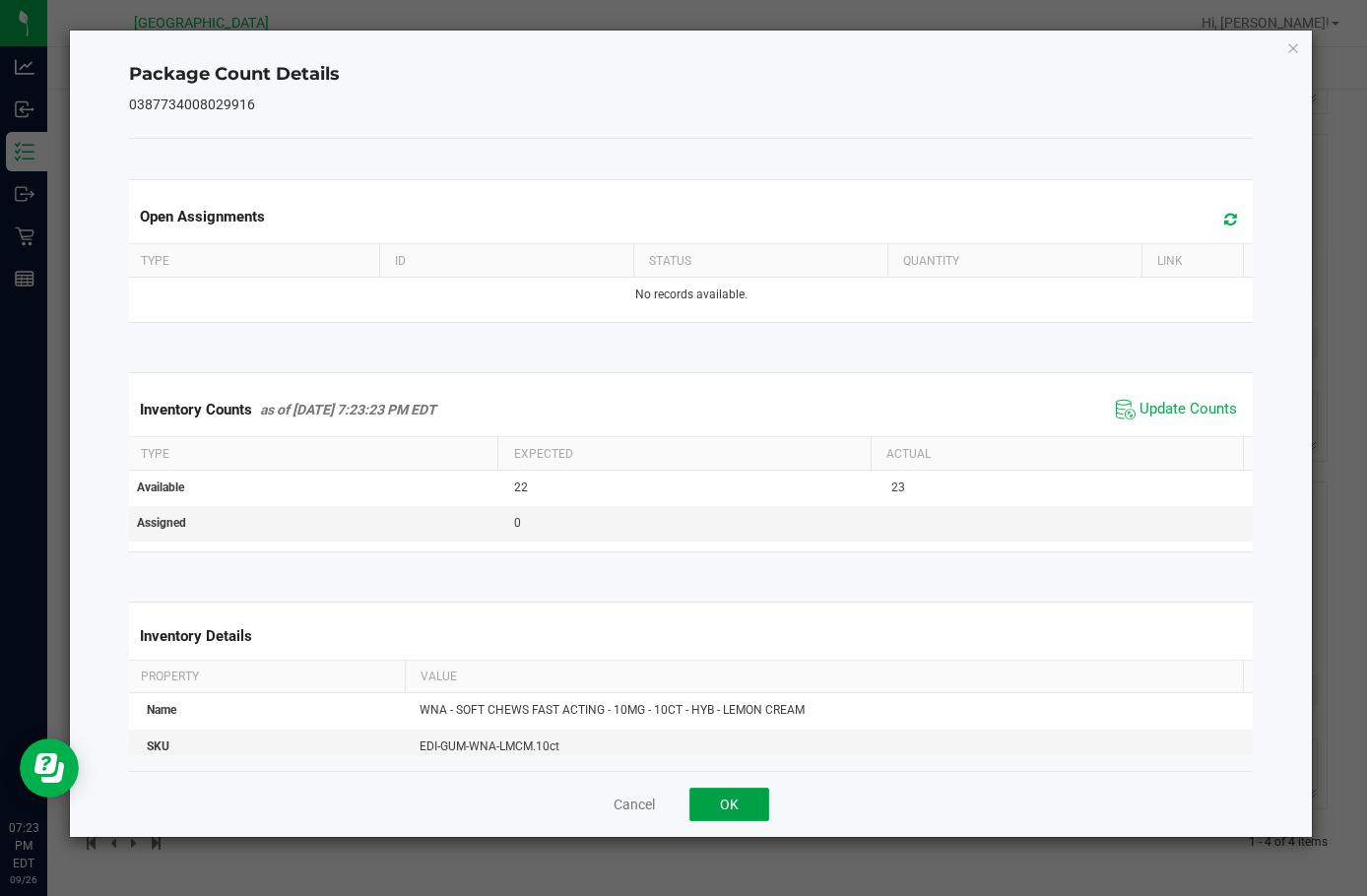
click at [748, 797] on button "OK" at bounding box center [730, 805] width 79 height 34
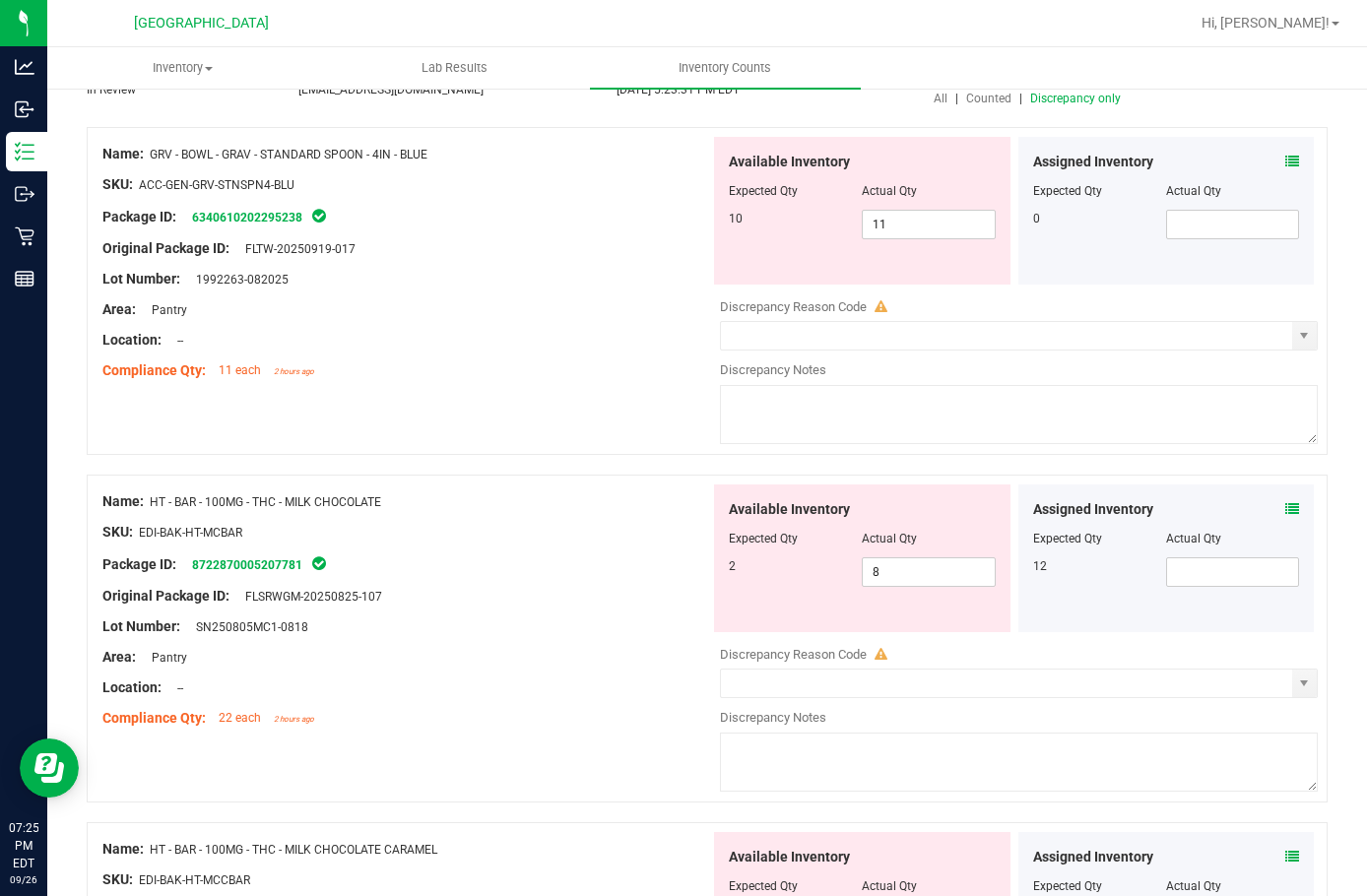
scroll to position [93, 0]
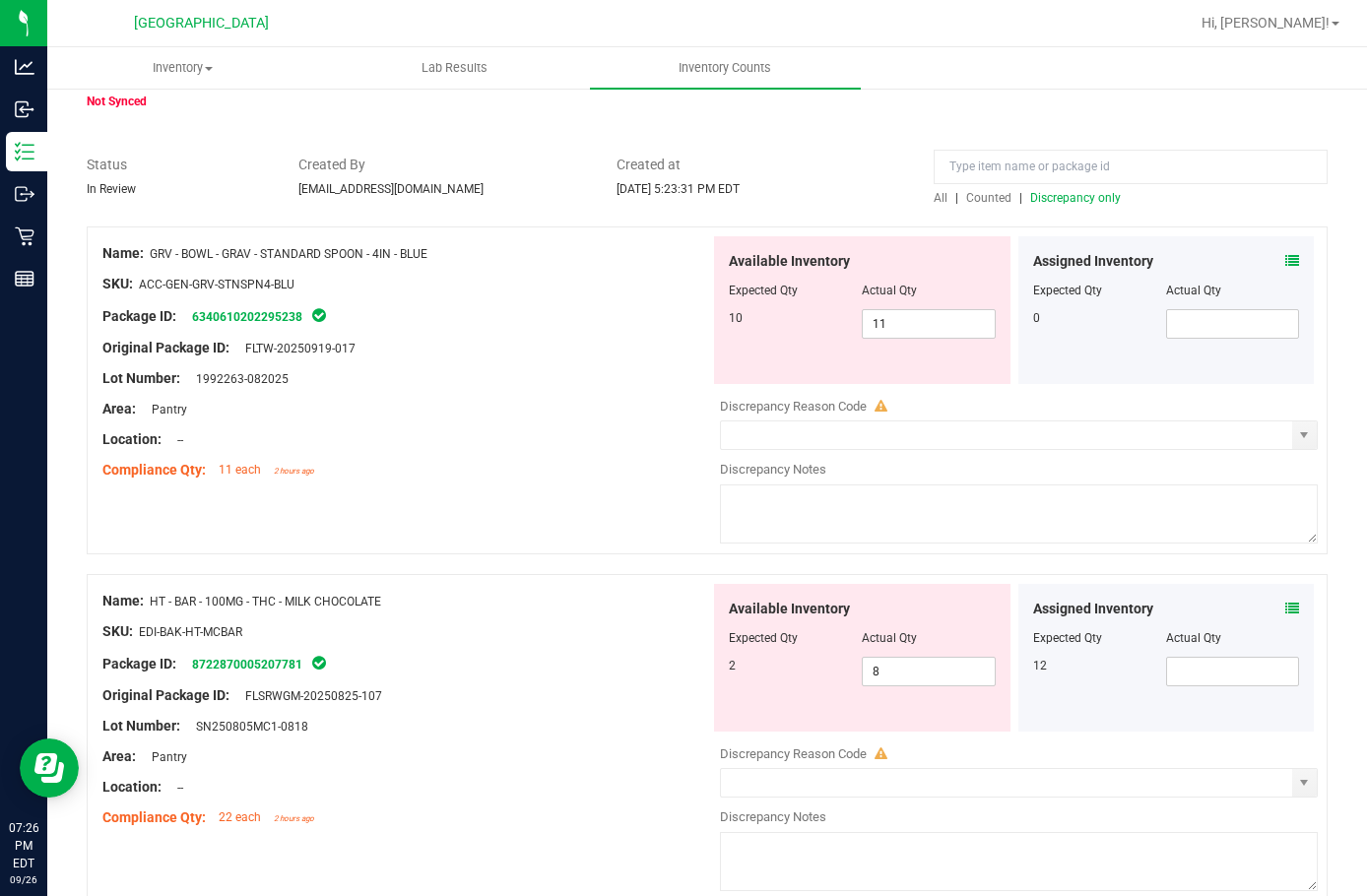
click at [1286, 261] on icon at bounding box center [1293, 261] width 14 height 14
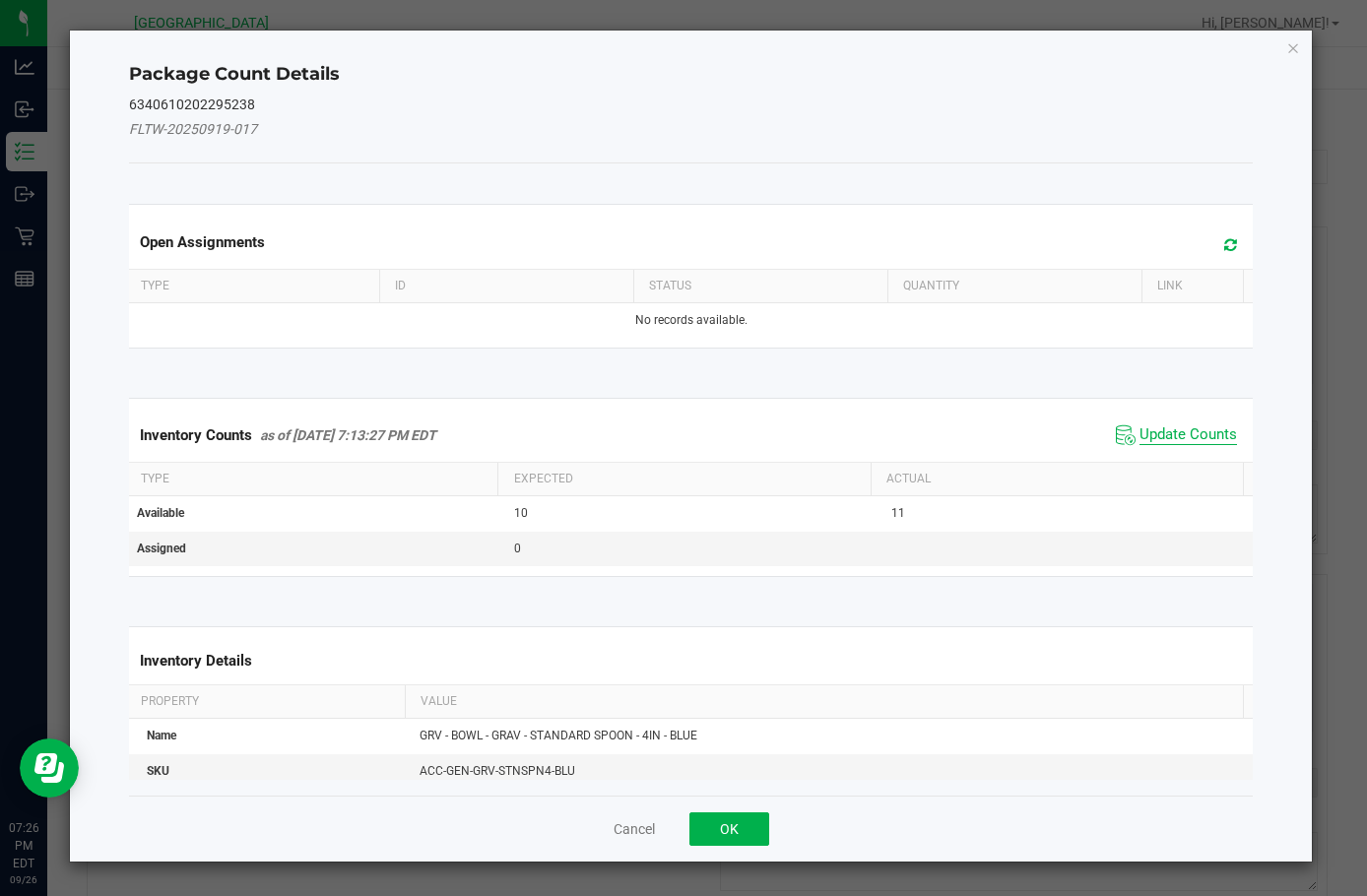
click at [1140, 438] on span "Update Counts" at bounding box center [1189, 435] width 97 height 20
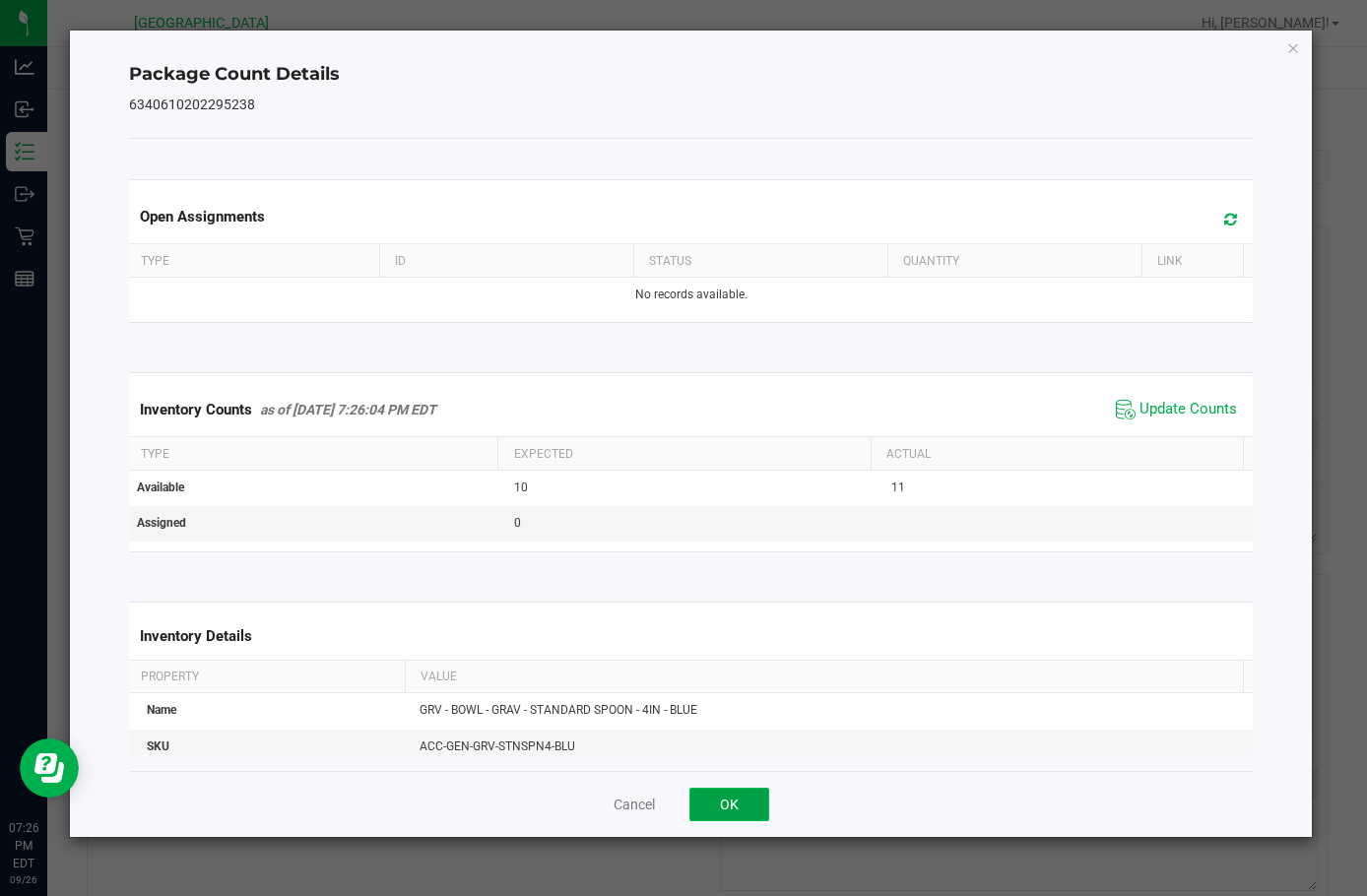
click at [739, 803] on button "OK" at bounding box center [730, 805] width 79 height 34
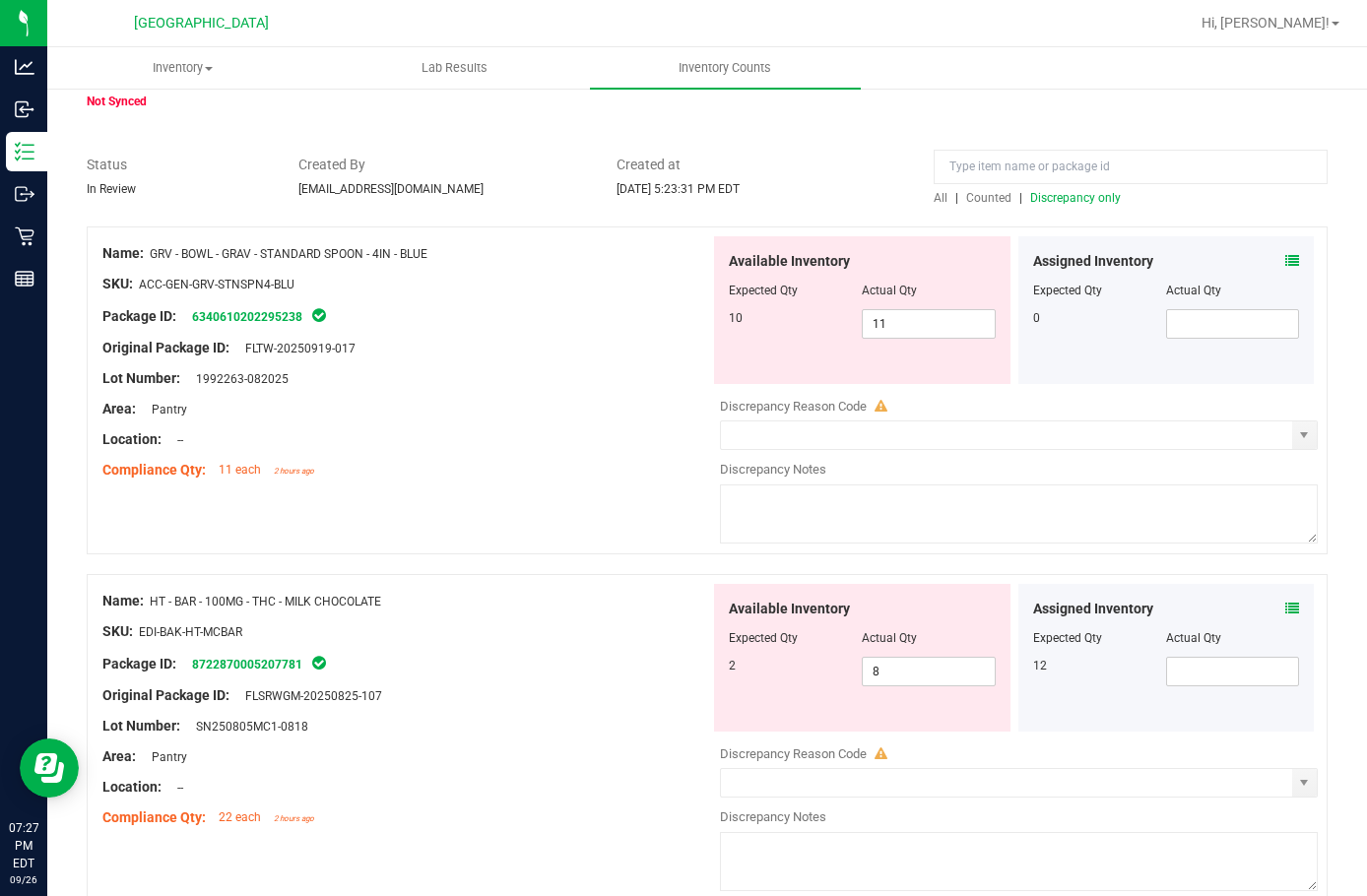
click at [1286, 259] on div "Assigned Inventory Expected Qty Actual Qty 0" at bounding box center [1167, 310] width 296 height 148
click at [1286, 259] on icon at bounding box center [1293, 261] width 14 height 14
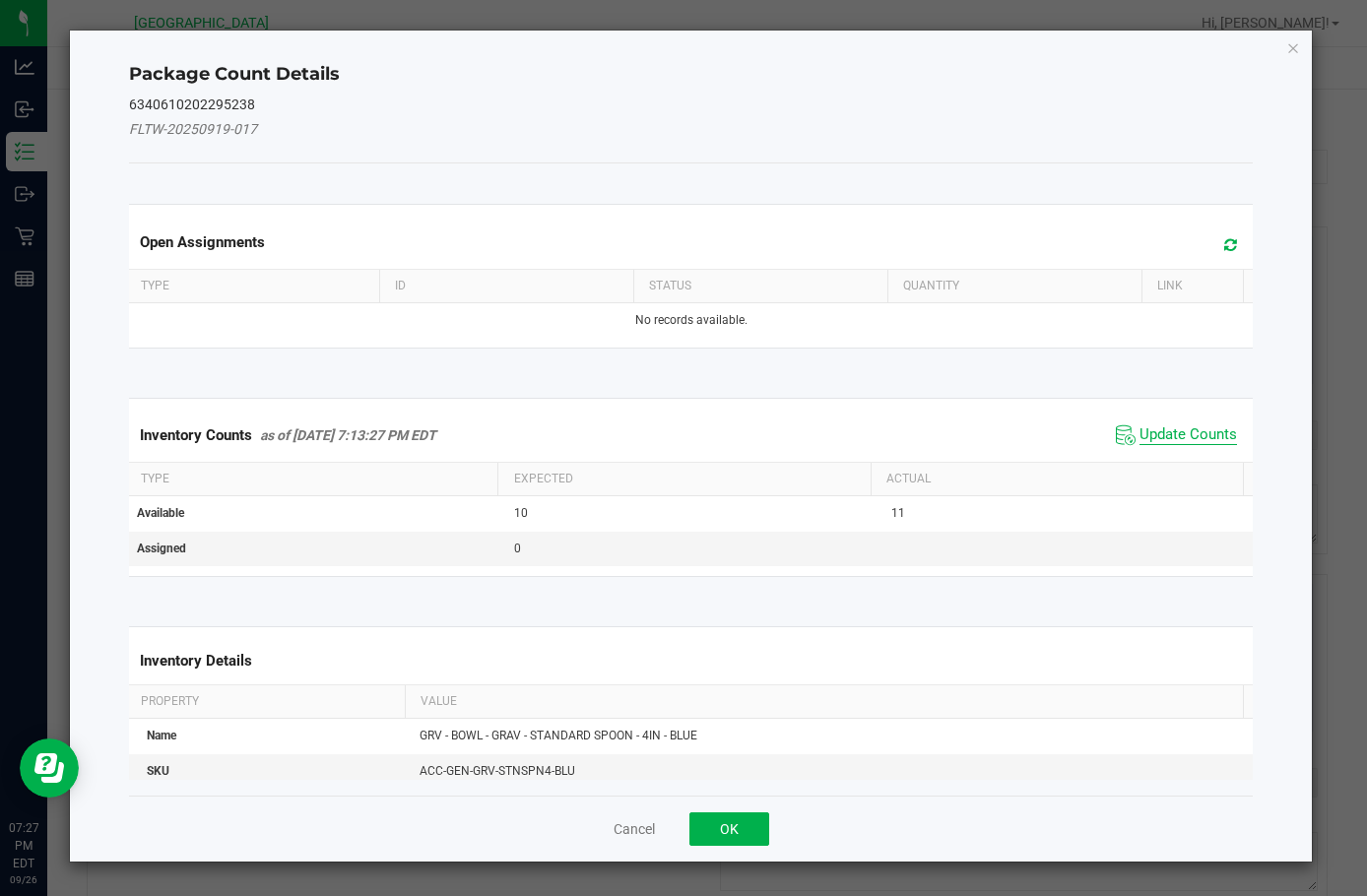
click at [1161, 425] on span "Update Counts" at bounding box center [1189, 435] width 97 height 20
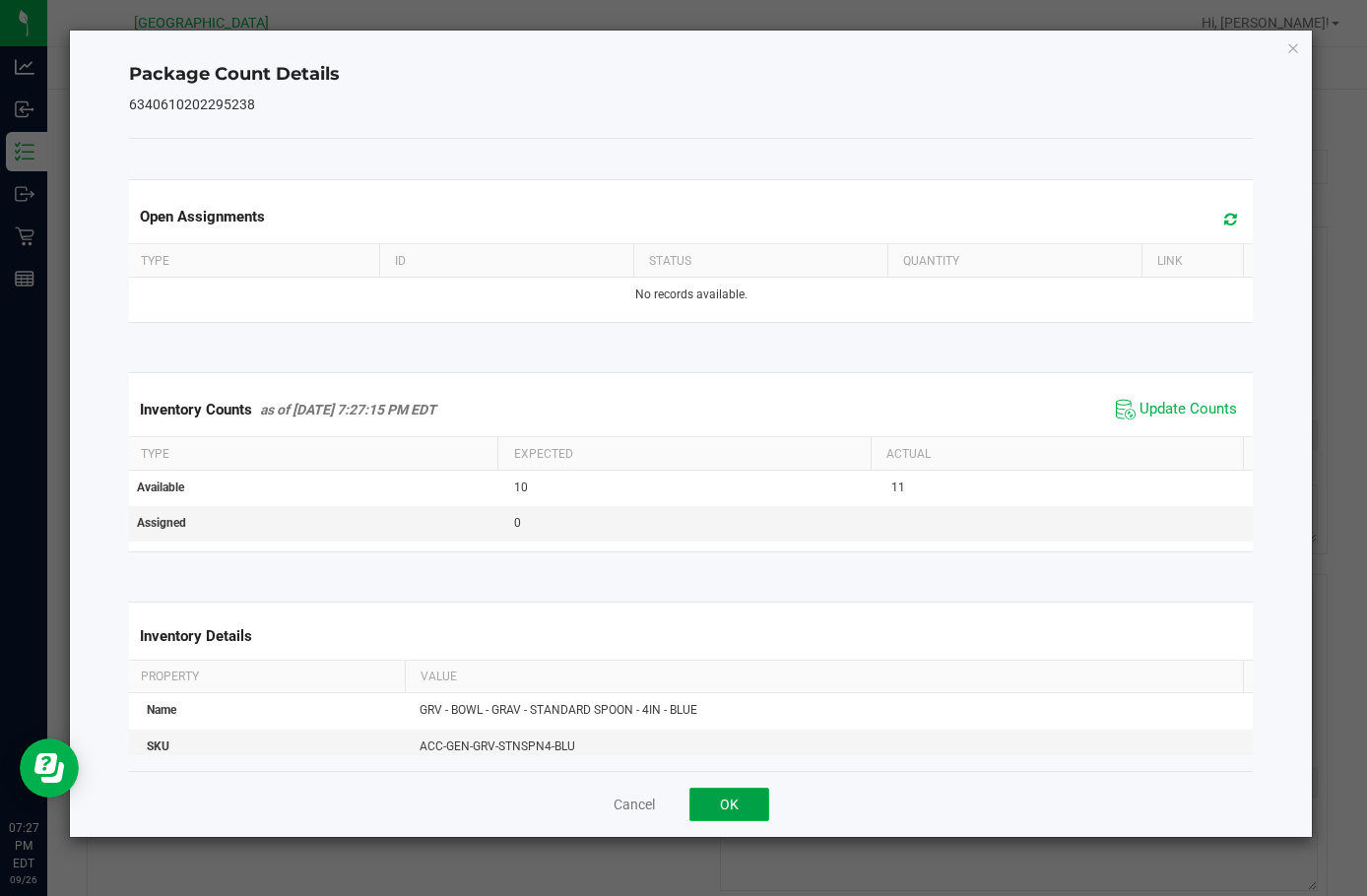
click at [705, 809] on button "OK" at bounding box center [730, 805] width 79 height 34
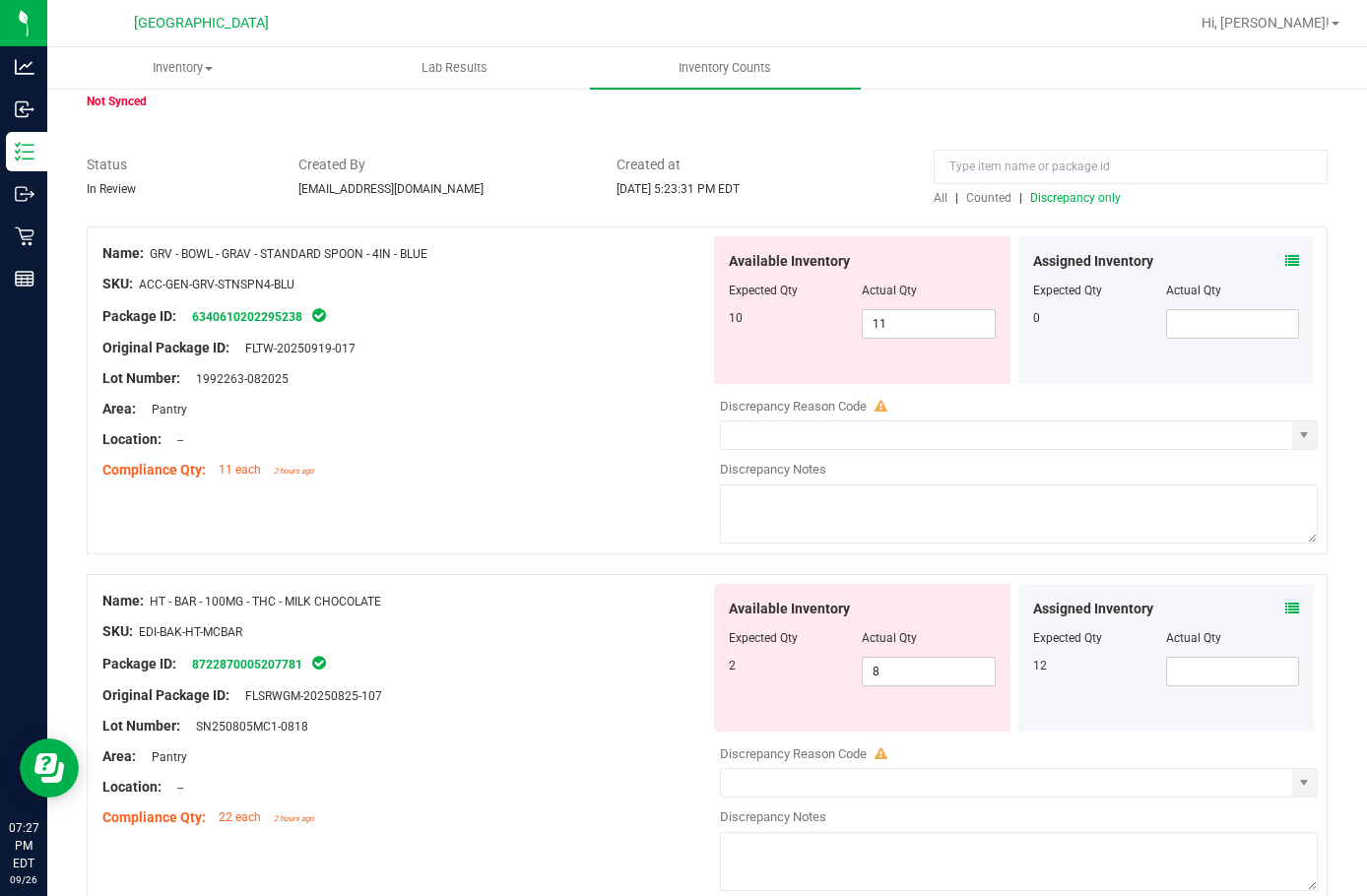
click at [504, 402] on div "Area: Pantry" at bounding box center [405, 408] width 608 height 21
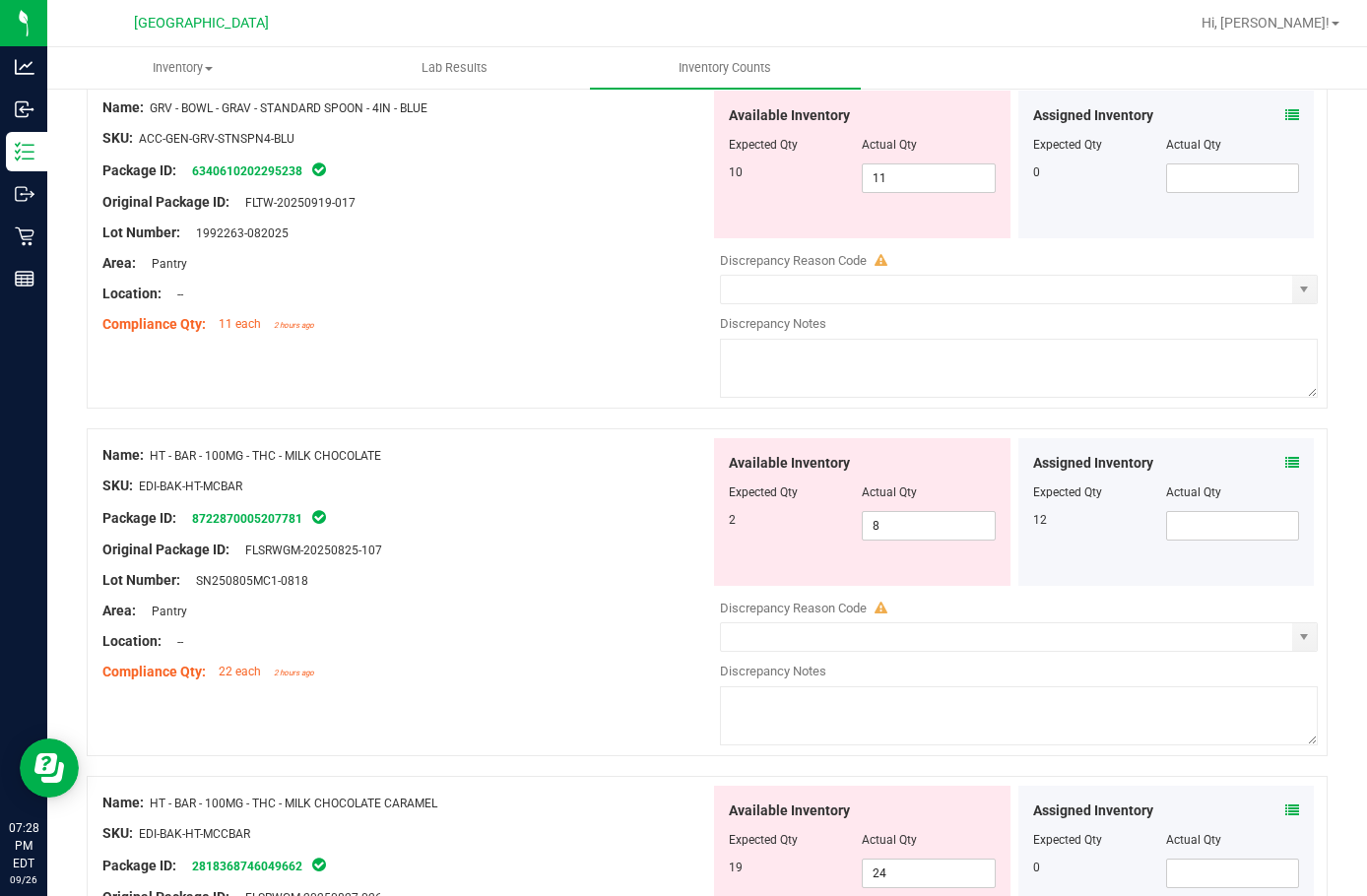
scroll to position [192, 0]
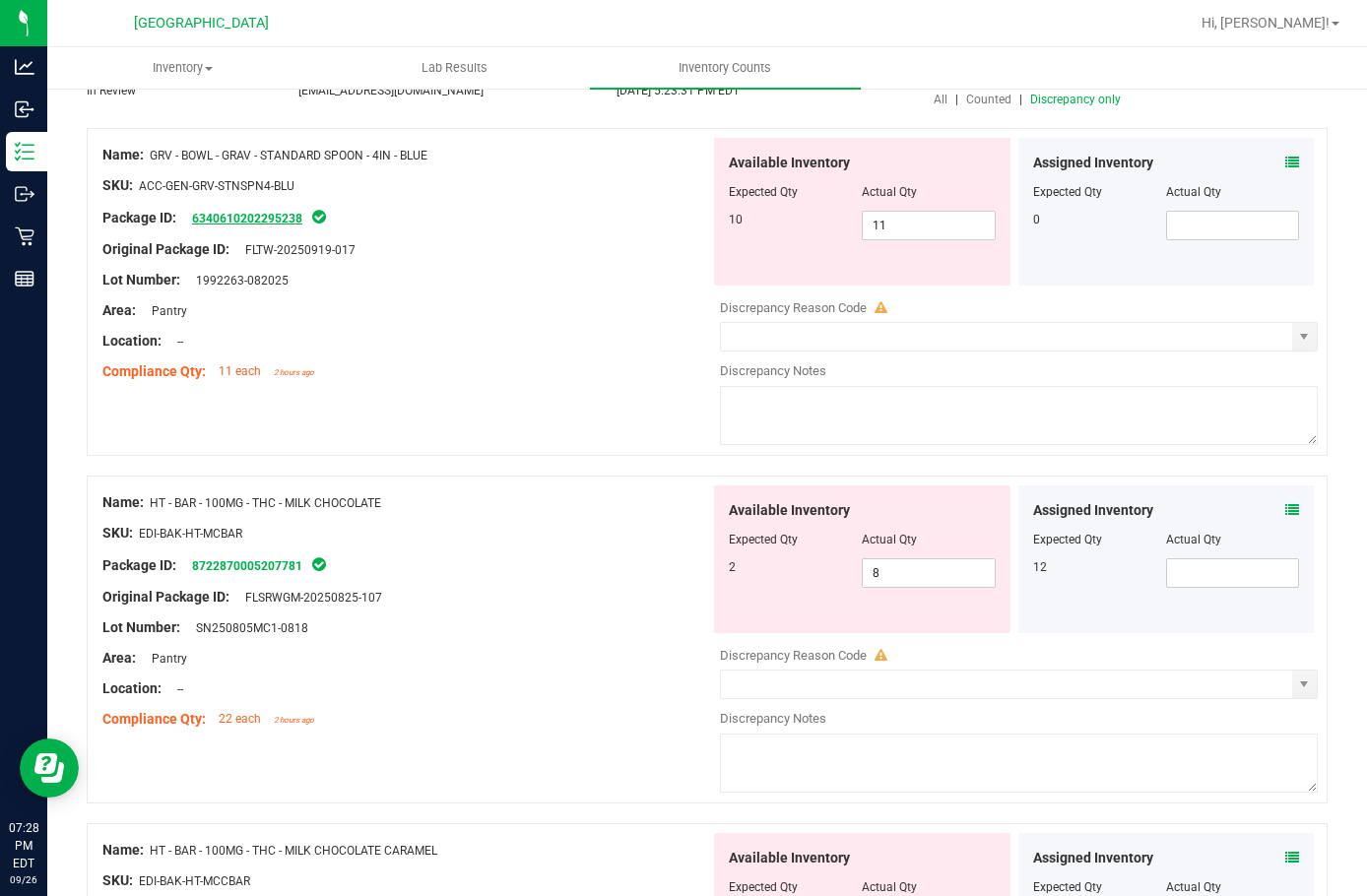
click at [233, 217] on link "6340610202295238" at bounding box center [247, 219] width 110 height 14
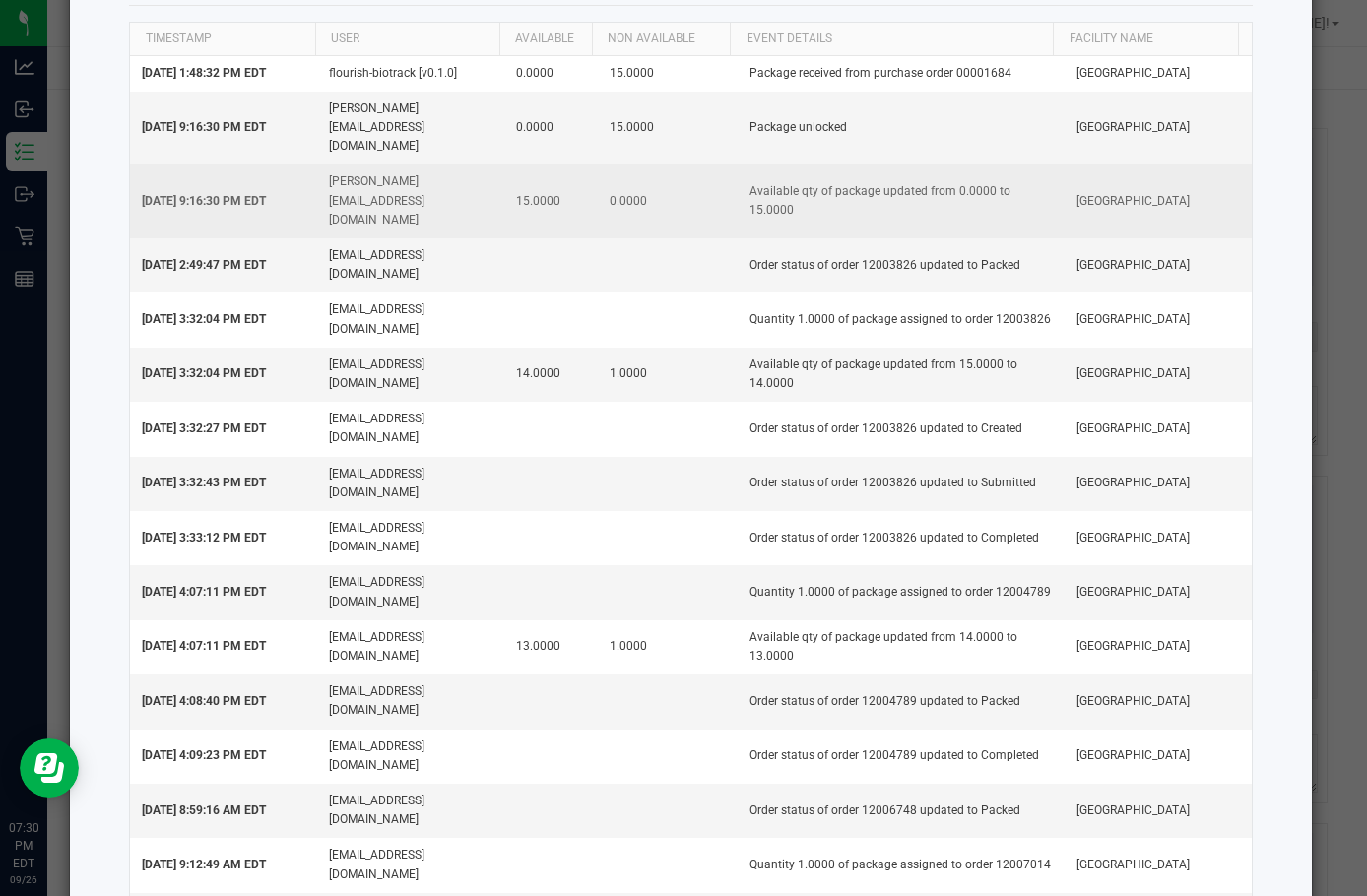
scroll to position [0, 0]
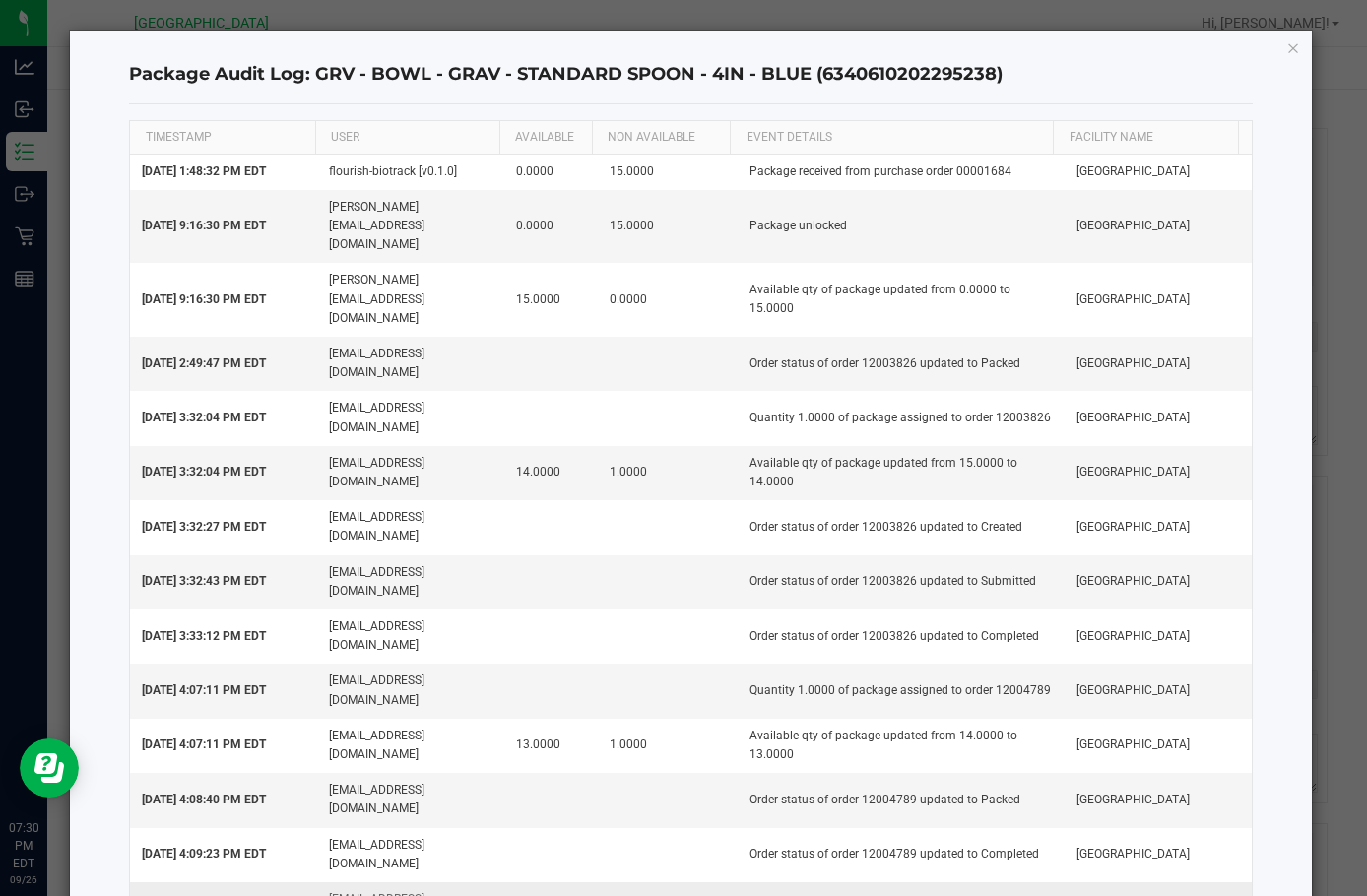
click at [864, 882] on td "Order status of order 12006748 updated to Packed" at bounding box center [901, 909] width 327 height 55
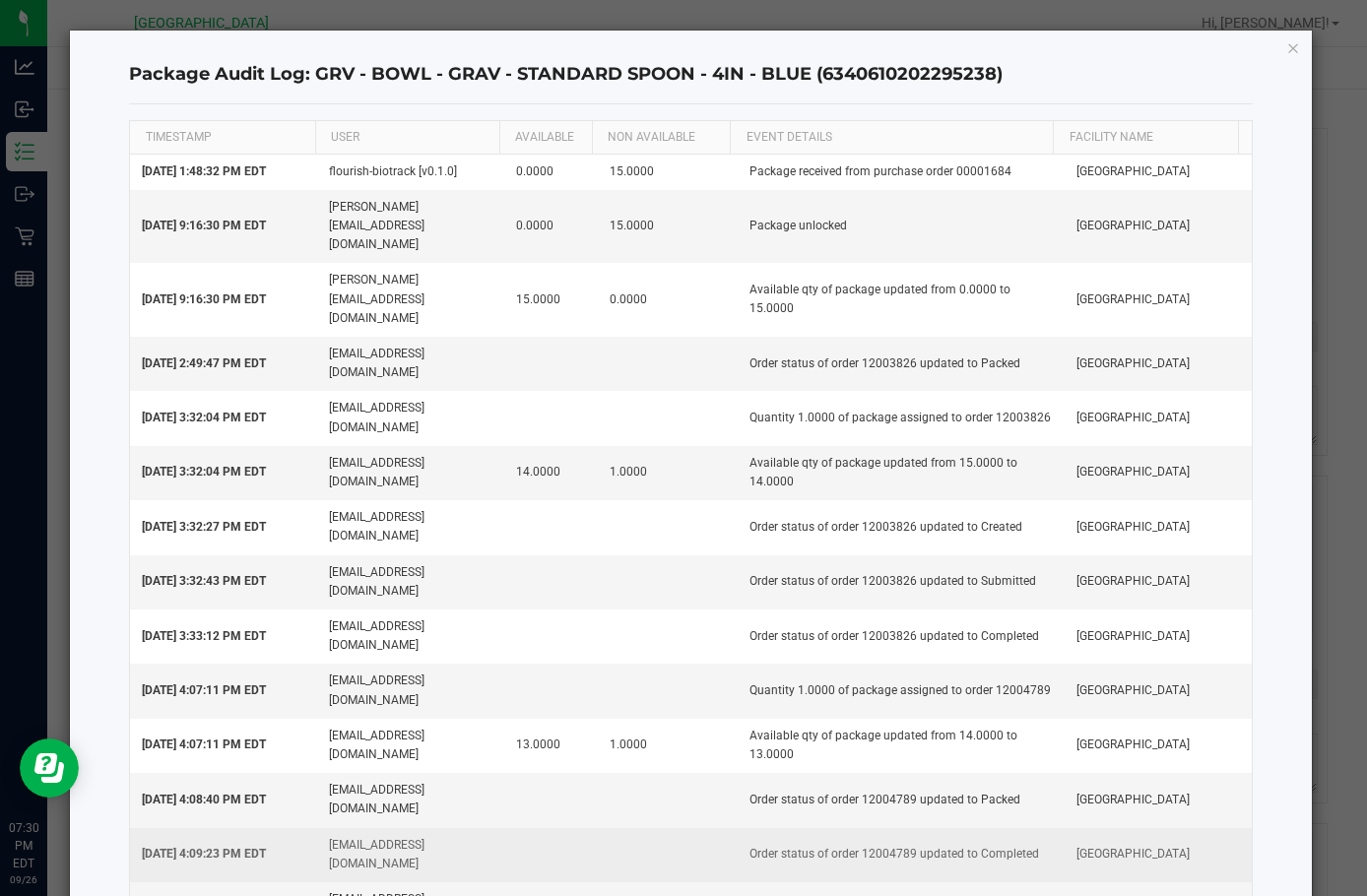
copy td "12006748"
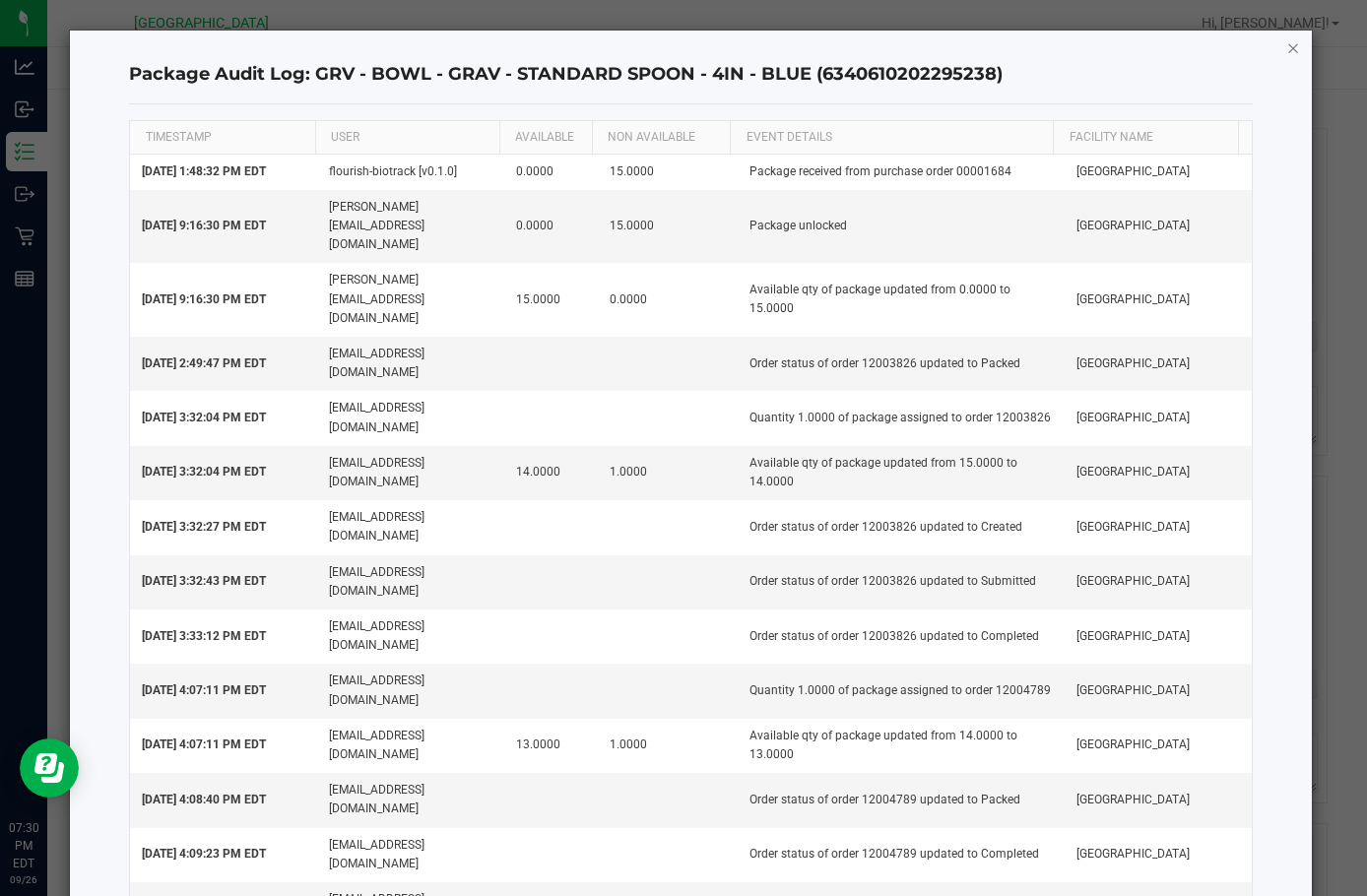
click at [1287, 52] on icon "button" at bounding box center [1294, 48] width 14 height 24
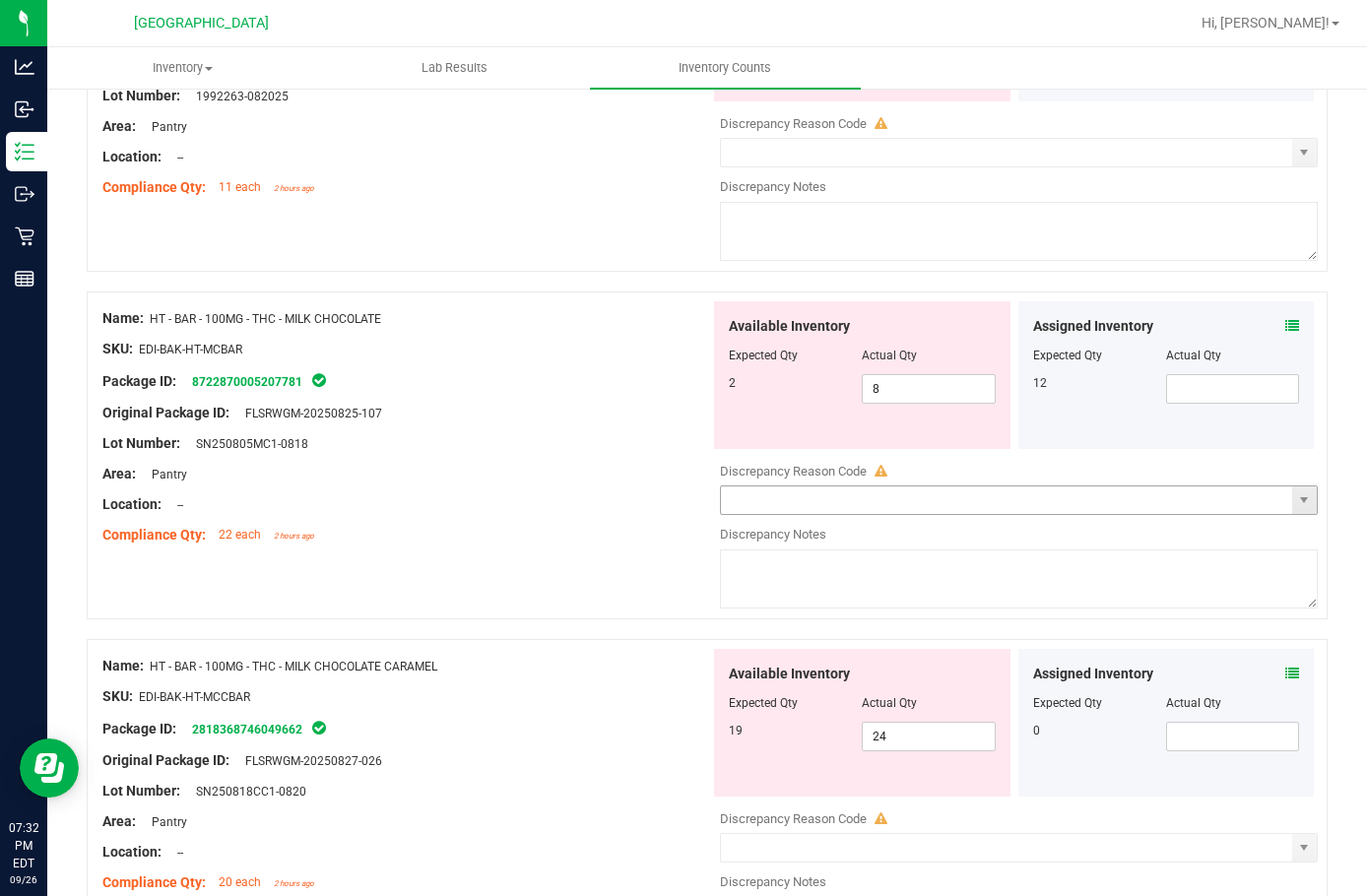
scroll to position [394, 0]
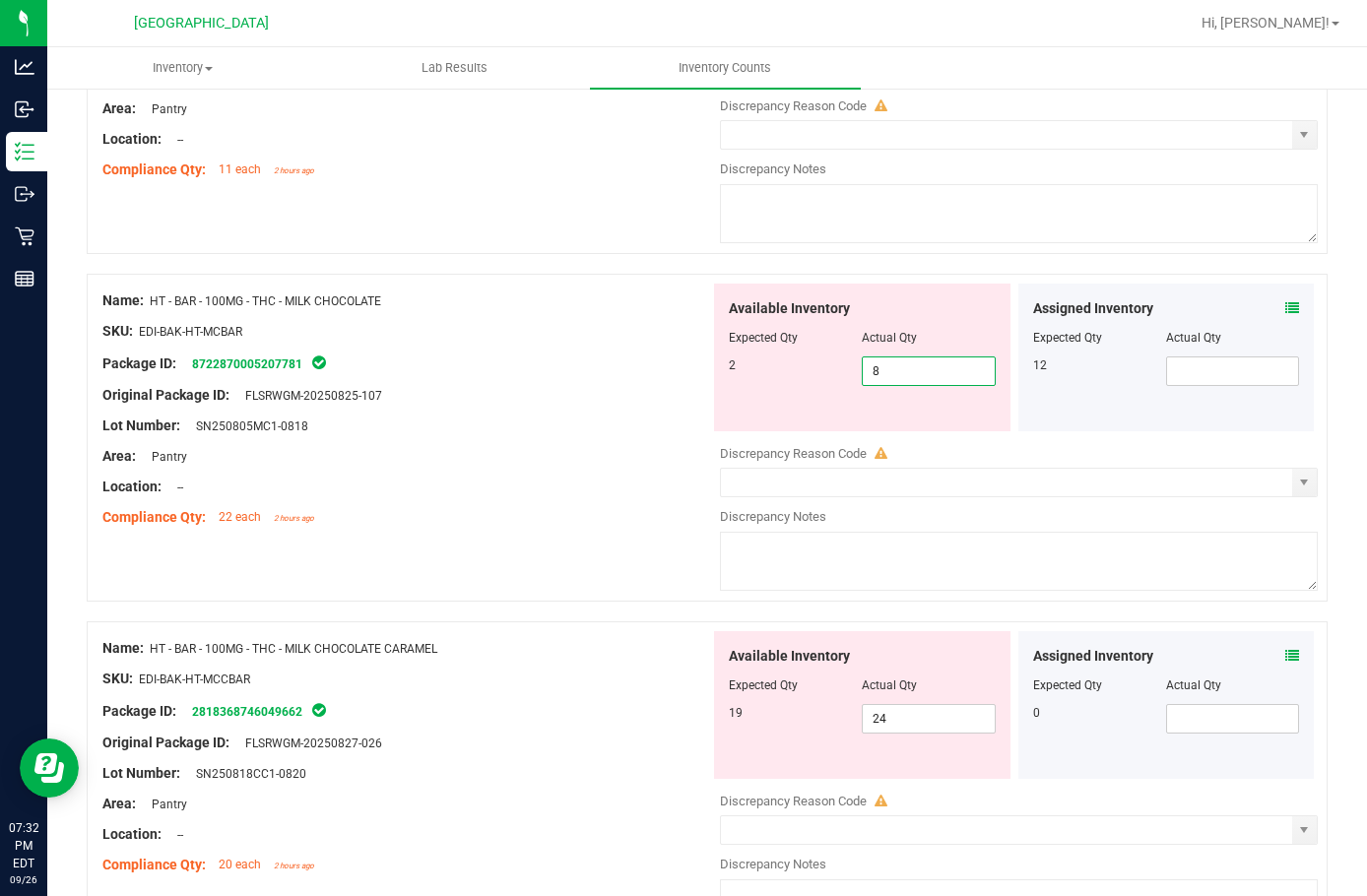
click at [928, 369] on span "8 8" at bounding box center [929, 372] width 133 height 30
click at [928, 369] on input "8" at bounding box center [929, 372] width 131 height 28
type input "2"
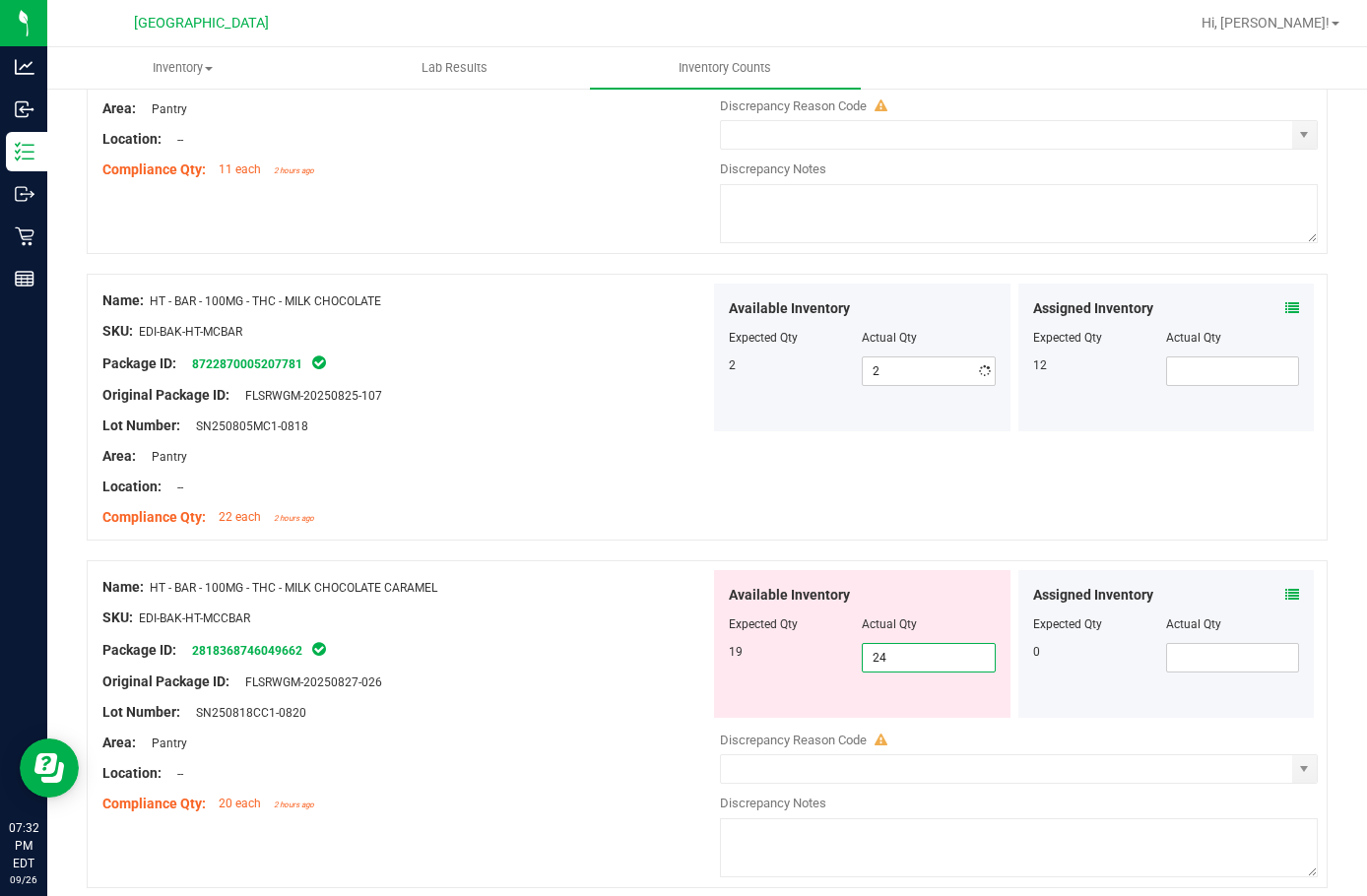
click at [879, 724] on div "Available Inventory Expected Qty Actual Qty 19 24 24" at bounding box center [1014, 726] width 608 height 312
click at [886, 659] on input "24" at bounding box center [929, 658] width 131 height 28
click at [1286, 592] on icon at bounding box center [1293, 595] width 14 height 14
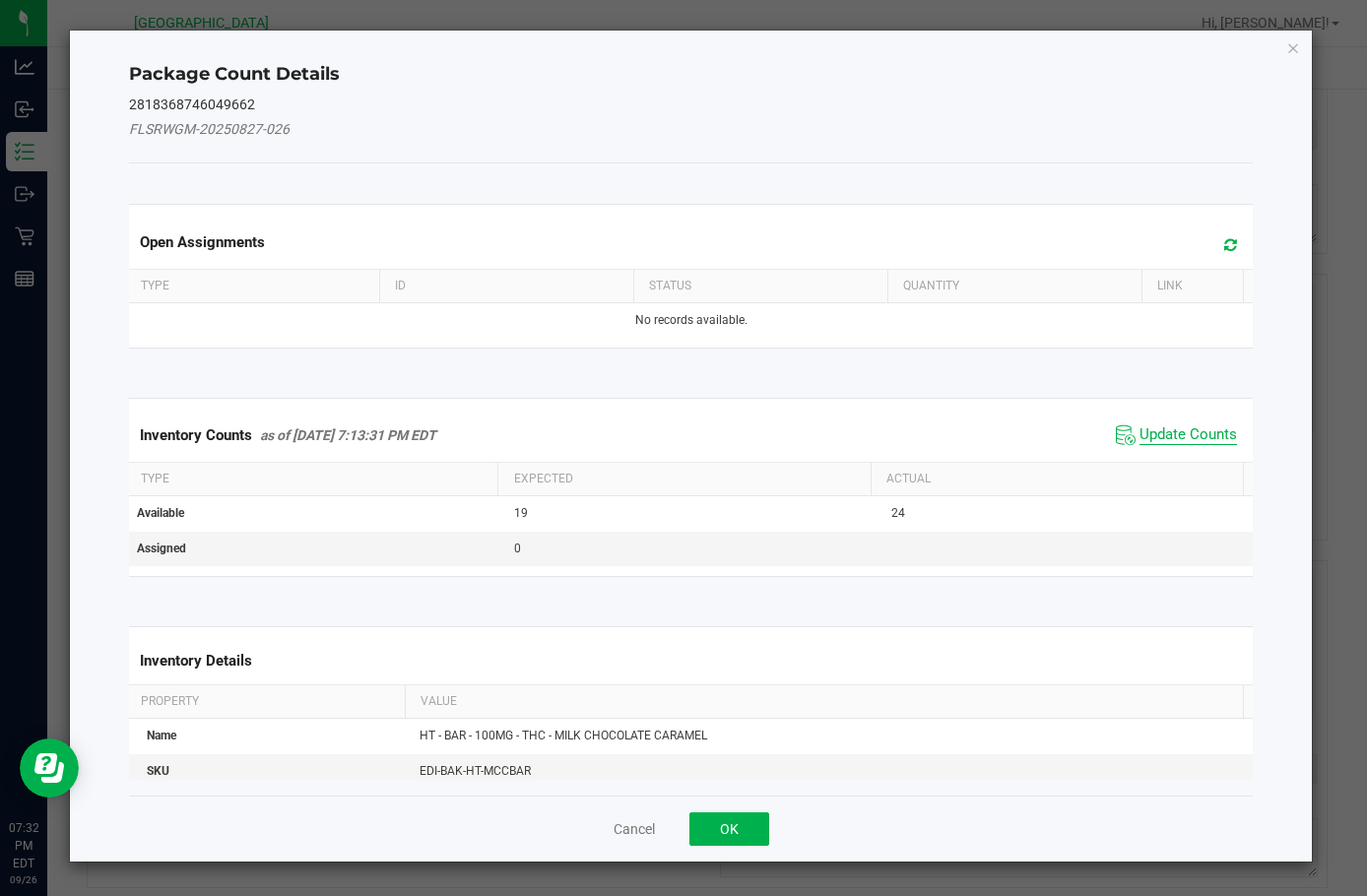
click at [1194, 428] on span "Update Counts" at bounding box center [1189, 435] width 97 height 20
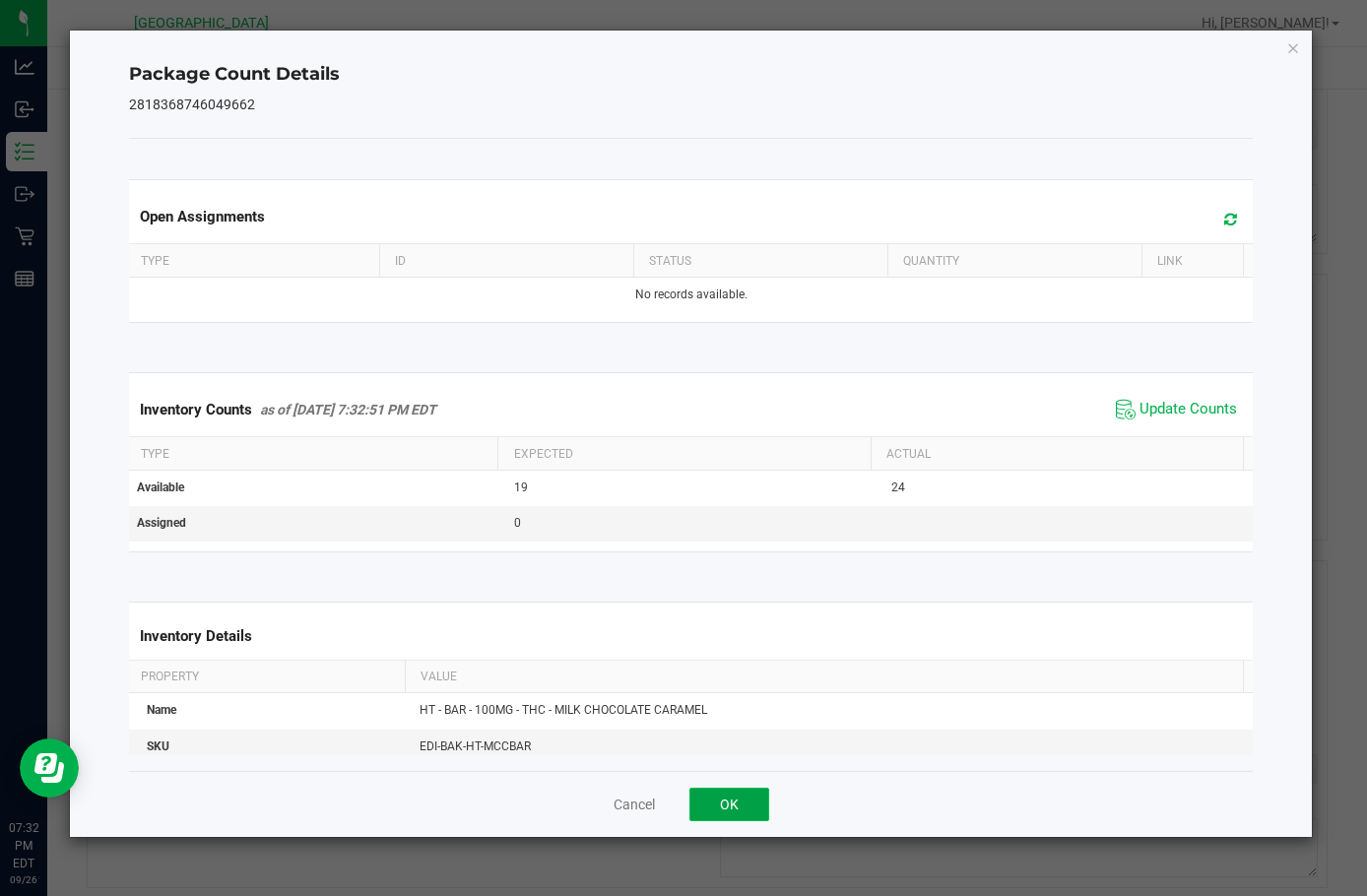
click at [742, 803] on button "OK" at bounding box center [730, 805] width 79 height 34
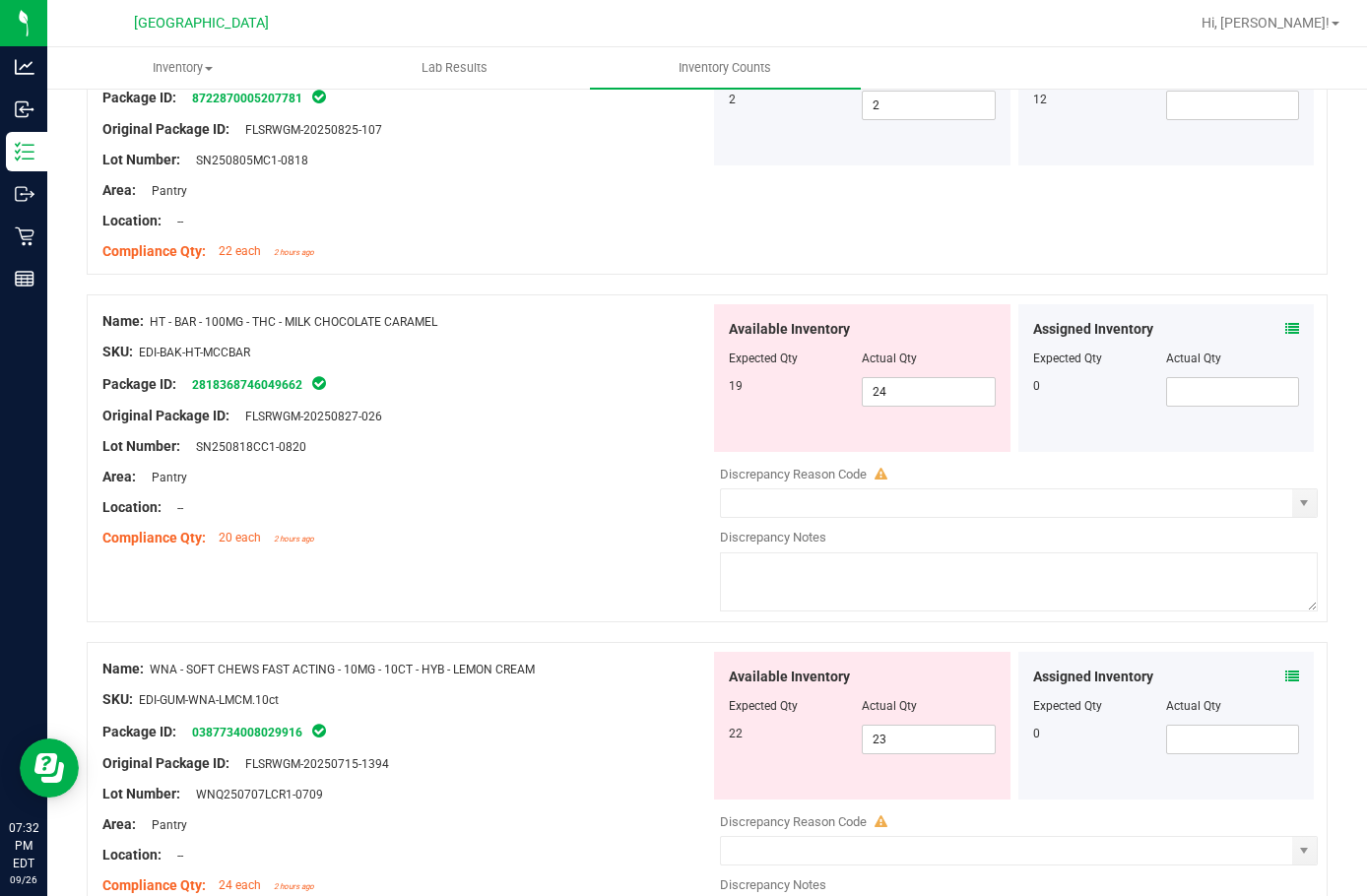
scroll to position [690, 0]
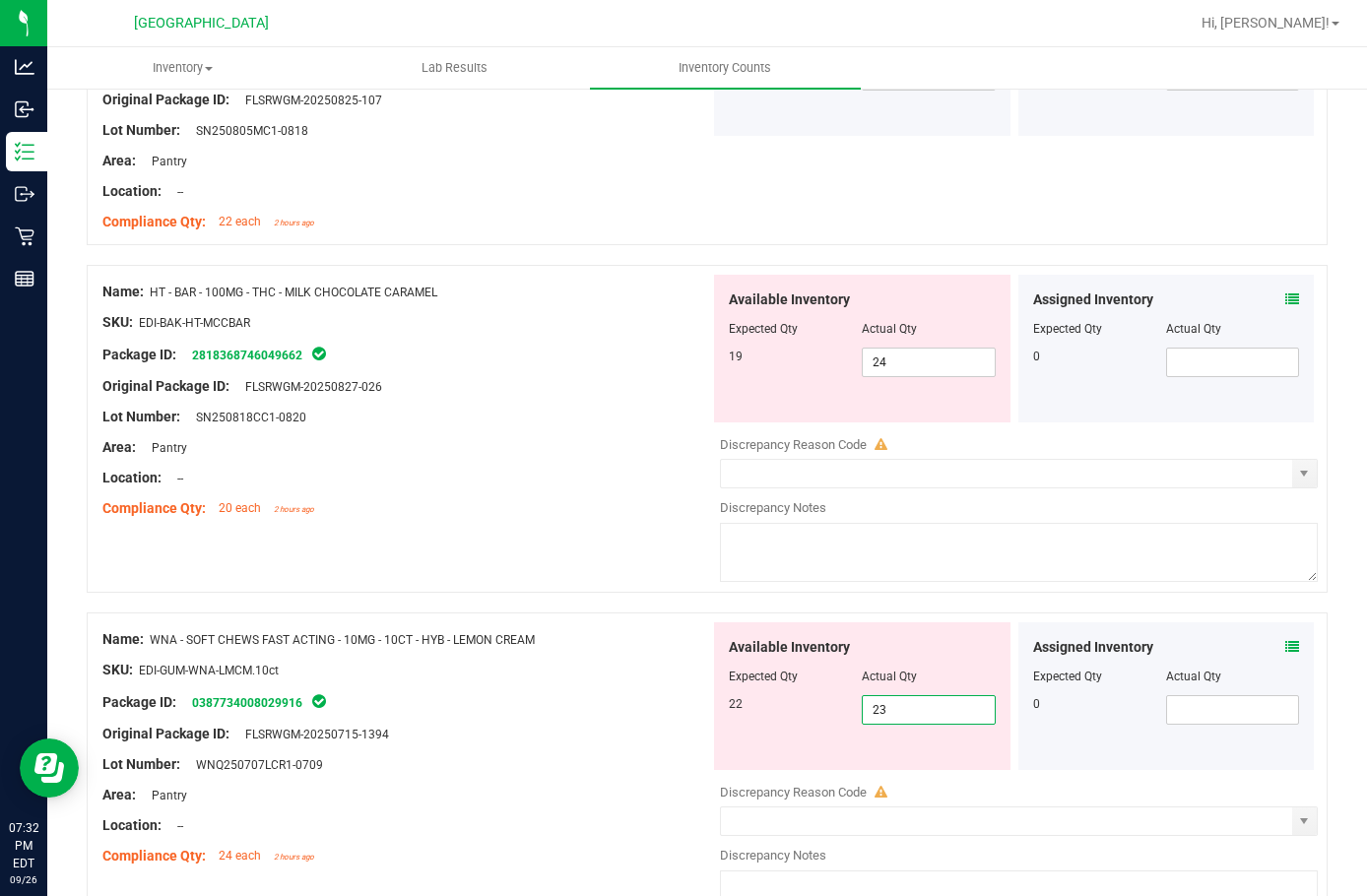
click at [903, 722] on span "23 23" at bounding box center [929, 711] width 133 height 30
click at [903, 722] on input "23" at bounding box center [929, 711] width 131 height 28
type input "22"
click at [636, 719] on div at bounding box center [405, 720] width 608 height 10
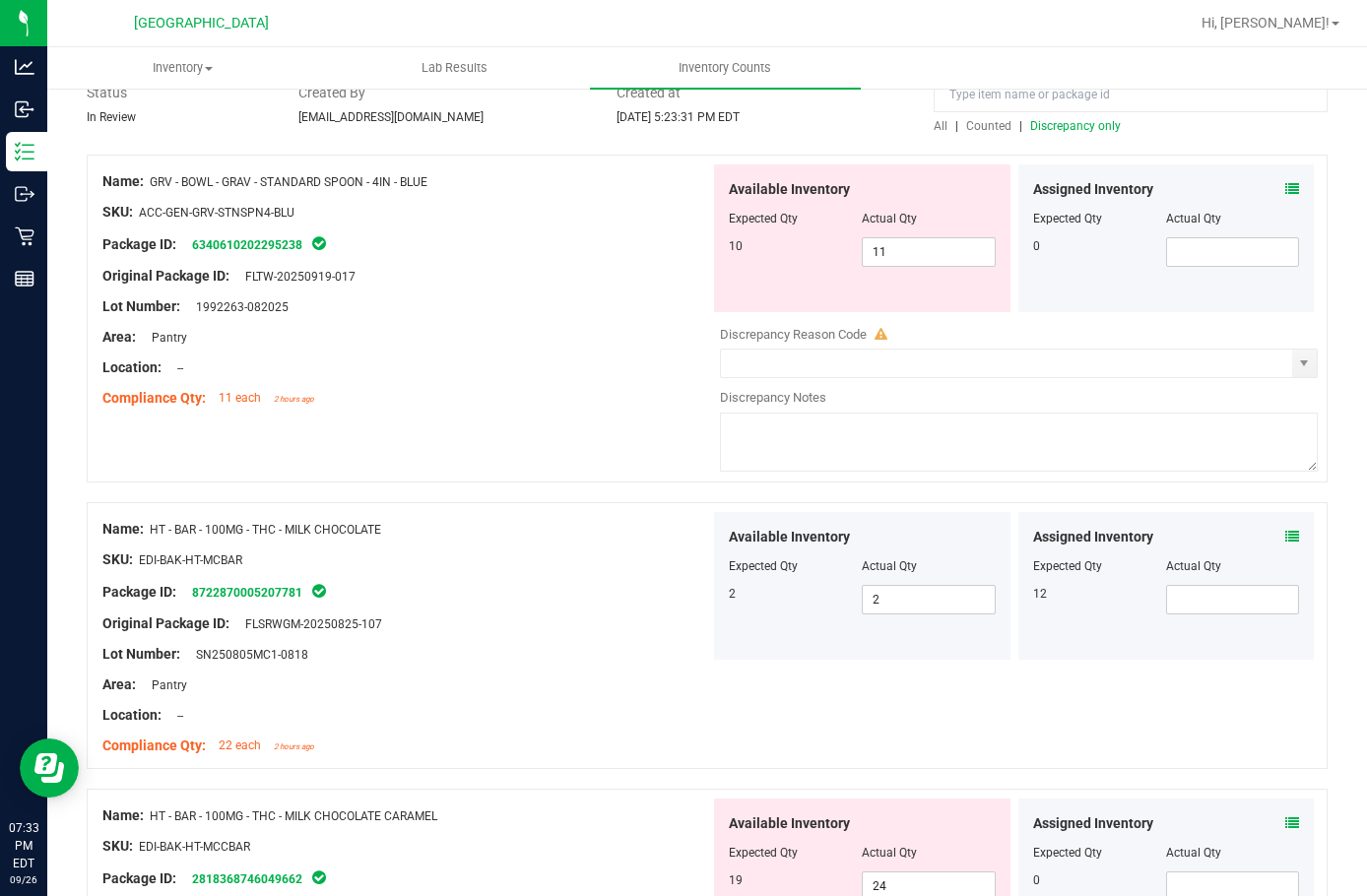
scroll to position [0, 0]
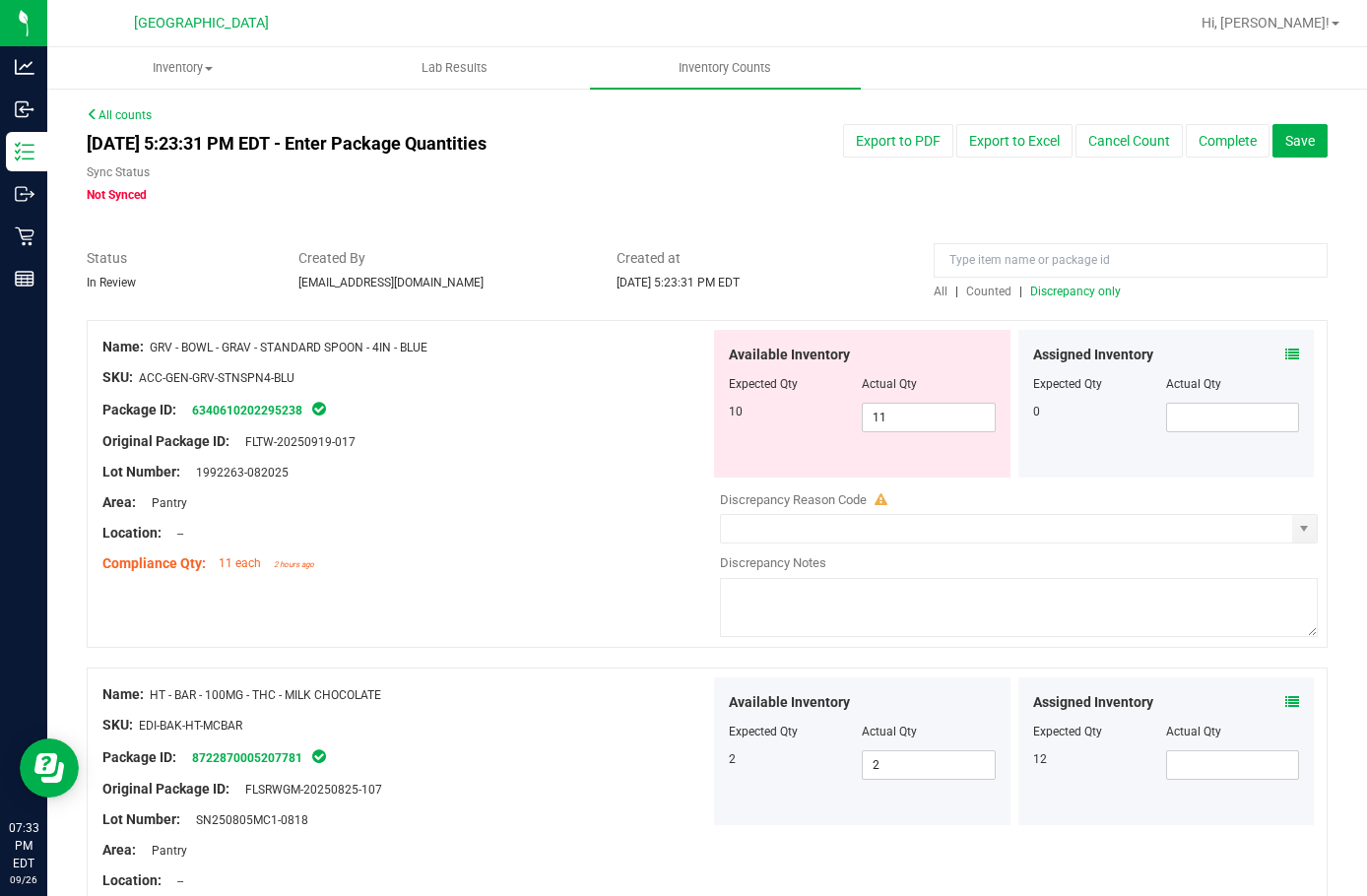
click at [1056, 299] on div "All | Counted | Discrepancy only" at bounding box center [1131, 291] width 395 height 18
click at [1045, 280] on div at bounding box center [1131, 265] width 395 height 35
click at [1047, 291] on span "Discrepancy only" at bounding box center [1076, 291] width 90 height 14
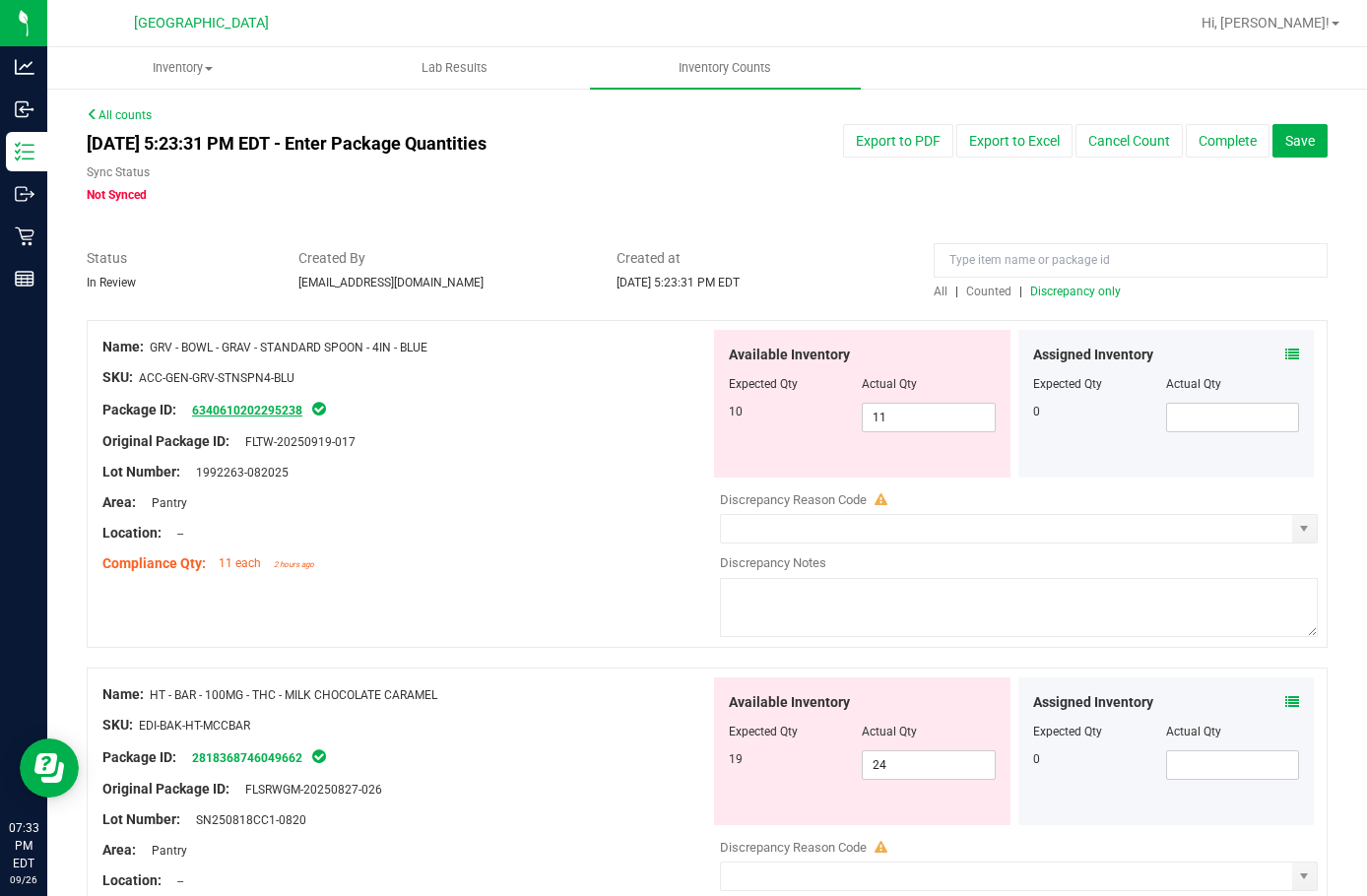
click at [266, 407] on link "6340610202295238" at bounding box center [247, 410] width 110 height 14
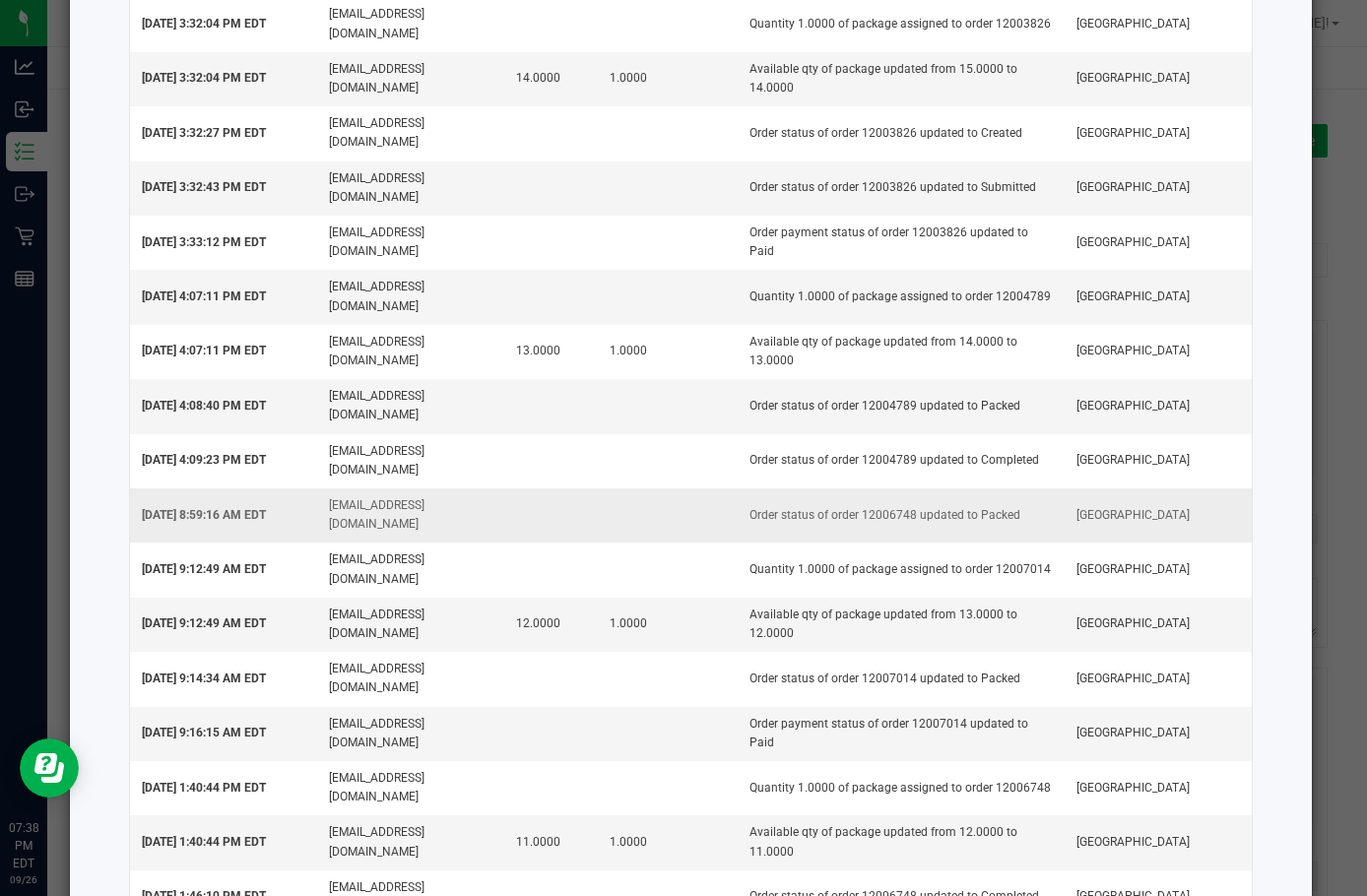
scroll to position [422, 0]
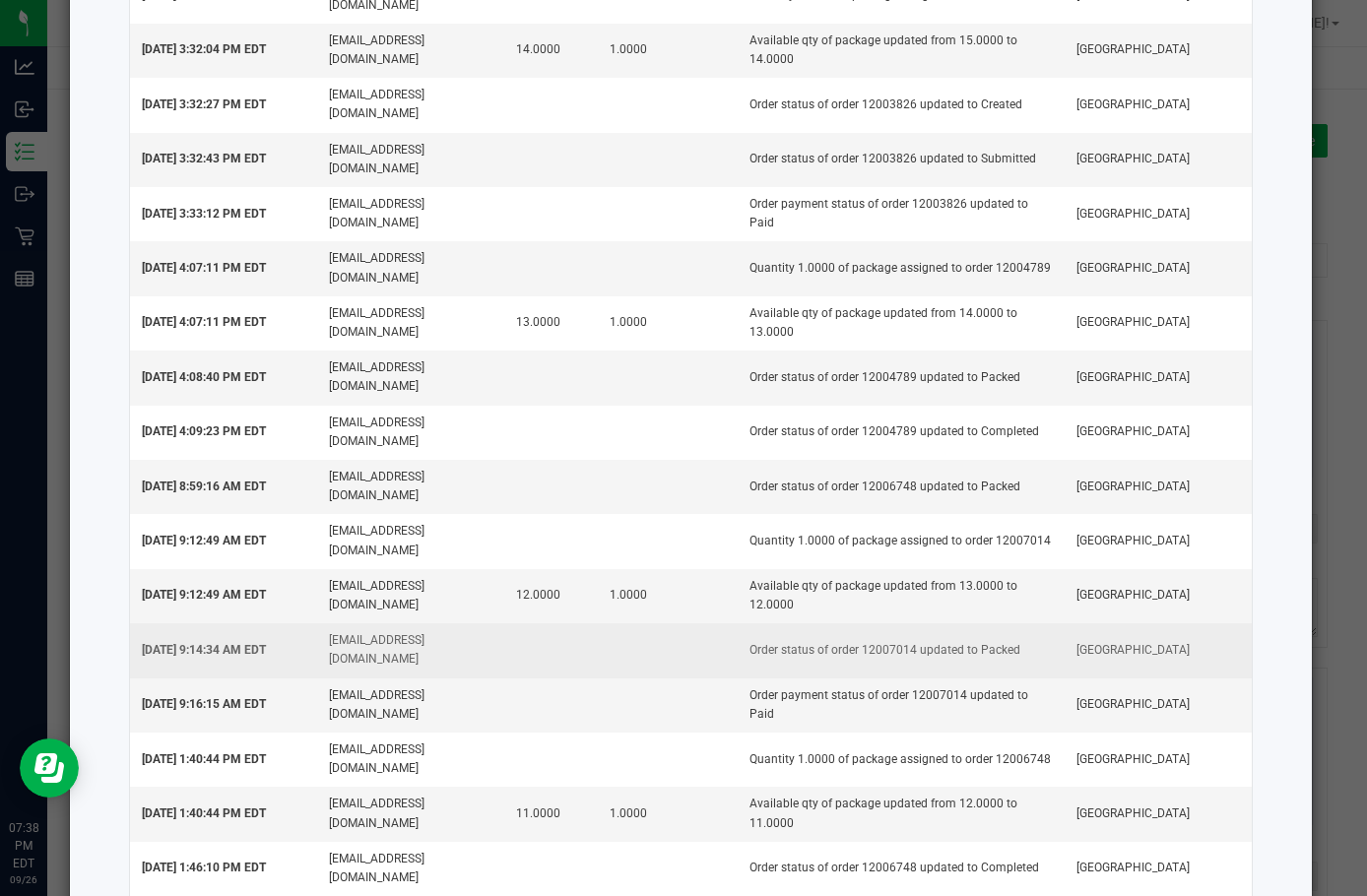
click at [861, 623] on td "Order status of order 12007014 updated to Packed" at bounding box center [901, 650] width 327 height 55
copy td "12007014"
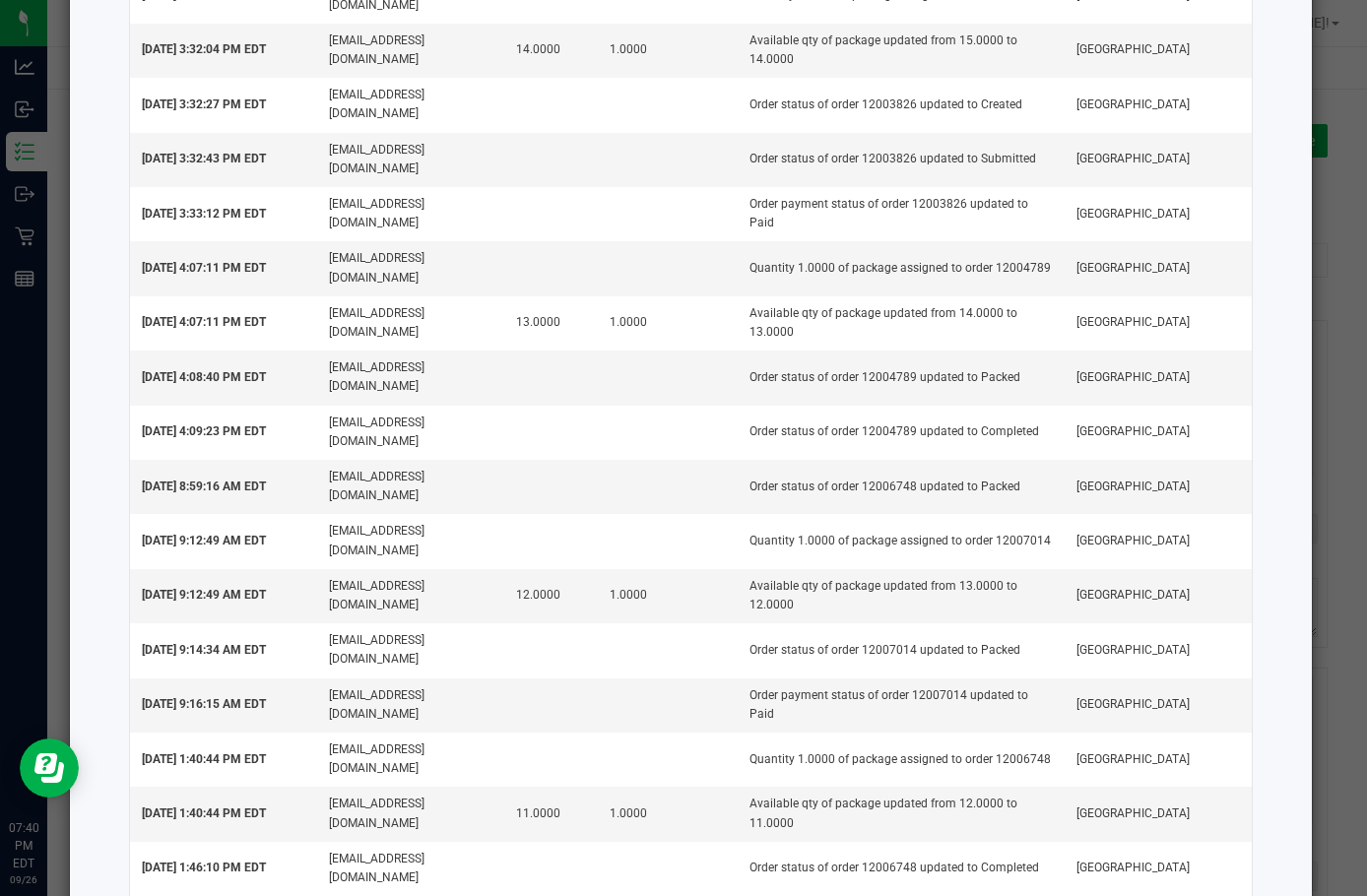
copy td "12011814"
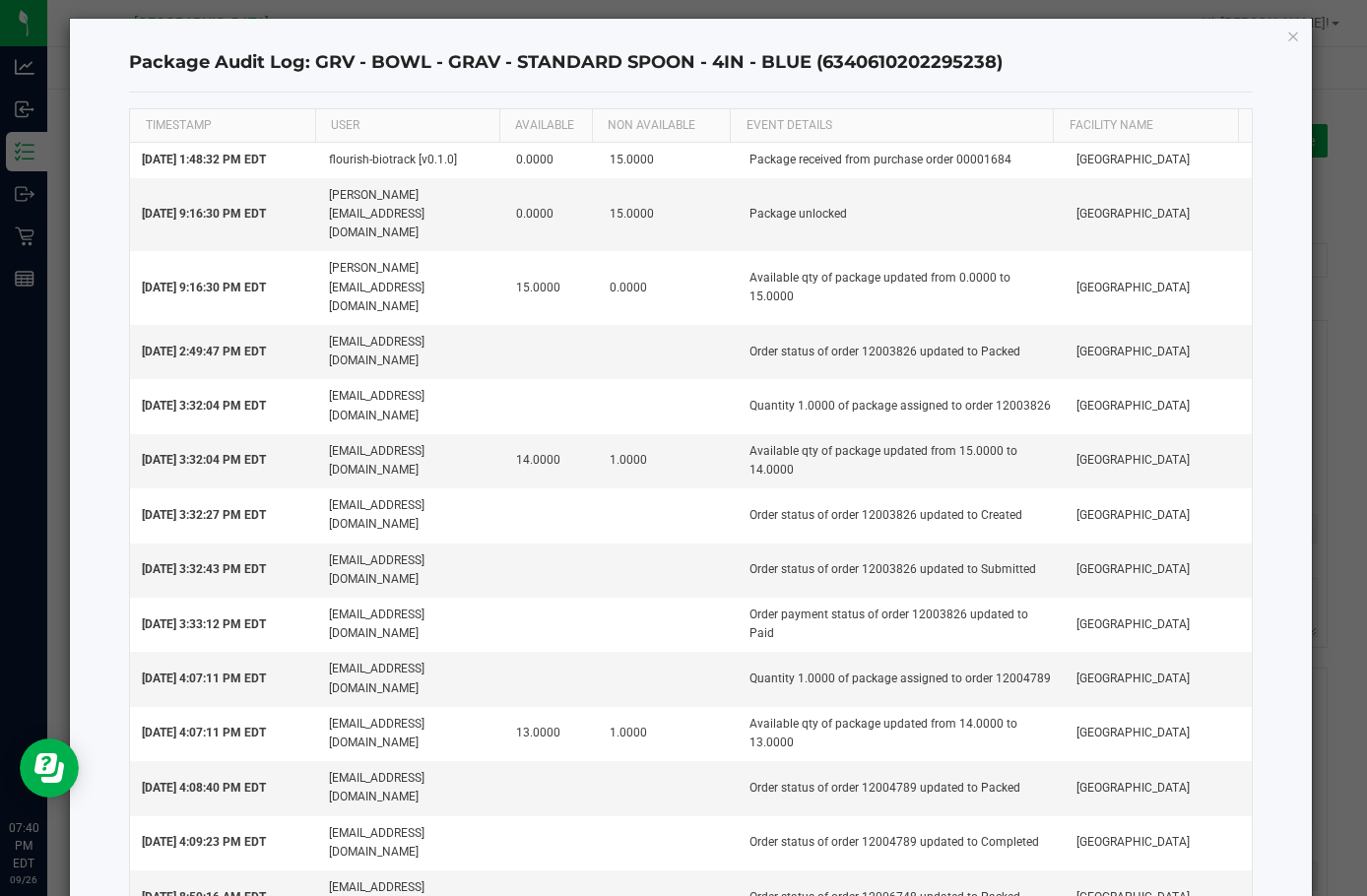
scroll to position [0, 0]
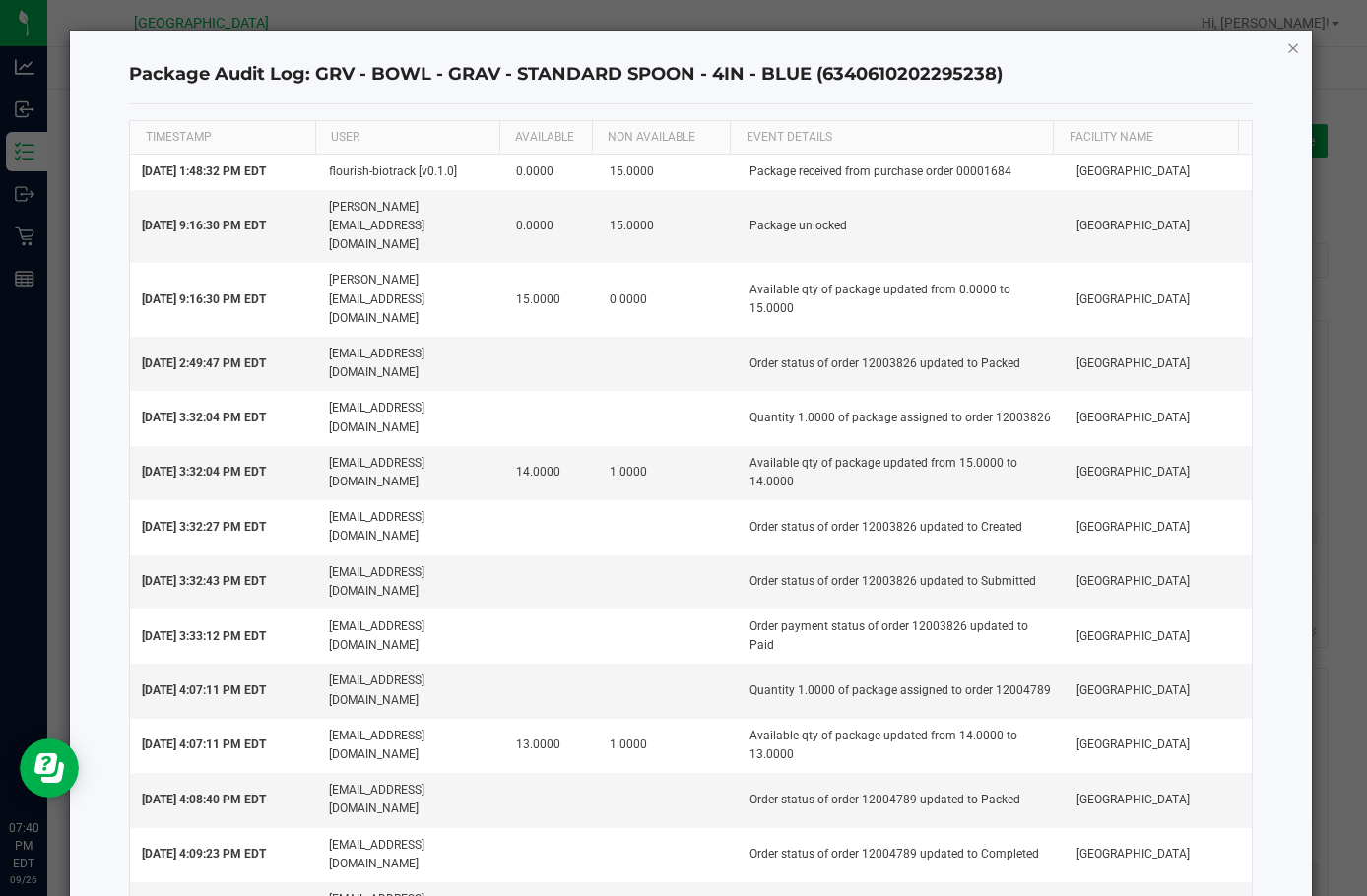
click at [1287, 49] on icon "button" at bounding box center [1294, 48] width 14 height 24
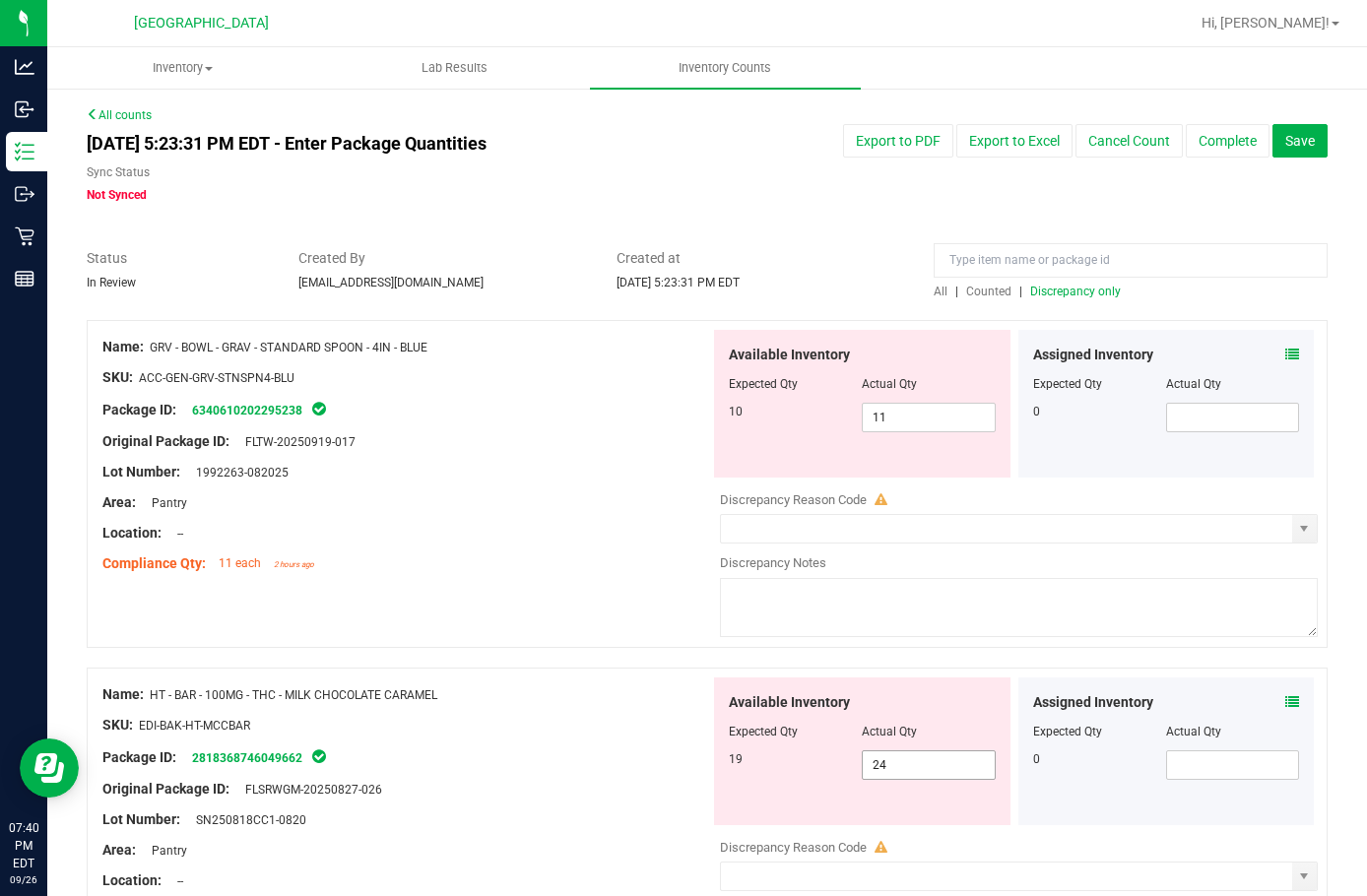
click at [883, 774] on span "24 24" at bounding box center [929, 765] width 133 height 30
click at [883, 774] on input "24" at bounding box center [929, 765] width 131 height 28
type input "19"
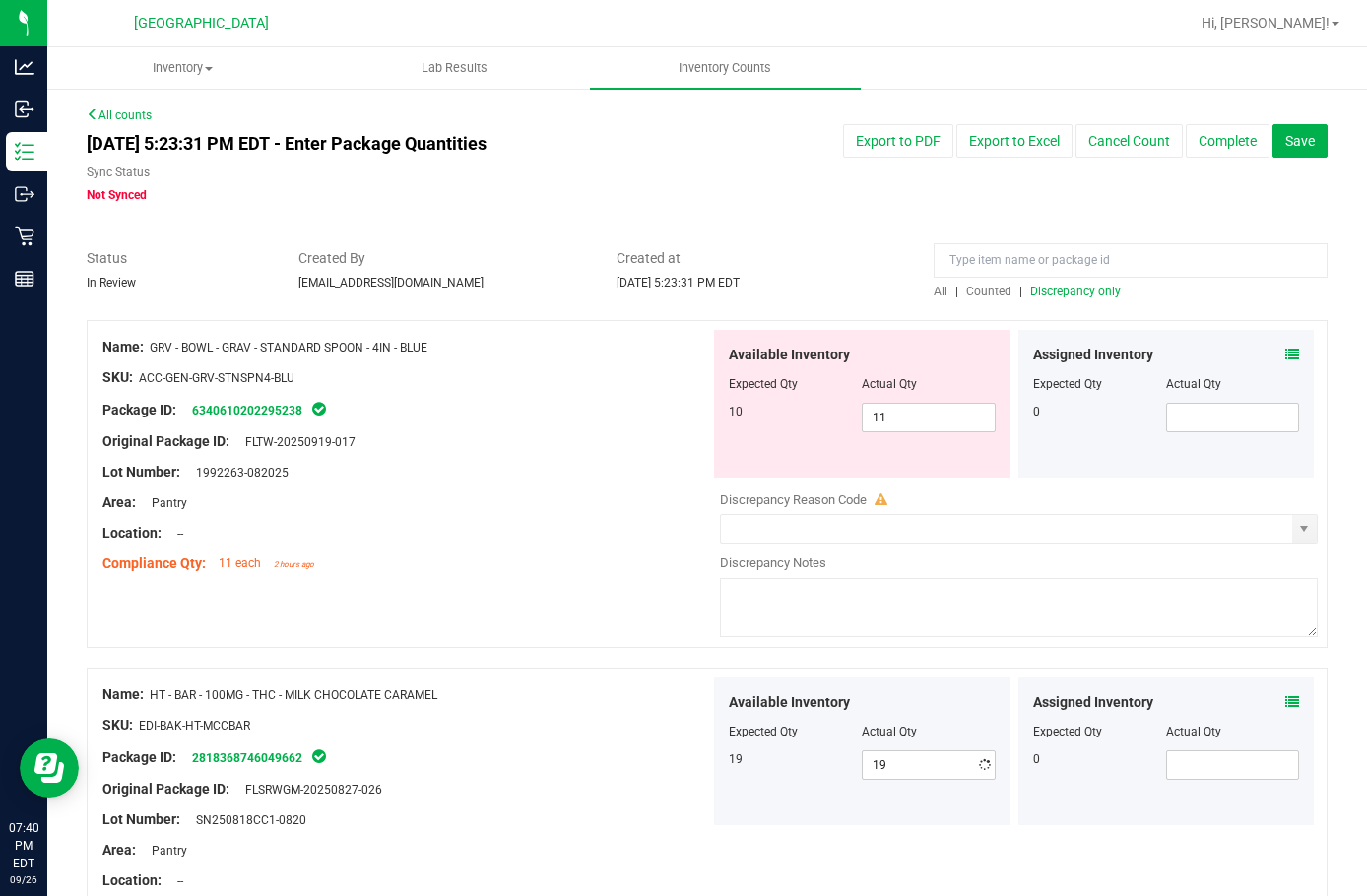
drag, startPoint x: 586, startPoint y: 521, endPoint x: 1070, endPoint y: 397, distance: 499.6
click at [587, 521] on div at bounding box center [405, 518] width 608 height 10
click at [1032, 289] on span "Discrepancy only" at bounding box center [1076, 291] width 90 height 14
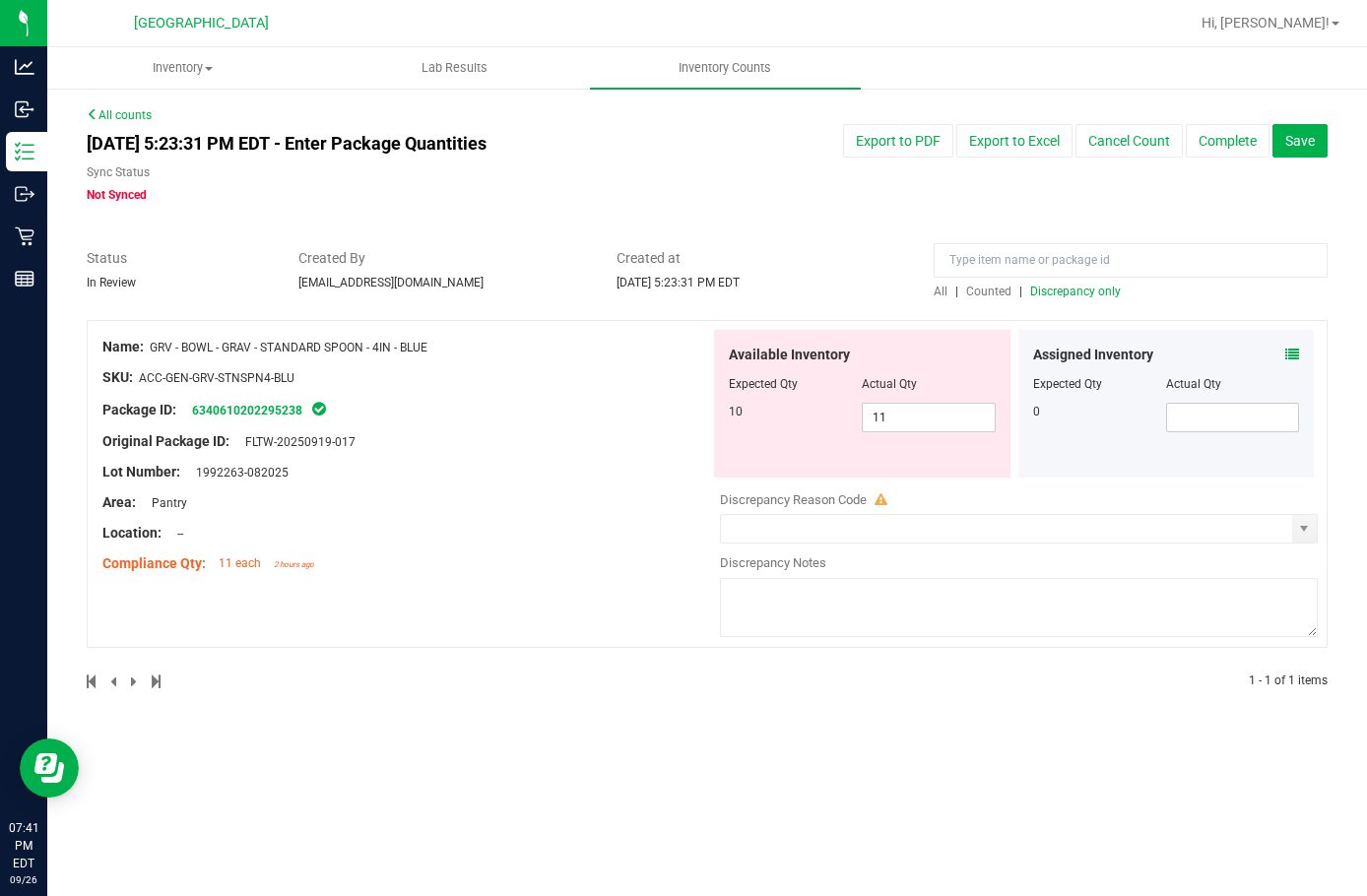
click at [227, 420] on div "Package ID: 6340610202295238" at bounding box center [405, 410] width 608 height 24
click at [236, 405] on link "6340610202295238" at bounding box center [247, 410] width 110 height 14
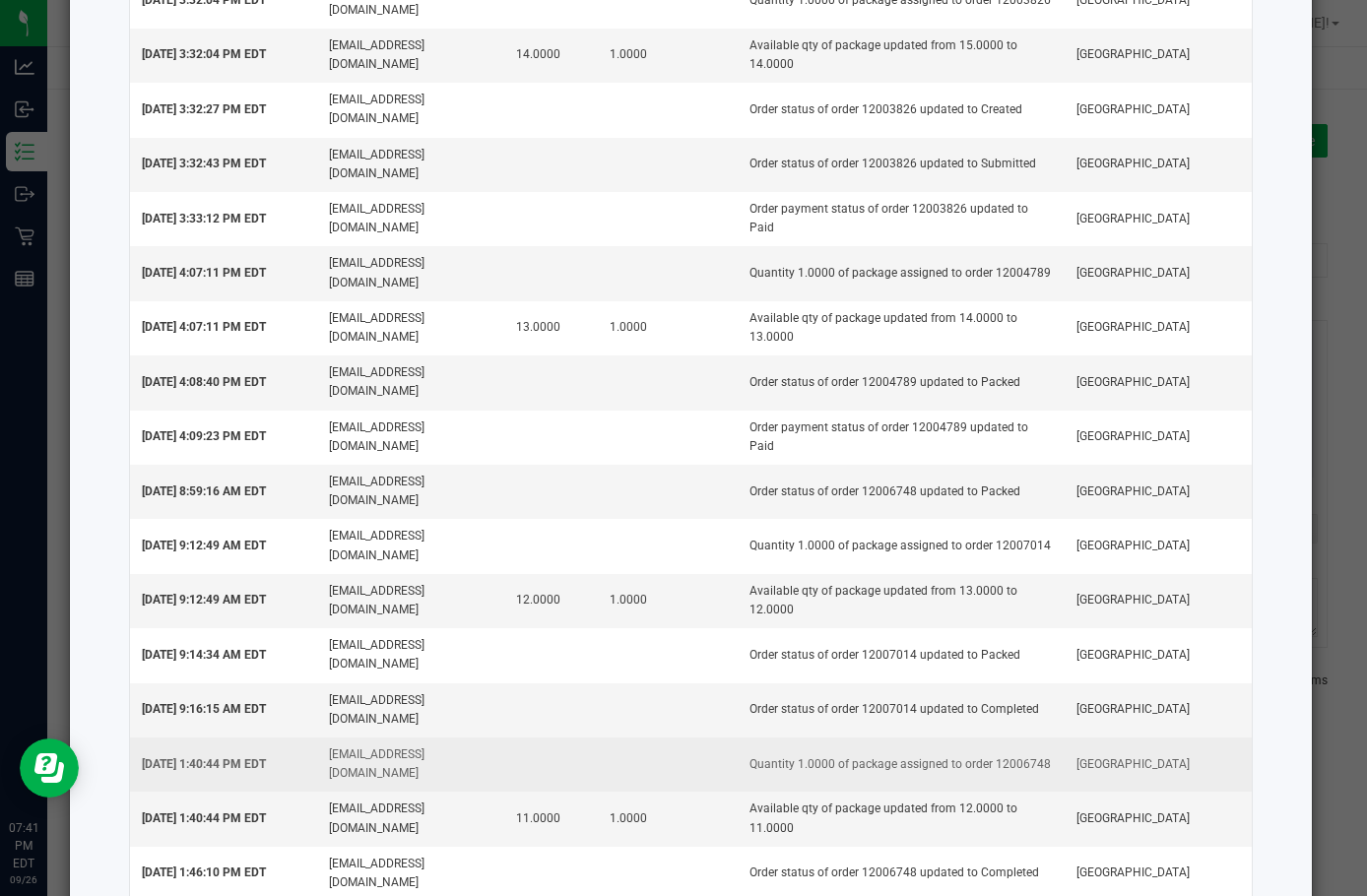
scroll to position [422, 0]
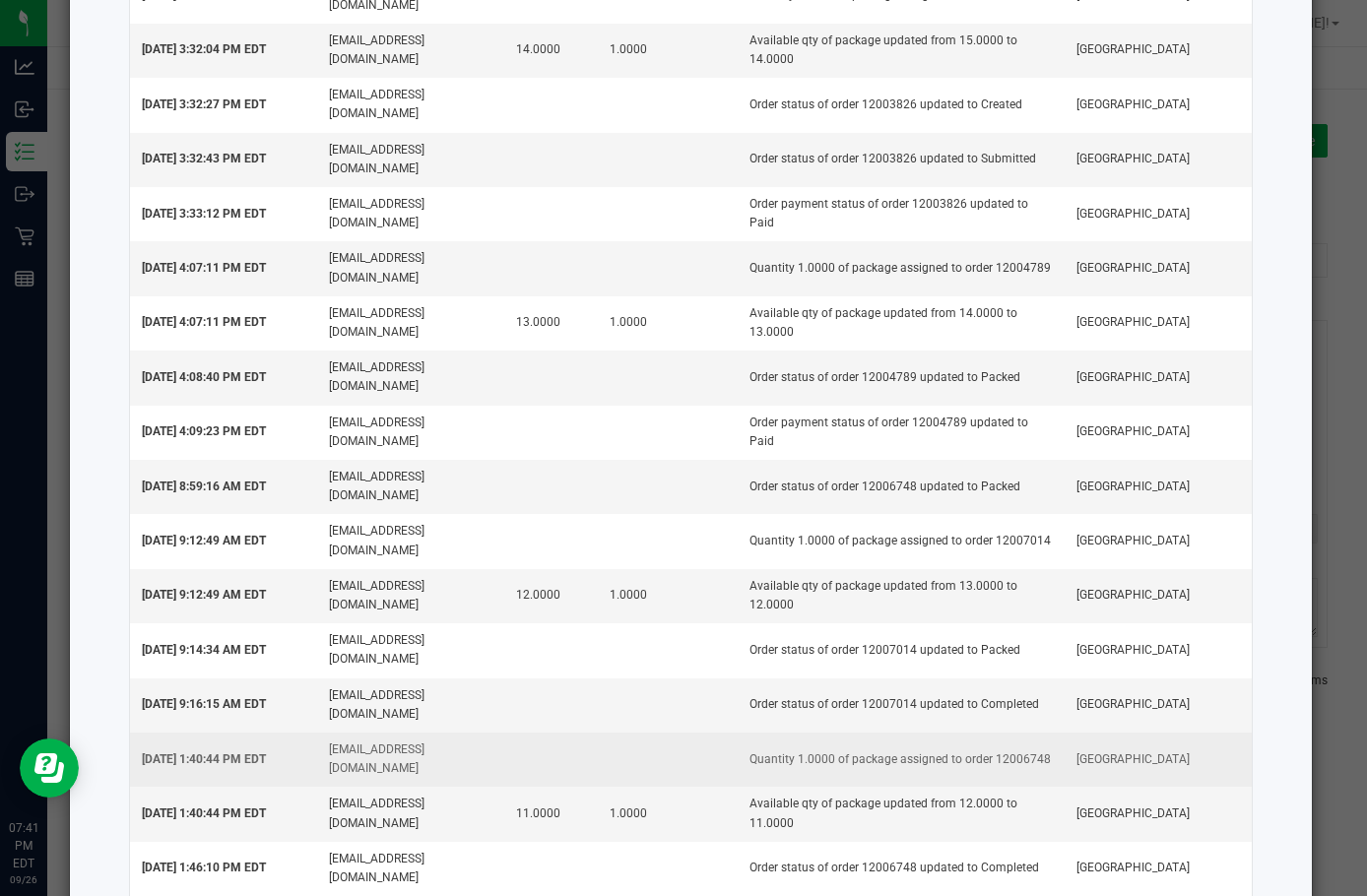
click at [1013, 732] on td "Quantity 1.0000 of package assigned to order 12006748" at bounding box center [901, 759] width 327 height 55
copy td "12006748"
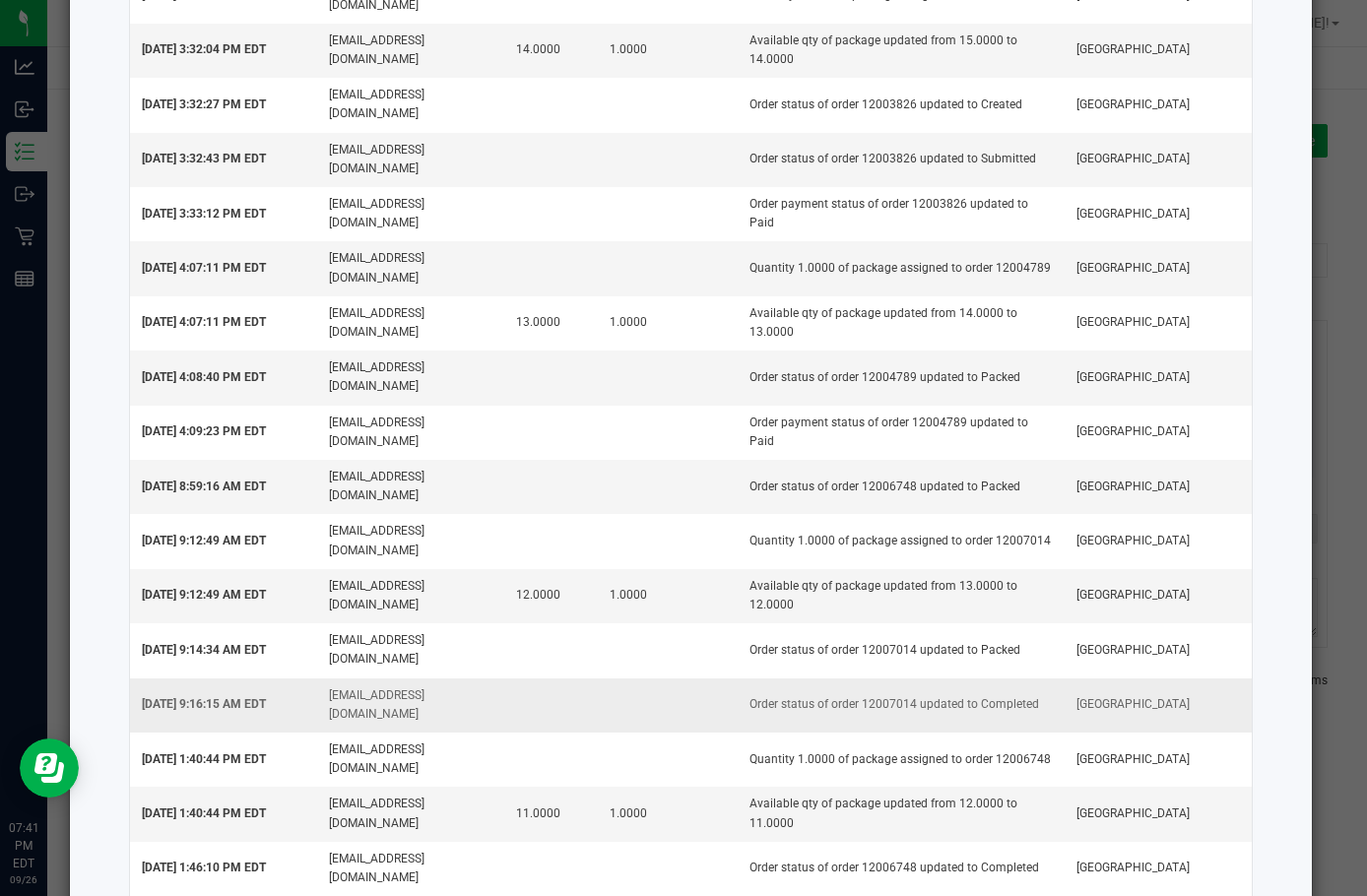
click at [870, 679] on td "Order status of order 12007014 updated to Completed" at bounding box center [901, 706] width 327 height 55
copy td "12007014"
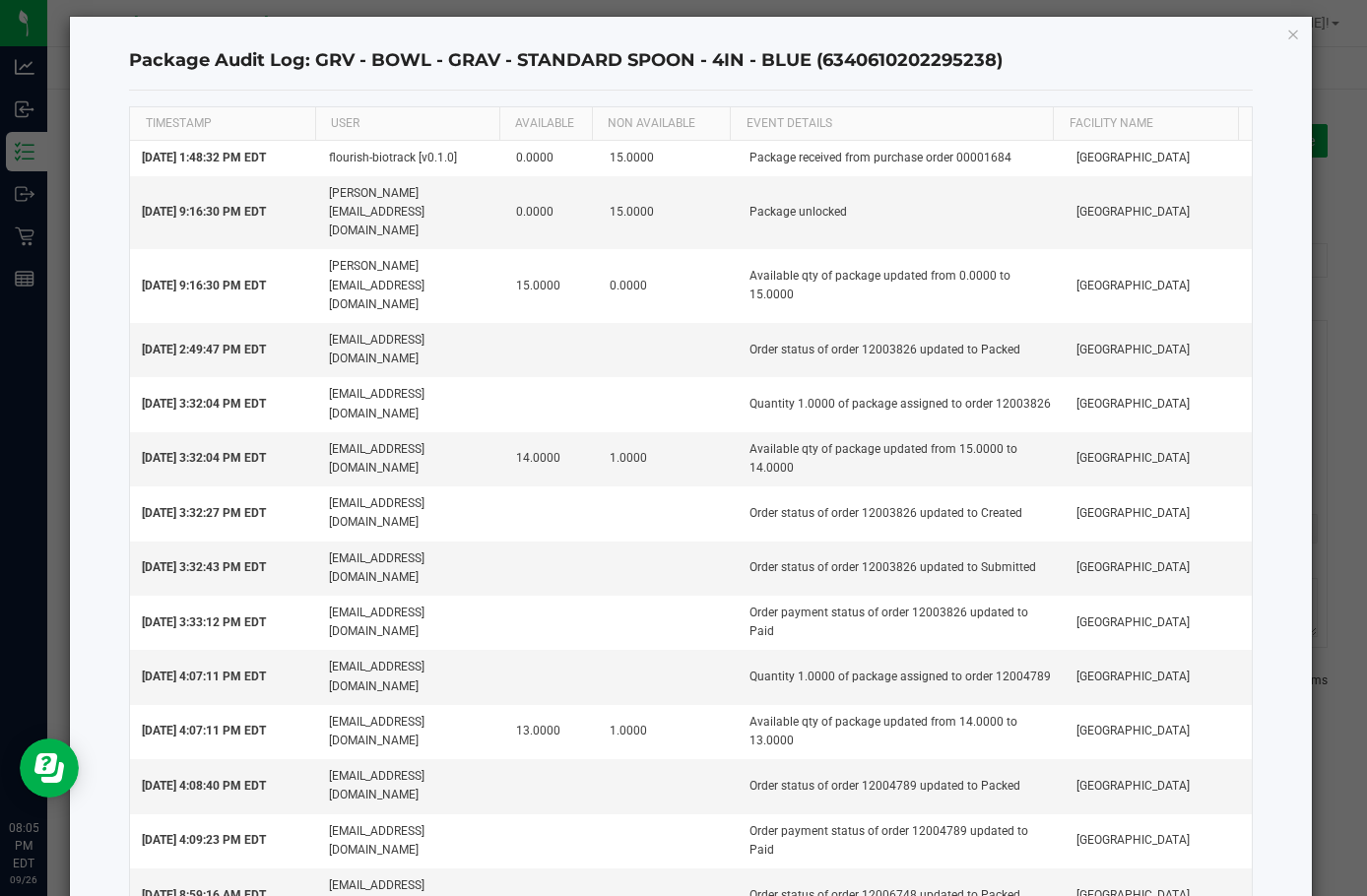
scroll to position [0, 0]
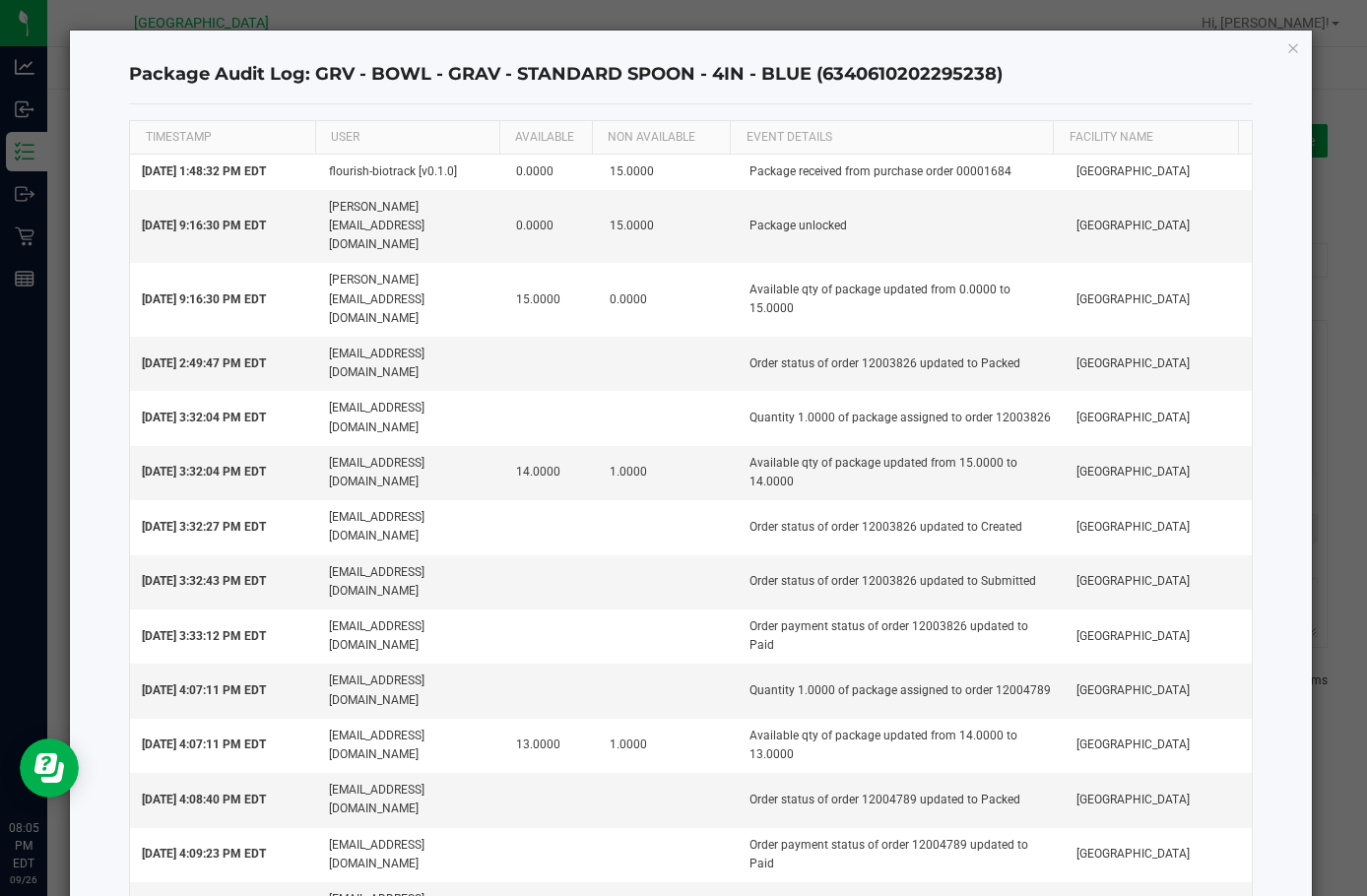
click at [1272, 49] on div "Package Audit Log: GRV - BOWL - GRAV - STANDARD SPOON - 4IN - BLUE (63406102022…" at bounding box center [691, 792] width 1242 height 1522
click at [1287, 47] on icon "button" at bounding box center [1294, 48] width 14 height 24
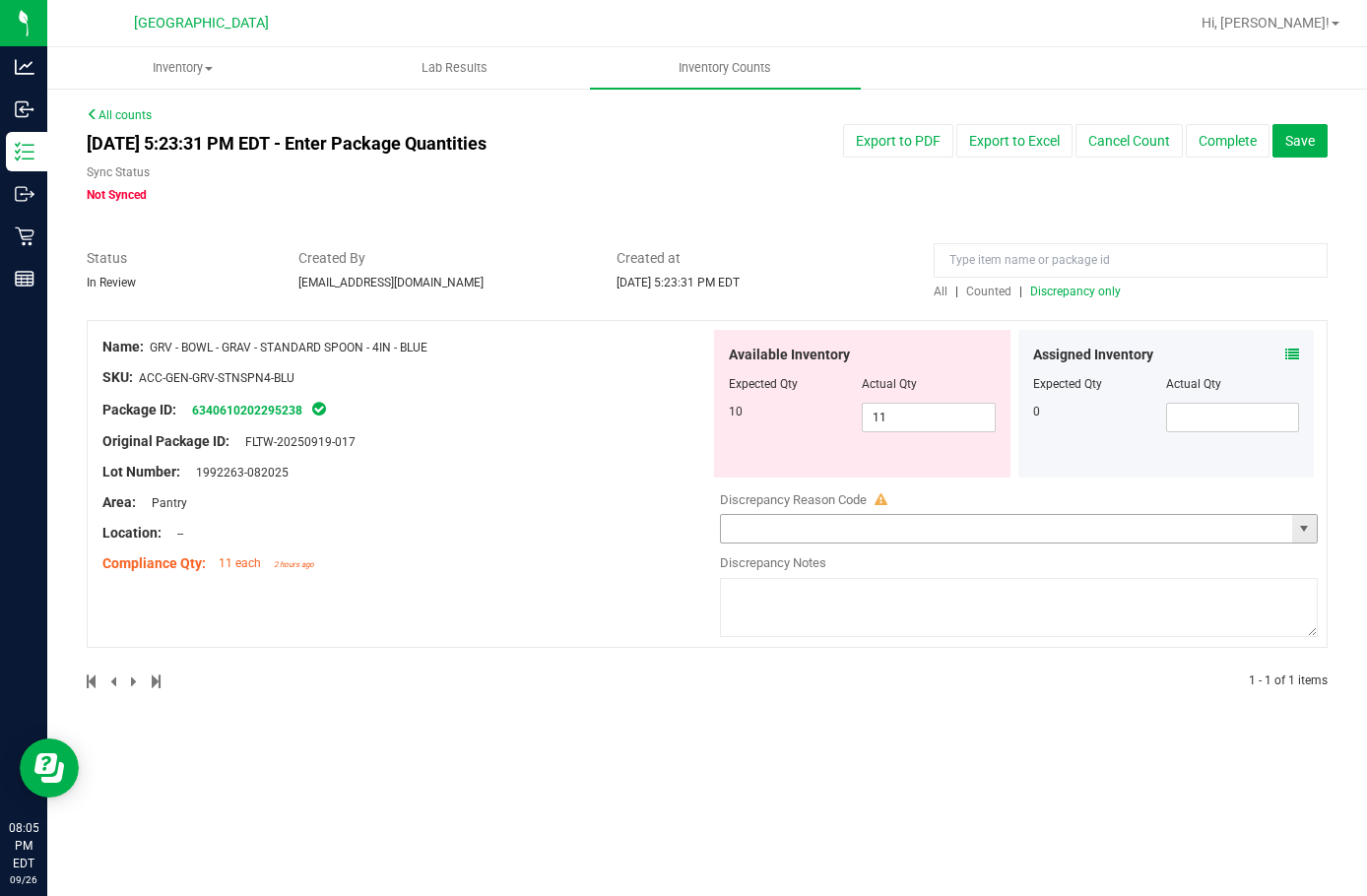
click at [879, 535] on input "text" at bounding box center [1006, 529] width 571 height 28
click at [1309, 530] on span "select" at bounding box center [1305, 529] width 16 height 16
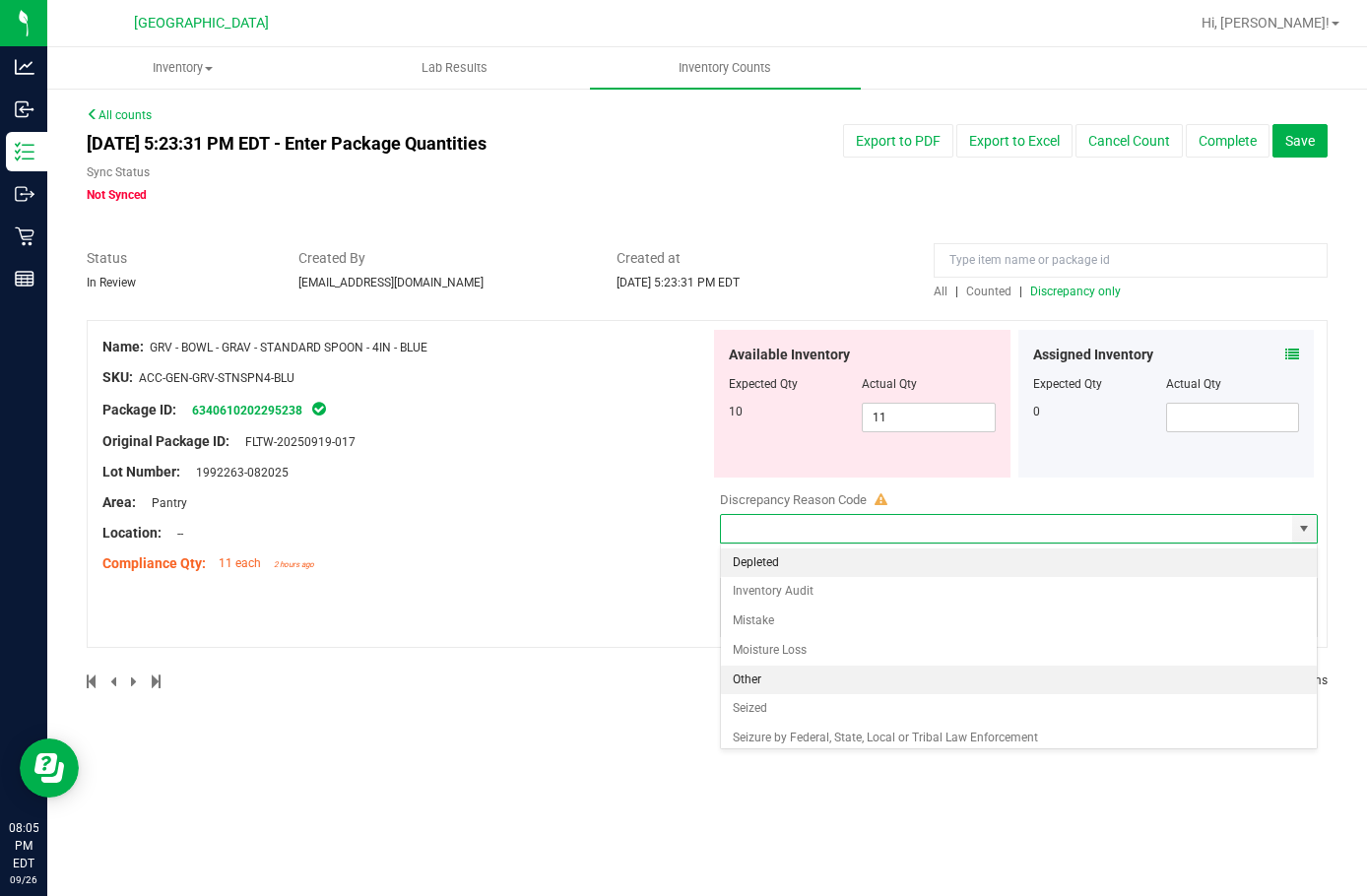
click at [804, 675] on li "Other" at bounding box center [1018, 681] width 596 height 30
type input "Other"
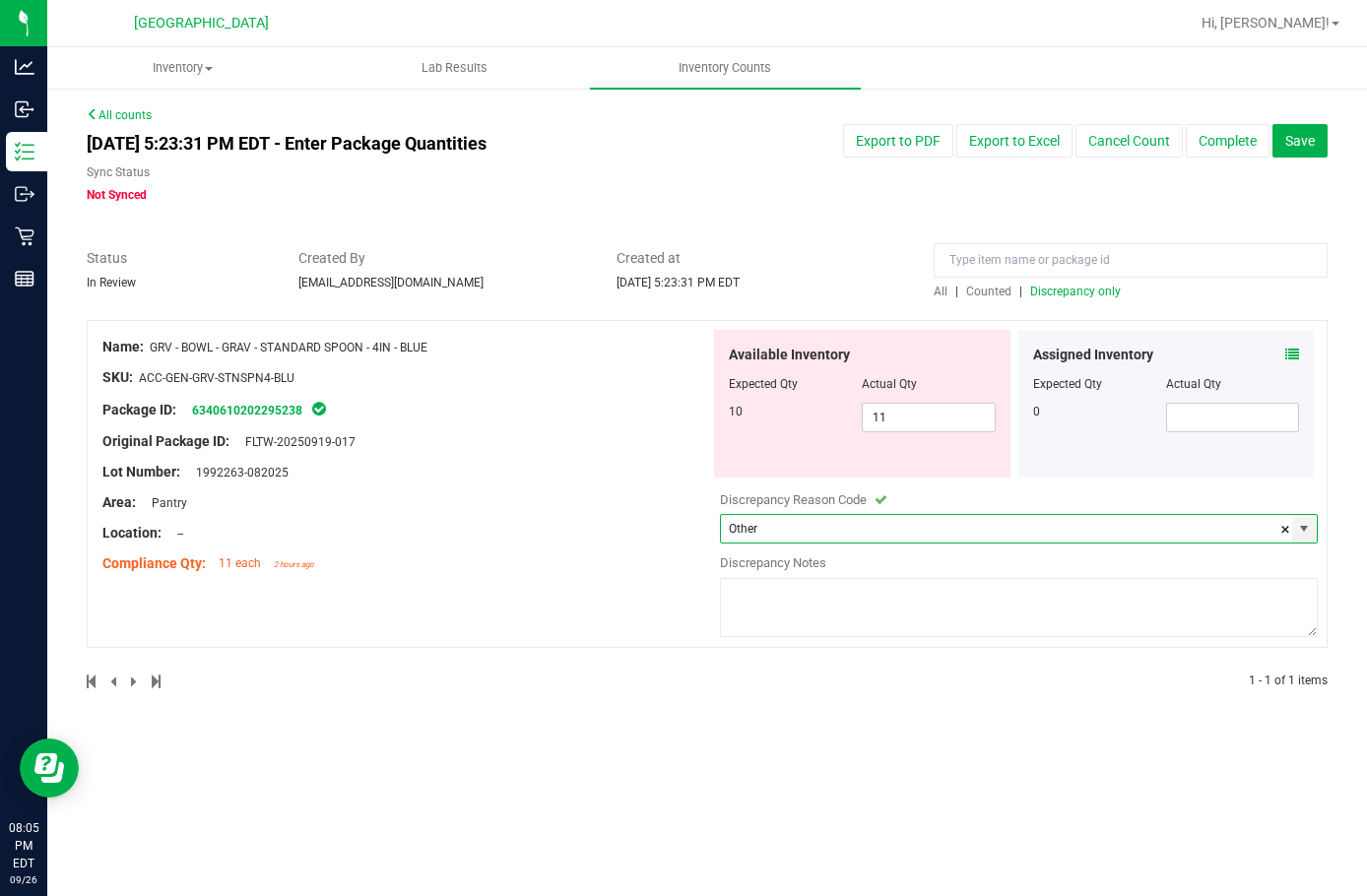
click at [808, 603] on textarea at bounding box center [1018, 608] width 598 height 59
click at [1112, 598] on textarea "I pulled camera for all transactions and everyone got their bowl" at bounding box center [1018, 608] width 598 height 59
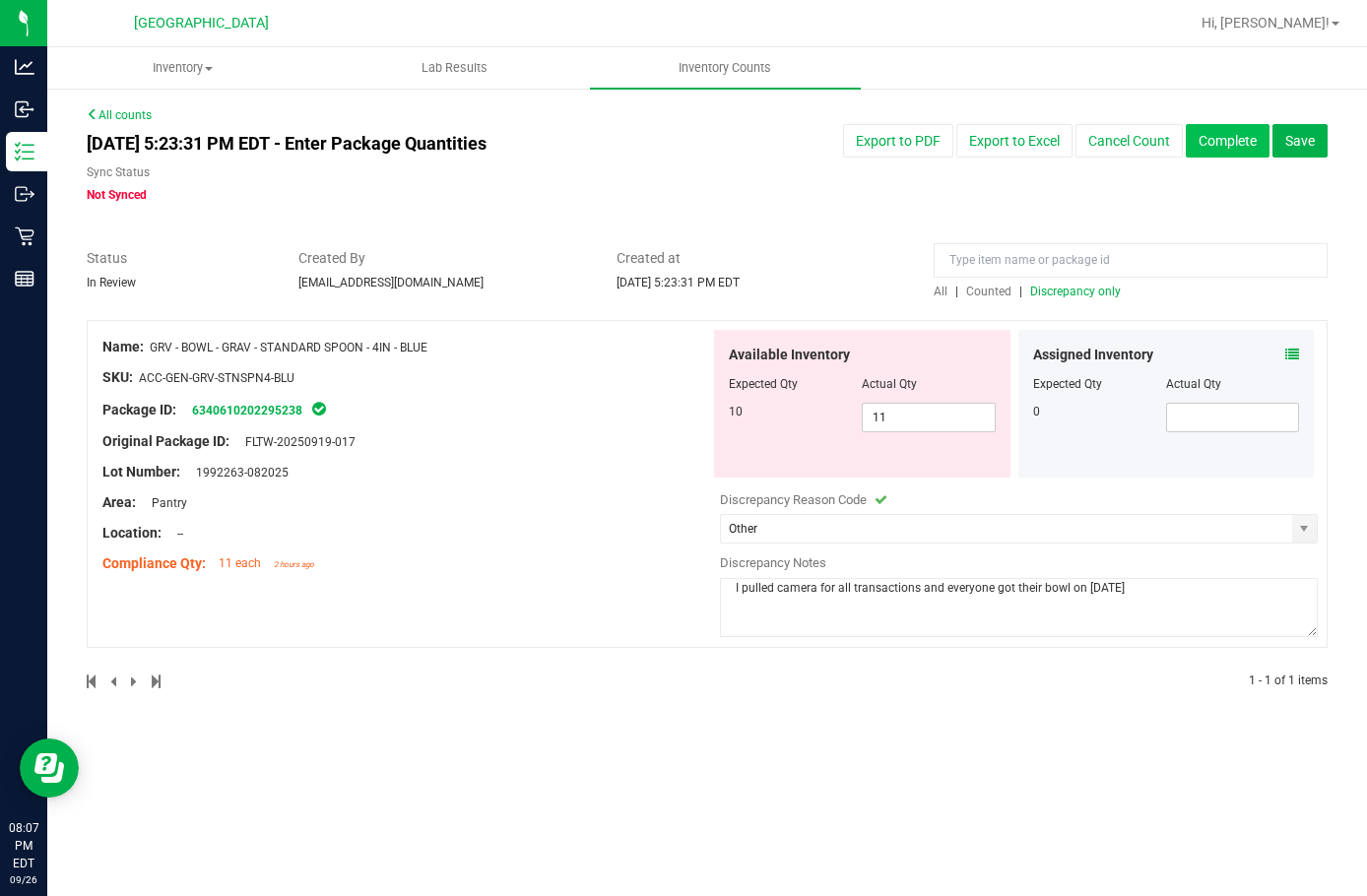
type textarea "I pulled camera for all transactions and everyone got their bowl on [DATE]"
click at [1240, 142] on button "Complete" at bounding box center [1228, 141] width 83 height 34
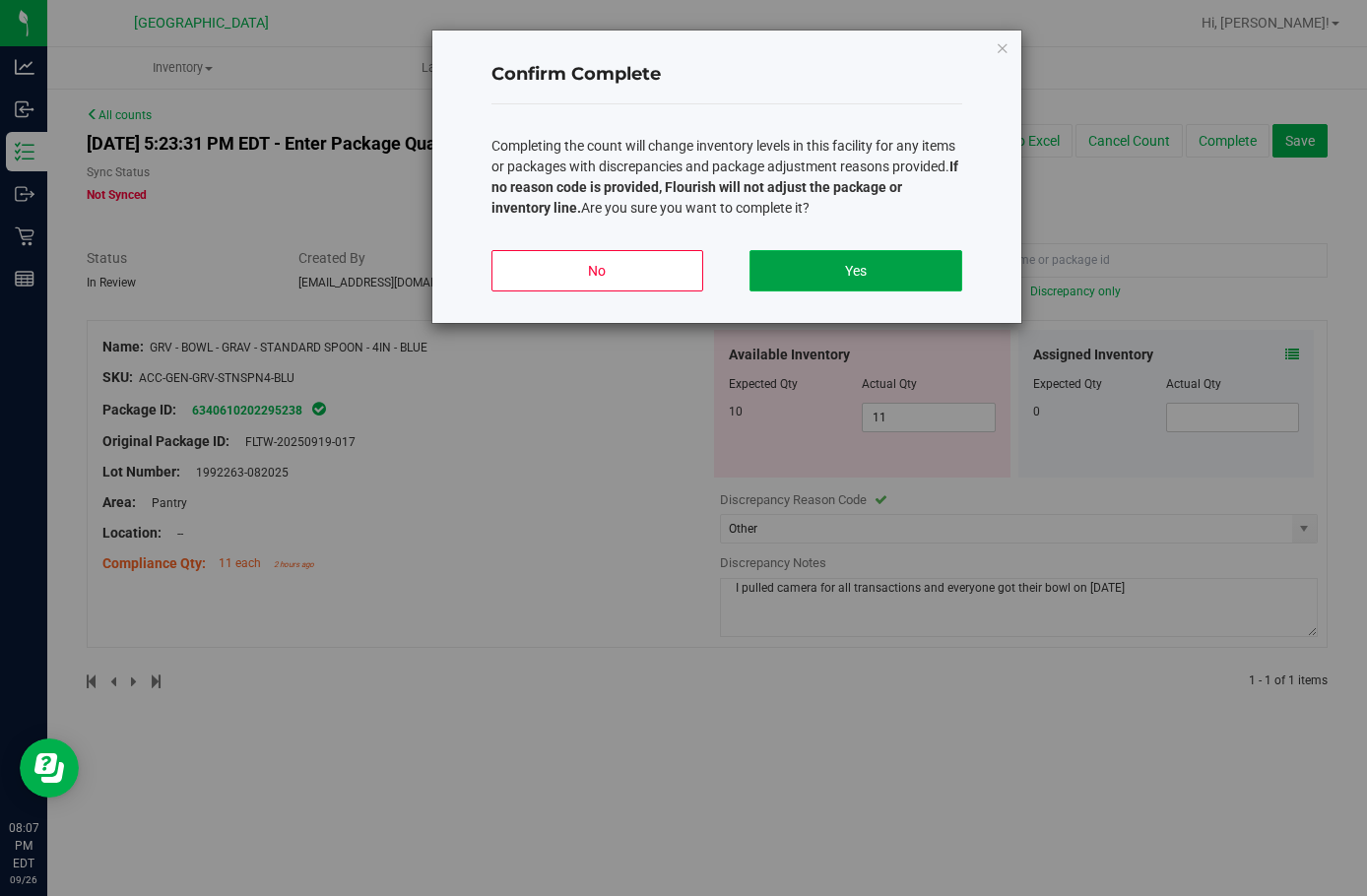
click at [858, 272] on button "Yes" at bounding box center [855, 271] width 212 height 42
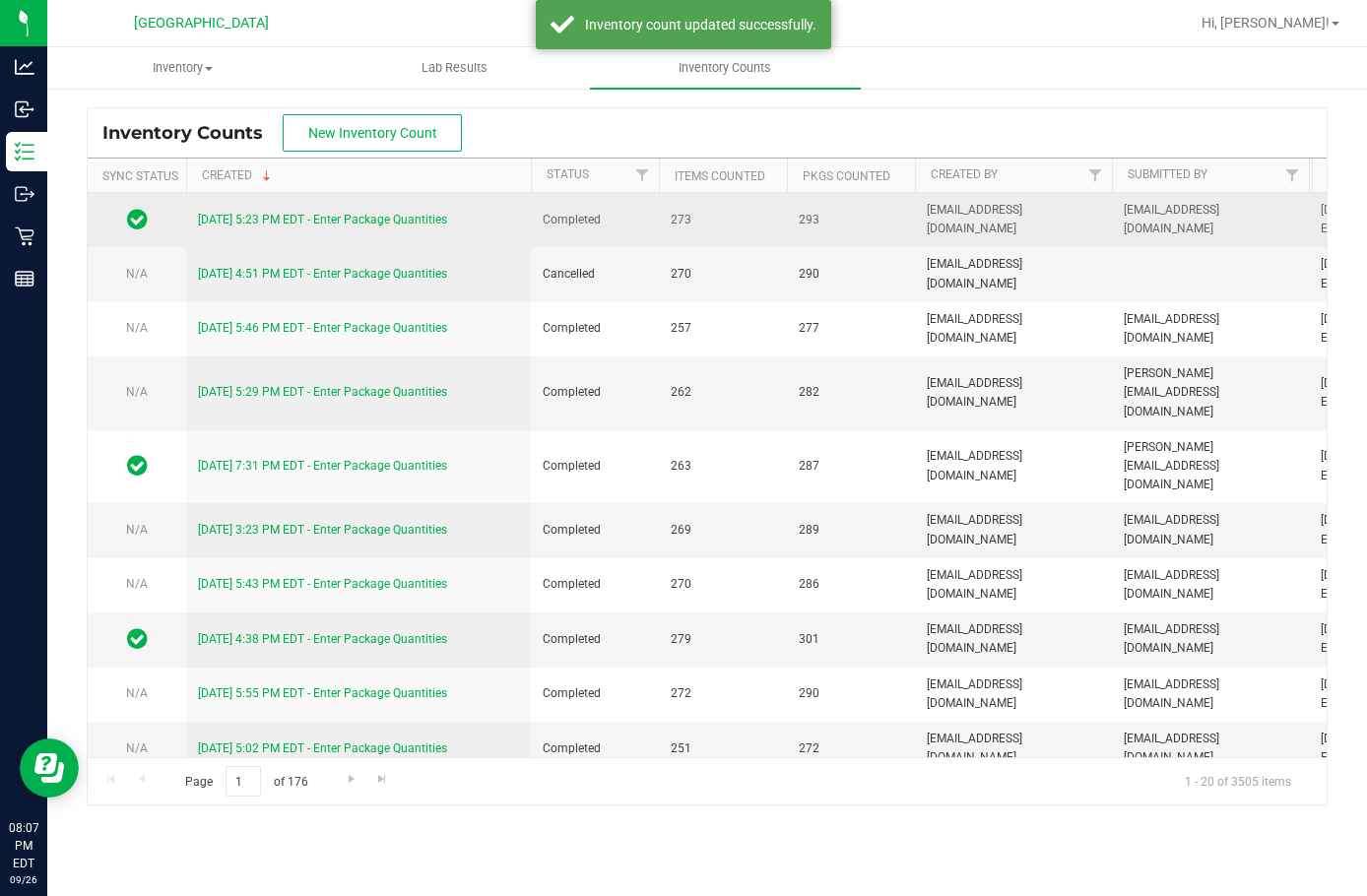
click at [313, 222] on link "[DATE] 5:23 PM EDT - Enter Package Quantities" at bounding box center [322, 220] width 249 height 14
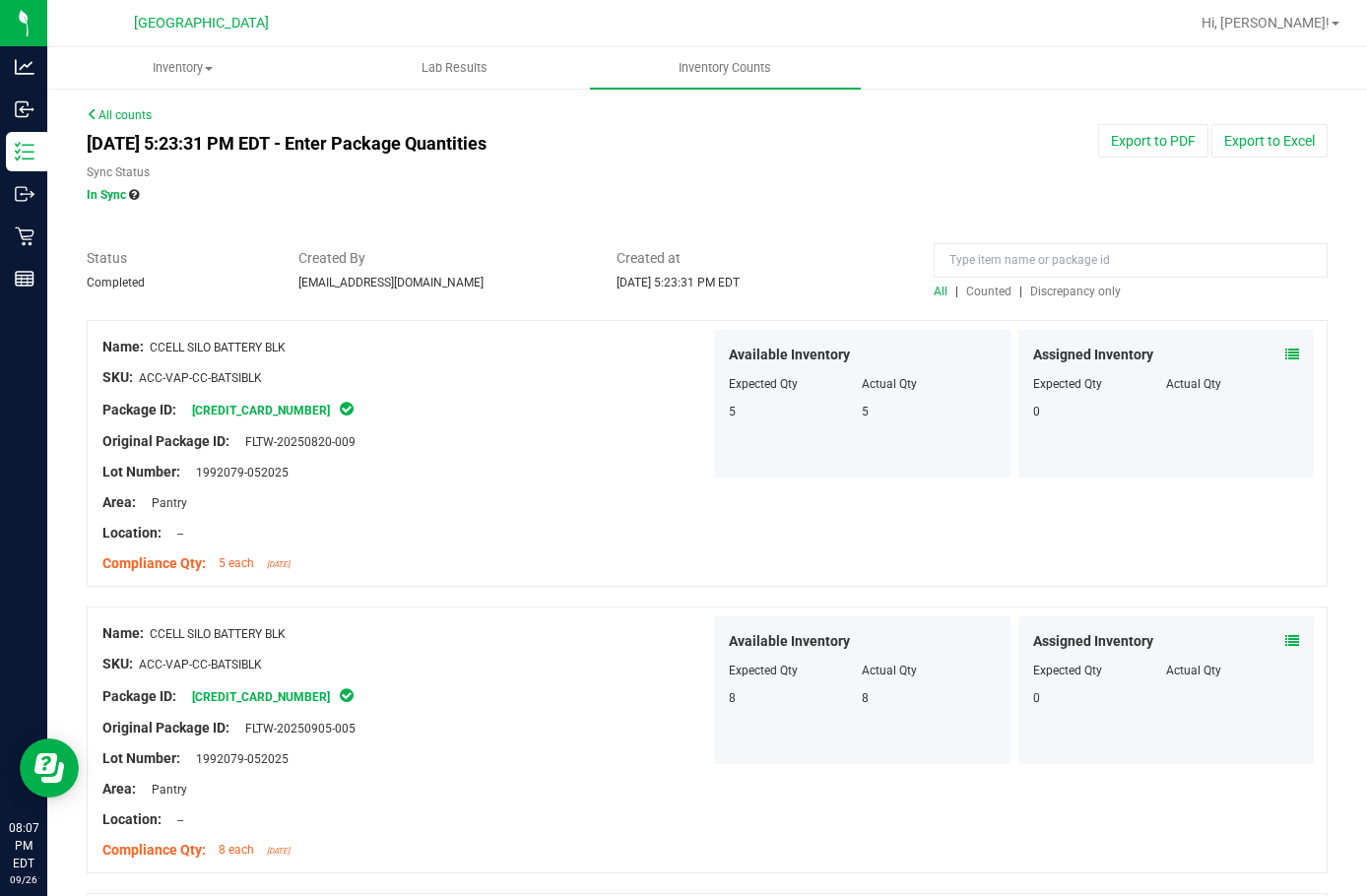
click at [1082, 289] on span "Discrepancy only" at bounding box center [1076, 291] width 90 height 14
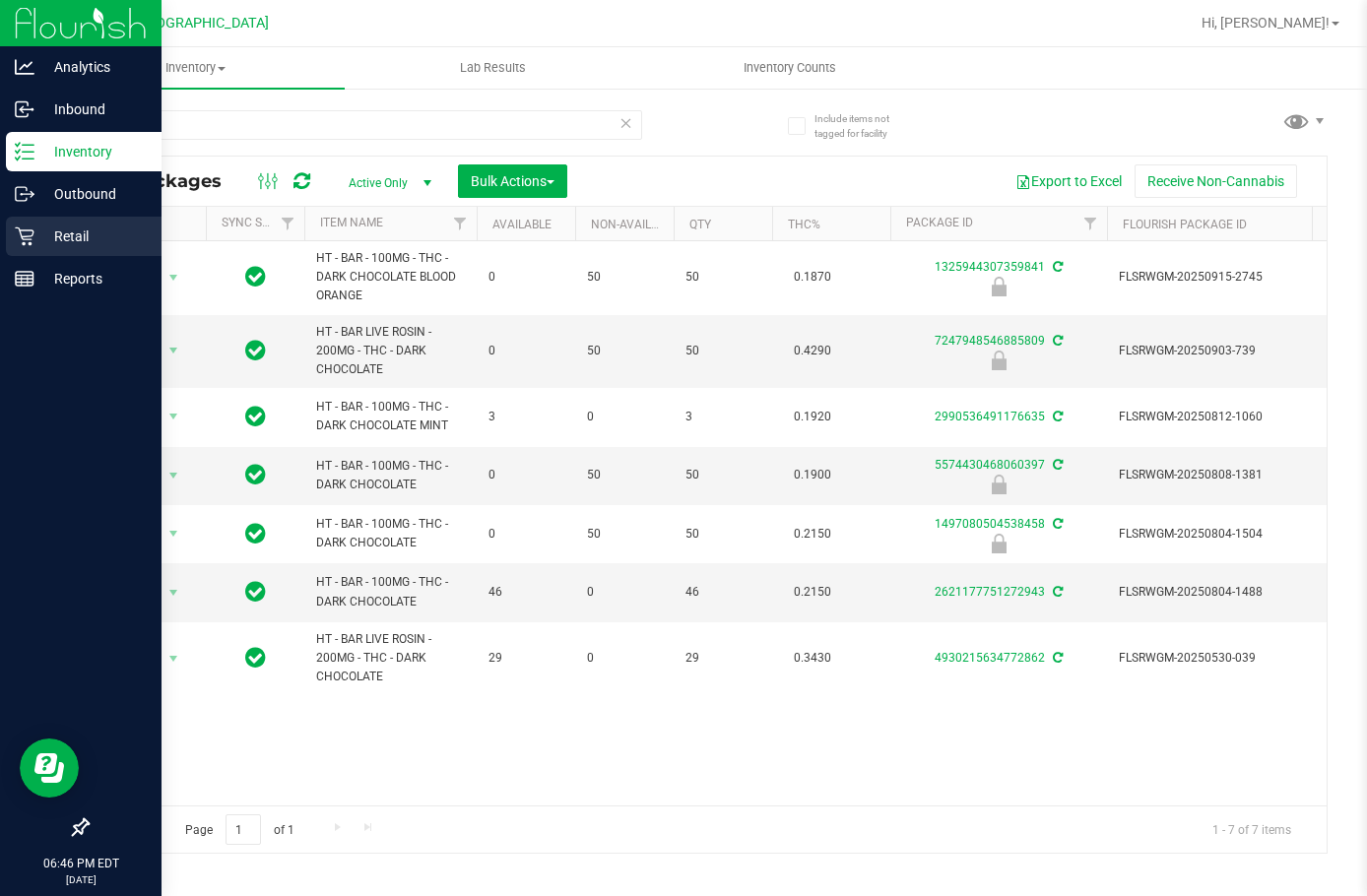
click at [83, 224] on div "Retail" at bounding box center [83, 237] width 156 height 40
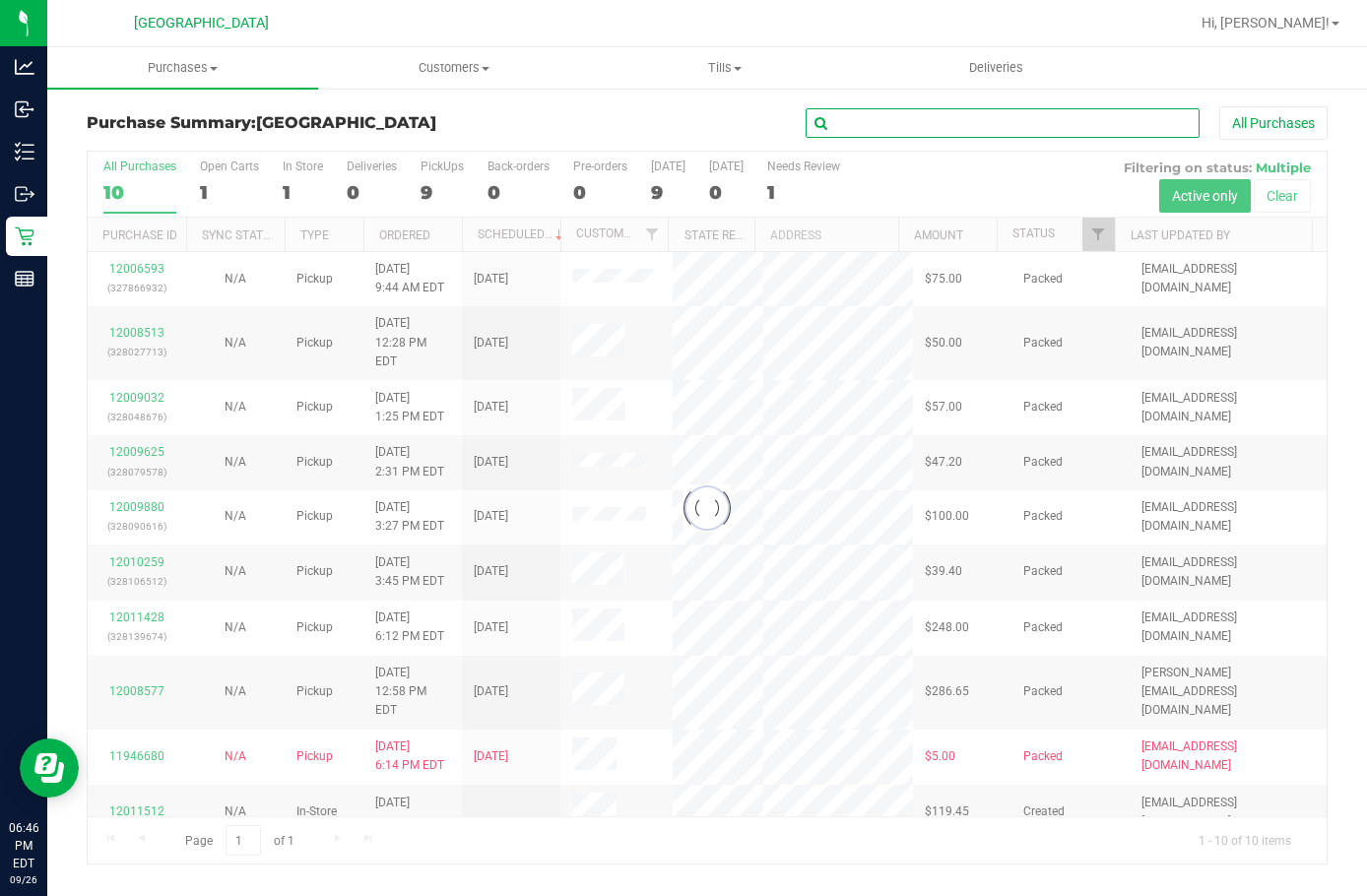
click at [907, 133] on input "text" at bounding box center [1003, 123] width 395 height 30
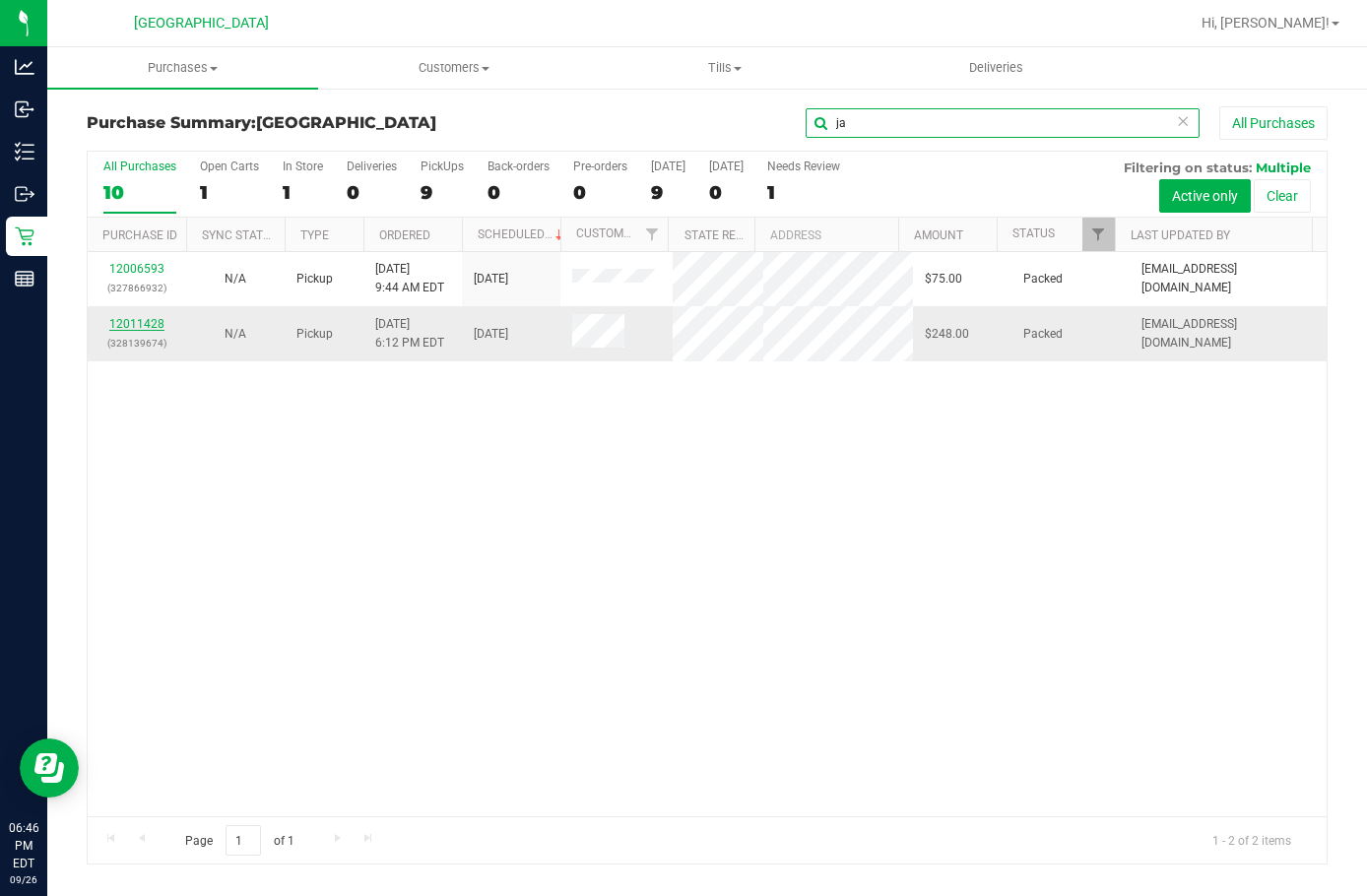
type input "ja"
click at [138, 324] on link "12011428" at bounding box center [137, 324] width 56 height 14
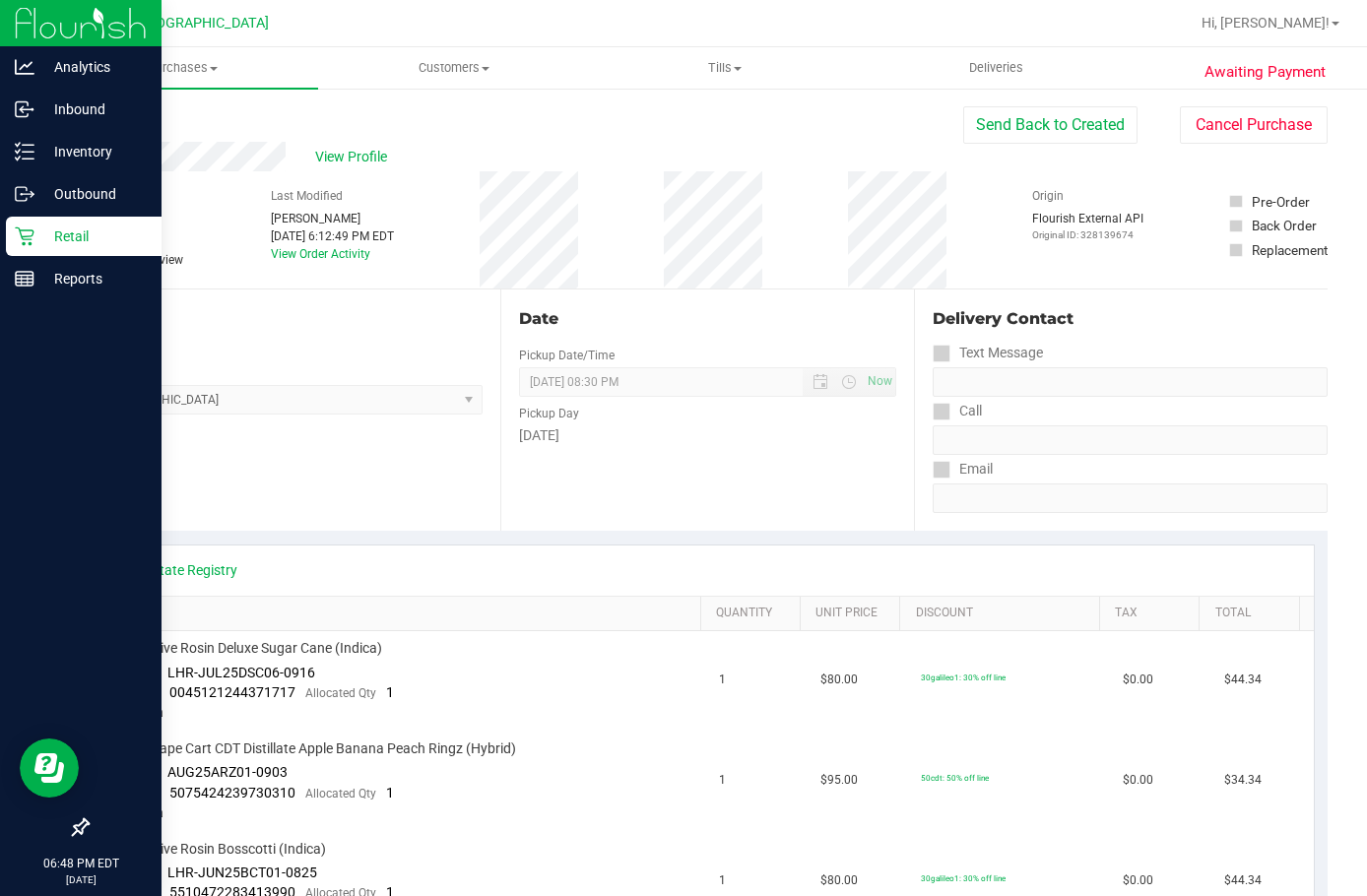
click at [41, 239] on p "Retail" at bounding box center [93, 237] width 118 height 24
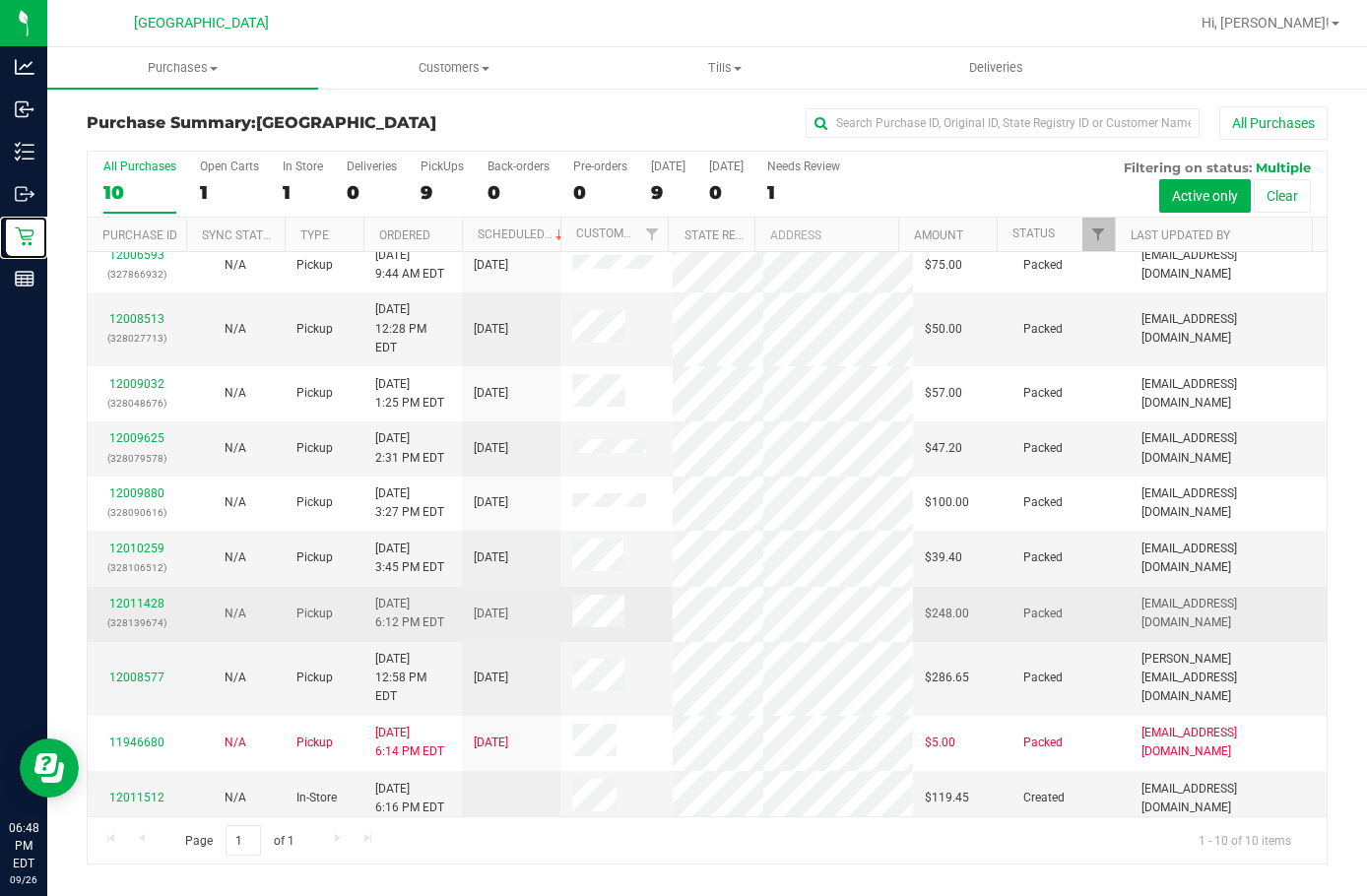
scroll to position [18, 0]
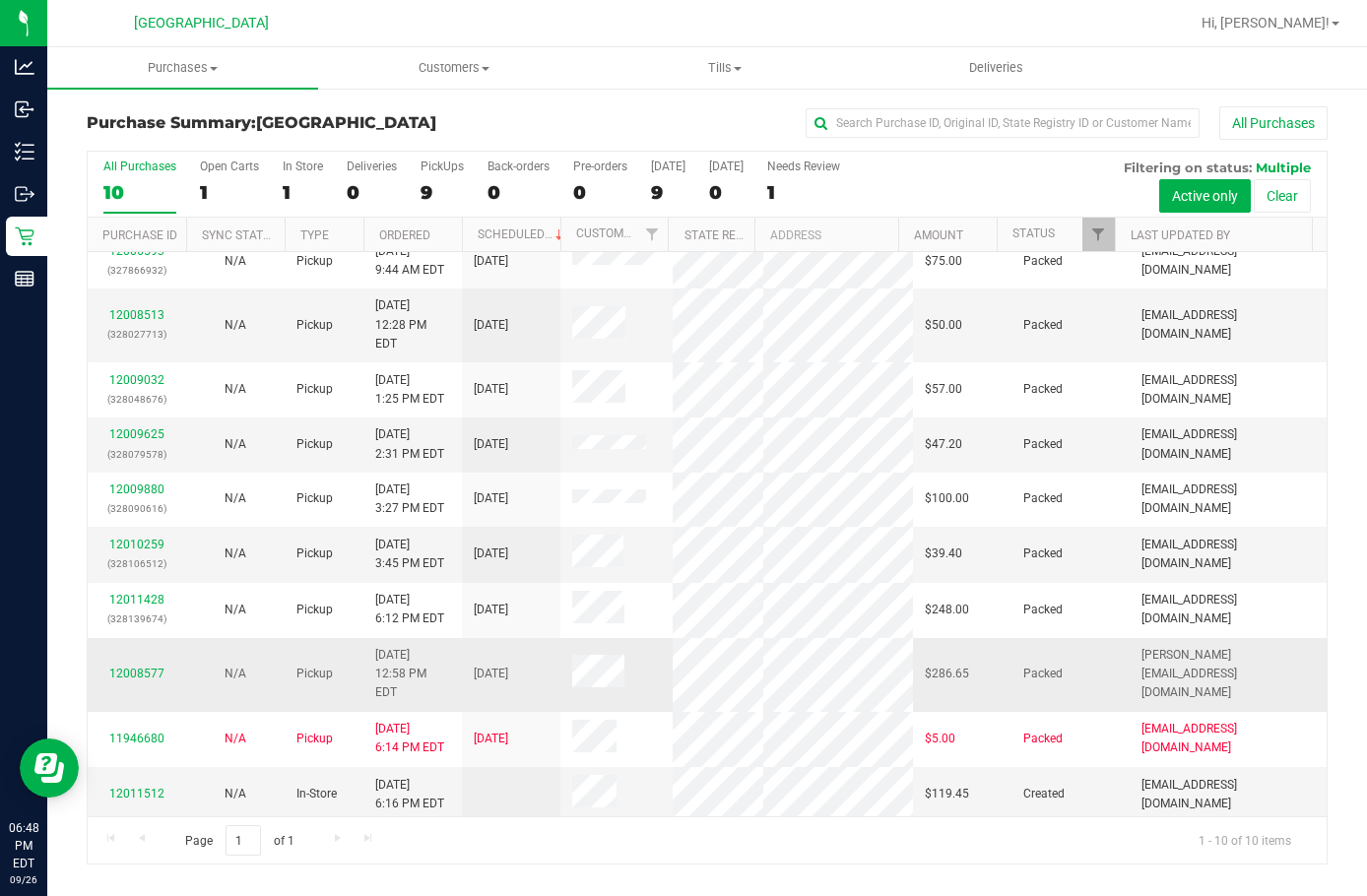
click at [150, 665] on div "12008577" at bounding box center [137, 674] width 75 height 19
click at [150, 671] on link "12008577" at bounding box center [137, 674] width 56 height 14
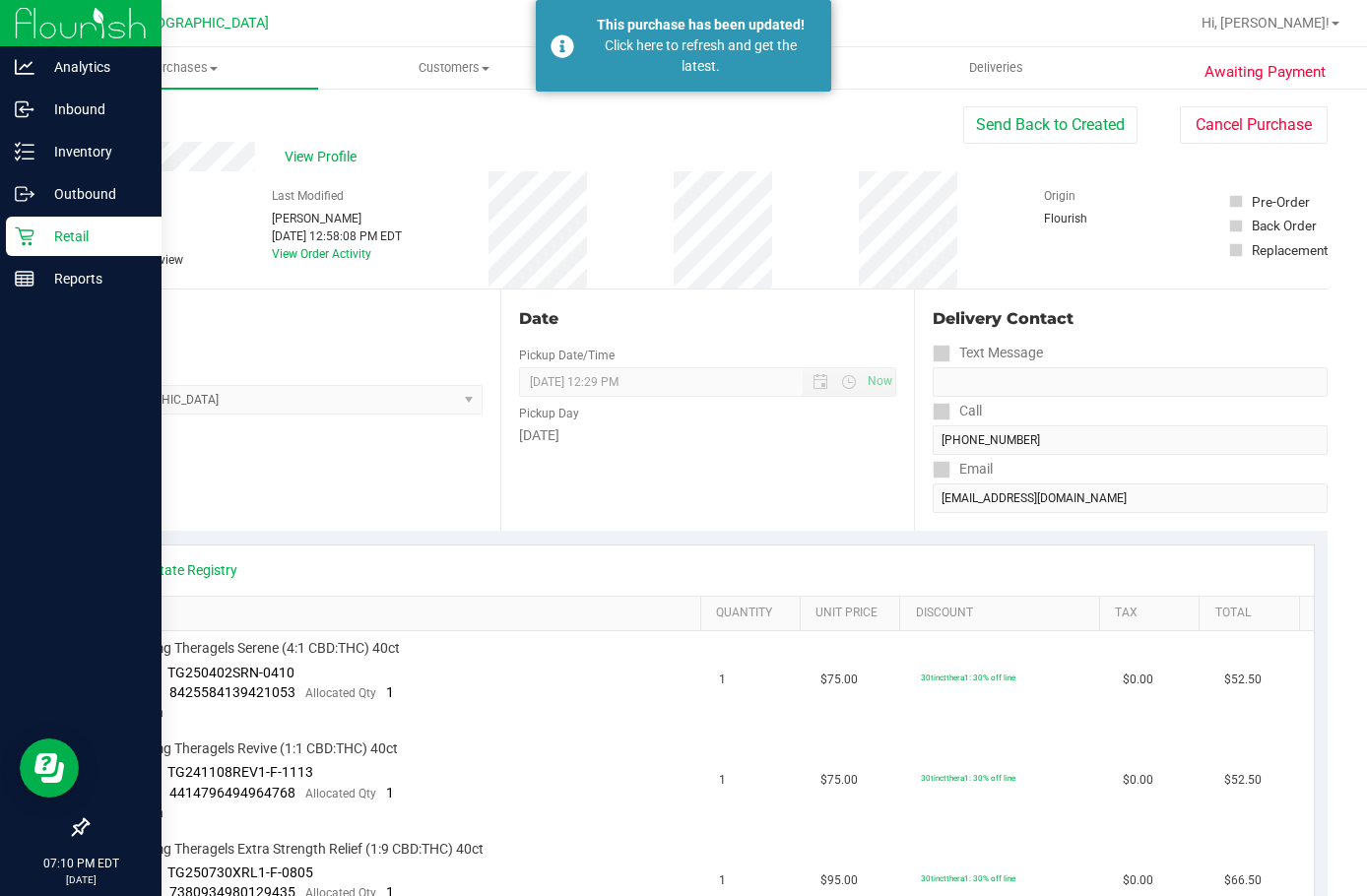
click at [52, 240] on p "Retail" at bounding box center [93, 237] width 118 height 24
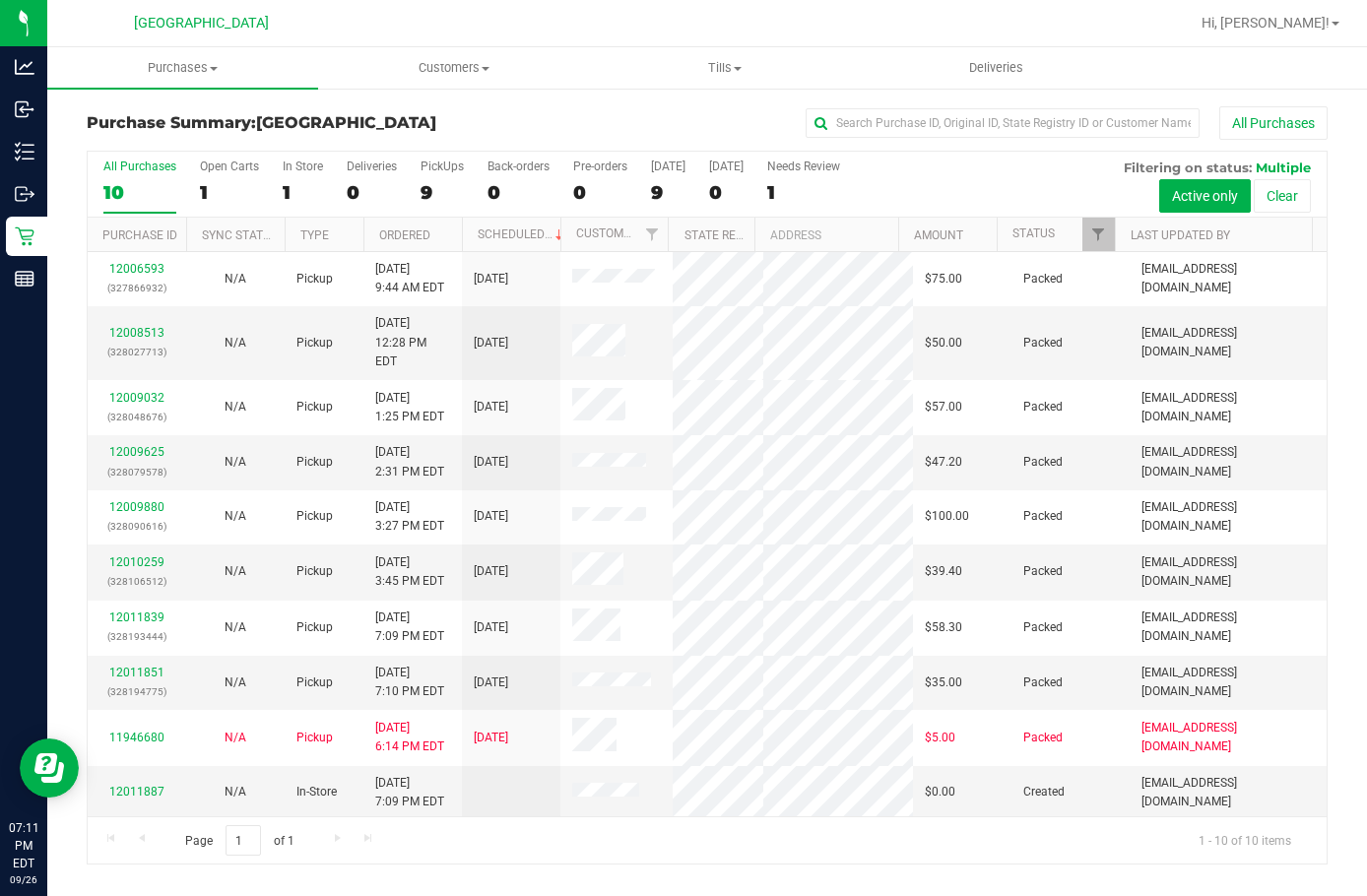
click at [658, 131] on div "All Purchases" at bounding box center [914, 123] width 828 height 34
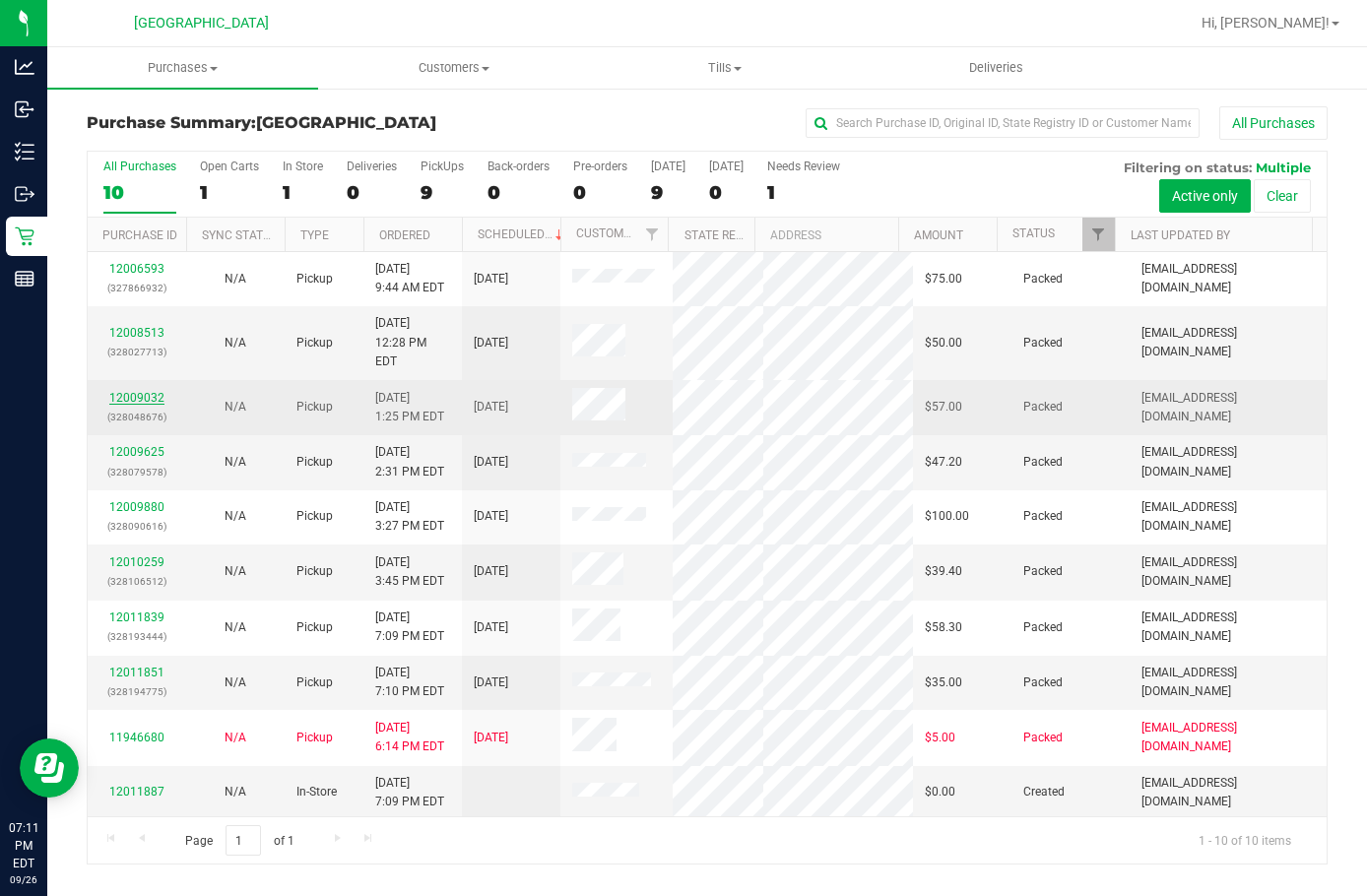
click at [157, 392] on link "12009032" at bounding box center [137, 398] width 56 height 14
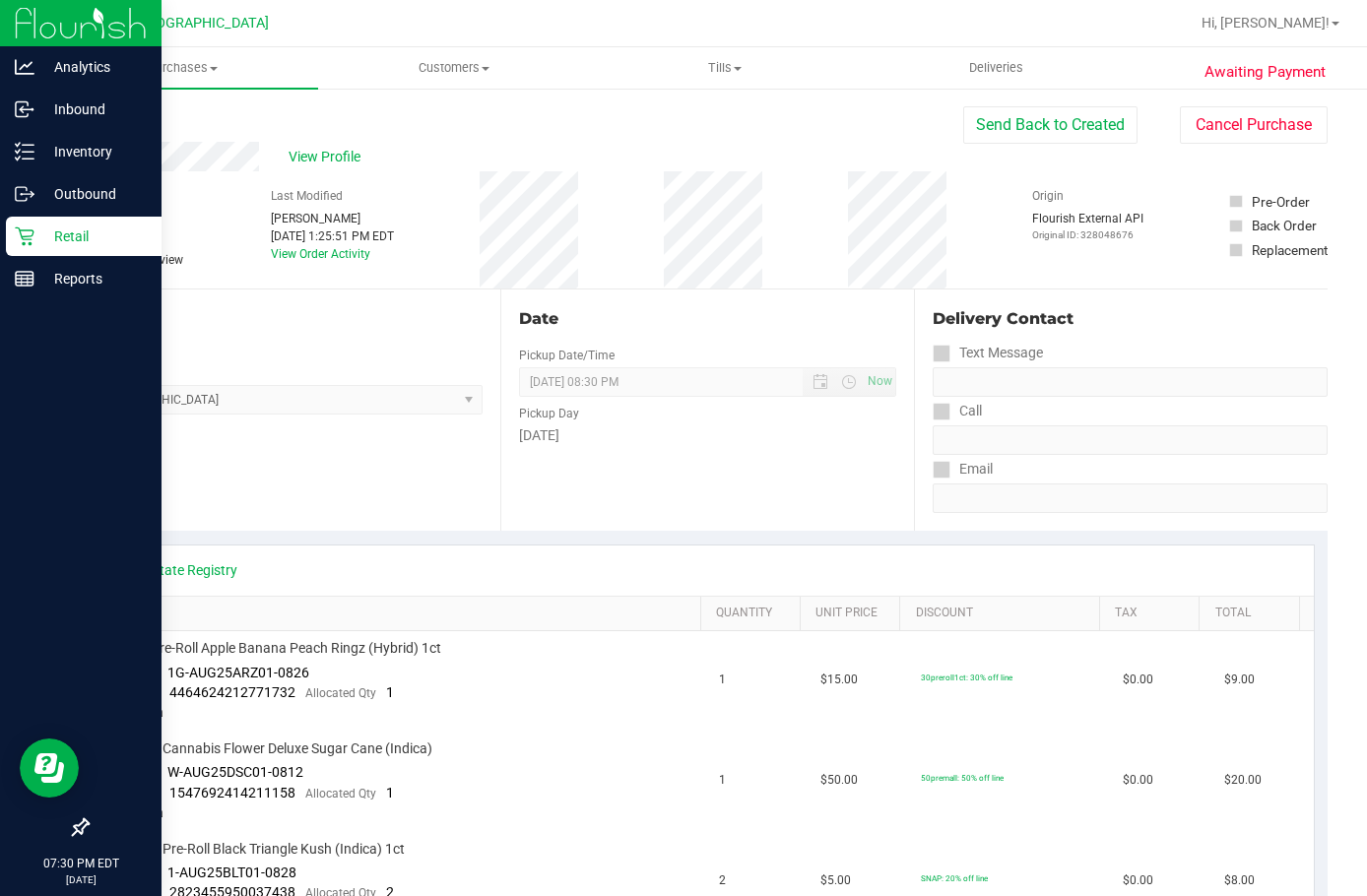
click at [73, 242] on p "Retail" at bounding box center [93, 237] width 118 height 24
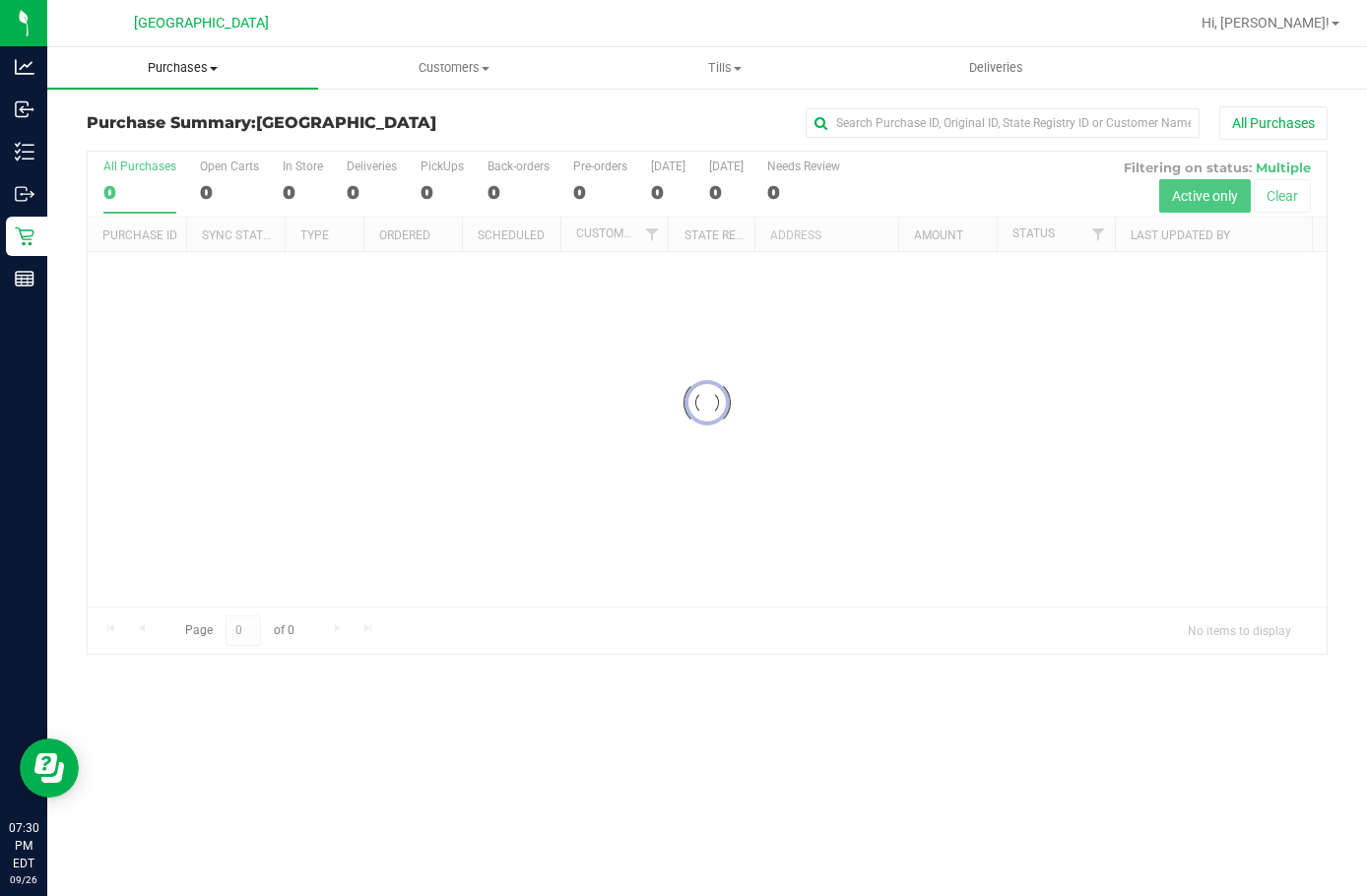
click at [195, 71] on span "Purchases" at bounding box center [182, 68] width 271 height 18
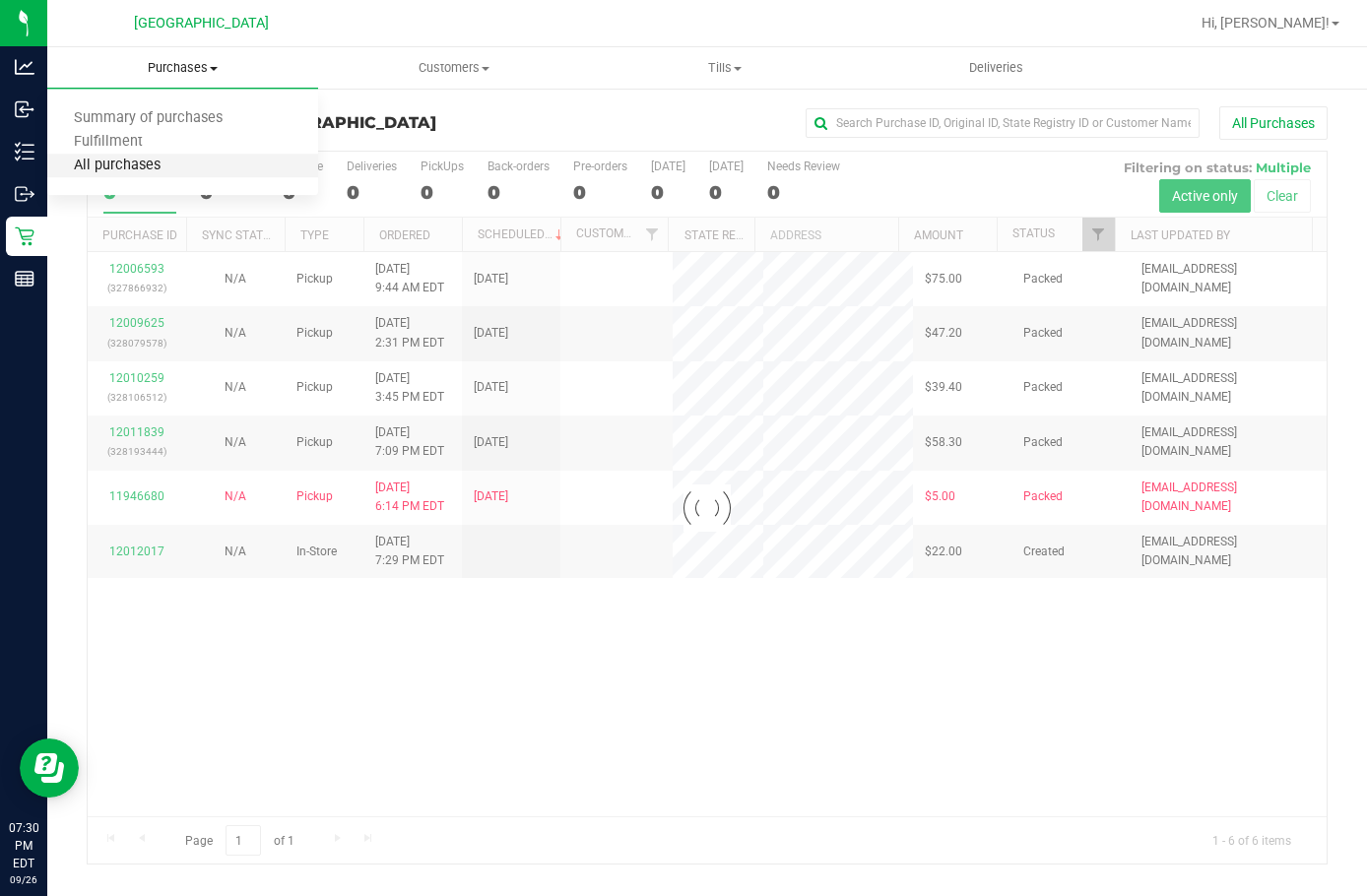
click at [176, 160] on span "All purchases" at bounding box center [117, 166] width 140 height 17
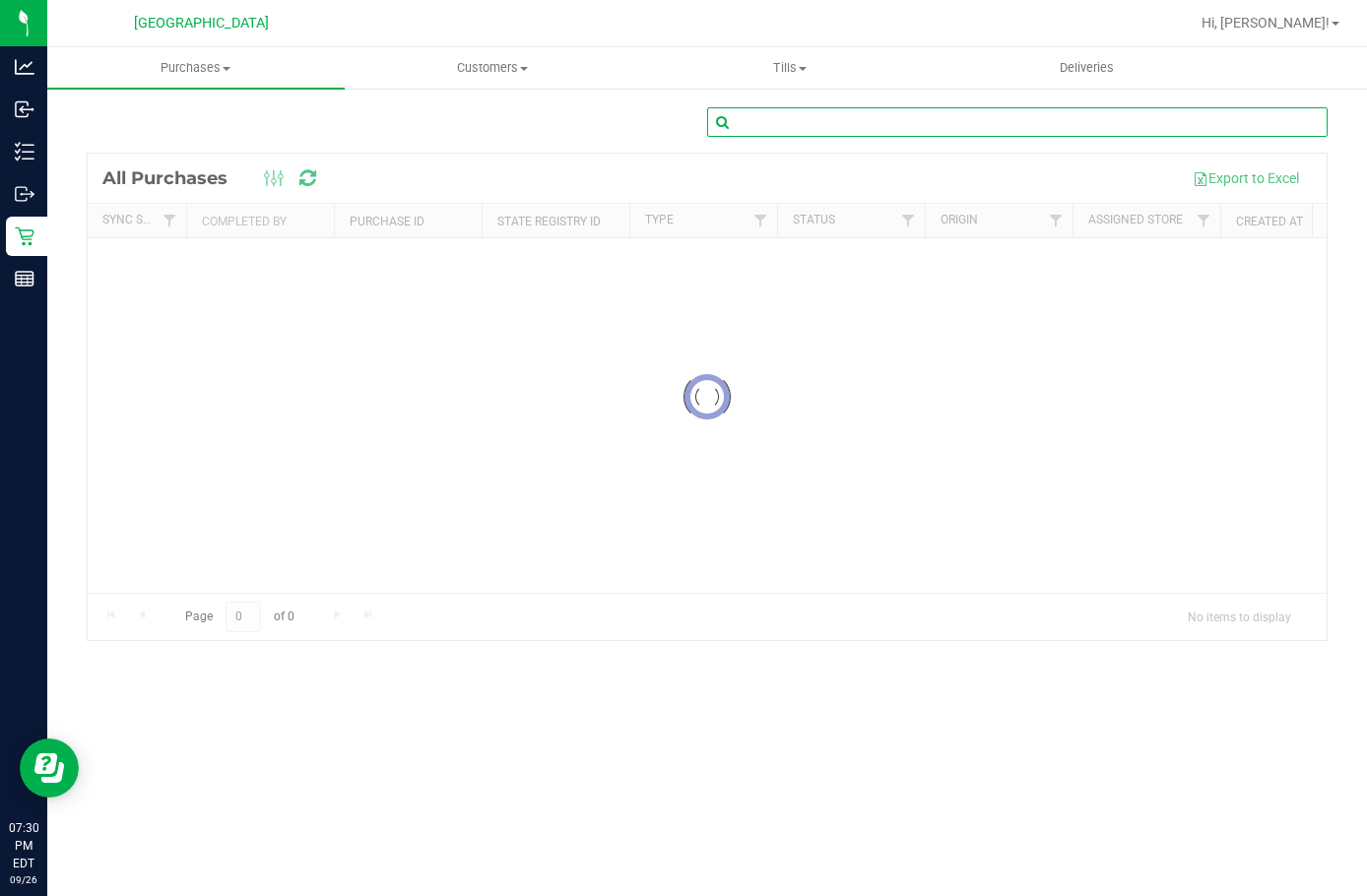
click at [909, 126] on input "text" at bounding box center [1018, 122] width 621 height 30
paste input "12006748"
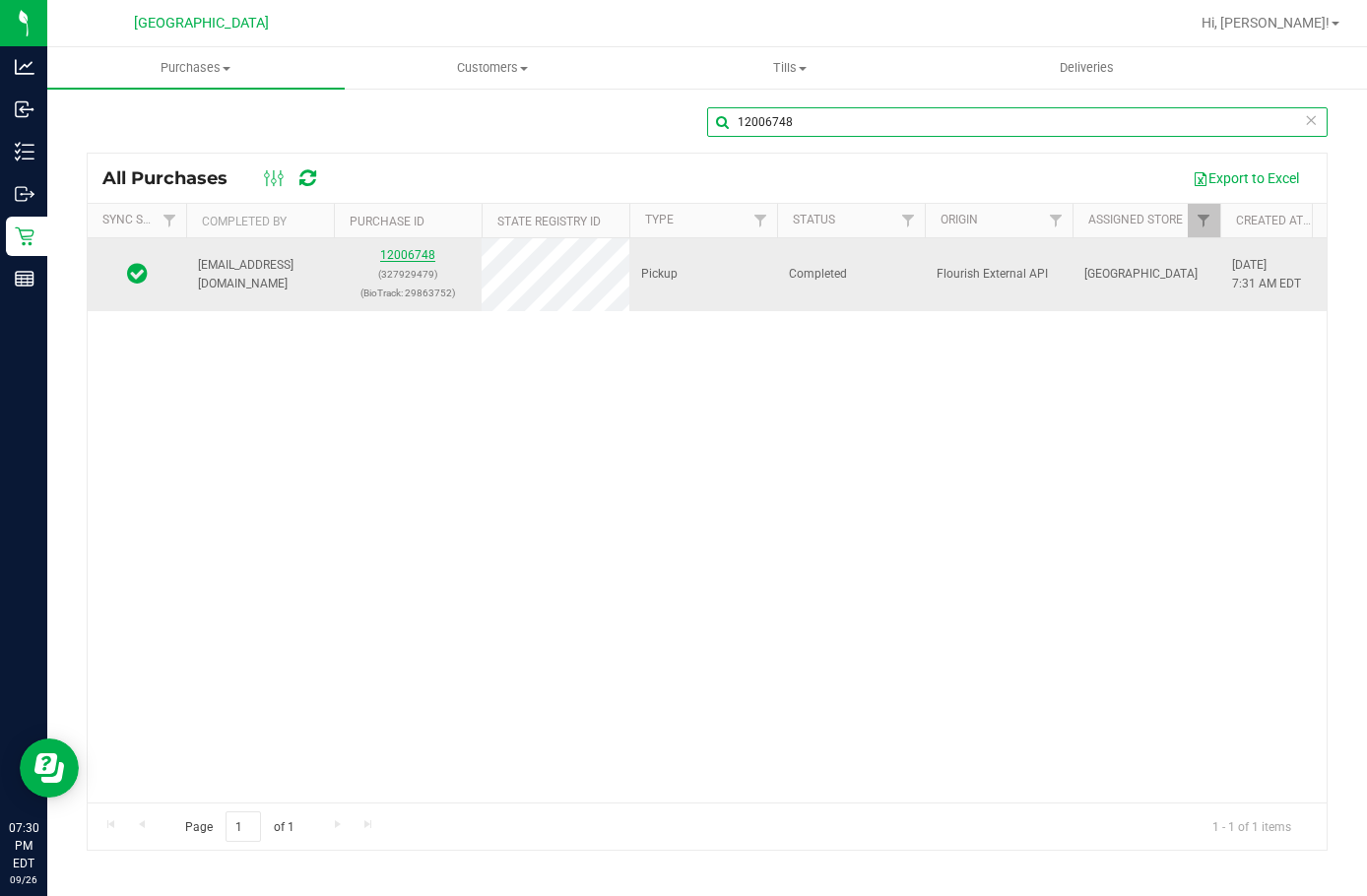
type input "12006748"
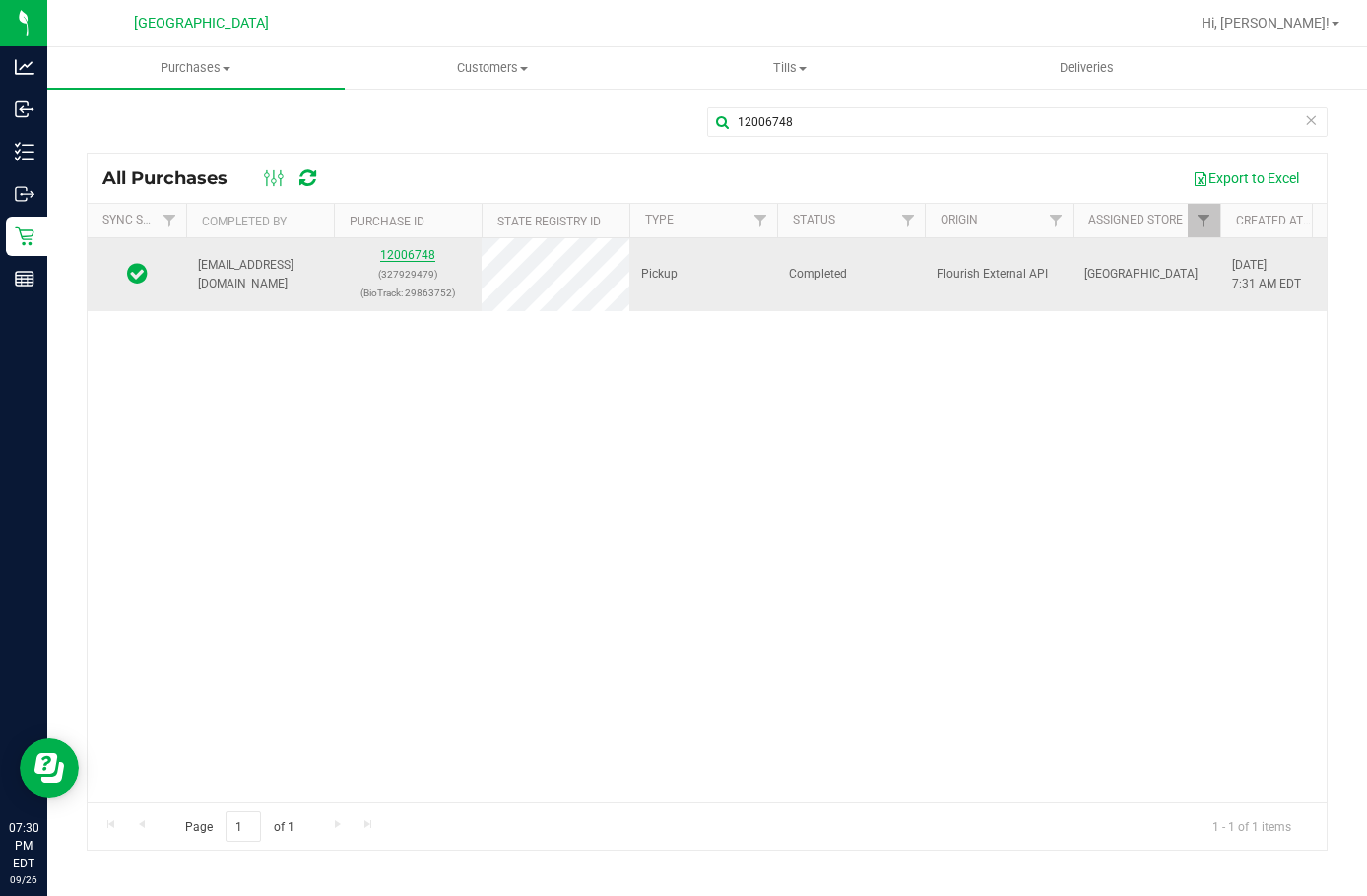
click at [398, 259] on link "12006748" at bounding box center [408, 255] width 56 height 14
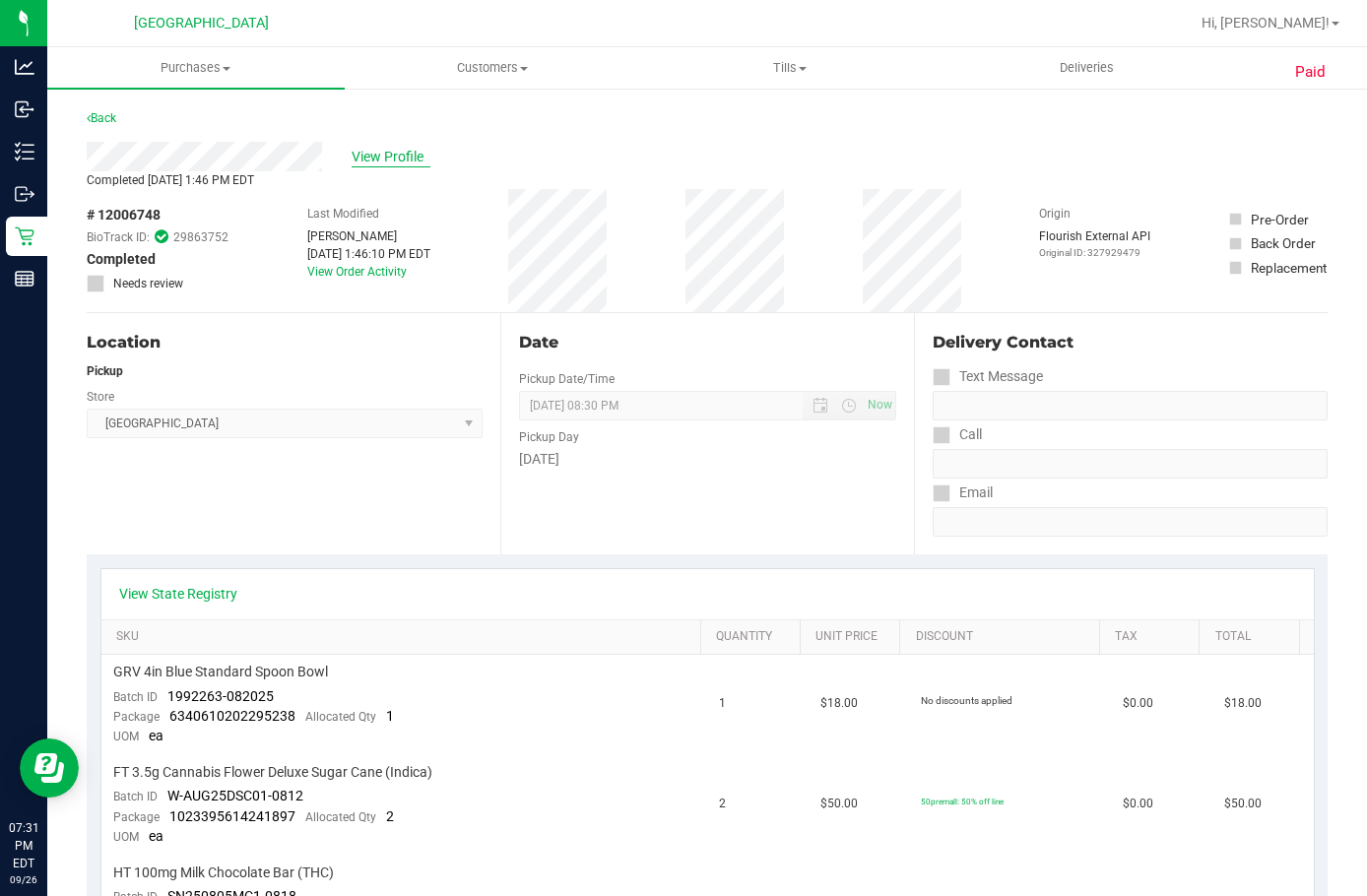
click at [371, 158] on span "View Profile" at bounding box center [392, 157] width 79 height 21
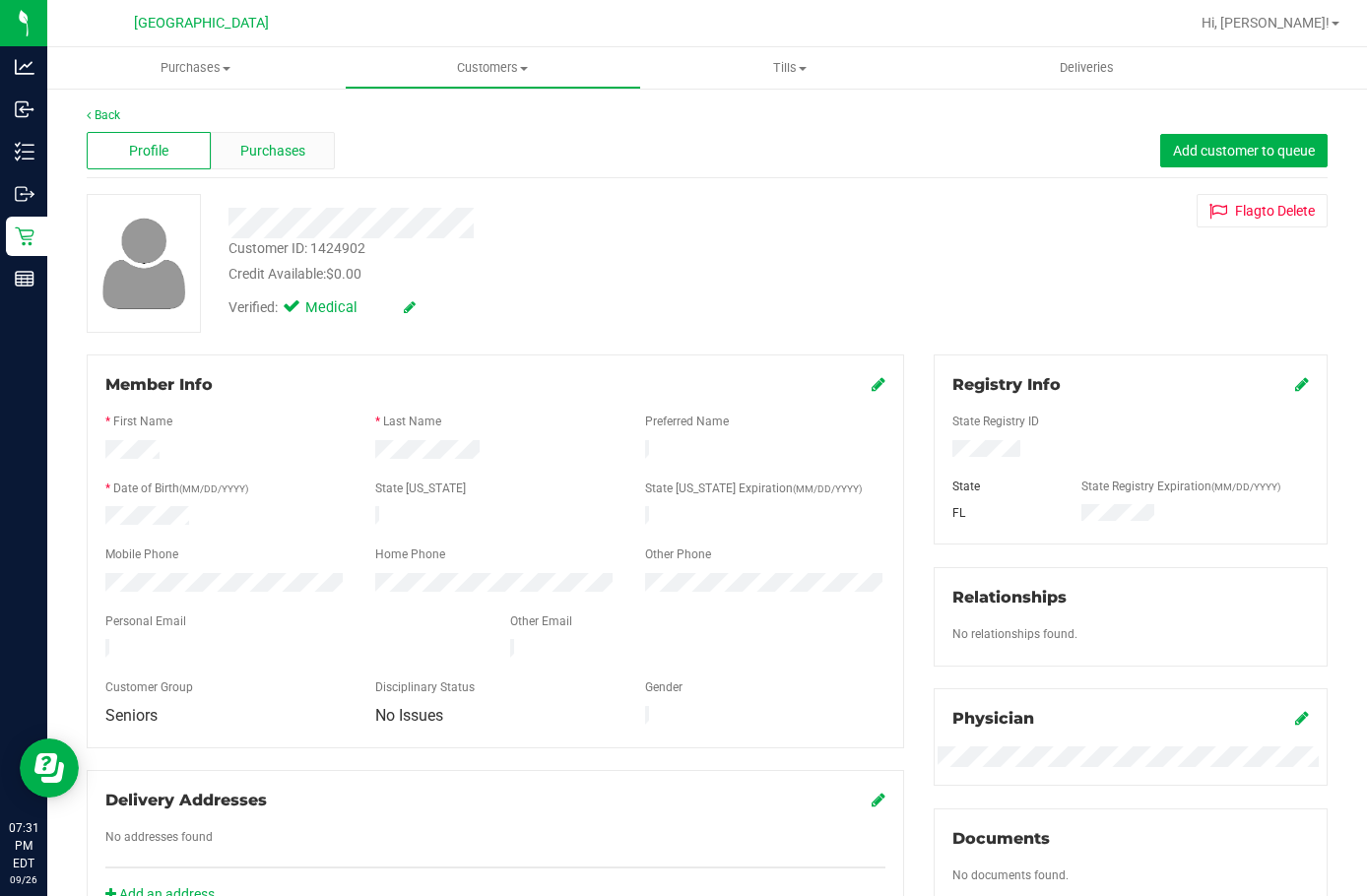
click at [240, 155] on span "Purchases" at bounding box center [273, 151] width 65 height 21
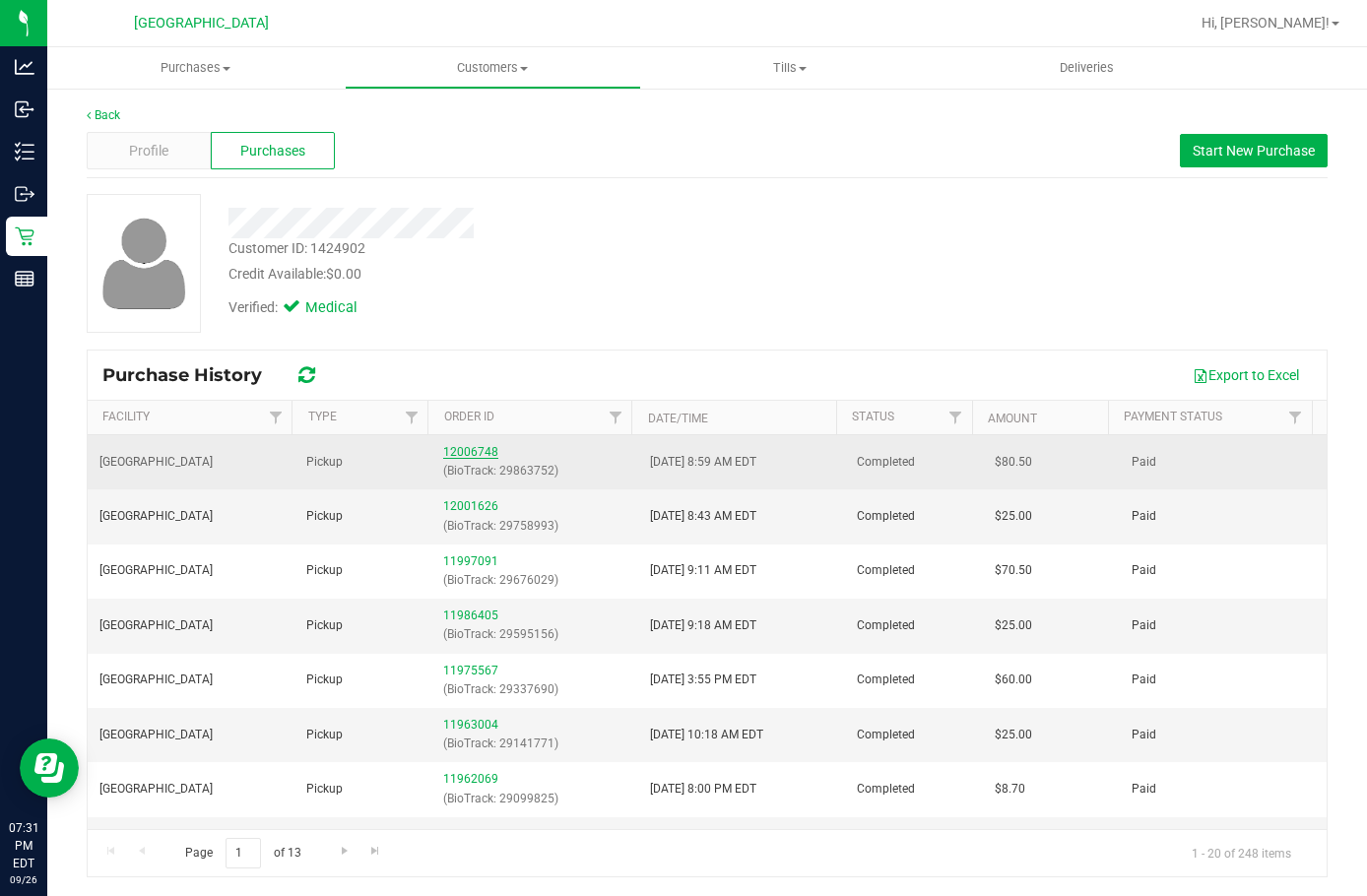
click at [444, 448] on link "12006748" at bounding box center [471, 452] width 56 height 14
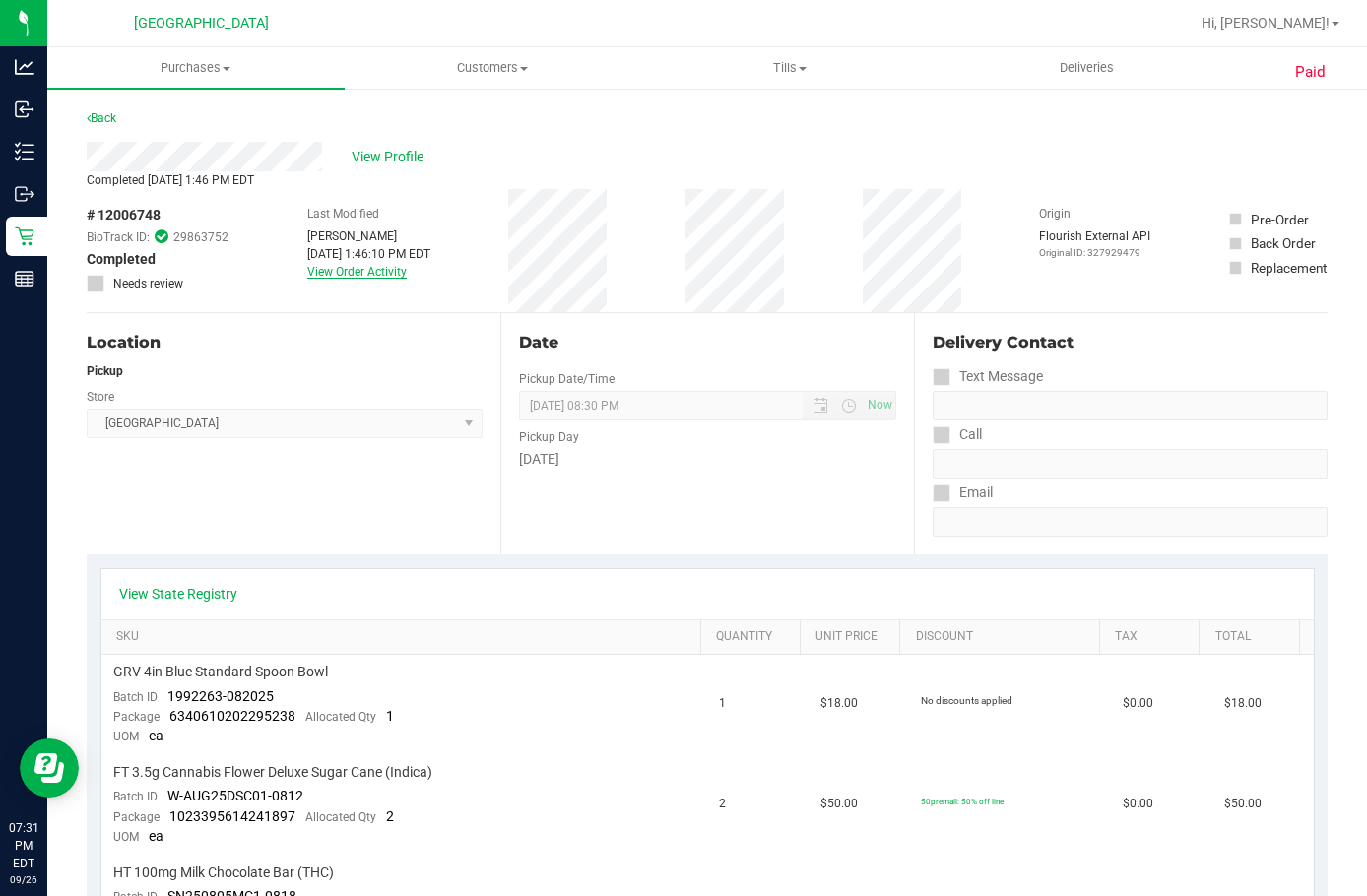
click at [347, 273] on link "View Order Activity" at bounding box center [357, 272] width 99 height 14
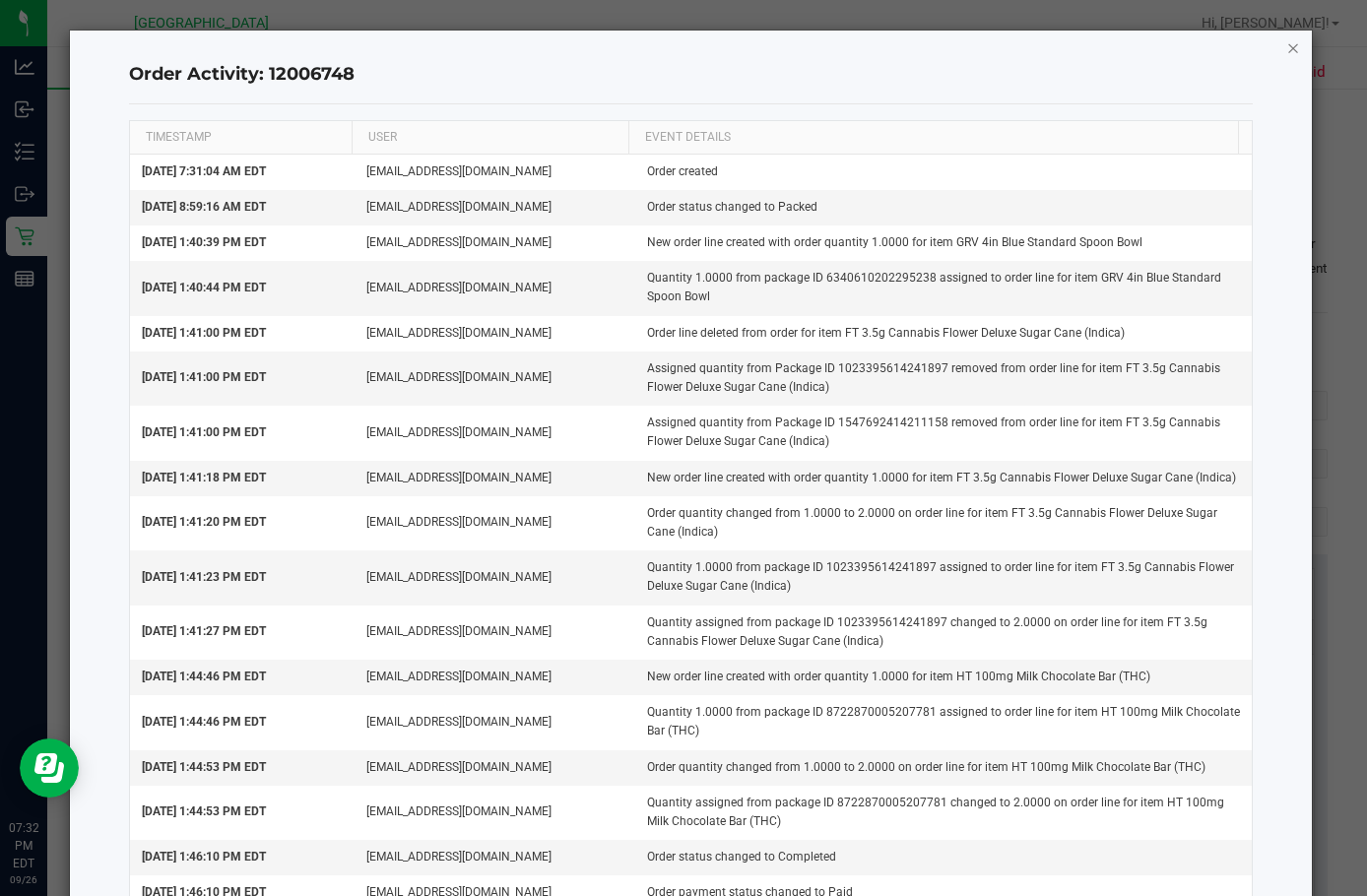
click at [1287, 53] on icon "button" at bounding box center [1294, 48] width 14 height 24
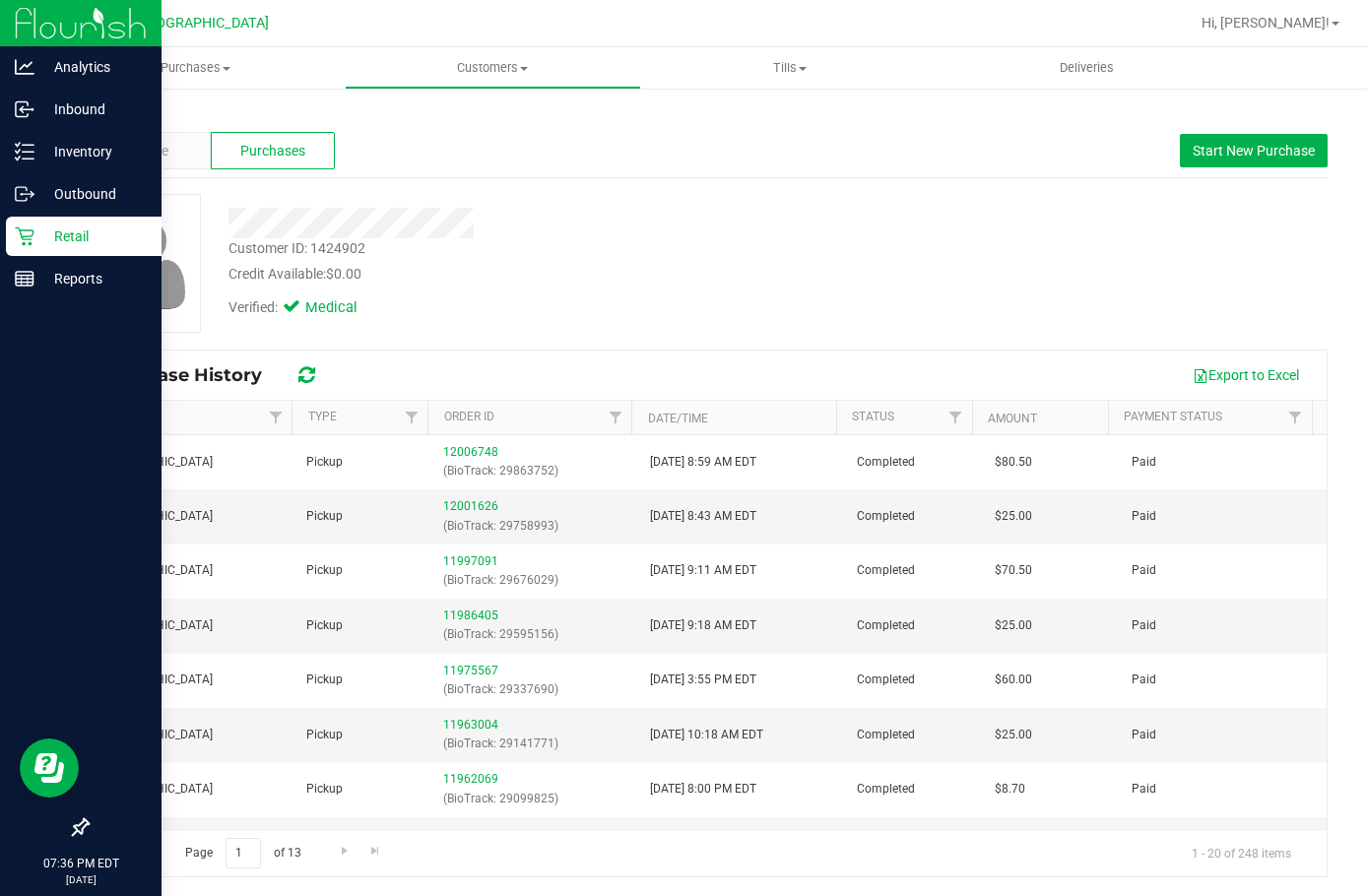
click at [45, 247] on p "Retail" at bounding box center [93, 237] width 118 height 24
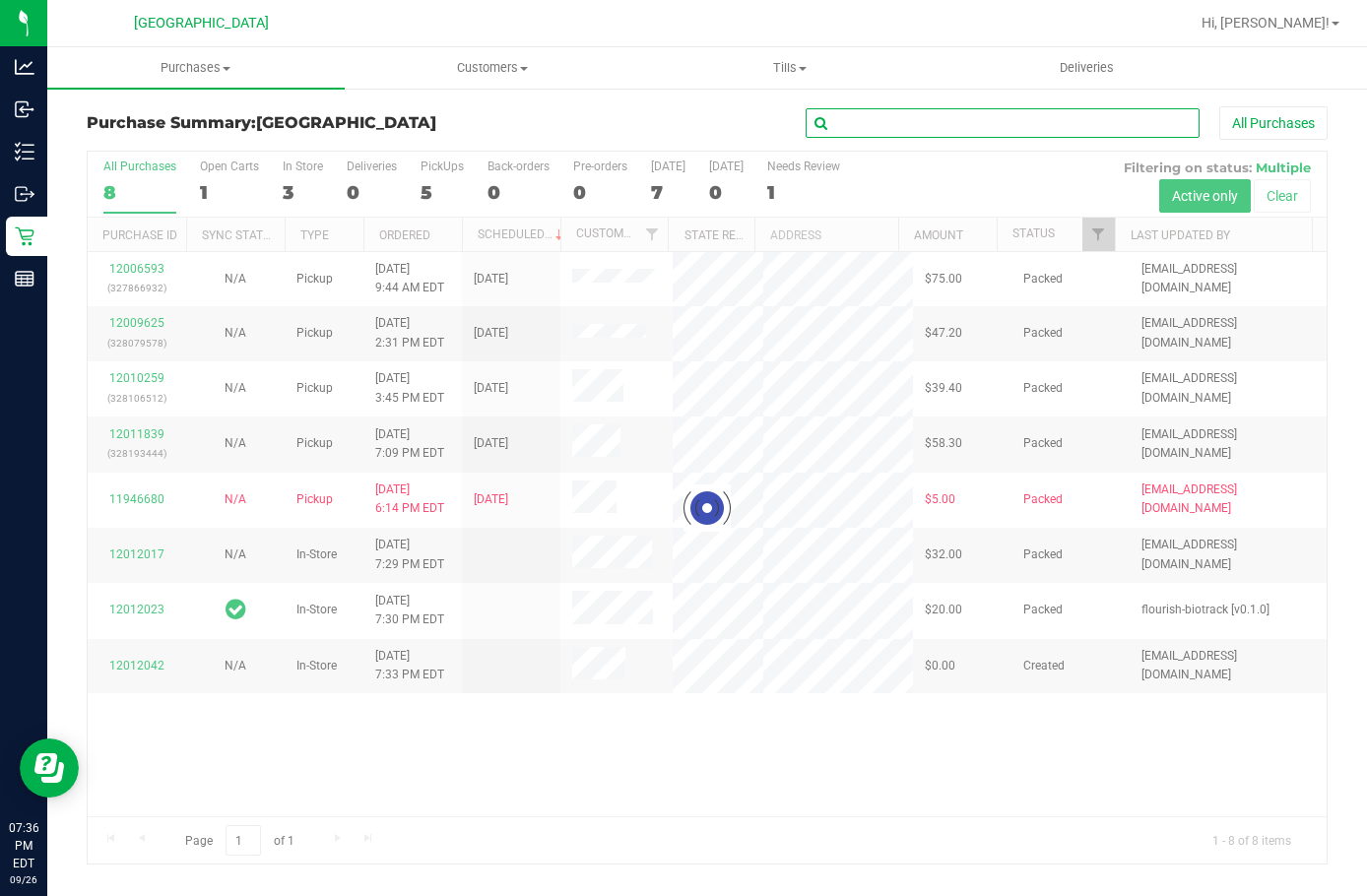
click at [934, 123] on input "text" at bounding box center [1003, 123] width 395 height 30
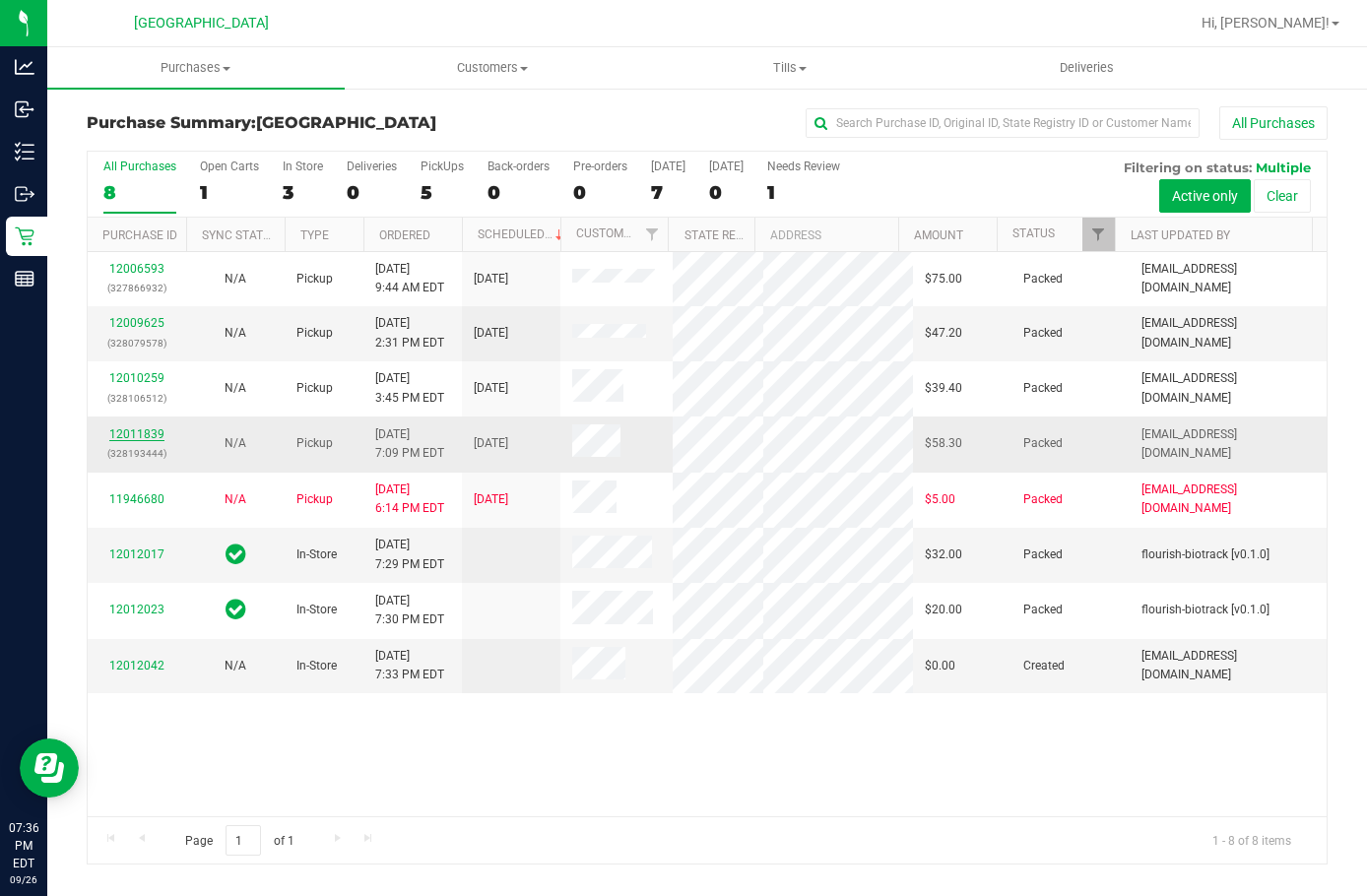
click at [155, 427] on link "12011839" at bounding box center [137, 434] width 56 height 14
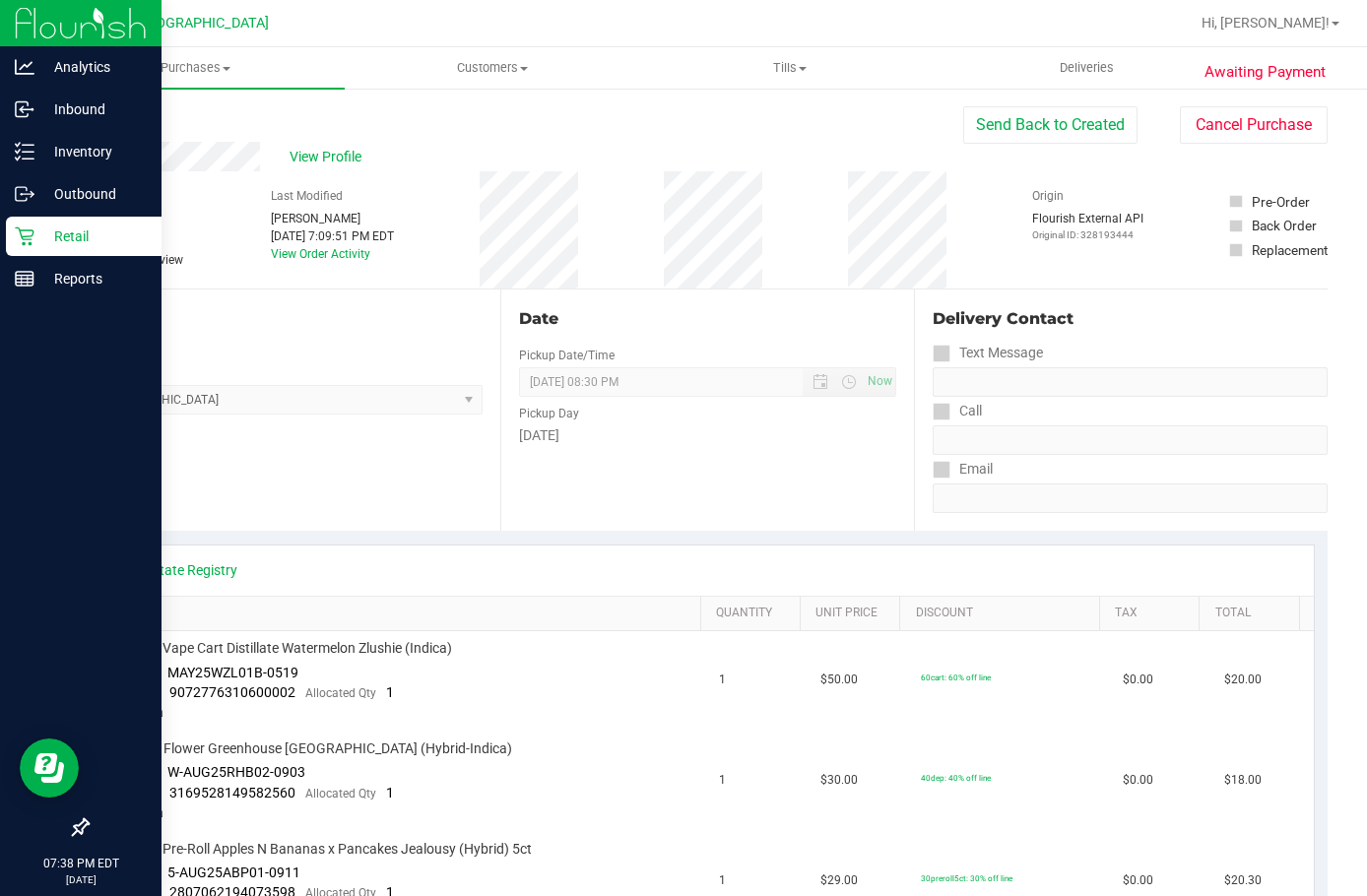
click at [57, 238] on p "Retail" at bounding box center [93, 237] width 118 height 24
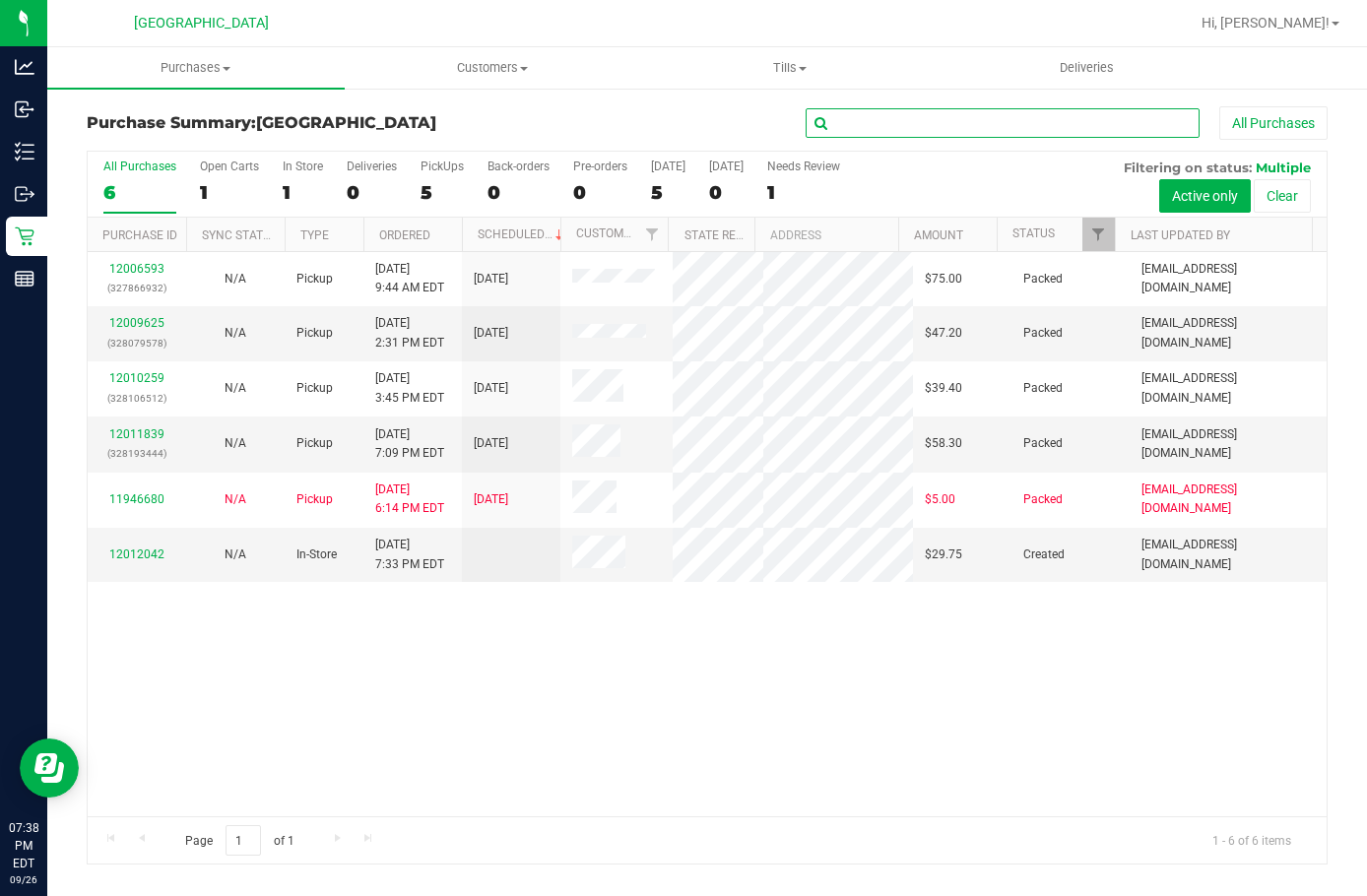
click at [886, 127] on input "text" at bounding box center [1003, 123] width 395 height 30
click at [175, 68] on span "Purchases" at bounding box center [196, 68] width 297 height 18
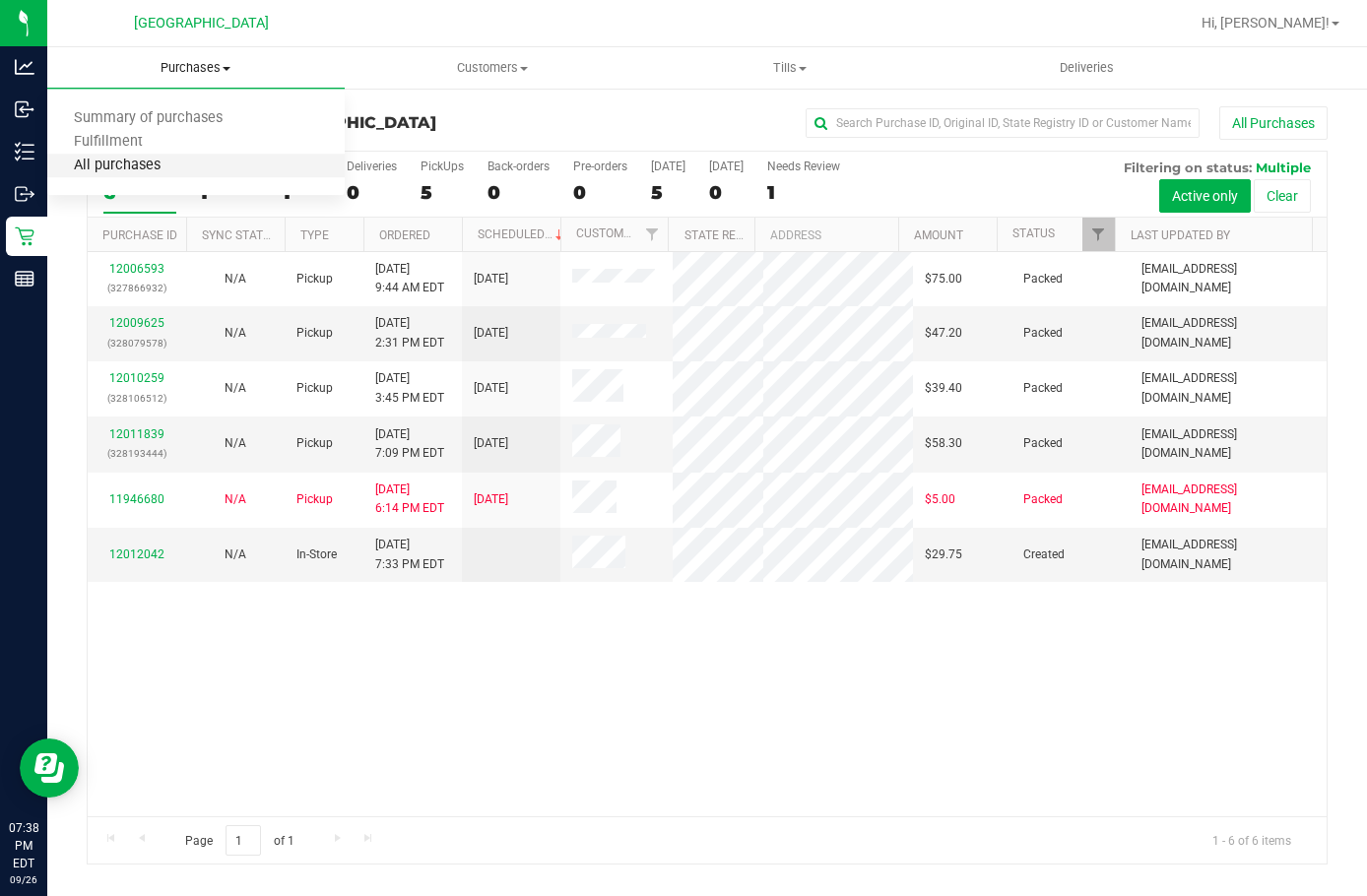
click at [185, 163] on span "All purchases" at bounding box center [117, 166] width 140 height 17
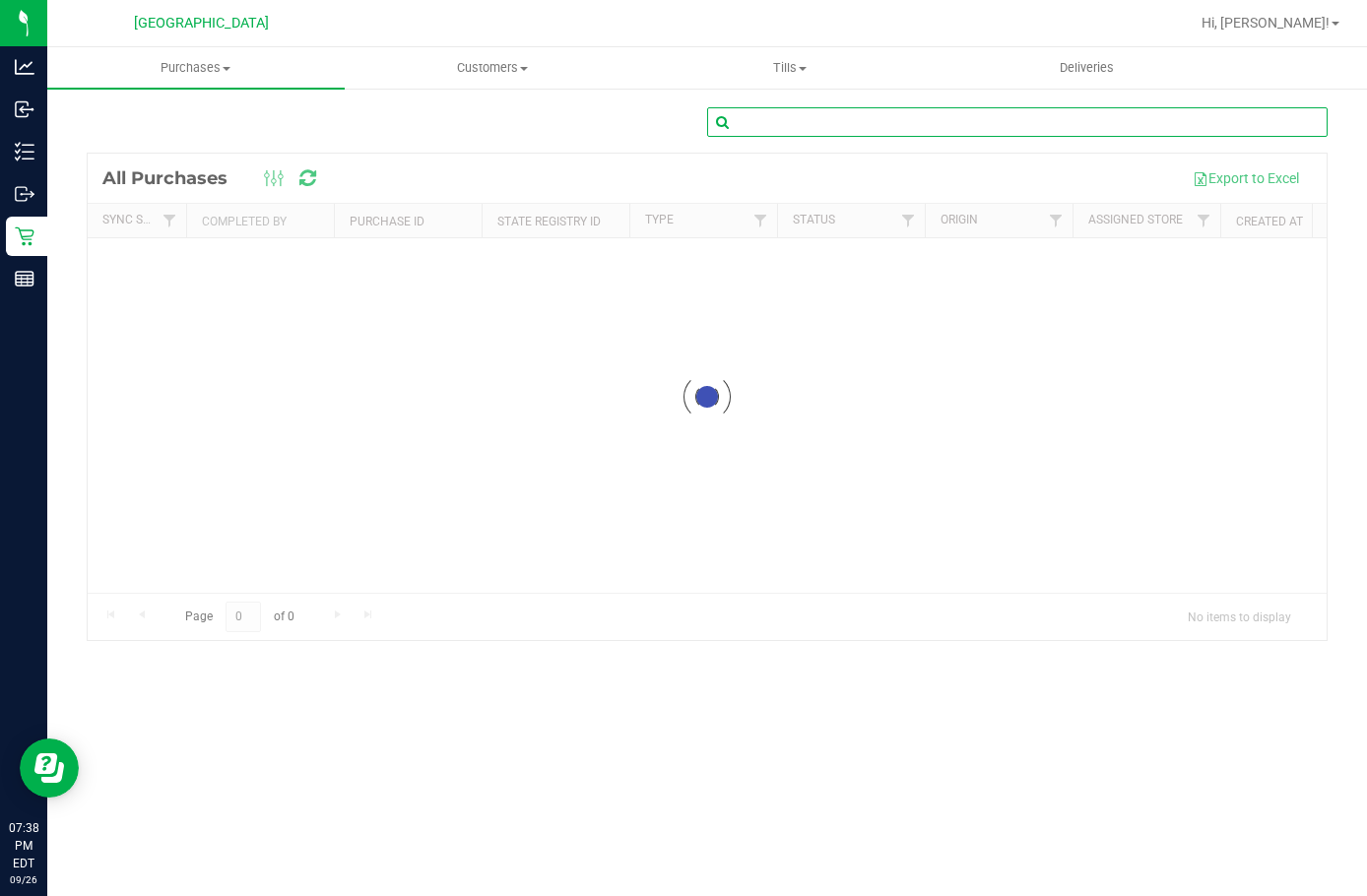
click at [810, 119] on input "text" at bounding box center [1018, 122] width 621 height 30
paste input "12007014"
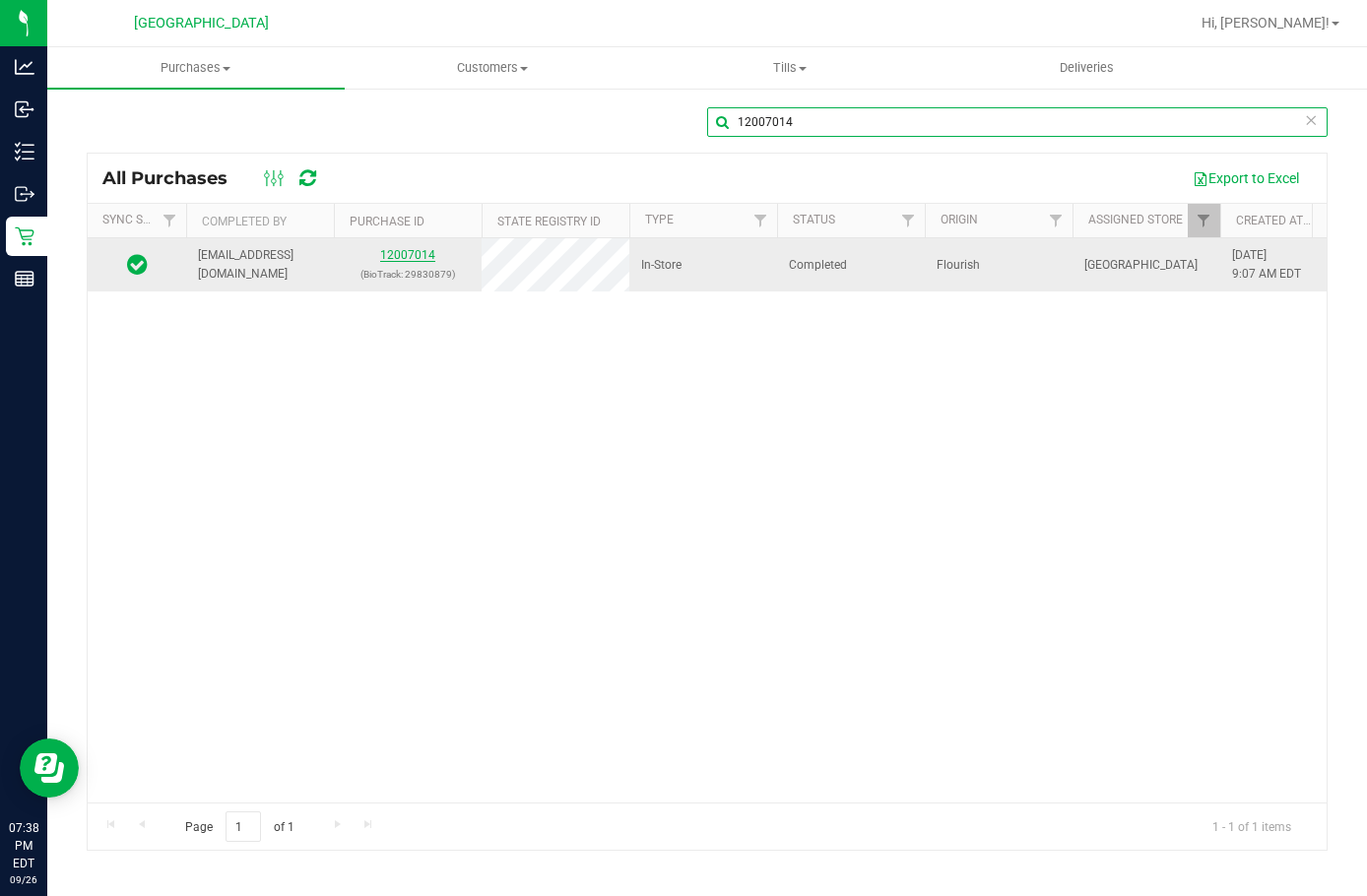
type input "12007014"
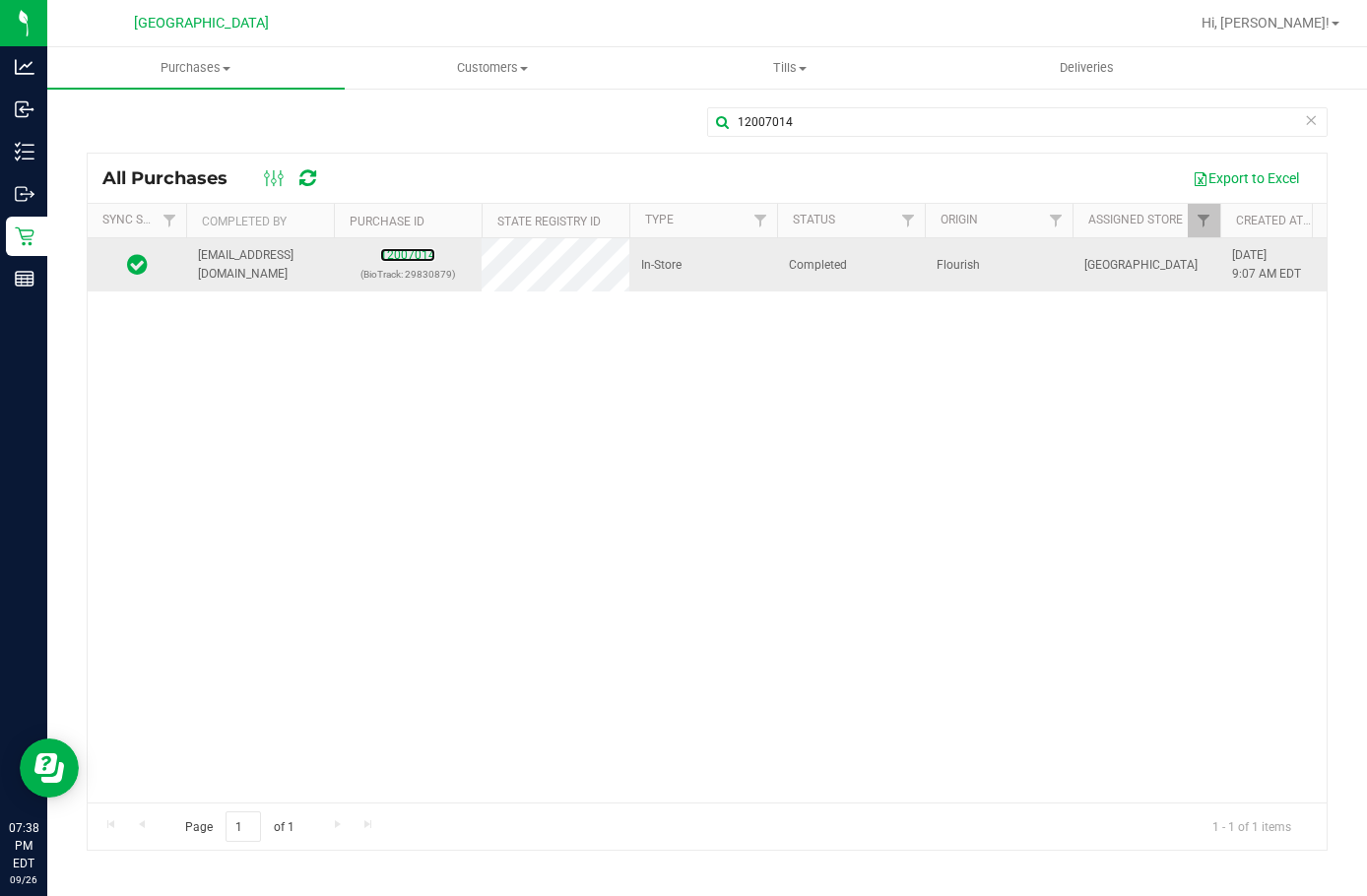
click at [402, 263] on div "12007014 (BioTrack: 29830879)" at bounding box center [407, 265] width 124 height 38
click at [402, 255] on link "12007014" at bounding box center [408, 255] width 56 height 14
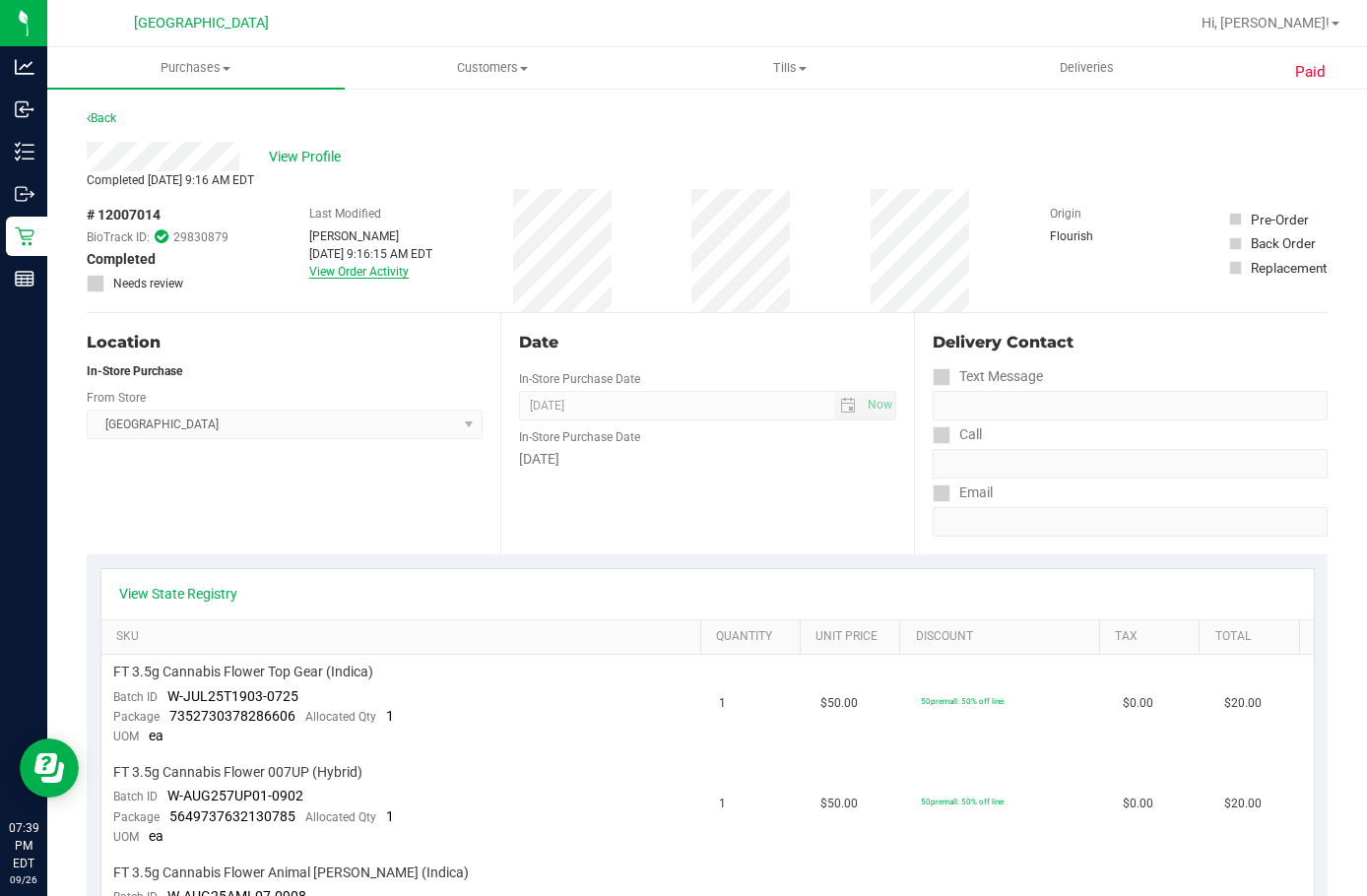
click at [361, 267] on link "View Order Activity" at bounding box center [359, 272] width 99 height 14
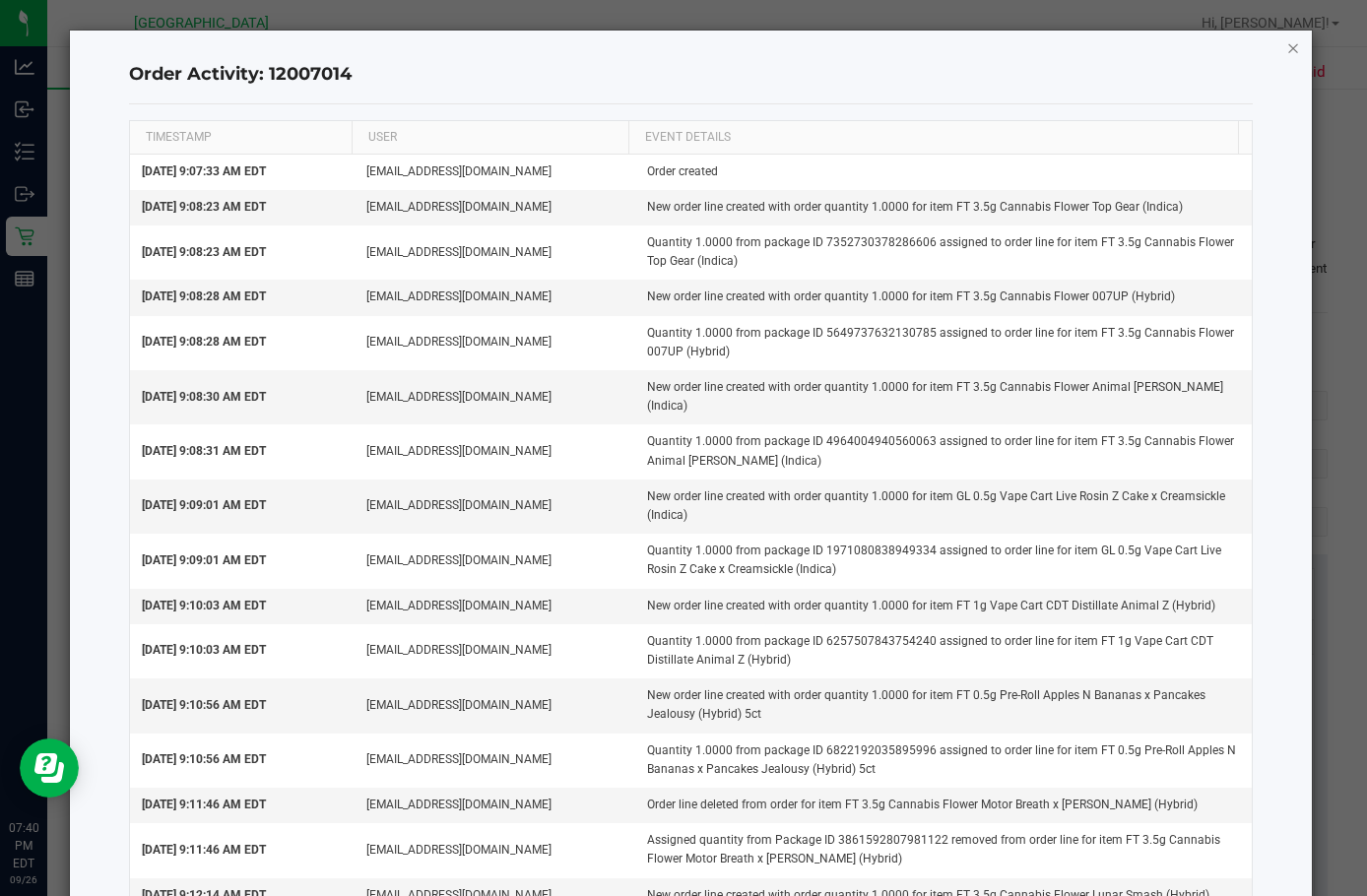
click at [1287, 44] on icon "button" at bounding box center [1294, 48] width 14 height 24
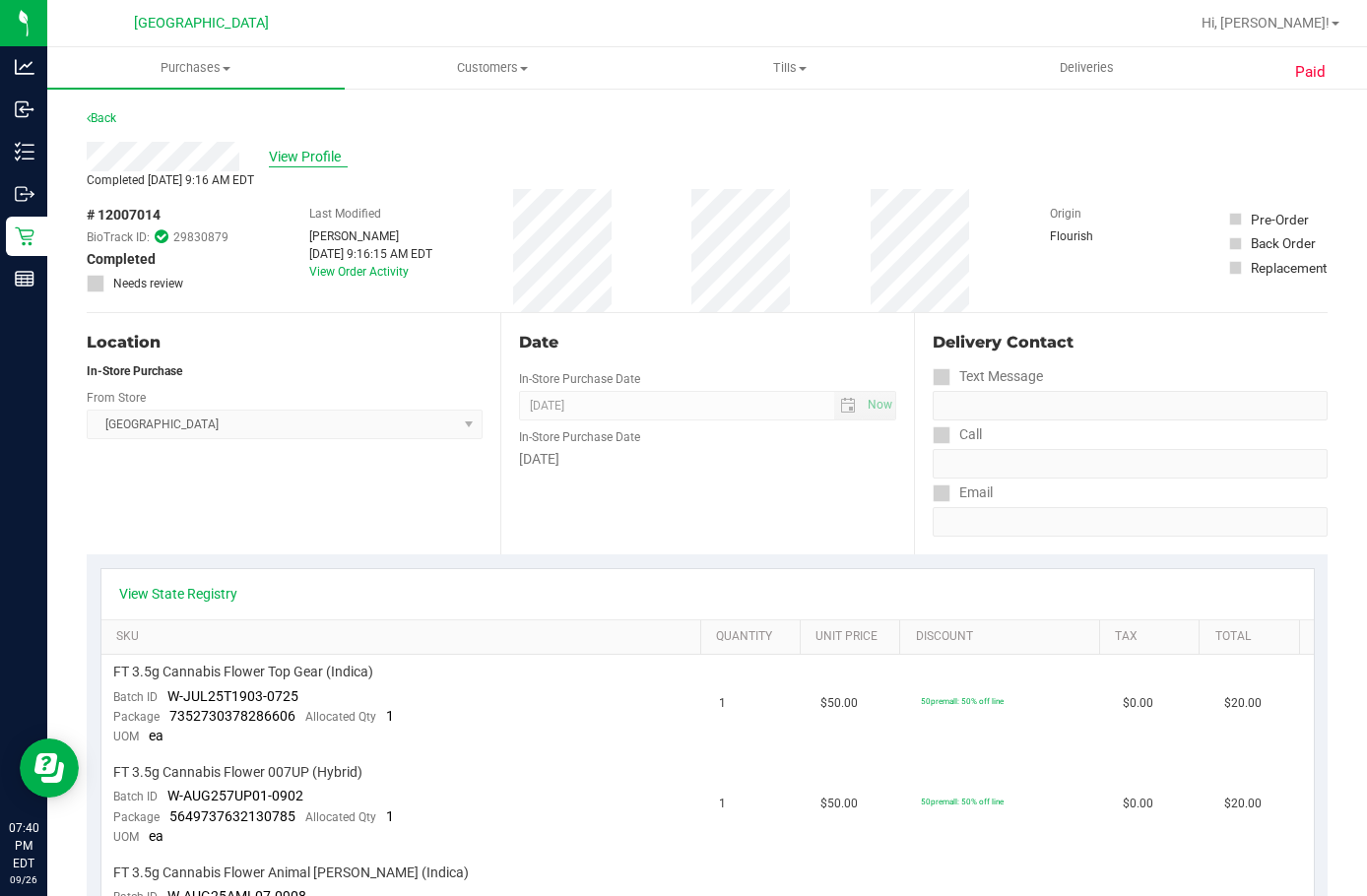
click at [307, 164] on span "View Profile" at bounding box center [308, 157] width 79 height 21
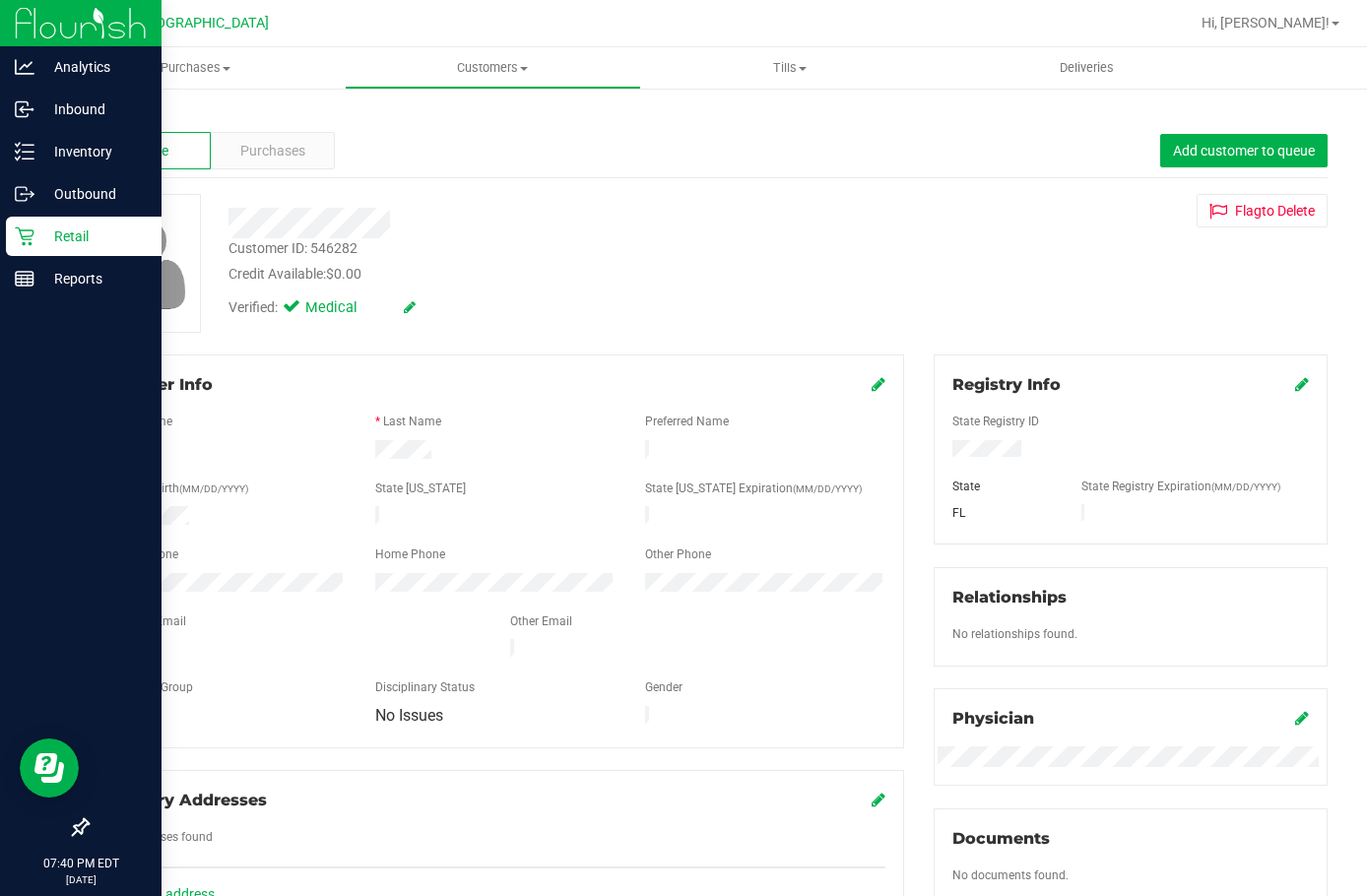
click at [29, 229] on icon at bounding box center [25, 237] width 20 height 20
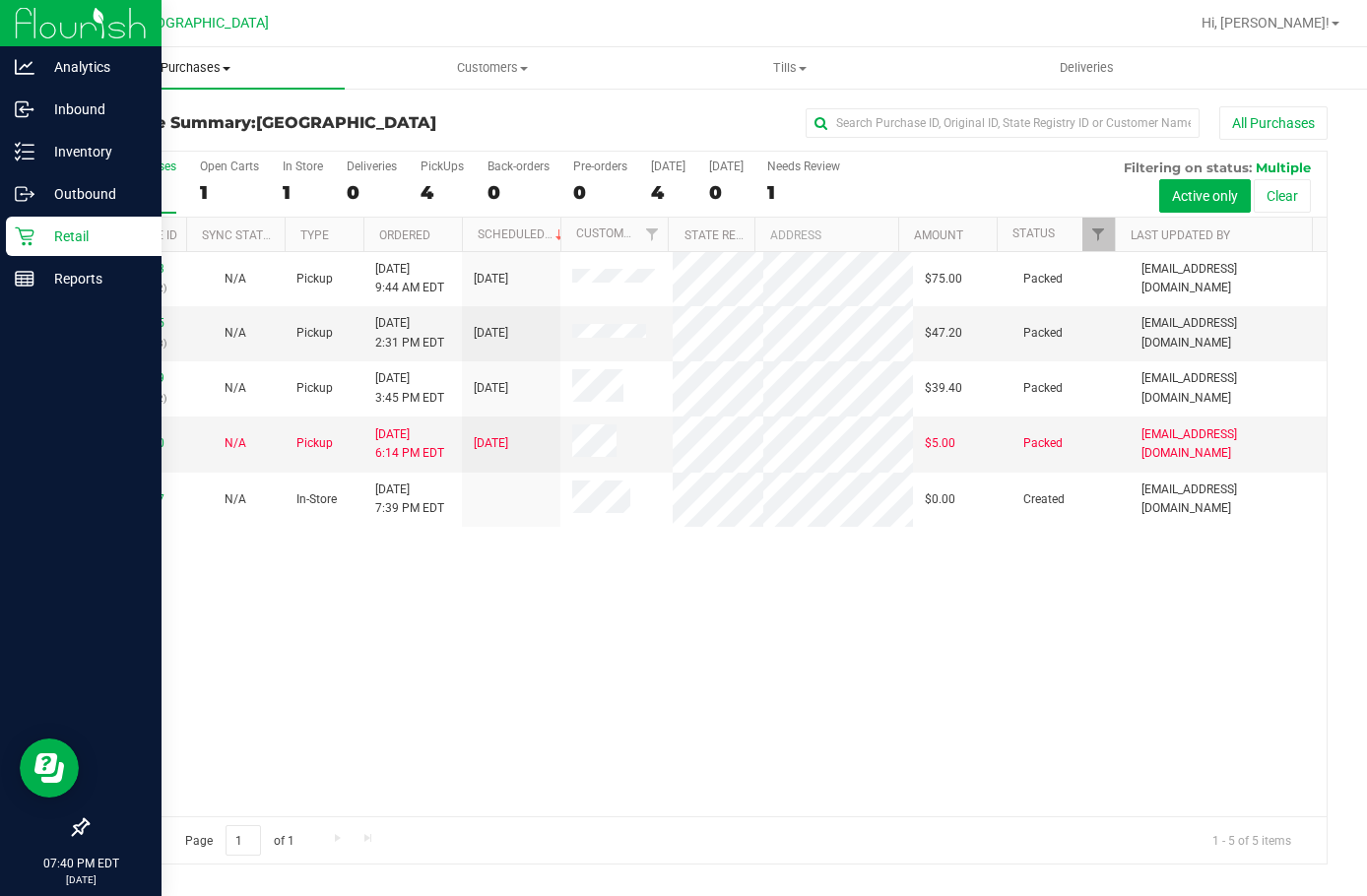
click at [211, 71] on span "Purchases" at bounding box center [196, 68] width 297 height 18
click at [193, 170] on li "All purchases" at bounding box center [196, 167] width 297 height 24
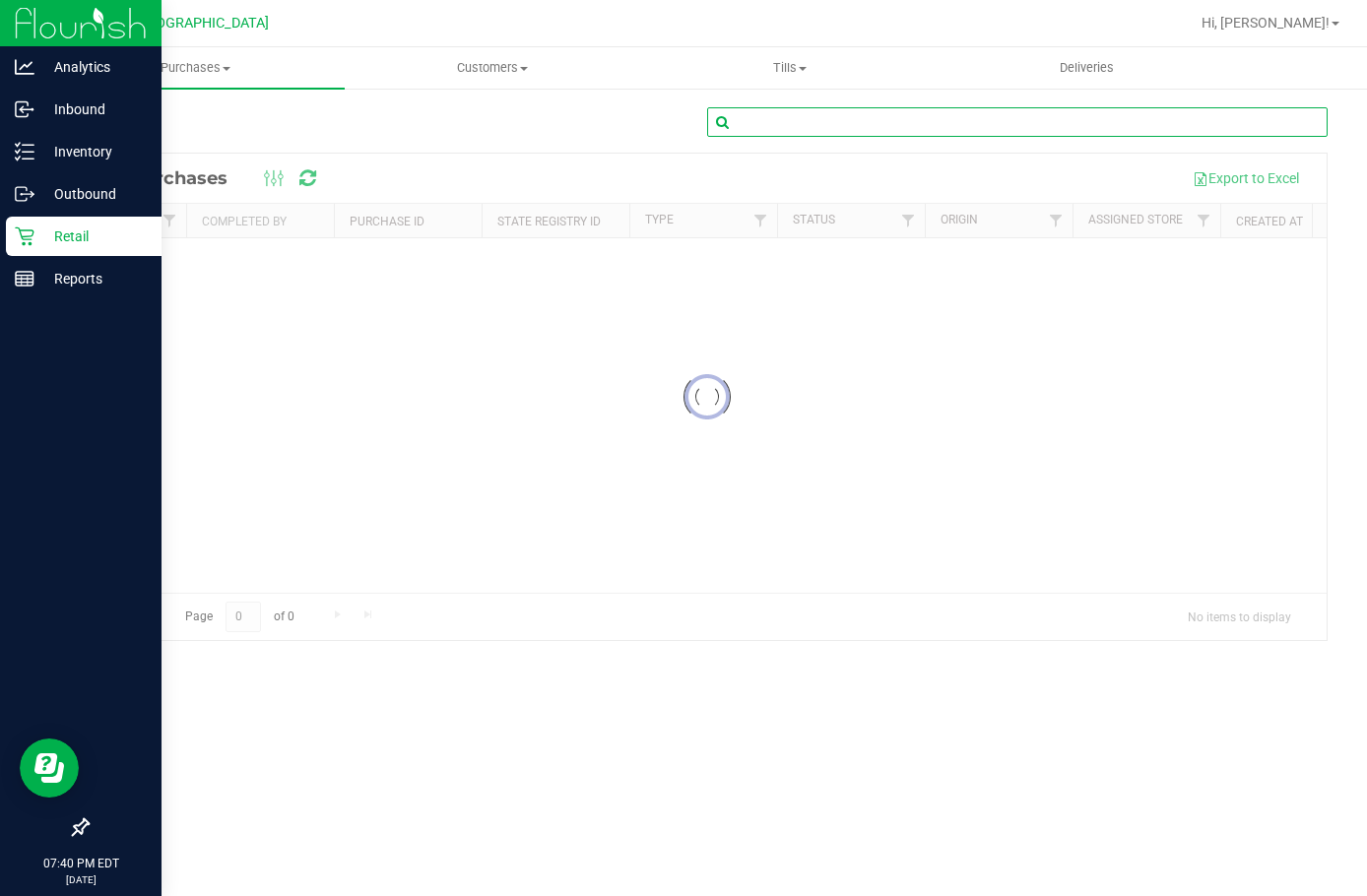
click at [885, 126] on input "text" at bounding box center [1018, 122] width 621 height 30
paste input "12011814"
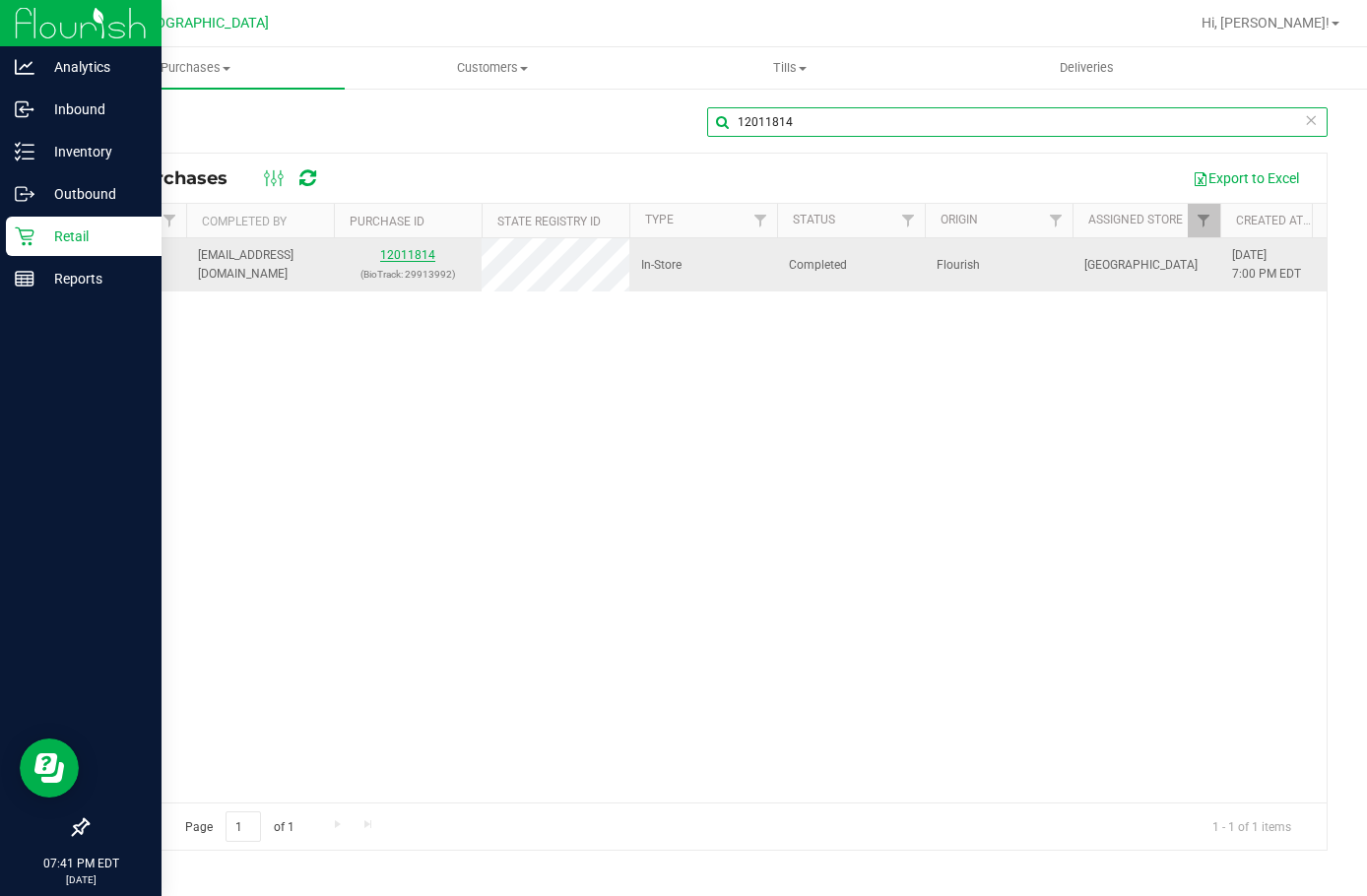
type input "12011814"
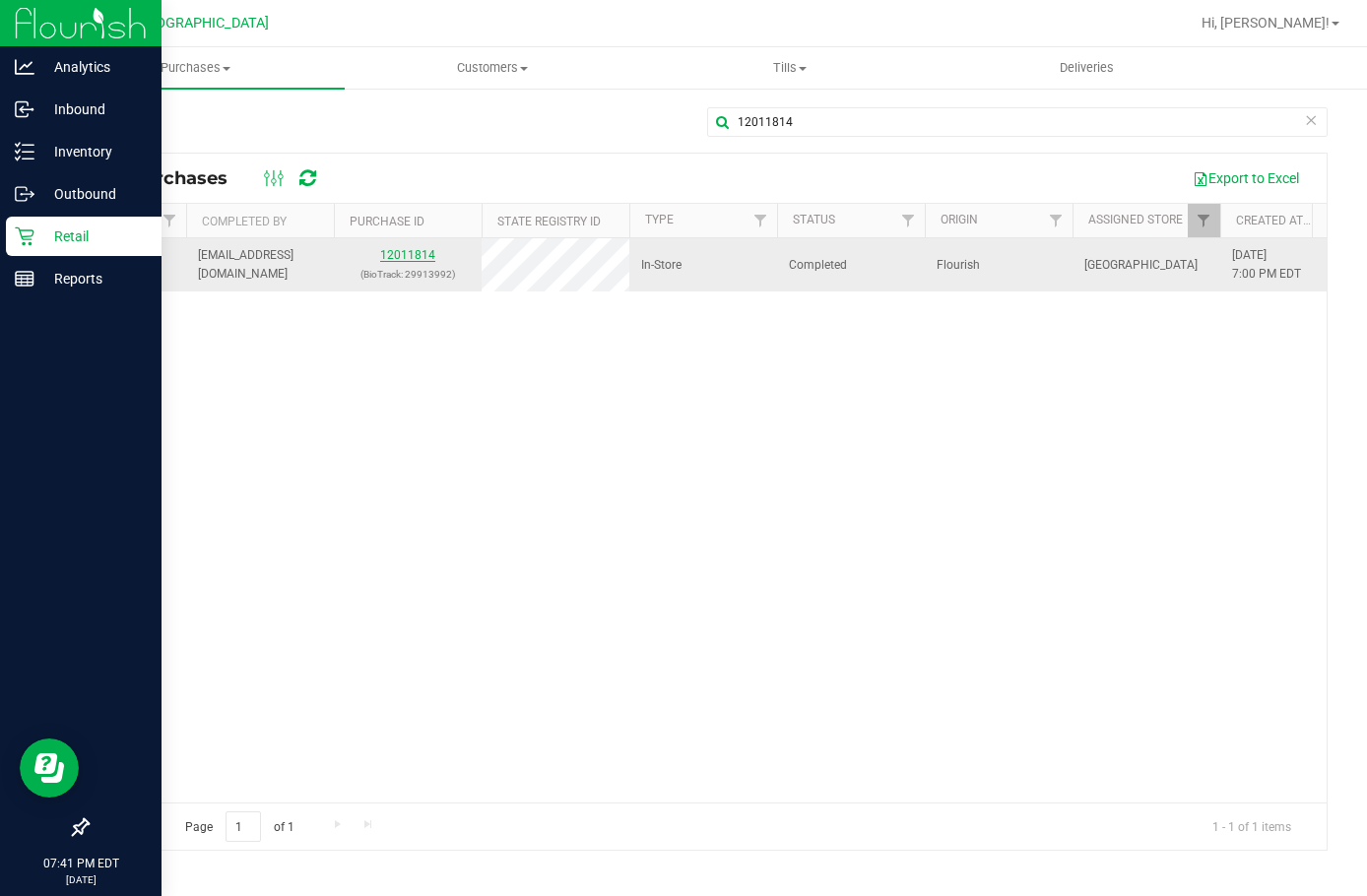
click at [406, 261] on link "12011814" at bounding box center [408, 255] width 56 height 14
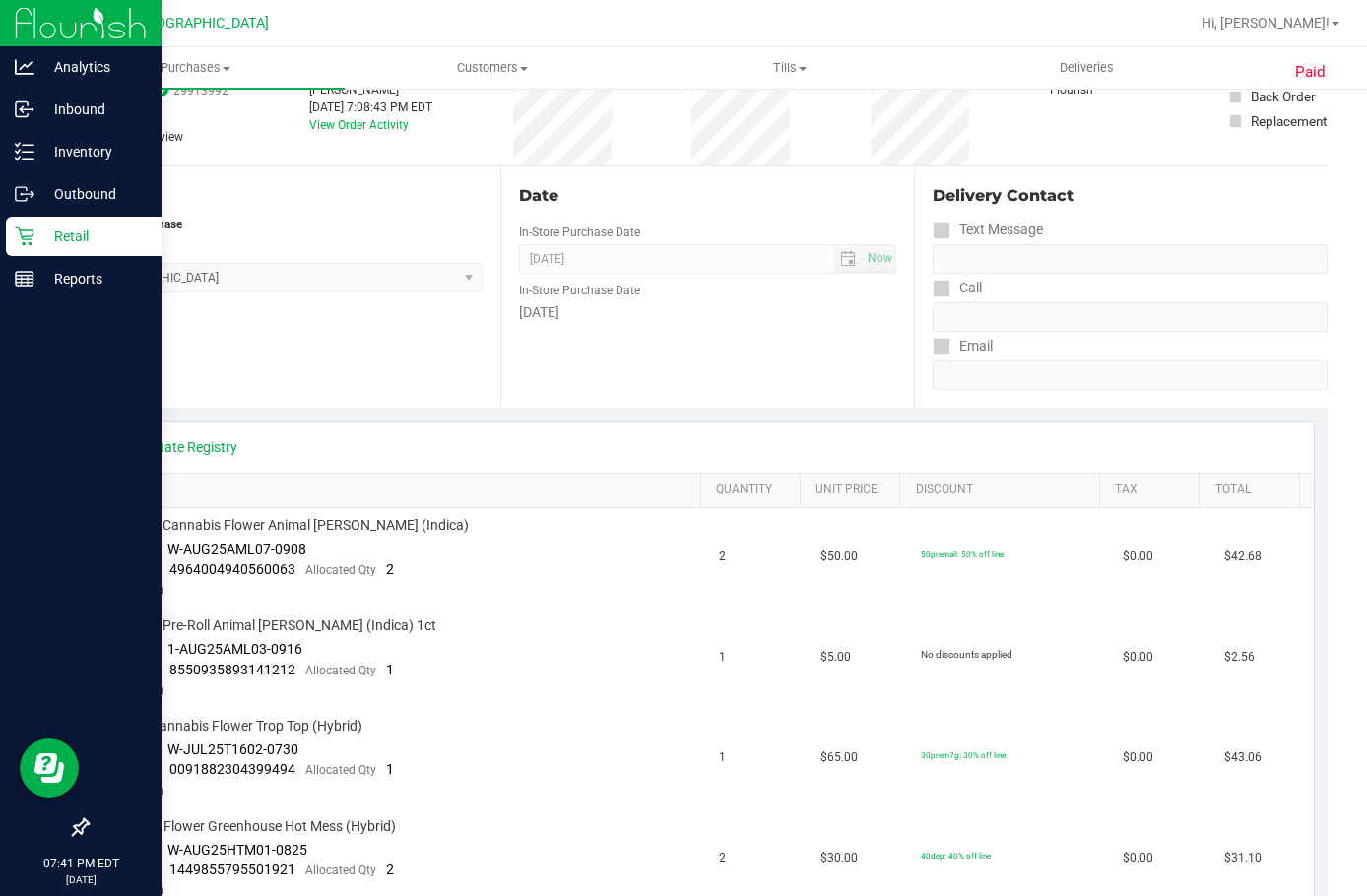
scroll to position [98, 0]
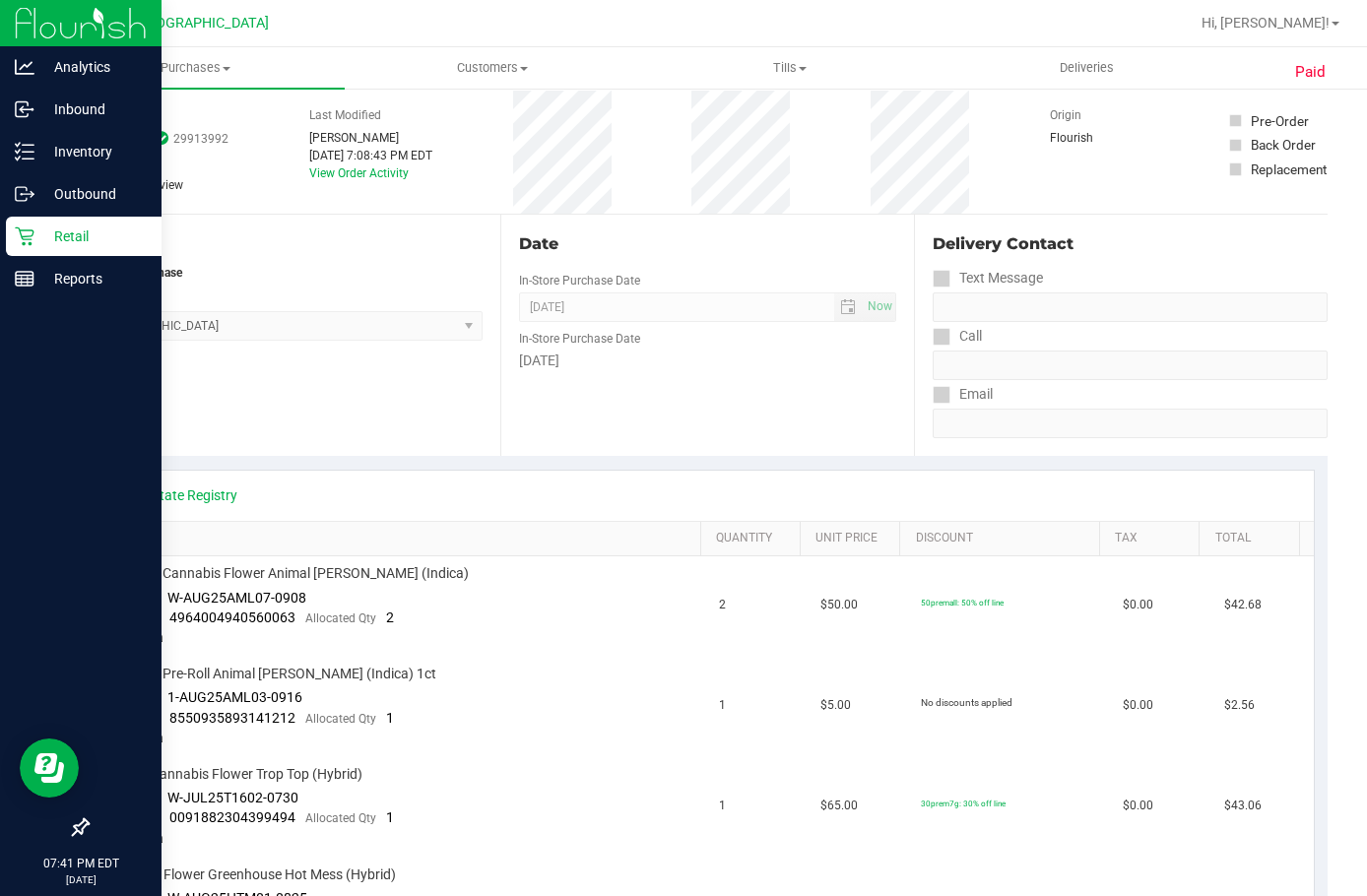
click at [43, 233] on p "Retail" at bounding box center [93, 237] width 118 height 24
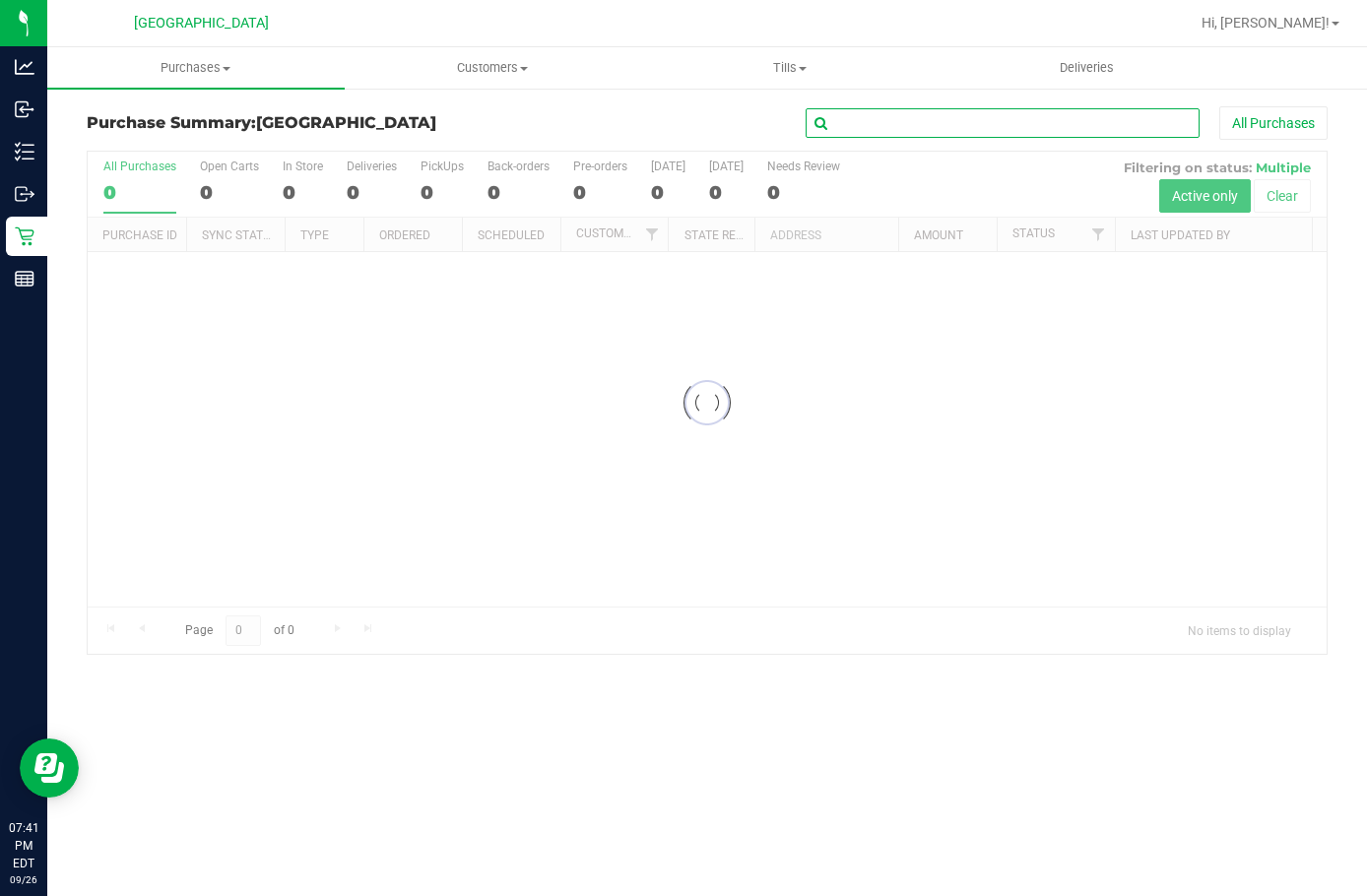
click at [886, 113] on input "text" at bounding box center [1003, 123] width 395 height 30
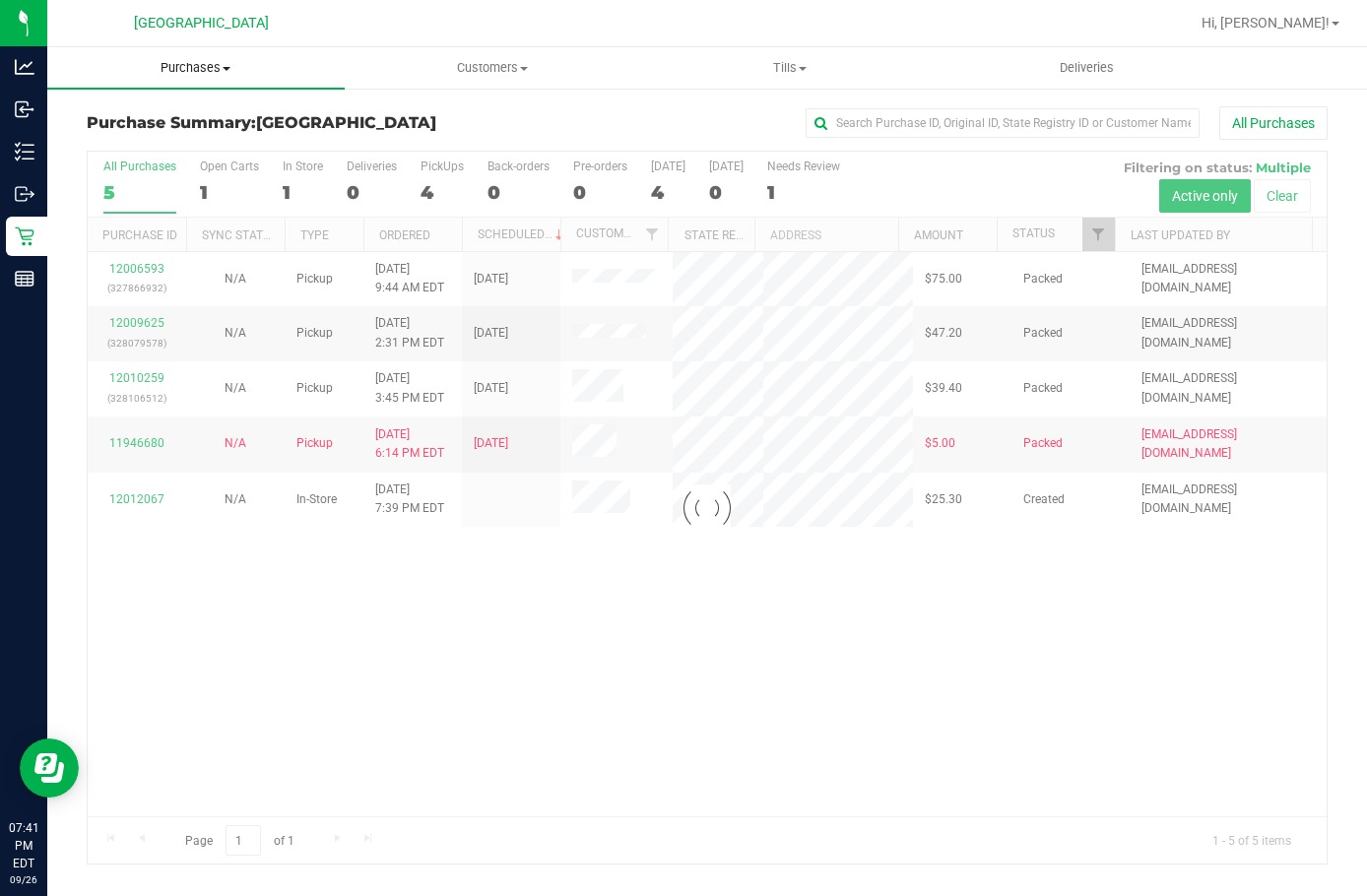
click at [179, 58] on uib-tab-heading "Purchases Summary of purchases Fulfillment All purchases" at bounding box center [196, 68] width 297 height 42
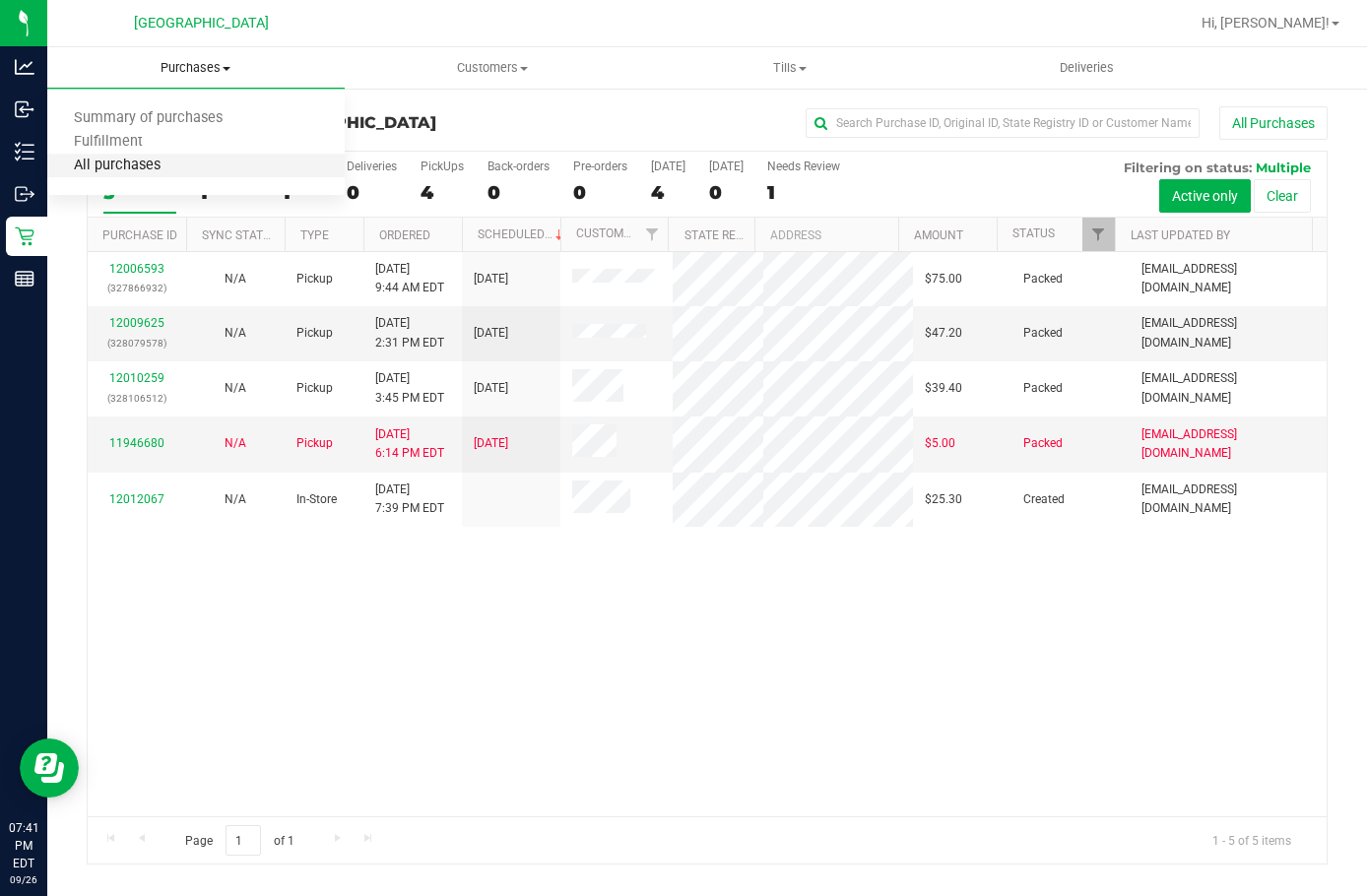
click at [124, 169] on span "All purchases" at bounding box center [117, 166] width 140 height 17
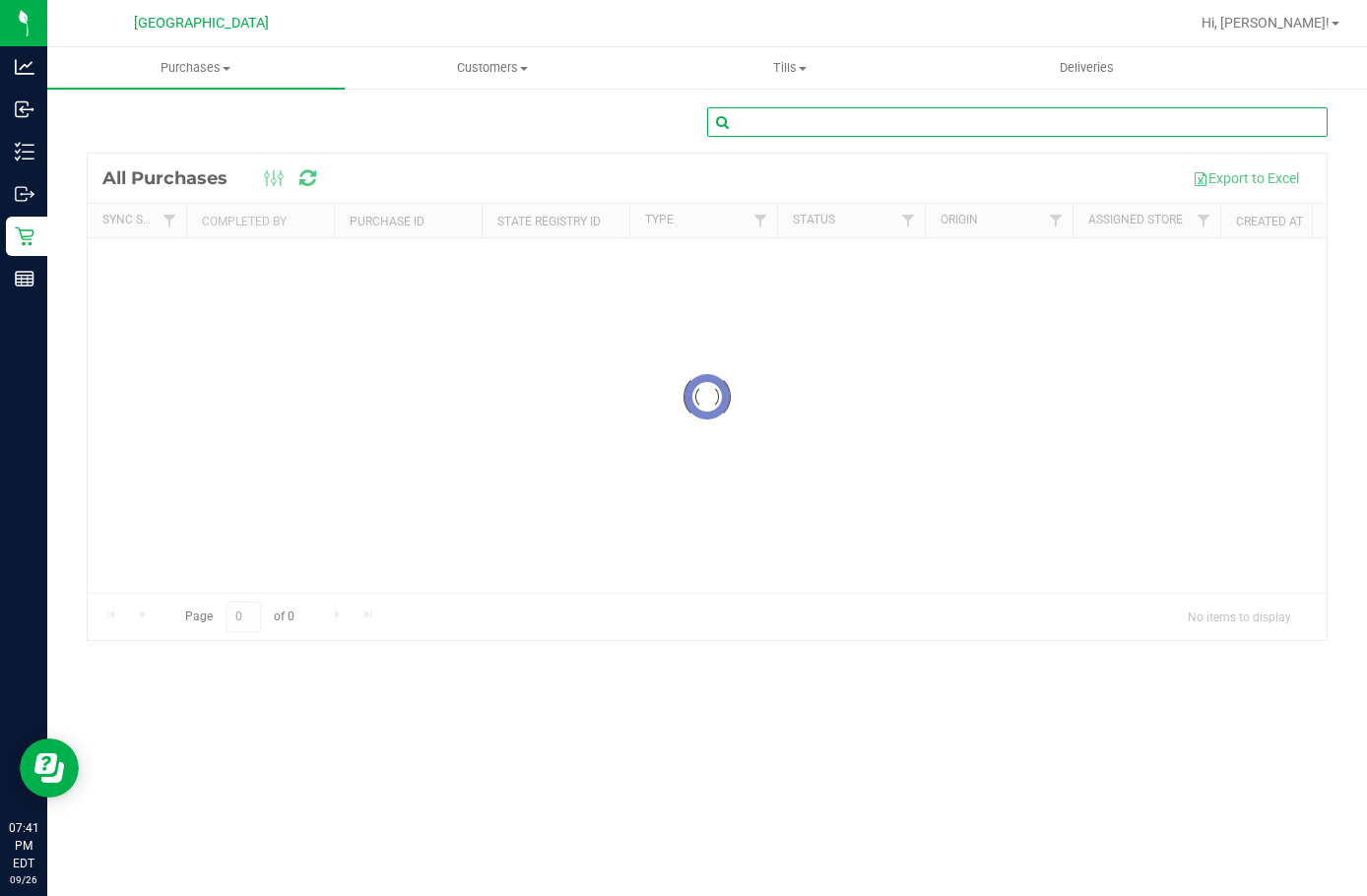
click at [834, 117] on input "text" at bounding box center [1018, 122] width 621 height 30
paste input "12007014"
type input "12007014"
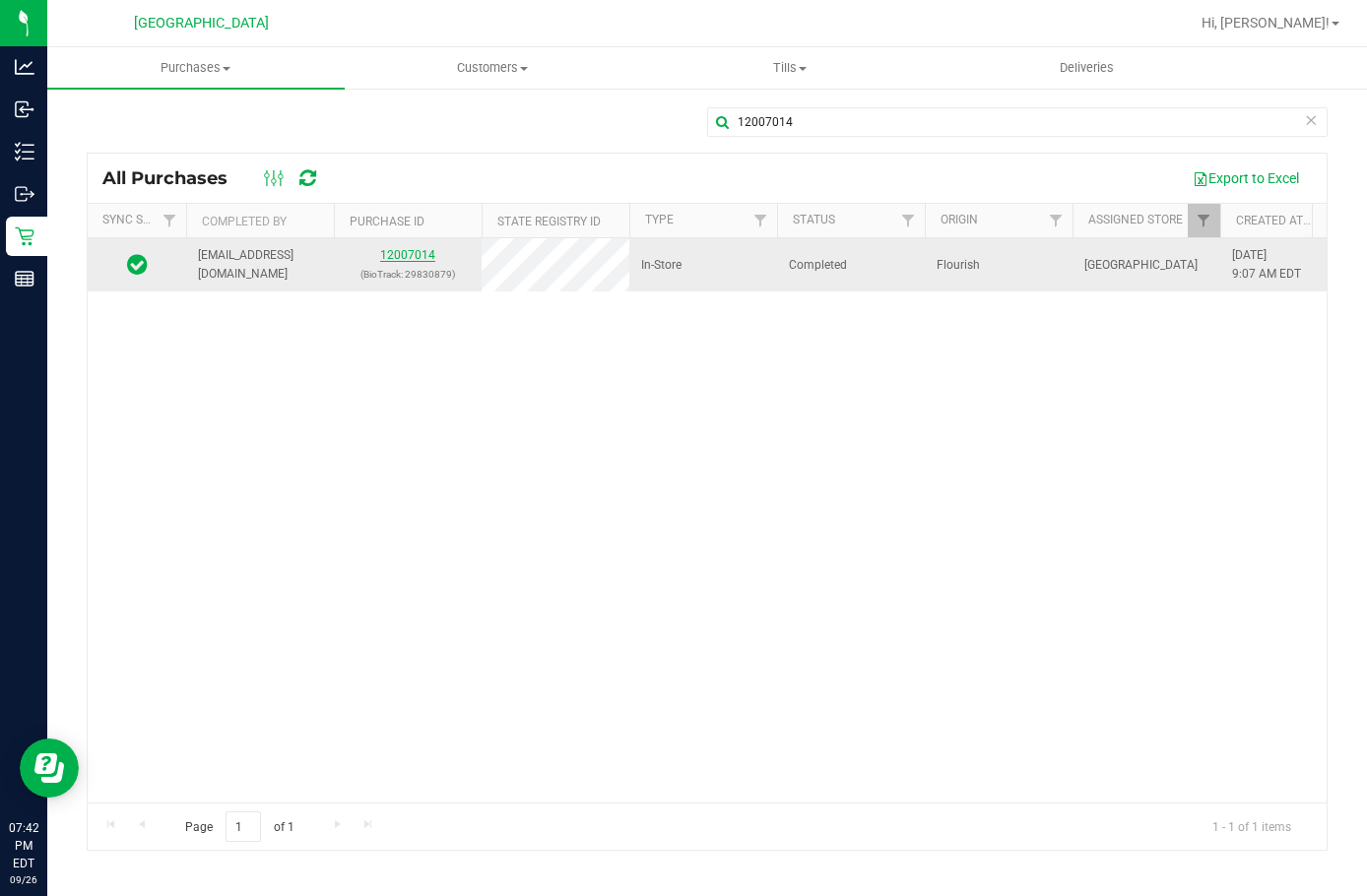
click at [411, 254] on link "12007014" at bounding box center [408, 255] width 56 height 14
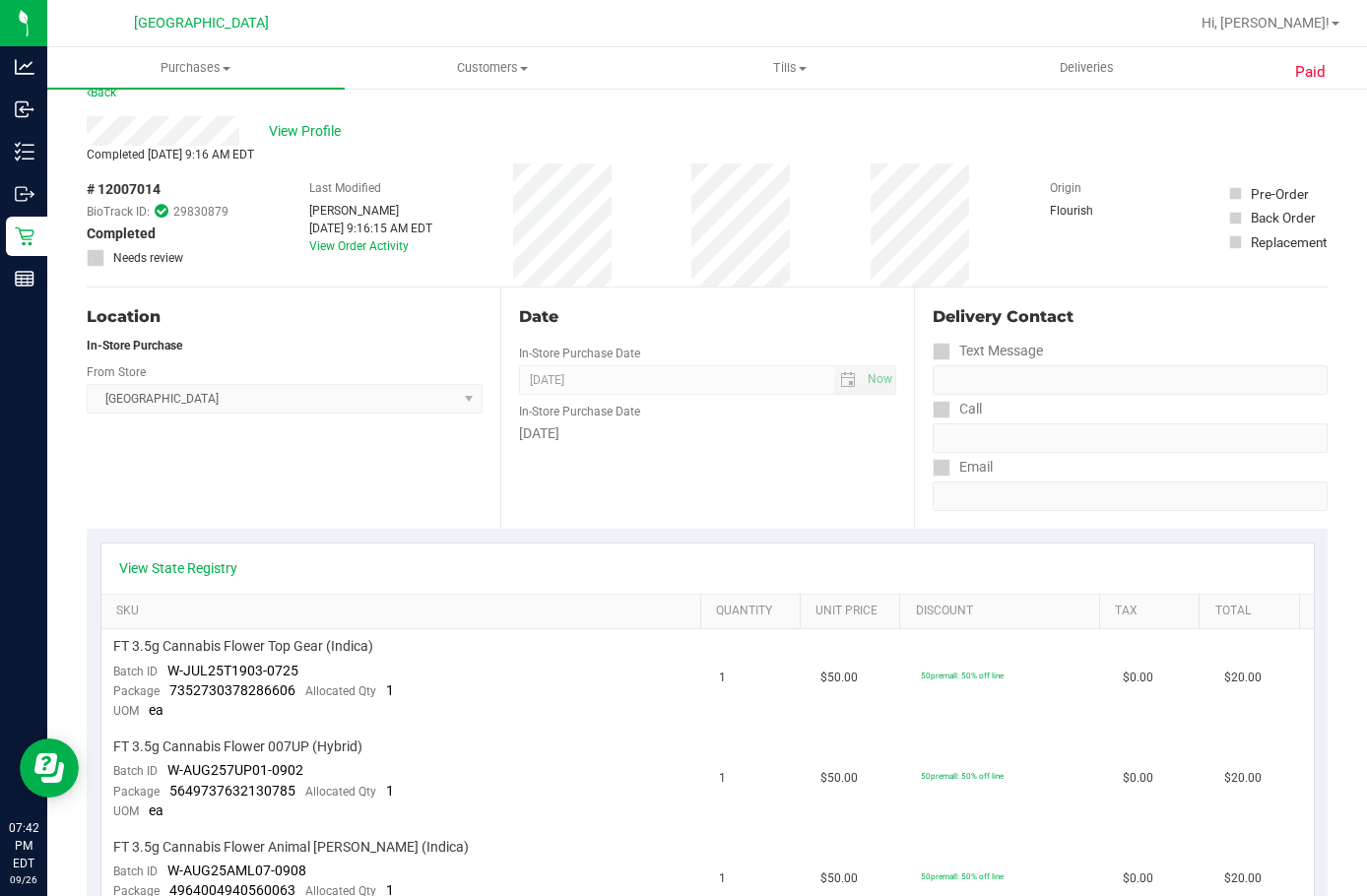
scroll to position [98, 0]
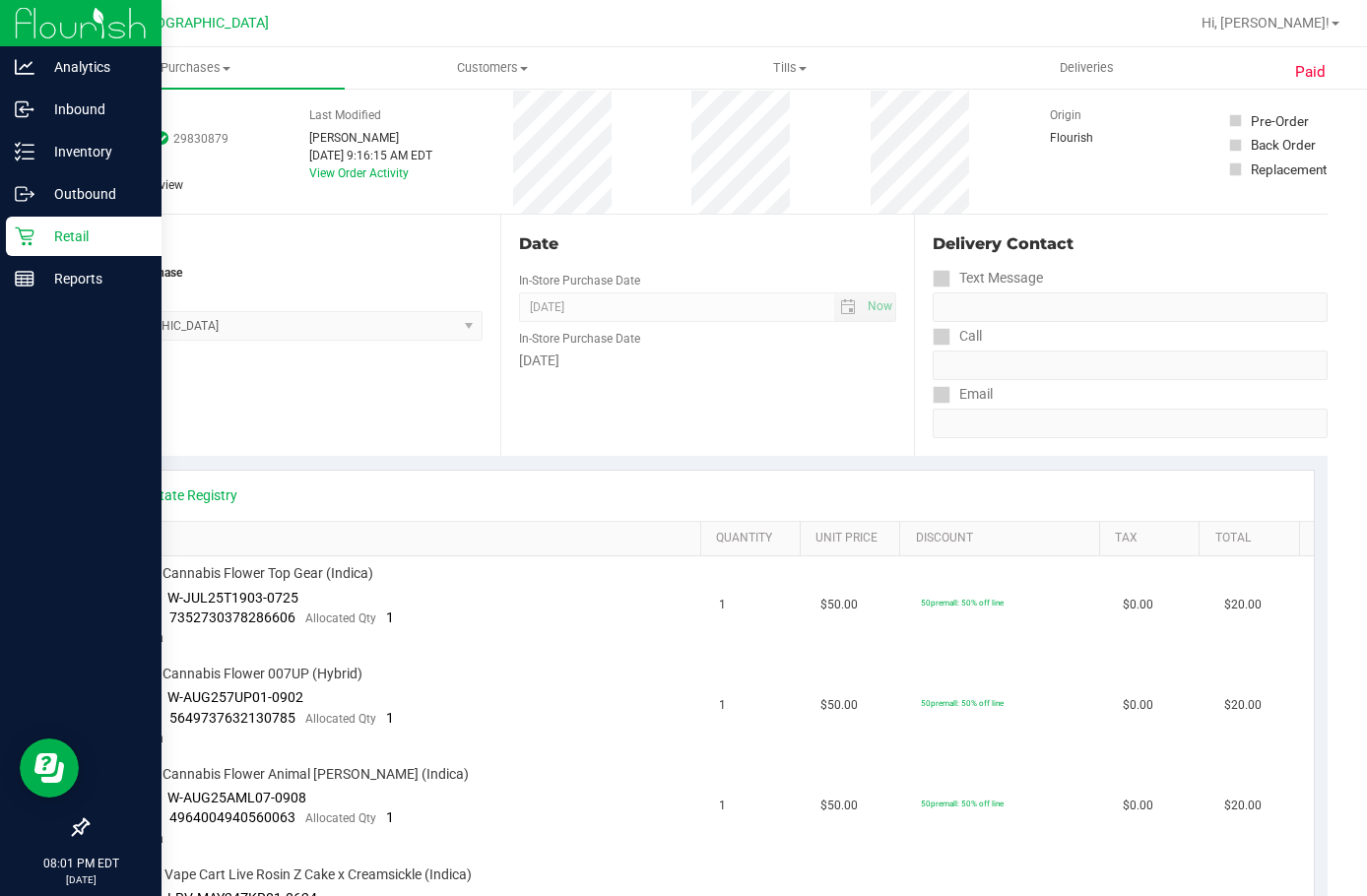
click at [25, 229] on icon at bounding box center [25, 237] width 20 height 20
